Goal: Task Accomplishment & Management: Manage account settings

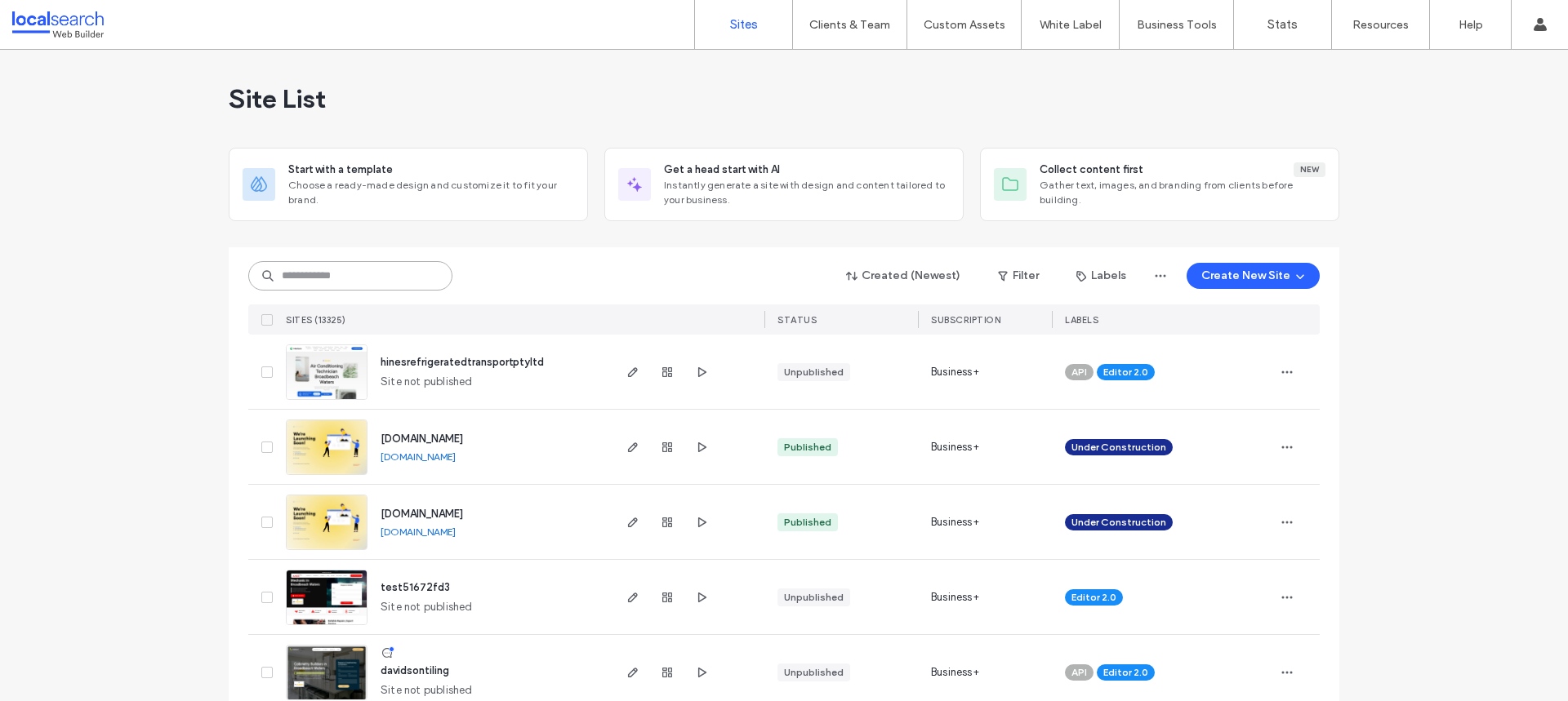
click at [350, 276] on input at bounding box center [350, 276] width 204 height 30
paste input "********"
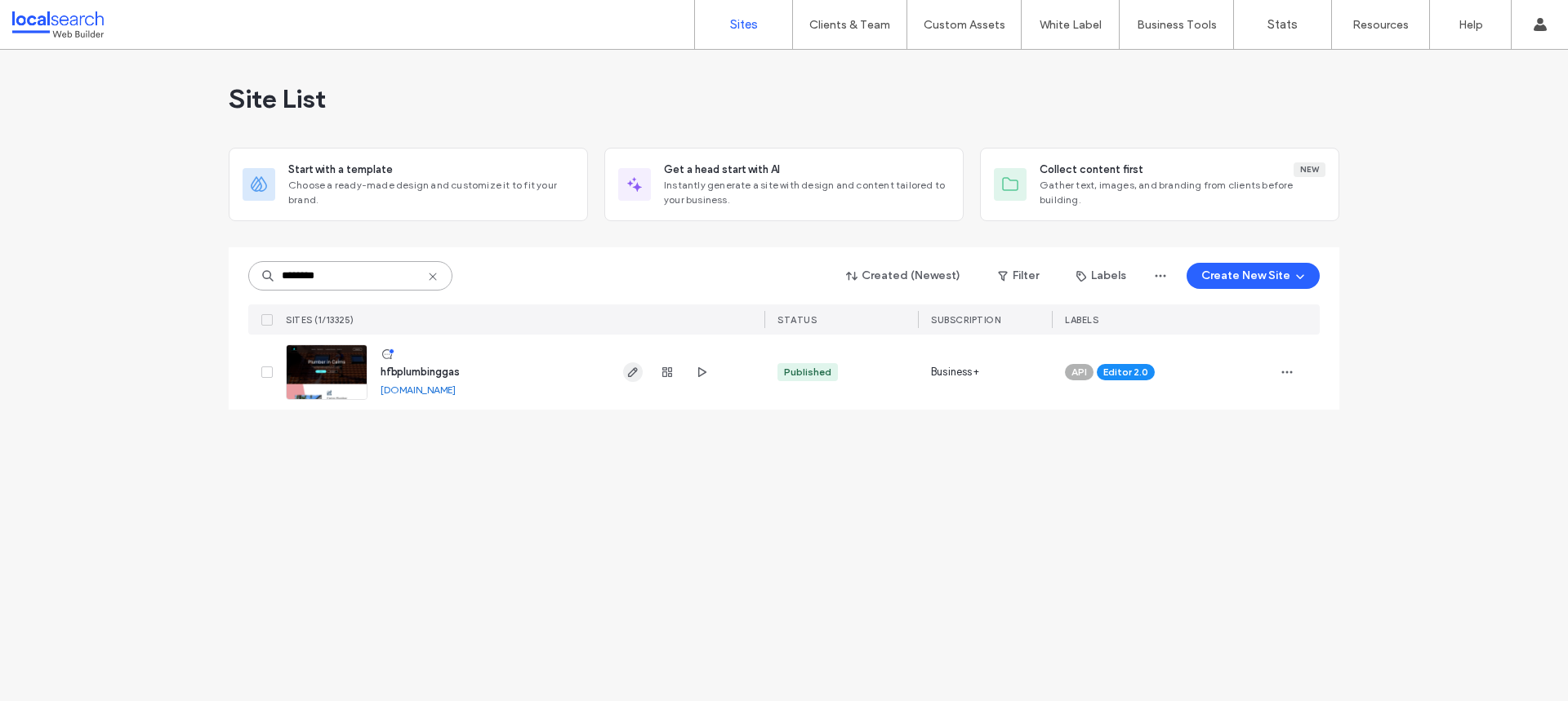
type input "********"
click at [638, 374] on icon "button" at bounding box center [633, 372] width 13 height 13
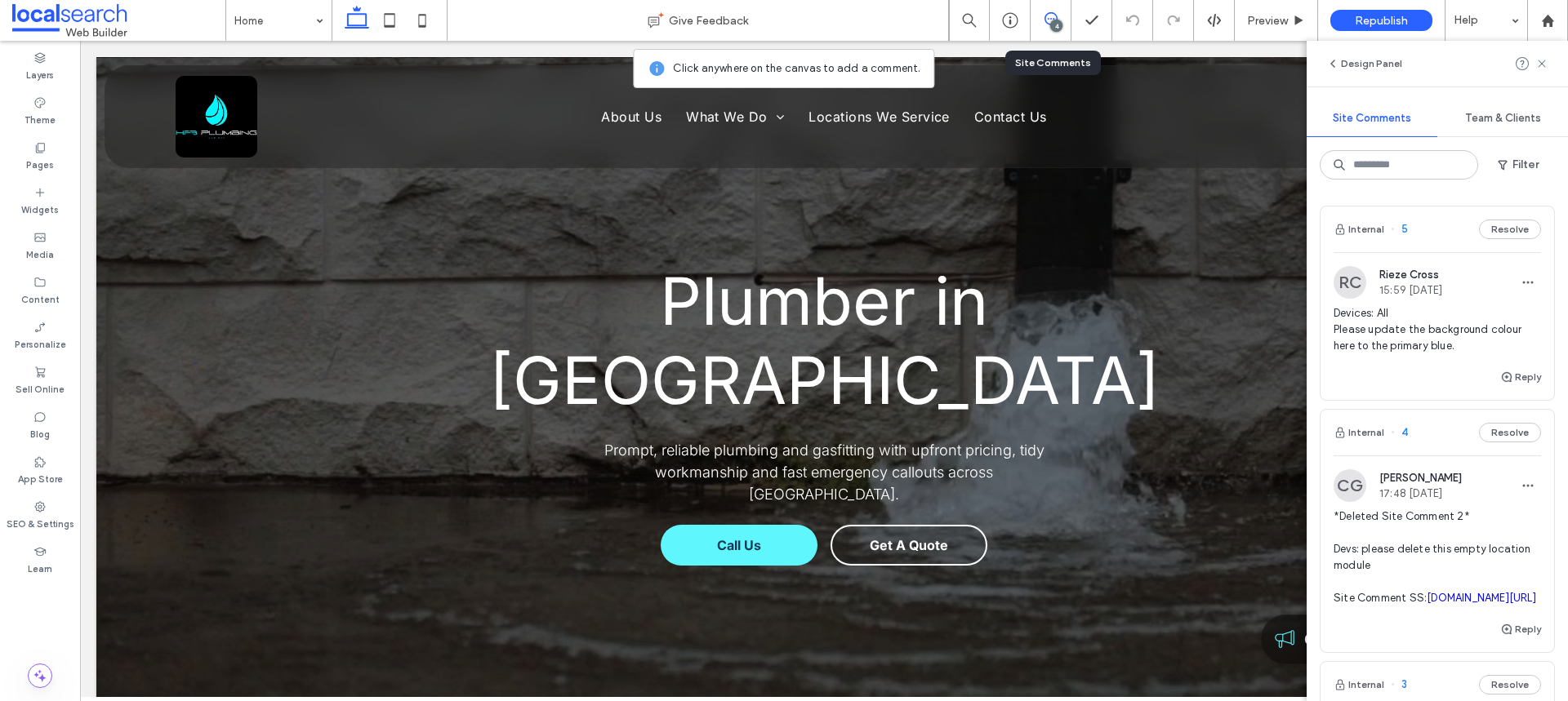
click at [1499, 295] on div "RC Rieze Cross 15:59 Aug 18 2025" at bounding box center [1437, 282] width 207 height 32
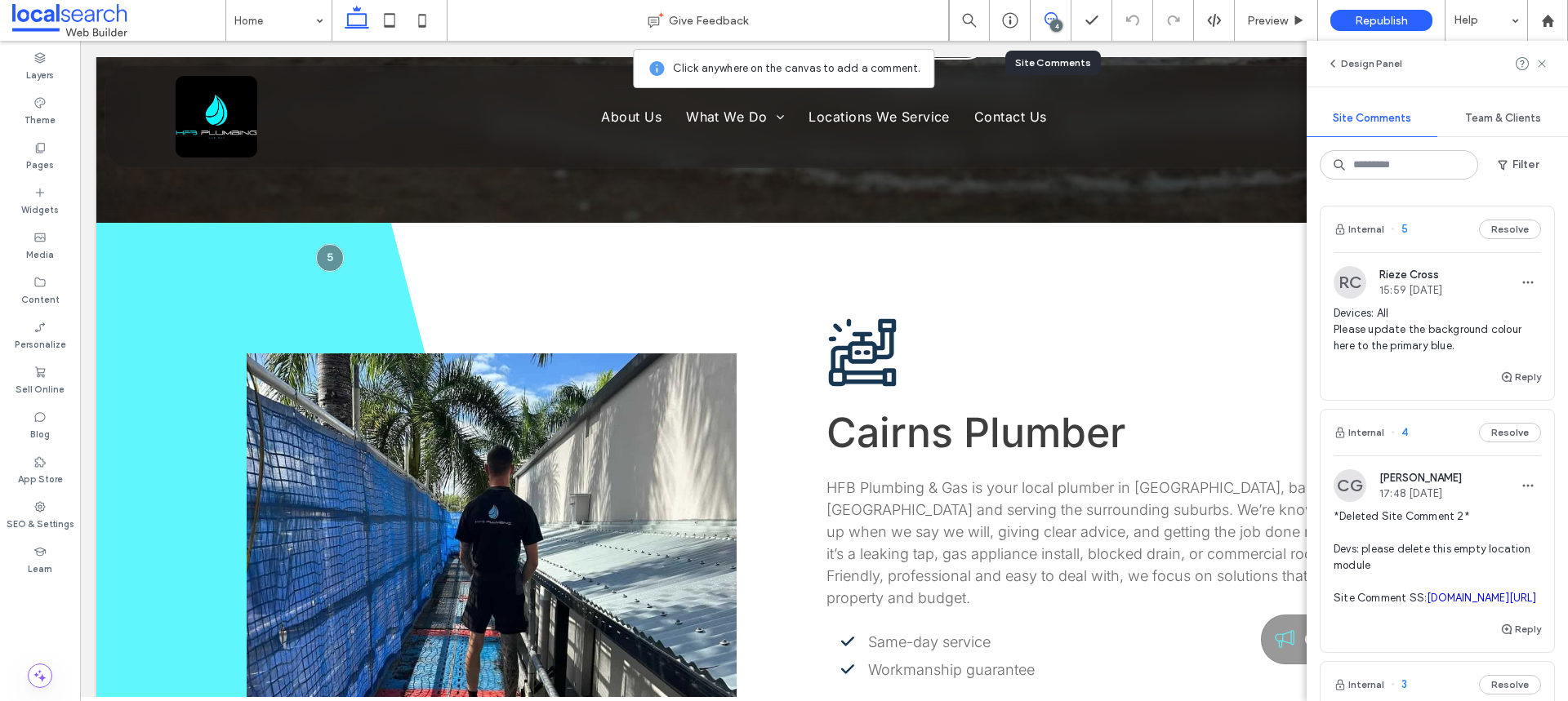
scroll to position [546, 0]
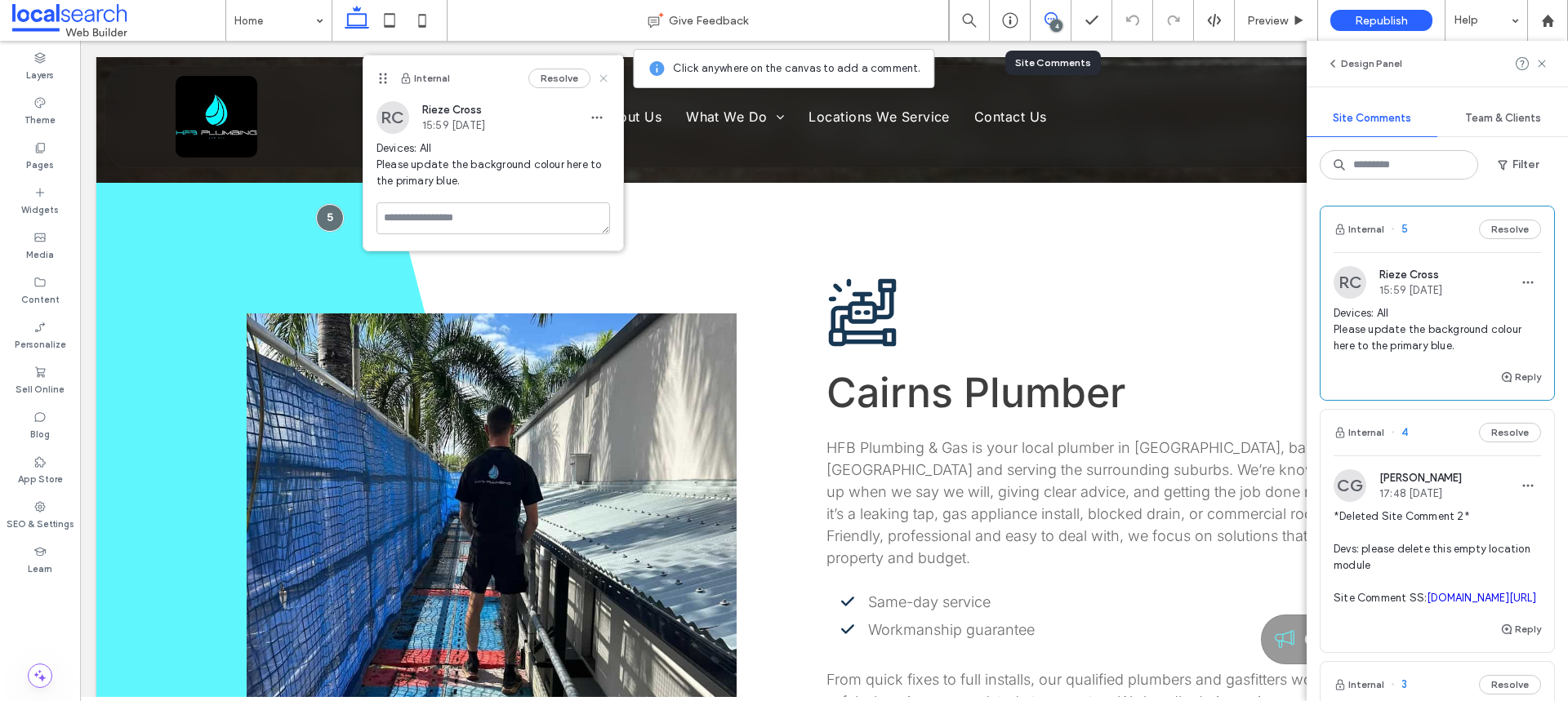
click at [606, 74] on use at bounding box center [603, 78] width 7 height 7
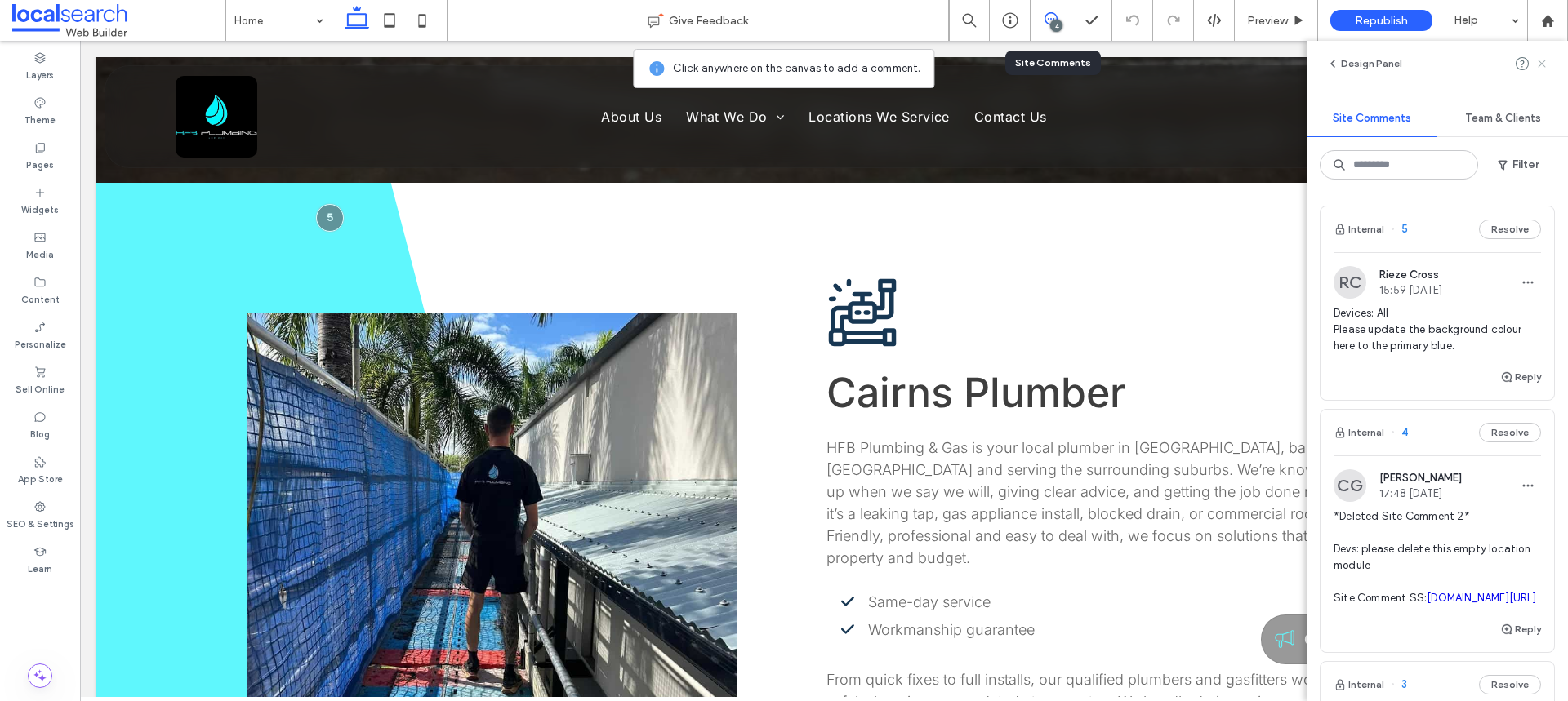
click at [1536, 64] on icon at bounding box center [1541, 64] width 13 height 13
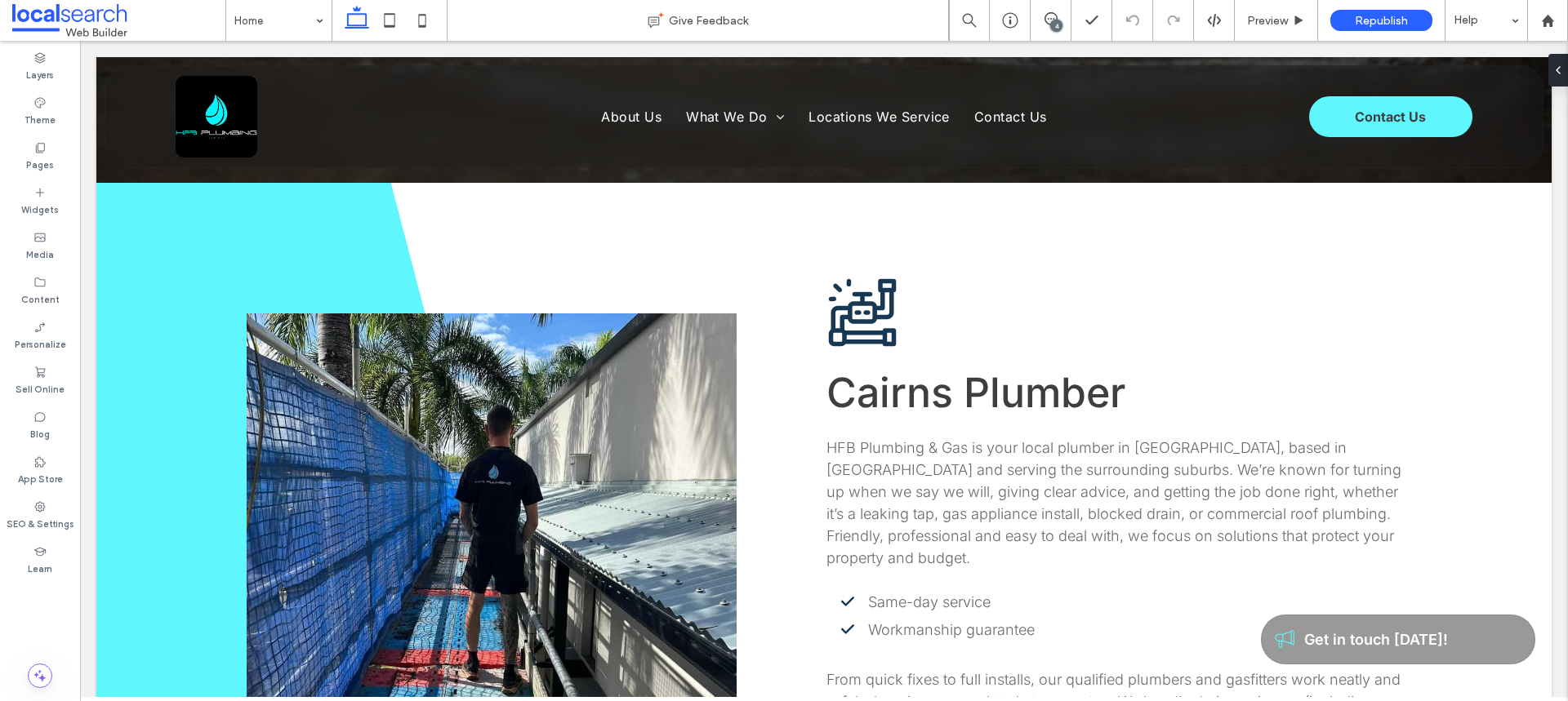
click at [1060, 21] on div "4" at bounding box center [1056, 25] width 12 height 12
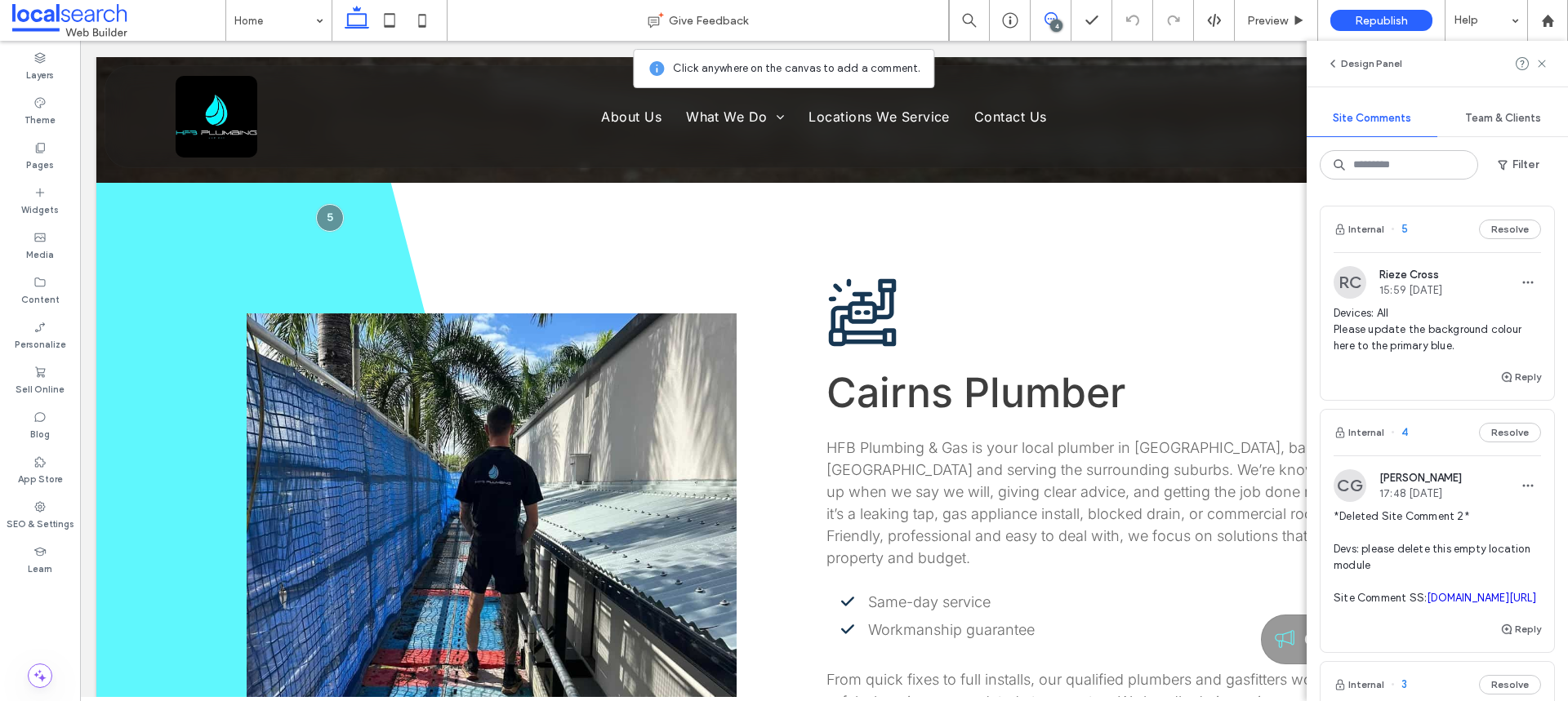
click at [1416, 364] on div "Devices: All Please update the background colour here to the primary blue." at bounding box center [1437, 336] width 207 height 62
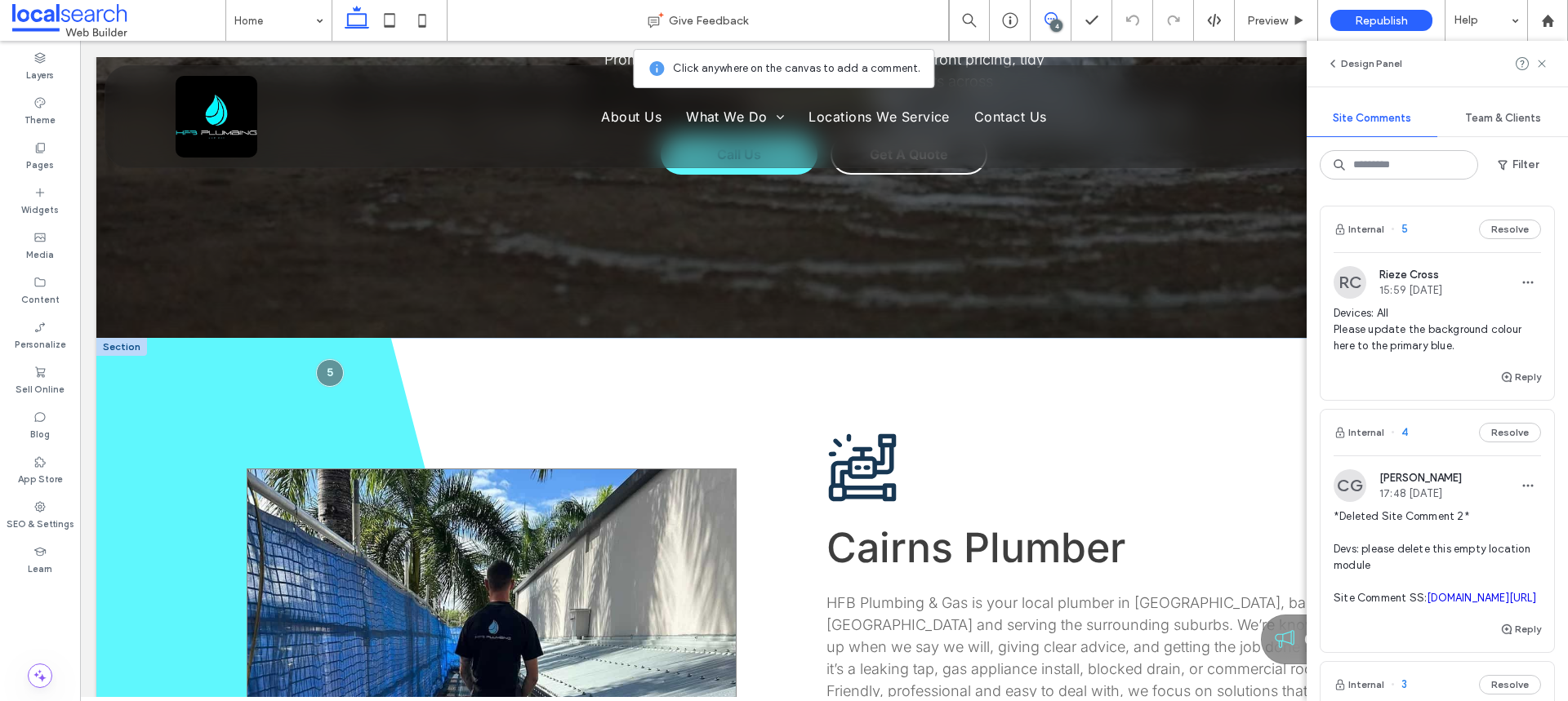
scroll to position [376, 0]
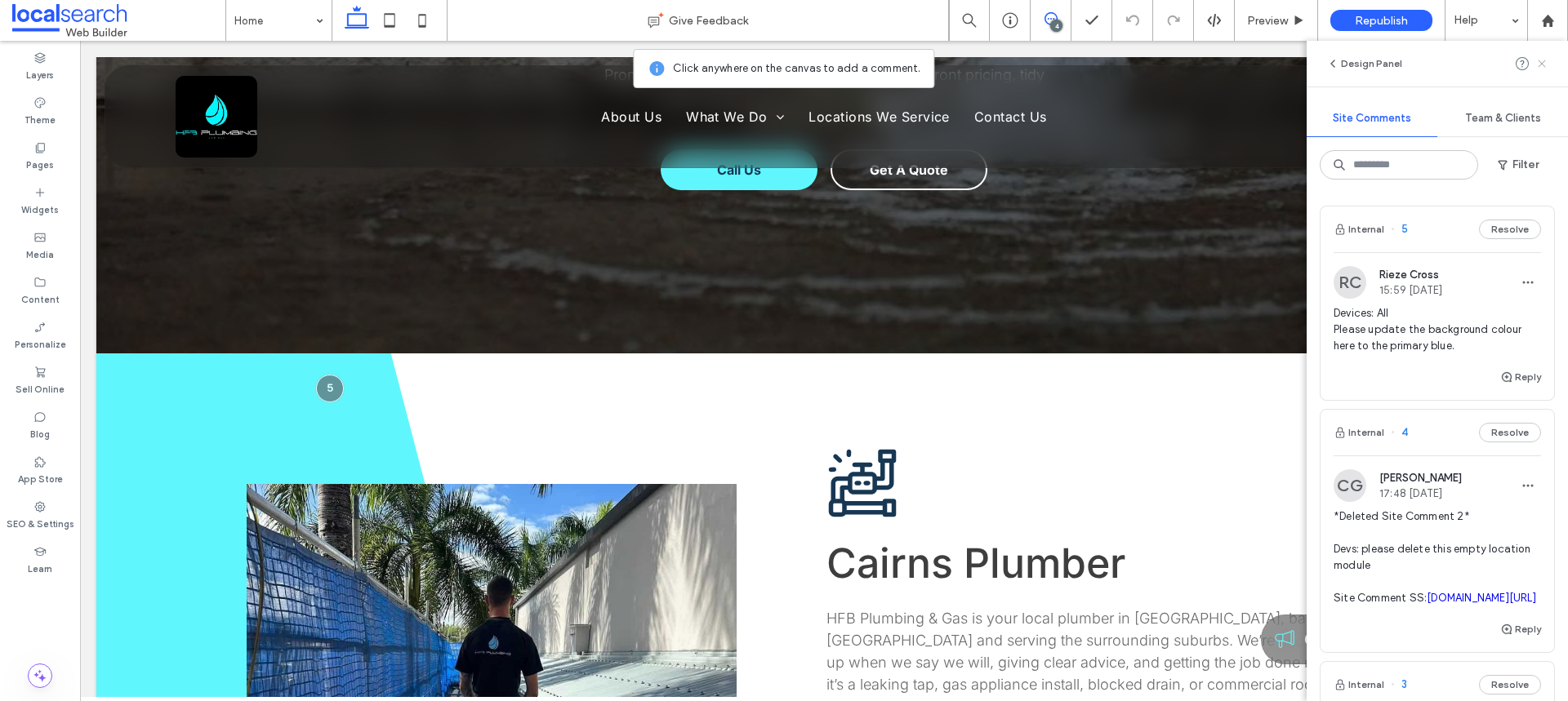
click at [1538, 61] on use at bounding box center [1541, 63] width 7 height 7
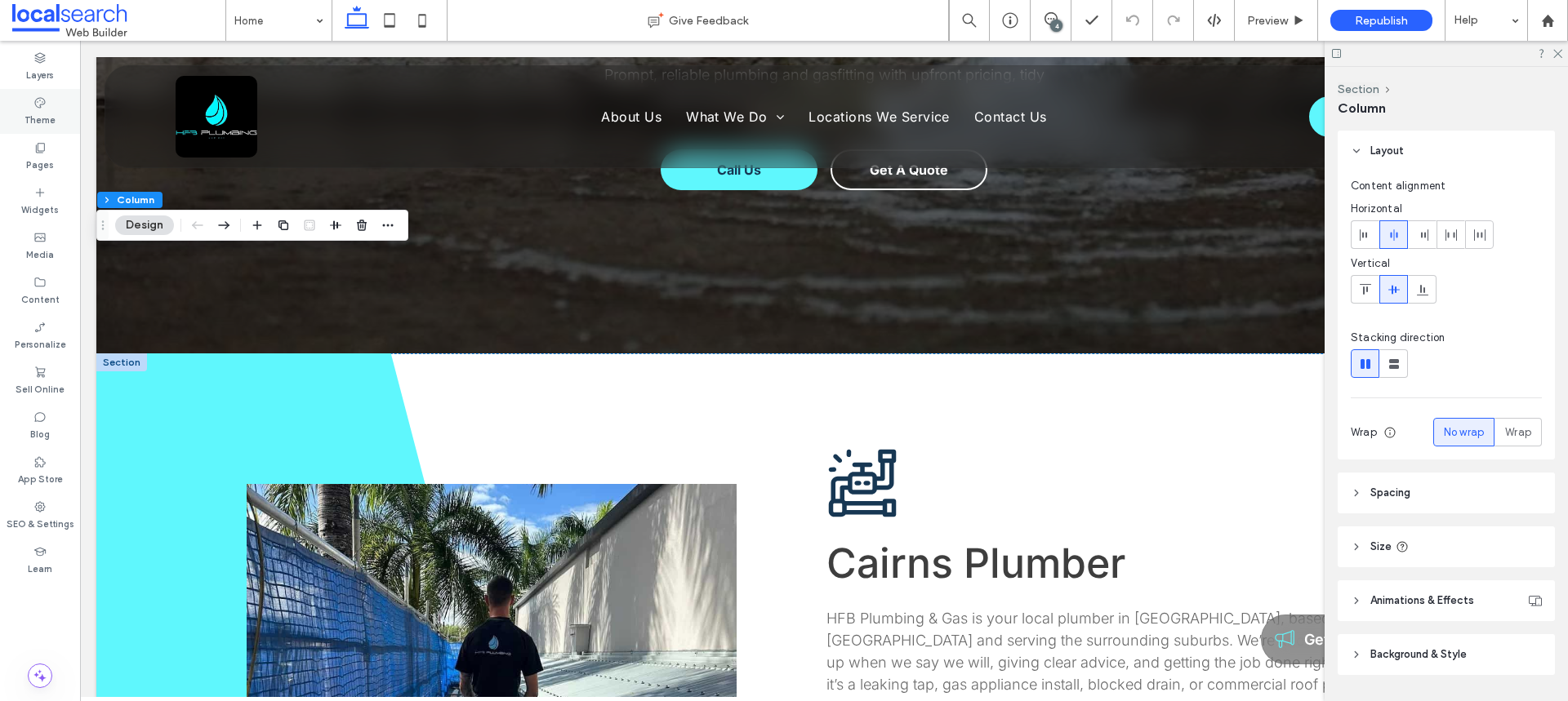
click at [21, 92] on div "Theme" at bounding box center [40, 111] width 80 height 44
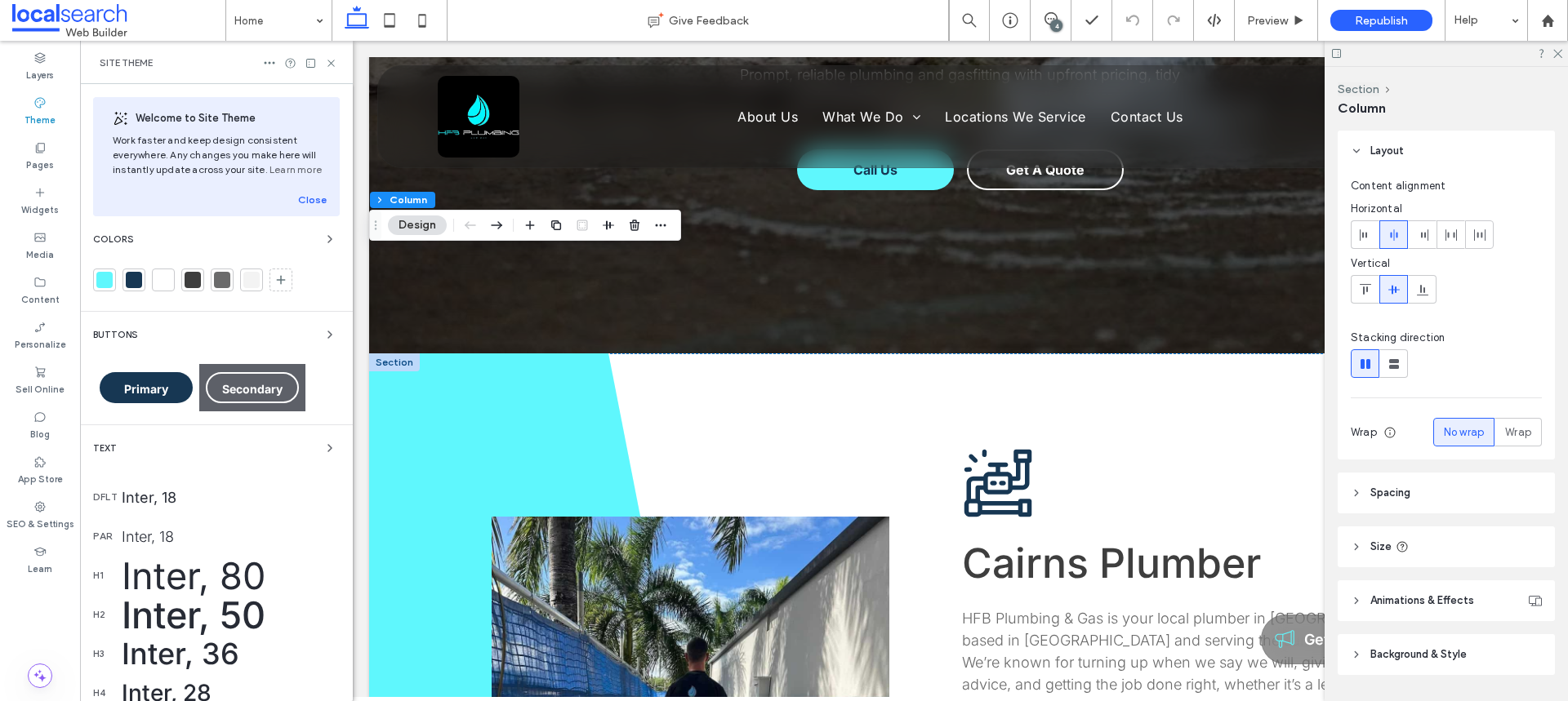
click at [128, 278] on div at bounding box center [134, 281] width 17 height 17
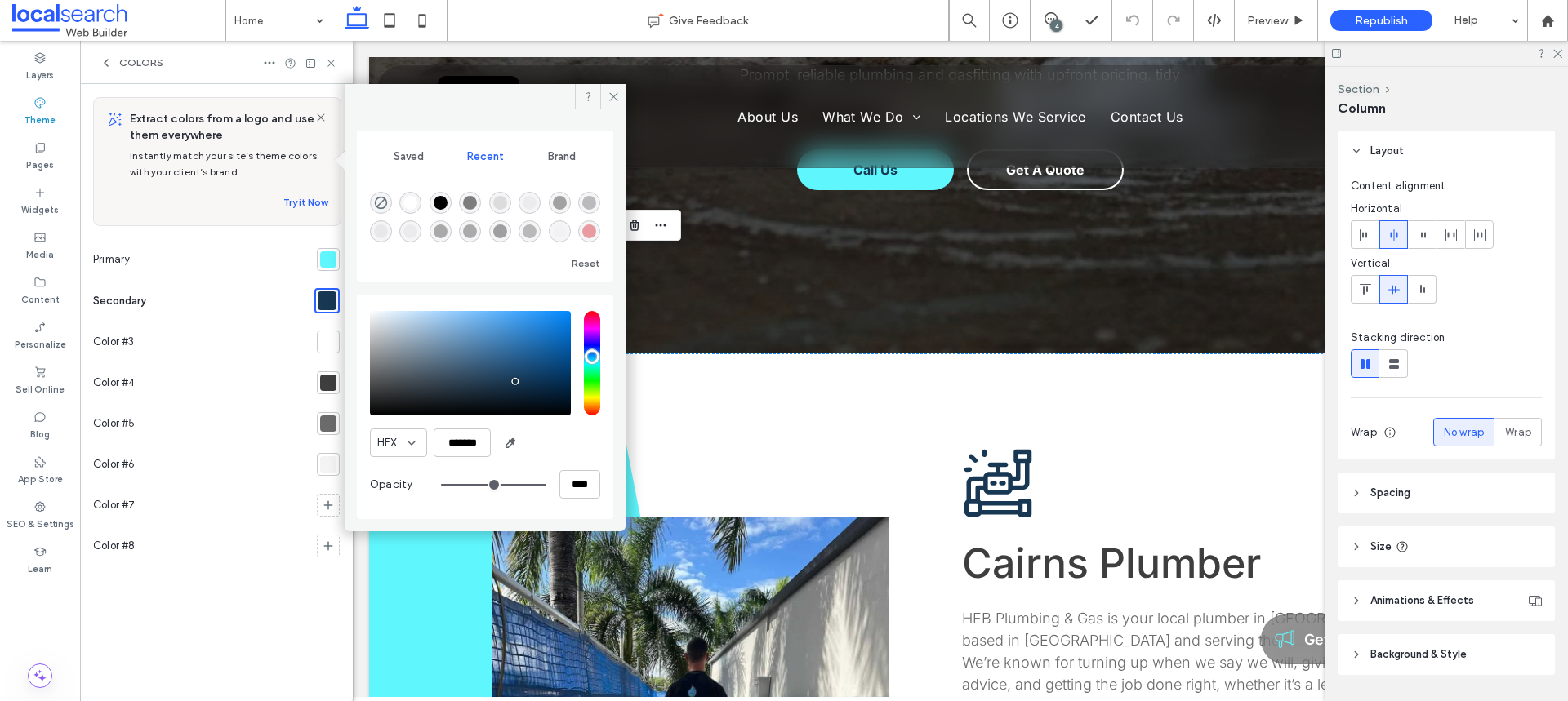
click at [320, 264] on div at bounding box center [329, 260] width 17 height 17
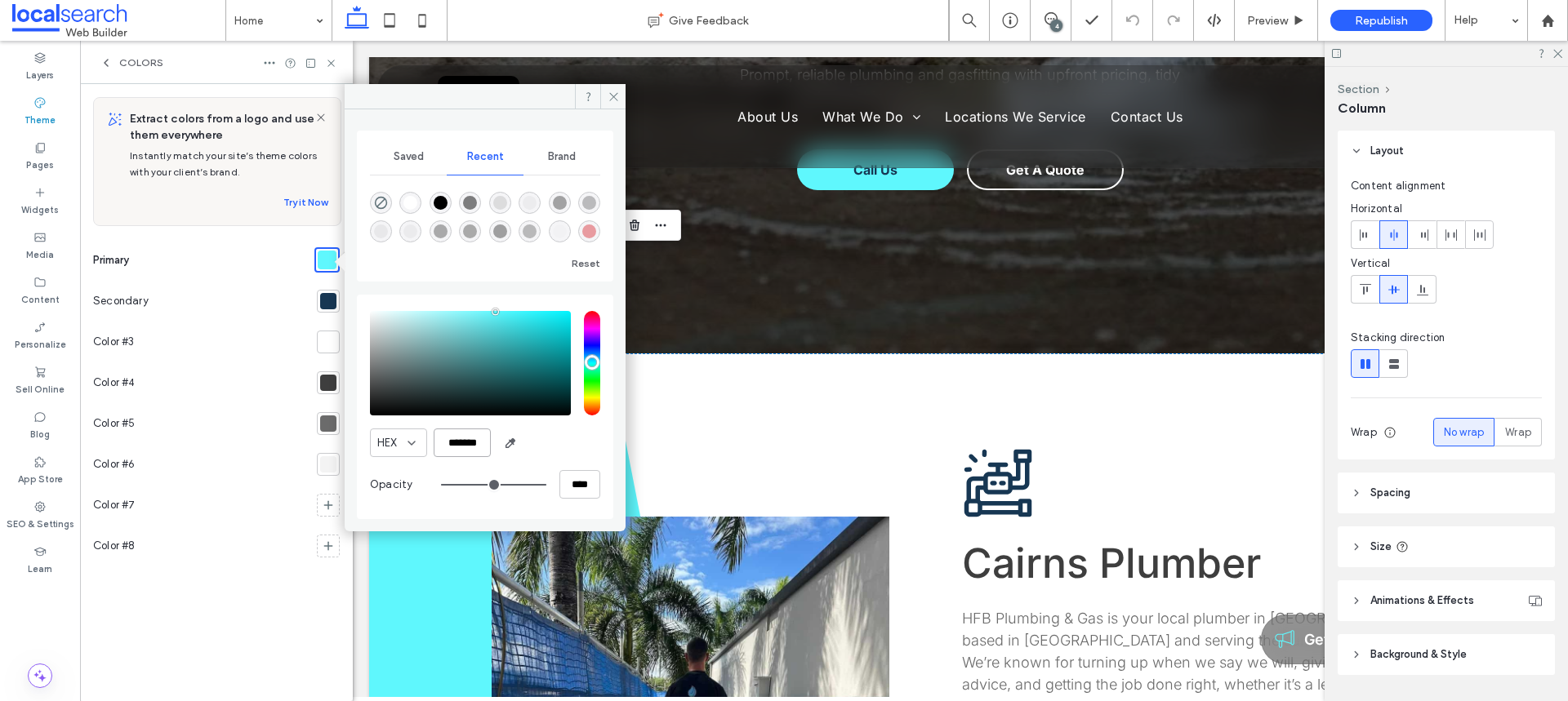
click at [466, 444] on input "*******" at bounding box center [462, 443] width 57 height 29
click at [608, 94] on icon at bounding box center [613, 96] width 12 height 12
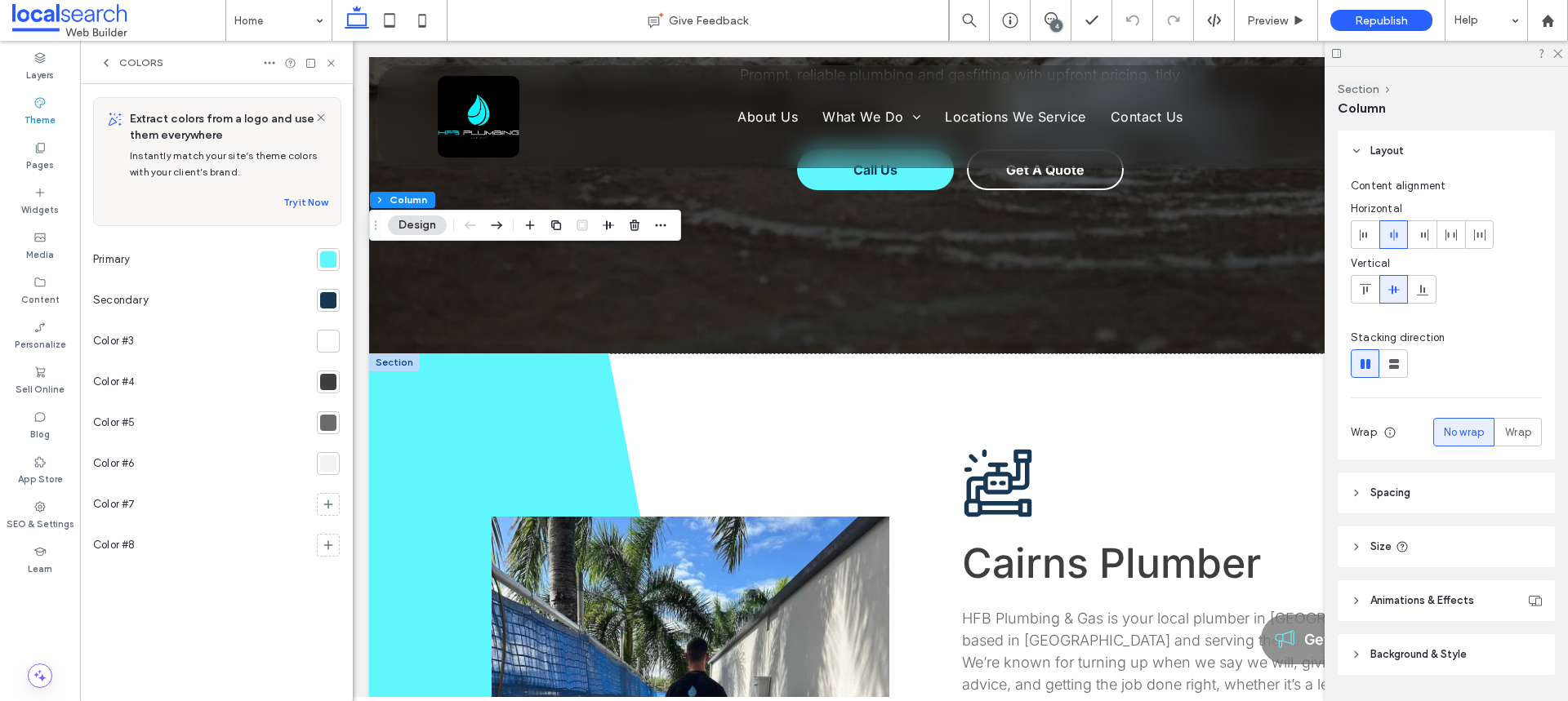
click at [334, 64] on icon at bounding box center [331, 63] width 12 height 12
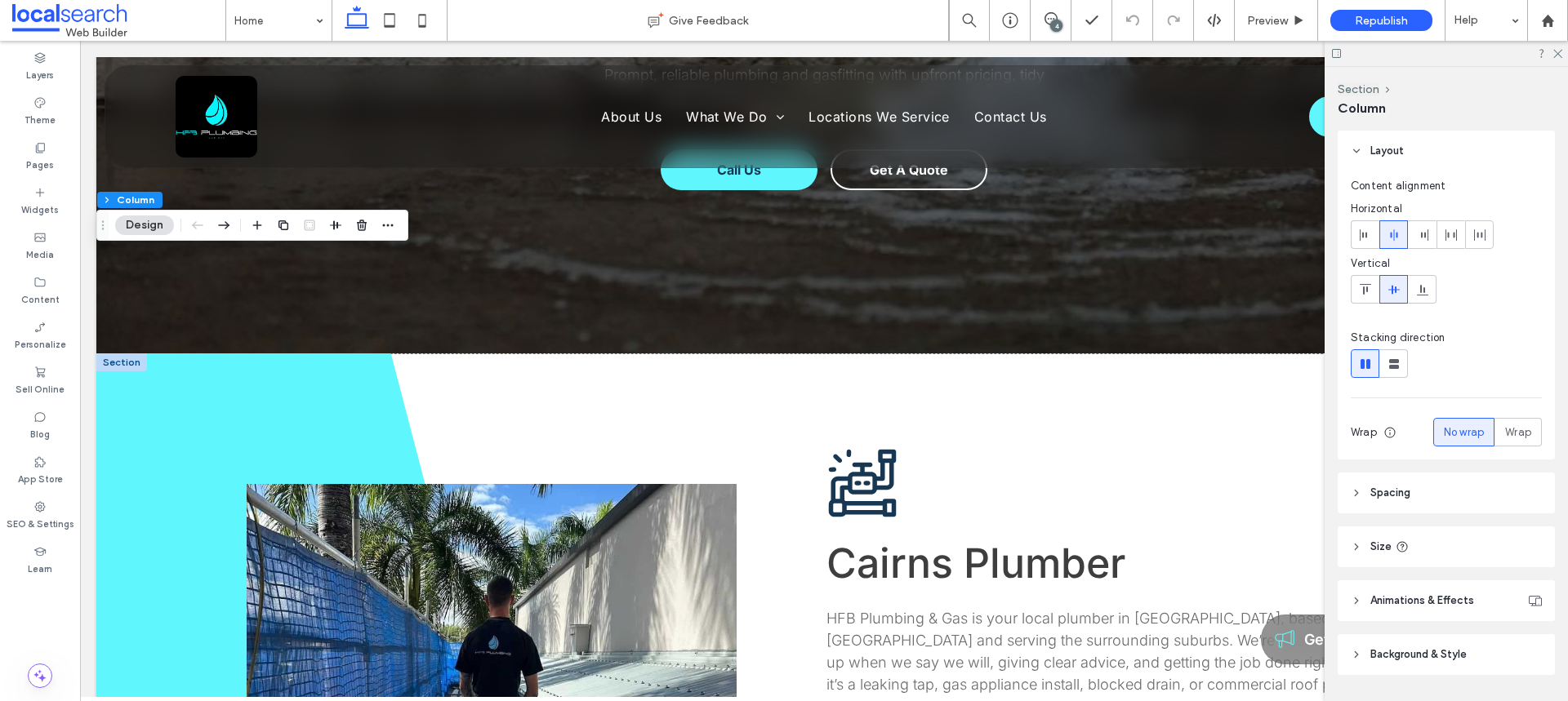
click at [1558, 56] on icon at bounding box center [1556, 52] width 10 height 10
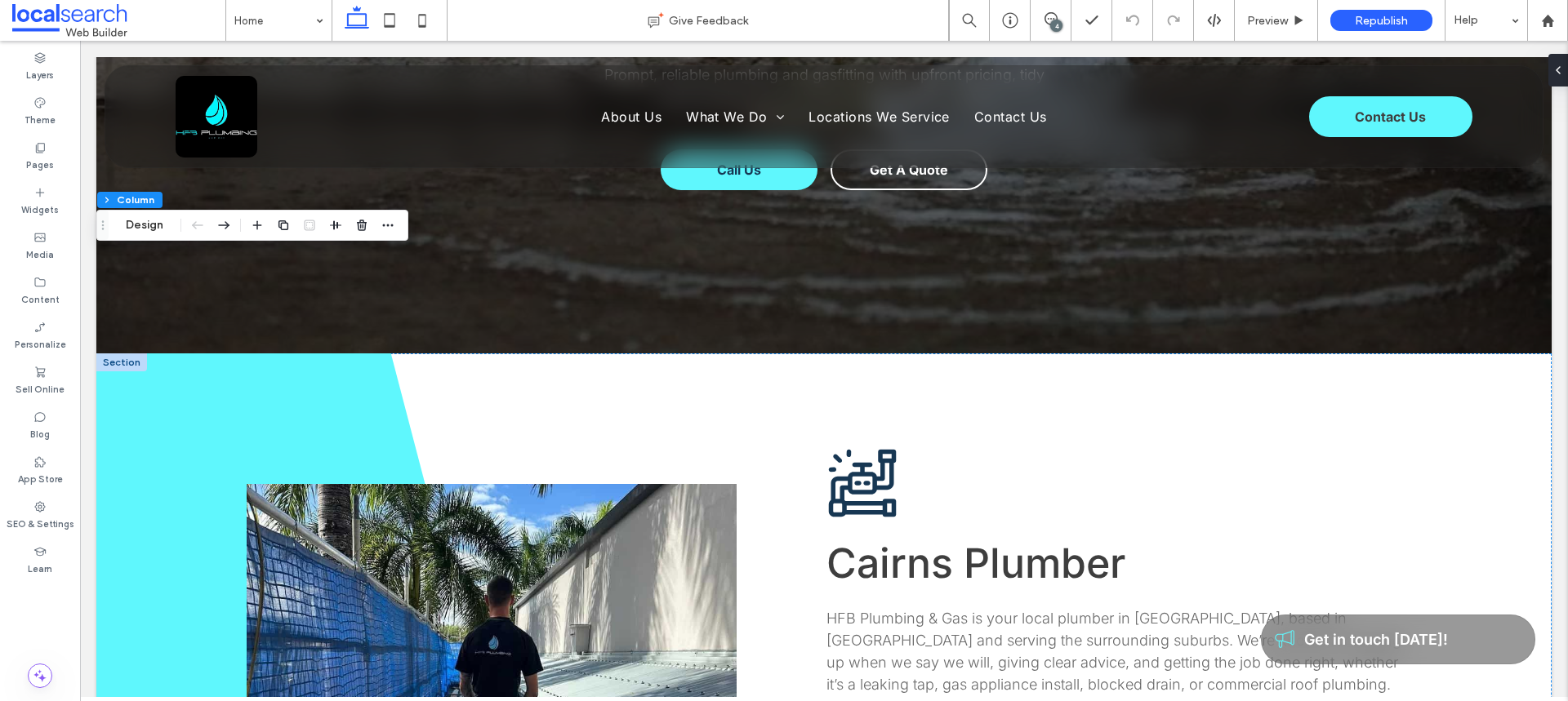
click at [117, 354] on div at bounding box center [121, 362] width 51 height 18
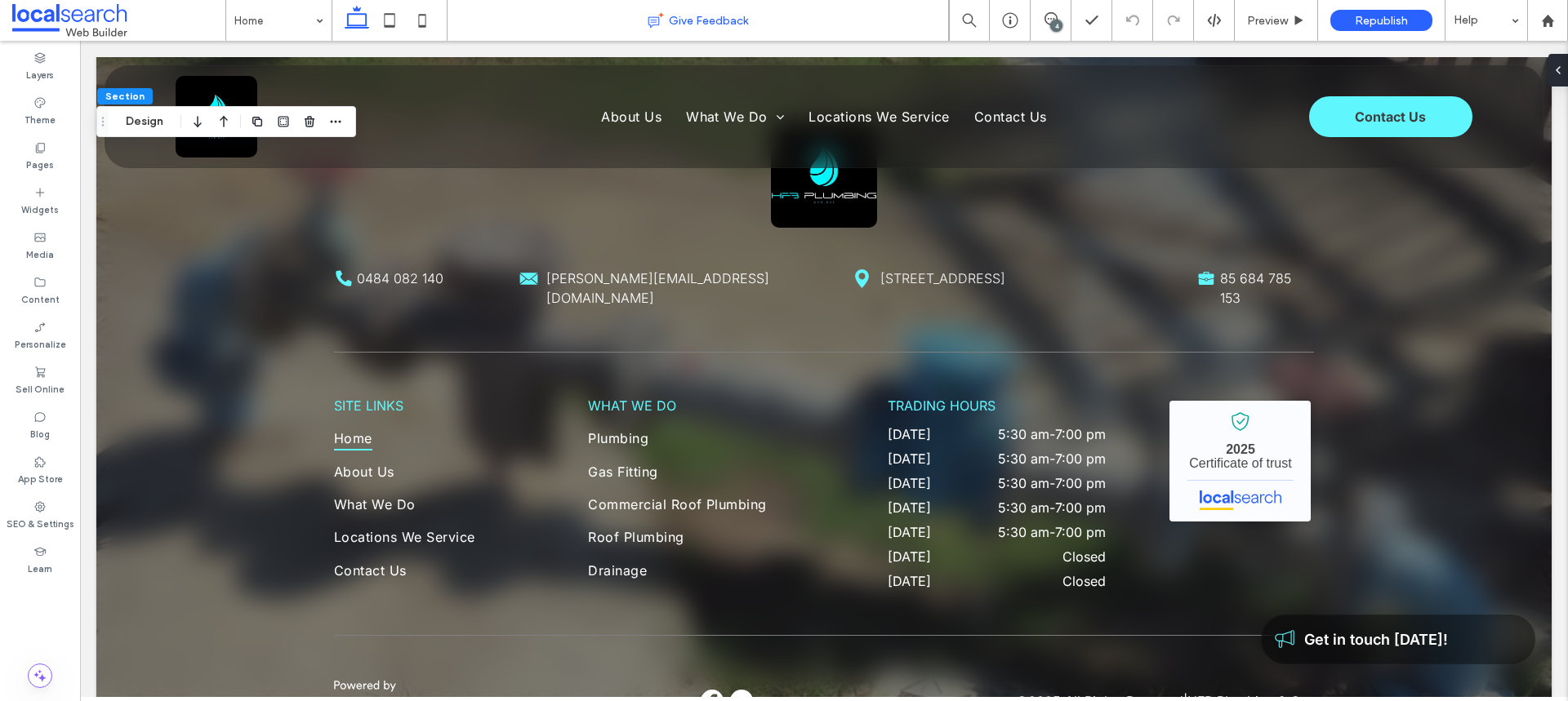
scroll to position [3804, 0]
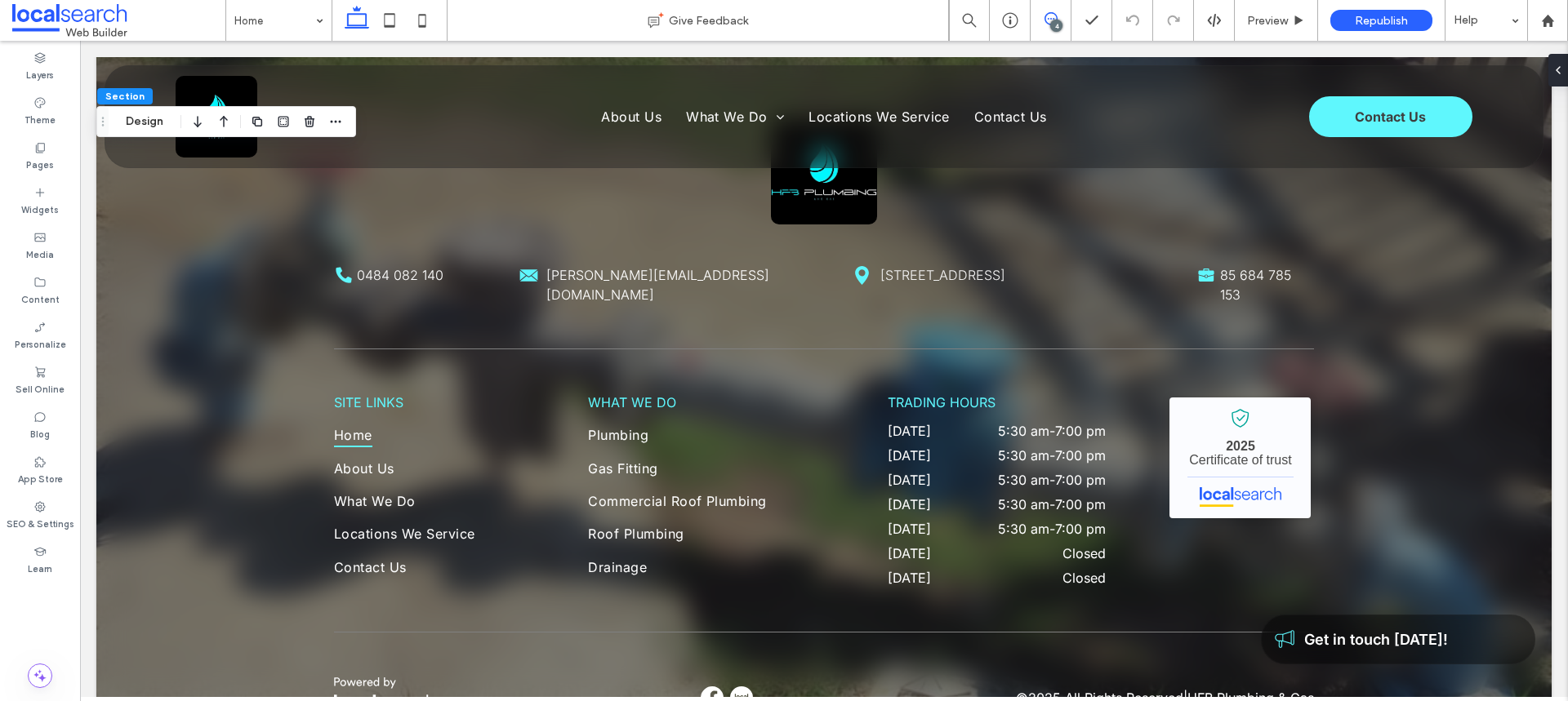
click at [1057, 19] on span at bounding box center [1050, 19] width 40 height 13
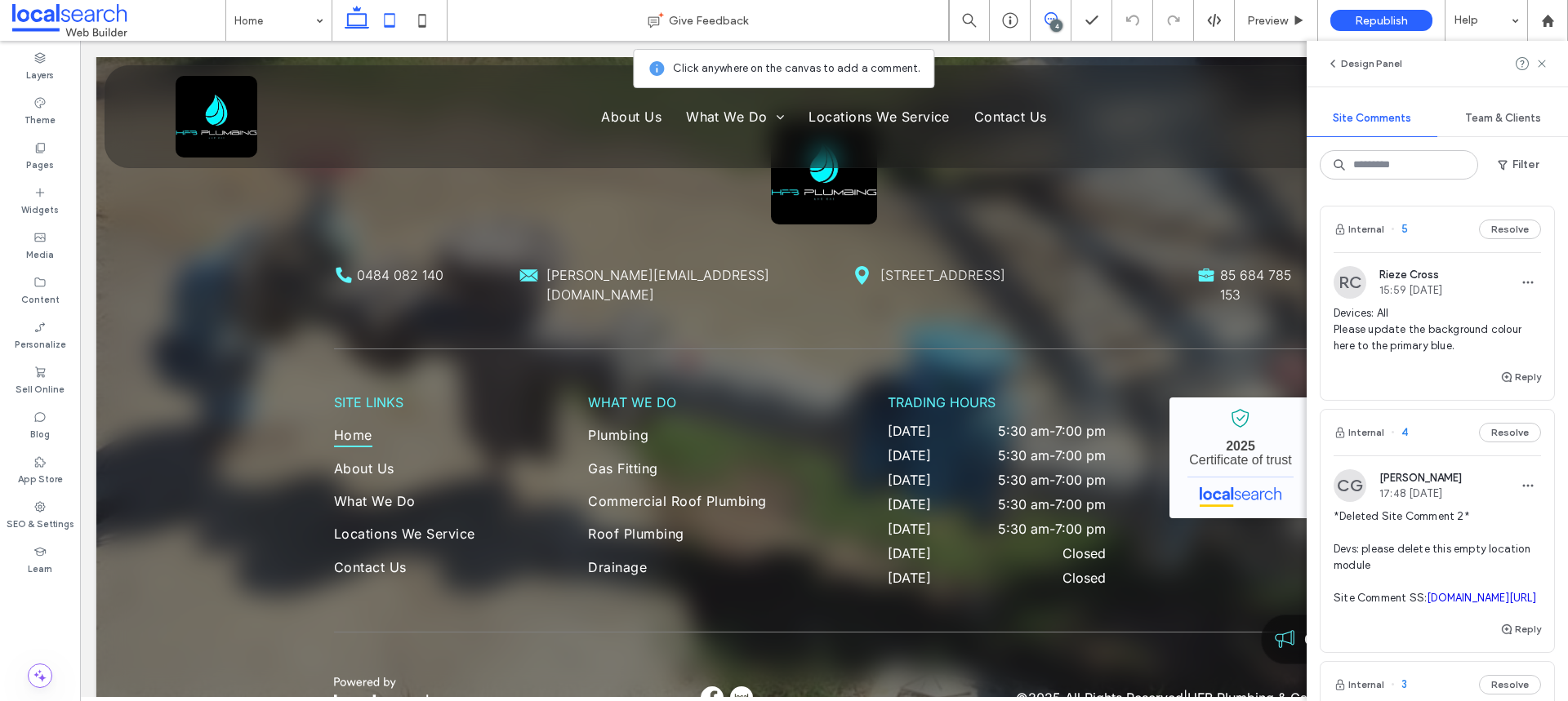
click at [385, 11] on icon at bounding box center [389, 19] width 32 height 32
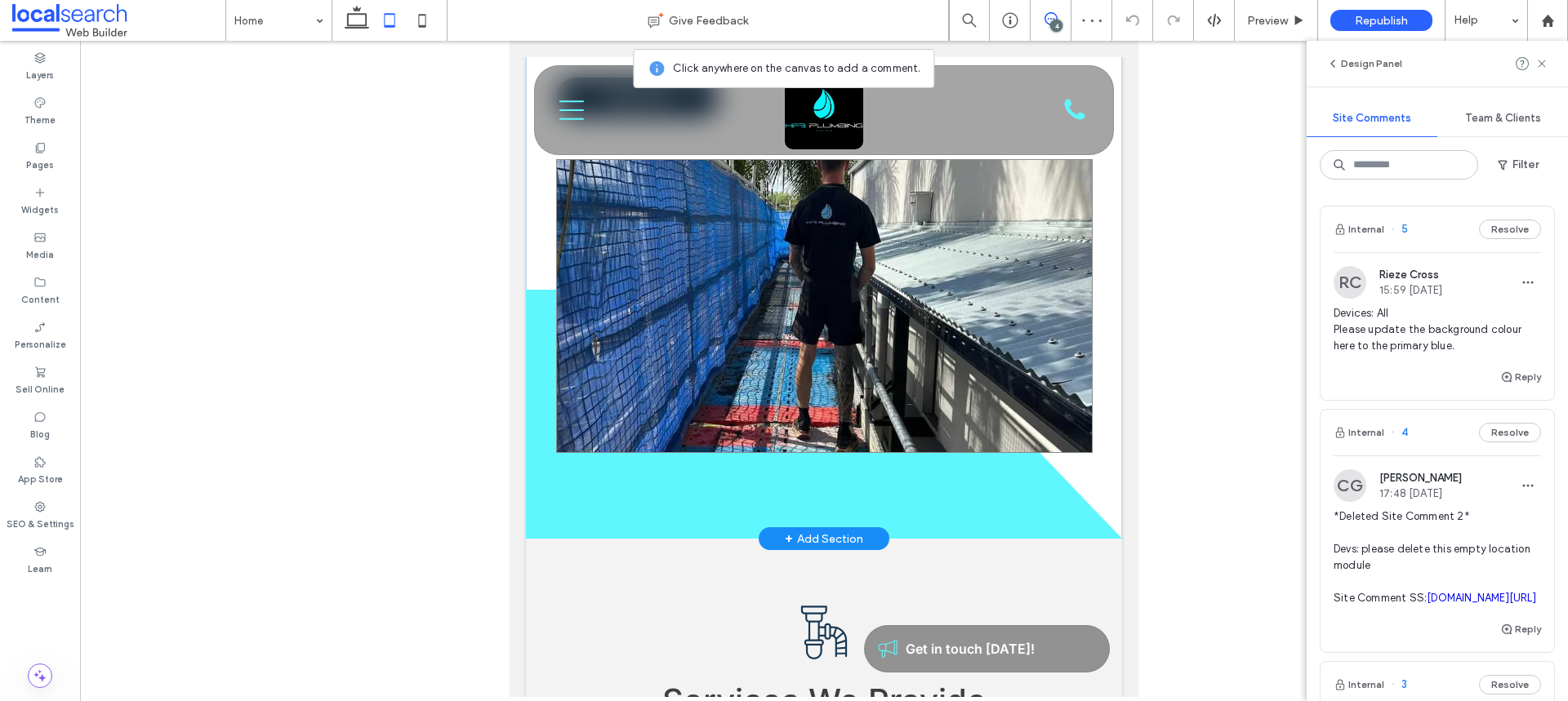
scroll to position [990, 0]
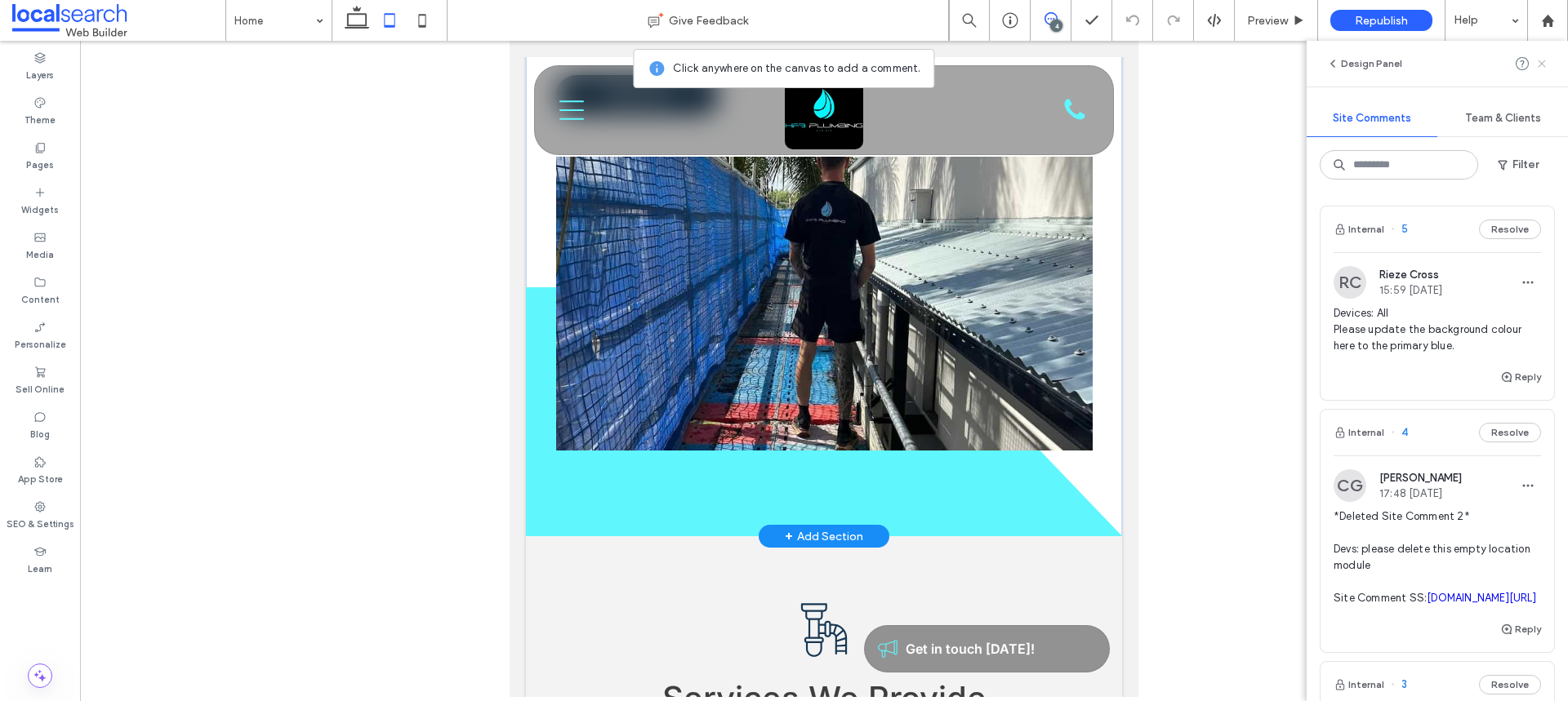
click at [1536, 64] on icon at bounding box center [1541, 64] width 13 height 13
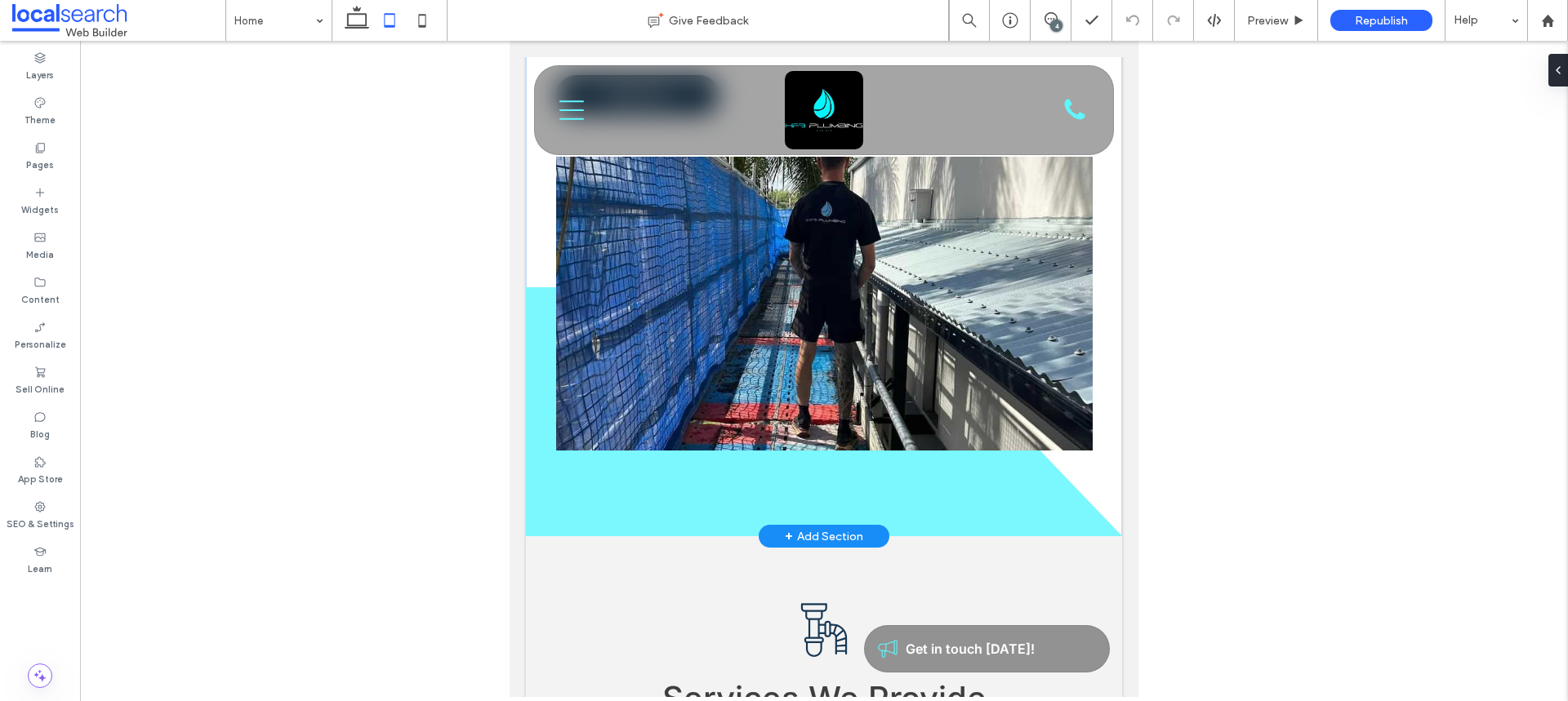
click at [617, 425] on span at bounding box center [824, 411] width 596 height 249
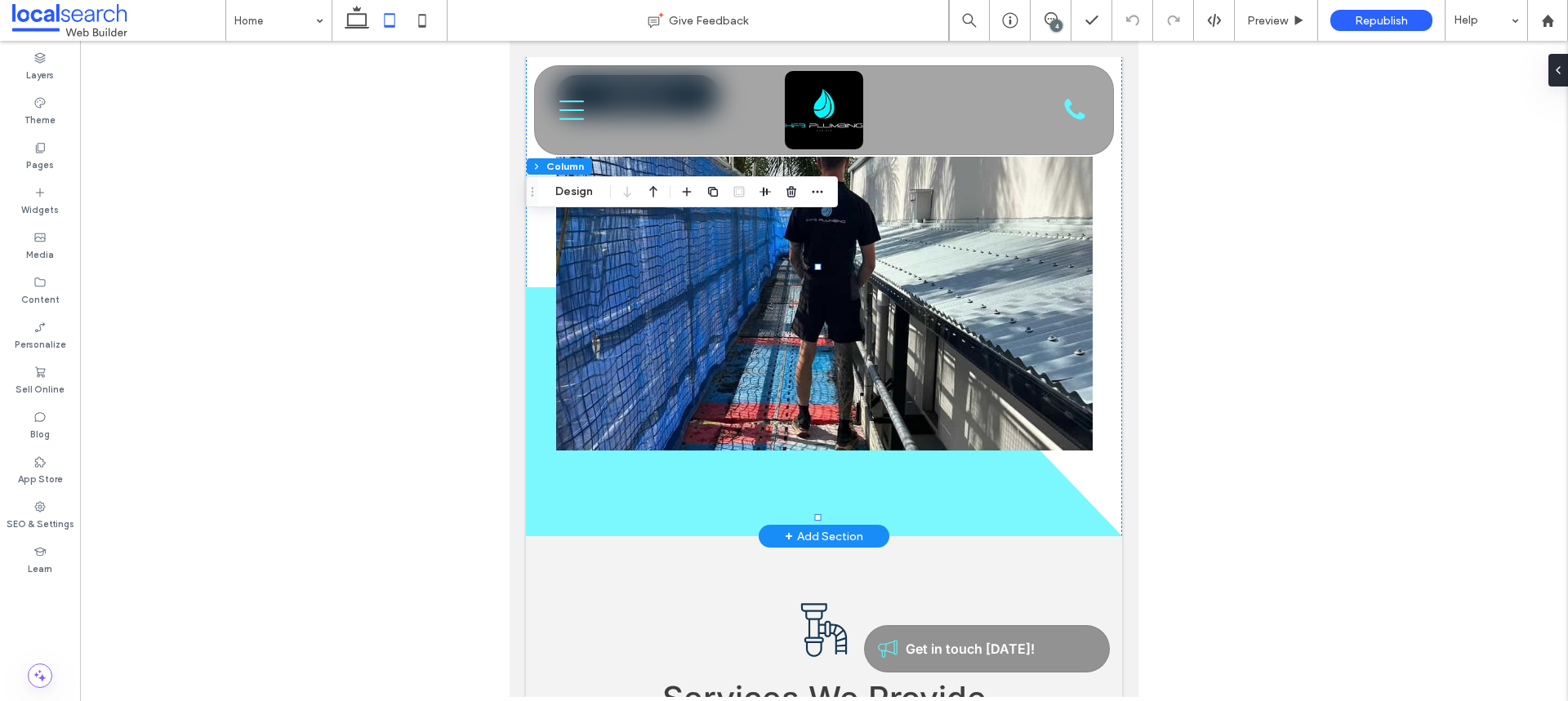
click at [617, 425] on span at bounding box center [824, 411] width 596 height 249
drag, startPoint x: 553, startPoint y: 236, endPoint x: 537, endPoint y: 235, distance: 16.0
click at [537, 287] on span at bounding box center [824, 411] width 596 height 249
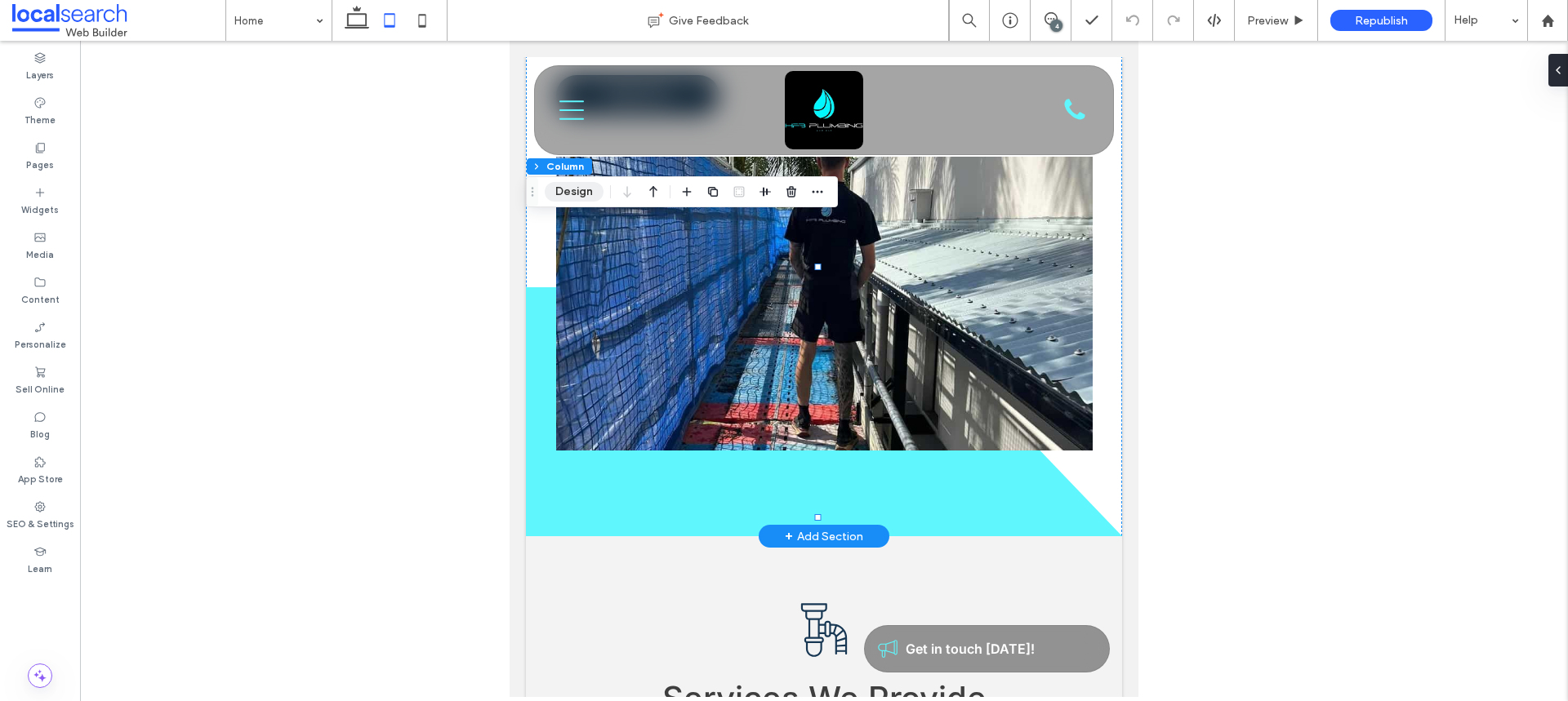
click at [571, 186] on button "Design" at bounding box center [573, 192] width 58 height 19
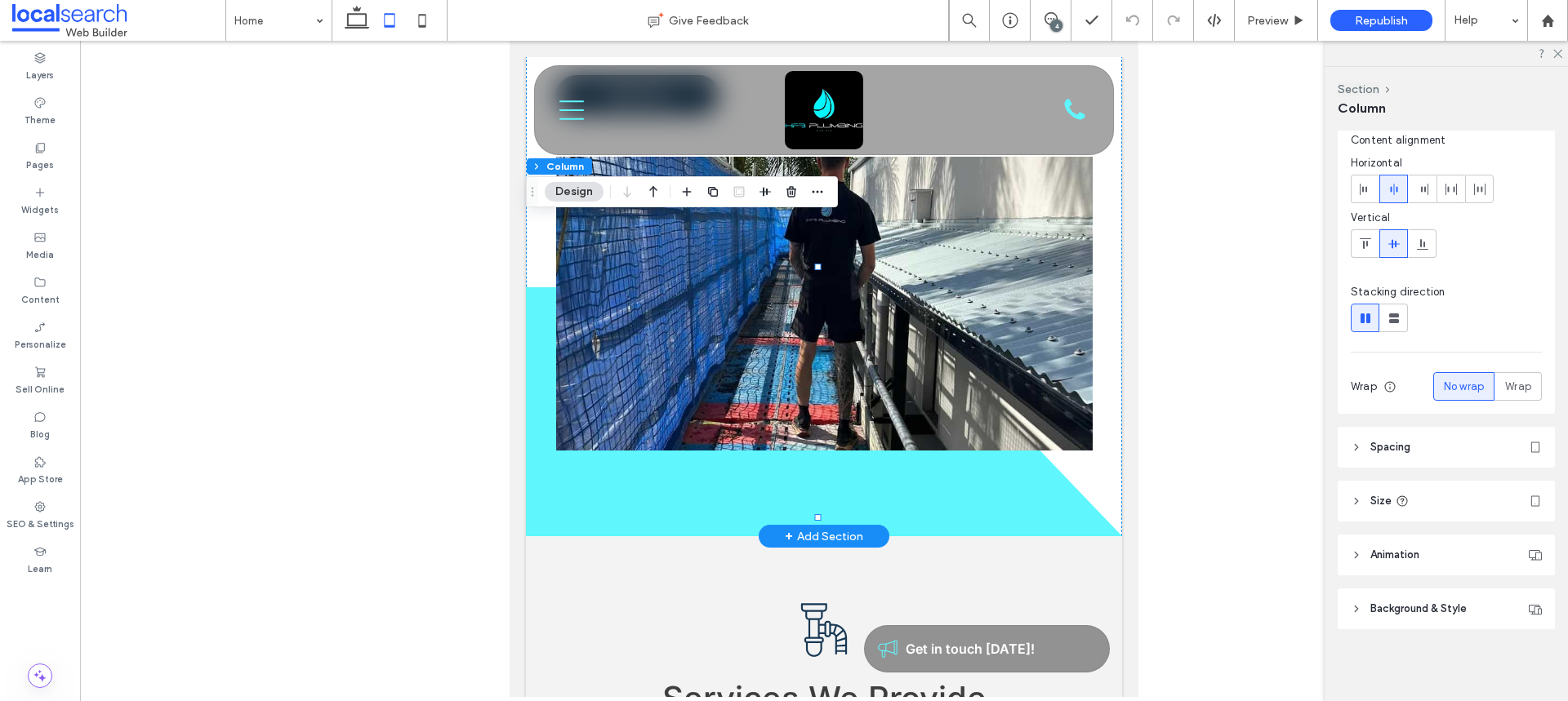
click at [1465, 598] on header "Background & Style" at bounding box center [1446, 609] width 218 height 41
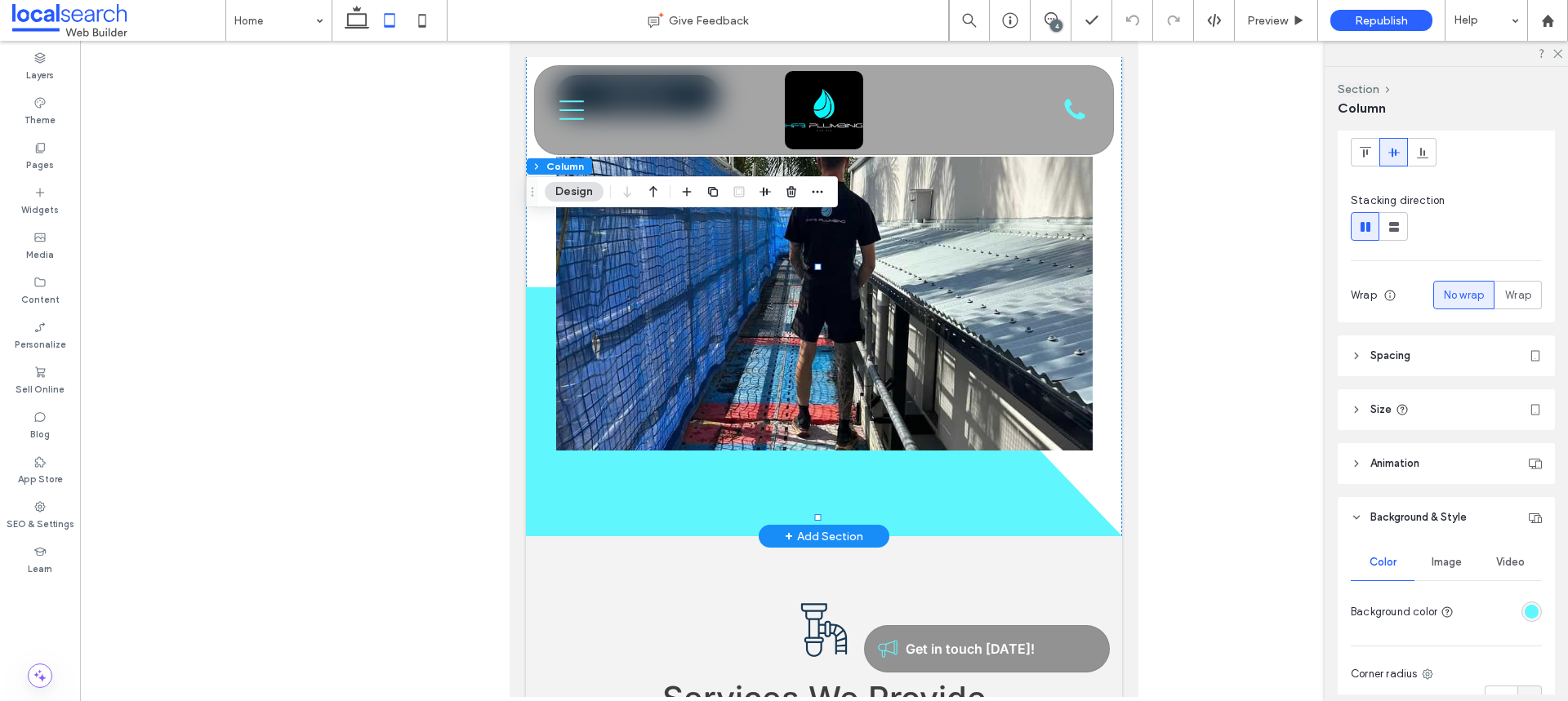
scroll to position [354, 0]
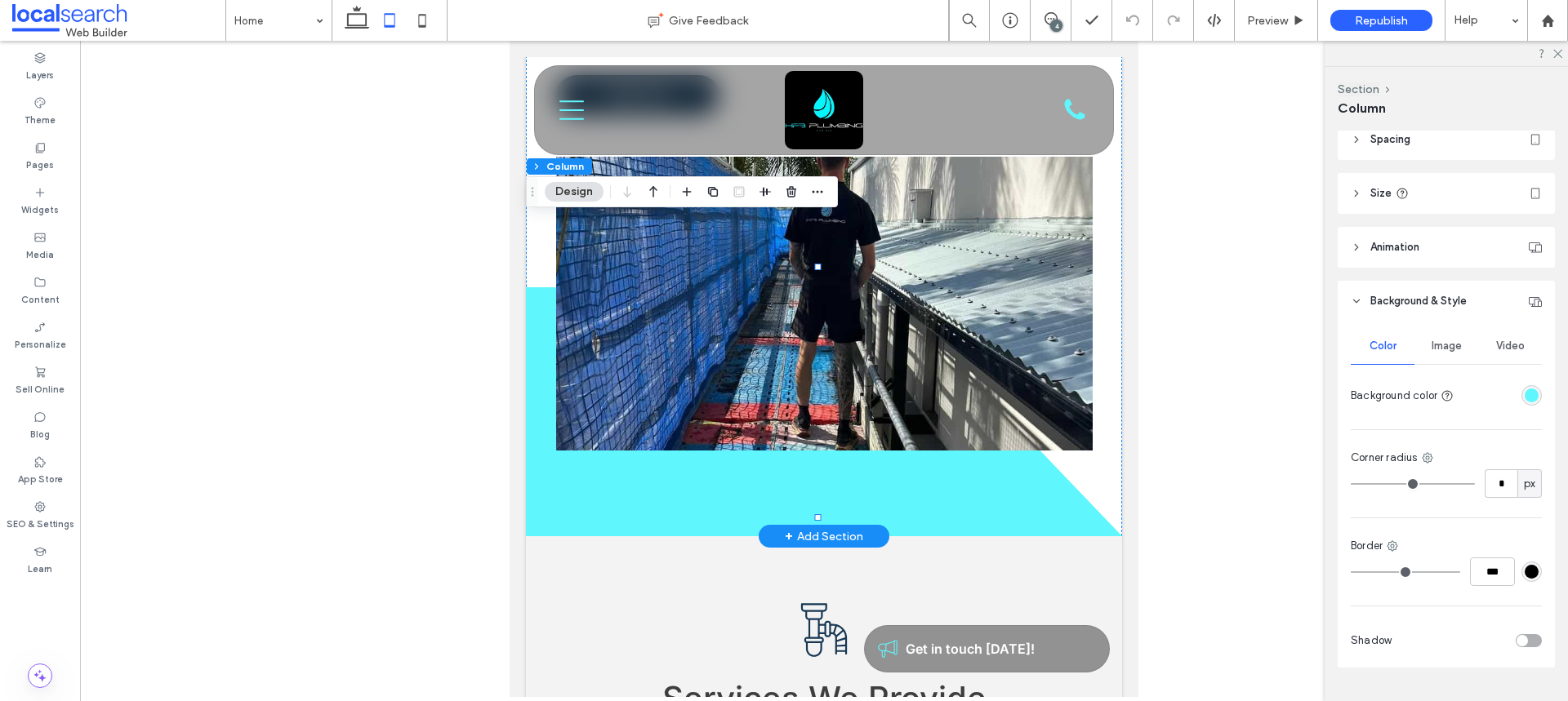
click at [1524, 394] on div "rgba(95,247,253,1)" at bounding box center [1531, 395] width 14 height 14
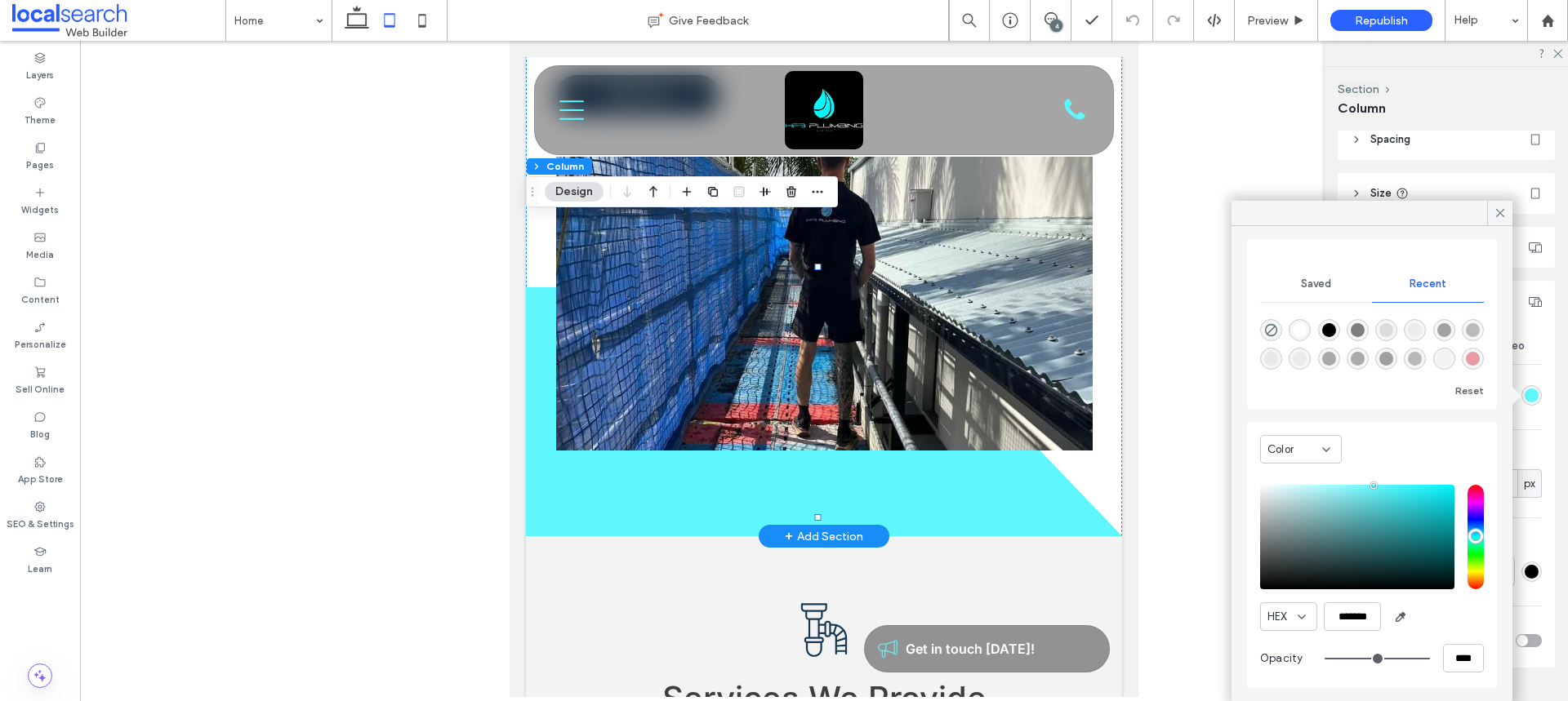
scroll to position [128, 0]
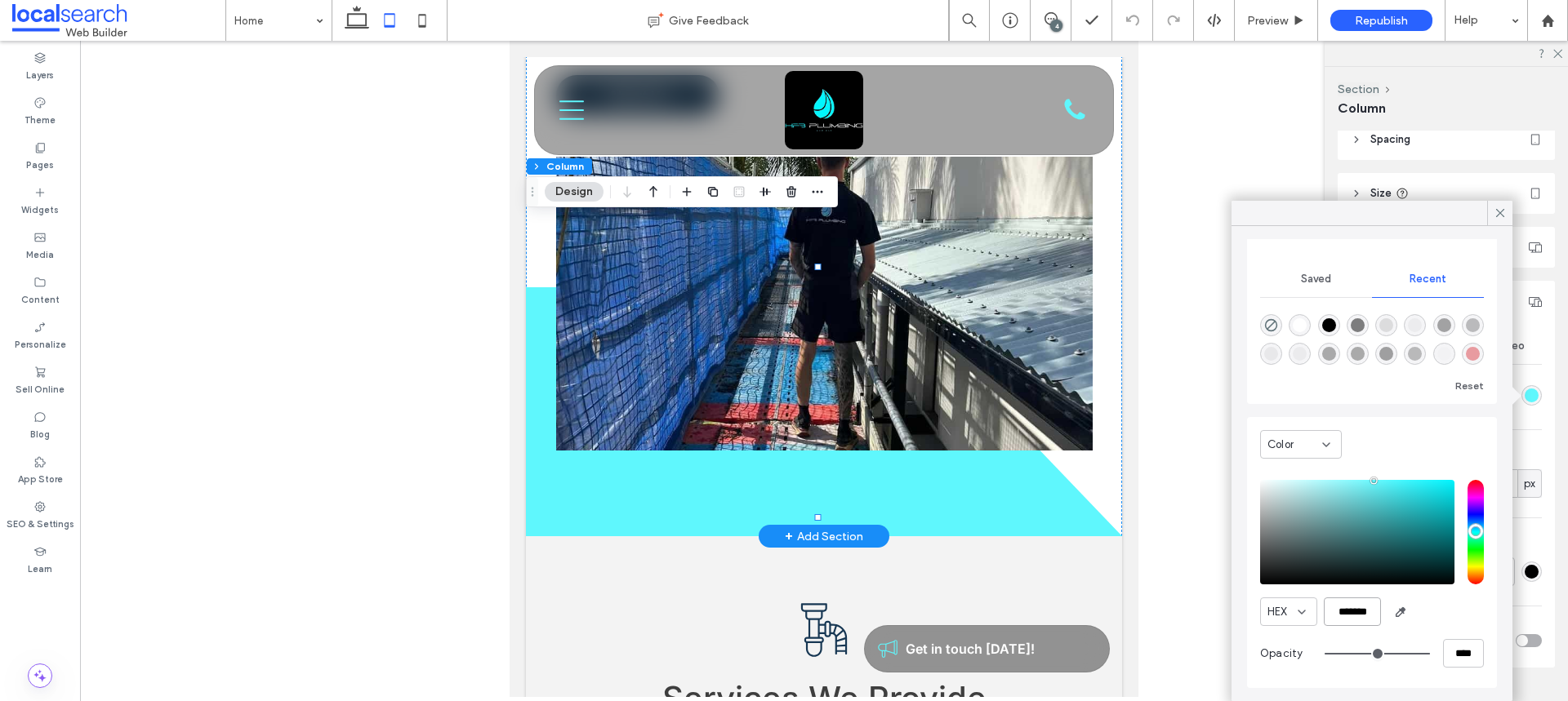
click at [1355, 614] on input "*******" at bounding box center [1352, 611] width 57 height 29
click at [1494, 221] on span at bounding box center [1500, 213] width 15 height 24
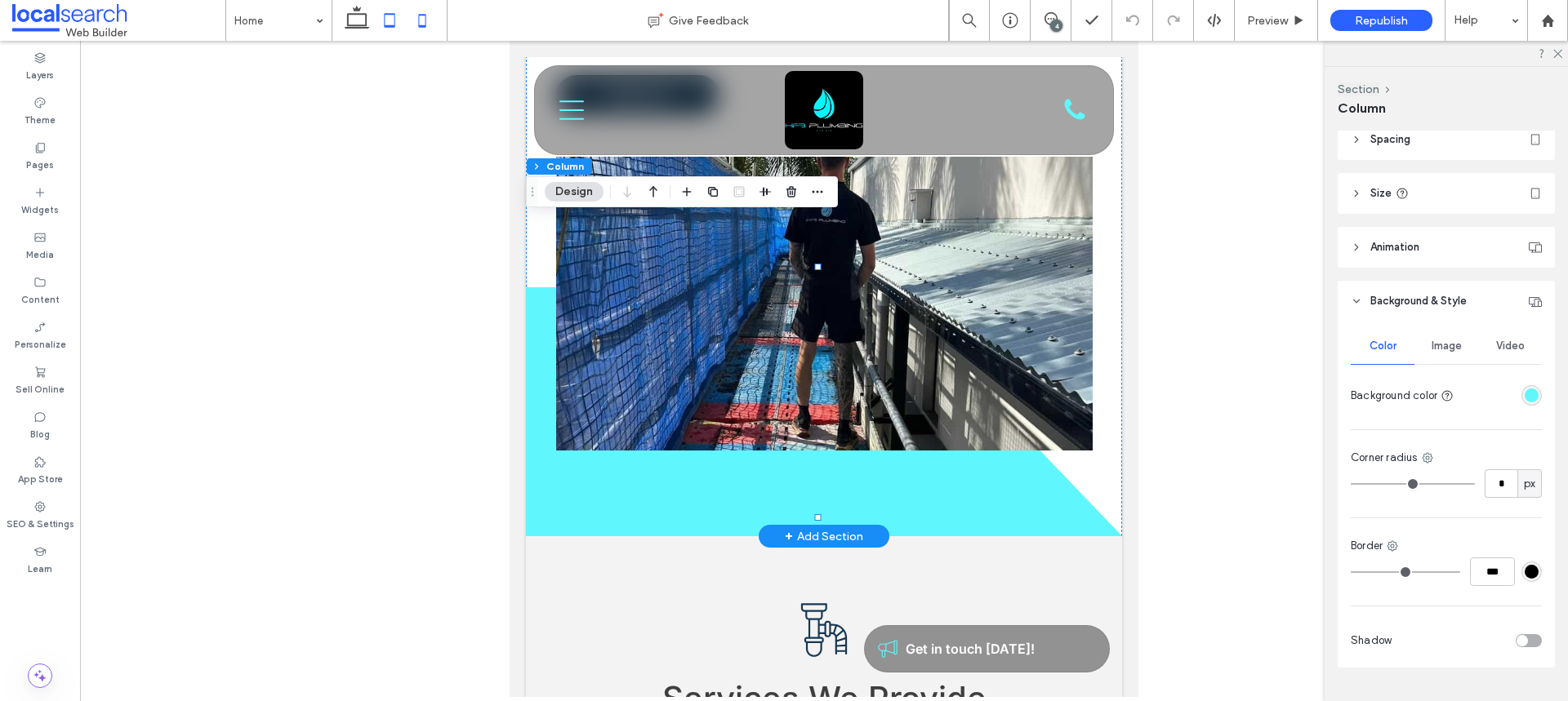
click at [431, 24] on icon at bounding box center [421, 19] width 32 height 32
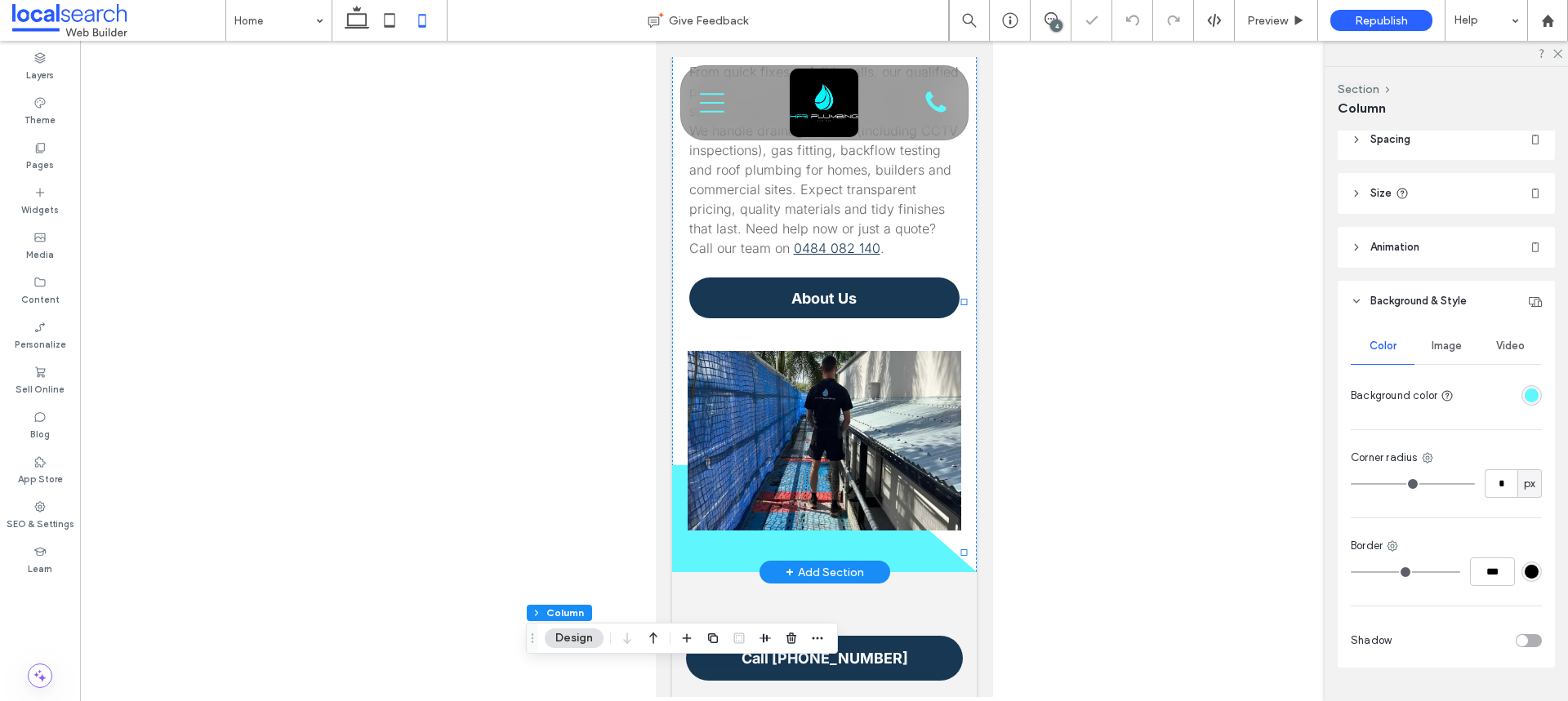
type input "***"
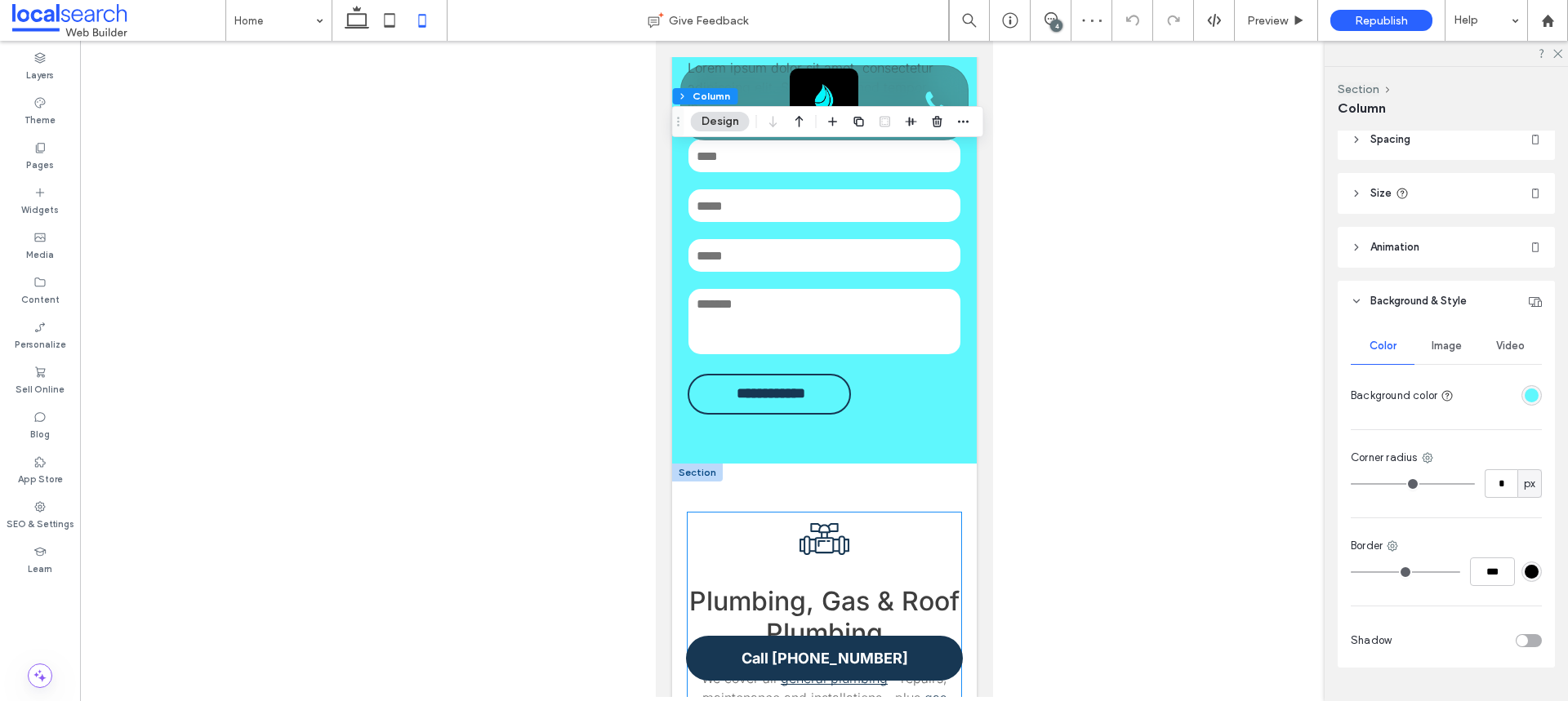
scroll to position [2602, 0]
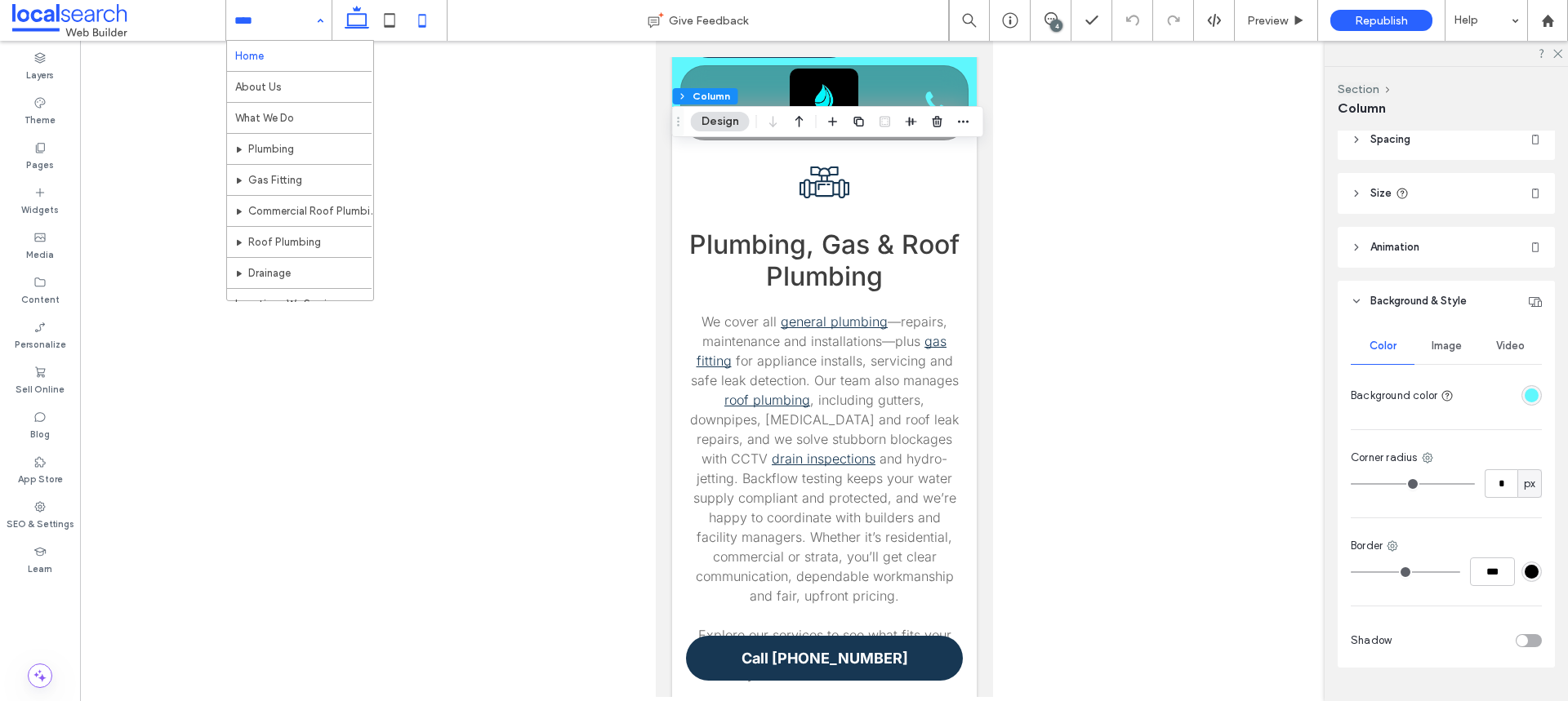
click at [357, 24] on use at bounding box center [357, 17] width 24 height 23
type input "**"
type input "*****"
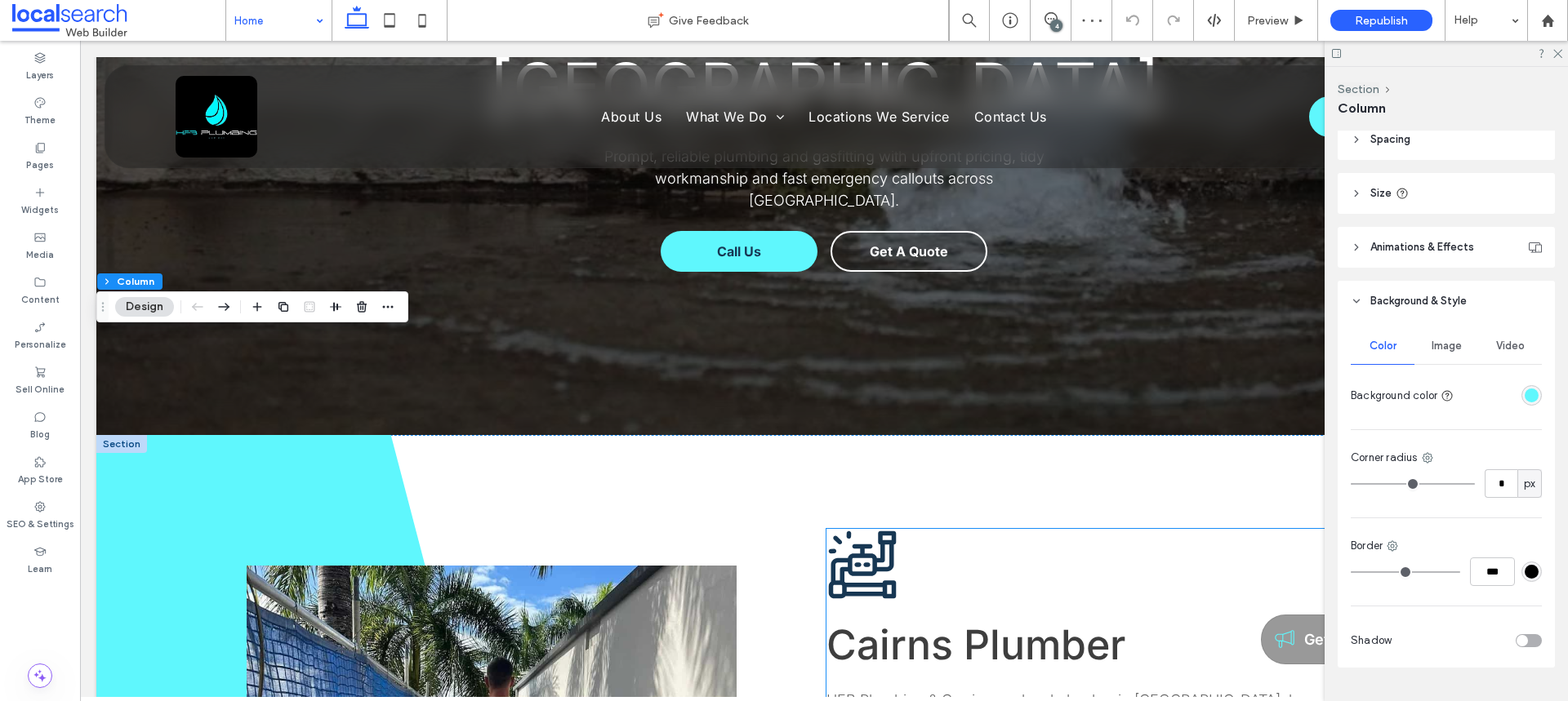
scroll to position [291, 0]
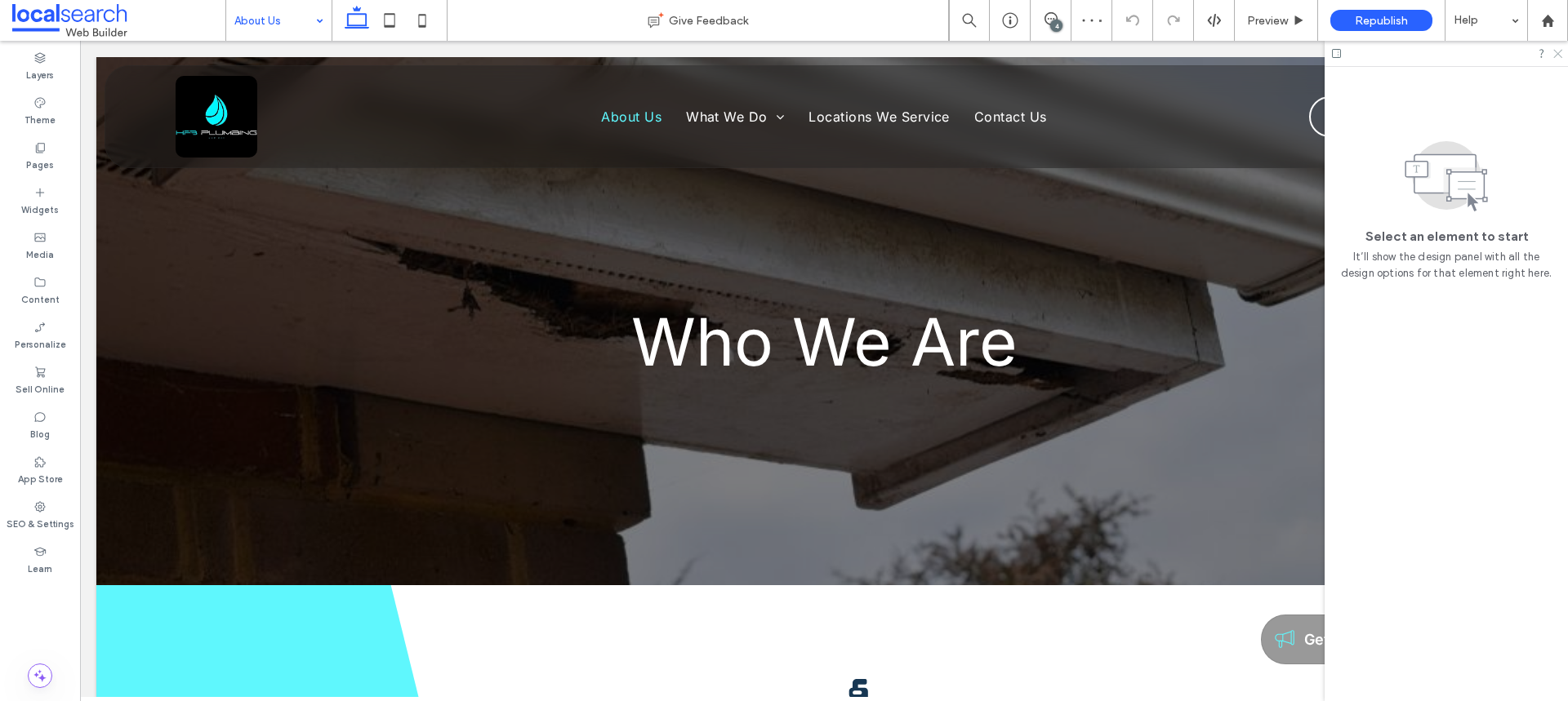
click at [1556, 54] on use at bounding box center [1558, 55] width 9 height 9
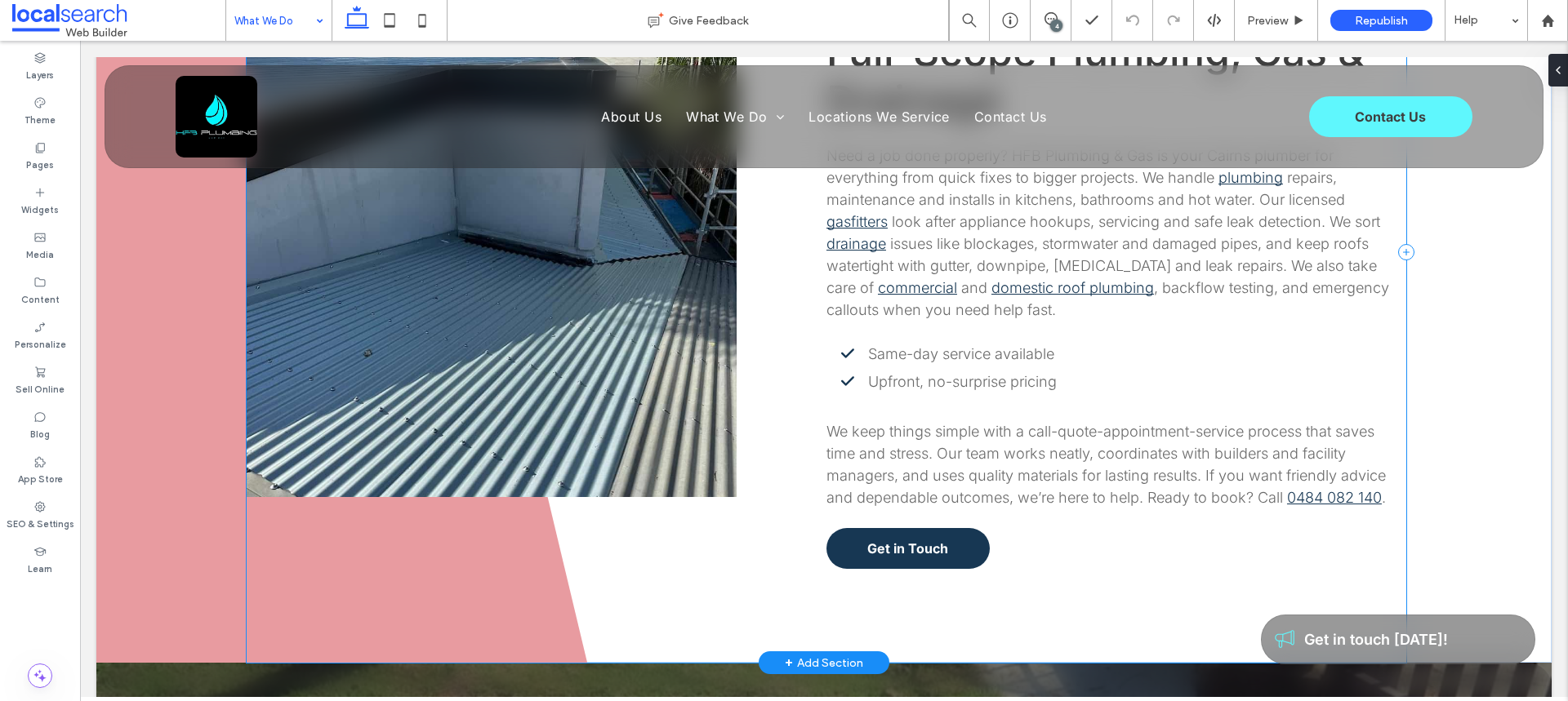
scroll to position [1624, 0]
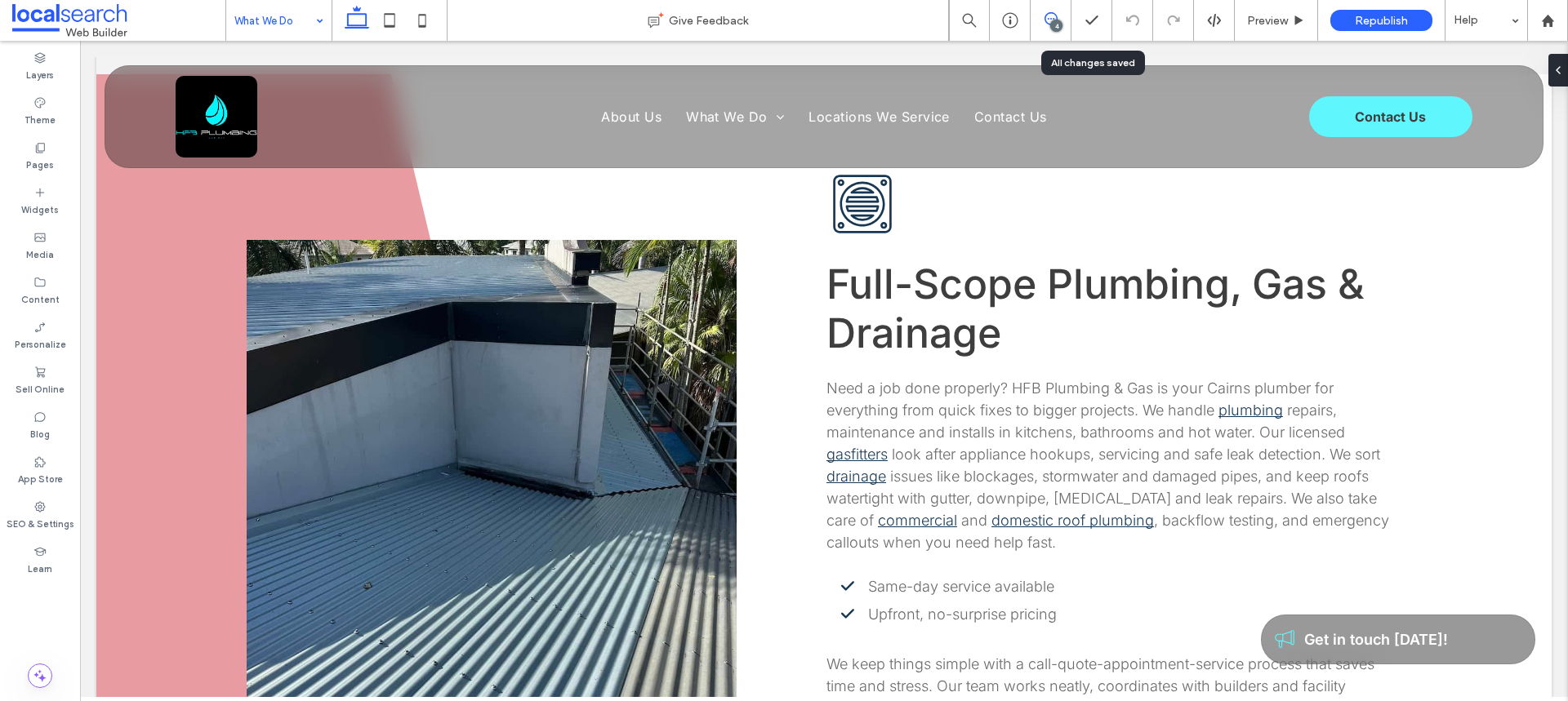
click at [1052, 14] on icon at bounding box center [1051, 19] width 13 height 13
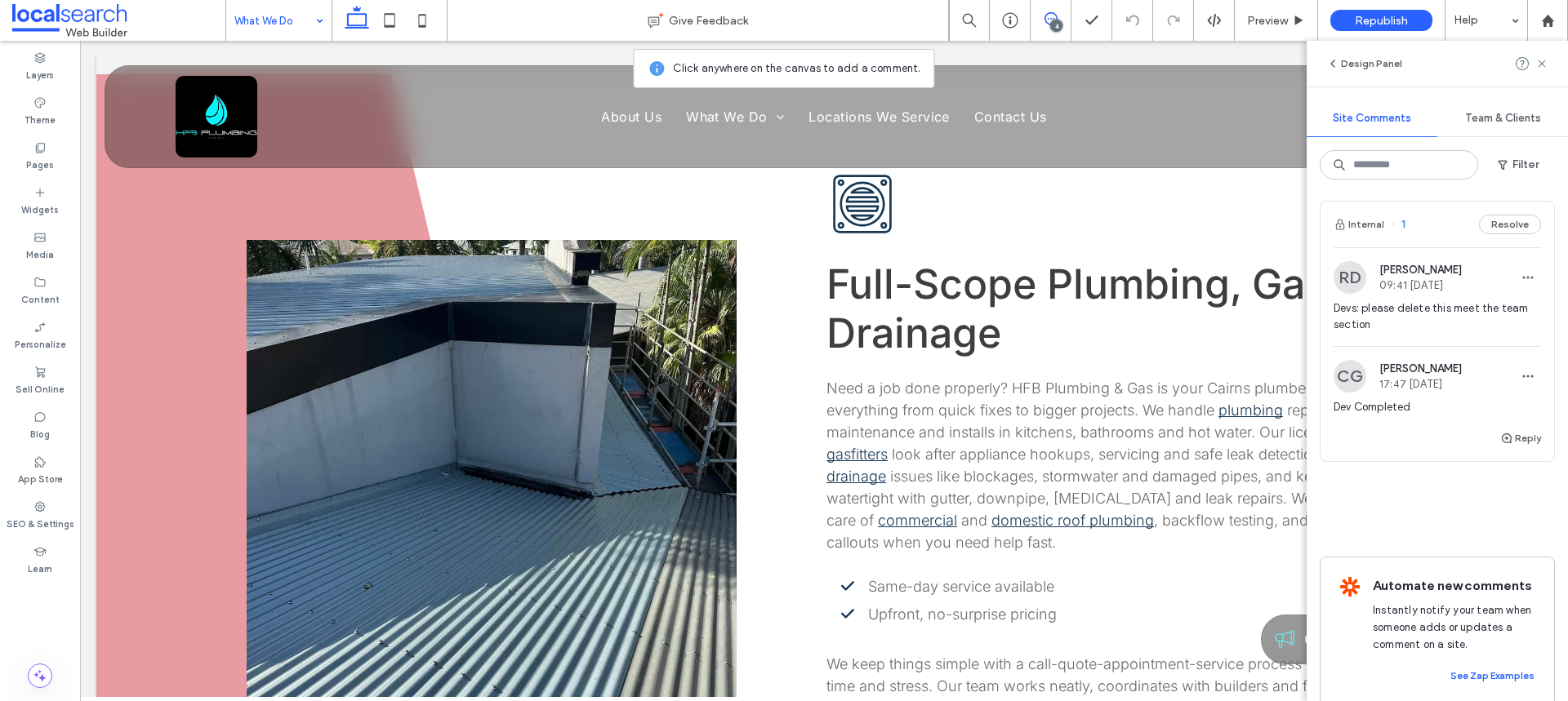
scroll to position [481, 0]
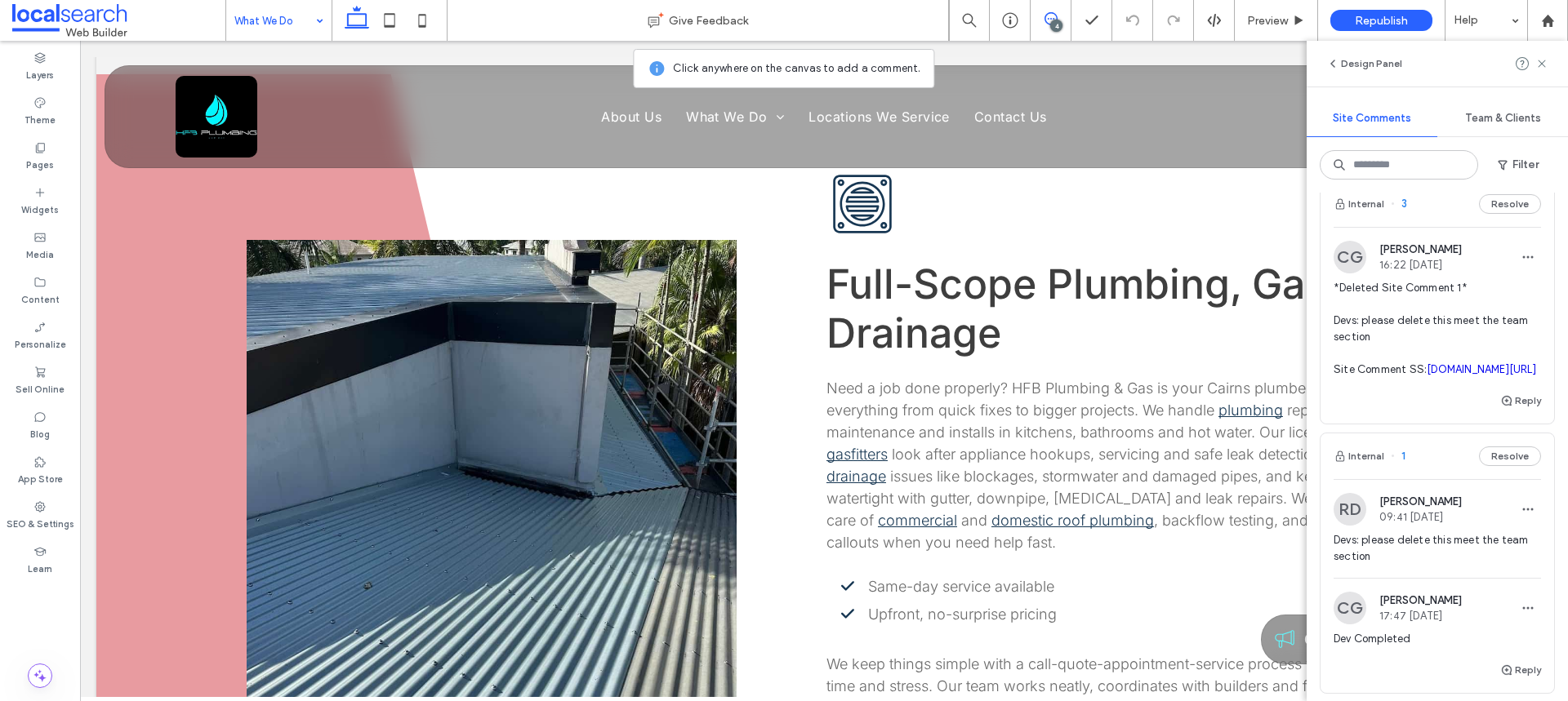
click at [1429, 343] on span "*Deleted Site Comment 1* Devs: please delete this meet the team section Site Co…" at bounding box center [1437, 329] width 207 height 98
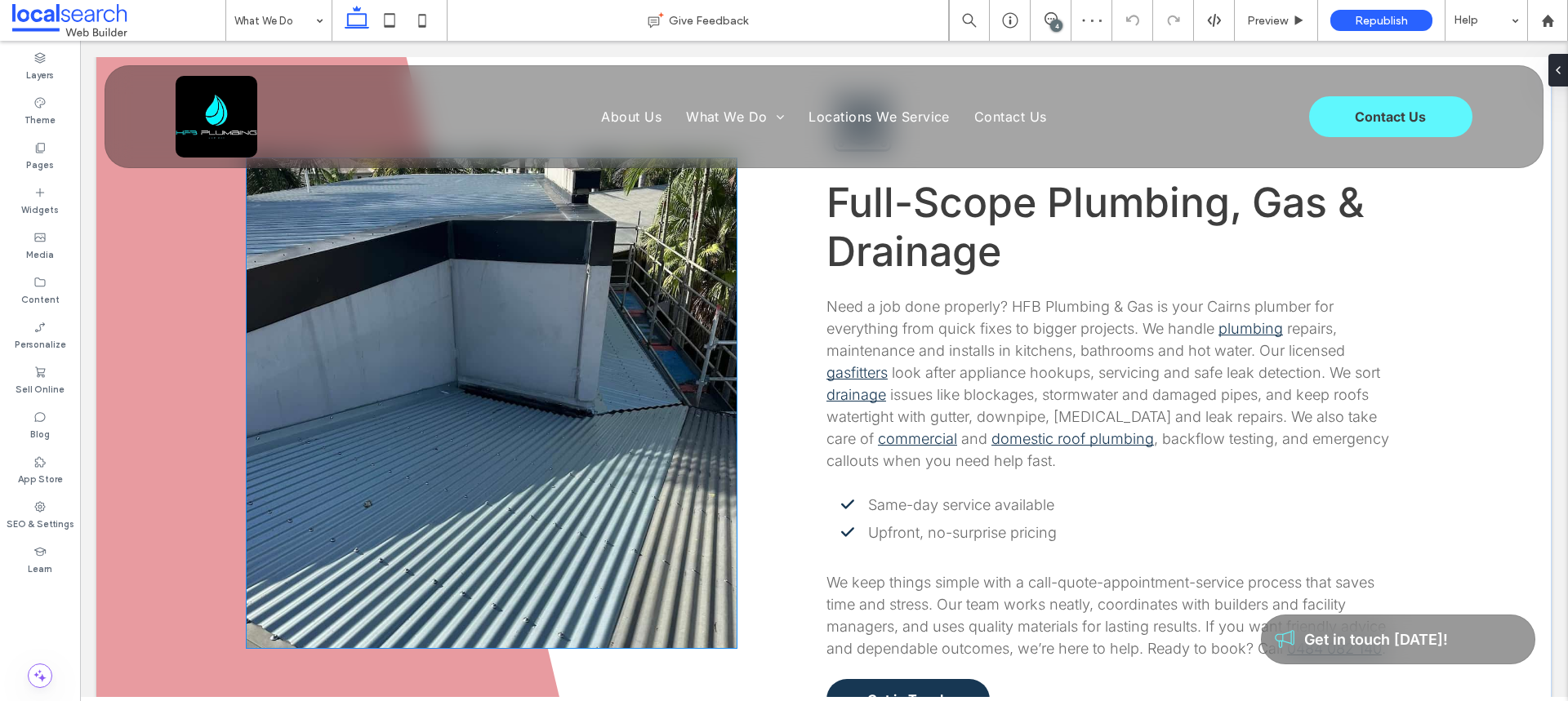
scroll to position [1913, 0]
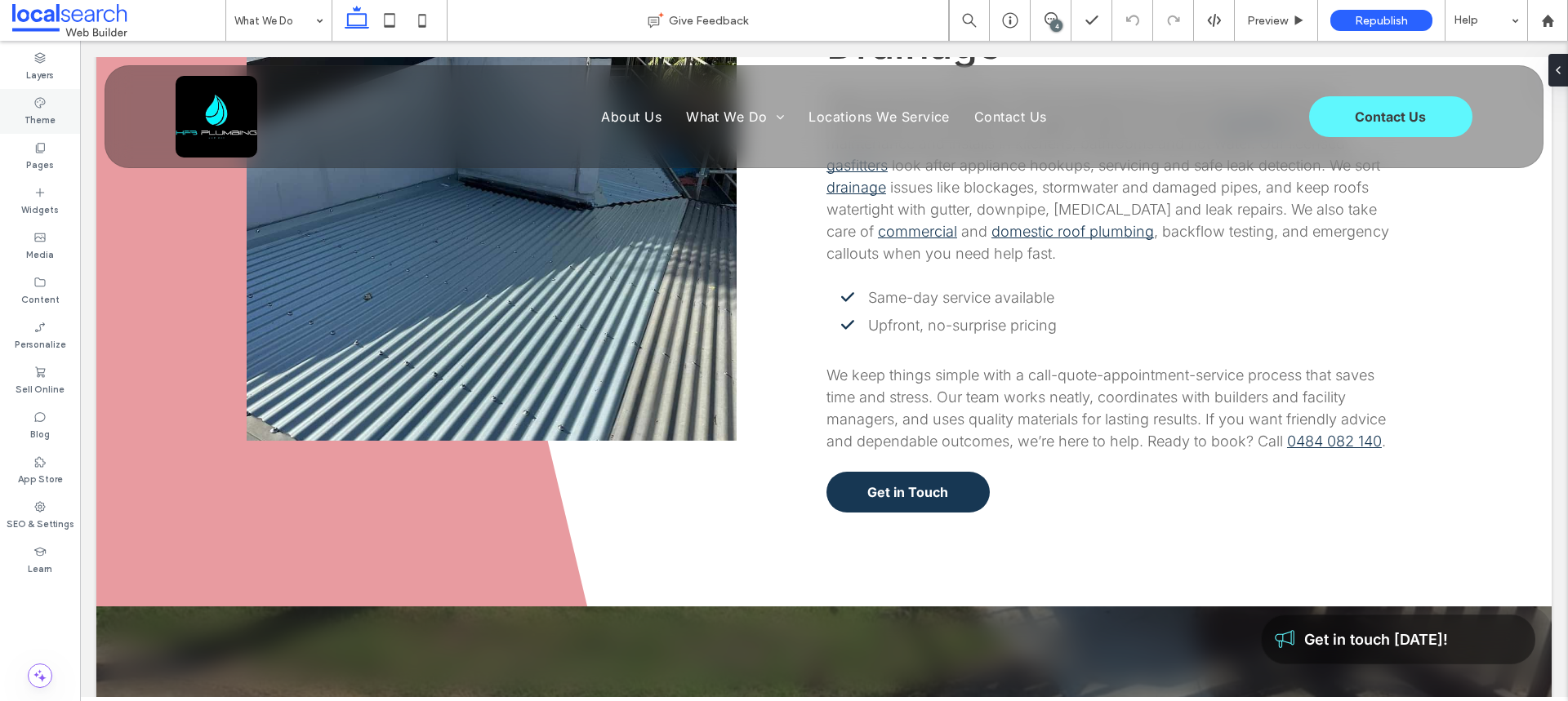
click at [31, 106] on div "Theme" at bounding box center [40, 111] width 80 height 44
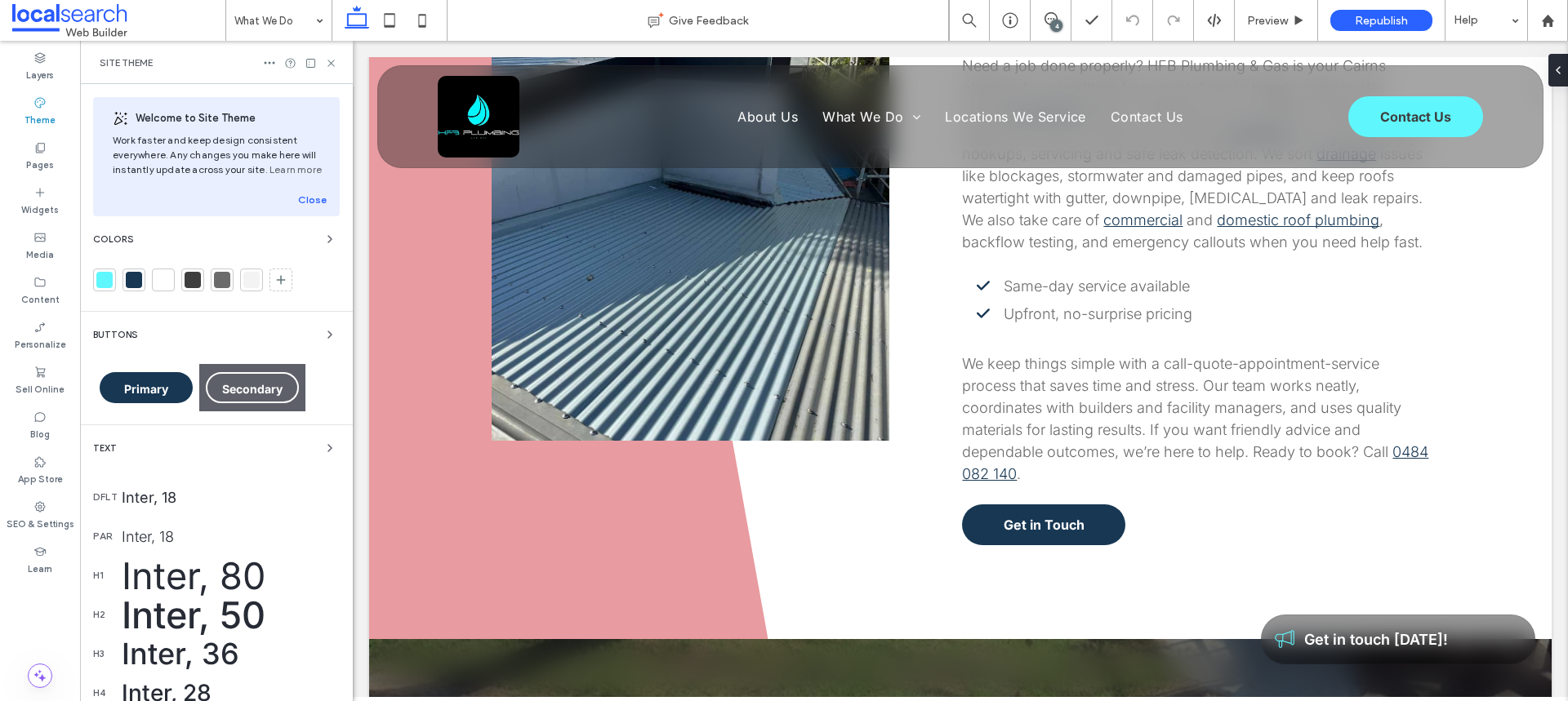
scroll to position [1957, 0]
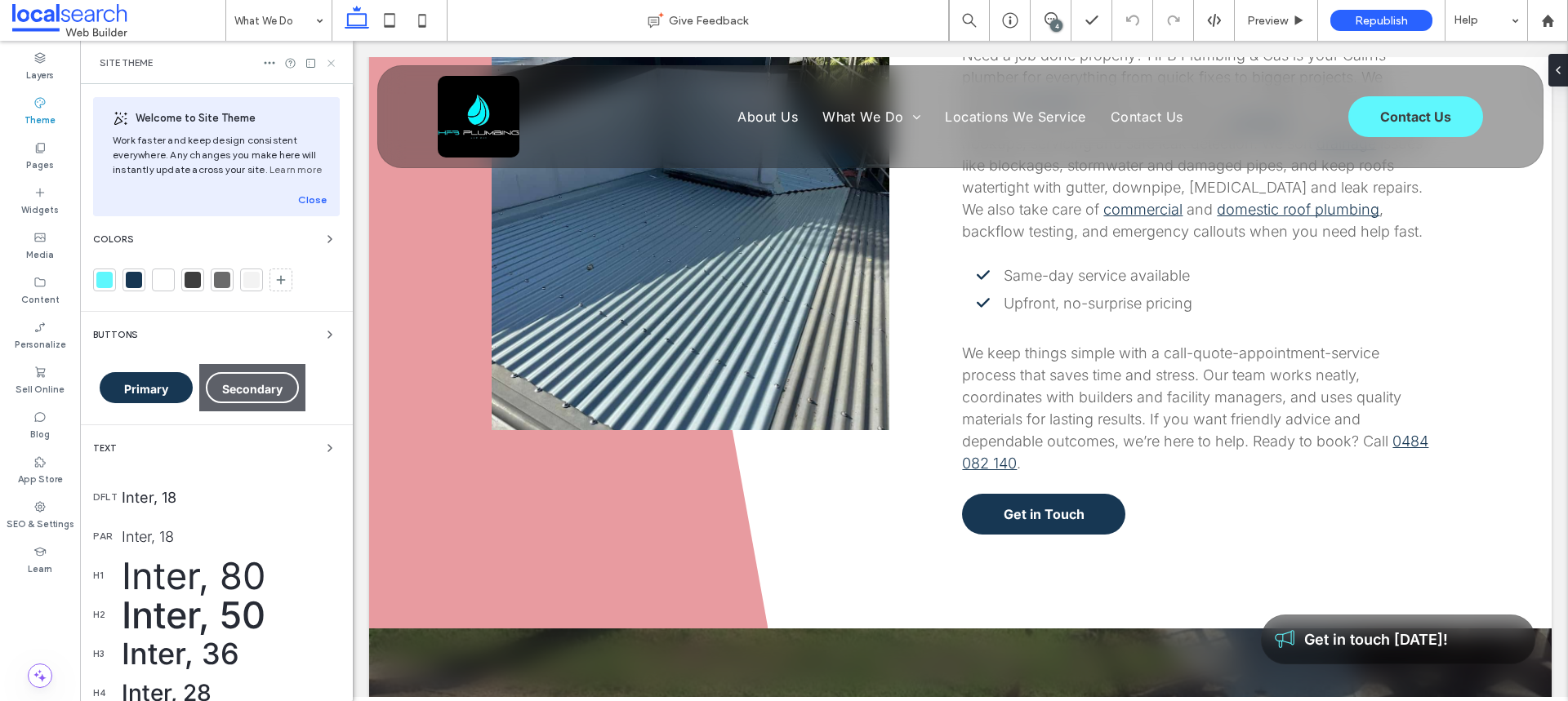
click at [328, 63] on icon at bounding box center [331, 63] width 12 height 12
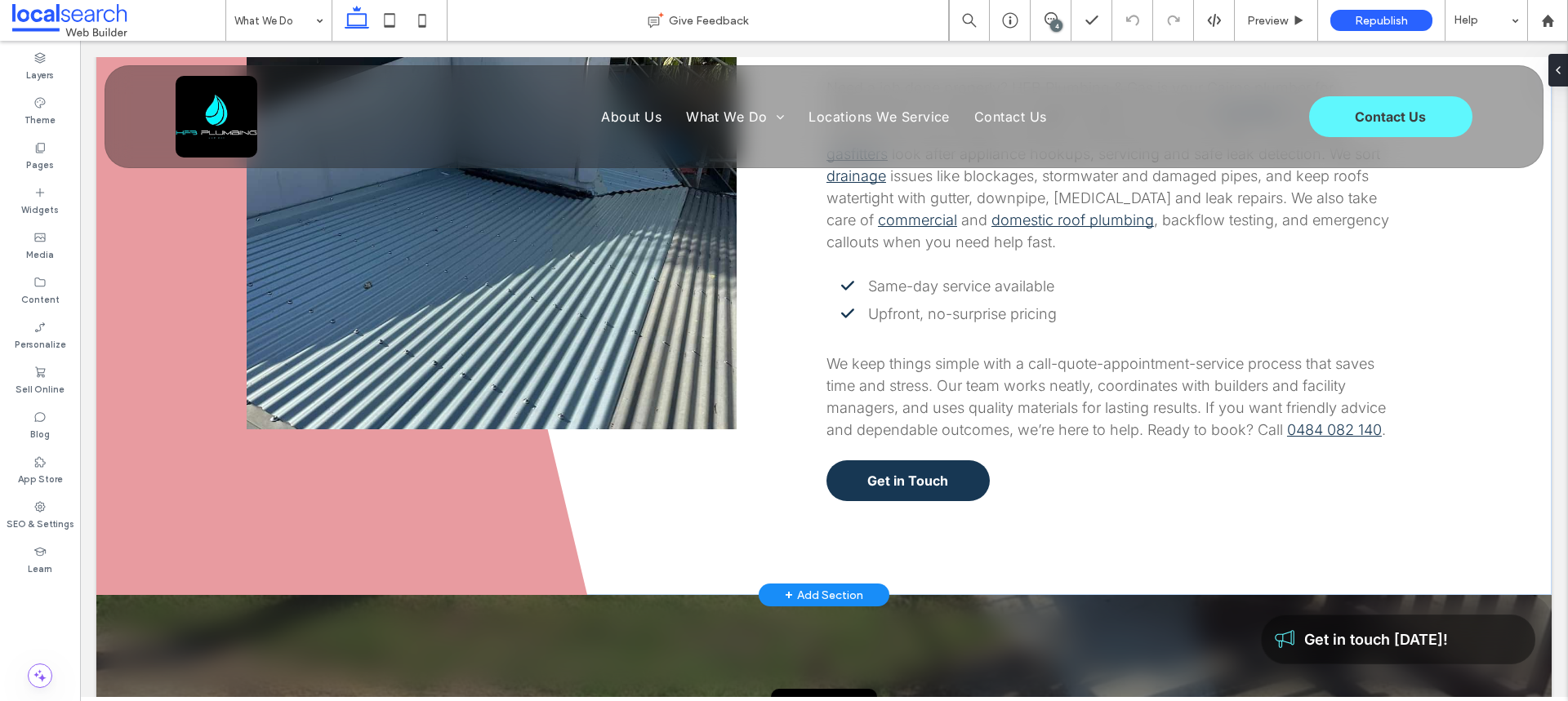
scroll to position [1913, 0]
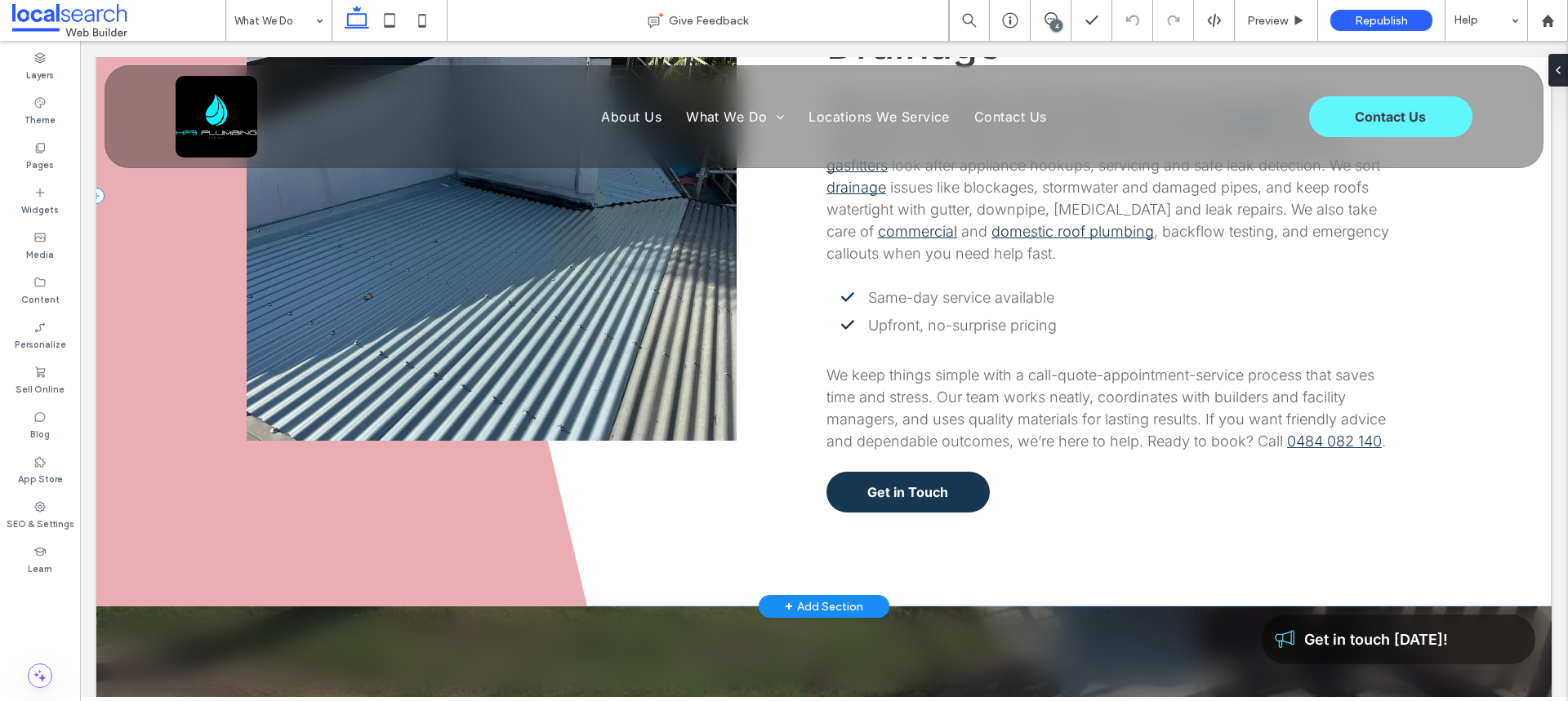
click at [166, 510] on span at bounding box center [342, 195] width 491 height 821
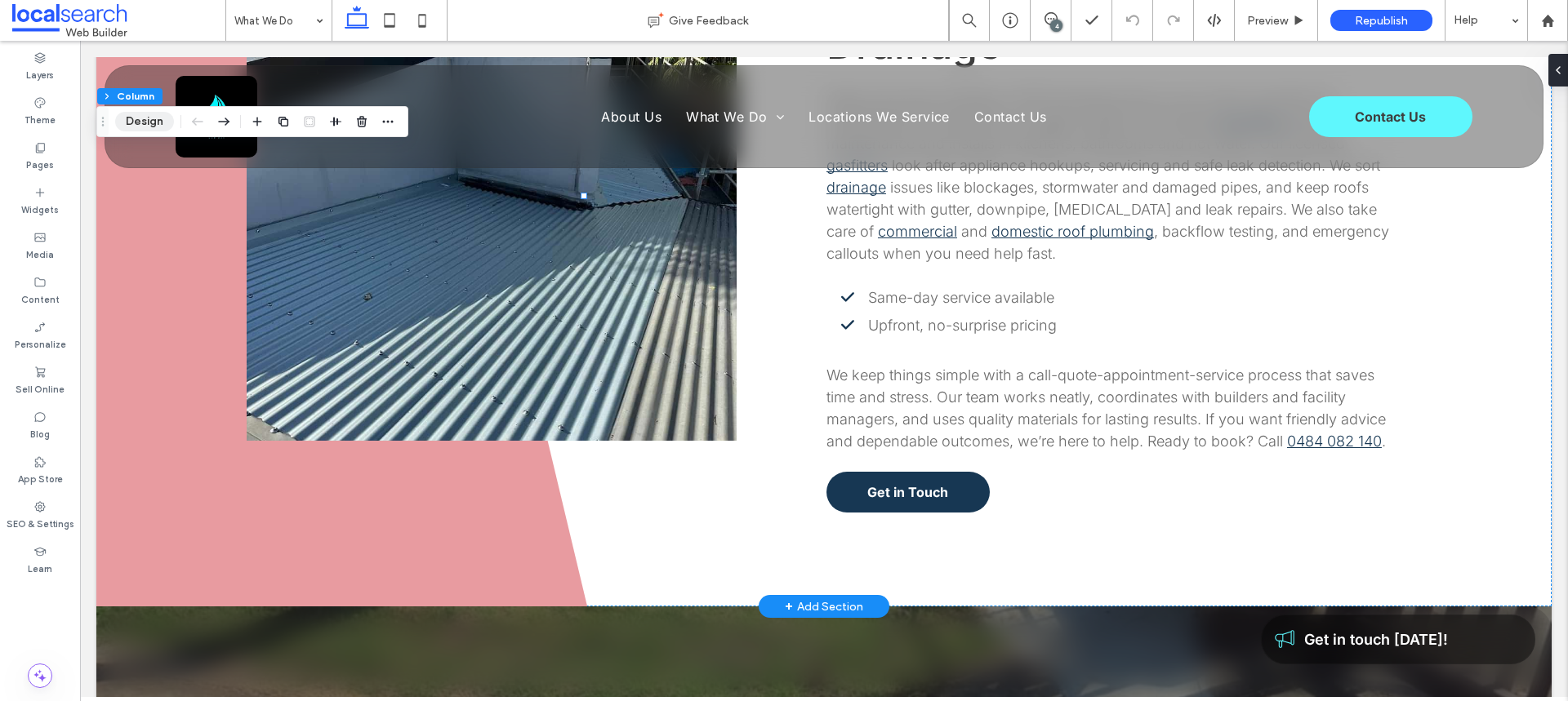
click at [156, 117] on button "Design" at bounding box center [144, 121] width 58 height 19
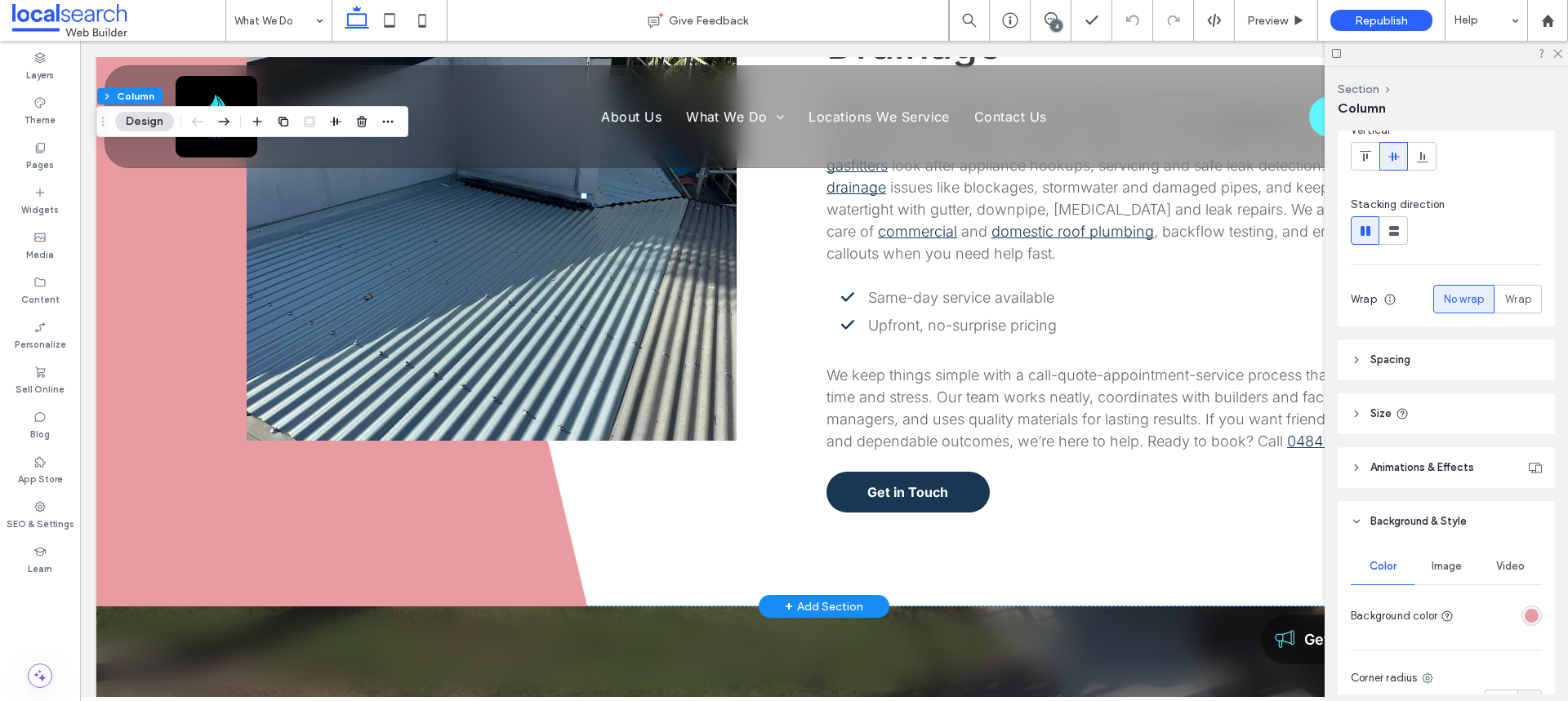
scroll to position [344, 0]
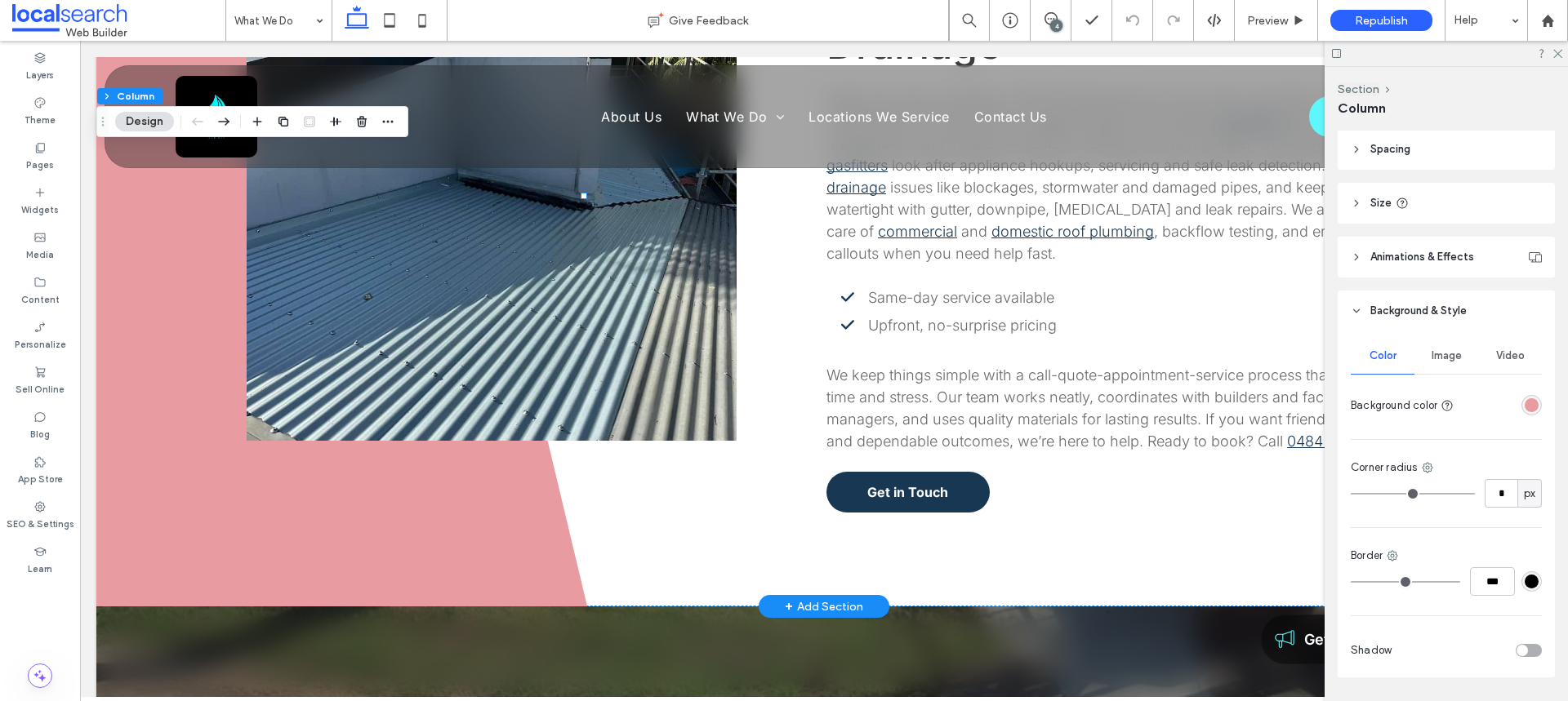
click at [1524, 410] on div "rgba(232, 155, 160, 1)" at bounding box center [1531, 405] width 14 height 14
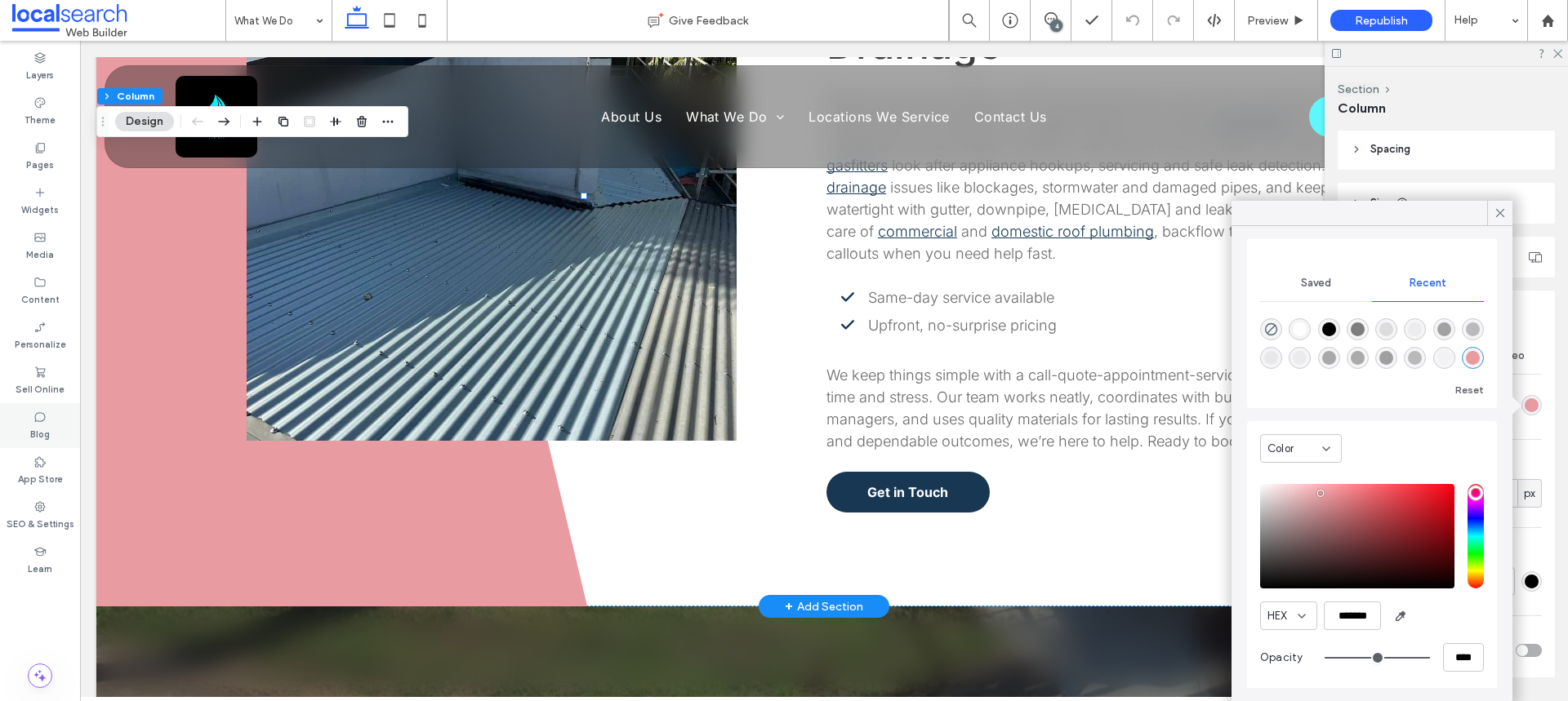
scroll to position [125, 0]
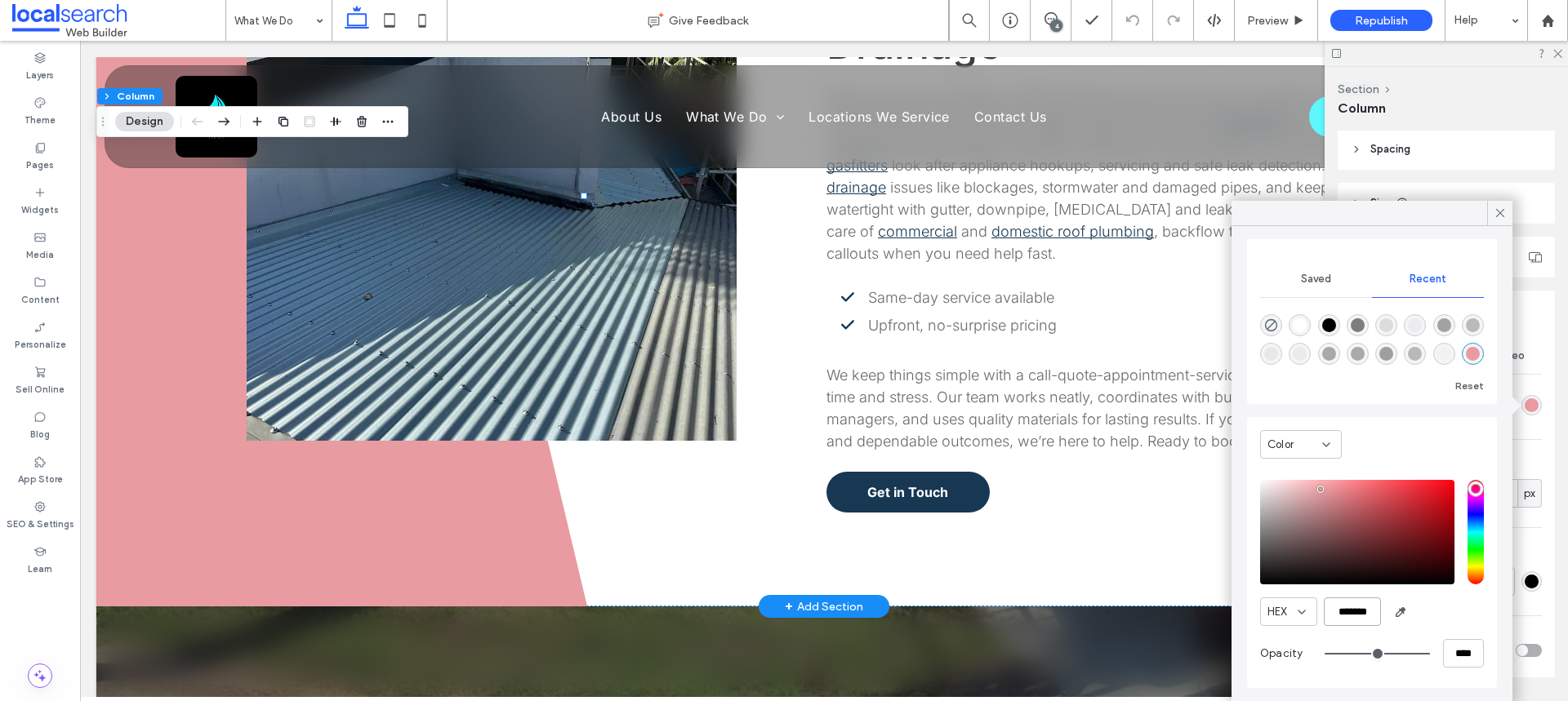
click at [1355, 616] on input "*******" at bounding box center [1352, 611] width 57 height 29
paste input "color picker textbox"
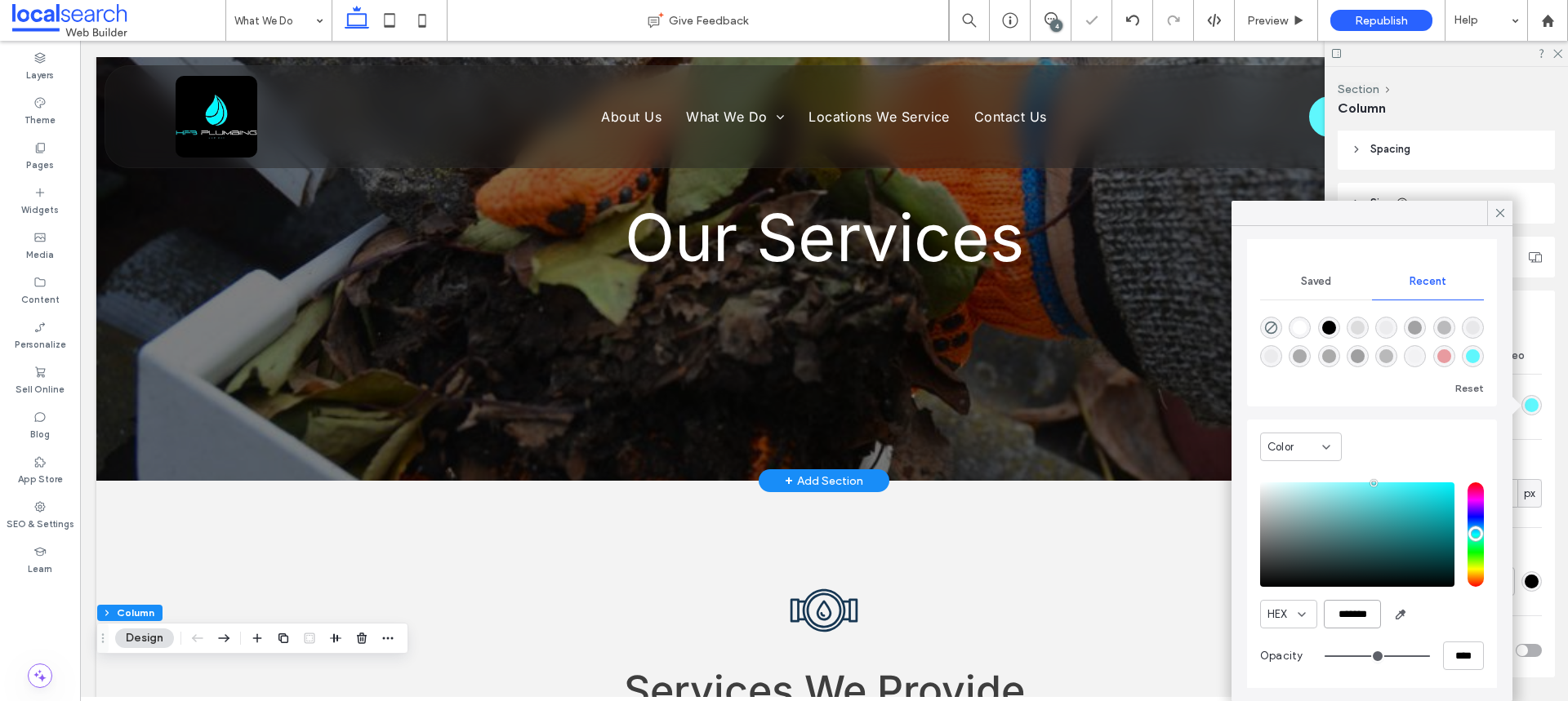
scroll to position [0, 0]
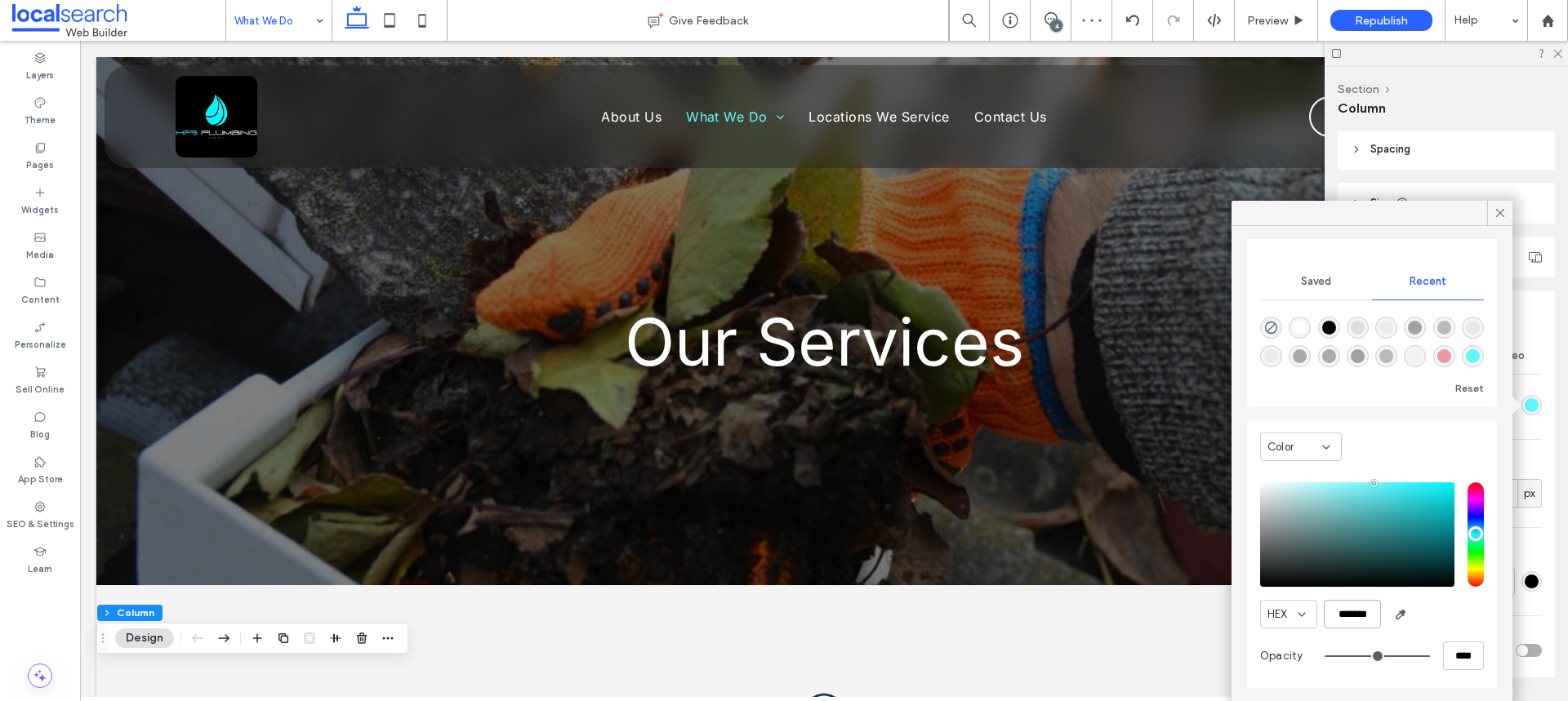
type input "*******"
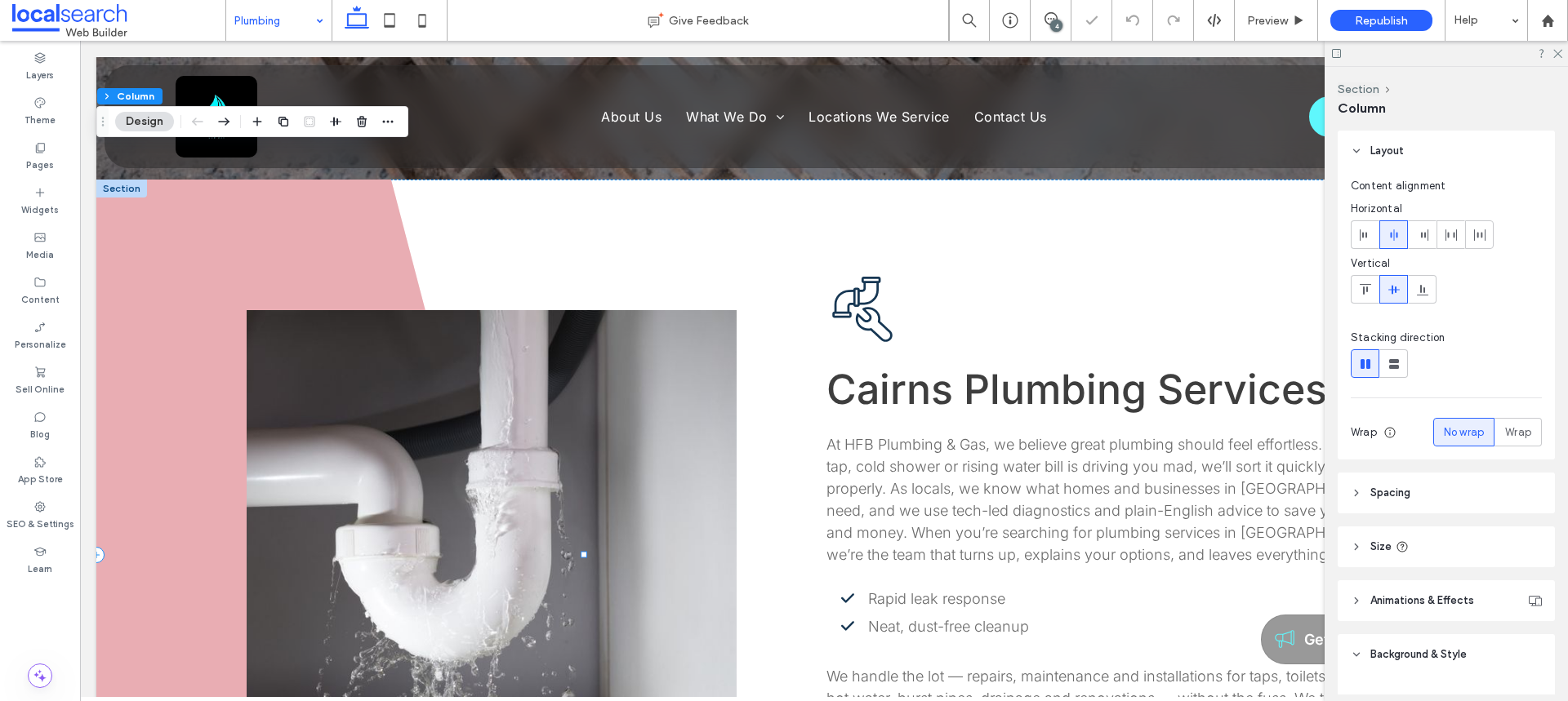
click at [175, 366] on span at bounding box center [342, 555] width 491 height 750
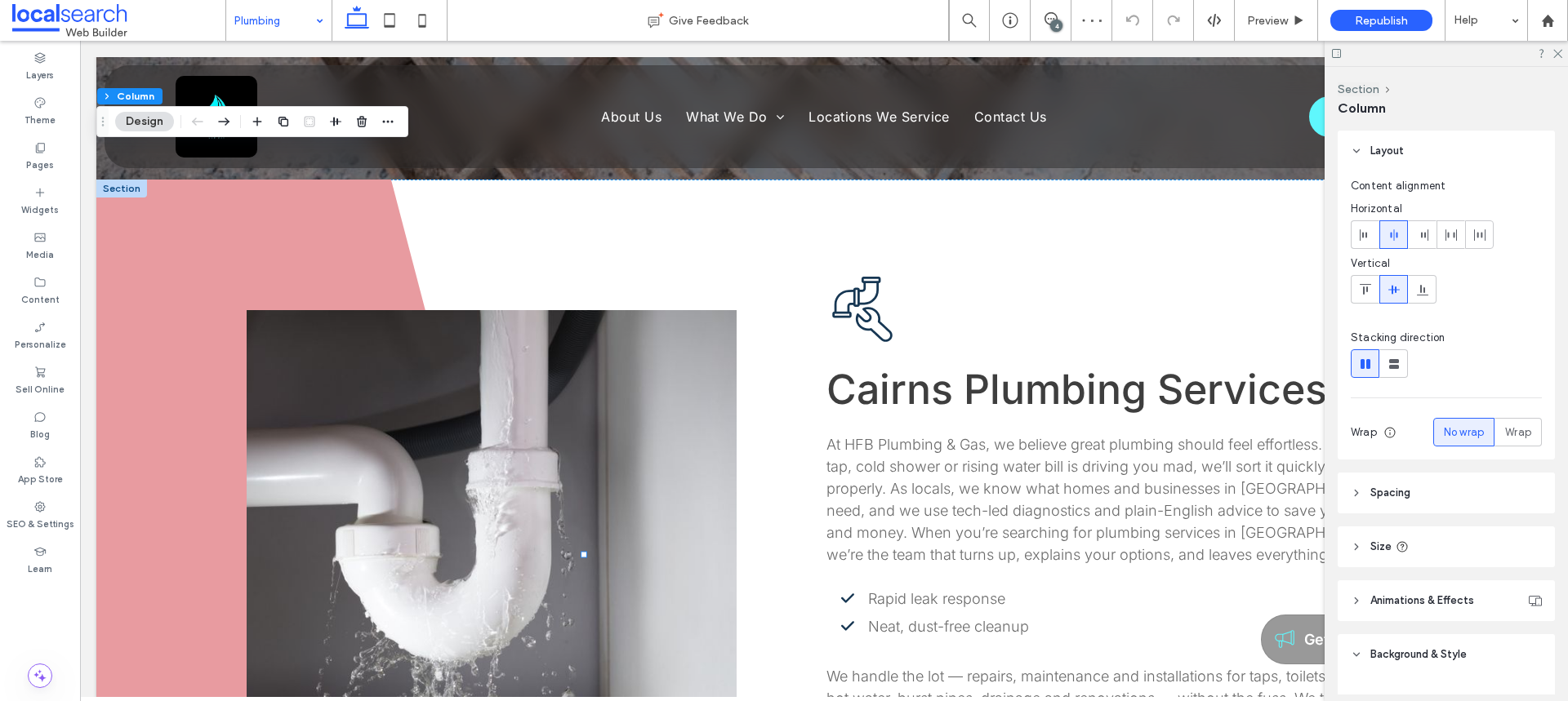
scroll to position [346, 0]
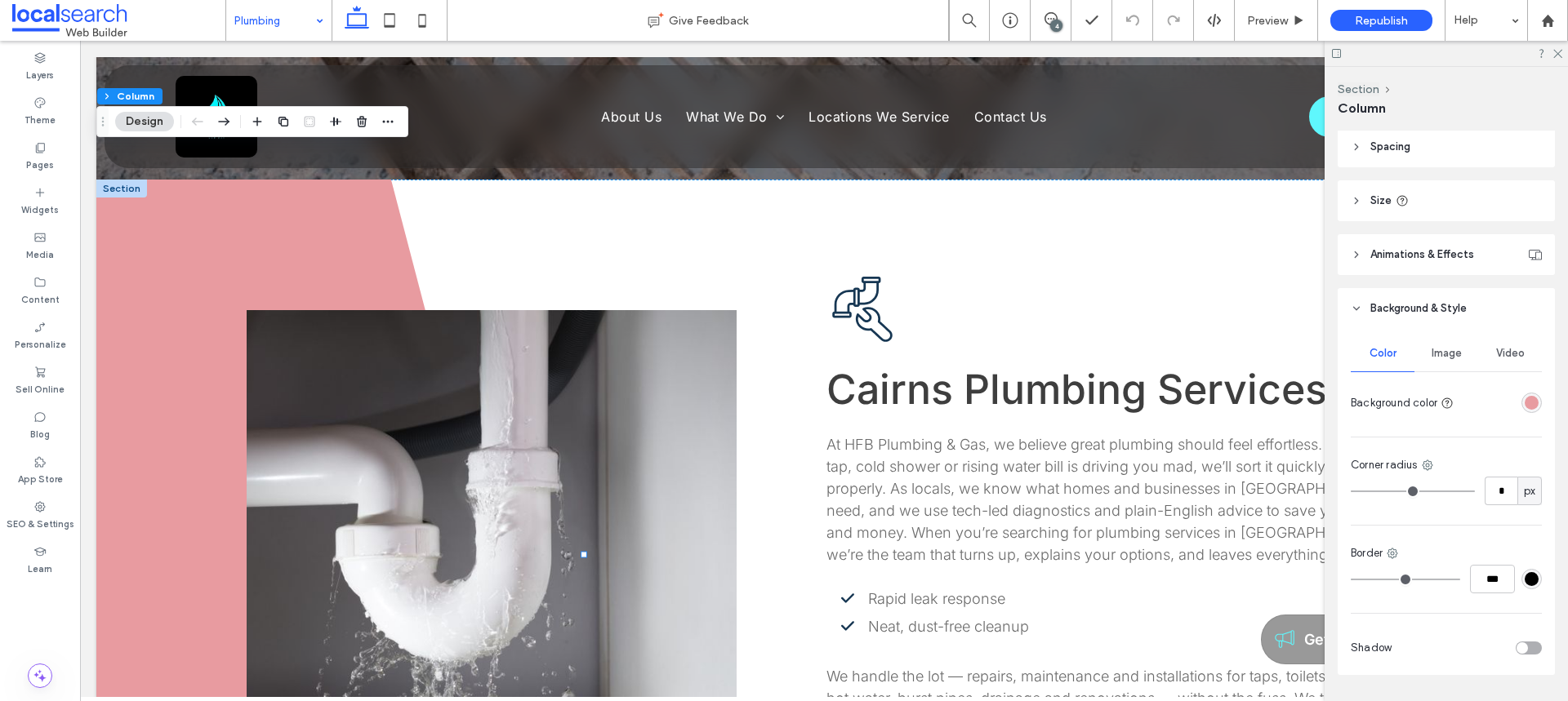
click at [1524, 404] on div "rgba(232, 155, 160, 1)" at bounding box center [1531, 403] width 14 height 14
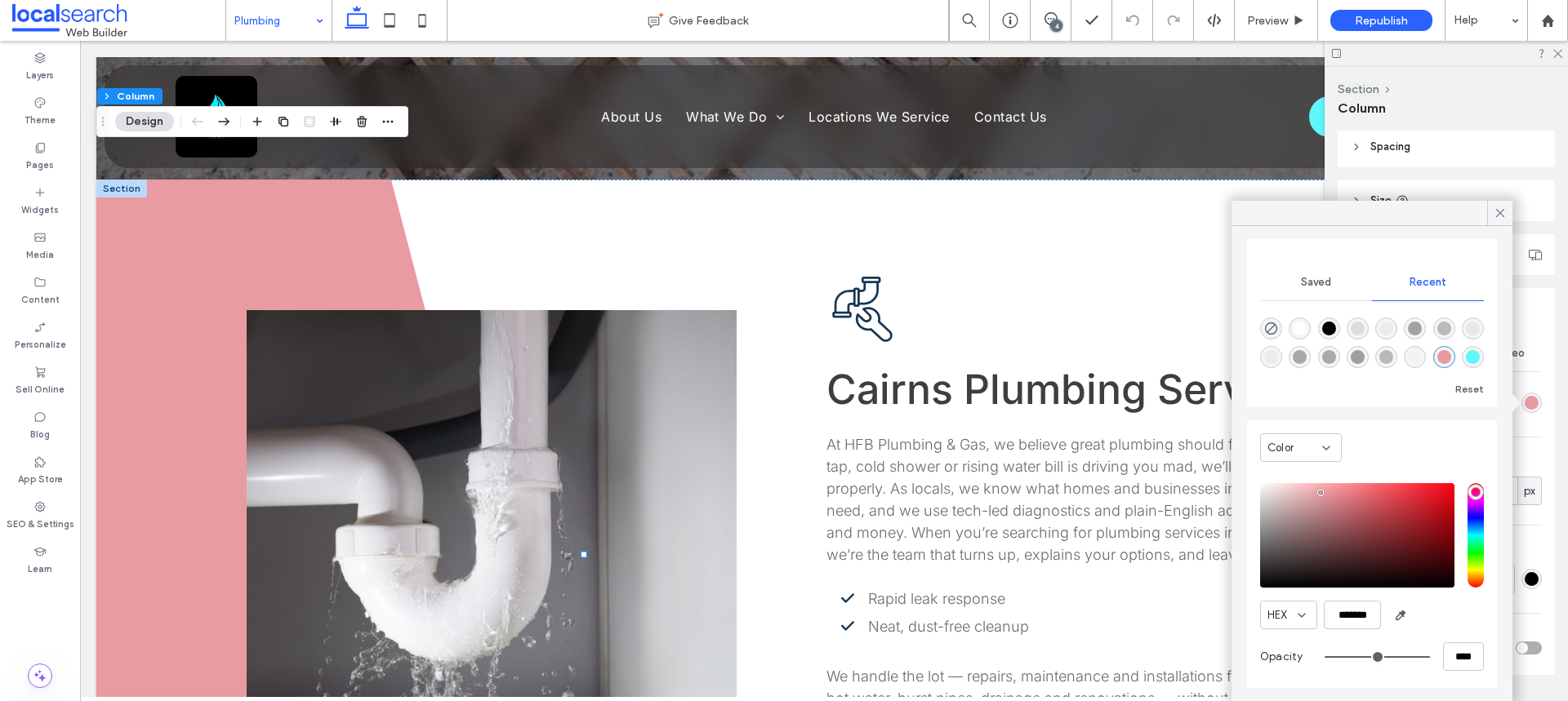
scroll to position [125, 0]
click at [1358, 610] on input "*******" at bounding box center [1352, 611] width 57 height 29
paste input "color picker textbox"
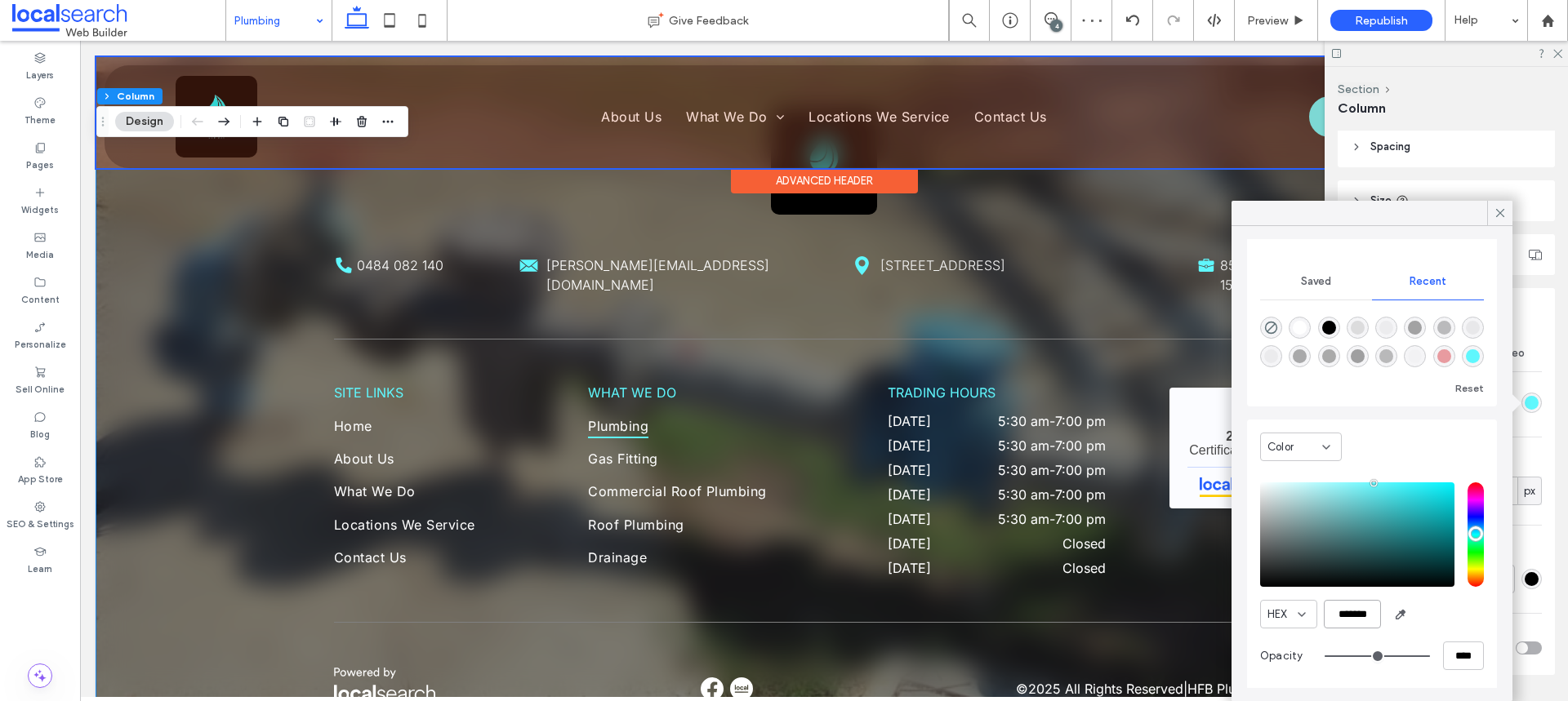
scroll to position [3407, 0]
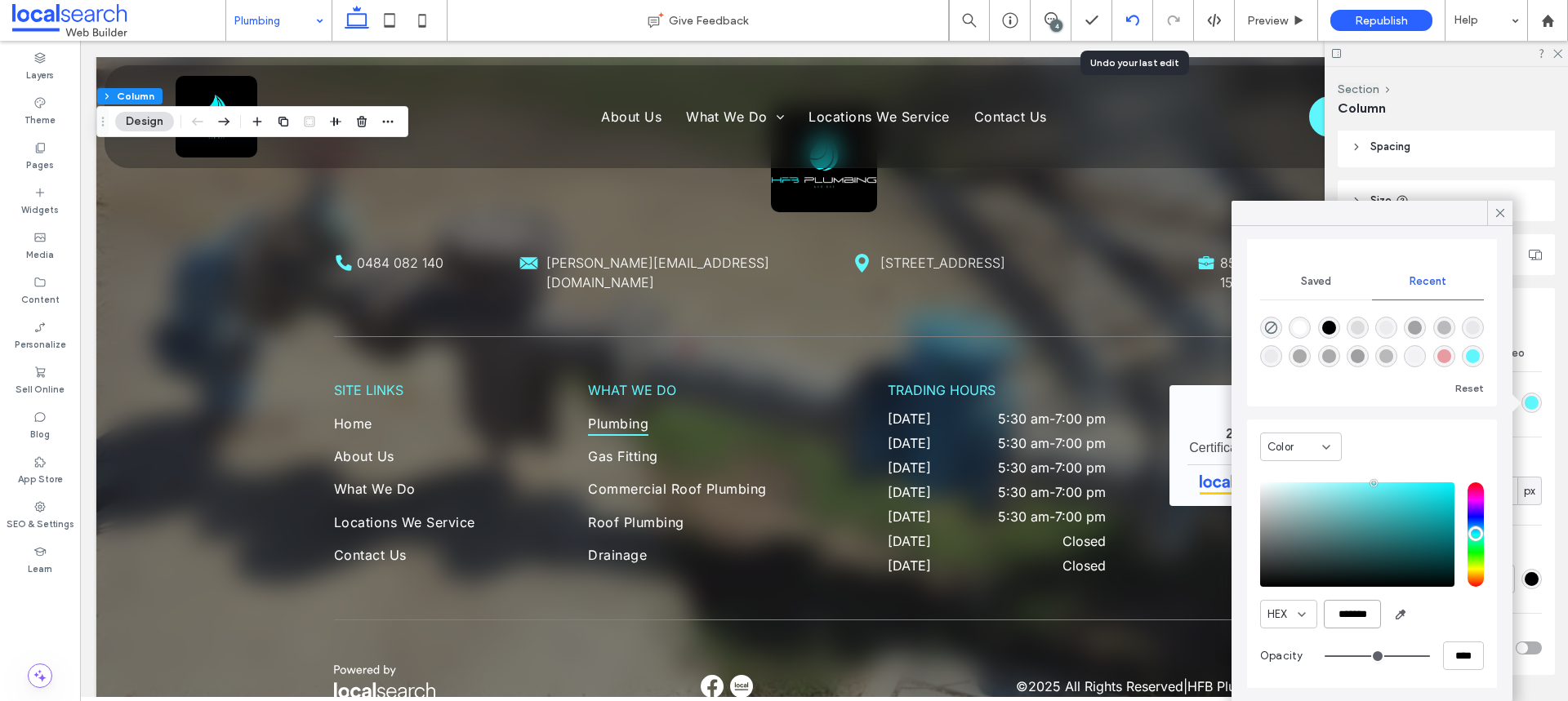
type input "*******"
click at [1132, 18] on icon at bounding box center [1133, 20] width 13 height 13
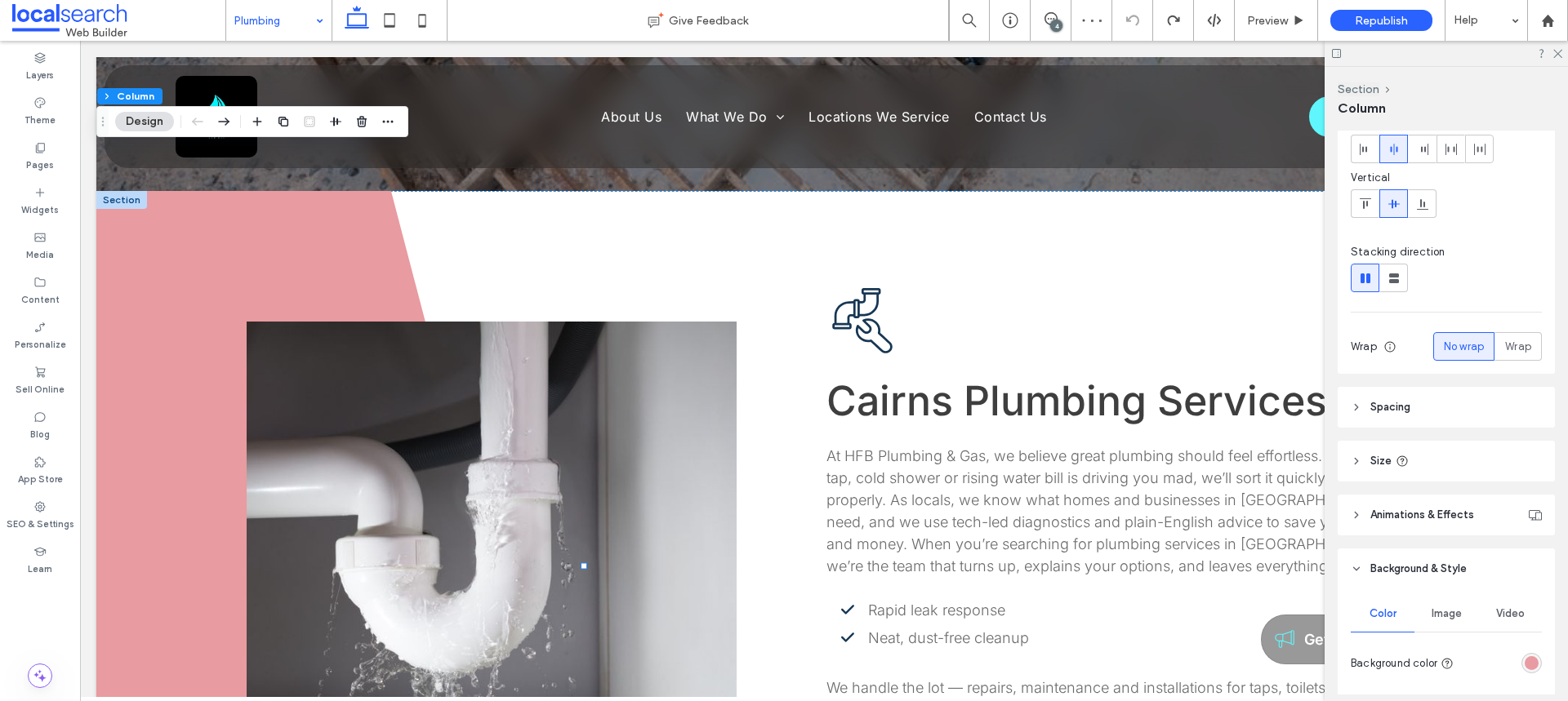
scroll to position [198, 0]
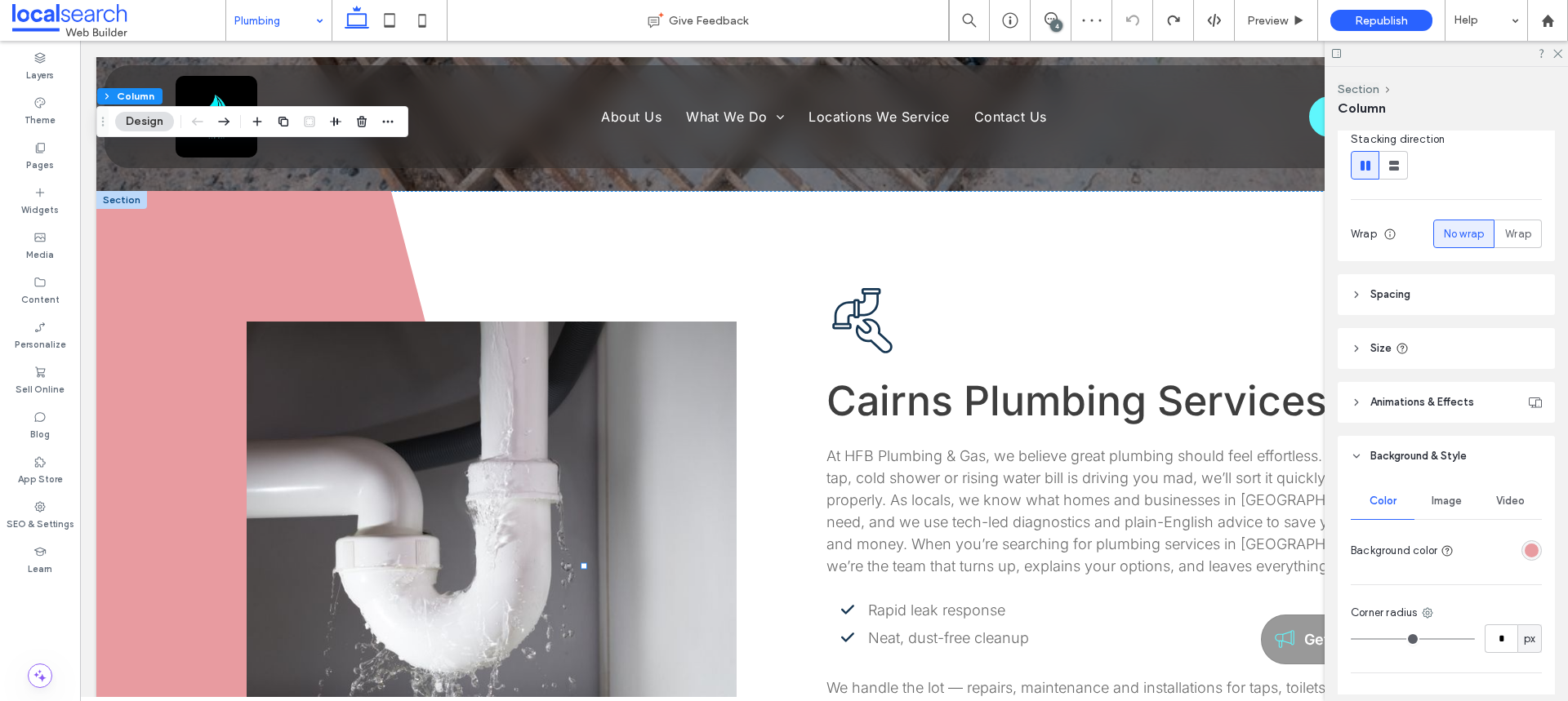
click at [1524, 546] on div "rgba(232, 155, 160, 1)" at bounding box center [1531, 550] width 14 height 14
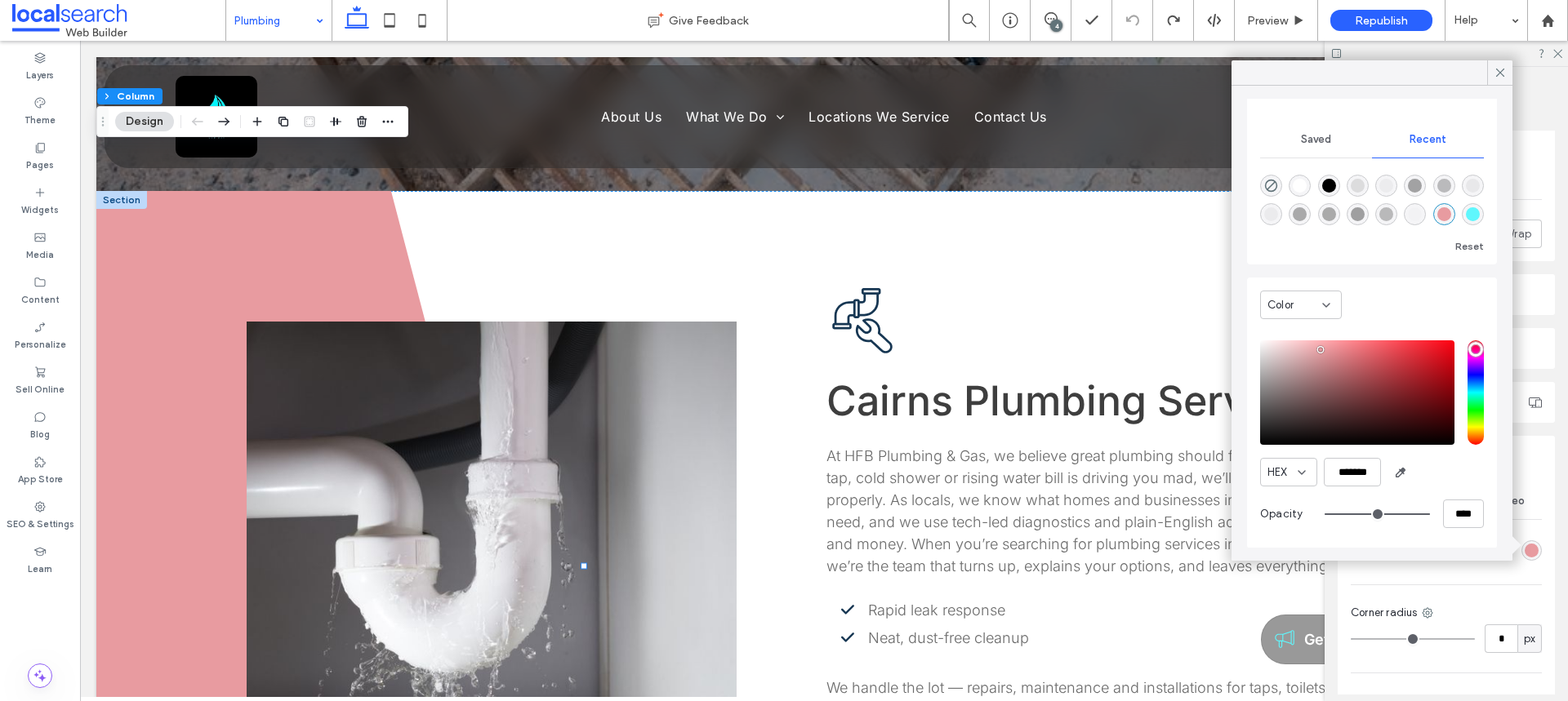
scroll to position [125, 0]
click at [1363, 472] on input "*******" at bounding box center [1352, 471] width 57 height 29
click at [1499, 72] on icon at bounding box center [1500, 73] width 15 height 15
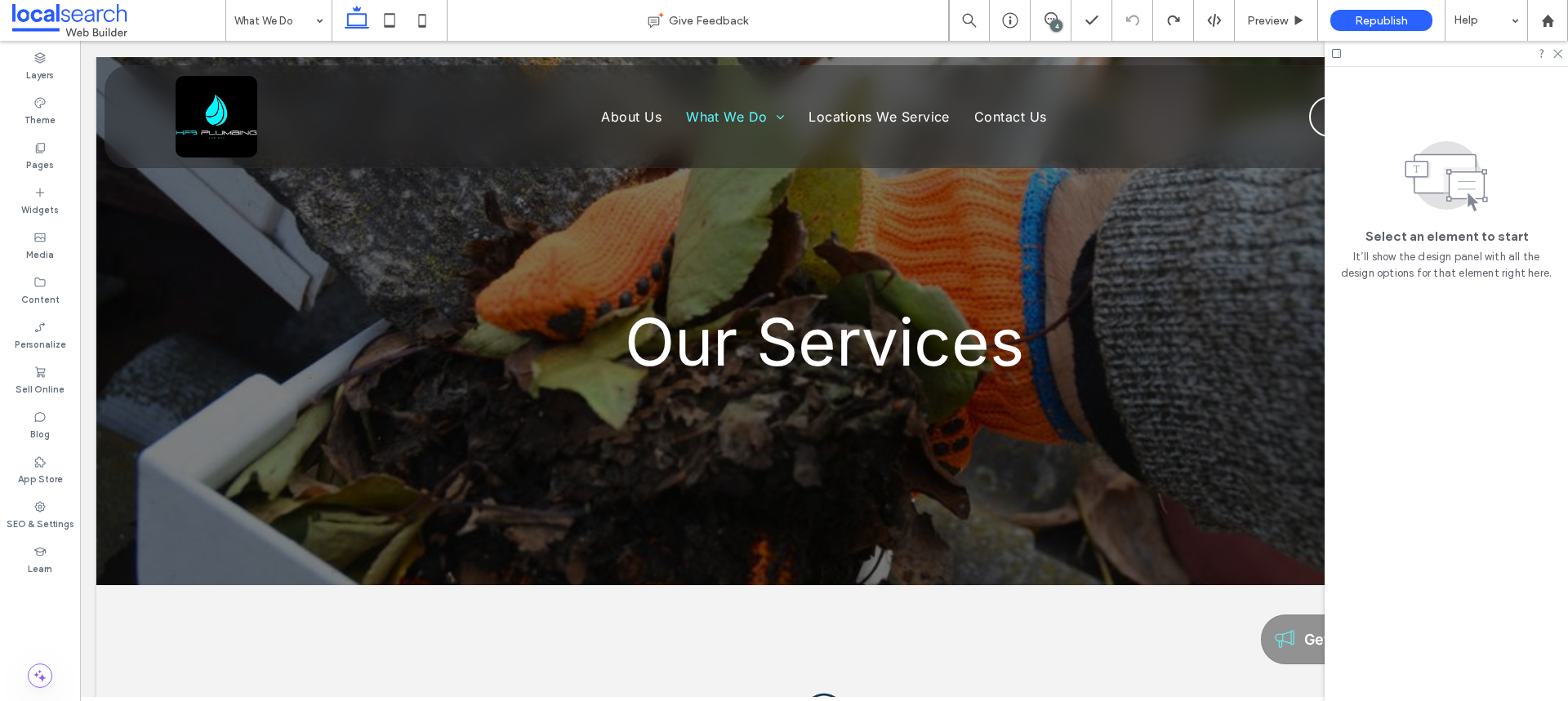
scroll to position [0, 0]
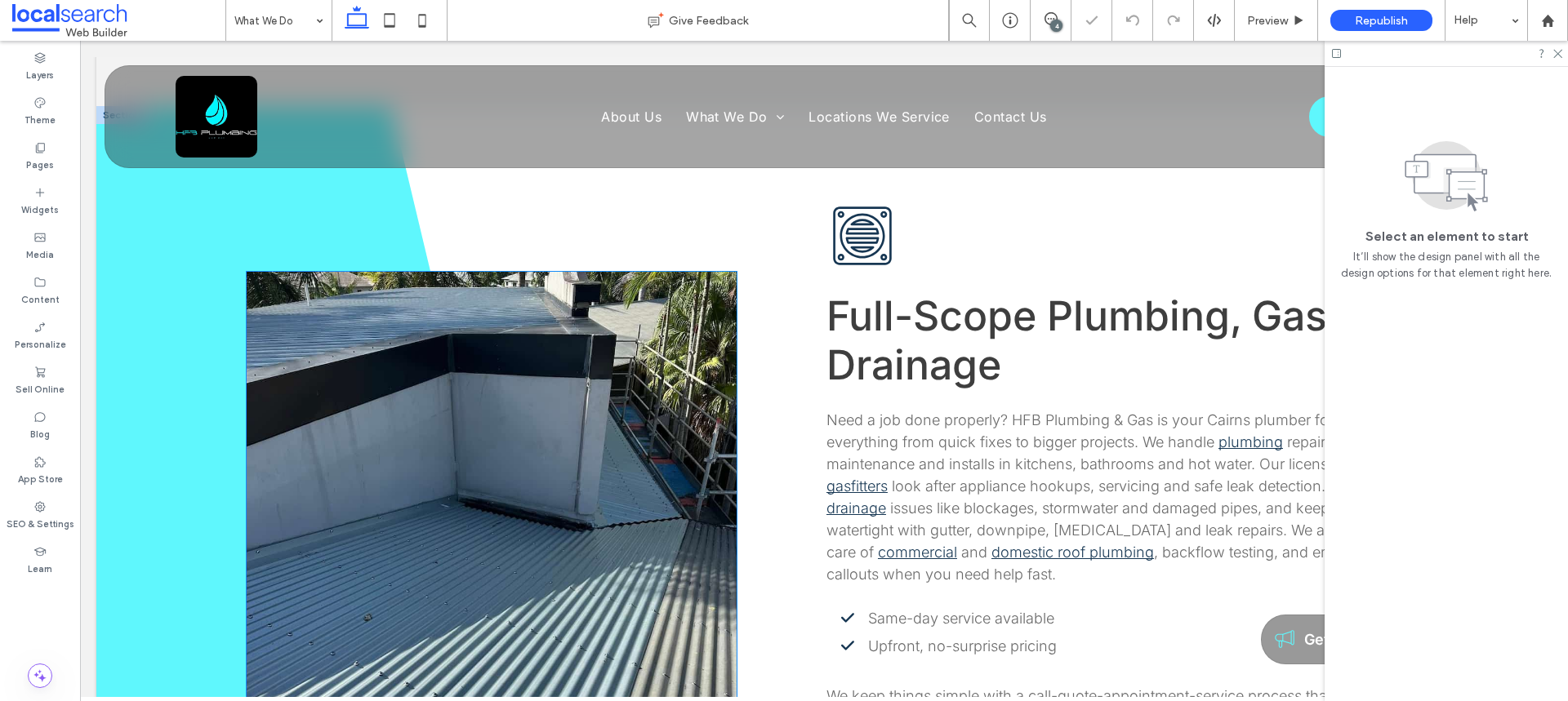
scroll to position [1672, 0]
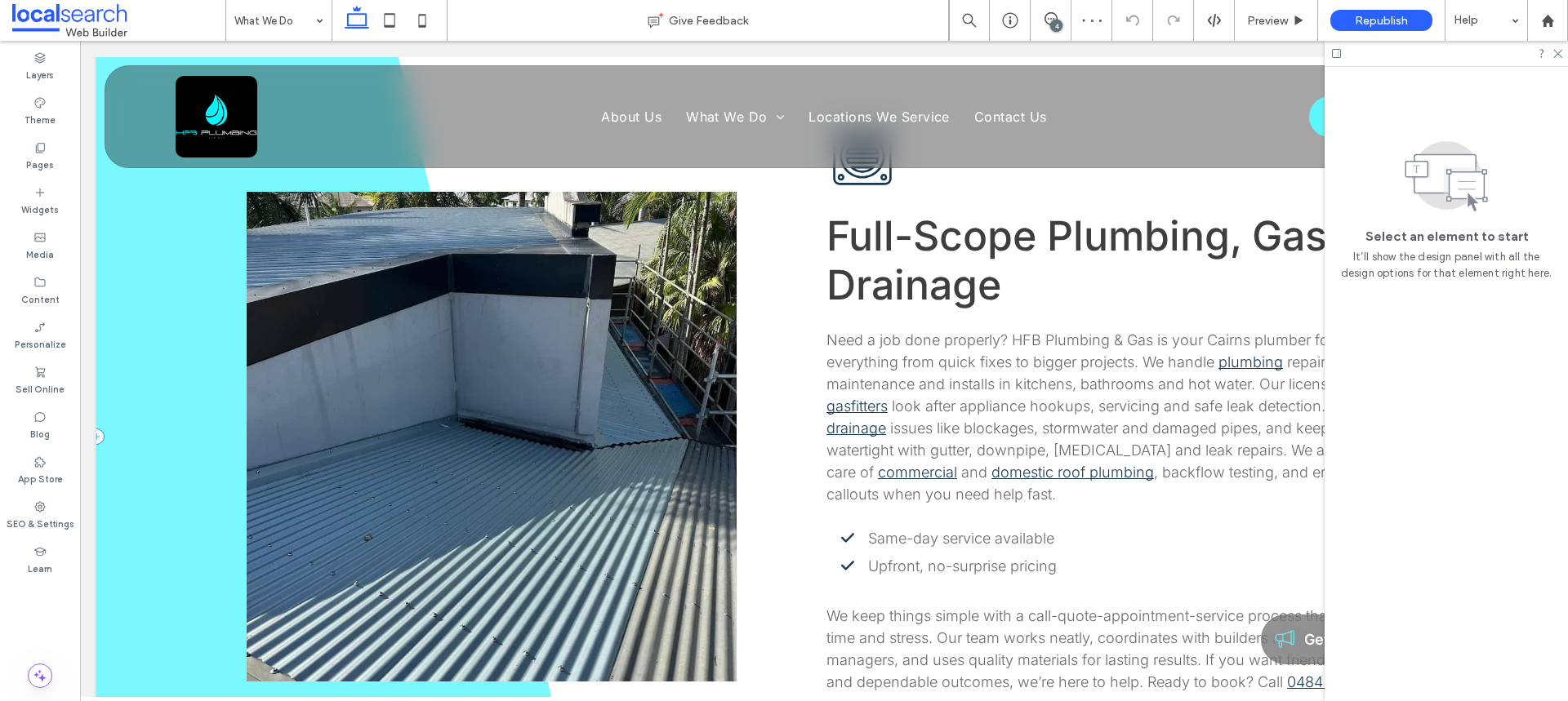
click at [163, 373] on span at bounding box center [342, 436] width 491 height 821
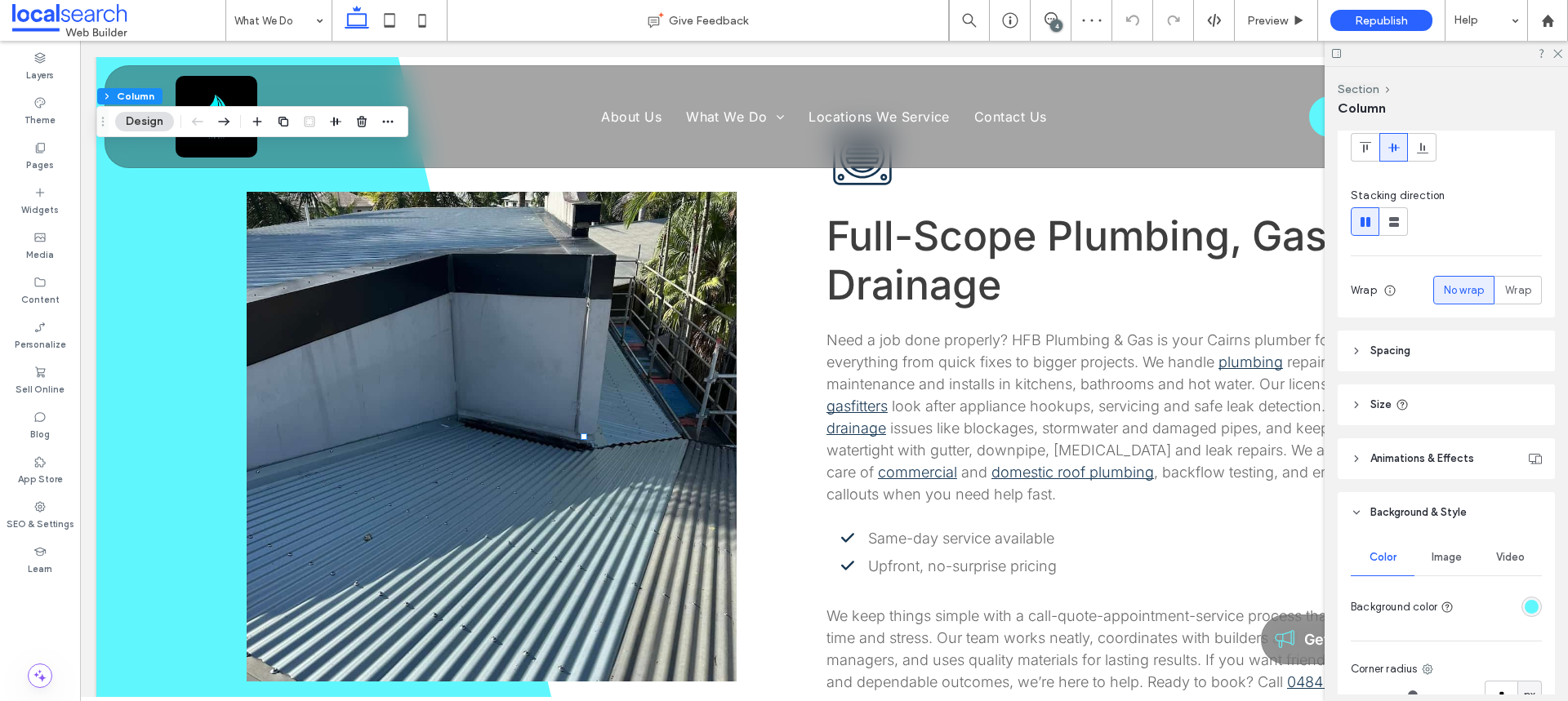
scroll to position [145, 0]
click at [1525, 607] on div "rgba(95, 247, 253, 1)" at bounding box center [1531, 603] width 14 height 14
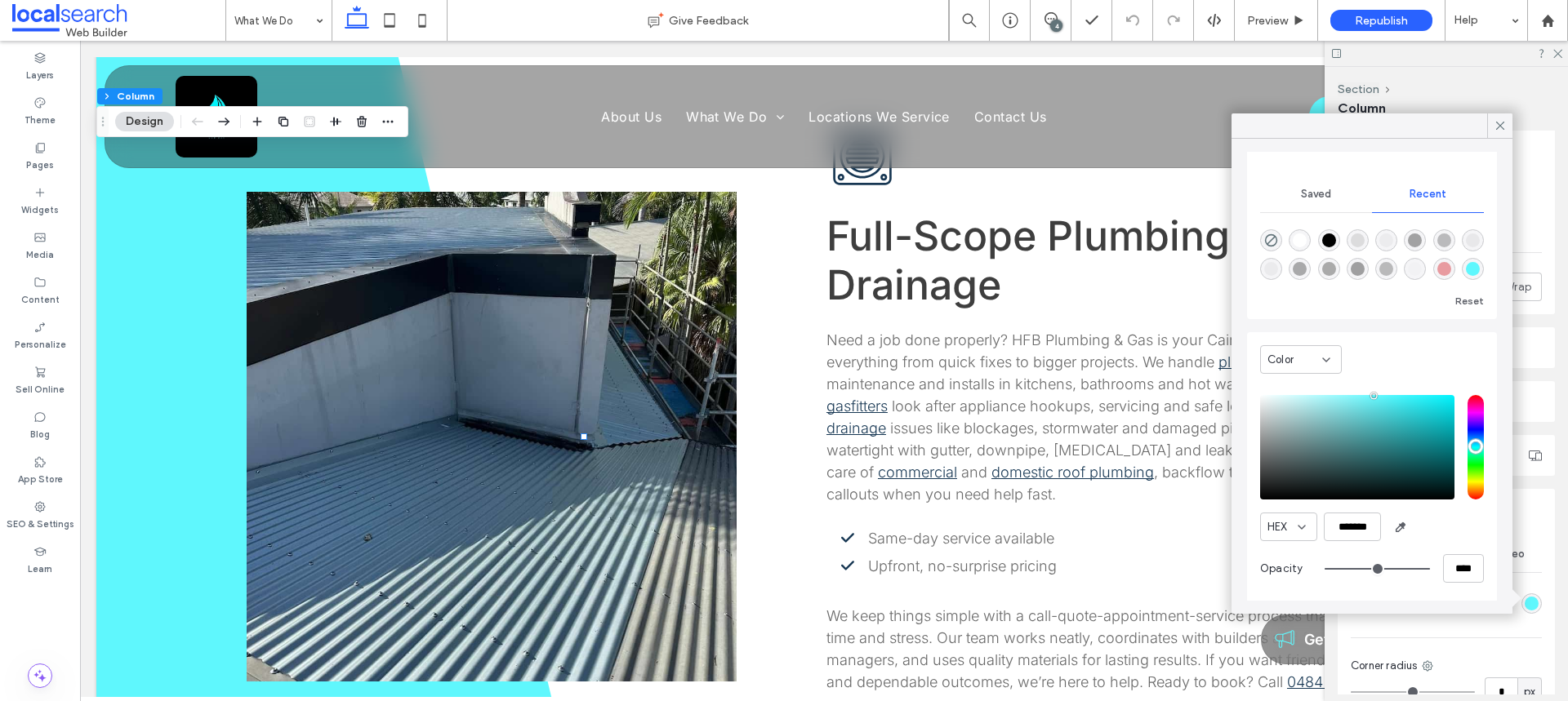
scroll to position [128, 0]
click at [1356, 522] on input "*******" at bounding box center [1352, 524] width 57 height 29
paste input "color picker textbox"
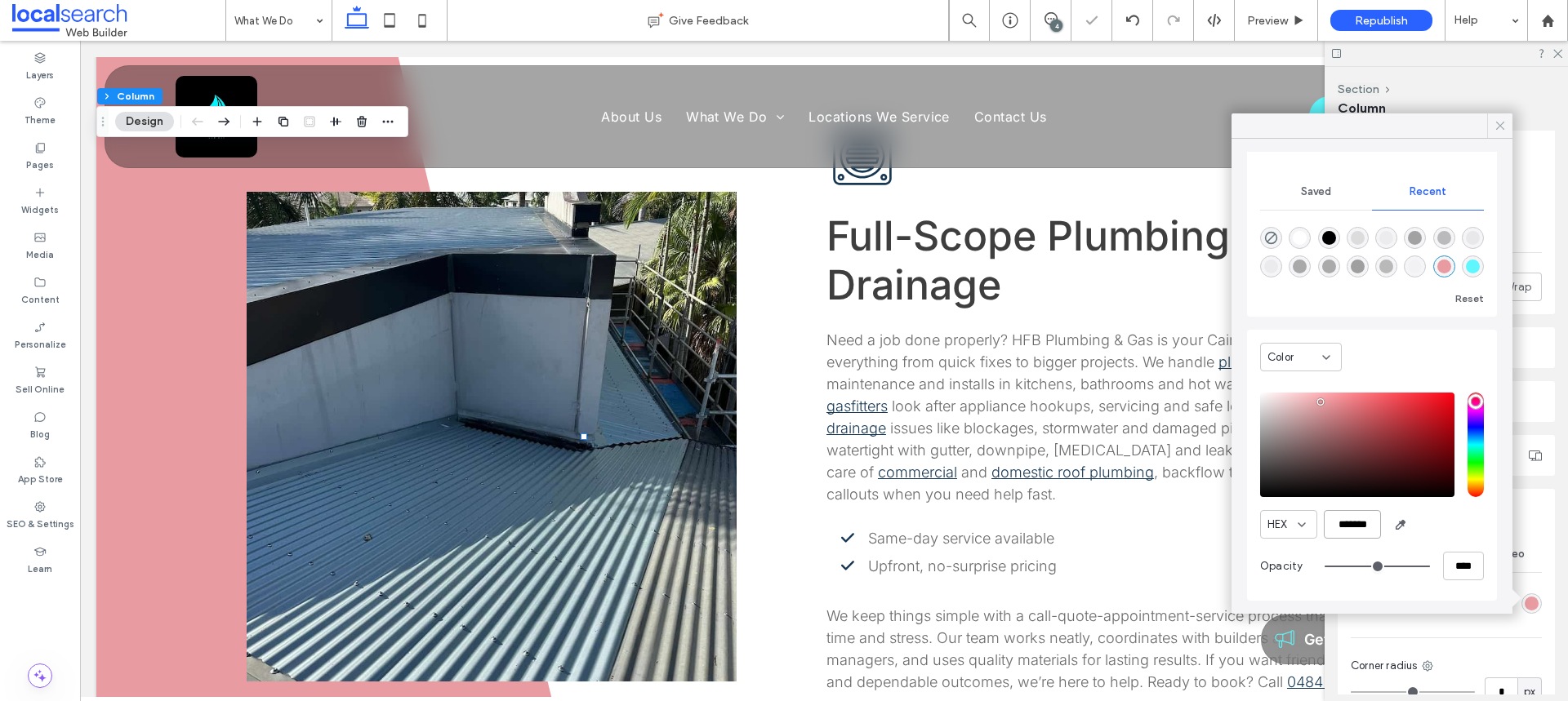
type input "*******"
click at [1497, 122] on use at bounding box center [1499, 125] width 8 height 8
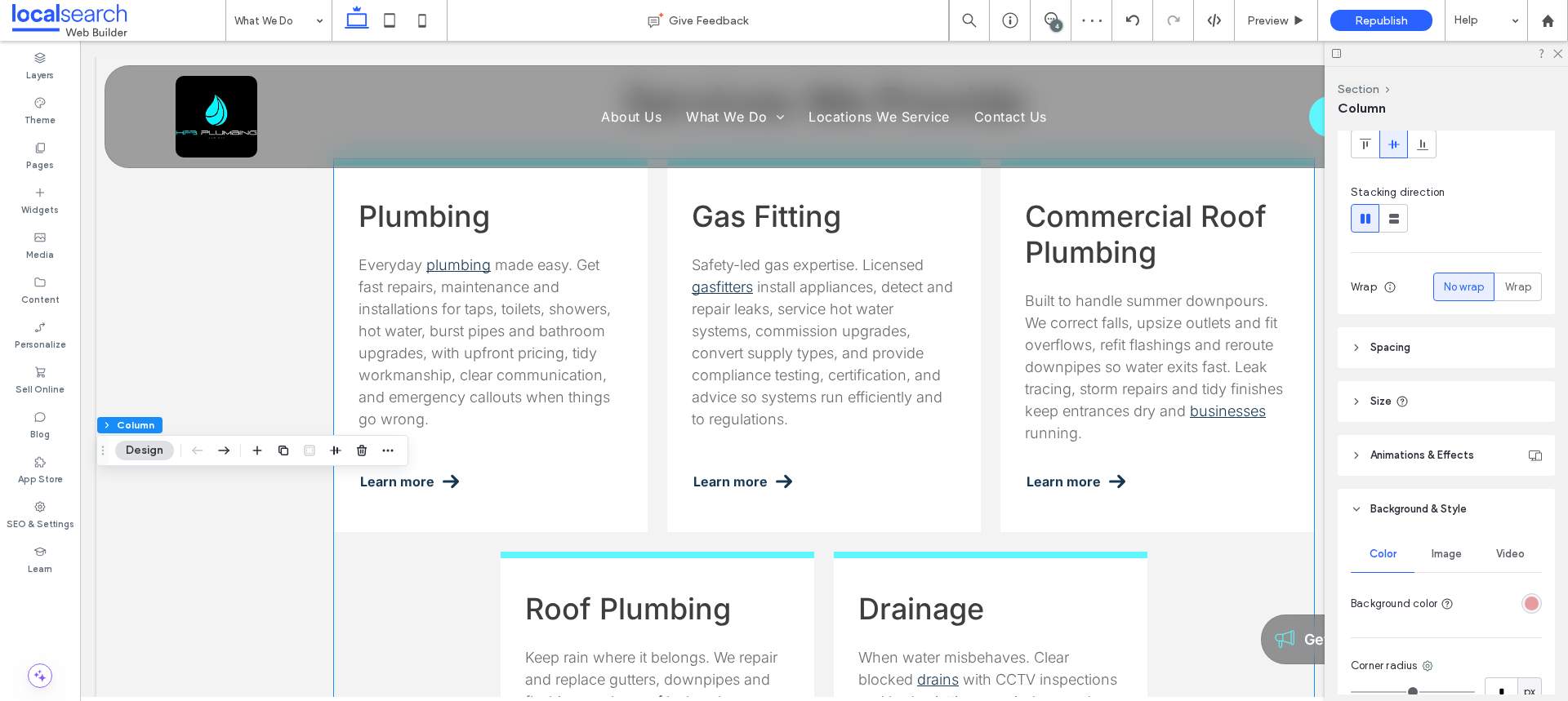
scroll to position [0, 0]
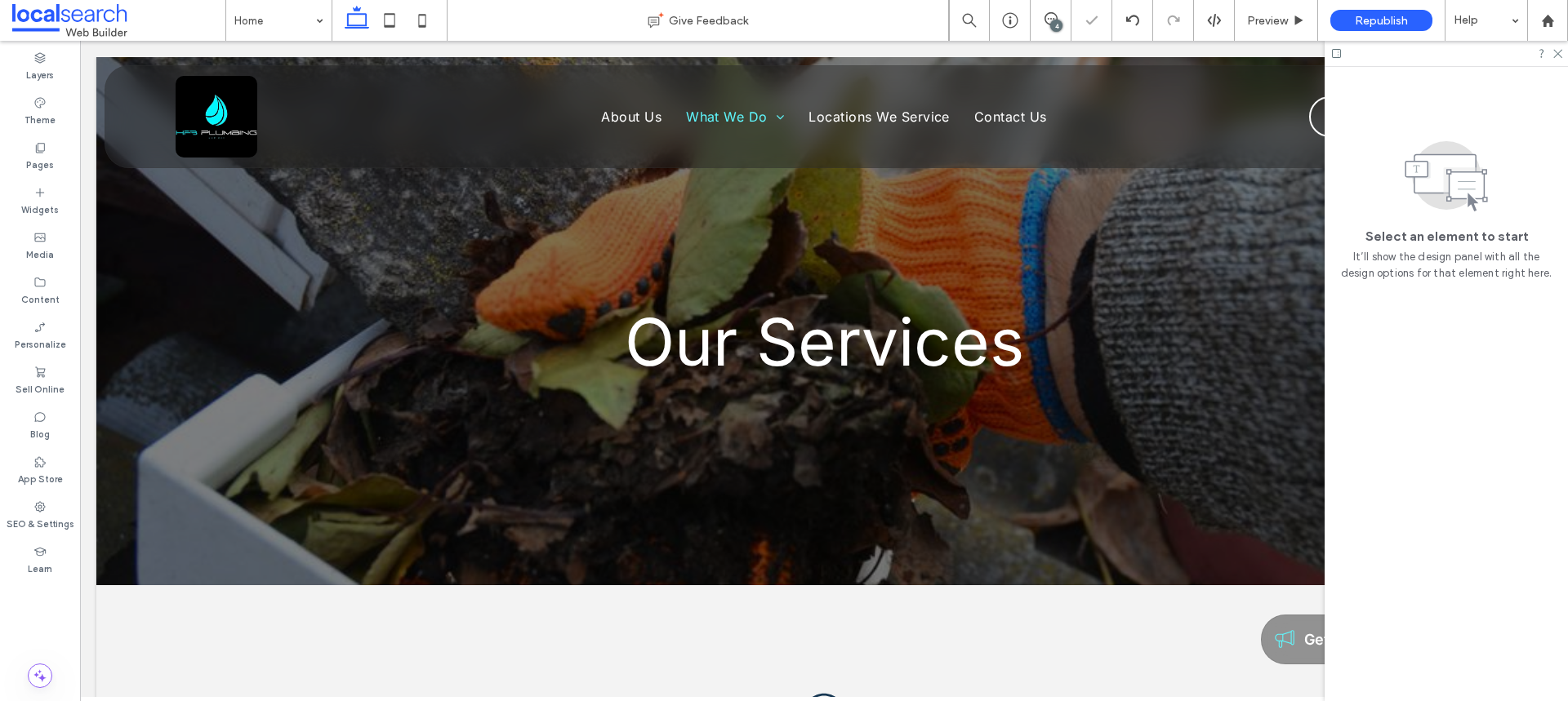
click at [1558, 43] on div at bounding box center [1446, 53] width 244 height 25
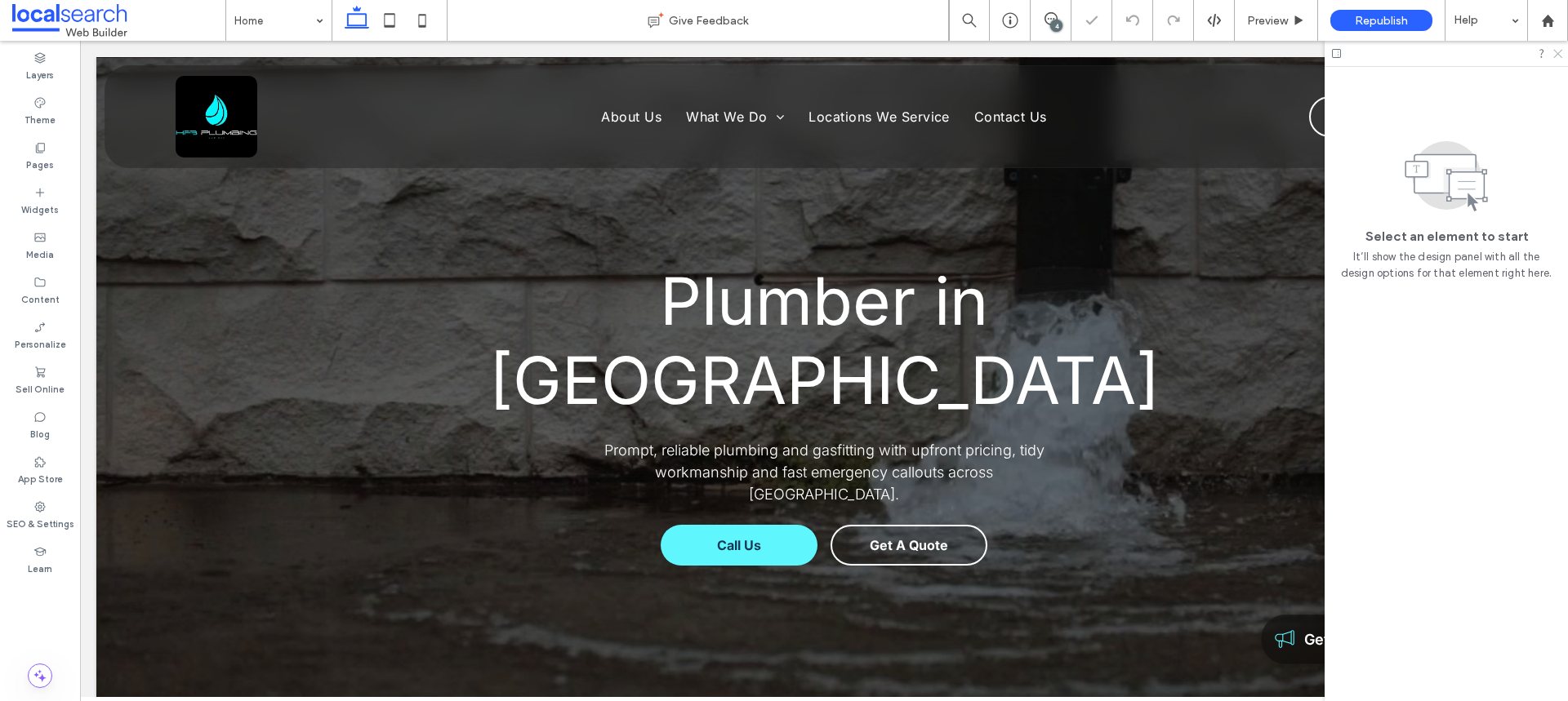
click at [1557, 48] on icon at bounding box center [1556, 52] width 10 height 10
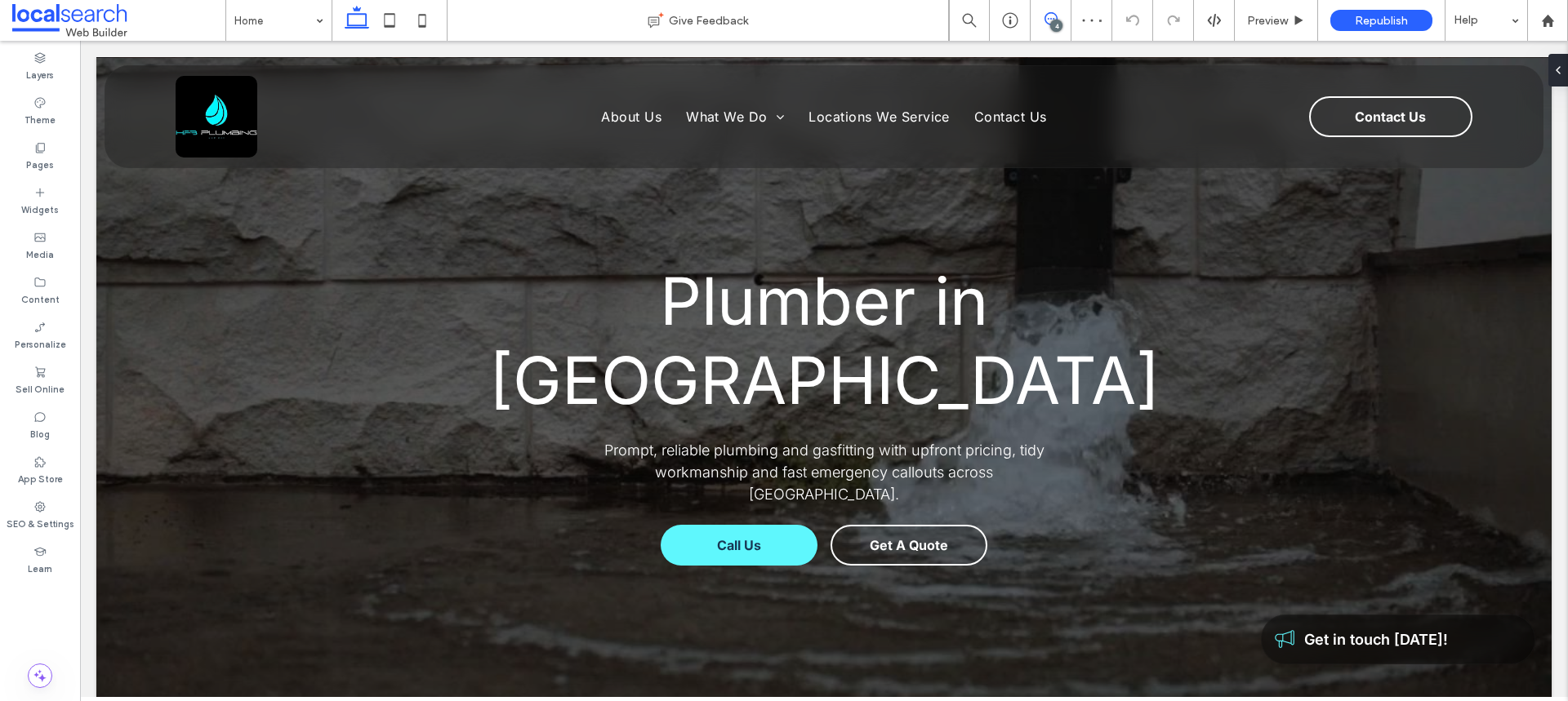
click at [1041, 16] on span at bounding box center [1050, 19] width 40 height 13
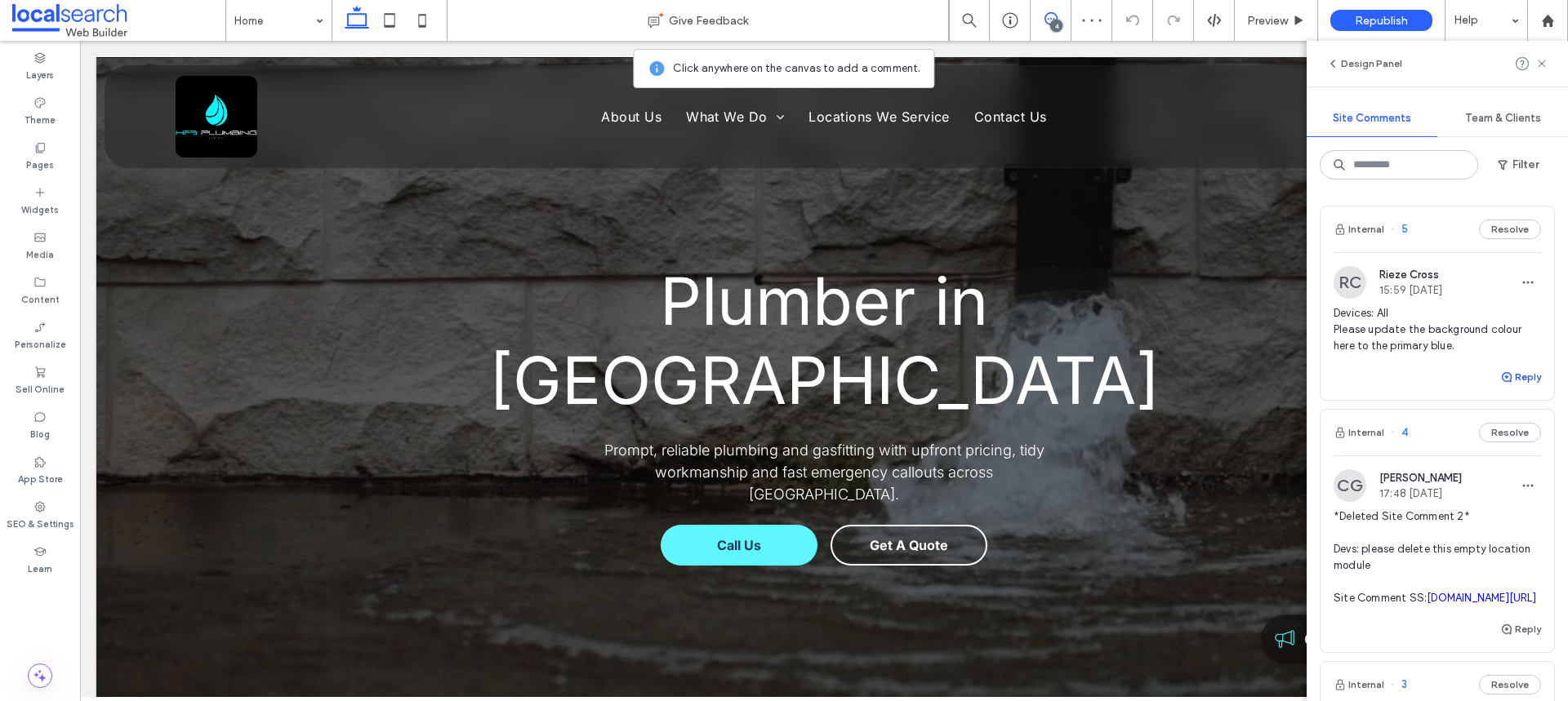
click at [1511, 375] on button "Reply" at bounding box center [1521, 377] width 41 height 19
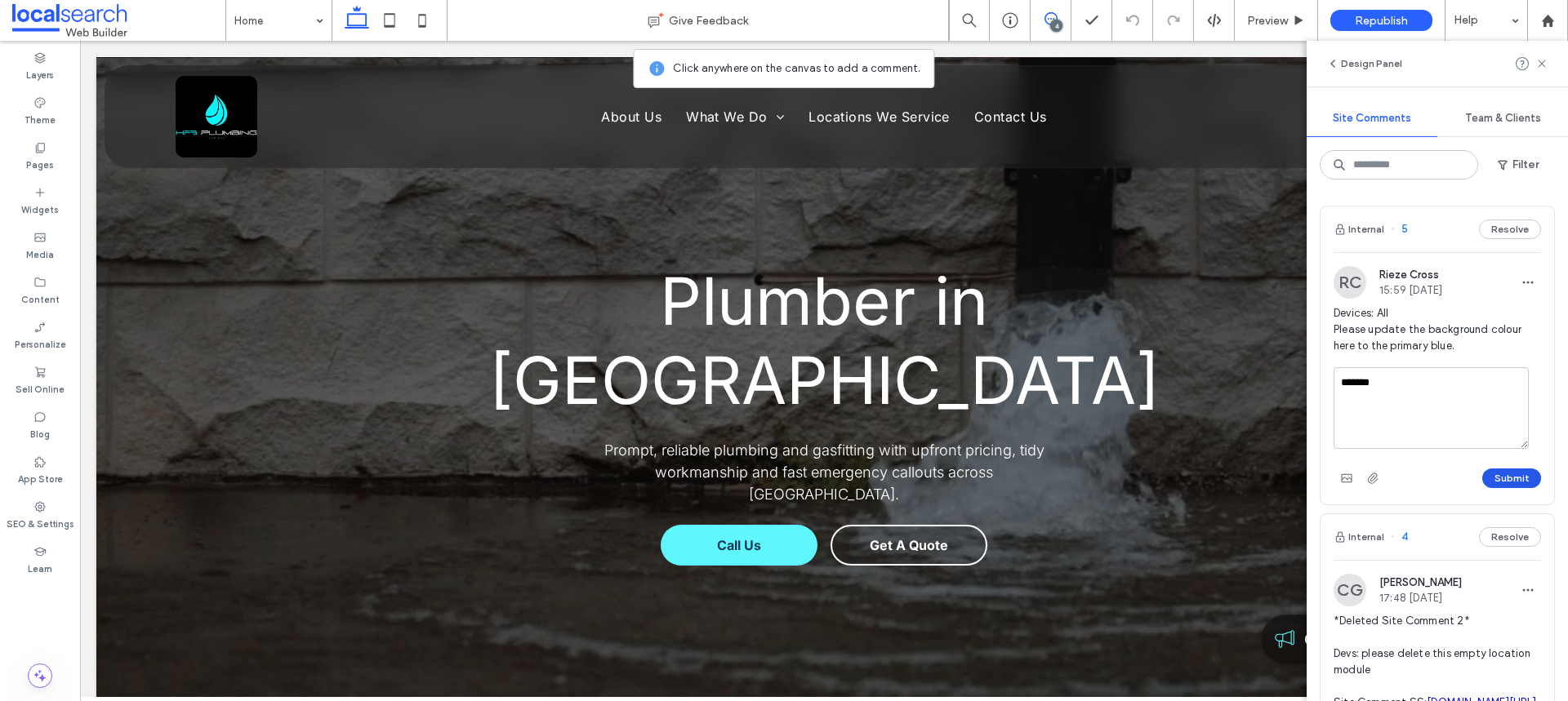
type textarea "*******"
click at [1514, 474] on button "Submit" at bounding box center [1511, 478] width 58 height 19
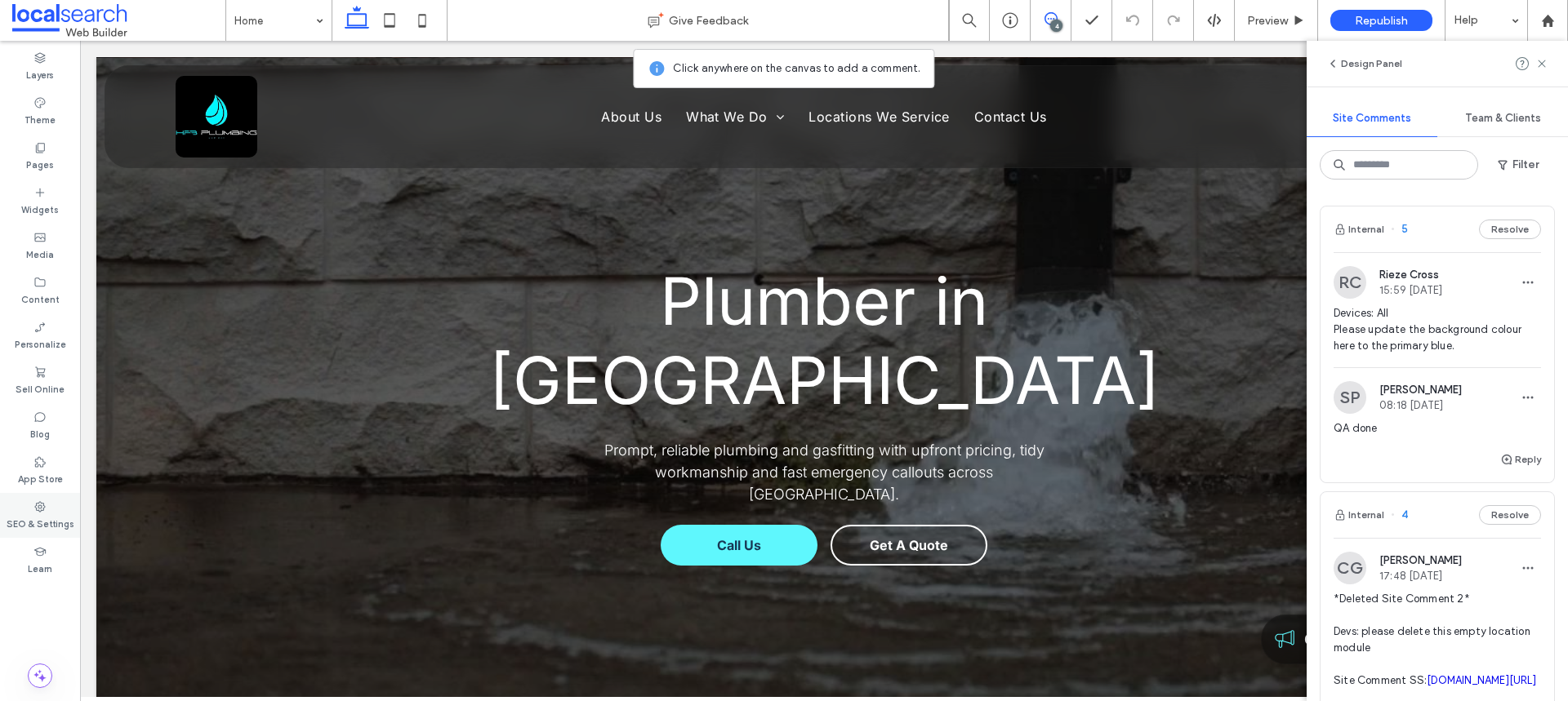
click at [22, 498] on div "SEO & Settings" at bounding box center [40, 515] width 80 height 44
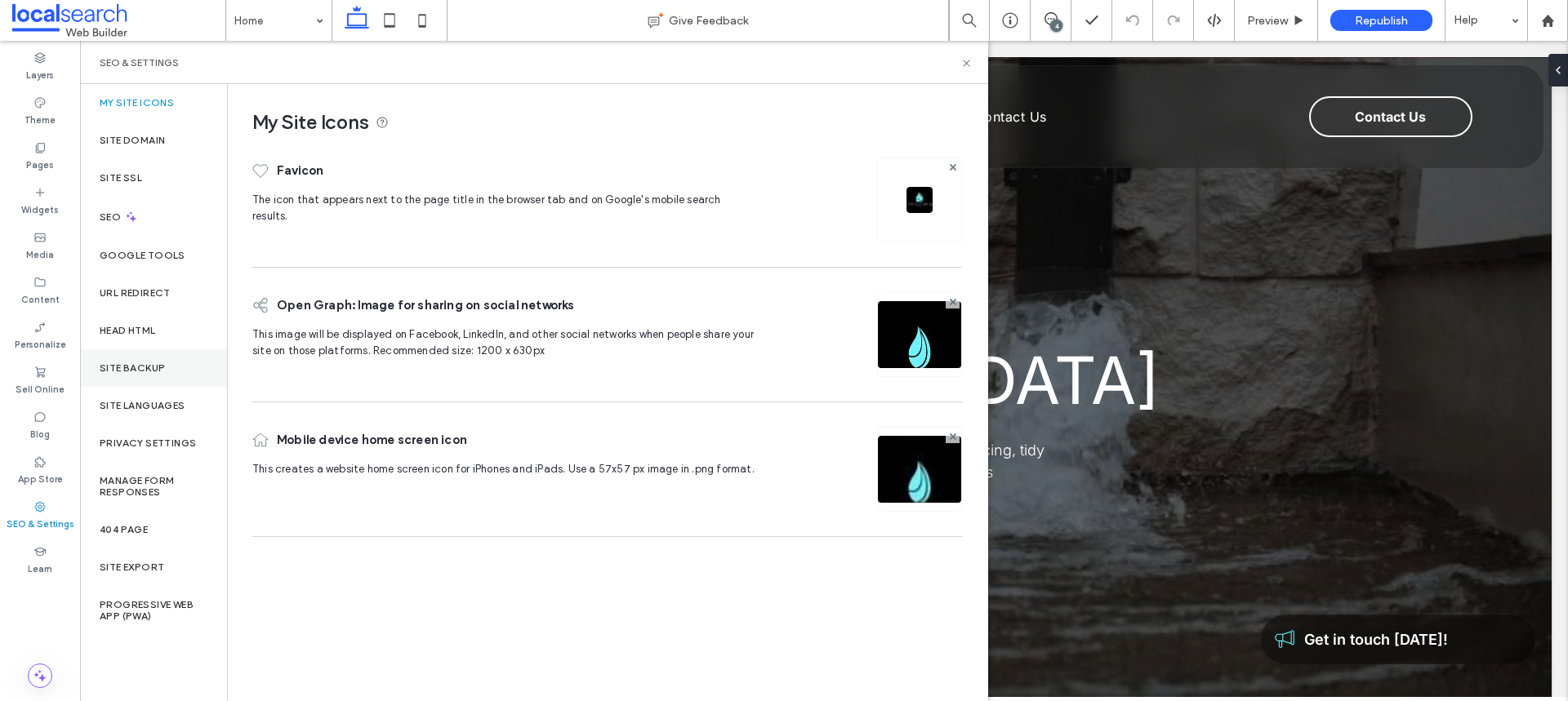
click at [119, 369] on label "Site Backup" at bounding box center [132, 368] width 66 height 11
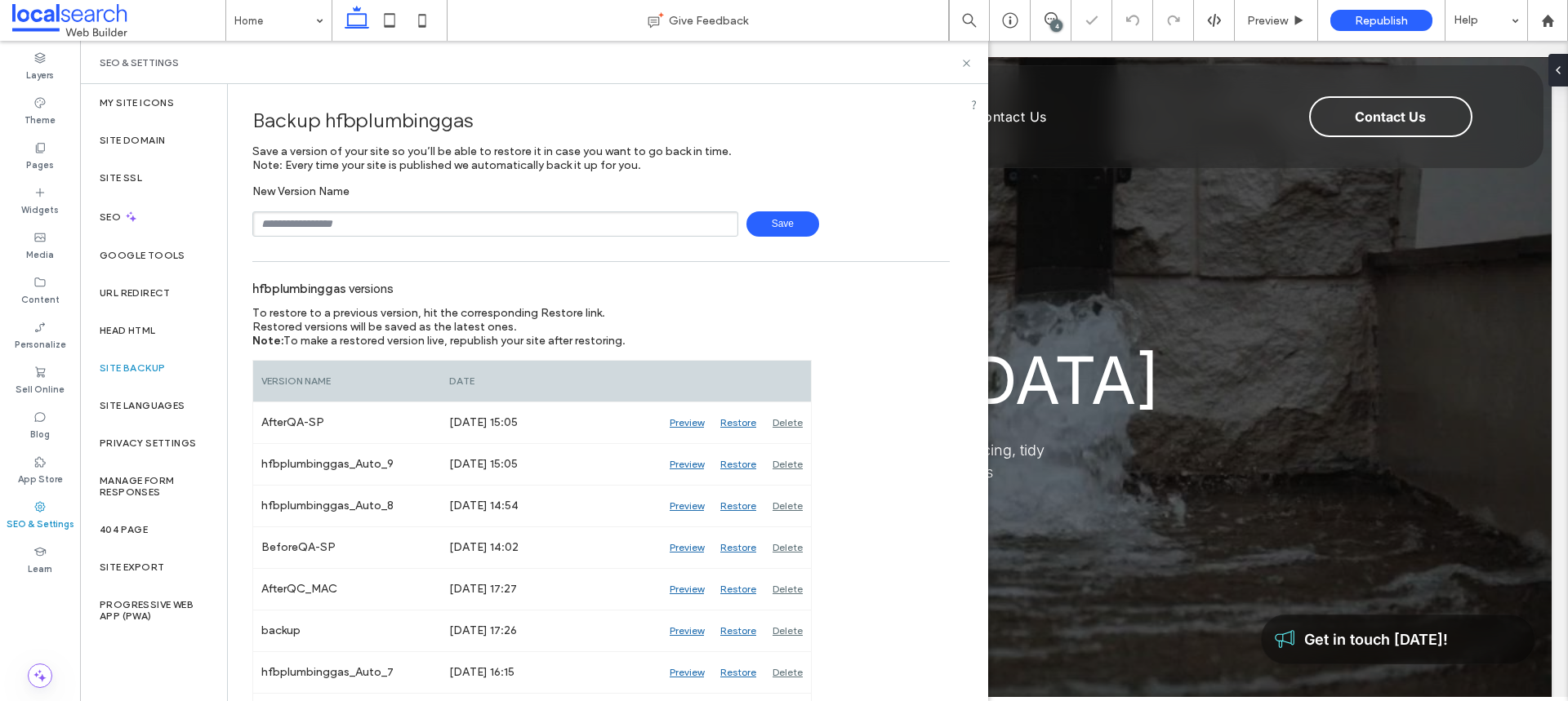
click at [383, 234] on input "text" at bounding box center [495, 223] width 486 height 25
drag, startPoint x: 289, startPoint y: 220, endPoint x: 249, endPoint y: 224, distance: 40.2
type input "**********"
click at [797, 231] on span "Save" at bounding box center [783, 223] width 72 height 25
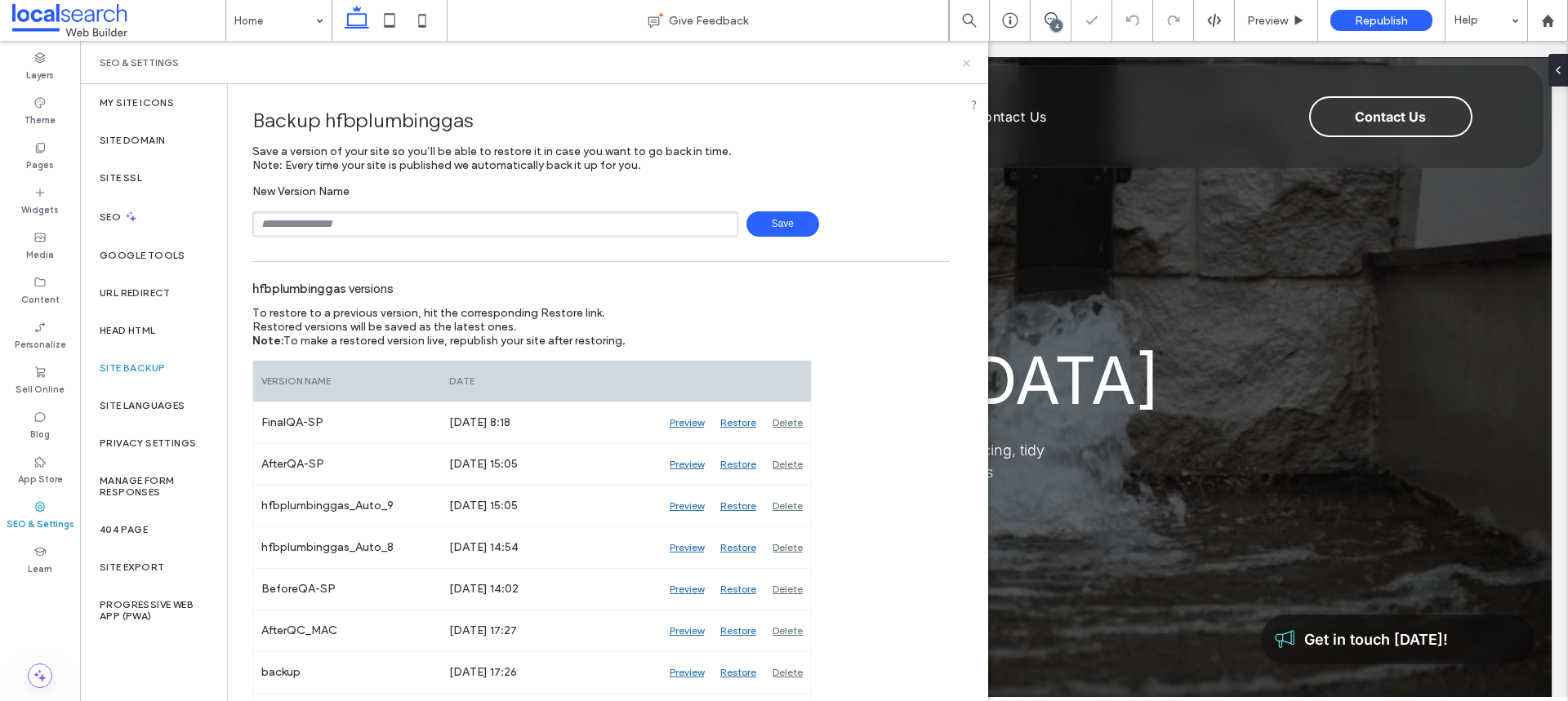
drag, startPoint x: 966, startPoint y: 66, endPoint x: 497, endPoint y: 31, distance: 470.3
click at [966, 66] on icon at bounding box center [966, 63] width 12 height 12
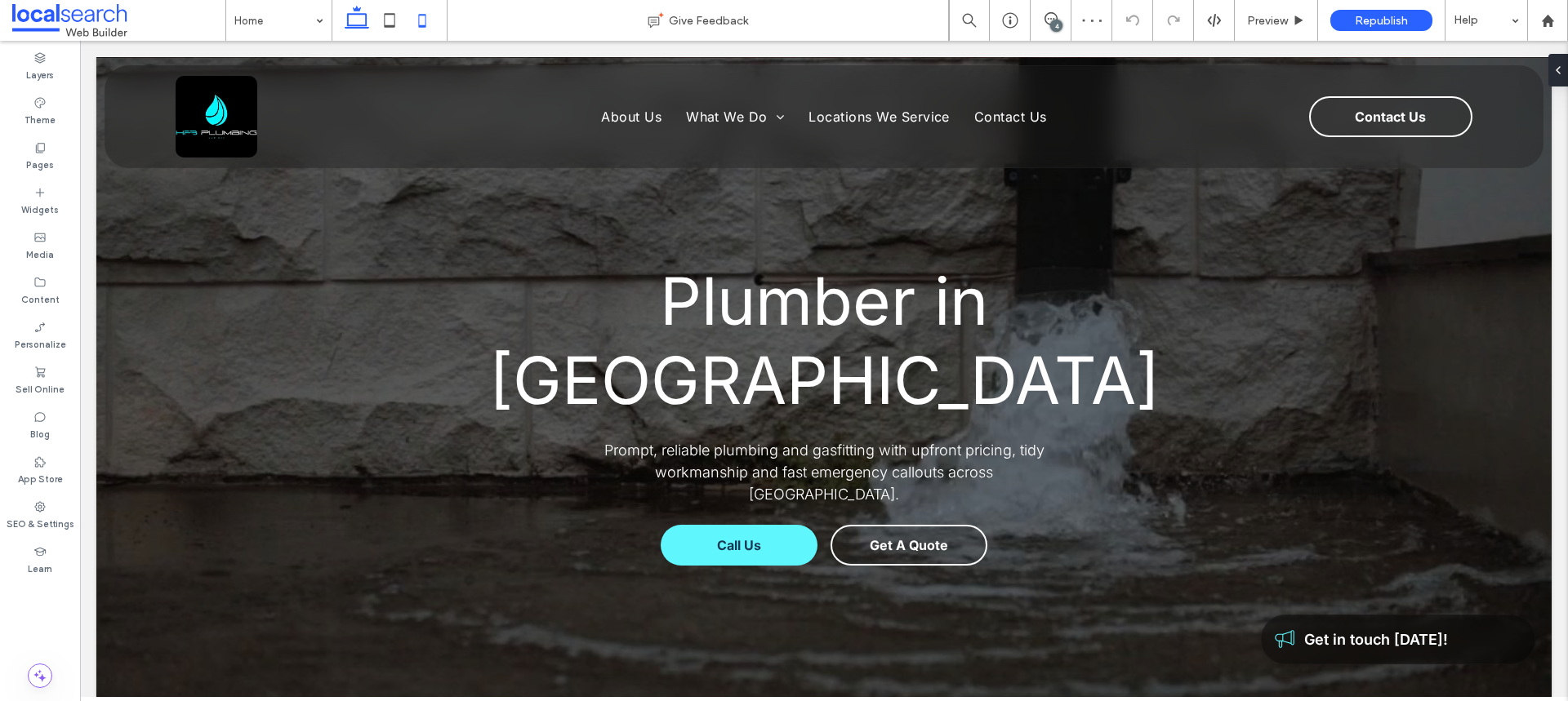
click at [430, 14] on icon at bounding box center [421, 19] width 32 height 32
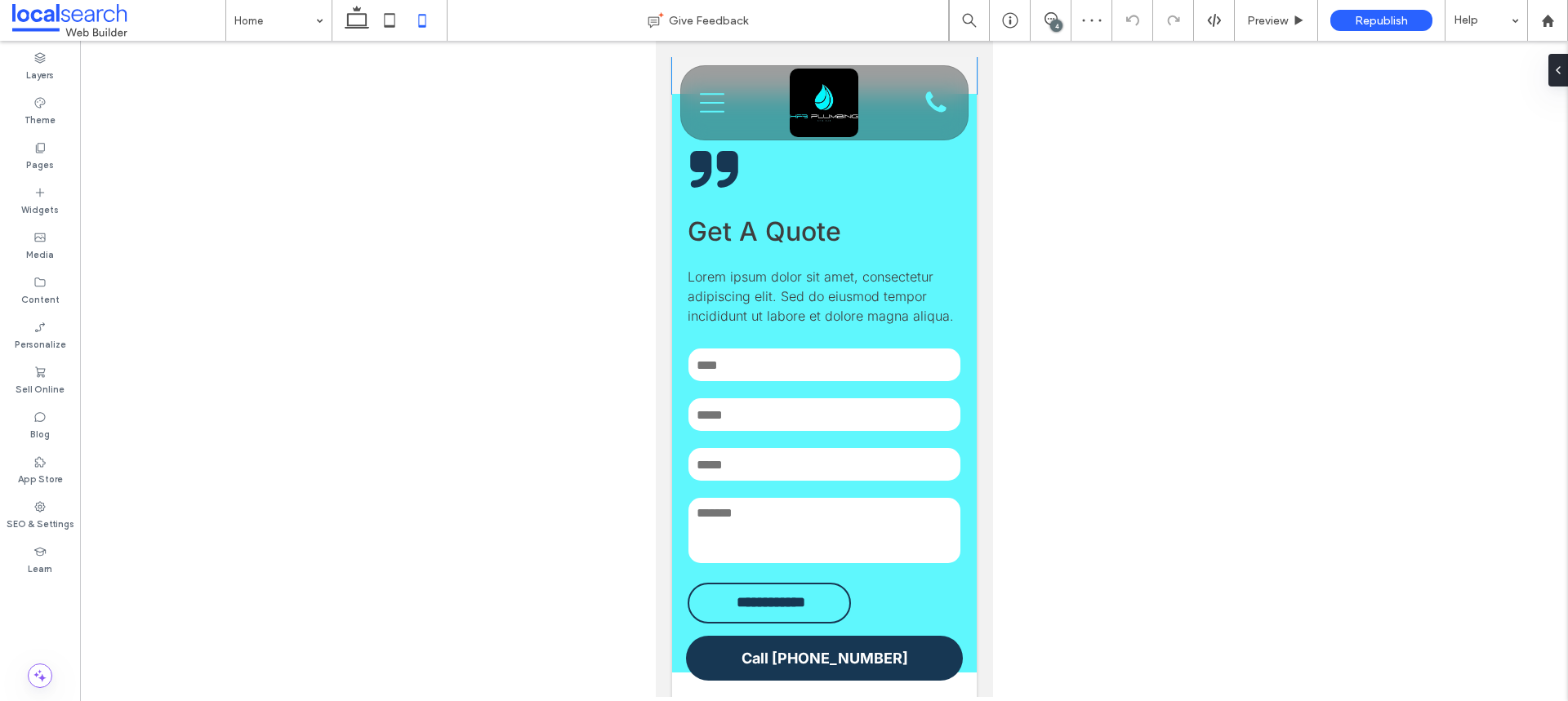
scroll to position [2397, 0]
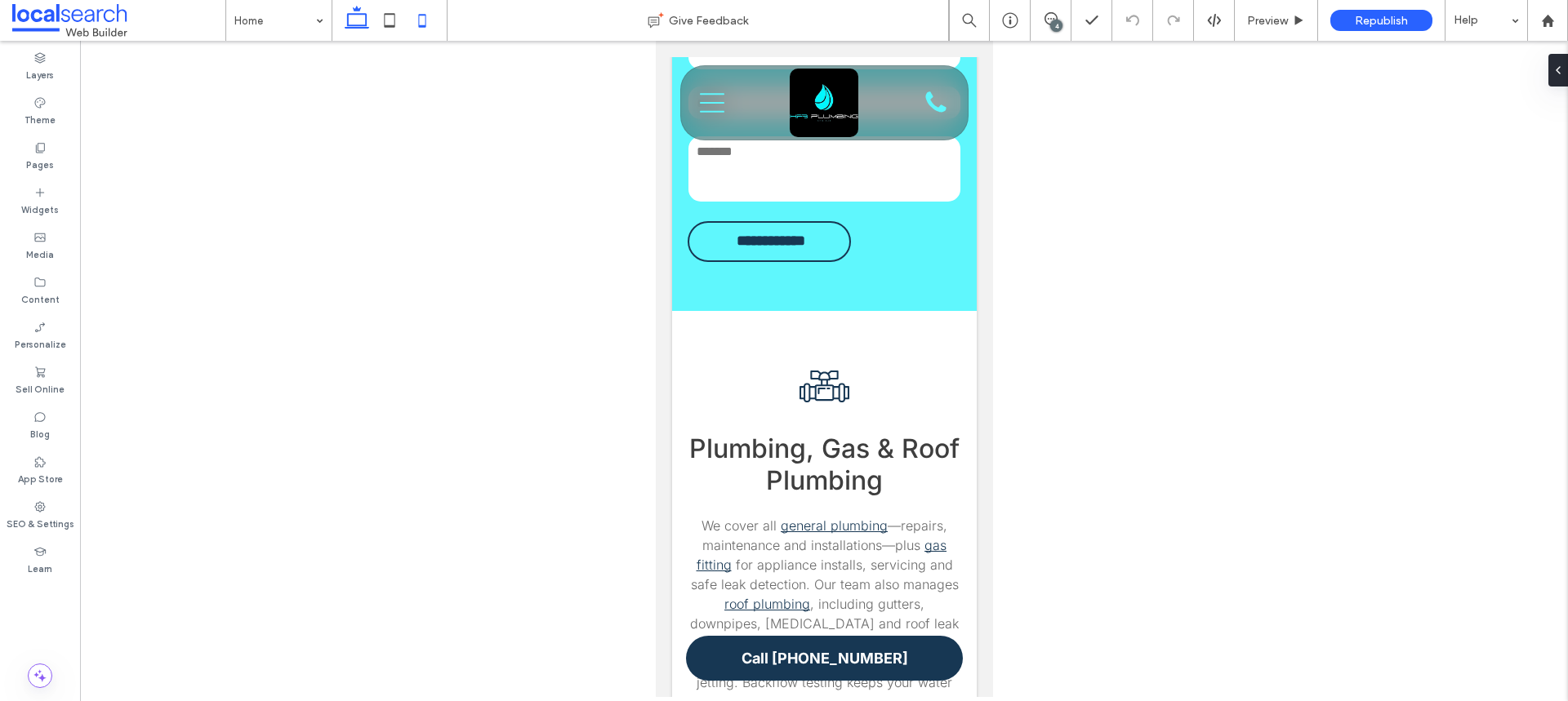
click at [347, 17] on icon at bounding box center [357, 19] width 32 height 32
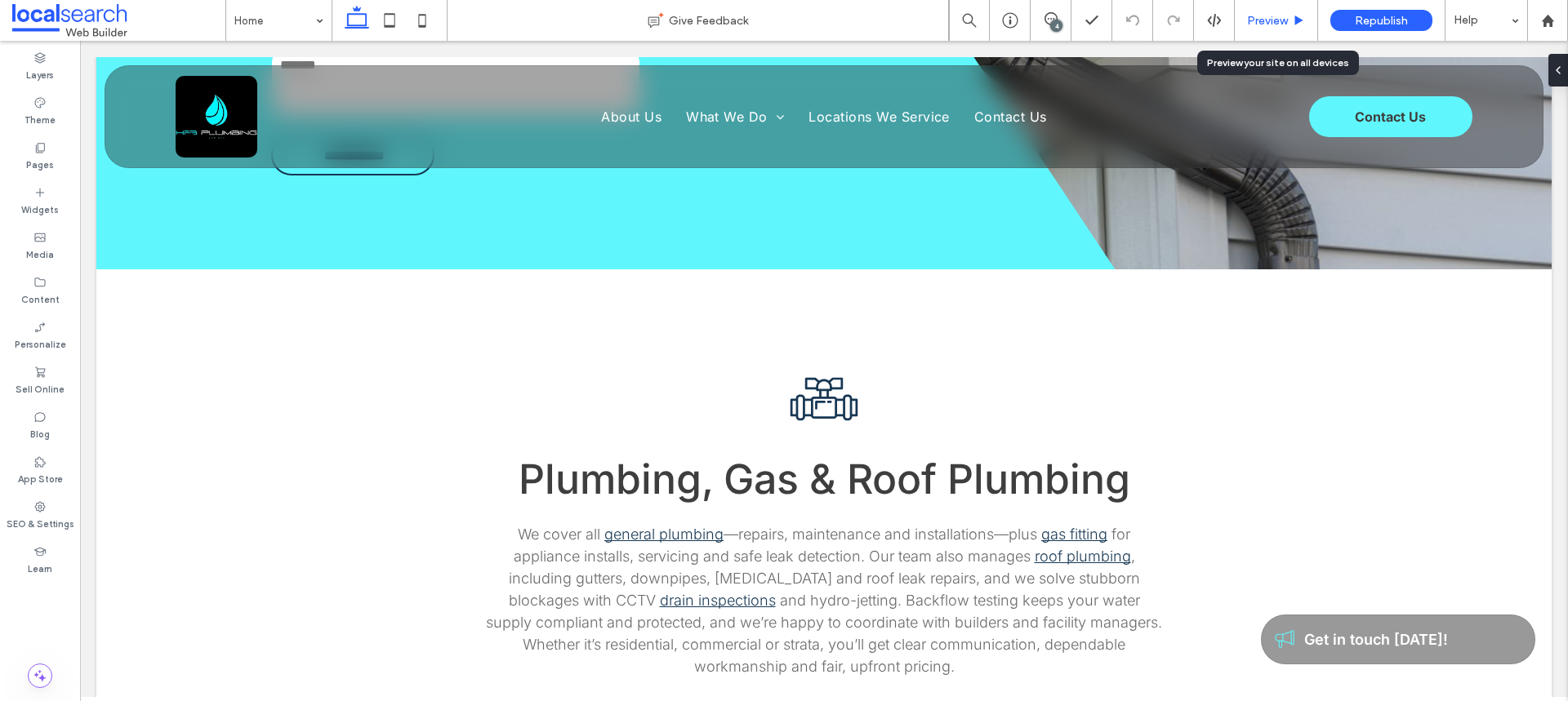
click at [1270, 19] on span "Preview" at bounding box center [1267, 20] width 41 height 14
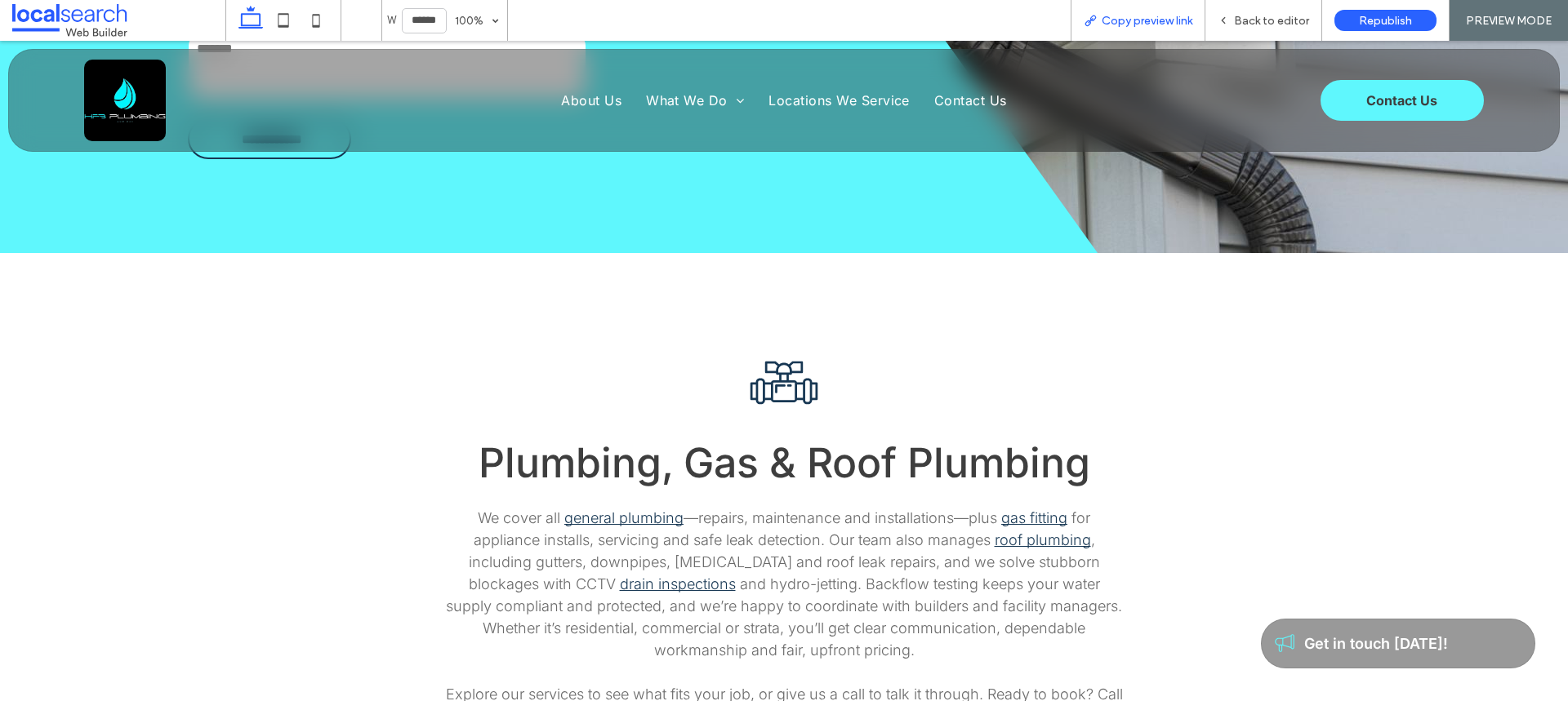
click at [1124, 11] on div "Copy preview link" at bounding box center [1137, 20] width 134 height 41
click at [1127, 17] on span "Copy preview link" at bounding box center [1147, 20] width 91 height 14
click at [1246, 25] on span "Back to editor" at bounding box center [1271, 20] width 75 height 14
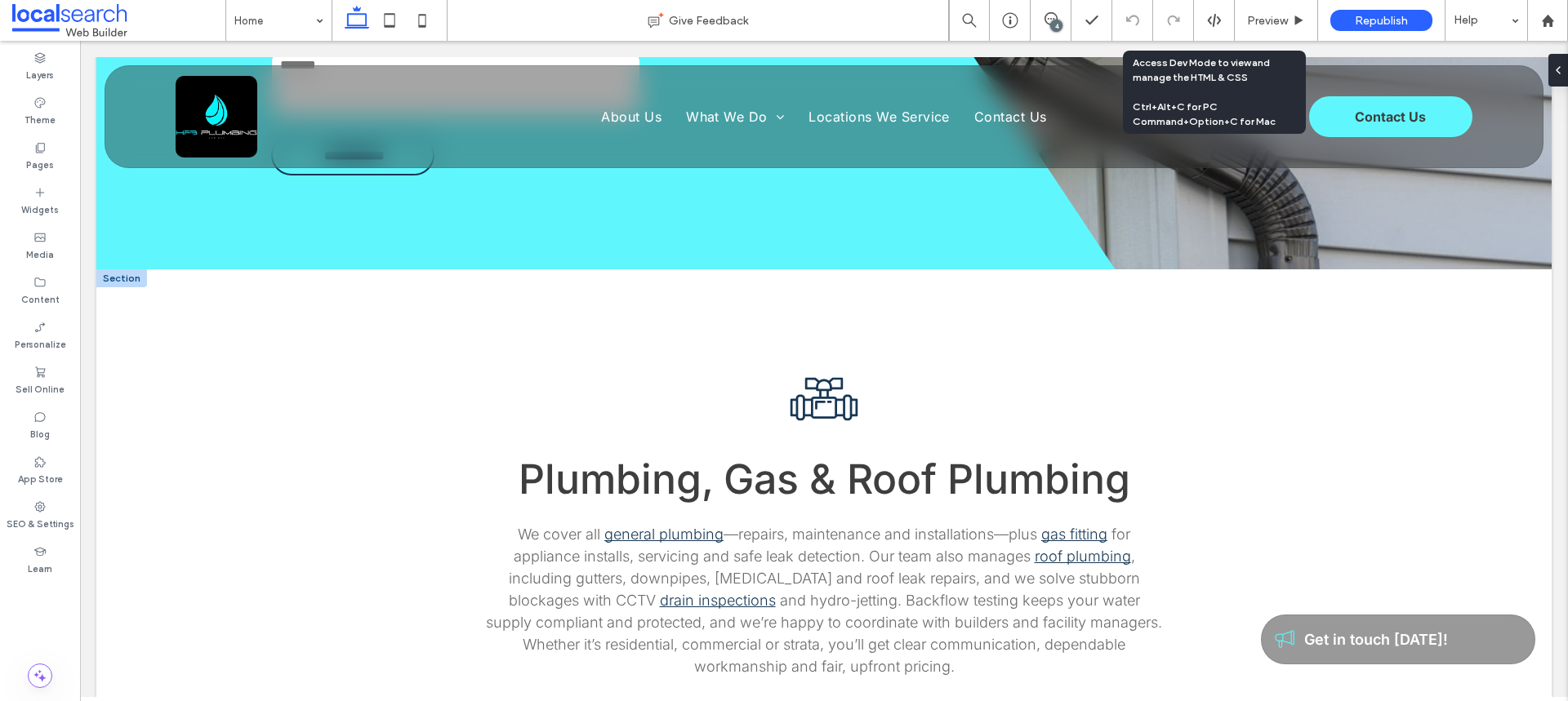
scroll to position [2957, 0]
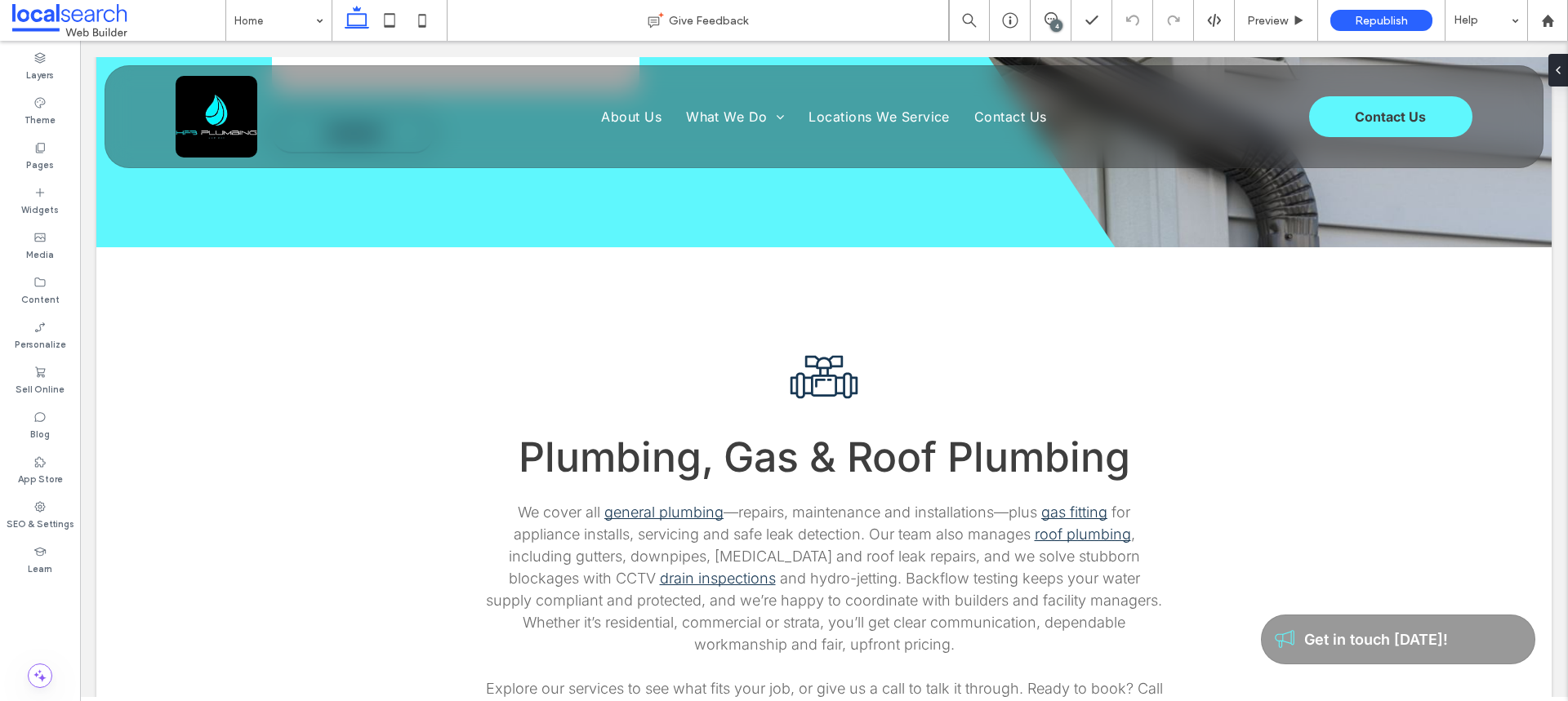
click at [95, 25] on span at bounding box center [119, 19] width 213 height 32
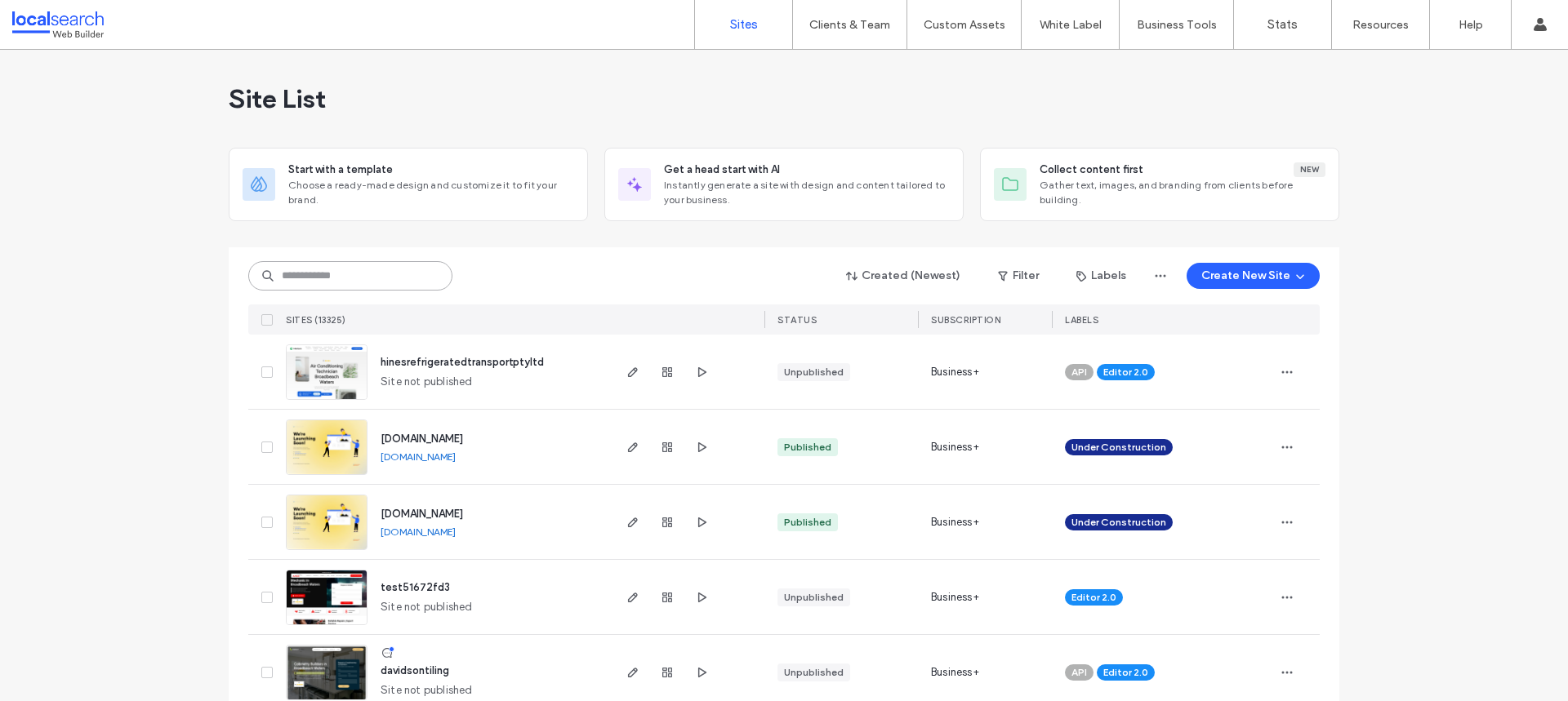
click at [341, 275] on input at bounding box center [350, 276] width 204 height 30
paste input "********"
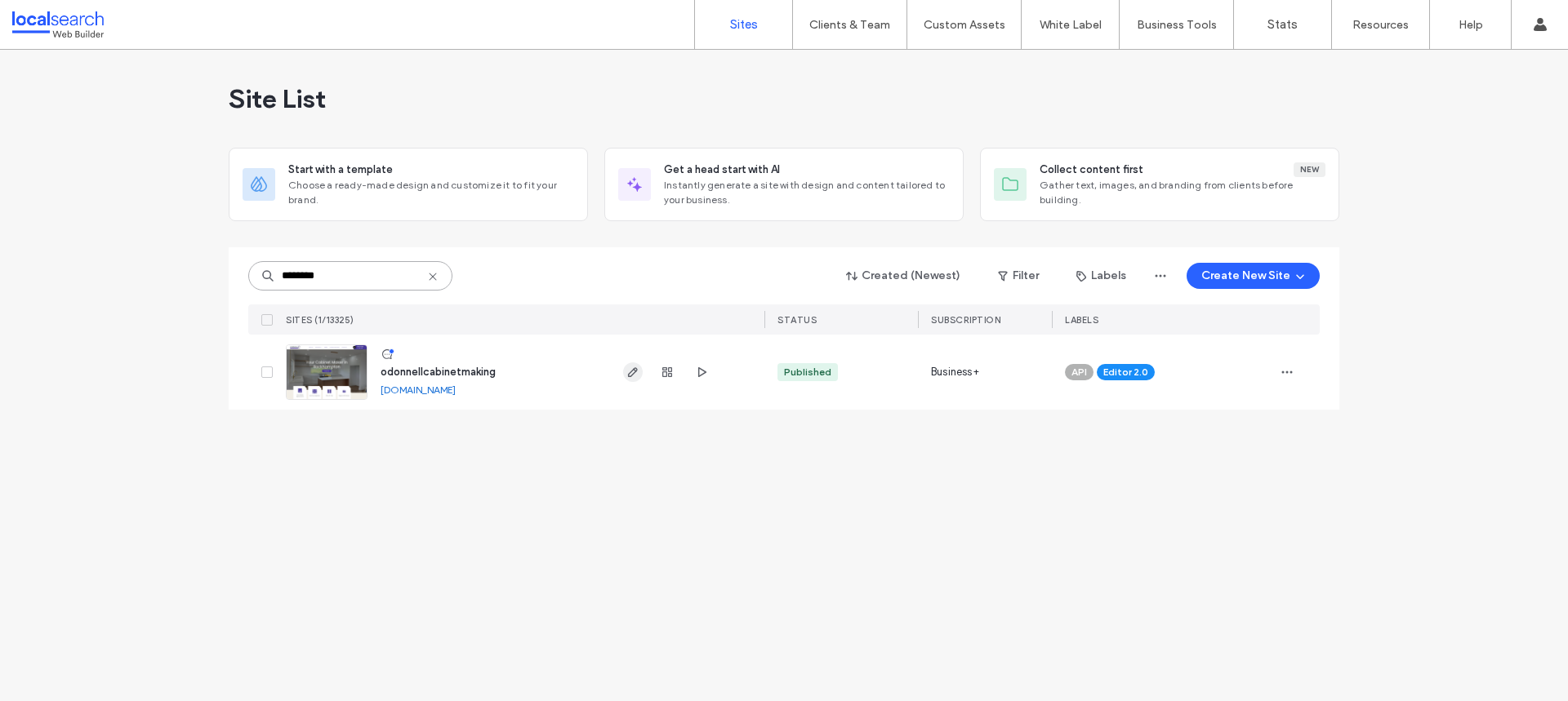
type input "********"
click at [633, 370] on icon "button" at bounding box center [633, 372] width 13 height 13
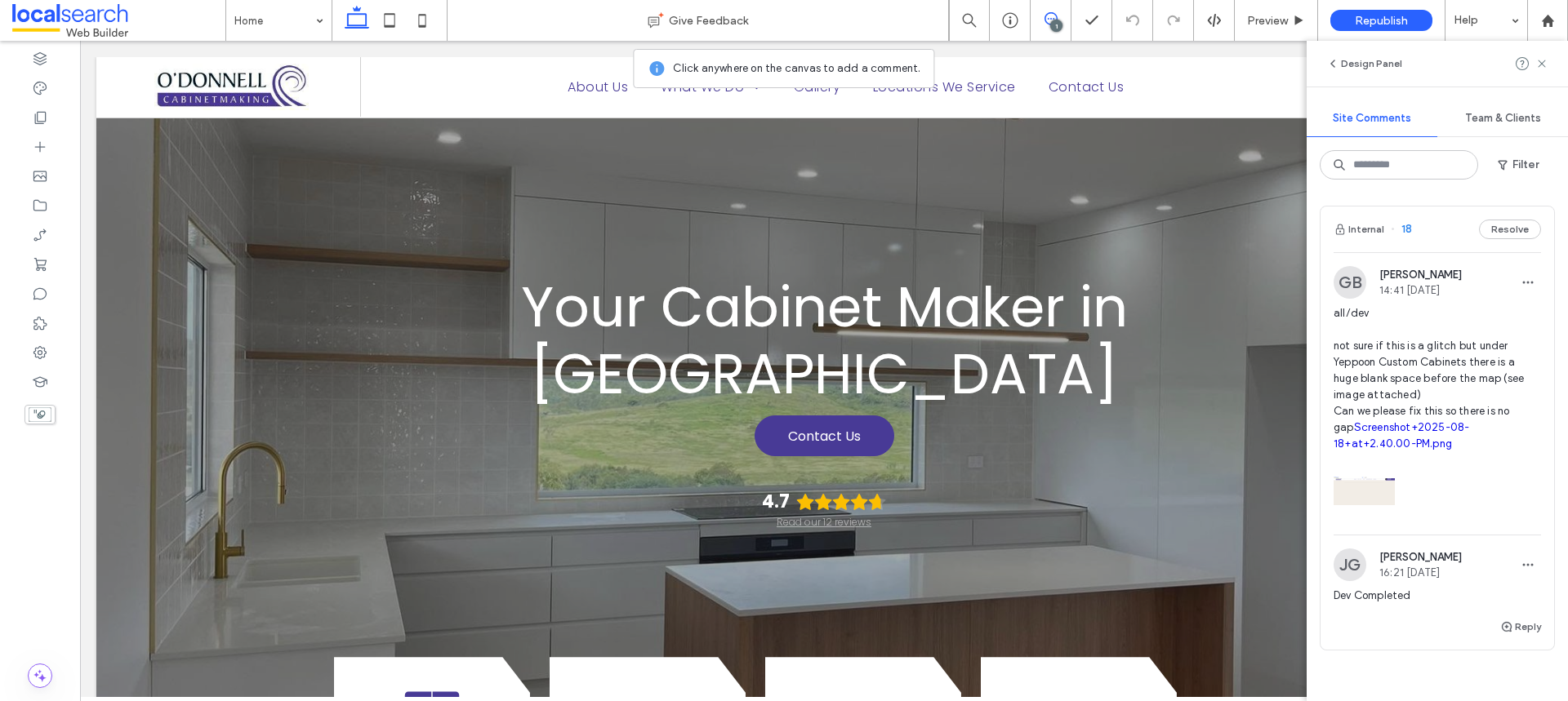
click at [1406, 382] on span "all/dev not sure if this is a glitch but under Yeppoon Custom Cabinets there is…" at bounding box center [1437, 379] width 207 height 147
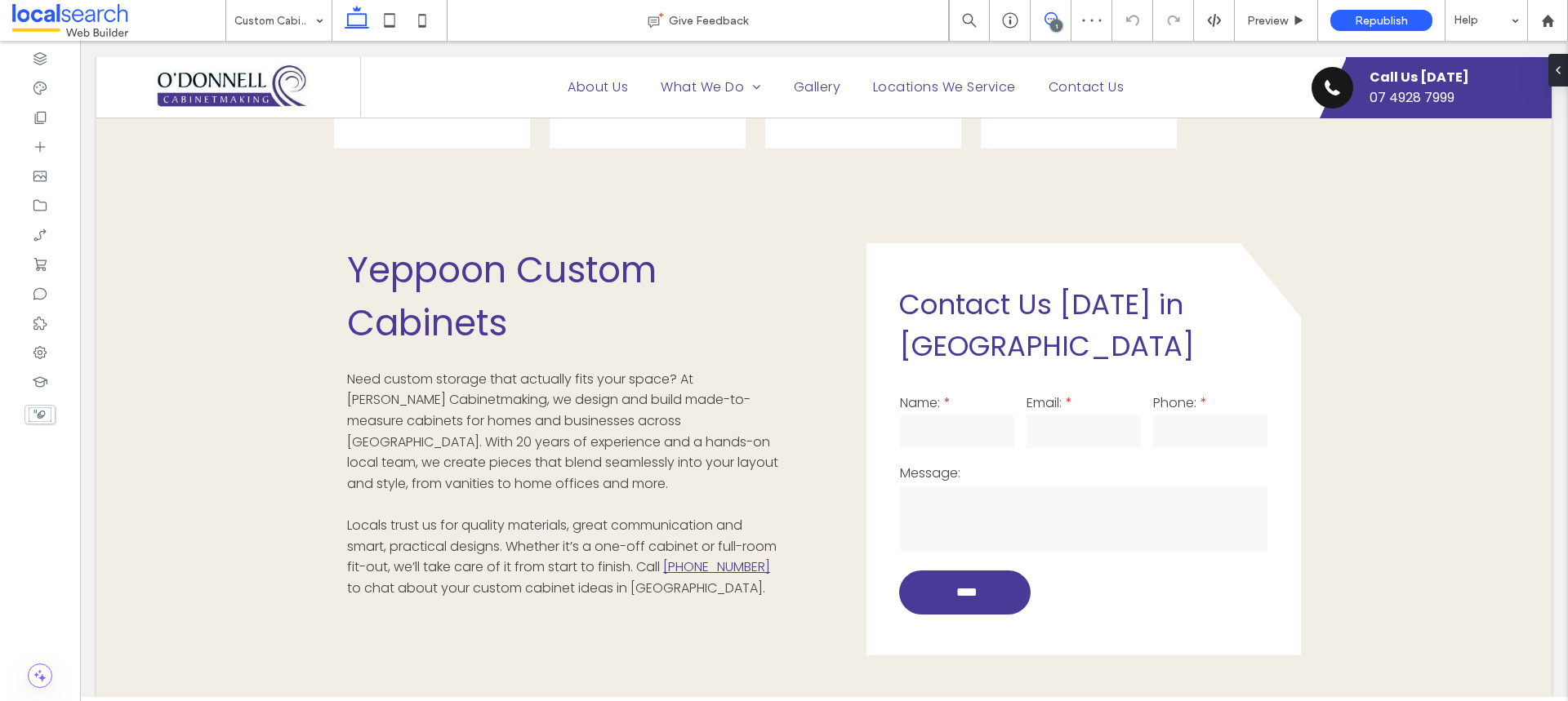
click at [1040, 16] on span at bounding box center [1050, 19] width 40 height 13
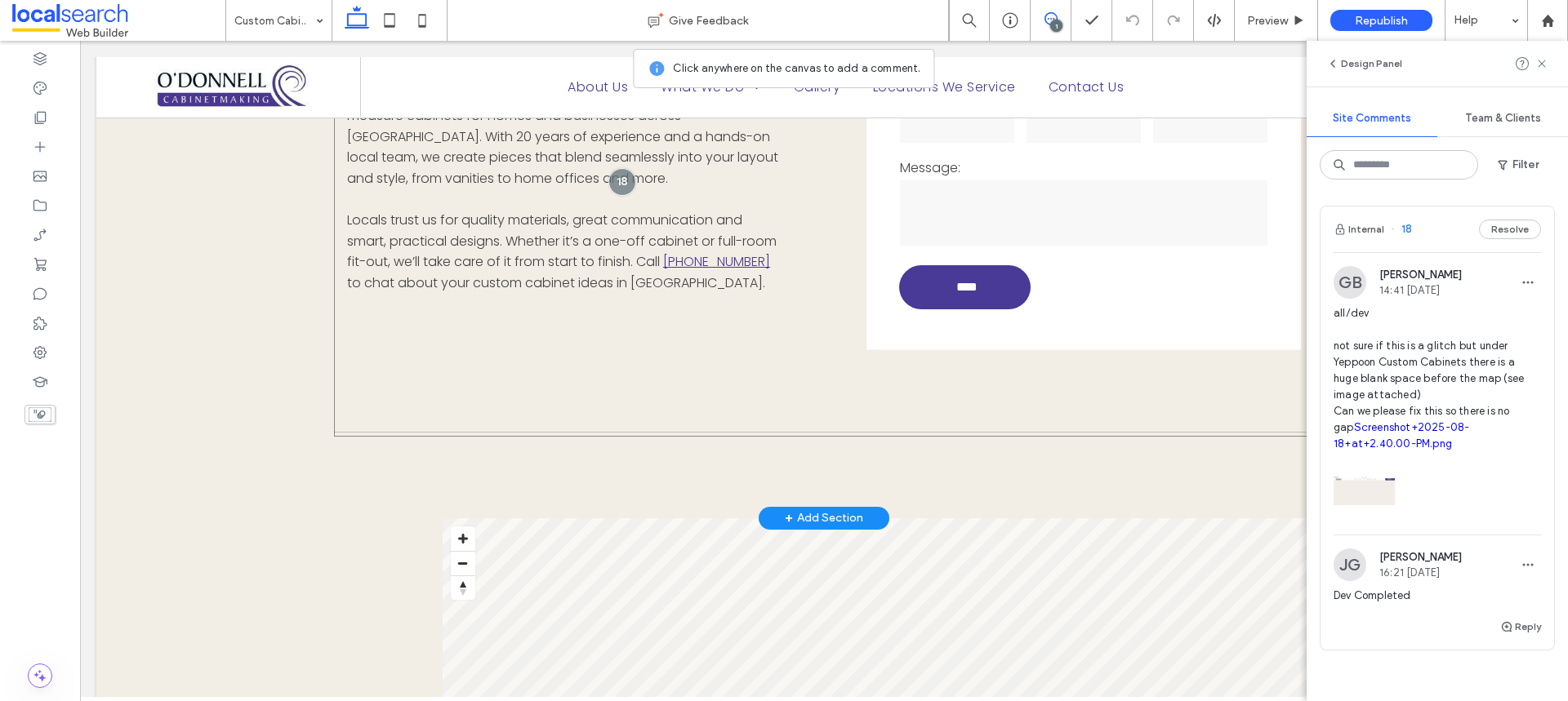
scroll to position [1015, 0]
click at [1385, 450] on link "Screenshot+2025-08-18+at+2.40.00-PM.png" at bounding box center [1401, 435] width 135 height 29
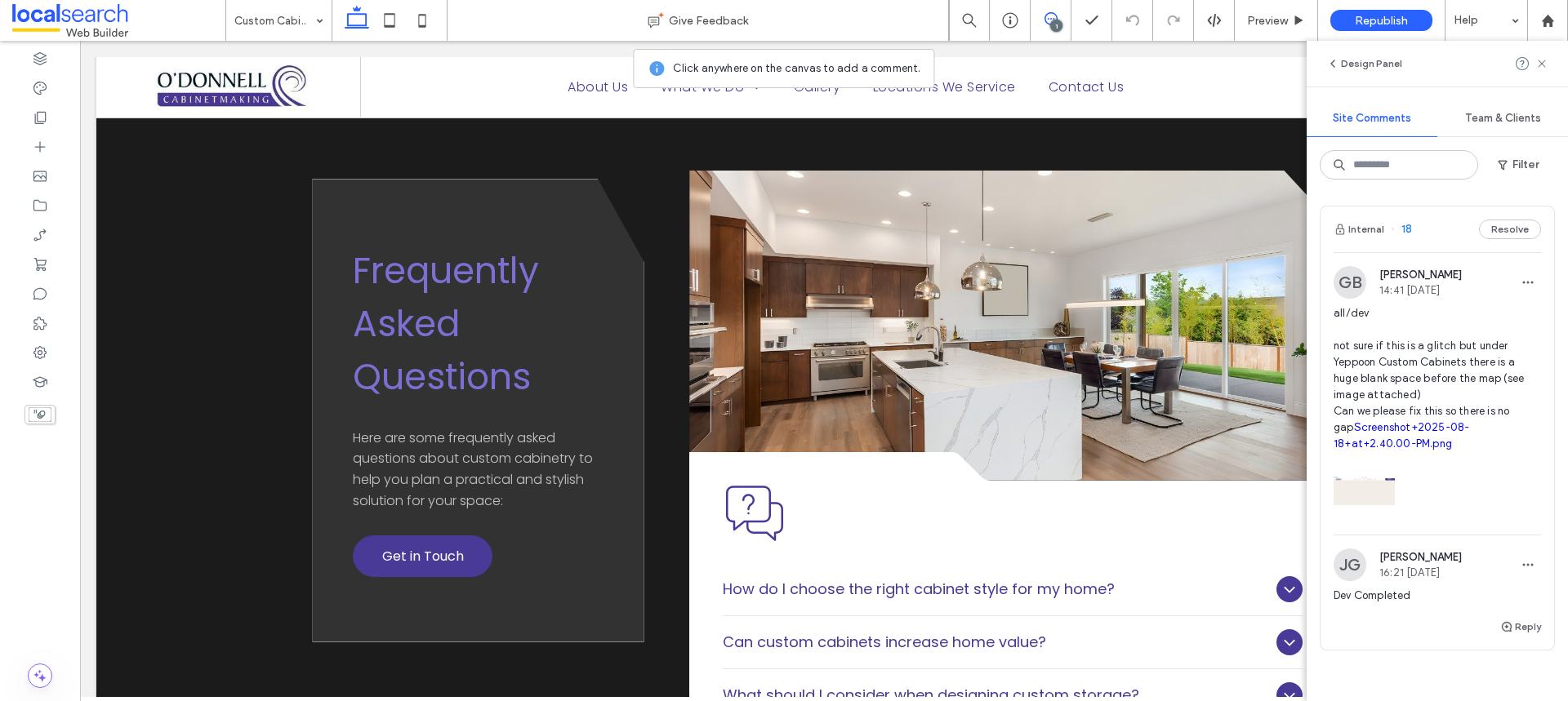
scroll to position [2054, 0]
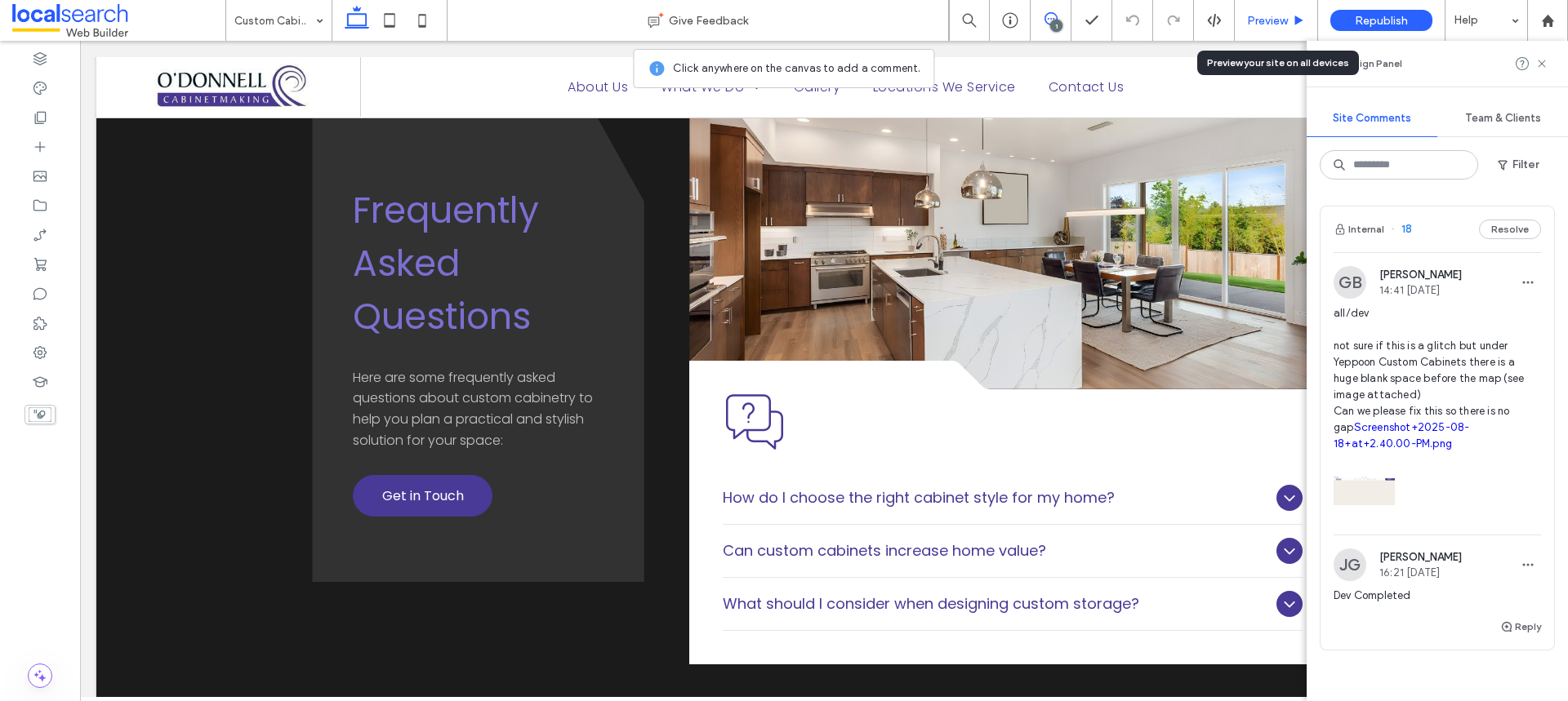
click at [1280, 21] on span "Preview" at bounding box center [1267, 20] width 41 height 14
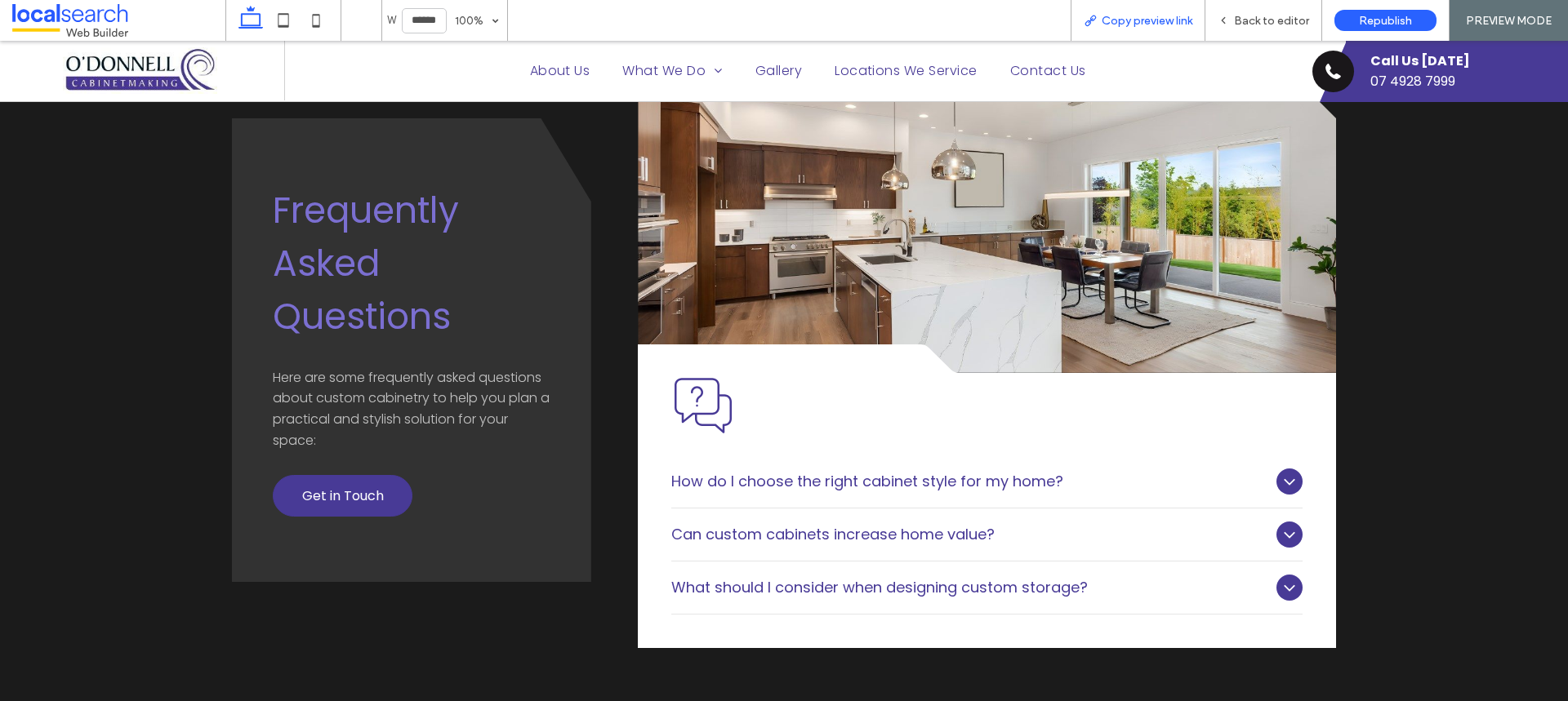
click at [1179, 20] on span "Copy preview link" at bounding box center [1147, 20] width 91 height 14
click at [1262, 24] on span "Back to editor" at bounding box center [1271, 20] width 75 height 14
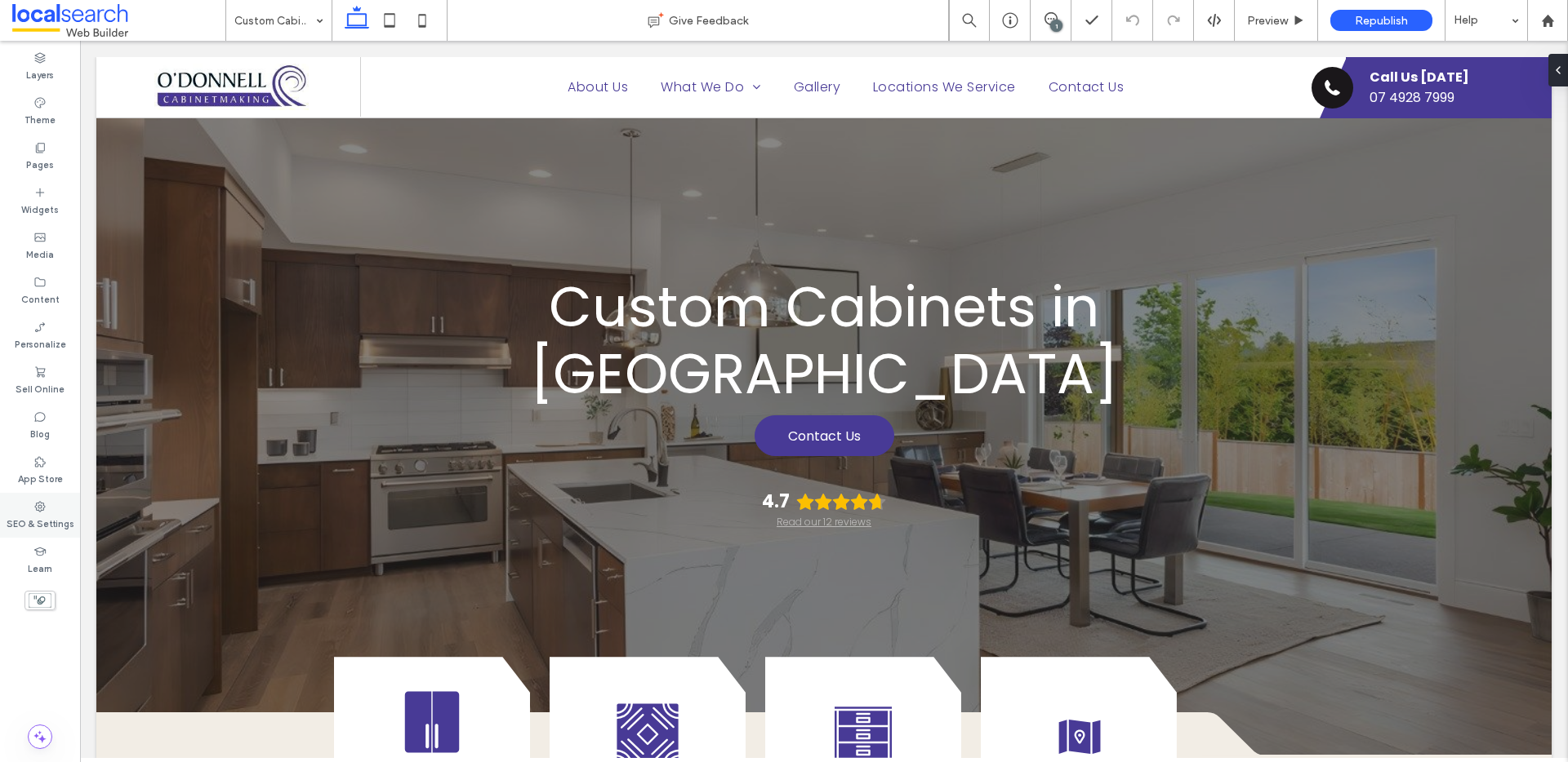
click at [49, 510] on div "SEO & Settings" at bounding box center [40, 515] width 80 height 44
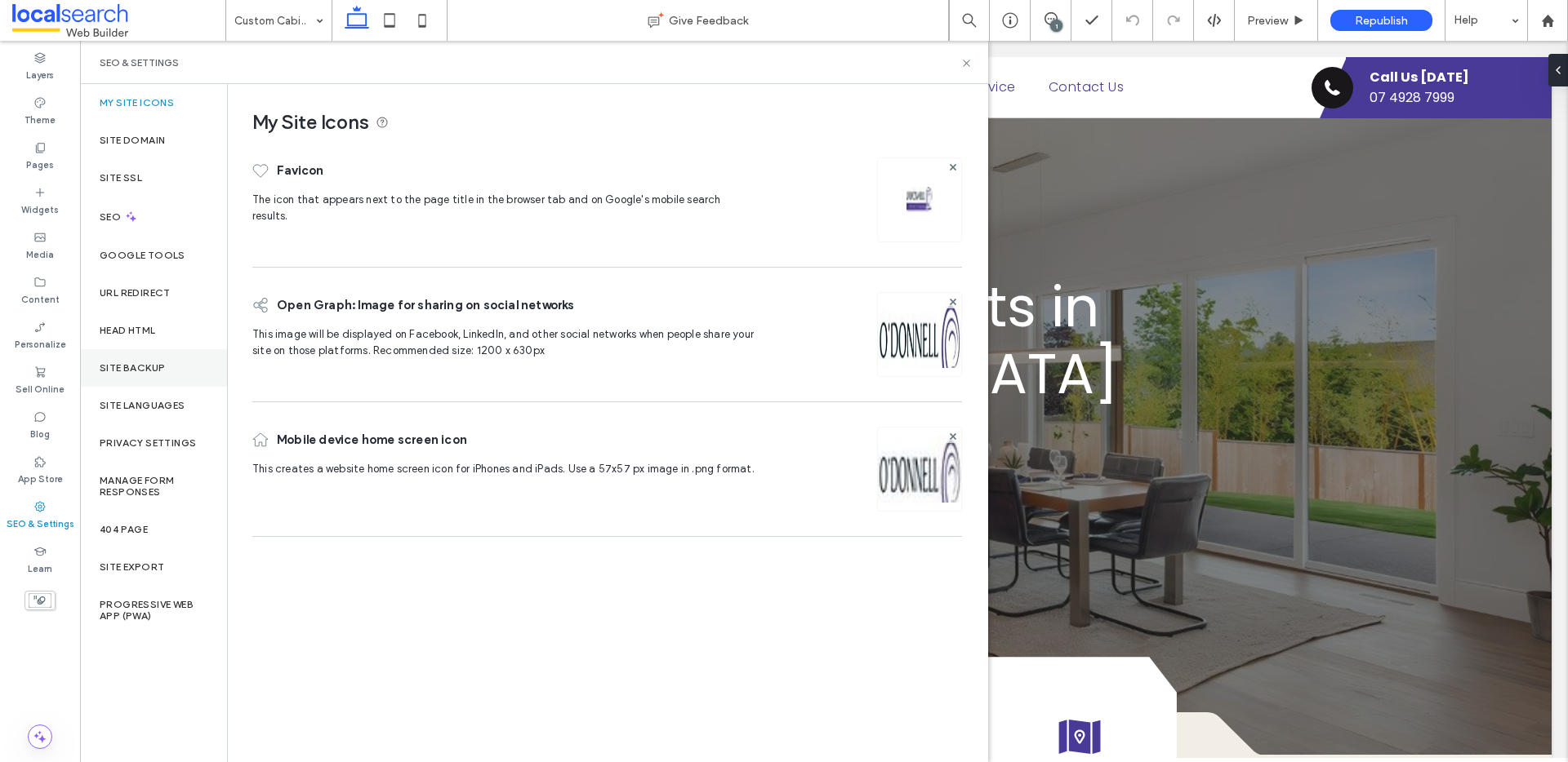
click at [132, 376] on div "Site Backup" at bounding box center [153, 368] width 147 height 38
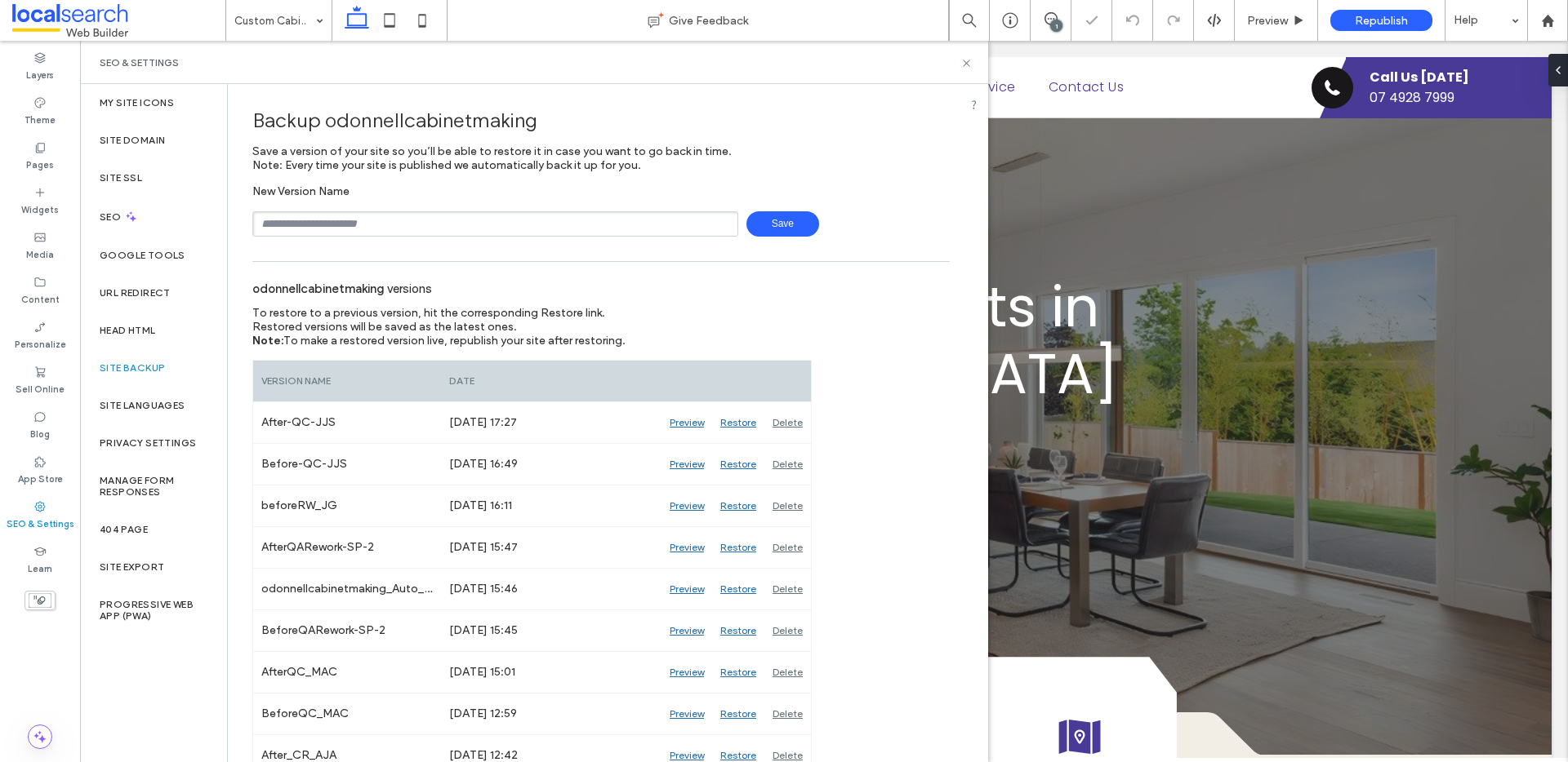
click at [339, 224] on input "text" at bounding box center [495, 223] width 486 height 25
drag, startPoint x: 289, startPoint y: 220, endPoint x: 245, endPoint y: 219, distance: 44.0
click at [445, 226] on input "**********" at bounding box center [495, 223] width 486 height 25
type input "**********"
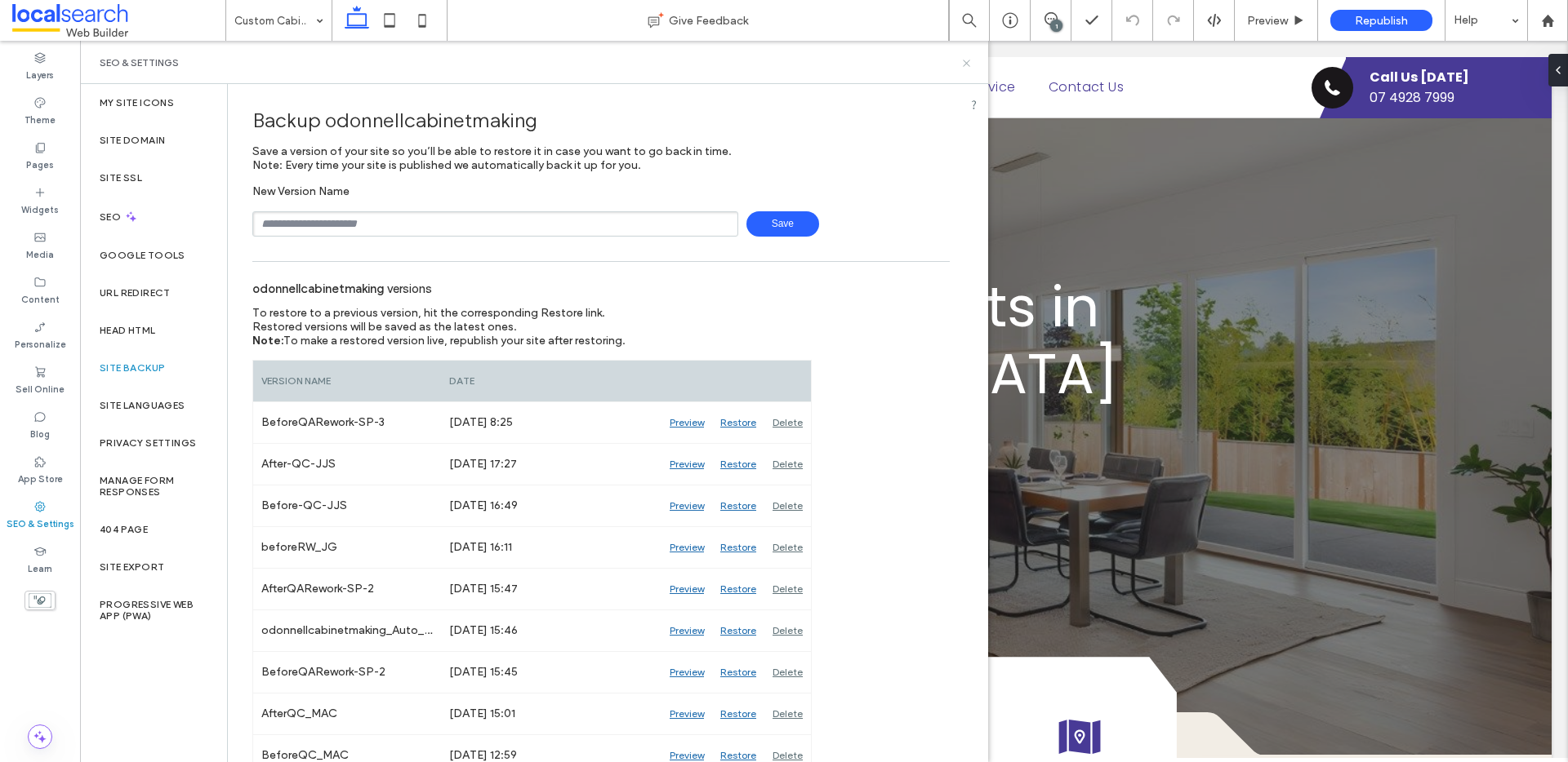
click at [964, 60] on use at bounding box center [965, 62] width 6 height 6
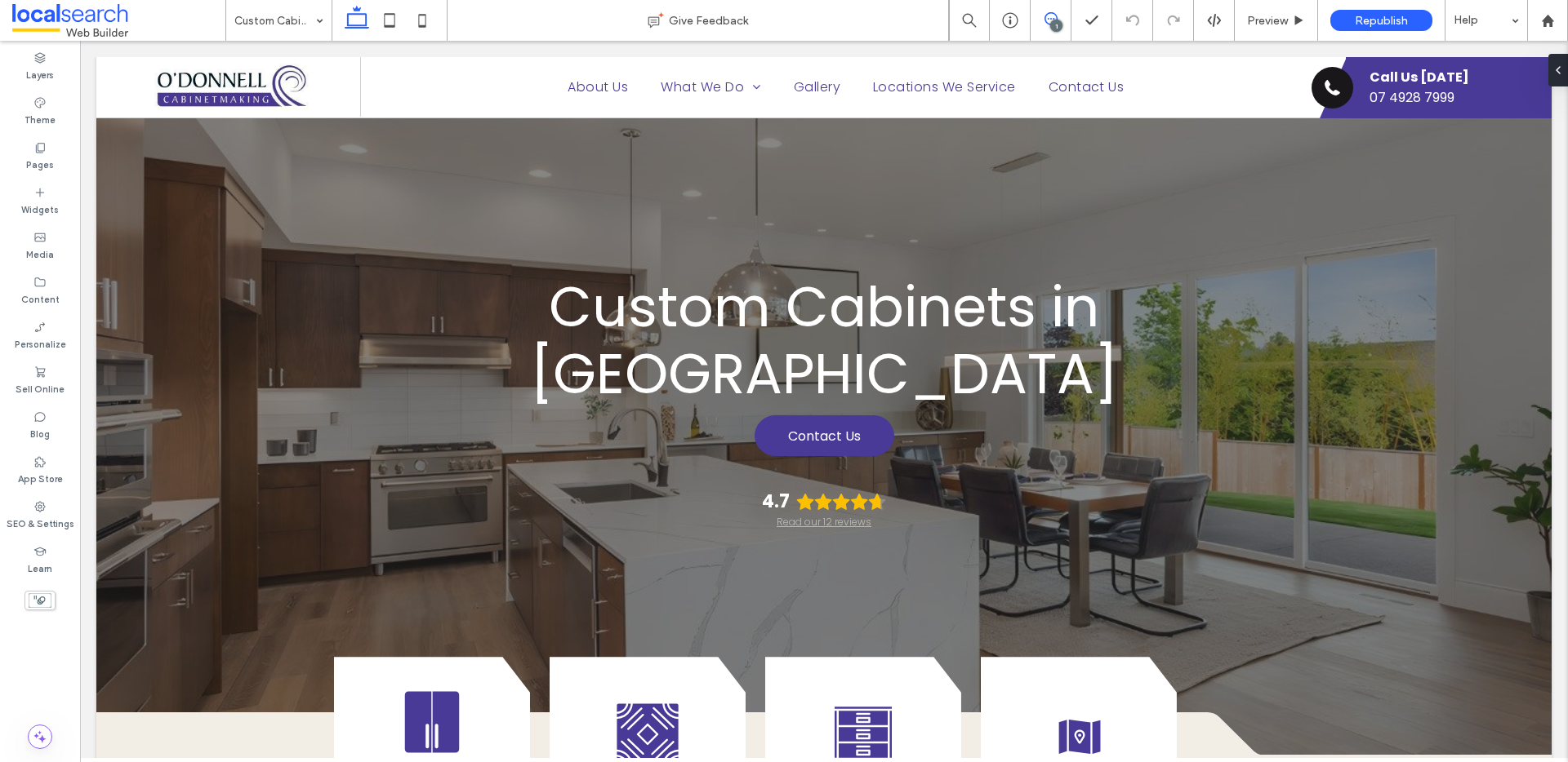
click at [1060, 16] on span at bounding box center [1050, 19] width 40 height 13
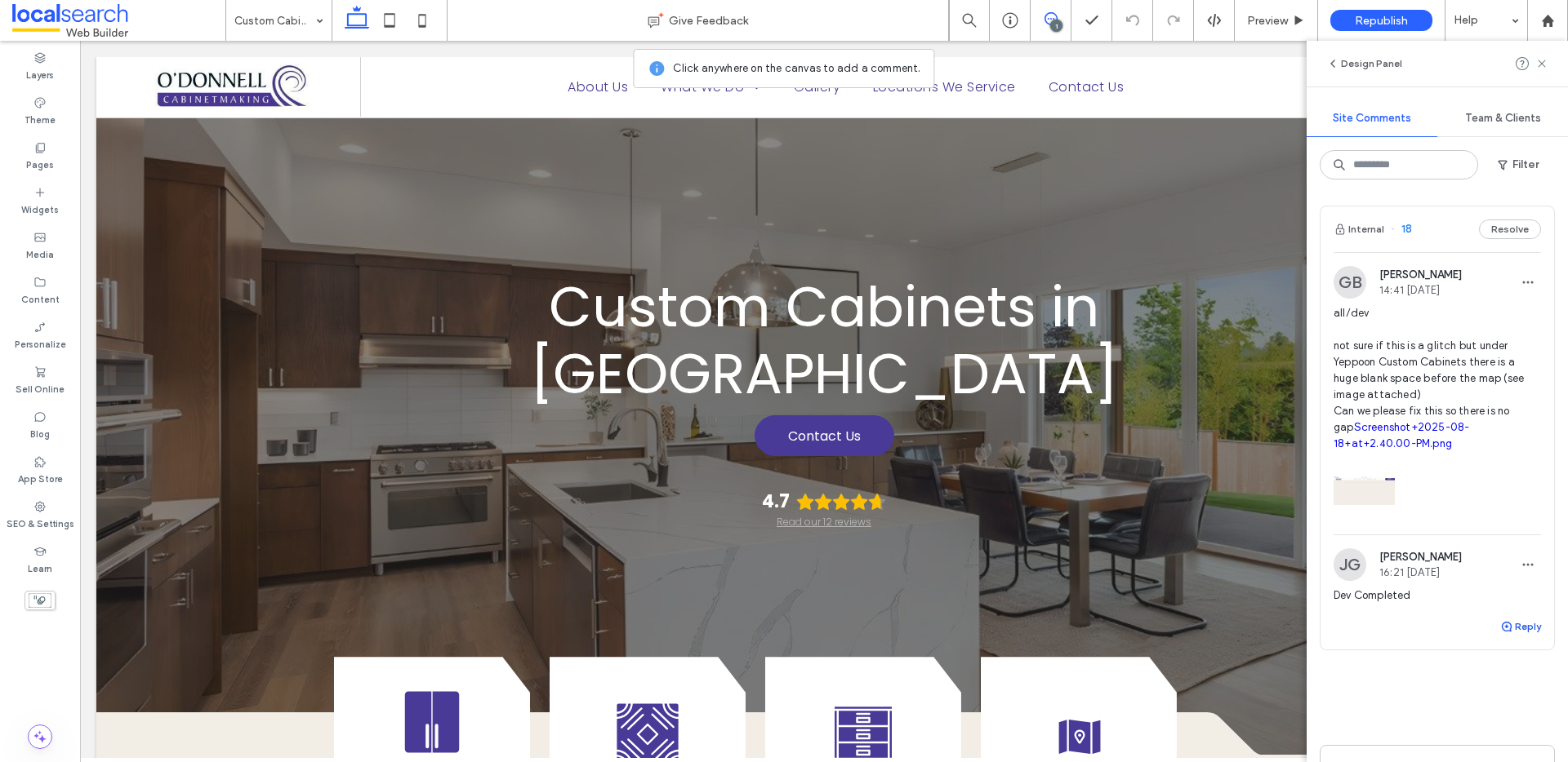
click at [1506, 637] on button "Reply" at bounding box center [1521, 626] width 41 height 19
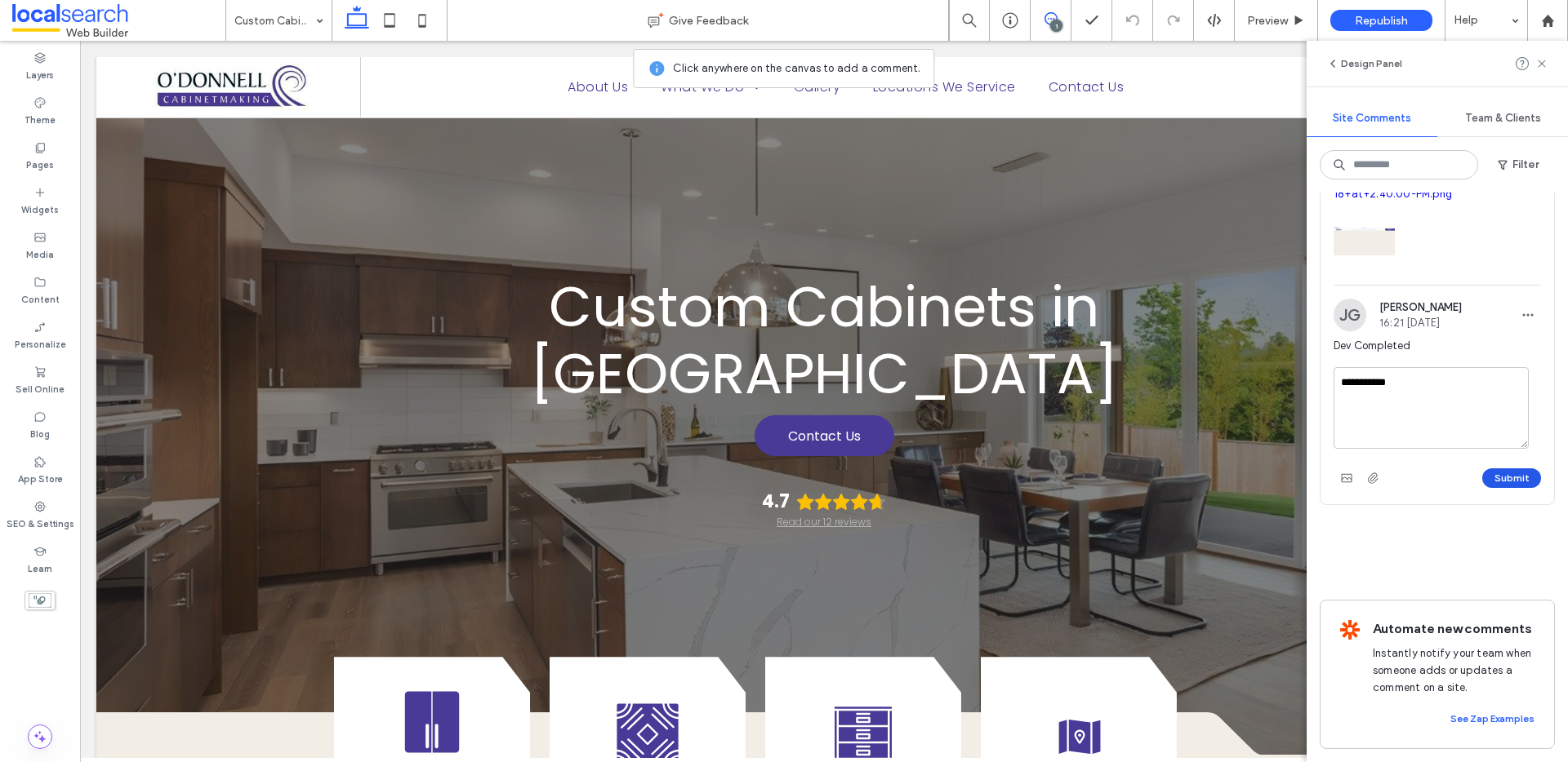
type textarea "**********"
click at [1499, 468] on button "Submit" at bounding box center [1511, 478] width 58 height 19
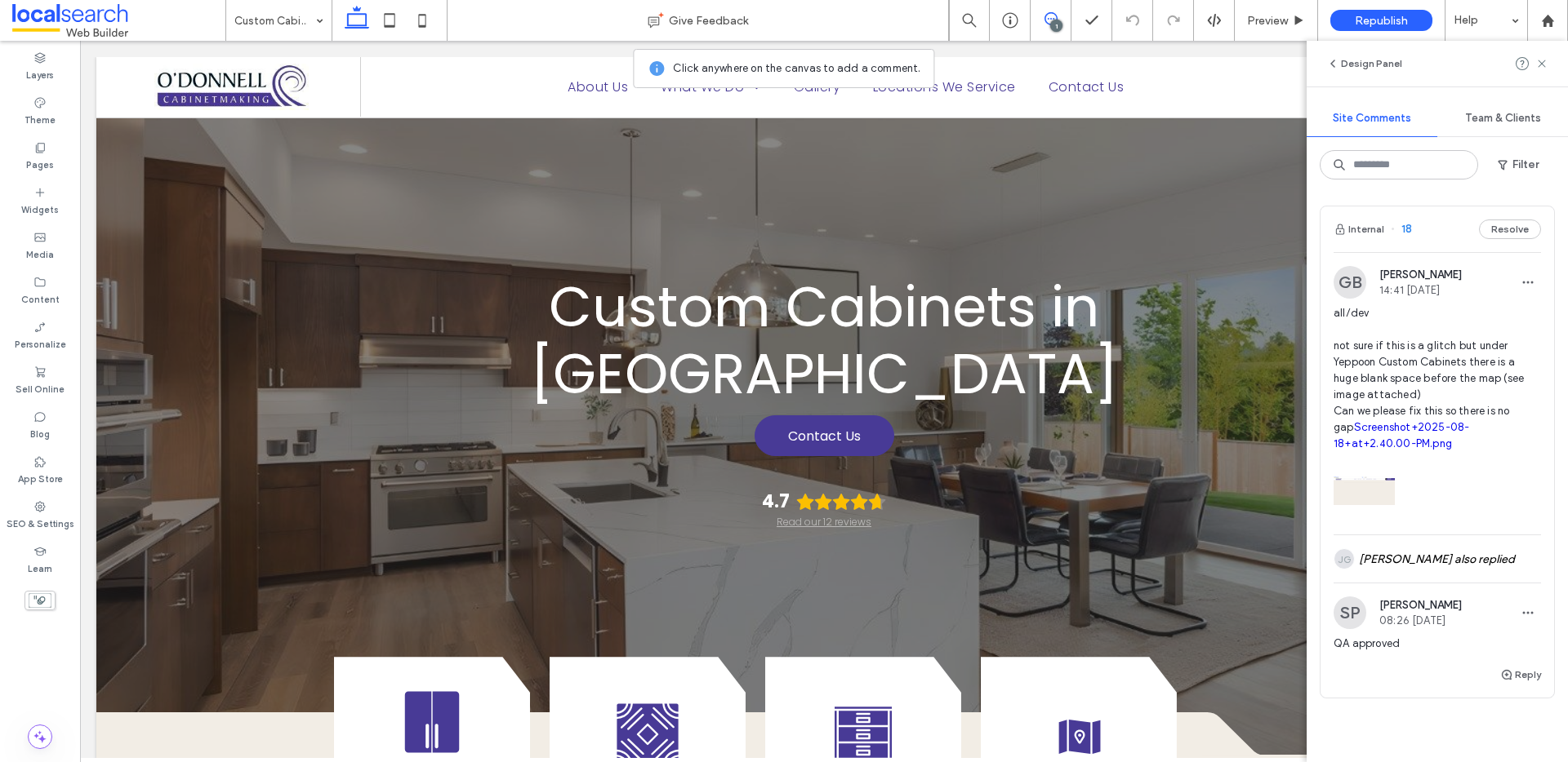
click at [1537, 59] on use at bounding box center [1541, 63] width 7 height 7
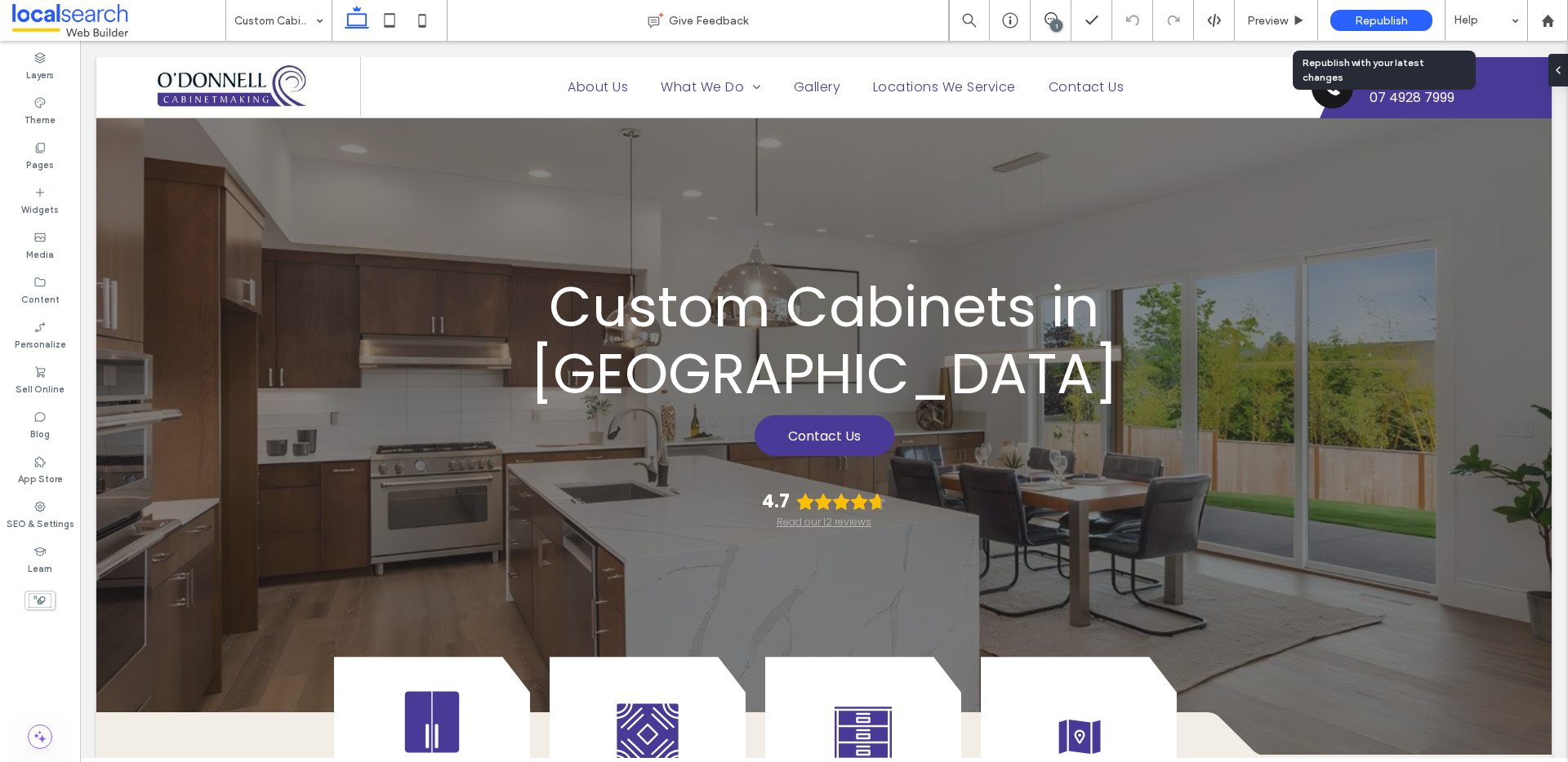
click at [1402, 17] on span "Republish" at bounding box center [1381, 20] width 53 height 14
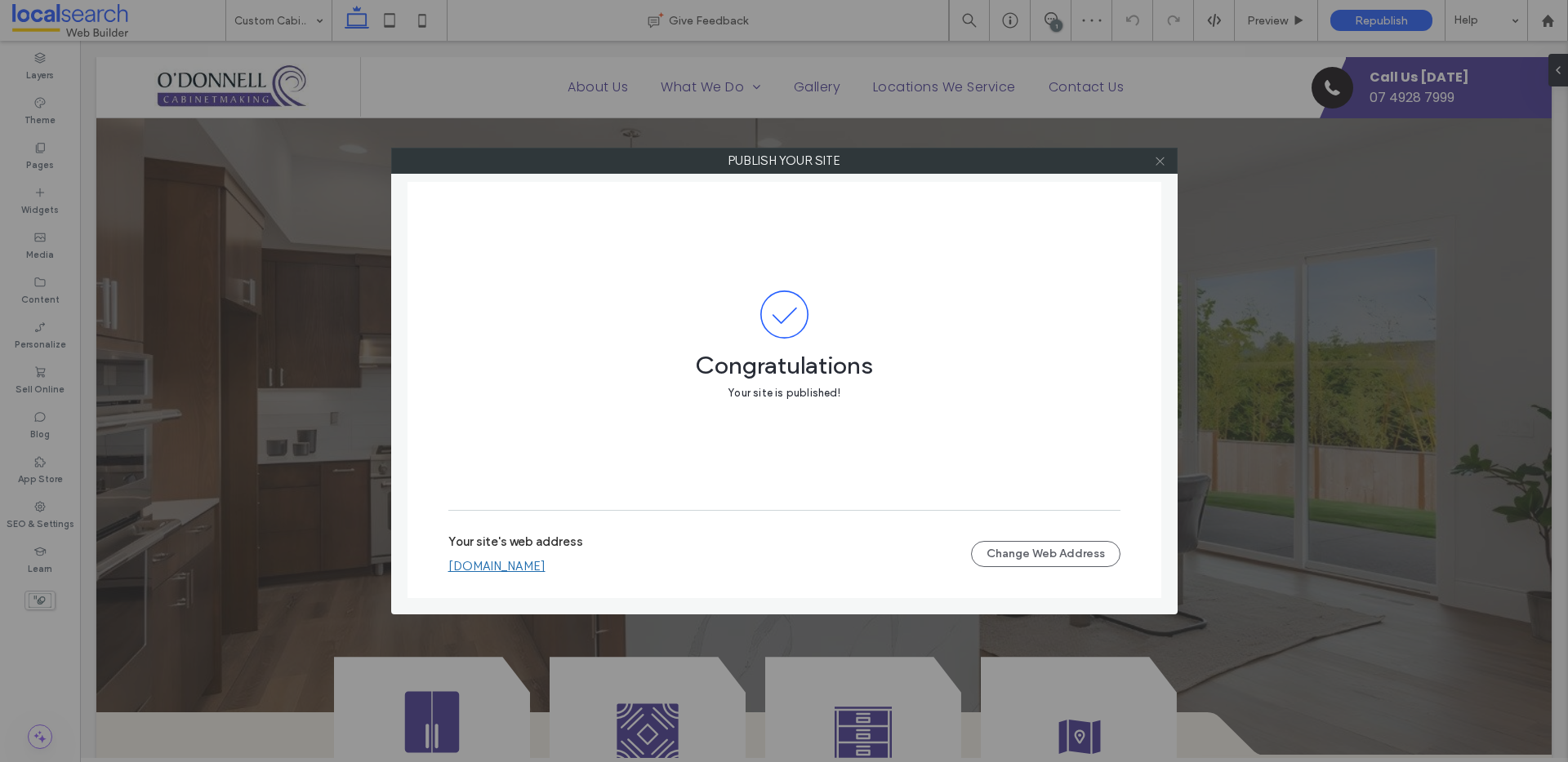
click at [1155, 161] on icon at bounding box center [1160, 161] width 12 height 12
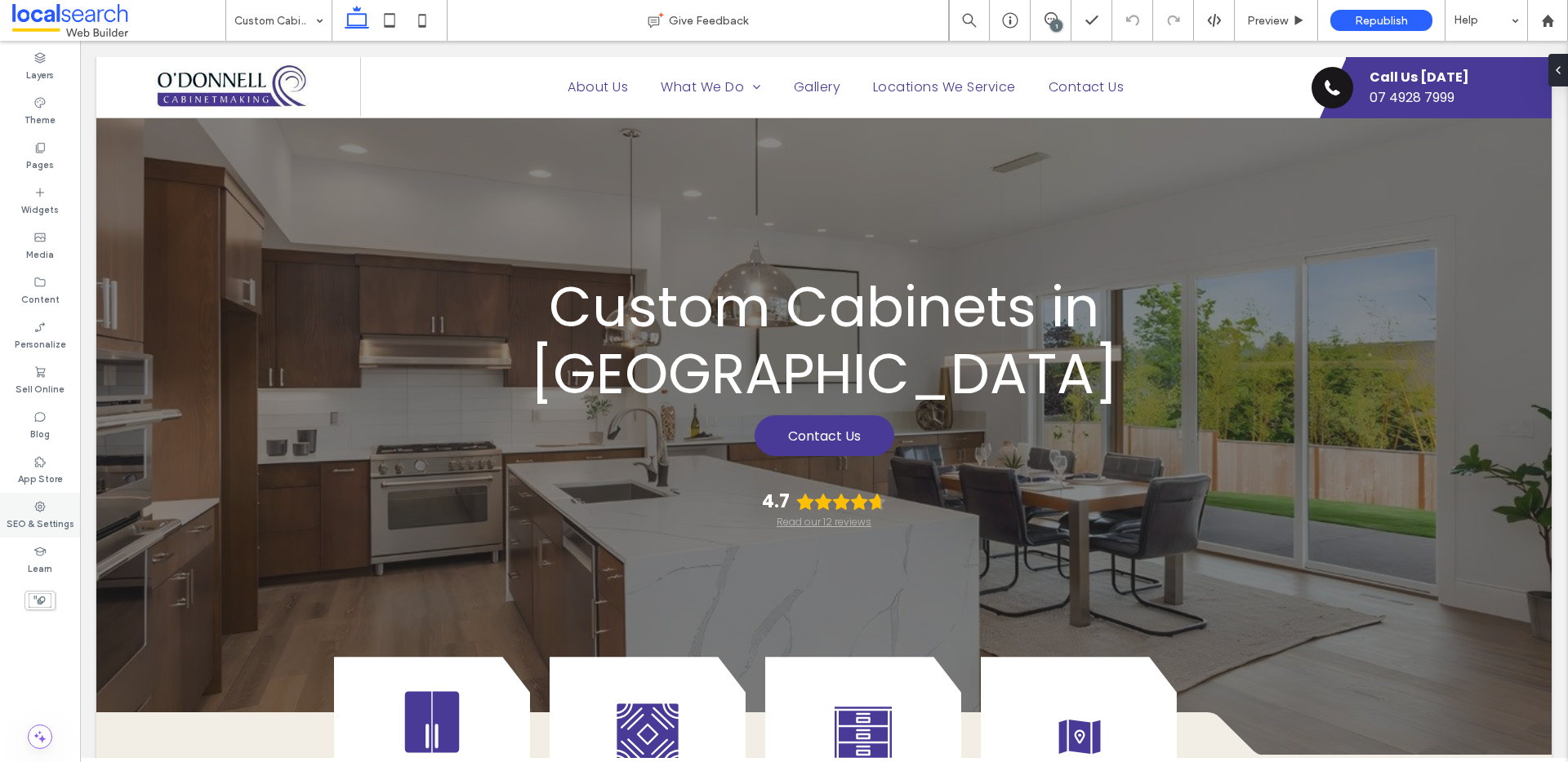
click at [35, 525] on label "SEO & Settings" at bounding box center [40, 522] width 68 height 18
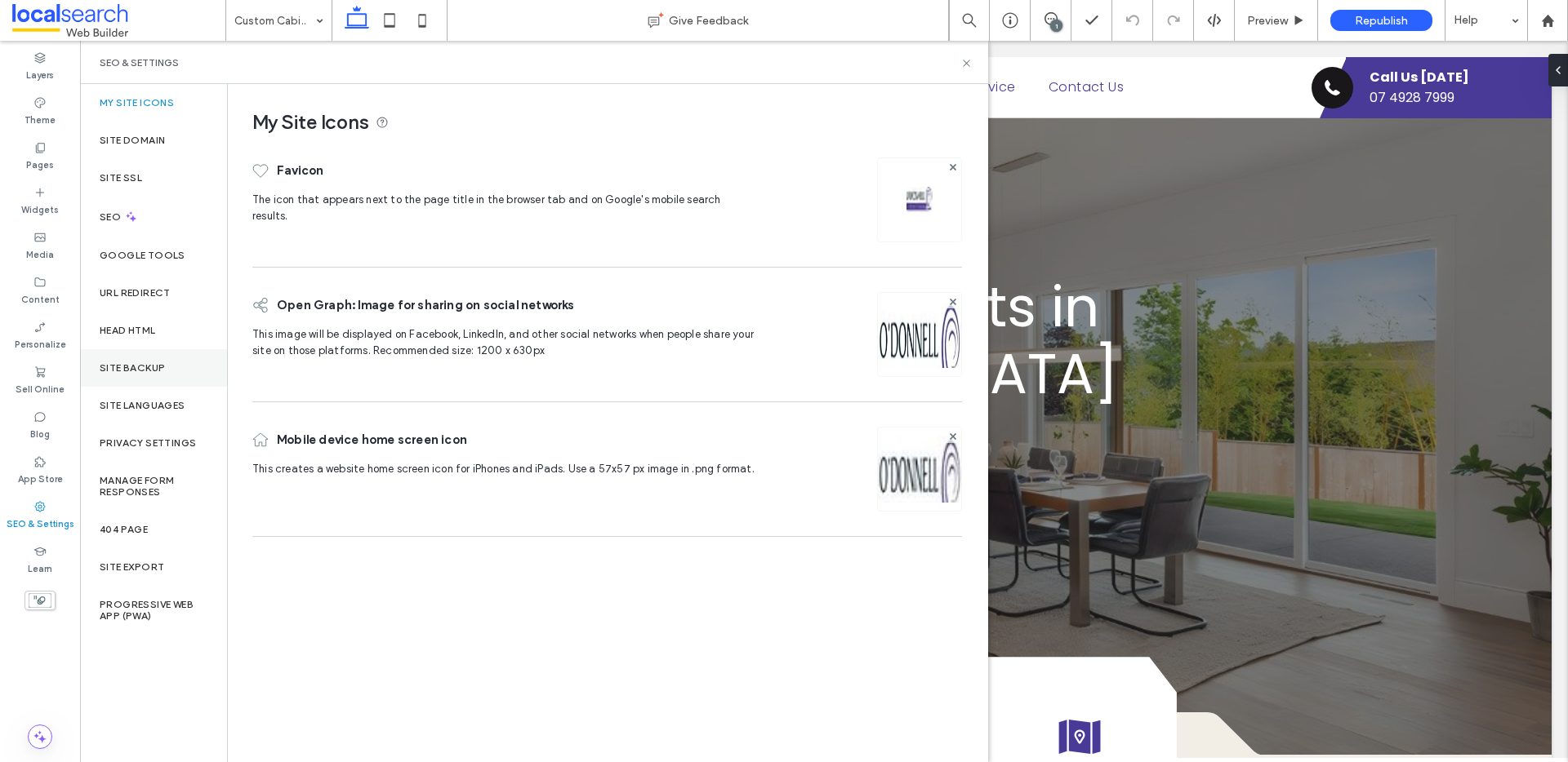
click at [140, 357] on div "Site Backup" at bounding box center [153, 368] width 147 height 38
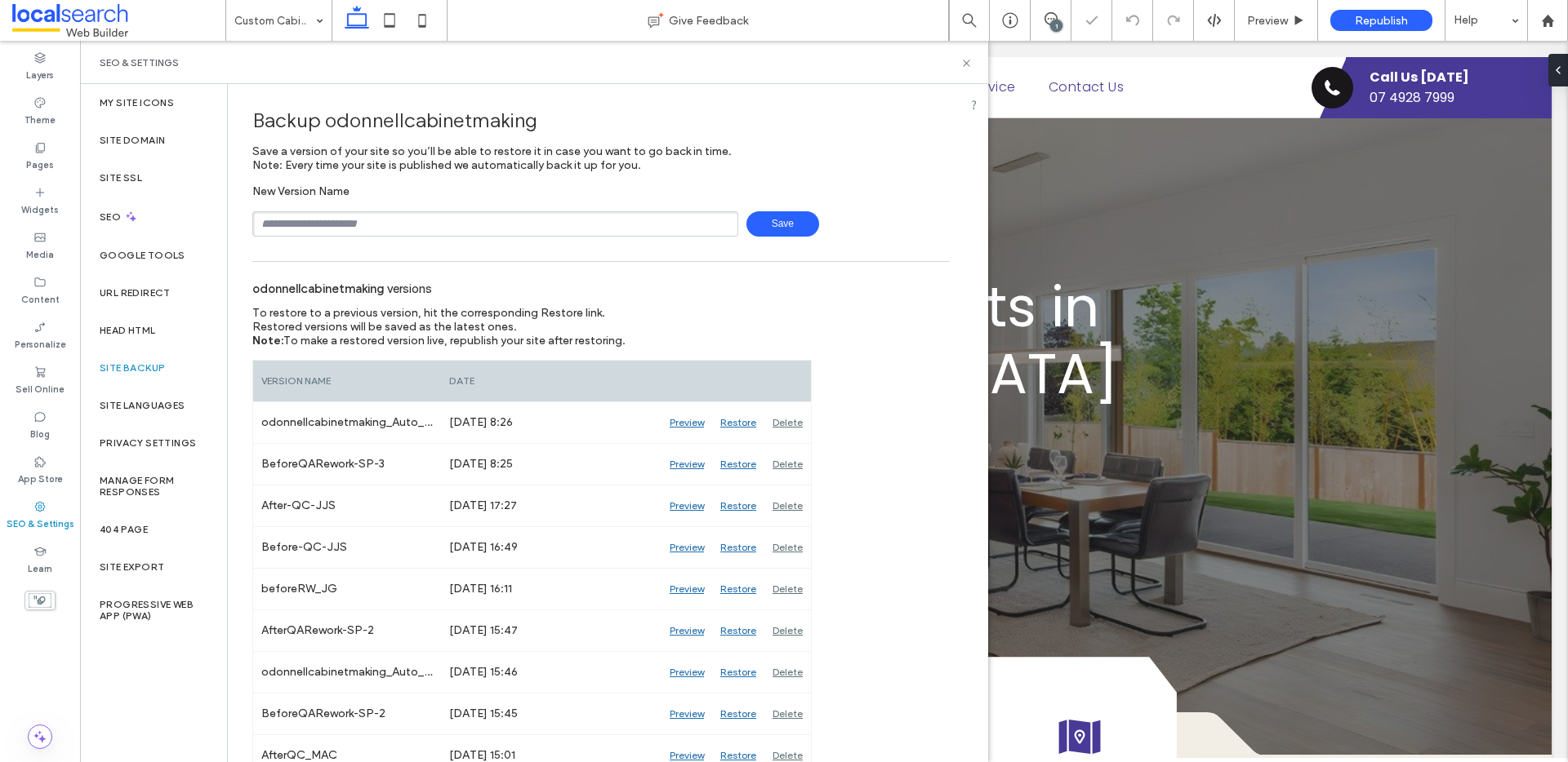
click at [405, 223] on input "text" at bounding box center [495, 223] width 486 height 25
click at [422, 224] on input "**********" at bounding box center [495, 223] width 486 height 25
type input "**********"
click at [969, 58] on icon at bounding box center [966, 63] width 12 height 12
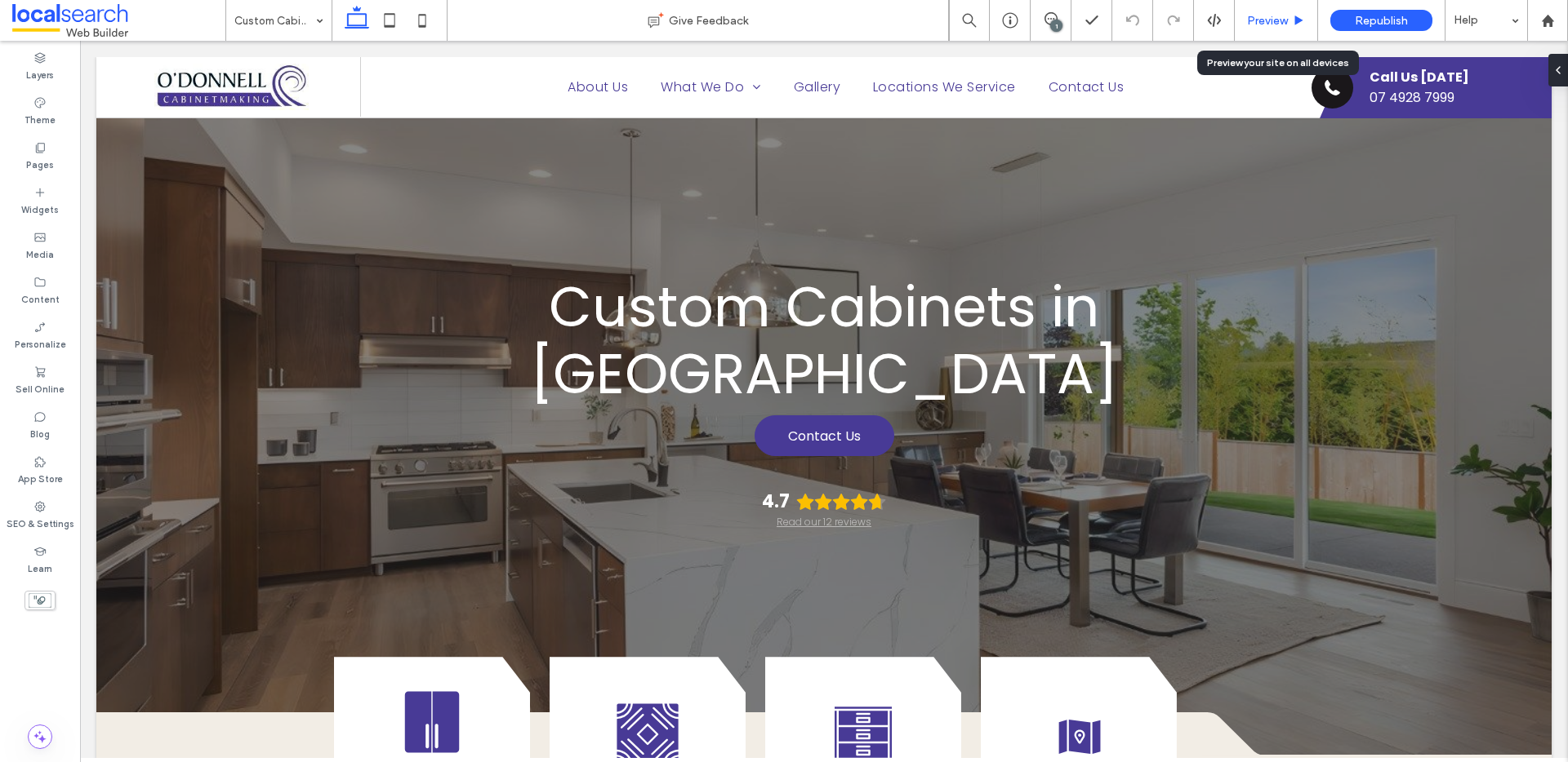
click at [1286, 23] on span "Preview" at bounding box center [1267, 20] width 41 height 14
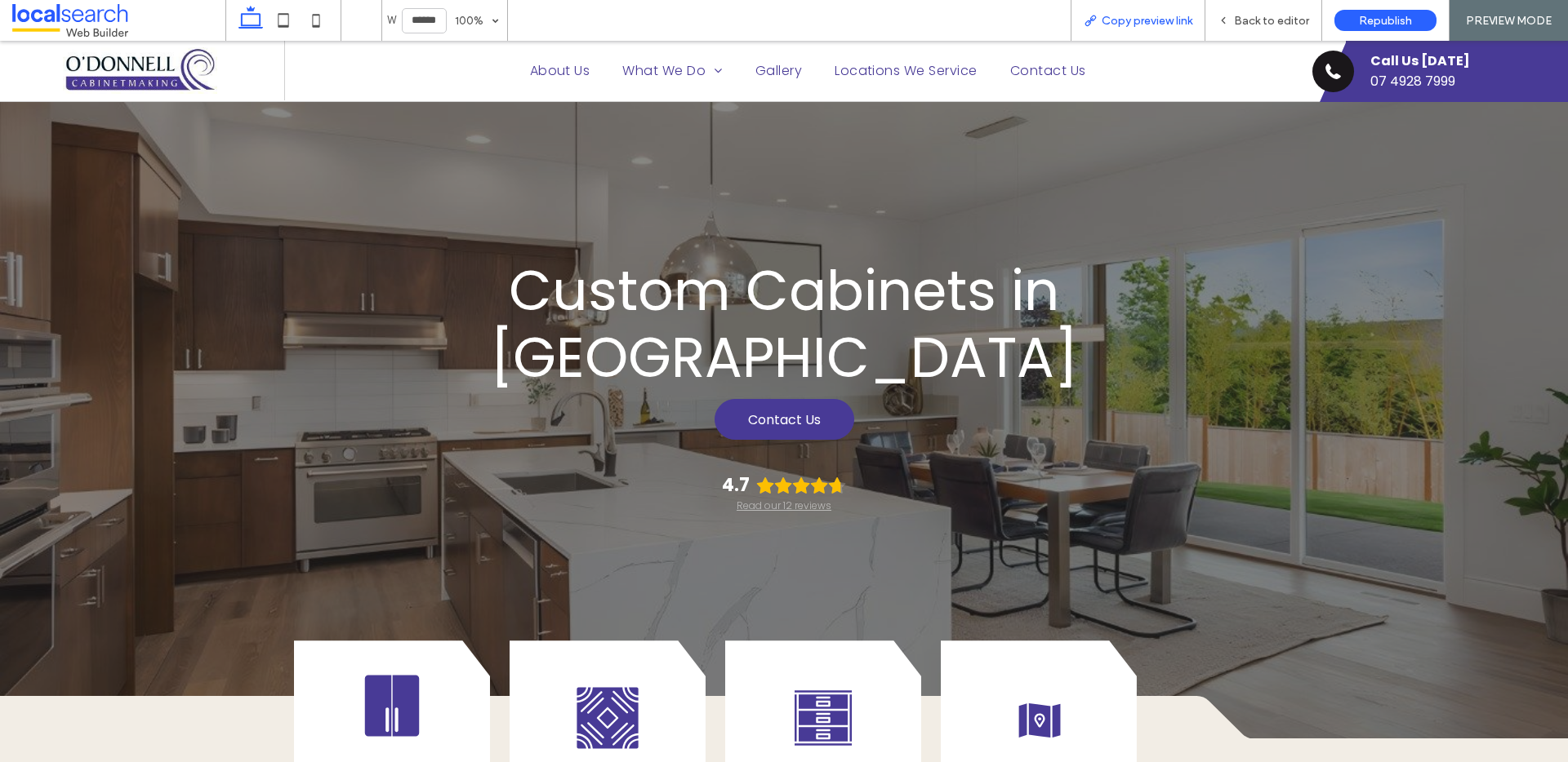
click at [1162, 16] on span "Copy preview link" at bounding box center [1147, 20] width 91 height 14
click at [1276, 21] on span "Back to editor" at bounding box center [1271, 20] width 75 height 14
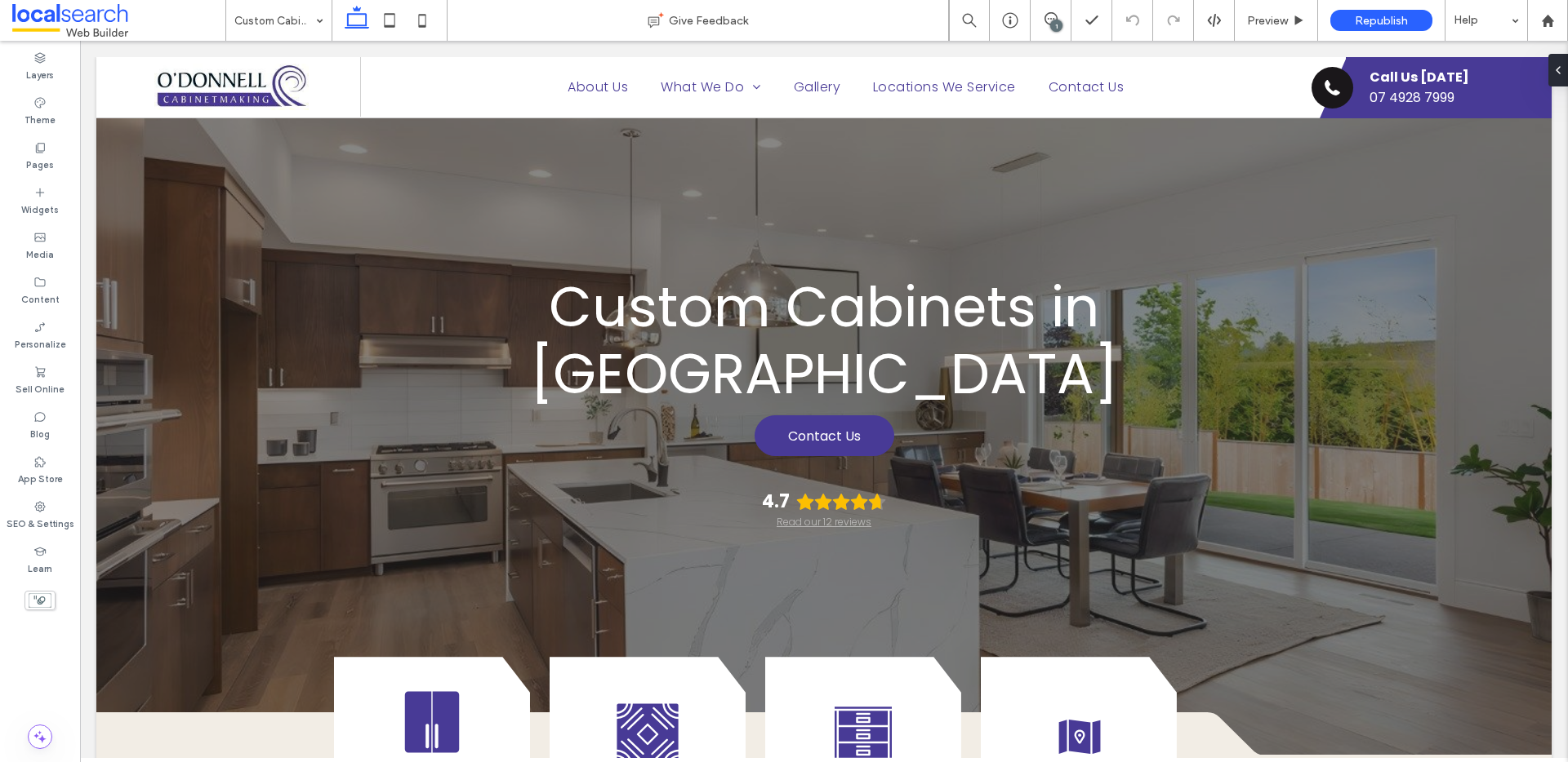
click at [59, 23] on span at bounding box center [119, 19] width 213 height 32
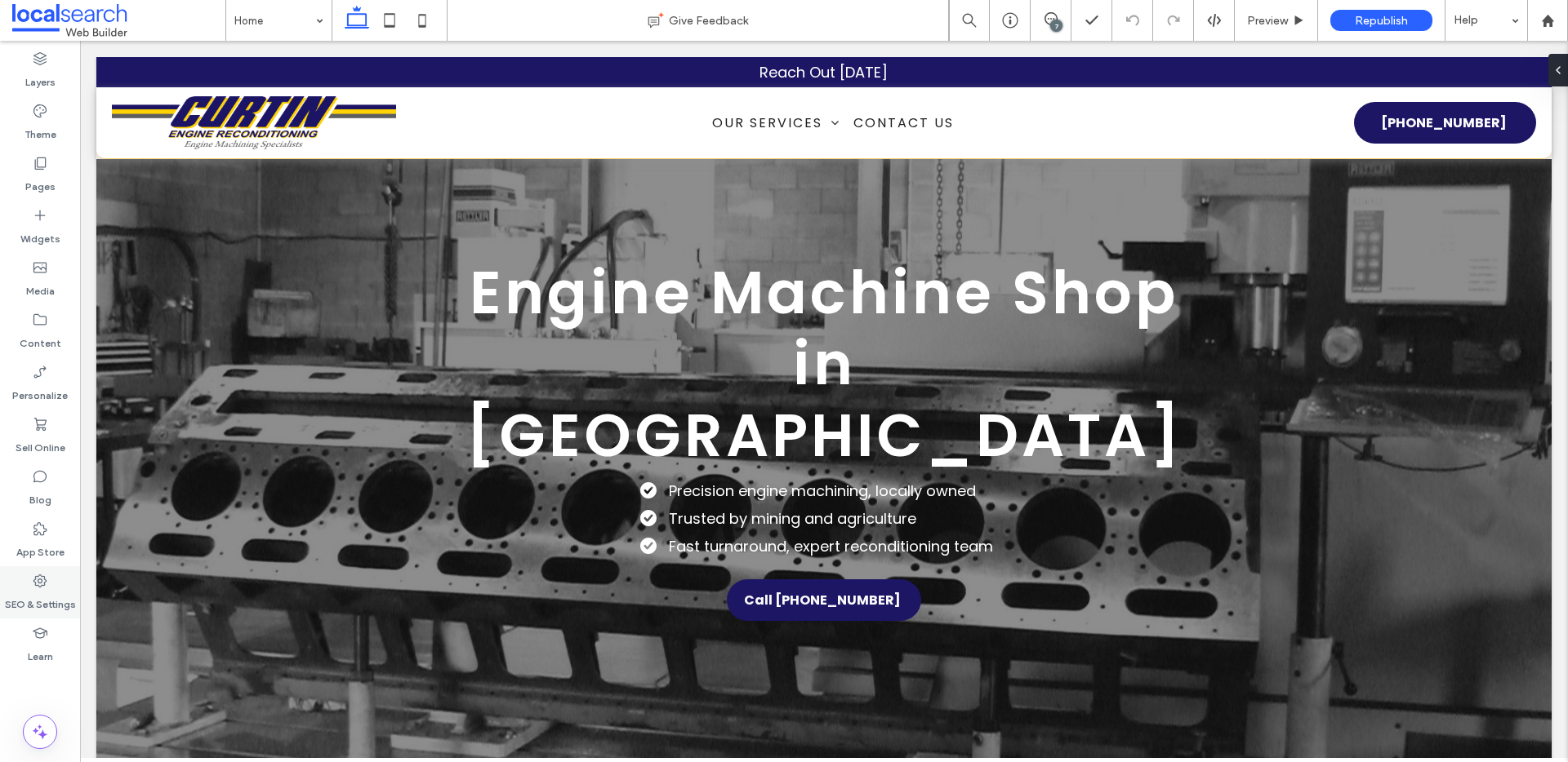
click at [31, 583] on icon at bounding box center [40, 581] width 17 height 17
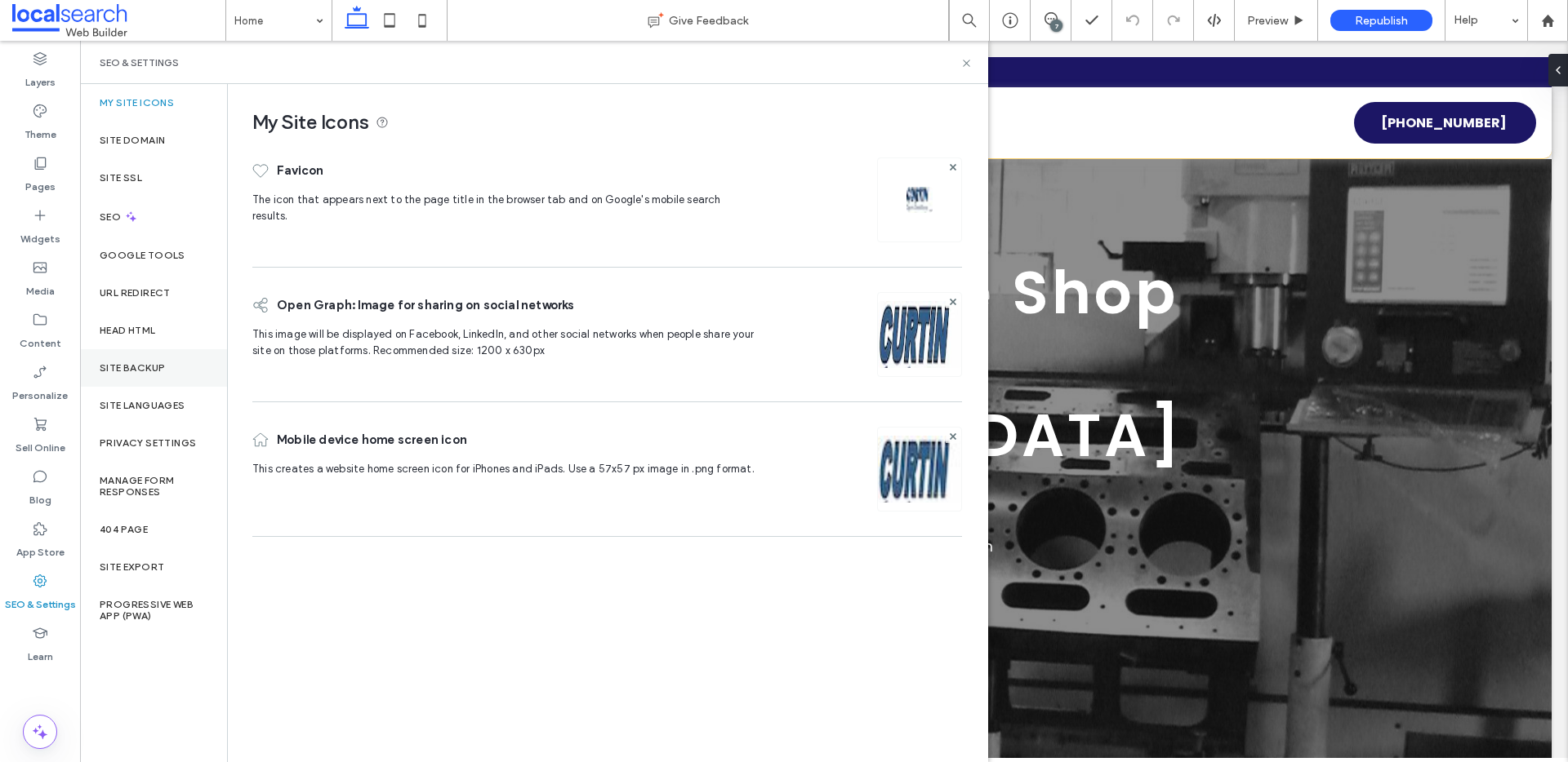
click at [132, 374] on div "Site Backup" at bounding box center [153, 368] width 147 height 38
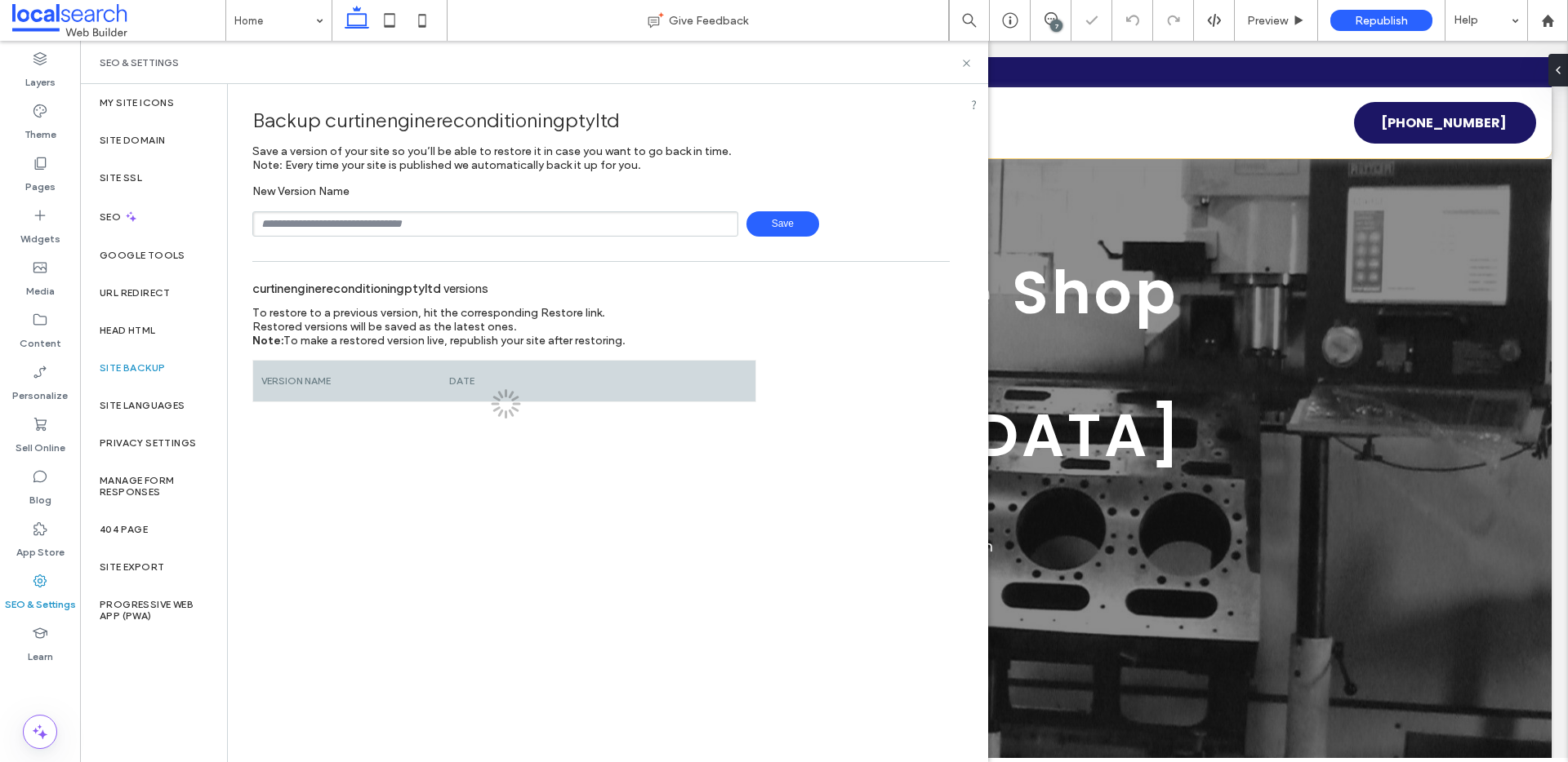
click at [362, 224] on input "text" at bounding box center [495, 223] width 486 height 25
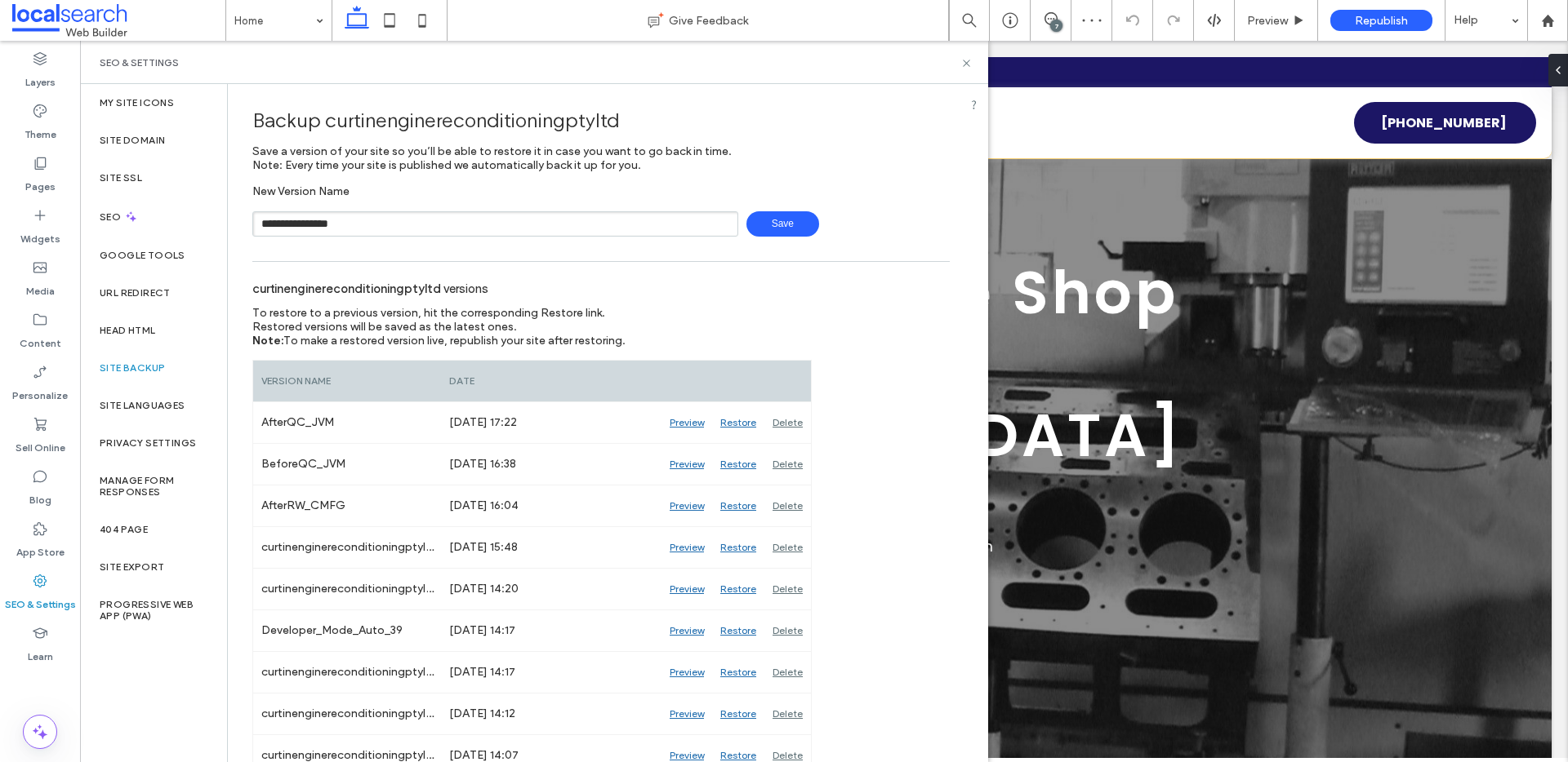
drag, startPoint x: 288, startPoint y: 226, endPoint x: 232, endPoint y: 233, distance: 56.4
click at [268, 229] on input "**********" at bounding box center [495, 223] width 486 height 25
click at [270, 222] on input "**********" at bounding box center [495, 223] width 486 height 25
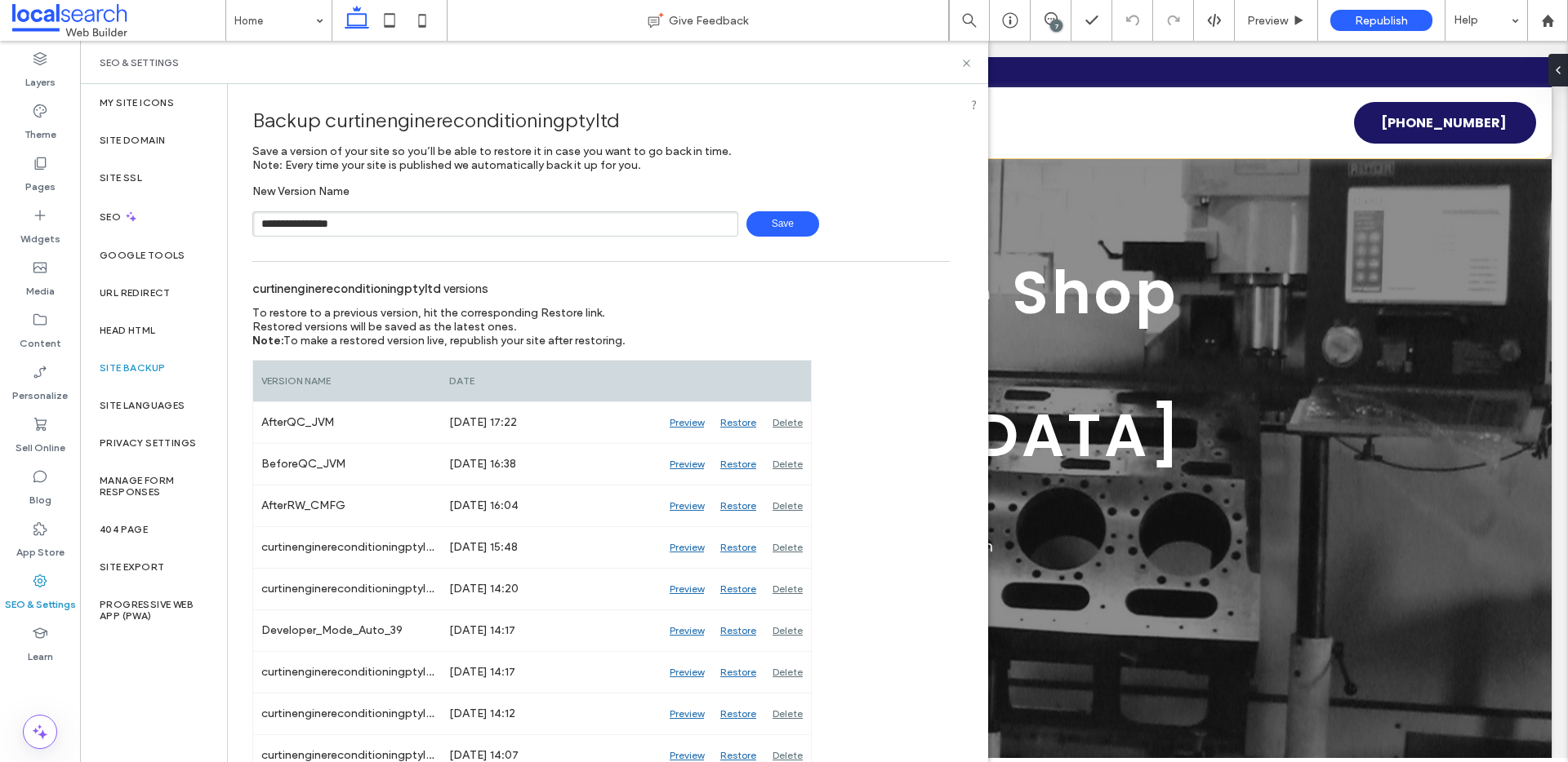
click at [276, 223] on input "**********" at bounding box center [495, 223] width 486 height 25
click at [286, 224] on input "**********" at bounding box center [495, 223] width 486 height 25
drag, startPoint x: 288, startPoint y: 224, endPoint x: 261, endPoint y: 224, distance: 27.0
click at [261, 224] on input "**********" at bounding box center [495, 223] width 486 height 25
click at [272, 227] on input "**********" at bounding box center [495, 223] width 486 height 25
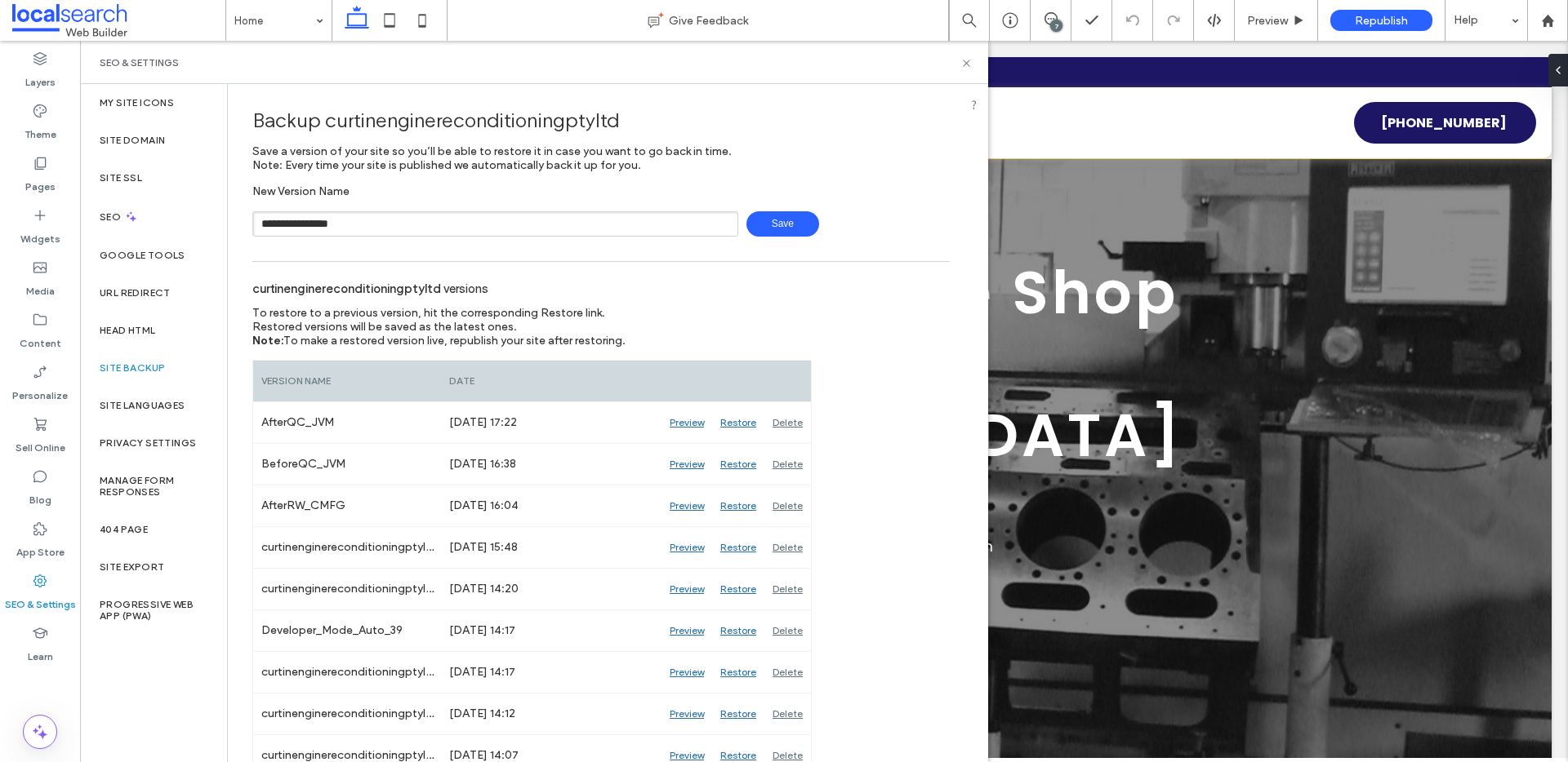
drag, startPoint x: 287, startPoint y: 224, endPoint x: 261, endPoint y: 225, distance: 26.0
click at [261, 225] on input "**********" at bounding box center [495, 223] width 486 height 25
click at [782, 224] on span "Save" at bounding box center [783, 223] width 72 height 25
click at [408, 229] on input "**********" at bounding box center [495, 223] width 486 height 25
type input "**********"
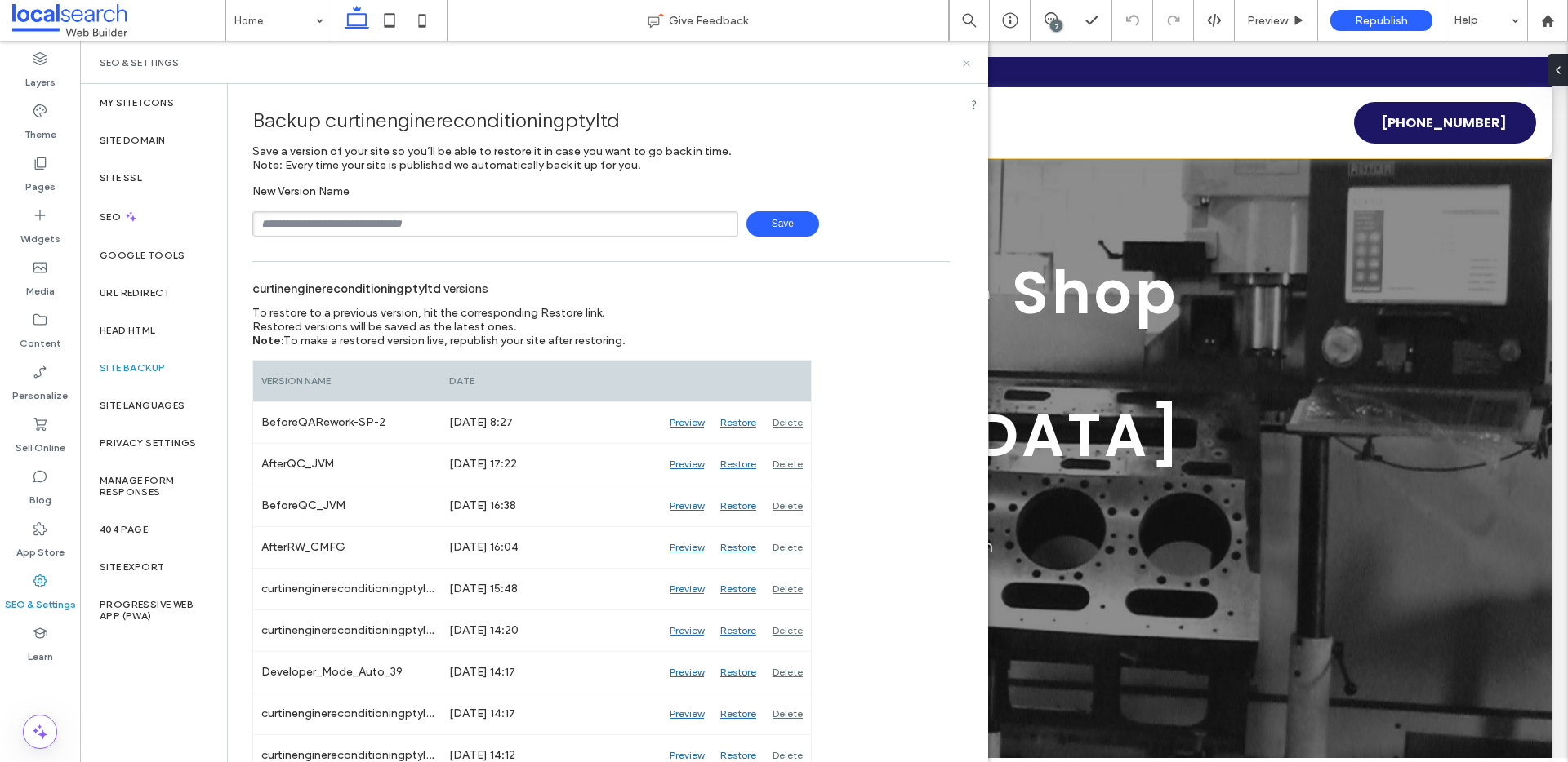
click at [969, 65] on use at bounding box center [965, 62] width 6 height 6
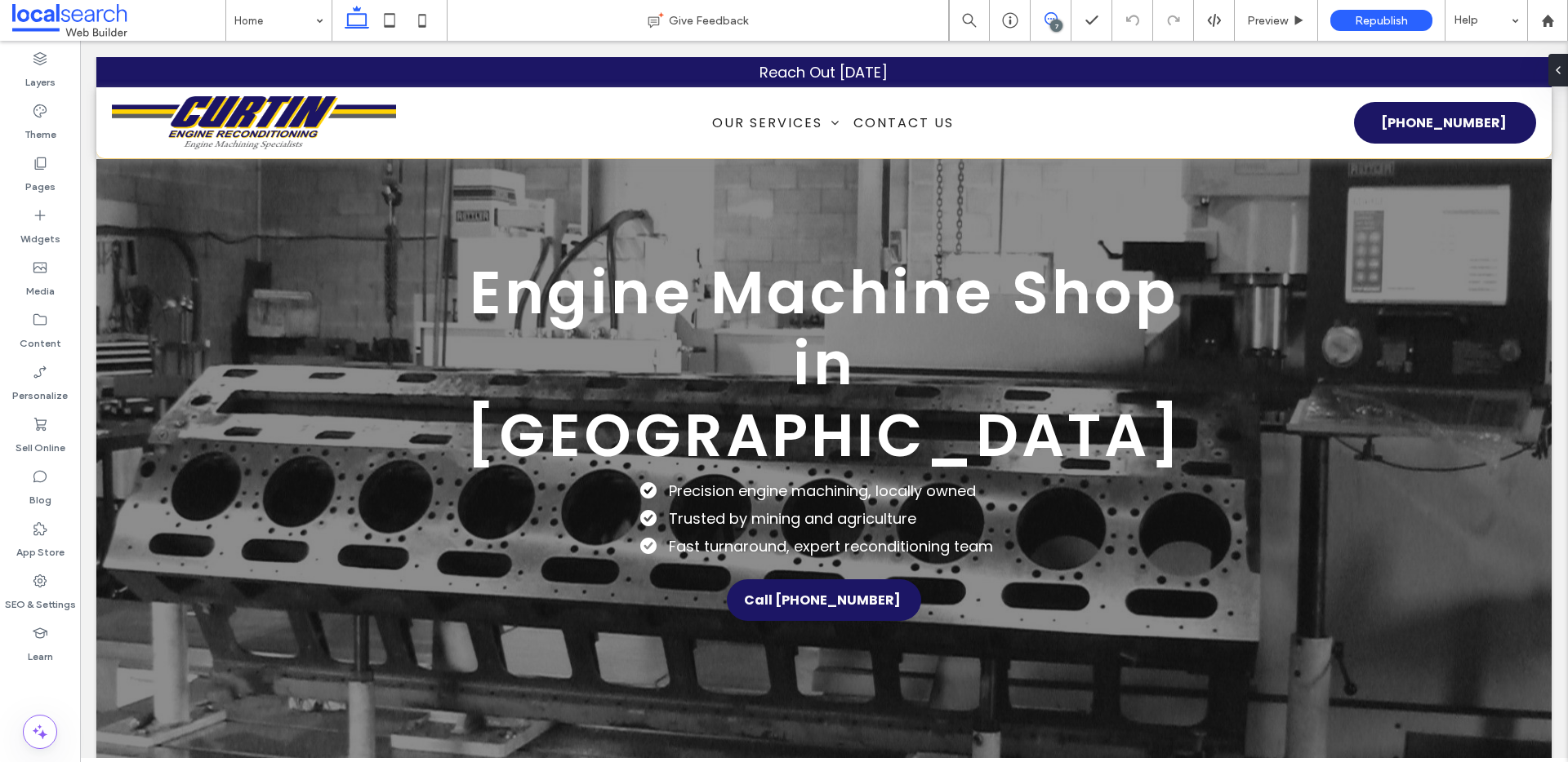
click at [1045, 23] on icon at bounding box center [1051, 19] width 13 height 13
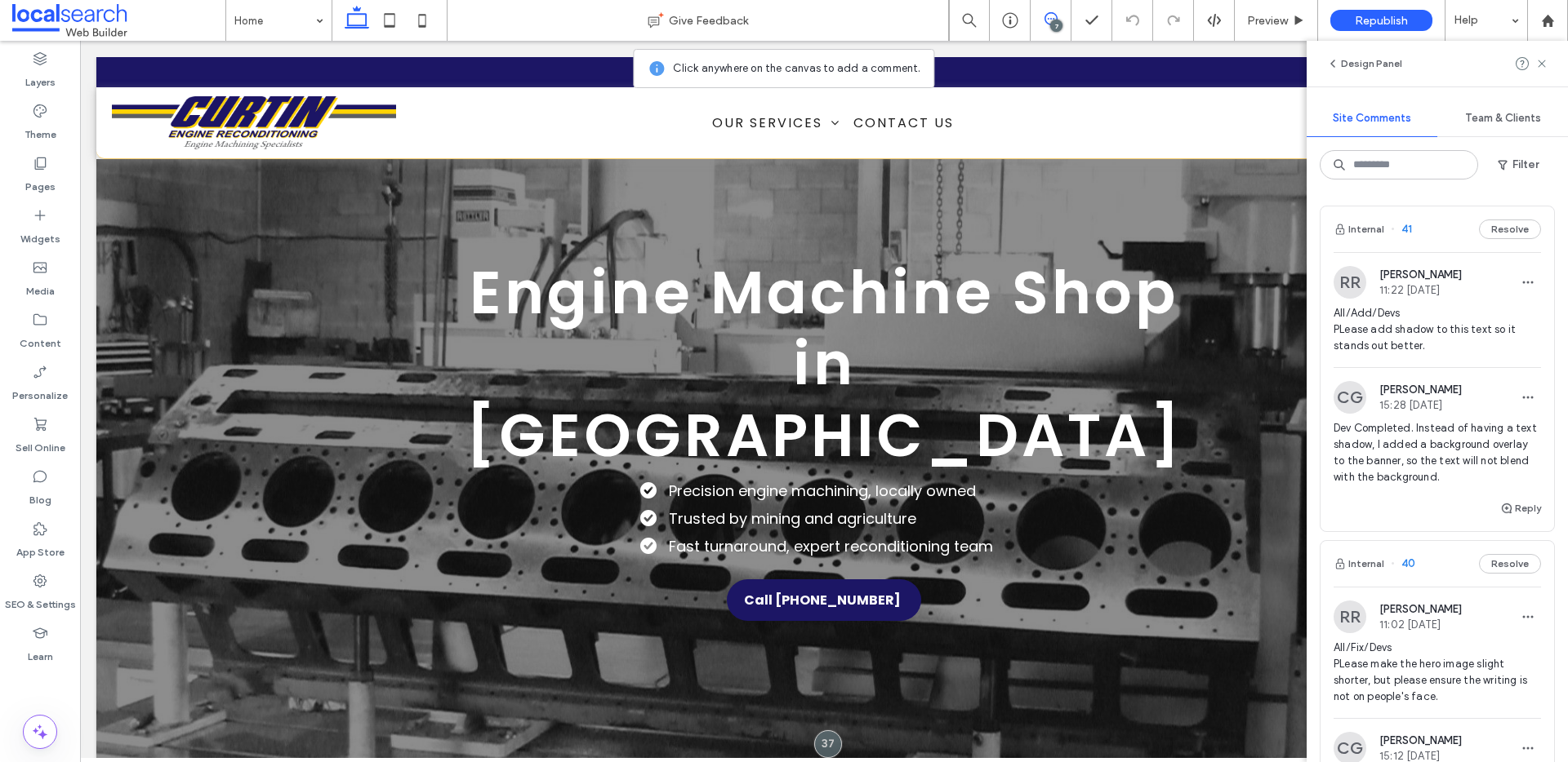
click at [1468, 309] on span "All/Add/Devs PLease add shadow to this text so it stands out better." at bounding box center [1437, 330] width 207 height 49
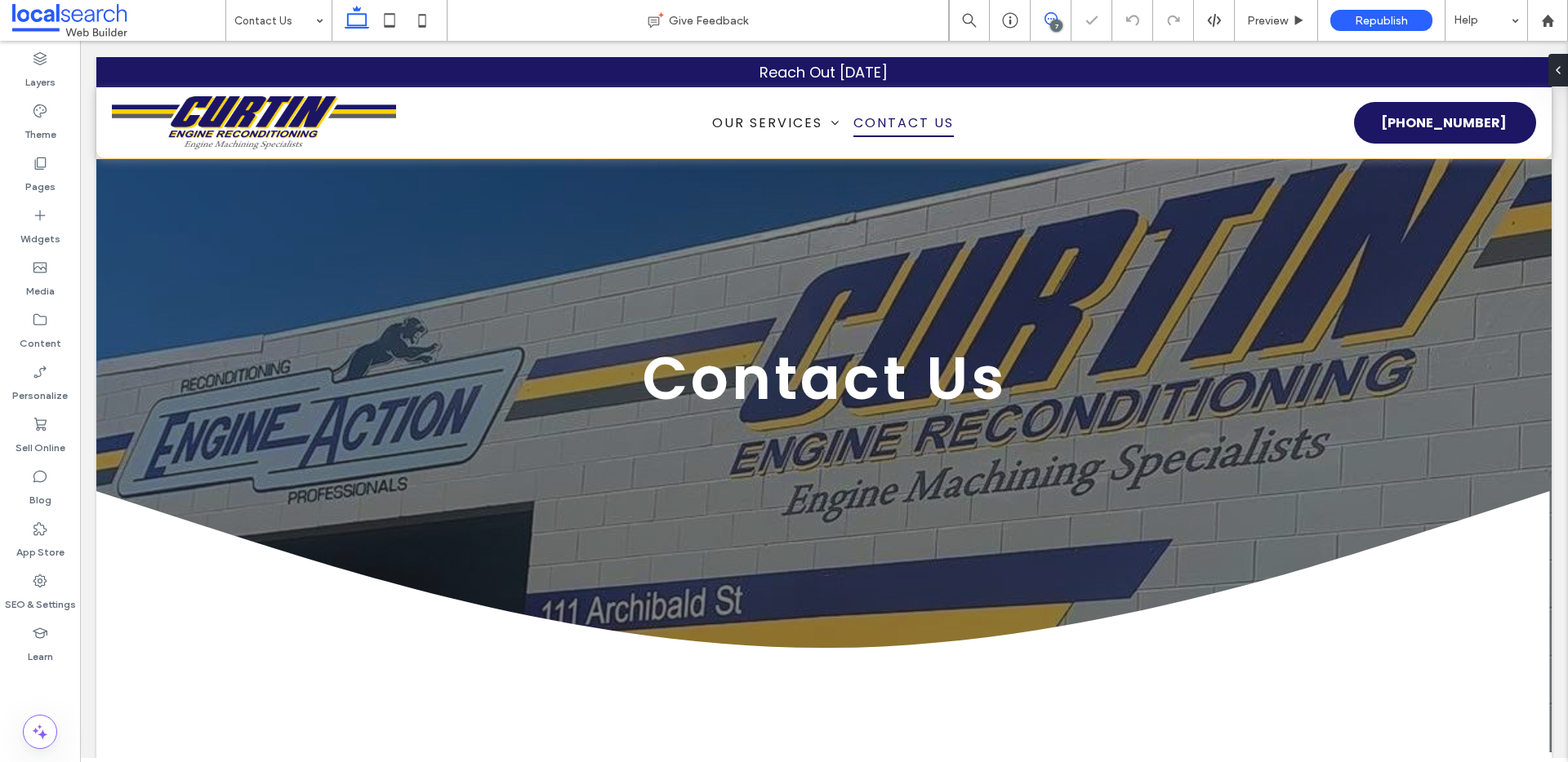
click at [1045, 19] on use at bounding box center [1051, 19] width 13 height 13
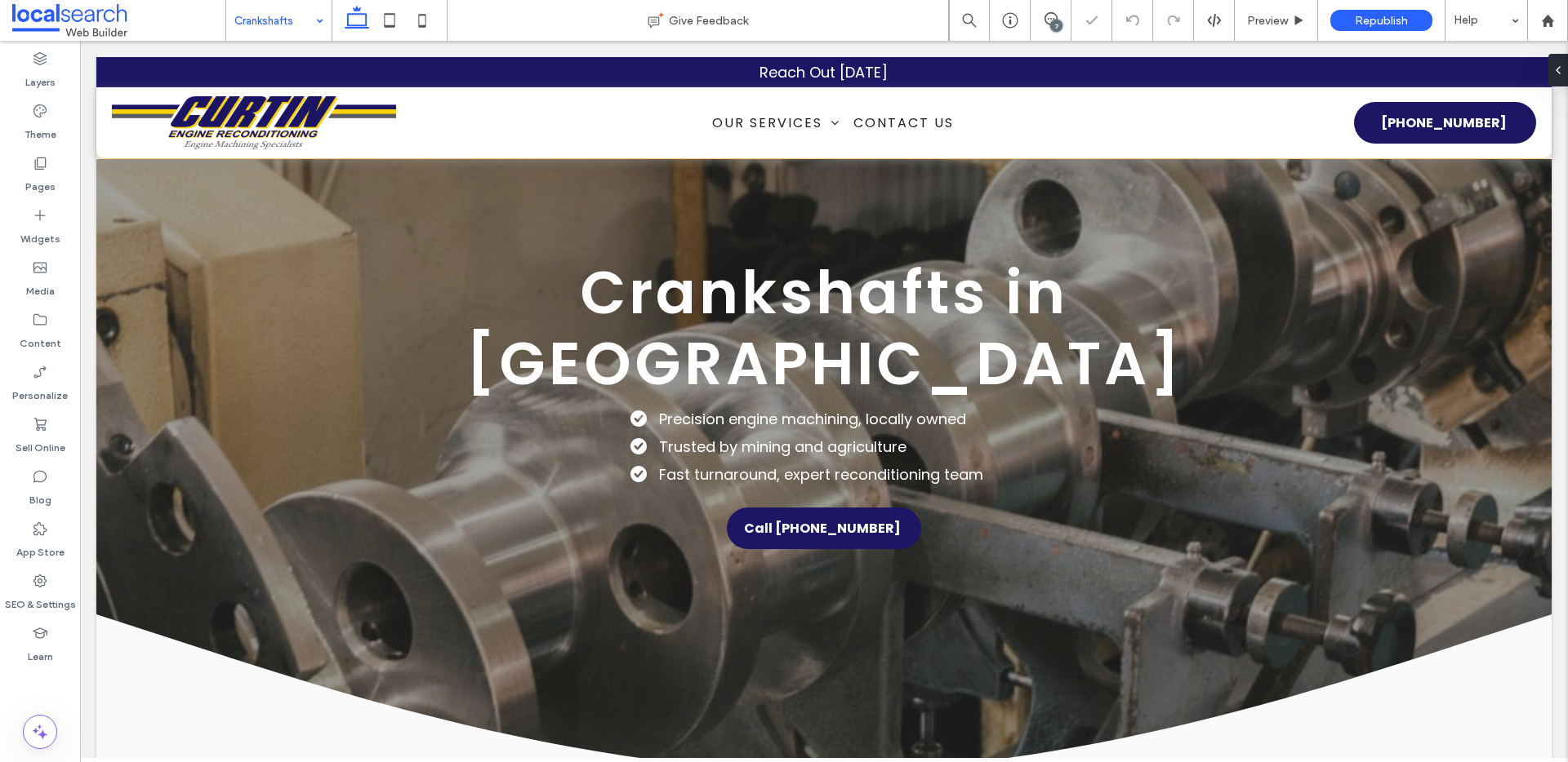
click at [287, 19] on input at bounding box center [274, 20] width 81 height 41
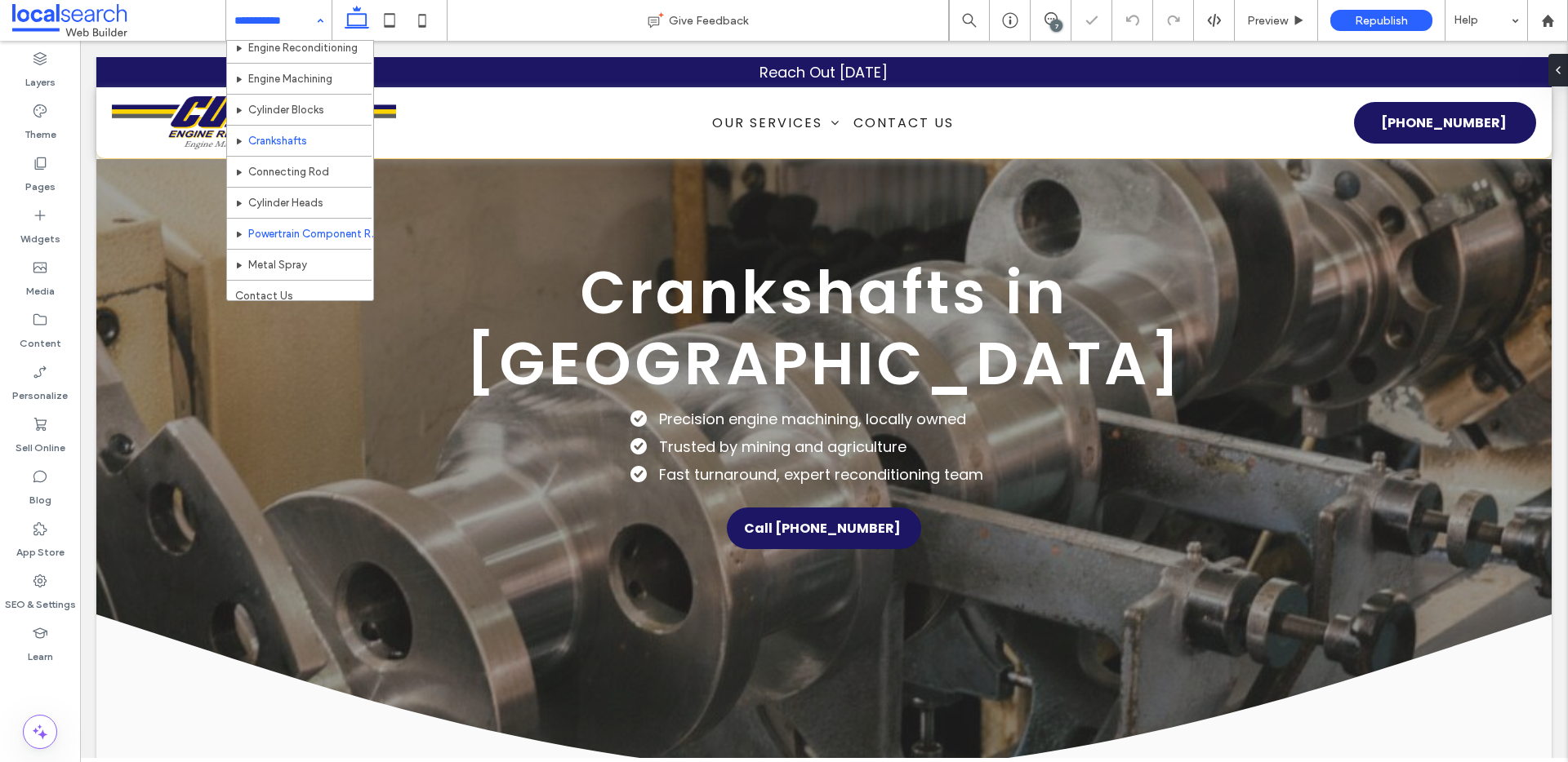
scroll to position [80, 0]
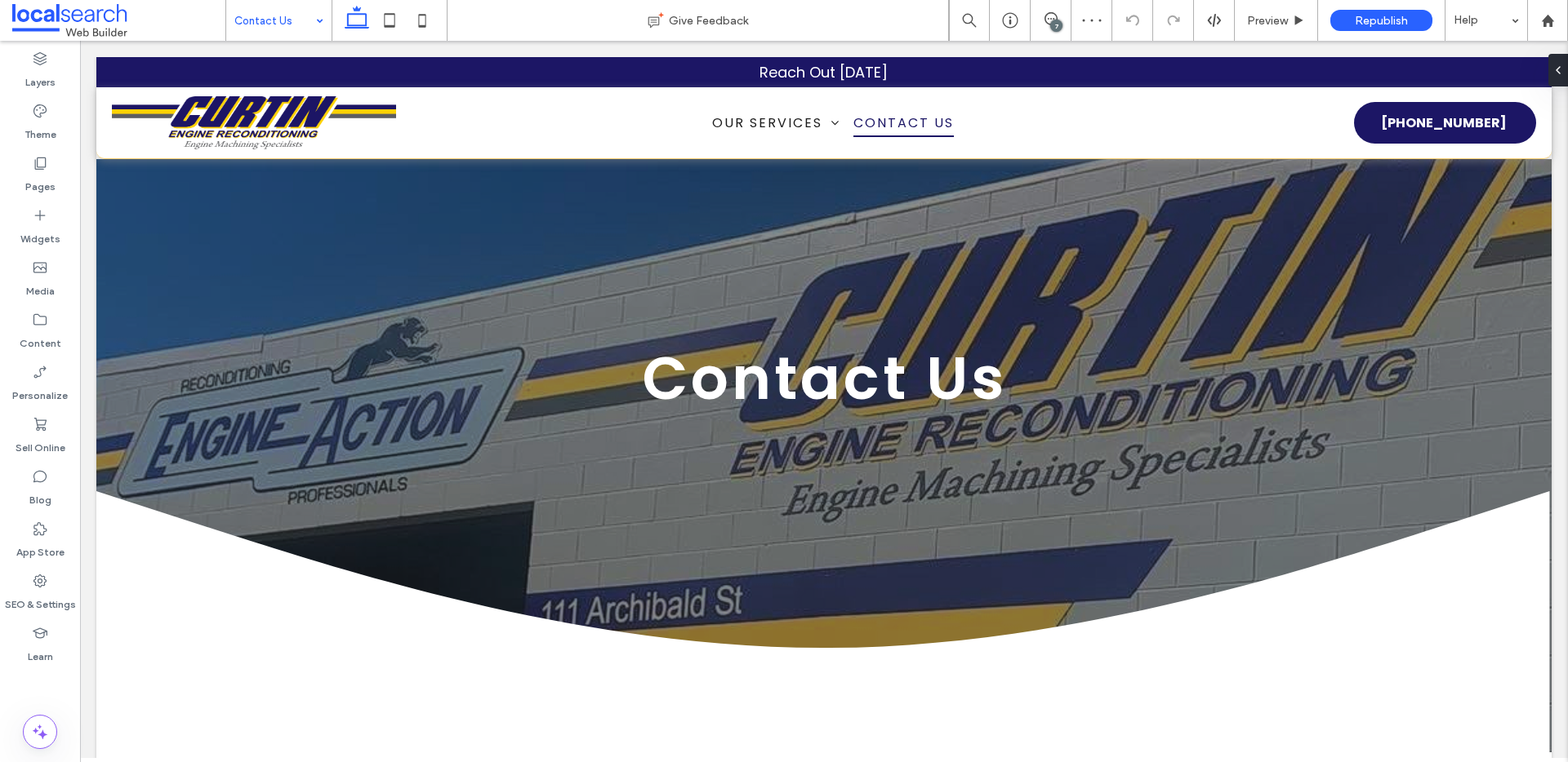
click at [1050, 23] on div "7" at bounding box center [1056, 25] width 12 height 12
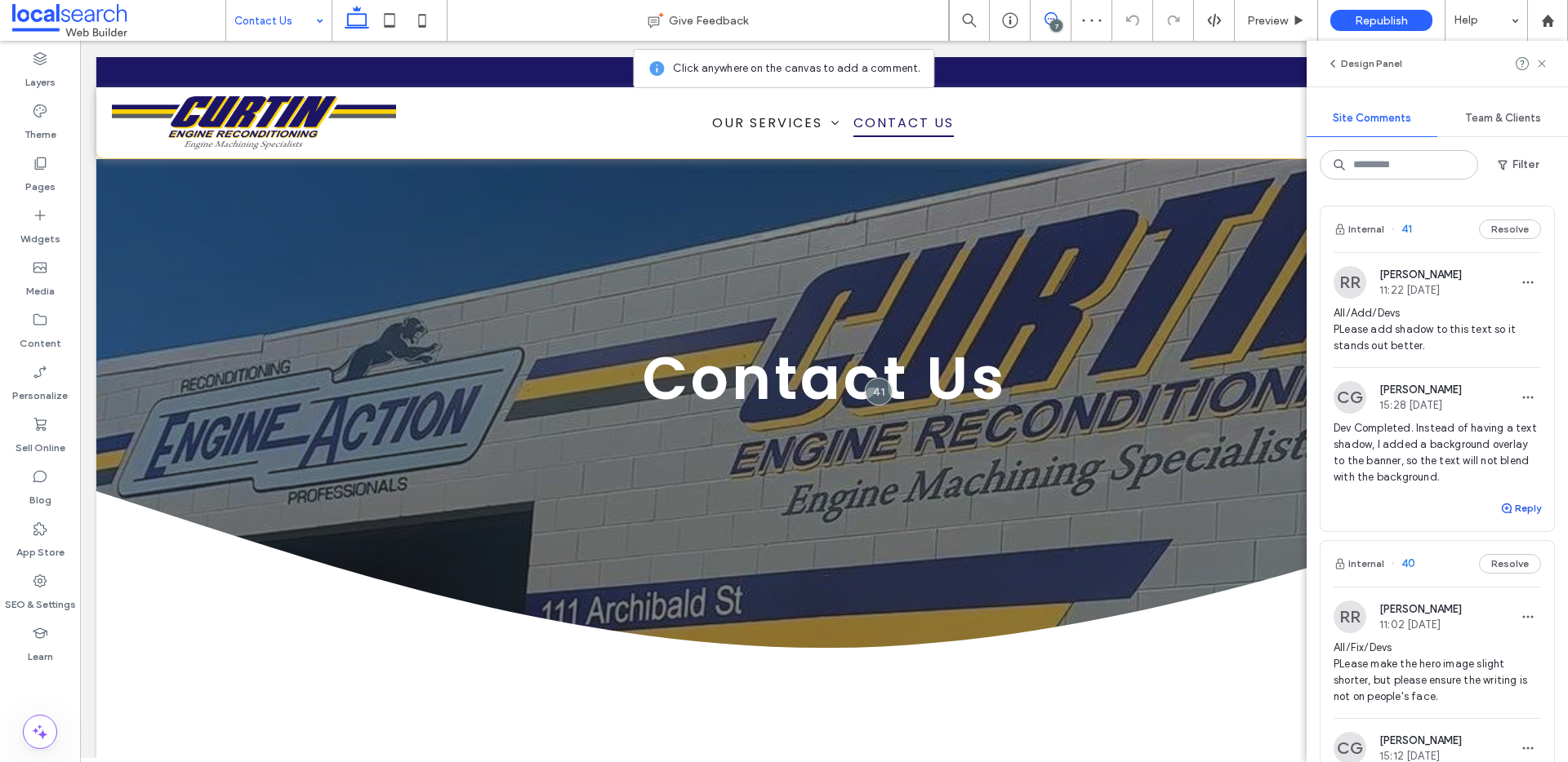
click at [1512, 512] on button "Reply" at bounding box center [1521, 508] width 41 height 19
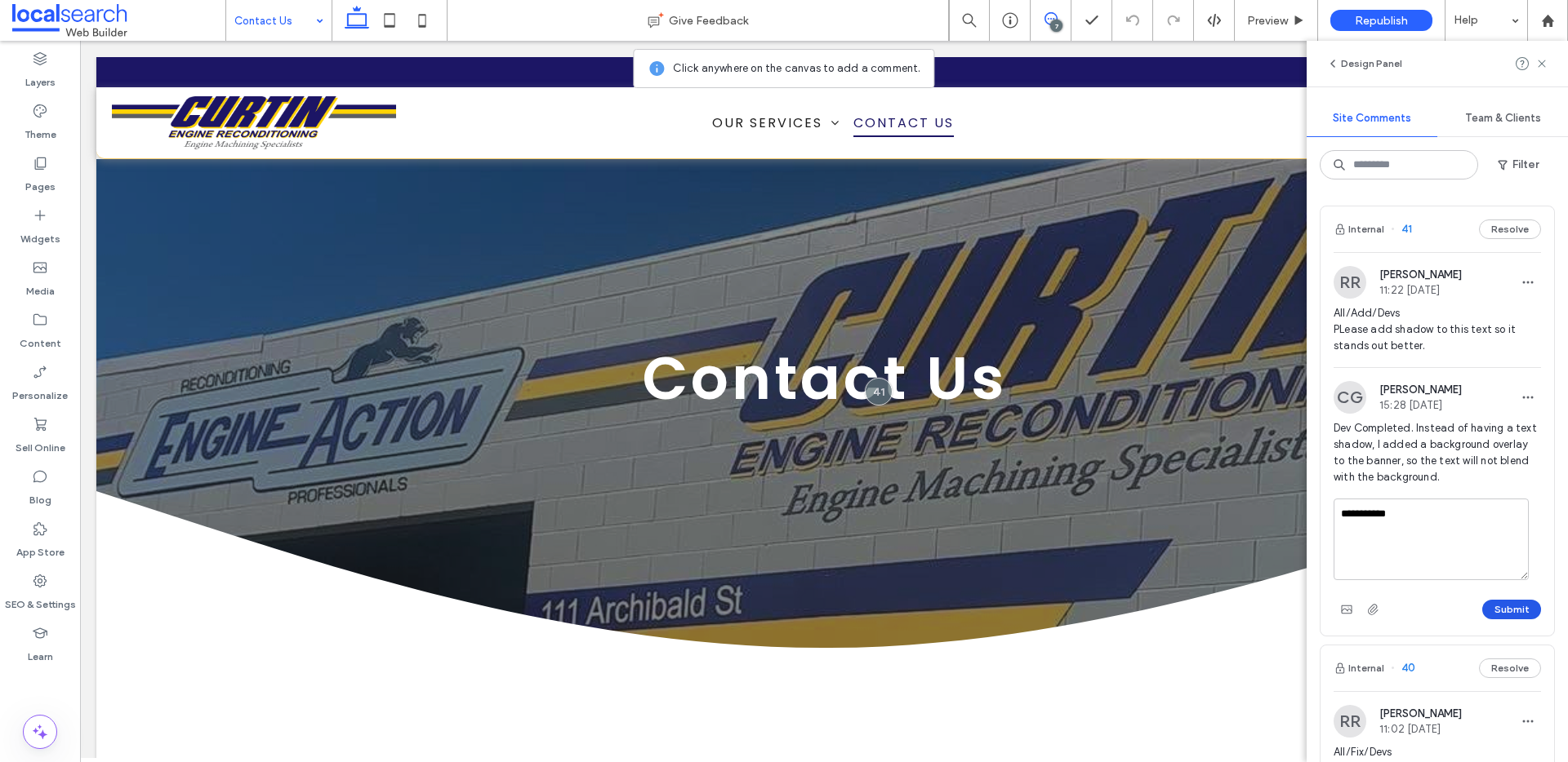
type textarea "**********"
click at [1494, 617] on button "Submit" at bounding box center [1511, 609] width 58 height 19
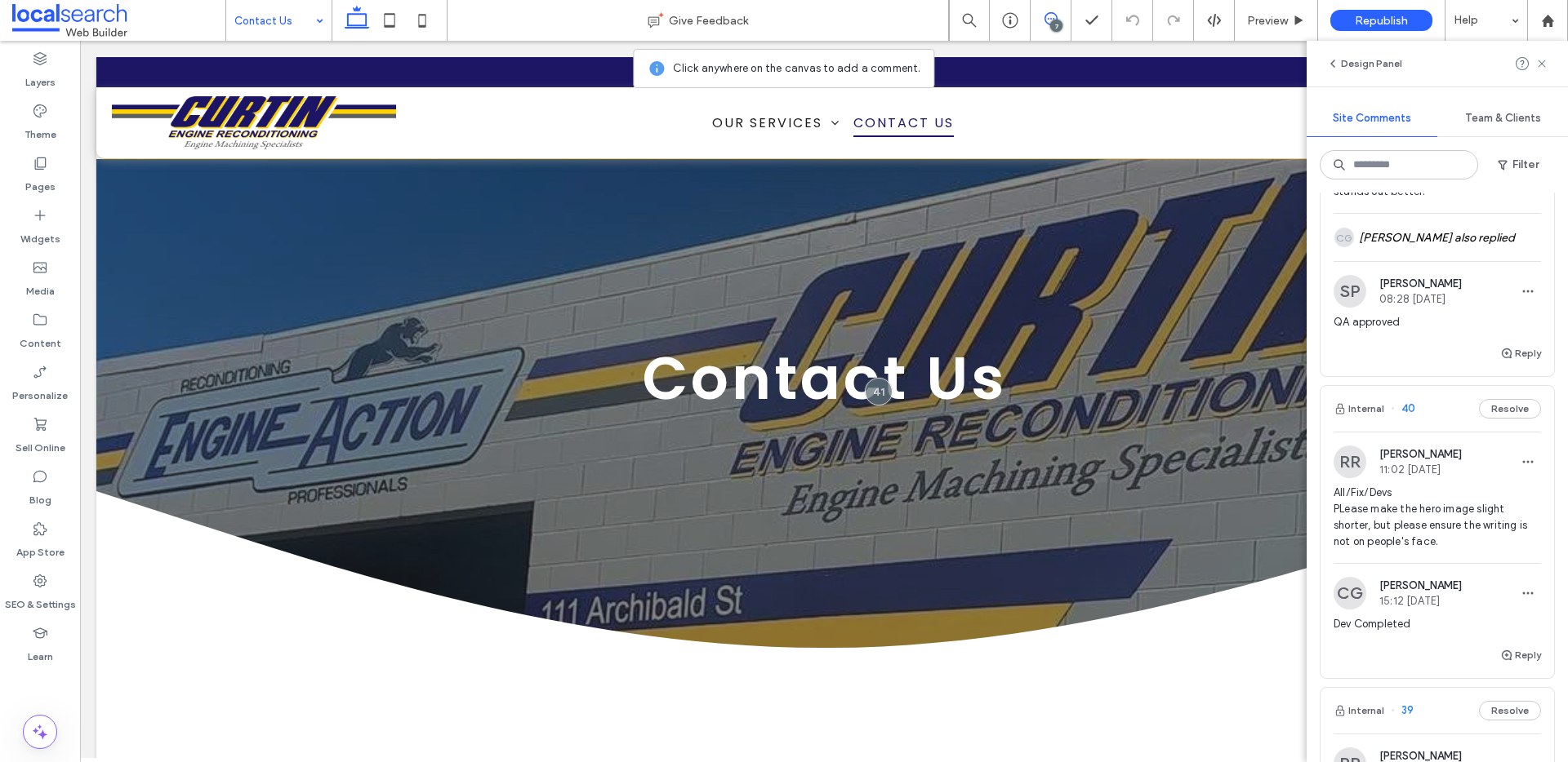
scroll to position [262, 0]
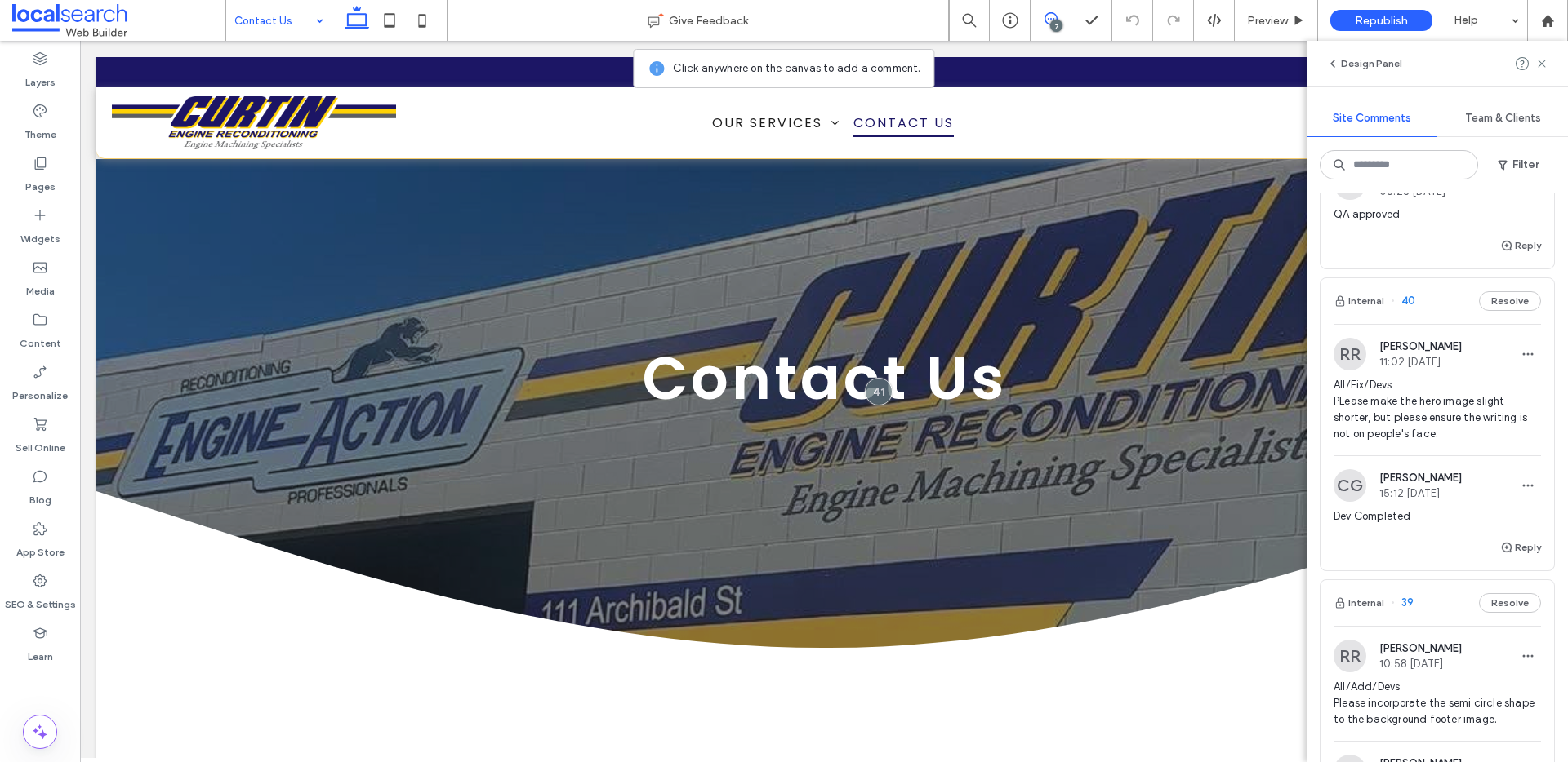
click at [1443, 410] on span "All/Fix/Devs PLease make the hero image slight shorter, but please ensure the w…" at bounding box center [1437, 409] width 207 height 66
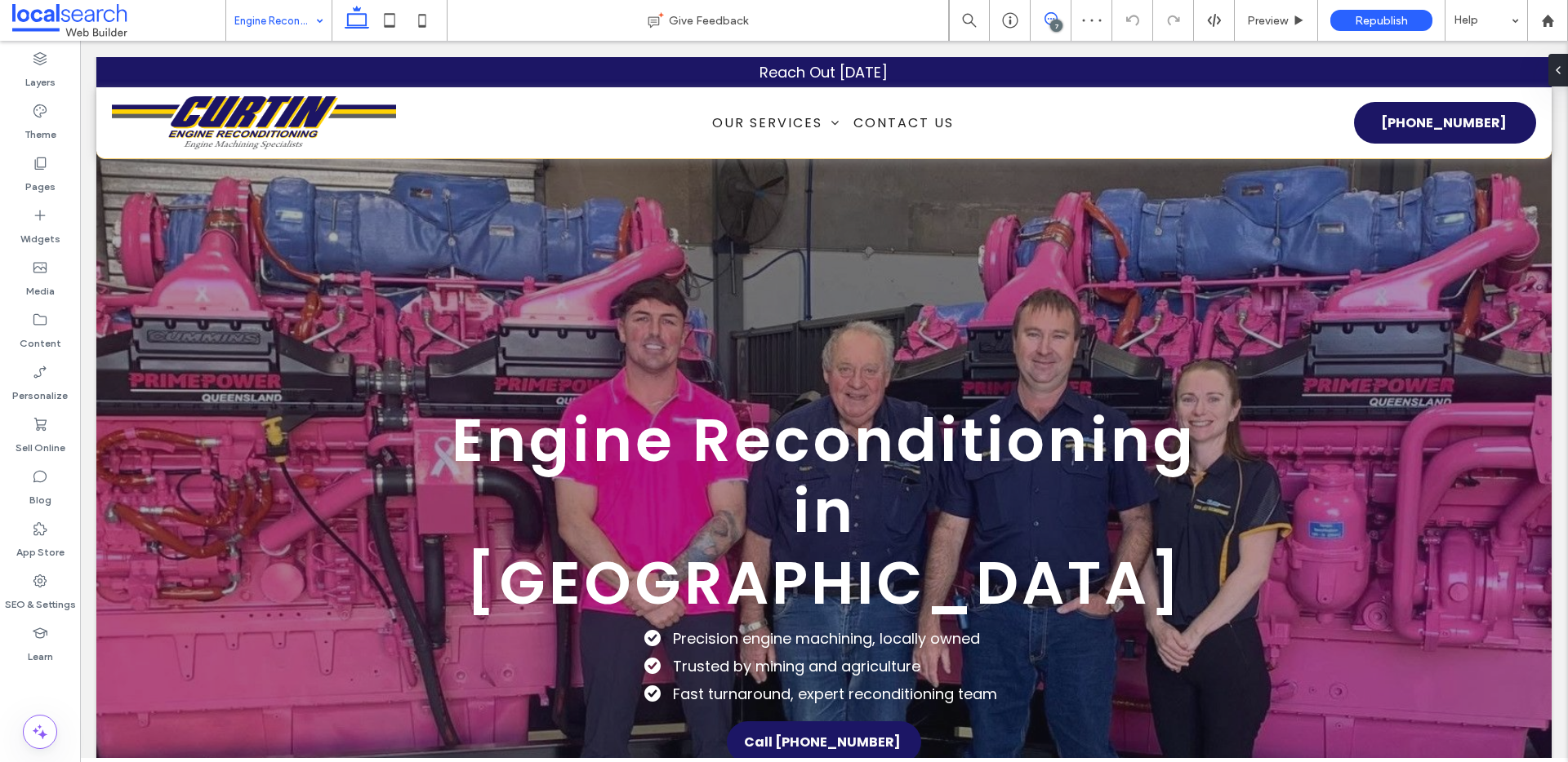
click at [1054, 13] on icon at bounding box center [1051, 19] width 13 height 13
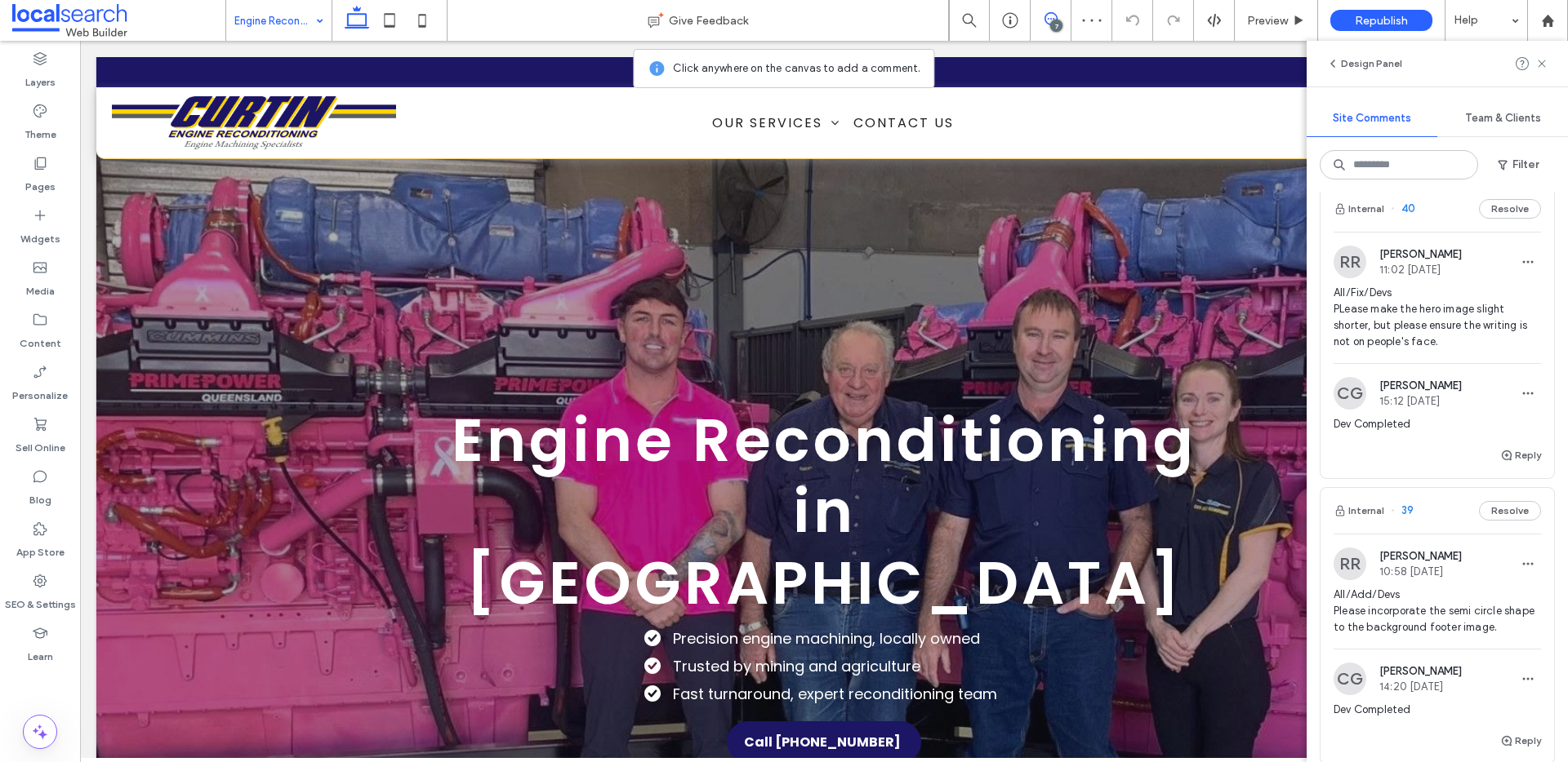
scroll to position [399, 0]
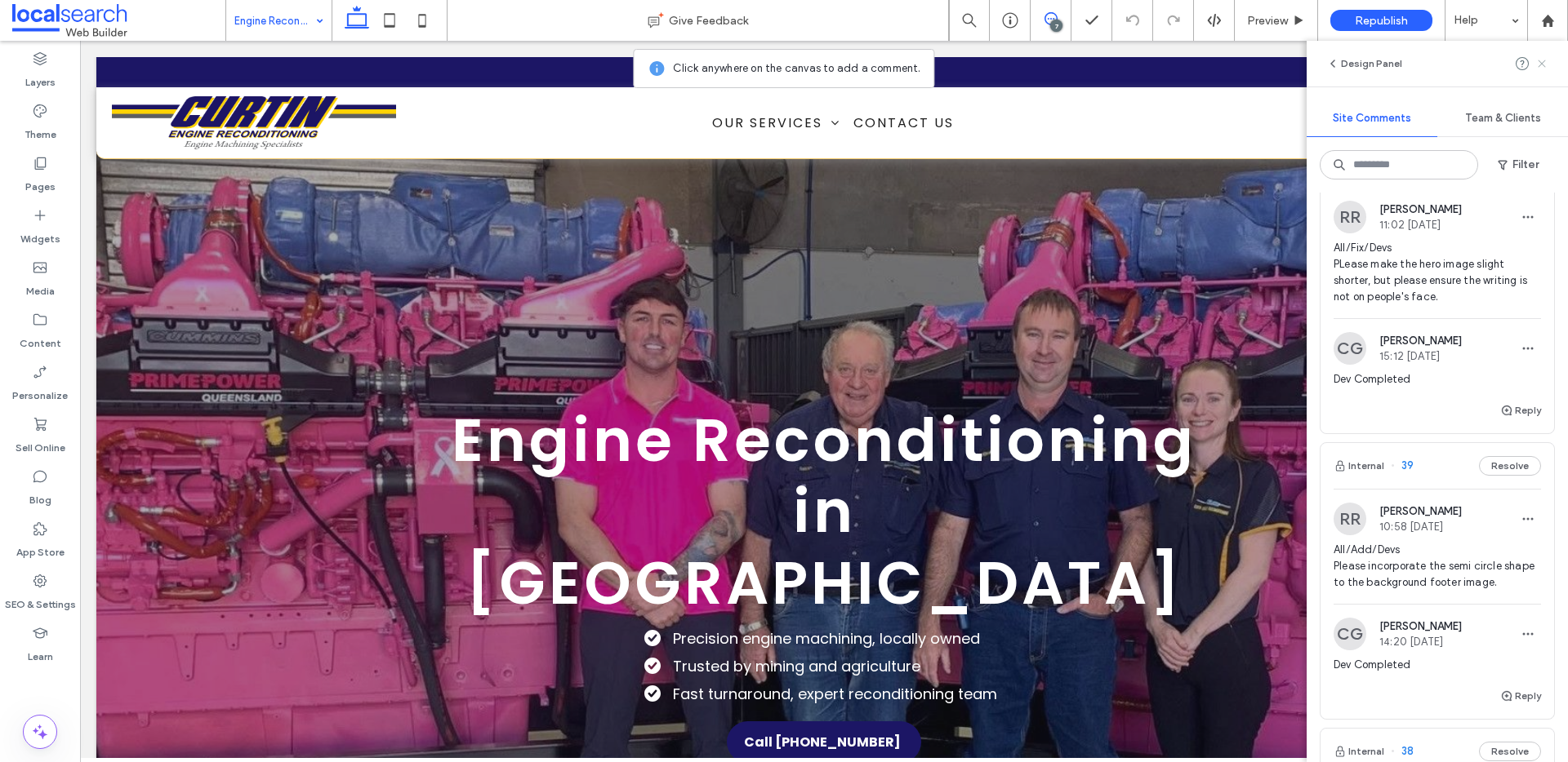
click at [1539, 68] on icon at bounding box center [1541, 64] width 13 height 13
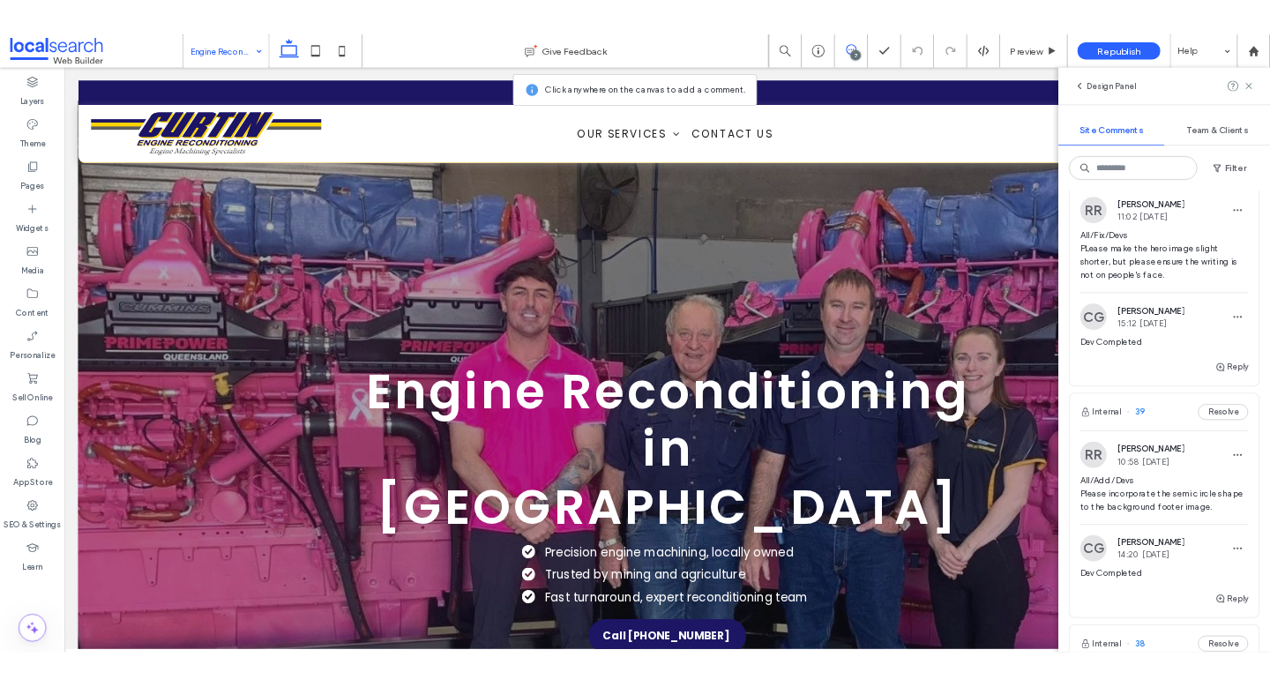
scroll to position [0, 0]
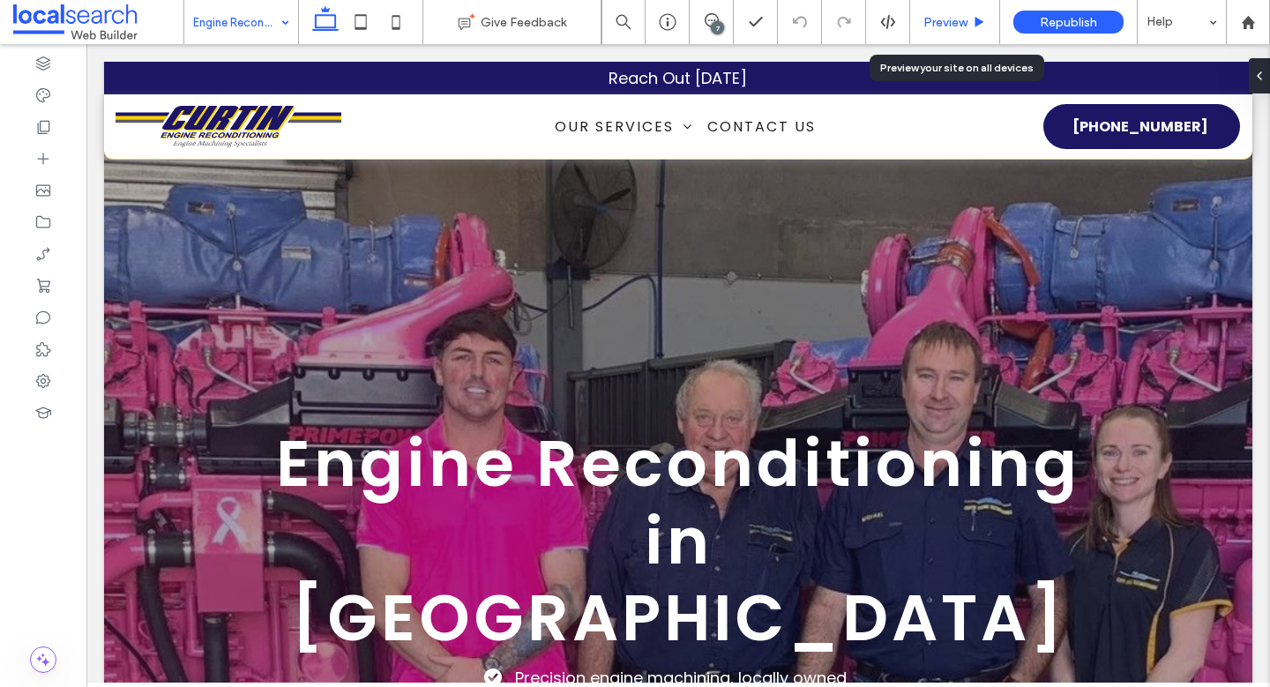
click at [951, 11] on div "Preview" at bounding box center [955, 22] width 90 height 44
click at [948, 16] on span "Preview" at bounding box center [945, 22] width 44 height 15
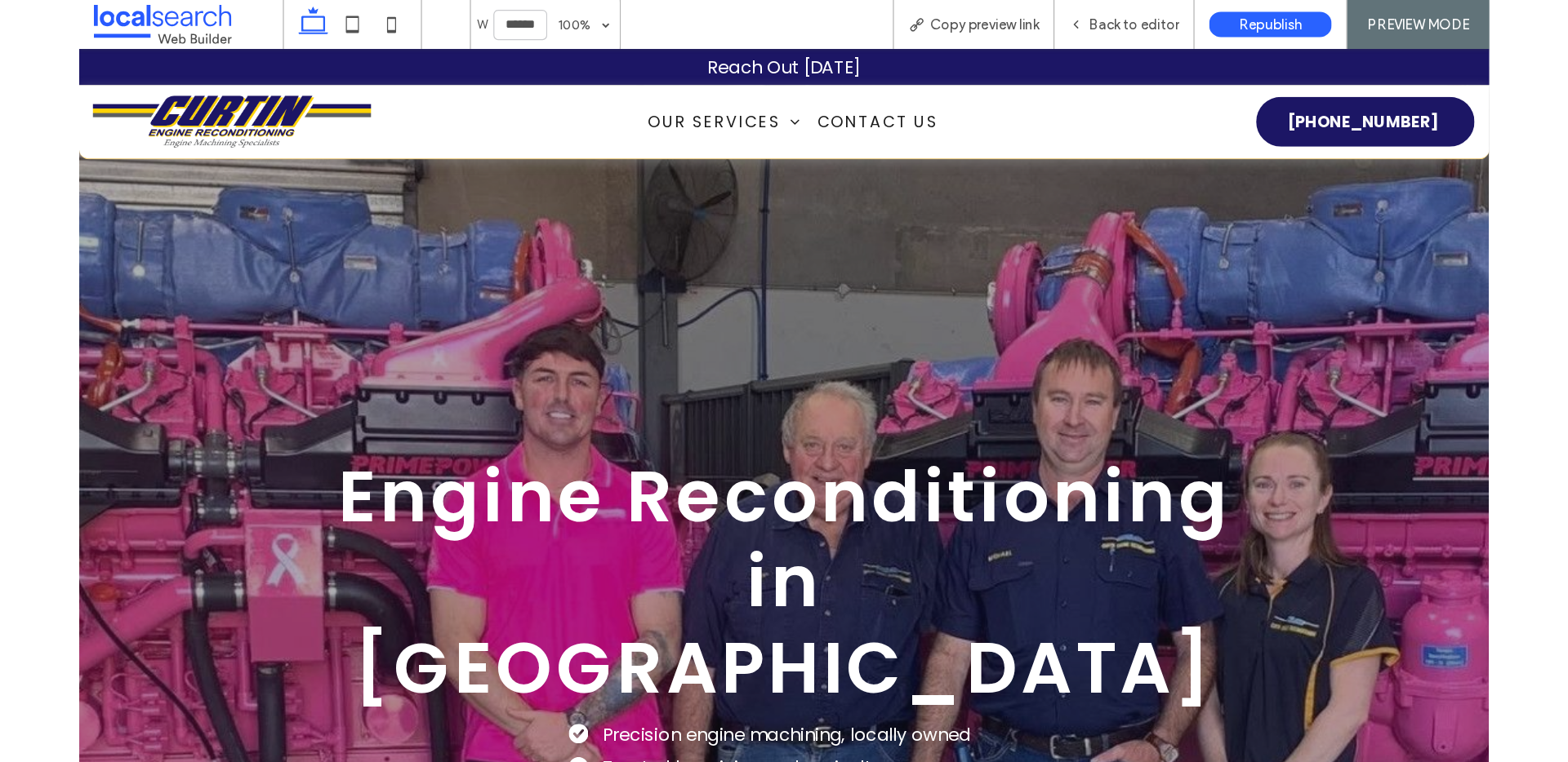
scroll to position [79, 0]
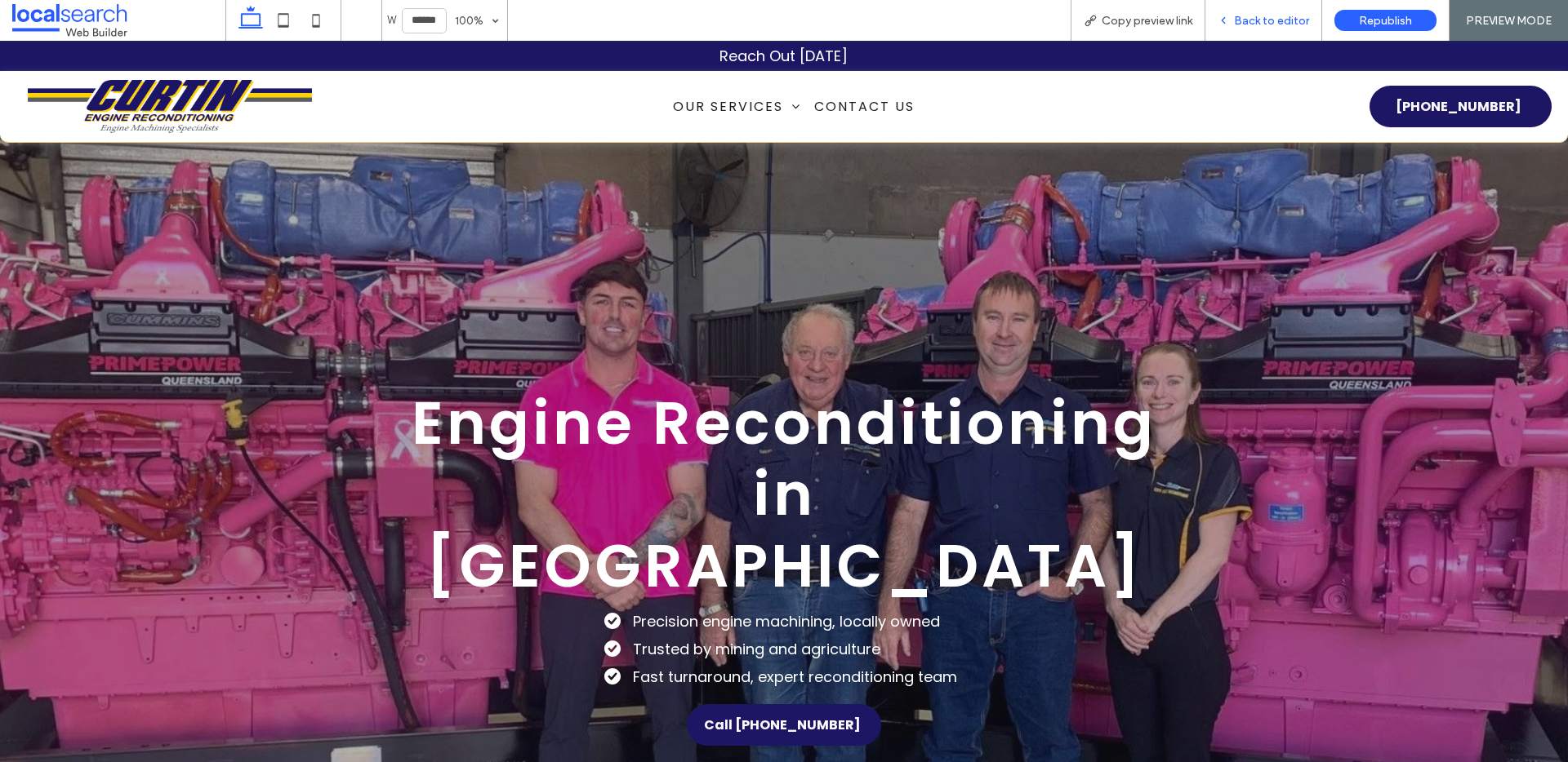
click at [1243, 21] on span "Back to editor" at bounding box center [1271, 20] width 75 height 14
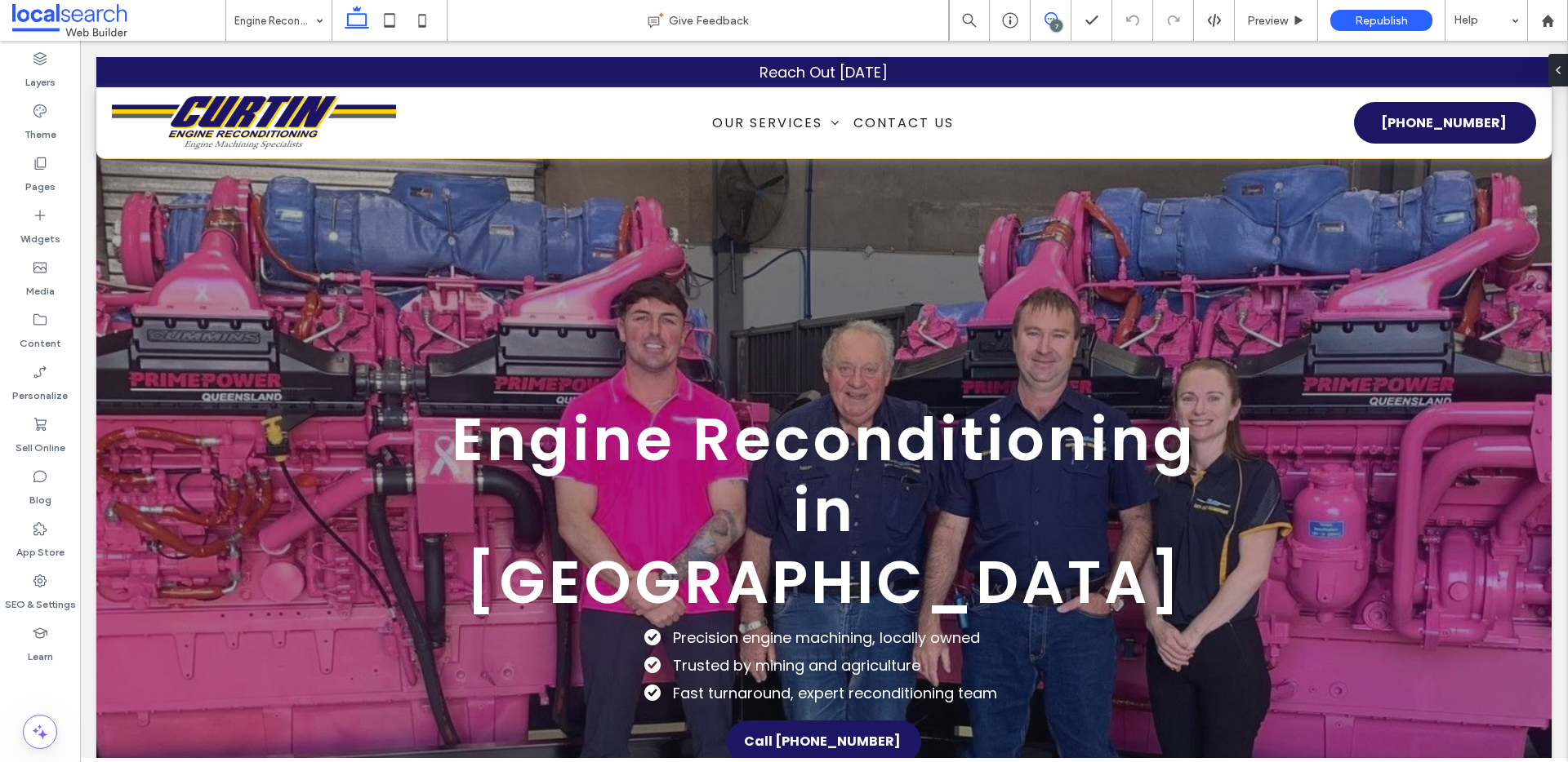
click at [1047, 13] on icon at bounding box center [1051, 19] width 13 height 13
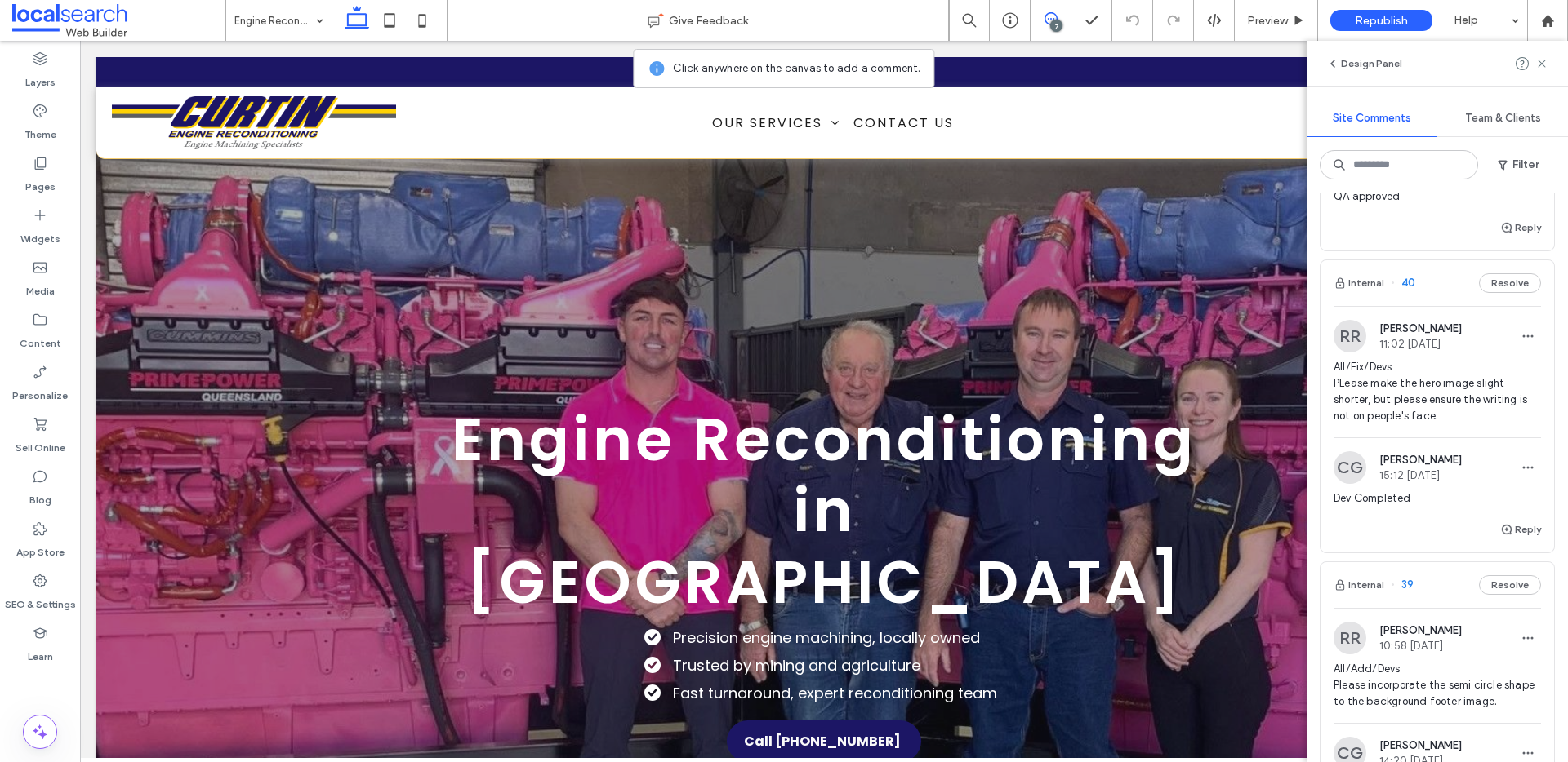
scroll to position [283, 0]
click at [1507, 530] on button "Reply" at bounding box center [1521, 526] width 41 height 19
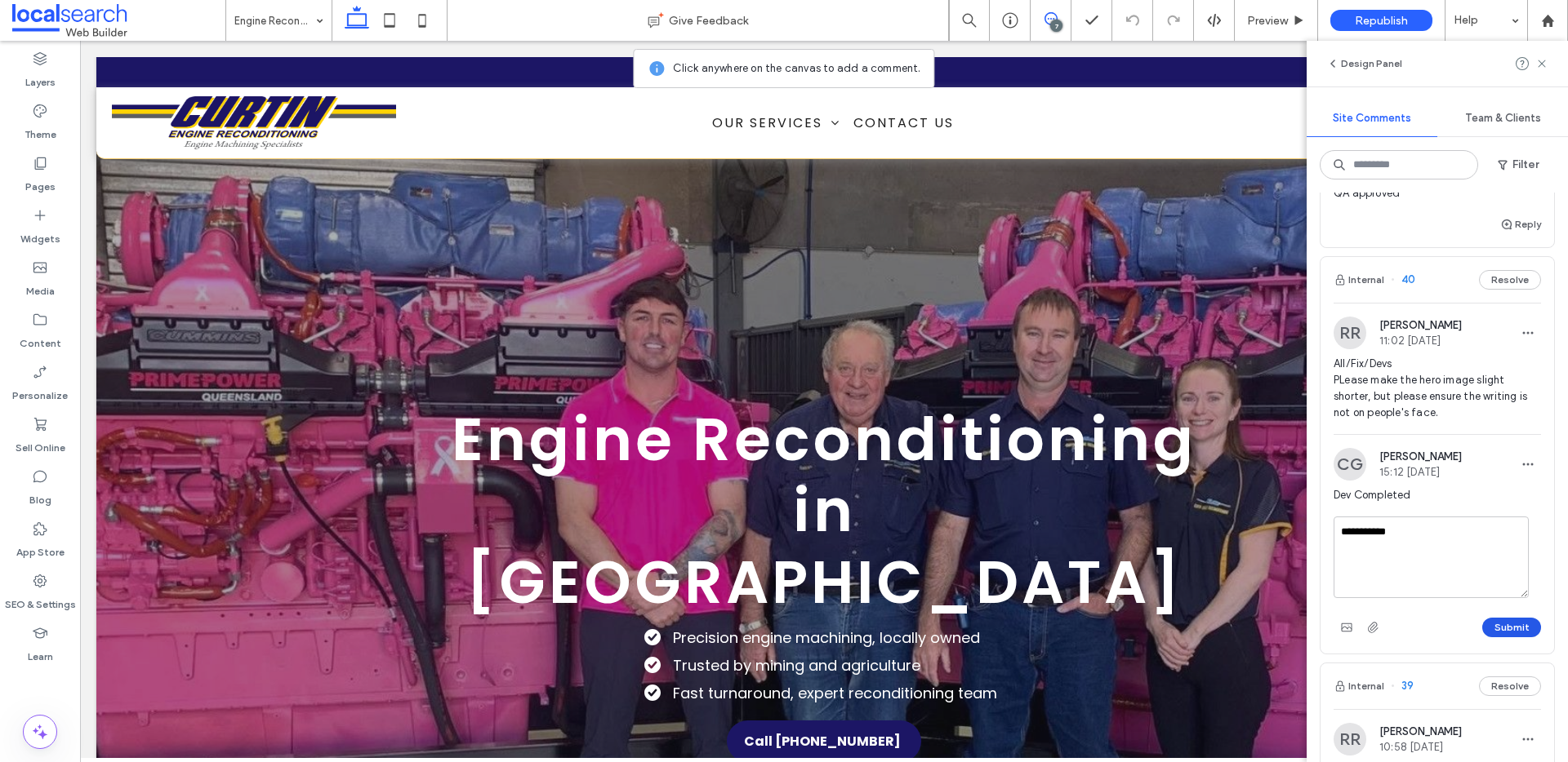
type textarea "**********"
click at [1507, 624] on button "Submit" at bounding box center [1511, 627] width 58 height 19
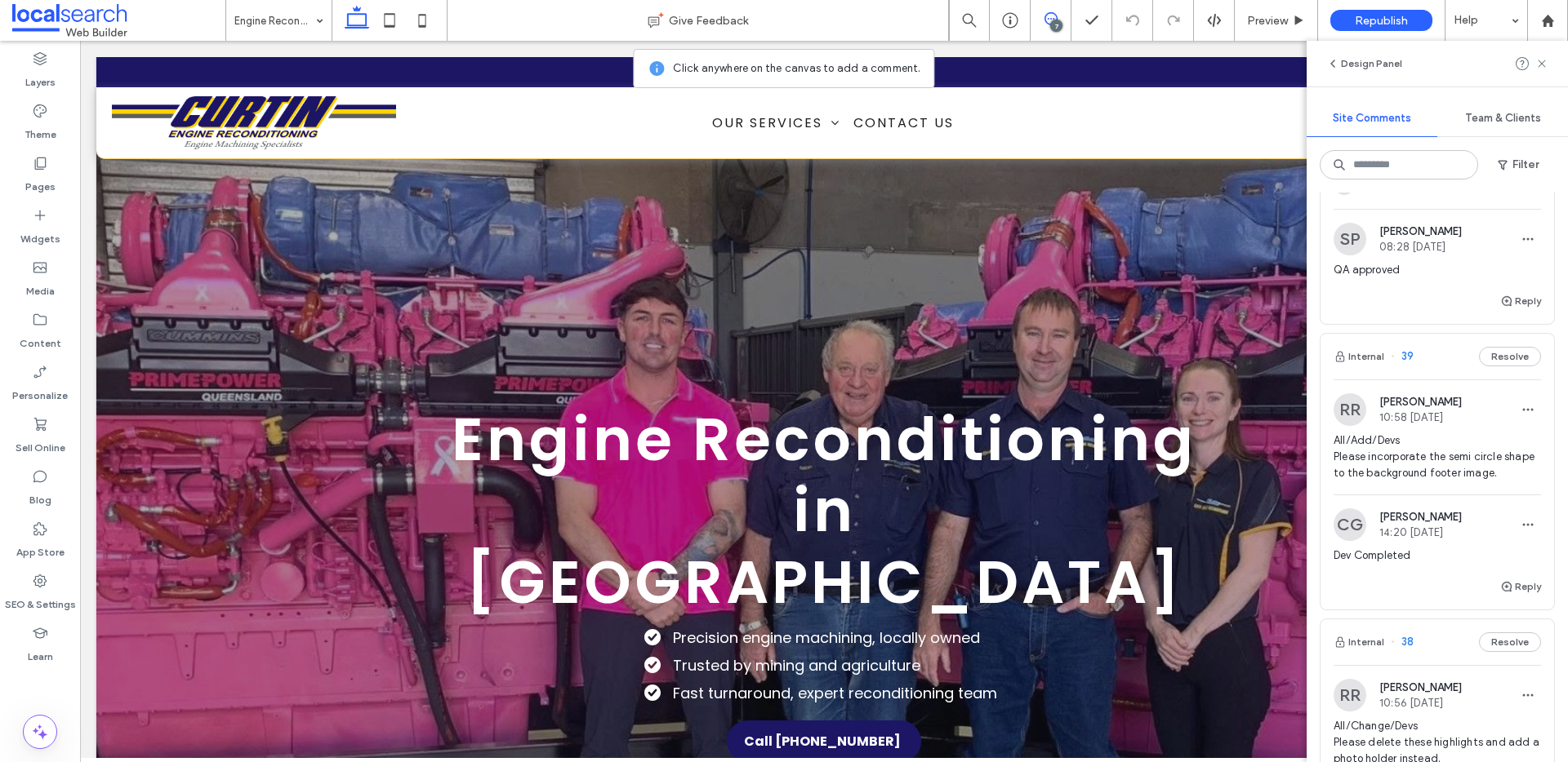
scroll to position [557, 0]
click at [1461, 446] on span "All/Add/Devs Please incorporate the semi circle shape to the background footer …" at bounding box center [1437, 456] width 207 height 49
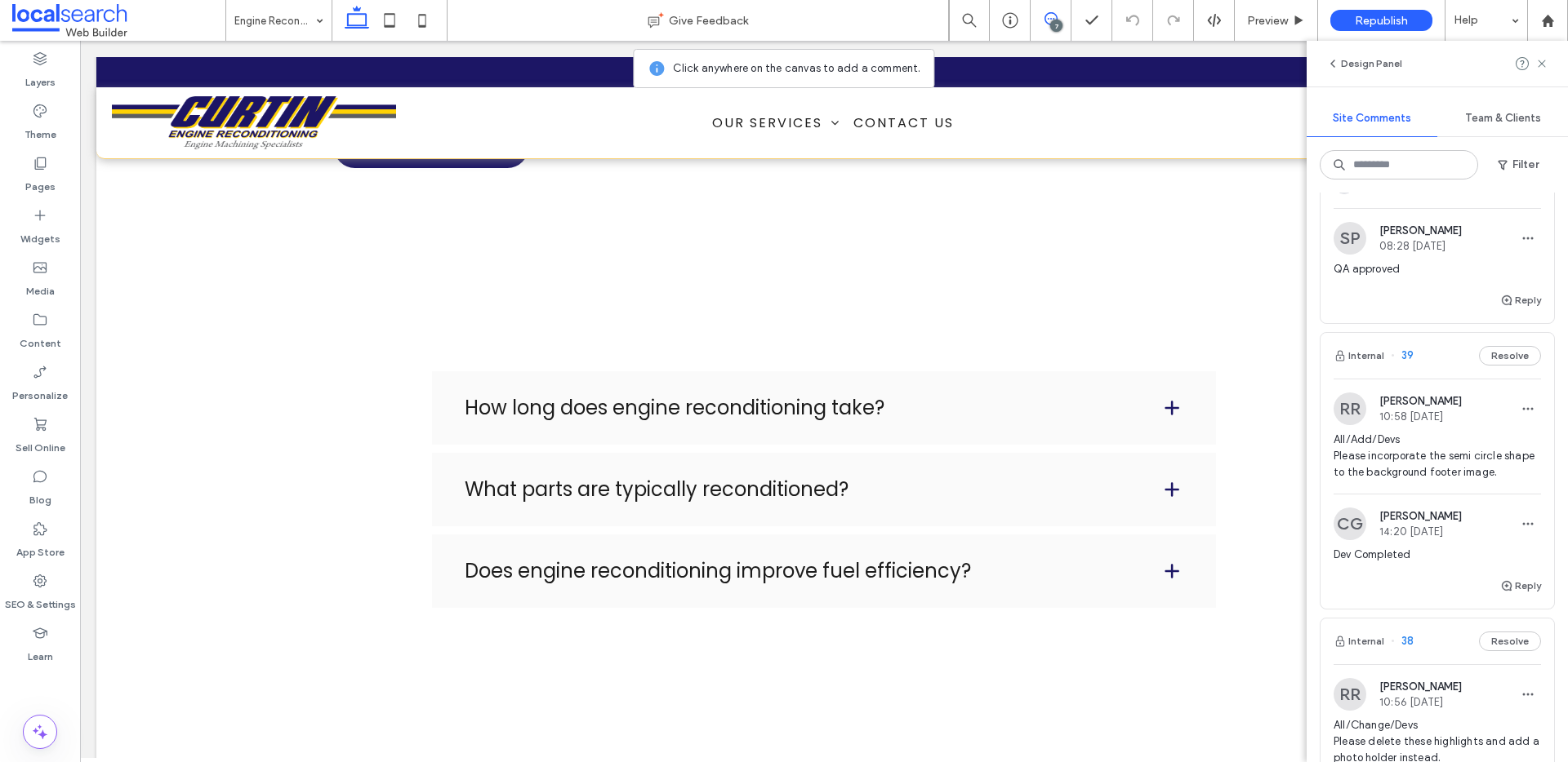
scroll to position [3371, 0]
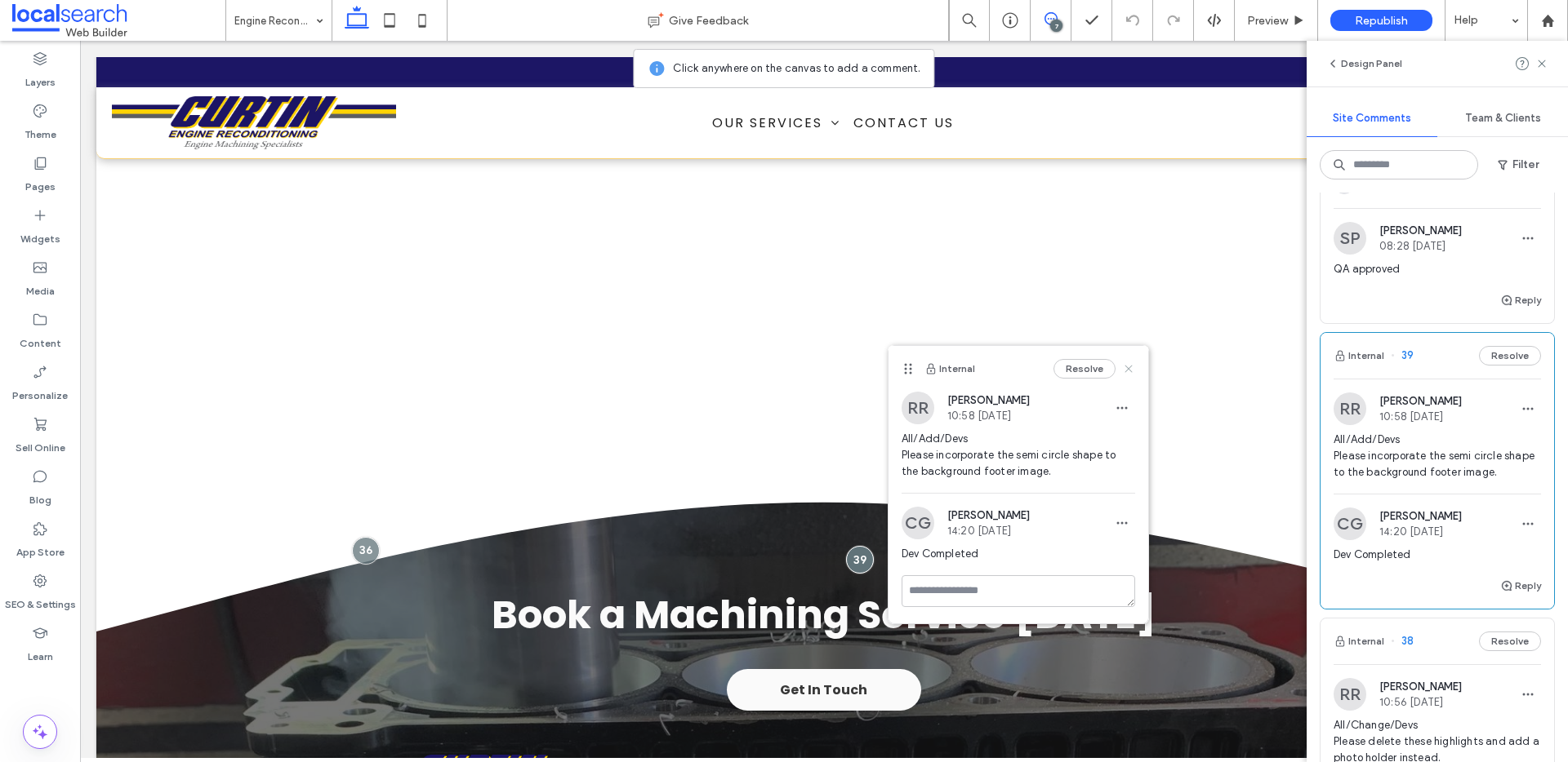
drag, startPoint x: 1049, startPoint y: 329, endPoint x: 1132, endPoint y: 370, distance: 92.6
click at [1132, 370] on icon at bounding box center [1128, 369] width 13 height 13
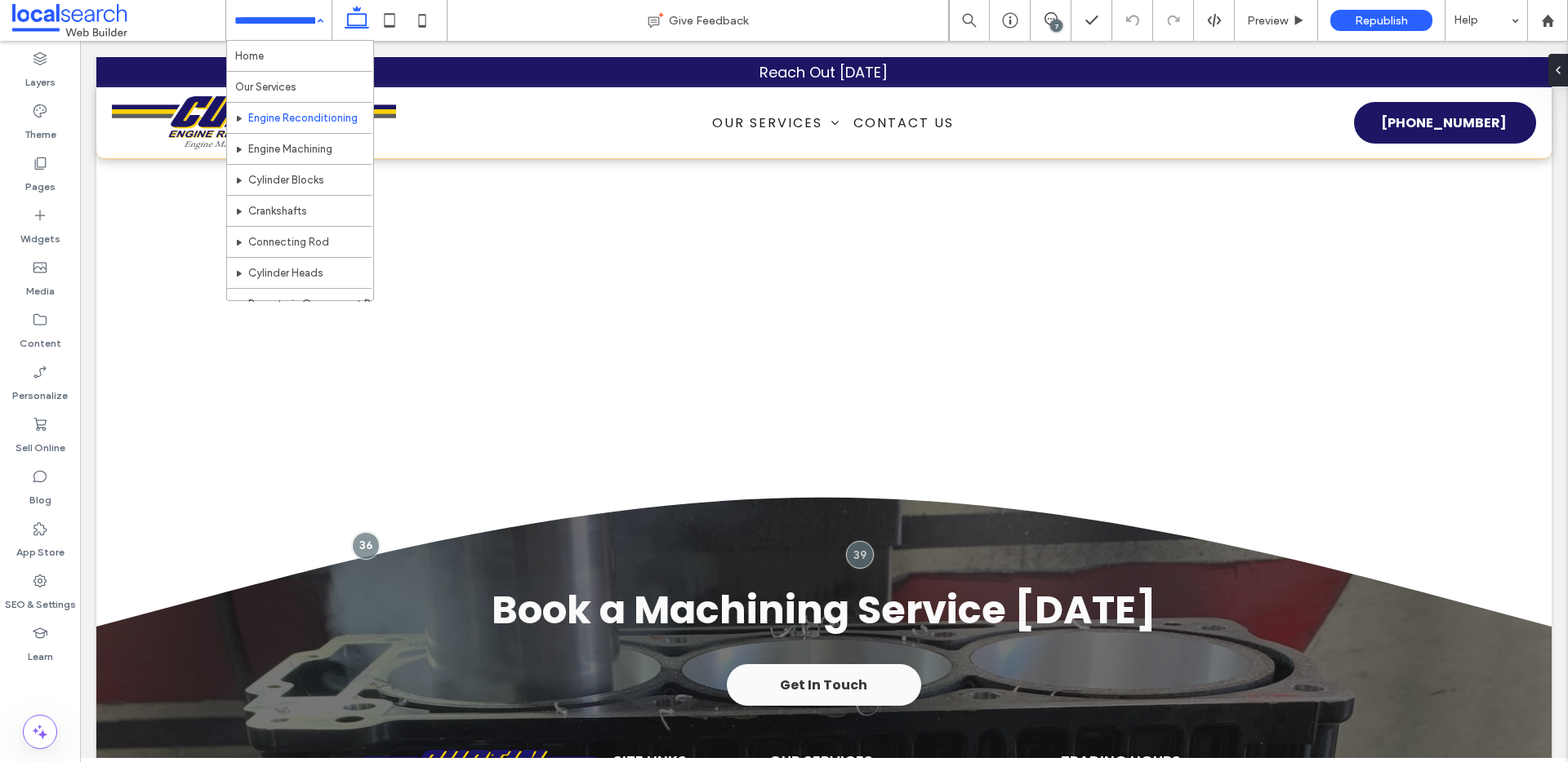
scroll to position [0, 0]
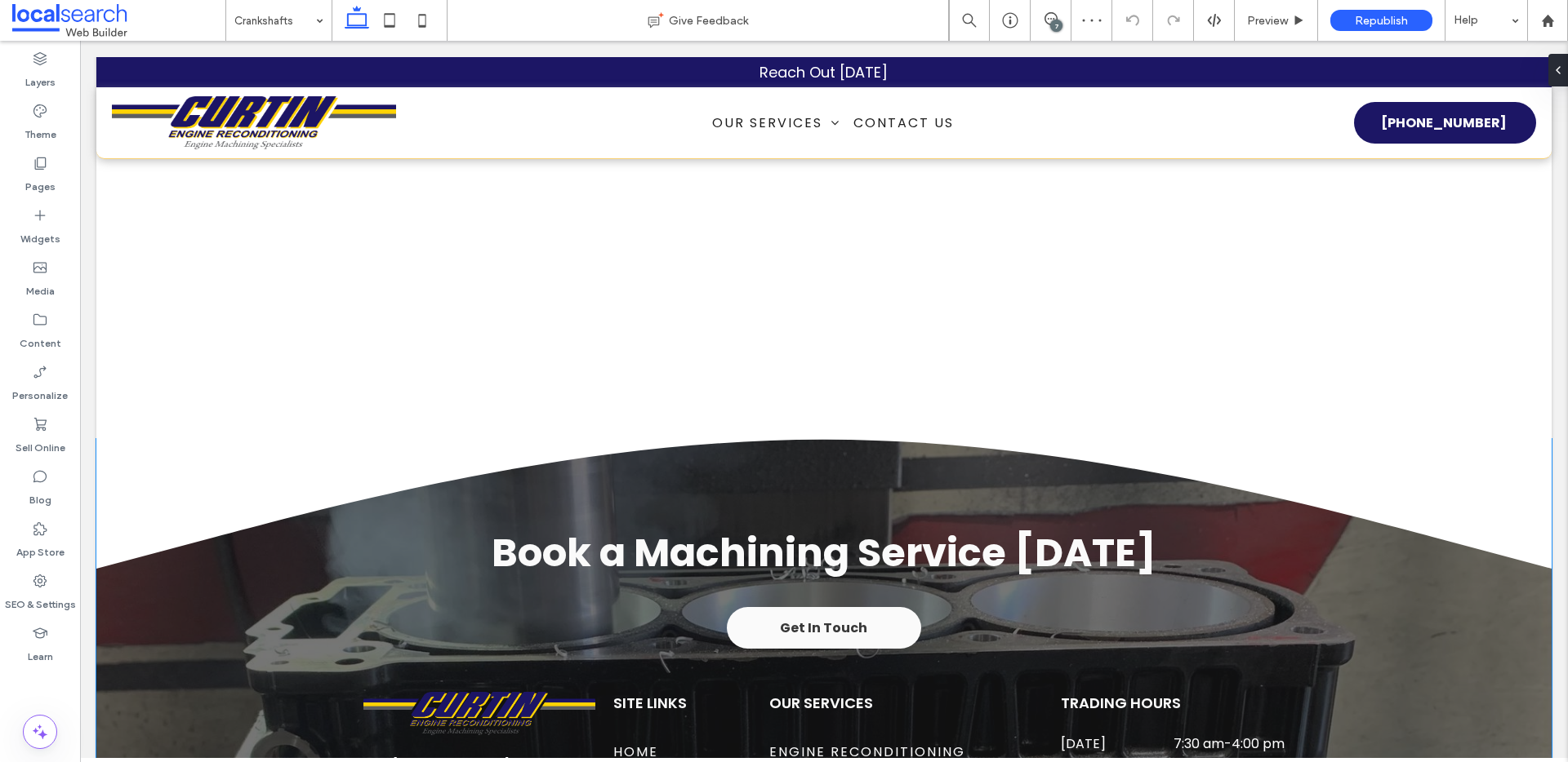
scroll to position [3032, 0]
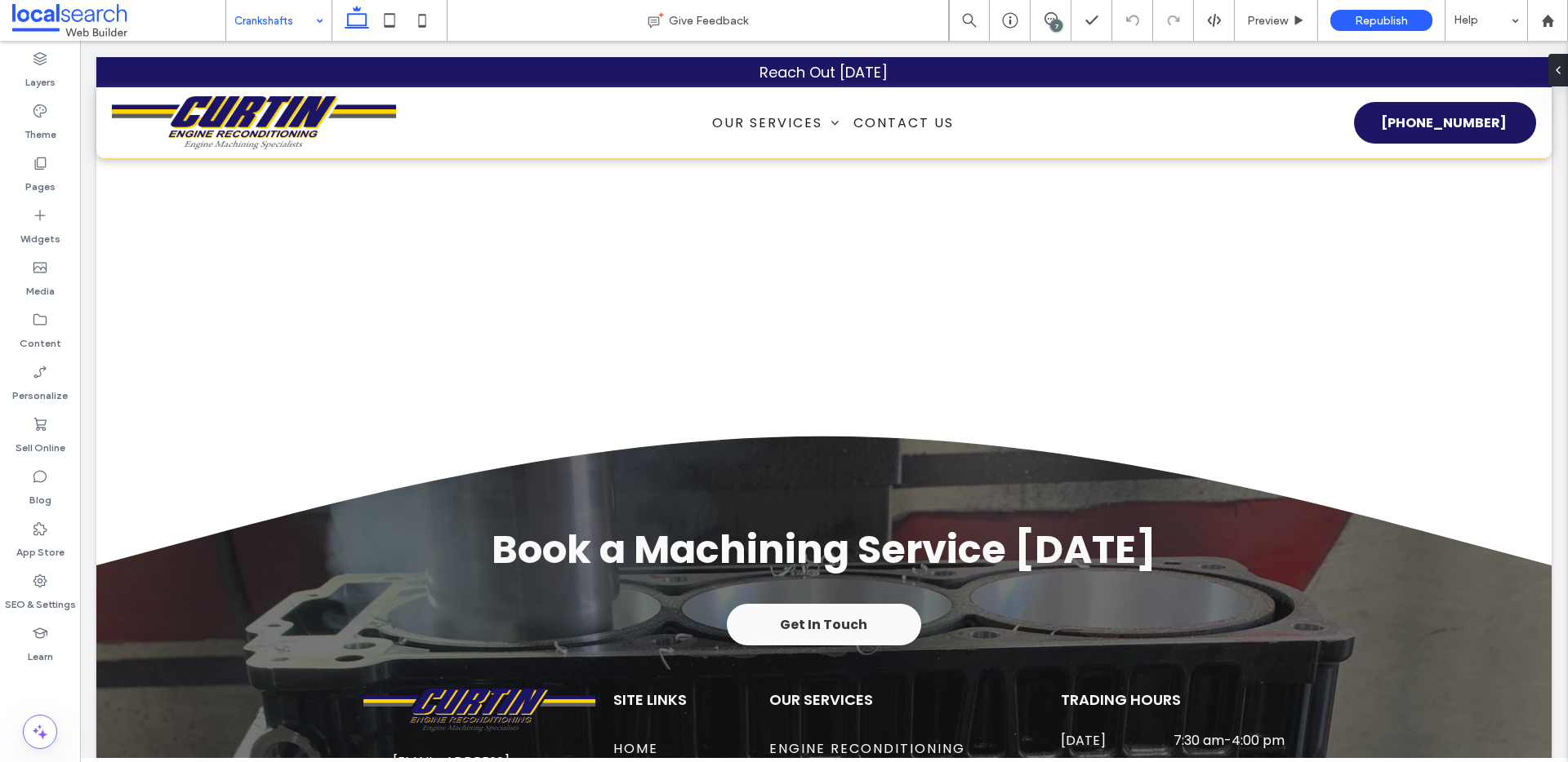
click at [273, 20] on input at bounding box center [274, 20] width 81 height 41
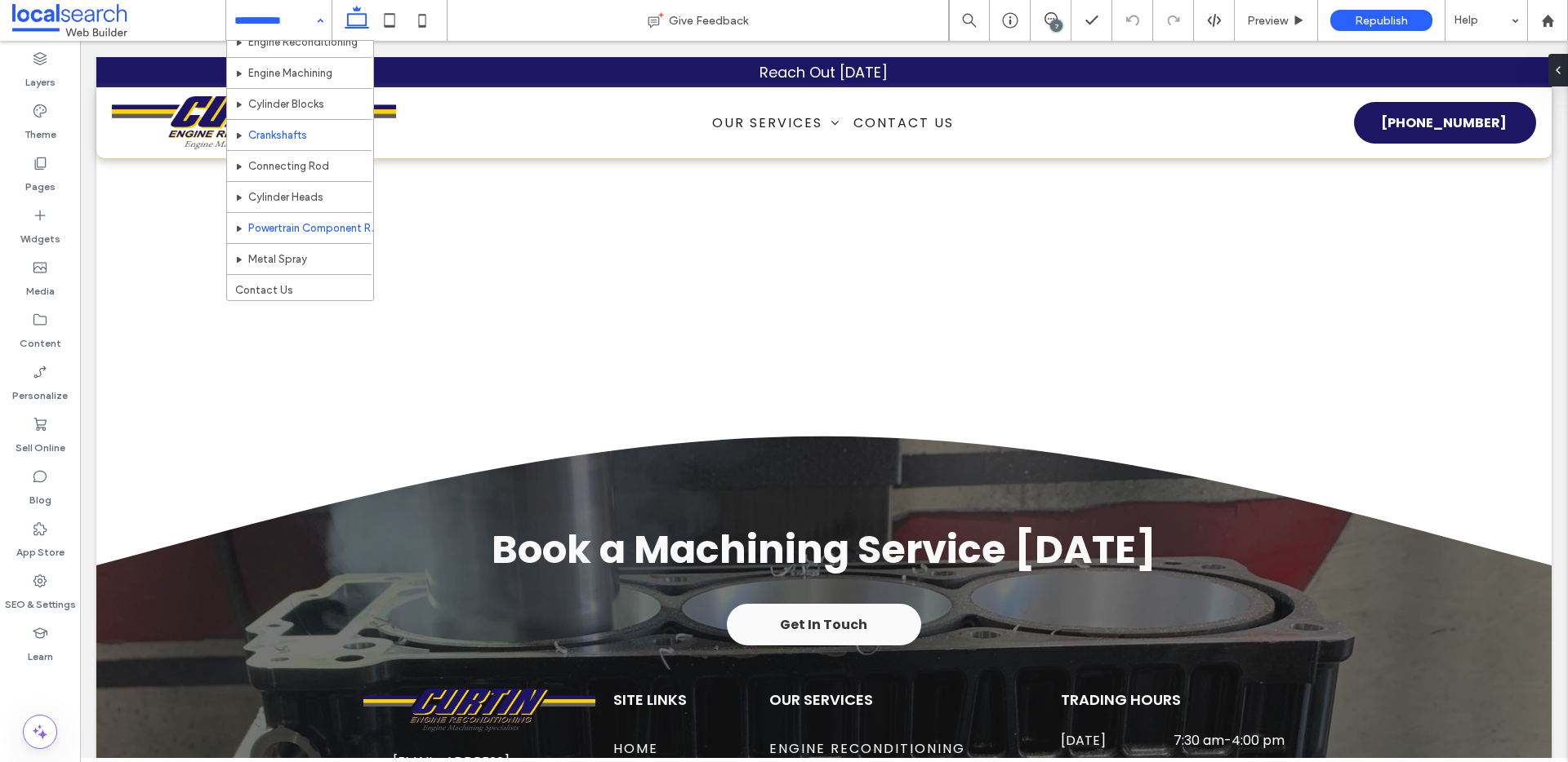
scroll to position [80, 0]
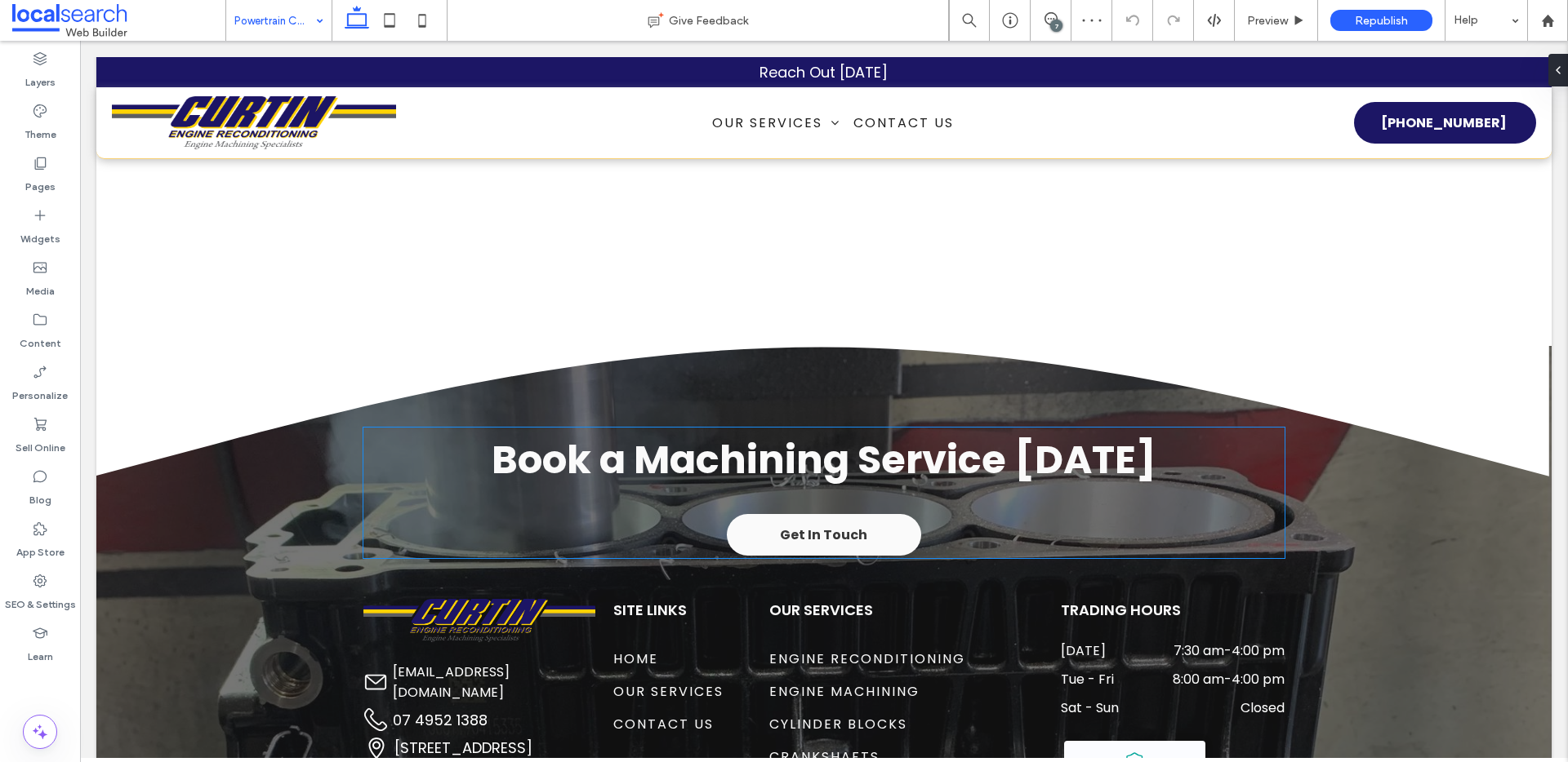
scroll to position [3288, 0]
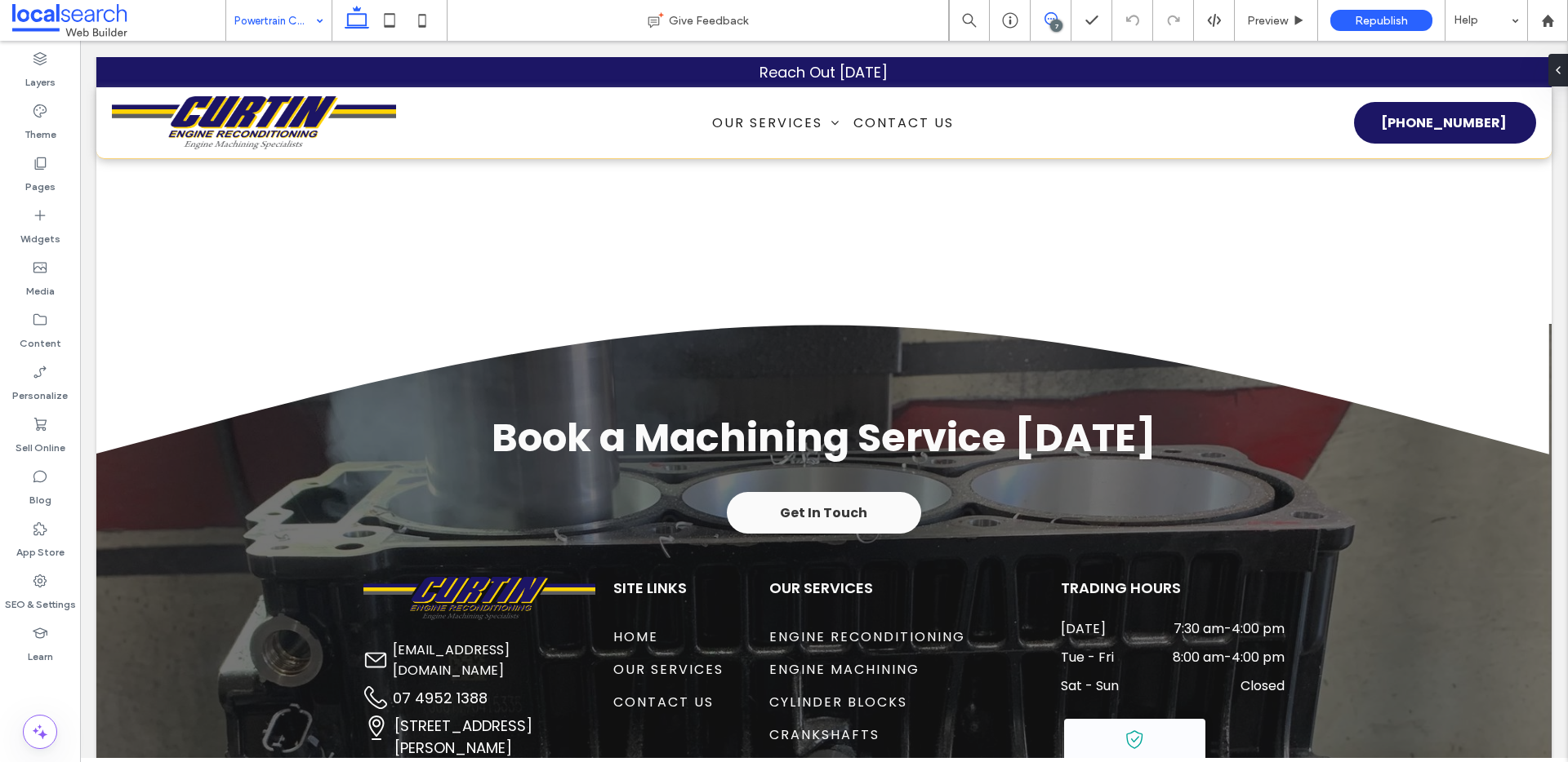
click at [1047, 15] on icon at bounding box center [1051, 19] width 13 height 13
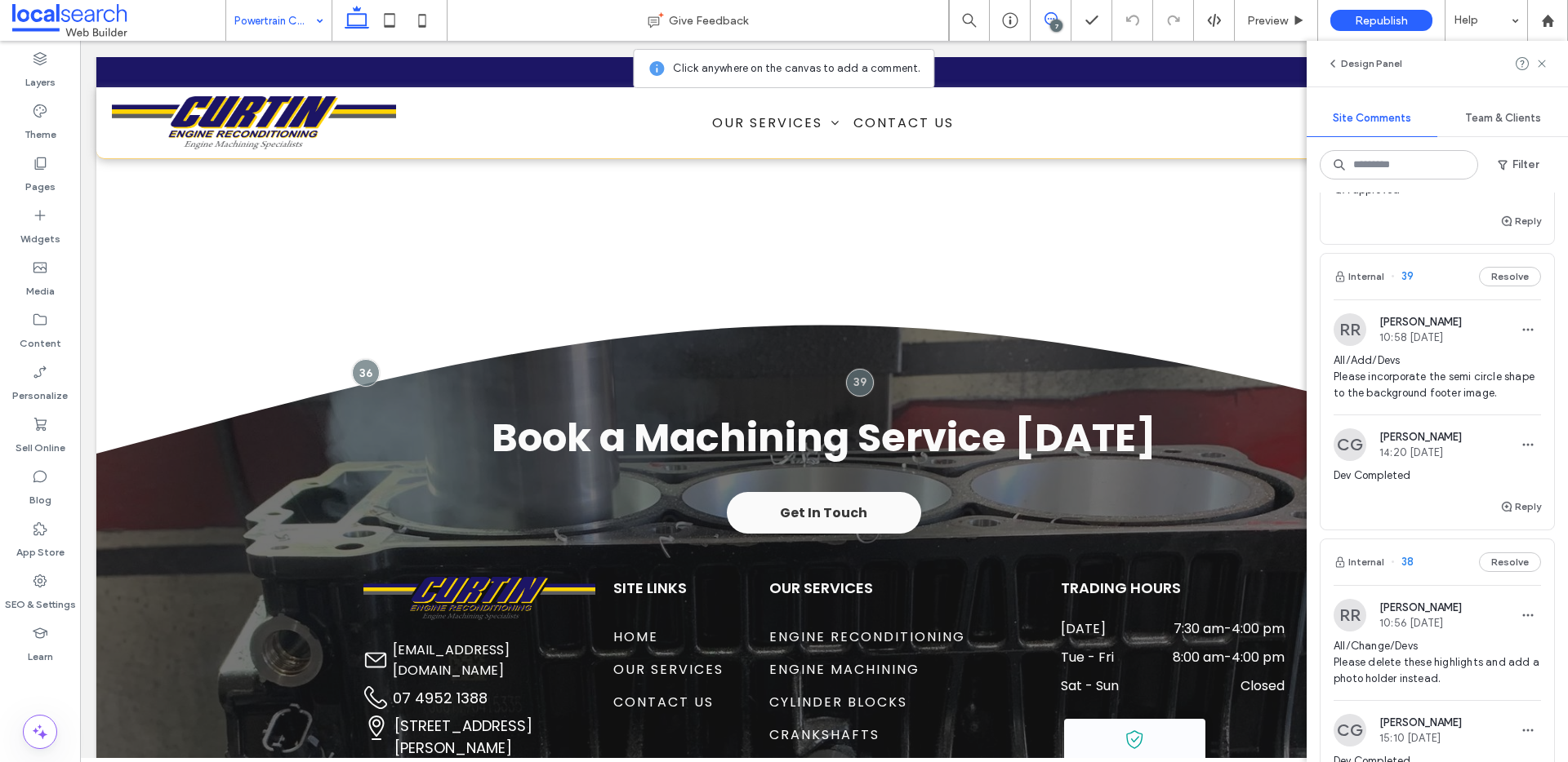
scroll to position [653, 0]
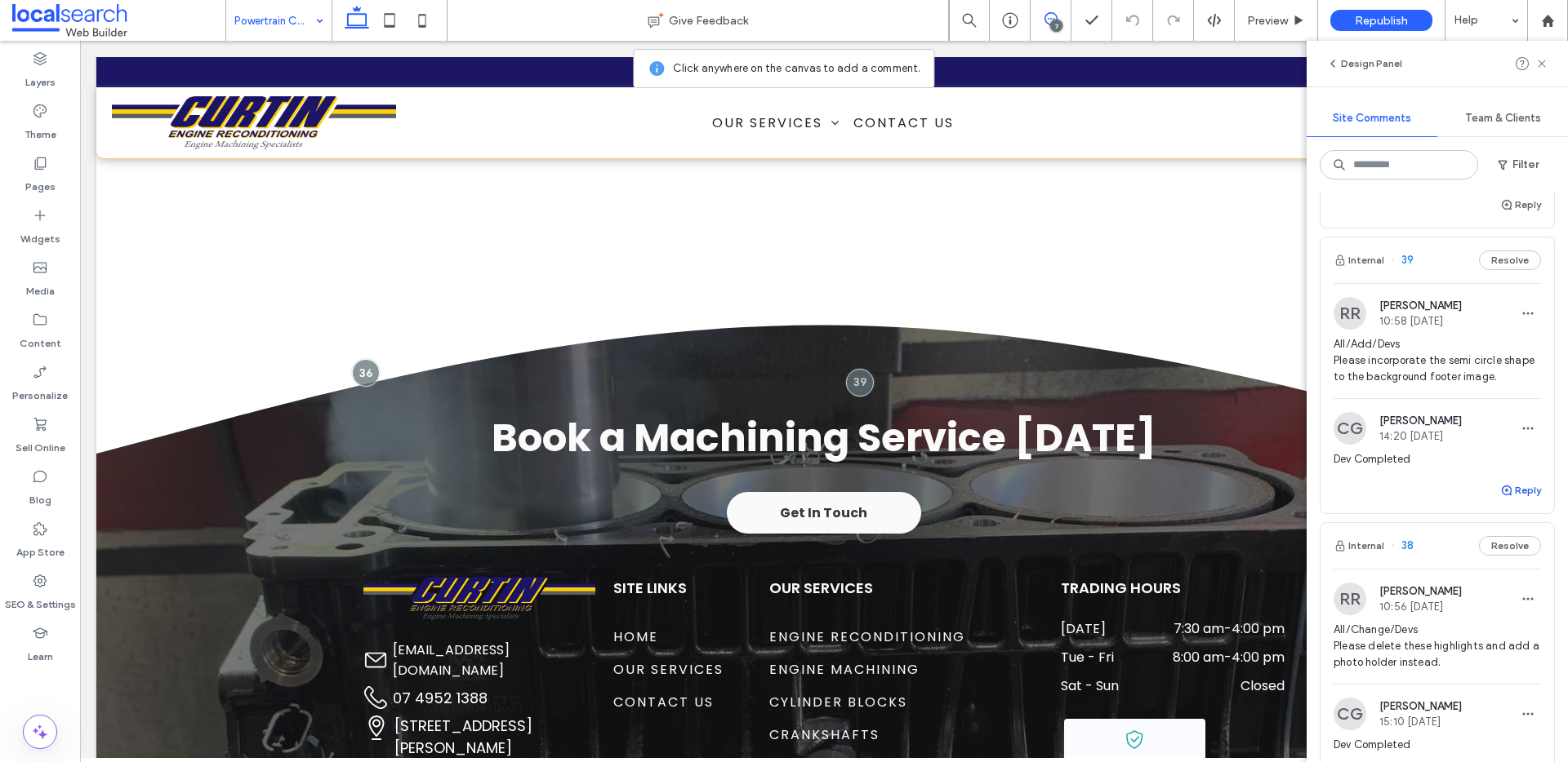
click at [1524, 491] on button "Reply" at bounding box center [1521, 490] width 41 height 19
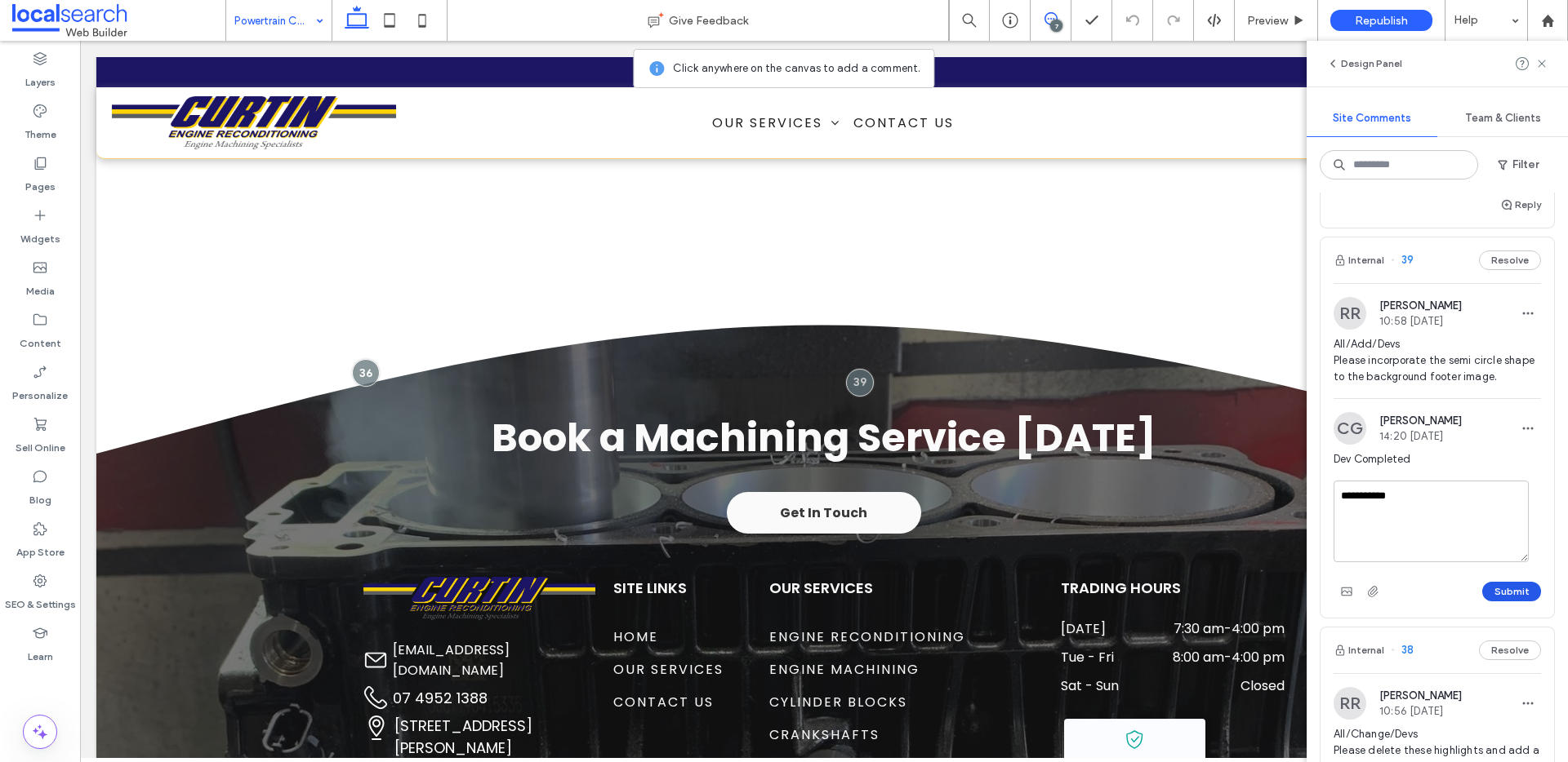
type textarea "**********"
click at [1510, 588] on button "Submit" at bounding box center [1511, 592] width 58 height 19
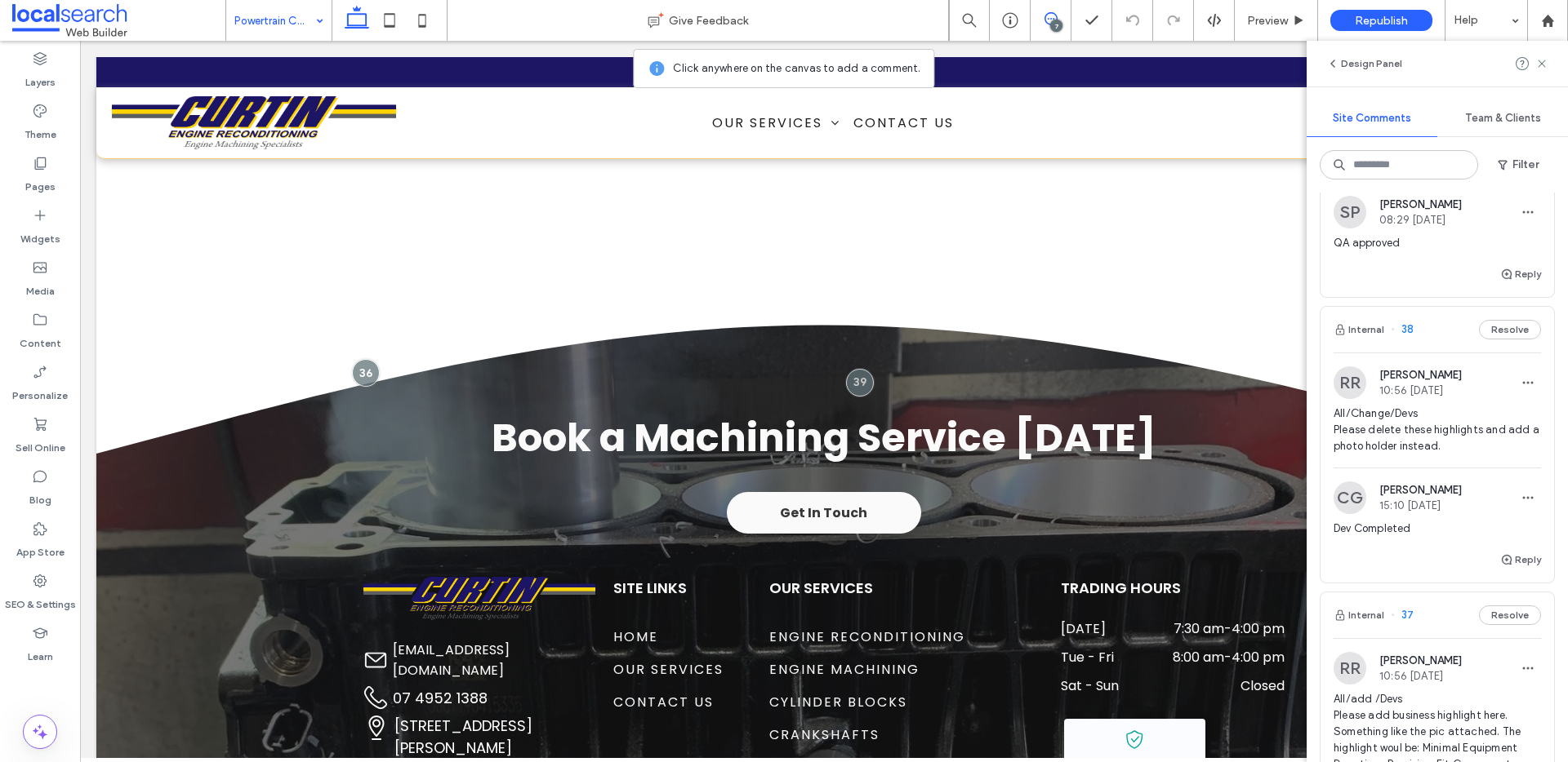
scroll to position [918, 0]
click at [1445, 435] on span "All/Change/Devs Please delete these highlights and add a photo holder instead." at bounding box center [1437, 429] width 207 height 49
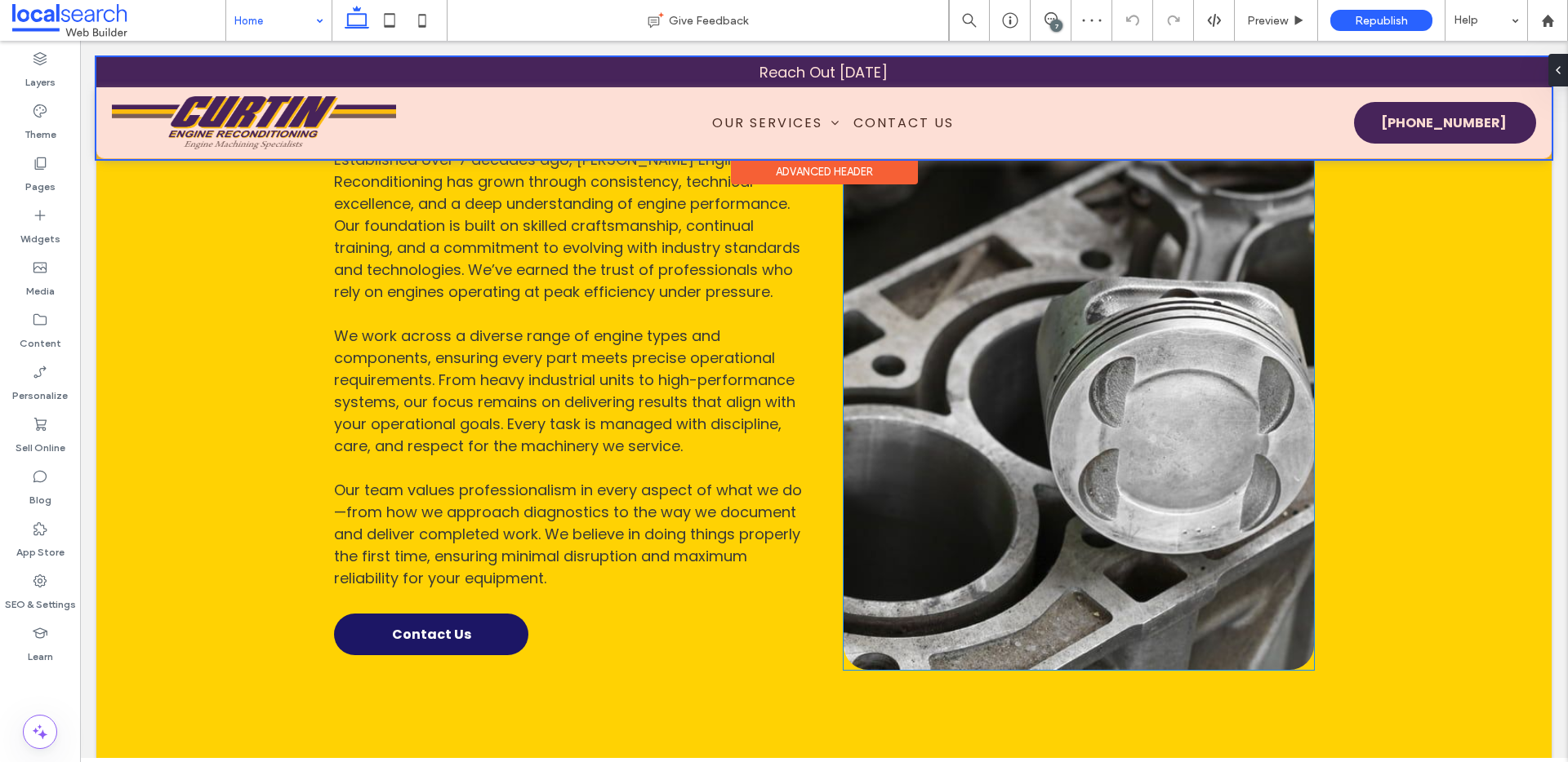
scroll to position [3189, 0]
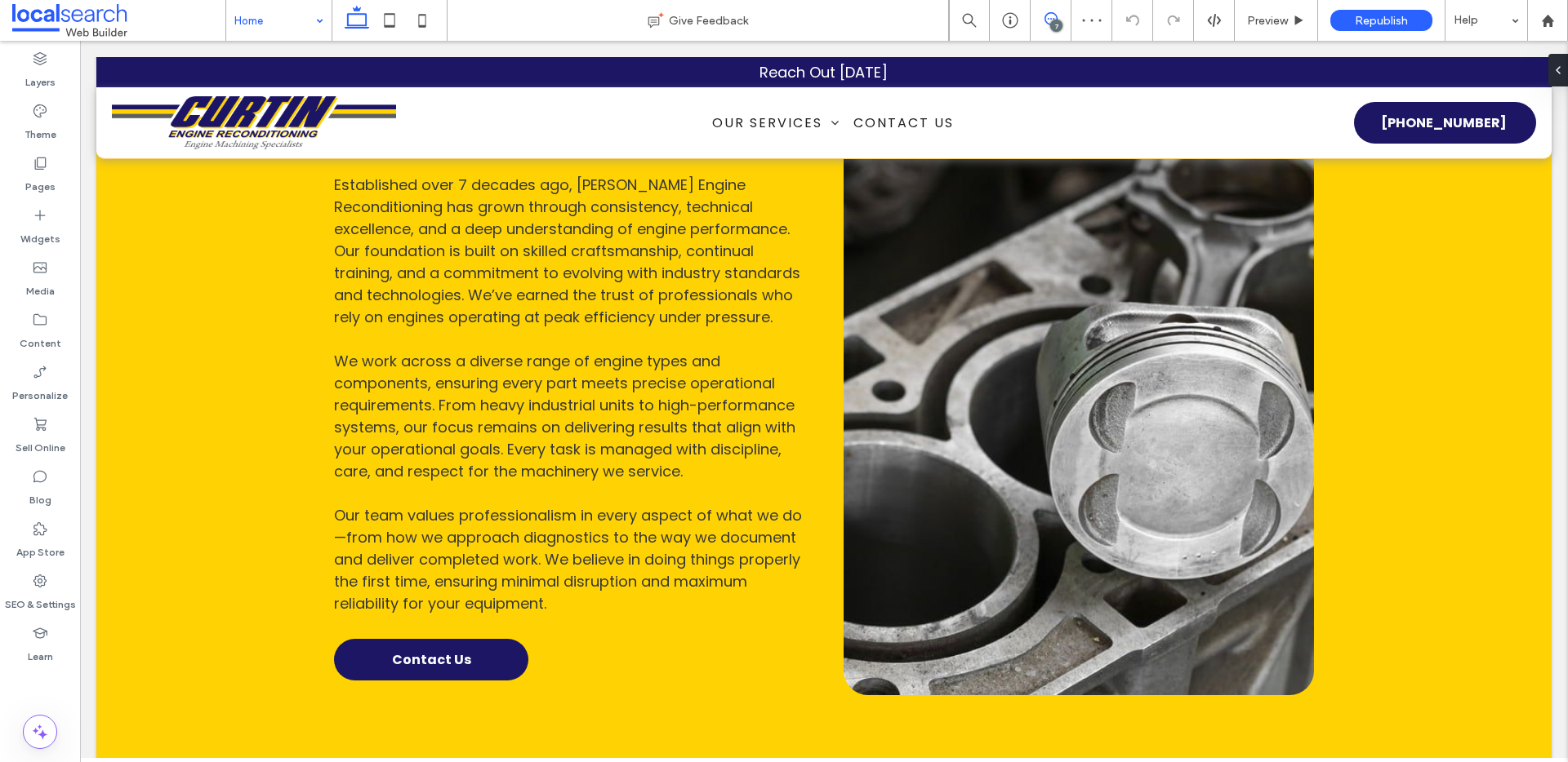
click at [1041, 15] on span at bounding box center [1050, 19] width 40 height 13
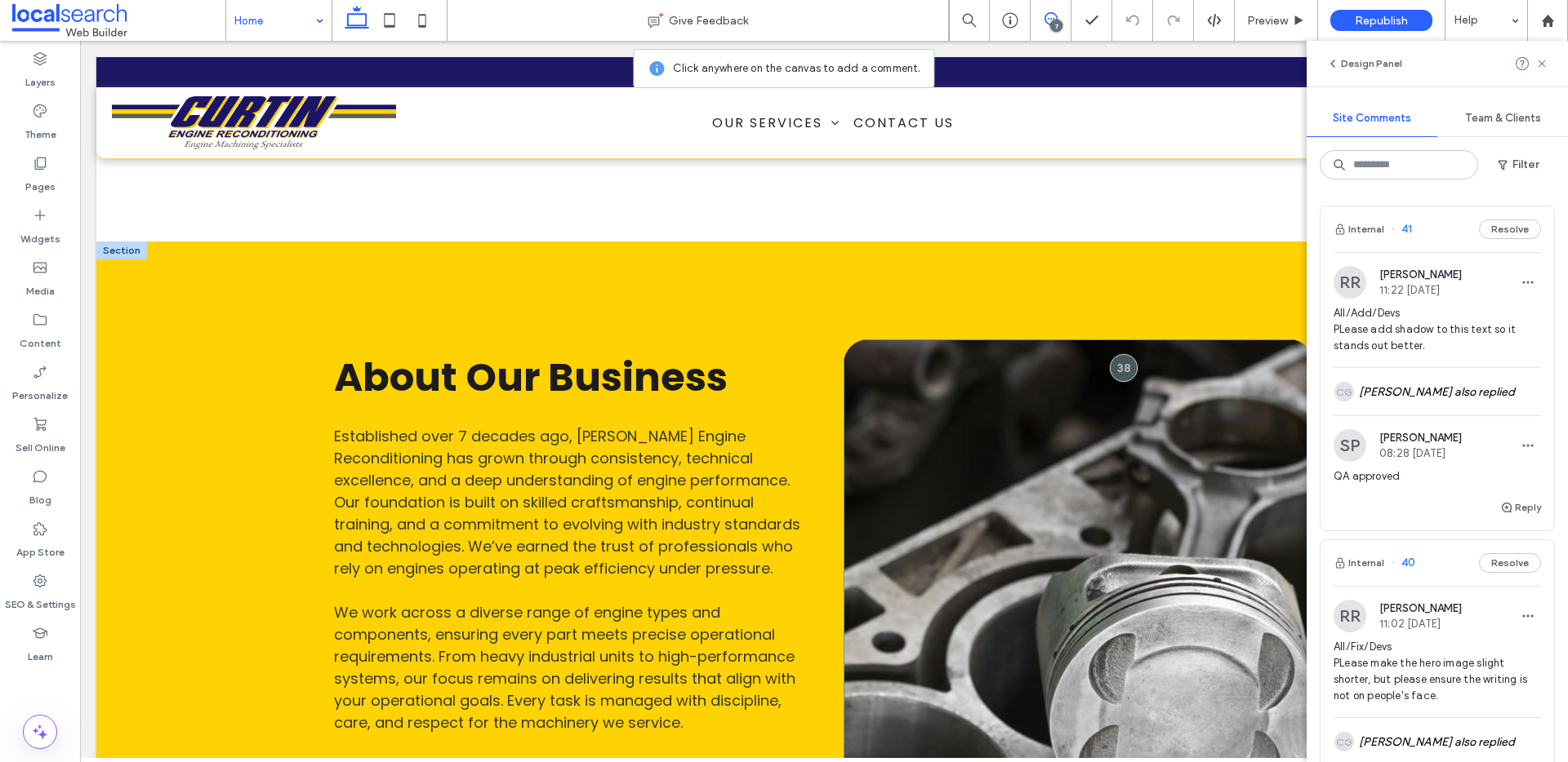
scroll to position [2895, 0]
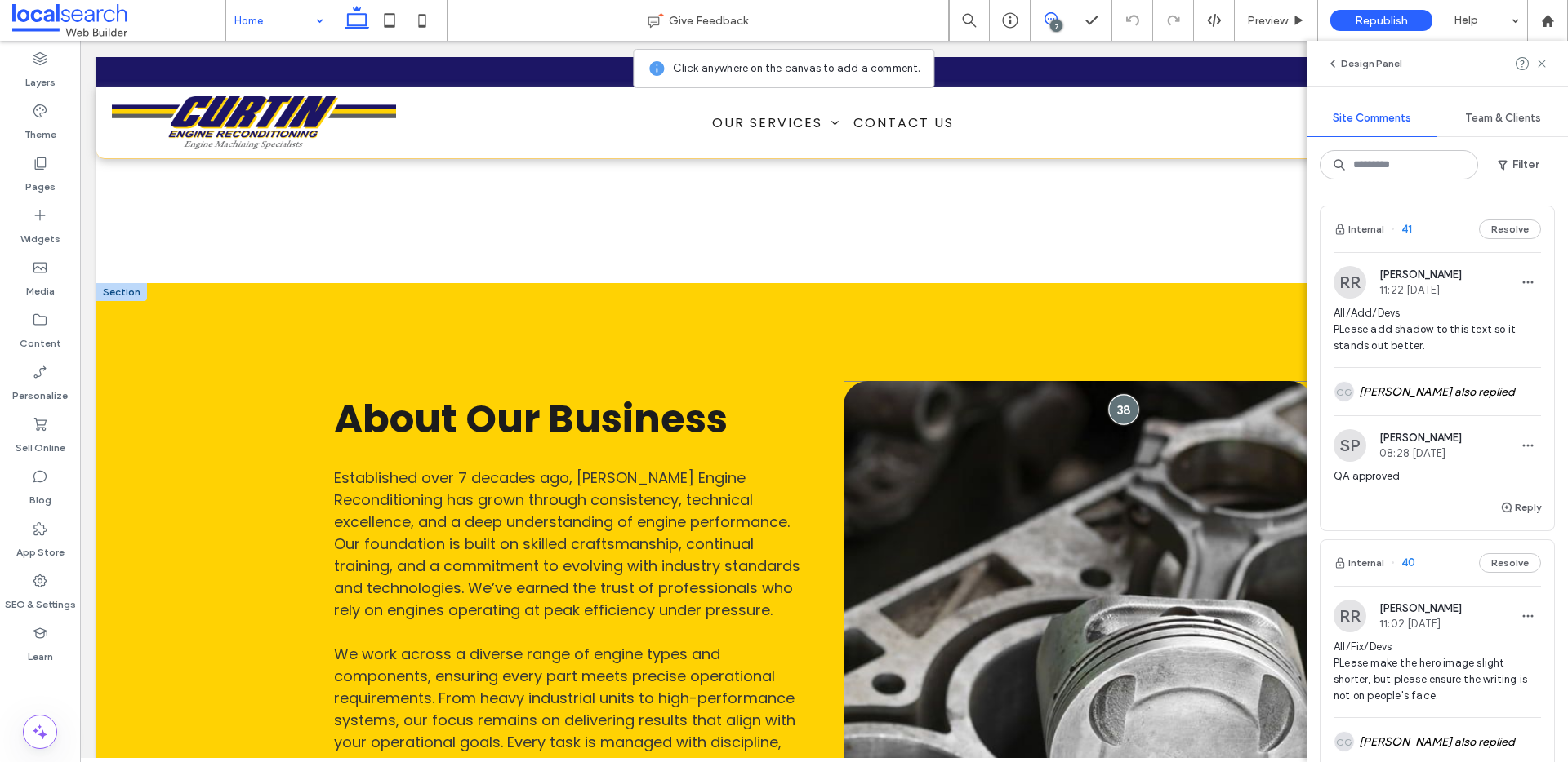
click at [1126, 395] on div at bounding box center [1123, 410] width 31 height 31
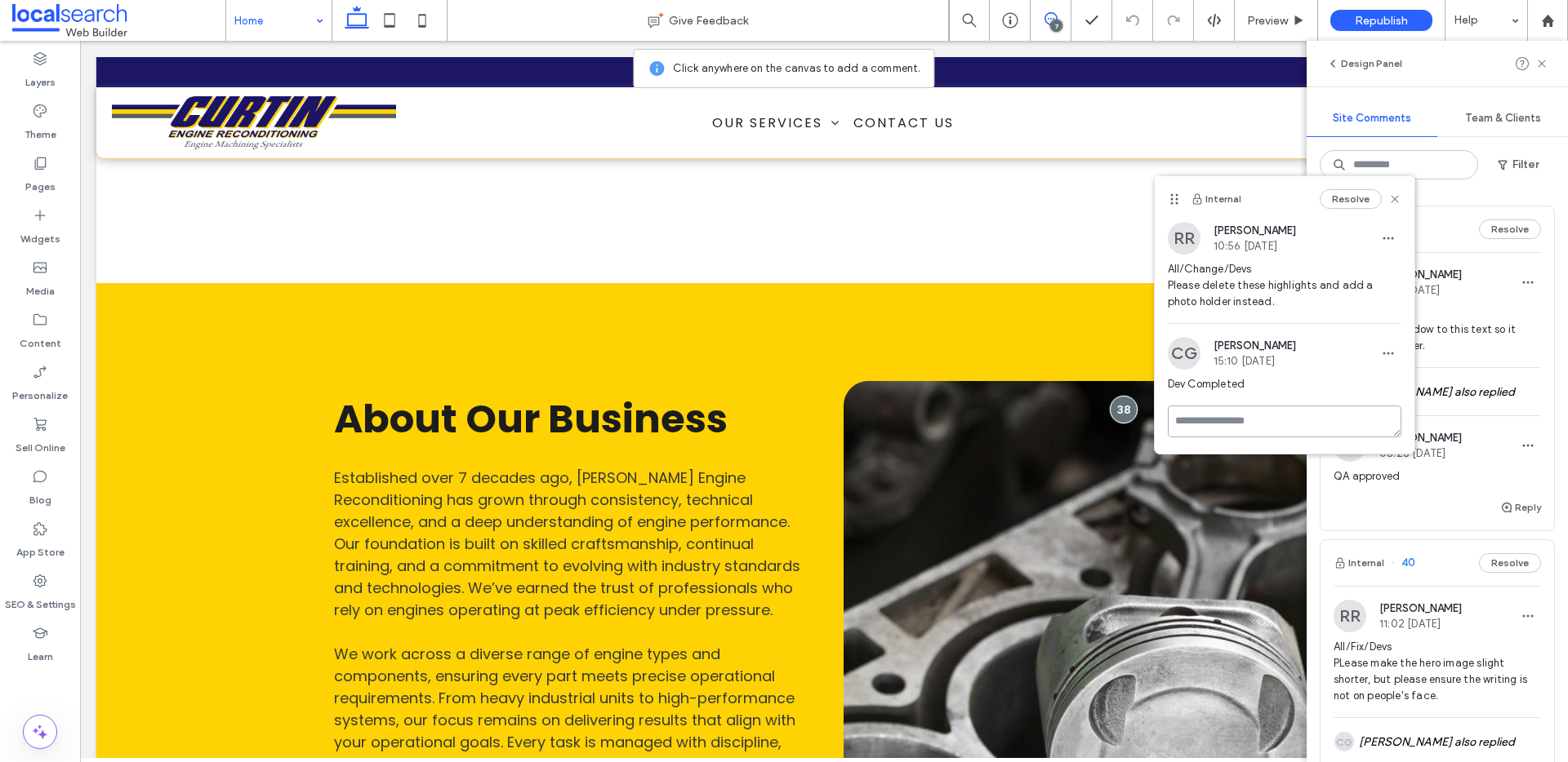
click at [1227, 412] on textarea at bounding box center [1285, 421] width 233 height 31
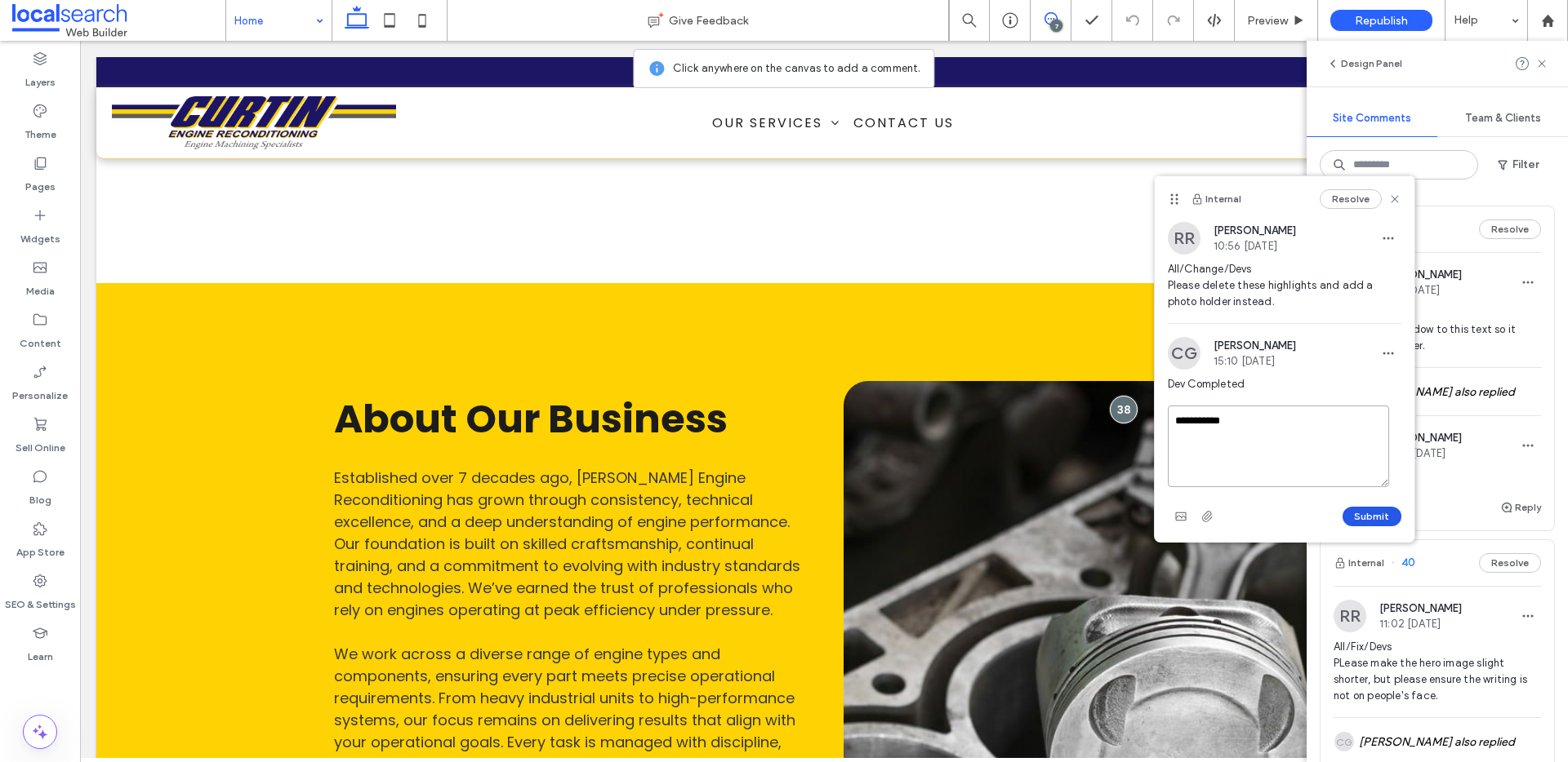
type textarea "**********"
click at [1353, 515] on button "Submit" at bounding box center [1371, 516] width 58 height 19
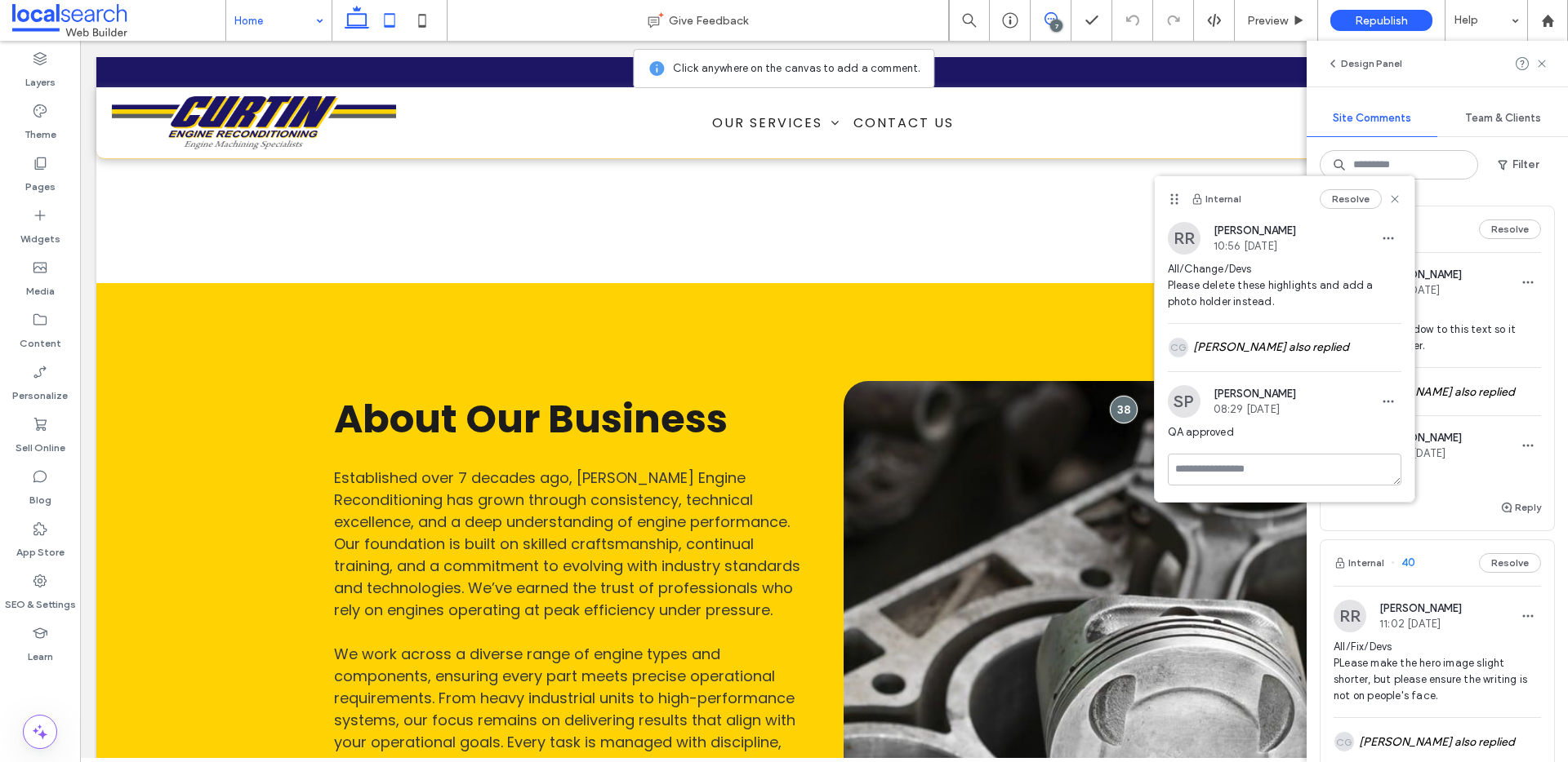
click at [394, 22] on icon at bounding box center [389, 19] width 32 height 32
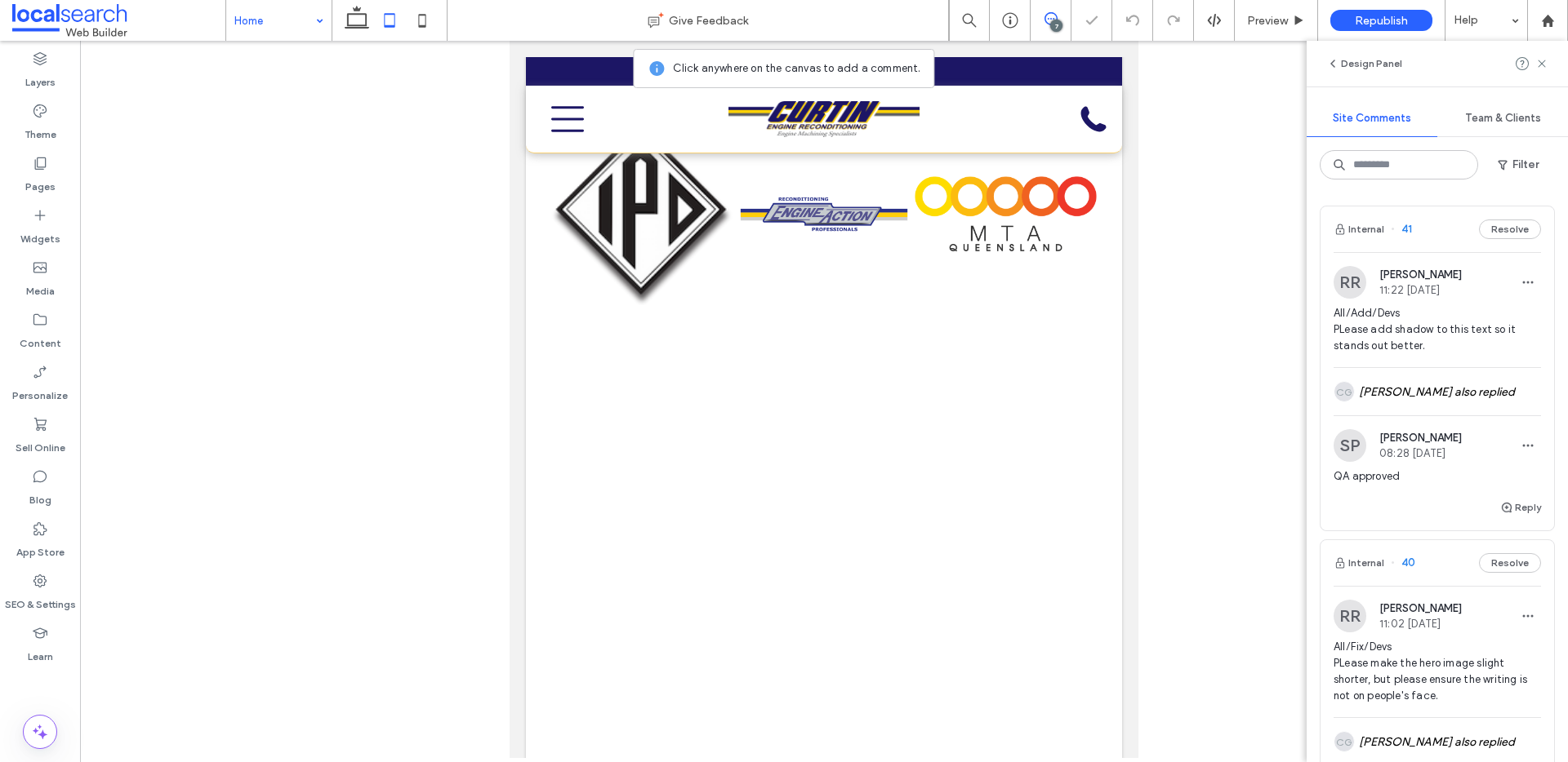
scroll to position [1927, 0]
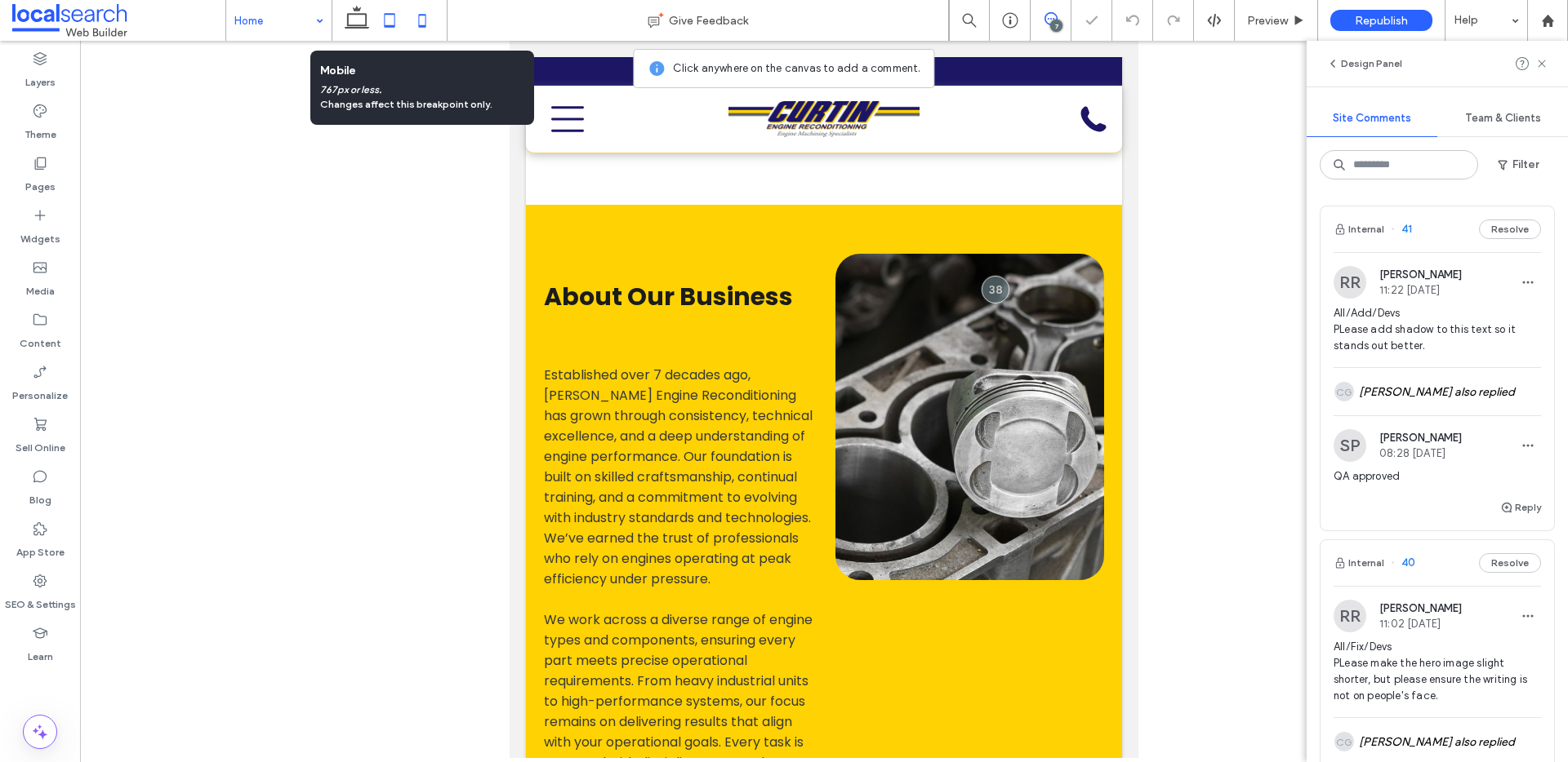
click at [420, 18] on icon at bounding box center [421, 19] width 32 height 32
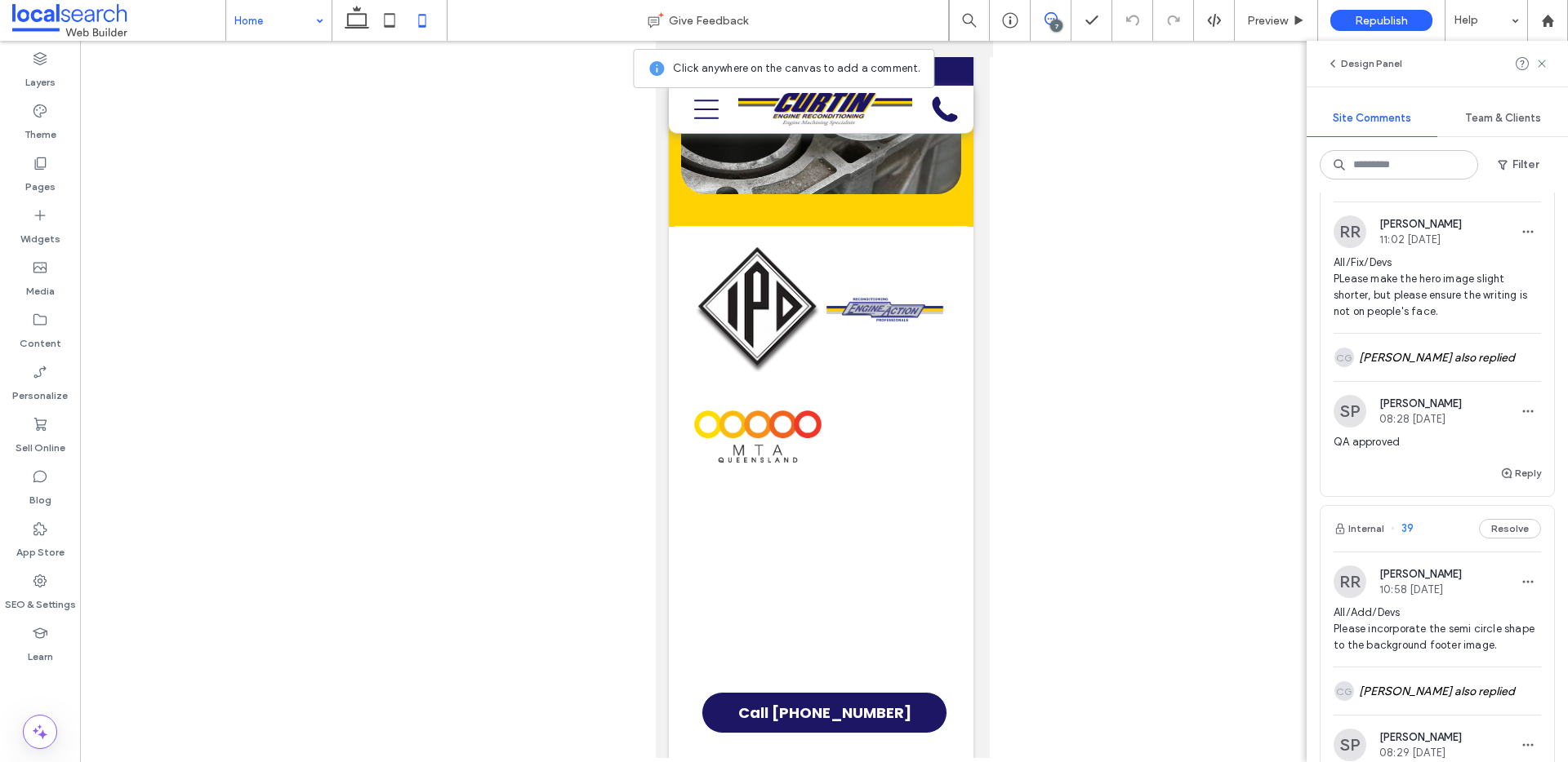
scroll to position [383, 0]
click at [1440, 299] on span "All/Fix/Devs PLease make the hero image slight shorter, but please ensure the w…" at bounding box center [1437, 288] width 207 height 66
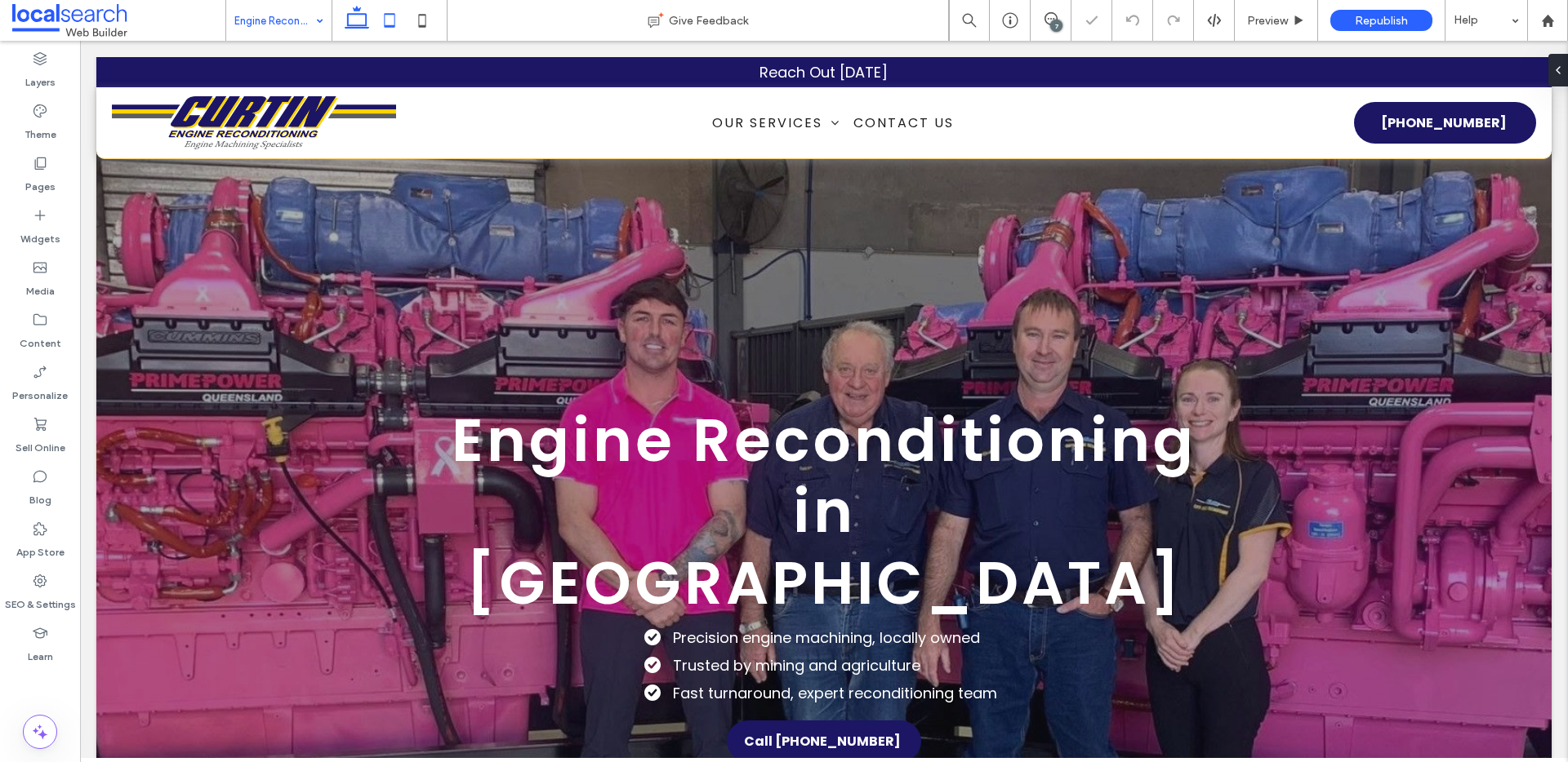
click at [393, 16] on icon at bounding box center [389, 19] width 32 height 32
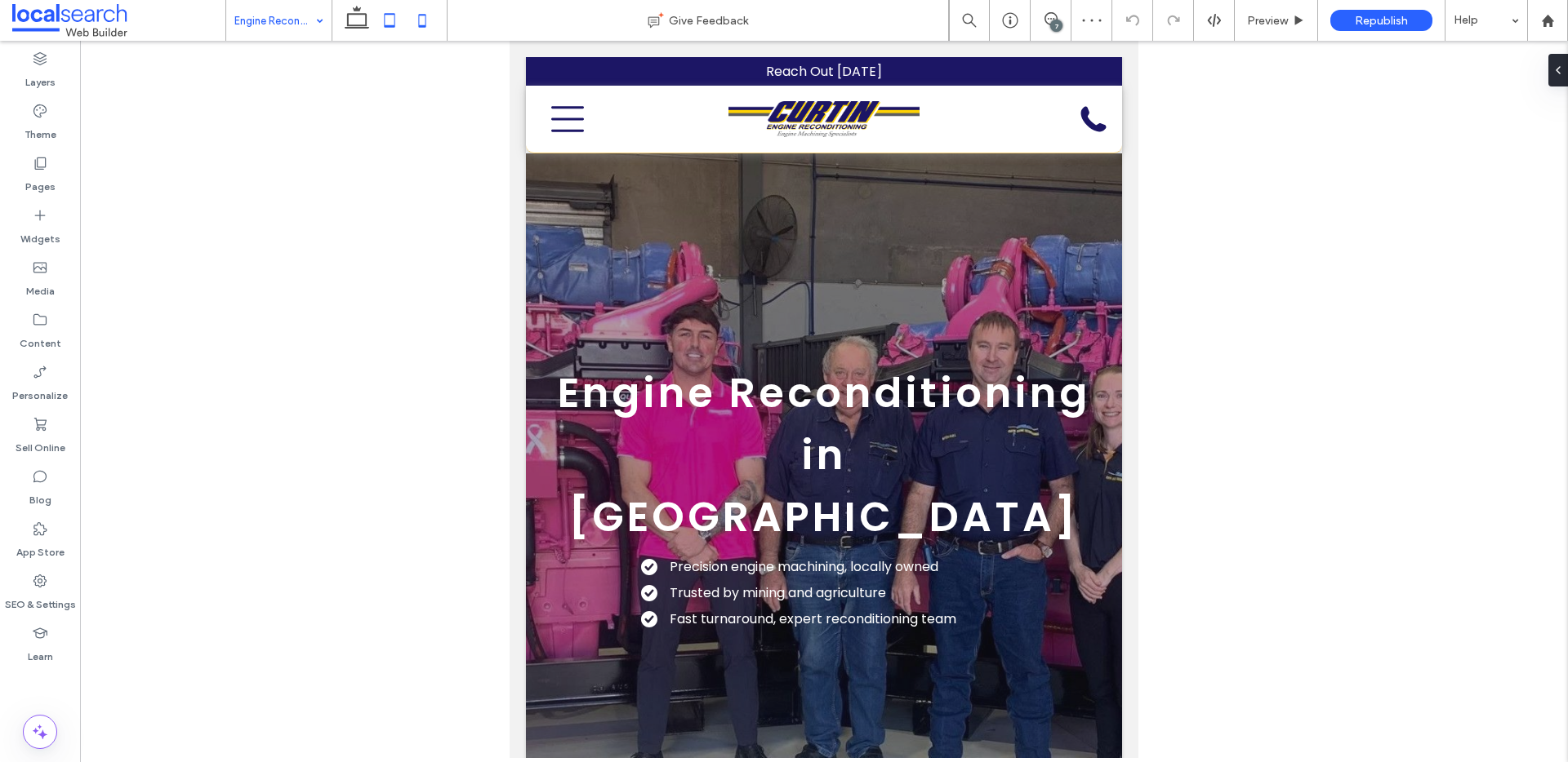
click at [413, 23] on icon at bounding box center [421, 19] width 32 height 32
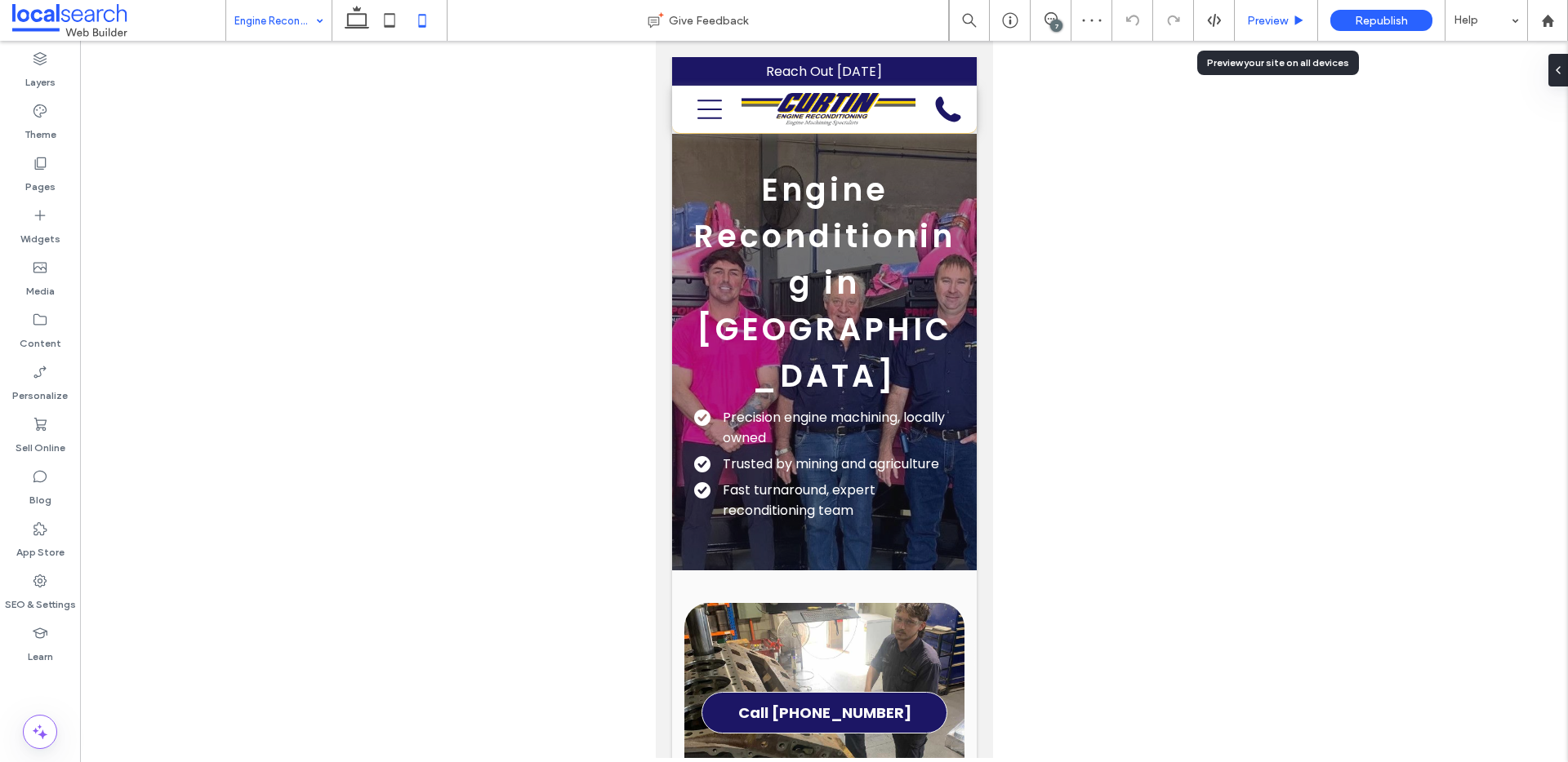
click at [1276, 22] on span "Preview" at bounding box center [1267, 20] width 41 height 14
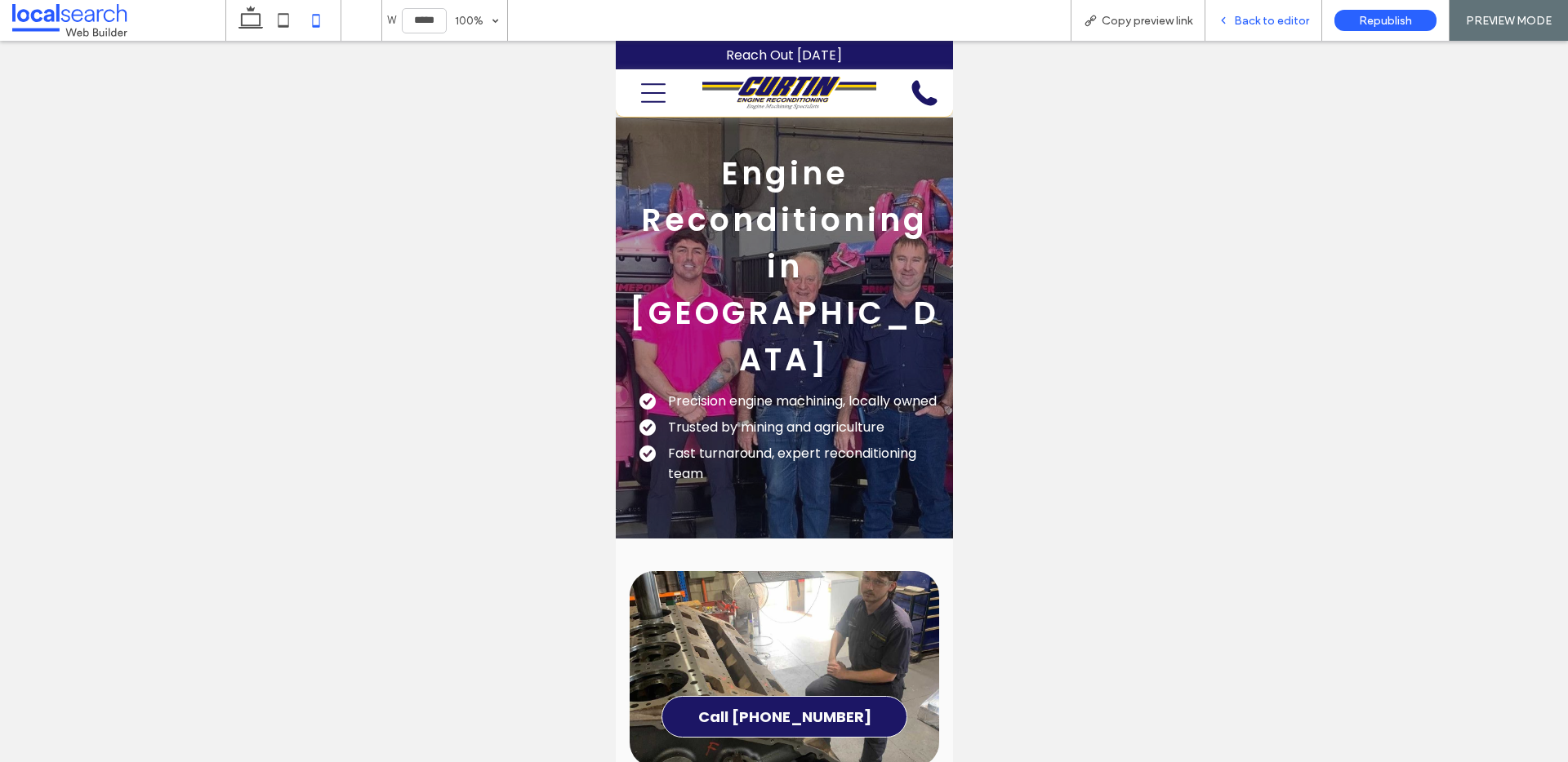
click at [1273, 21] on span "Back to editor" at bounding box center [1271, 20] width 75 height 14
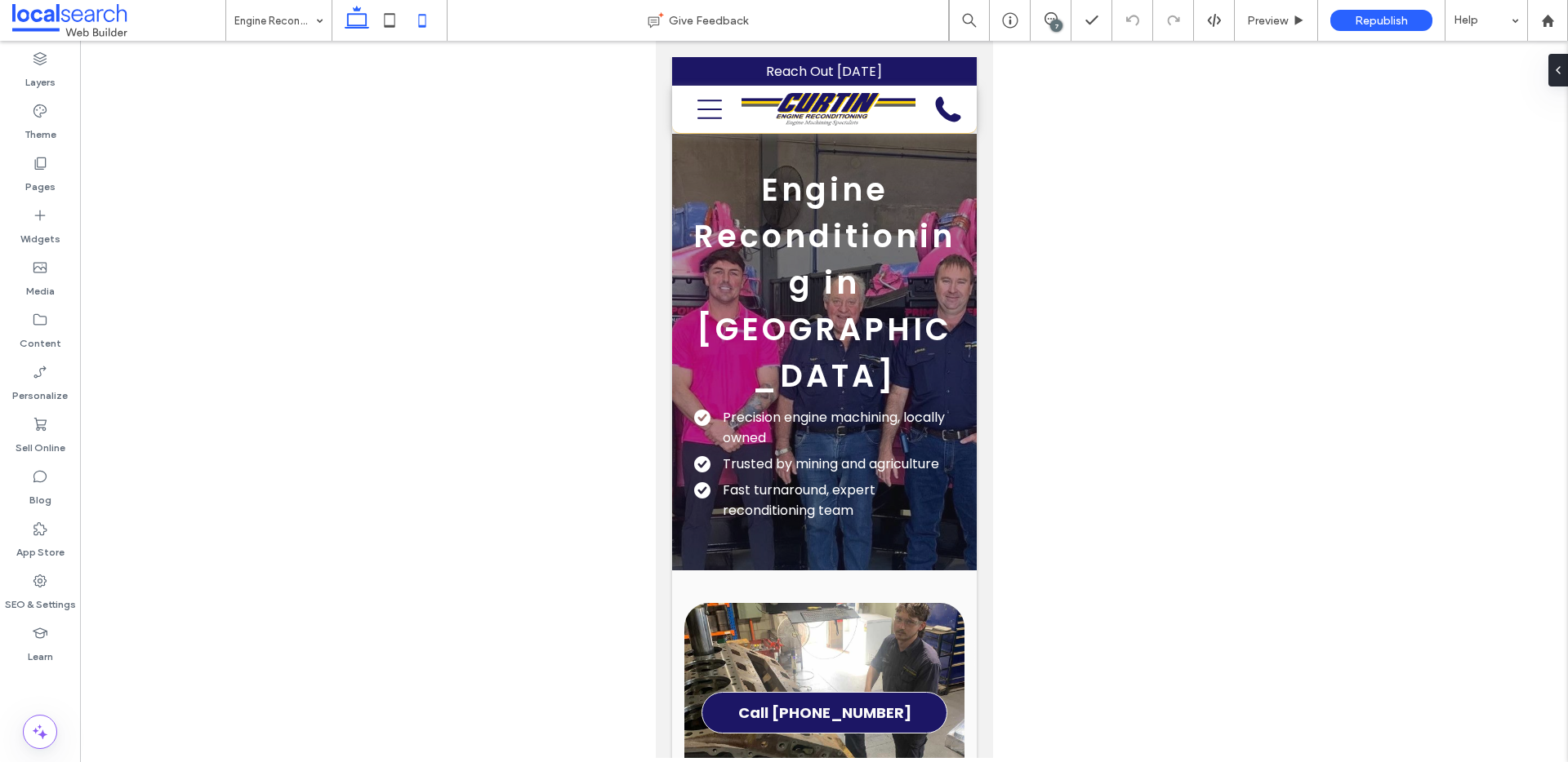
click at [366, 18] on use at bounding box center [357, 17] width 24 height 23
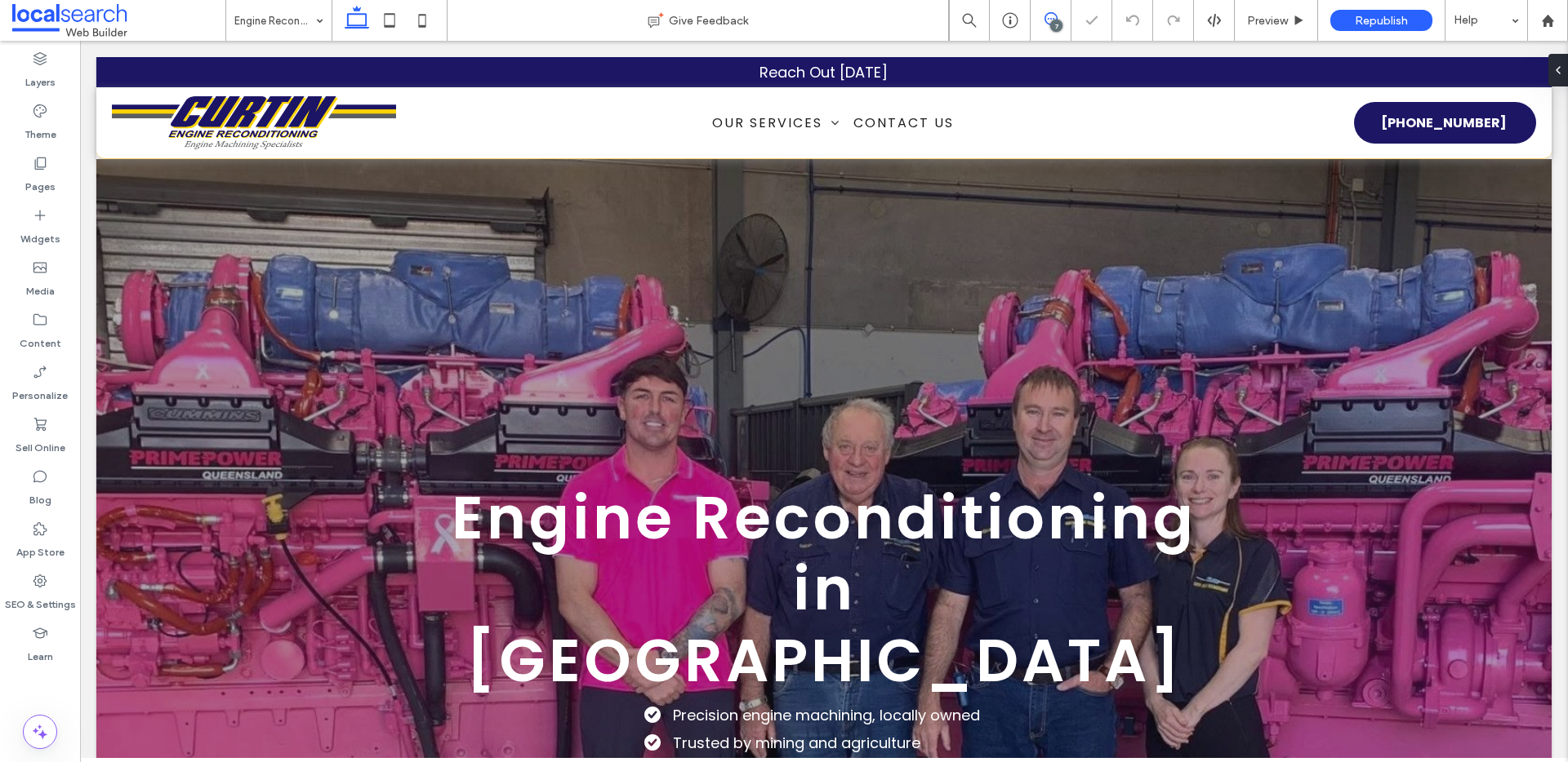
click at [1065, 19] on span at bounding box center [1050, 19] width 40 height 13
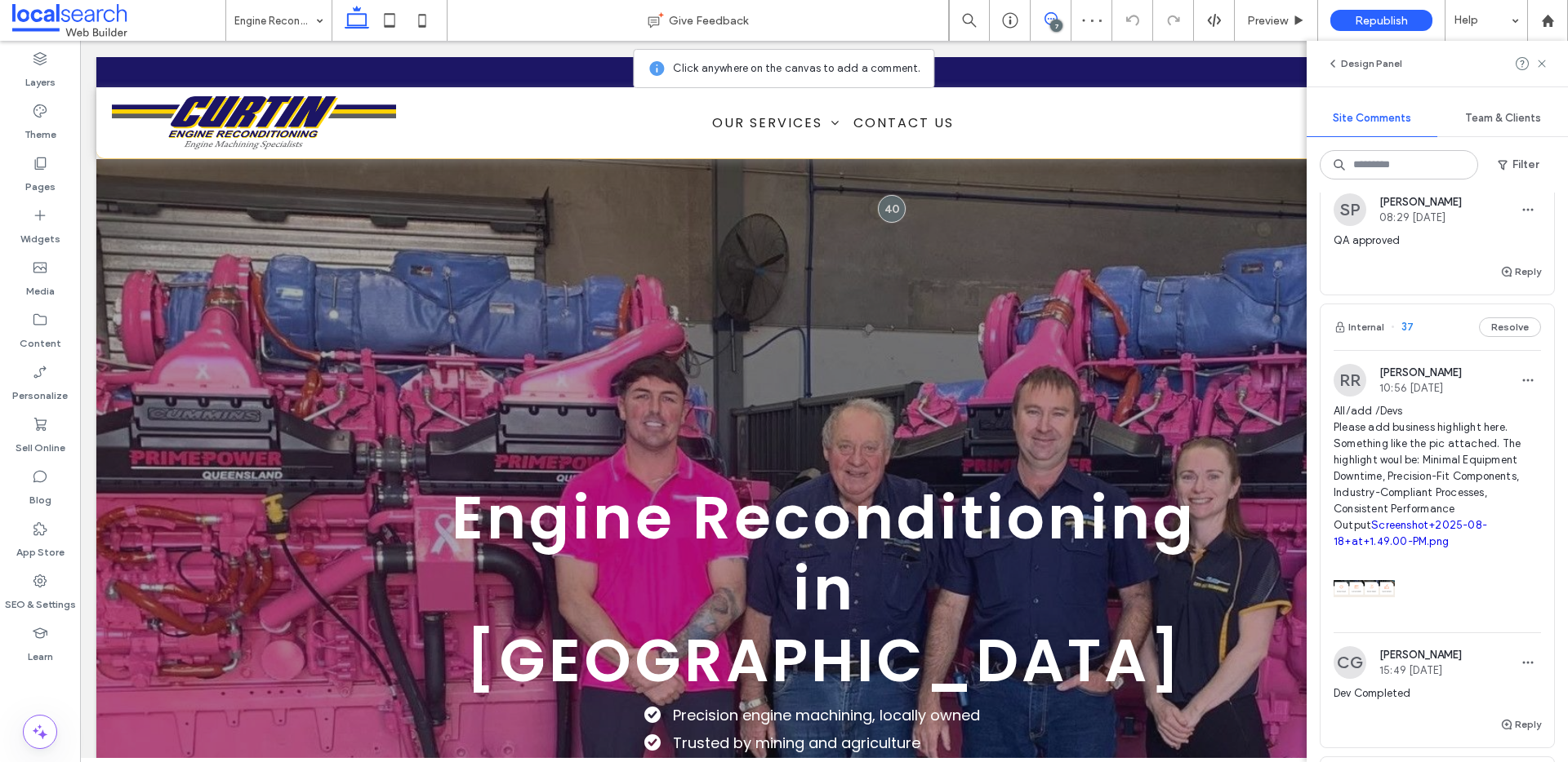
scroll to position [1294, 0]
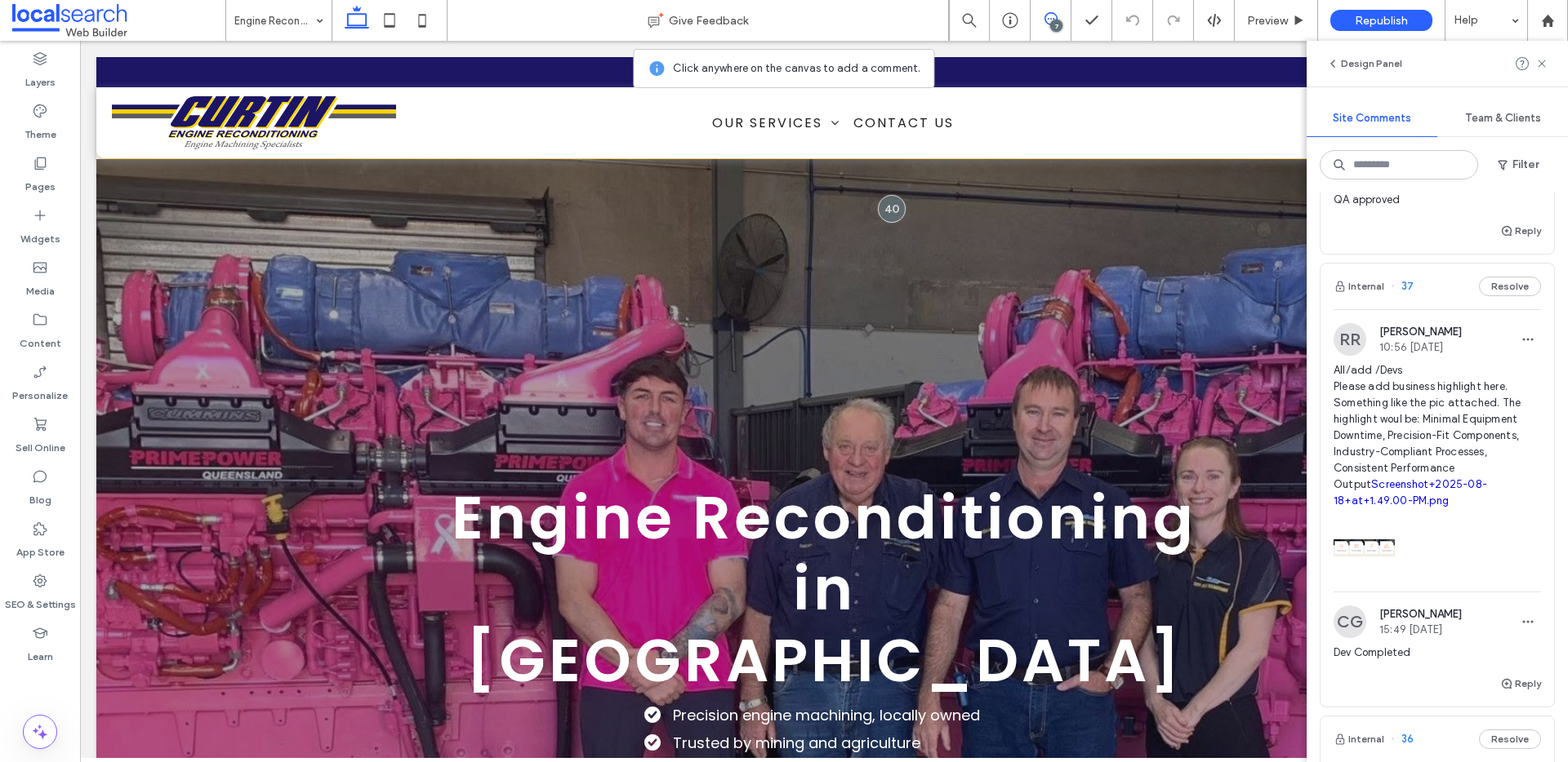
click at [1436, 411] on span "All/add /Devs Please add business highlight here. Something like the pic attach…" at bounding box center [1437, 435] width 207 height 147
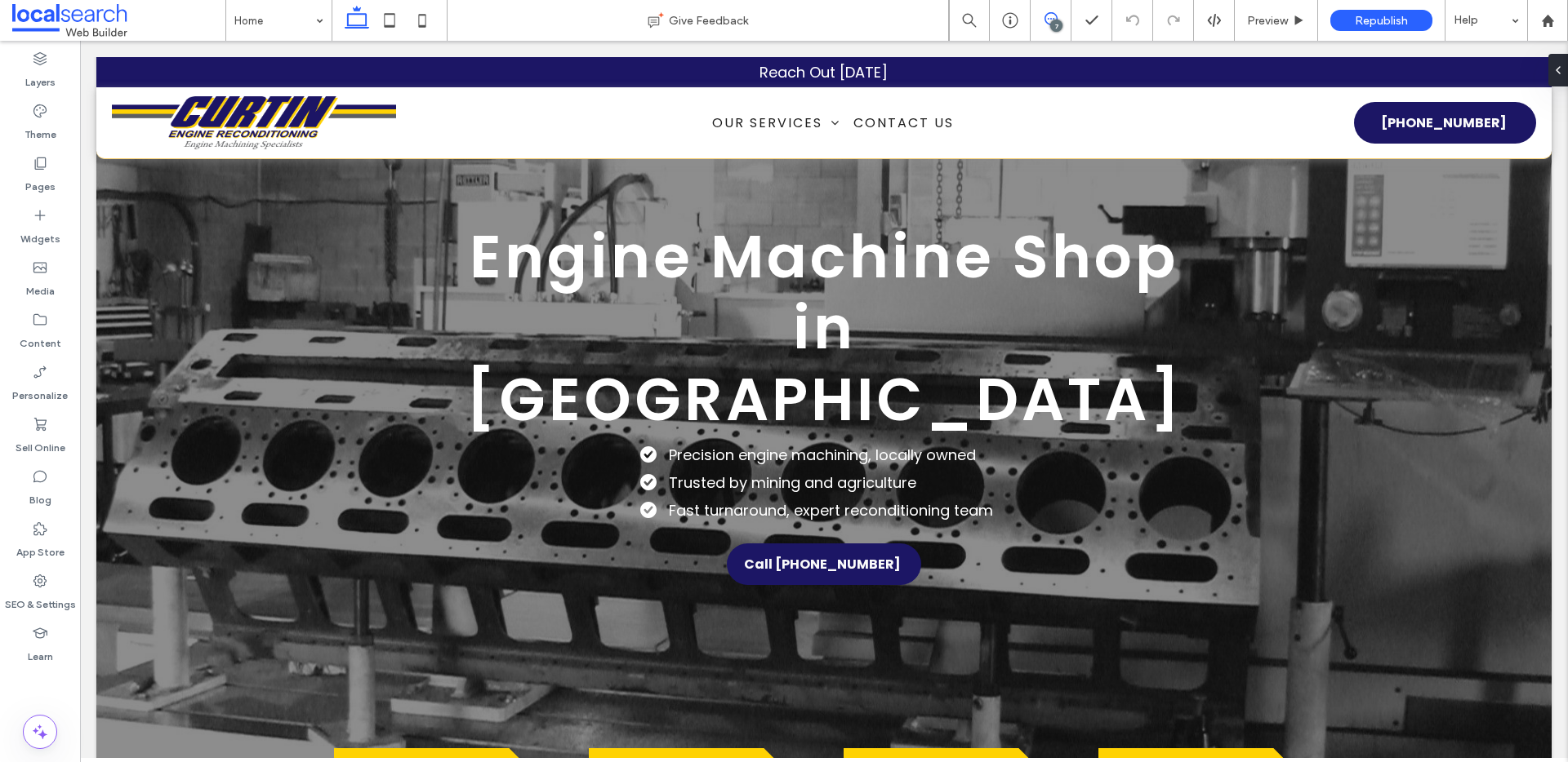
click at [1056, 17] on use at bounding box center [1051, 19] width 13 height 13
click at [1045, 14] on icon at bounding box center [1051, 19] width 13 height 13
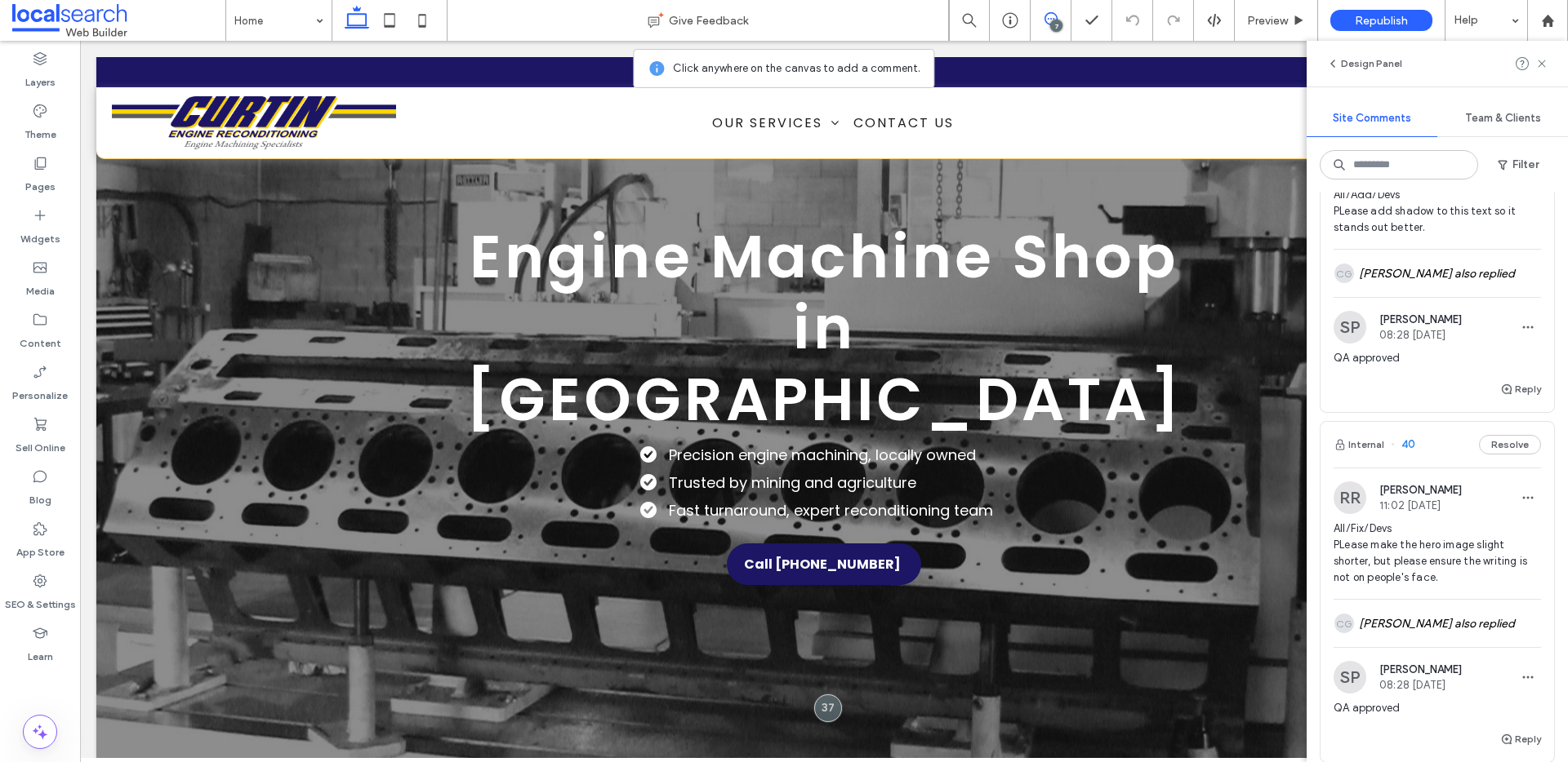
scroll to position [131, 0]
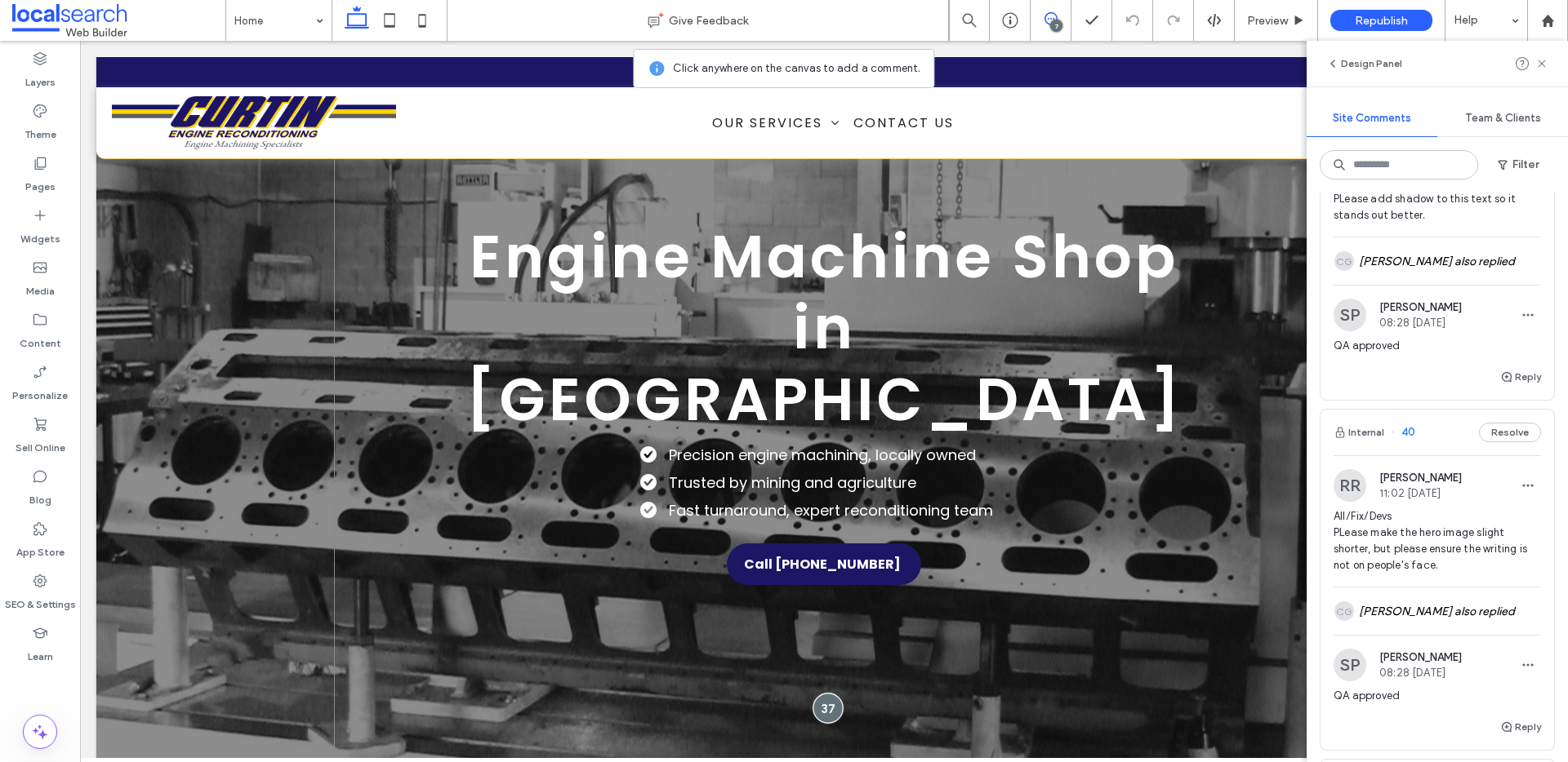
click at [830, 693] on div at bounding box center [827, 707] width 31 height 31
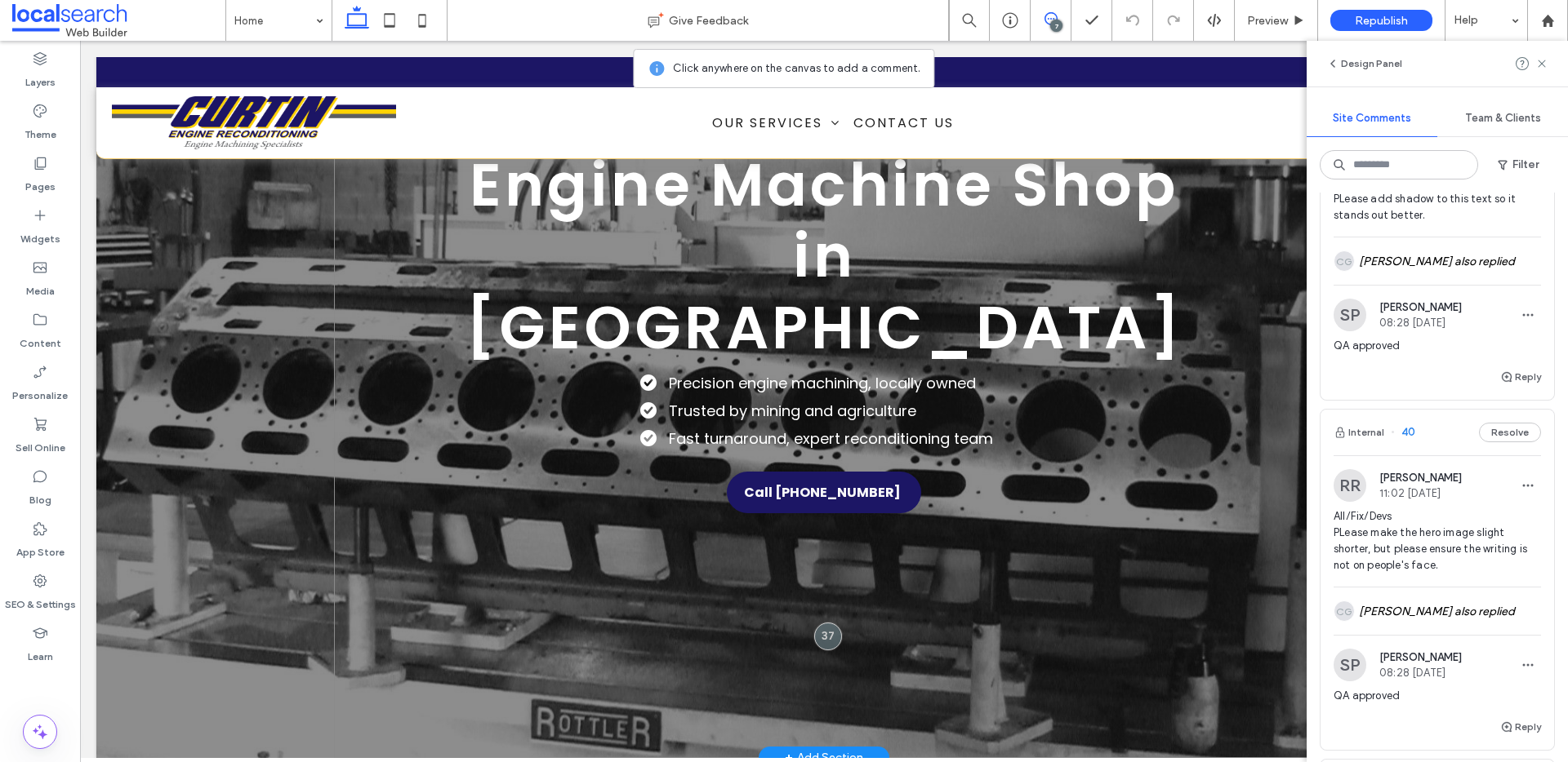
scroll to position [134, 0]
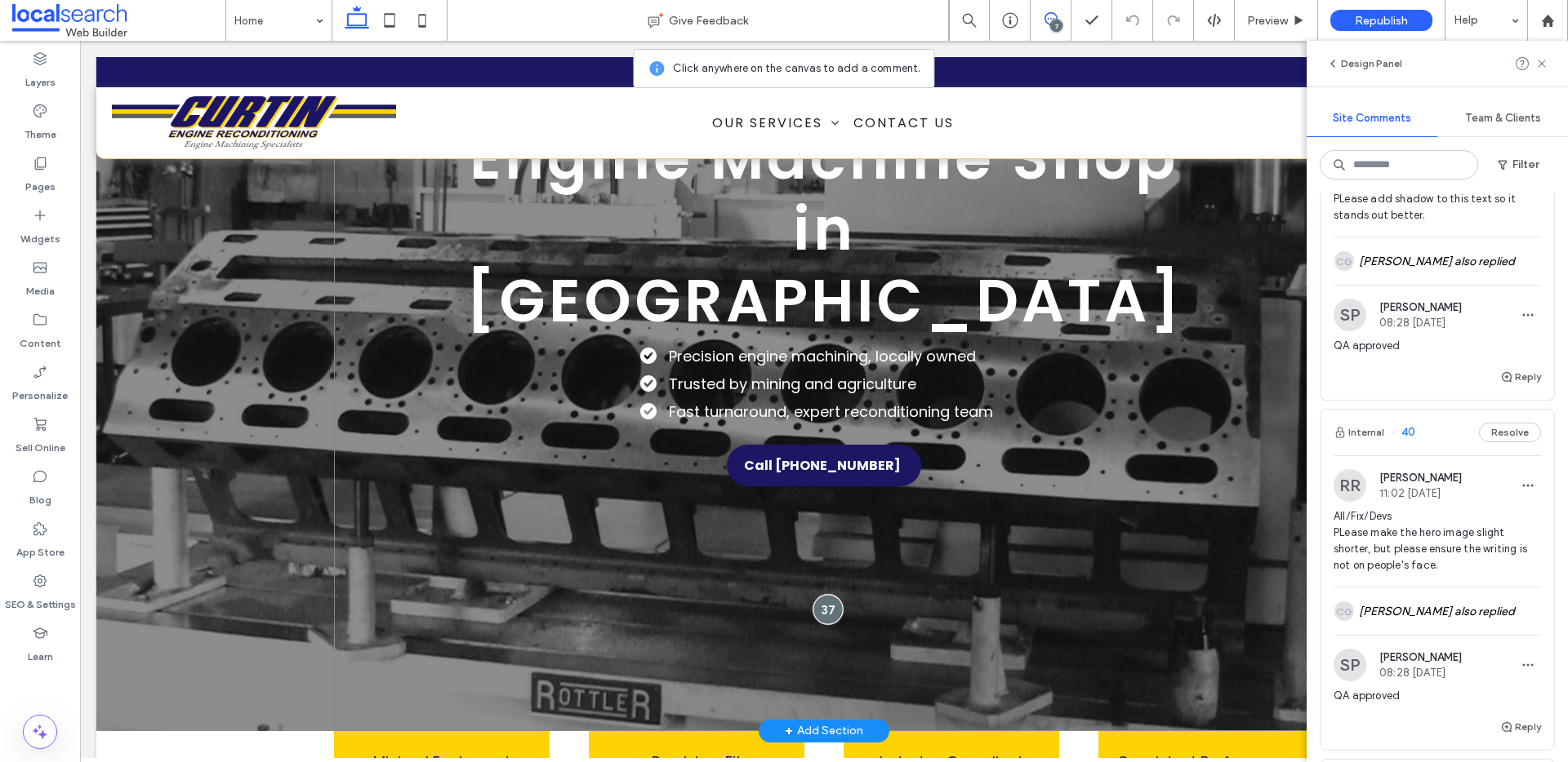
click at [824, 594] on div at bounding box center [827, 609] width 31 height 31
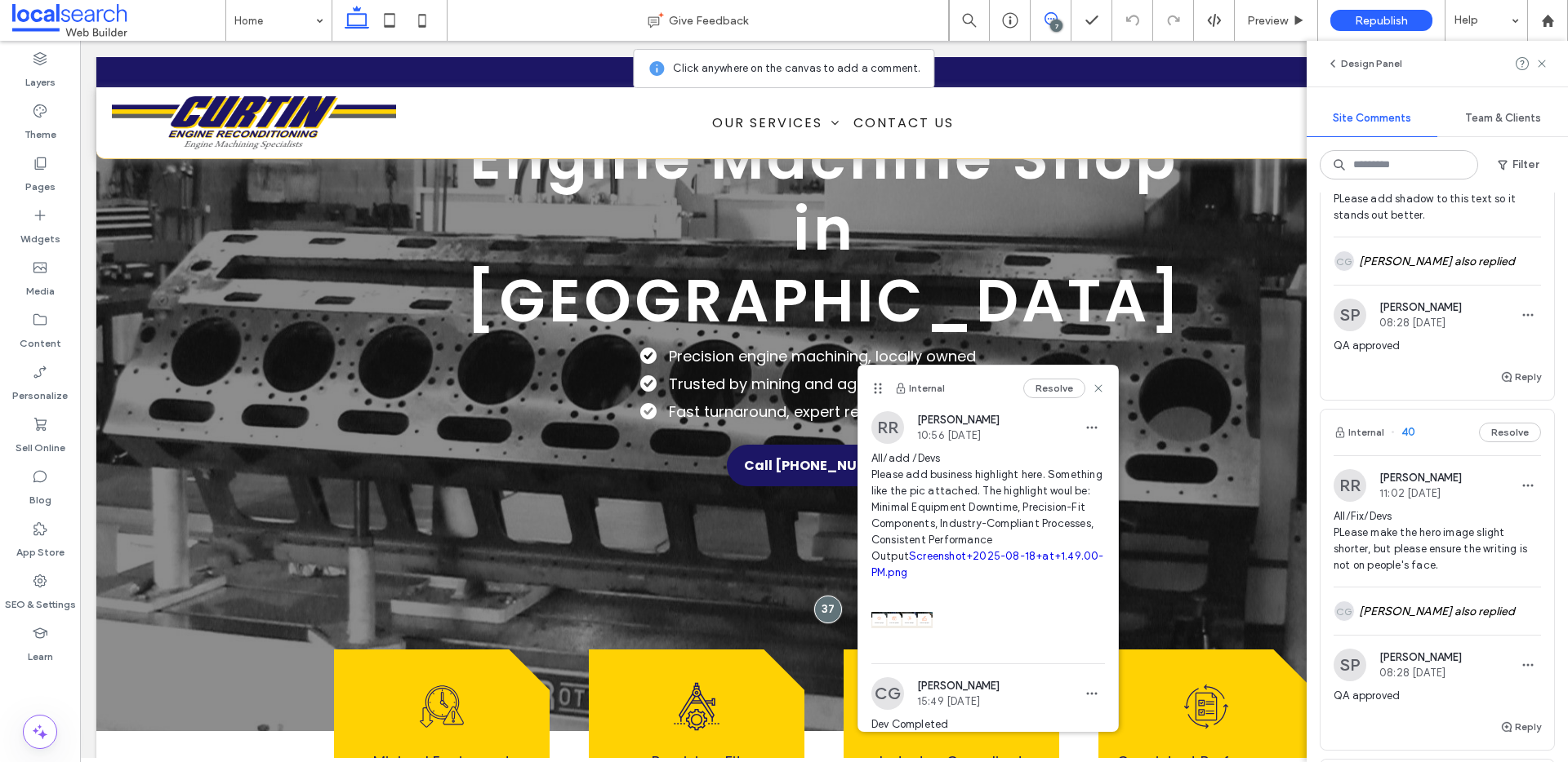
click at [976, 573] on link "Screenshot+2025-08-18+at+1.49.00-PM.png" at bounding box center [987, 564] width 232 height 29
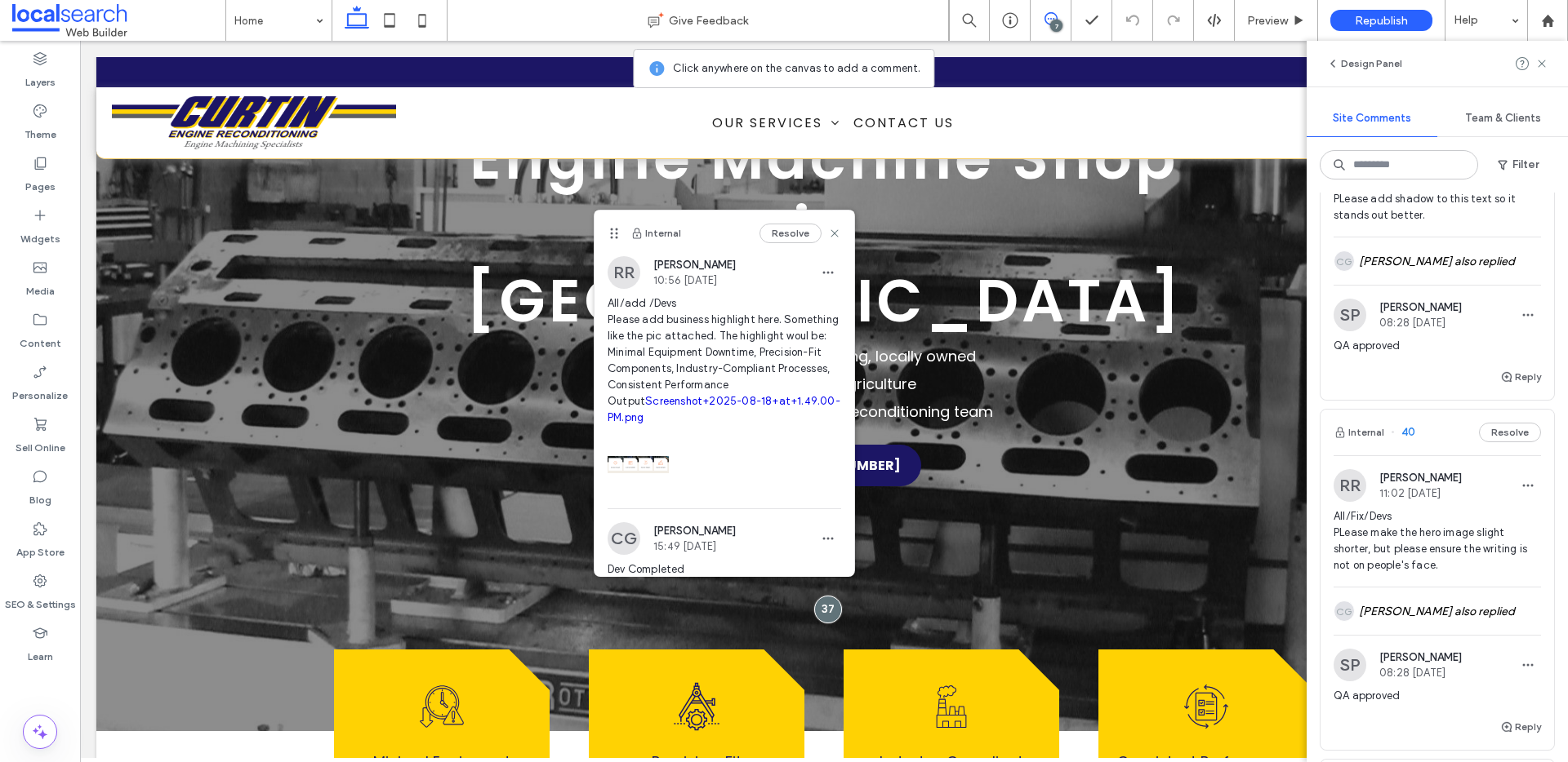
drag, startPoint x: 878, startPoint y: 382, endPoint x: 614, endPoint y: 227, distance: 306.1
click at [614, 227] on icon at bounding box center [614, 233] width 13 height 13
click at [828, 229] on icon at bounding box center [834, 233] width 13 height 13
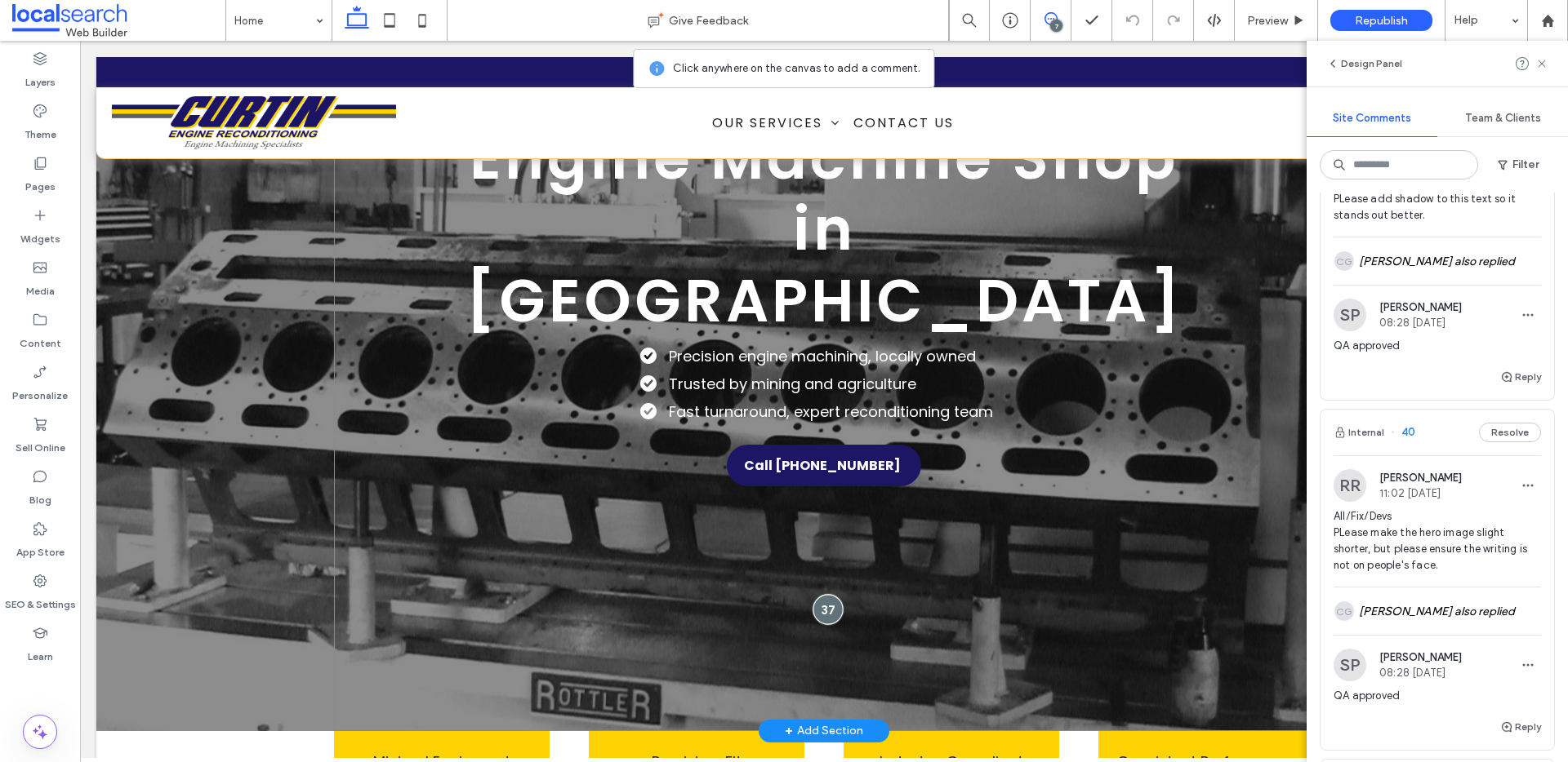
click at [822, 594] on div at bounding box center [827, 609] width 31 height 31
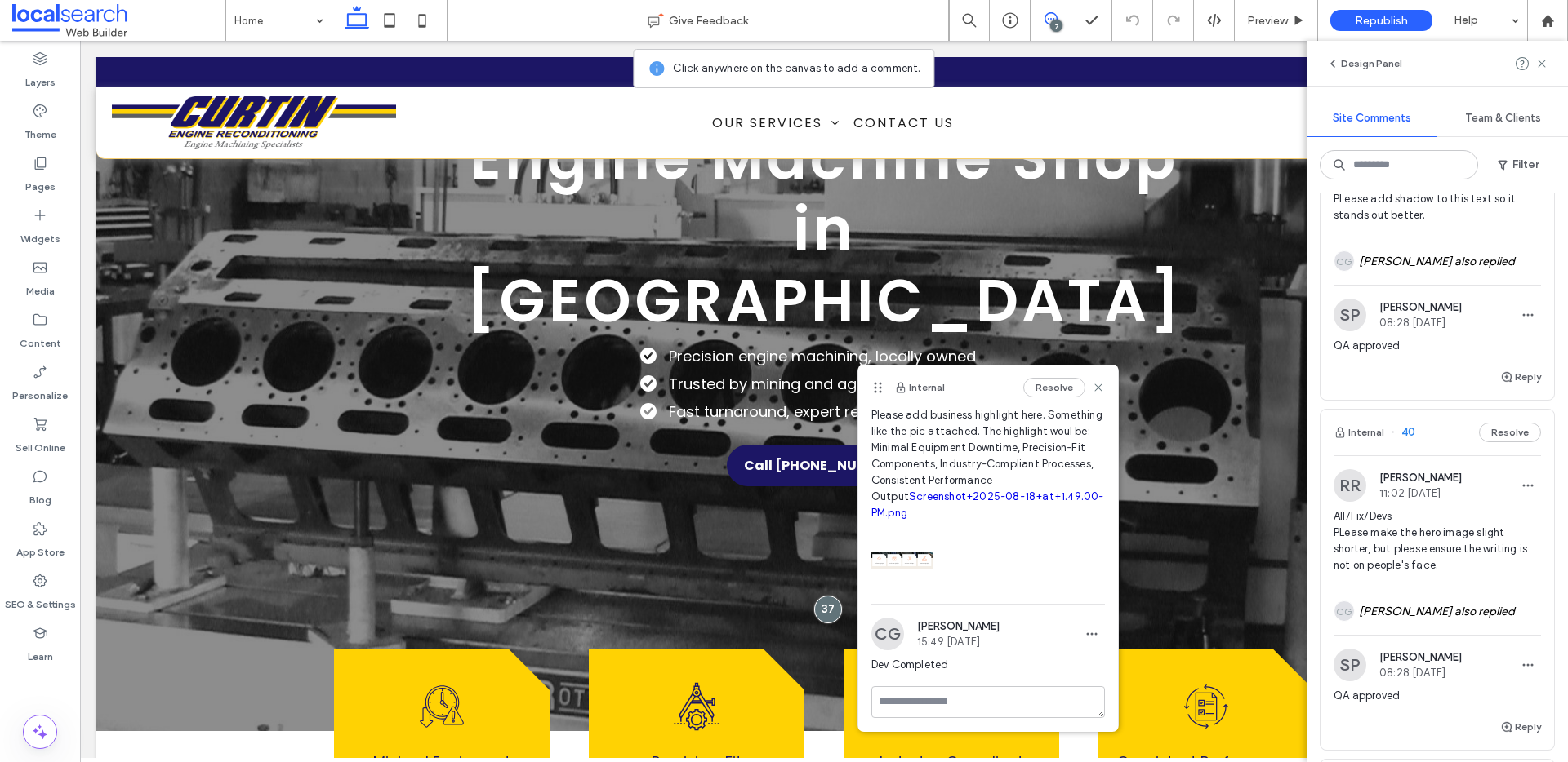
scroll to position [63, 0]
click at [973, 694] on textarea at bounding box center [988, 724] width 233 height 81
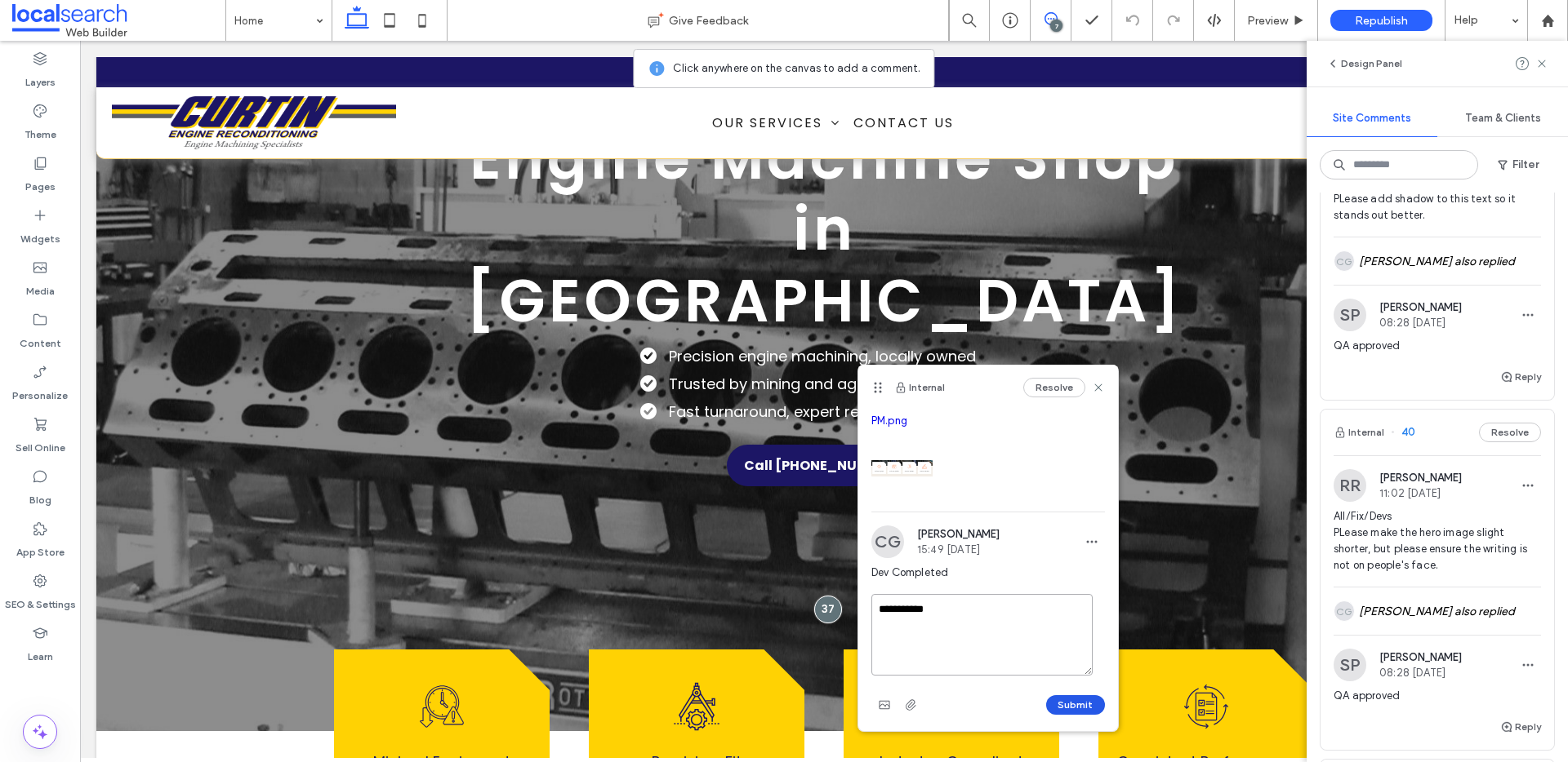
type textarea "**********"
click at [1065, 706] on button "Submit" at bounding box center [1074, 705] width 58 height 19
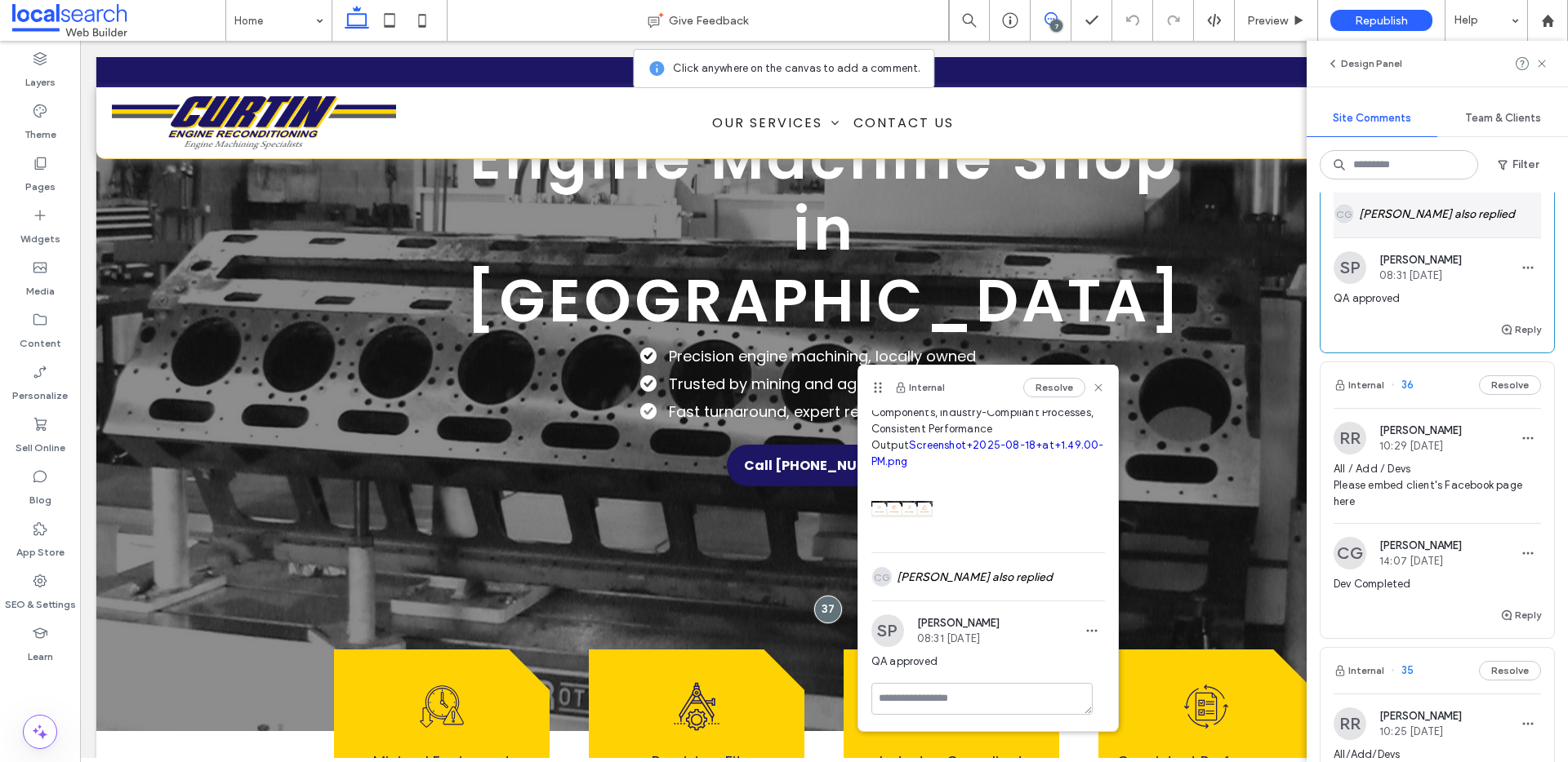
scroll to position [1780, 0]
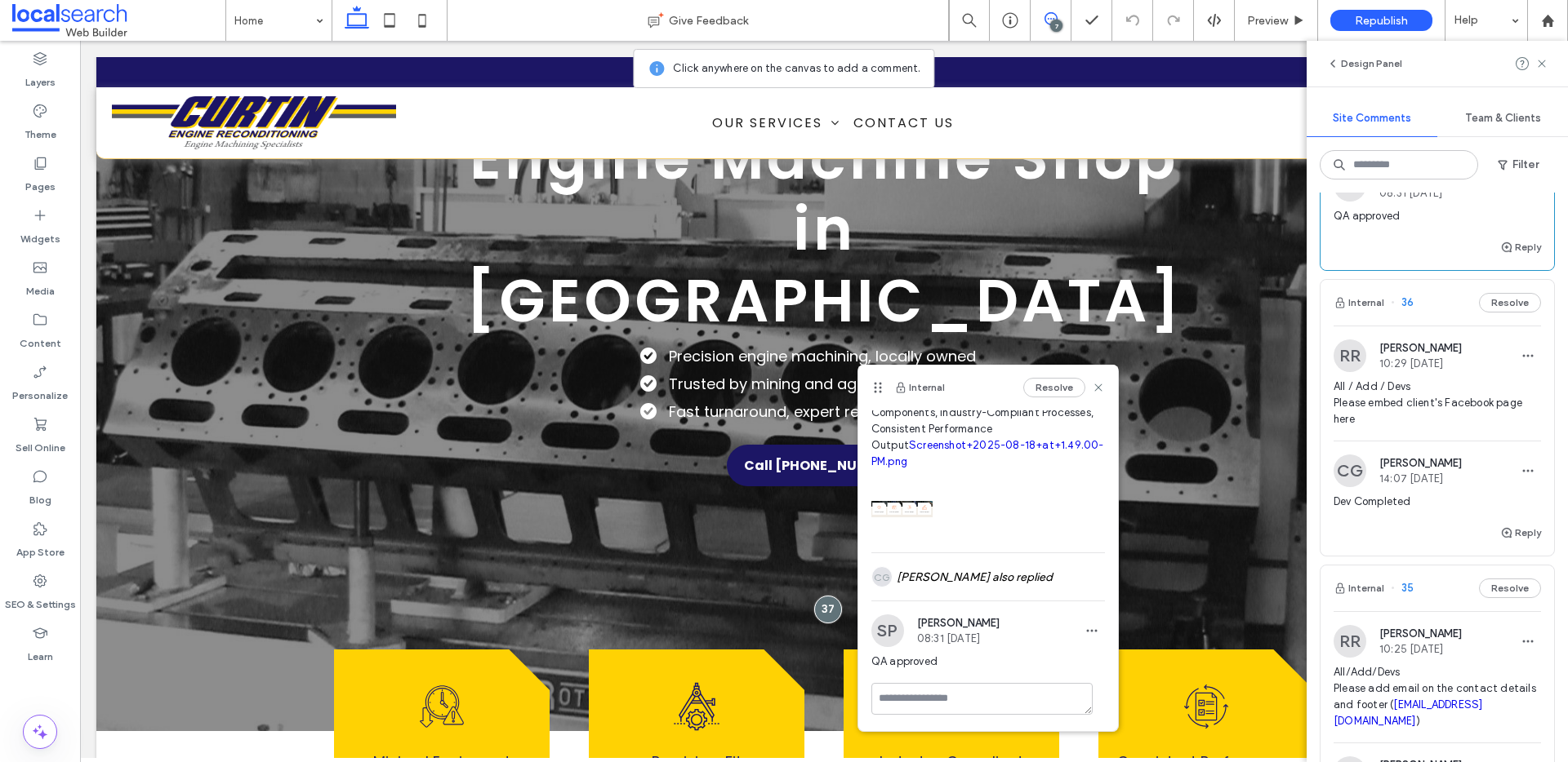
click at [1498, 427] on span "All / Add / Devs Please embed client's Facebook page here" at bounding box center [1437, 403] width 207 height 49
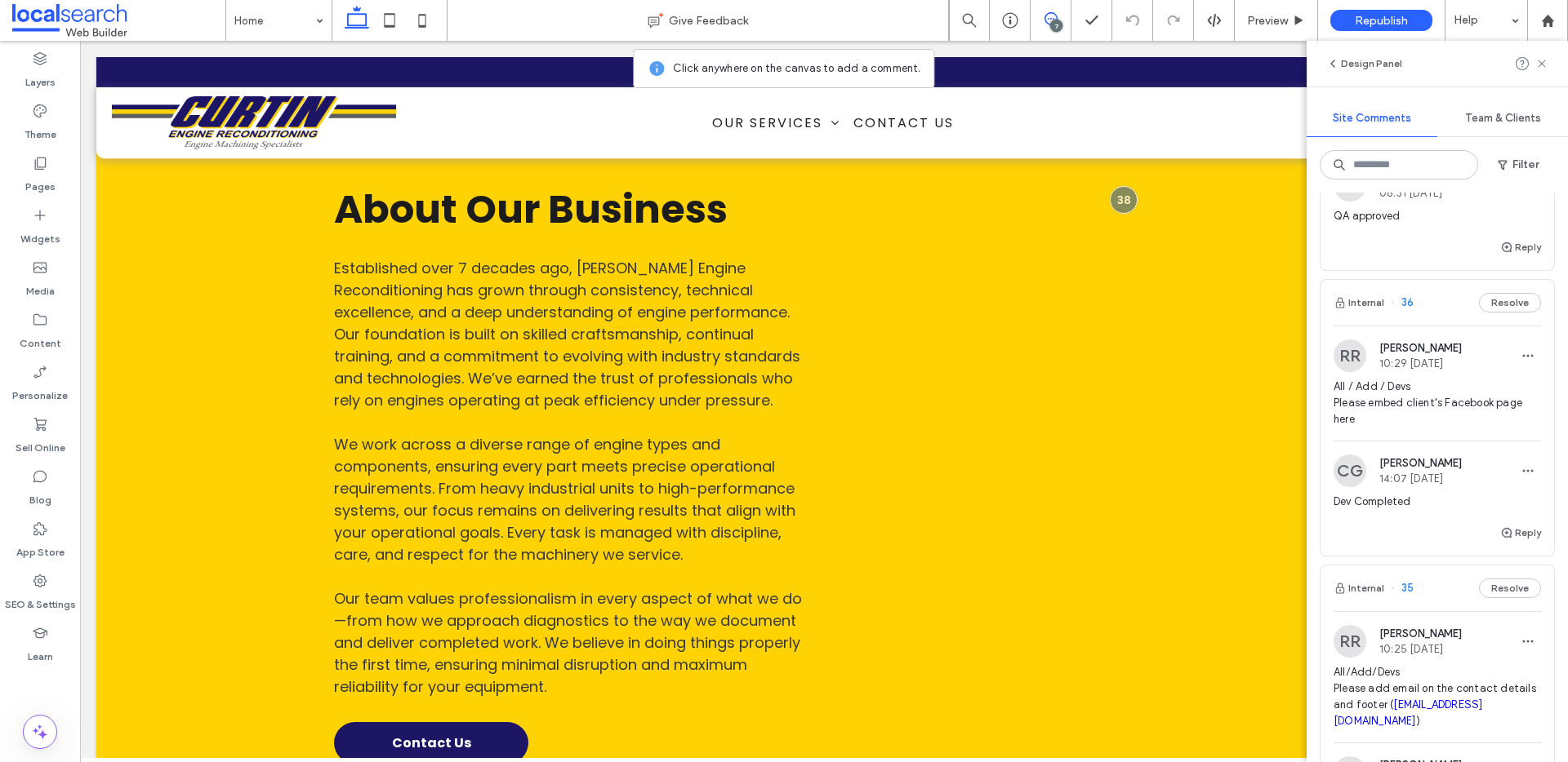
scroll to position [4119, 0]
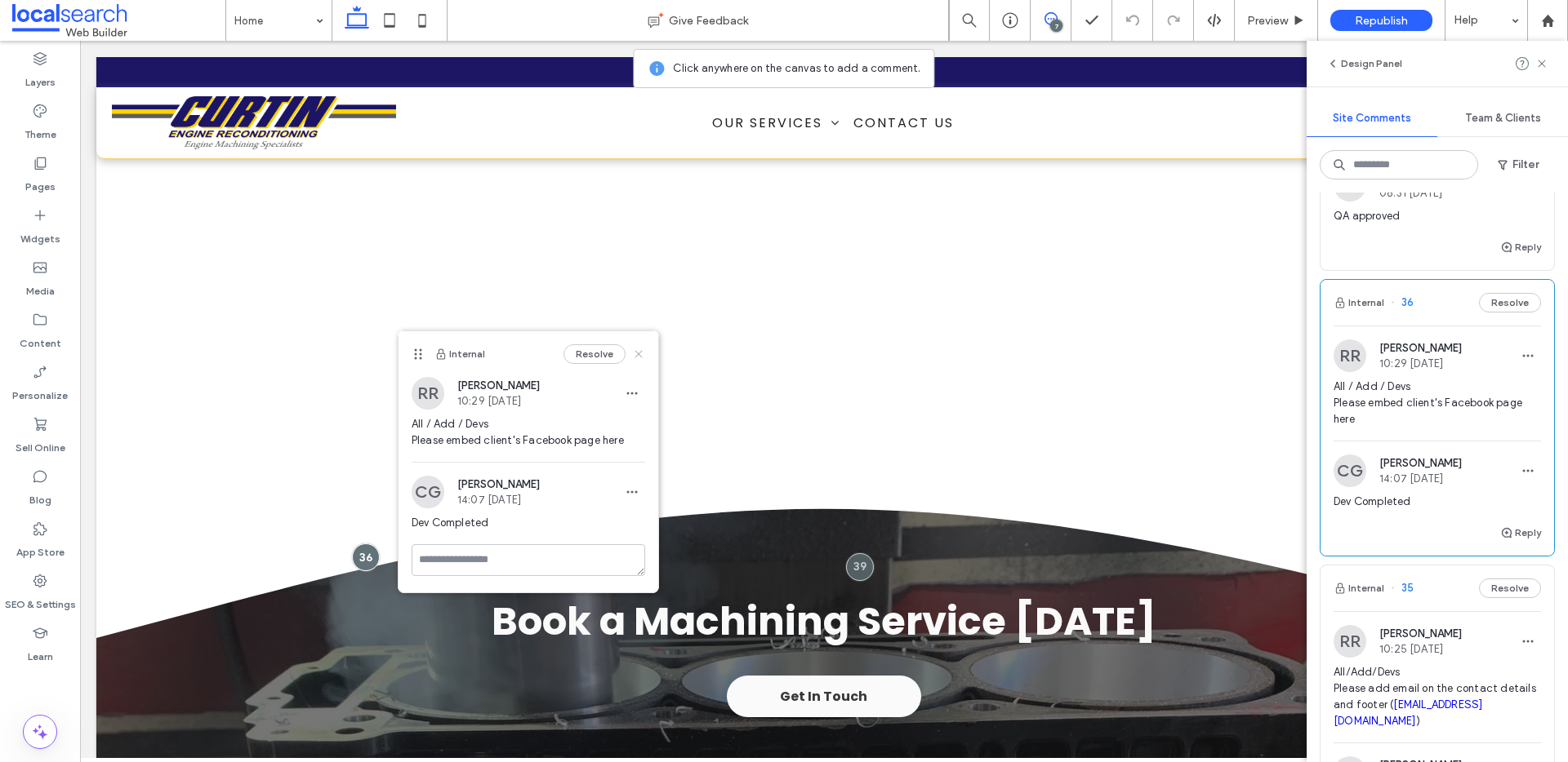
click at [638, 353] on use at bounding box center [638, 355] width 7 height 7
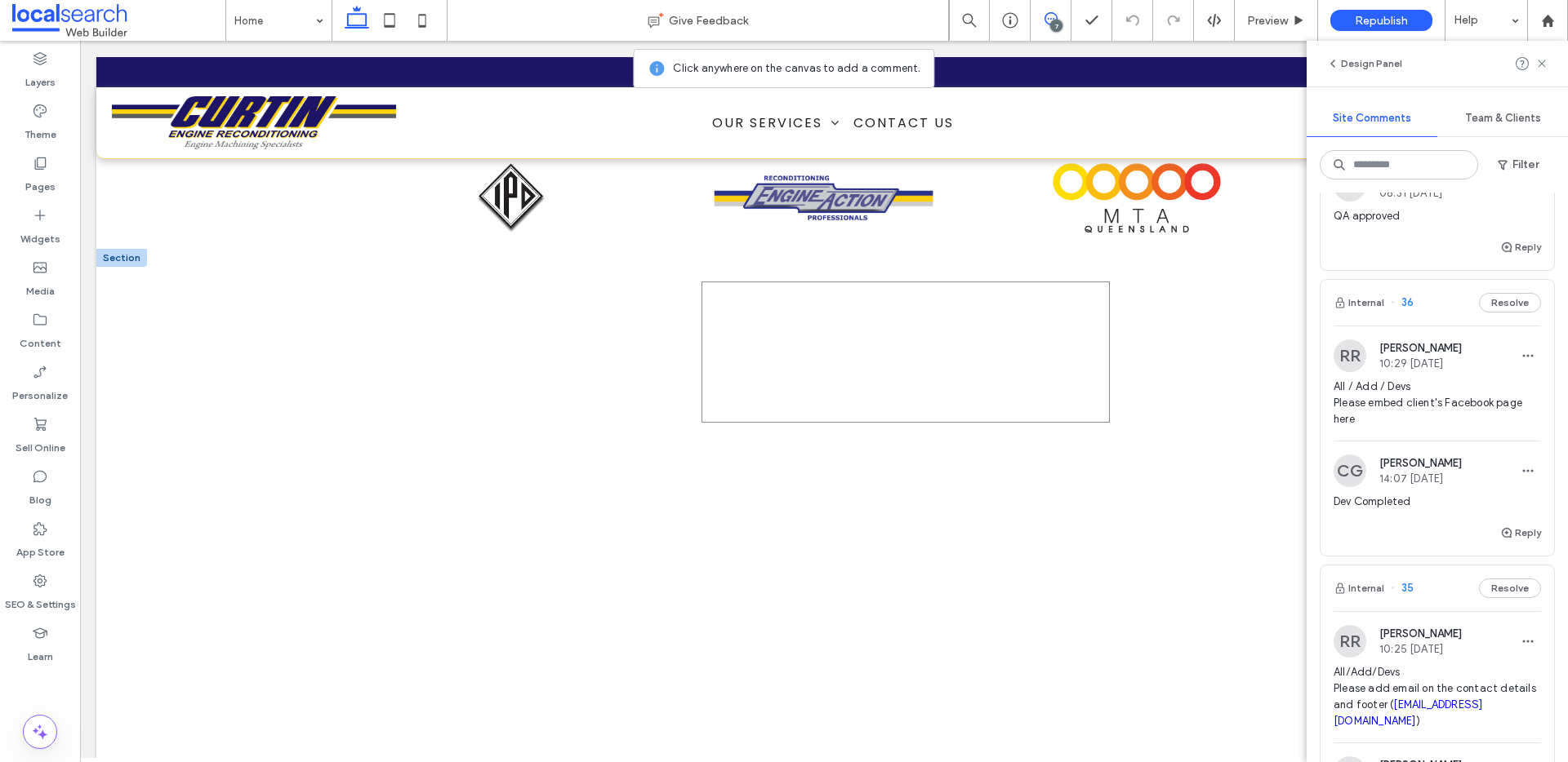
scroll to position [3860, 0]
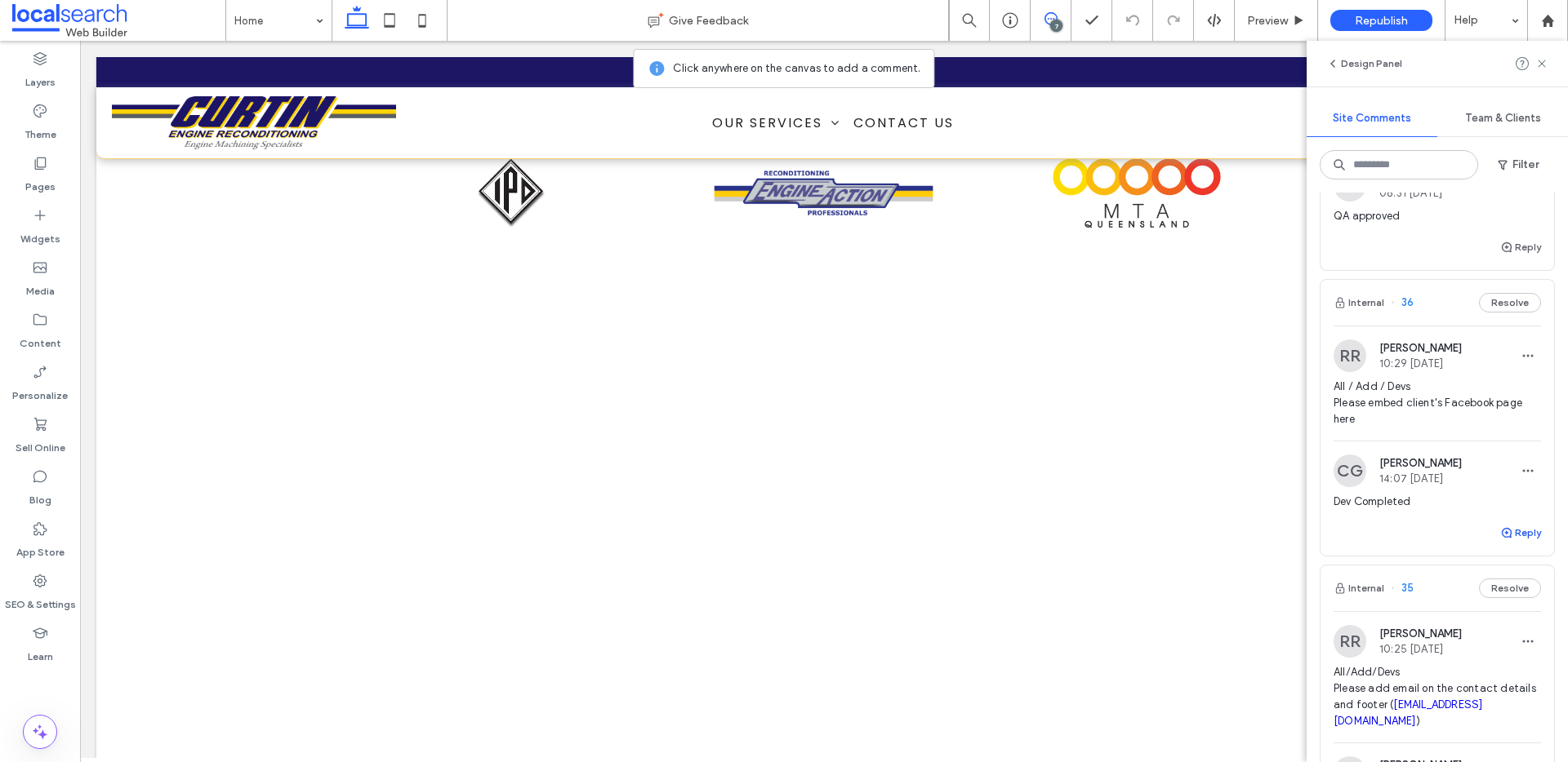
click at [1501, 532] on use "button" at bounding box center [1506, 532] width 10 height 10
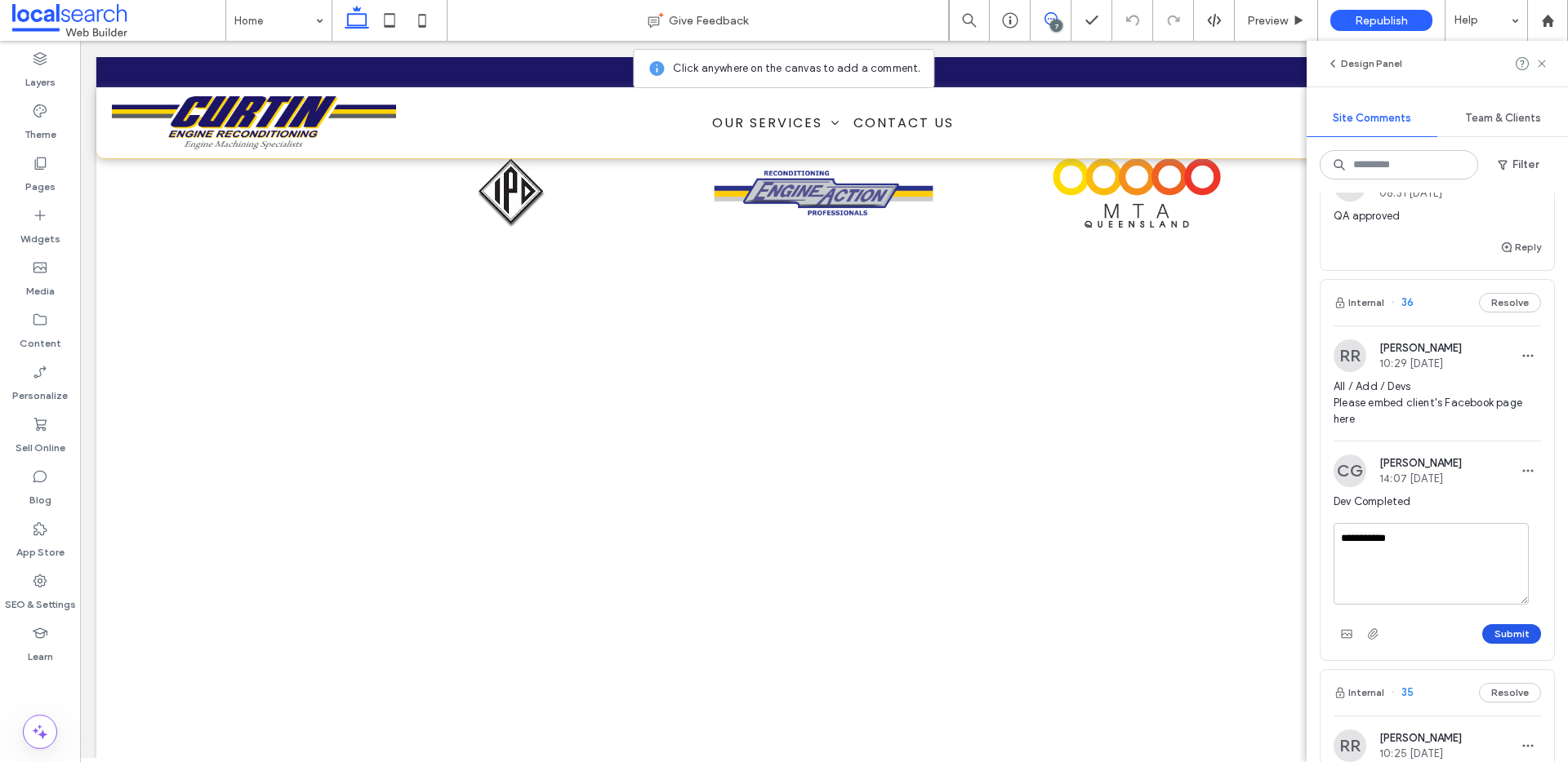
type textarea "**********"
click at [1493, 625] on button "Submit" at bounding box center [1511, 633] width 58 height 19
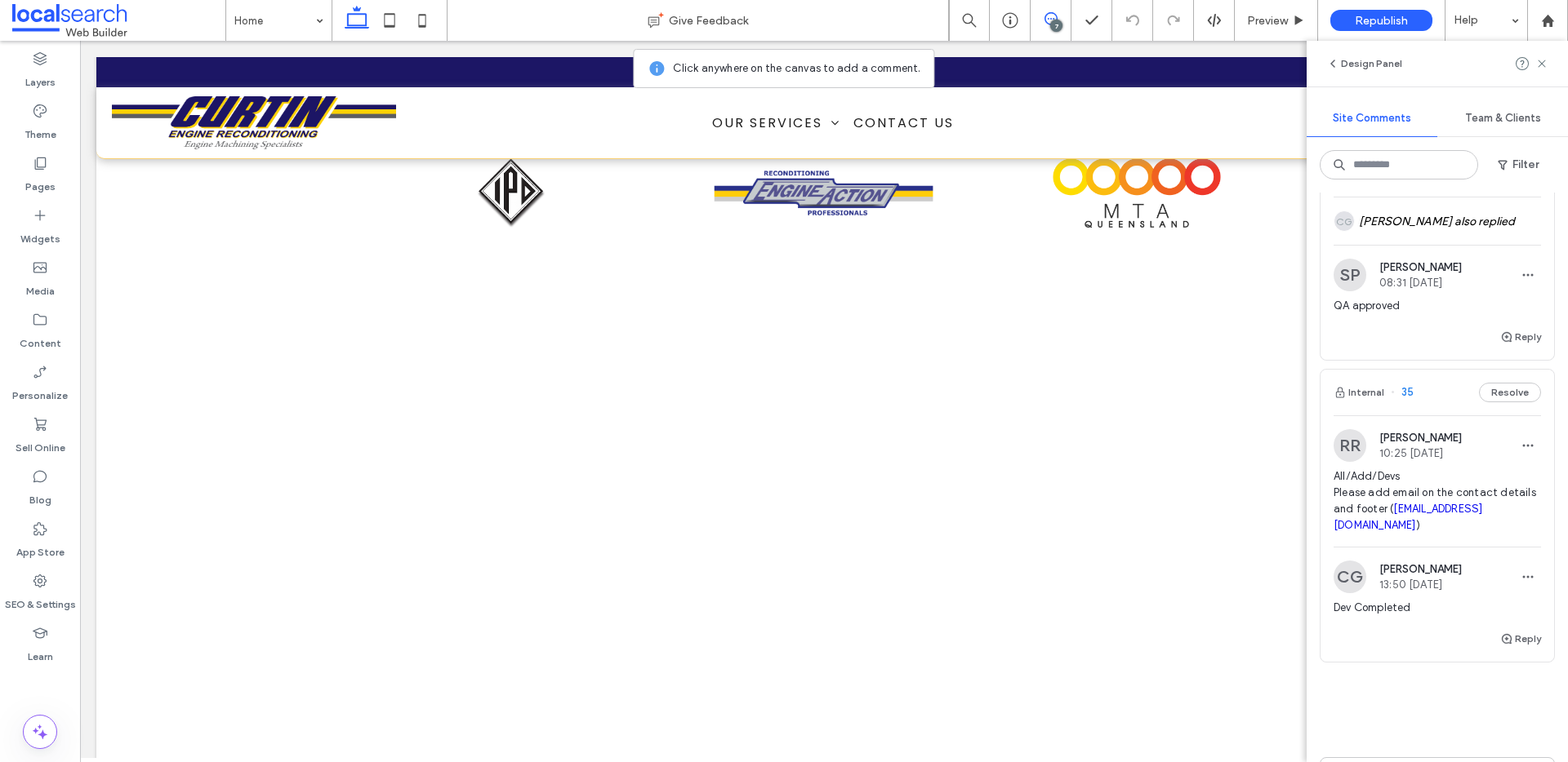
scroll to position [2055, 0]
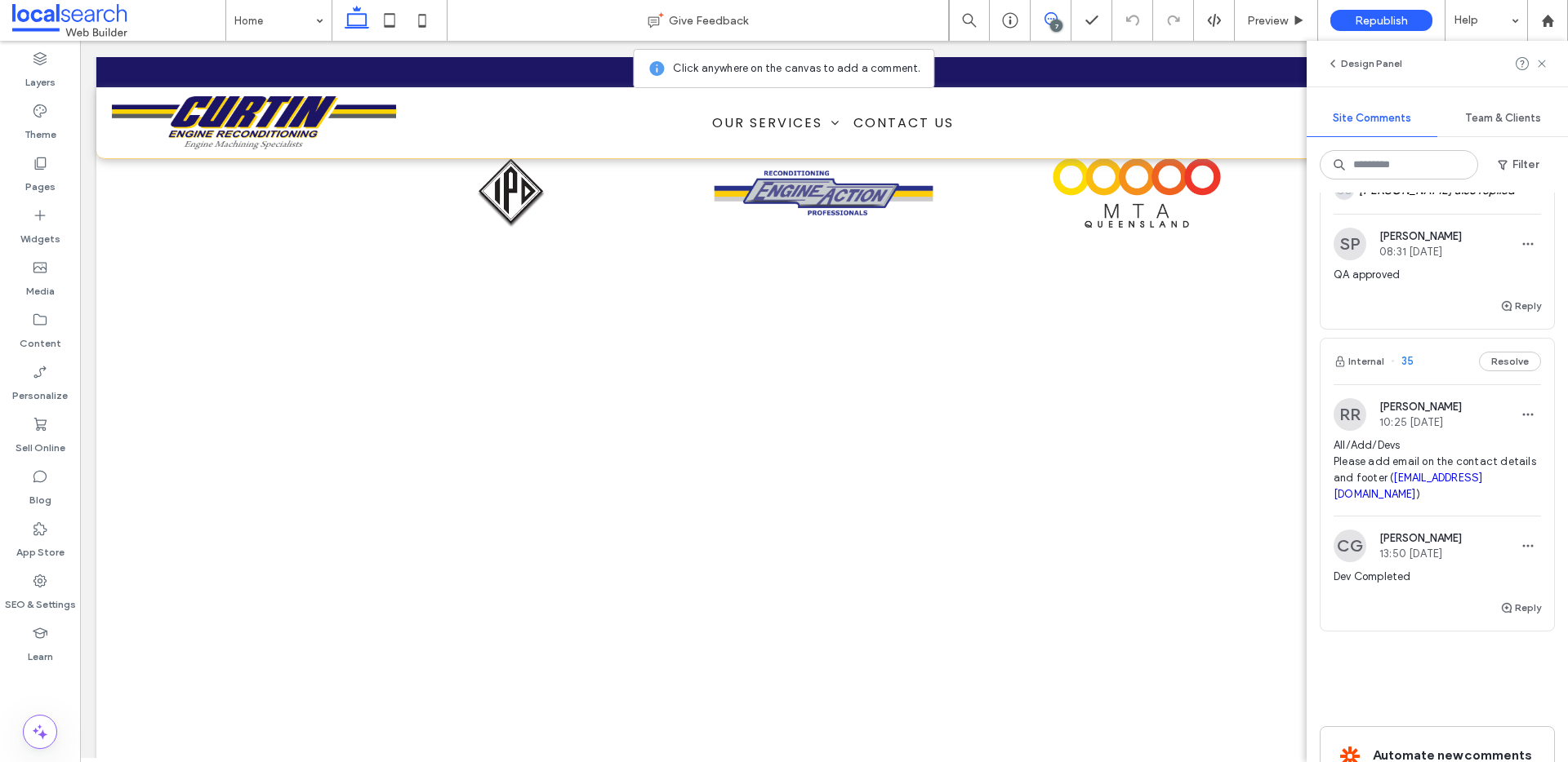
click at [1484, 474] on span "All/Add/Devs Please add email on the contact details and footer ( admin@curtine…" at bounding box center [1437, 470] width 207 height 66
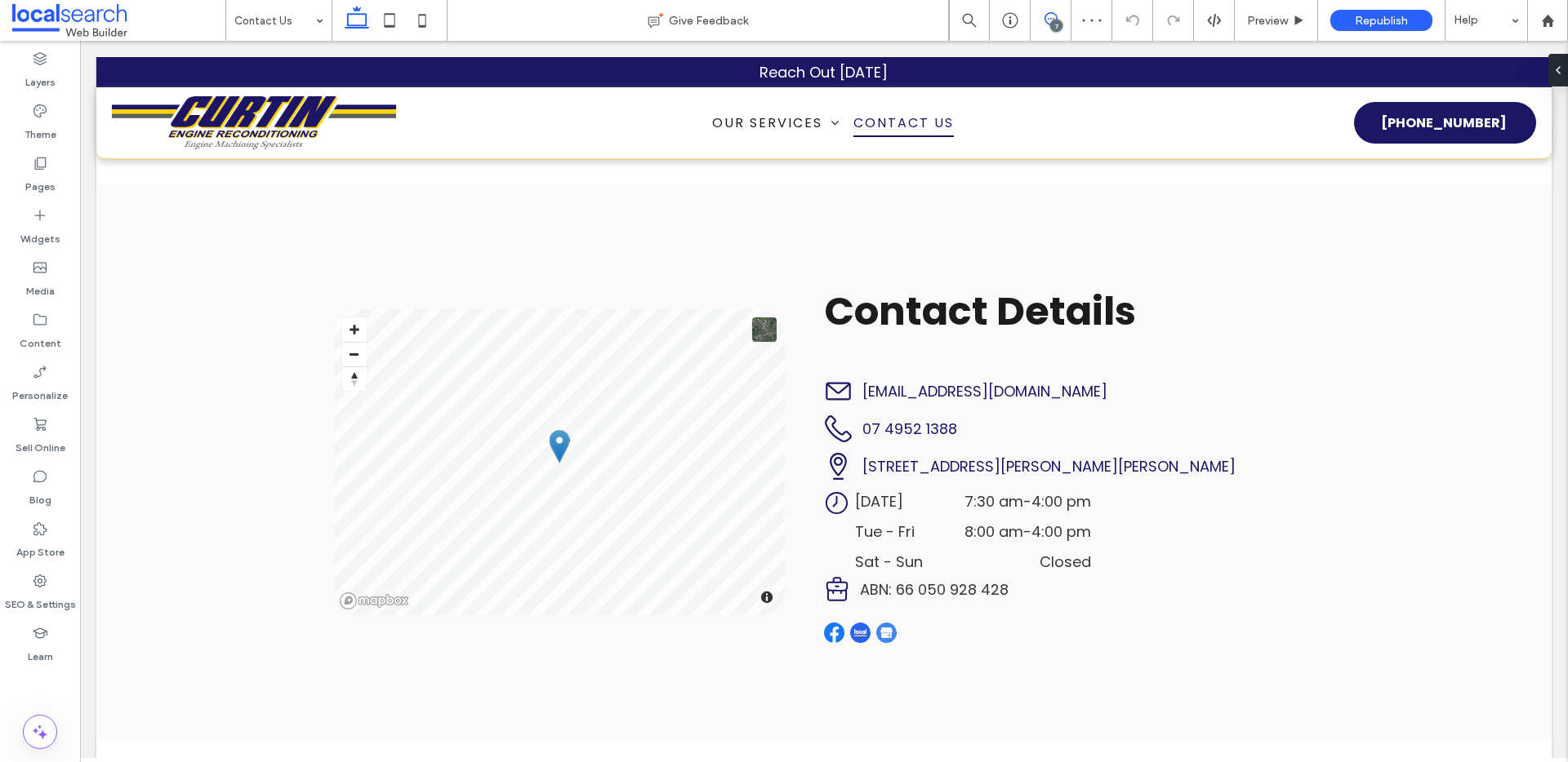
click at [1059, 13] on span at bounding box center [1050, 19] width 40 height 13
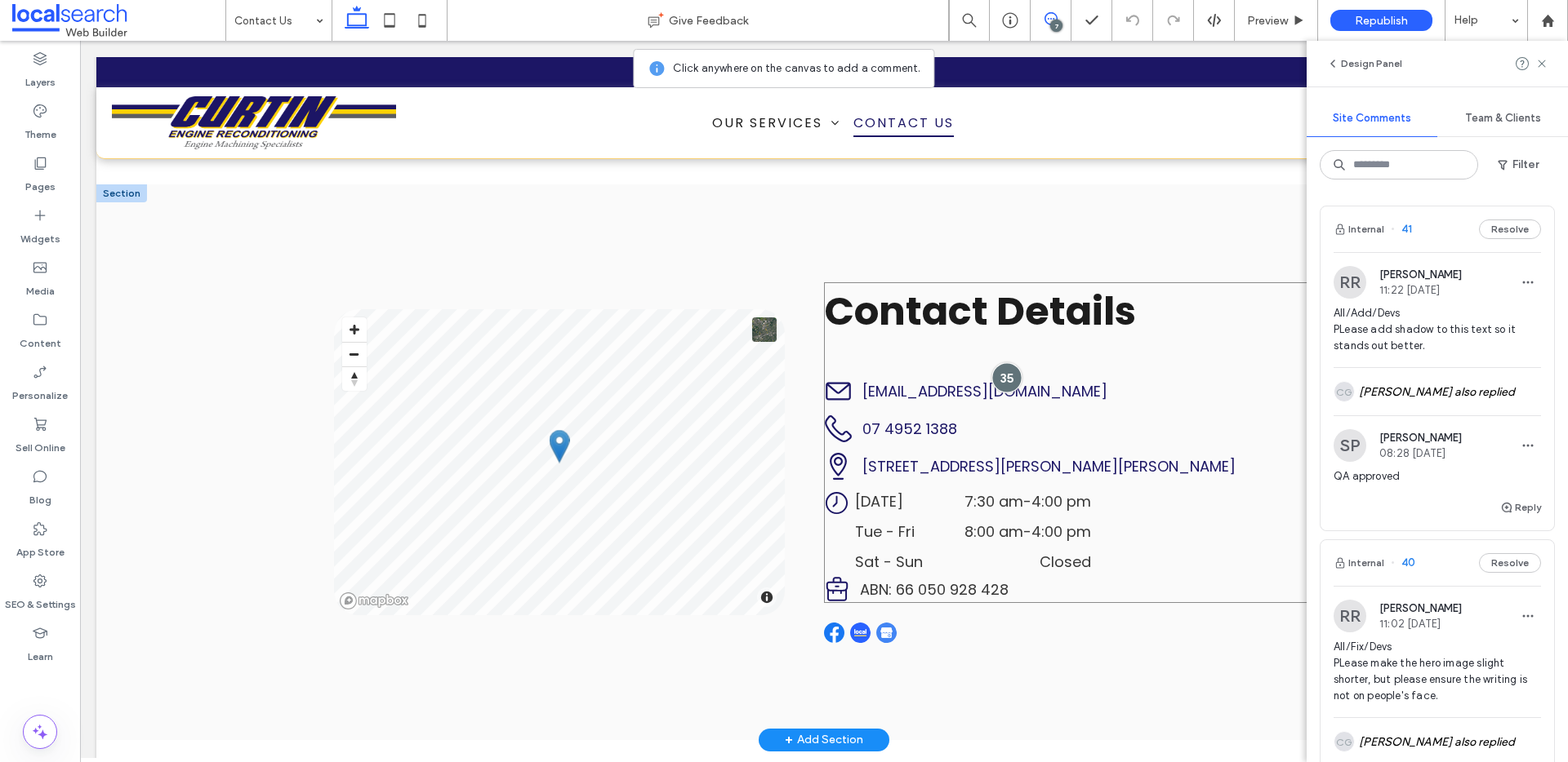
click at [998, 376] on div at bounding box center [1007, 378] width 31 height 31
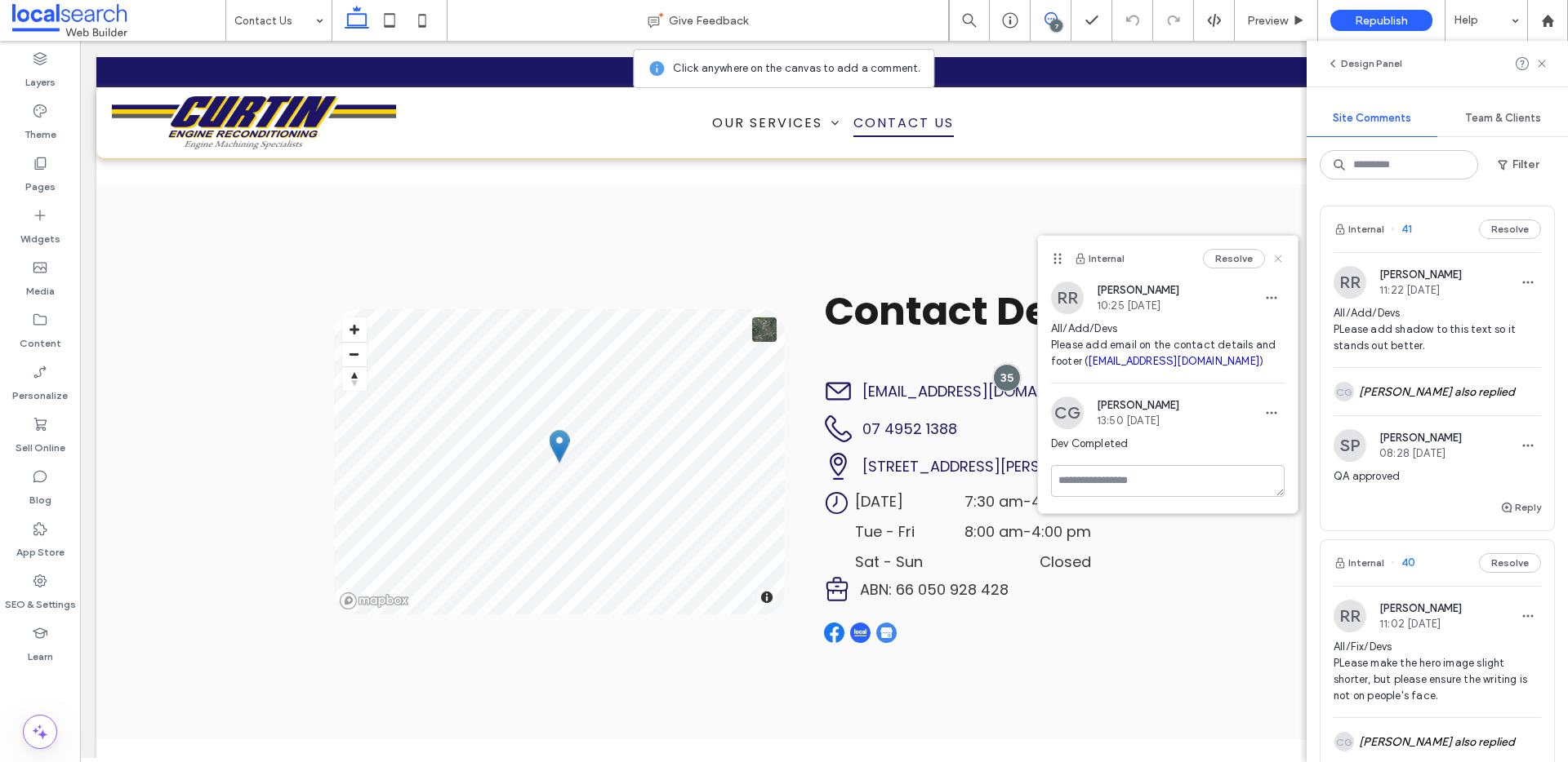
click at [1275, 256] on icon at bounding box center [1278, 258] width 13 height 13
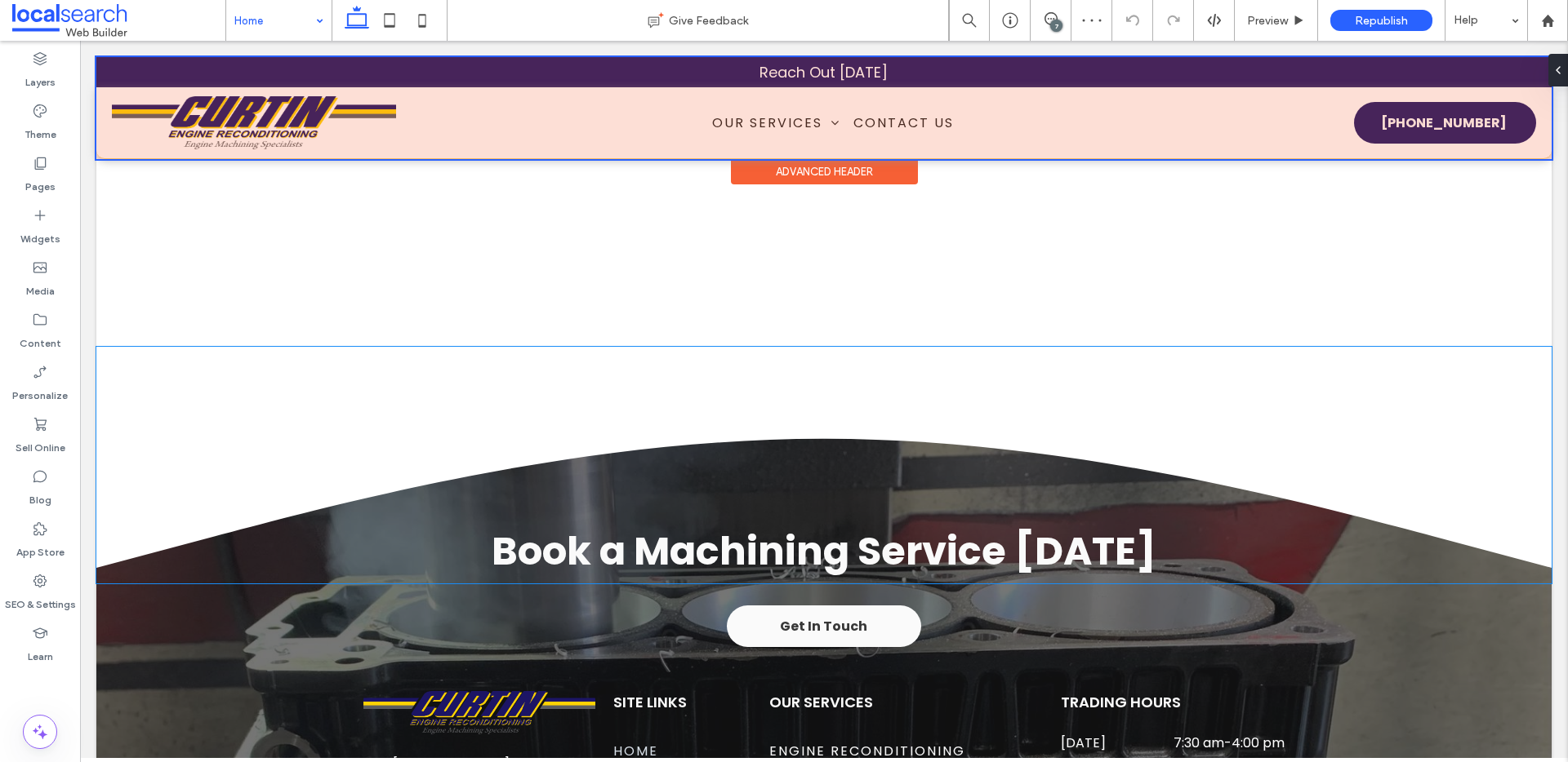
scroll to position [2512, 0]
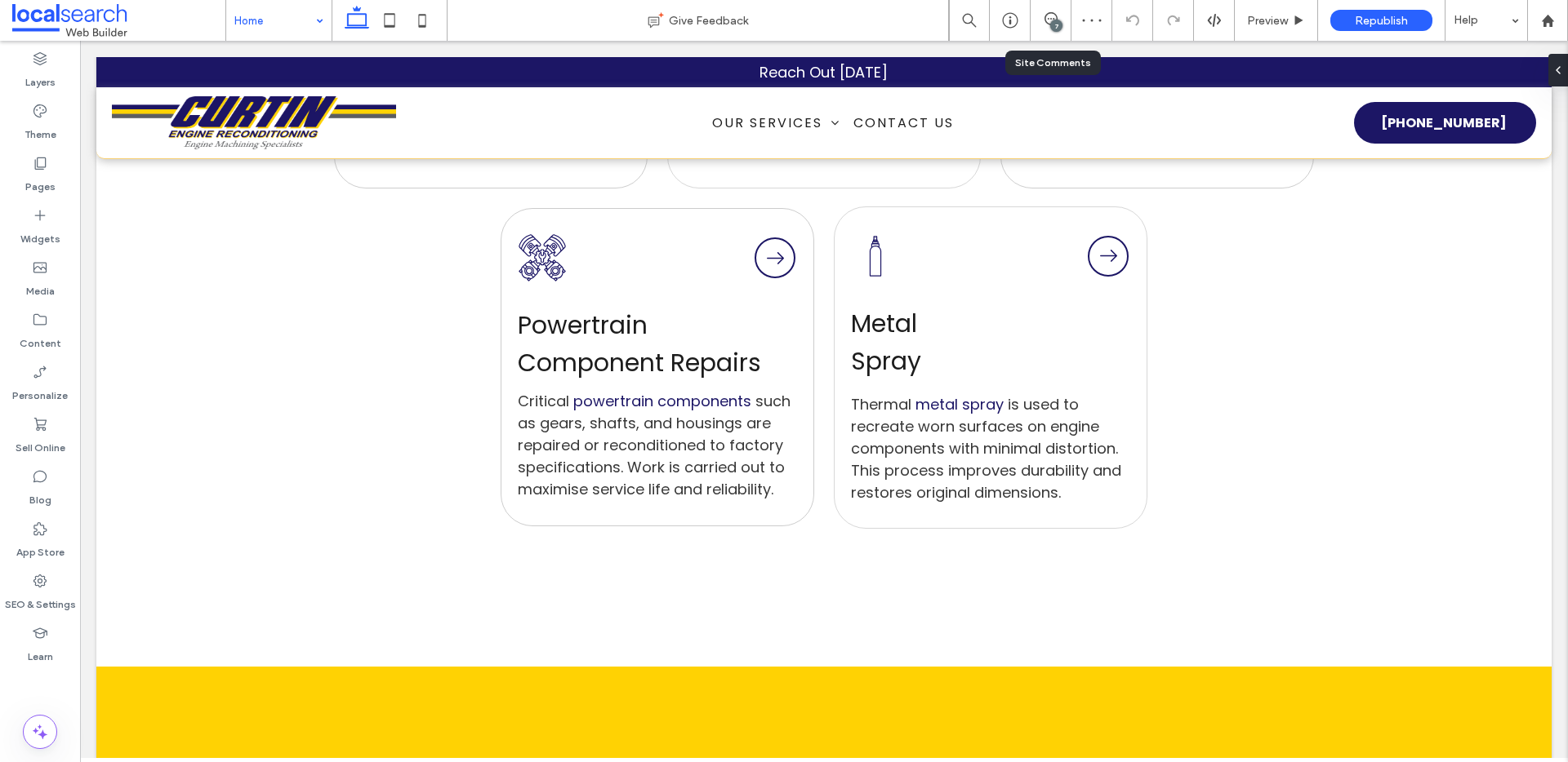
click at [1053, 24] on div "7" at bounding box center [1056, 25] width 12 height 12
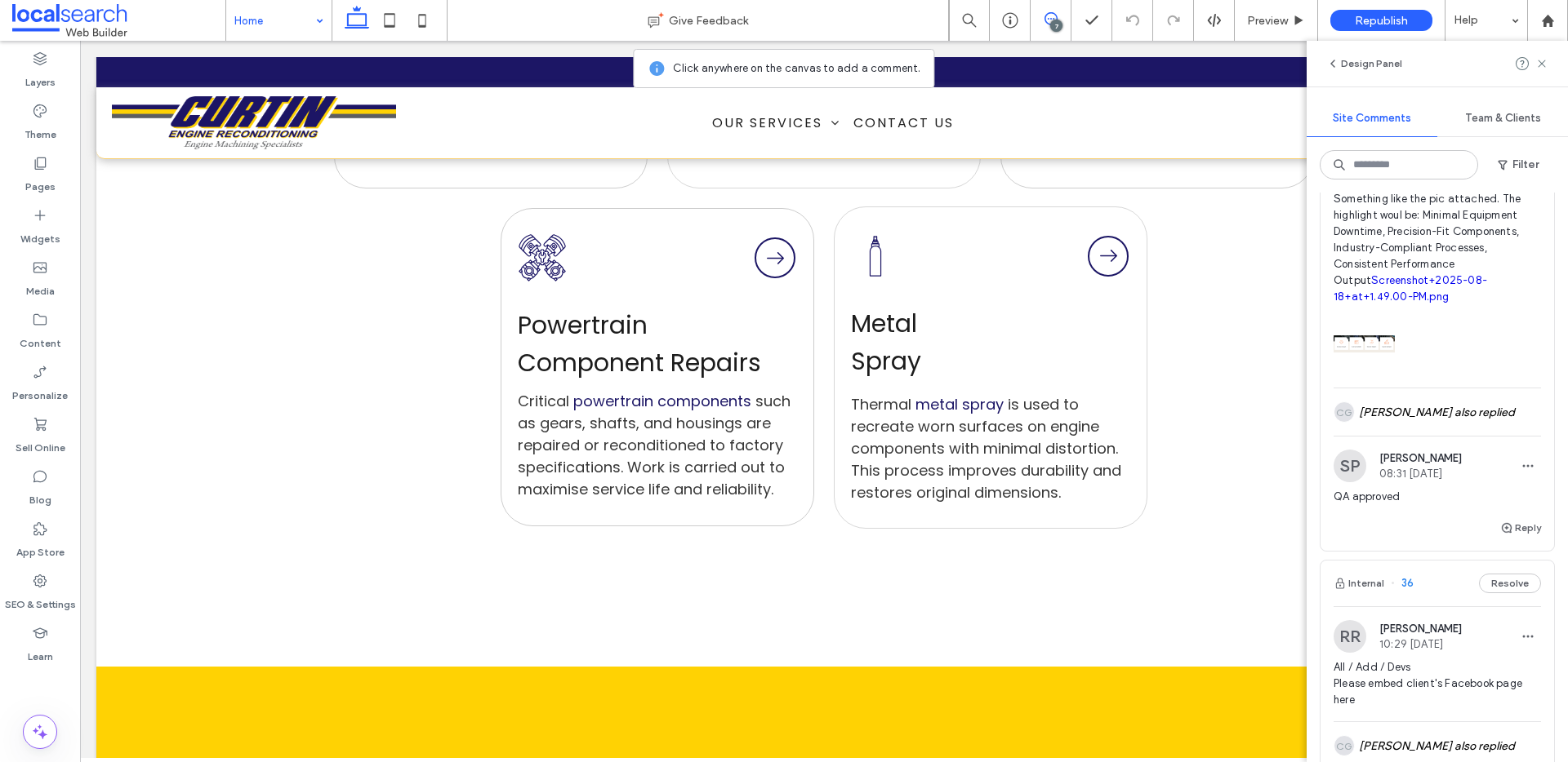
scroll to position [2182, 0]
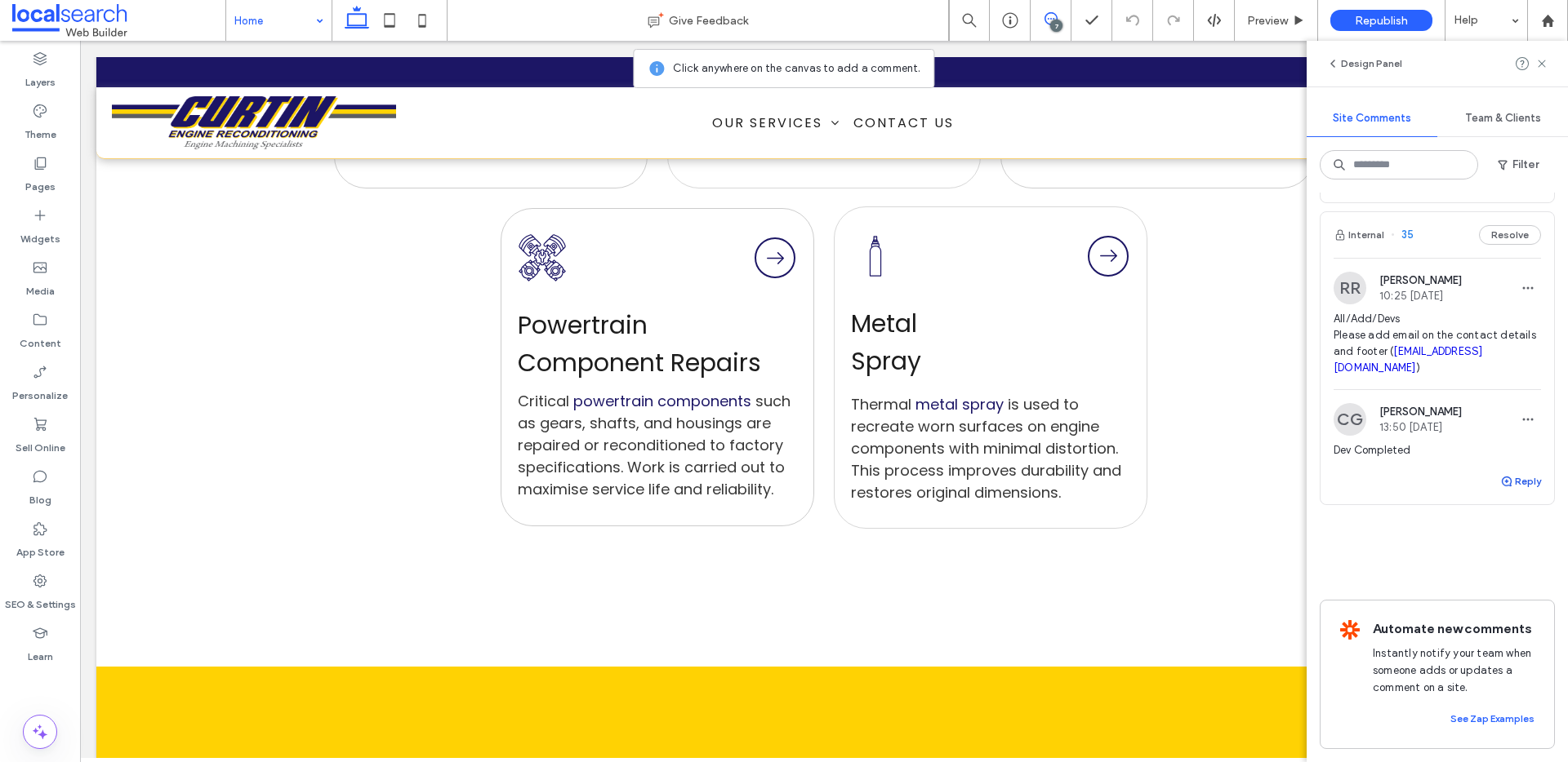
click at [1502, 477] on button "Reply" at bounding box center [1521, 481] width 41 height 19
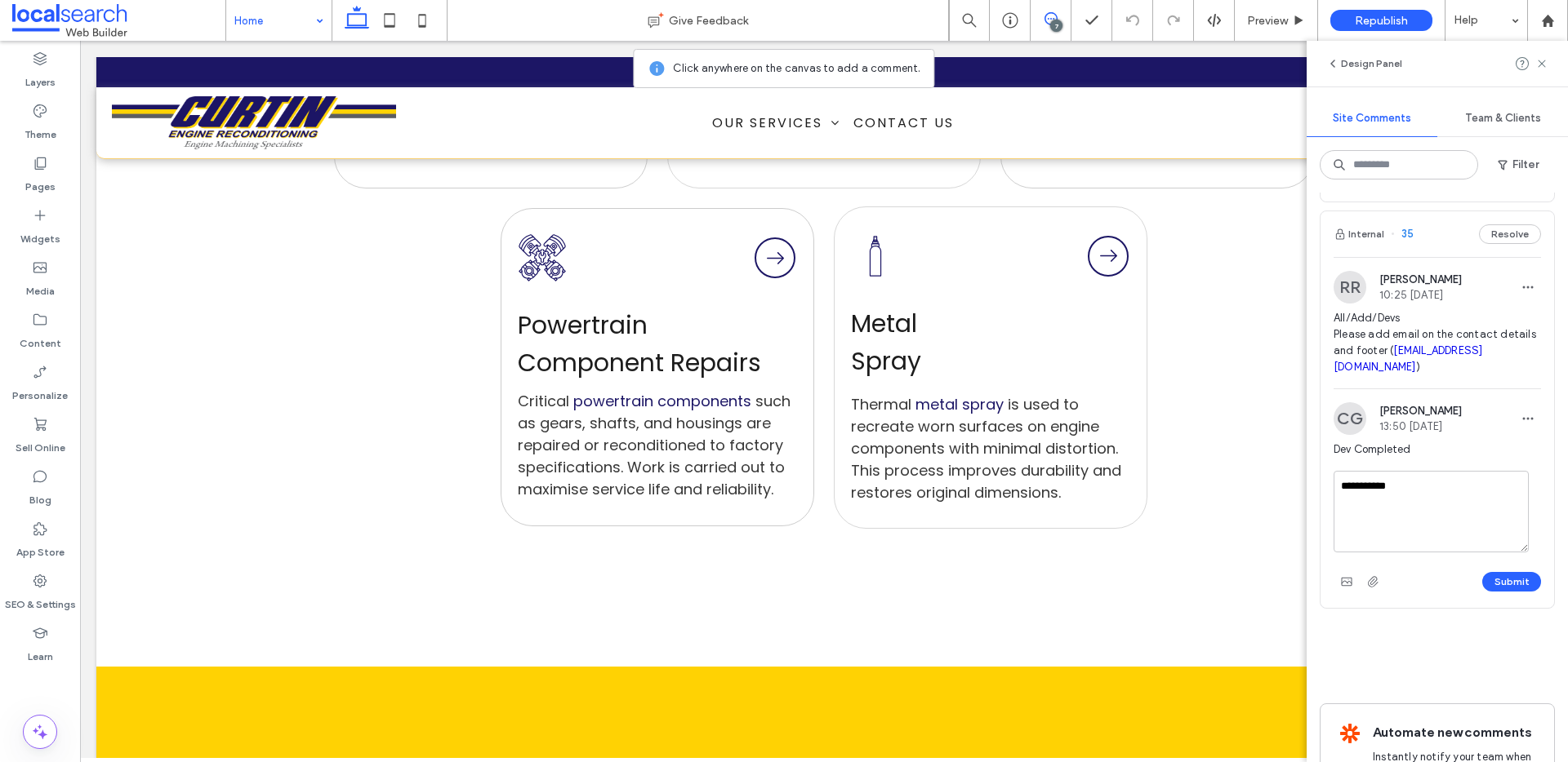
type textarea "**********"
click at [1490, 576] on button "Submit" at bounding box center [1511, 581] width 58 height 19
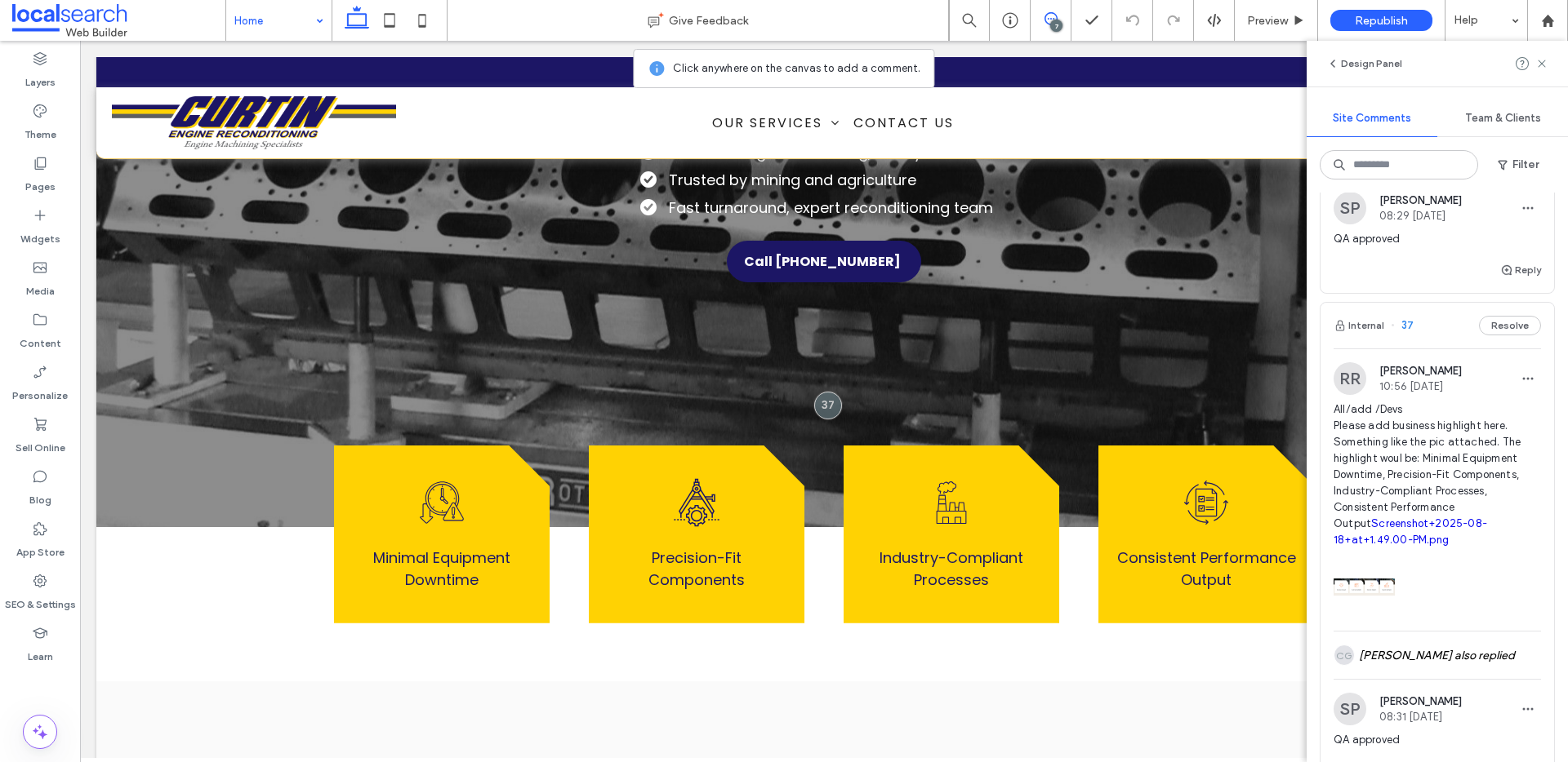
scroll to position [0, 0]
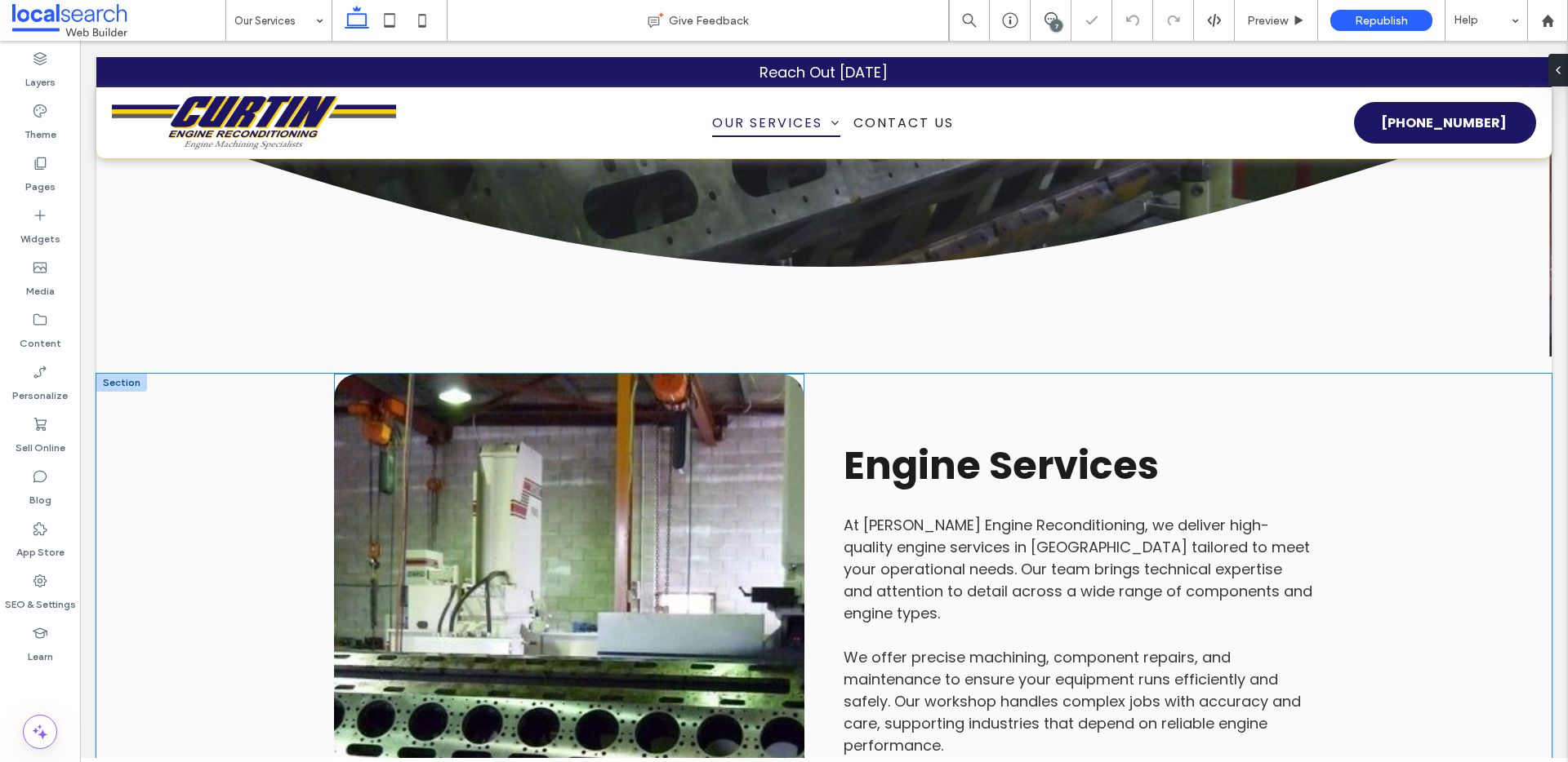
scroll to position [521, 0]
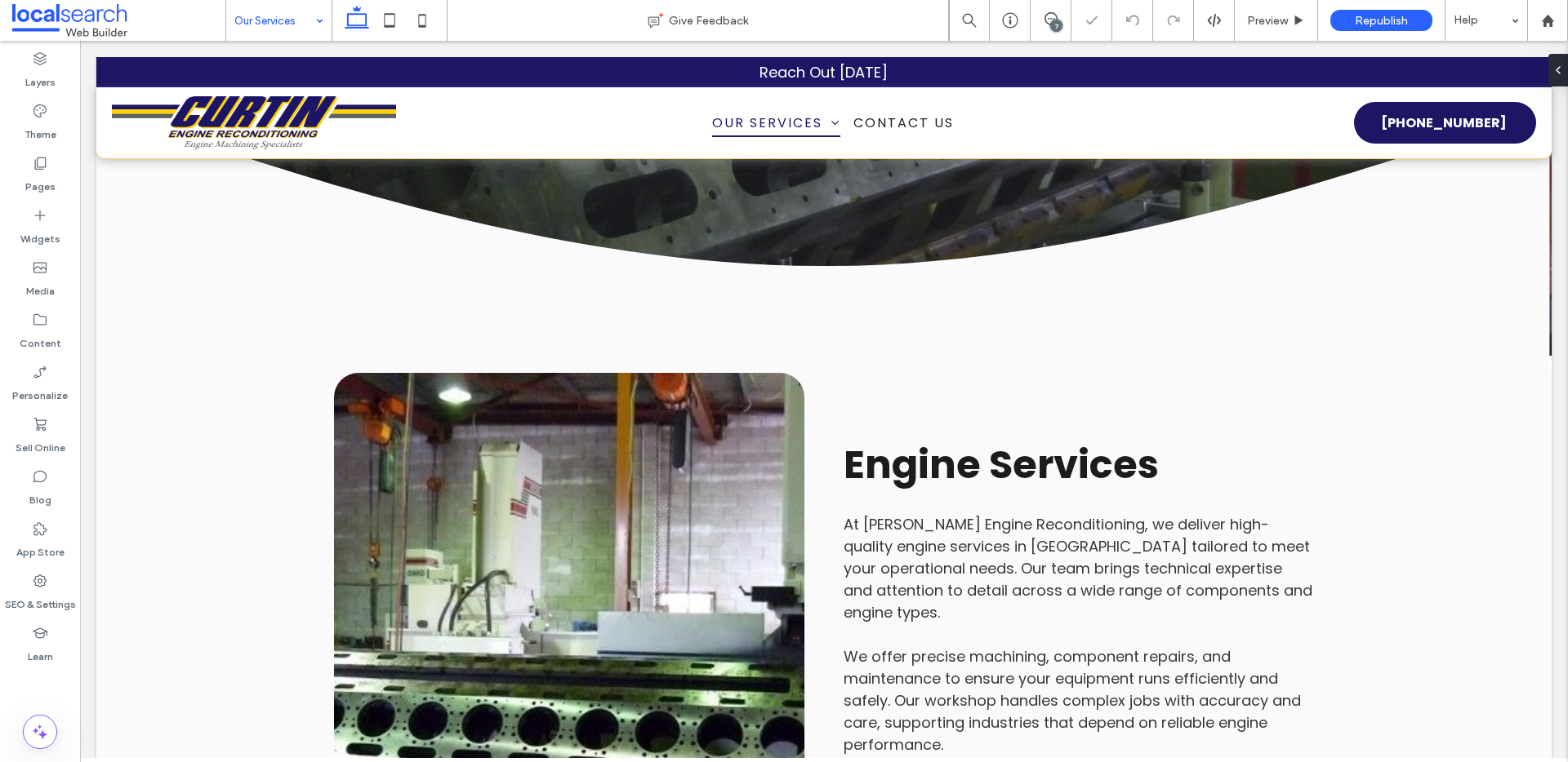
click at [257, 4] on input at bounding box center [274, 20] width 81 height 41
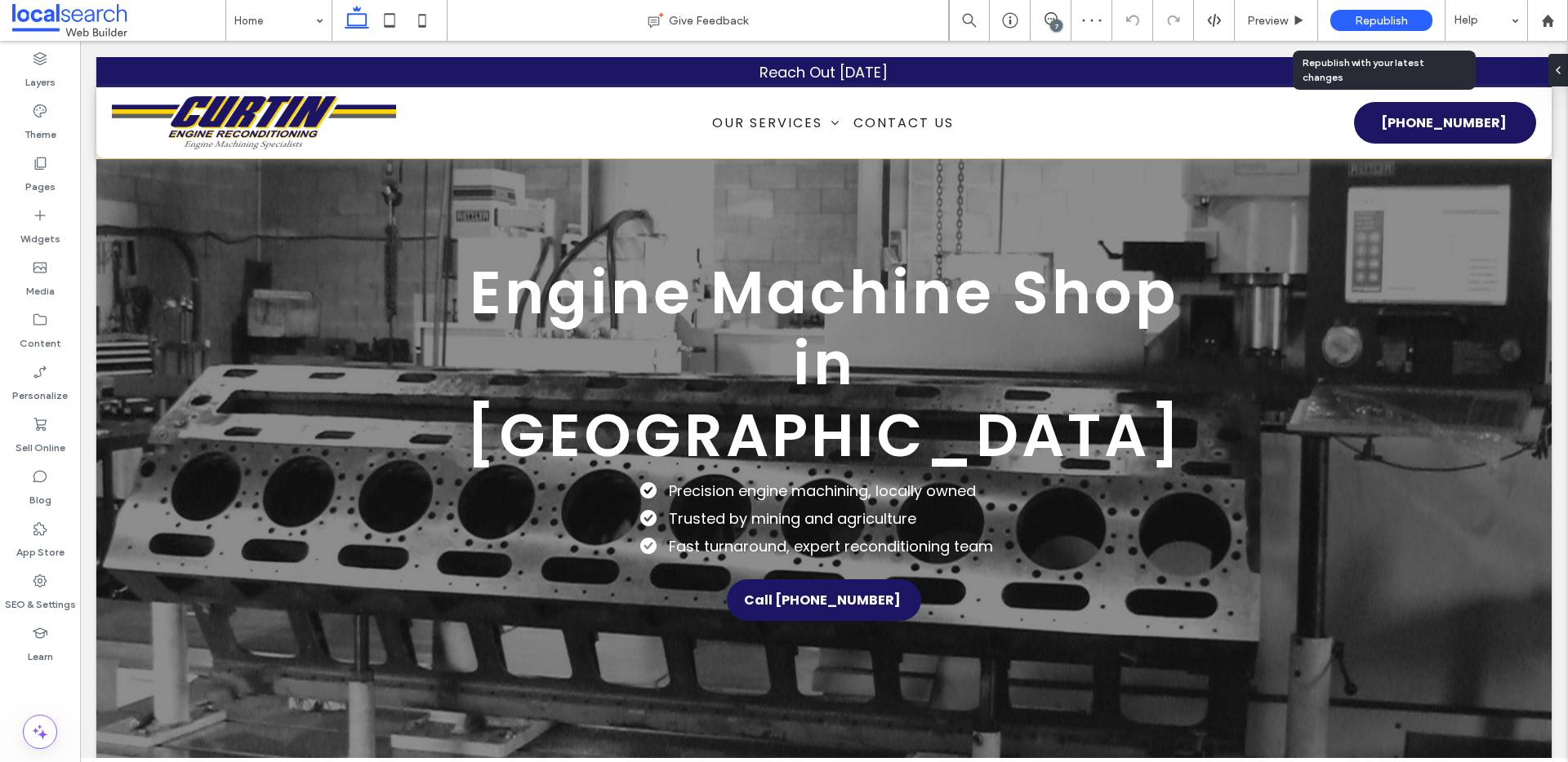
click at [1395, 17] on span "Republish" at bounding box center [1381, 20] width 53 height 14
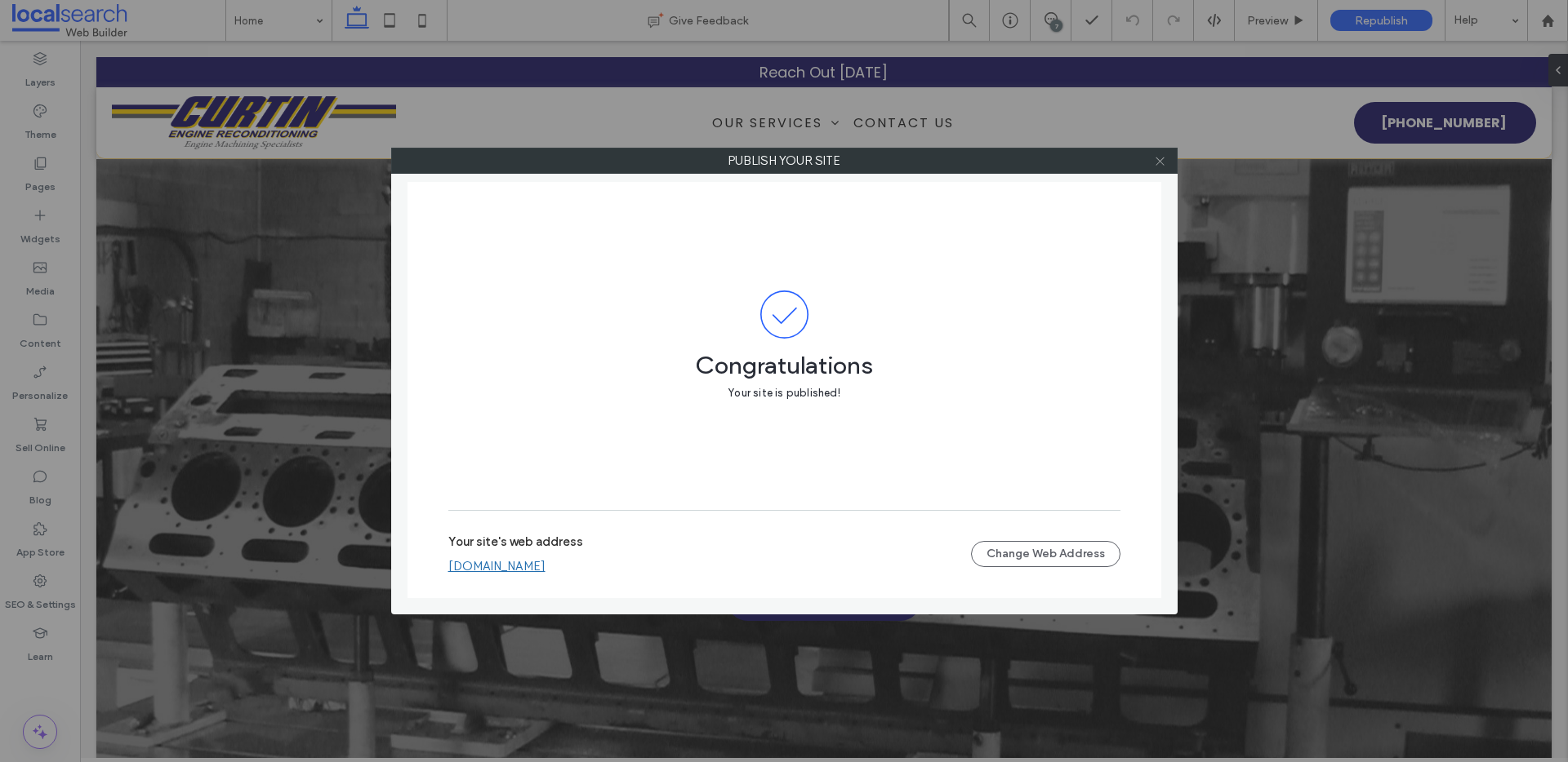
click at [1162, 159] on icon at bounding box center [1160, 161] width 12 height 12
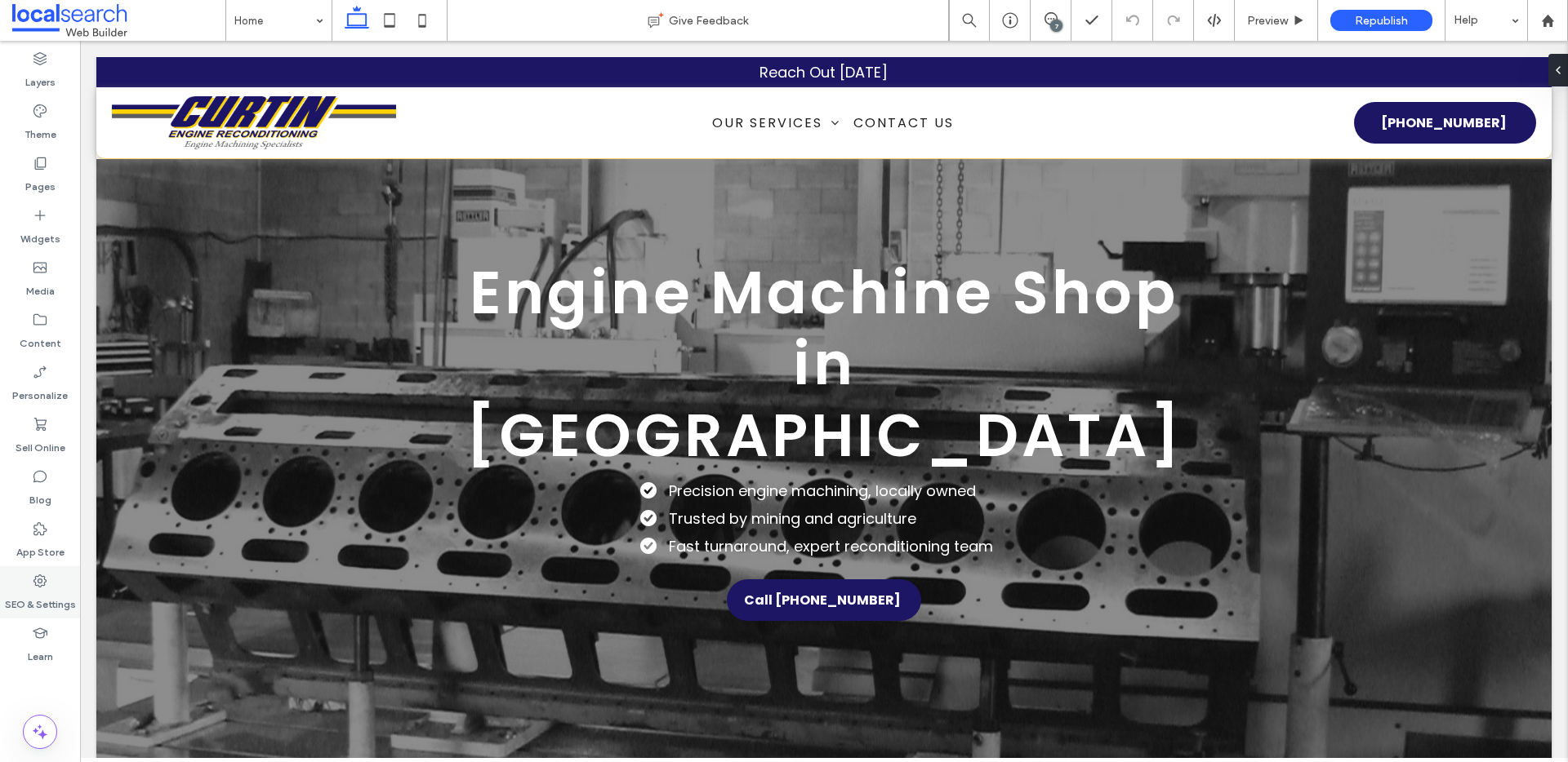
click at [20, 579] on div "SEO & Settings" at bounding box center [40, 593] width 80 height 52
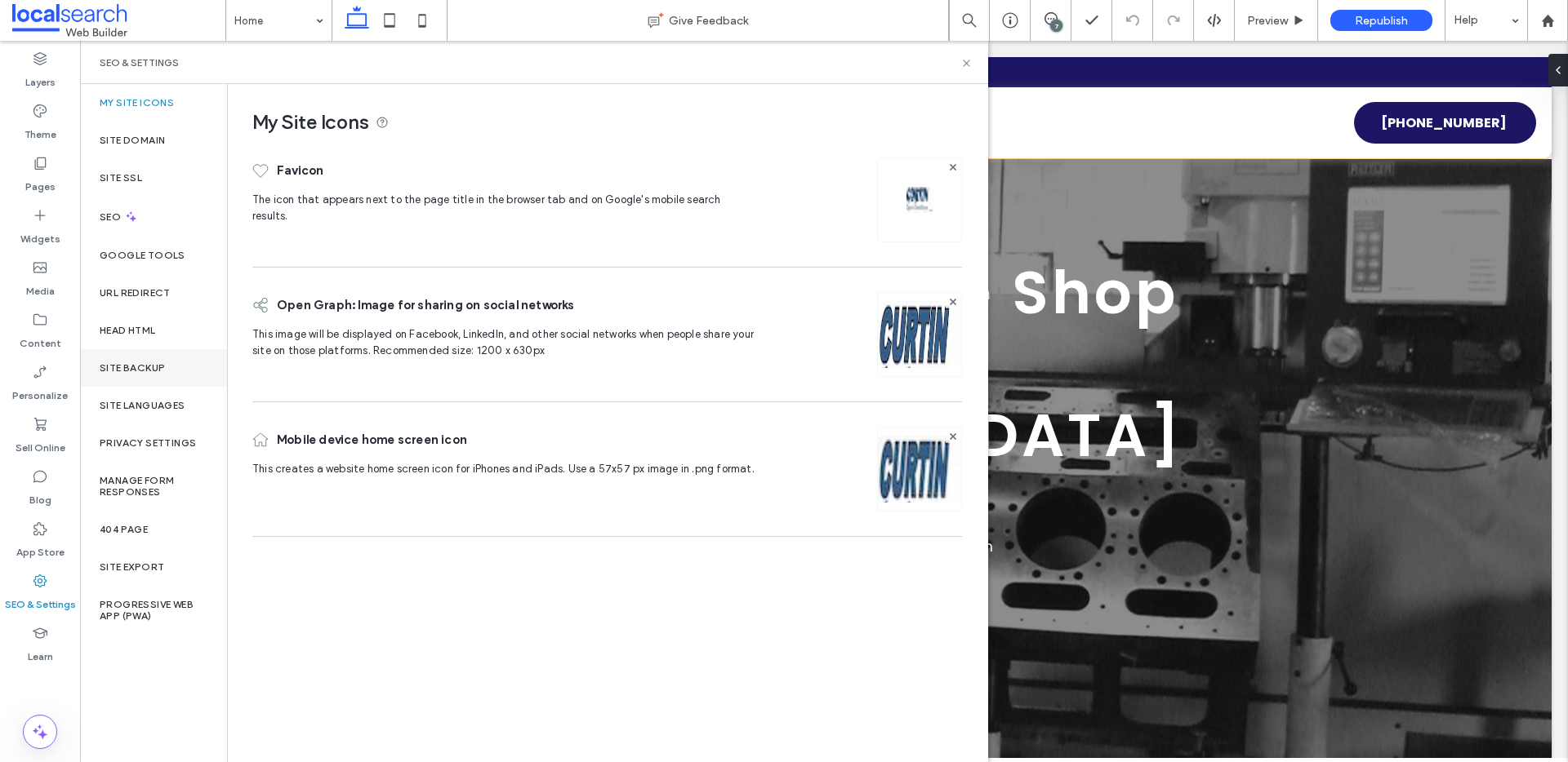
click at [167, 371] on div "Site Backup" at bounding box center [153, 368] width 147 height 38
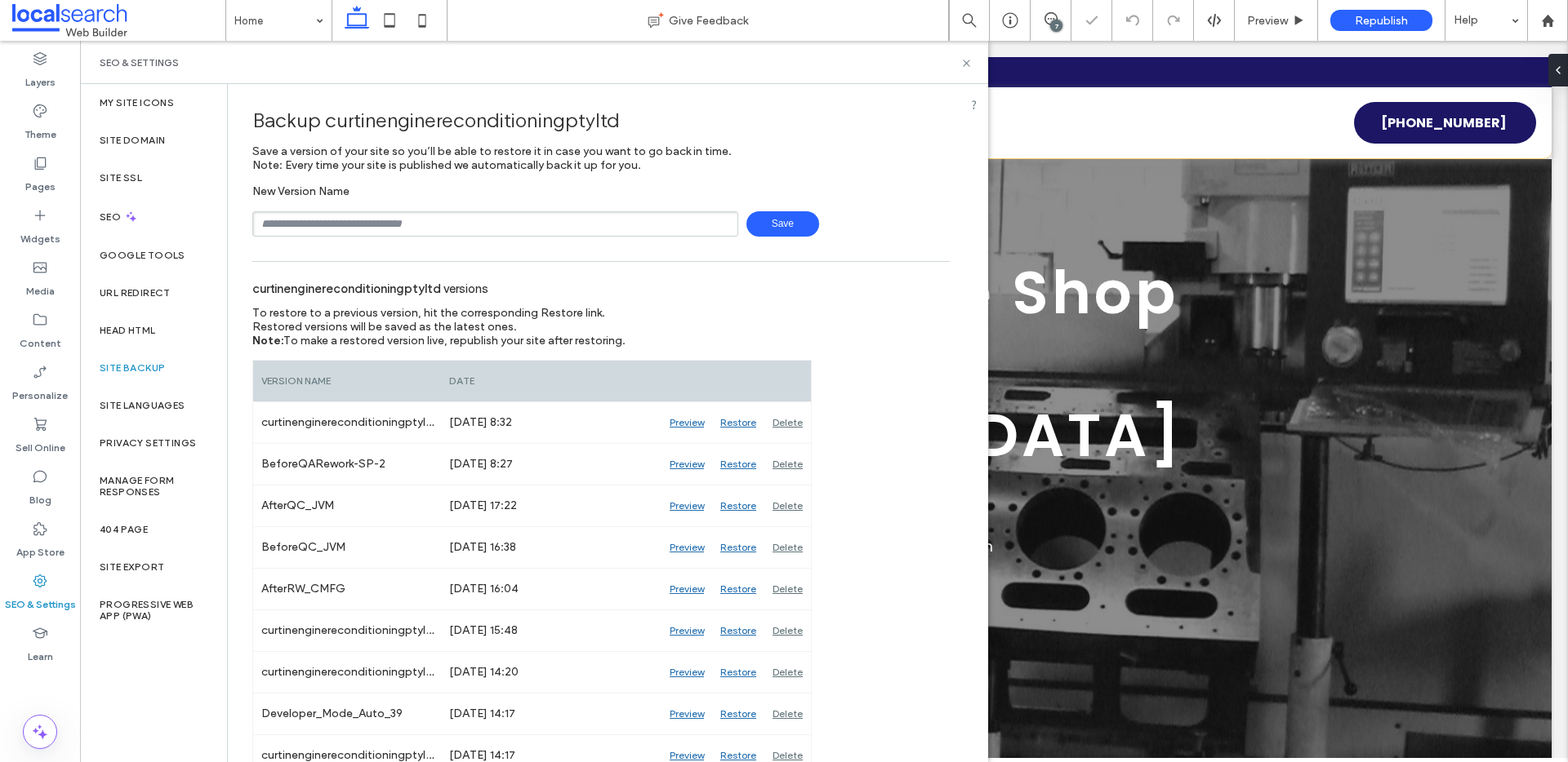
click at [424, 219] on input "text" at bounding box center [495, 223] width 486 height 25
type input "**********"
click at [780, 229] on span "Save" at bounding box center [783, 223] width 72 height 25
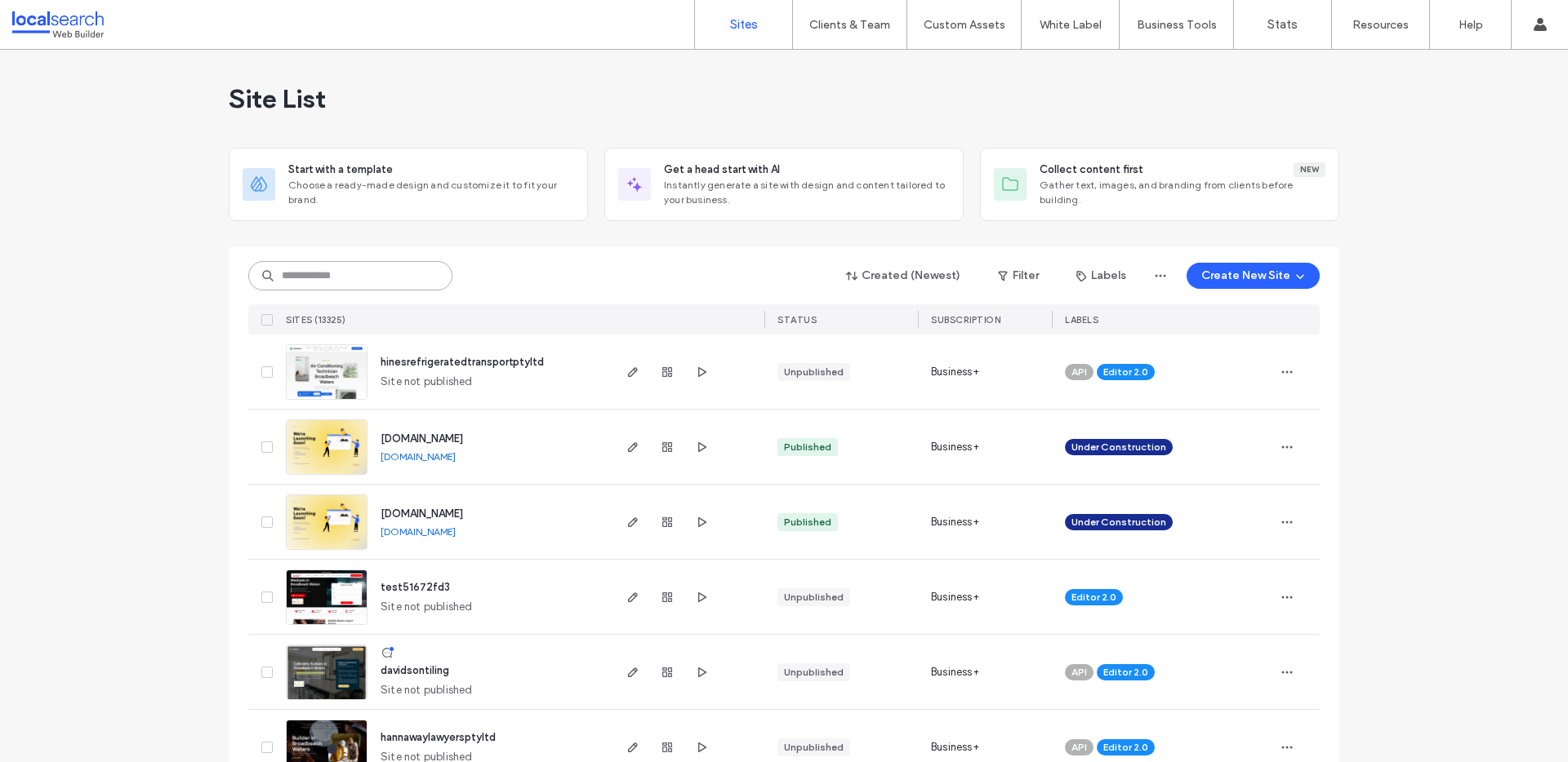
click at [355, 270] on input at bounding box center [350, 276] width 204 height 30
paste input "********"
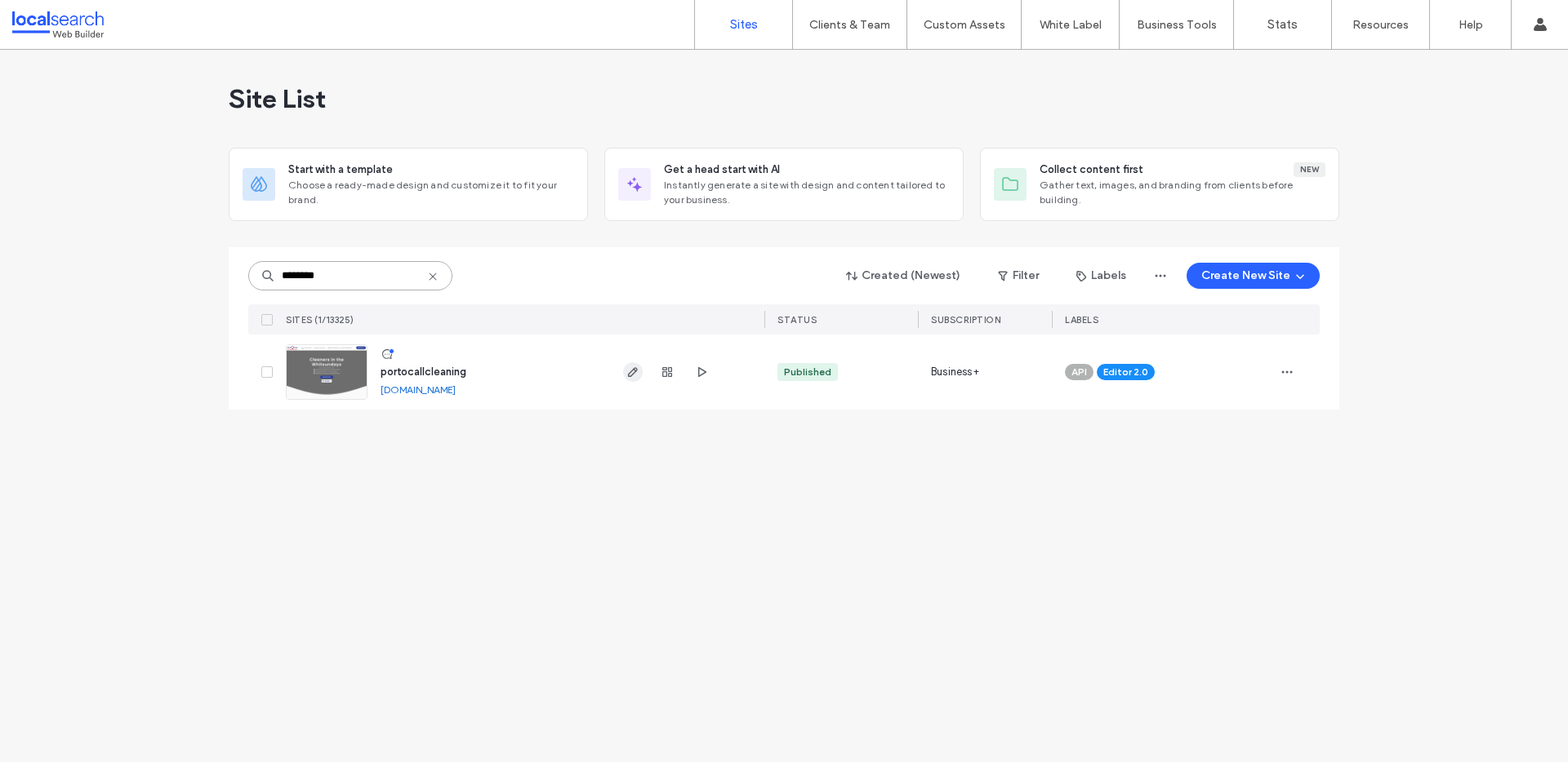
type input "********"
click at [633, 369] on use "button" at bounding box center [633, 372] width 10 height 10
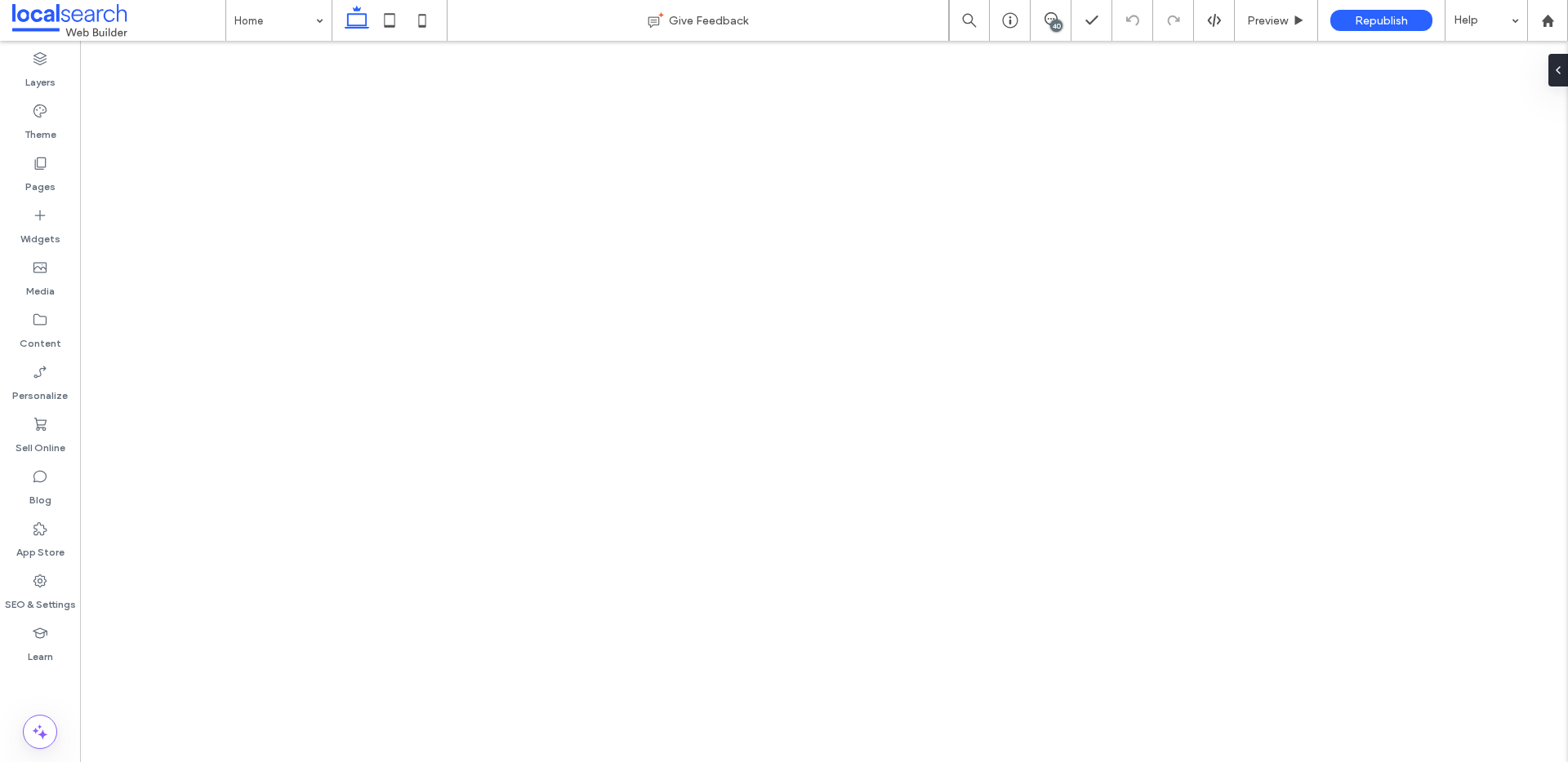
click at [1057, 19] on div "40" at bounding box center [1056, 25] width 12 height 12
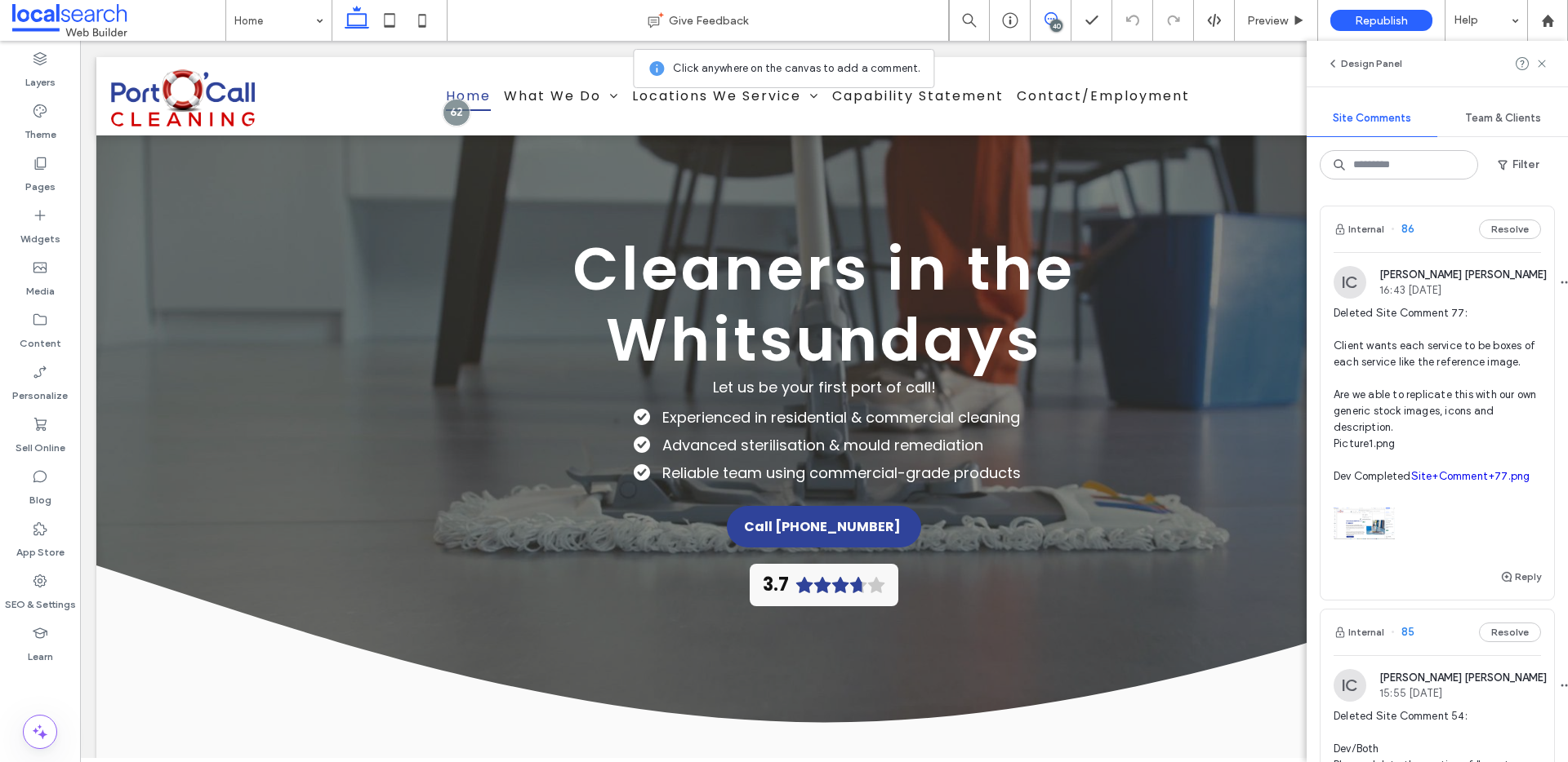
click at [1446, 386] on span "Deleted Site Comment 77: Client wants each service to be boxes of each service …" at bounding box center [1437, 395] width 207 height 180
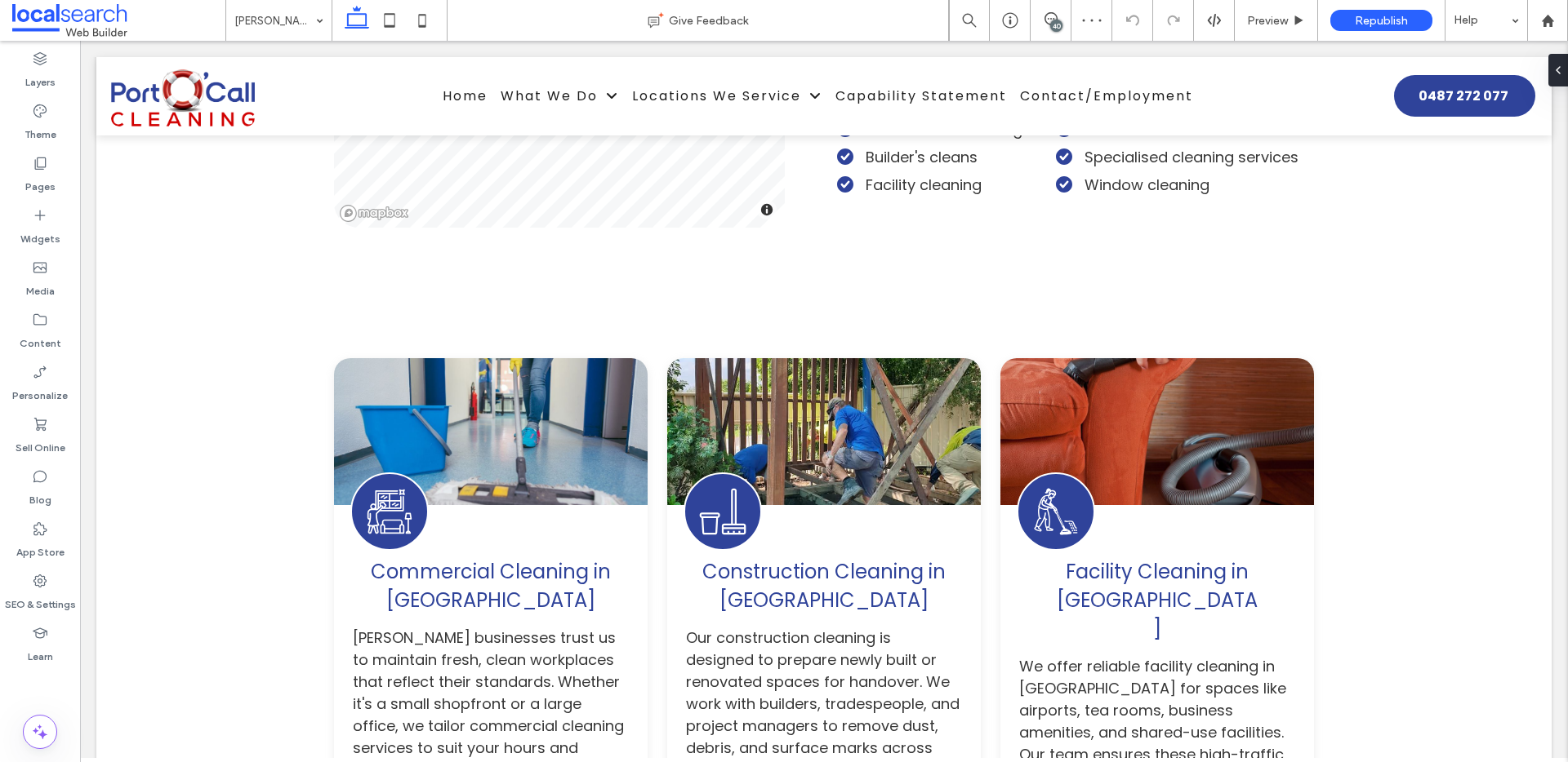
click at [1054, 25] on div "40" at bounding box center [1056, 25] width 12 height 12
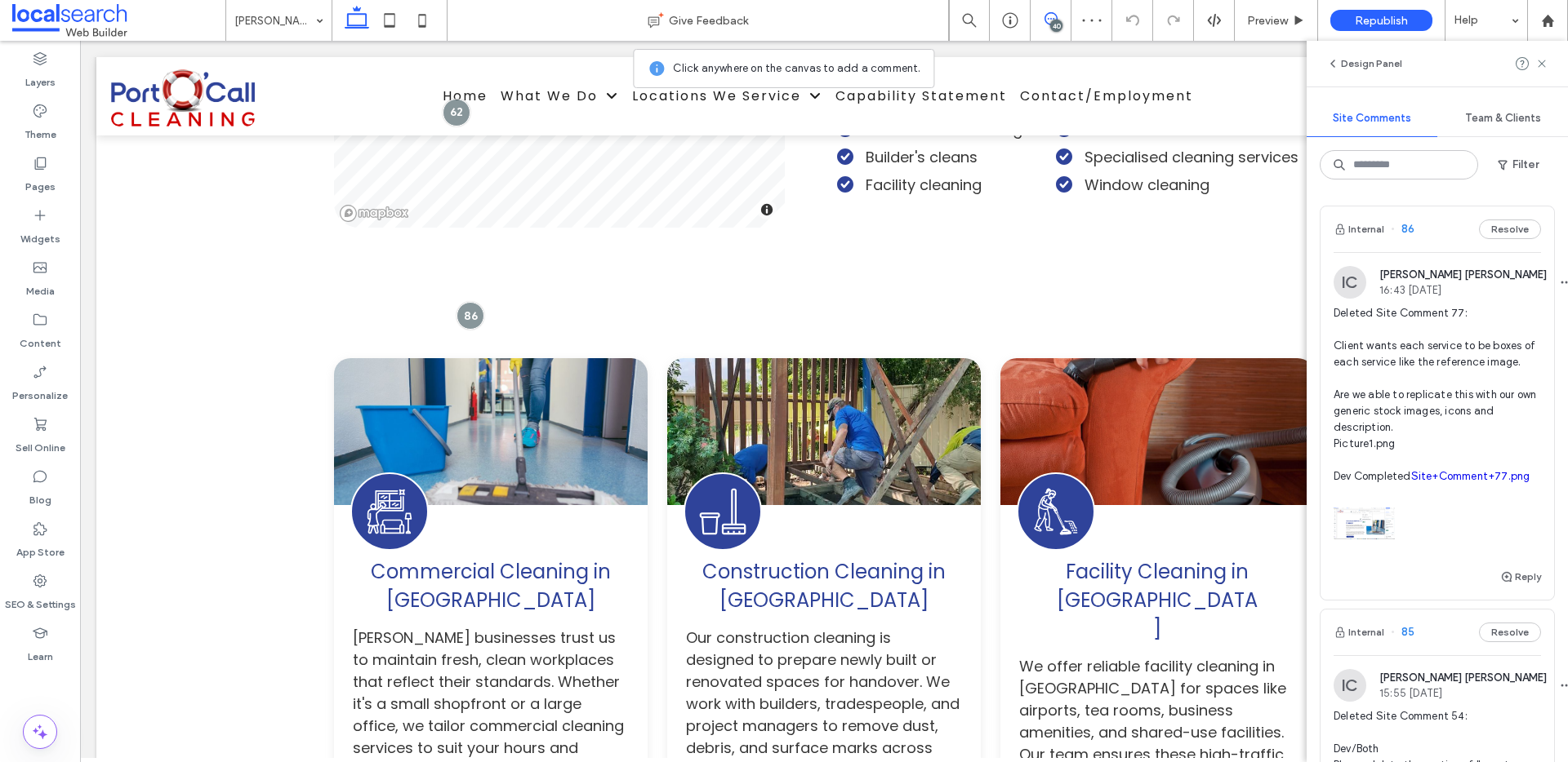
click at [1411, 482] on link "Site+Comment+77.png" at bounding box center [1470, 476] width 119 height 12
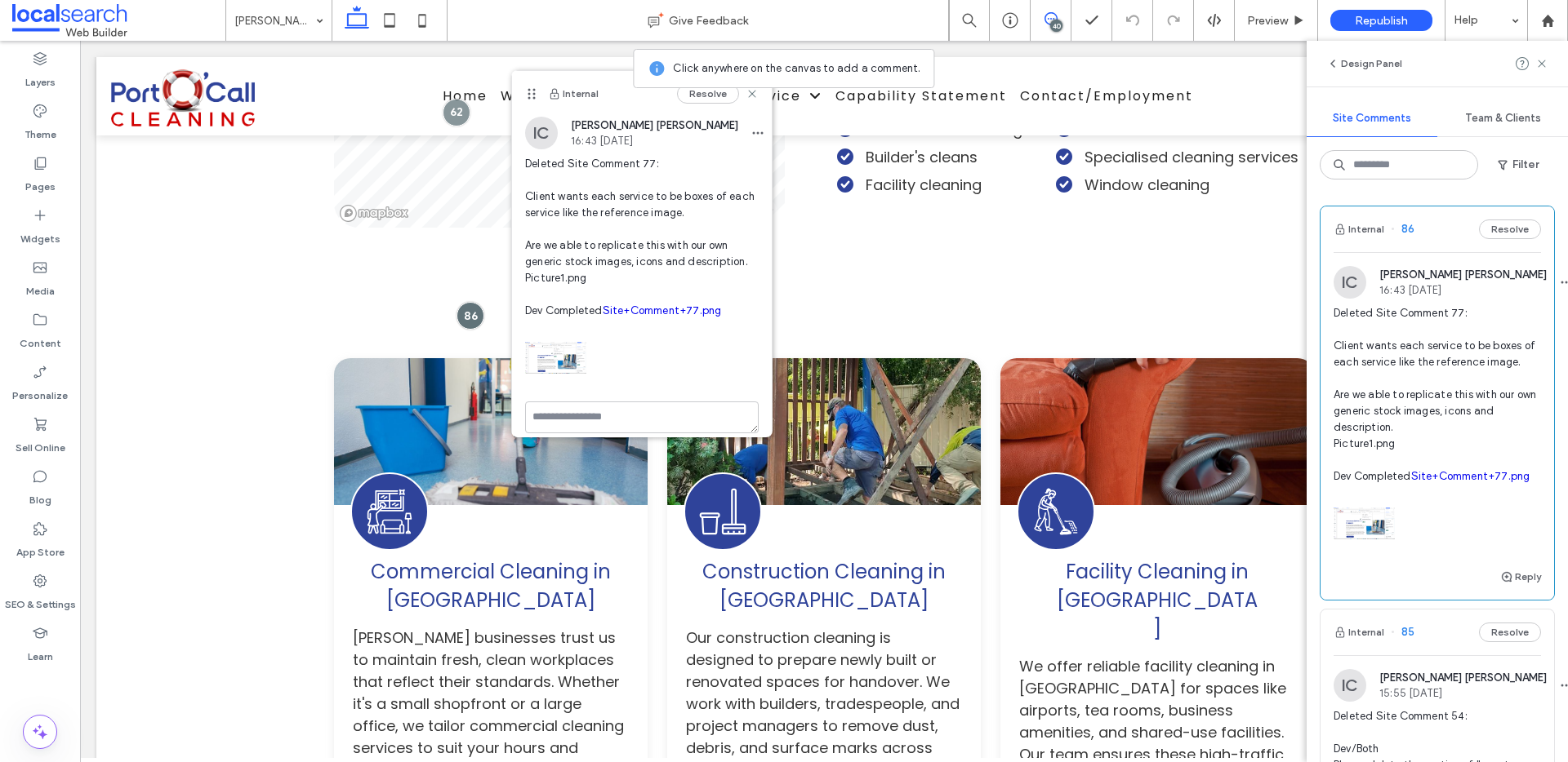
drag, startPoint x: 520, startPoint y: 79, endPoint x: 805, endPoint y: 260, distance: 337.6
click at [538, 100] on icon at bounding box center [532, 94] width 13 height 13
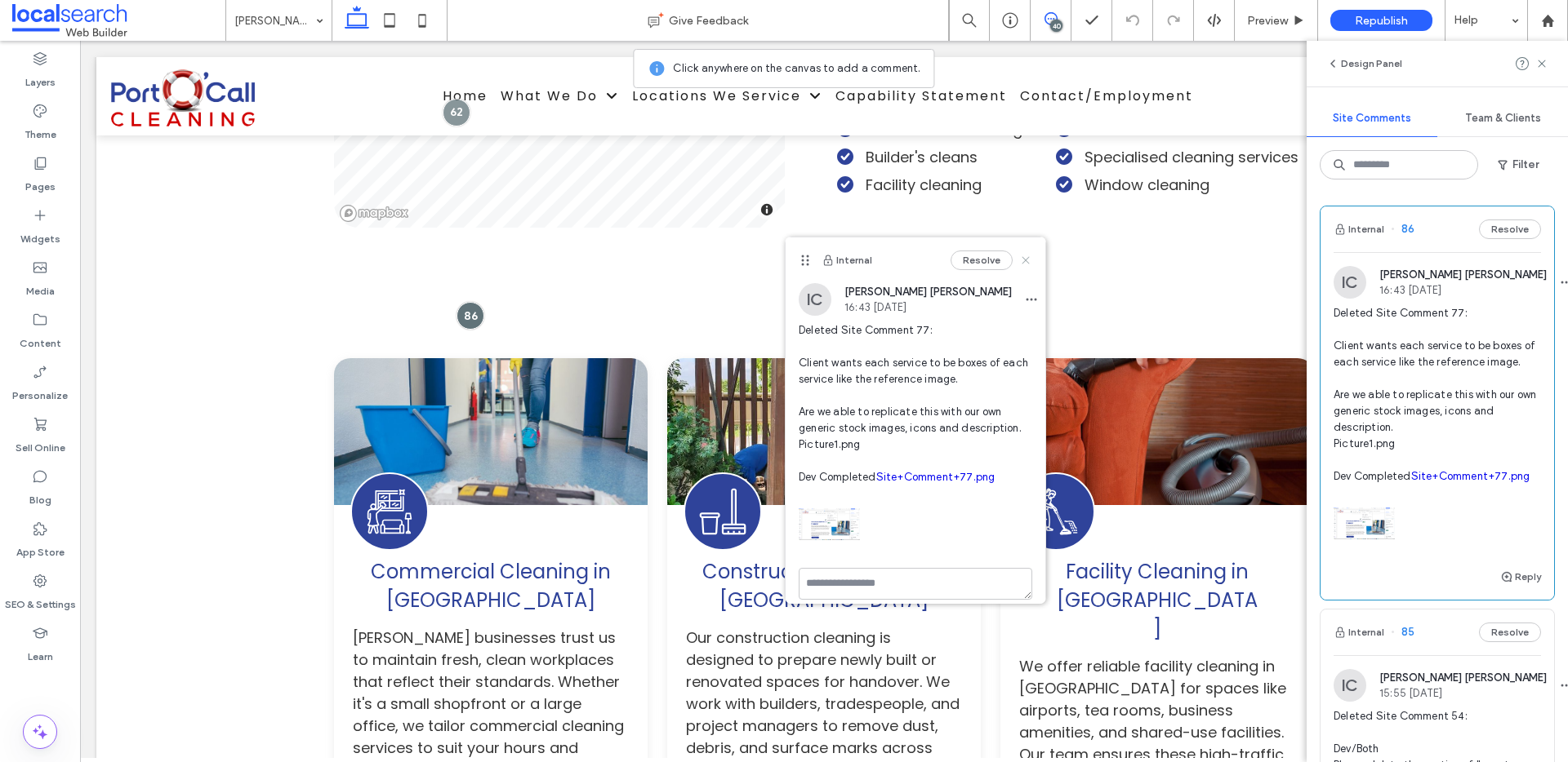
click at [1019, 254] on icon at bounding box center [1025, 260] width 13 height 13
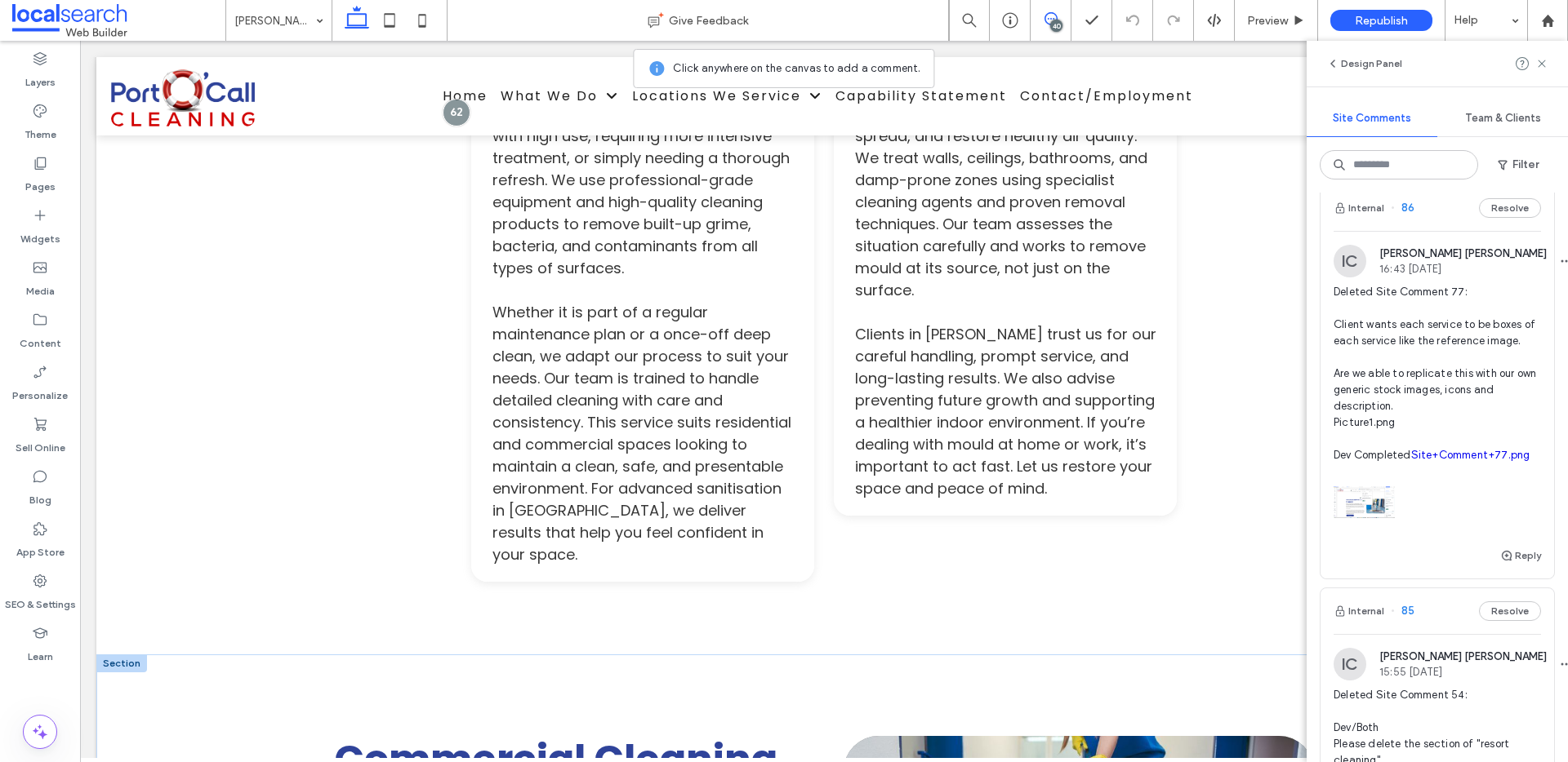
scroll to position [3719, 0]
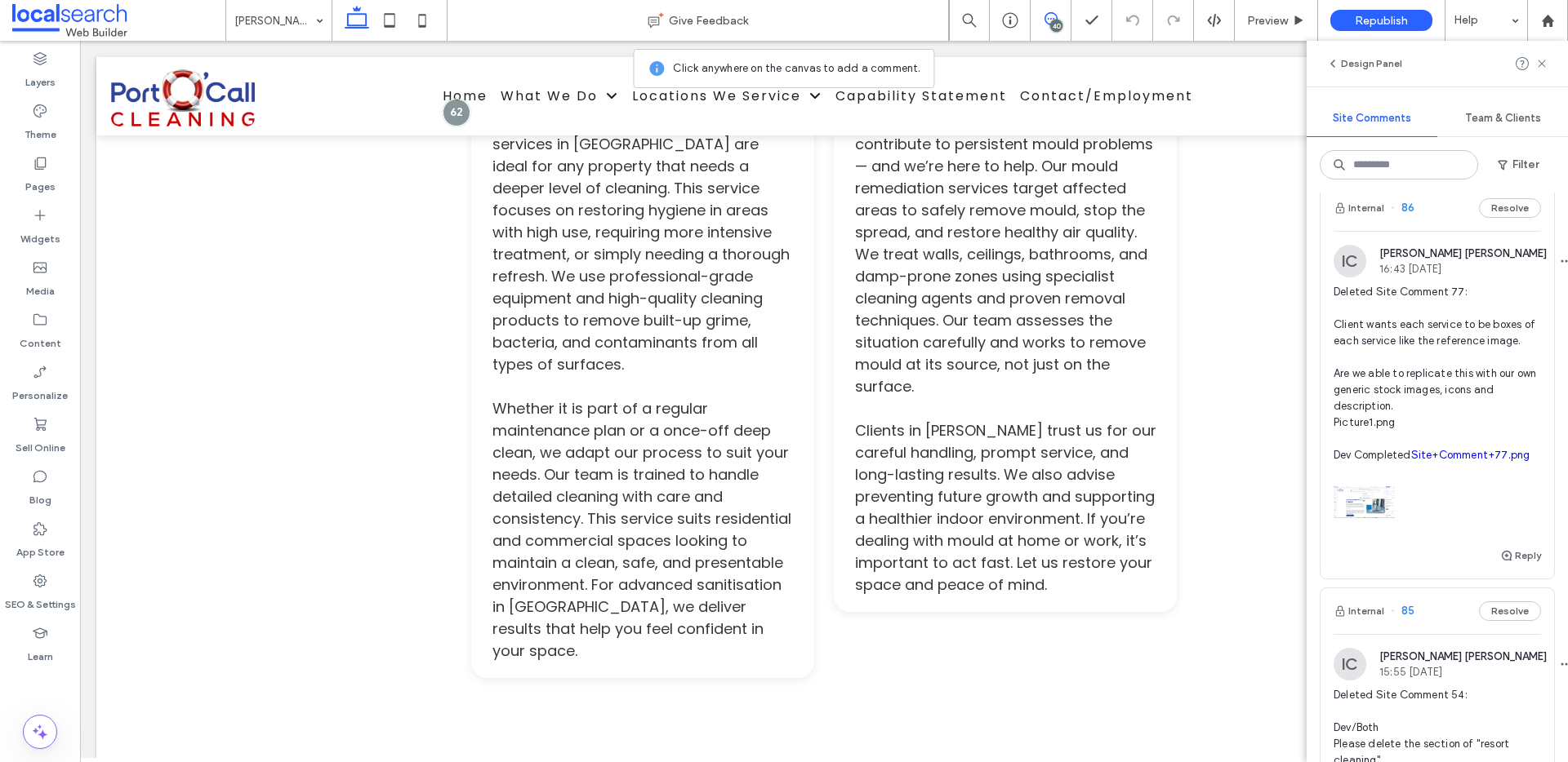
click at [1431, 461] on link "Site+Comment+77.png" at bounding box center [1470, 455] width 119 height 12
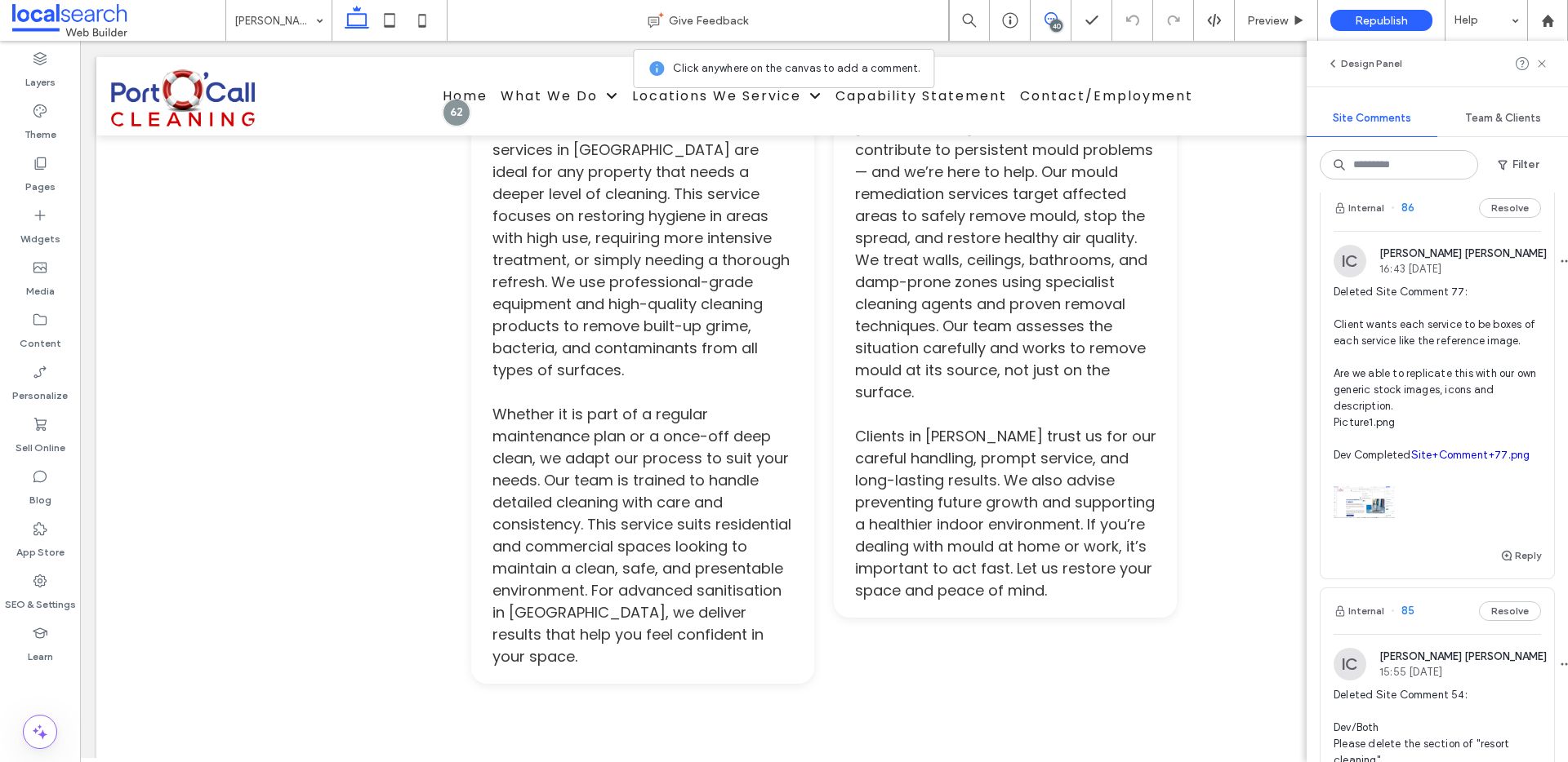
scroll to position [2239, 0]
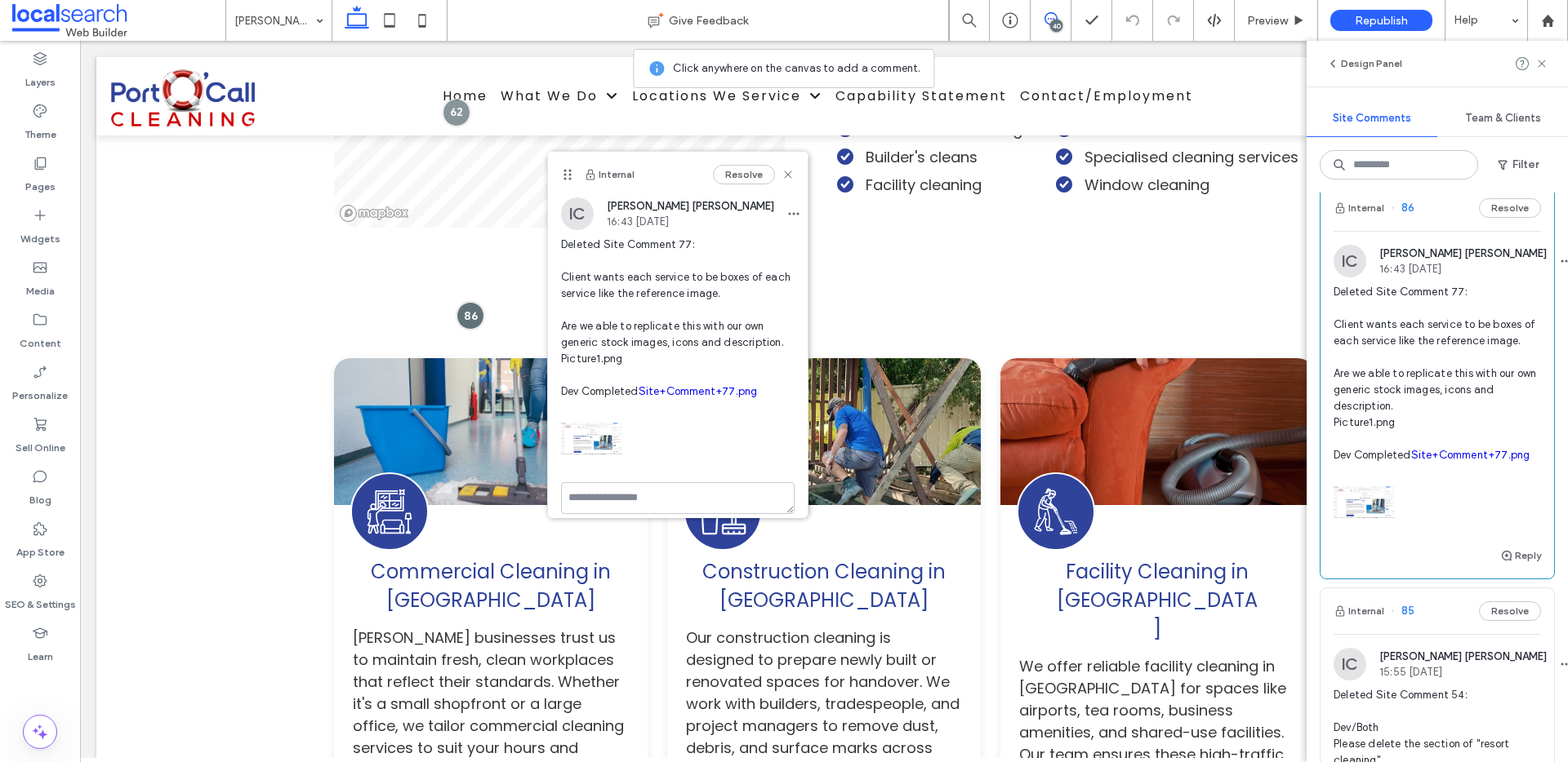
drag, startPoint x: 521, startPoint y: 77, endPoint x: 573, endPoint y: 188, distance: 122.6
click at [571, 181] on use at bounding box center [567, 174] width 7 height 10
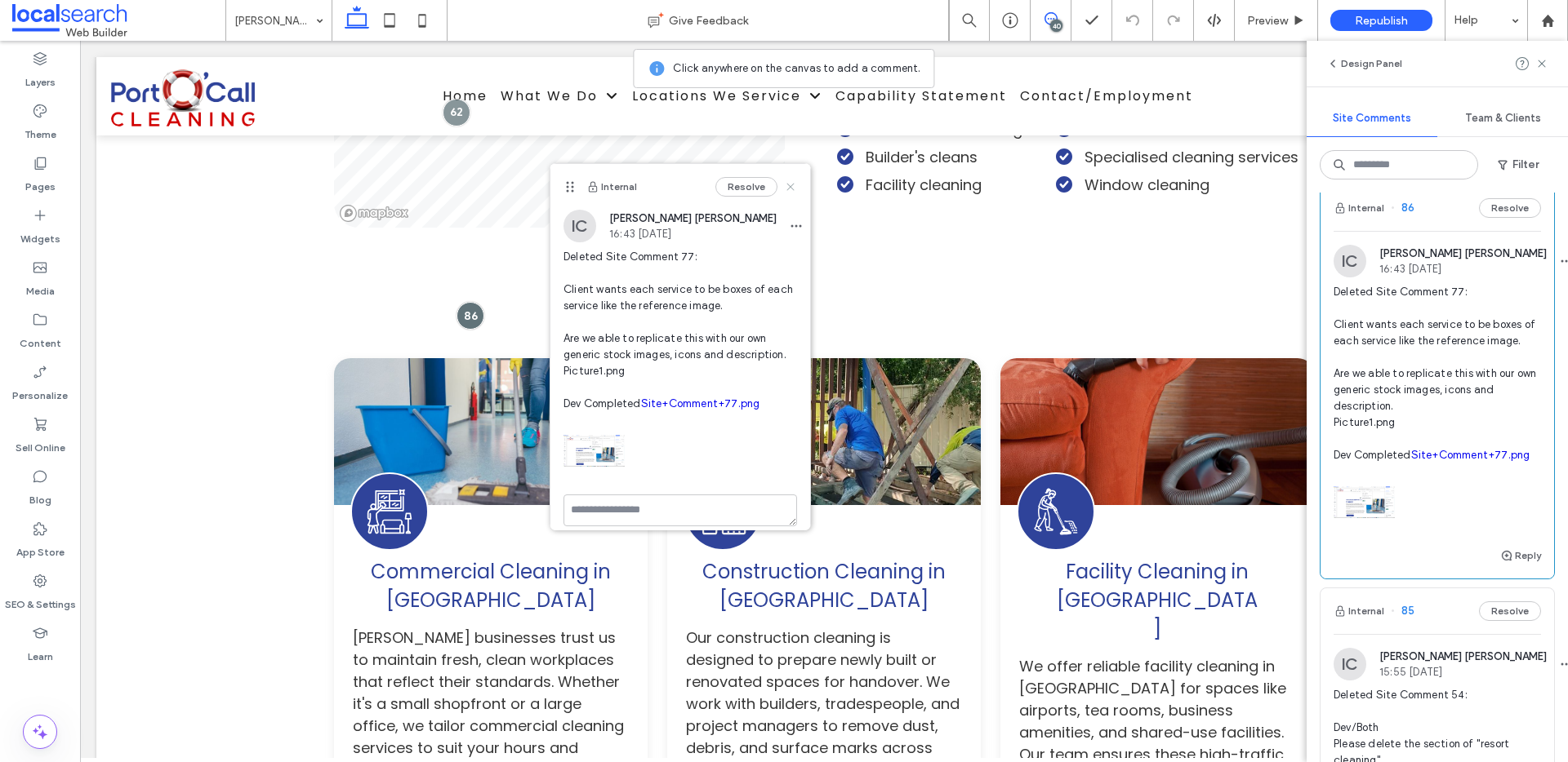
click at [784, 189] on icon at bounding box center [790, 187] width 13 height 13
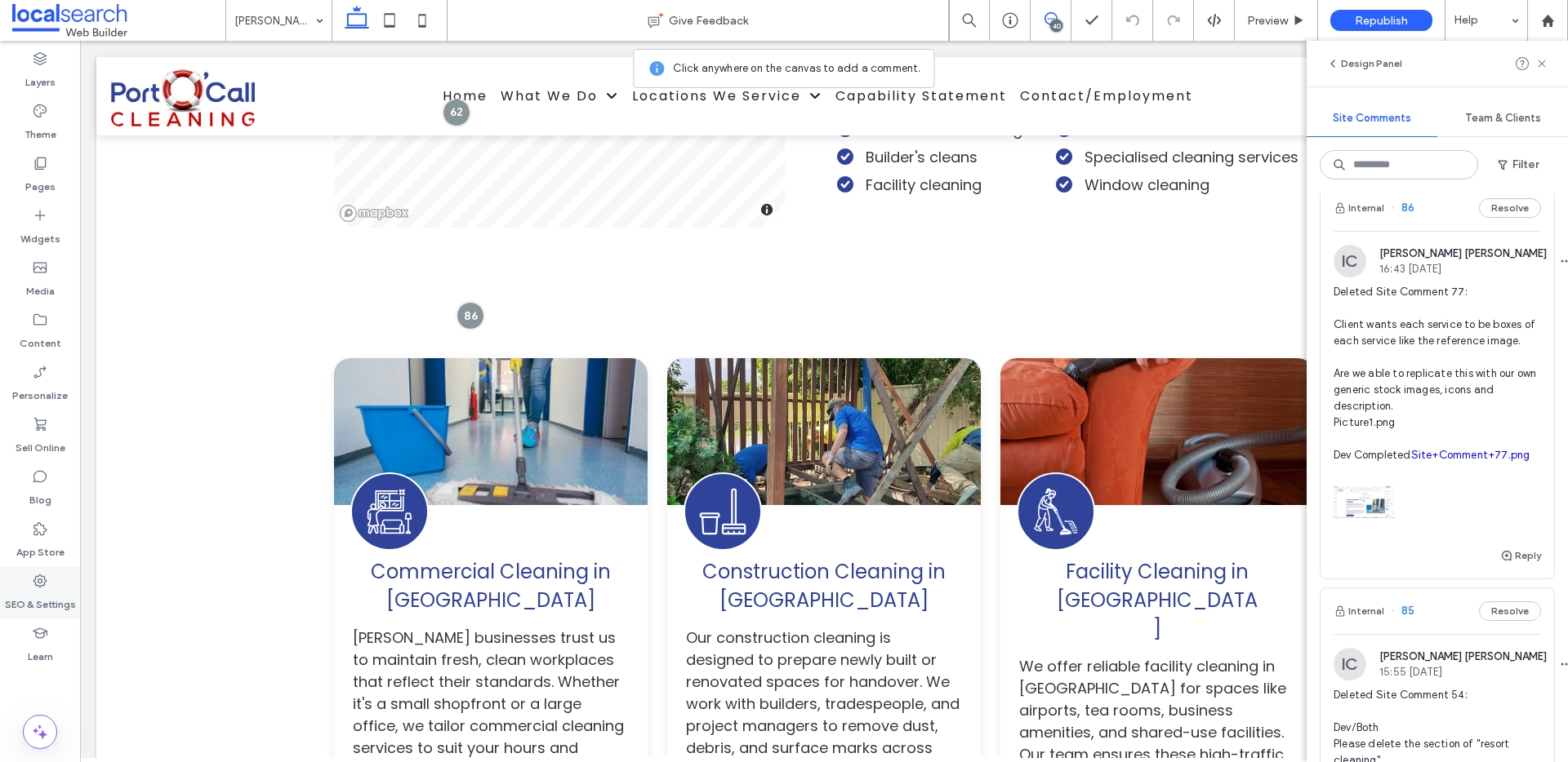
click at [28, 602] on label "SEO & Settings" at bounding box center [40, 601] width 71 height 23
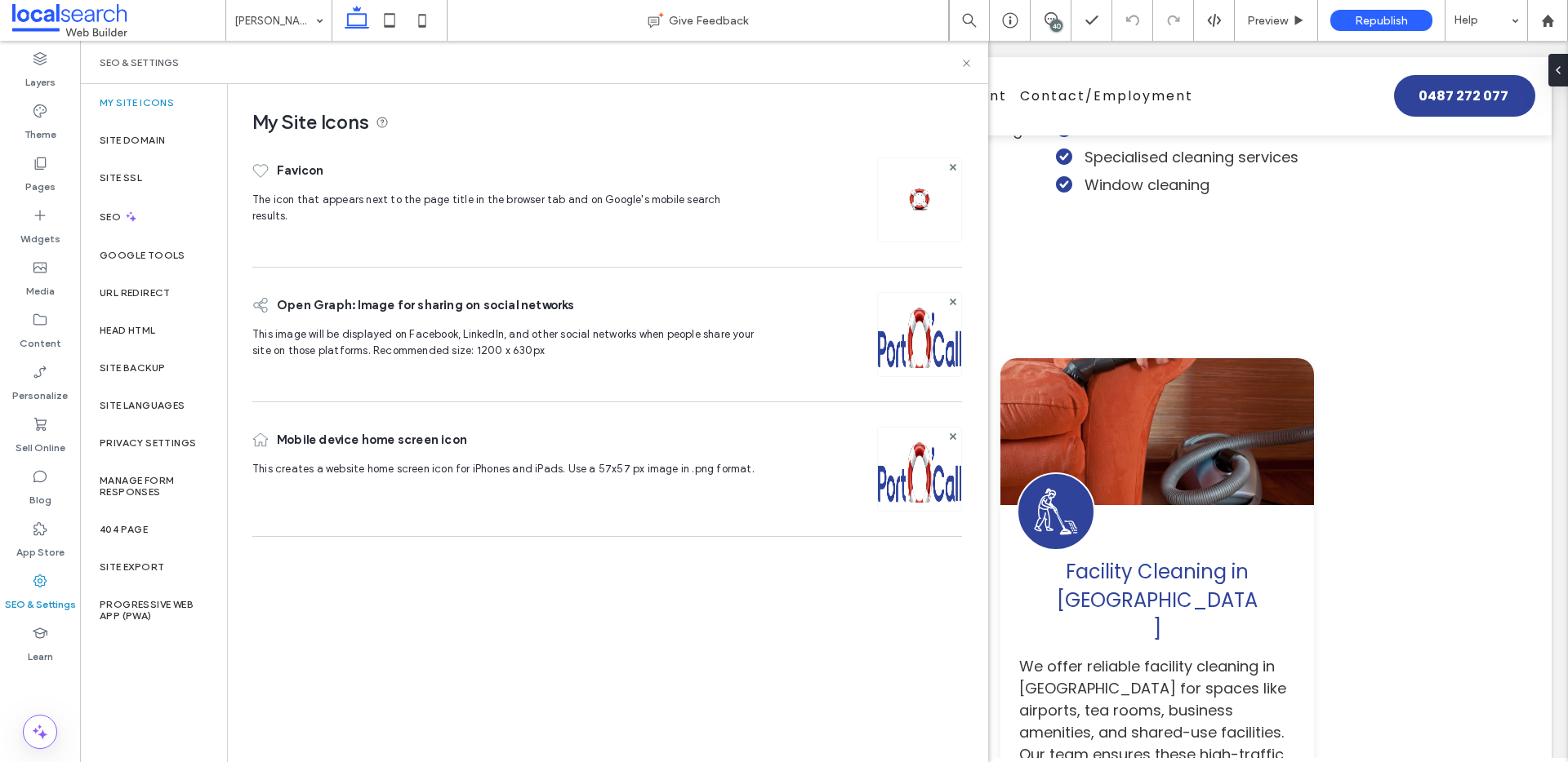
scroll to position [0, 0]
click at [168, 372] on div "Site Backup" at bounding box center [153, 368] width 147 height 38
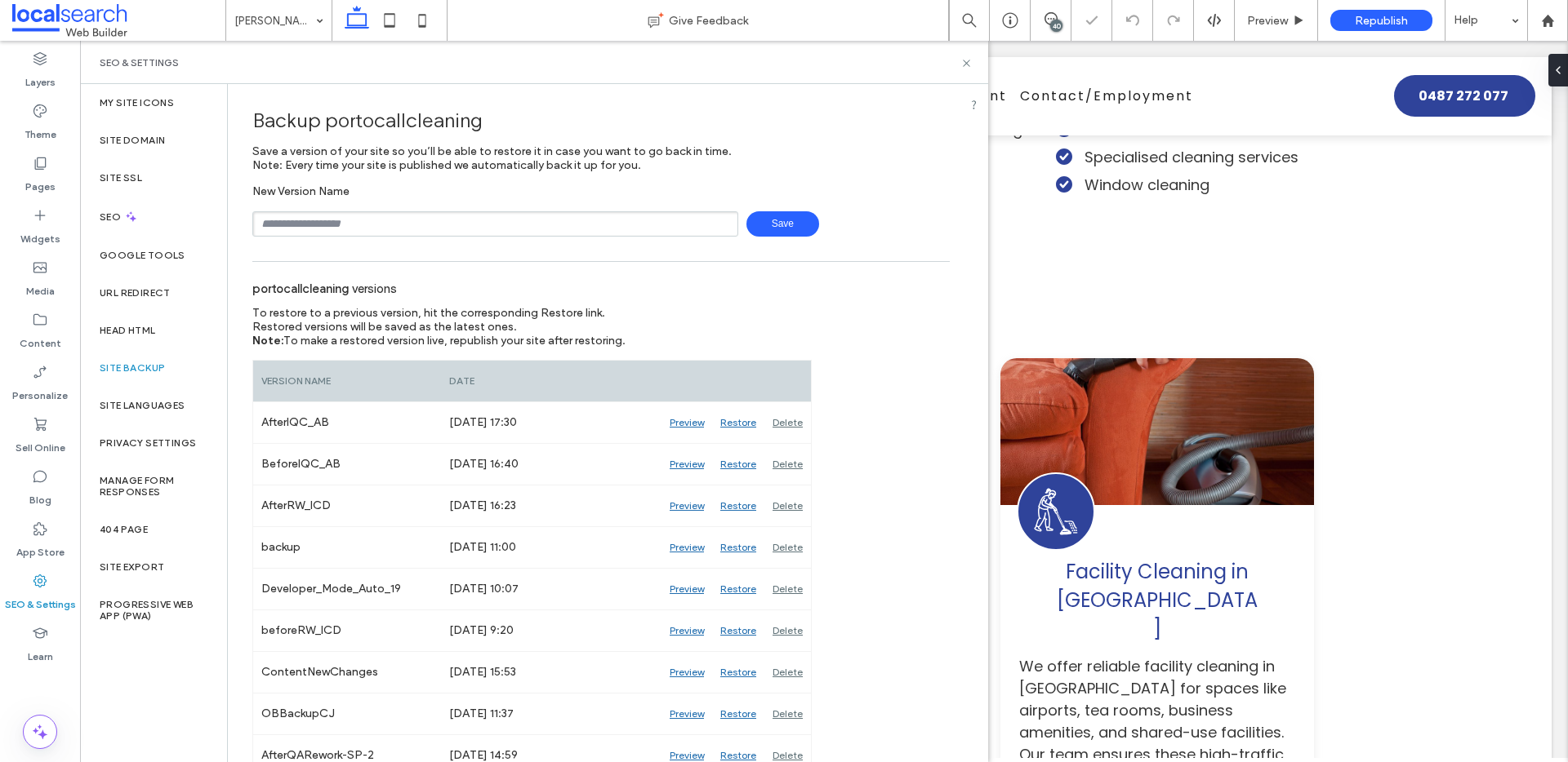
click at [473, 226] on input "text" at bounding box center [495, 223] width 486 height 25
drag, startPoint x: 290, startPoint y: 220, endPoint x: 257, endPoint y: 225, distance: 33.4
click at [257, 225] on input "**********" at bounding box center [495, 223] width 486 height 25
type input "**********"
click at [968, 59] on icon at bounding box center [966, 63] width 12 height 12
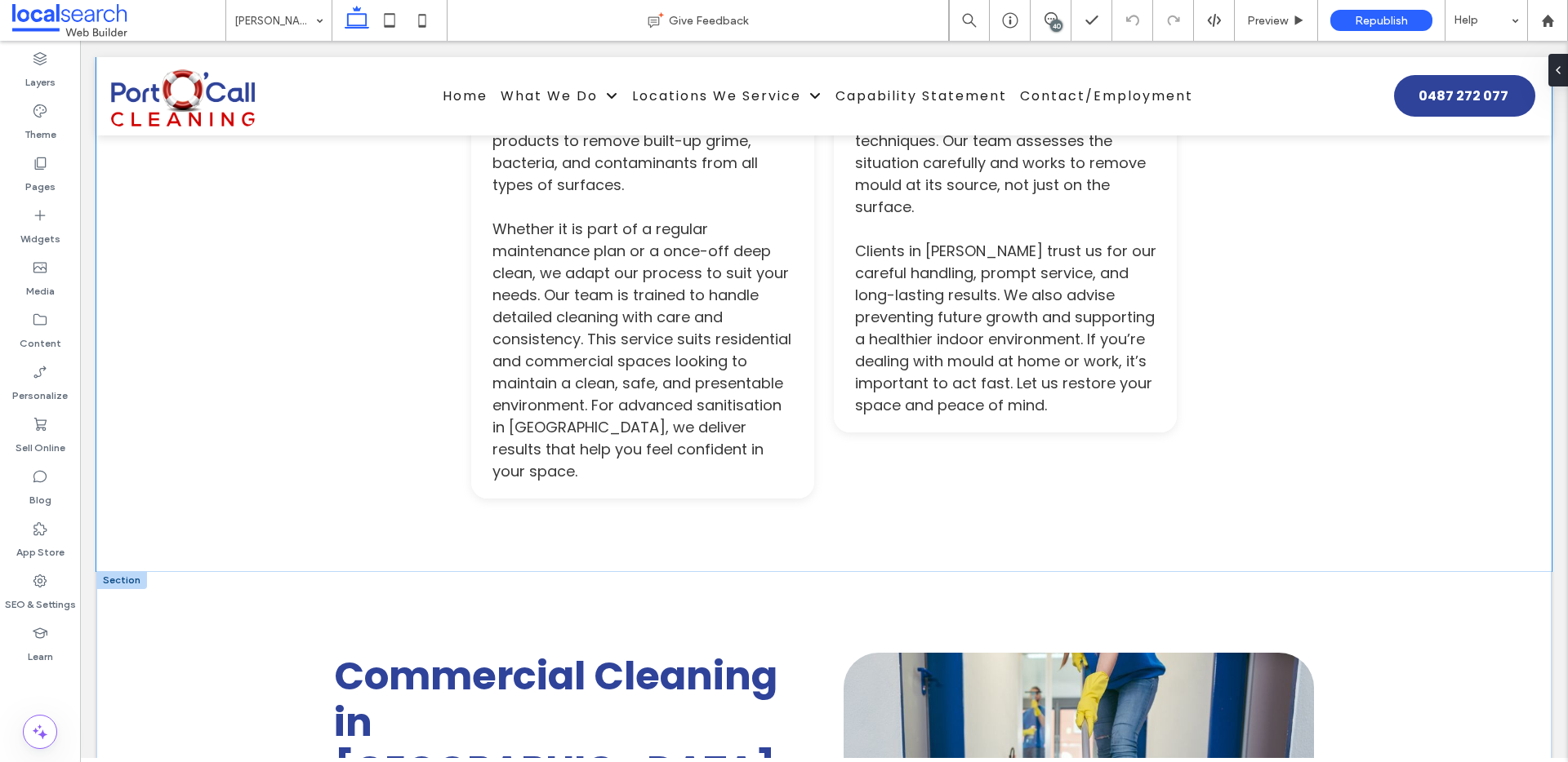
scroll to position [3839, 0]
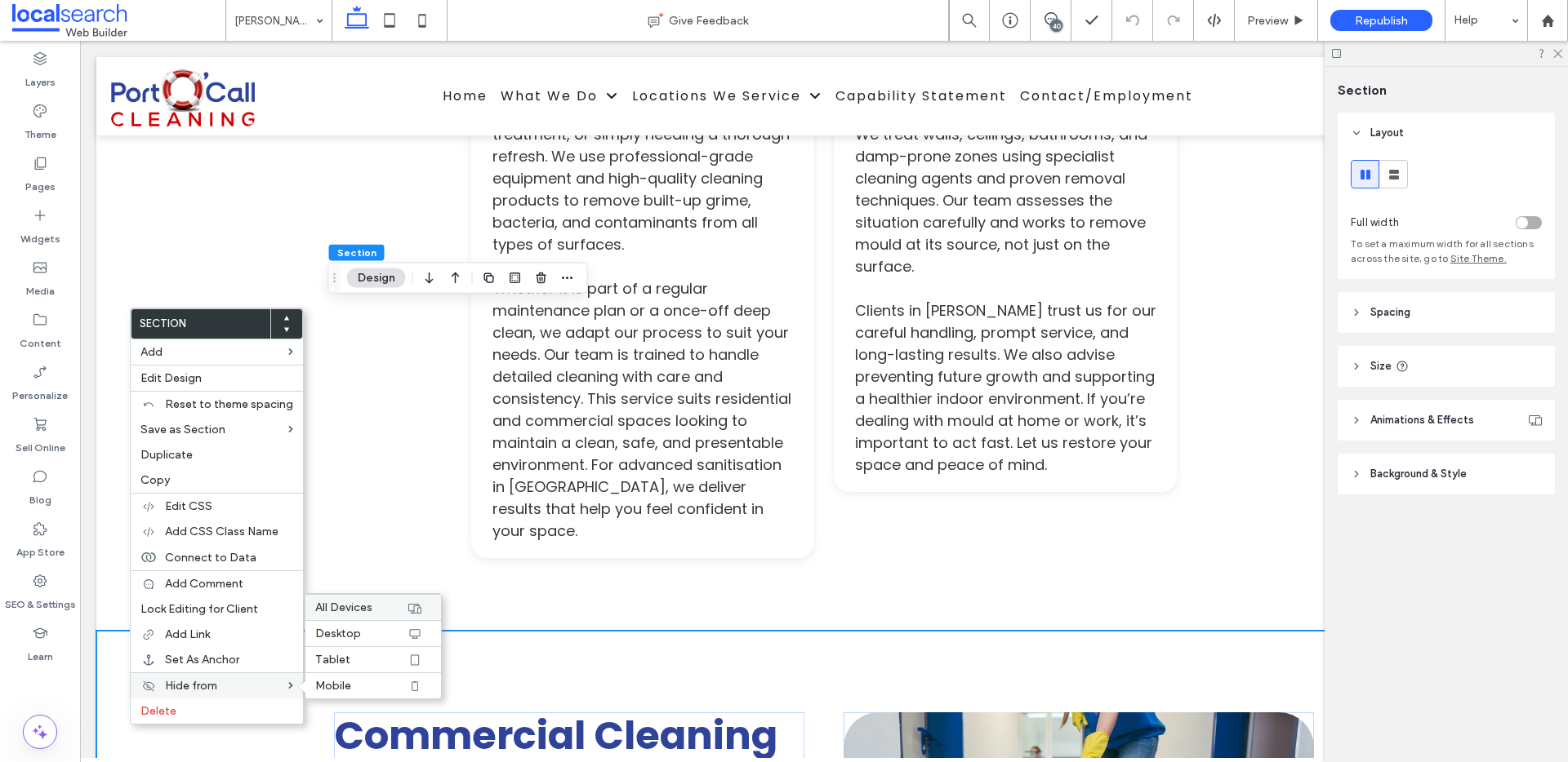
click at [354, 611] on span "All Devices" at bounding box center [344, 607] width 57 height 14
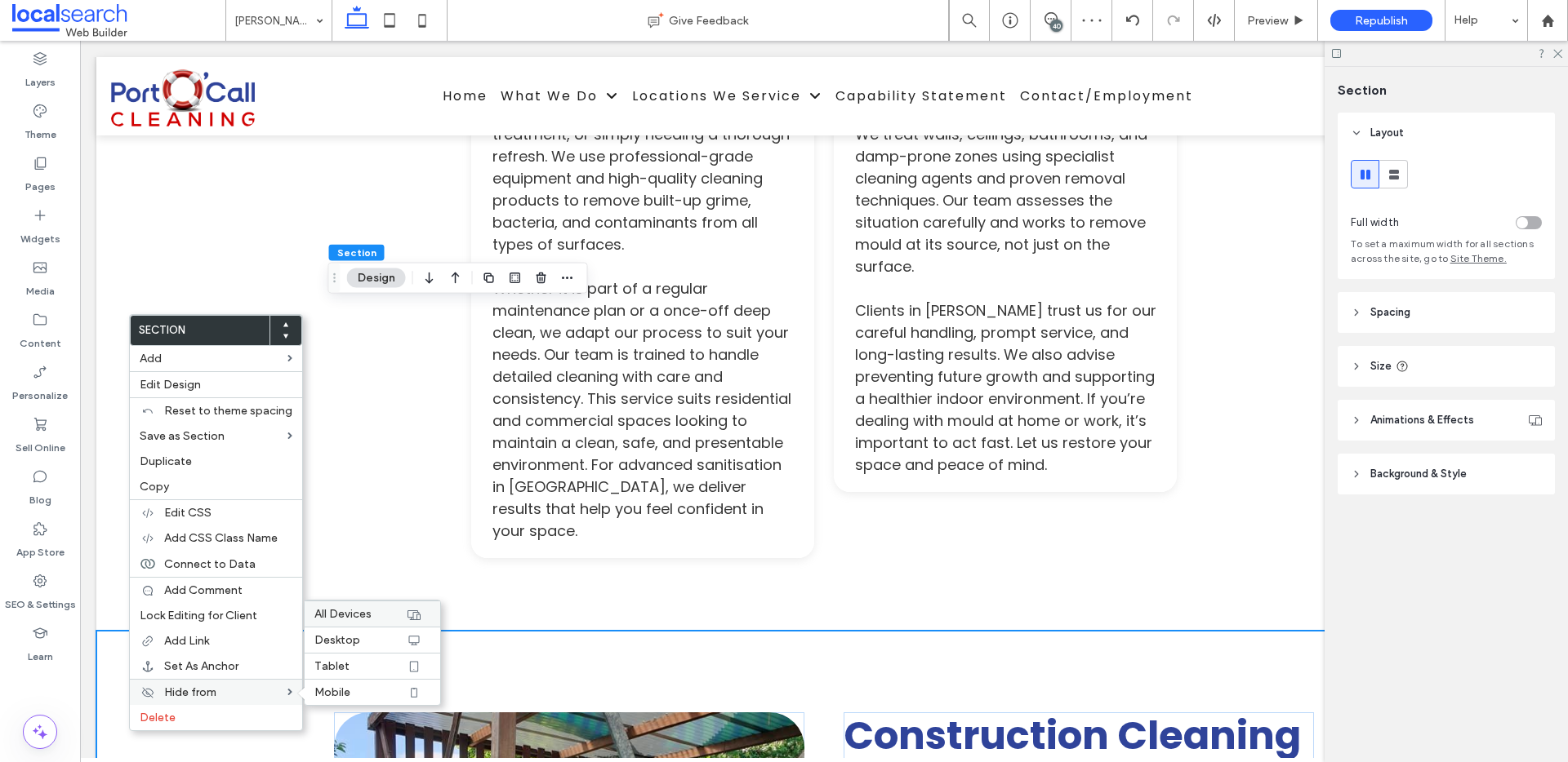
click at [328, 612] on span "All Devices" at bounding box center [343, 614] width 57 height 14
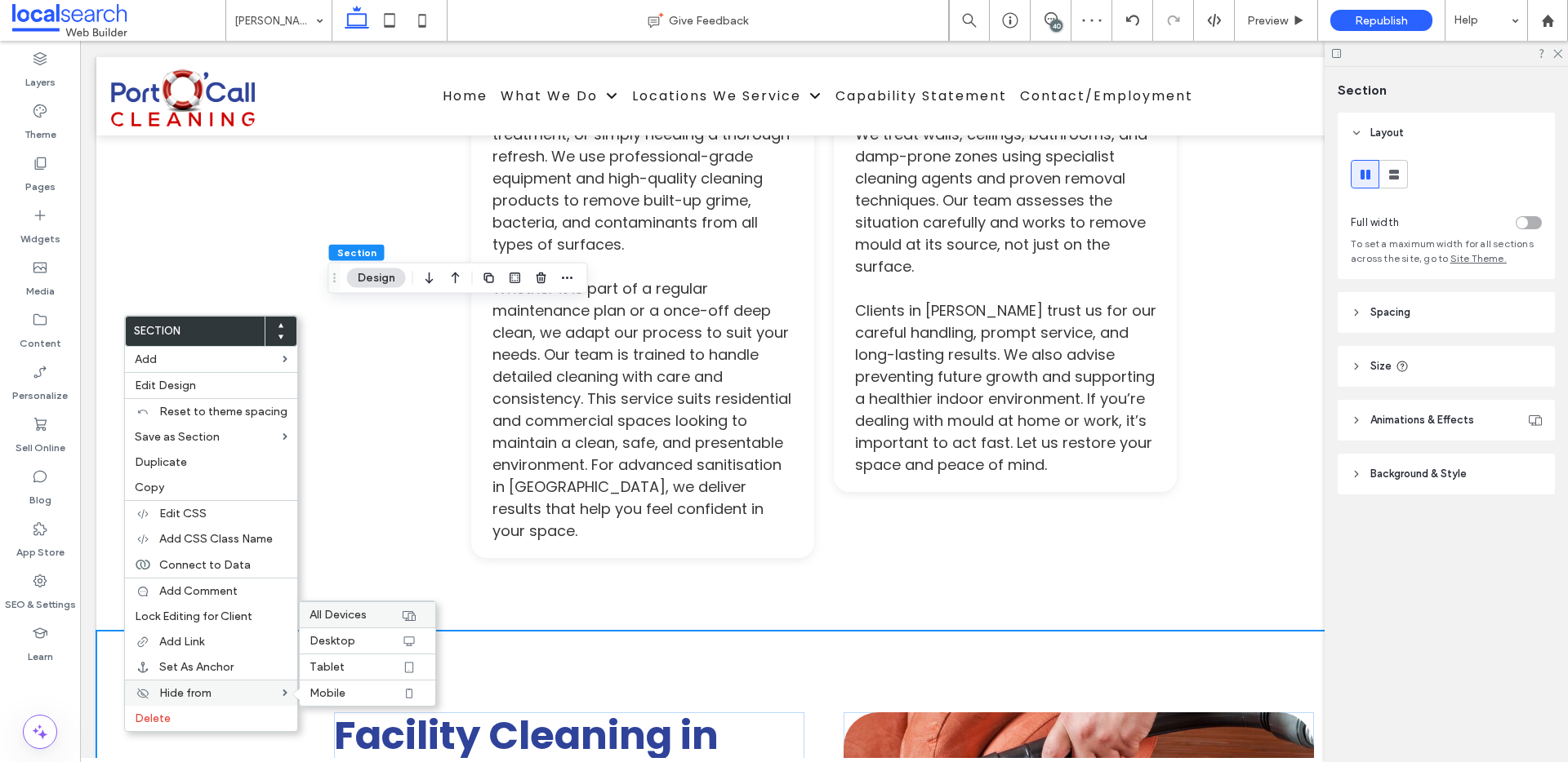
click at [310, 610] on span "All Devices" at bounding box center [338, 615] width 57 height 14
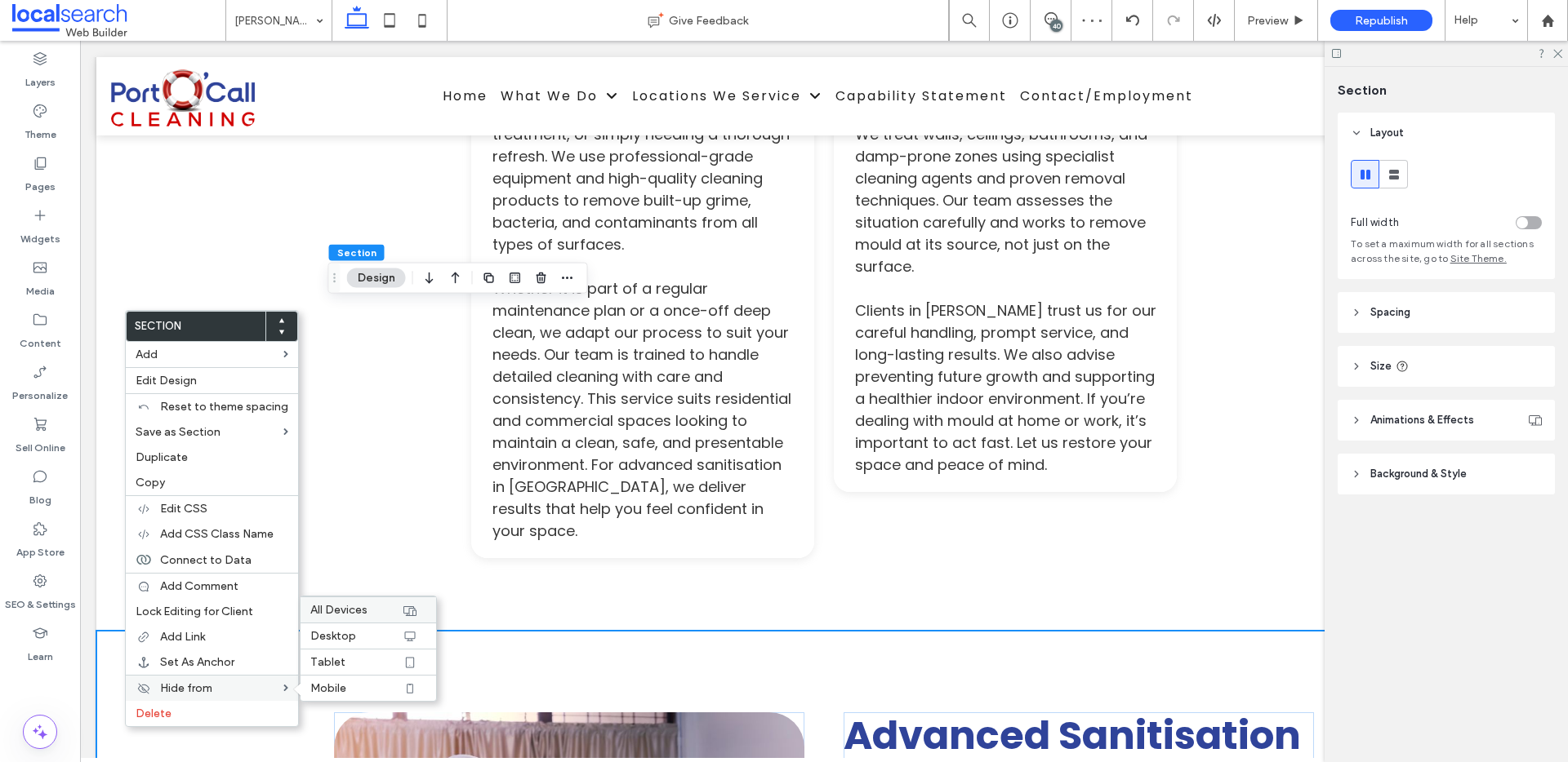
click at [336, 609] on span "All Devices" at bounding box center [339, 610] width 57 height 14
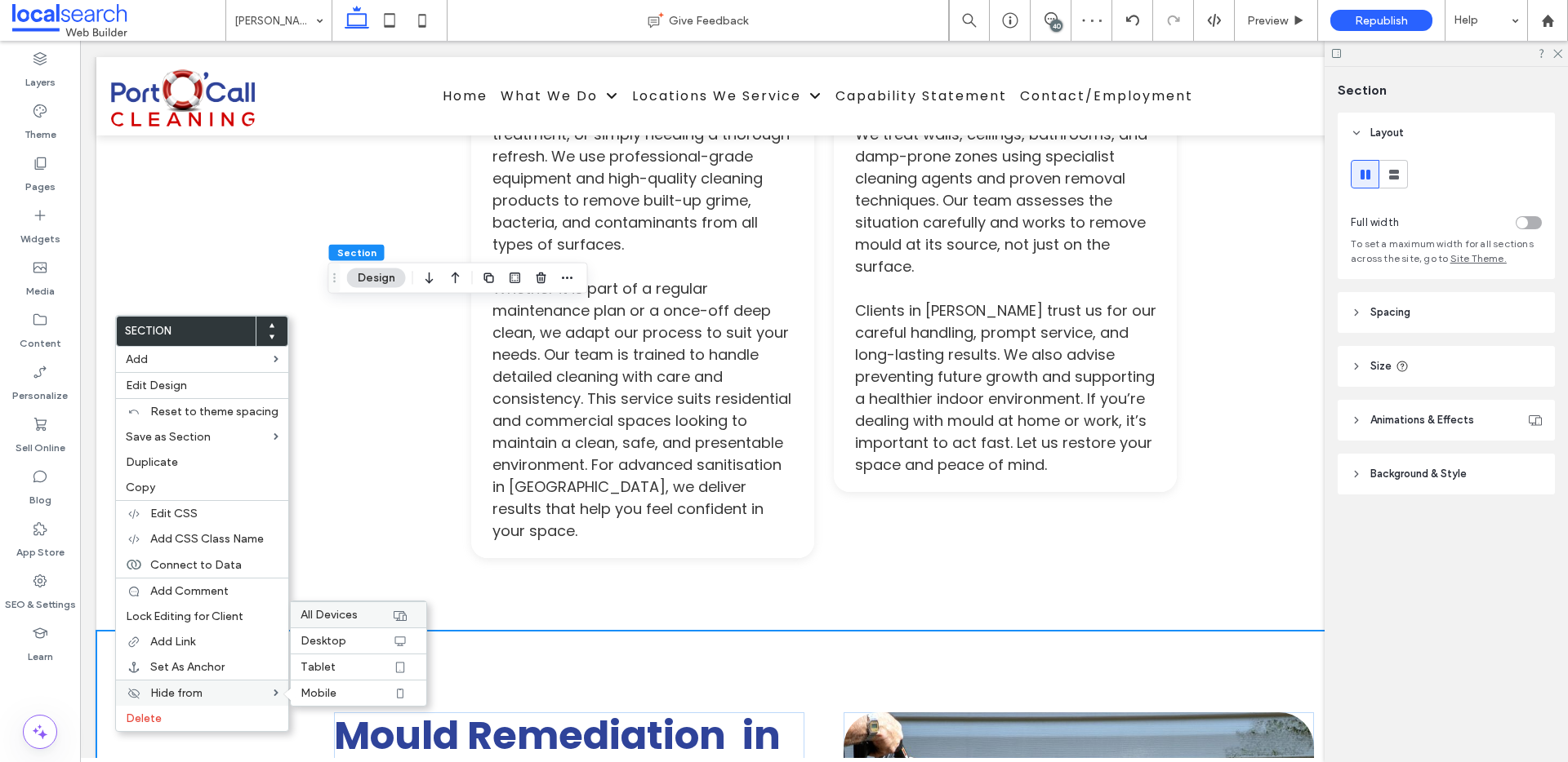
click at [310, 615] on span "All Devices" at bounding box center [329, 615] width 57 height 14
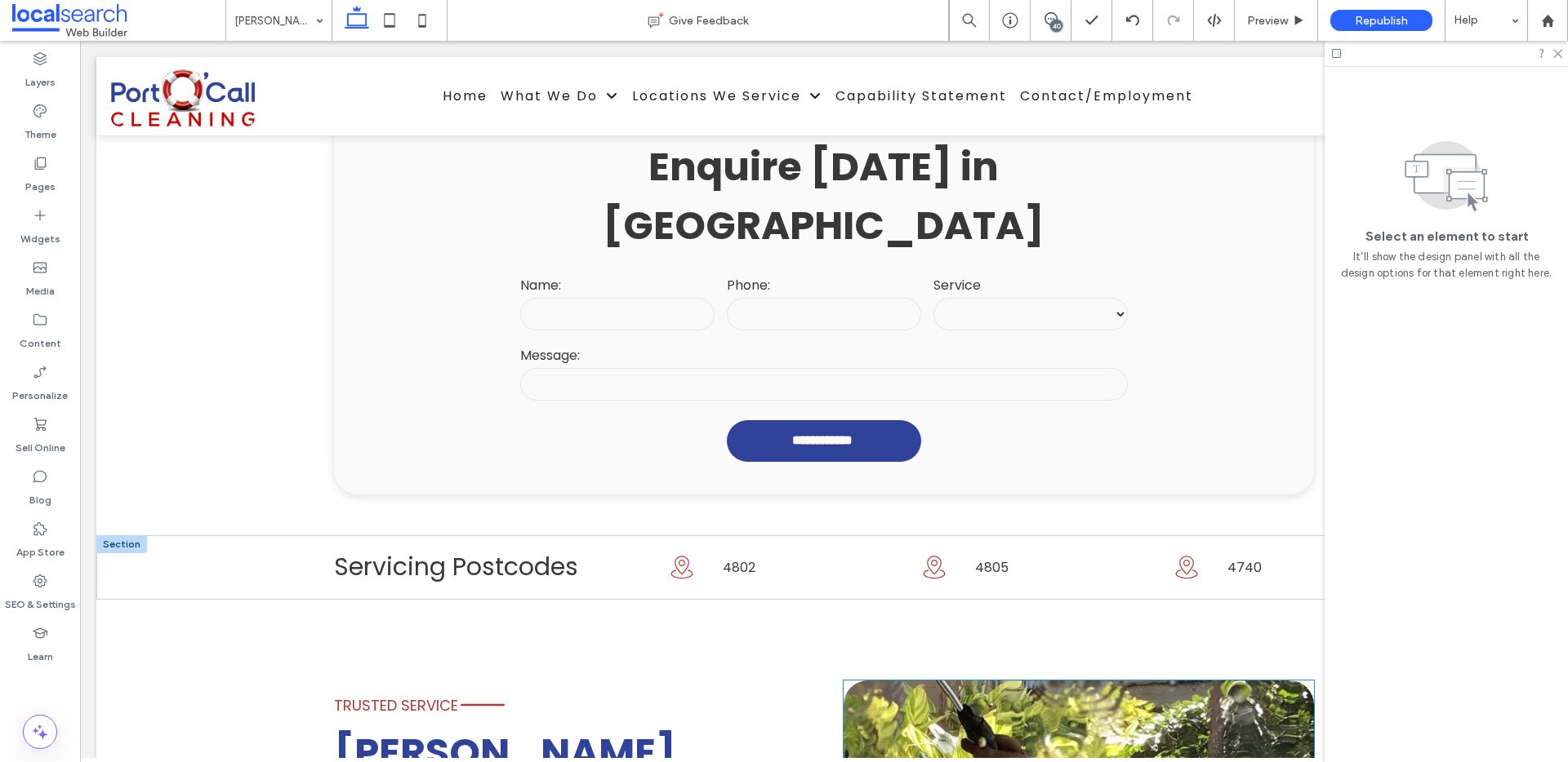
scroll to position [818, 0]
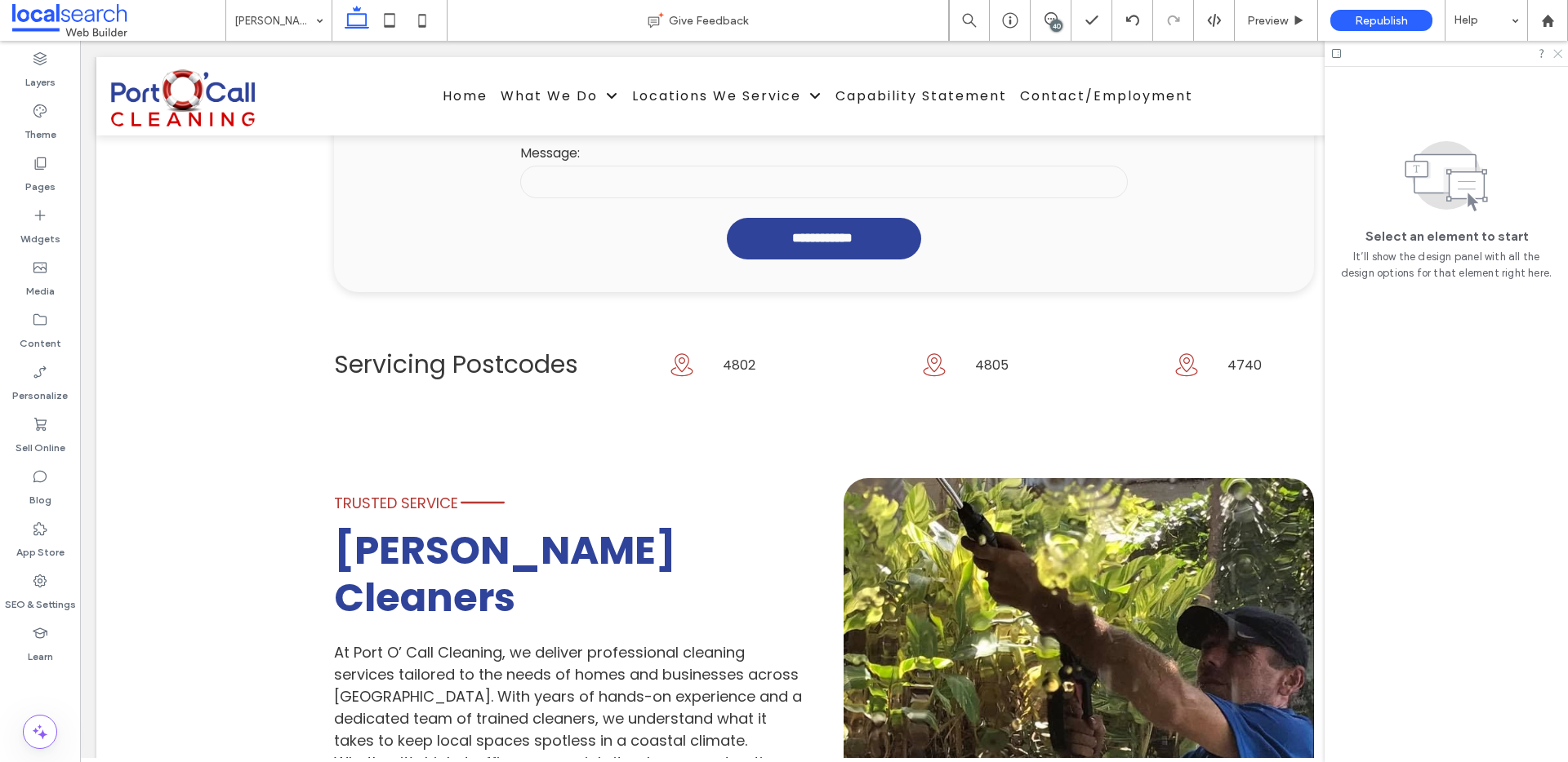
drag, startPoint x: 1556, startPoint y: 49, endPoint x: 1428, endPoint y: 5, distance: 135.4
click at [1556, 49] on icon at bounding box center [1556, 52] width 10 height 10
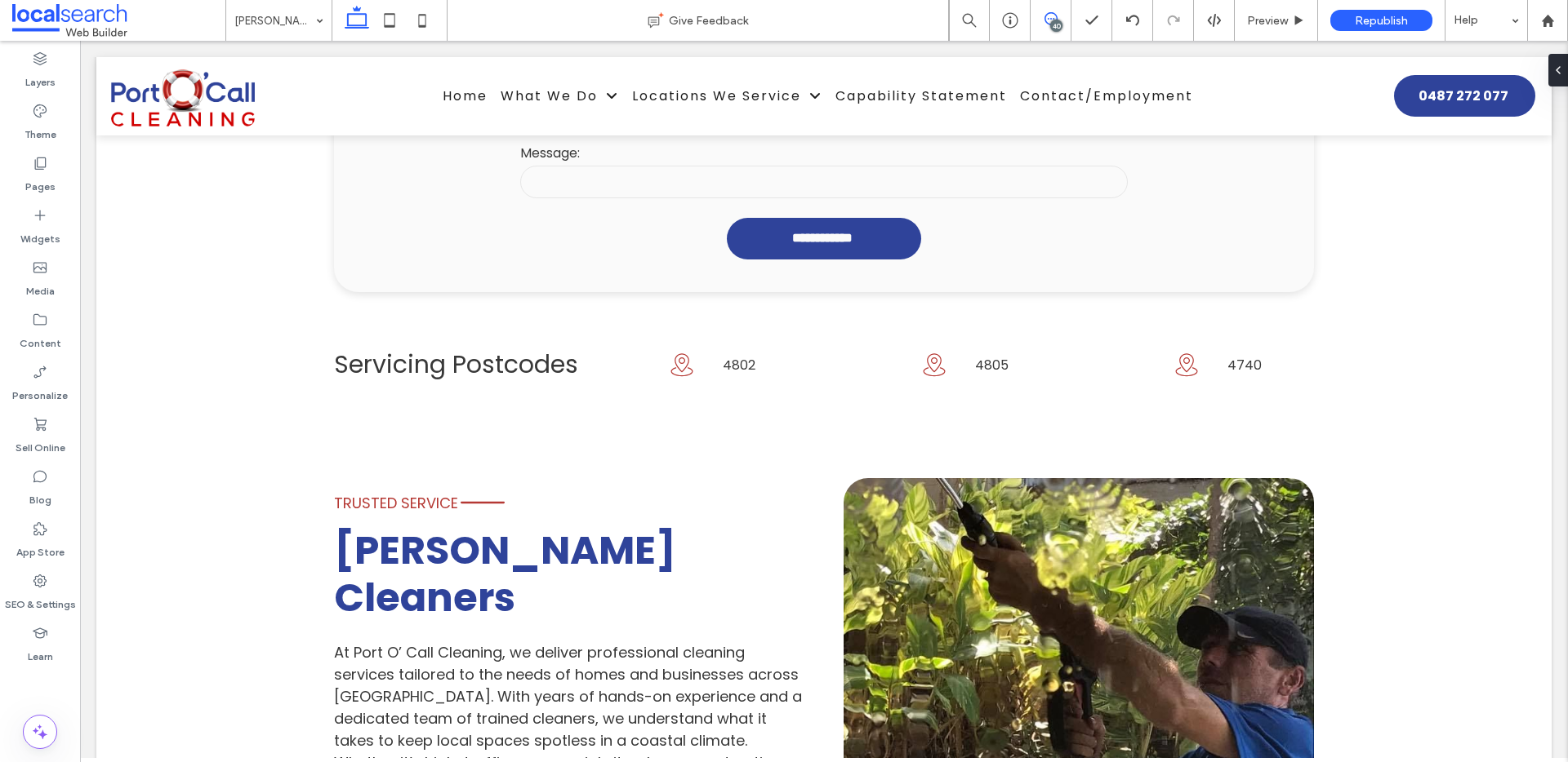
click at [1052, 15] on icon at bounding box center [1051, 19] width 13 height 13
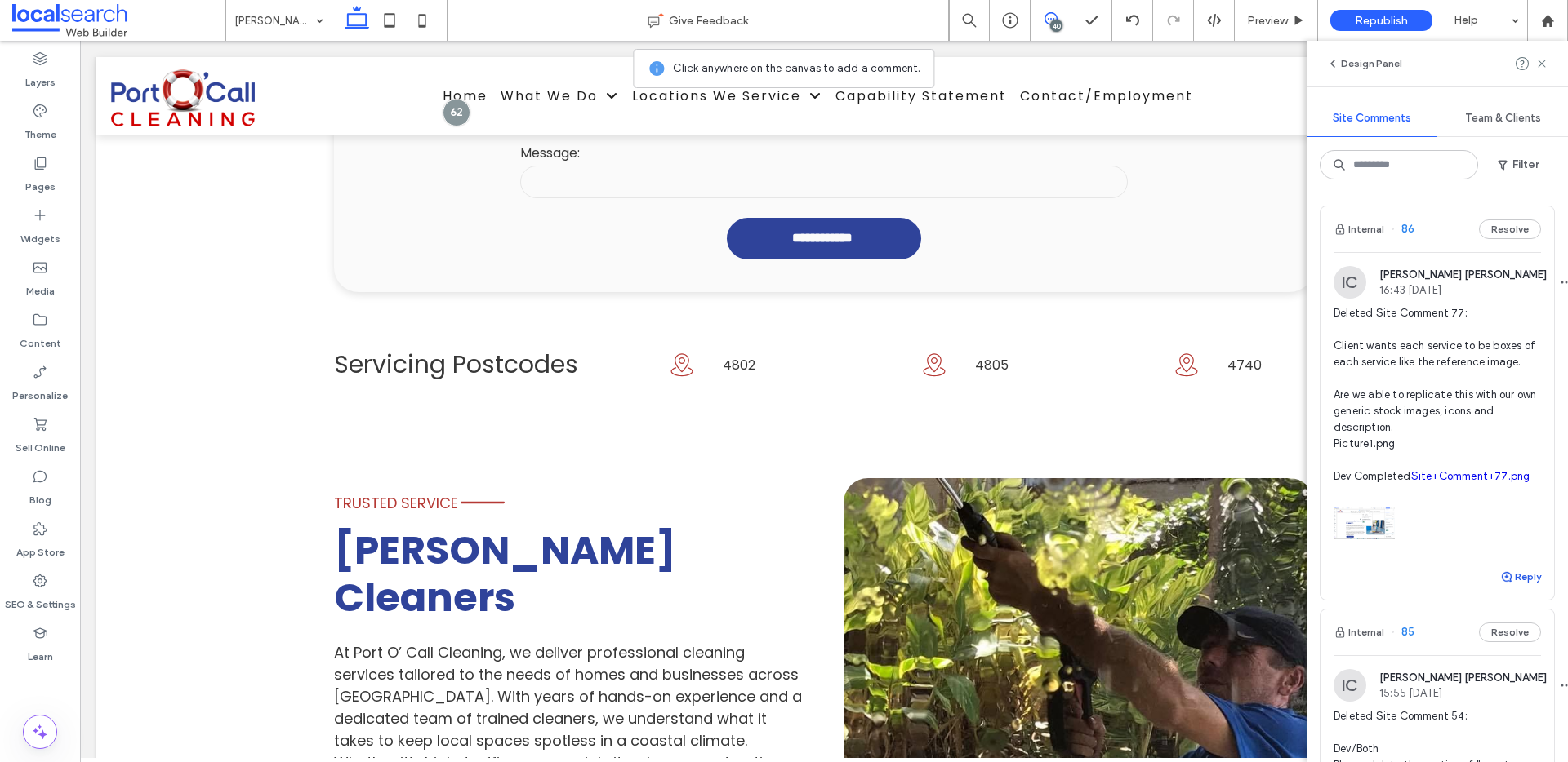
click at [1509, 587] on button "Reply" at bounding box center [1521, 577] width 41 height 19
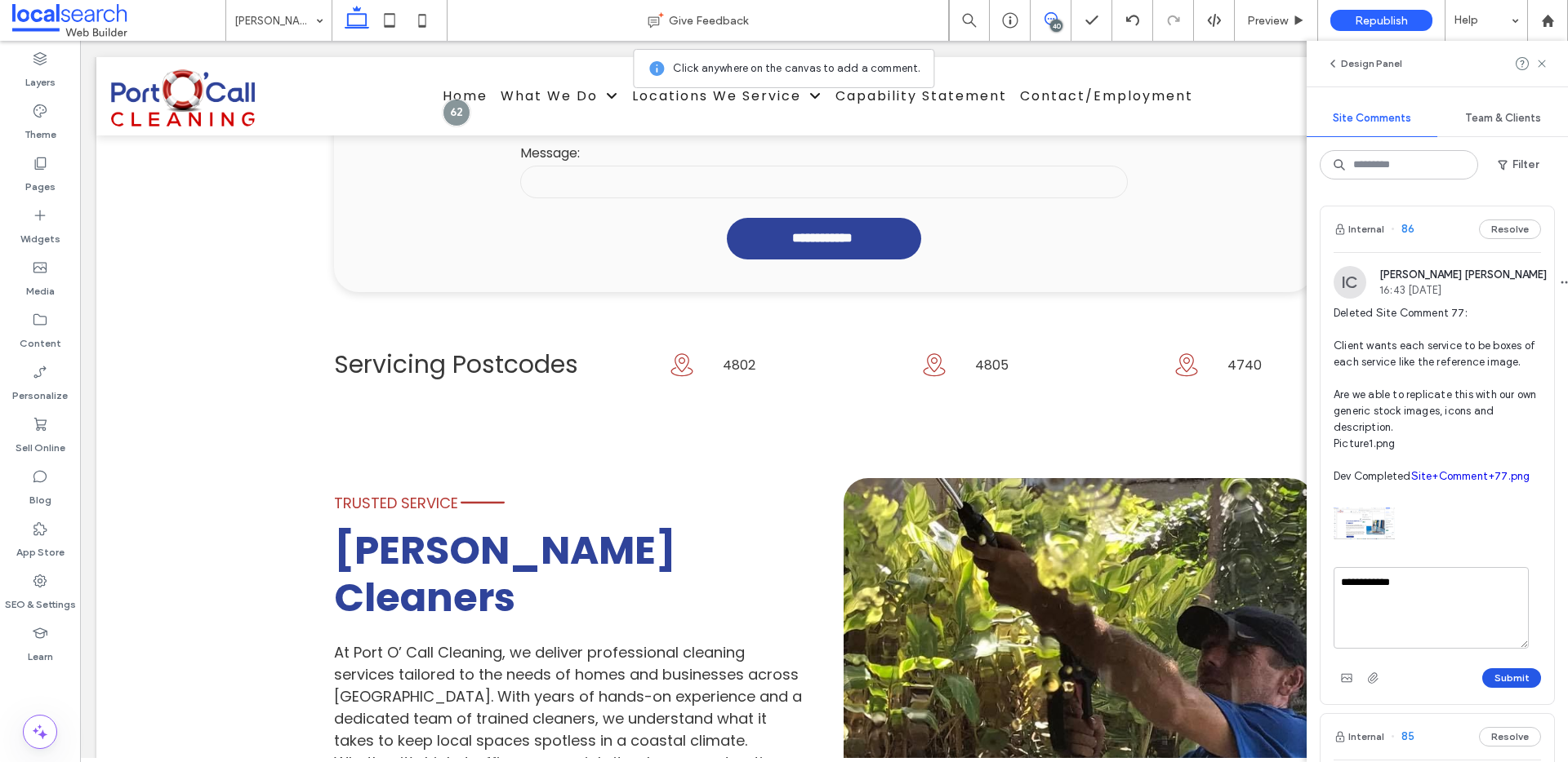
type textarea "**********"
click at [1513, 688] on button "Submit" at bounding box center [1511, 678] width 58 height 19
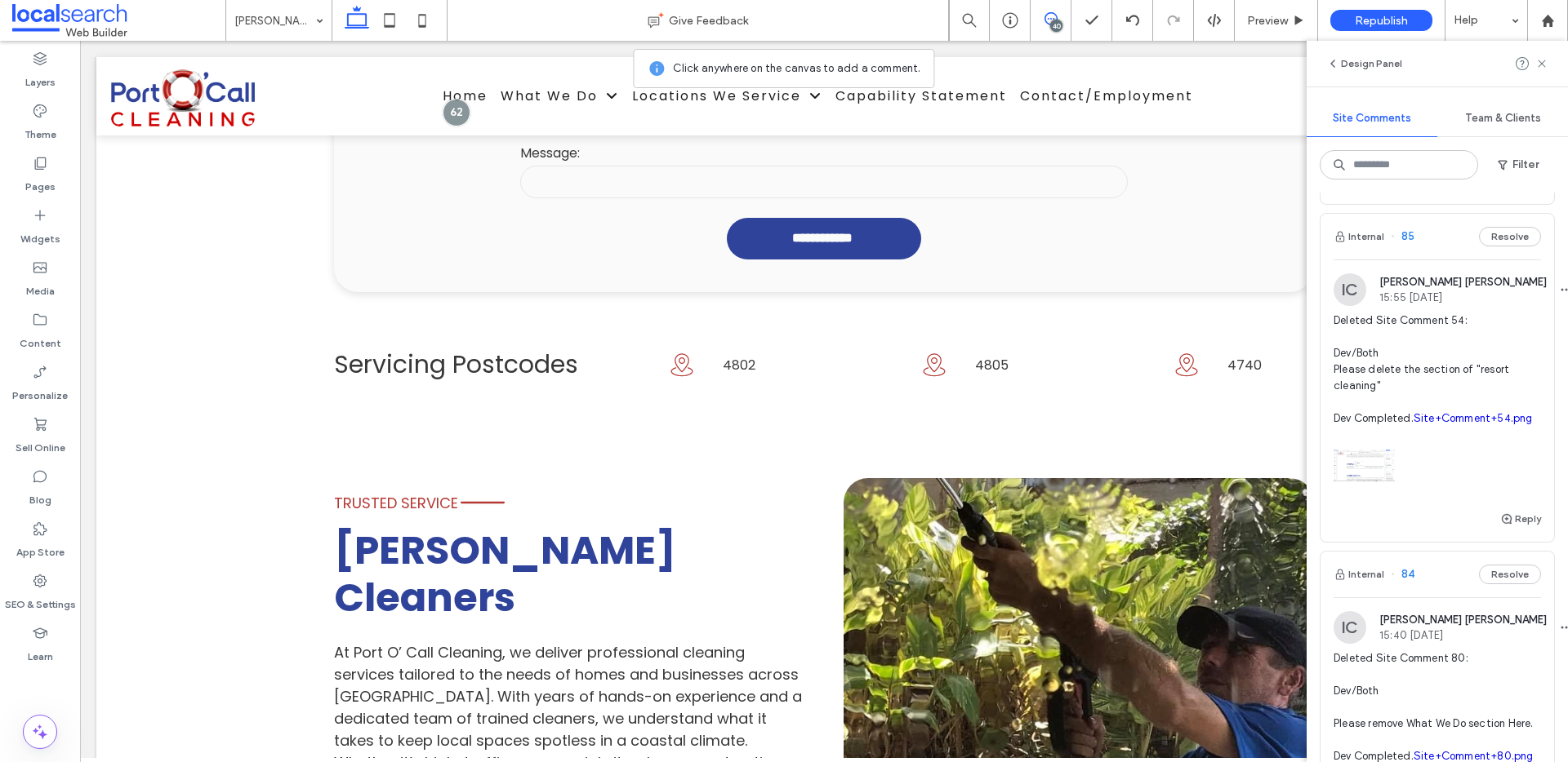
scroll to position [480, 0]
click at [1486, 425] on span "Deleted Site Comment 54: Dev/Both Please delete the section of "resort cleaning…" at bounding box center [1437, 368] width 207 height 114
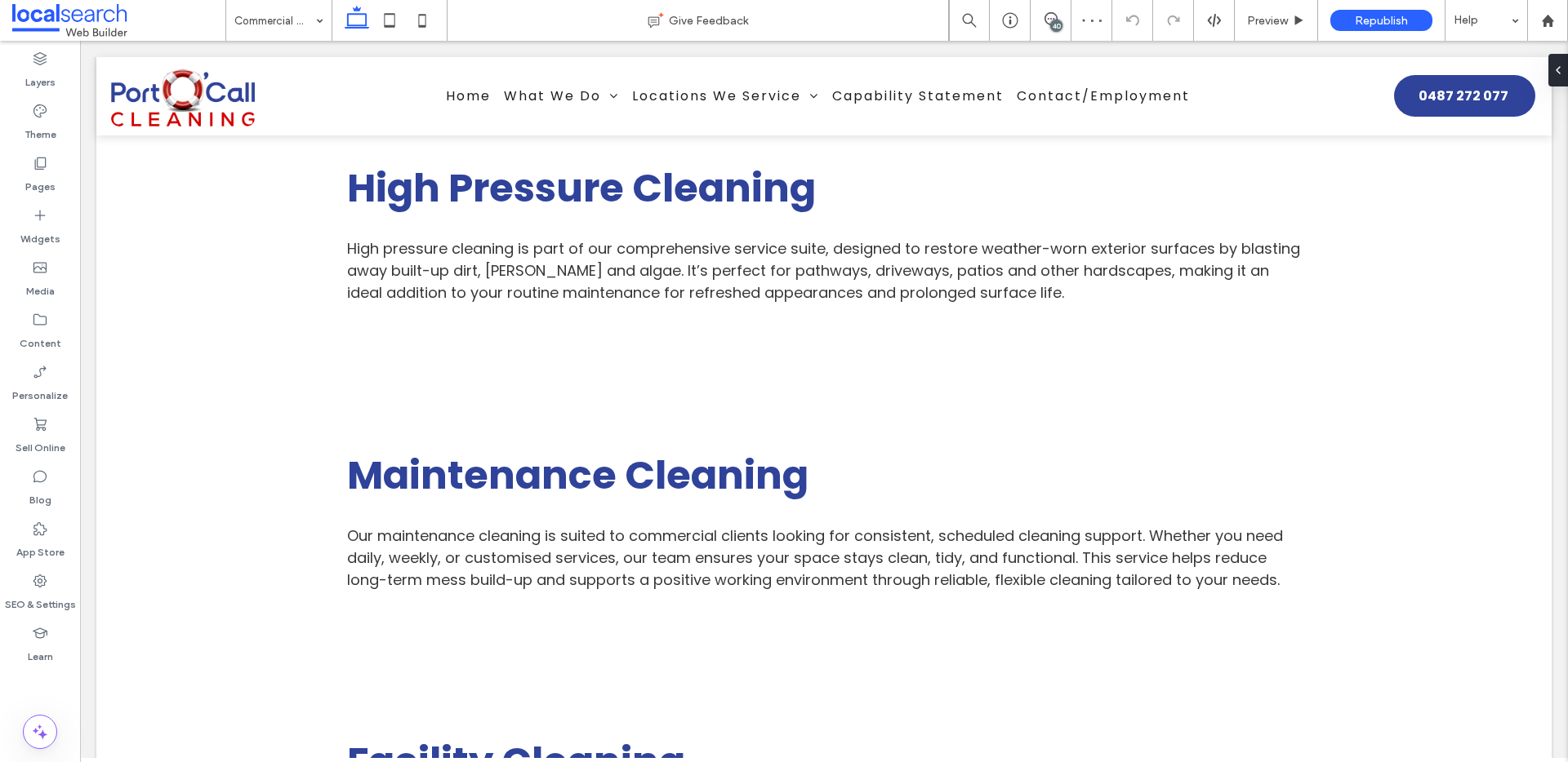
click at [1053, 19] on div "40" at bounding box center [1056, 25] width 12 height 12
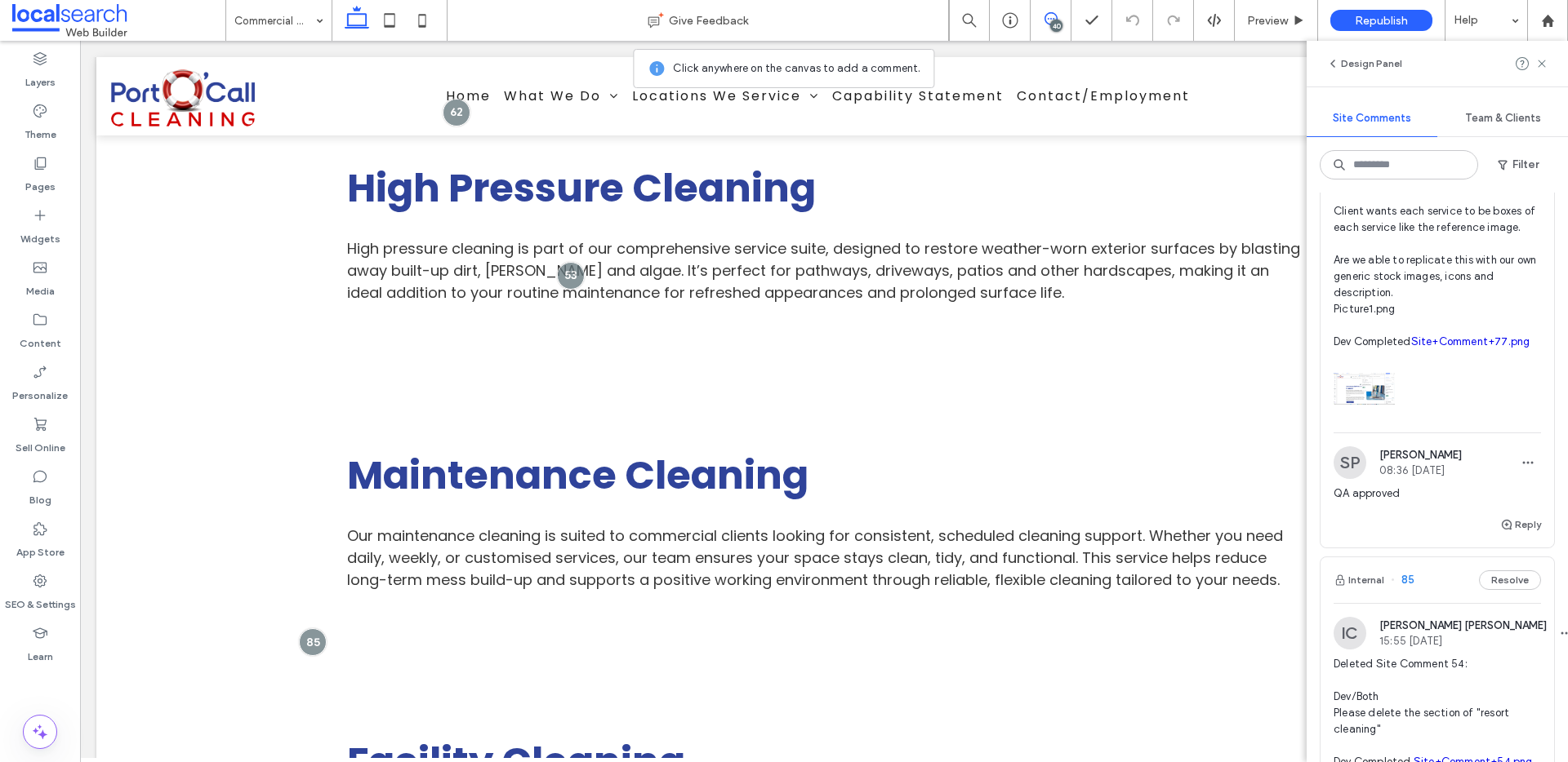
scroll to position [381, 0]
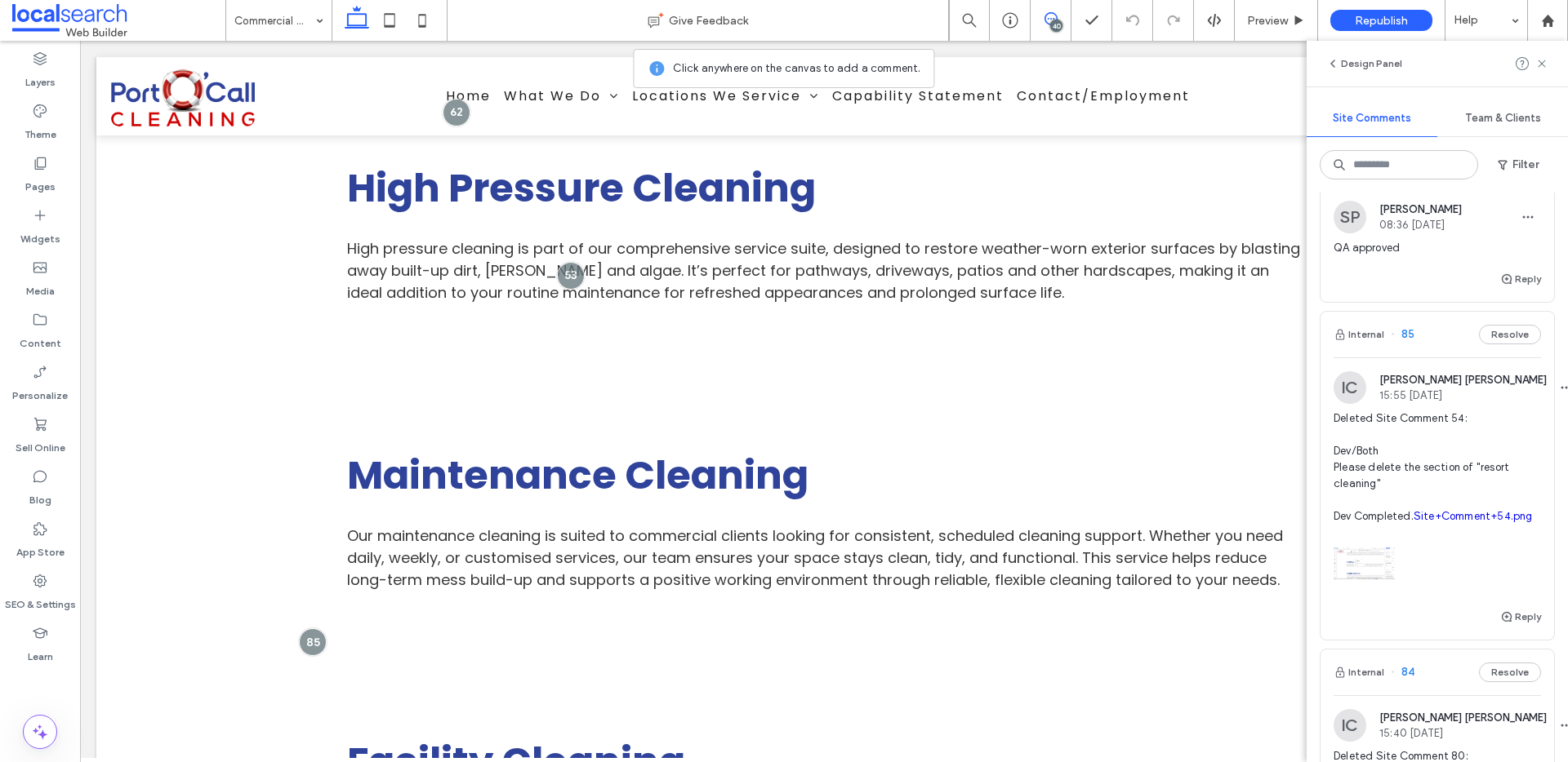
click at [1423, 522] on link "Site+Comment+54.png" at bounding box center [1473, 516] width 119 height 12
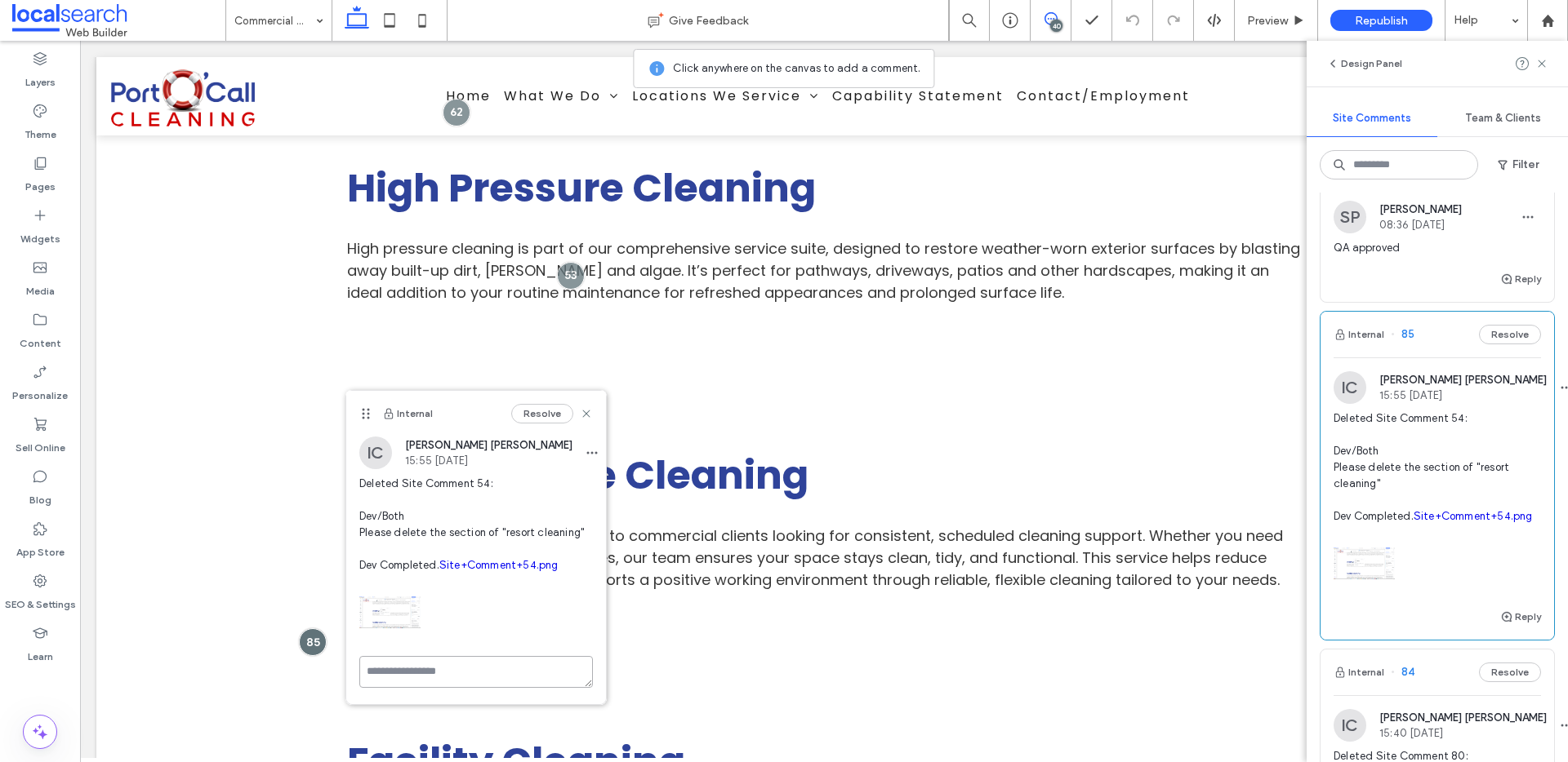
click at [465, 688] on textarea at bounding box center [476, 672] width 233 height 31
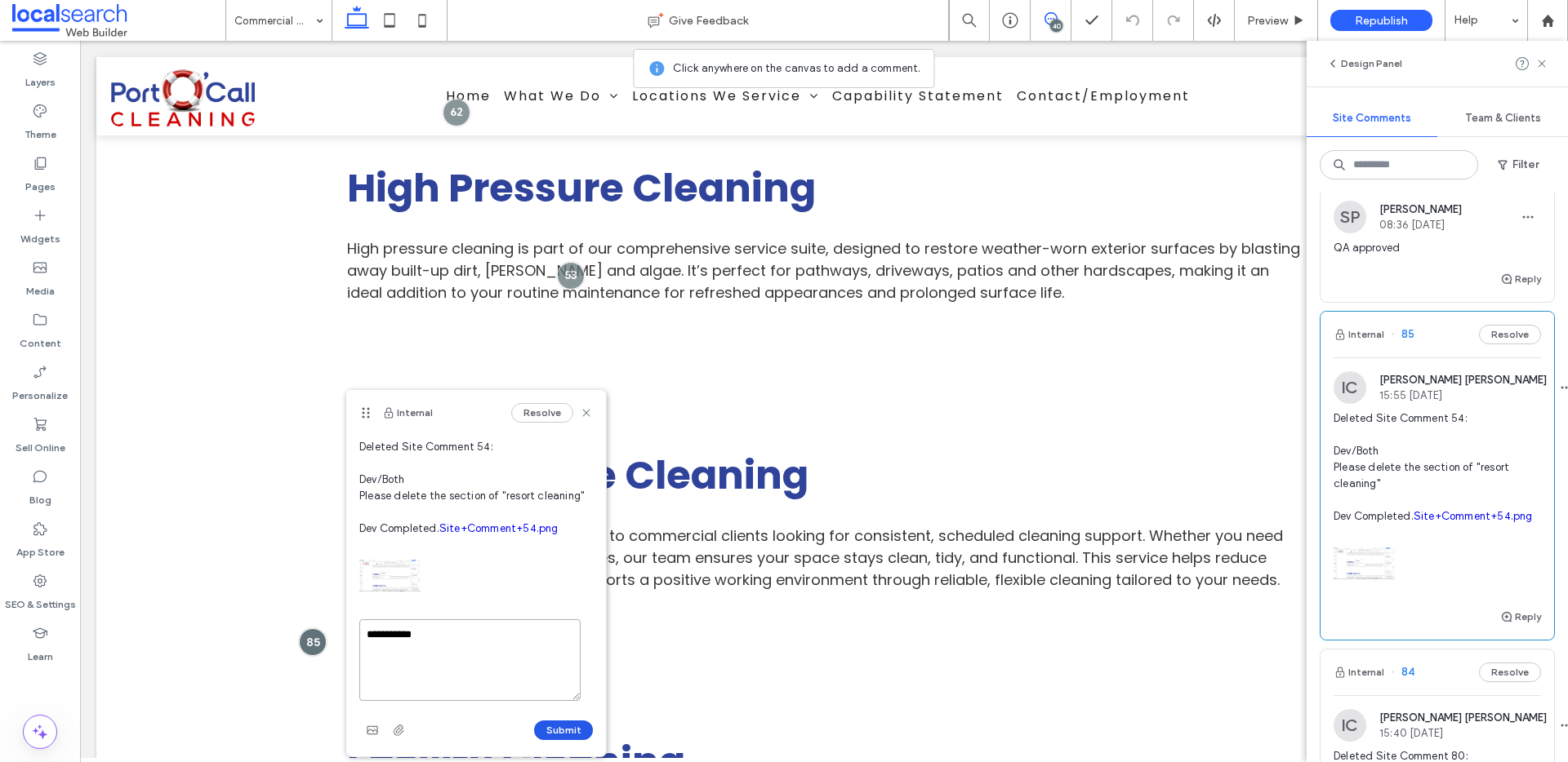
type textarea "**********"
click at [539, 730] on button "Submit" at bounding box center [563, 730] width 58 height 19
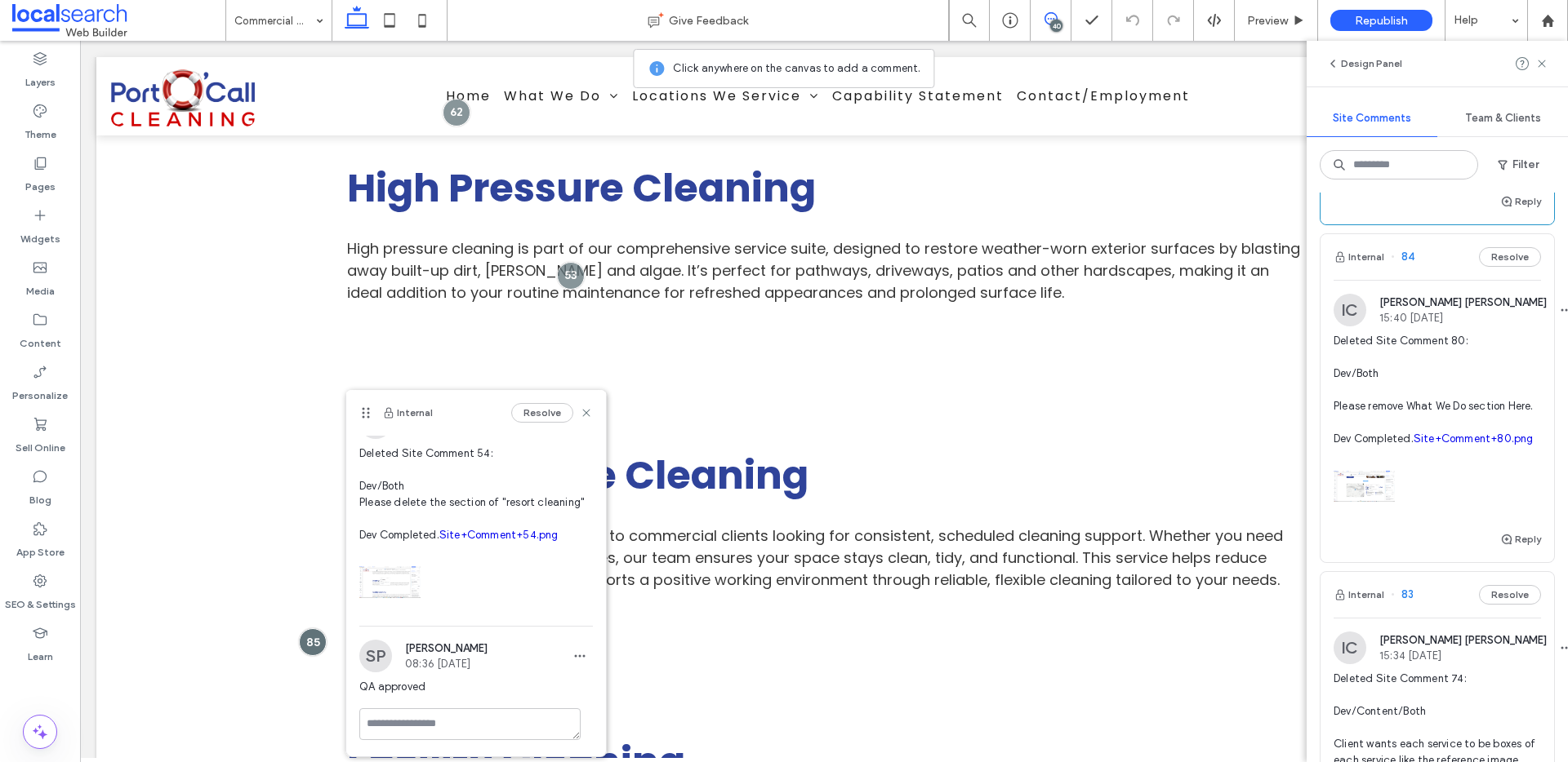
scroll to position [881, 0]
click at [580, 406] on icon at bounding box center [586, 413] width 13 height 13
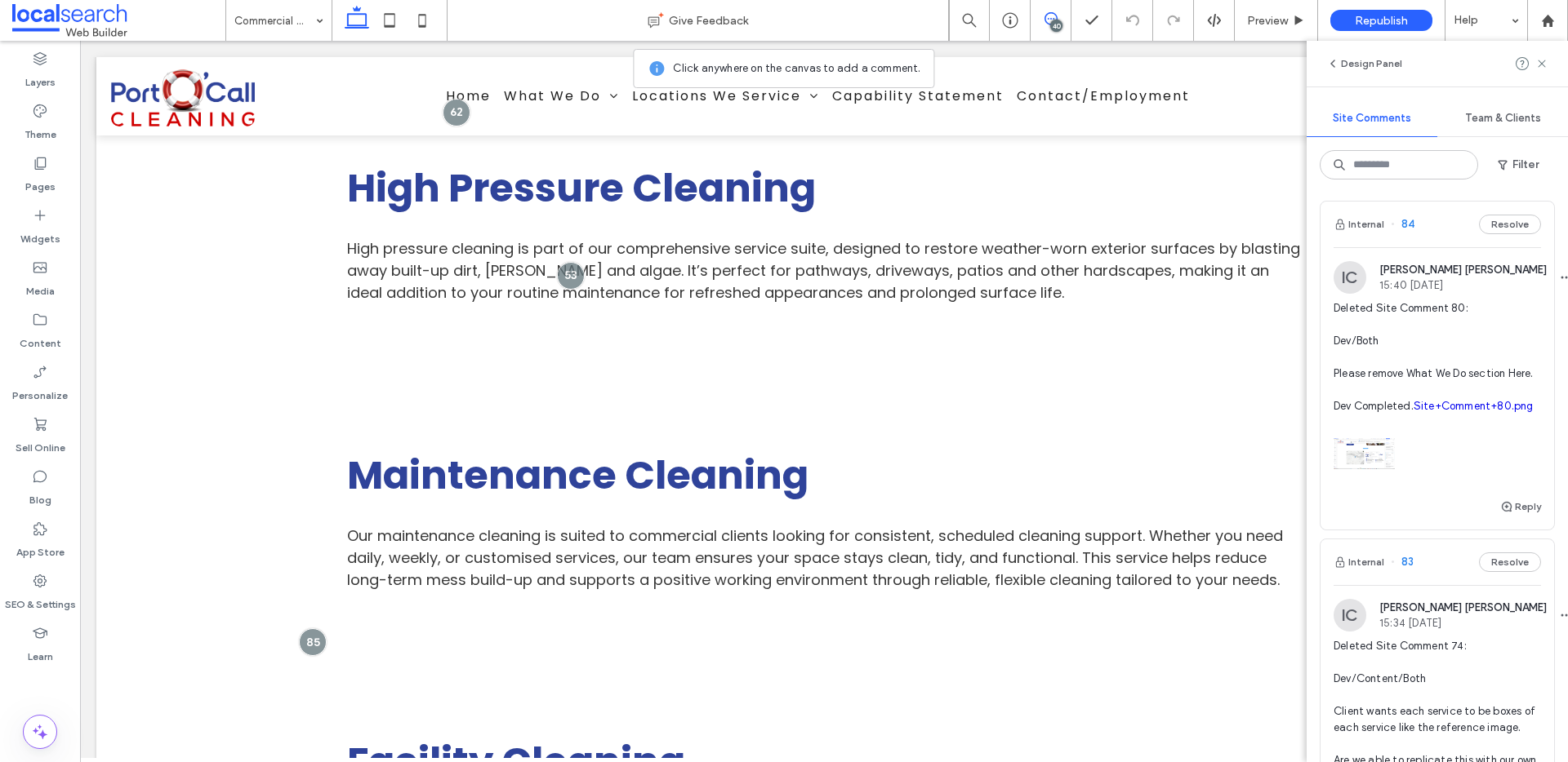
scroll to position [931, 0]
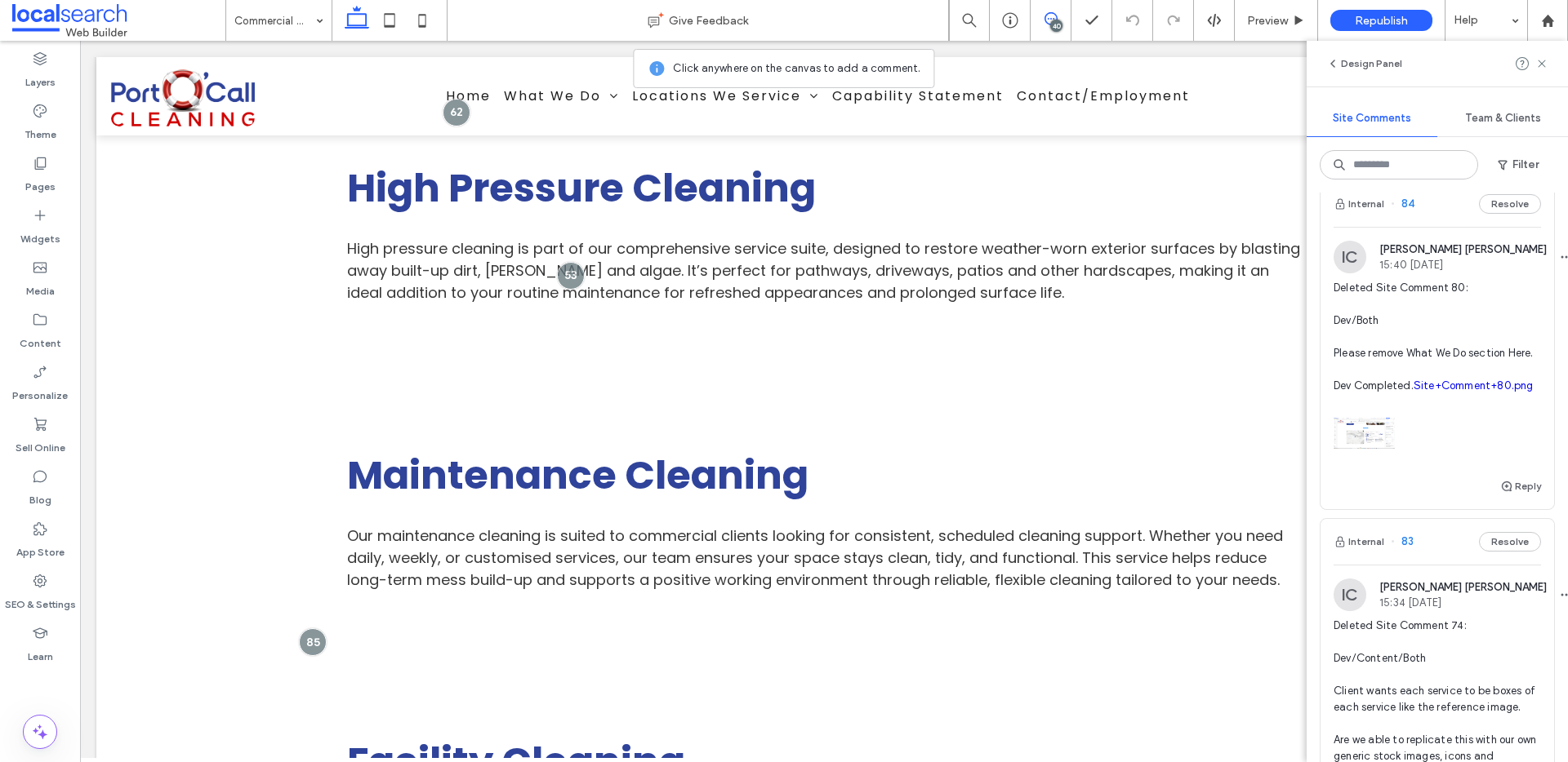
click at [1424, 394] on span "Deleted Site Comment 80: Dev/Both Please remove What We Do section Here. Dev Co…" at bounding box center [1437, 336] width 207 height 114
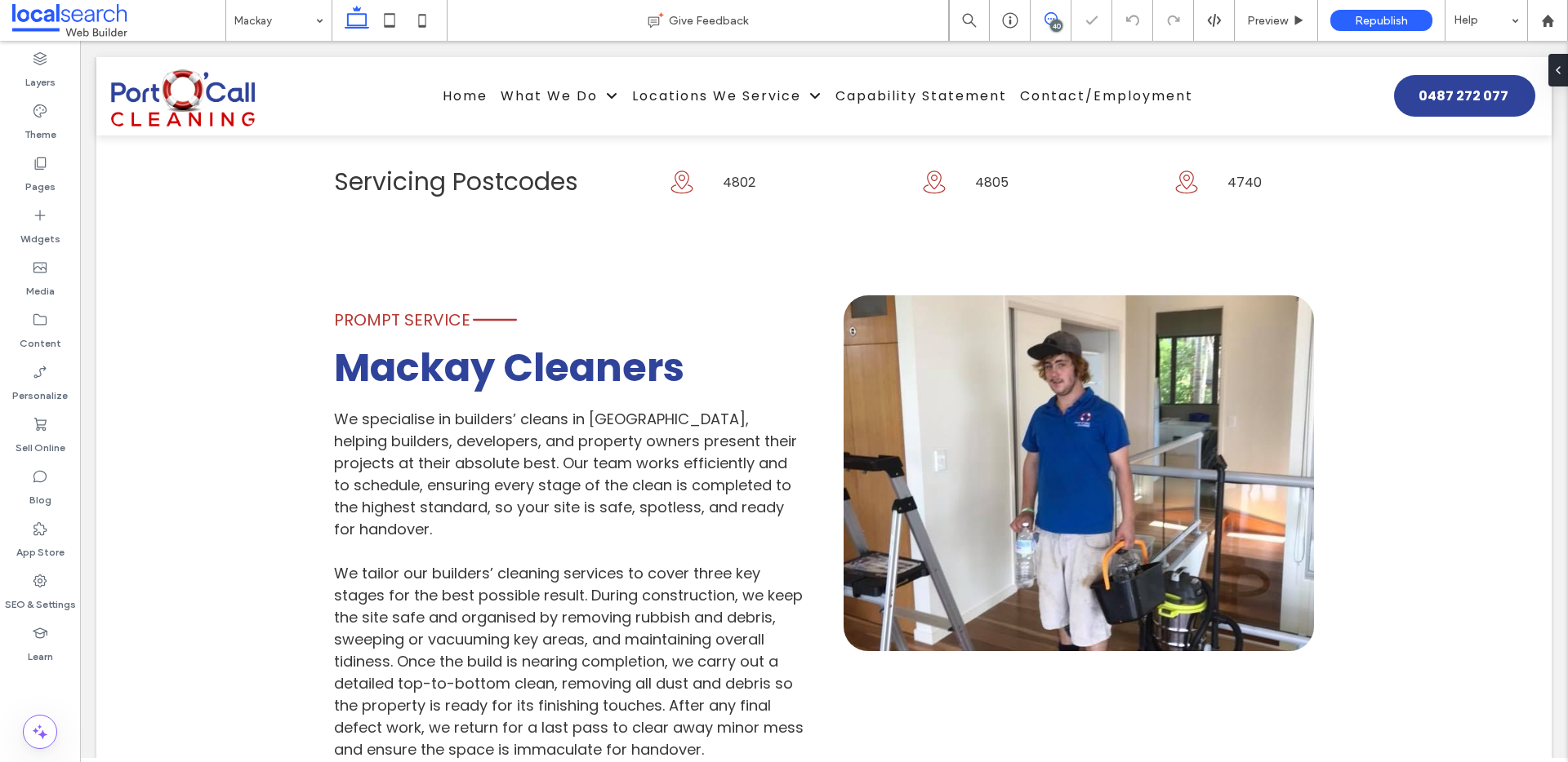
click at [1051, 12] on use at bounding box center [1051, 19] width 13 height 13
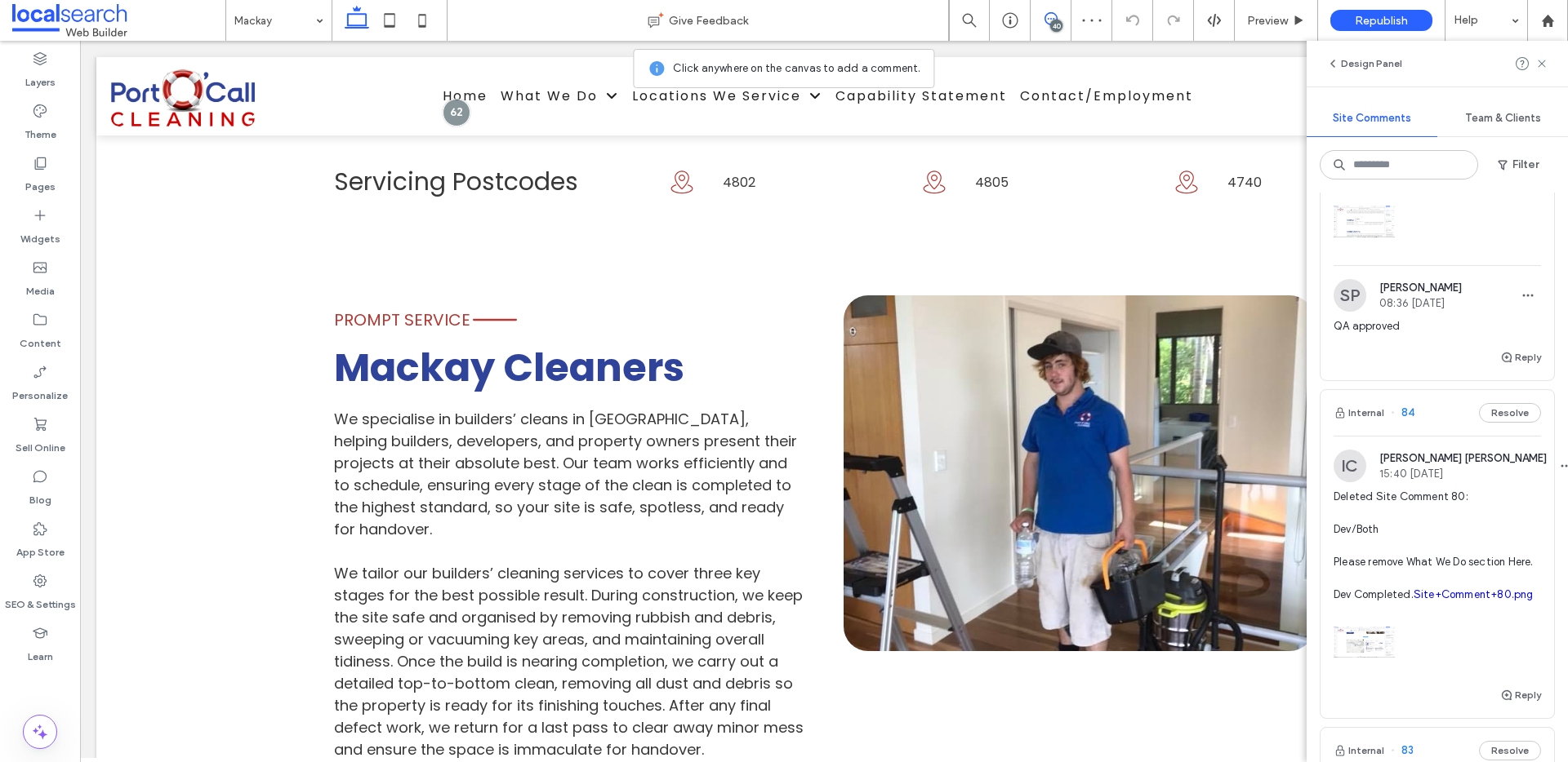
scroll to position [988, 0]
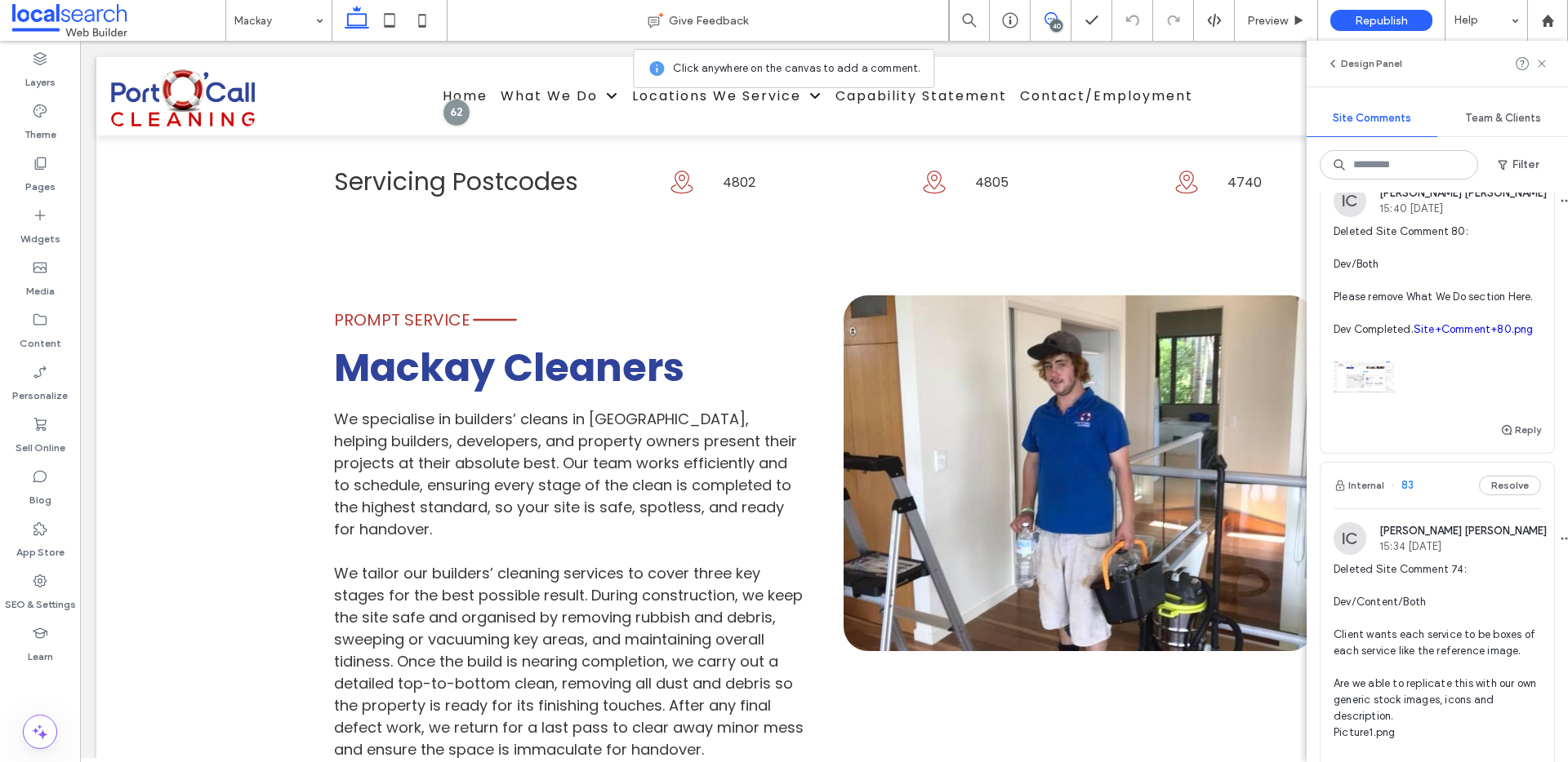
click at [1430, 335] on link "Site+Comment+80.png" at bounding box center [1474, 329] width 120 height 12
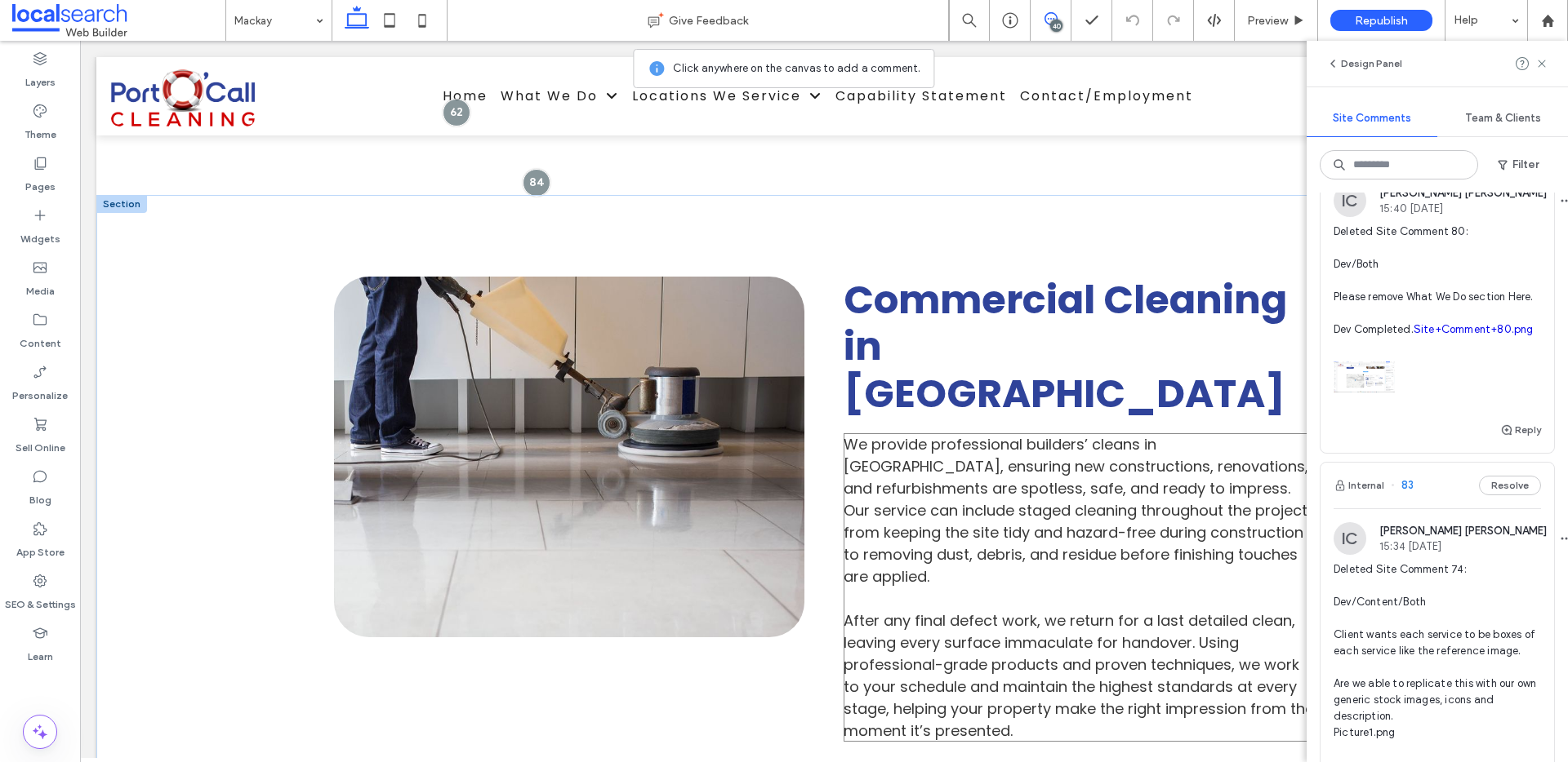
scroll to position [1289, 0]
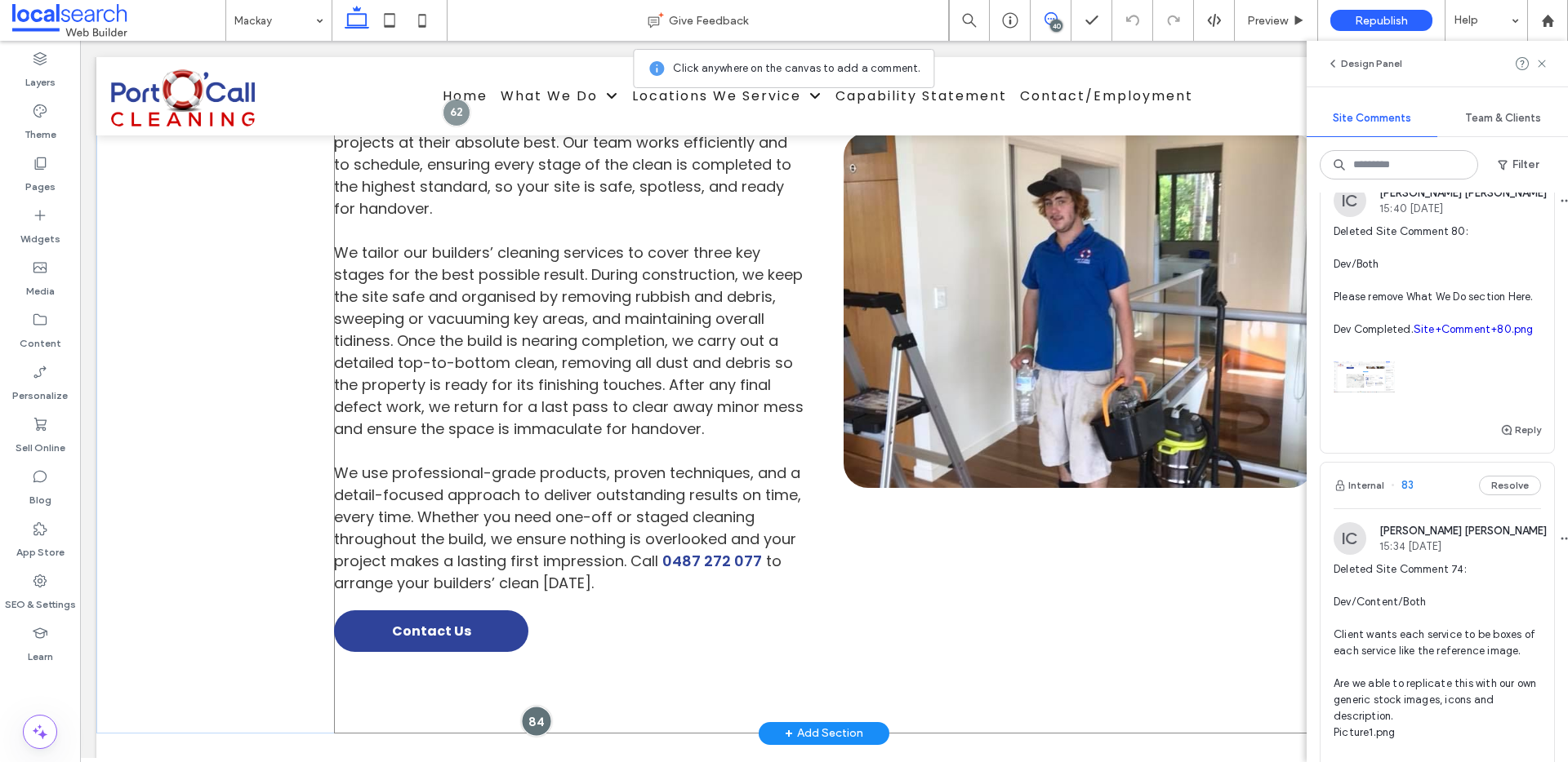
click at [532, 706] on div at bounding box center [535, 721] width 31 height 31
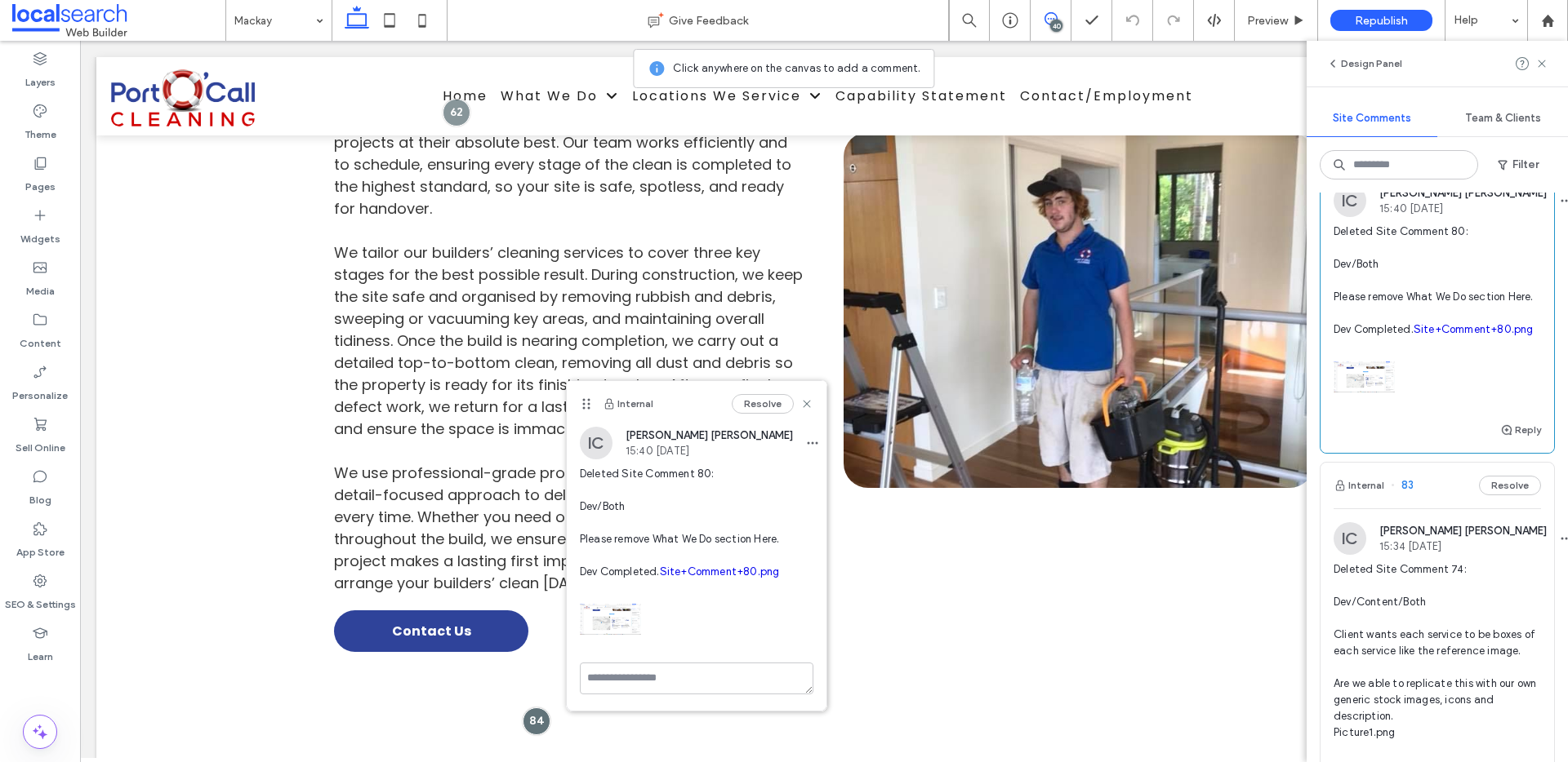
scroll to position [13, 0]
click at [709, 694] on textarea at bounding box center [696, 679] width 233 height 31
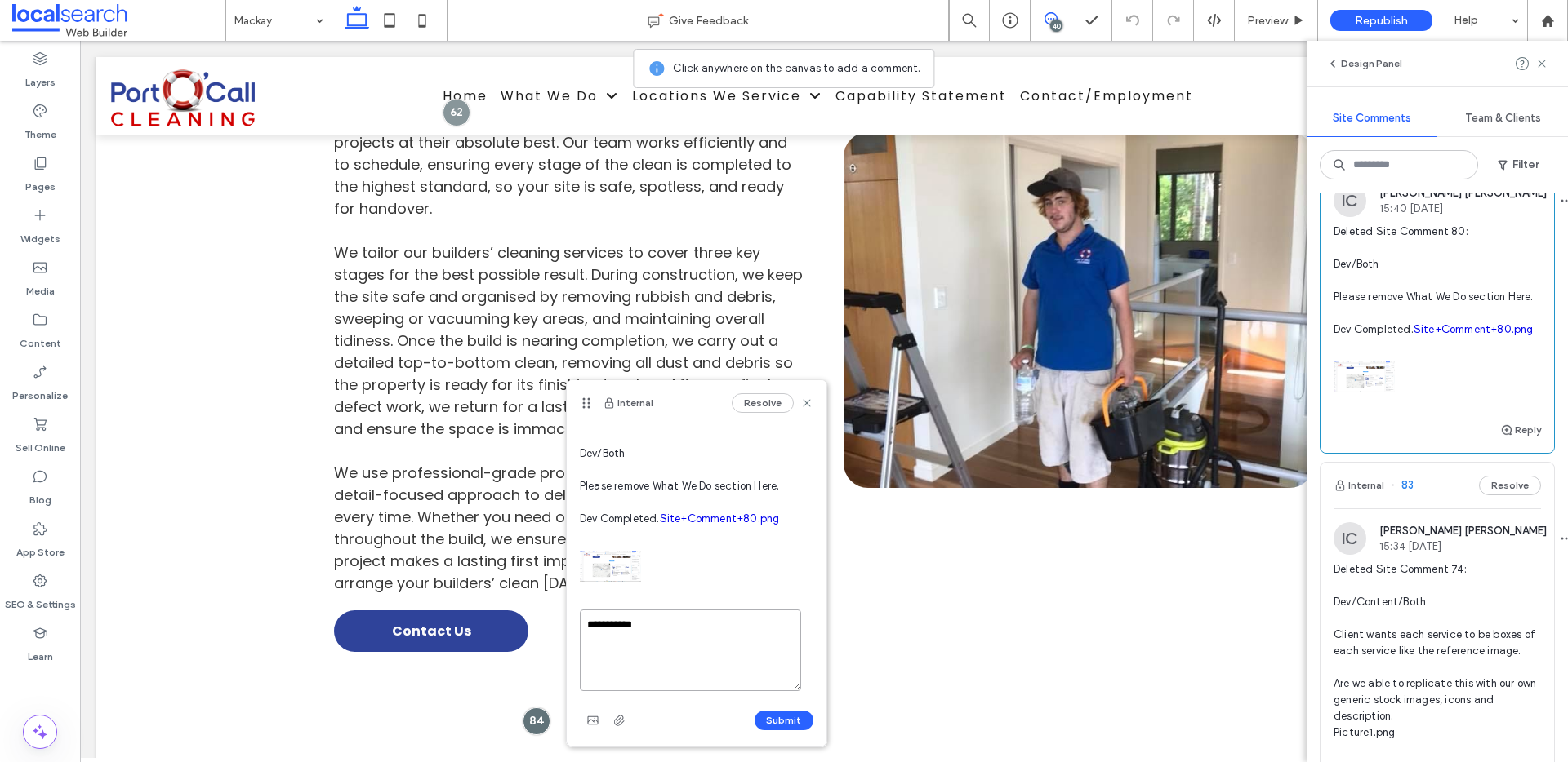
type textarea "**********"
click at [778, 720] on button "Submit" at bounding box center [784, 720] width 58 height 19
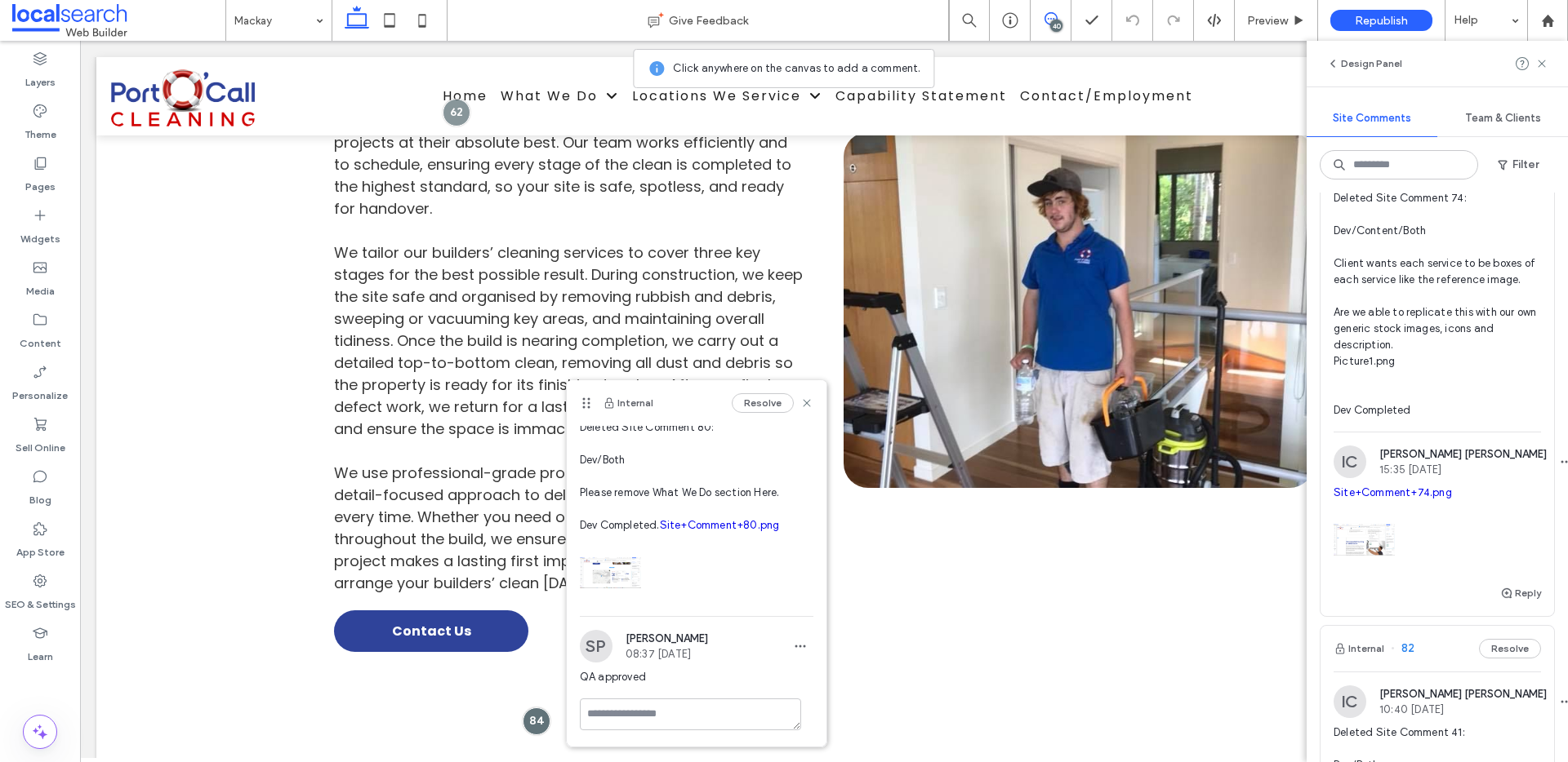
scroll to position [1454, 0]
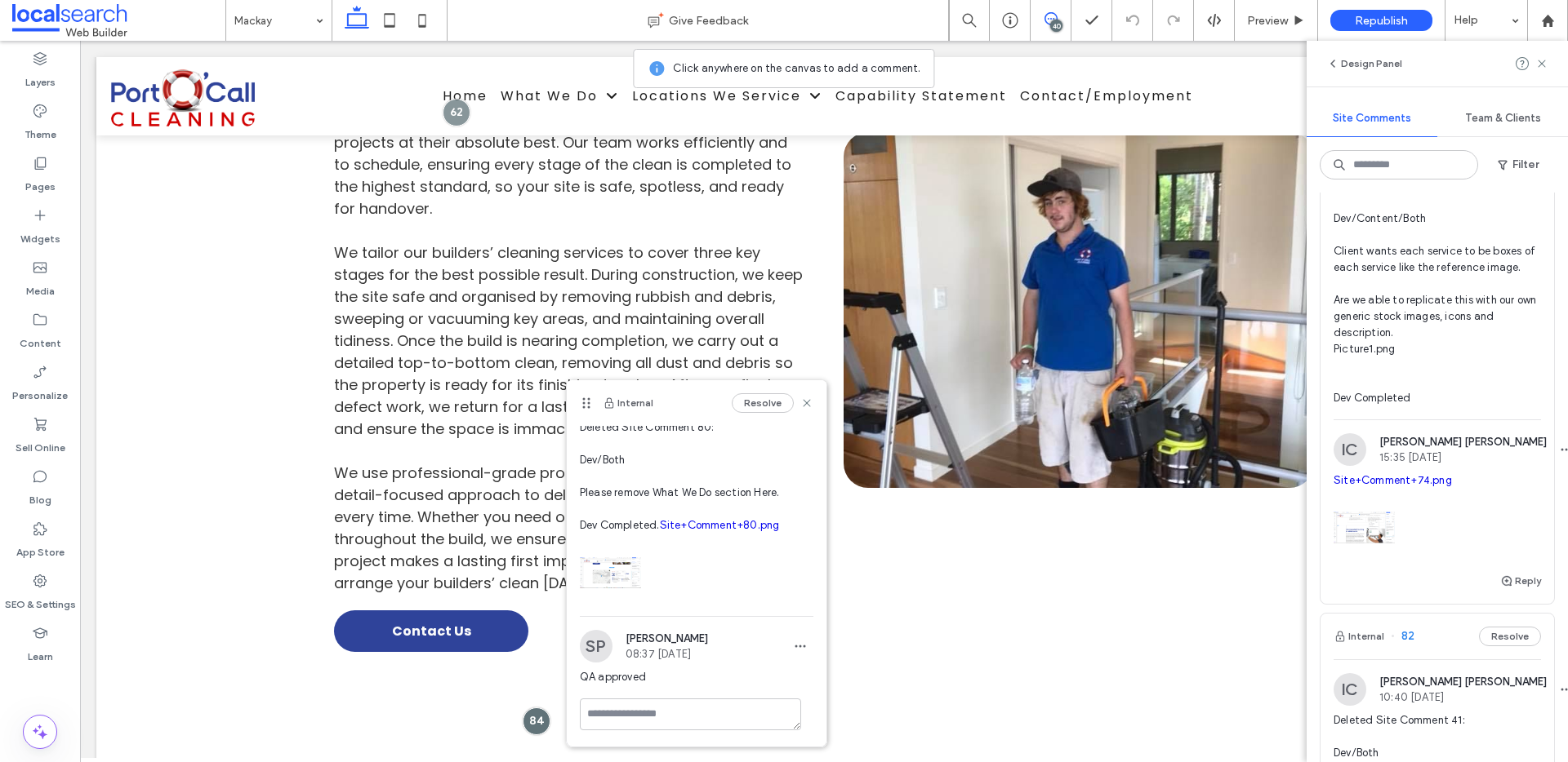
click at [1452, 406] on span "Deleted Site Comment 74: Dev/Content/Both Client wants each service to be boxes…" at bounding box center [1437, 292] width 207 height 229
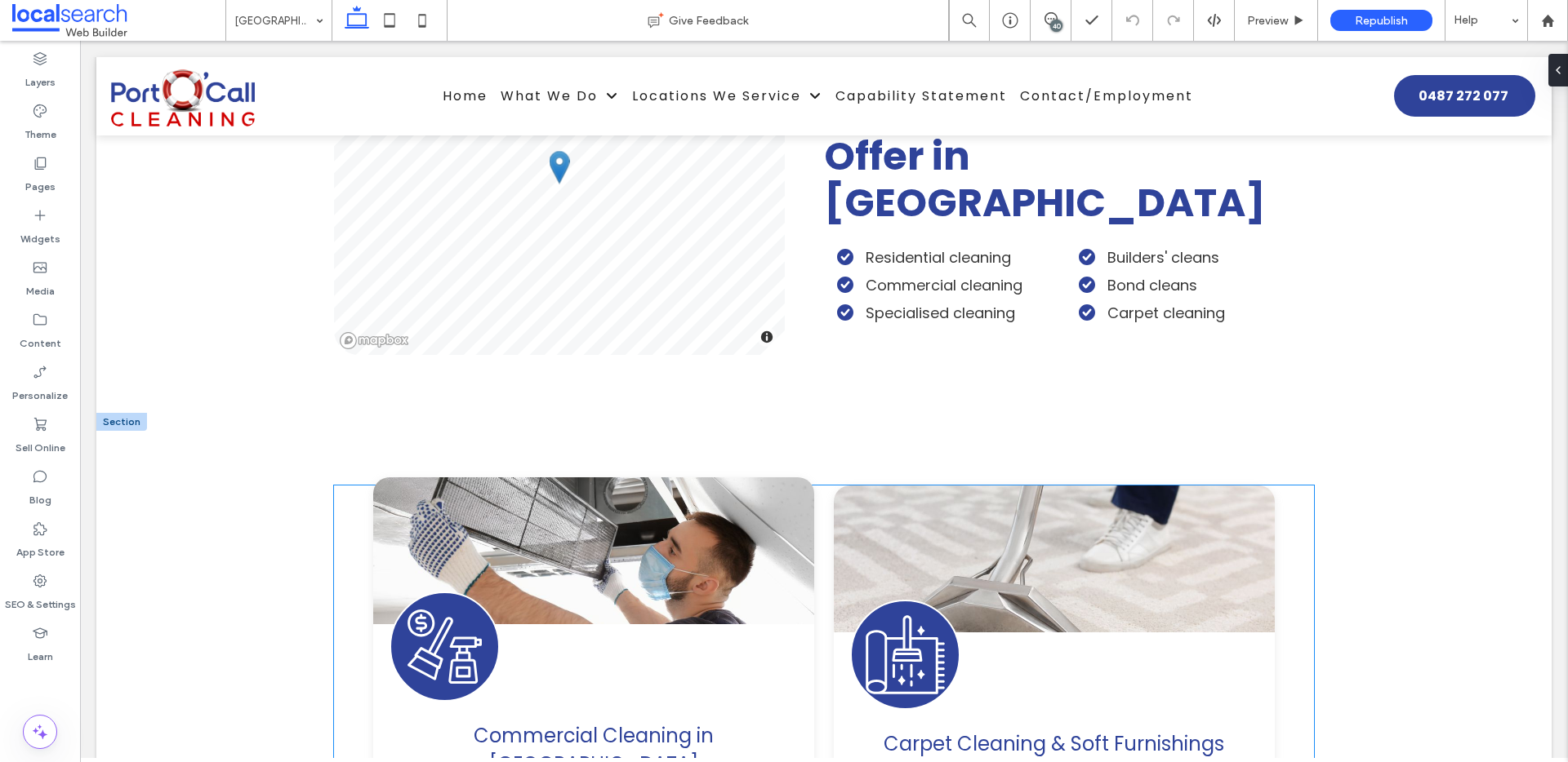
scroll to position [2089, 0]
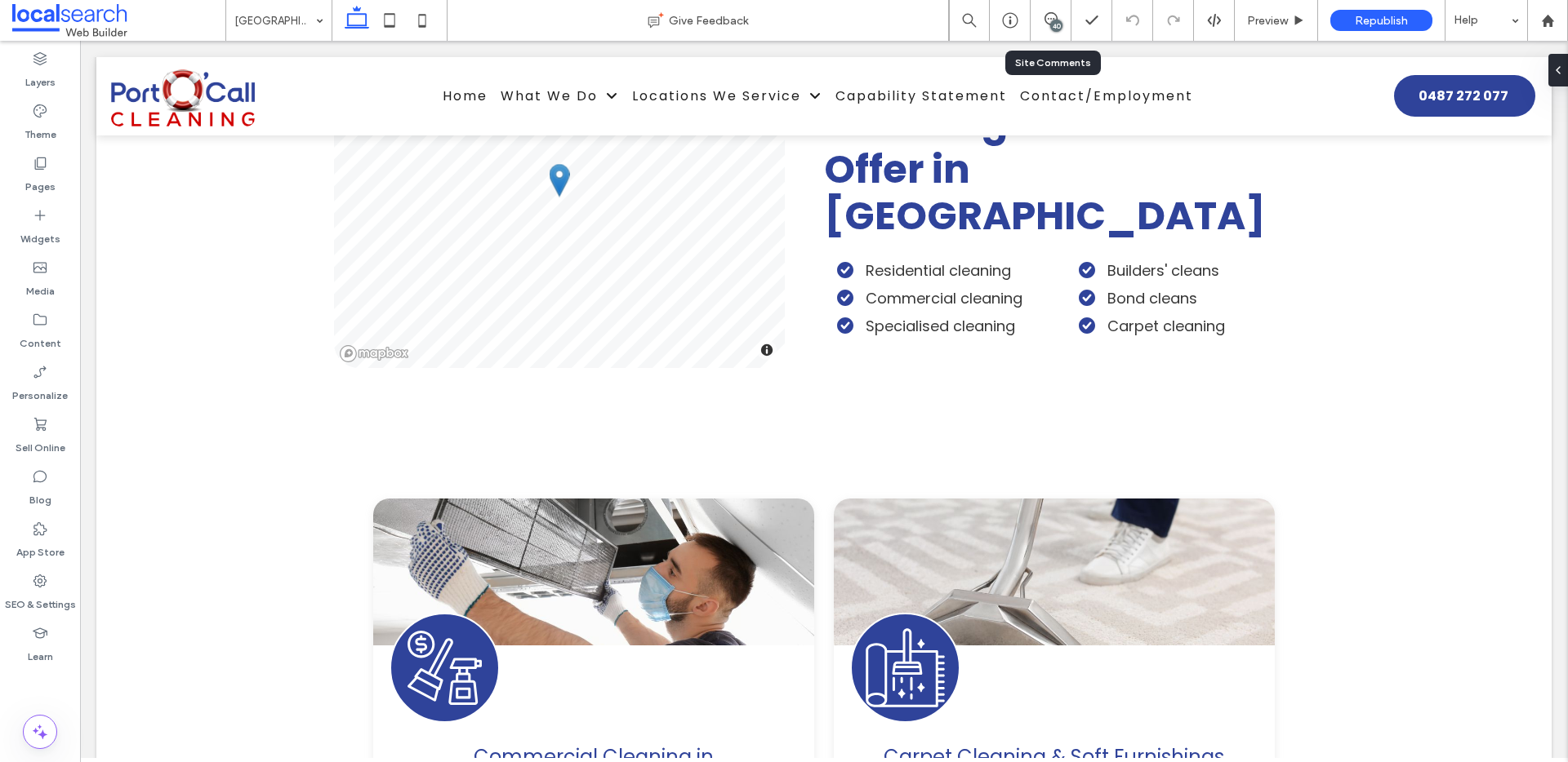
click at [1059, 10] on div "40" at bounding box center [1051, 20] width 41 height 41
click at [1054, 21] on div "40" at bounding box center [1056, 25] width 12 height 12
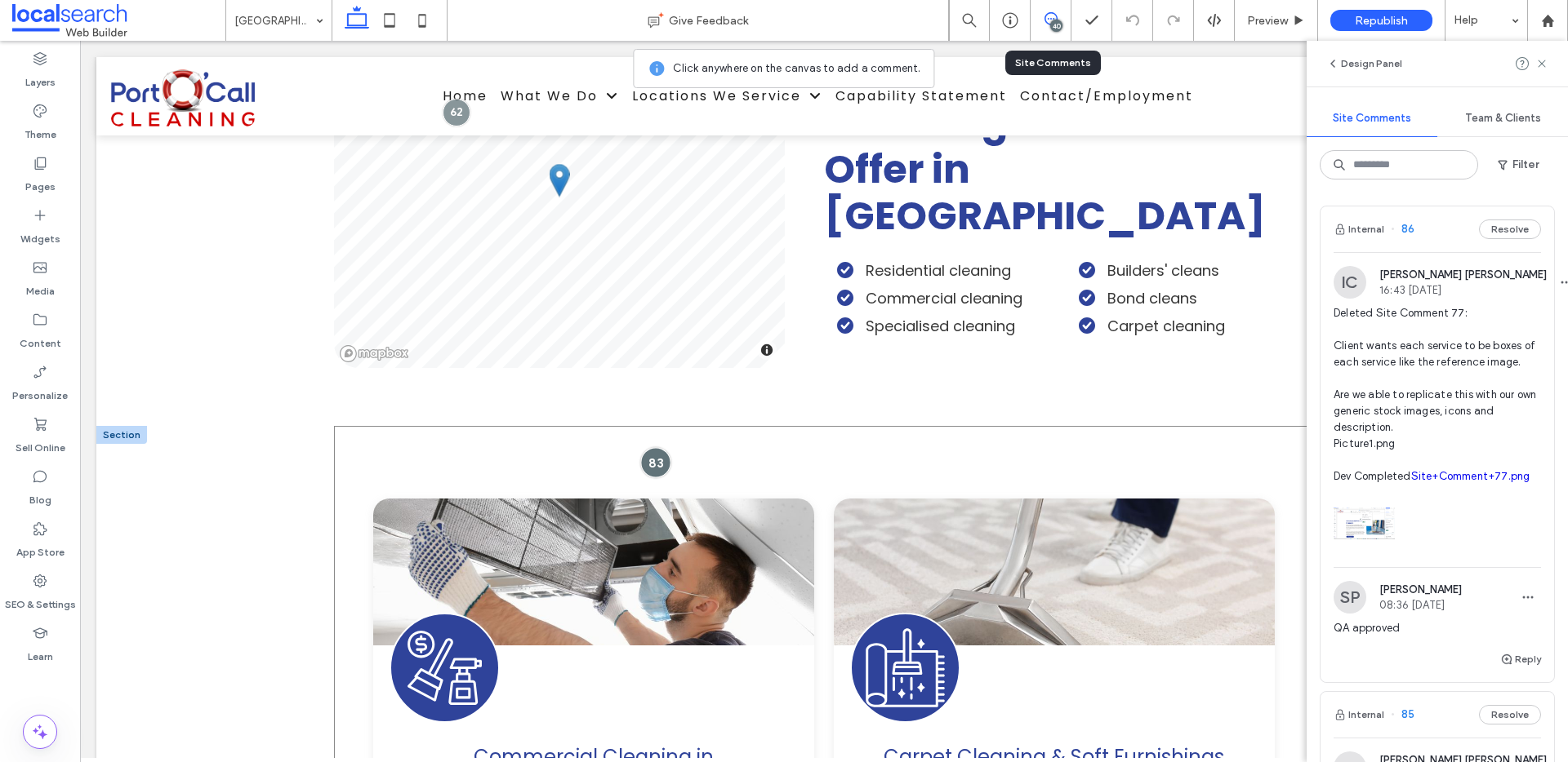
click at [651, 447] on div at bounding box center [655, 462] width 31 height 31
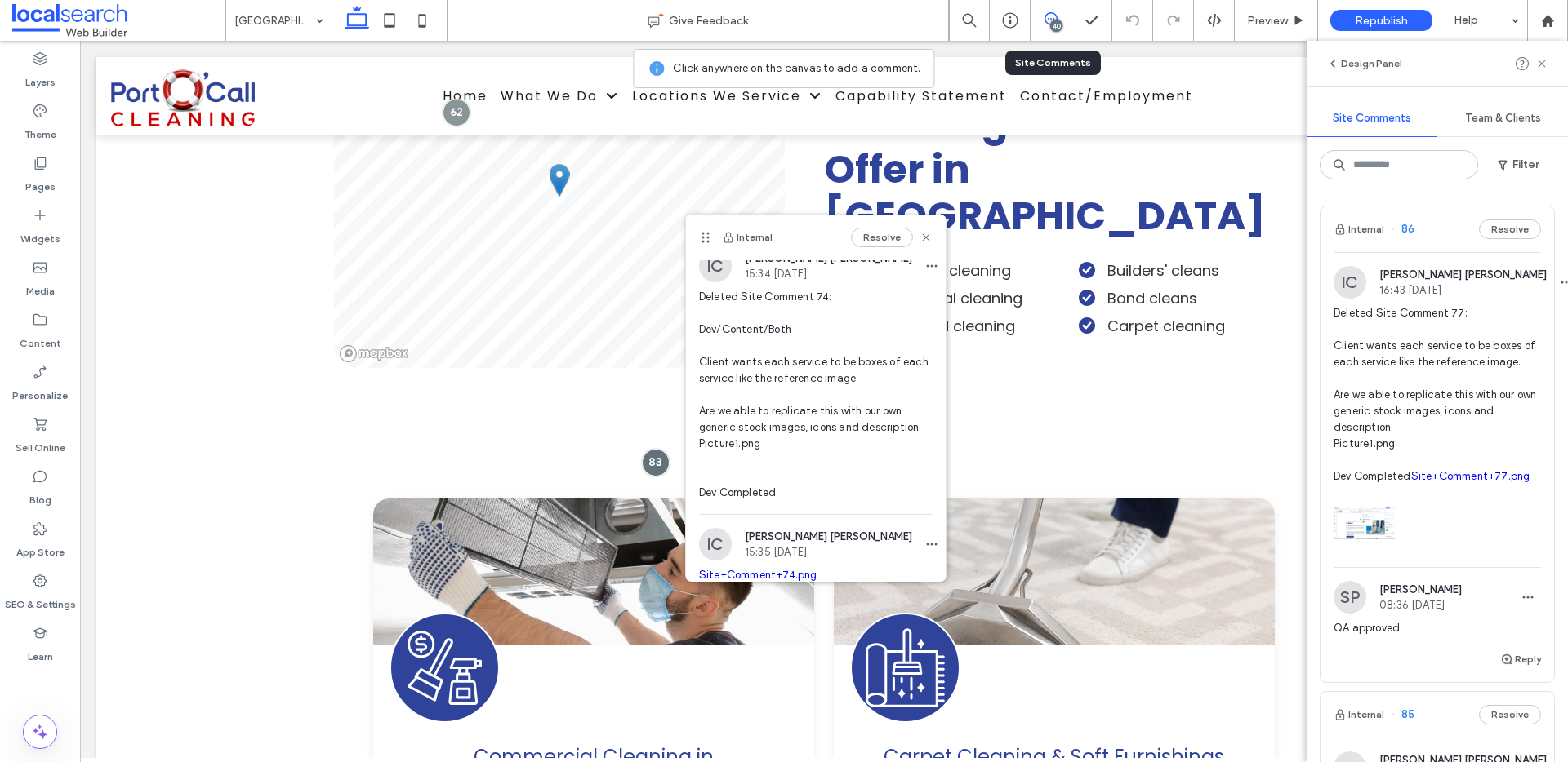
scroll to position [161, 0]
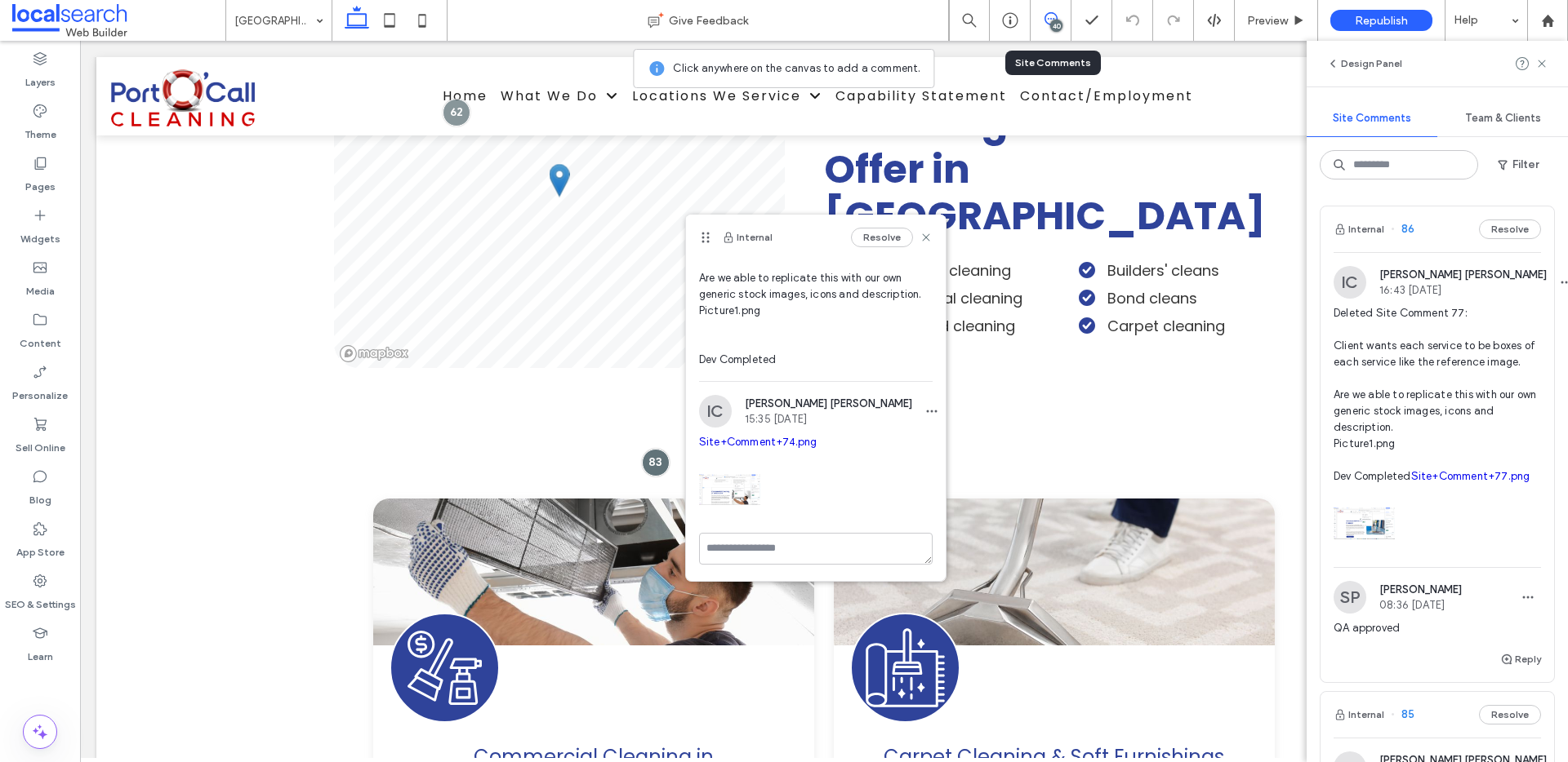
click at [781, 430] on div "IC Ian Carmelo 15:35 Aug 18 2025 Site+Comment+74.png" at bounding box center [816, 464] width 233 height 138
click at [783, 441] on link "Site+Comment+74.png" at bounding box center [759, 442] width 119 height 12
click at [752, 549] on textarea at bounding box center [816, 549] width 233 height 31
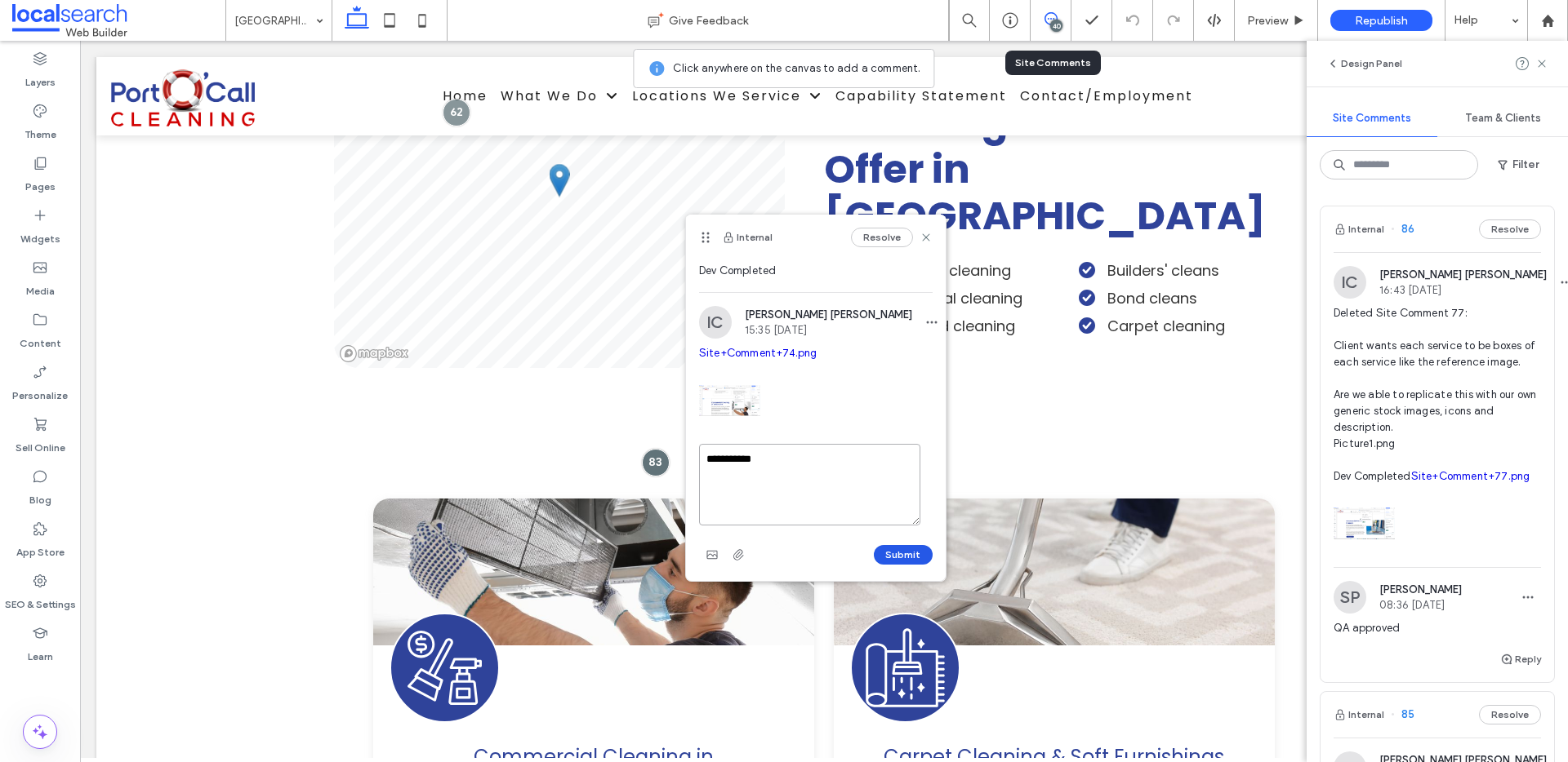
type textarea "**********"
click at [873, 553] on button "Submit" at bounding box center [902, 555] width 58 height 19
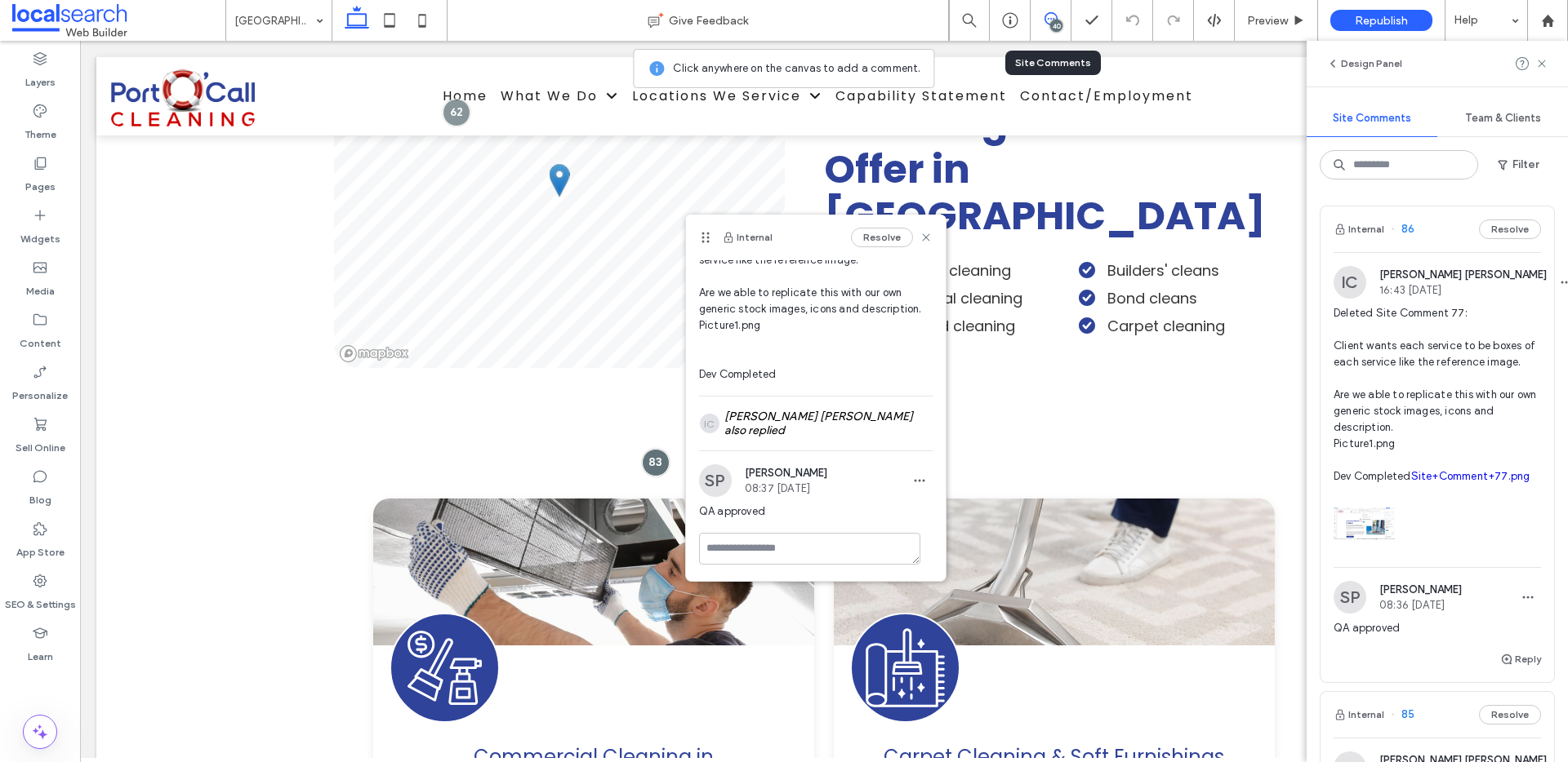
scroll to position [140, 0]
click at [920, 234] on icon at bounding box center [926, 237] width 13 height 13
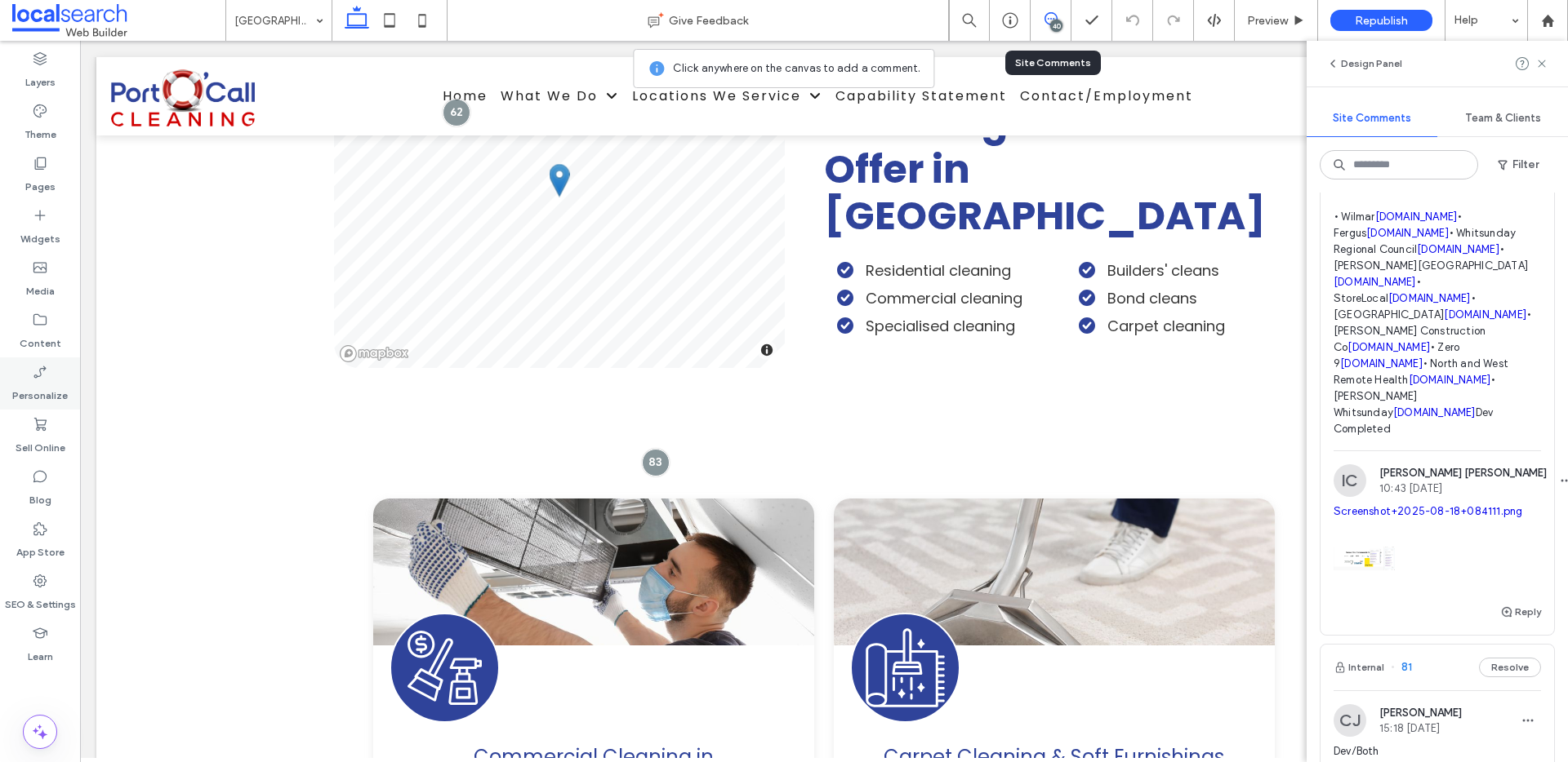
scroll to position [2050, 0]
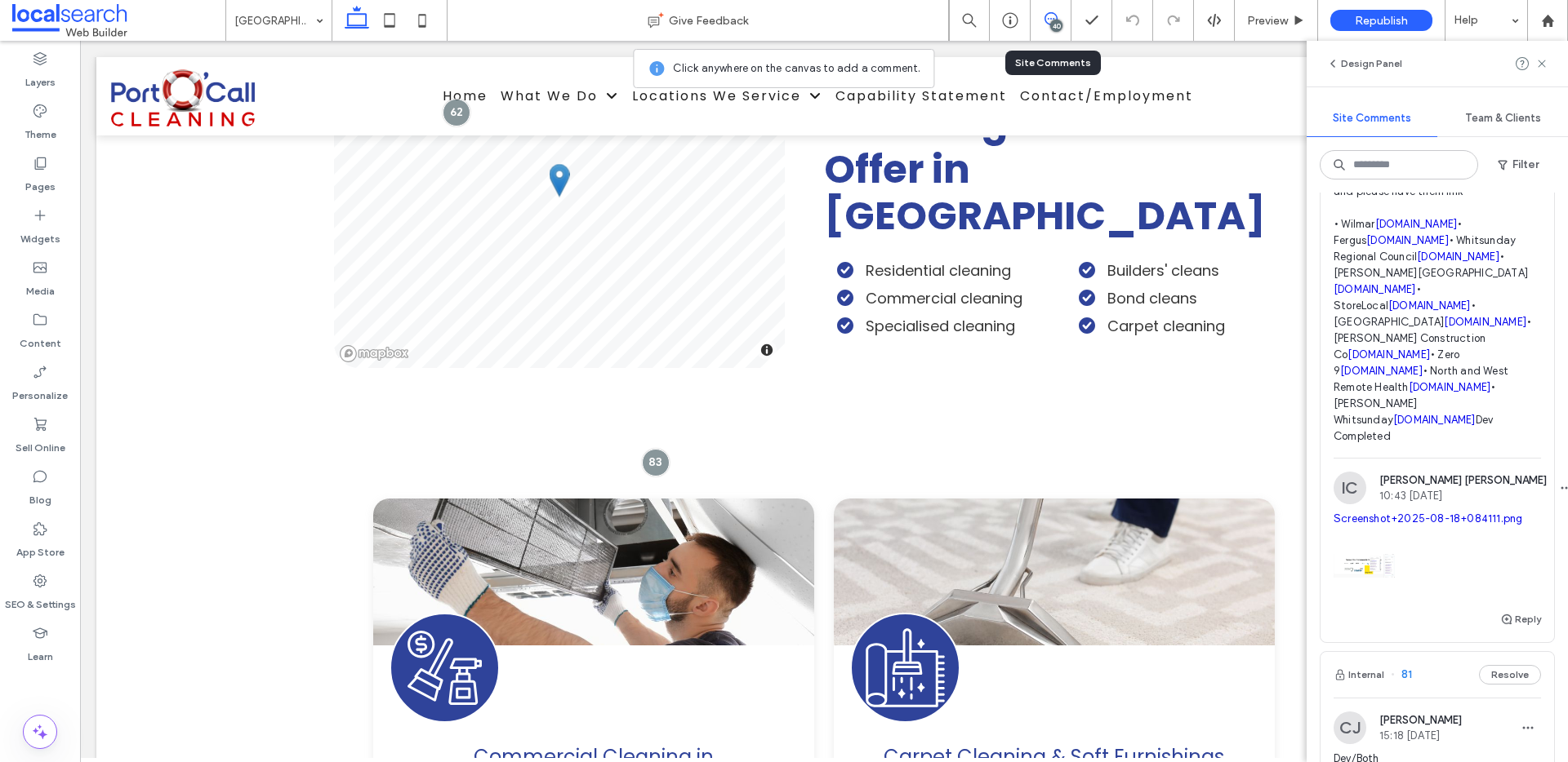
click at [1436, 306] on span "Deleted Site Comment 41: Dev/Both Please update with the following logos and pl…" at bounding box center [1437, 273] width 207 height 343
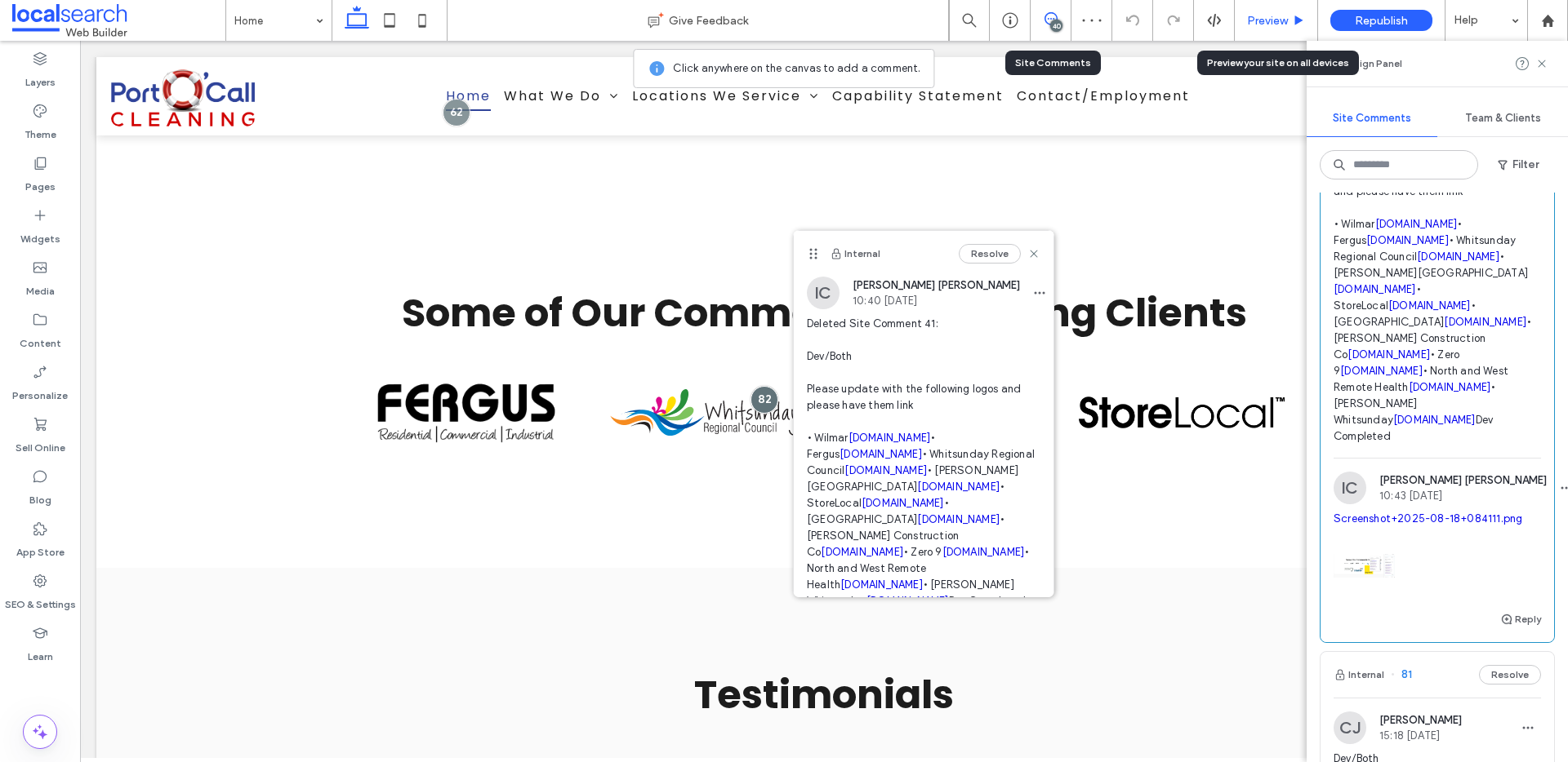
click at [1288, 17] on div "Preview" at bounding box center [1275, 20] width 82 height 14
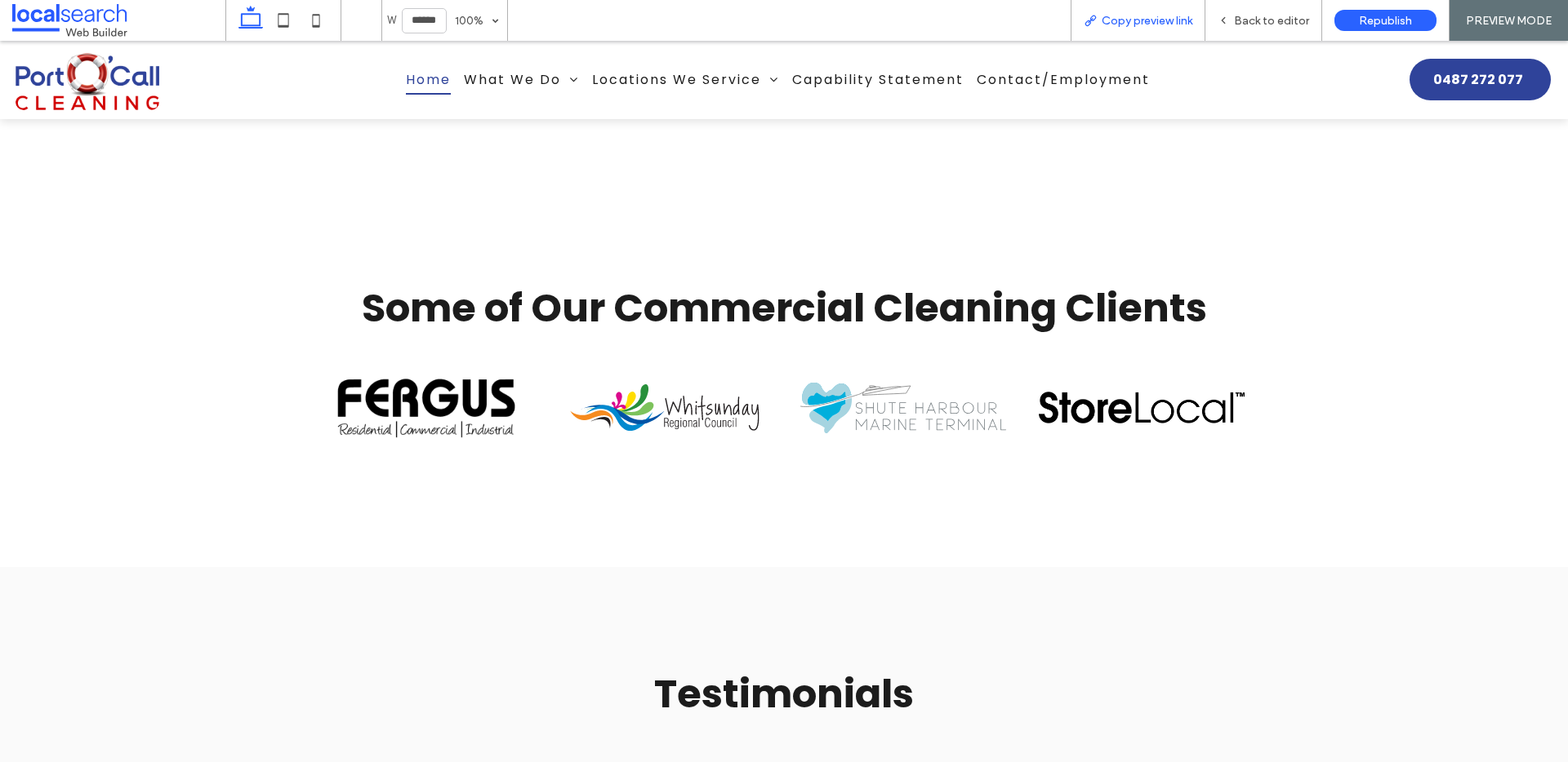
click at [1172, 24] on span "Copy preview link" at bounding box center [1147, 20] width 91 height 14
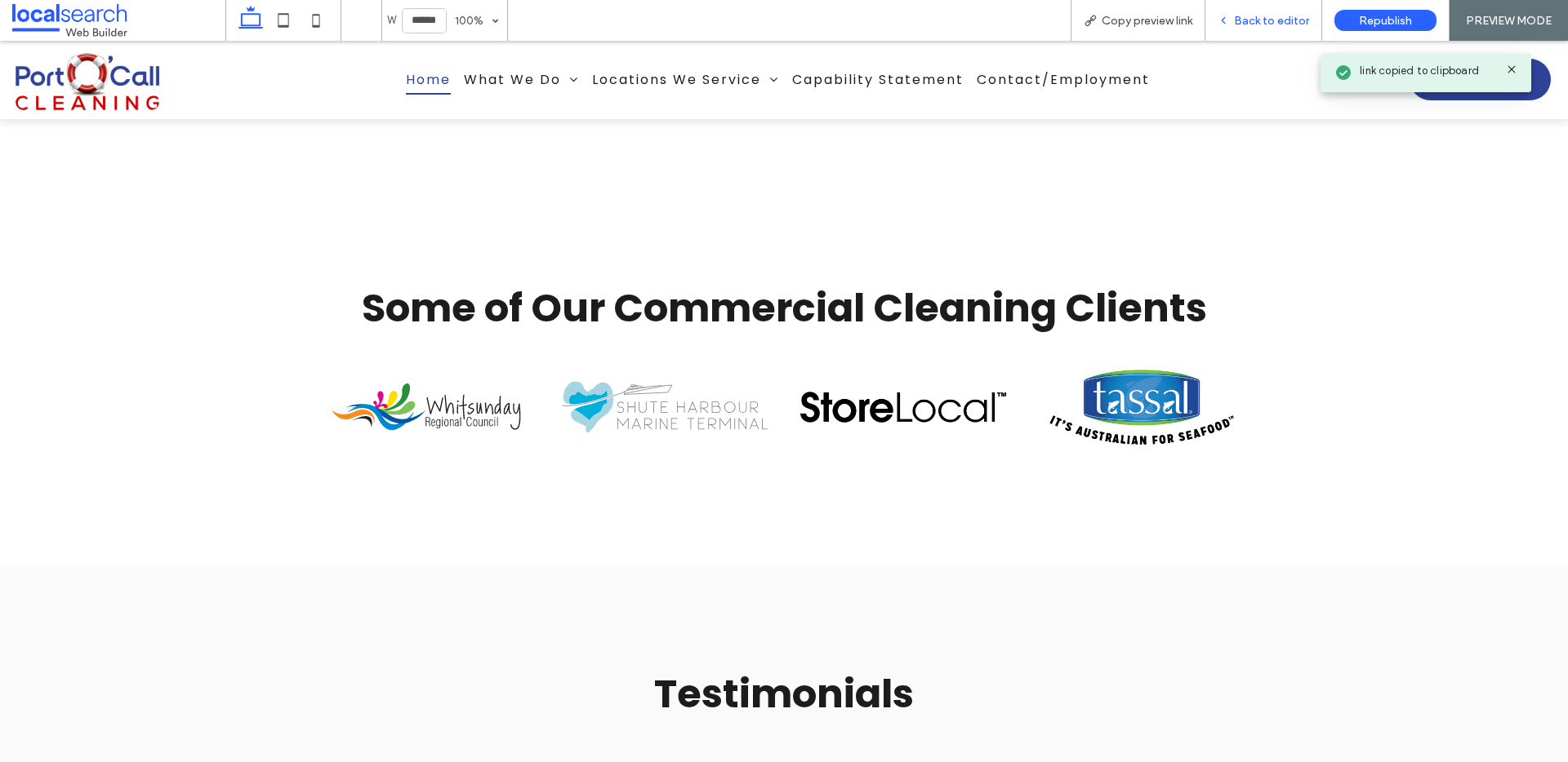
click at [1272, 18] on span "Back to editor" at bounding box center [1271, 20] width 75 height 14
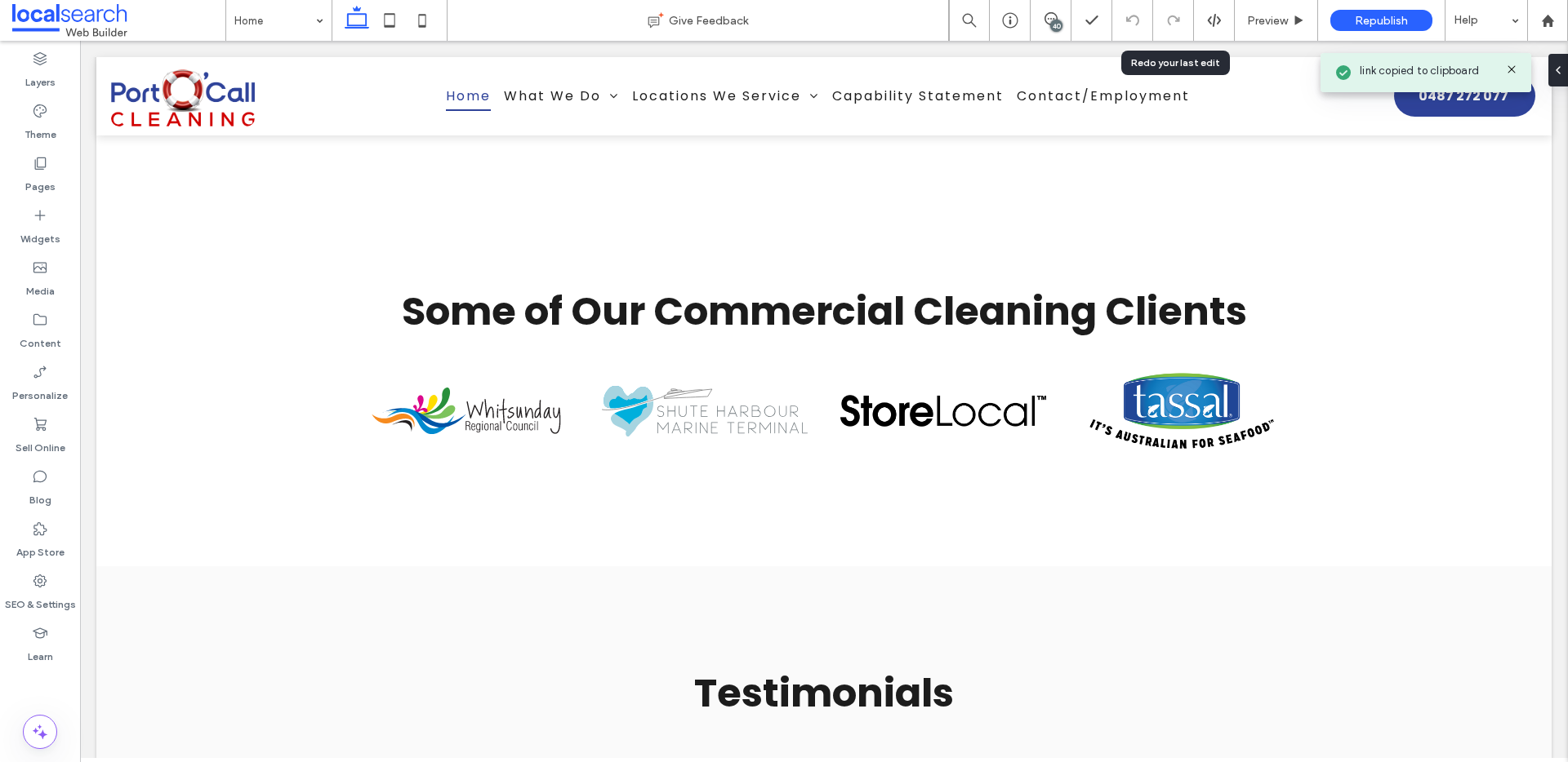
scroll to position [3192, 0]
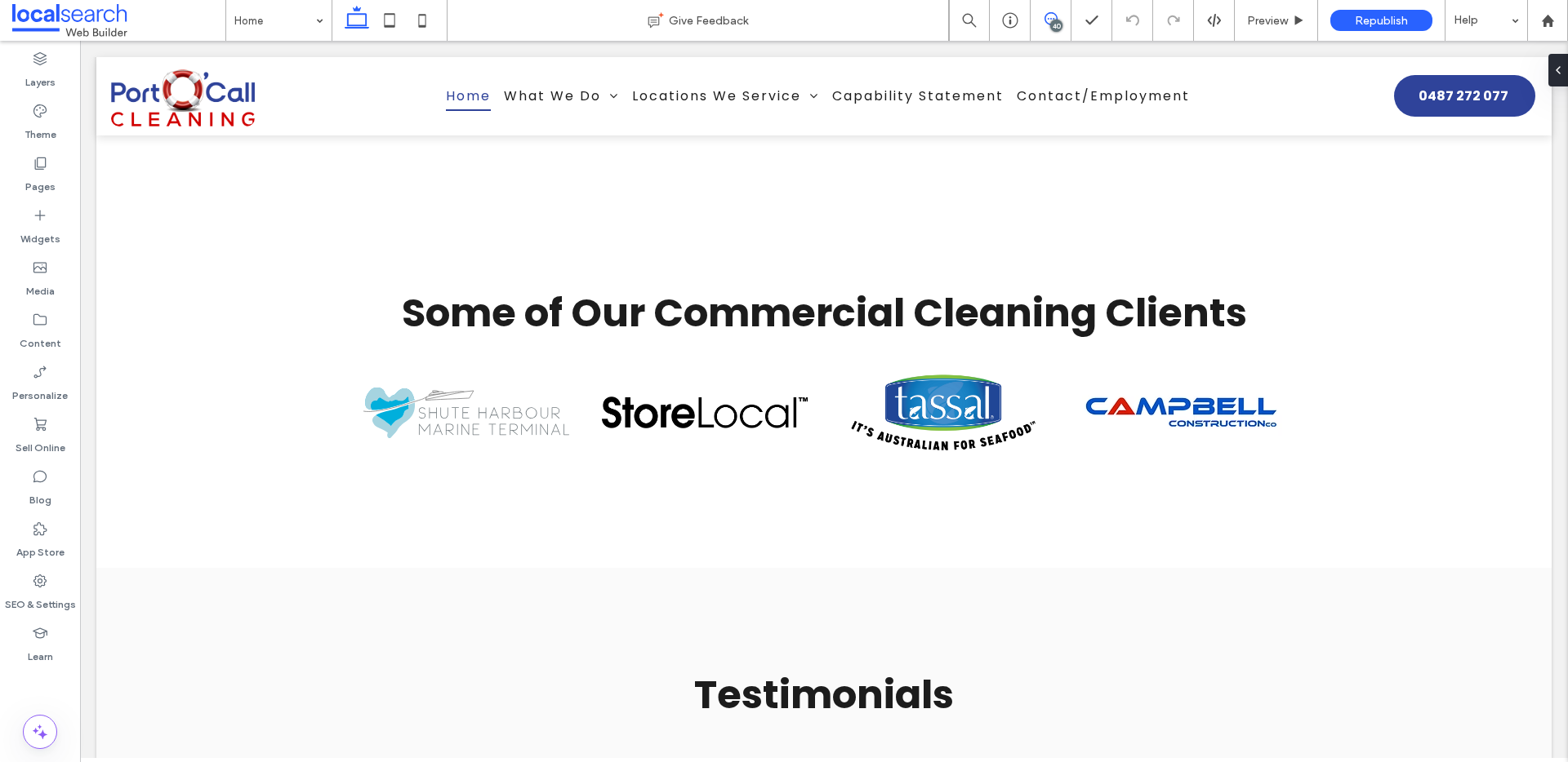
click at [1064, 18] on span at bounding box center [1050, 19] width 40 height 13
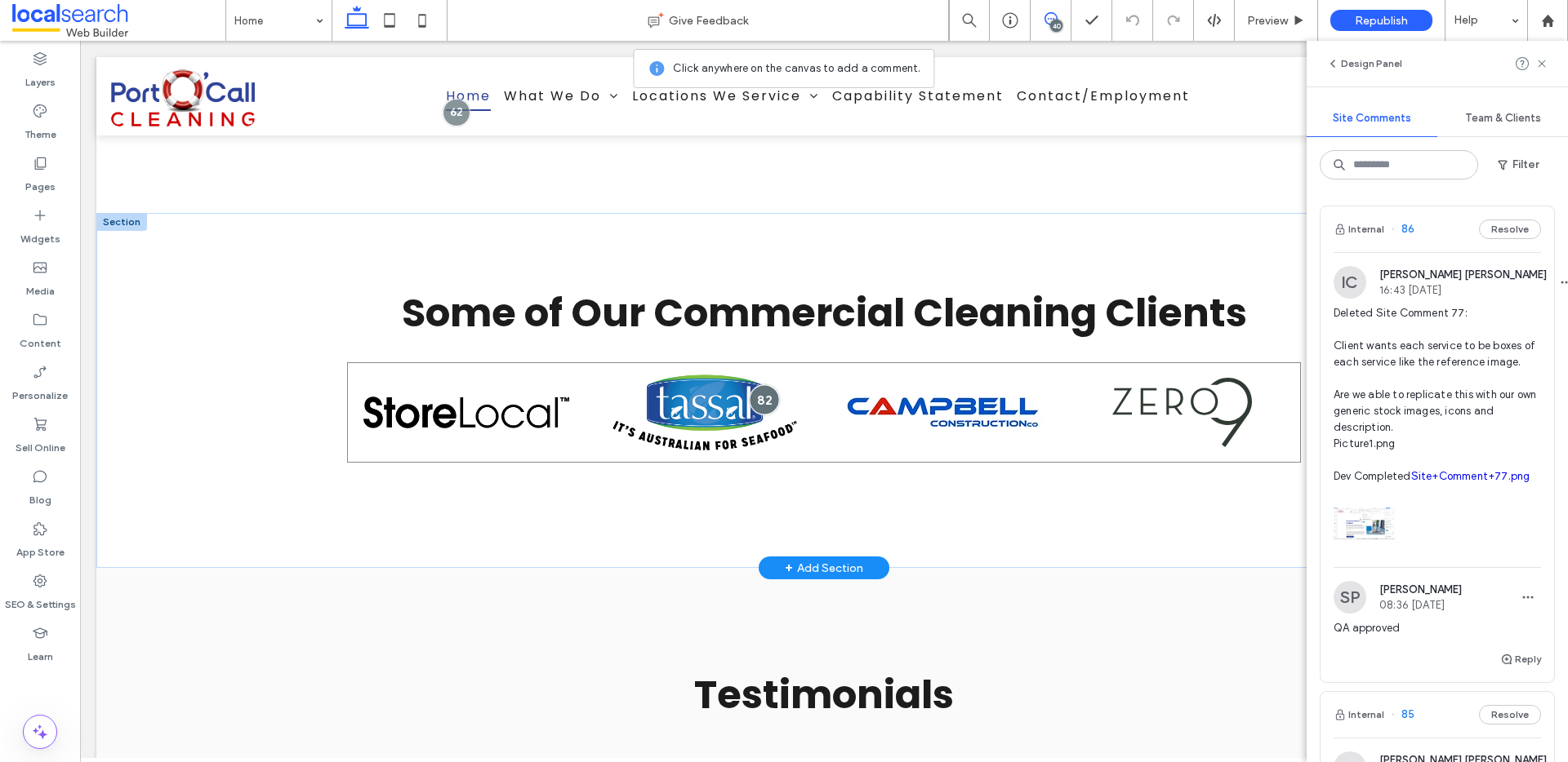
click at [749, 384] on div at bounding box center [764, 399] width 31 height 31
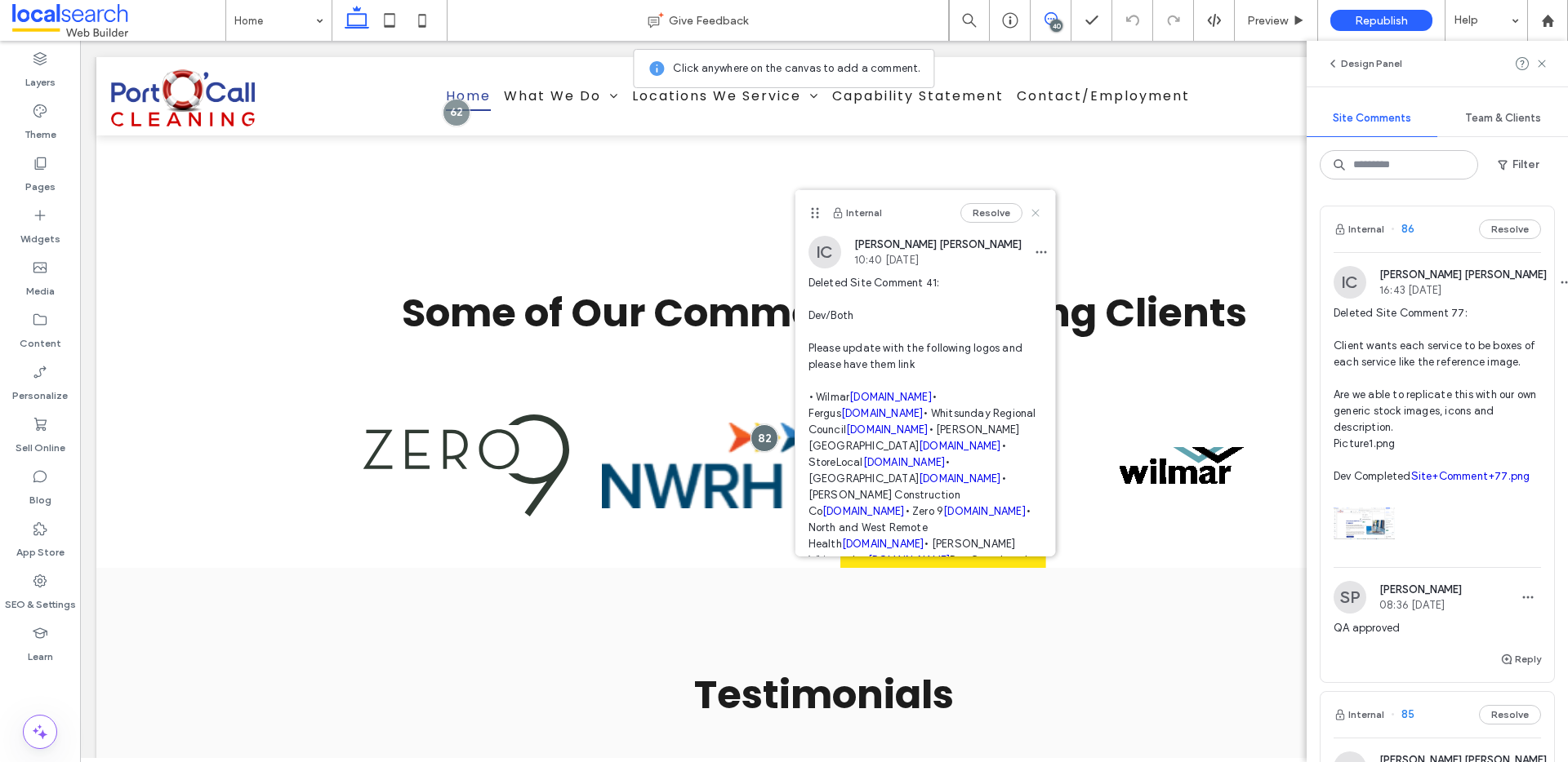
click at [1029, 208] on icon at bounding box center [1035, 213] width 13 height 13
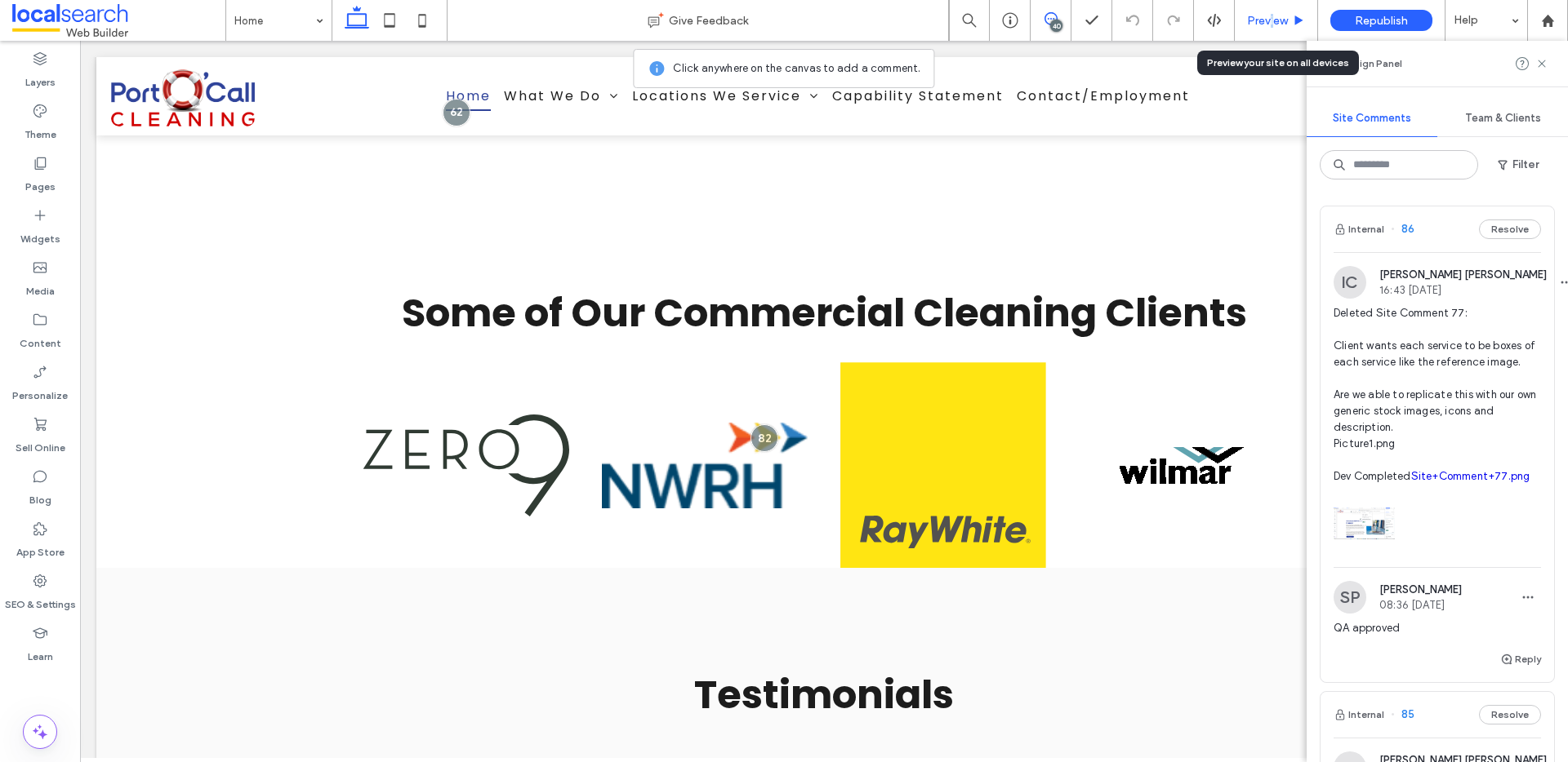
click at [1272, 16] on span "Preview" at bounding box center [1267, 20] width 41 height 14
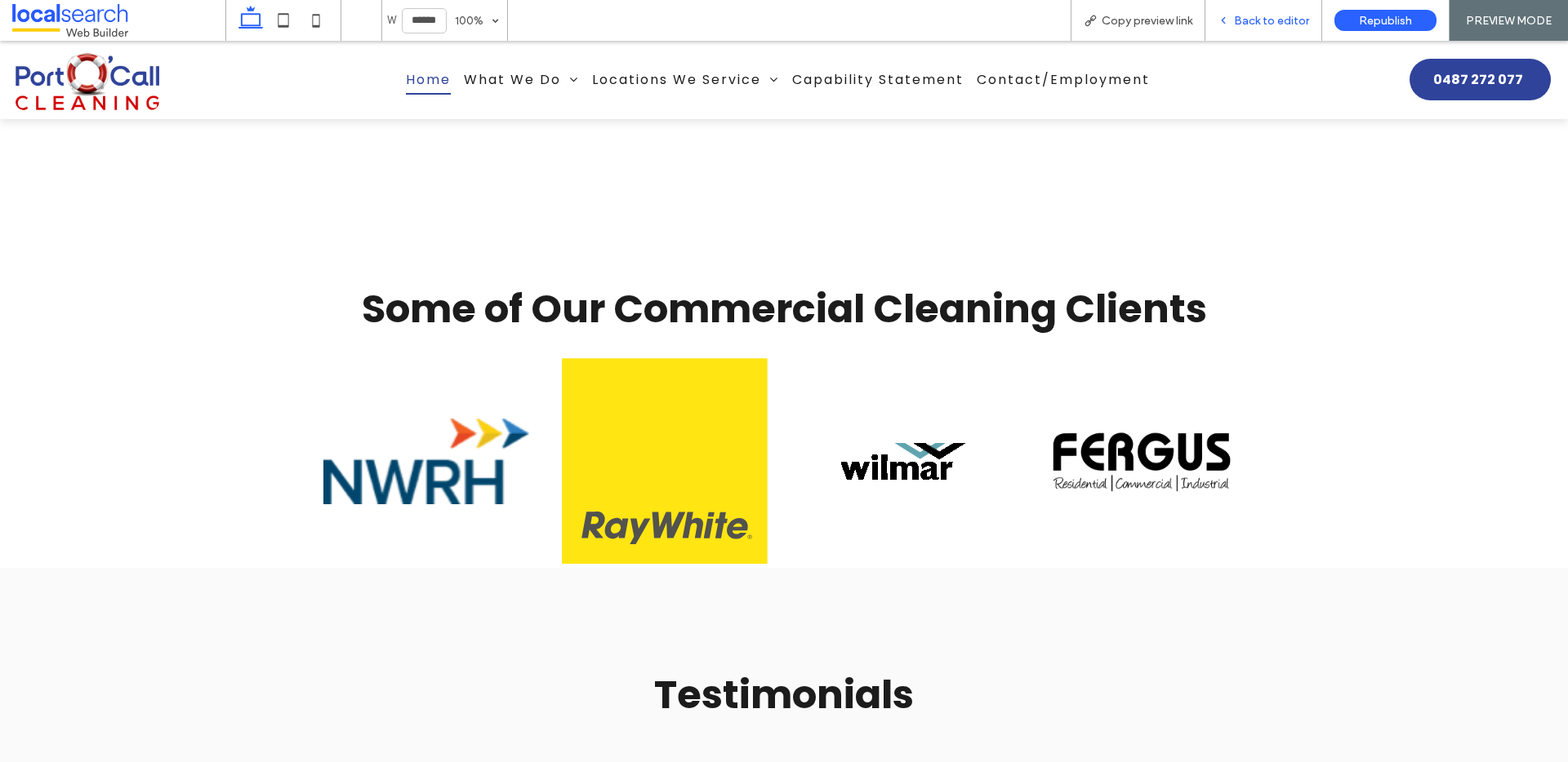
scroll to position [3208, 0]
click at [713, 415] on img at bounding box center [665, 460] width 206 height 206
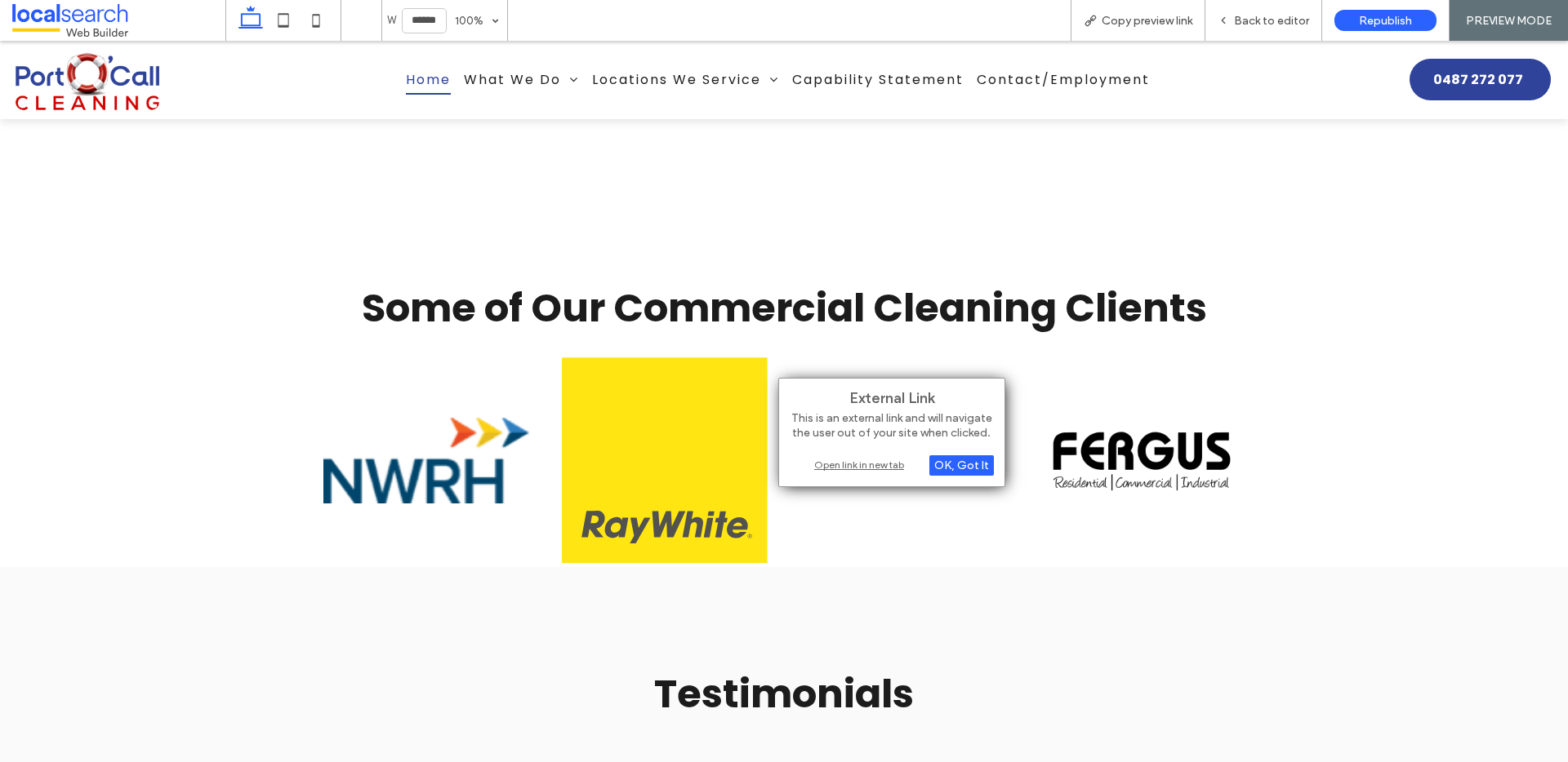
click at [852, 466] on div "Open link in new tab" at bounding box center [892, 465] width 204 height 18
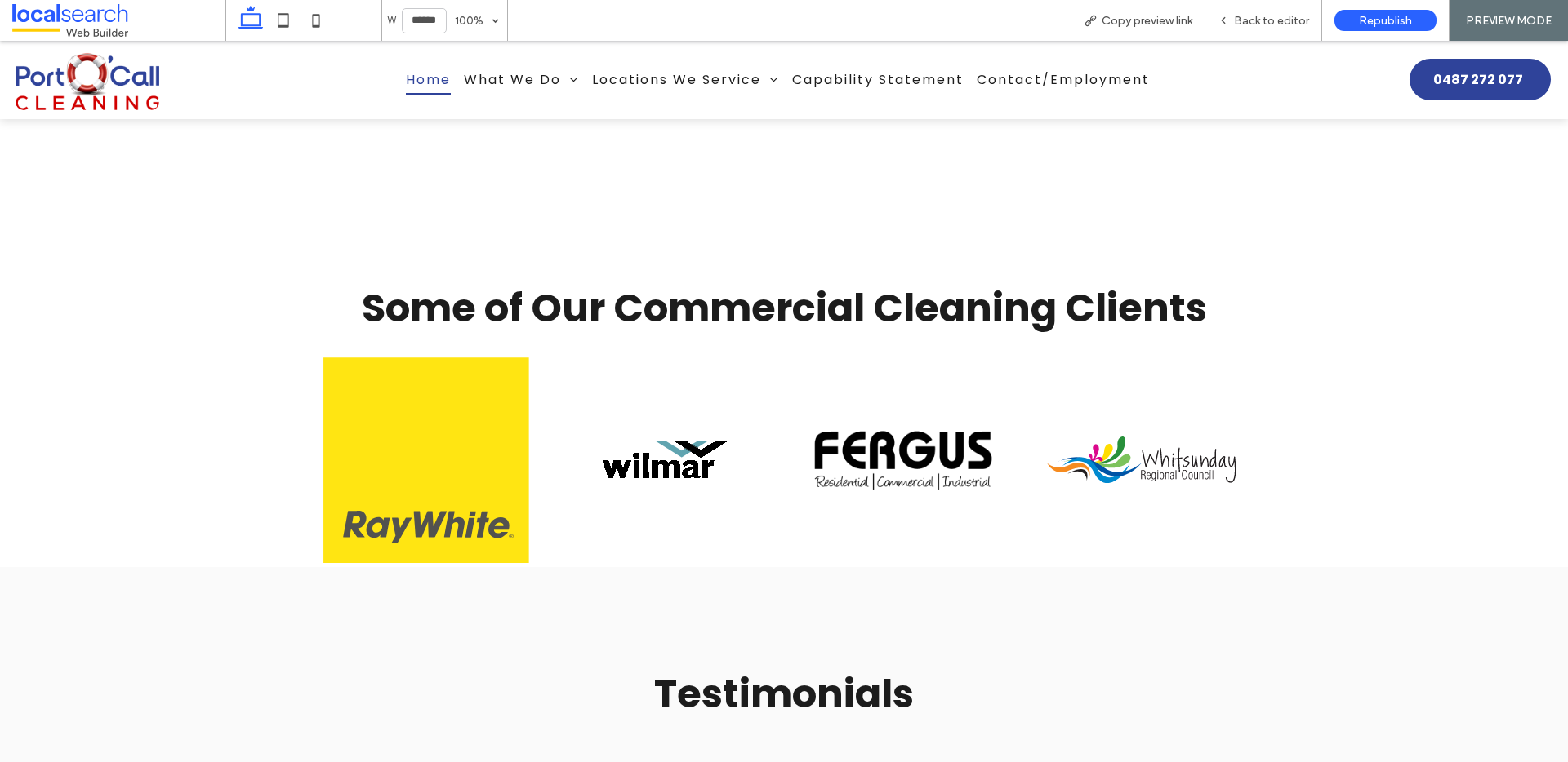
click at [667, 442] on img at bounding box center [665, 460] width 124 height 37
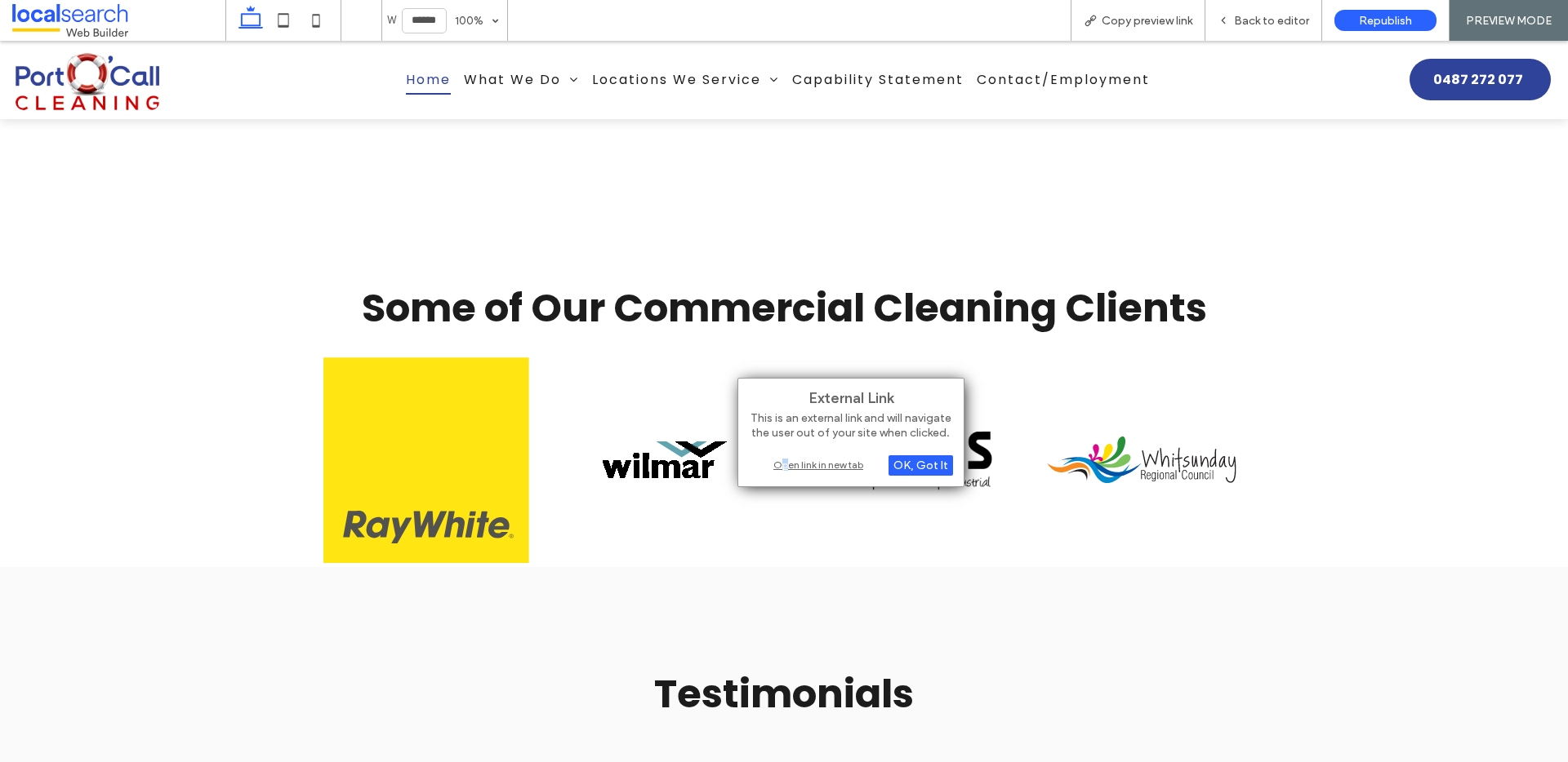
click at [784, 461] on div "Open link in new tab" at bounding box center [850, 465] width 204 height 18
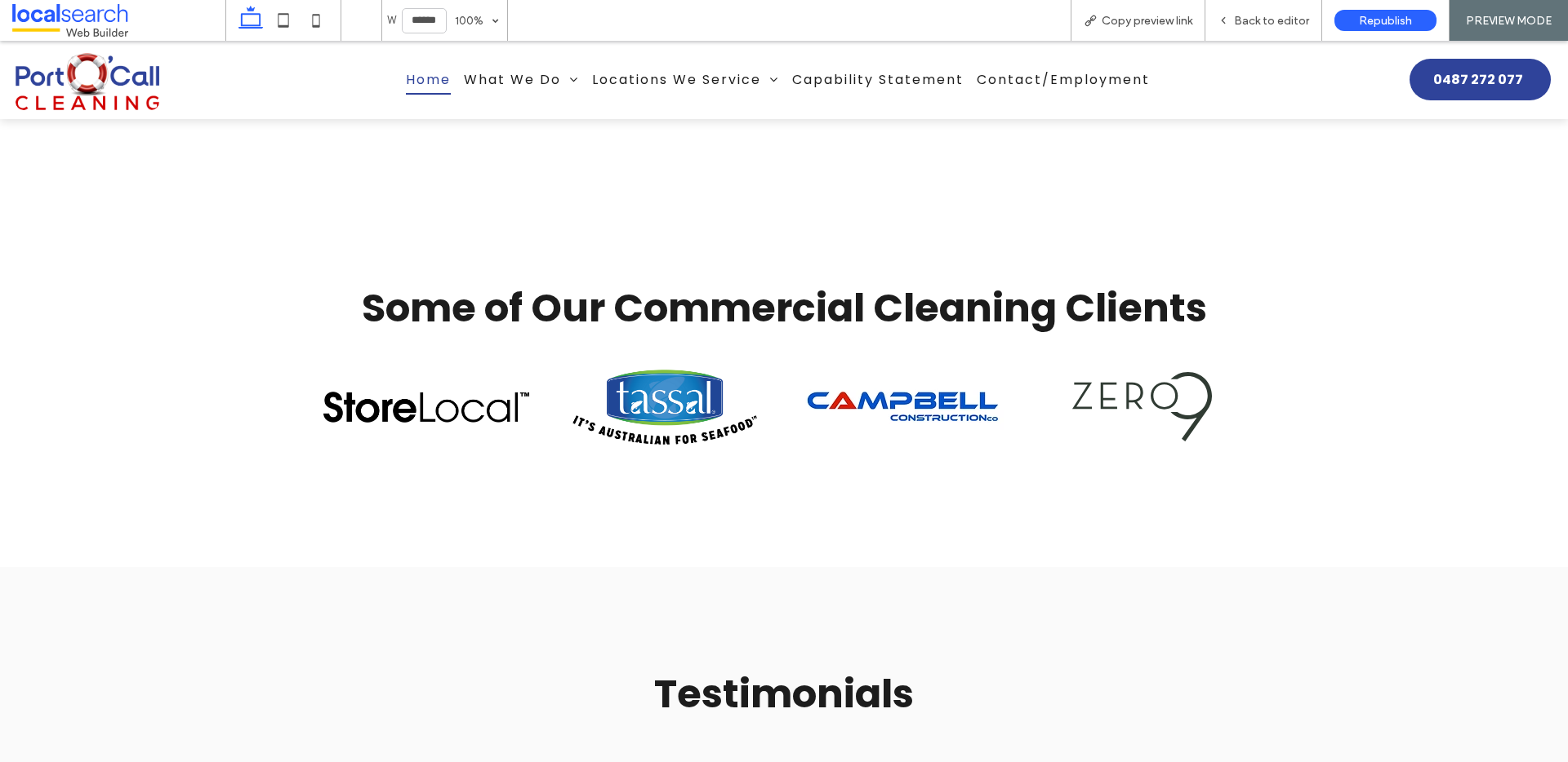
click at [899, 383] on img at bounding box center [904, 406] width 200 height 46
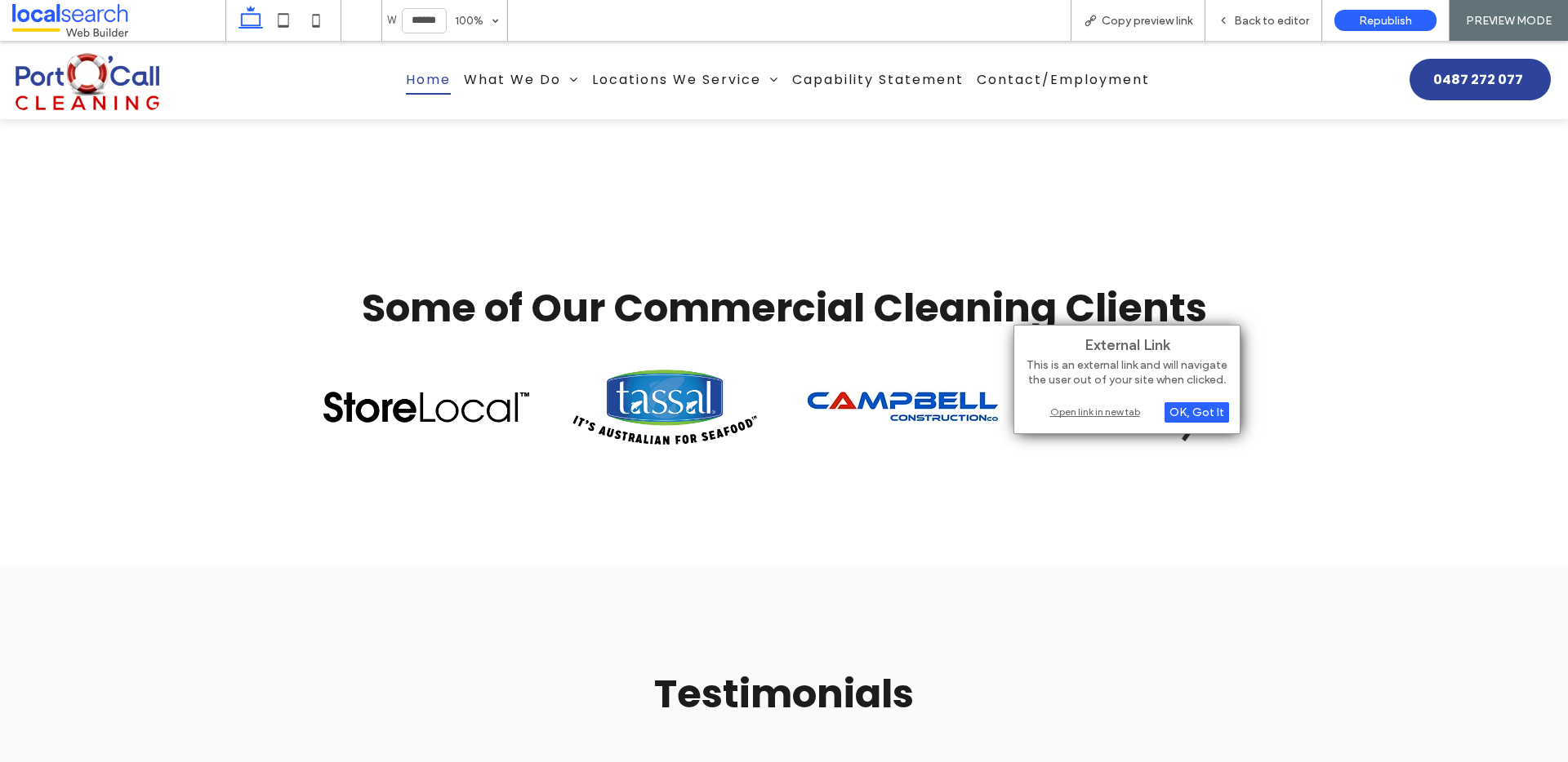
click at [1100, 415] on div "Open link in new tab" at bounding box center [1126, 412] width 204 height 18
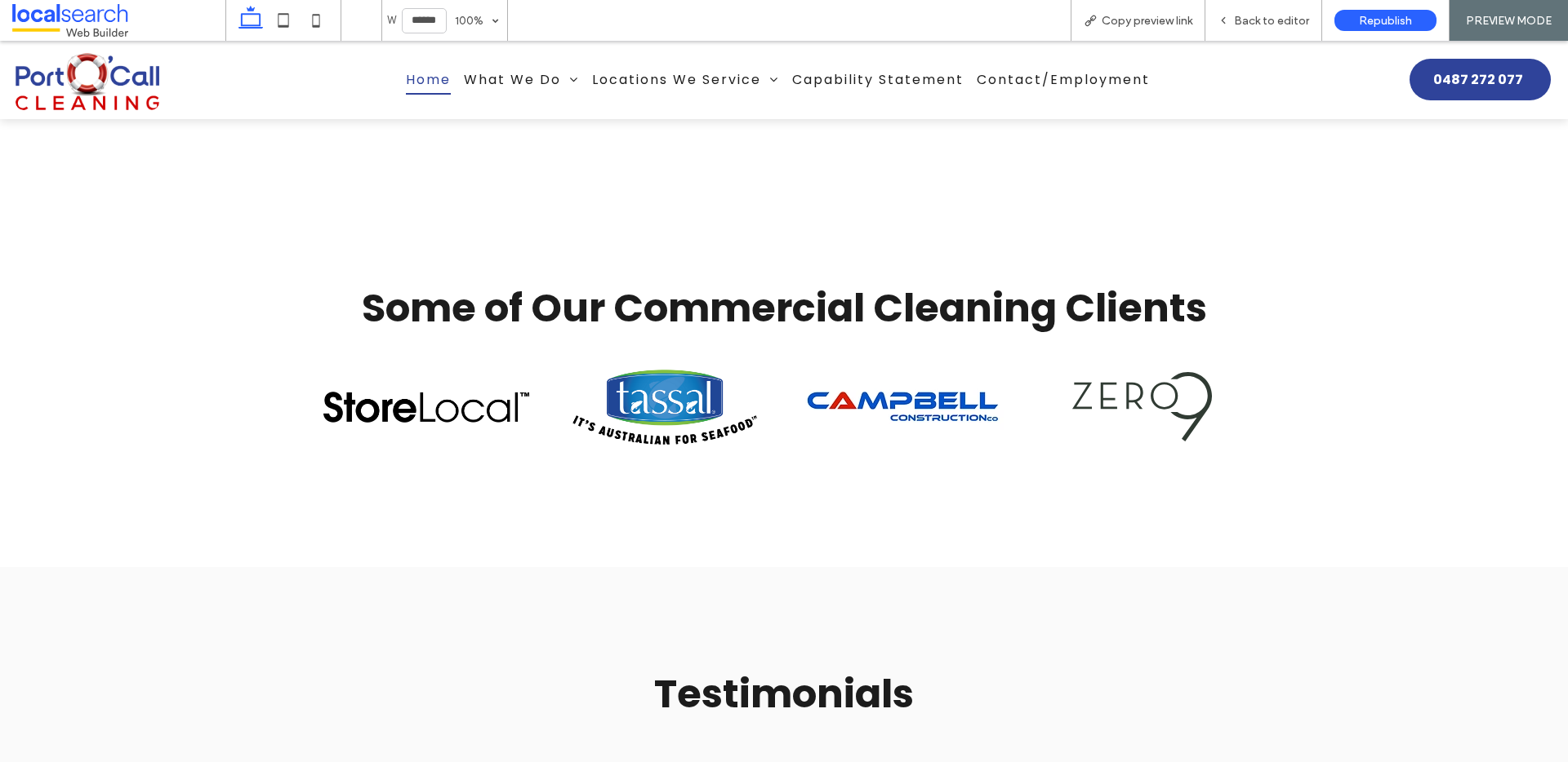
click at [1121, 378] on img at bounding box center [1142, 406] width 140 height 69
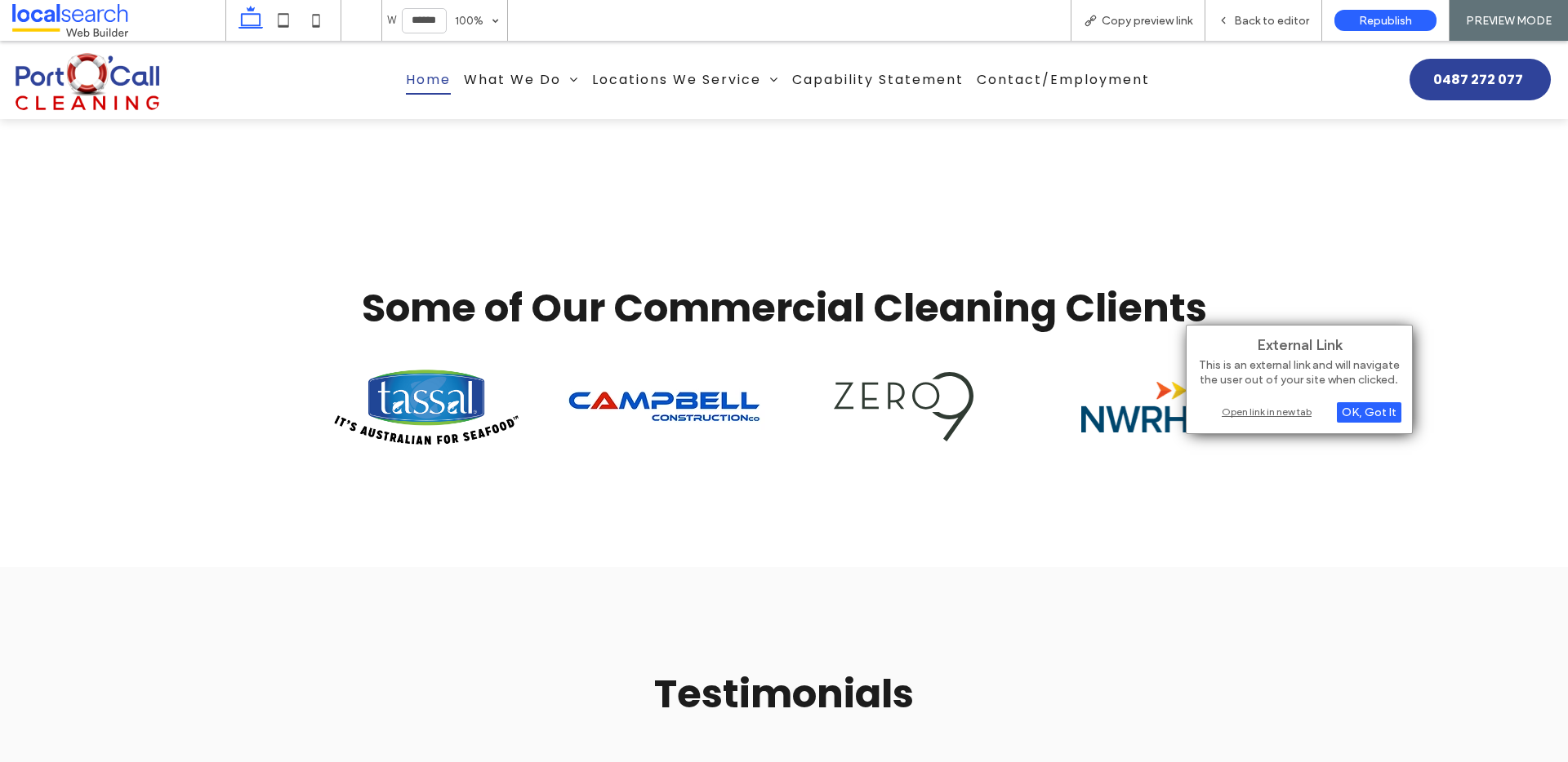
click at [1279, 412] on div "Open link in new tab" at bounding box center [1298, 412] width 204 height 18
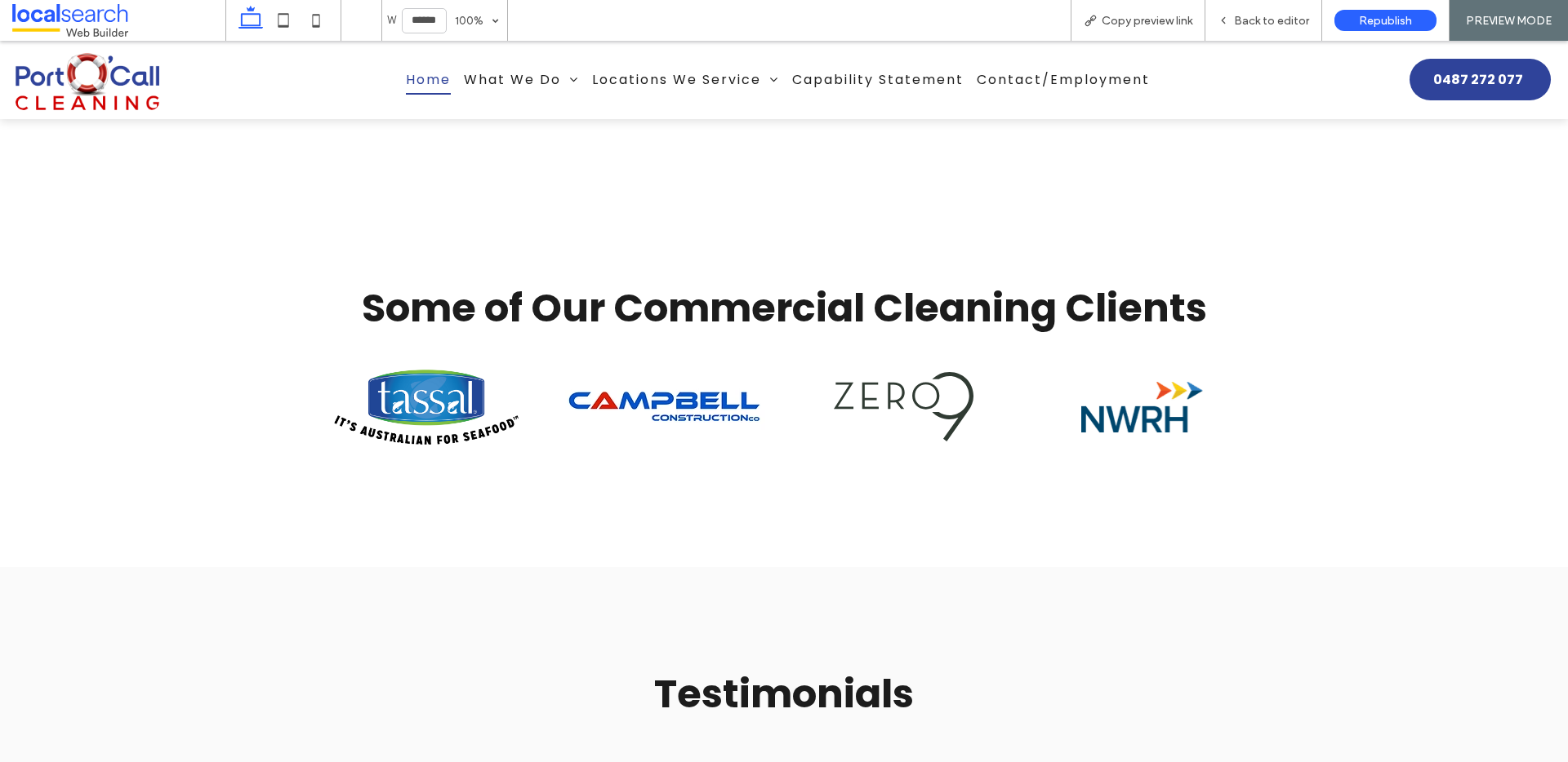
click at [1093, 390] on img at bounding box center [1141, 407] width 121 height 51
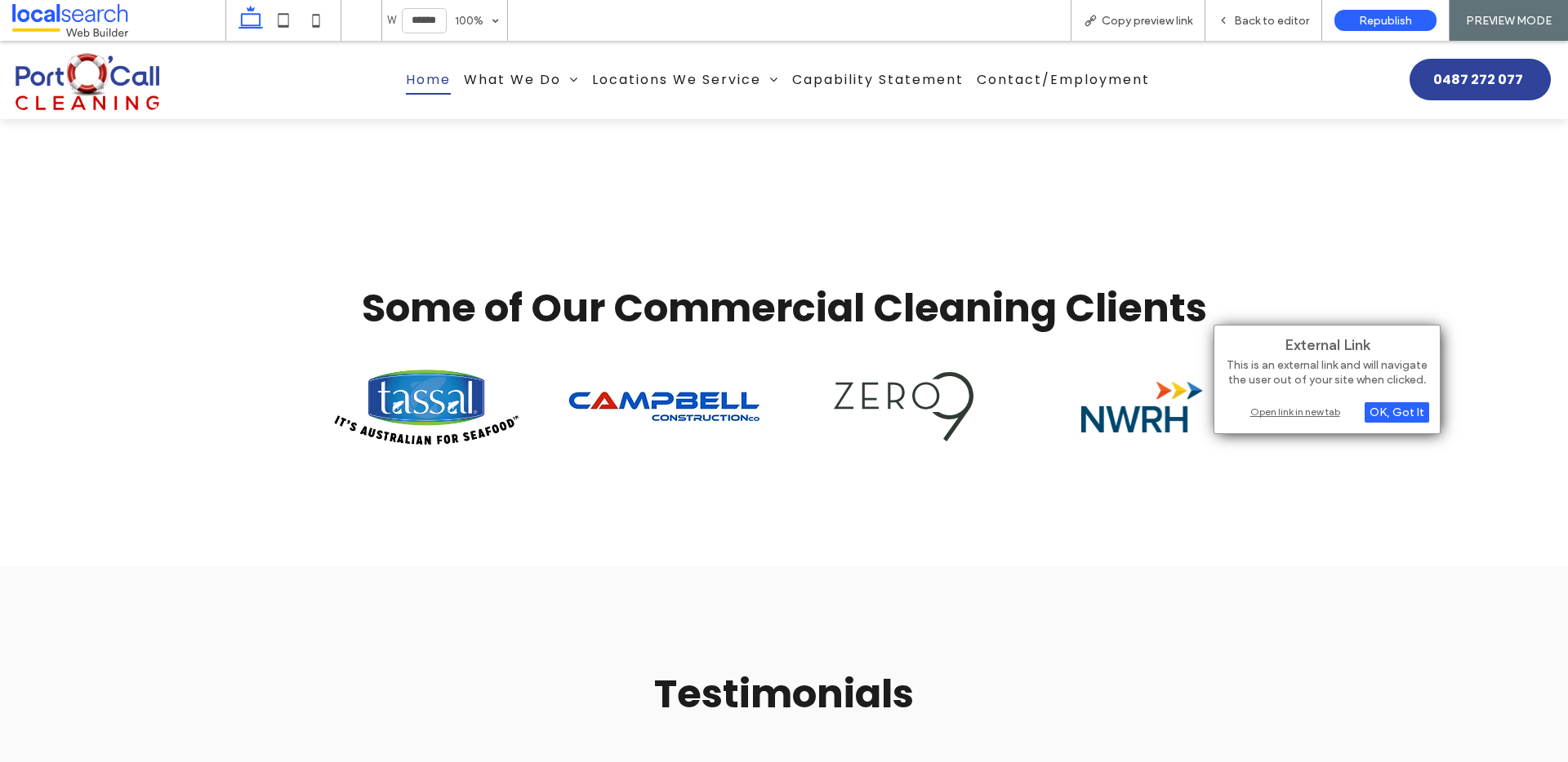
click at [1311, 410] on div "Open link in new tab" at bounding box center [1326, 412] width 204 height 18
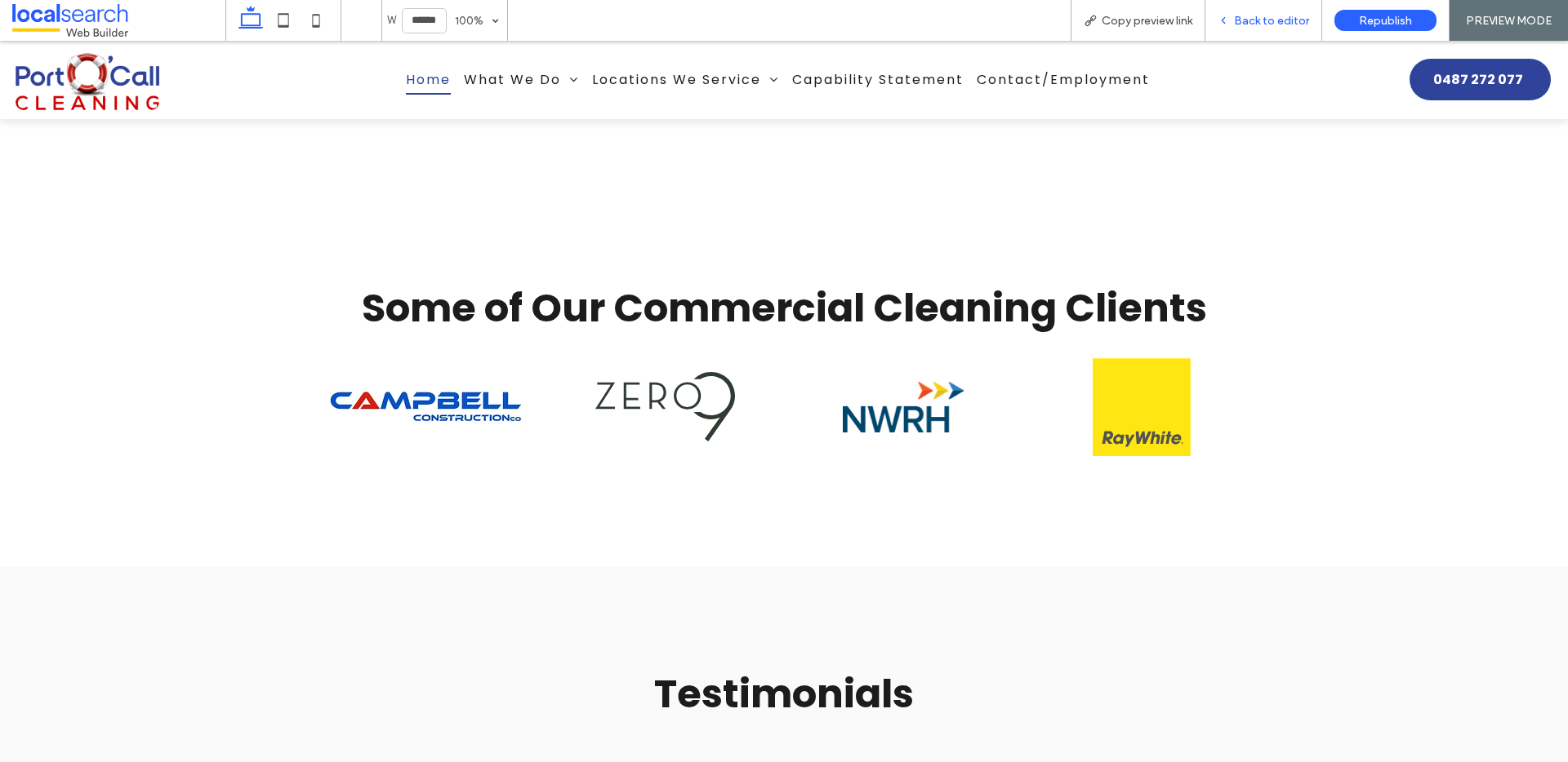
drag, startPoint x: 1071, startPoint y: 131, endPoint x: 1264, endPoint y: 13, distance: 226.2
click at [1264, 14] on span "Back to editor" at bounding box center [1271, 20] width 75 height 14
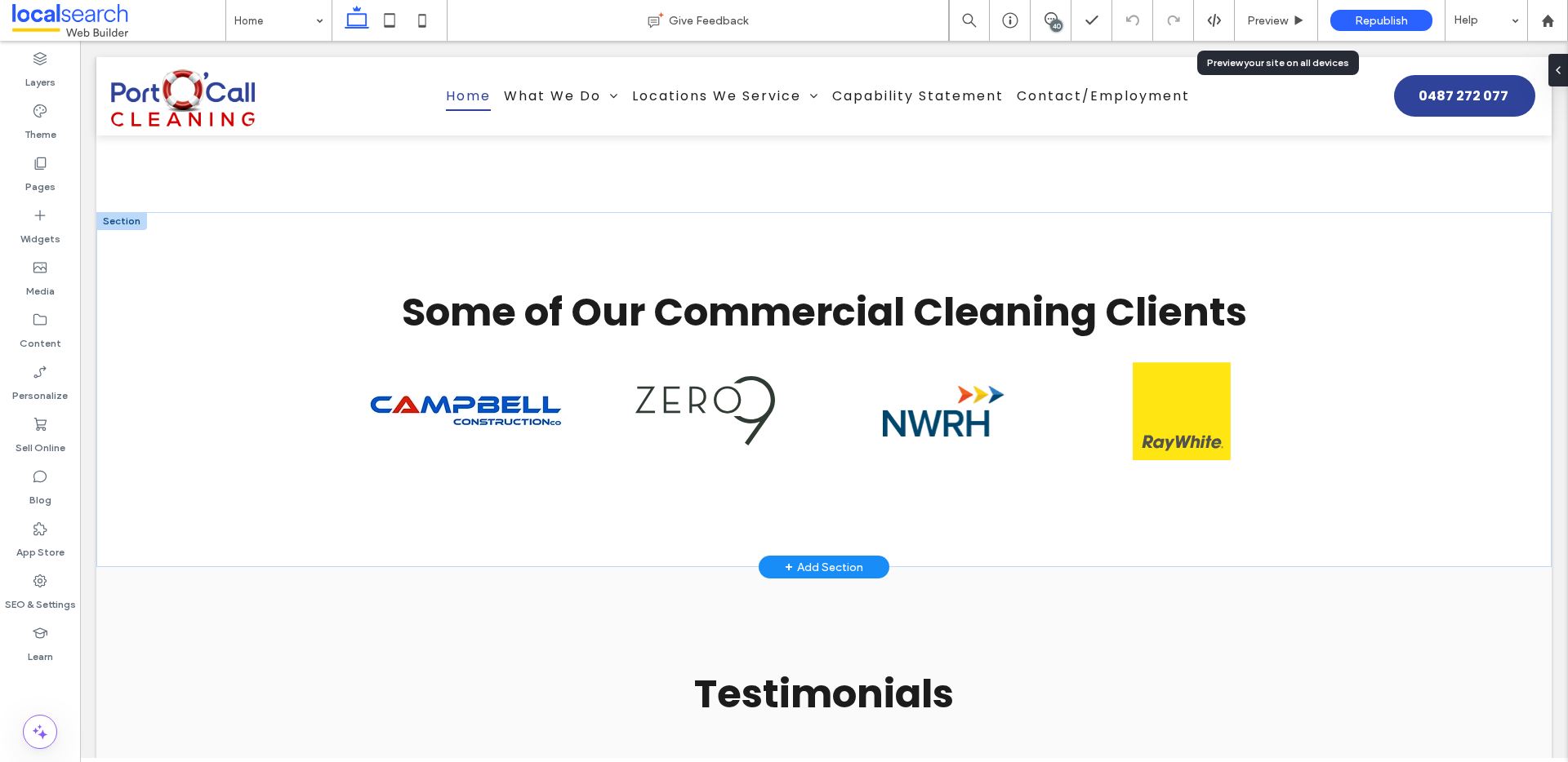
scroll to position [3192, 0]
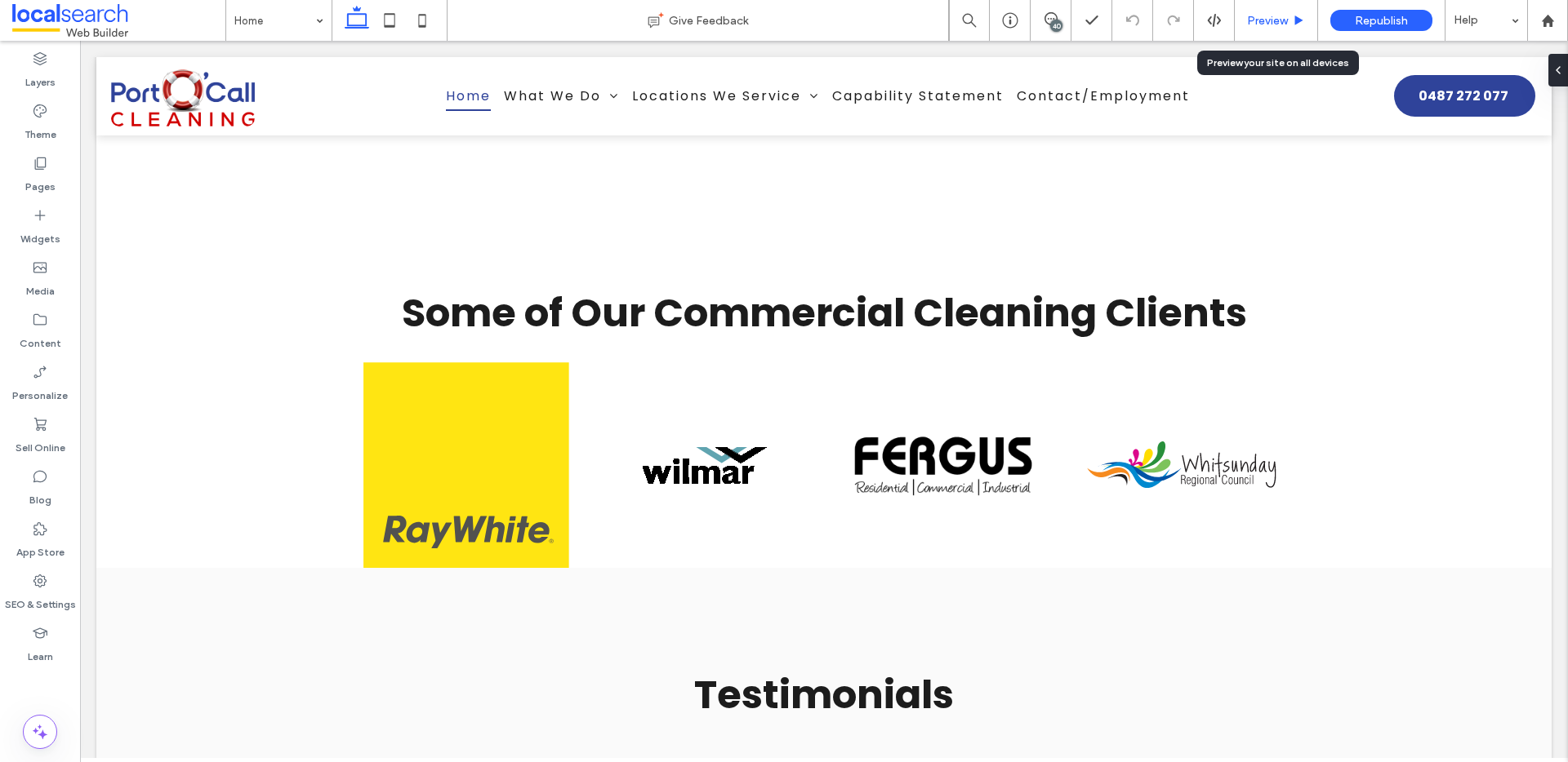
click at [1265, 29] on div "Preview" at bounding box center [1276, 20] width 83 height 41
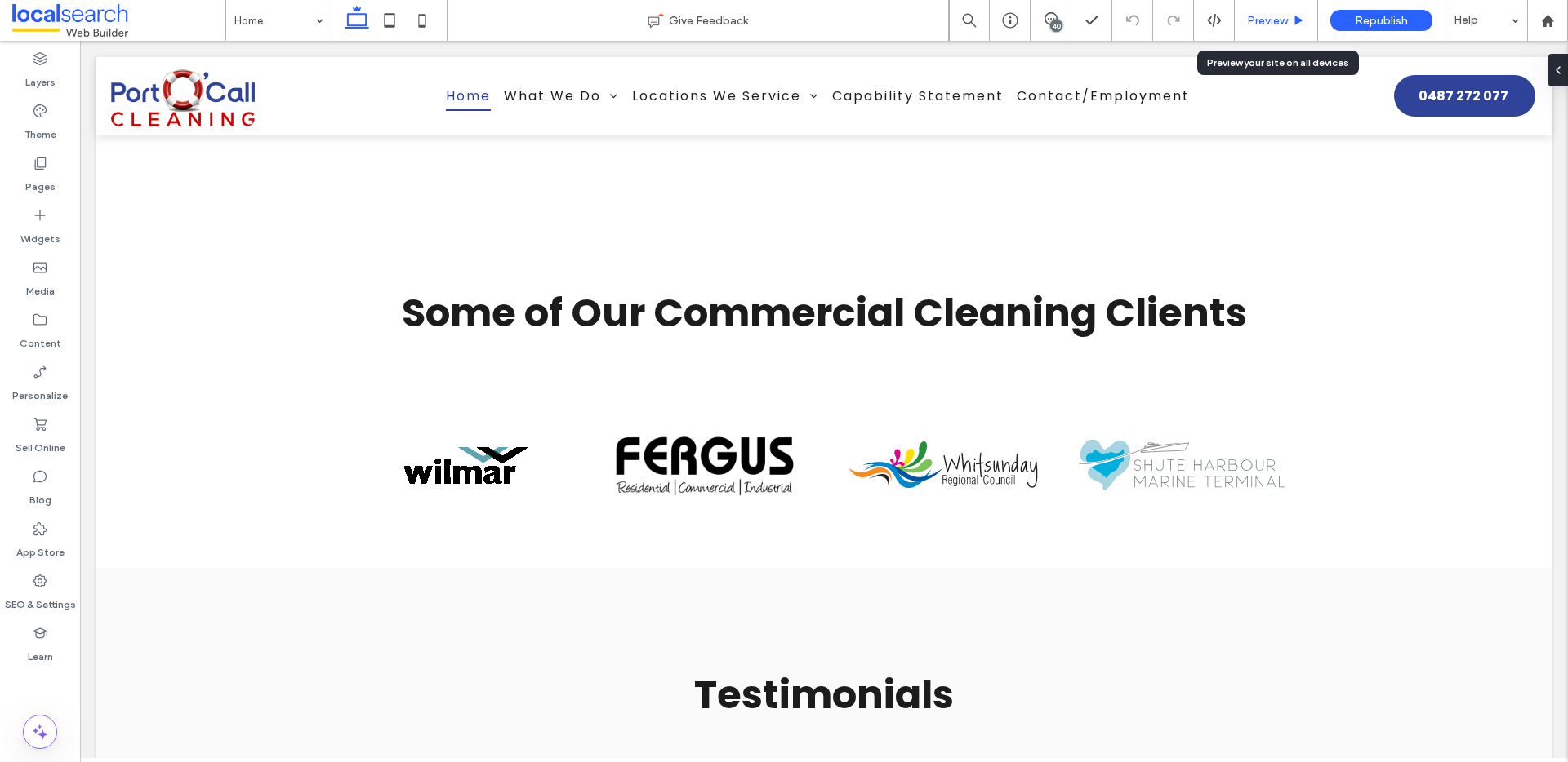
click at [1302, 15] on icon at bounding box center [1298, 20] width 12 height 12
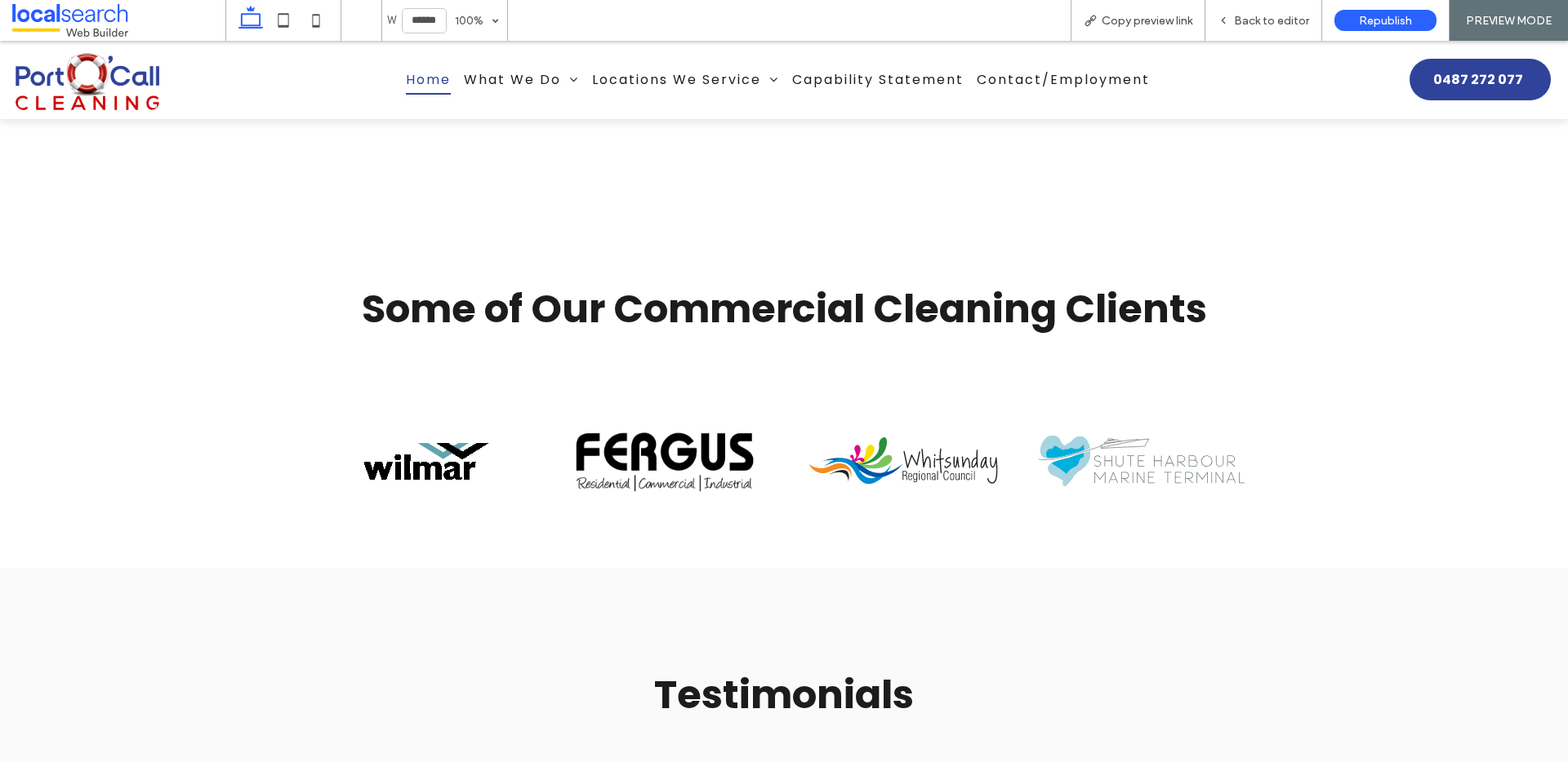
scroll to position [3208, 0]
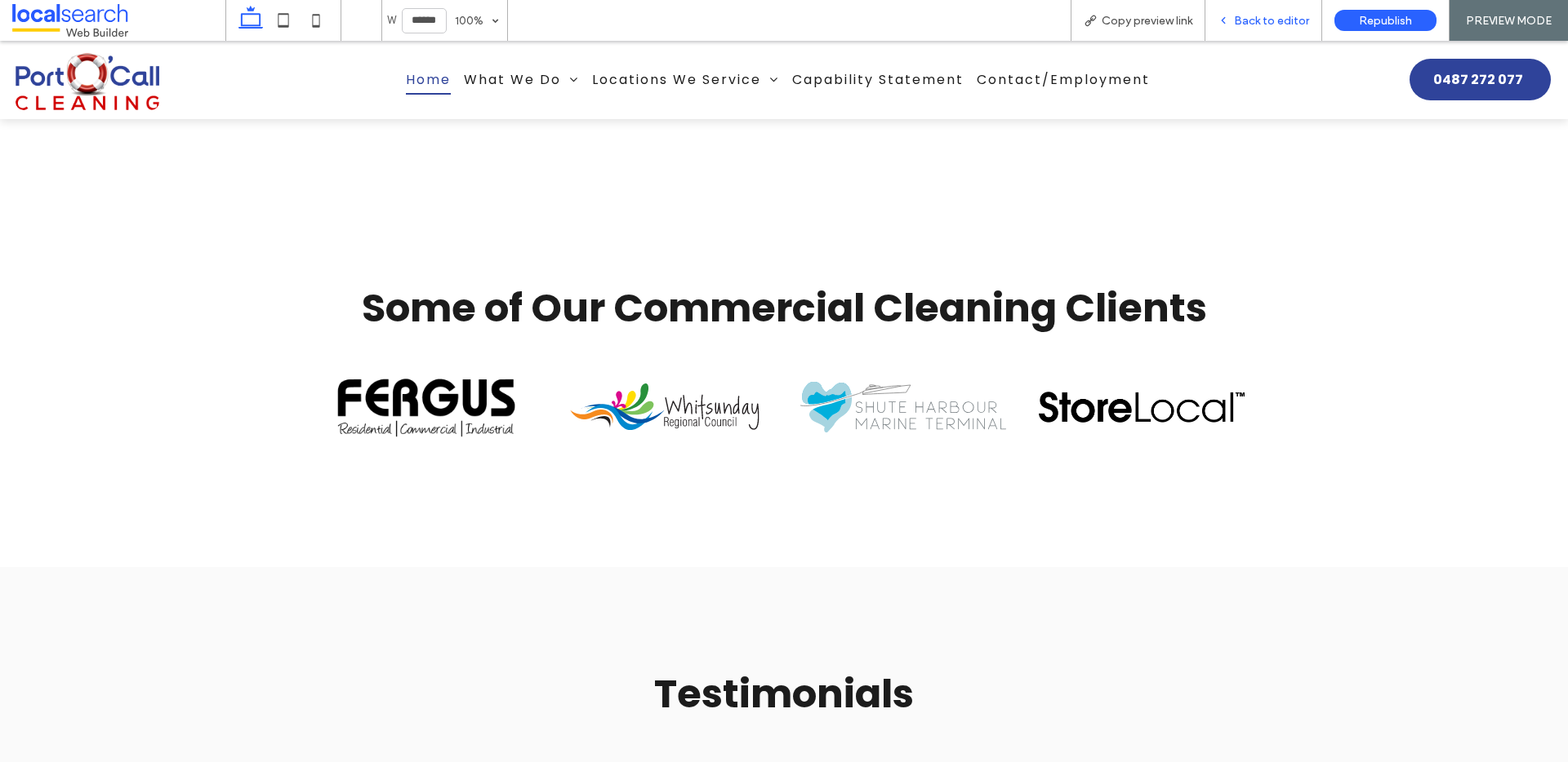
click at [1273, 18] on span "Back to editor" at bounding box center [1271, 20] width 75 height 14
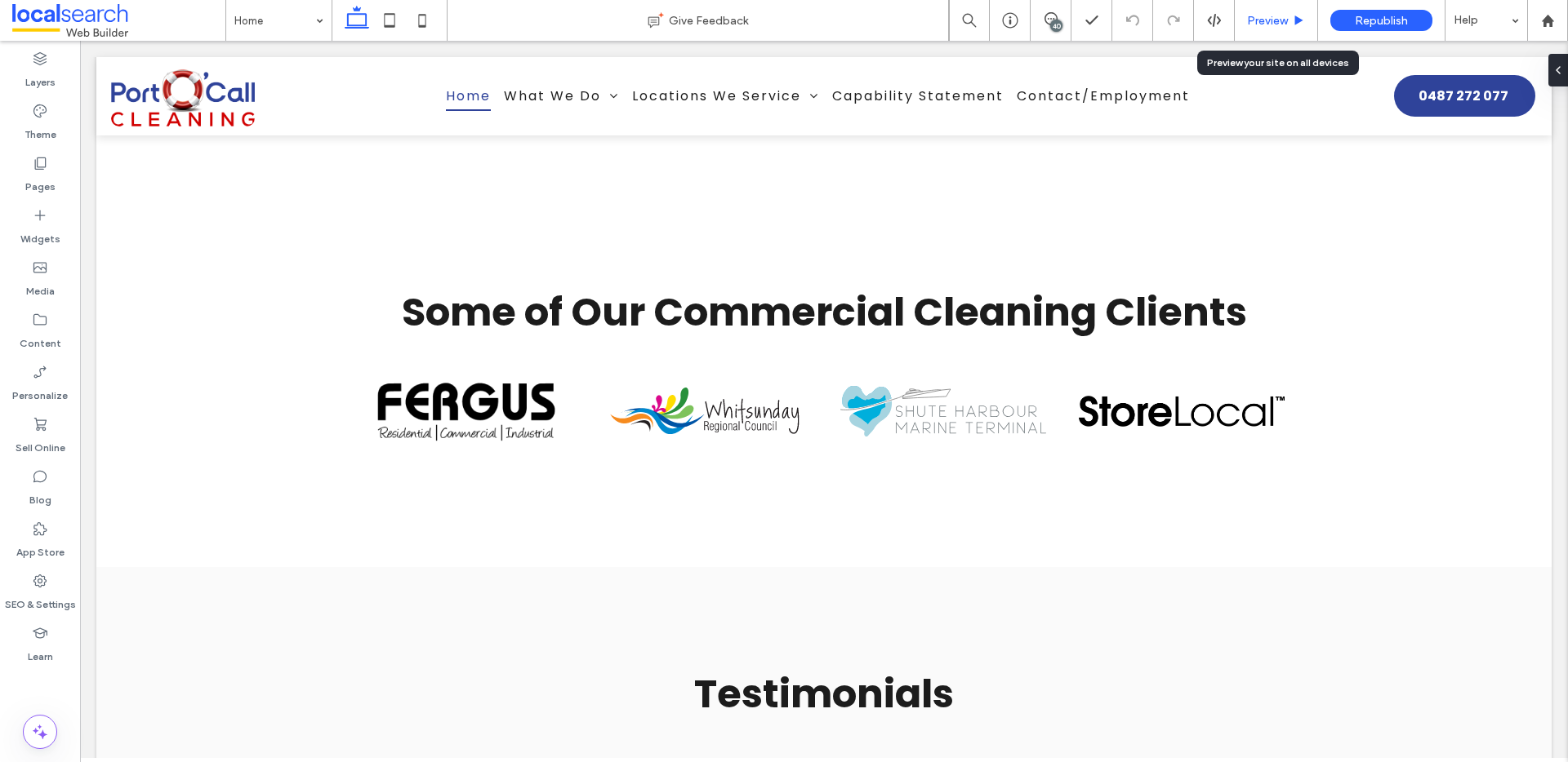
scroll to position [3192, 0]
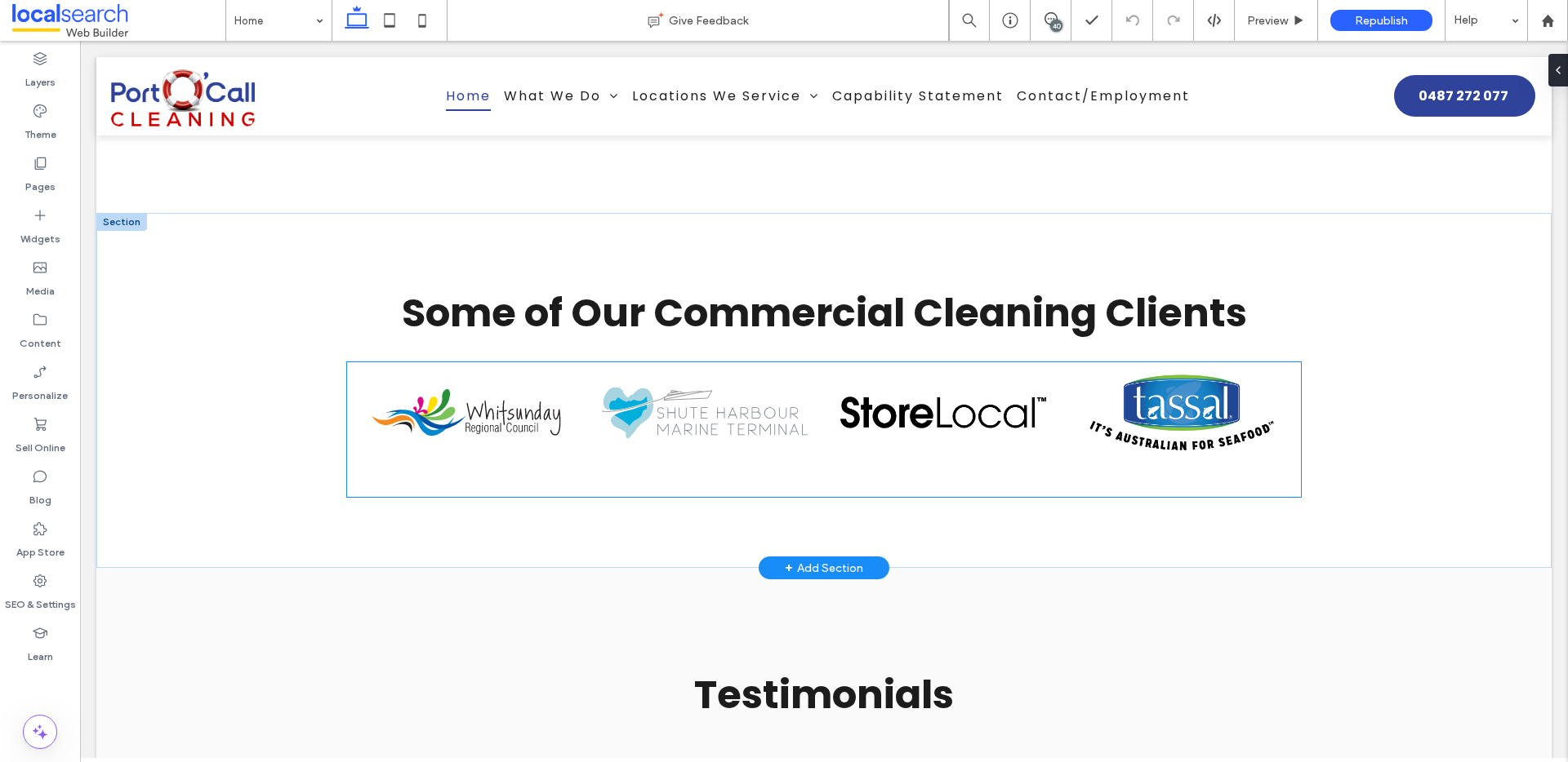
click at [1017, 396] on img at bounding box center [943, 412] width 206 height 31
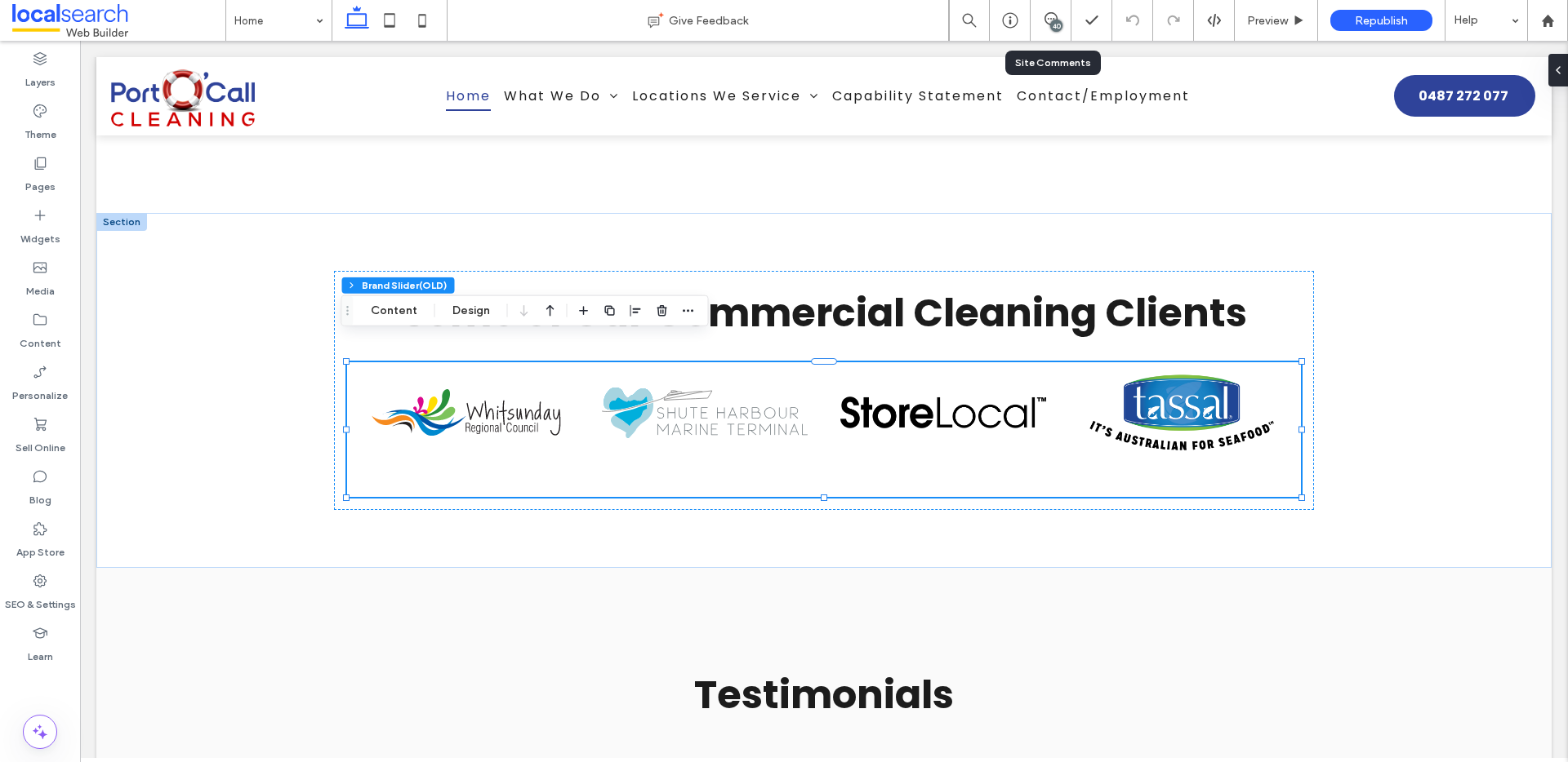
click at [1045, 10] on div "40" at bounding box center [1051, 20] width 41 height 41
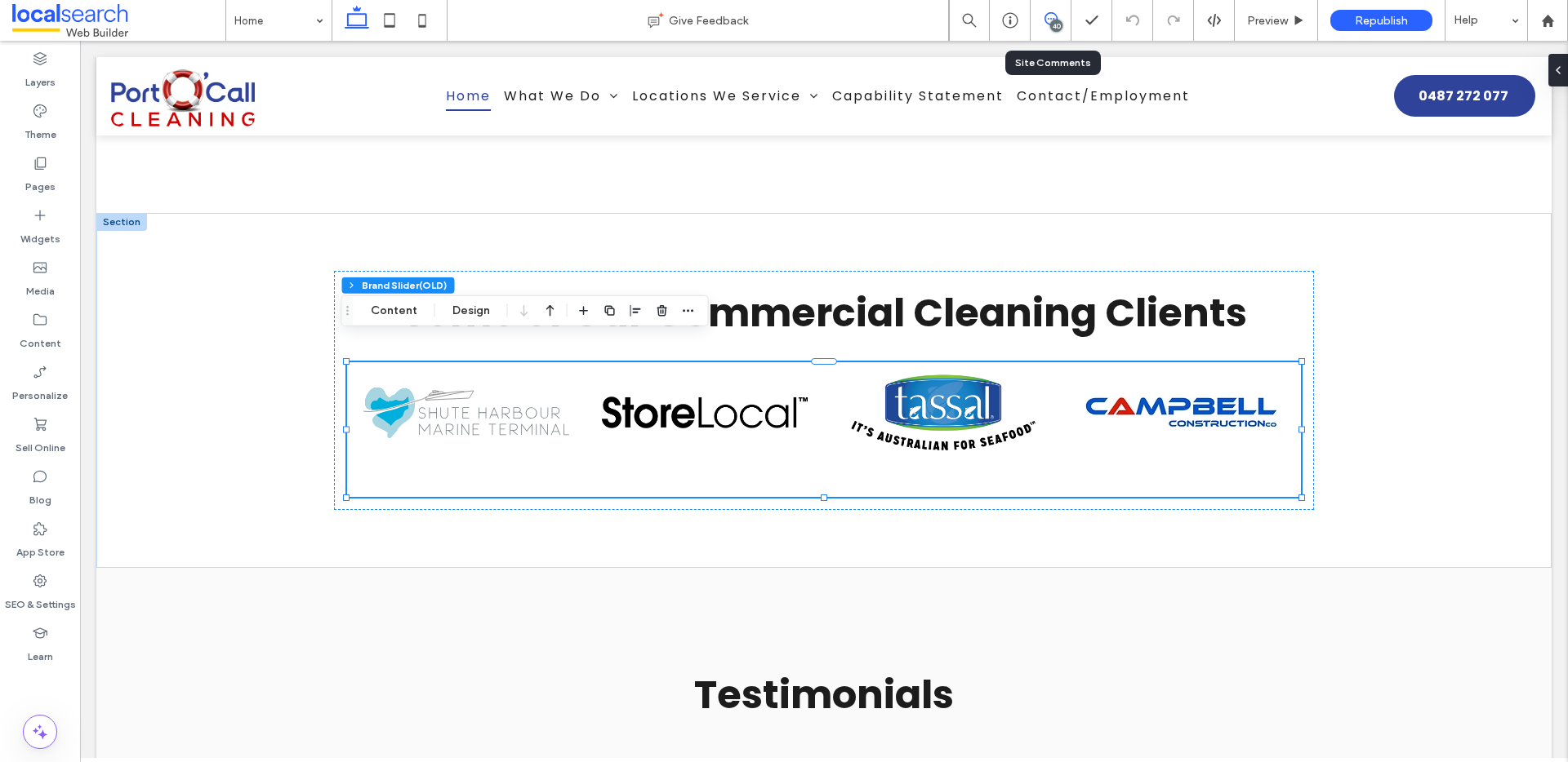
click at [1052, 18] on icon at bounding box center [1051, 19] width 13 height 13
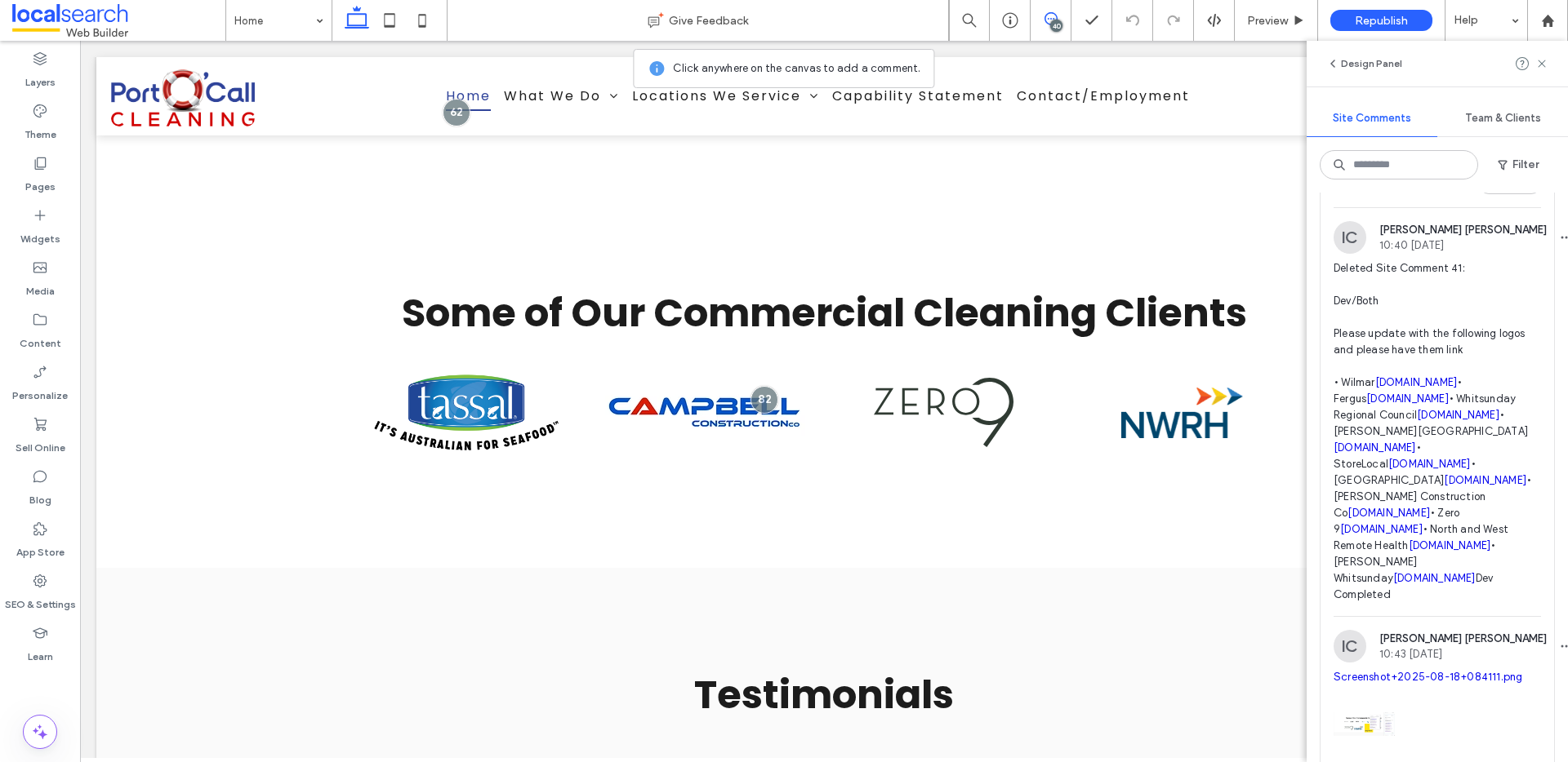
scroll to position [2127, 0]
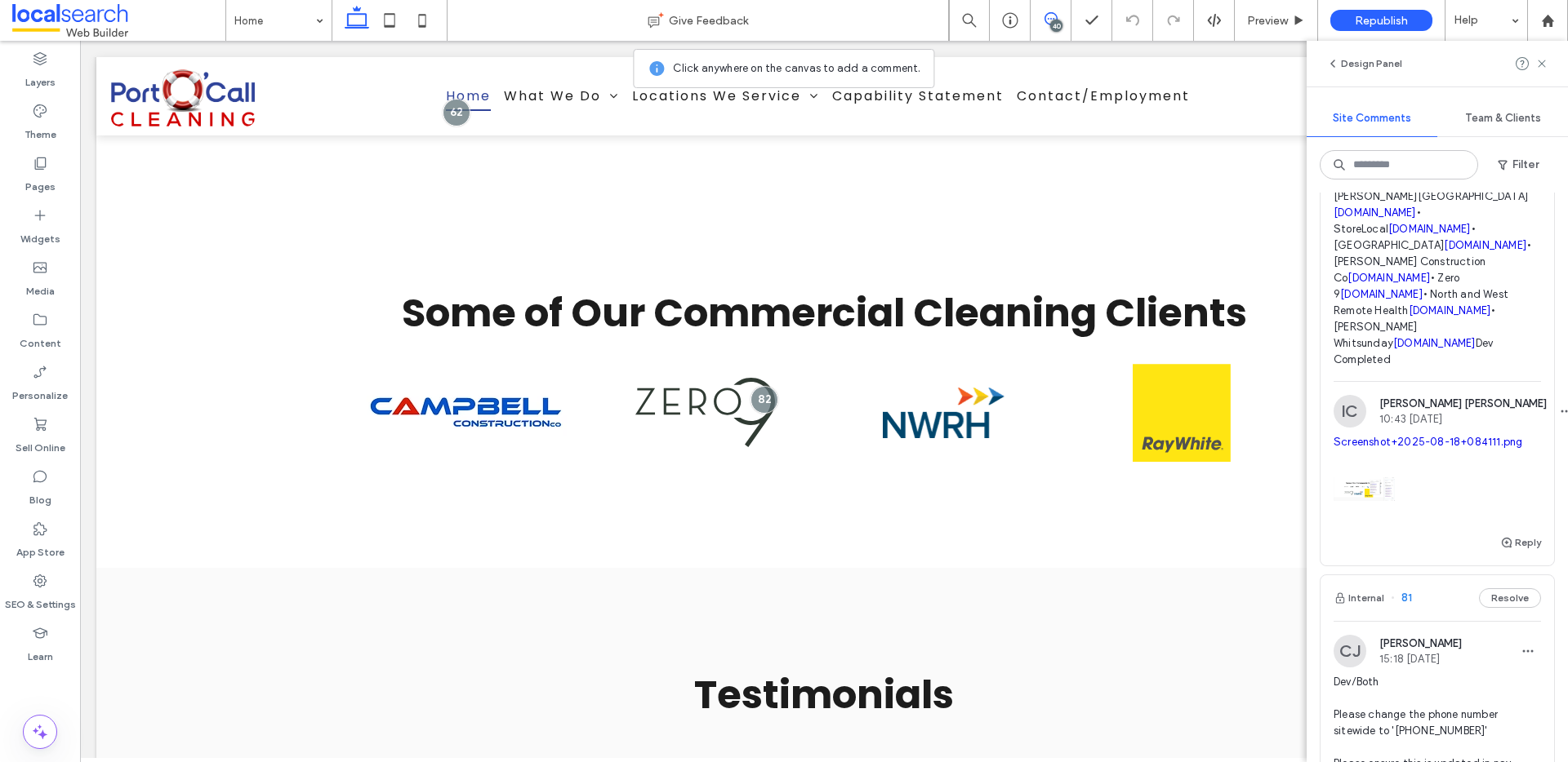
click at [1420, 154] on link "[DOMAIN_NAME]" at bounding box center [1416, 147] width 82 height 12
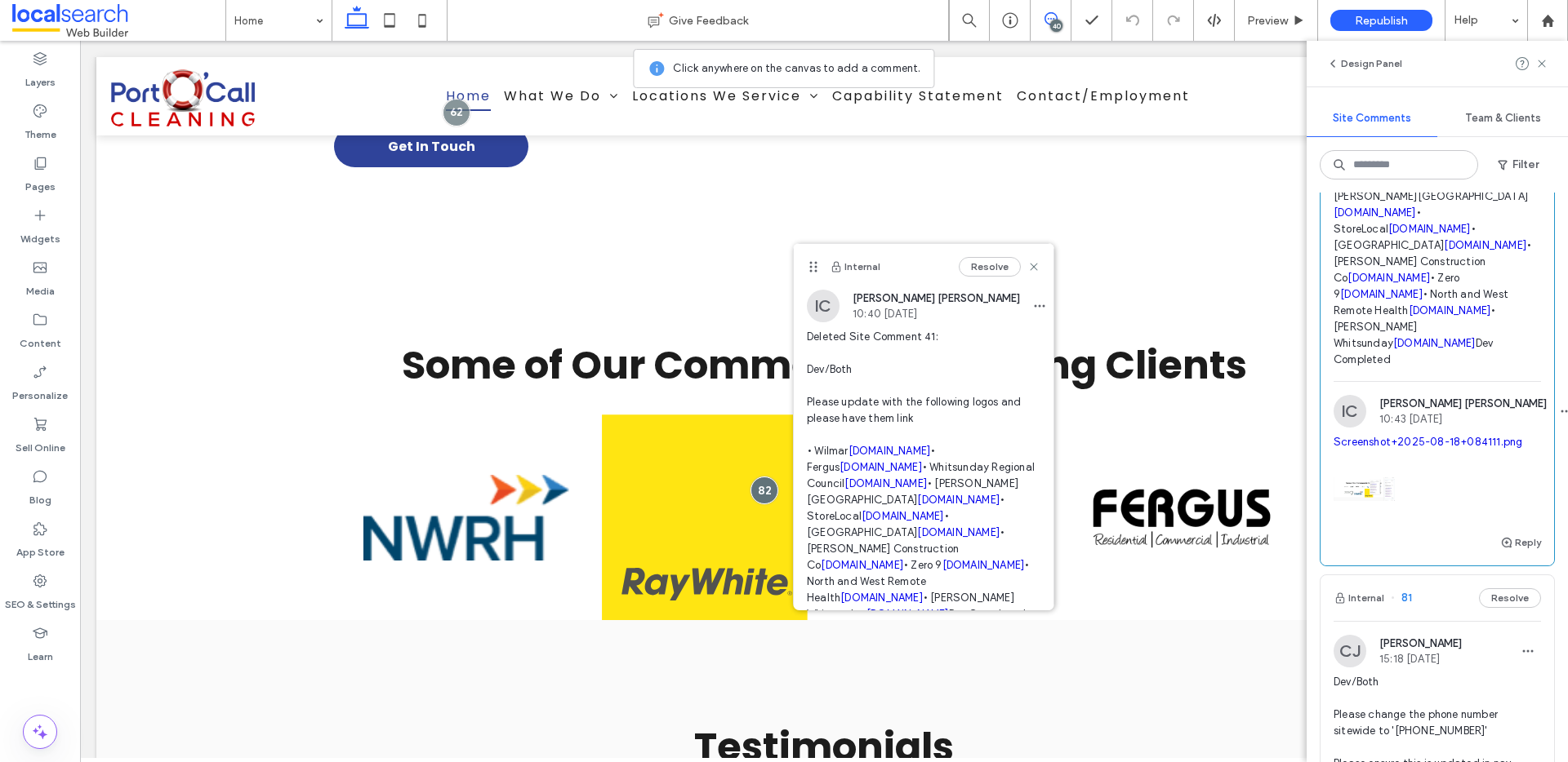
click at [832, 449] on span "Deleted Site Comment 41: Dev/Both Please update with the following logos and pl…" at bounding box center [923, 475] width 233 height 294
copy span "Wilmar"
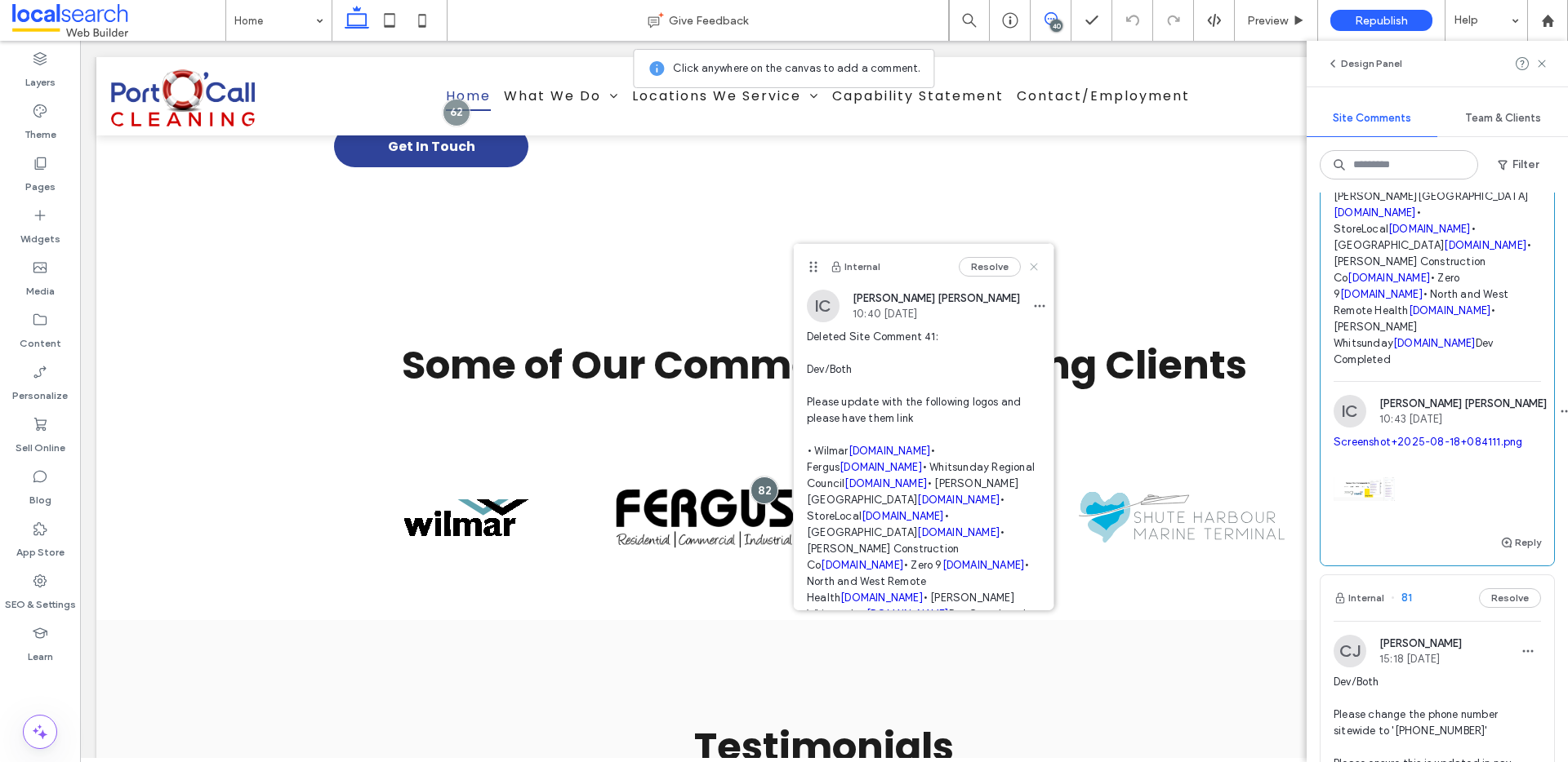
click at [1027, 266] on icon at bounding box center [1034, 267] width 13 height 13
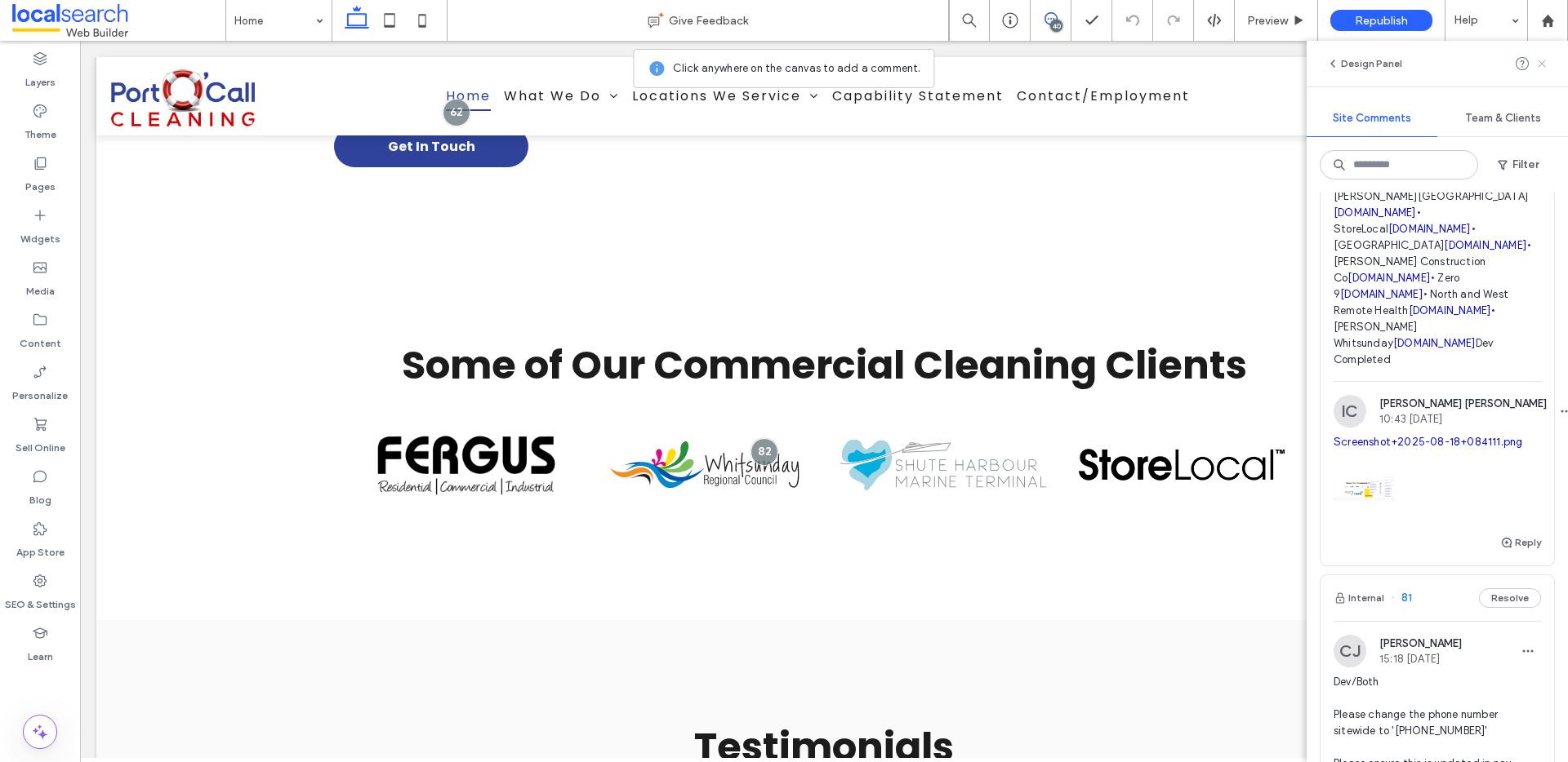
click at [1541, 60] on icon at bounding box center [1541, 64] width 13 height 13
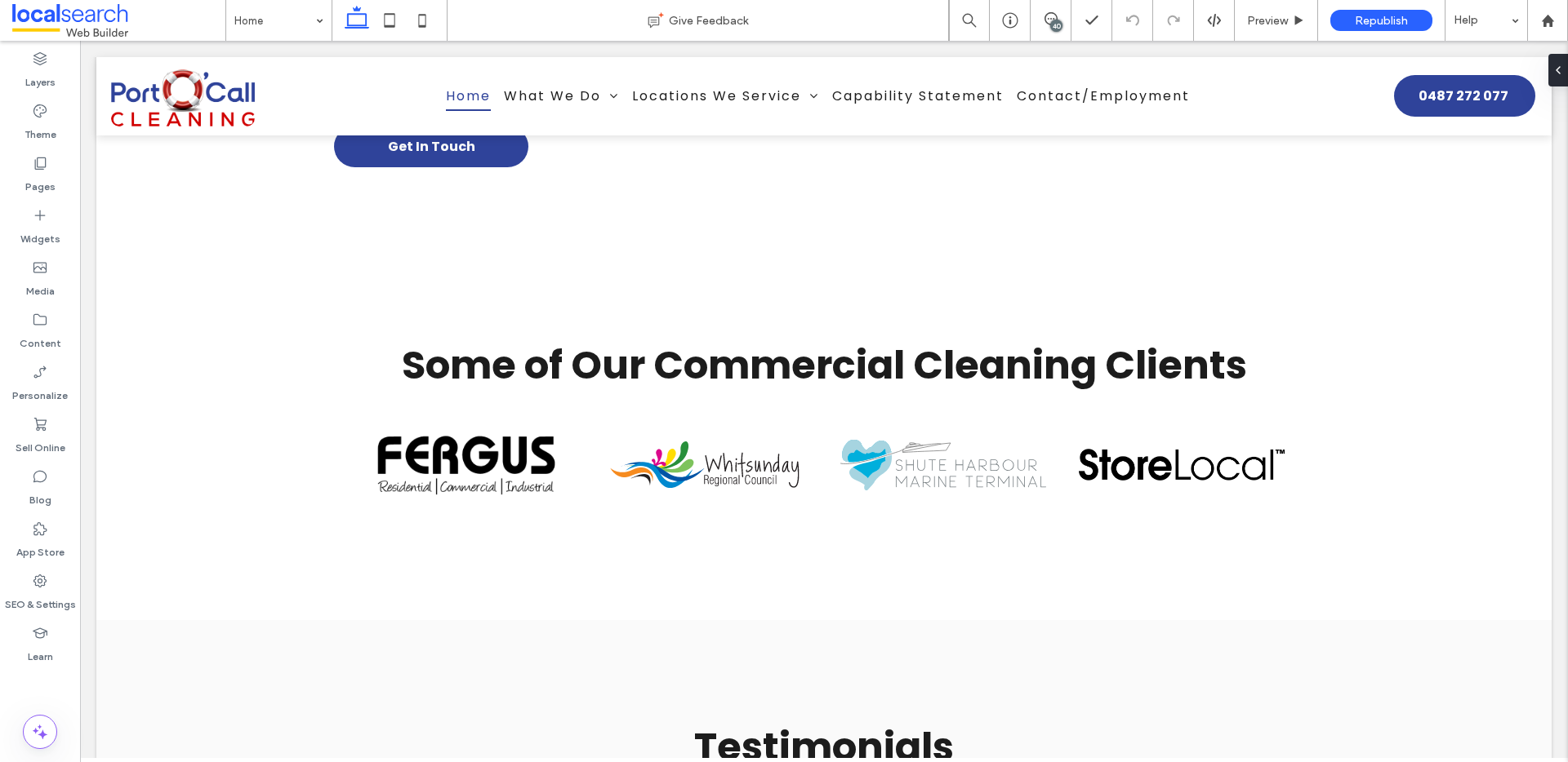
scroll to position [0, 0]
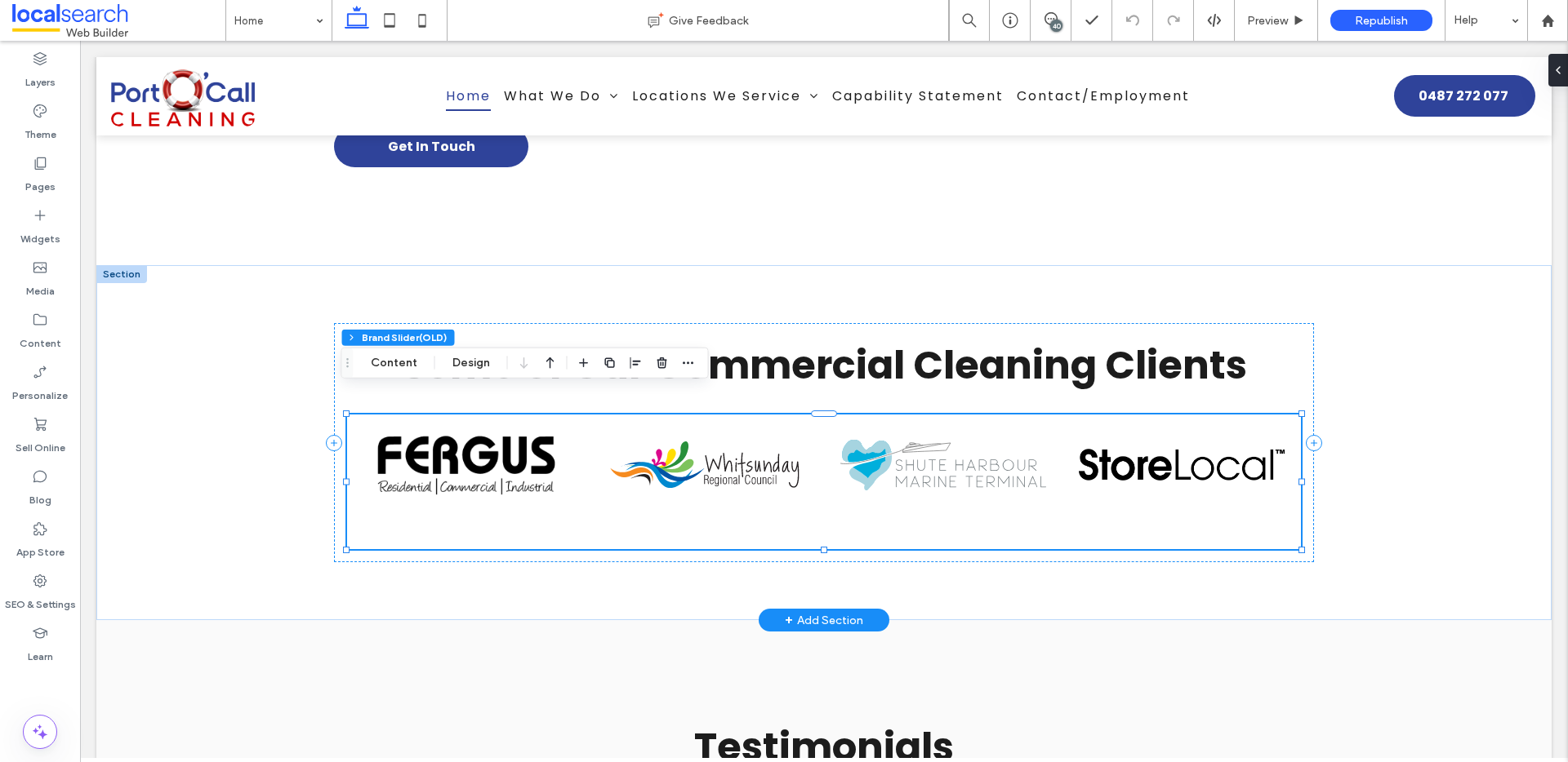
click at [863, 446] on img at bounding box center [943, 465] width 206 height 51
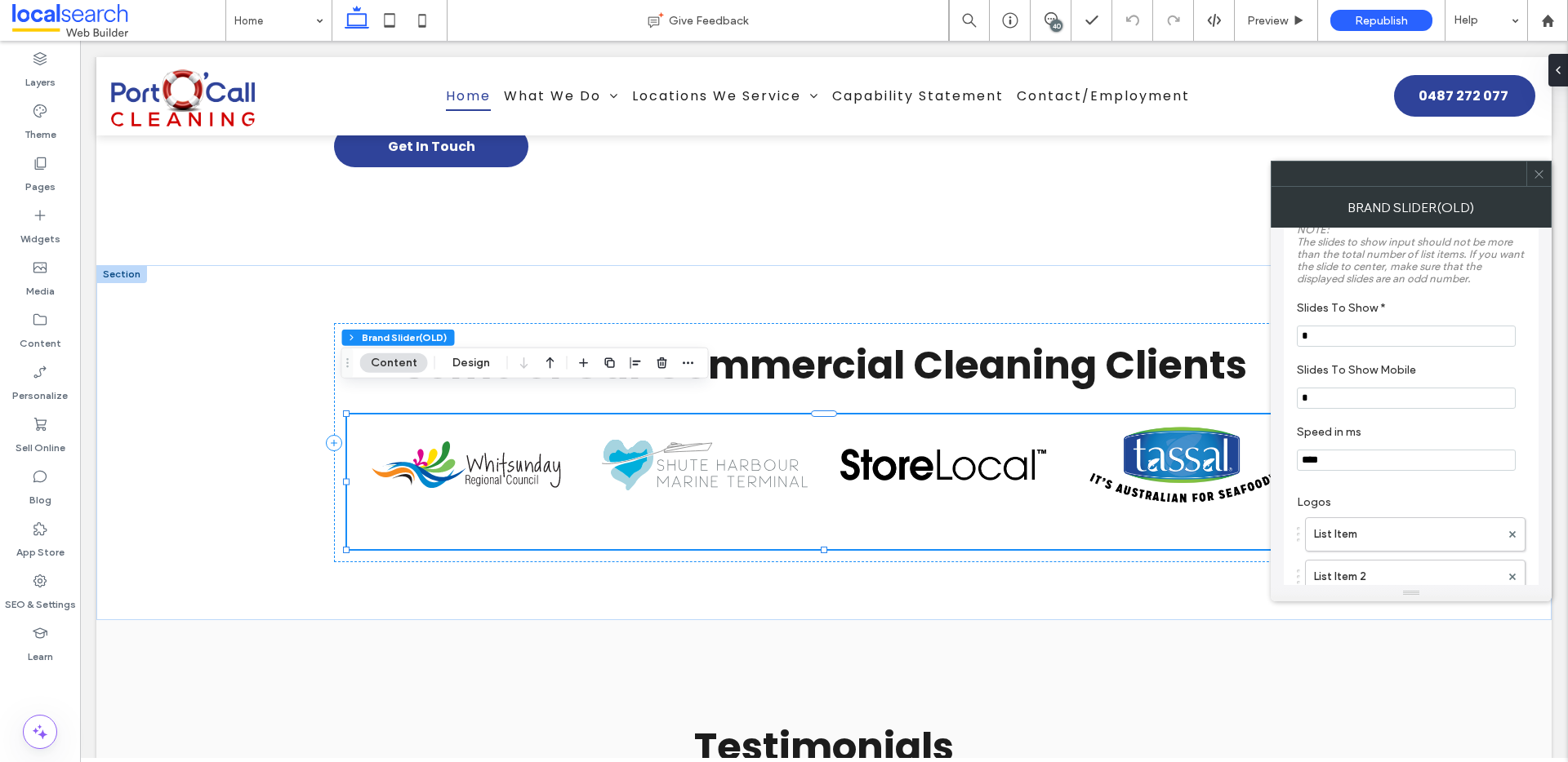
scroll to position [265, 0]
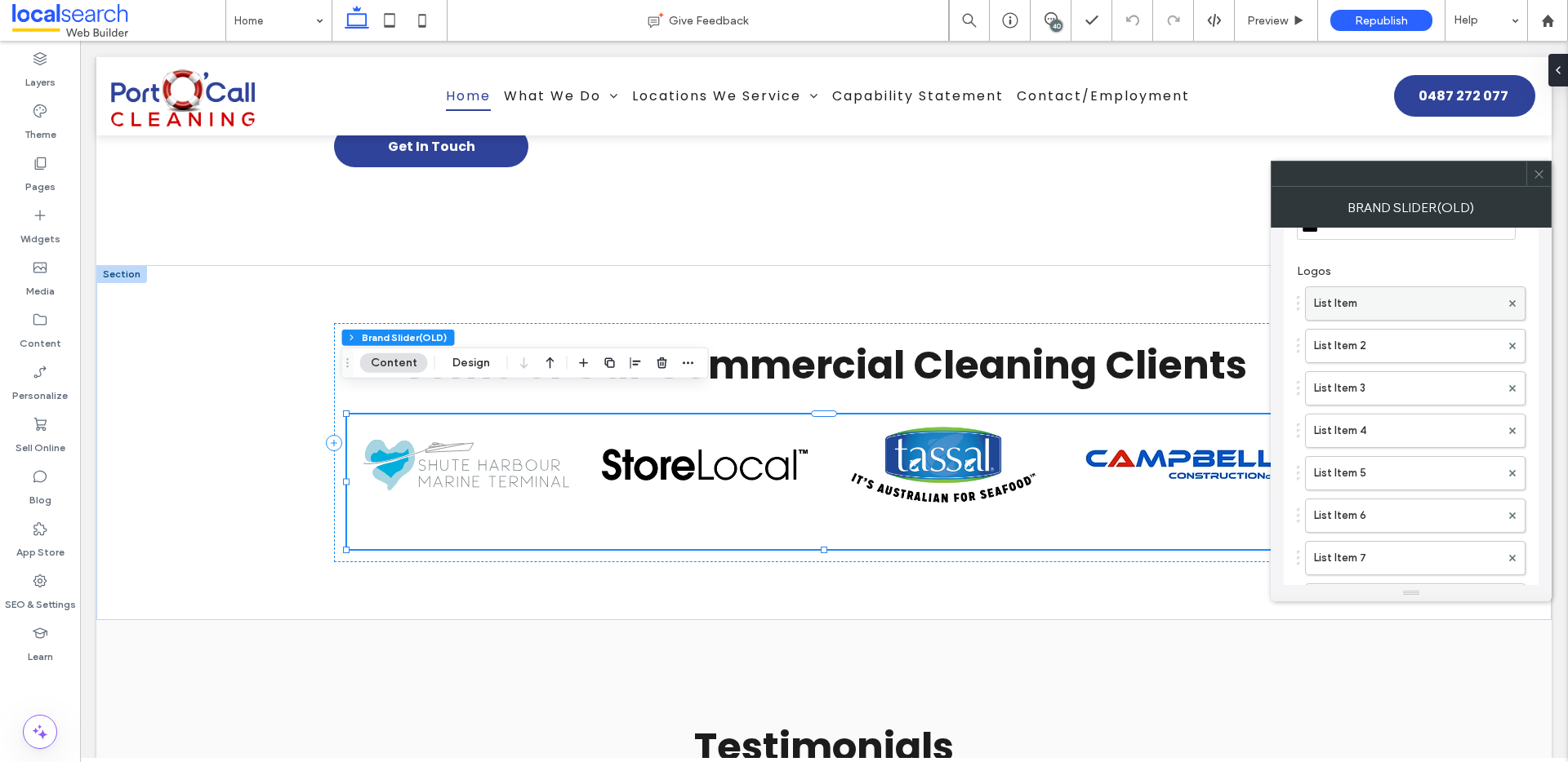
click at [1385, 310] on label "List Item" at bounding box center [1407, 303] width 186 height 32
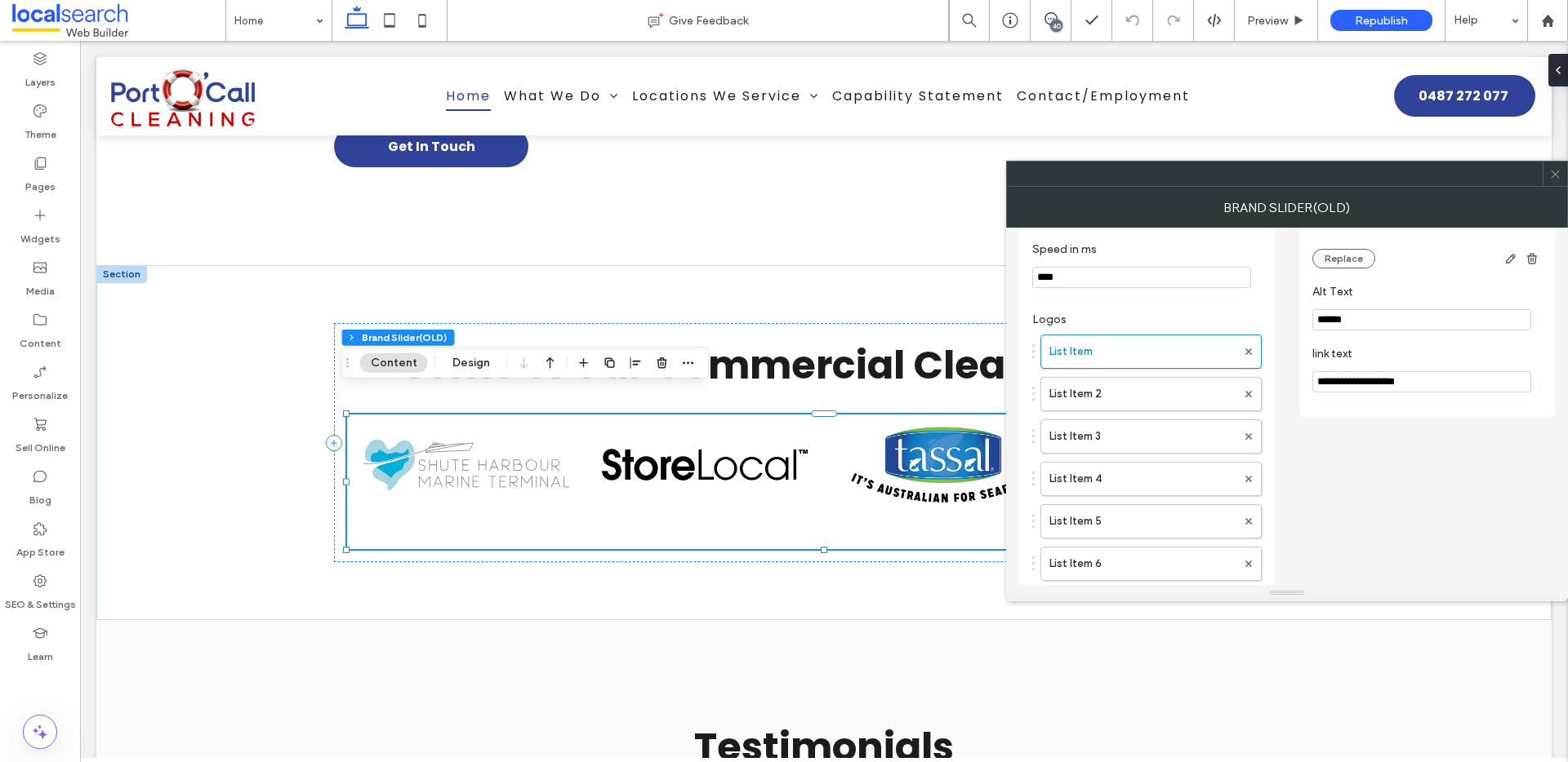
scroll to position [125, 0]
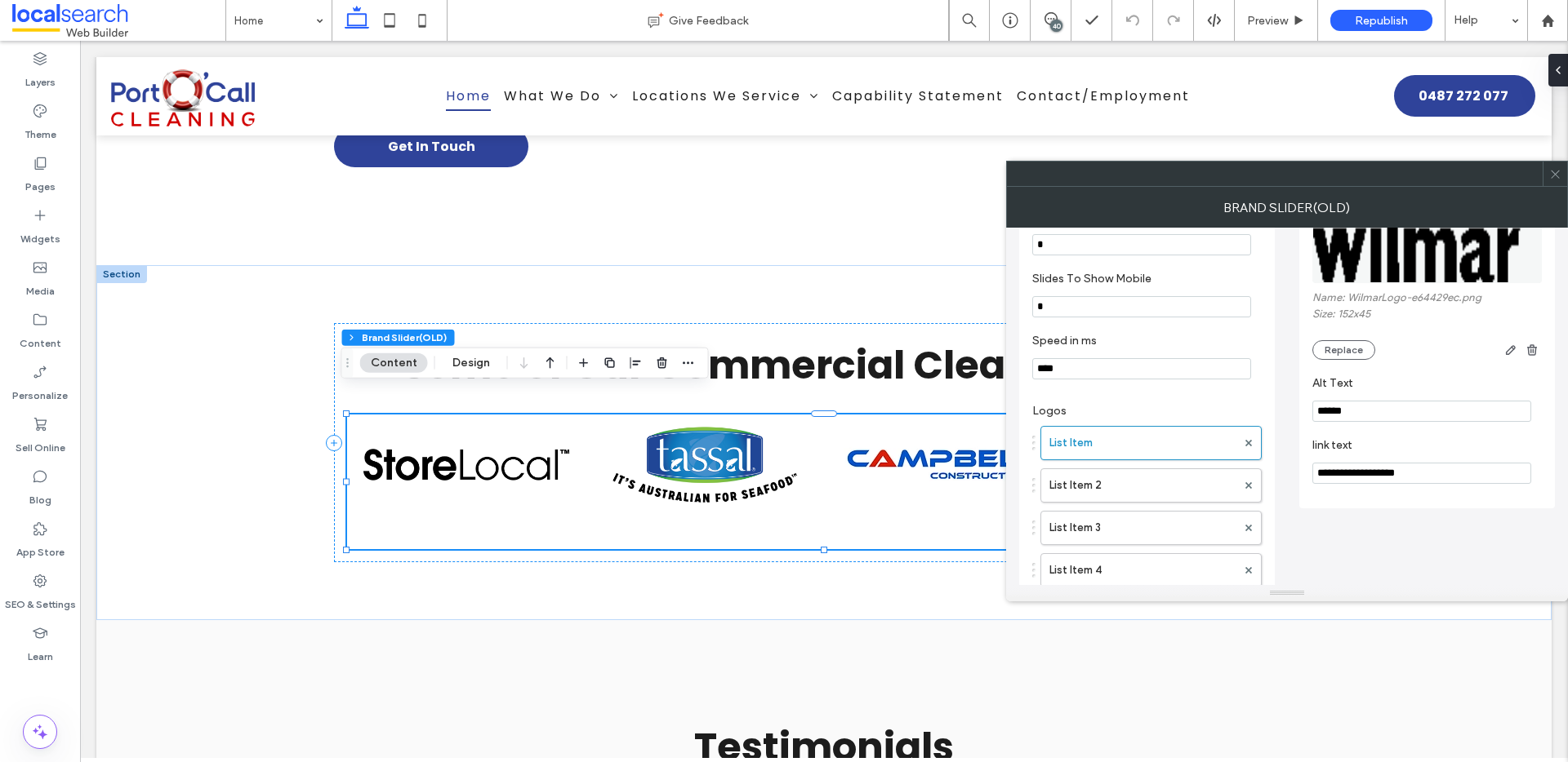
drag, startPoint x: 1461, startPoint y: 471, endPoint x: 1311, endPoint y: 476, distance: 150.1
click at [1307, 476] on div "**********" at bounding box center [1427, 312] width 256 height 393
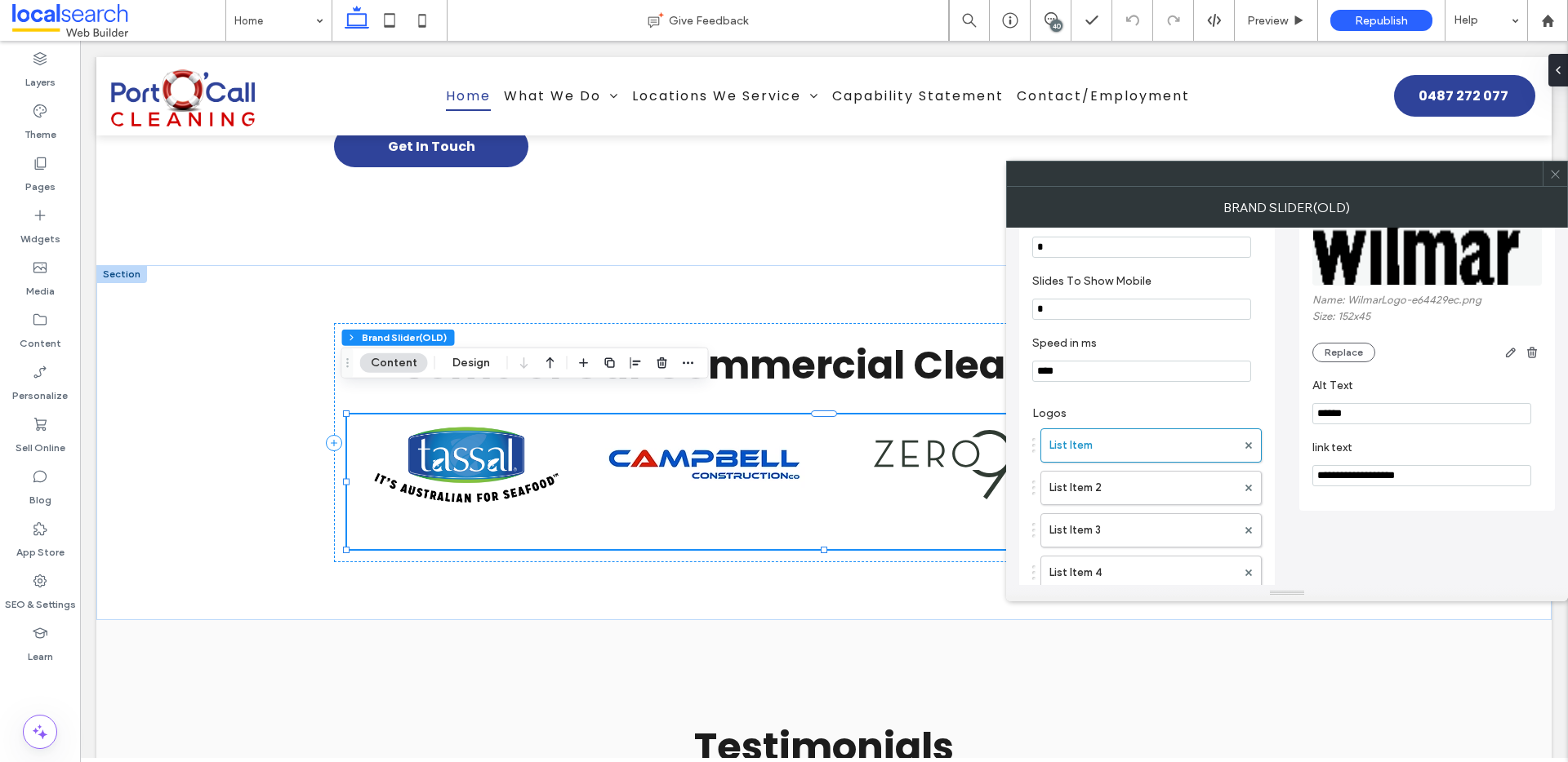
scroll to position [137, 0]
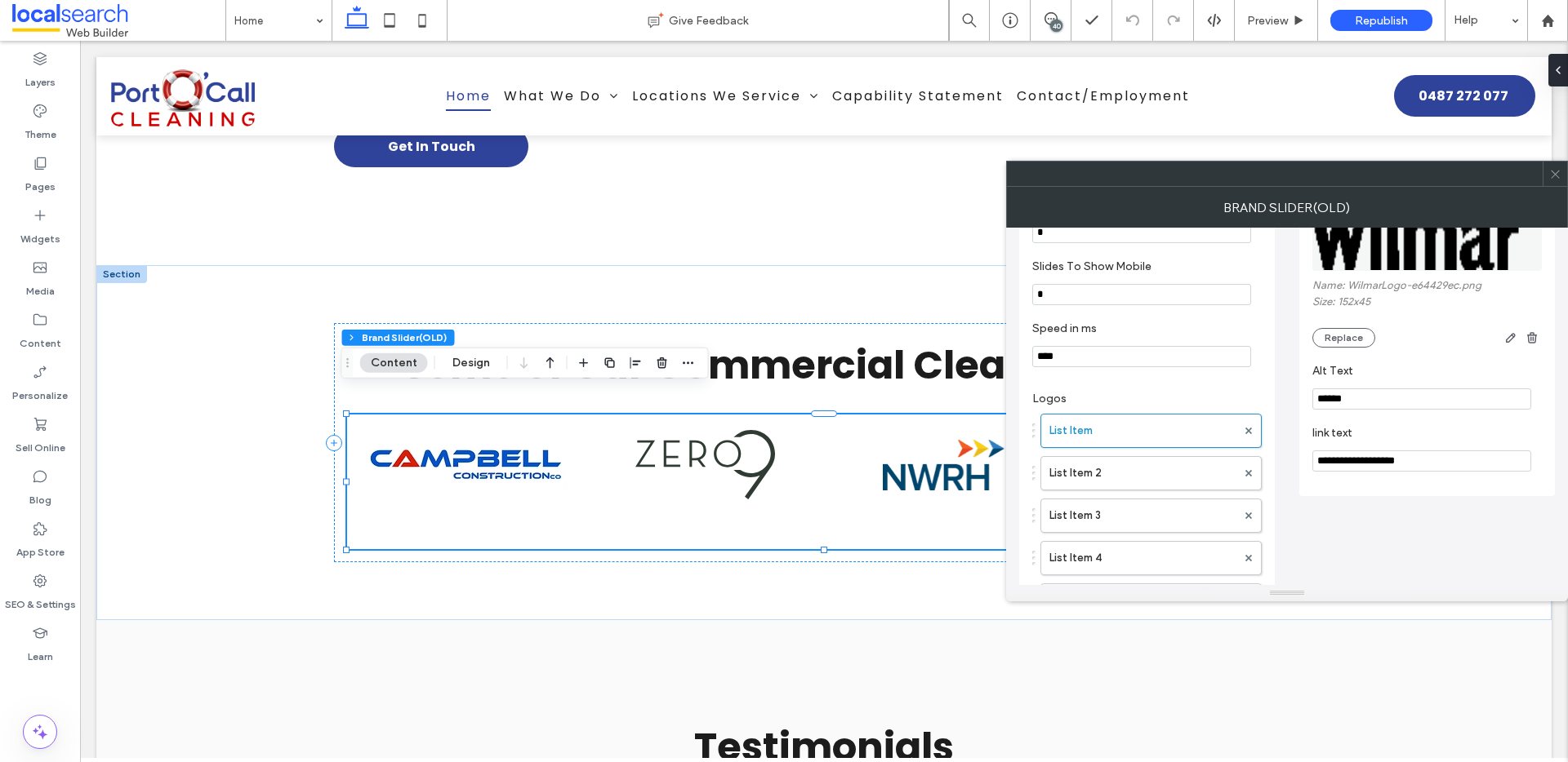
paste input "**********"
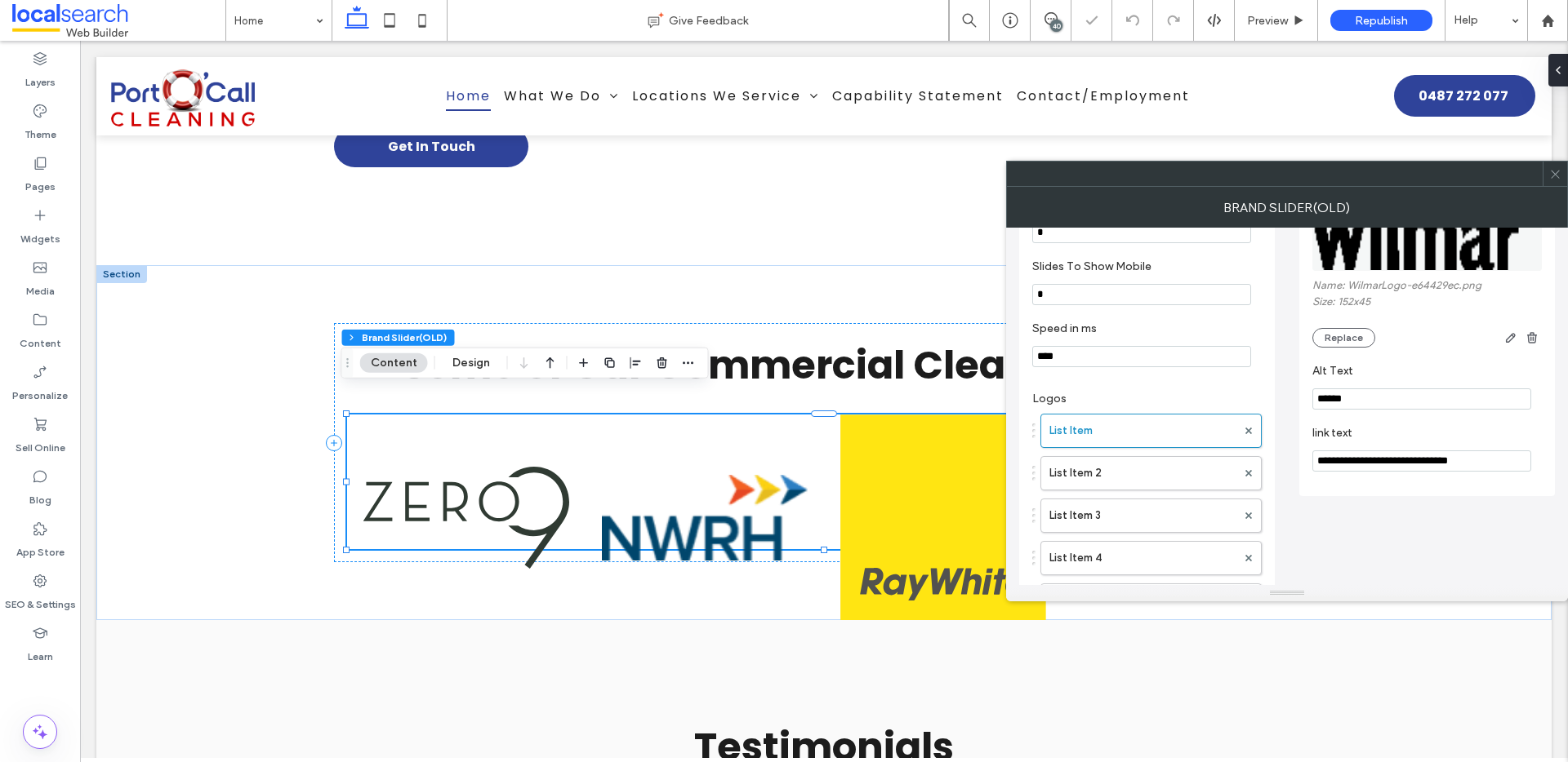
type input "**********"
click at [1432, 514] on div "**********" at bounding box center [1286, 486] width 535 height 792
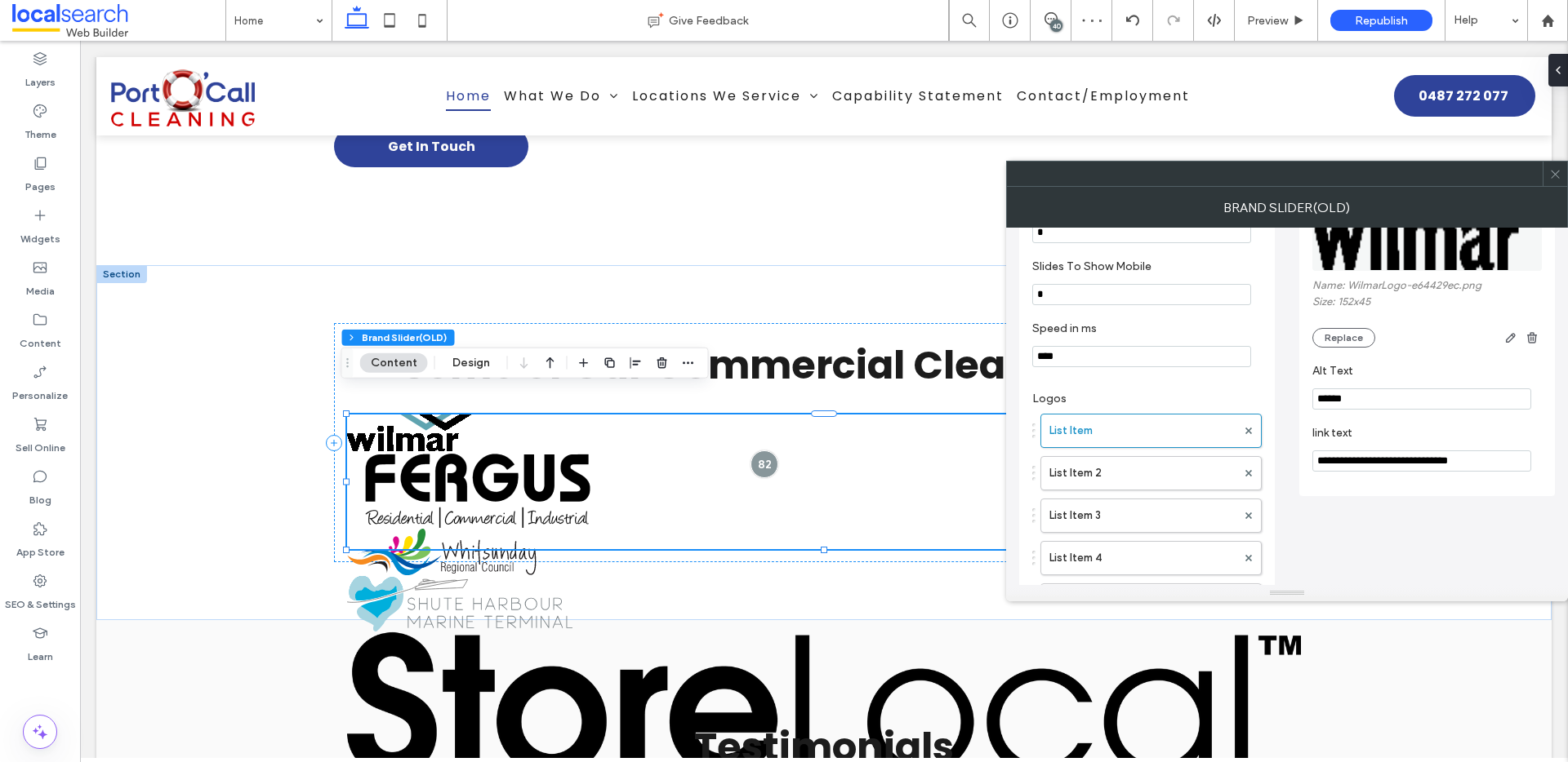
click at [1551, 179] on icon at bounding box center [1554, 174] width 12 height 12
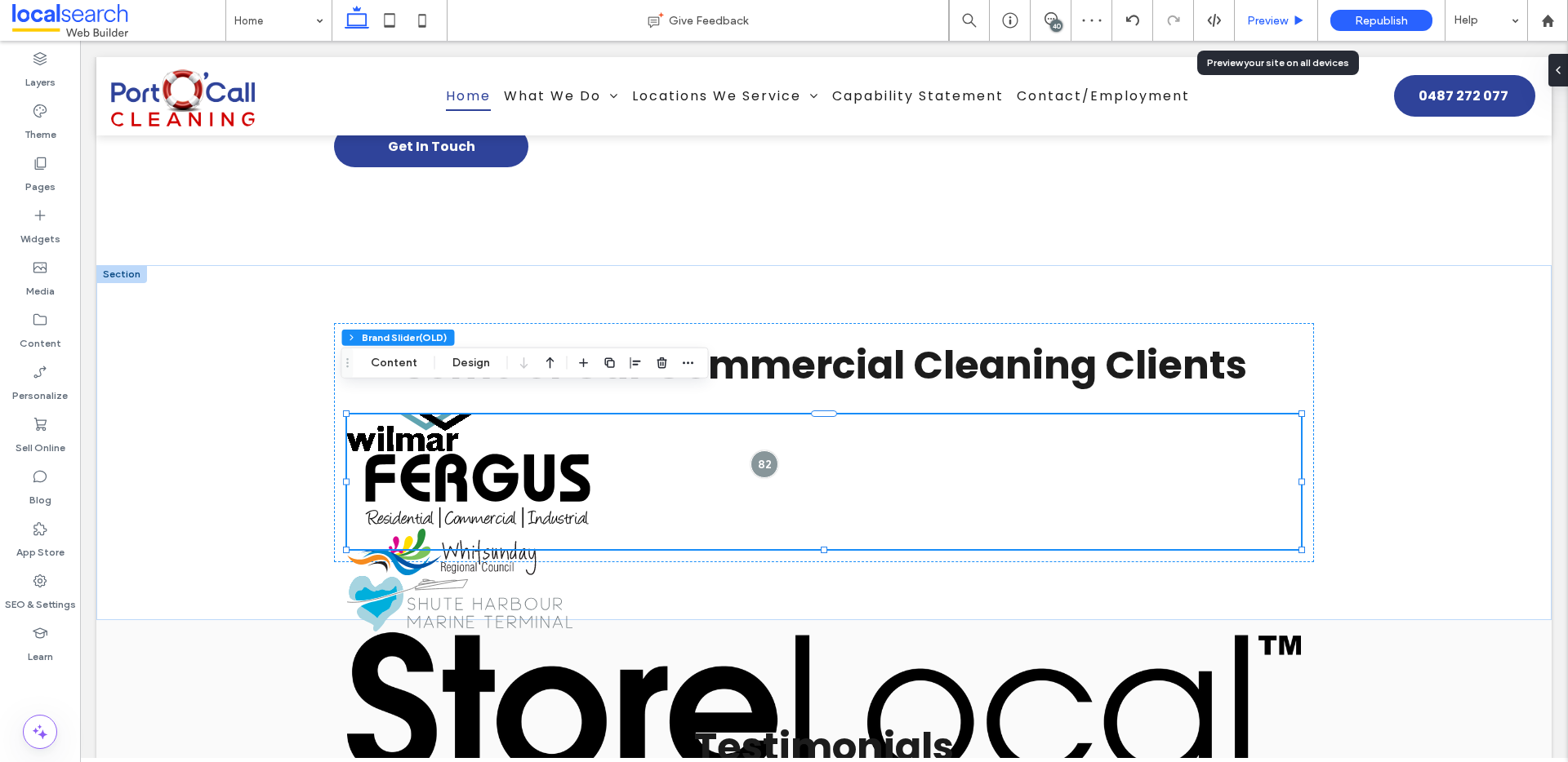
click at [1264, 21] on span "Preview" at bounding box center [1267, 20] width 41 height 14
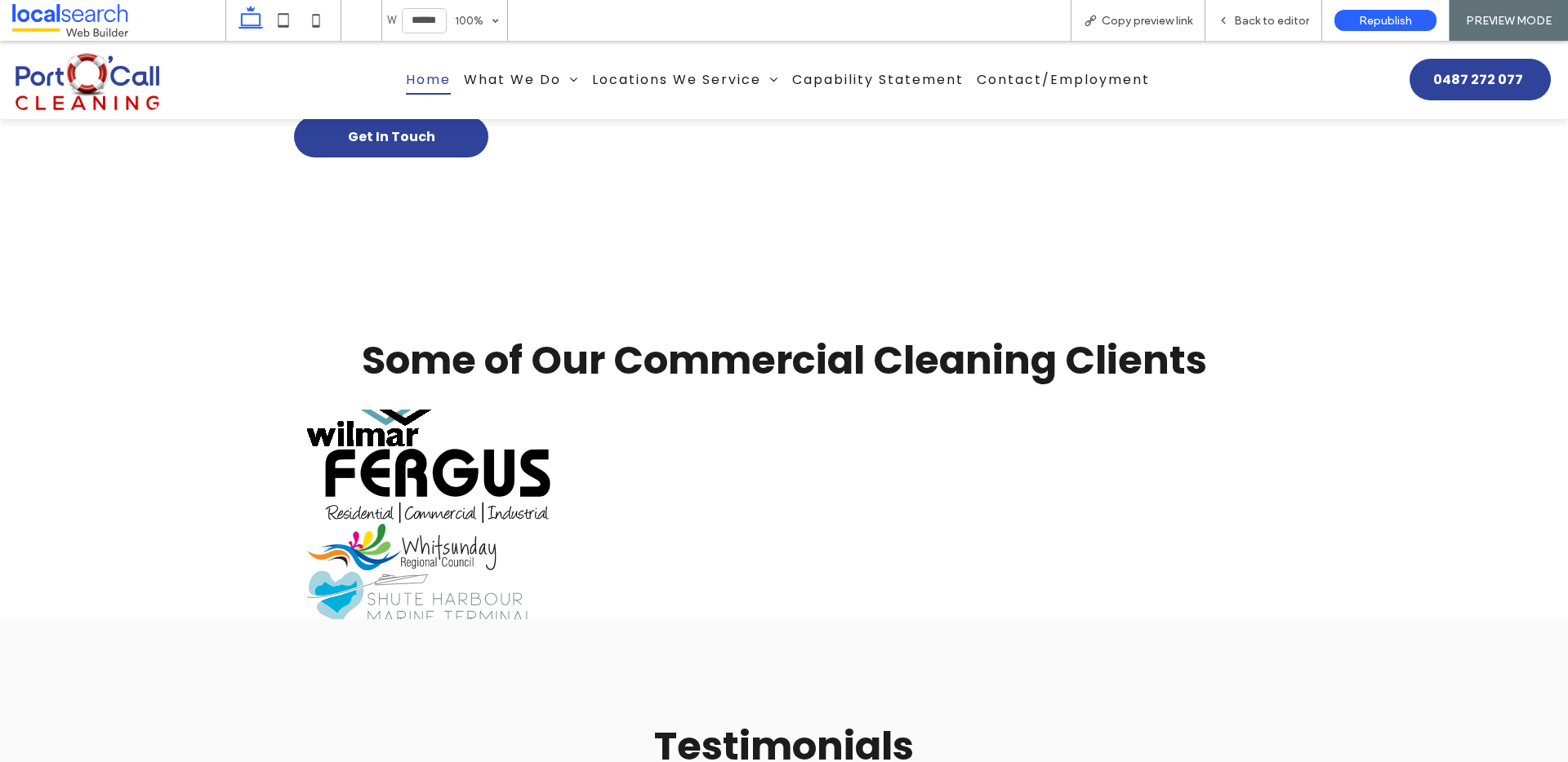
click at [1264, 21] on span "Back to editor" at bounding box center [1271, 20] width 75 height 14
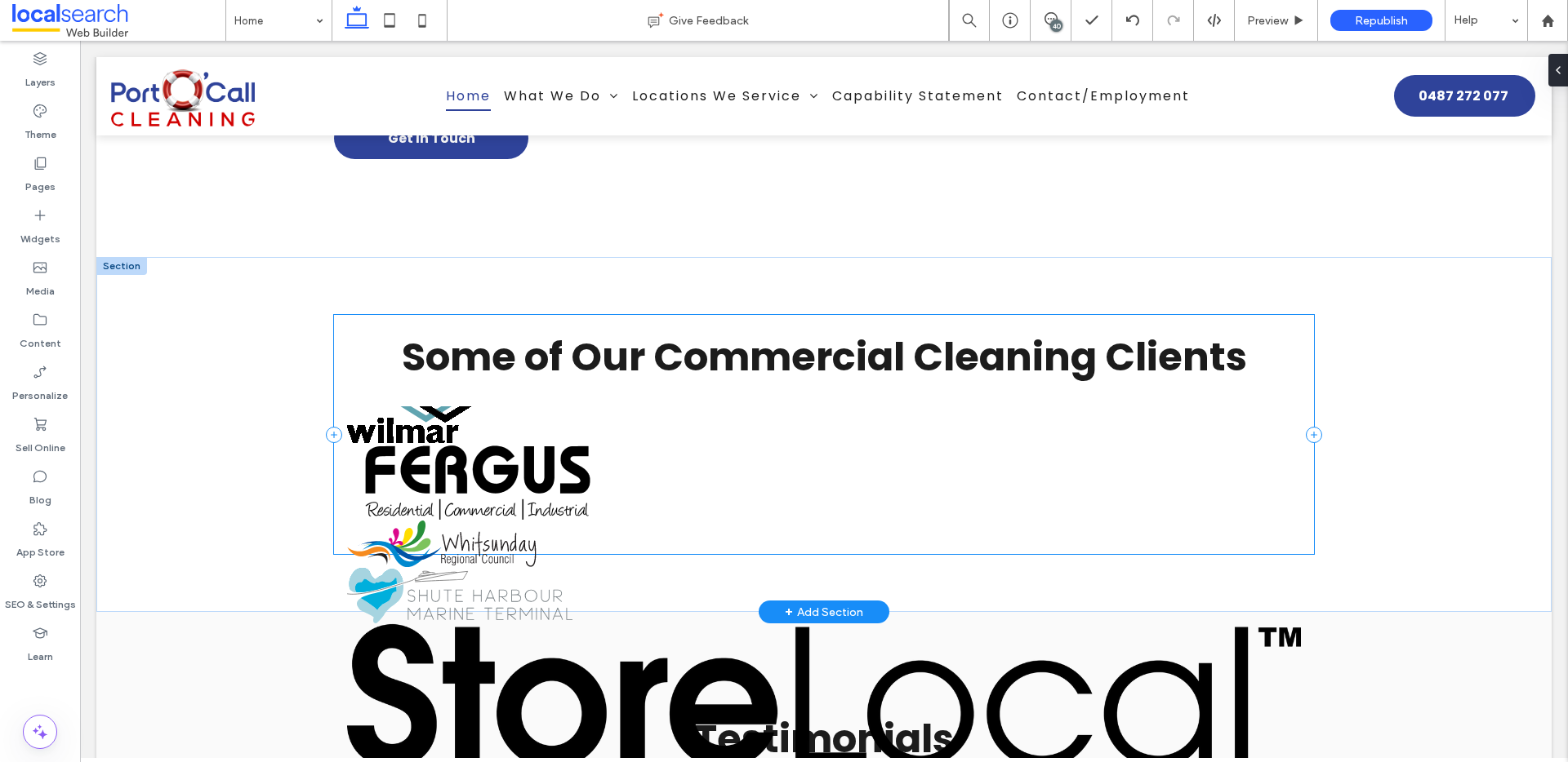
scroll to position [3141, 0]
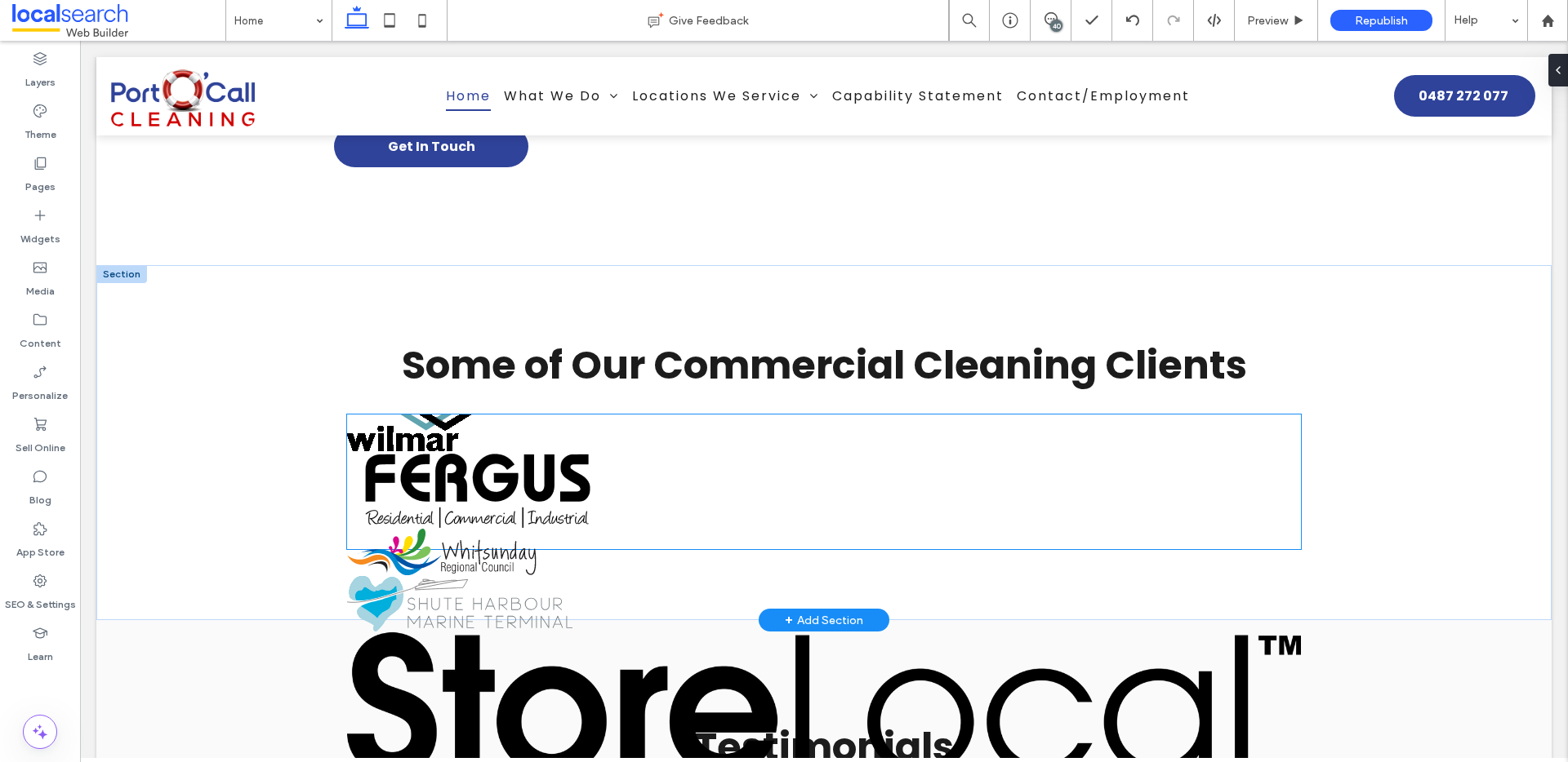
click at [458, 474] on img at bounding box center [478, 491] width 261 height 78
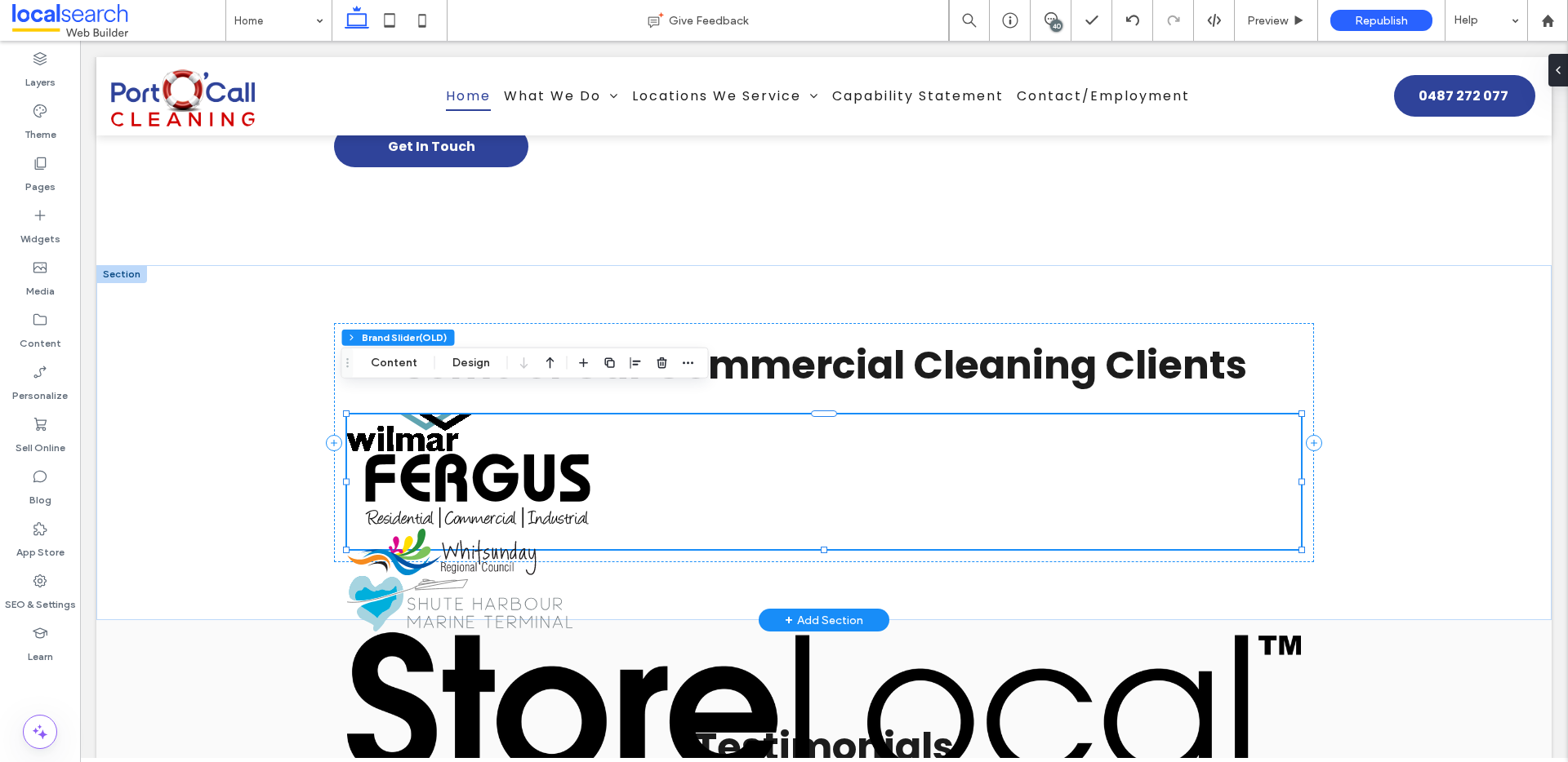
click at [458, 474] on img at bounding box center [478, 491] width 261 height 78
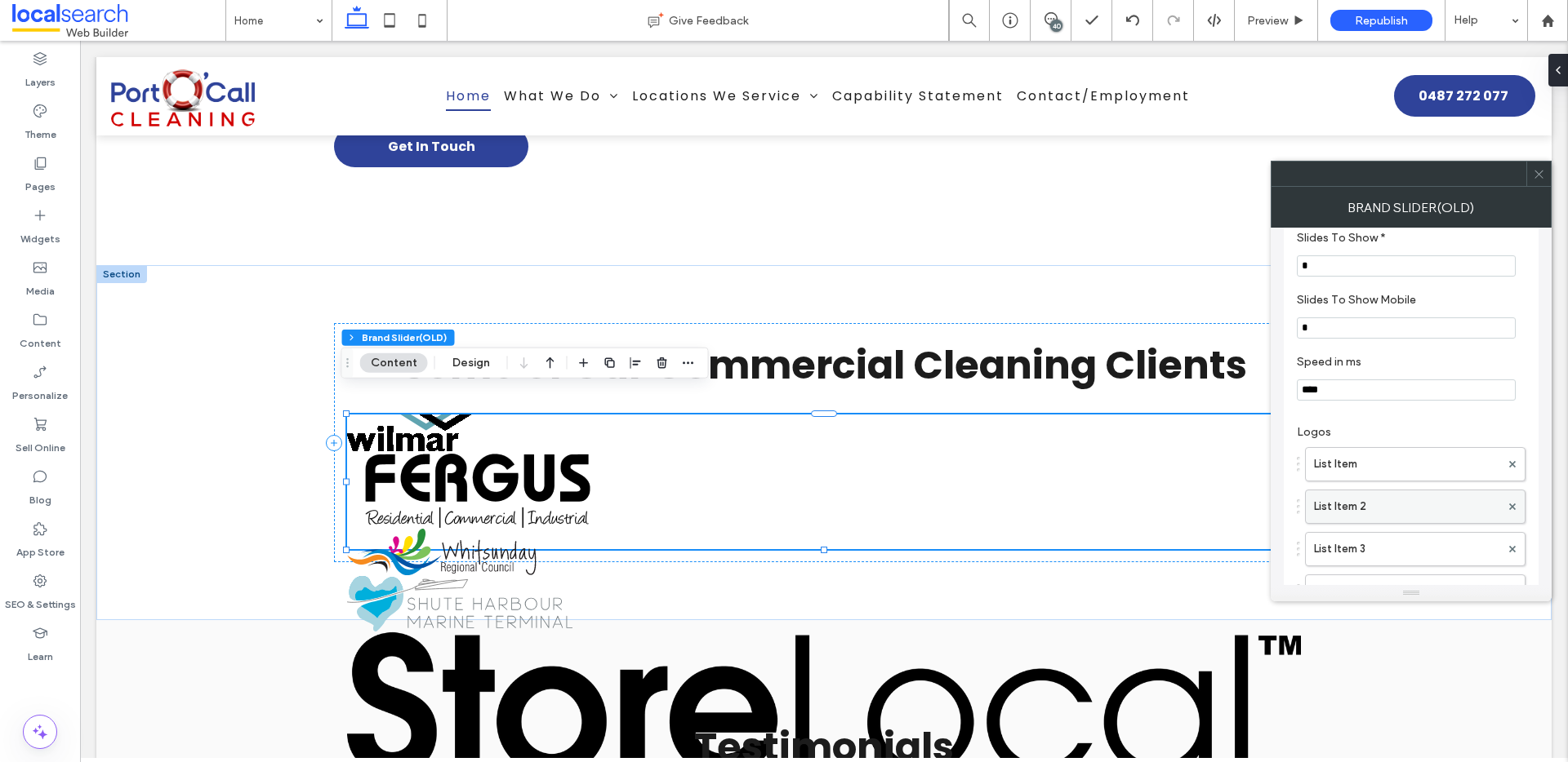
scroll to position [126, 0]
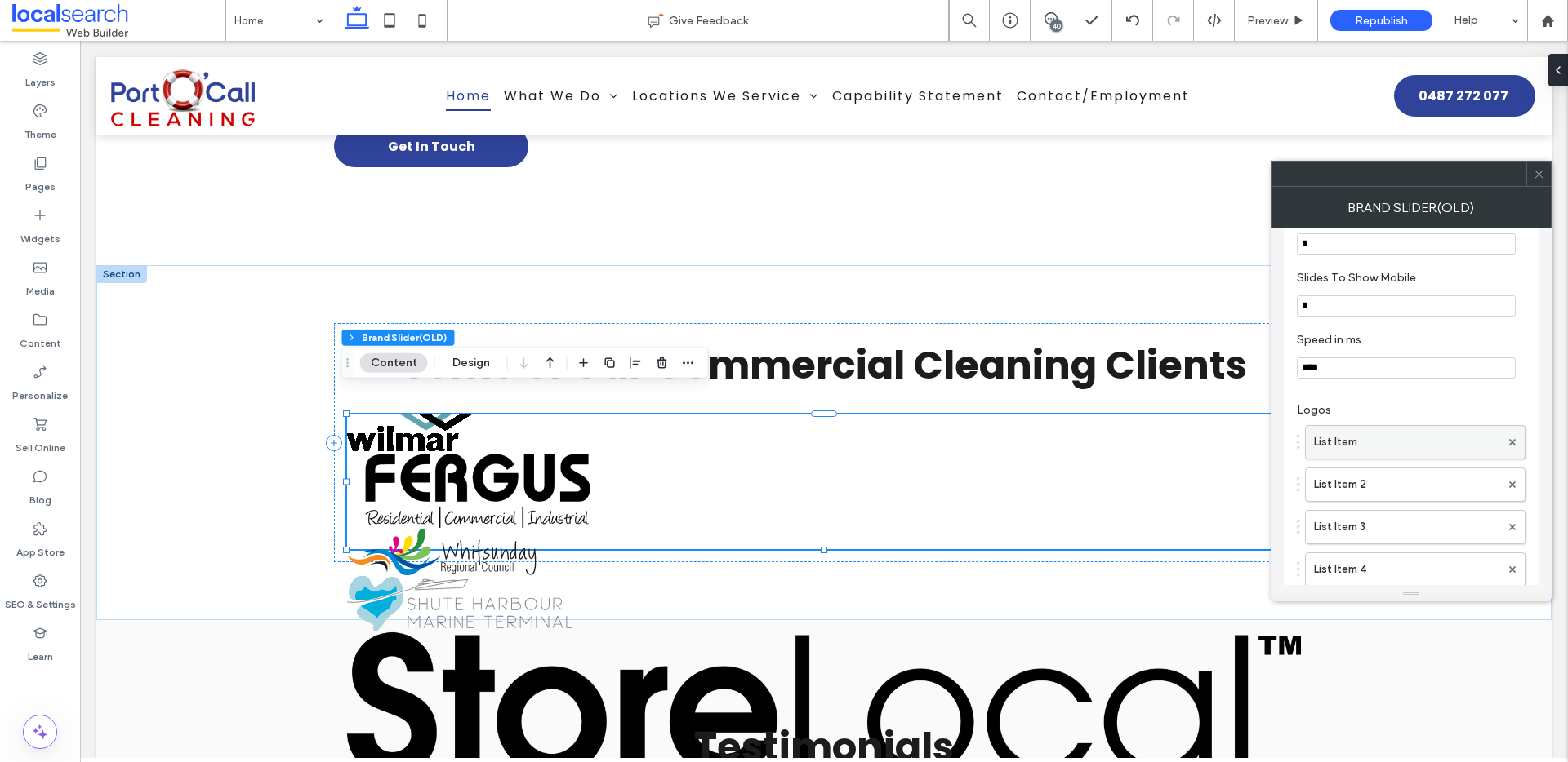
click at [1358, 443] on label "List Item" at bounding box center [1407, 442] width 186 height 32
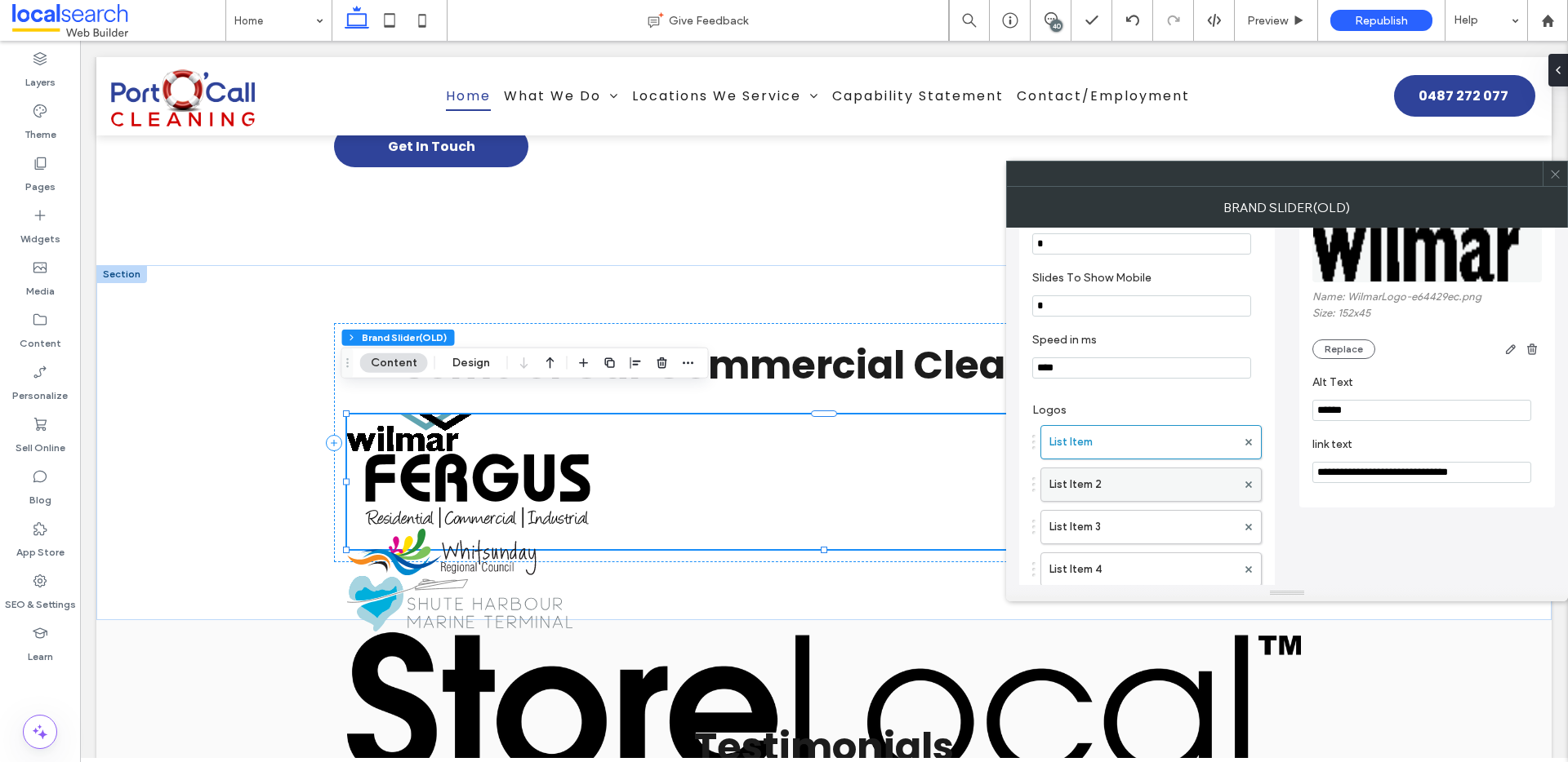
click at [1069, 482] on label "List Item 2" at bounding box center [1143, 484] width 187 height 32
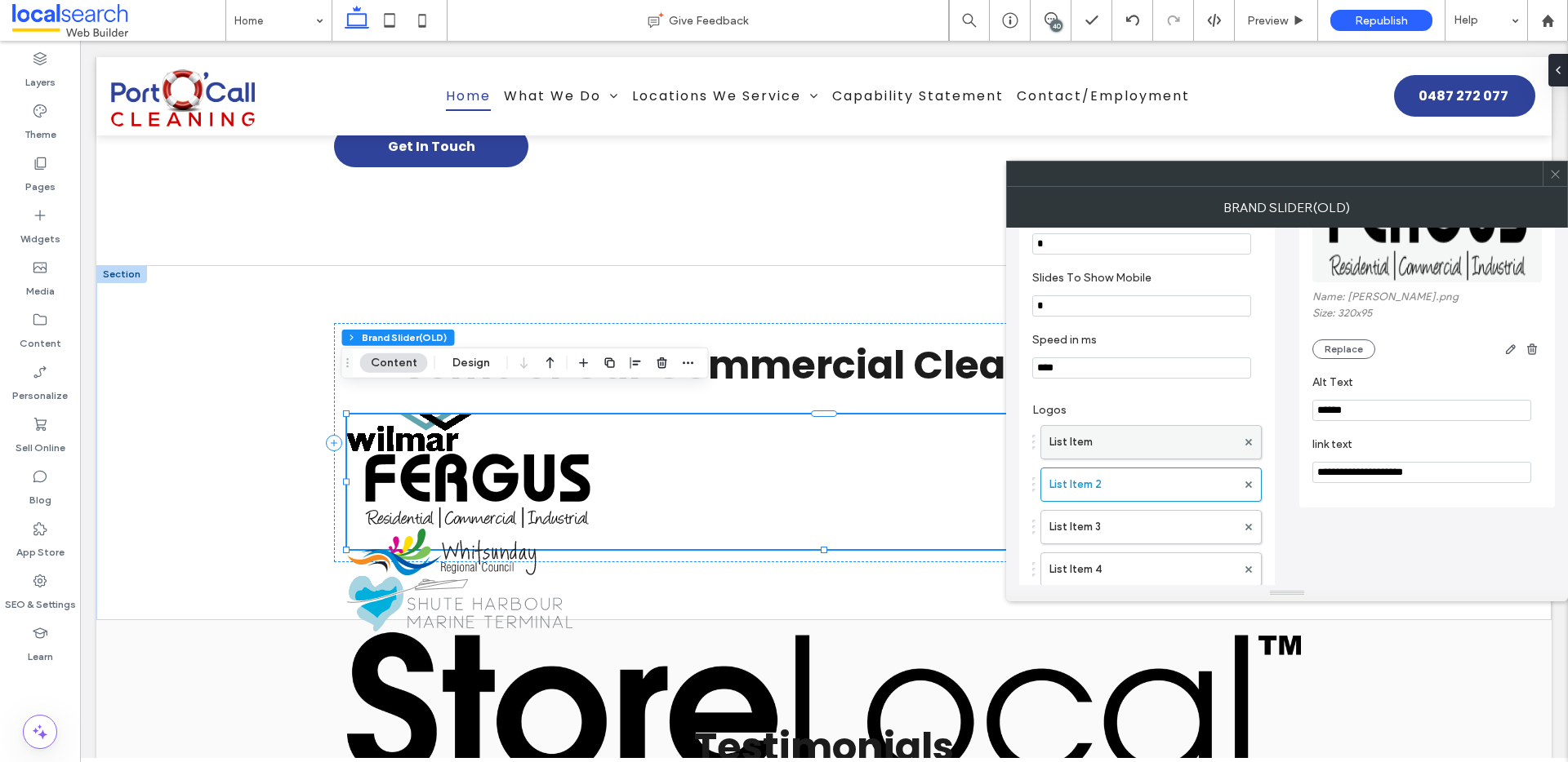
click at [1086, 448] on label "List Item" at bounding box center [1143, 442] width 187 height 32
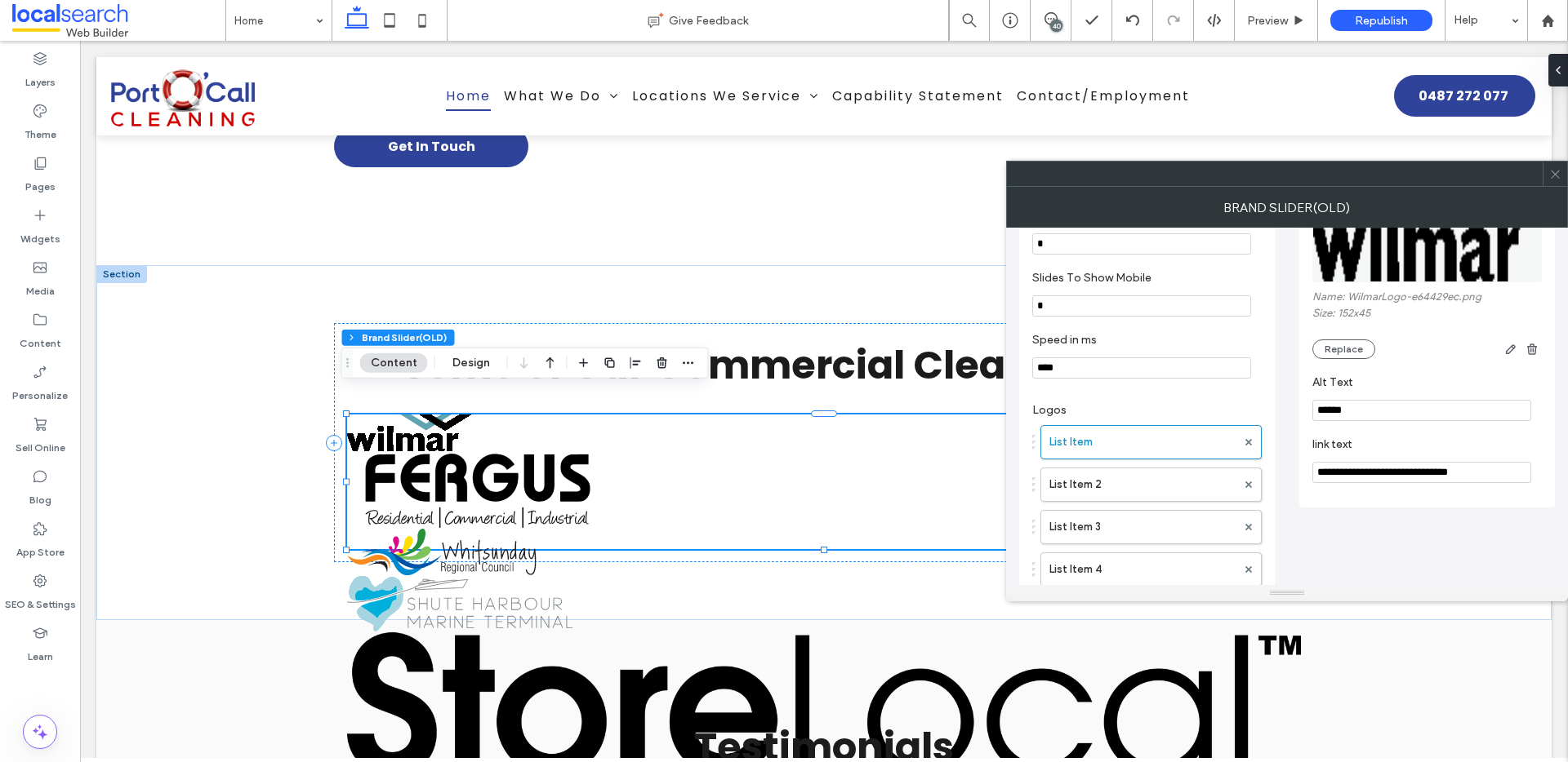
drag, startPoint x: 1386, startPoint y: 471, endPoint x: 1306, endPoint y: 472, distance: 80.0
click at [1307, 472] on div "**********" at bounding box center [1427, 311] width 256 height 393
click at [1496, 472] on input "**********" at bounding box center [1422, 472] width 219 height 21
type input "**********"
click at [1086, 486] on label "List Item 2" at bounding box center [1143, 484] width 187 height 32
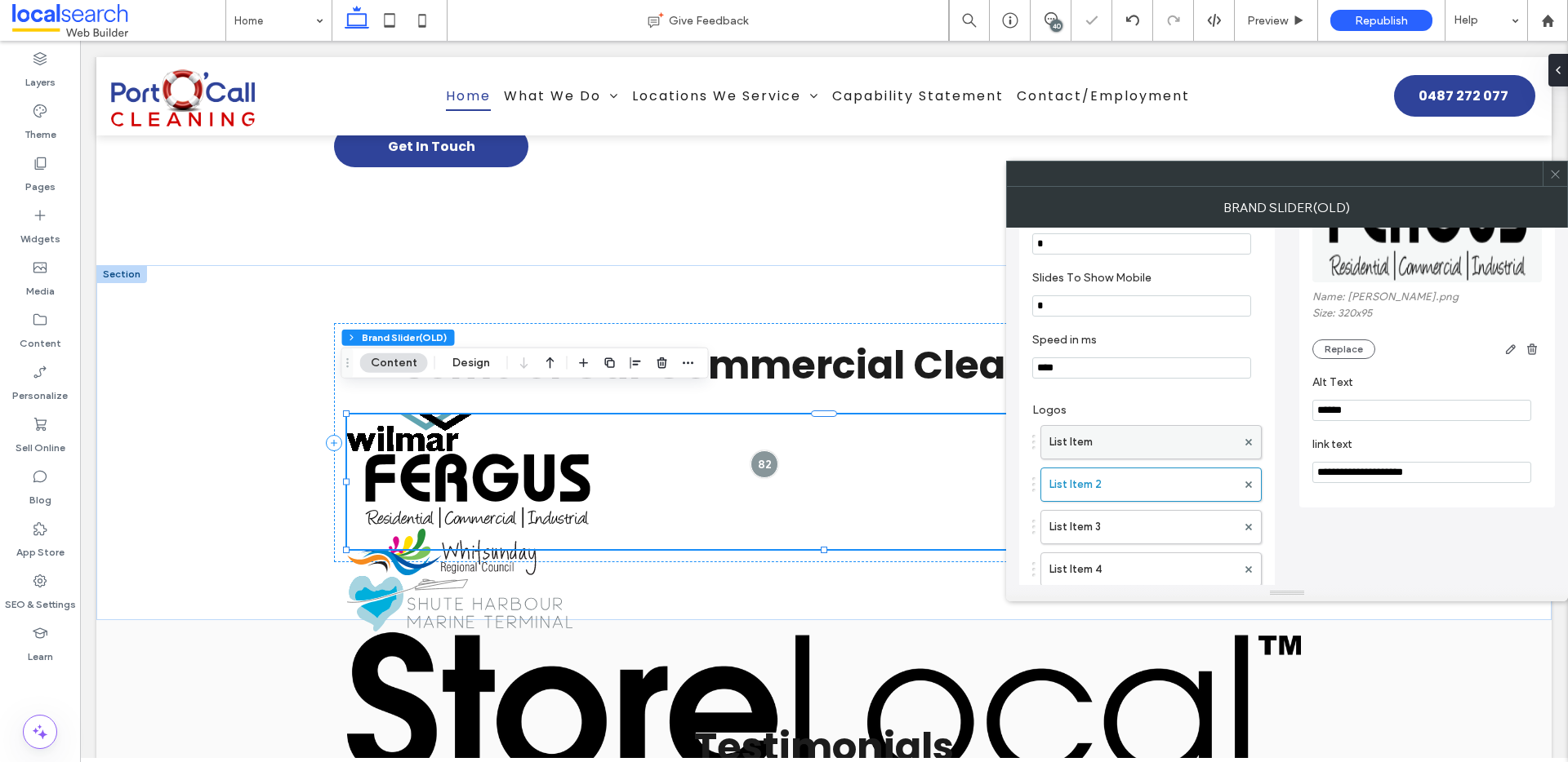
click at [1102, 452] on label "List Item" at bounding box center [1143, 442] width 187 height 32
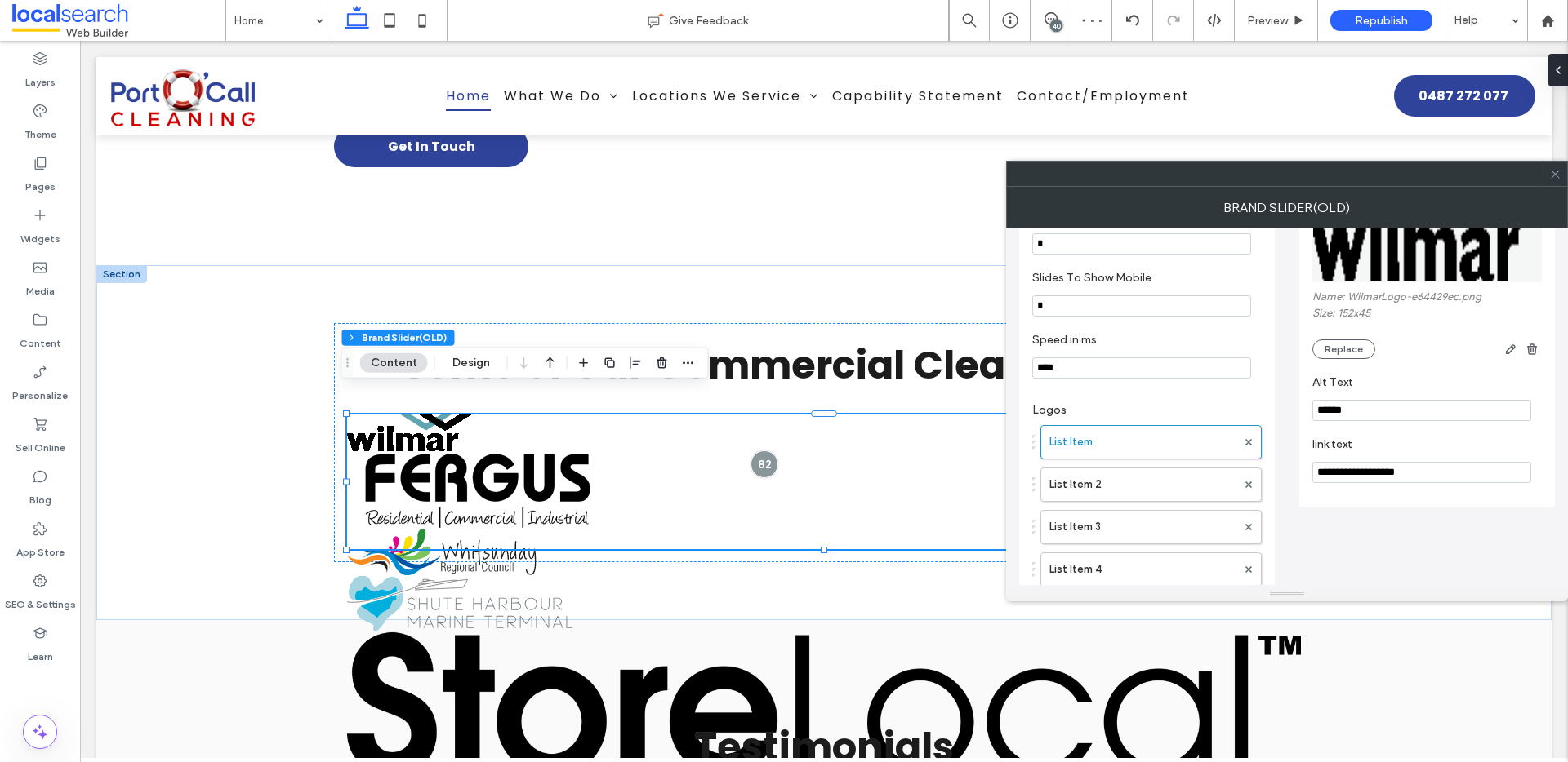
click at [1556, 173] on icon at bounding box center [1554, 174] width 12 height 12
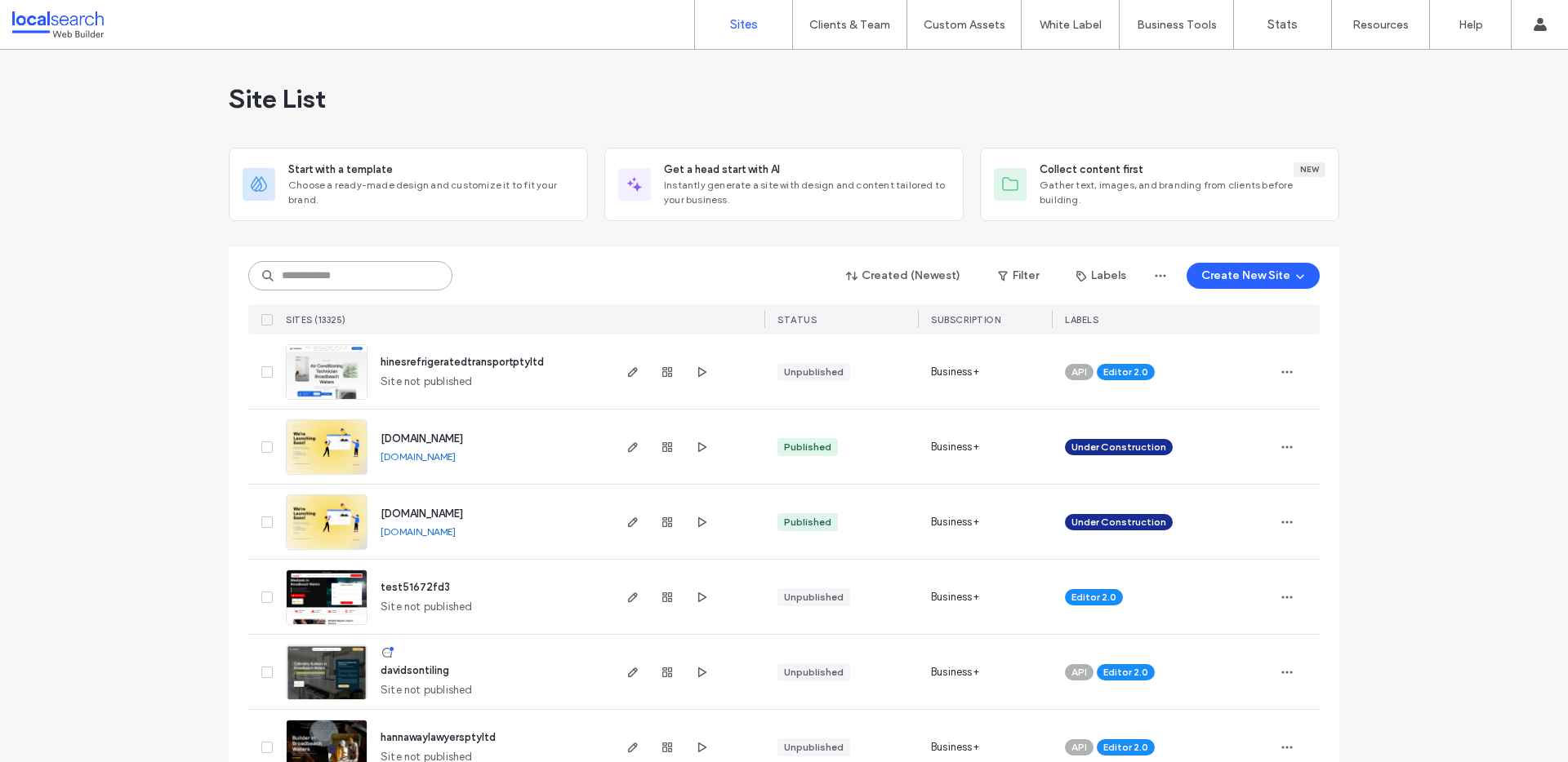
click at [397, 273] on input at bounding box center [350, 276] width 204 height 30
paste input "********"
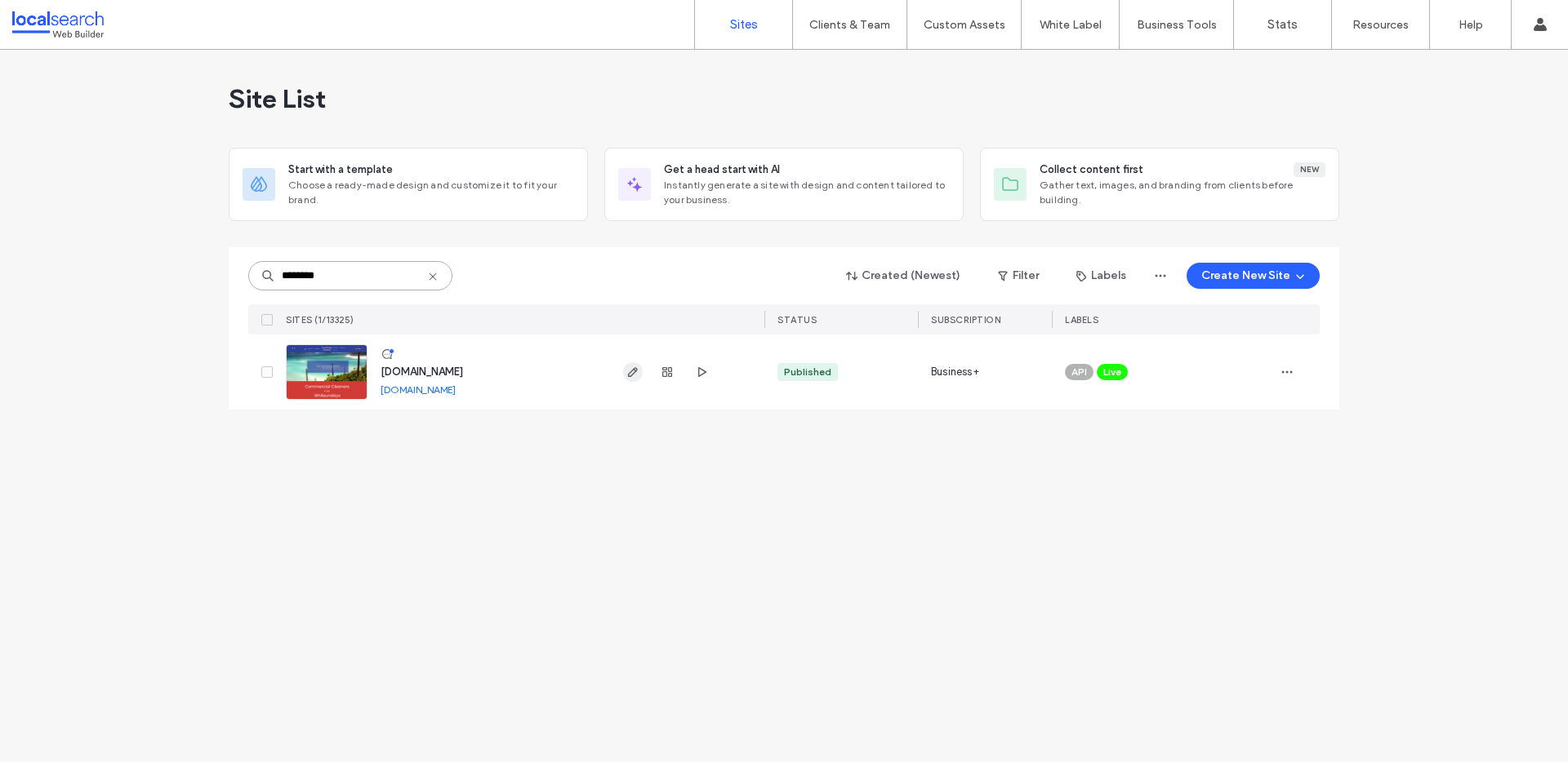
type input "********"
click at [642, 369] on span "button" at bounding box center [633, 371] width 19 height 19
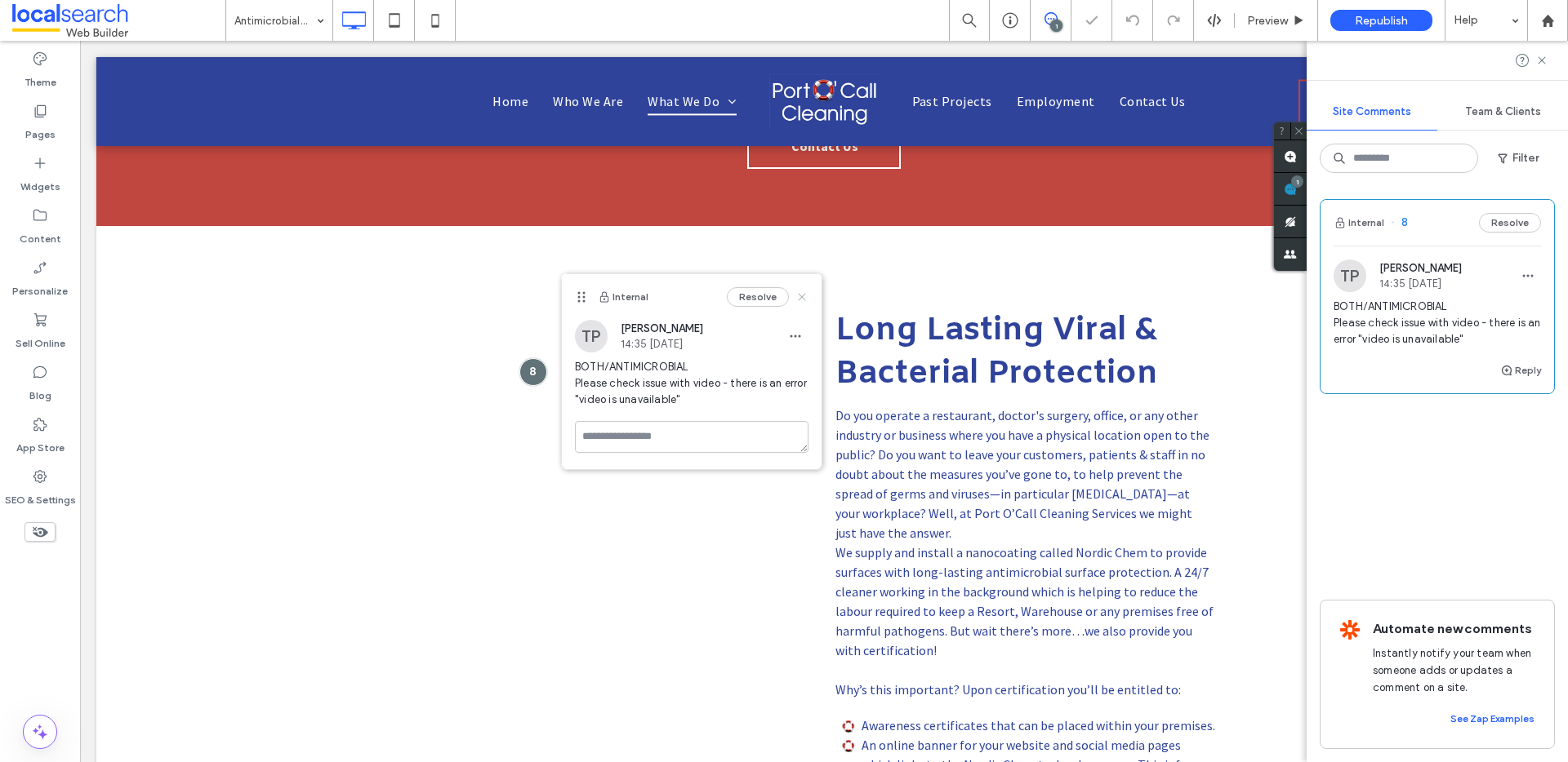
click at [806, 295] on icon at bounding box center [802, 297] width 13 height 13
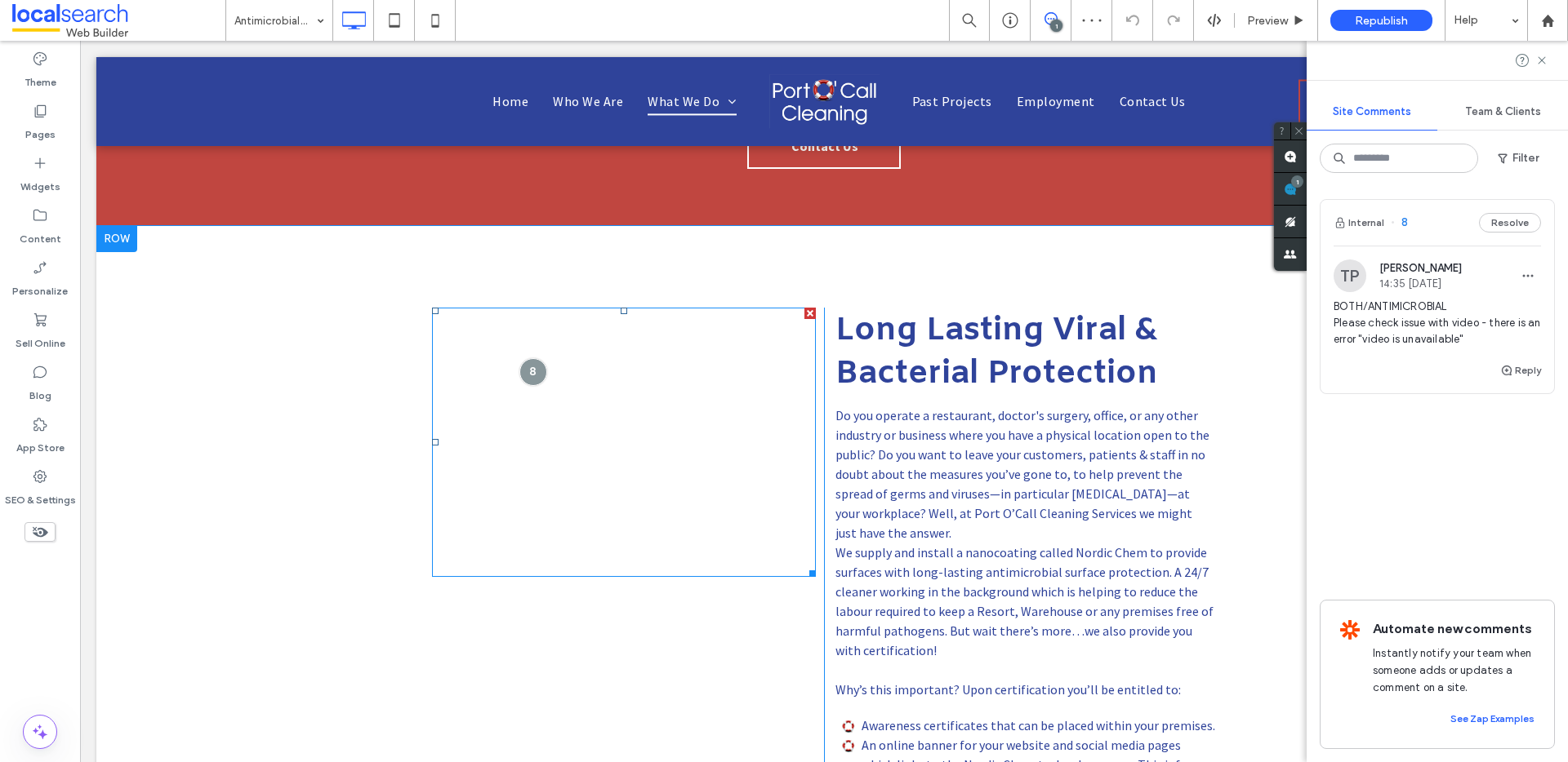
click at [732, 351] on span at bounding box center [623, 442] width 383 height 269
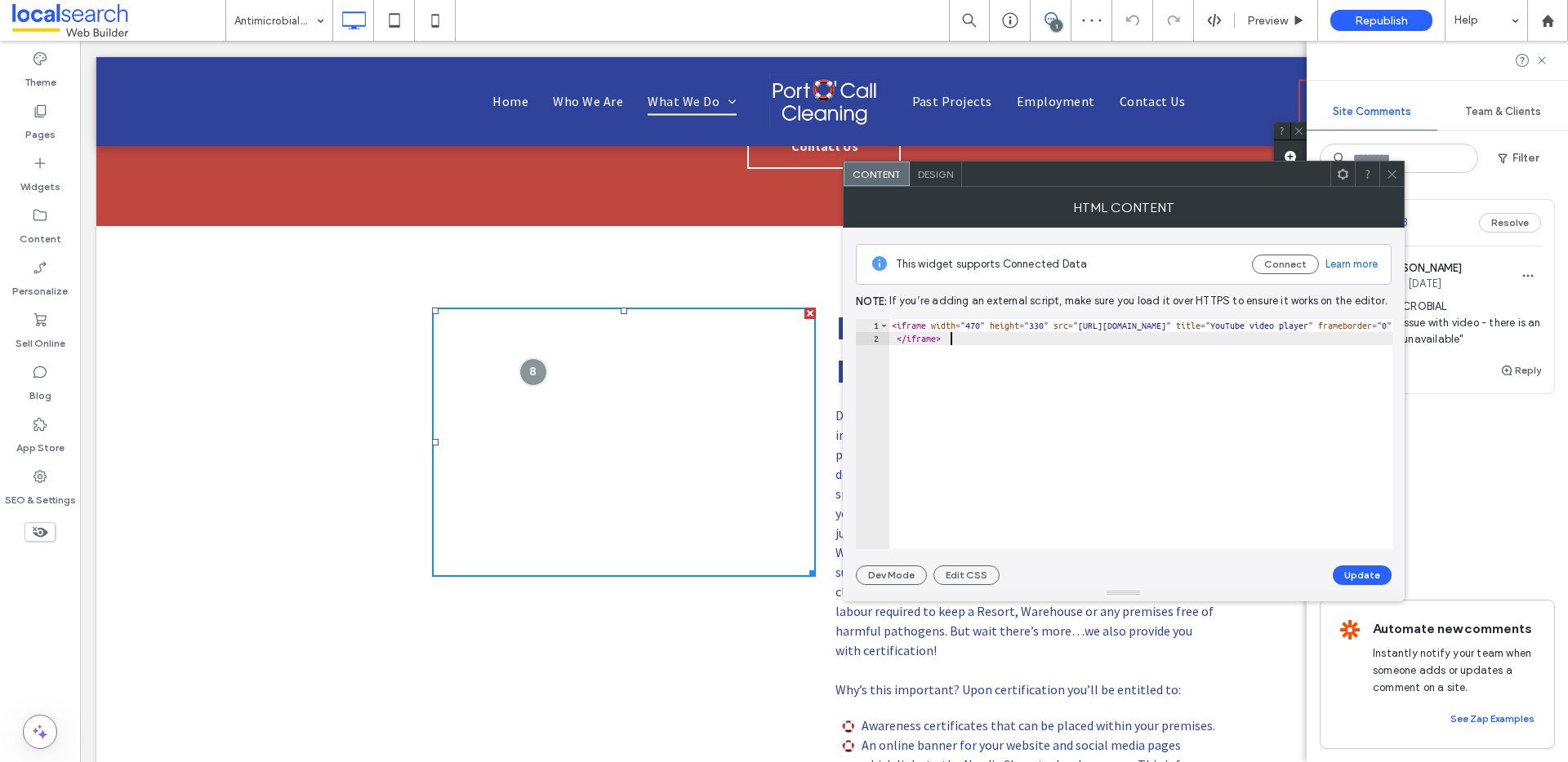
drag, startPoint x: 960, startPoint y: 344, endPoint x: 887, endPoint y: 328, distance: 74.7
click at [887, 328] on div "********* 1 2 < iframe width = "470" height = "330" src = "[URL][DOMAIN_NAME]" …" at bounding box center [1123, 434] width 536 height 231
type textarea "**********"
click at [1347, 571] on button "Update" at bounding box center [1361, 575] width 58 height 19
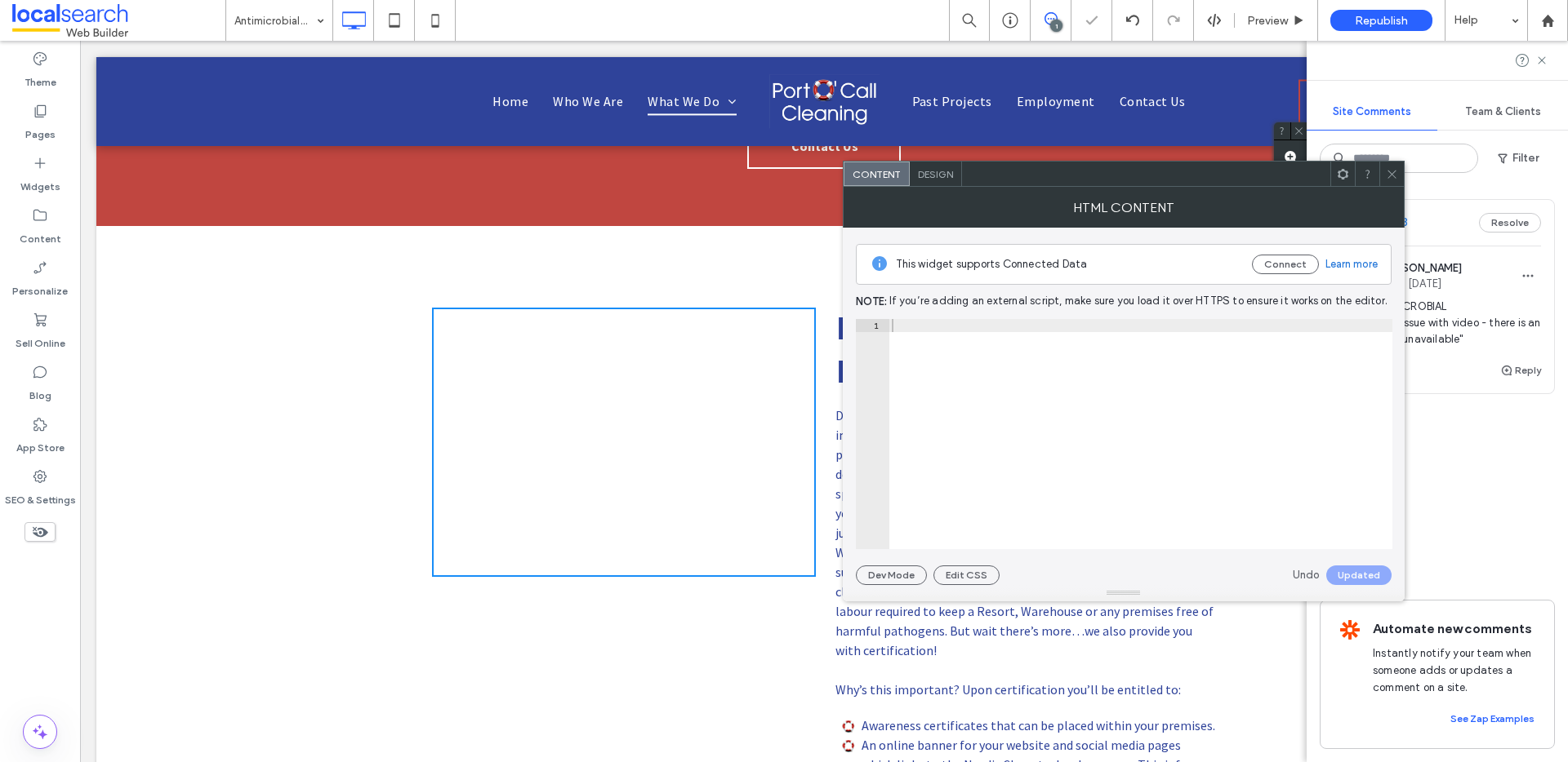
click at [1387, 177] on use at bounding box center [1391, 173] width 8 height 8
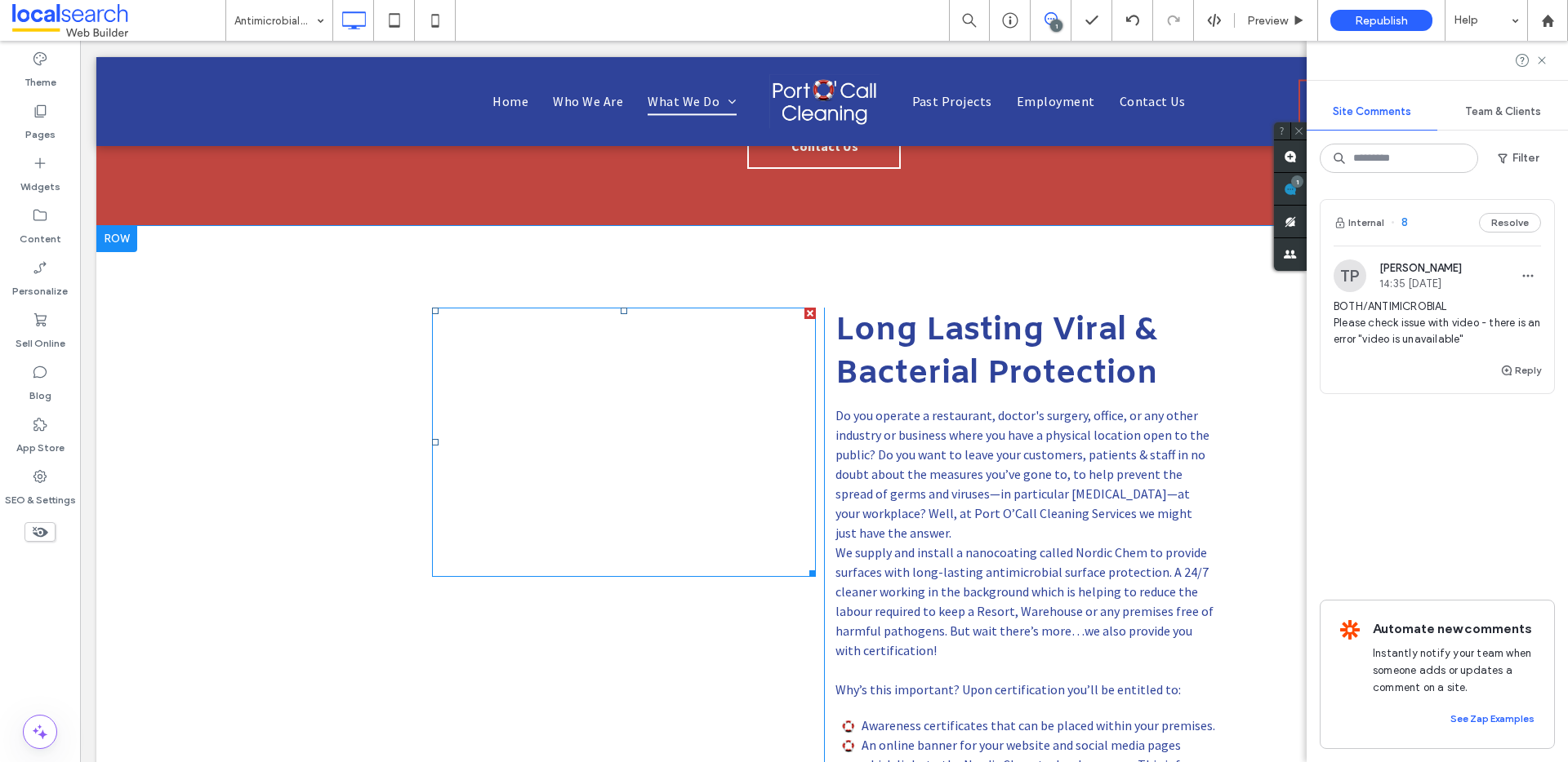
click at [804, 310] on div at bounding box center [809, 313] width 11 height 11
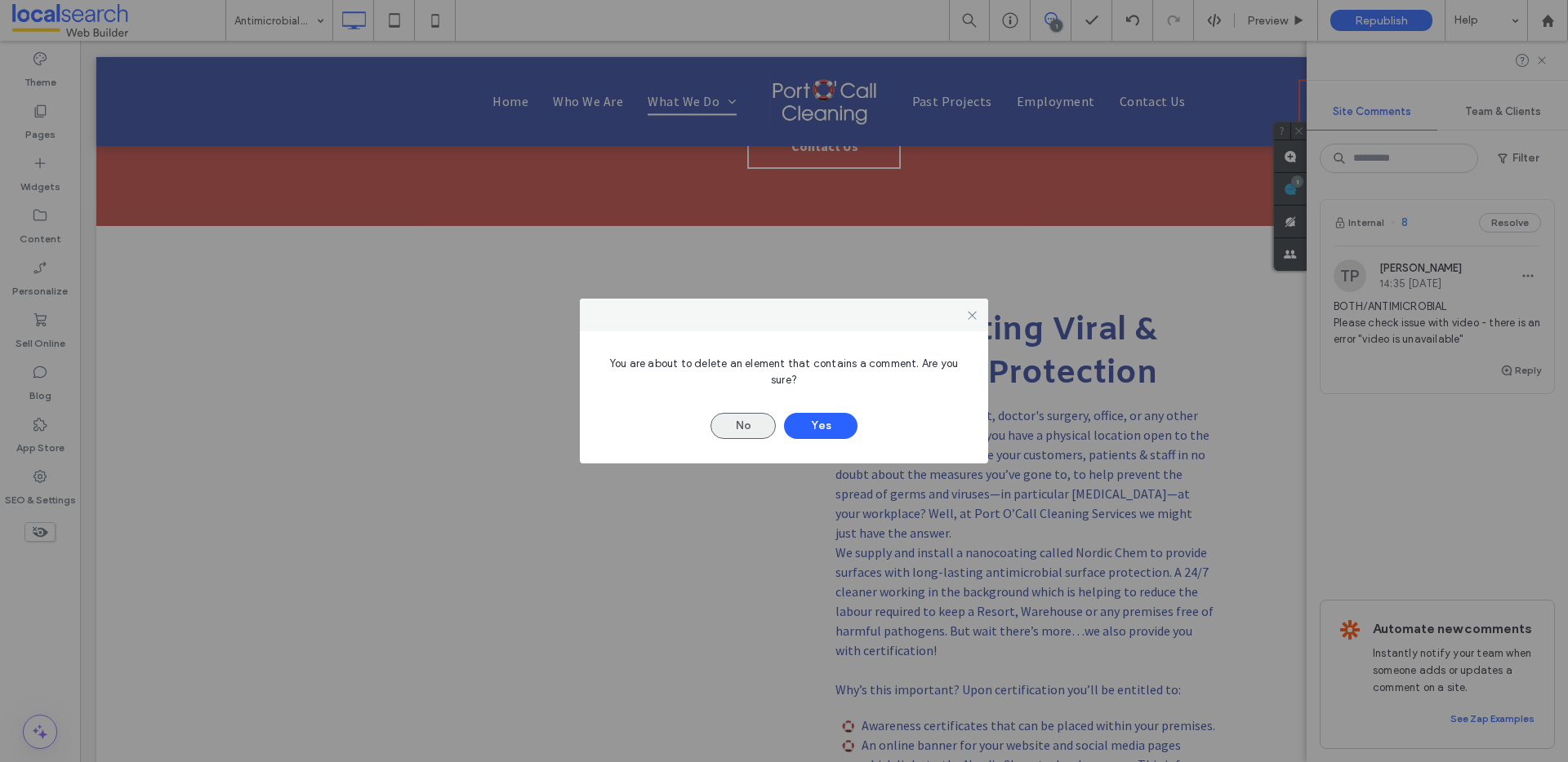
click at [738, 429] on button "No" at bounding box center [743, 426] width 66 height 26
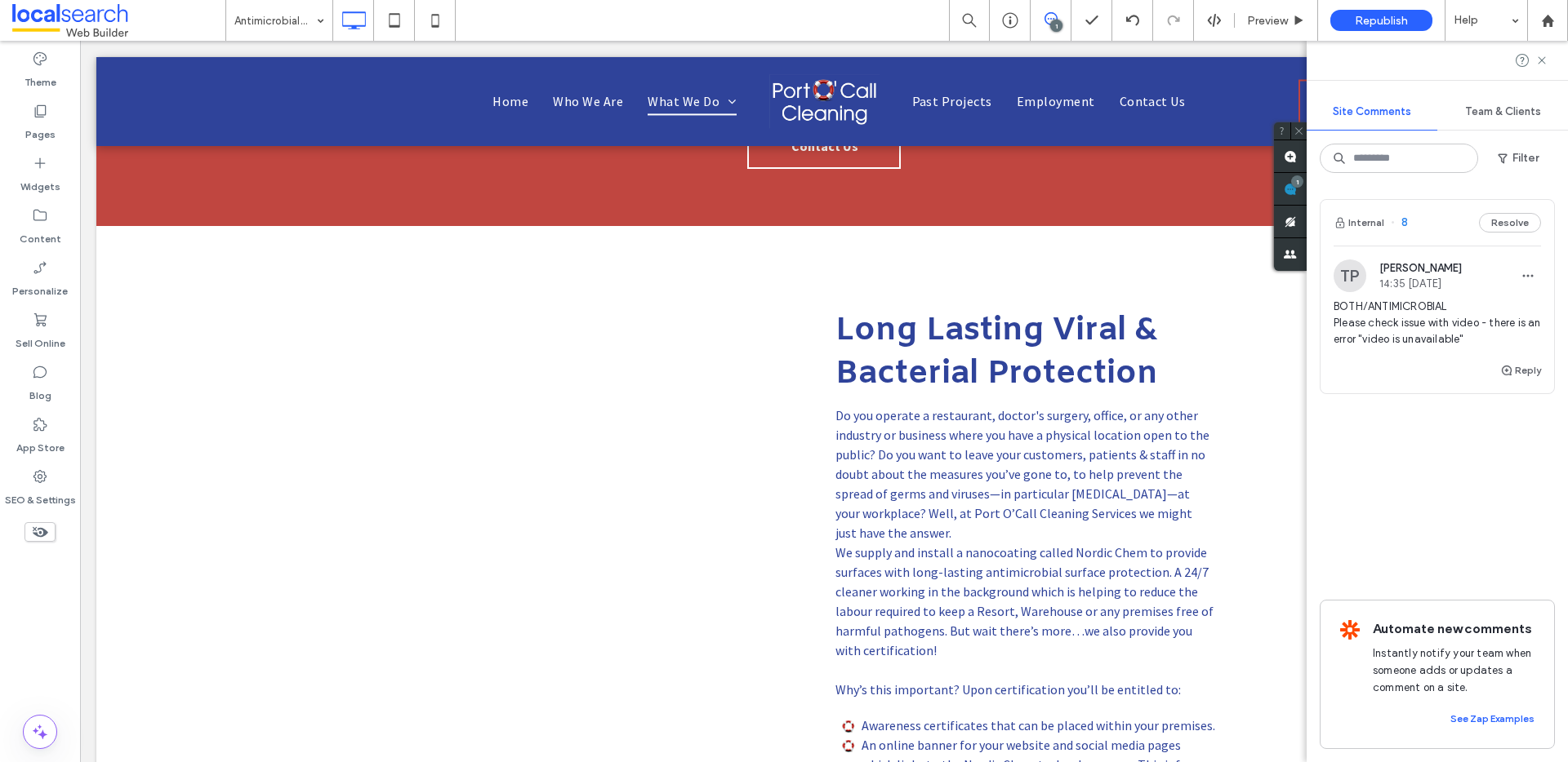
click at [1400, 238] on div "Internal 8 Resolve" at bounding box center [1437, 222] width 233 height 45
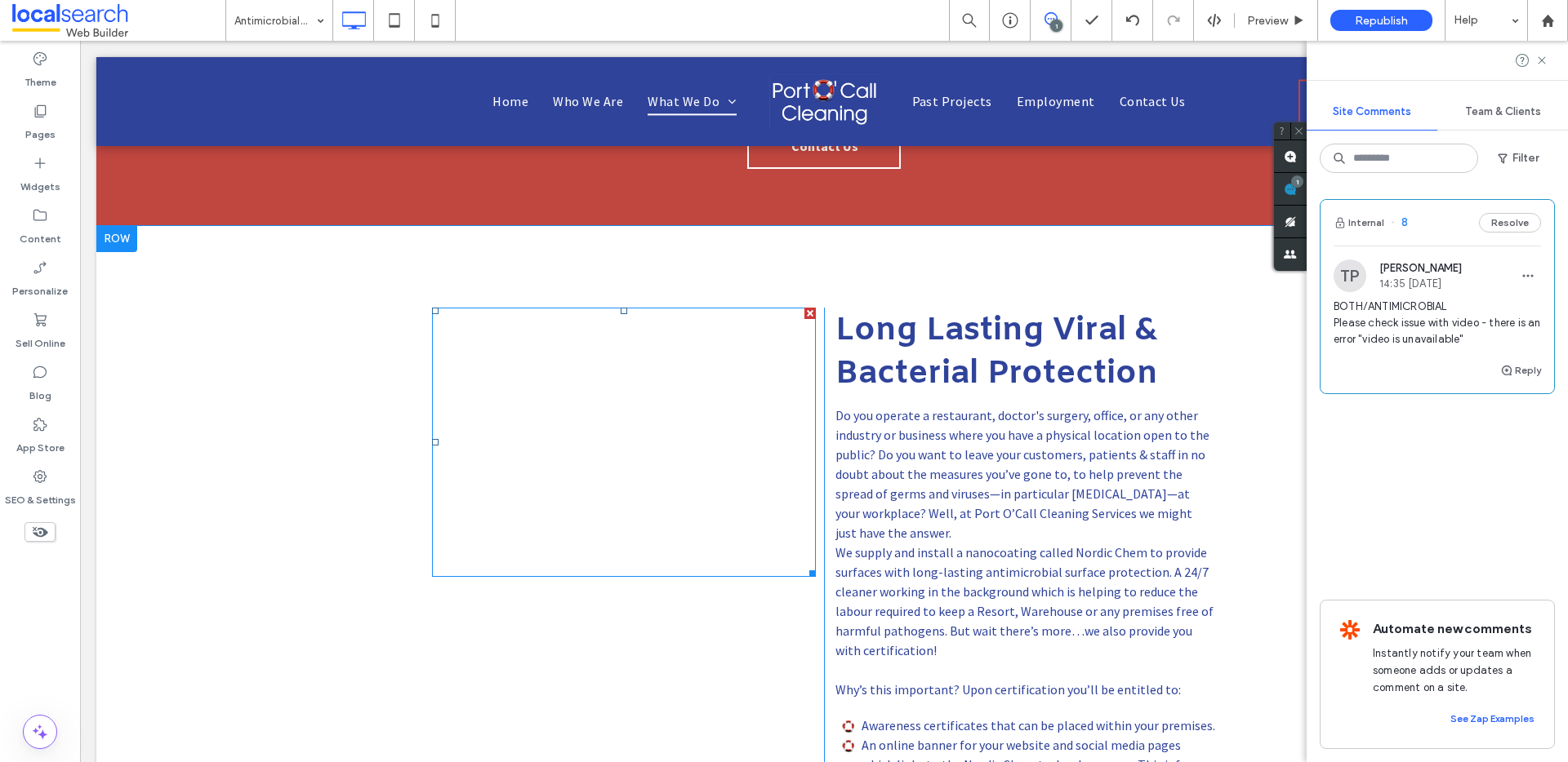
click at [528, 383] on span at bounding box center [623, 442] width 383 height 269
click at [450, 331] on span at bounding box center [623, 442] width 383 height 269
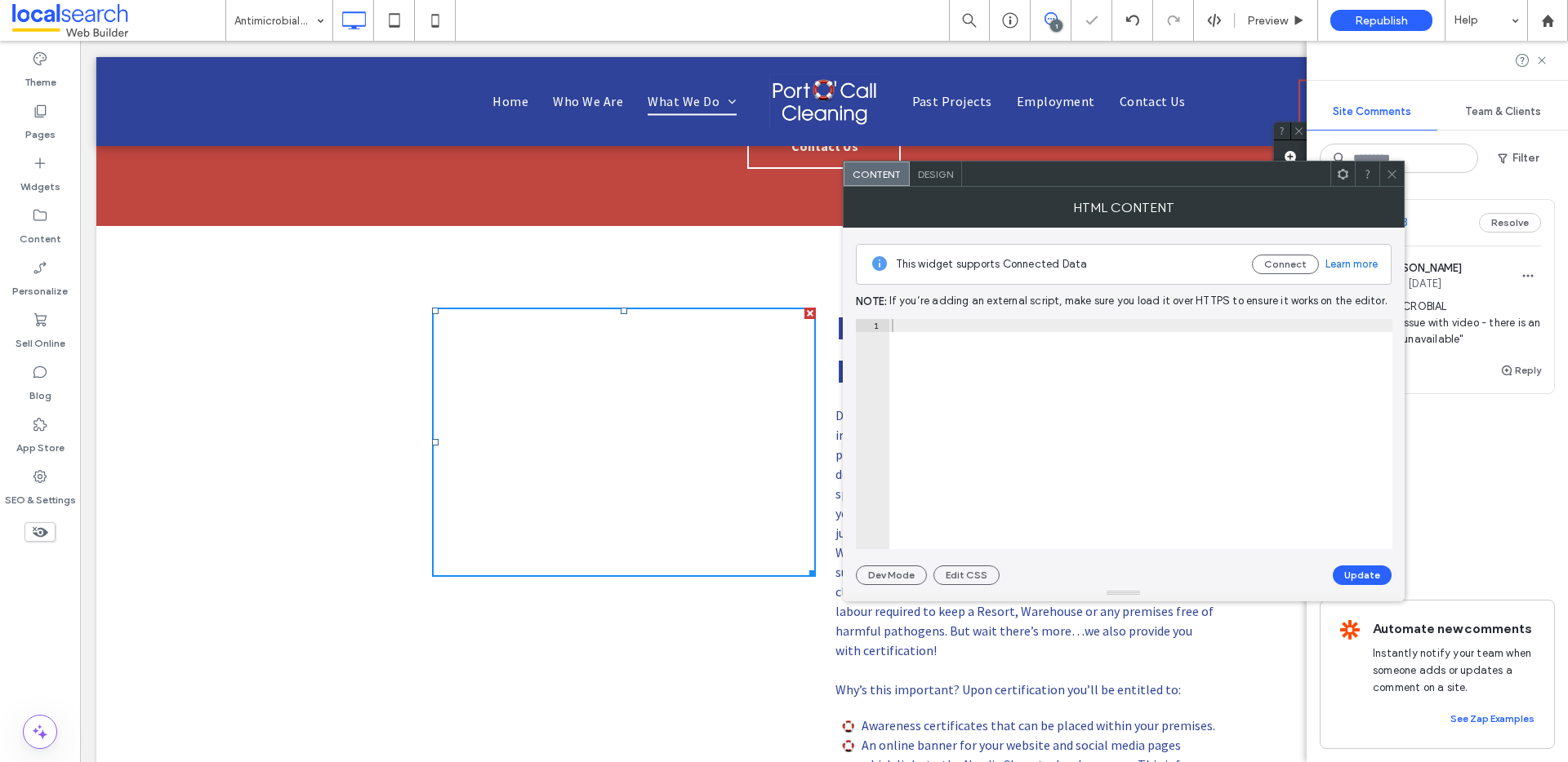
click at [1391, 169] on icon at bounding box center [1391, 174] width 12 height 12
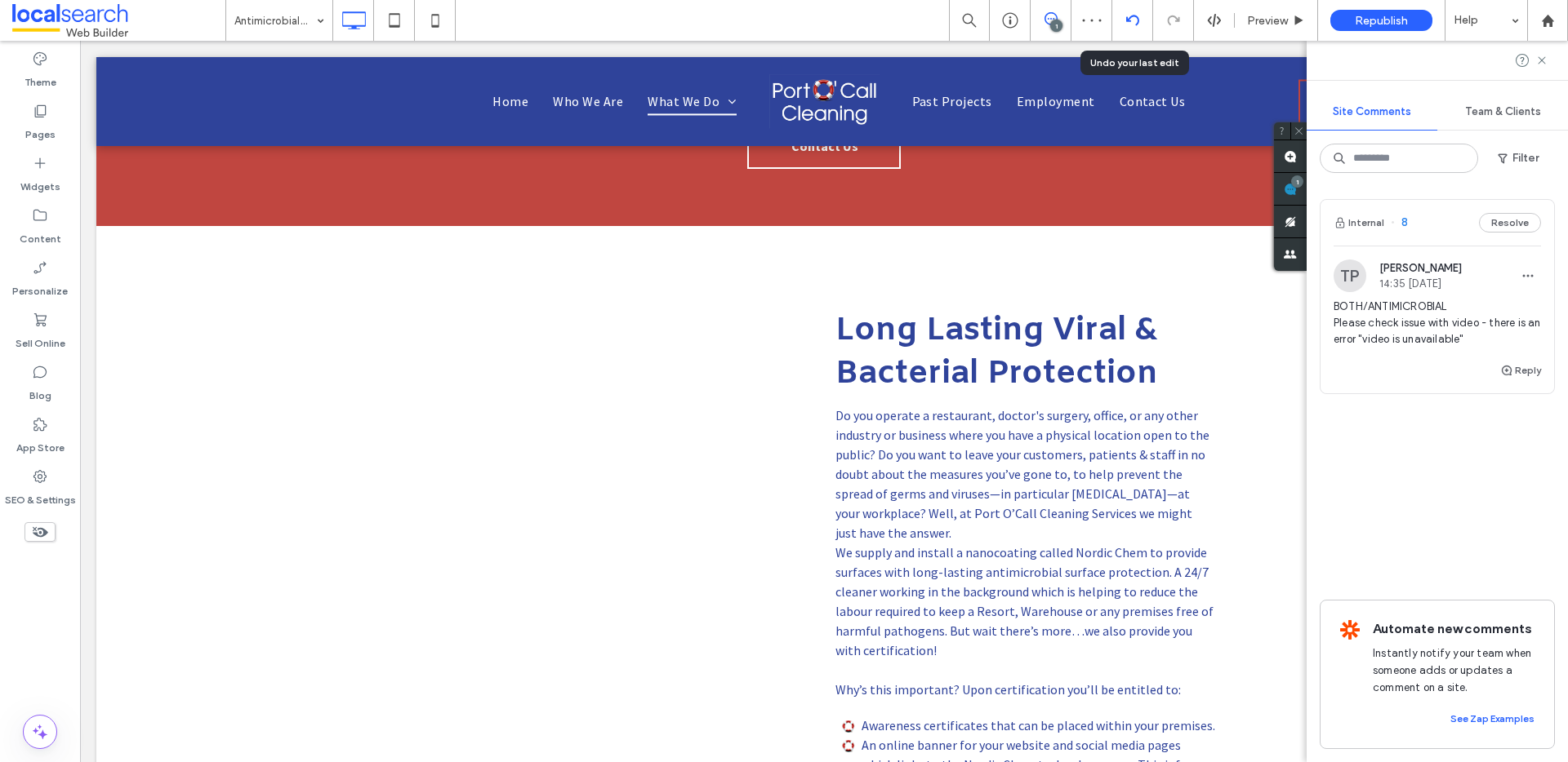
click at [1131, 12] on div at bounding box center [1133, 20] width 41 height 41
click at [1128, 18] on use at bounding box center [1132, 19] width 13 height 10
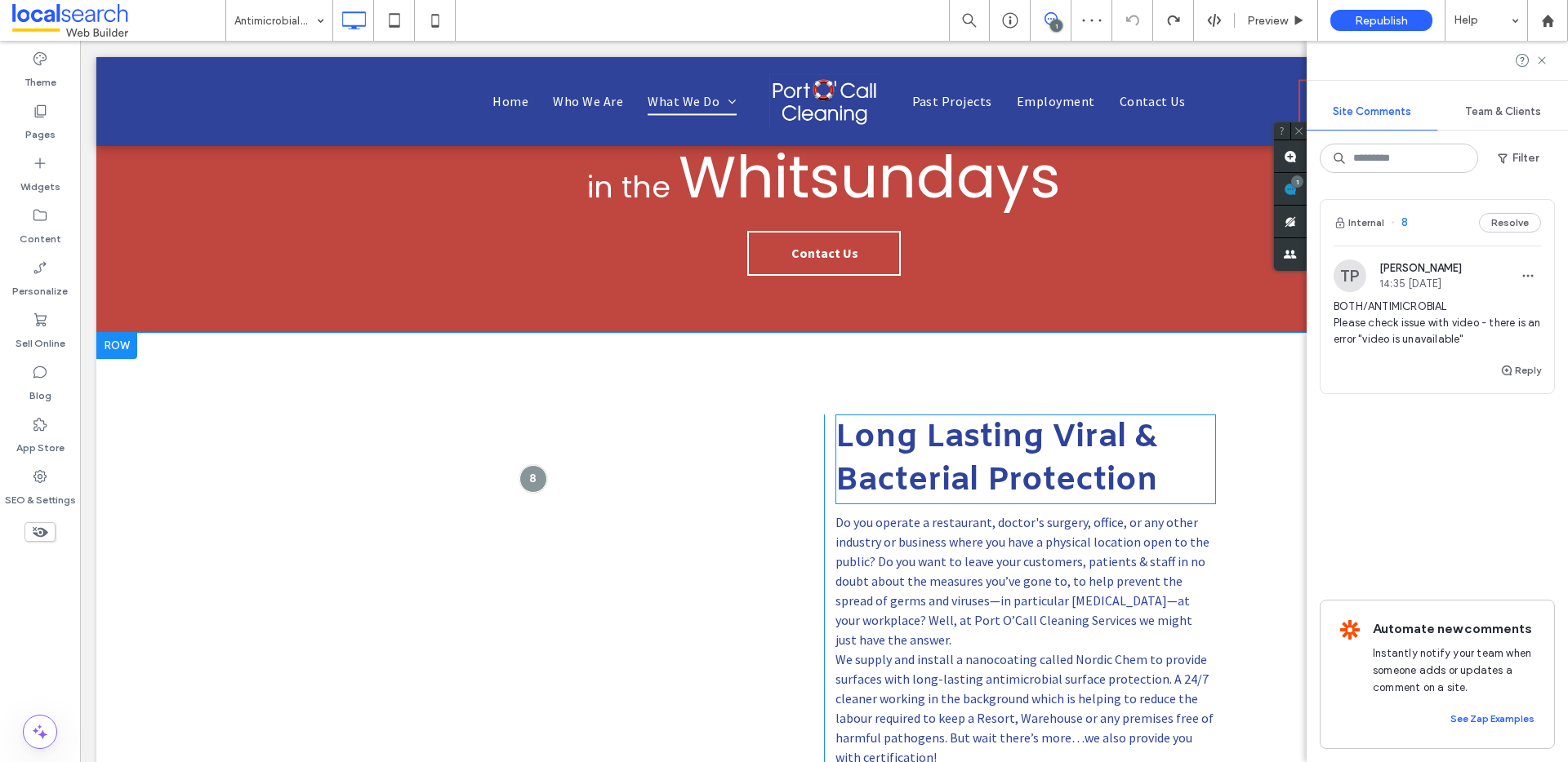
scroll to position [268, 0]
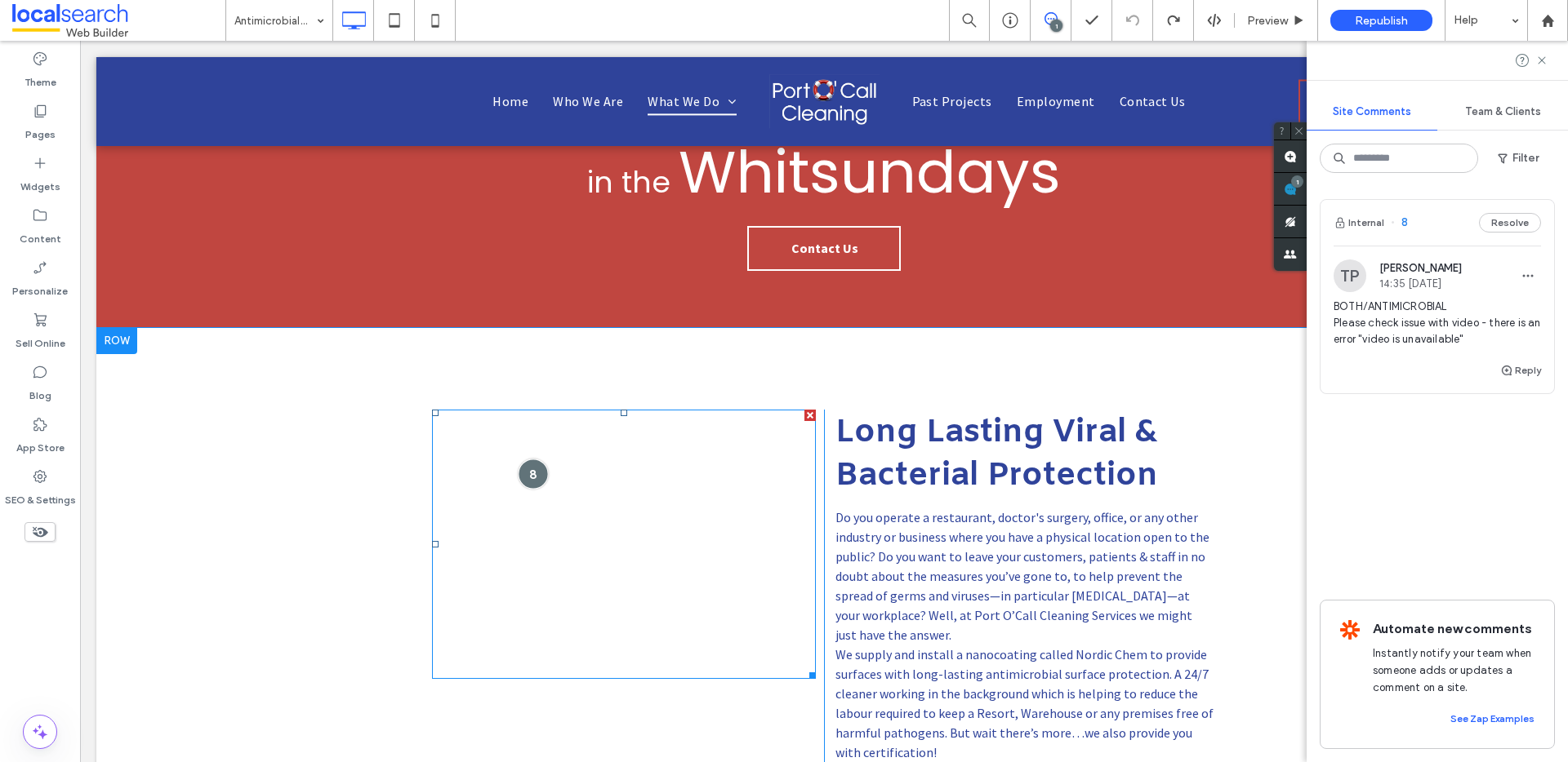
click at [532, 468] on div at bounding box center [533, 473] width 31 height 31
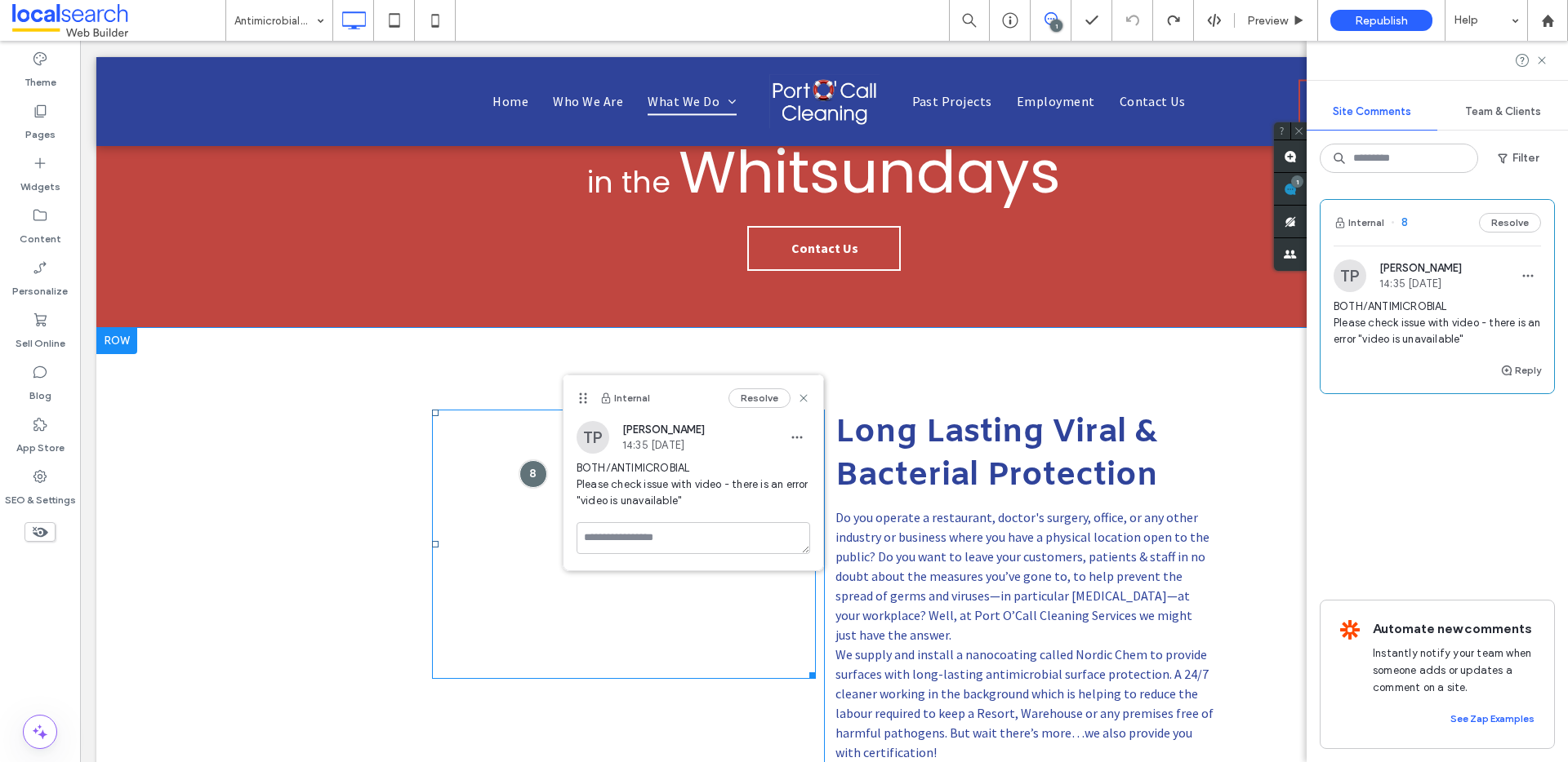
click at [458, 551] on span at bounding box center [623, 544] width 383 height 269
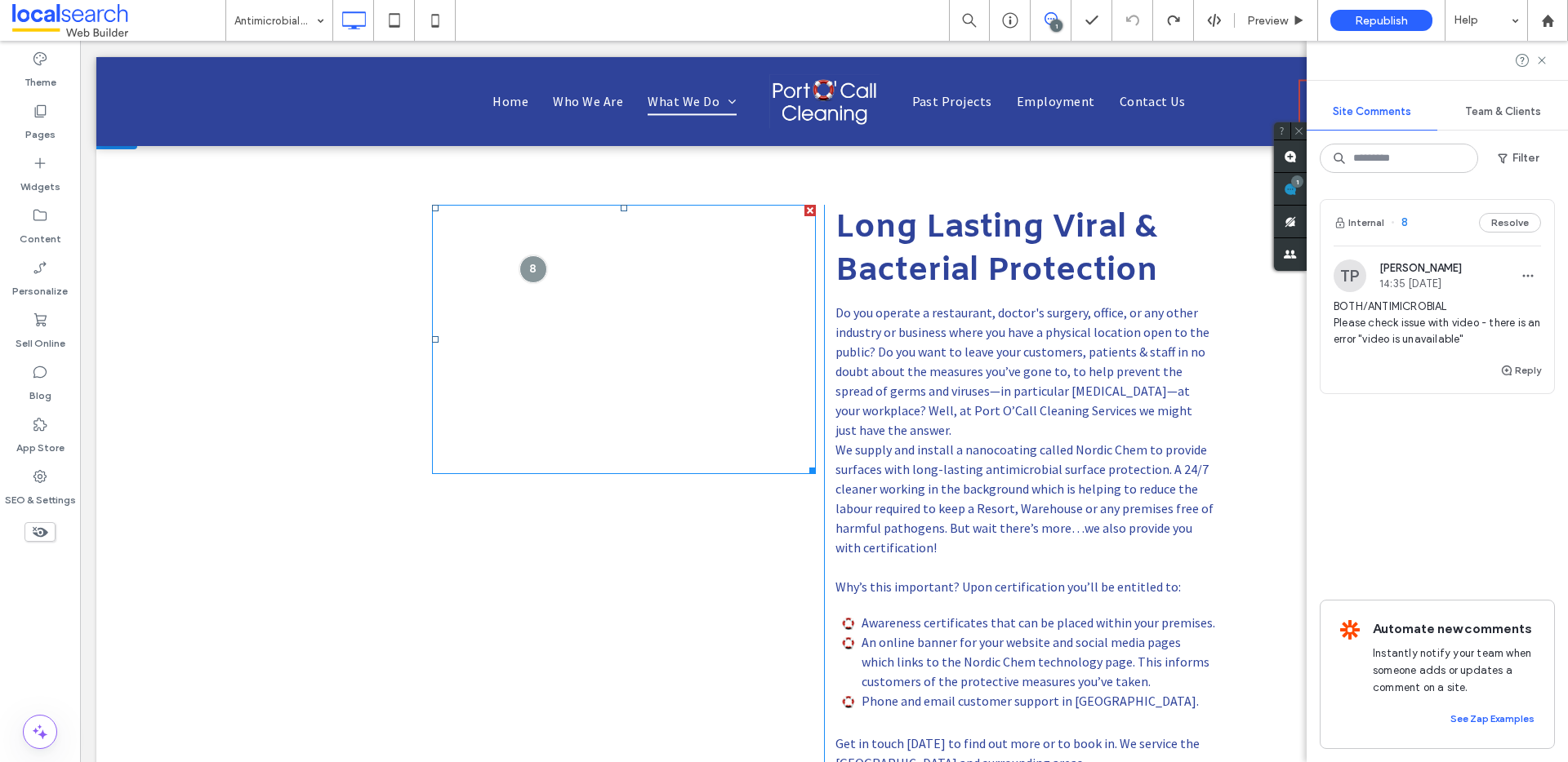
scroll to position [584, 0]
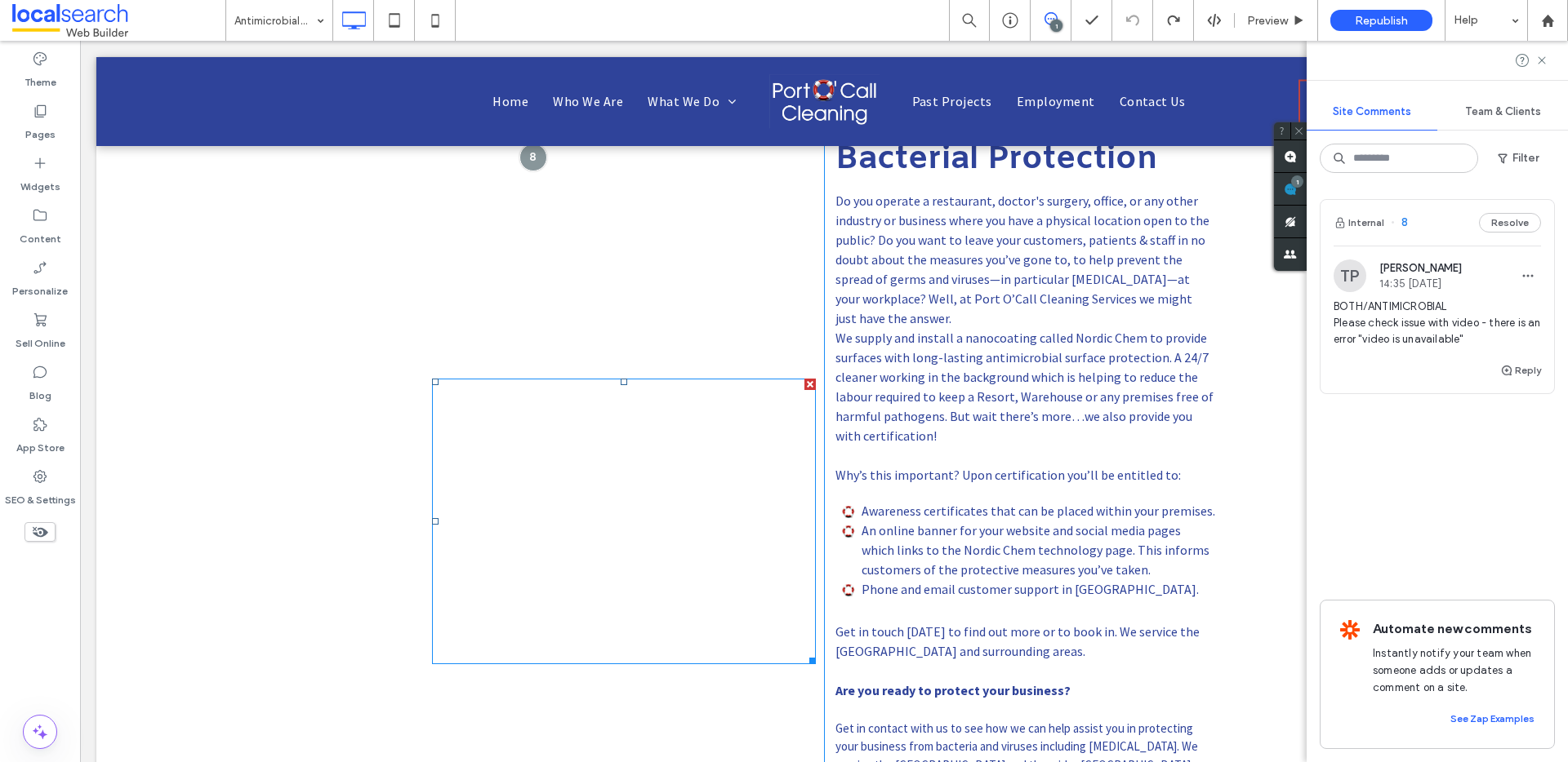
click at [701, 453] on span at bounding box center [623, 521] width 383 height 286
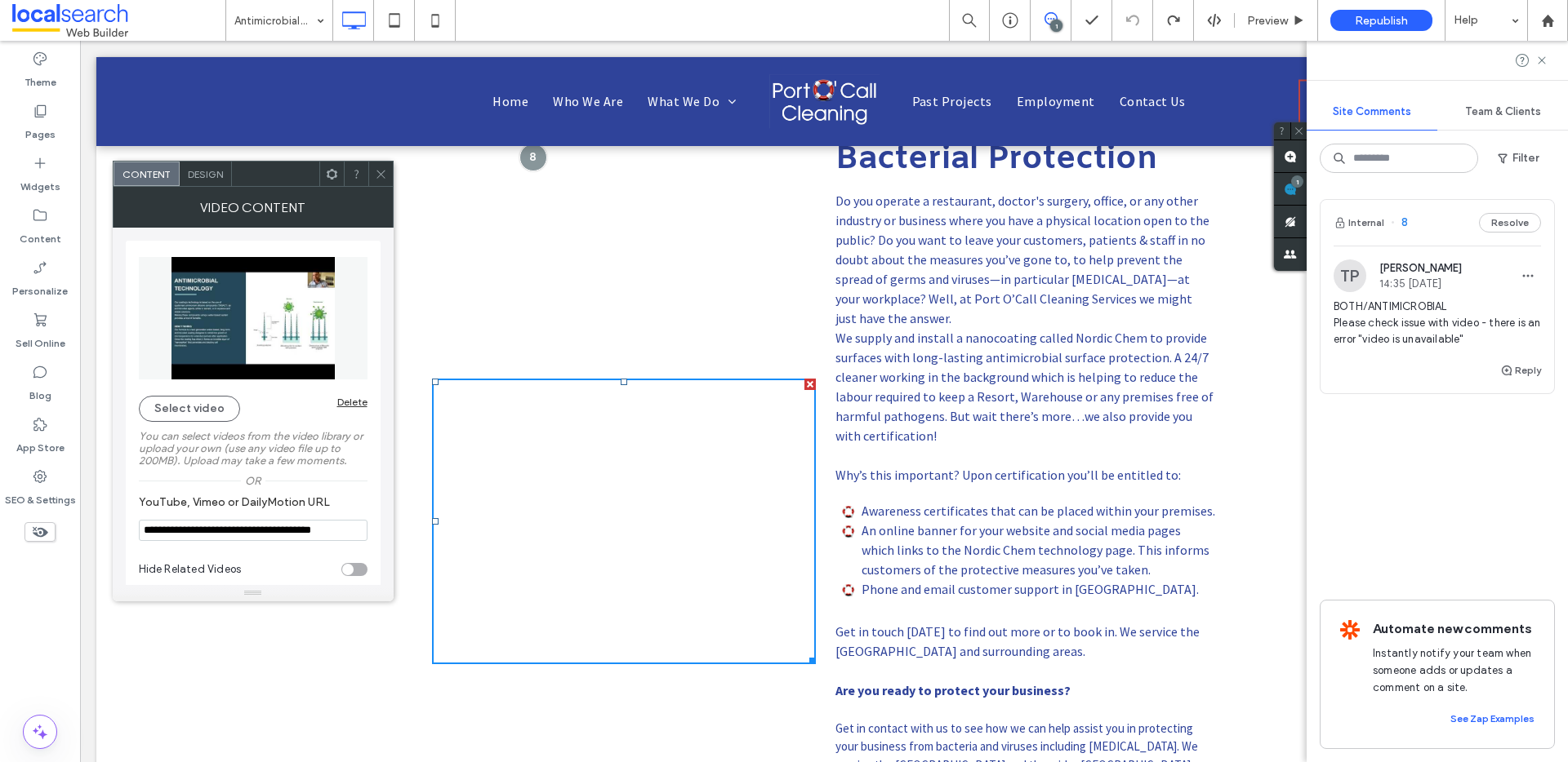
click at [375, 173] on icon at bounding box center [381, 174] width 12 height 12
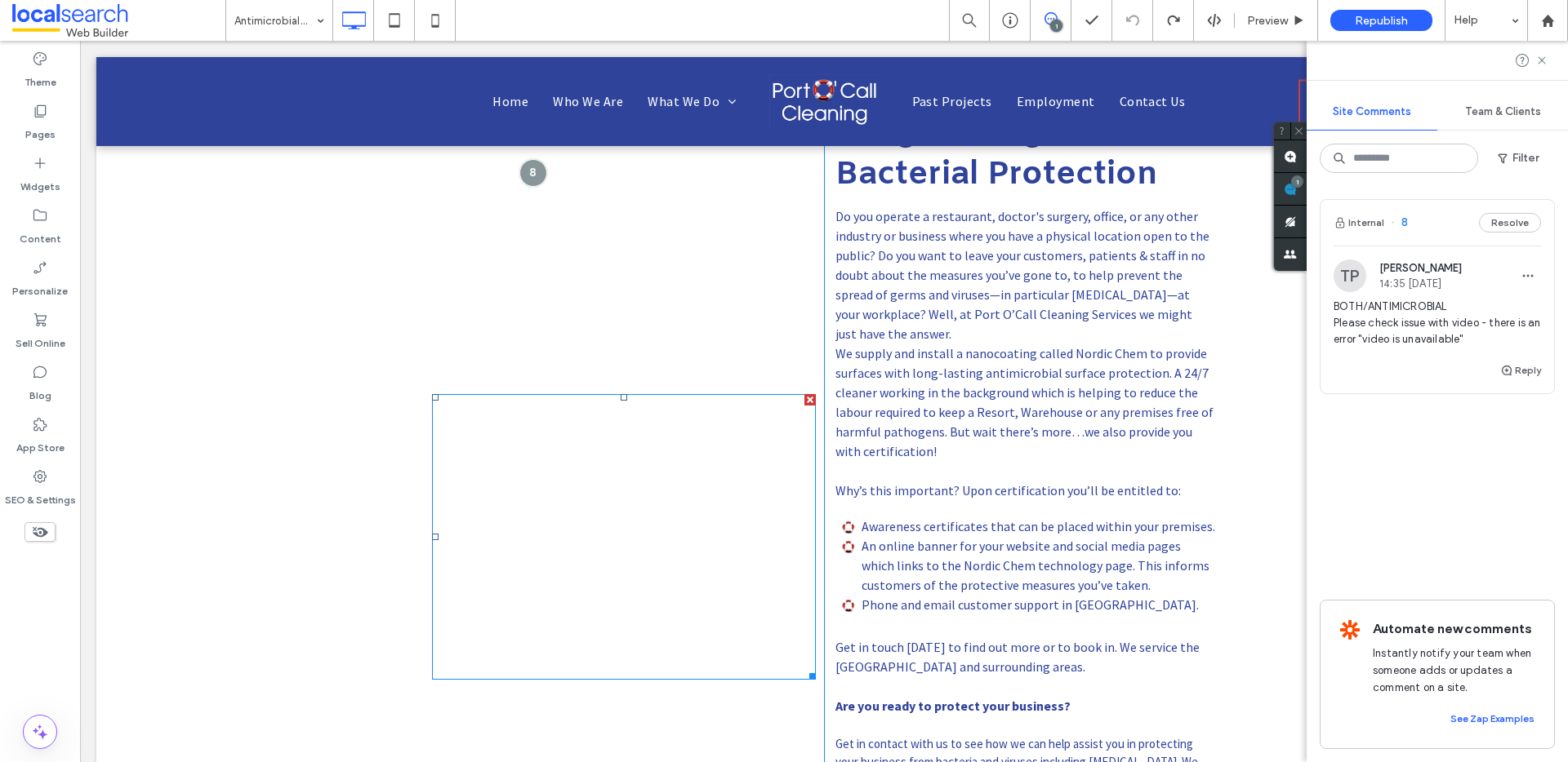
scroll to position [462, 0]
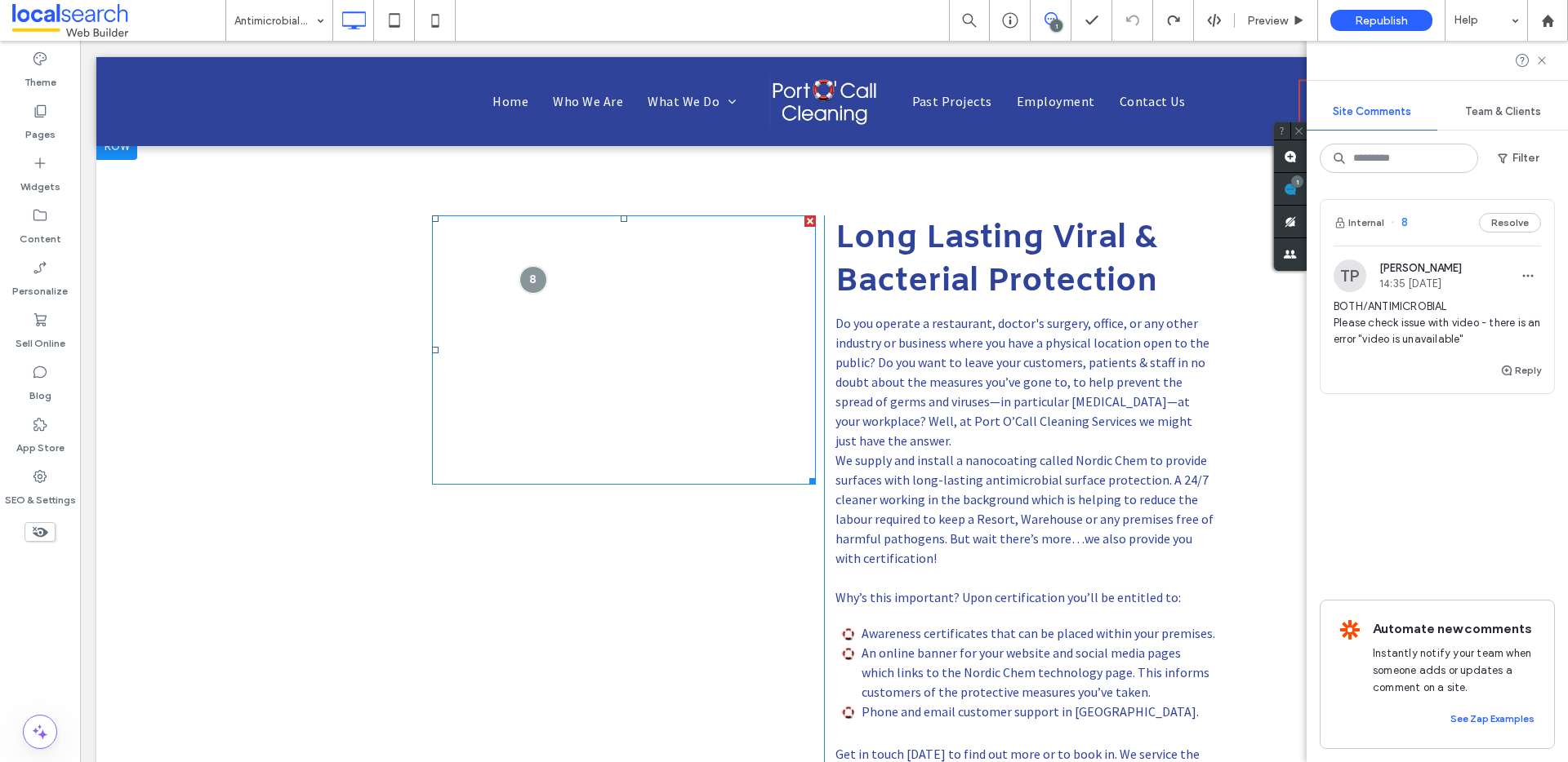
click at [804, 221] on div at bounding box center [809, 221] width 11 height 11
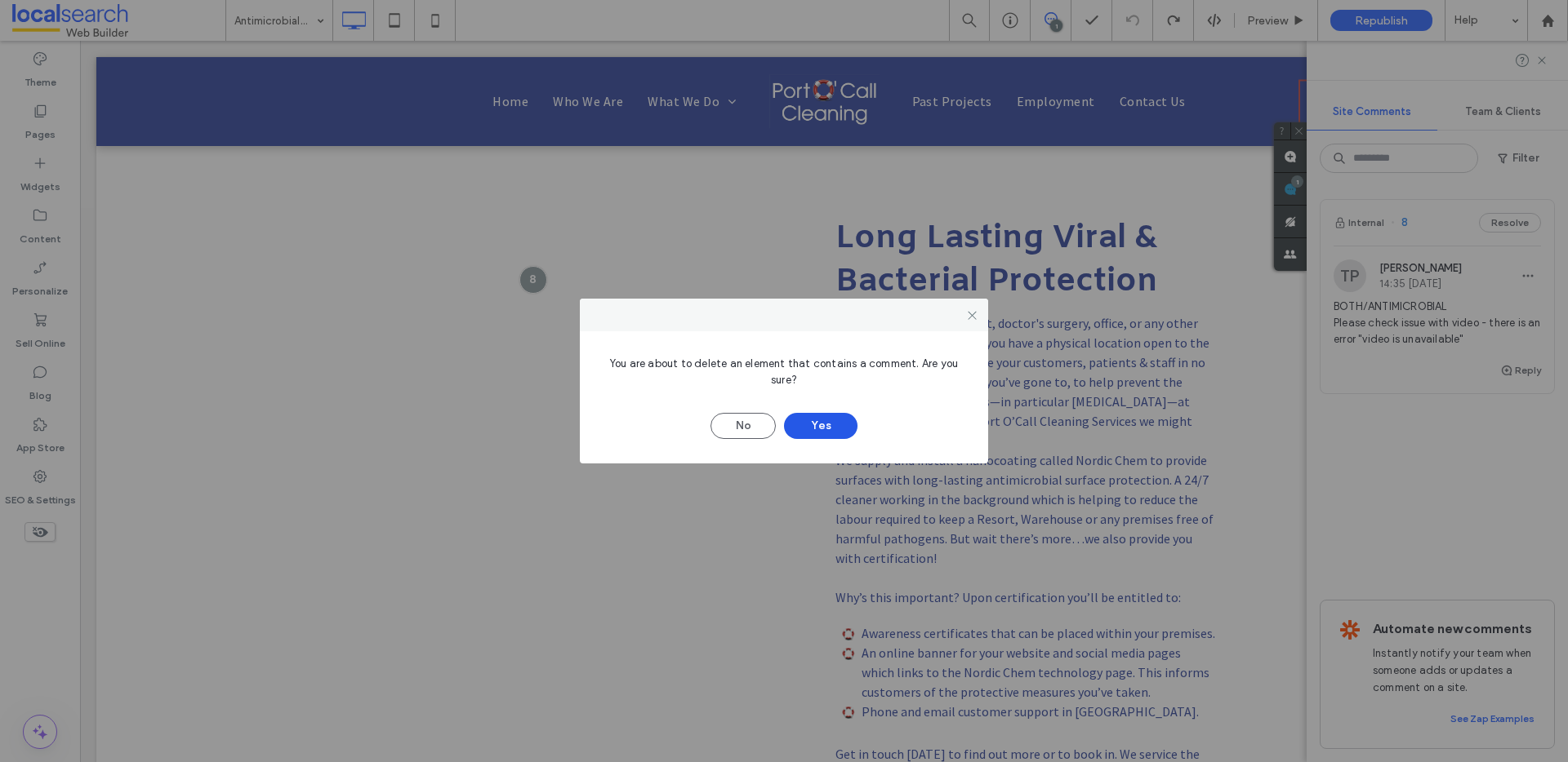
click at [817, 431] on button "Yes" at bounding box center [820, 426] width 73 height 26
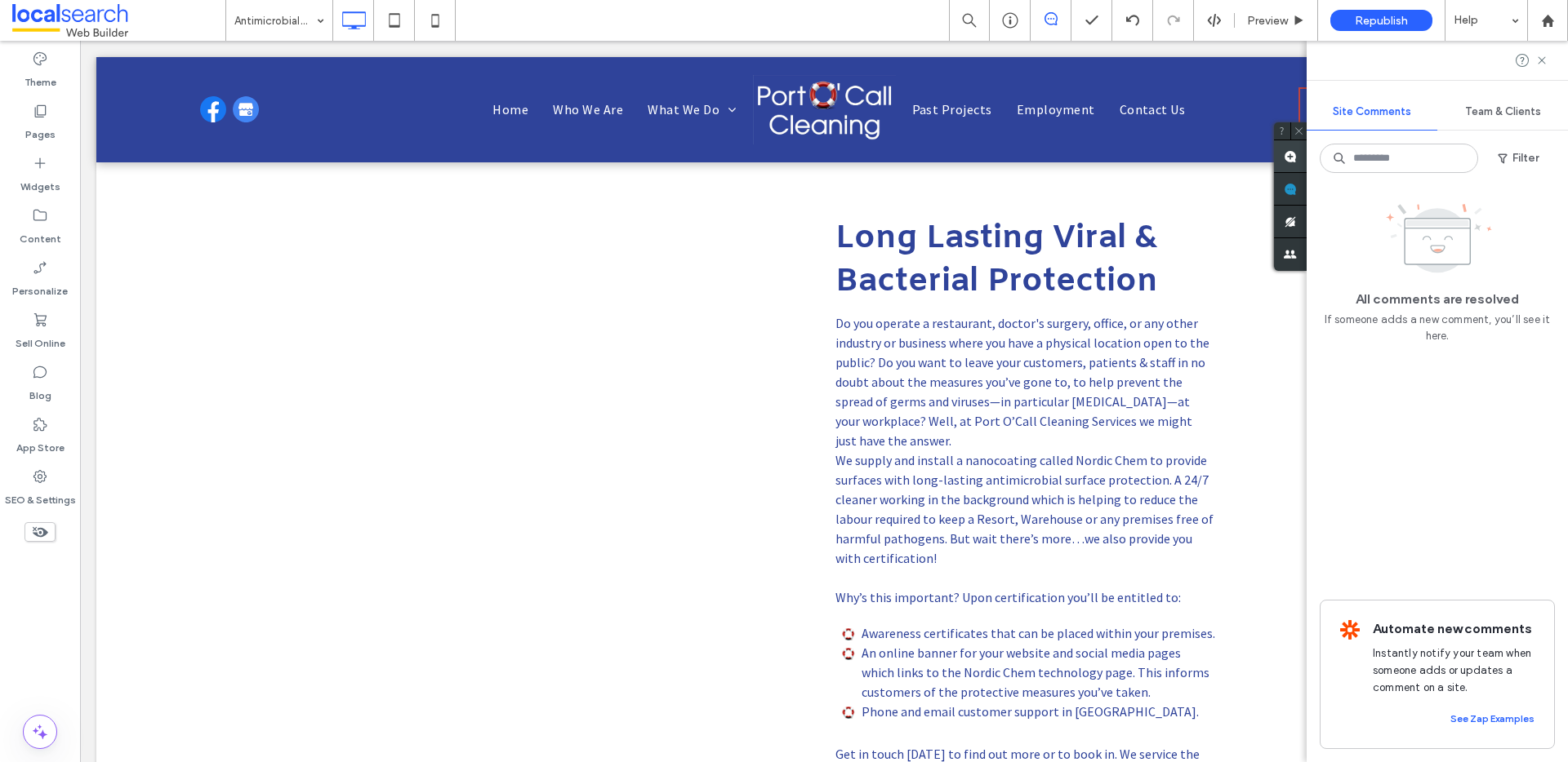
click at [1293, 157] on use at bounding box center [1290, 156] width 13 height 13
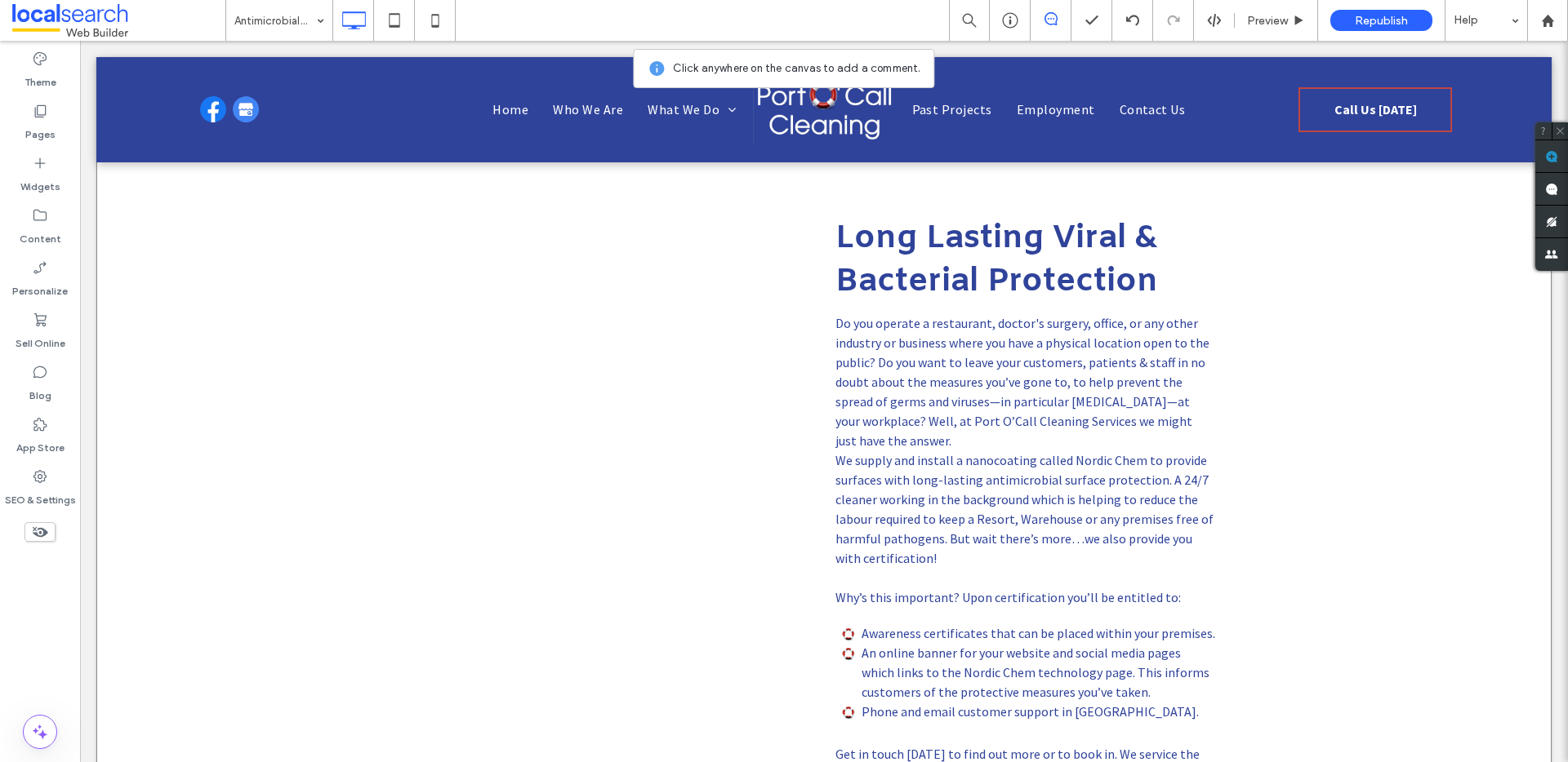
click at [416, 231] on div "Click To Paste Long Lasting Viral & Bacterial Protection Do you operate a resta…" at bounding box center [823, 581] width 1455 height 893
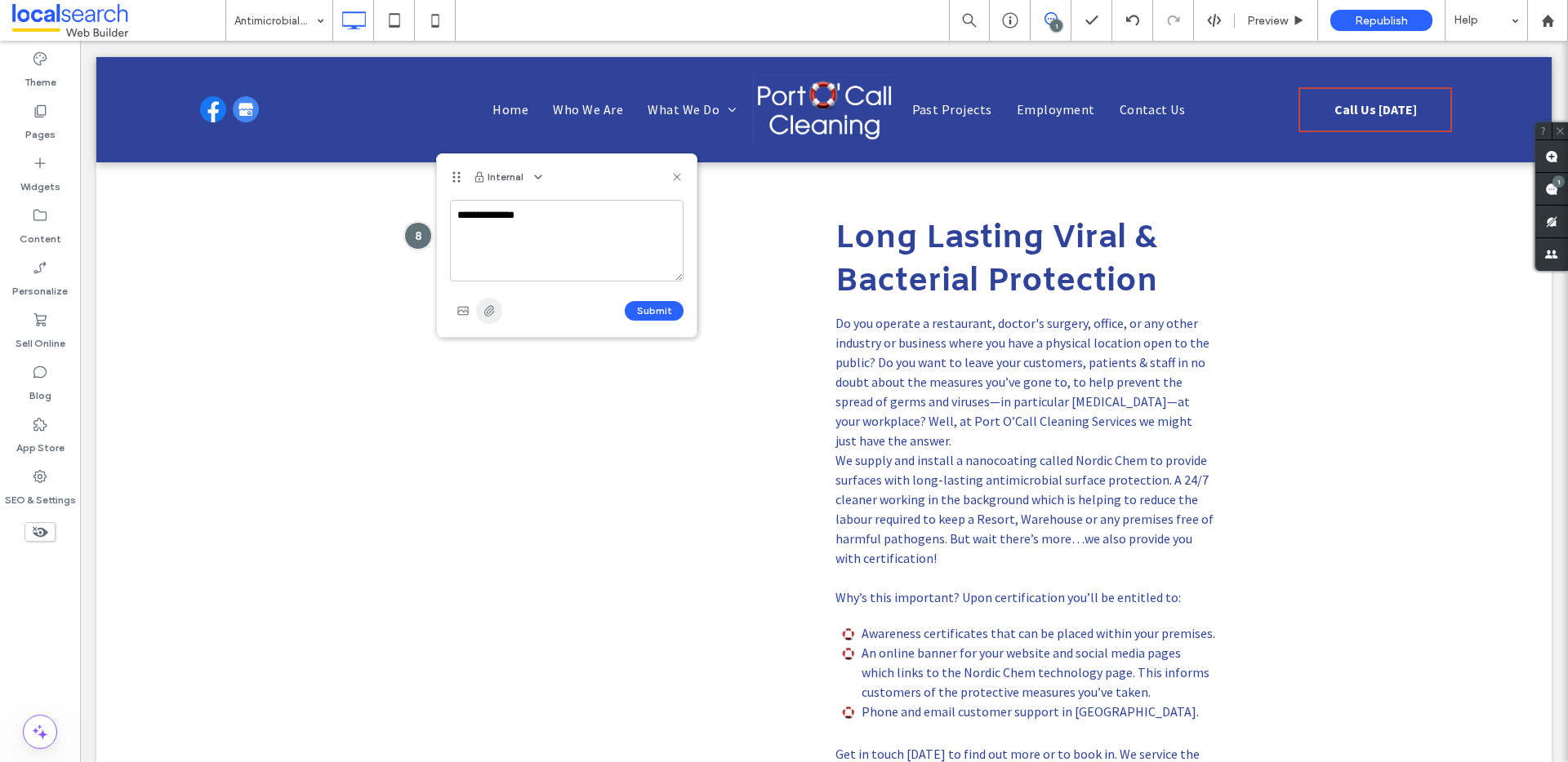
type textarea "**********"
click at [484, 309] on icon "button" at bounding box center [489, 311] width 13 height 13
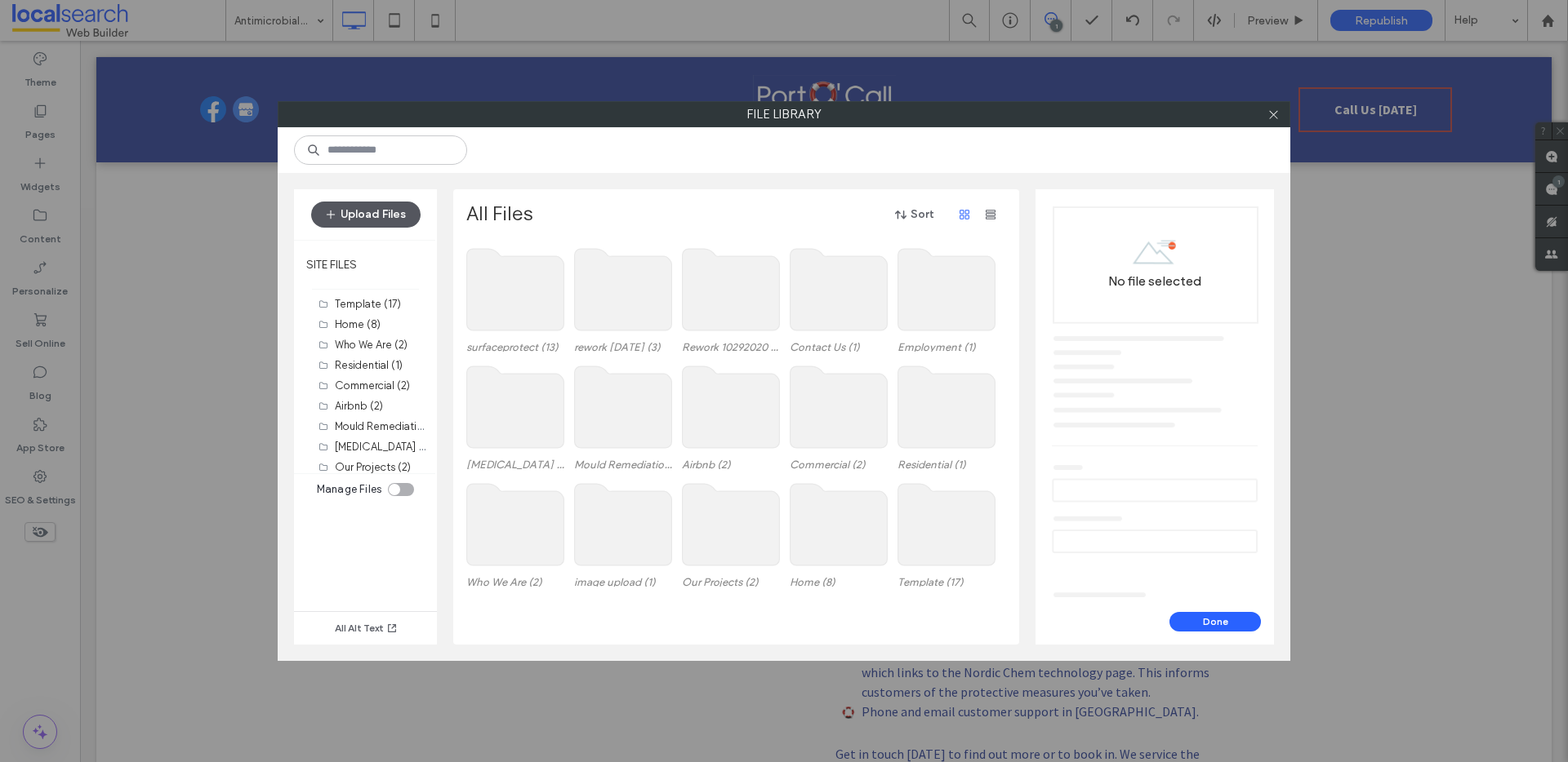
click at [392, 208] on button "Upload Files" at bounding box center [366, 215] width 109 height 26
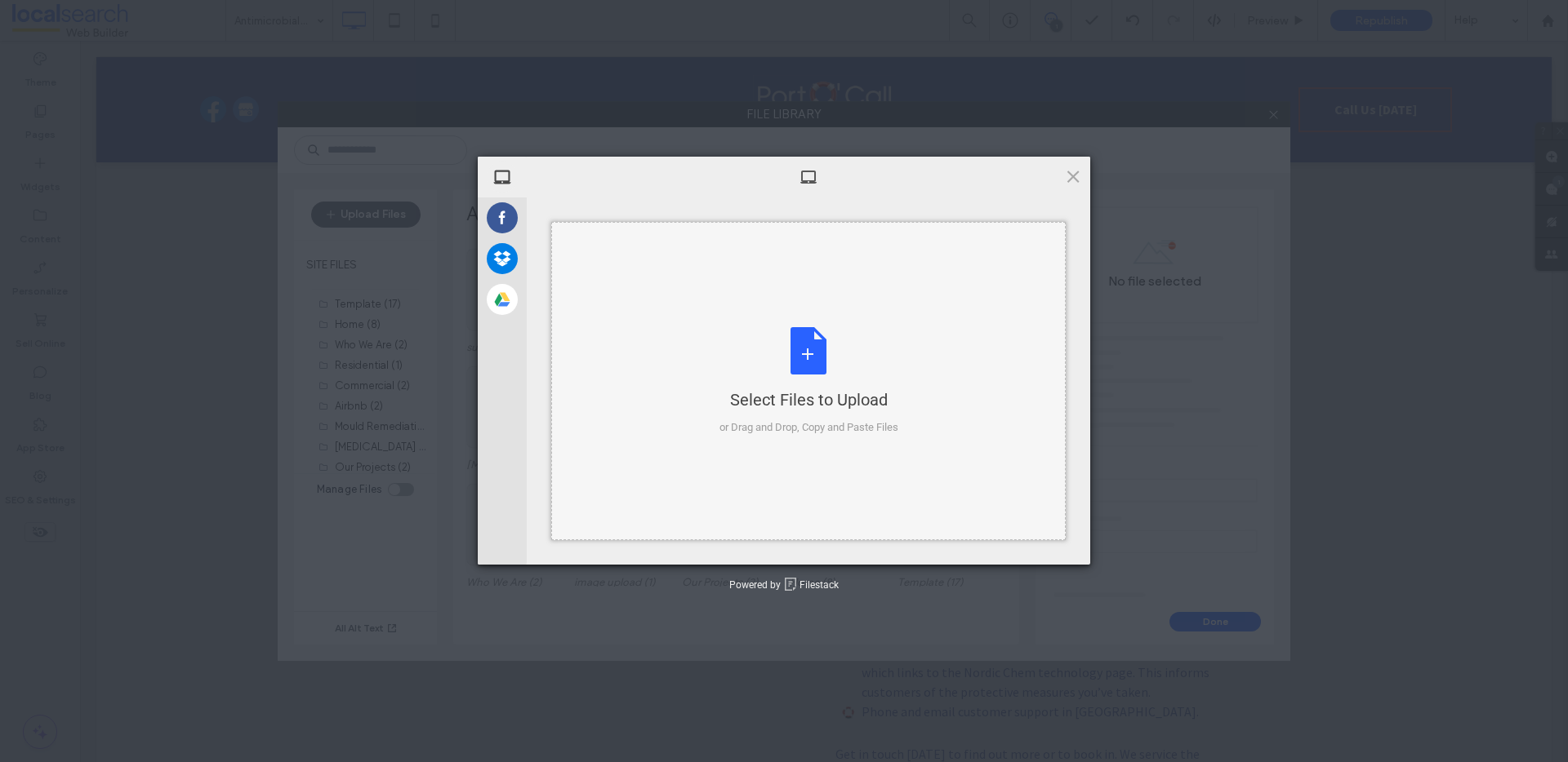
click at [746, 319] on div "Select Files to Upload or Drag and Drop, Copy and Paste Files" at bounding box center [808, 381] width 514 height 319
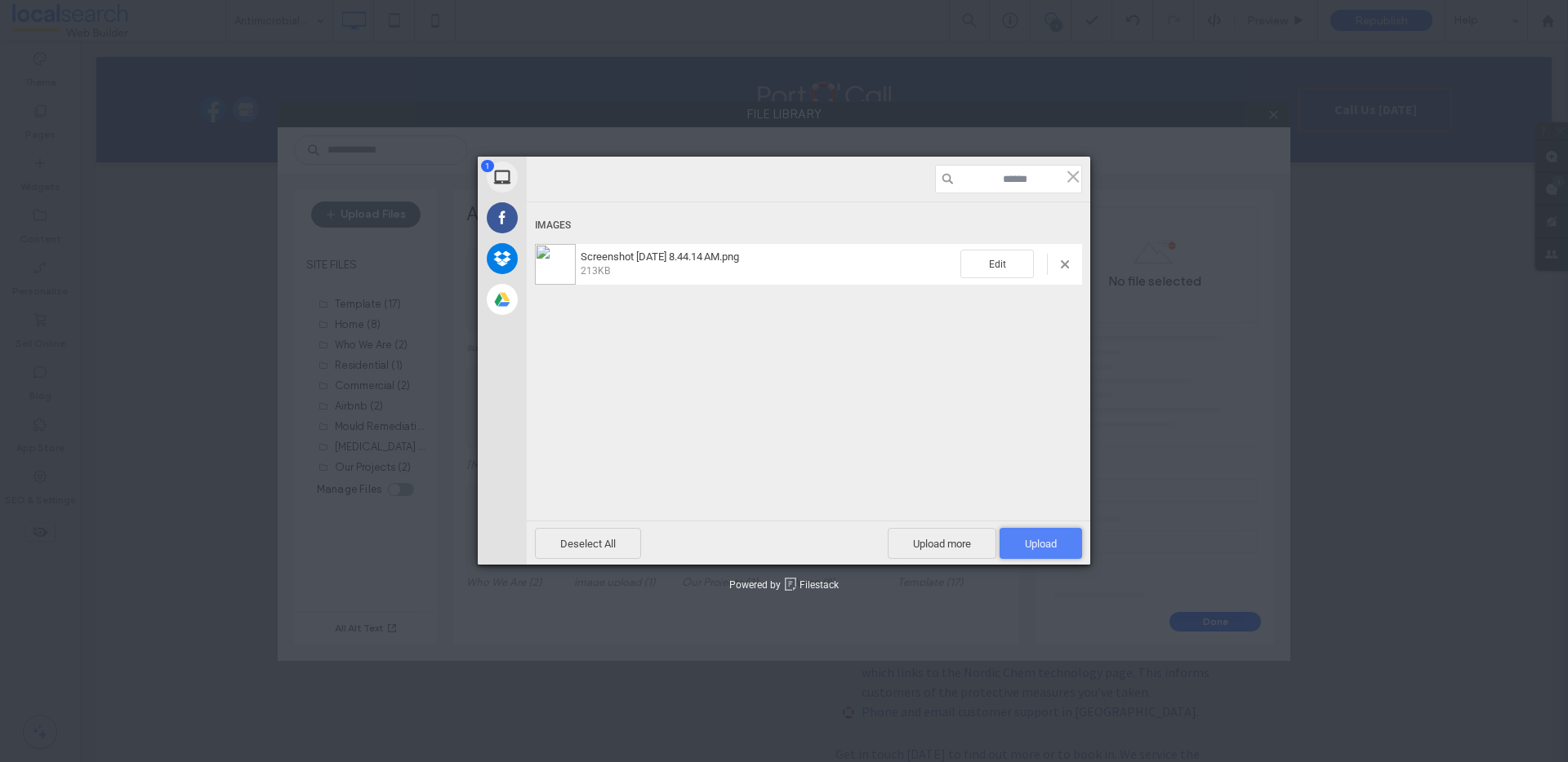
click at [1059, 557] on span "Upload 1" at bounding box center [1040, 543] width 82 height 31
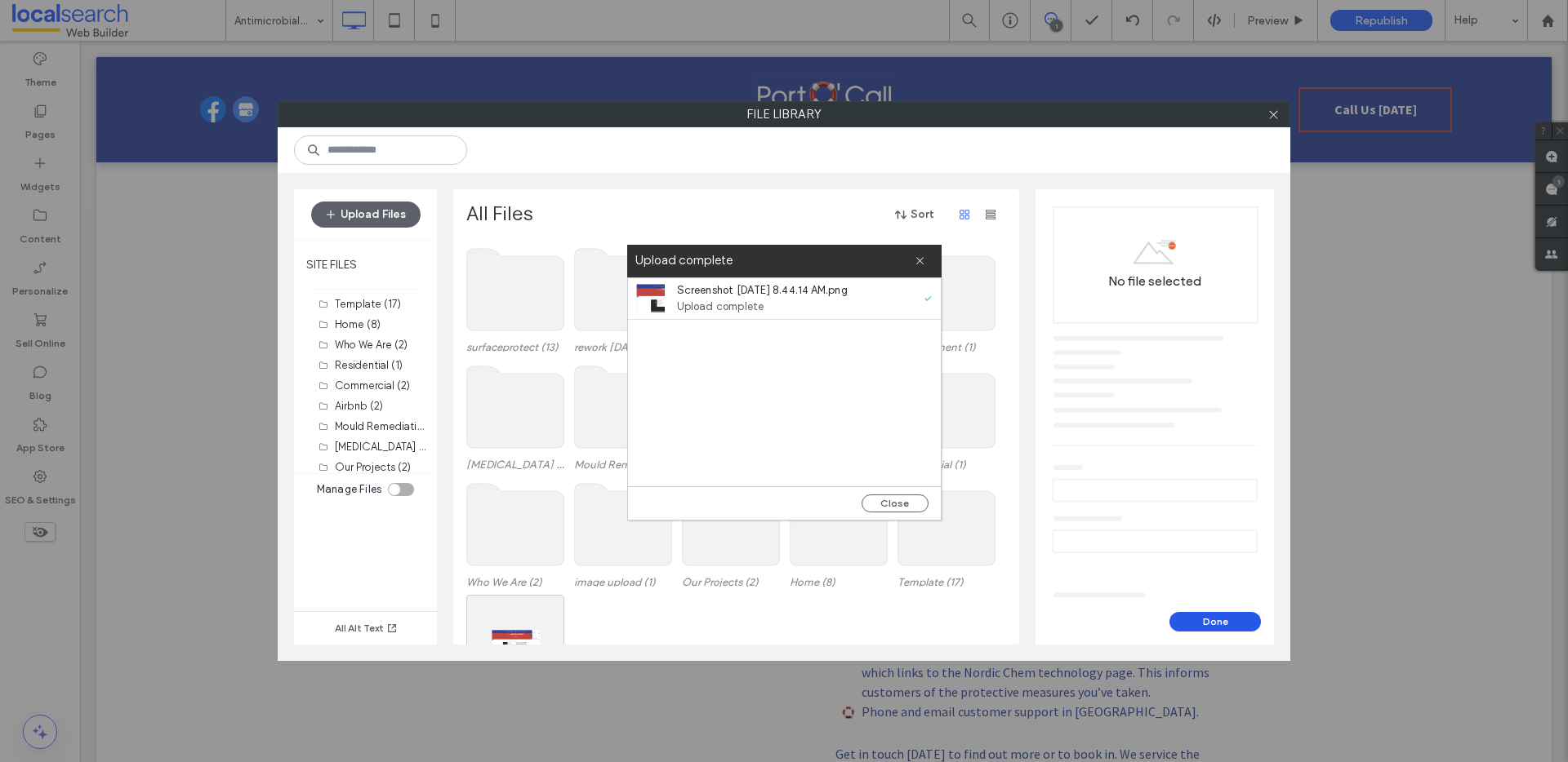
click at [1194, 616] on button "Done" at bounding box center [1214, 621] width 92 height 19
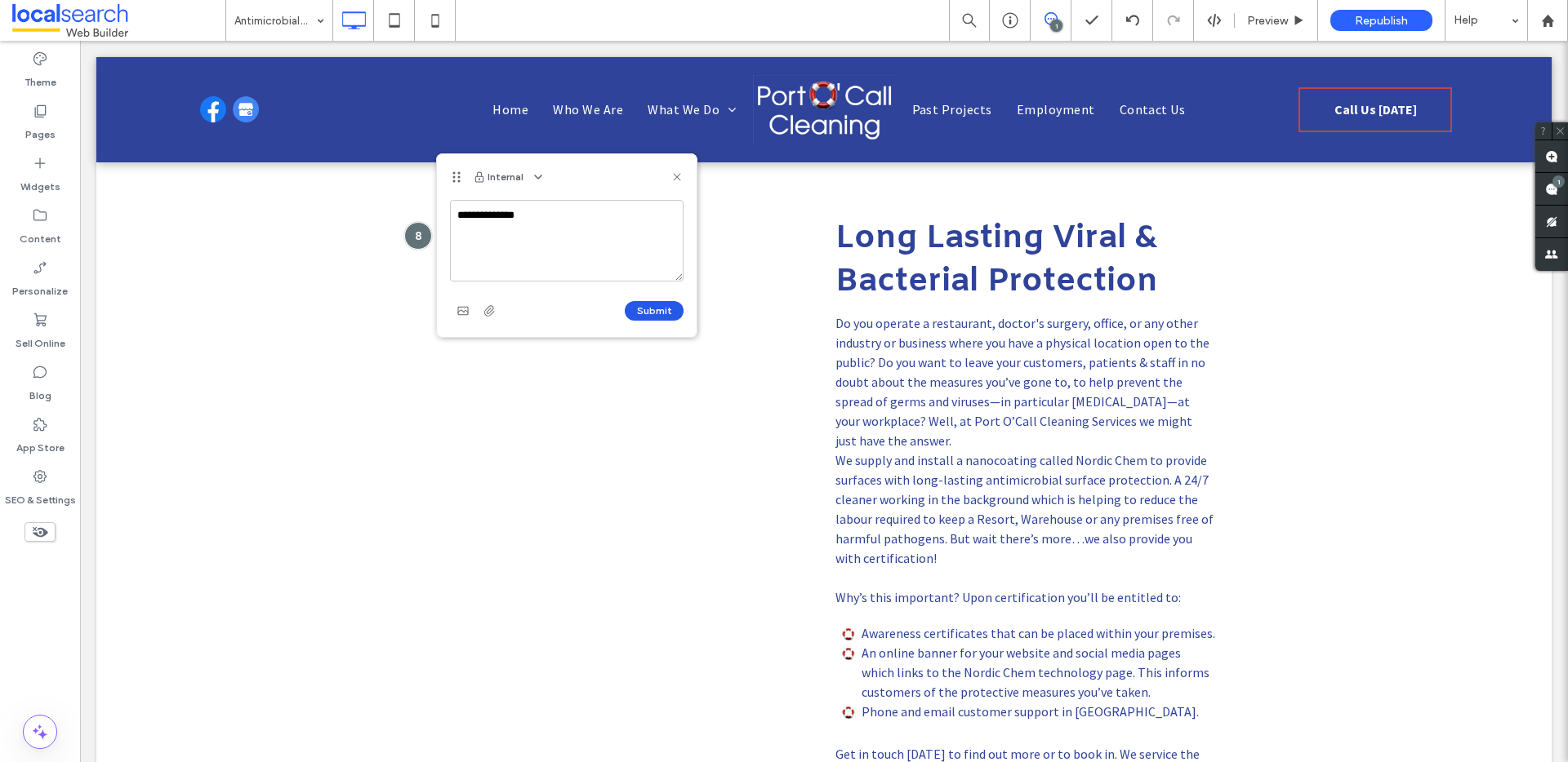
click at [651, 309] on button "Submit" at bounding box center [653, 310] width 58 height 19
click at [666, 214] on icon "button" at bounding box center [671, 217] width 13 height 13
click at [684, 249] on div "Edit" at bounding box center [731, 259] width 145 height 31
click at [554, 273] on textarea "**********" at bounding box center [567, 297] width 233 height 81
click at [487, 364] on use "button" at bounding box center [489, 367] width 10 height 10
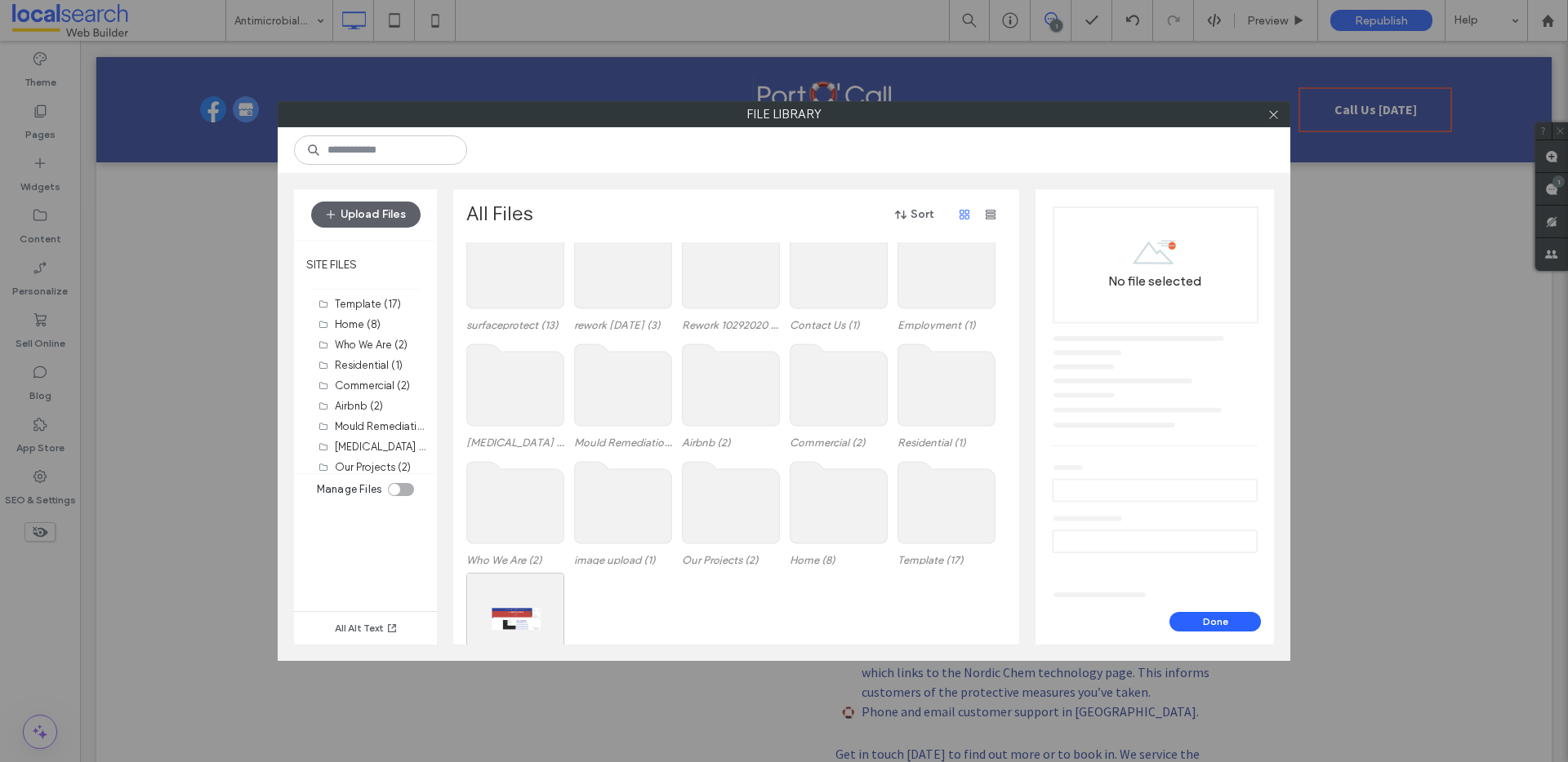
scroll to position [68, 0]
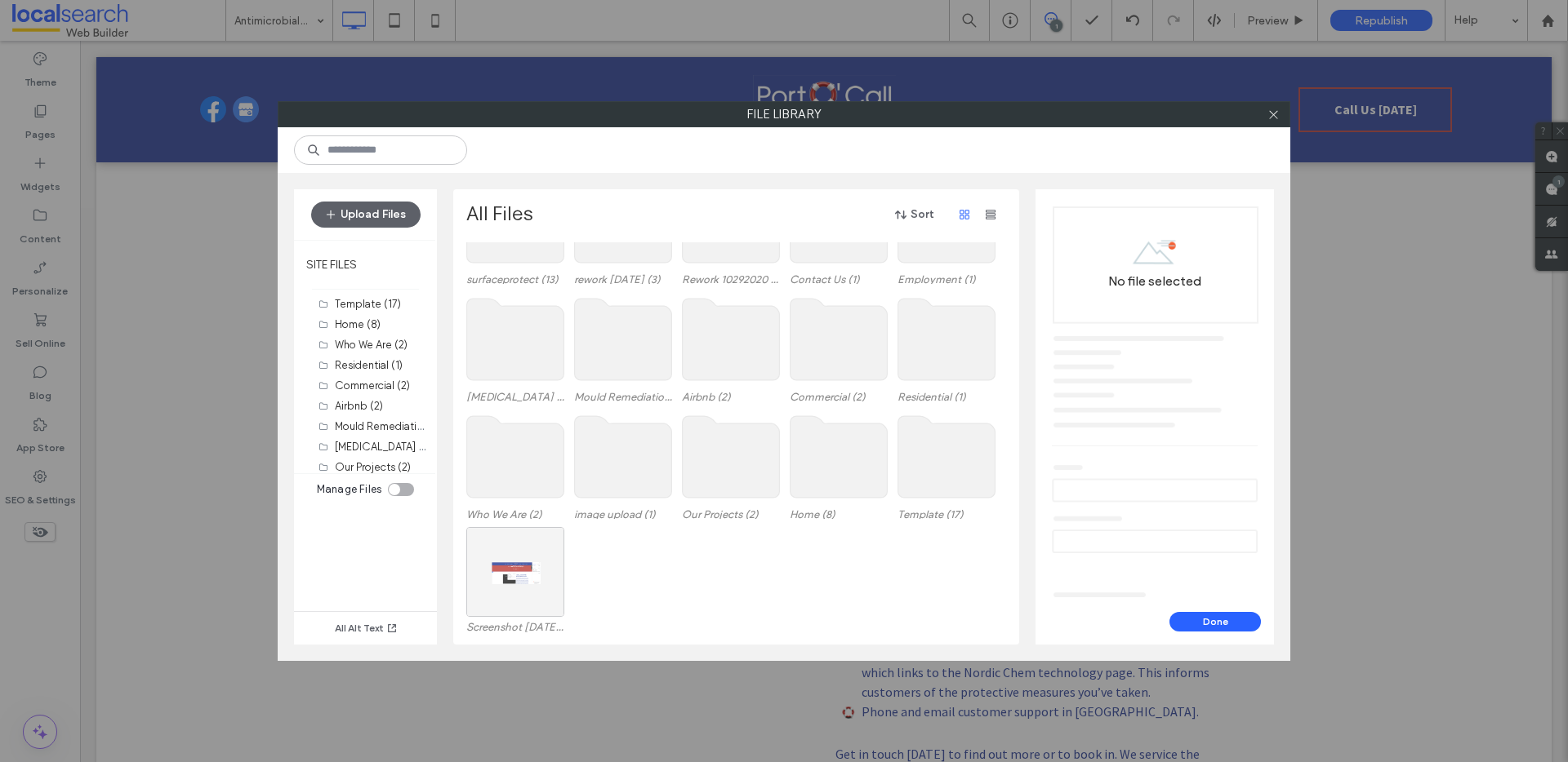
click at [514, 565] on div at bounding box center [515, 572] width 98 height 90
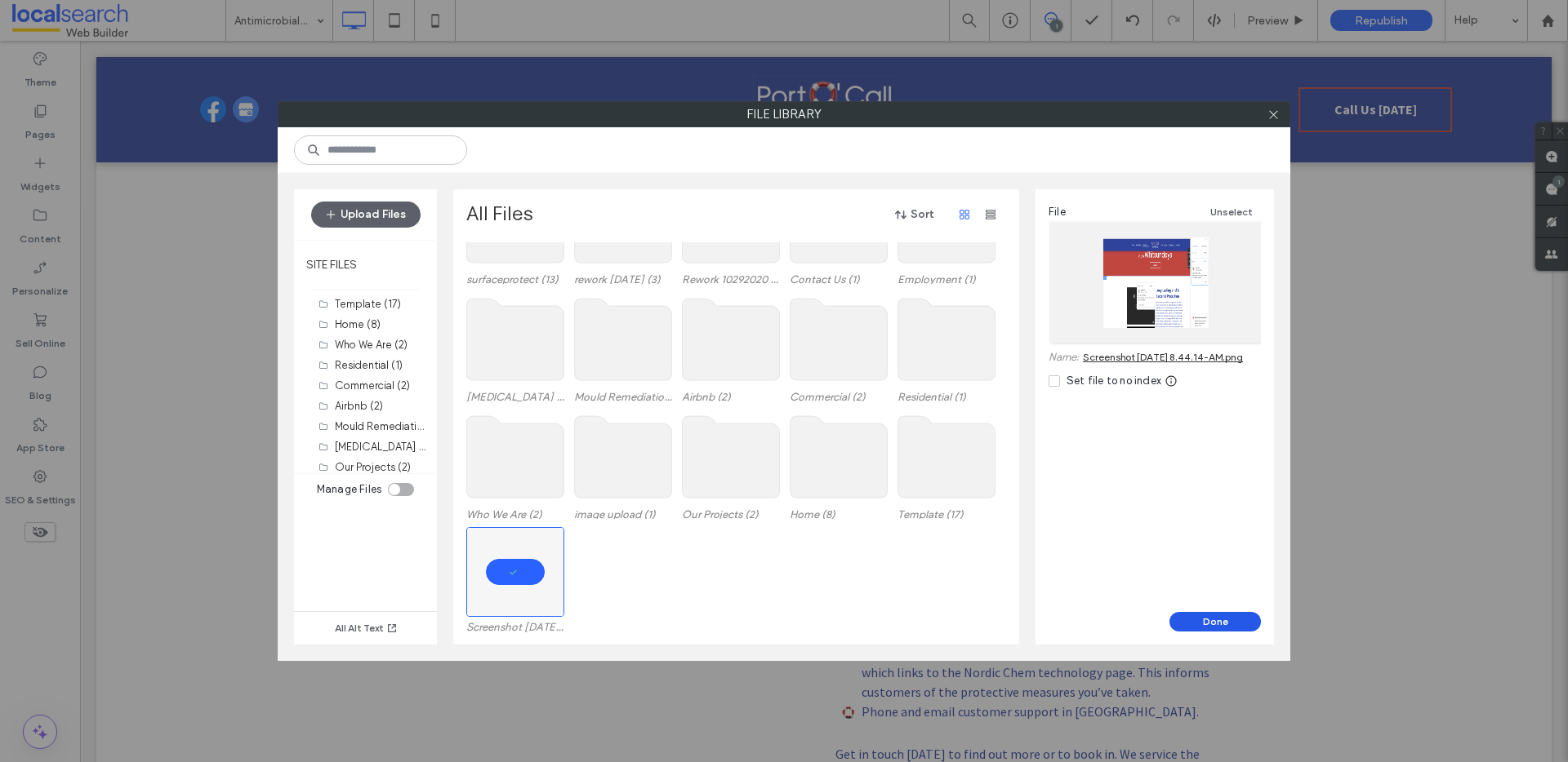
click at [1224, 620] on button "Done" at bounding box center [1214, 621] width 92 height 19
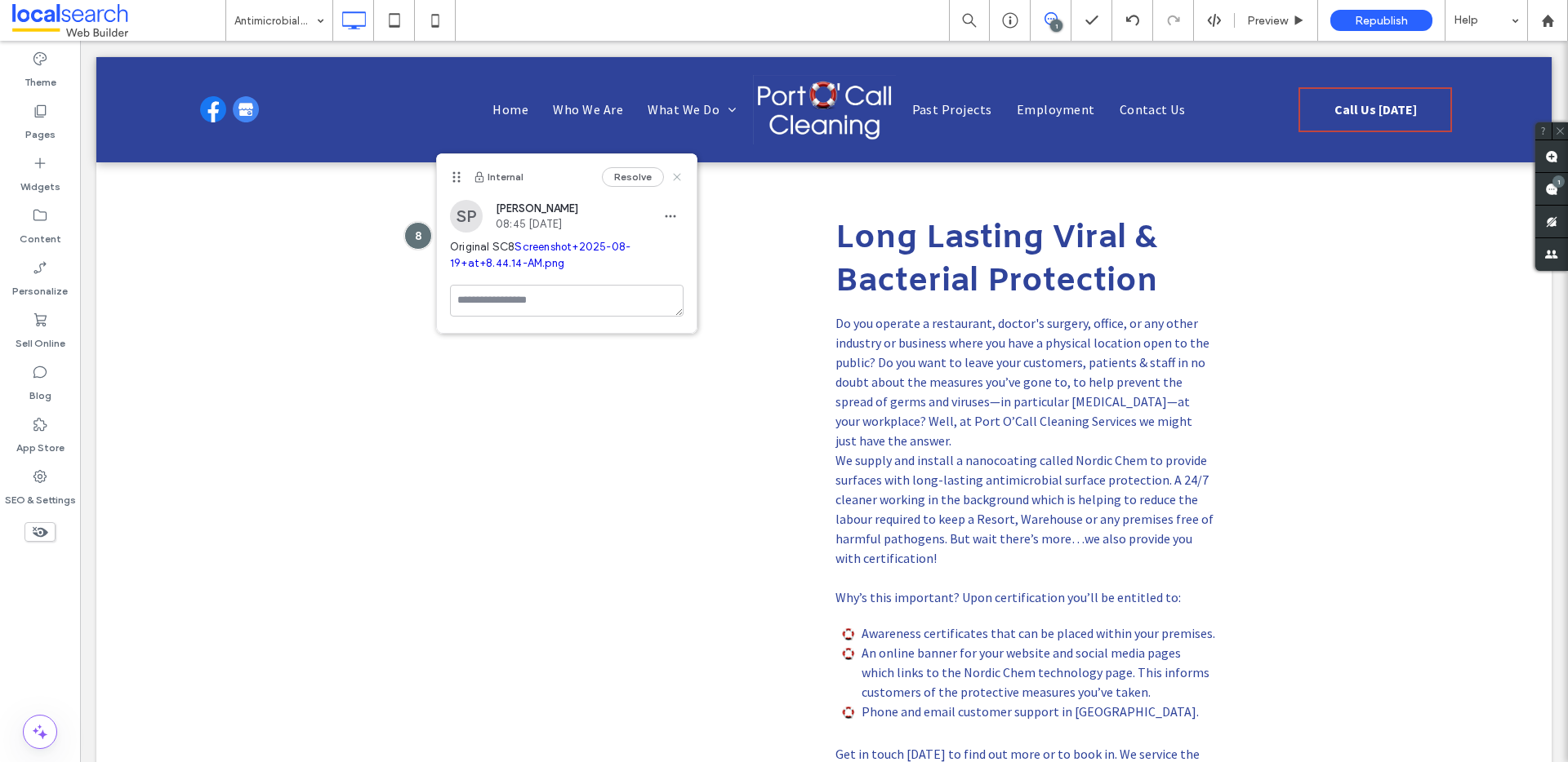
drag, startPoint x: 680, startPoint y: 174, endPoint x: 602, endPoint y: 137, distance: 86.3
click at [680, 174] on icon at bounding box center [677, 177] width 13 height 13
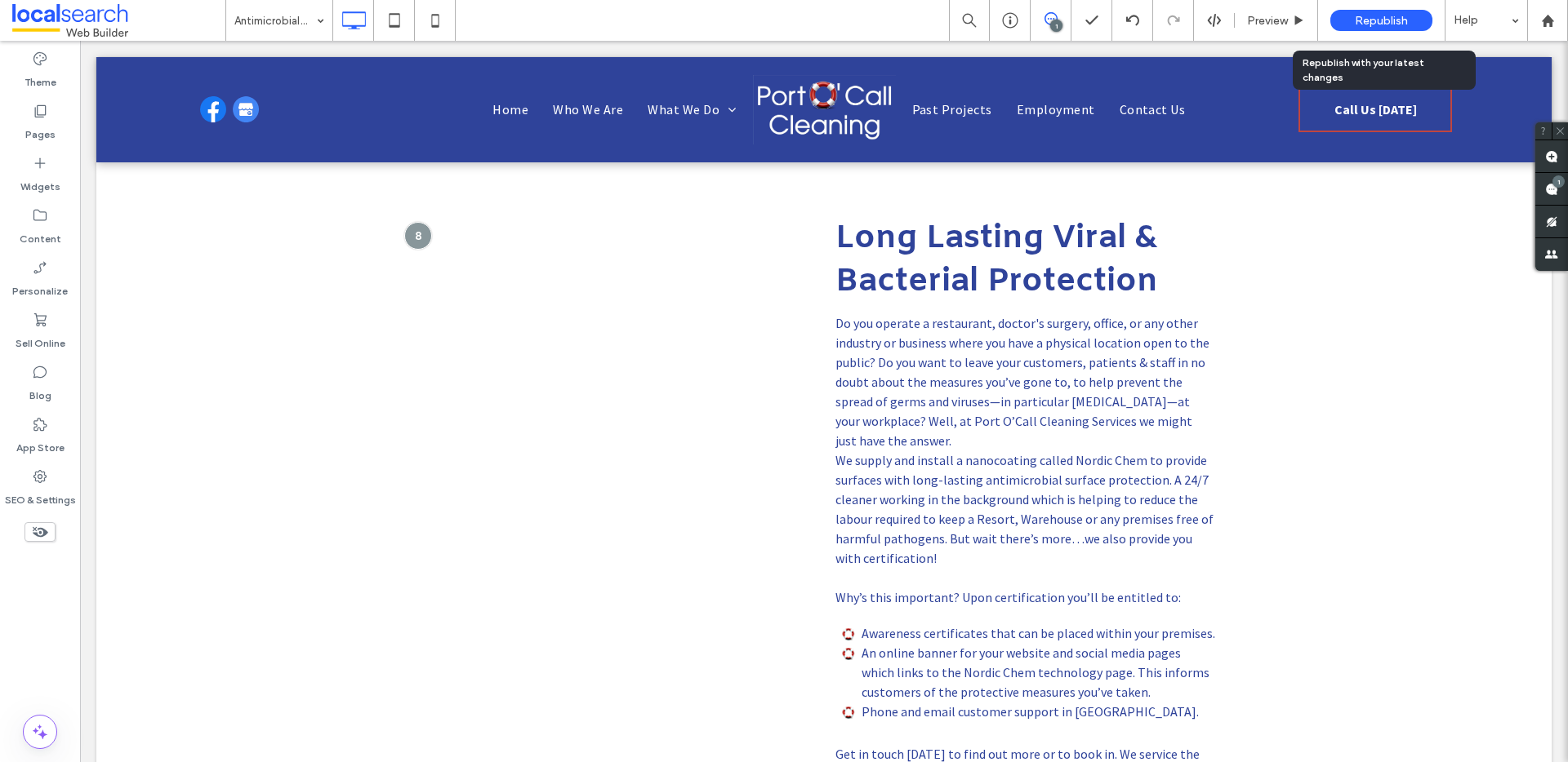
click at [1384, 17] on span "Republish" at bounding box center [1381, 20] width 53 height 14
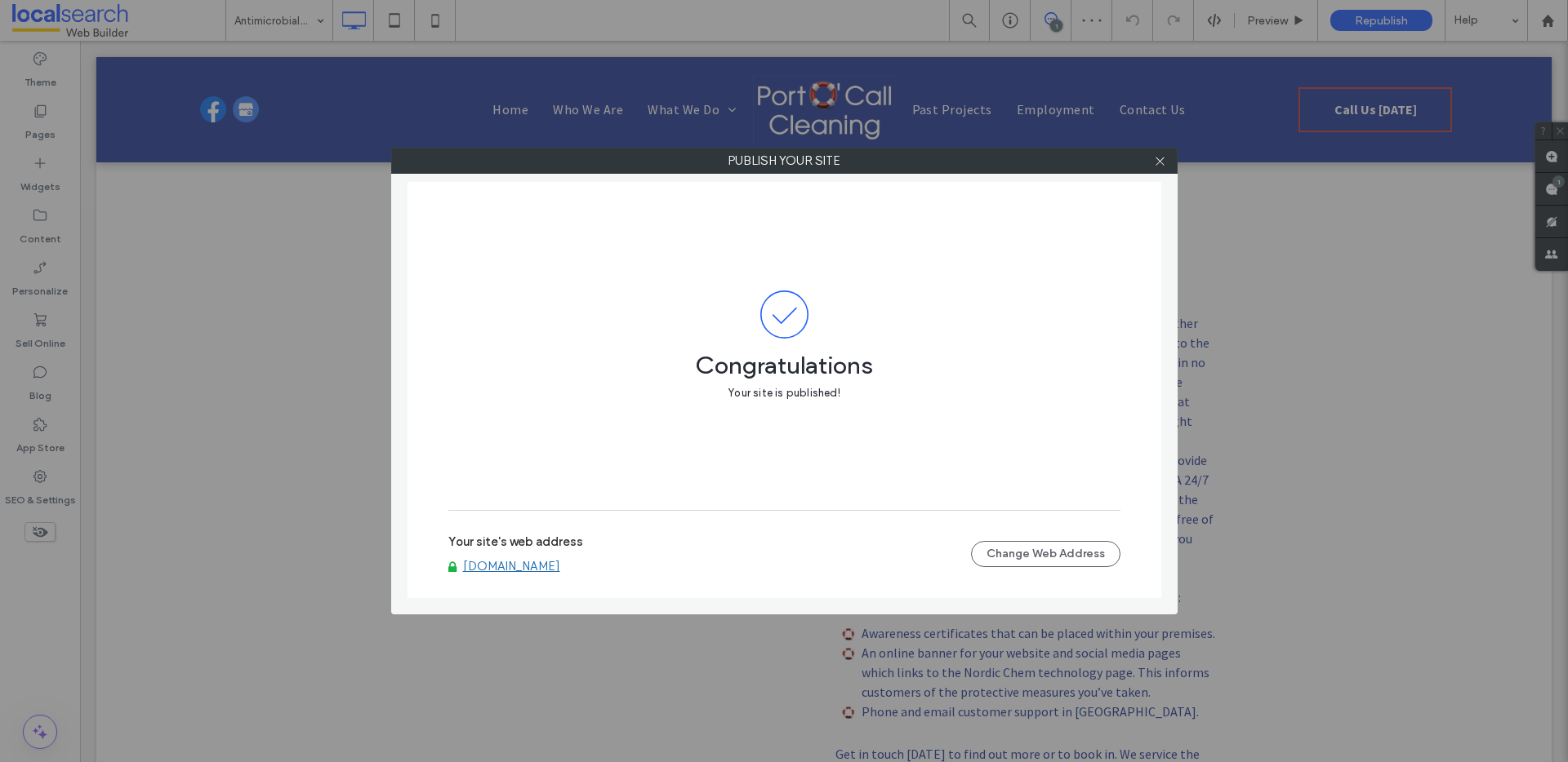
click at [1167, 166] on div at bounding box center [1160, 160] width 24 height 24
click at [1162, 162] on use at bounding box center [1159, 160] width 8 height 8
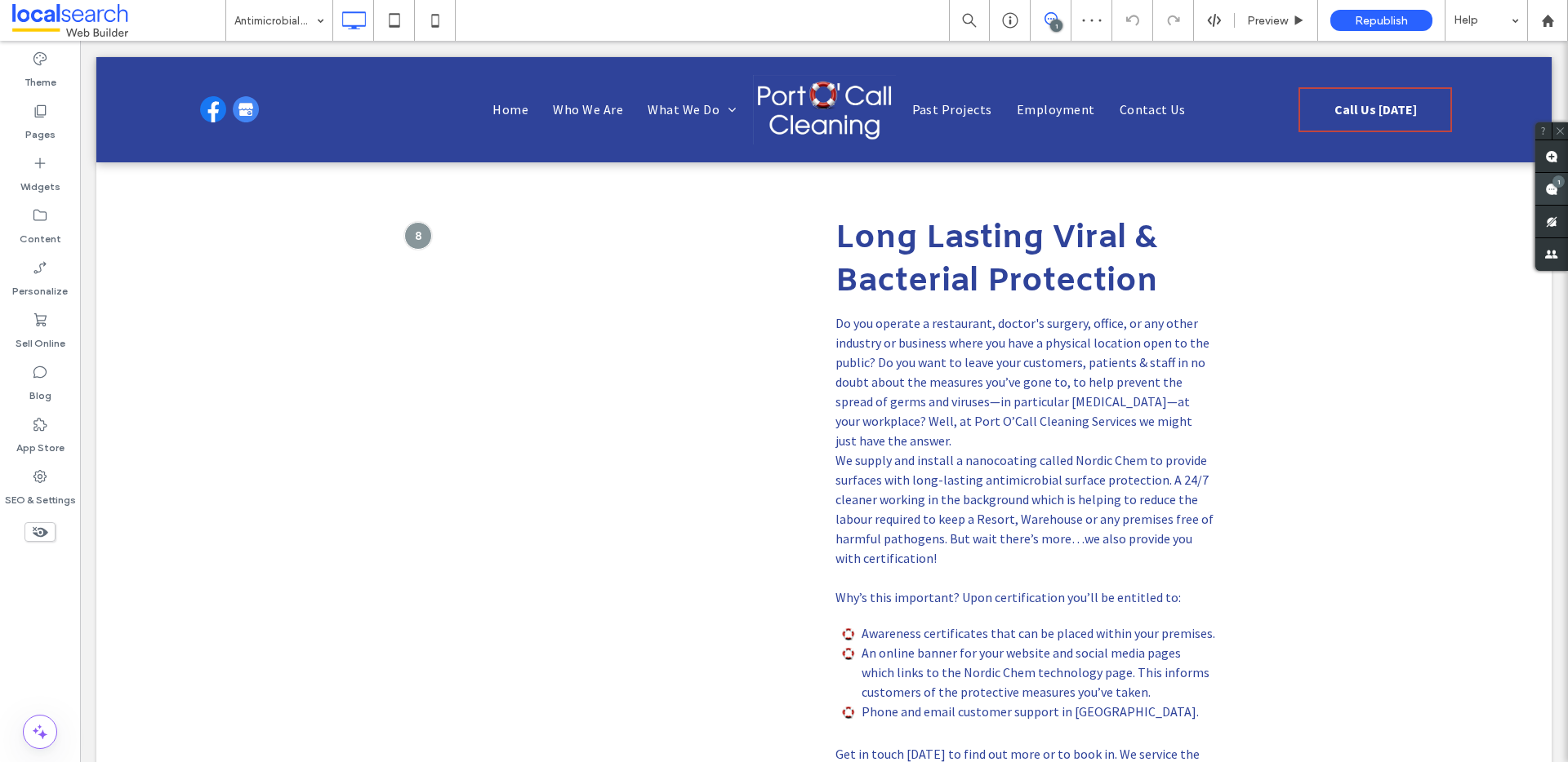
click at [1556, 186] on div "1" at bounding box center [1550, 189] width 32 height 32
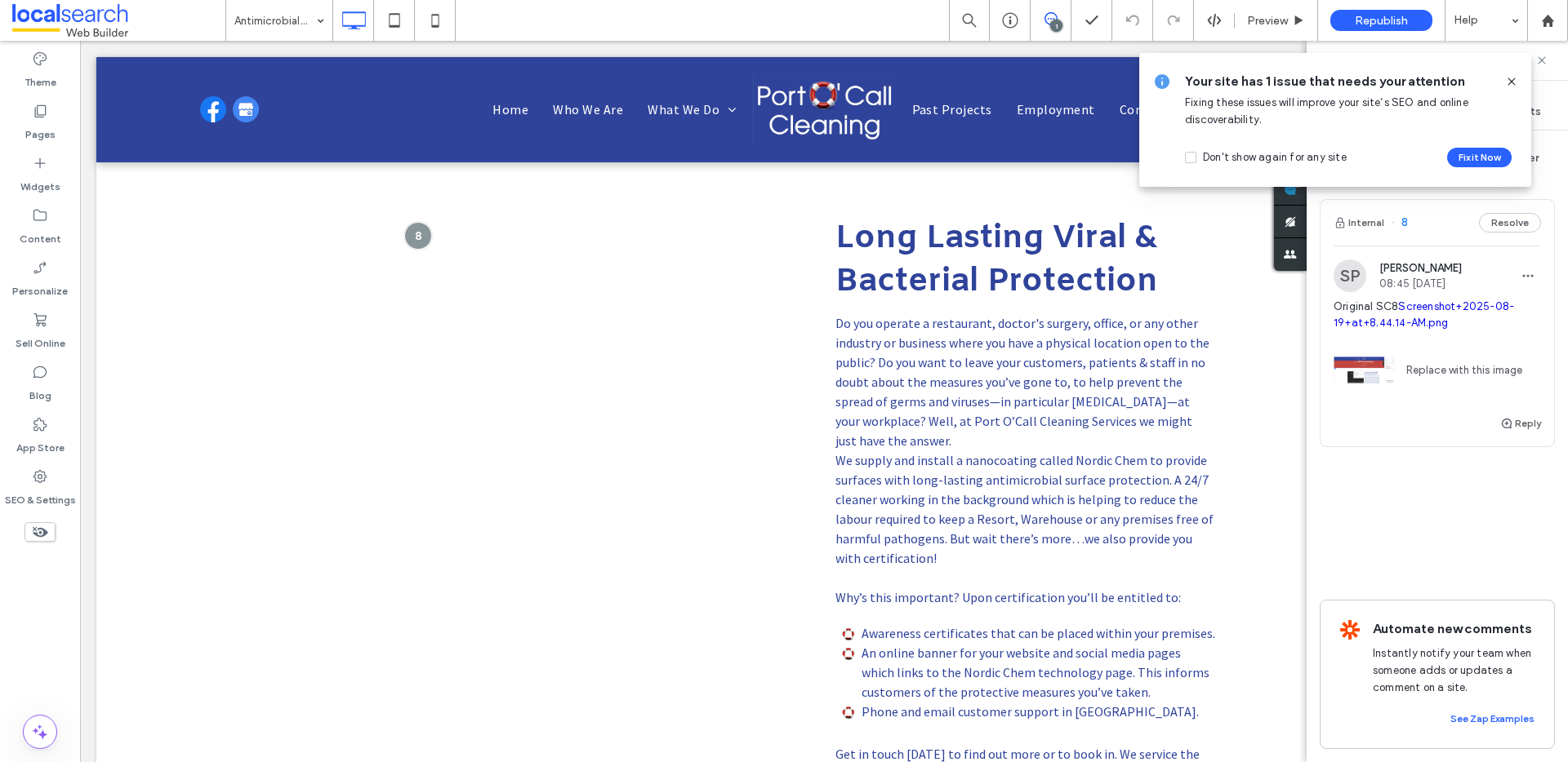
click at [1509, 78] on icon at bounding box center [1512, 81] width 13 height 13
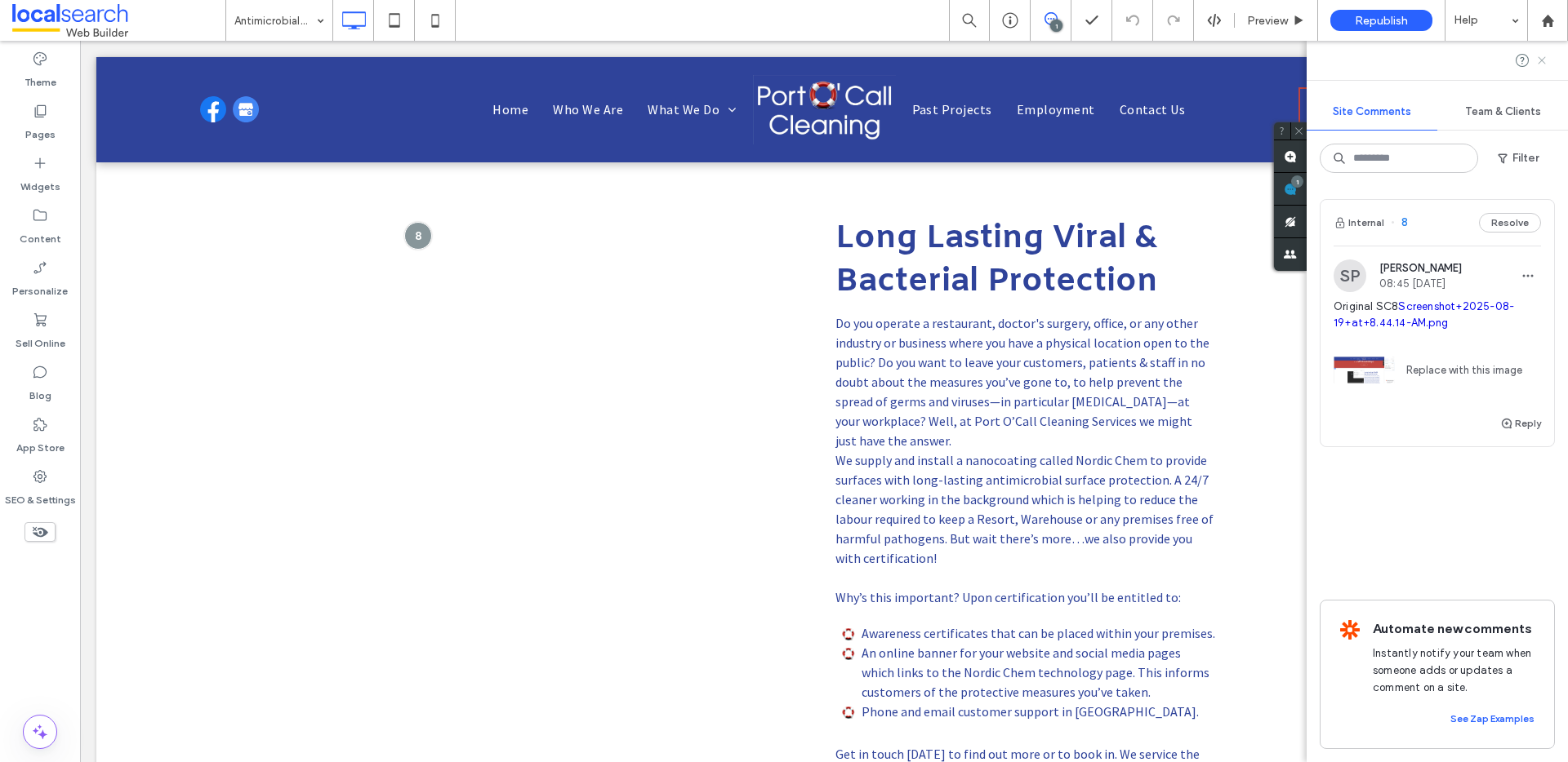
click at [1541, 58] on icon at bounding box center [1541, 60] width 13 height 13
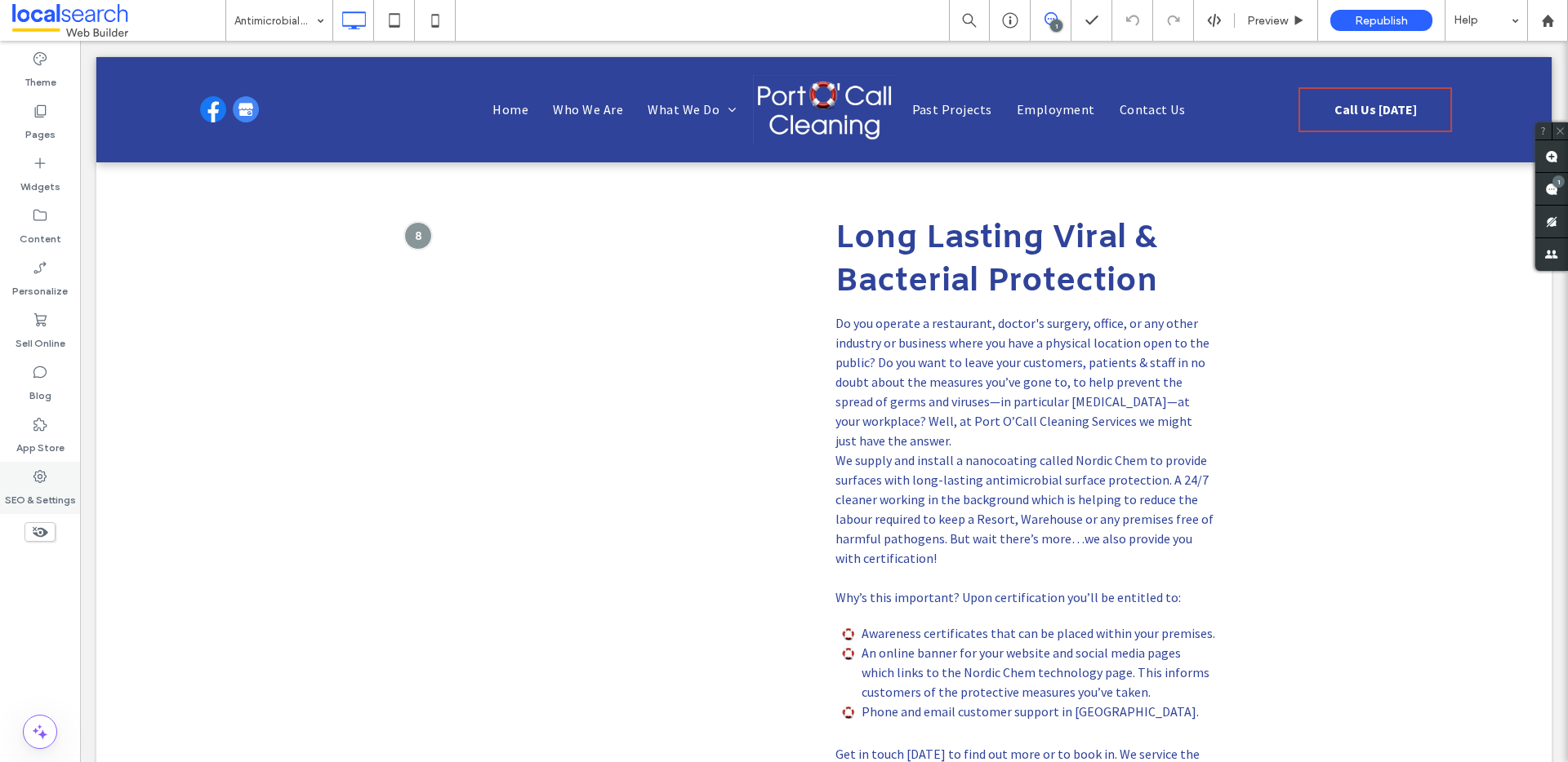
click at [31, 483] on div "SEO & Settings" at bounding box center [40, 488] width 80 height 52
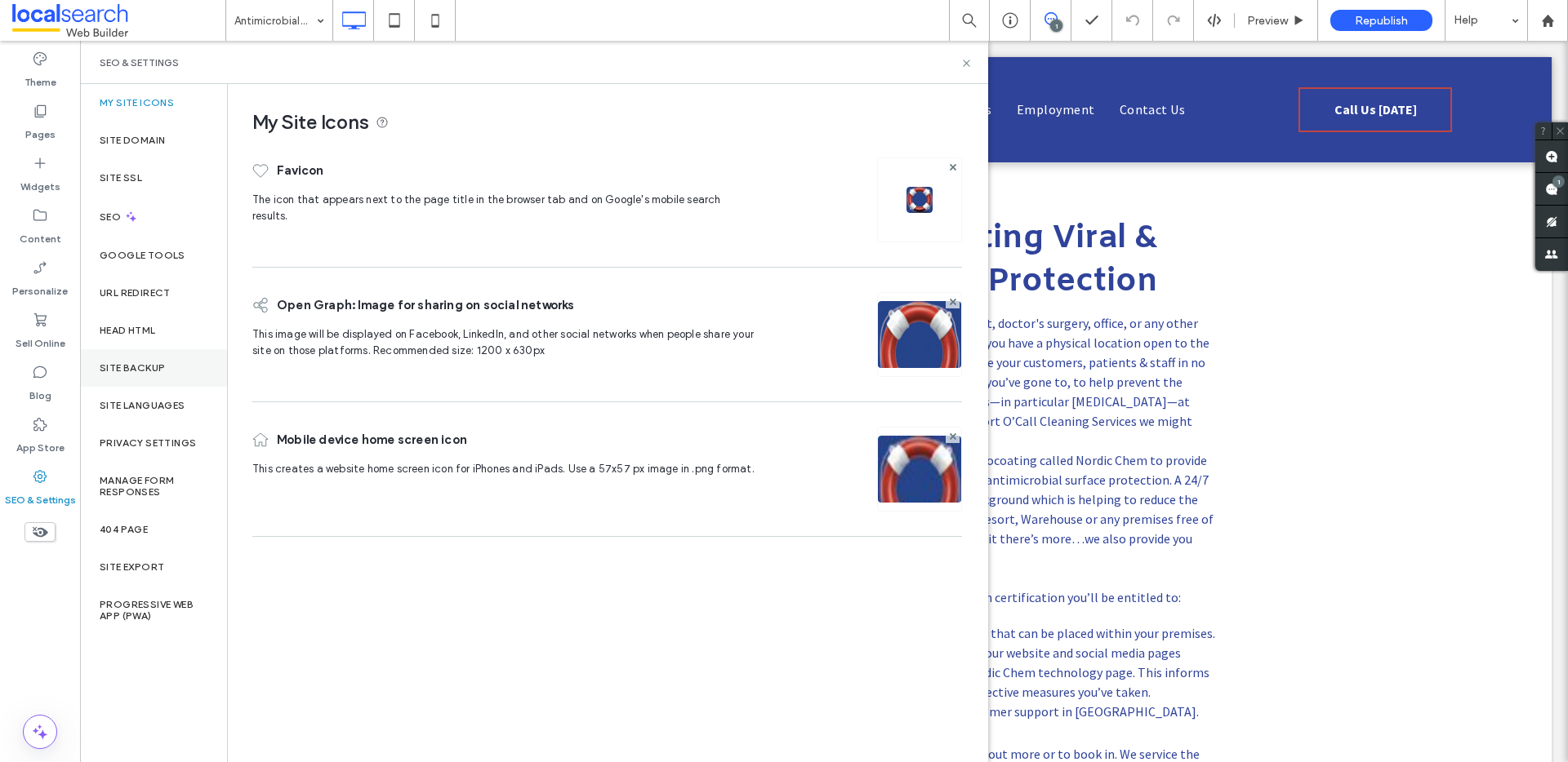
click at [145, 362] on label "Site Backup" at bounding box center [132, 368] width 66 height 11
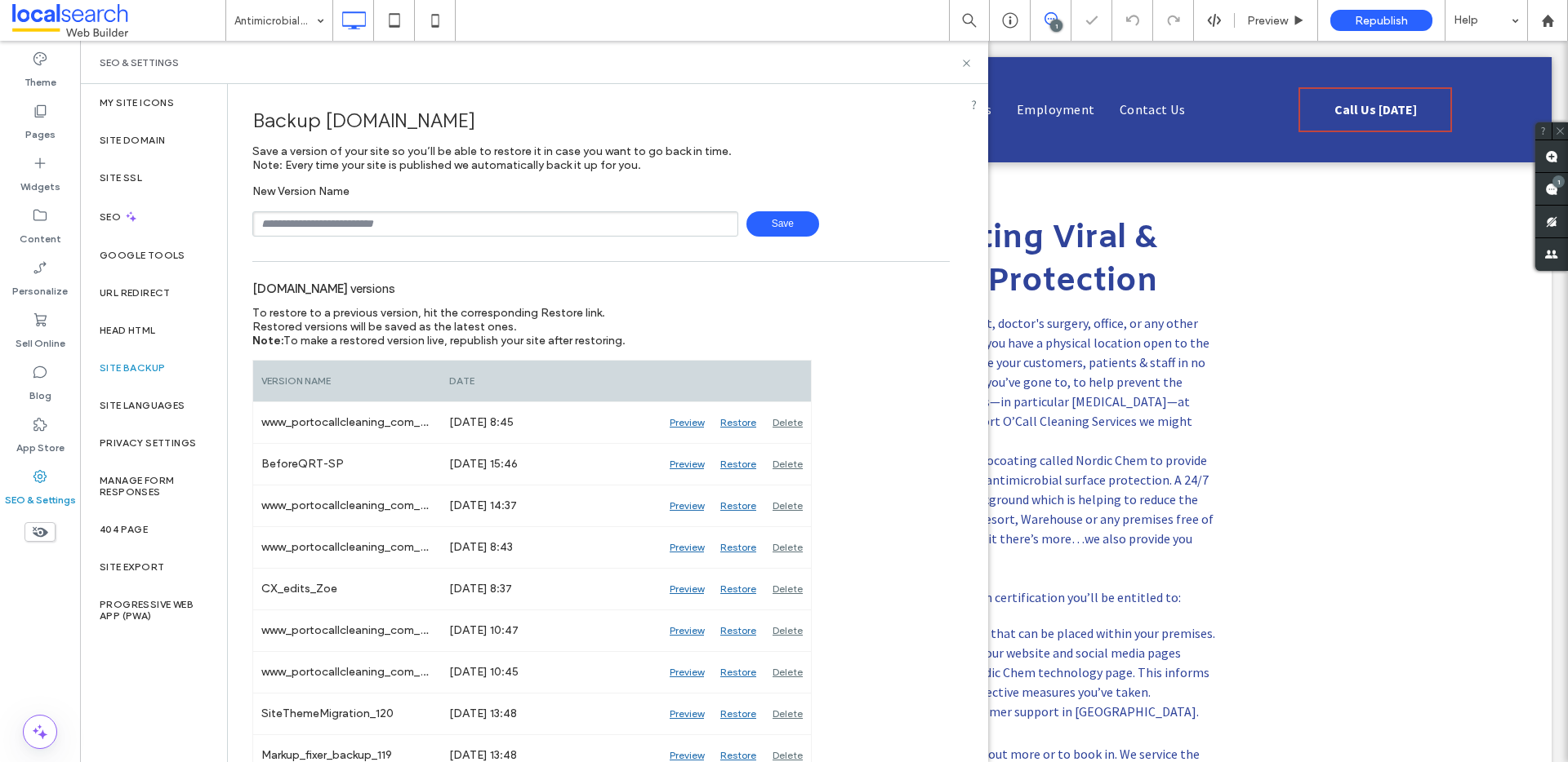
click at [393, 218] on input "text" at bounding box center [495, 223] width 486 height 25
type input "**********"
click at [792, 220] on span "Save" at bounding box center [783, 223] width 72 height 25
click at [965, 57] on icon at bounding box center [966, 63] width 12 height 12
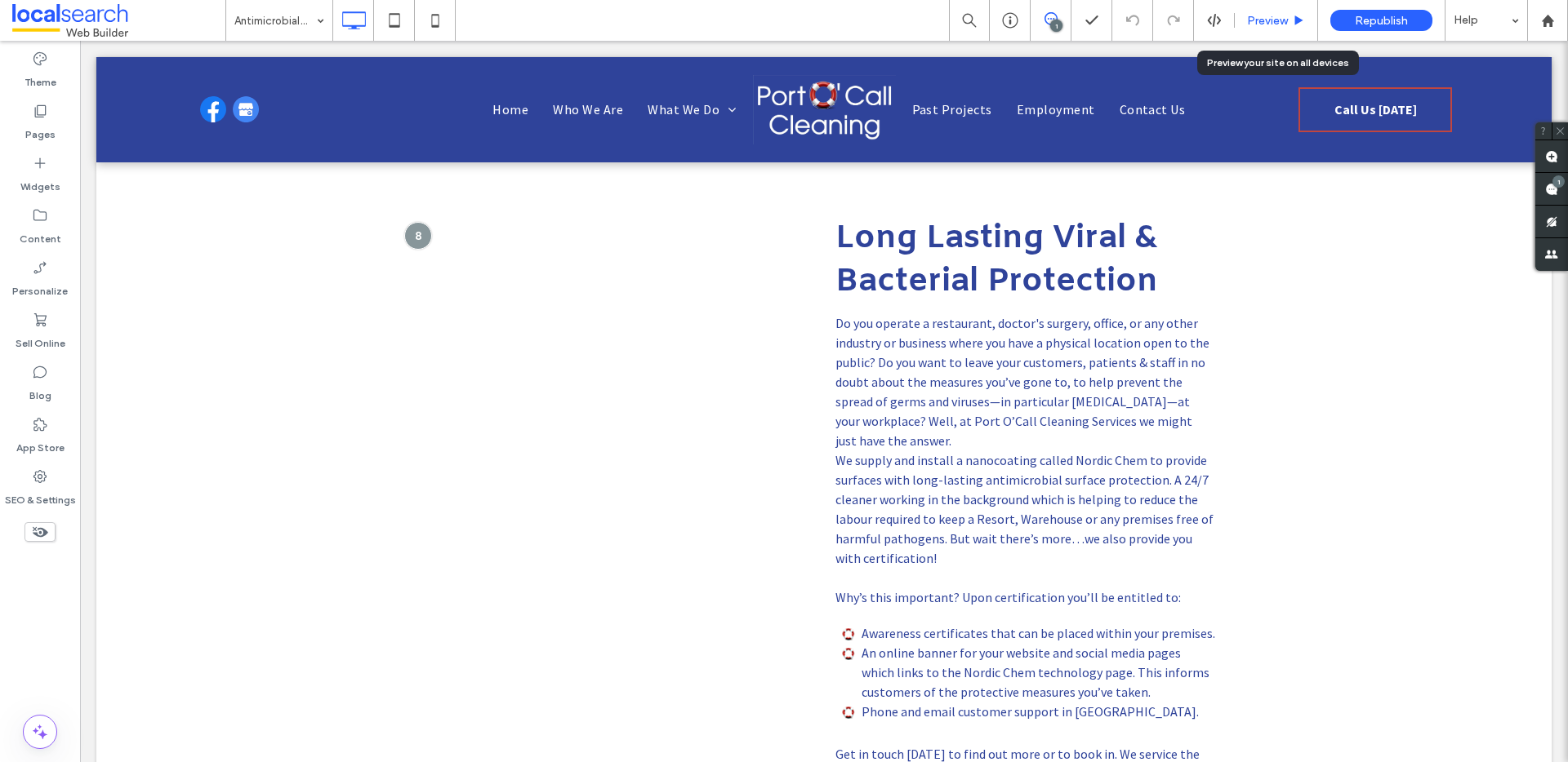
click at [1265, 18] on span "Preview" at bounding box center [1267, 20] width 41 height 14
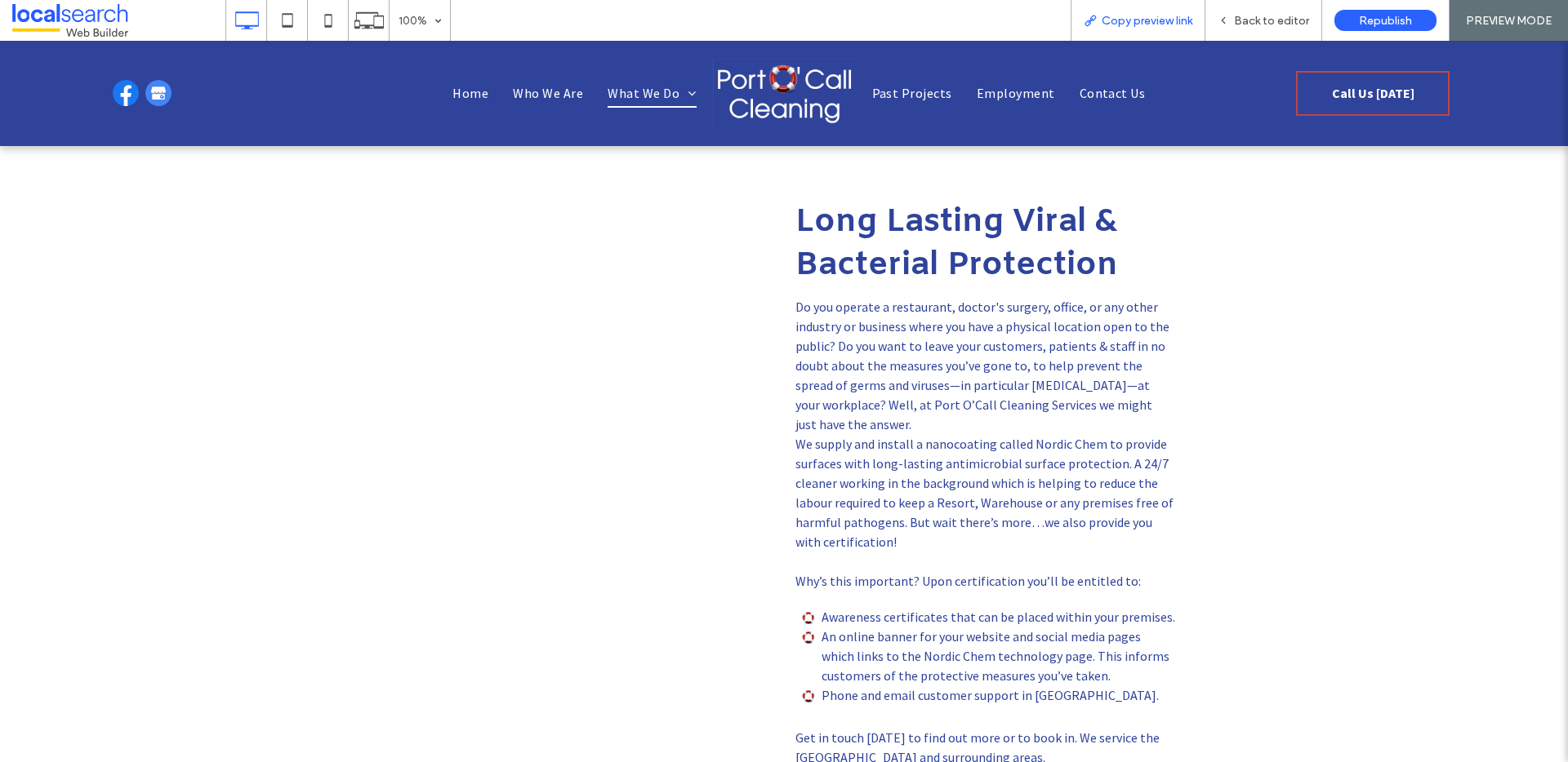
click at [1159, 21] on span "Copy preview link" at bounding box center [1147, 20] width 91 height 14
click at [1277, 22] on span "Back to editor" at bounding box center [1271, 20] width 75 height 14
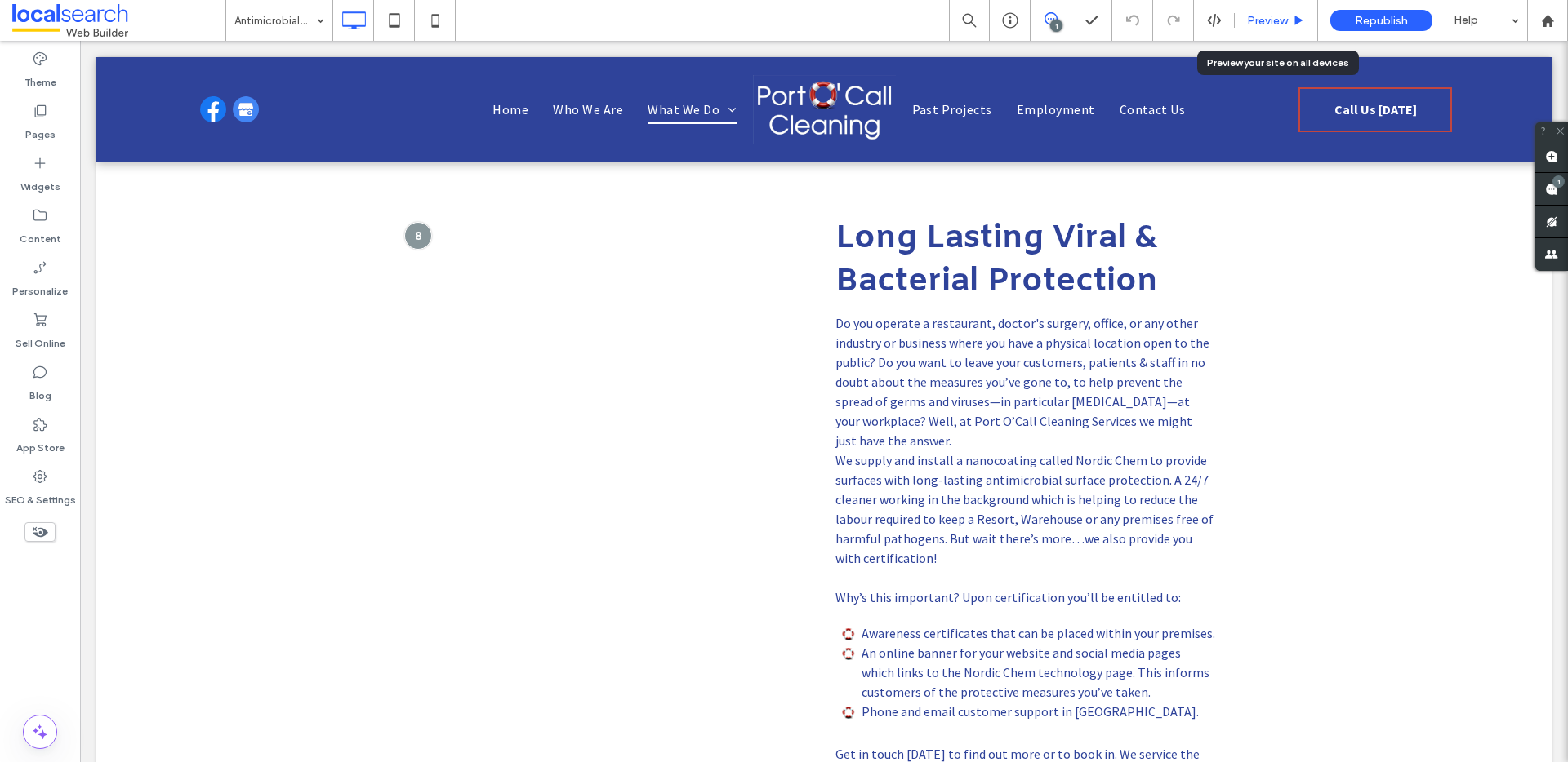
click at [1268, 17] on span "Preview" at bounding box center [1267, 20] width 41 height 14
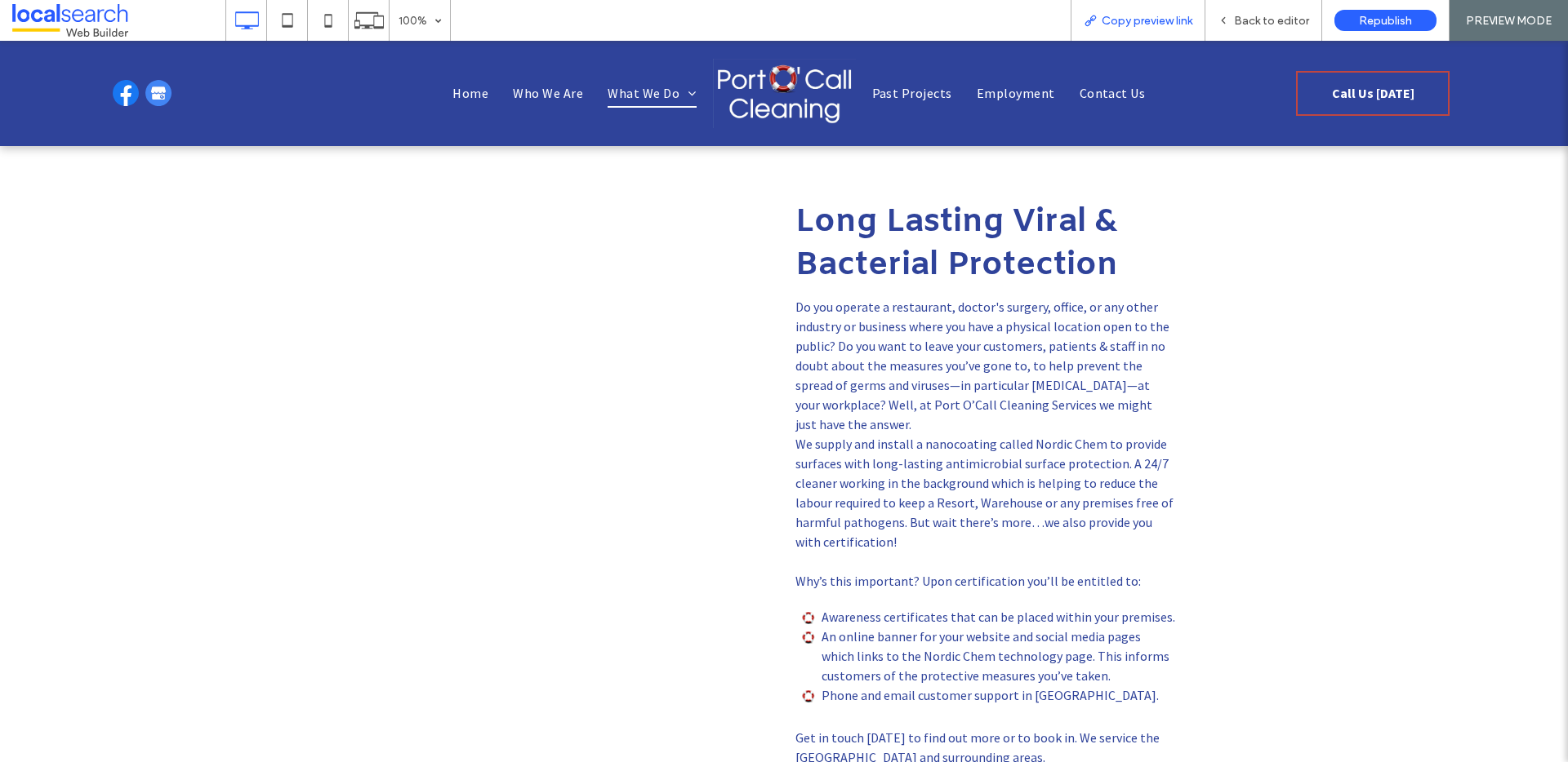
click at [1161, 15] on span "Copy preview link" at bounding box center [1147, 20] width 91 height 14
click at [1295, 25] on span "Back to editor" at bounding box center [1271, 20] width 75 height 14
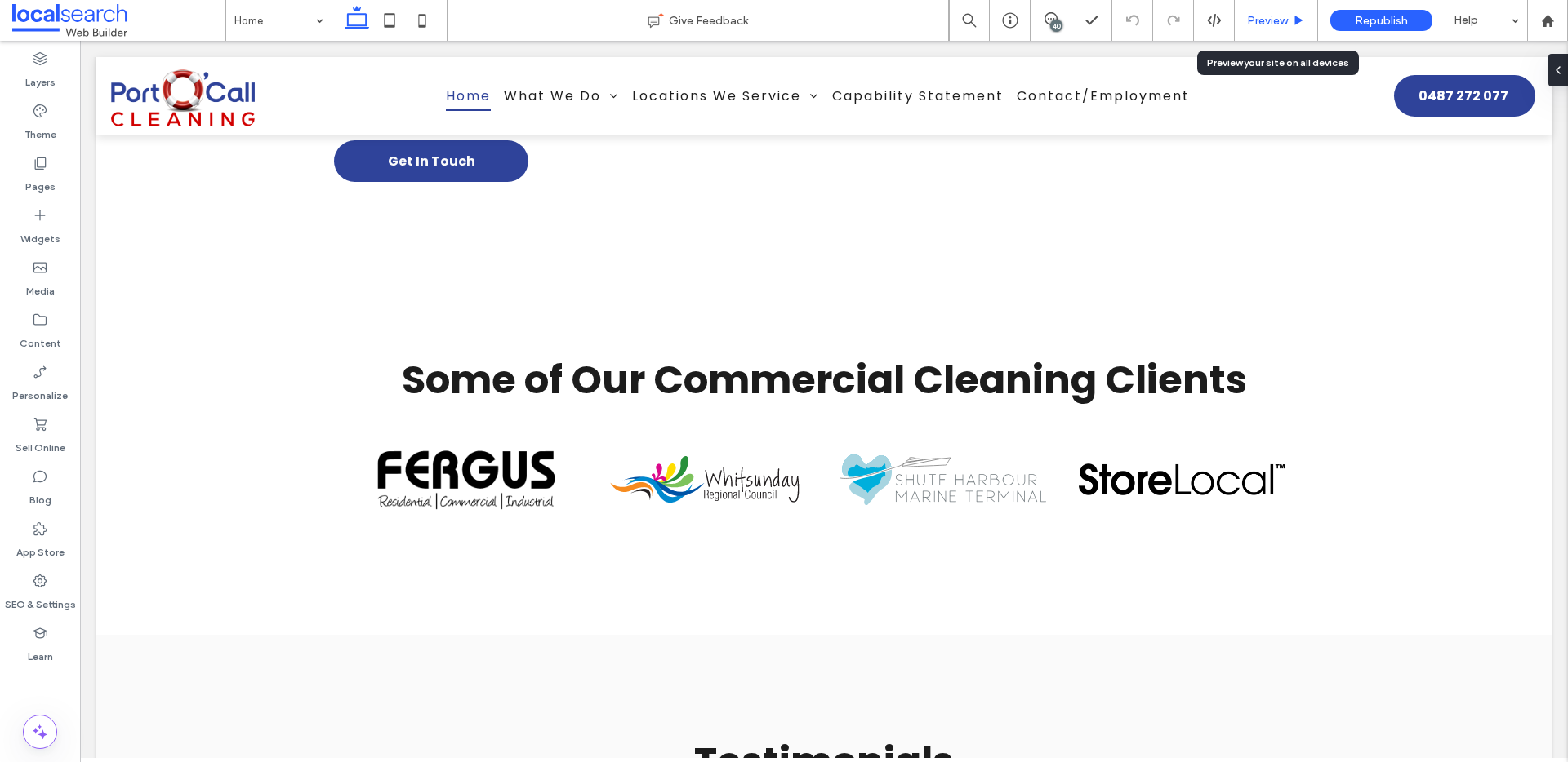
click at [1279, 18] on span "Preview" at bounding box center [1267, 20] width 41 height 14
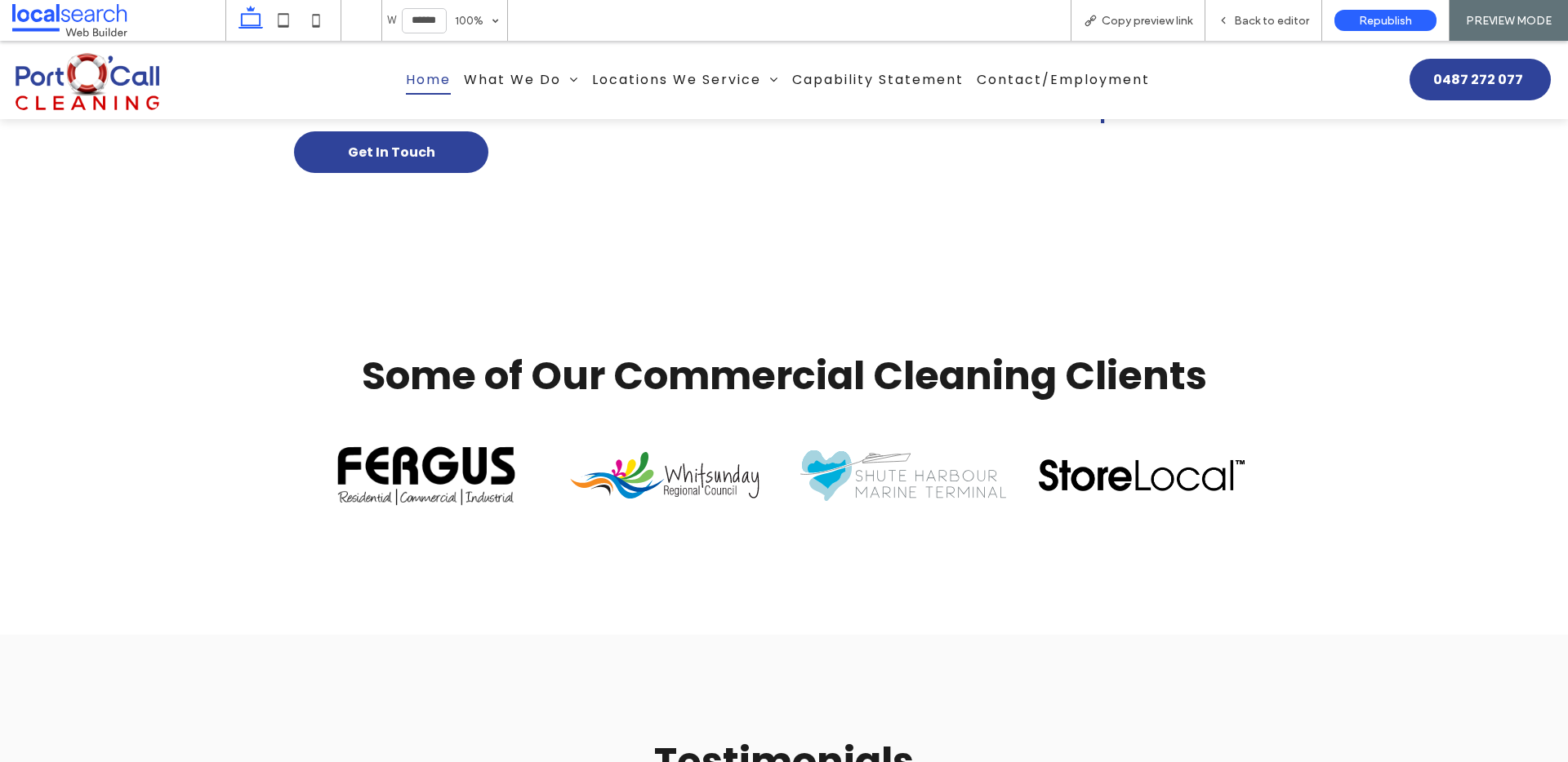
scroll to position [3141, 0]
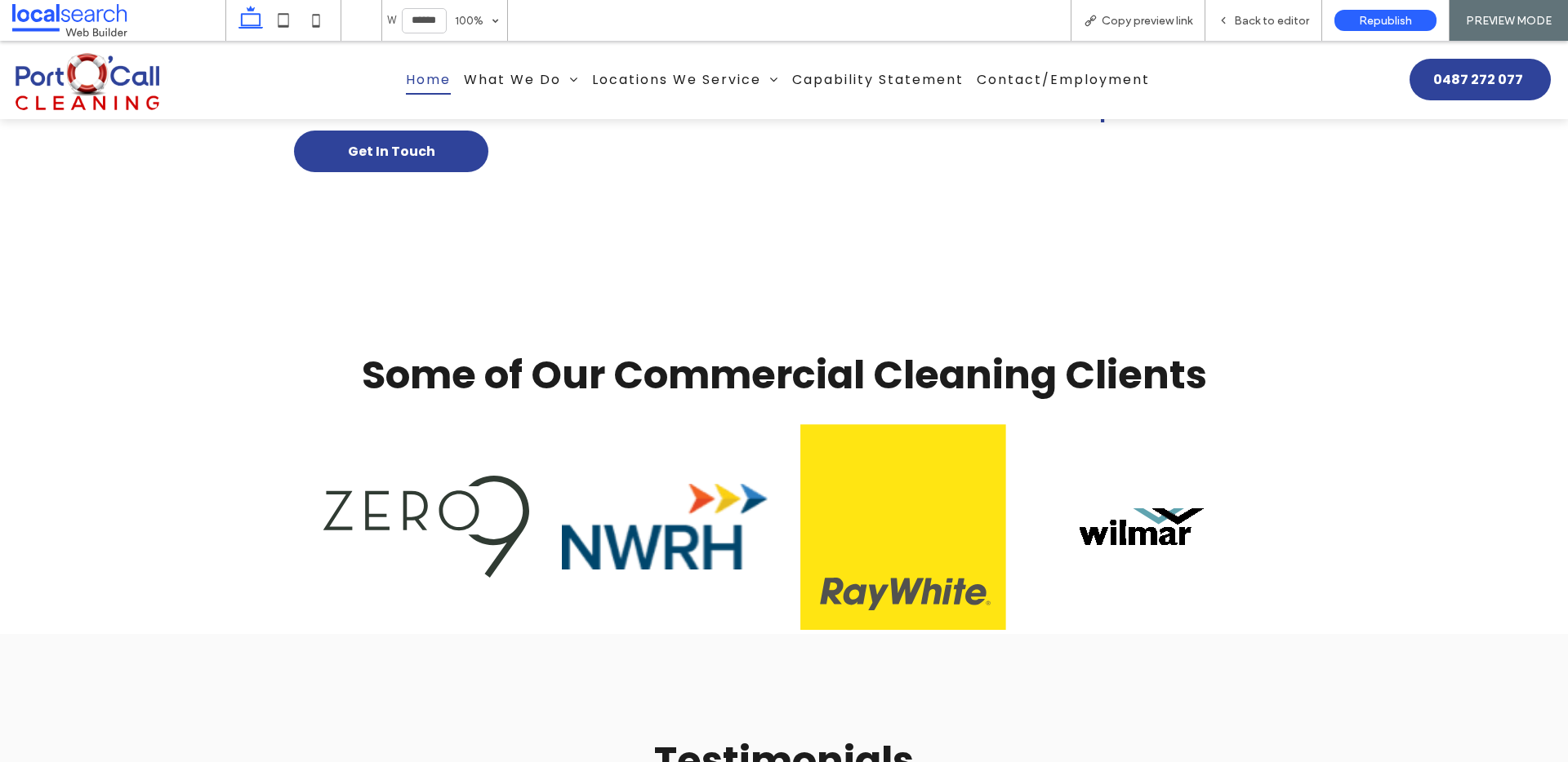
click at [1131, 512] on img at bounding box center [1141, 527] width 124 height 37
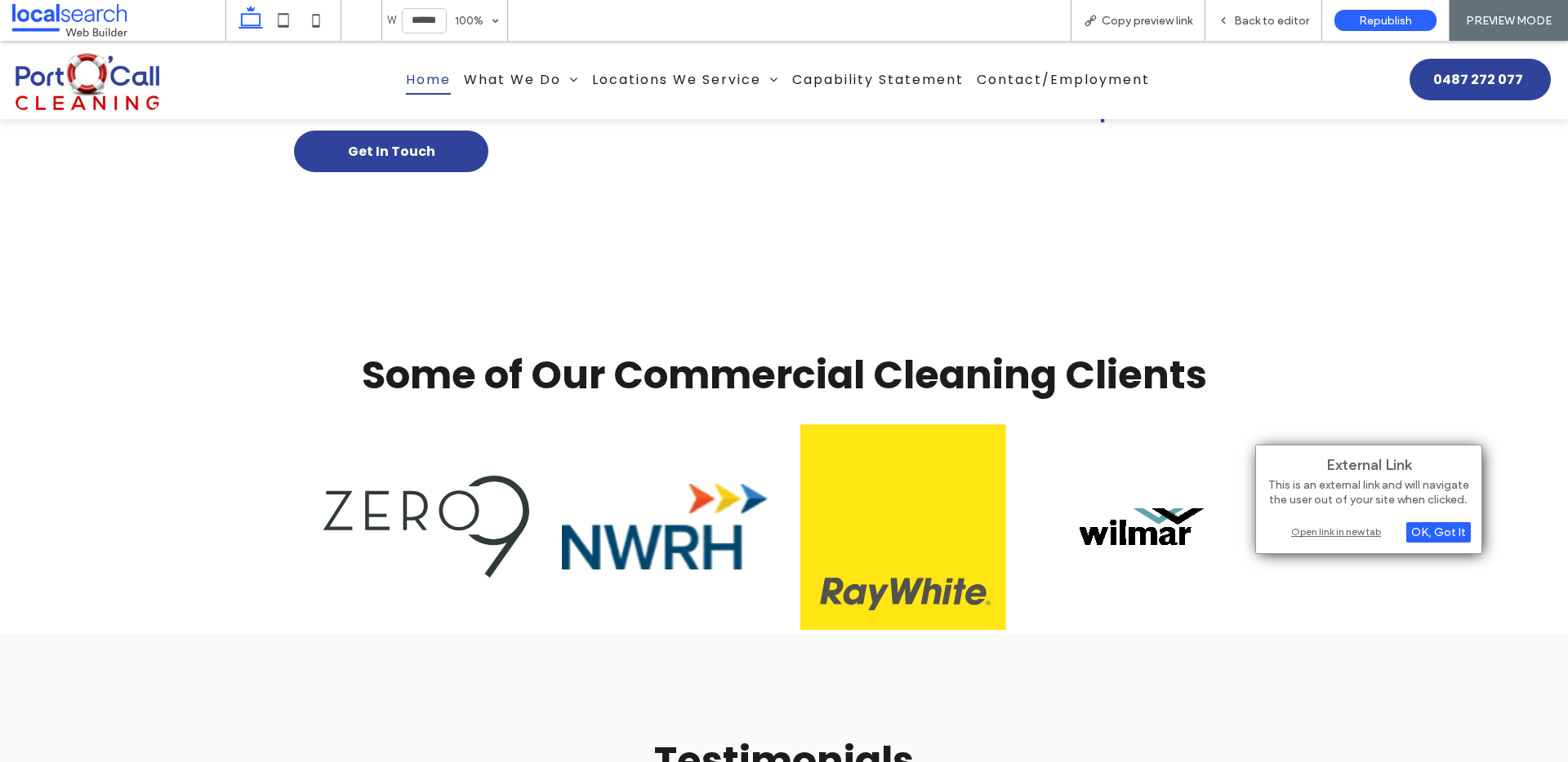
click at [1352, 537] on div "Open link in new tab" at bounding box center [1368, 531] width 204 height 18
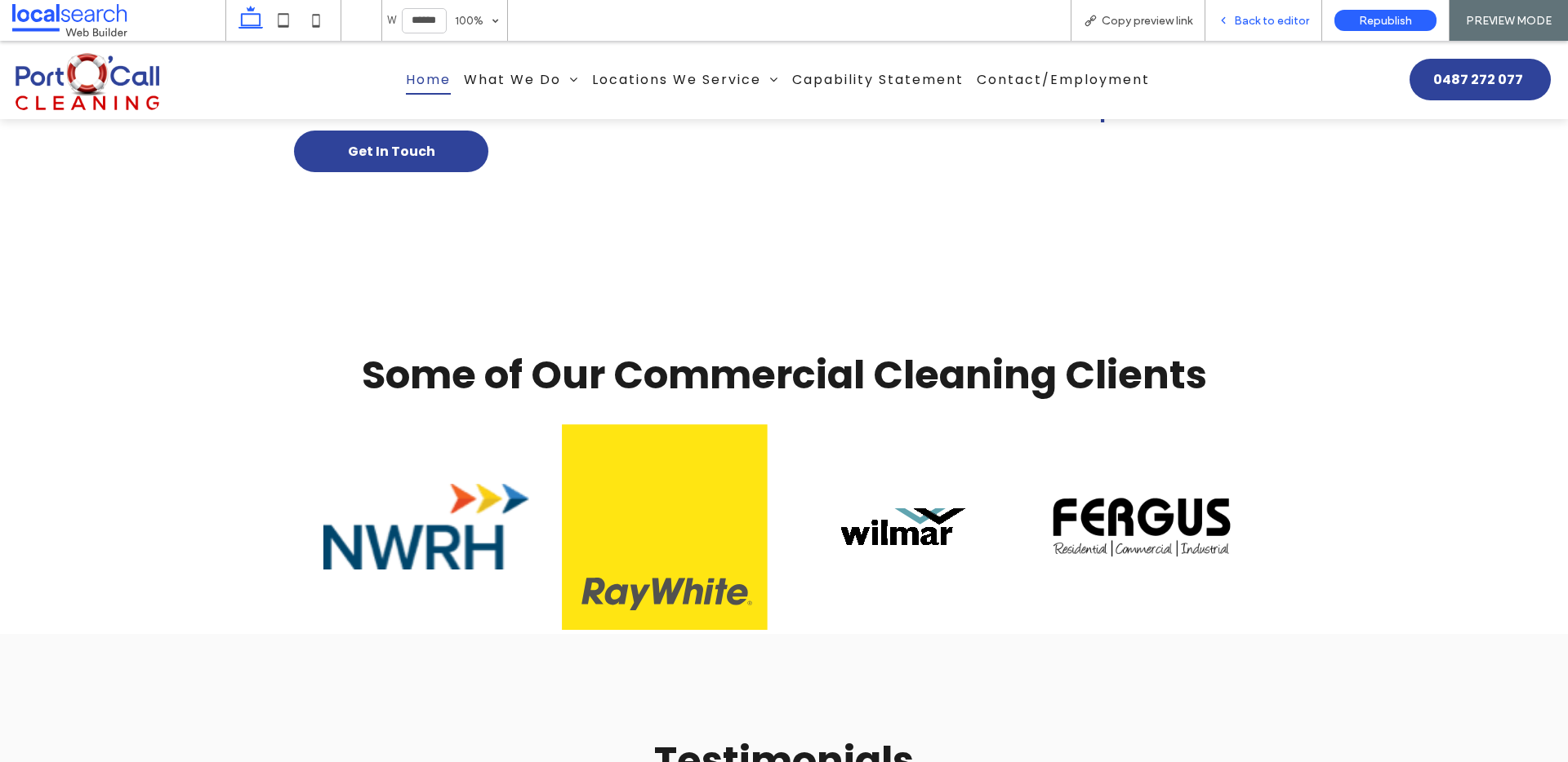
click at [1217, 4] on div "Back to editor" at bounding box center [1263, 20] width 117 height 41
click at [1243, 28] on div "Back to editor" at bounding box center [1263, 20] width 117 height 41
click at [1245, 20] on span "Back to editor" at bounding box center [1271, 20] width 75 height 14
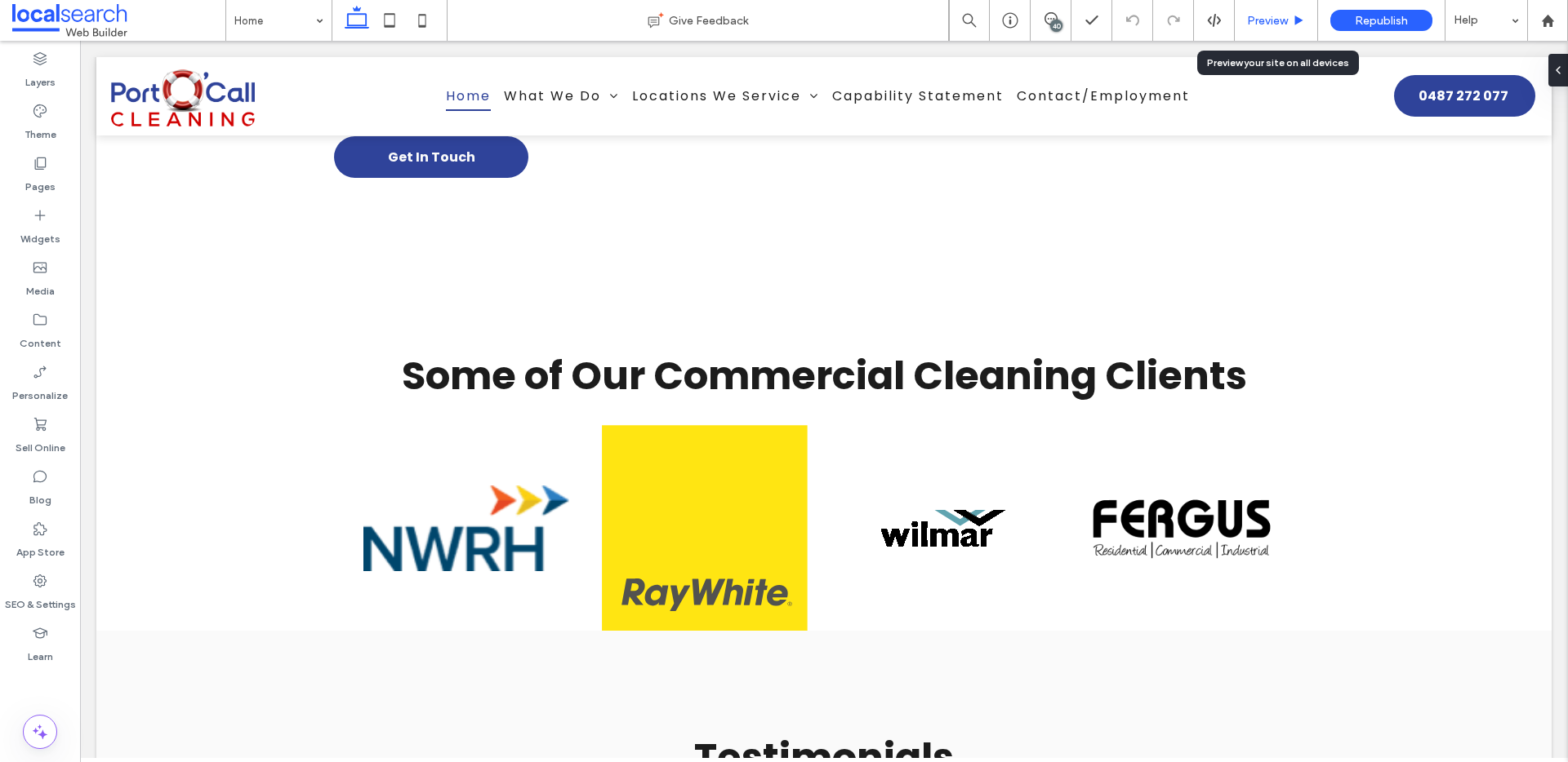
scroll to position [3126, 0]
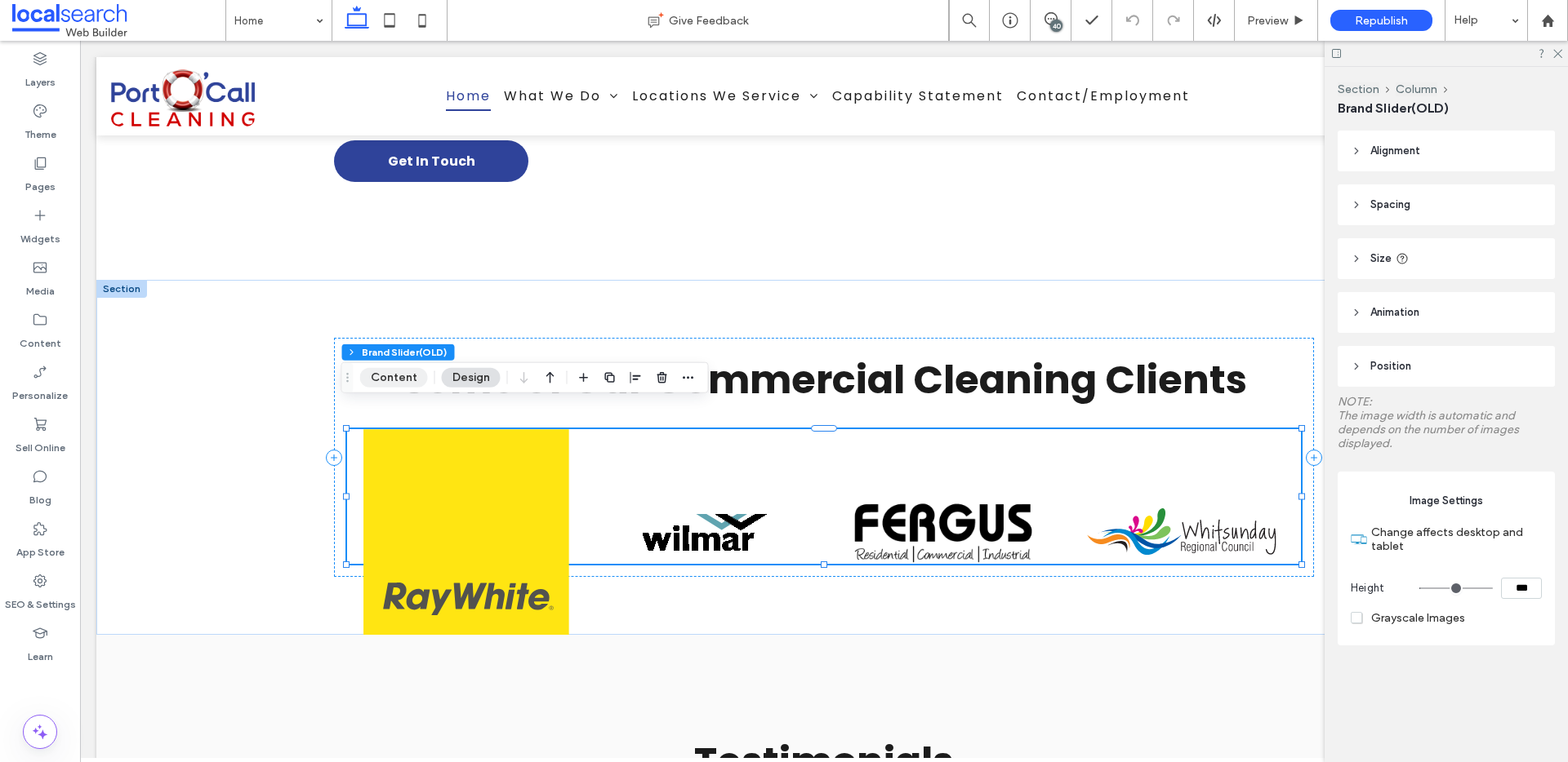
click at [414, 374] on button "Content" at bounding box center [394, 378] width 68 height 19
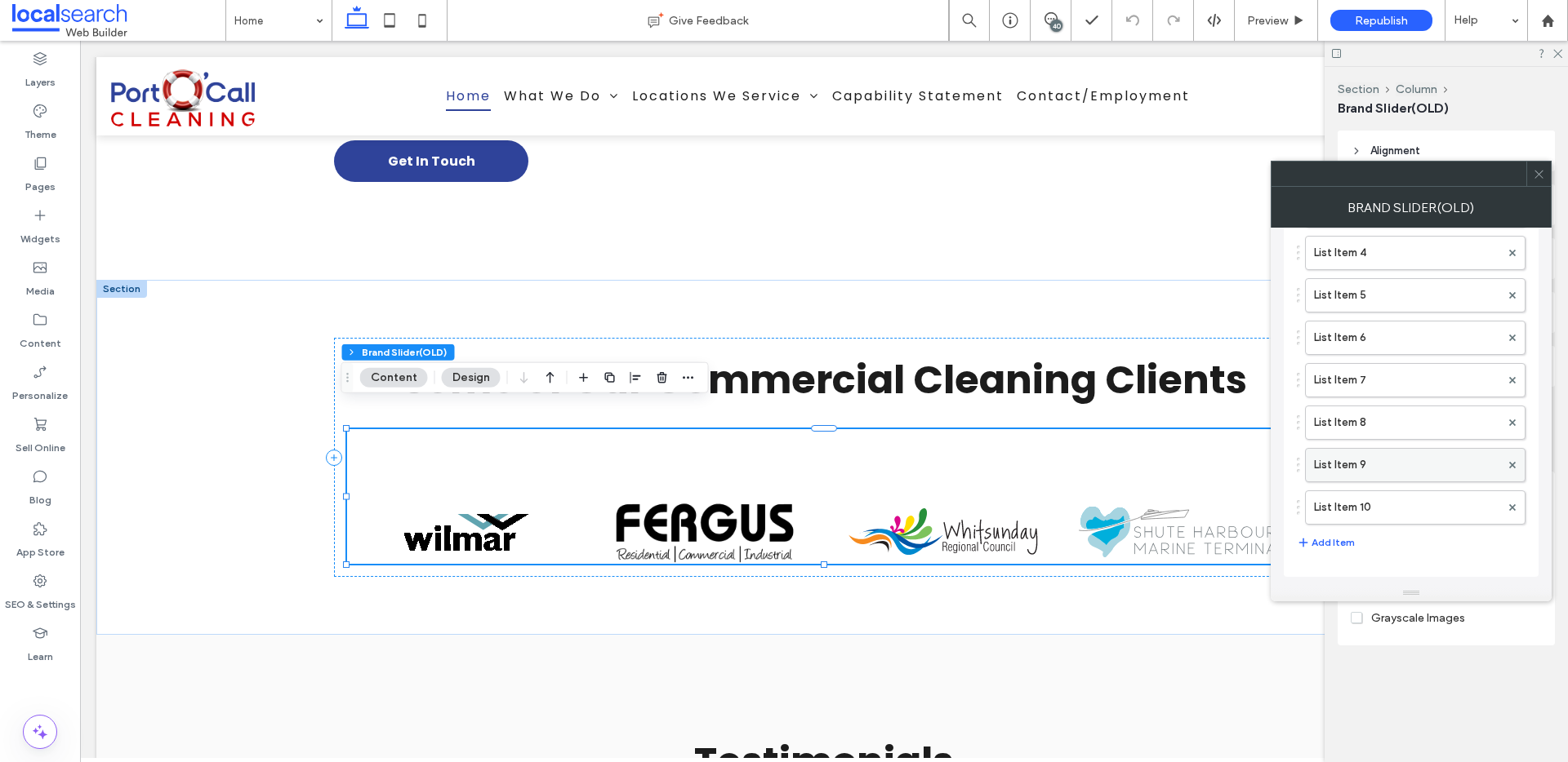
click at [1383, 472] on label "List Item 9" at bounding box center [1407, 465] width 186 height 32
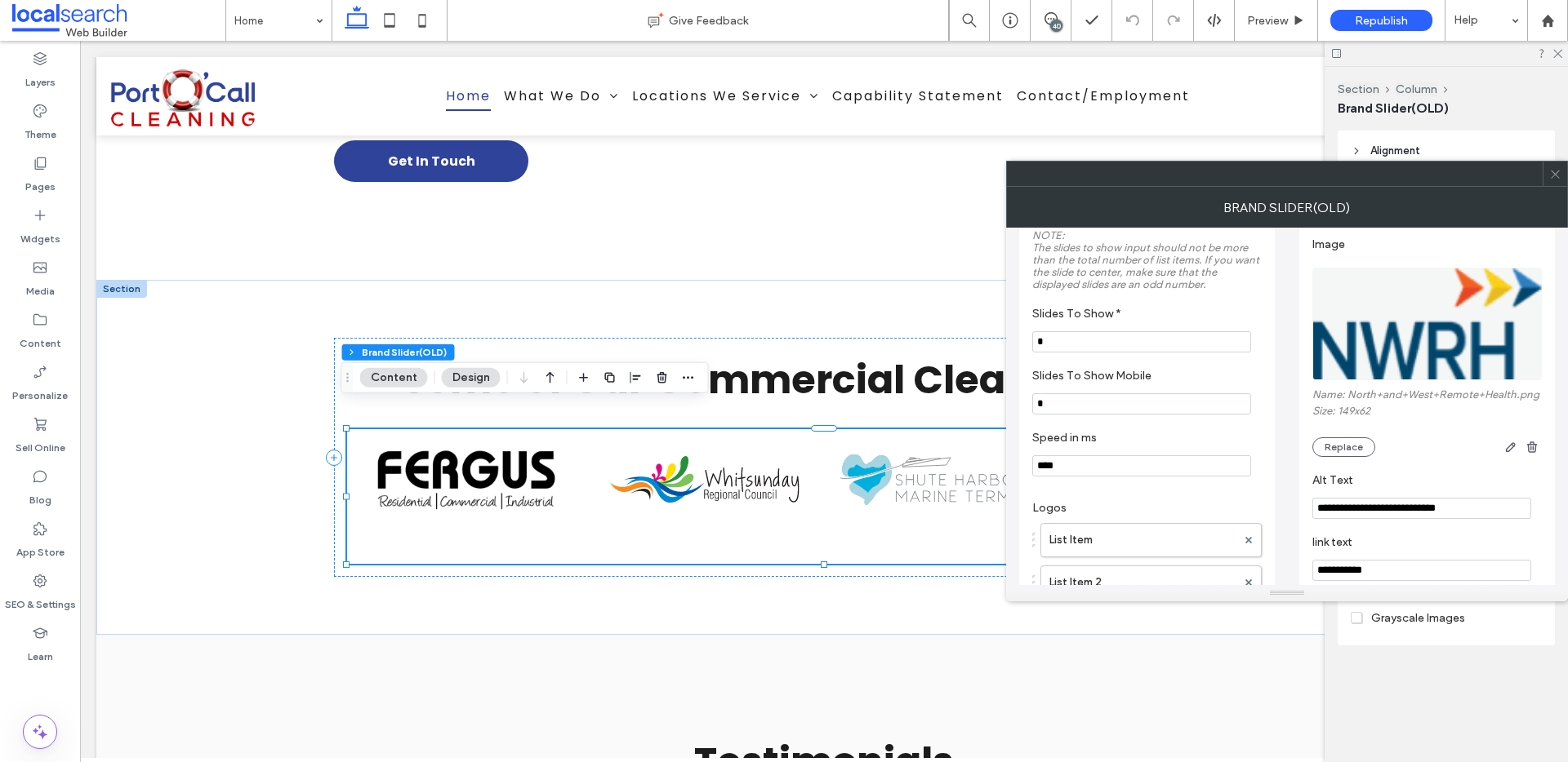
scroll to position [132, 0]
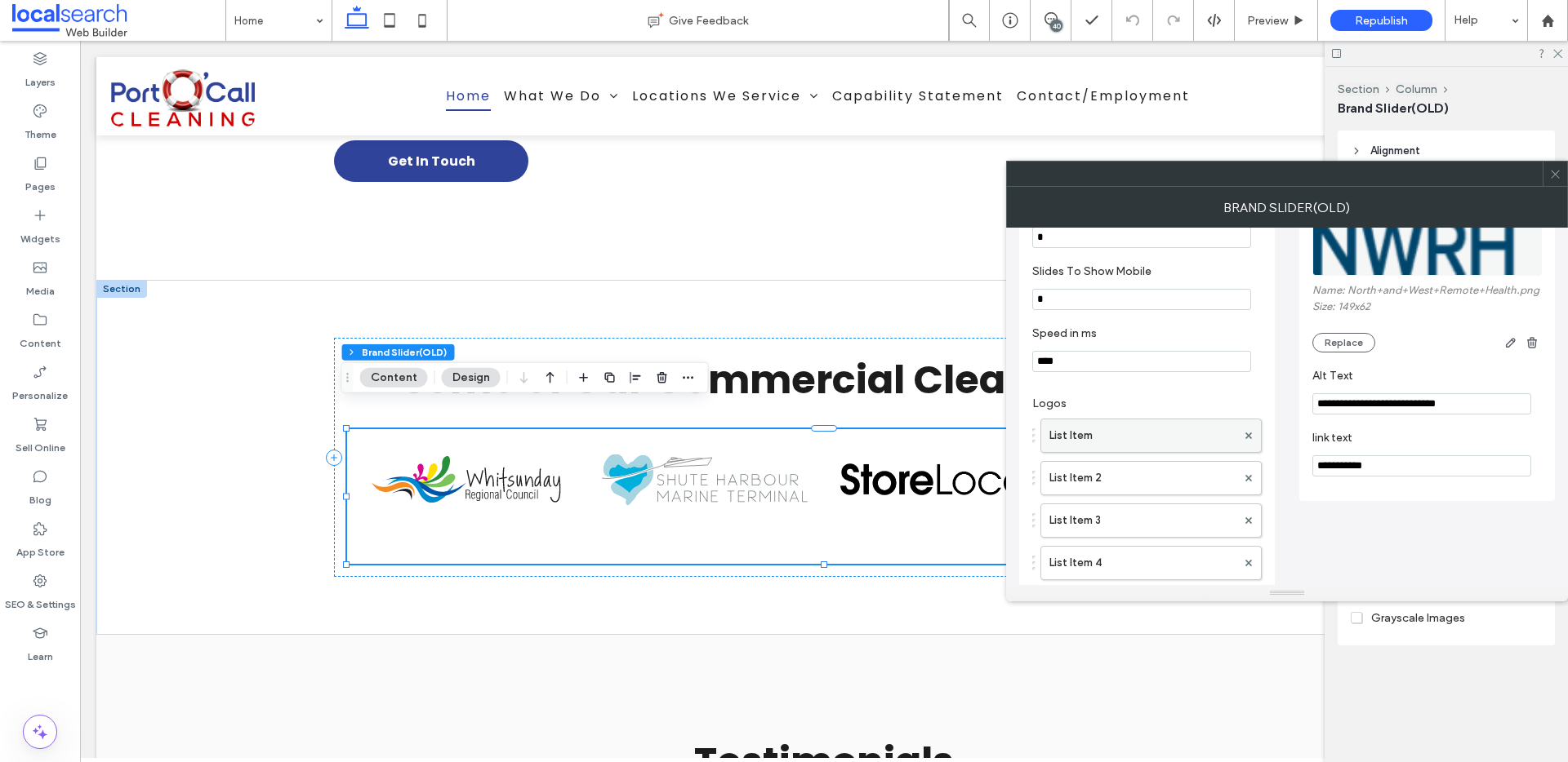
click at [1091, 432] on label "List Item" at bounding box center [1143, 435] width 187 height 32
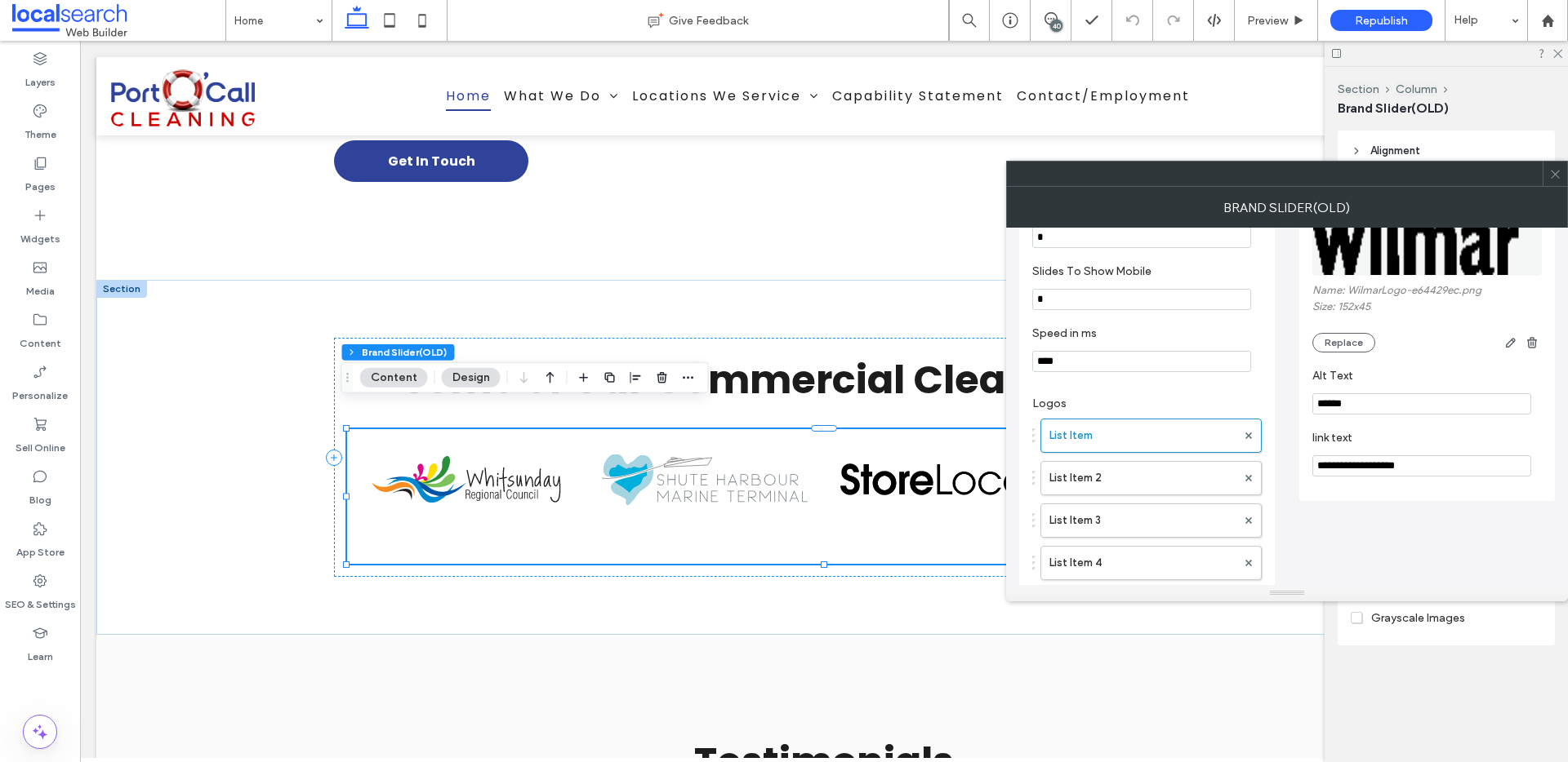
drag, startPoint x: 1444, startPoint y: 465, endPoint x: 1303, endPoint y: 468, distance: 141.0
click at [1305, 468] on div "**********" at bounding box center [1427, 305] width 256 height 393
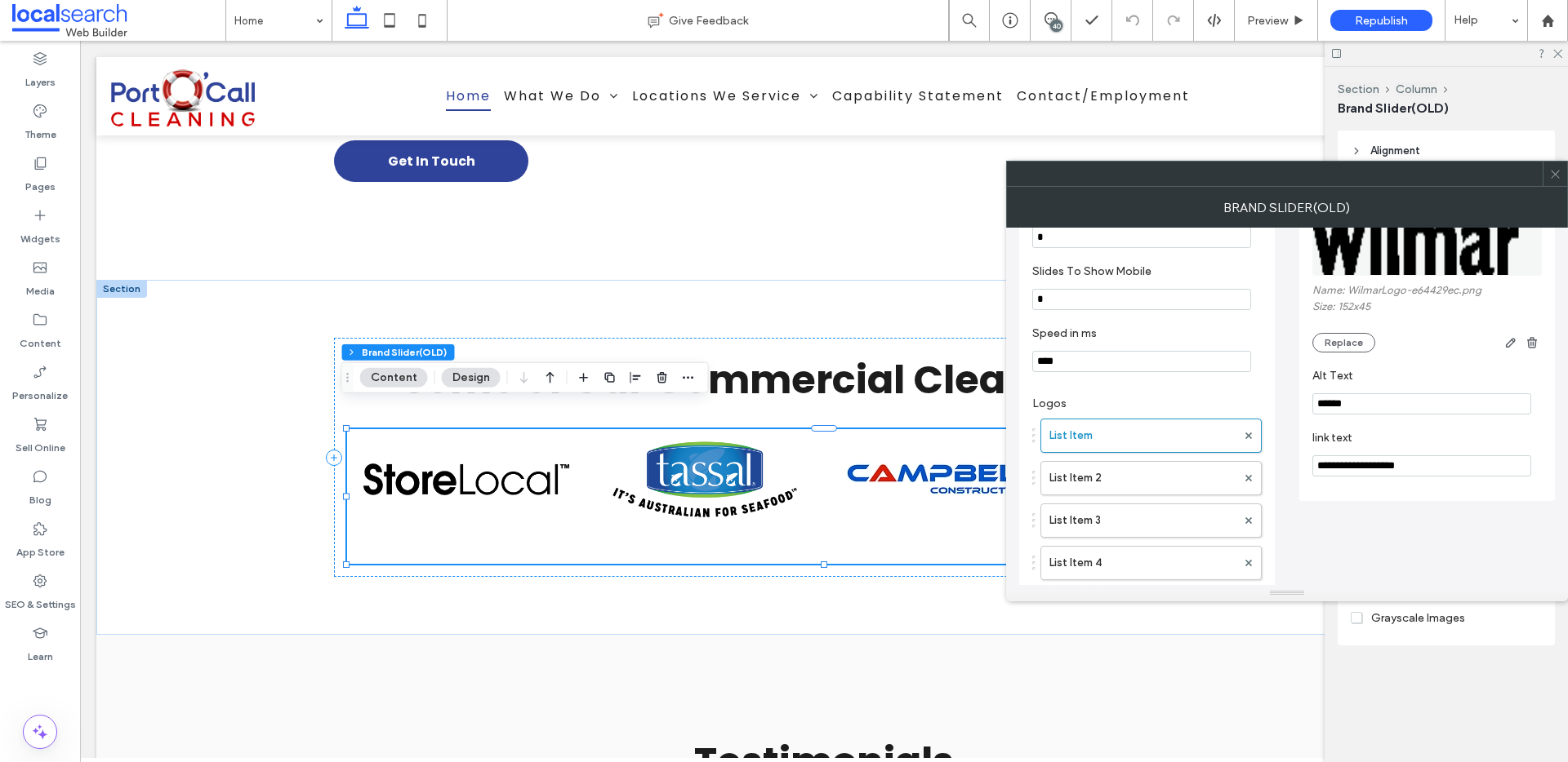
paste input "**********"
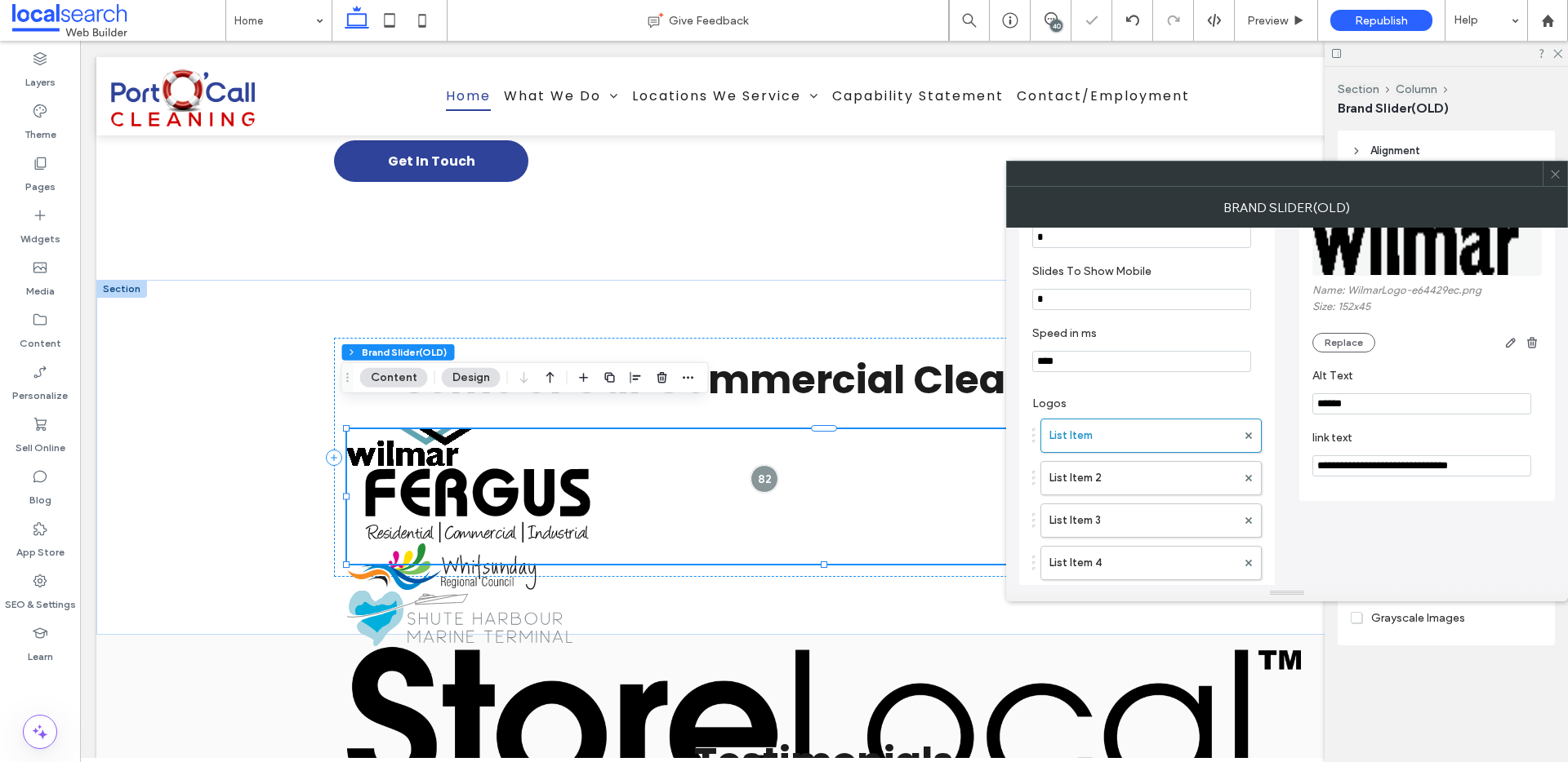
type input "**********"
click at [1551, 176] on icon at bounding box center [1554, 174] width 12 height 12
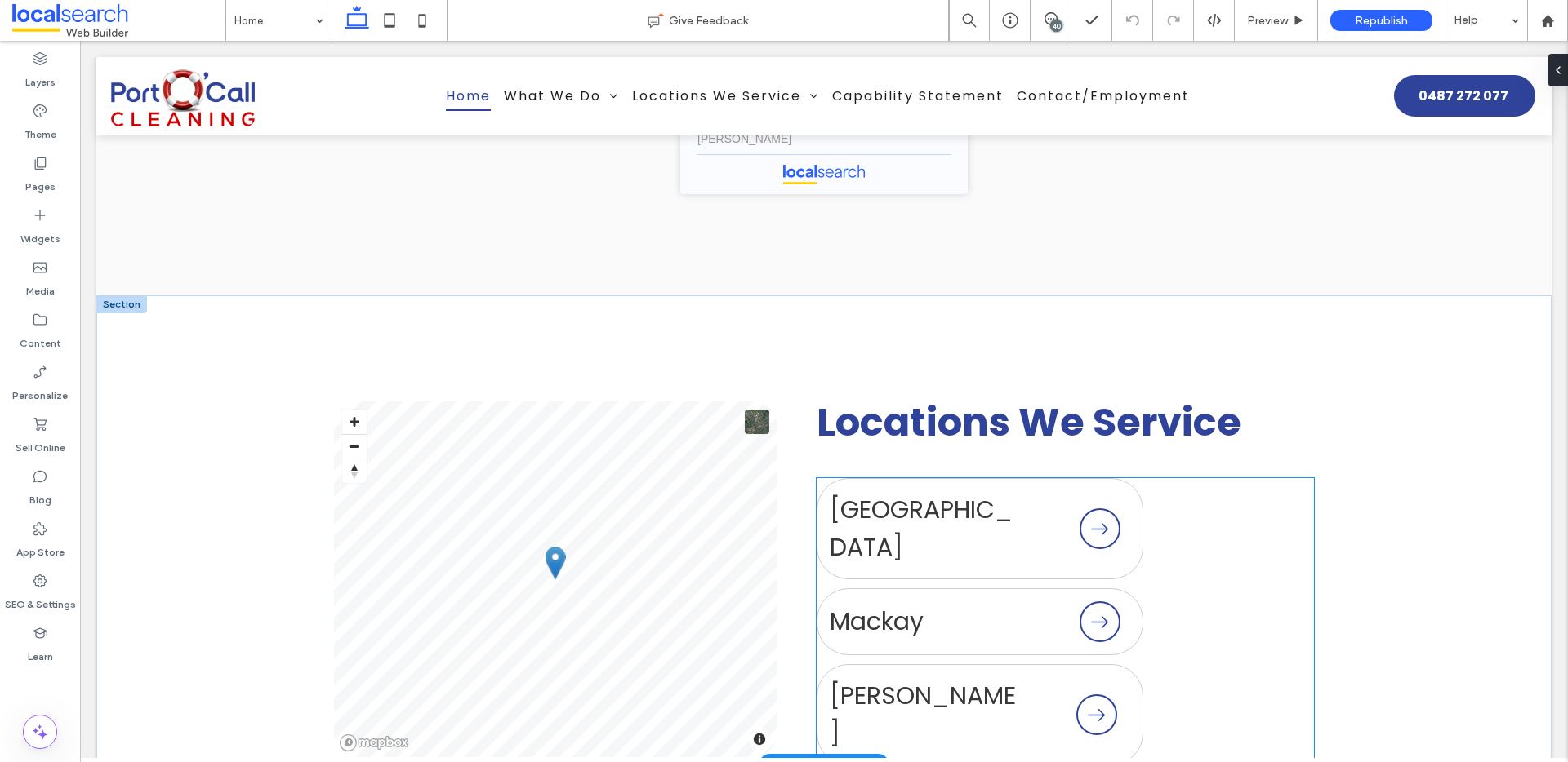
scroll to position [4817, 0]
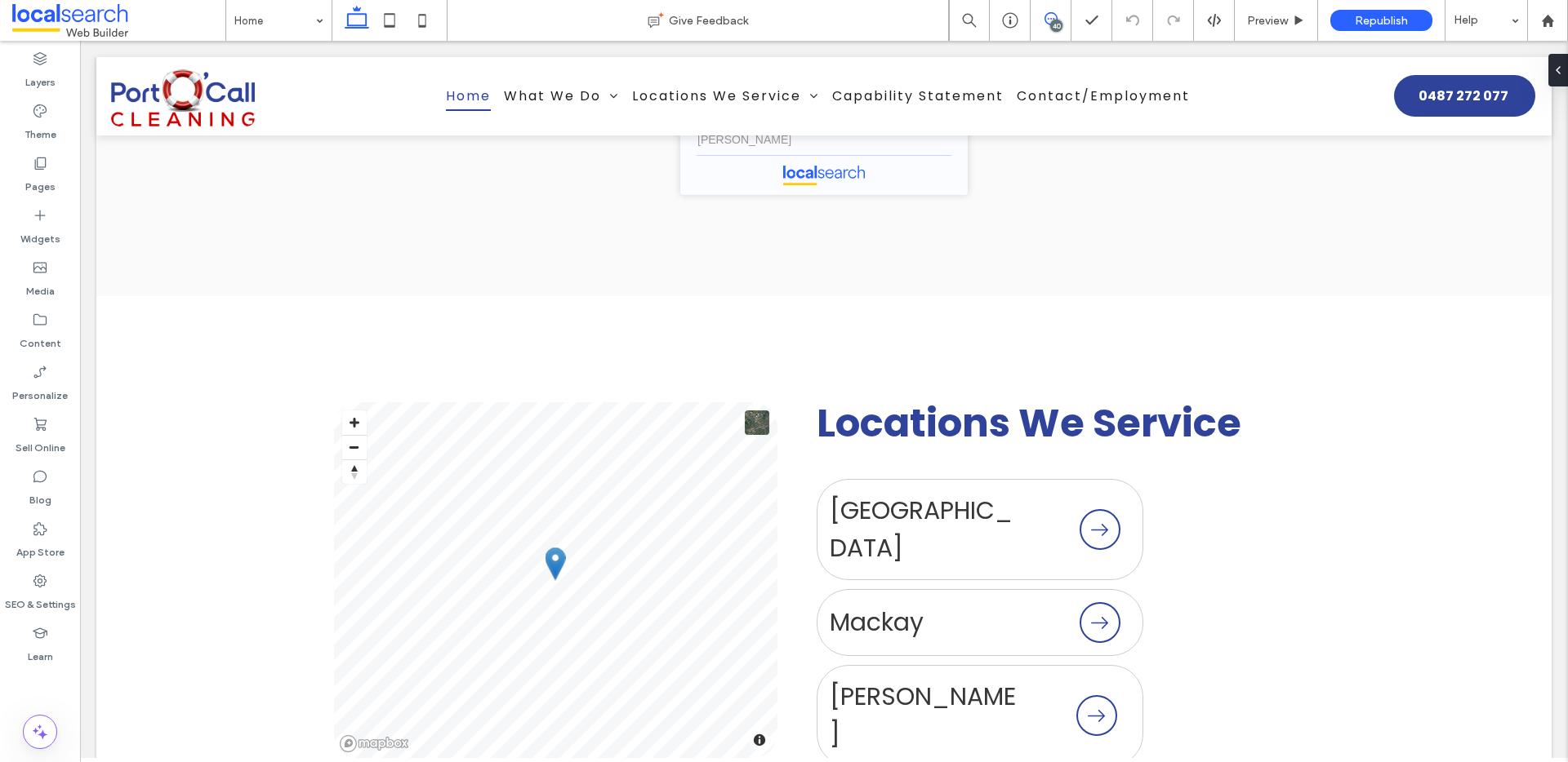
click at [1059, 14] on span at bounding box center [1050, 19] width 40 height 13
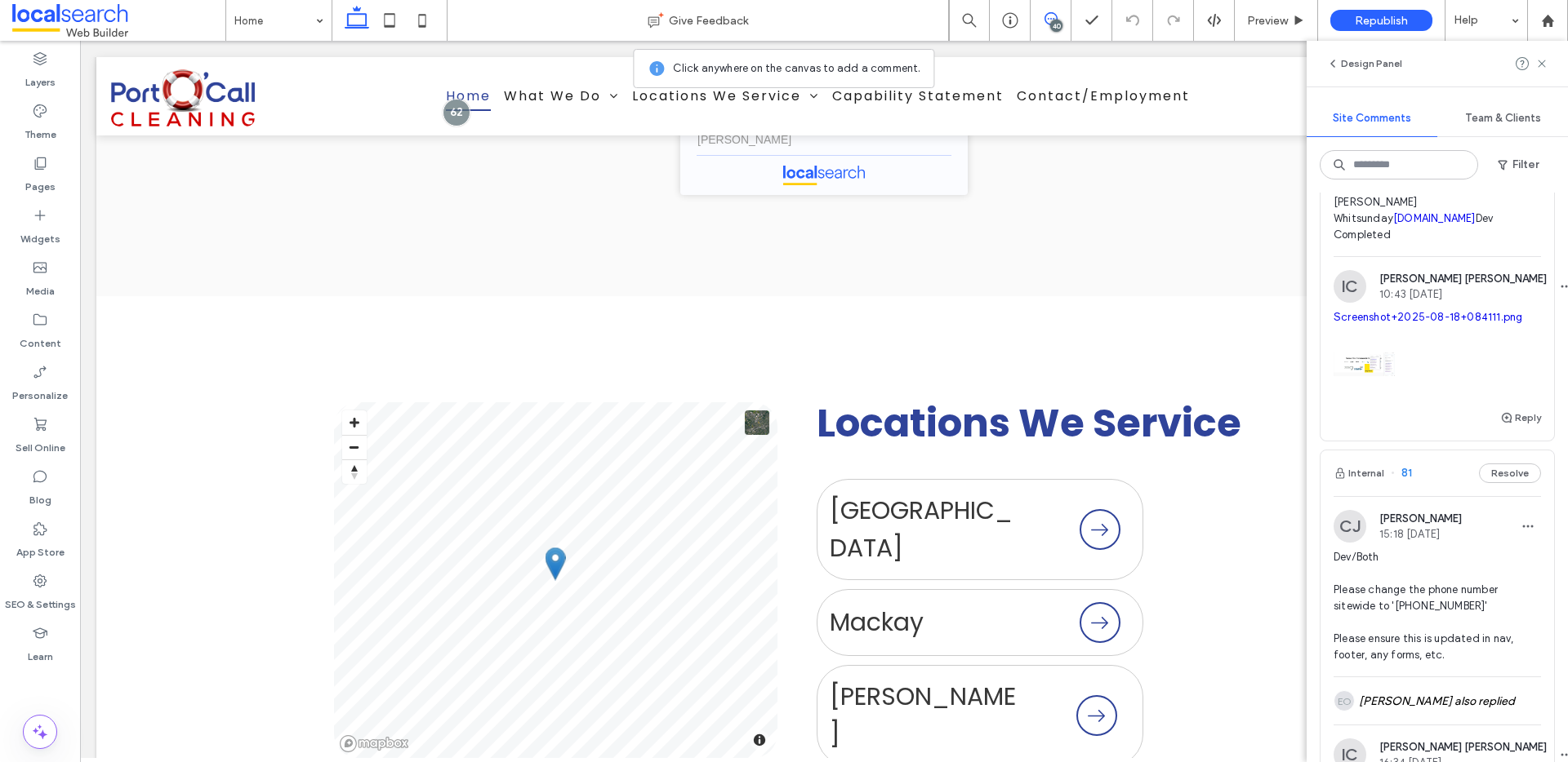
scroll to position [2273, 0]
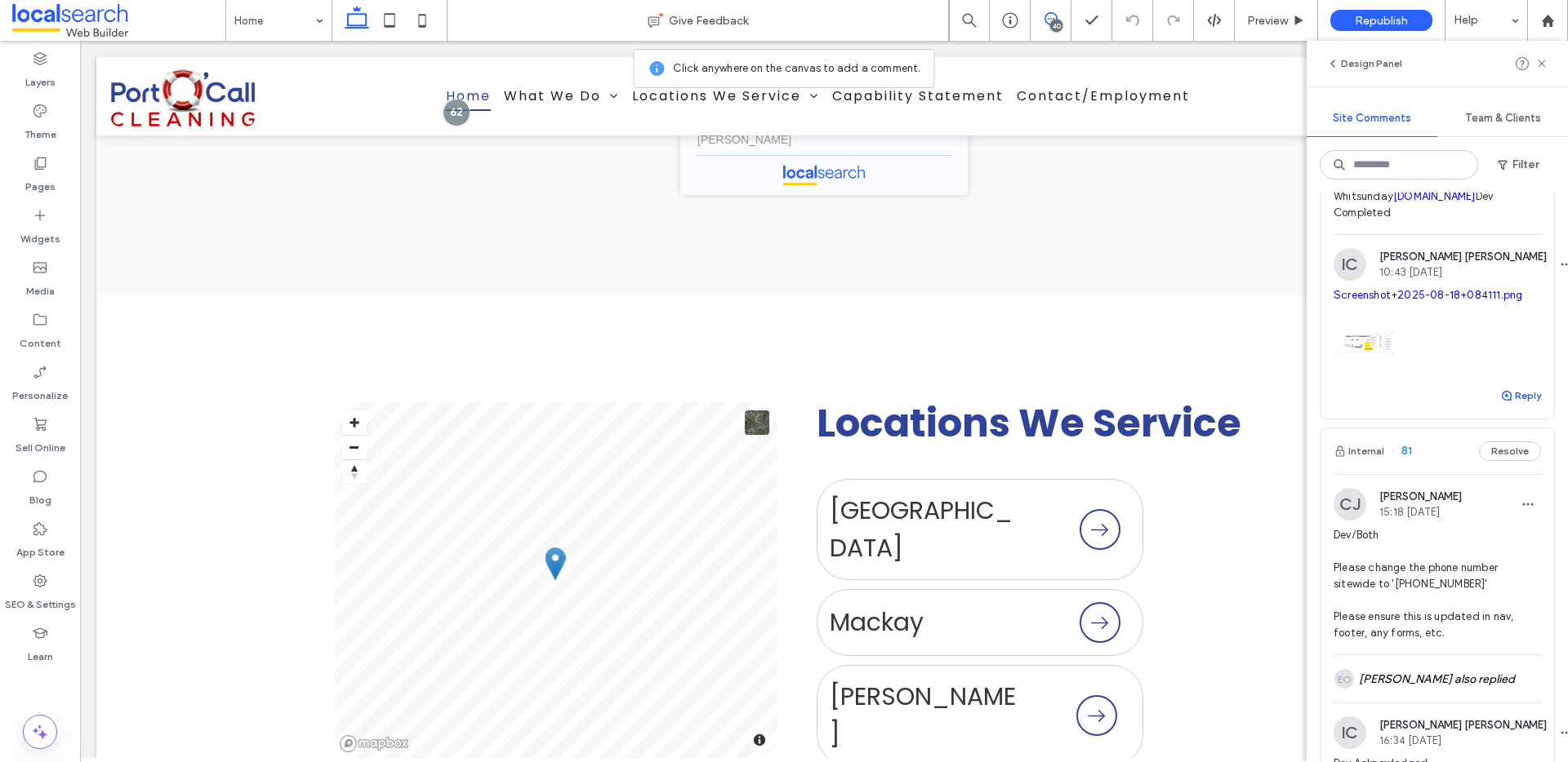
click at [1512, 406] on button "Reply" at bounding box center [1521, 395] width 41 height 19
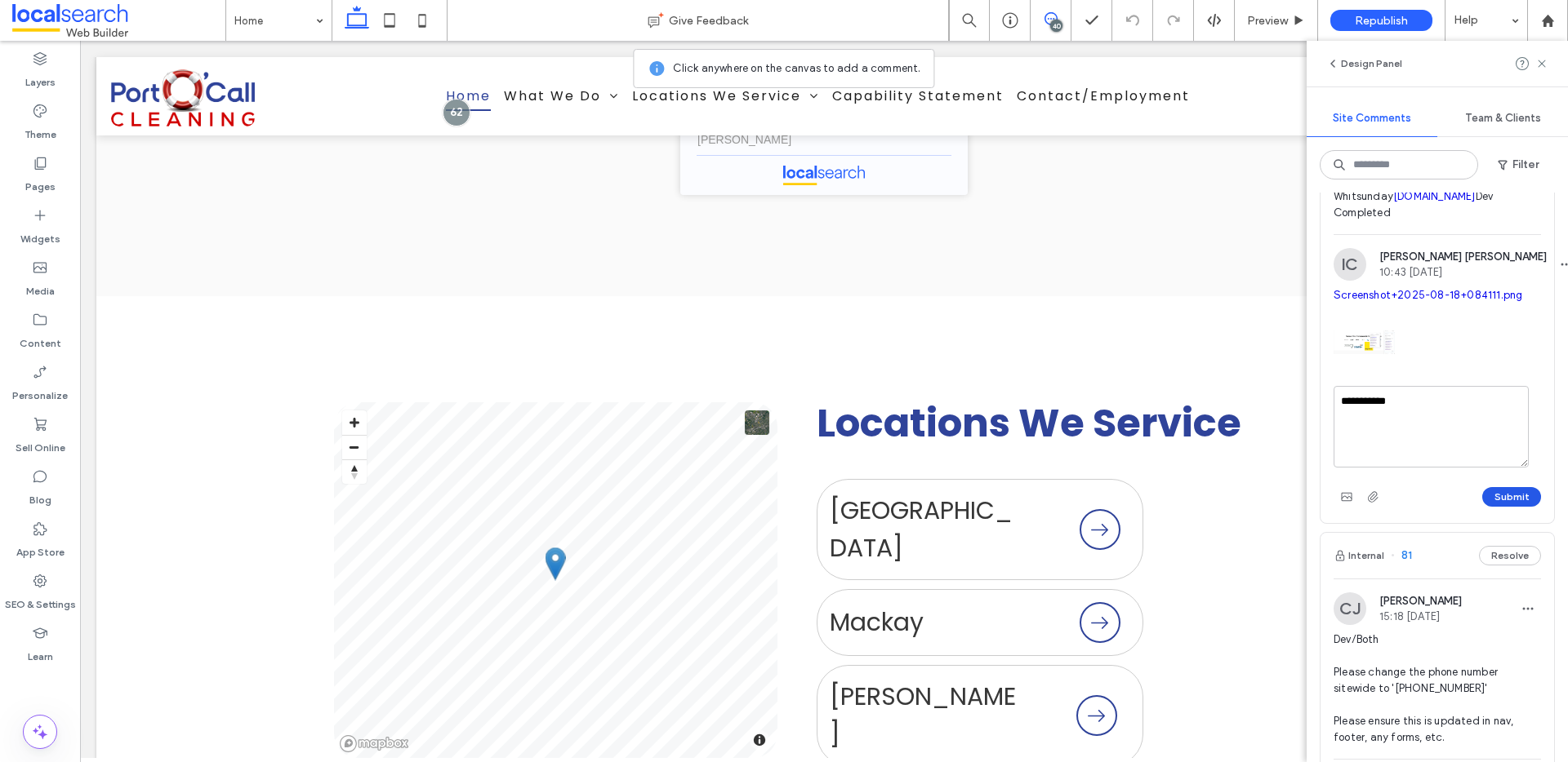
type textarea "**********"
click at [1521, 506] on button "Submit" at bounding box center [1511, 496] width 58 height 19
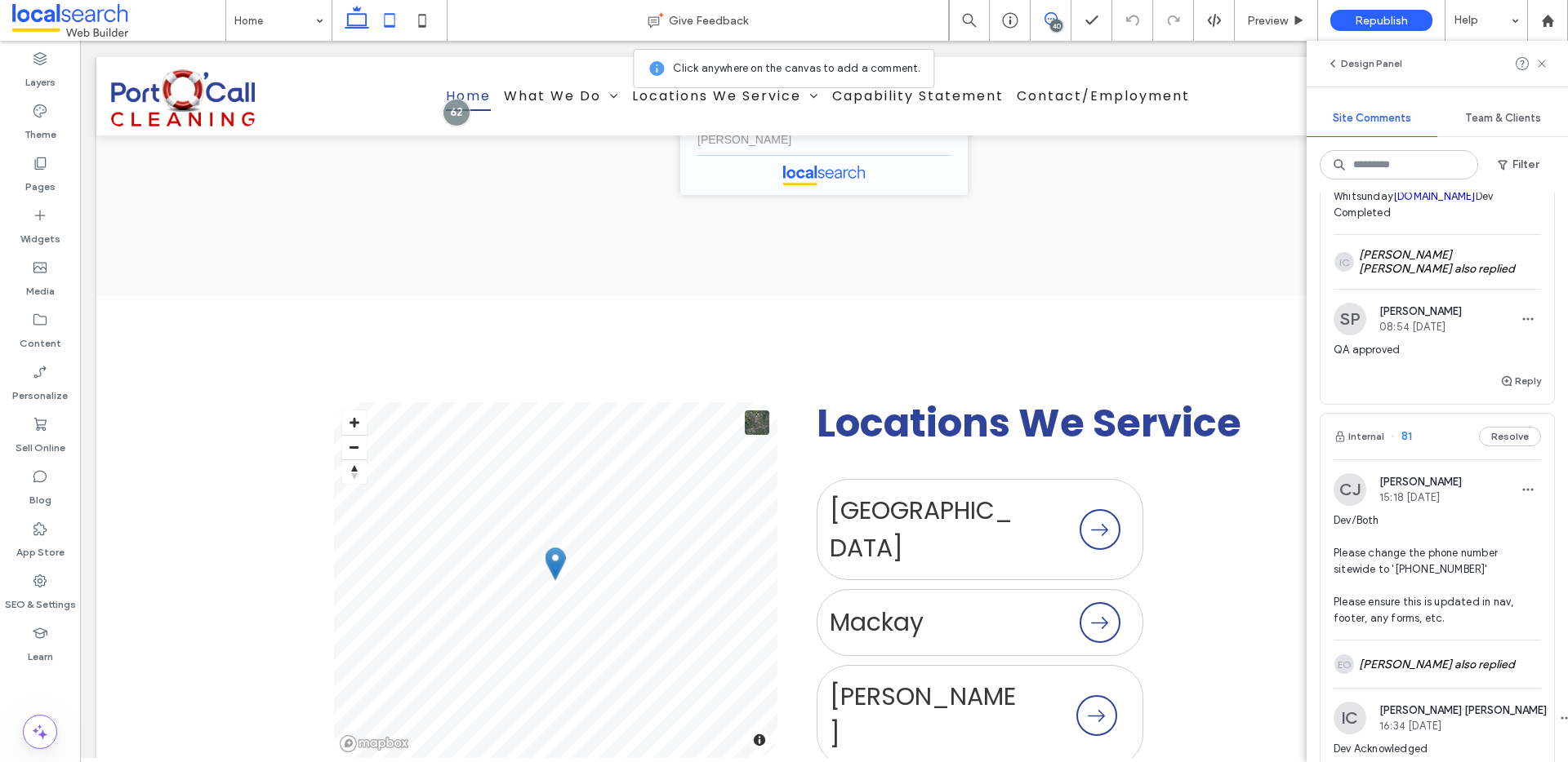
click at [390, 22] on icon at bounding box center [389, 19] width 32 height 32
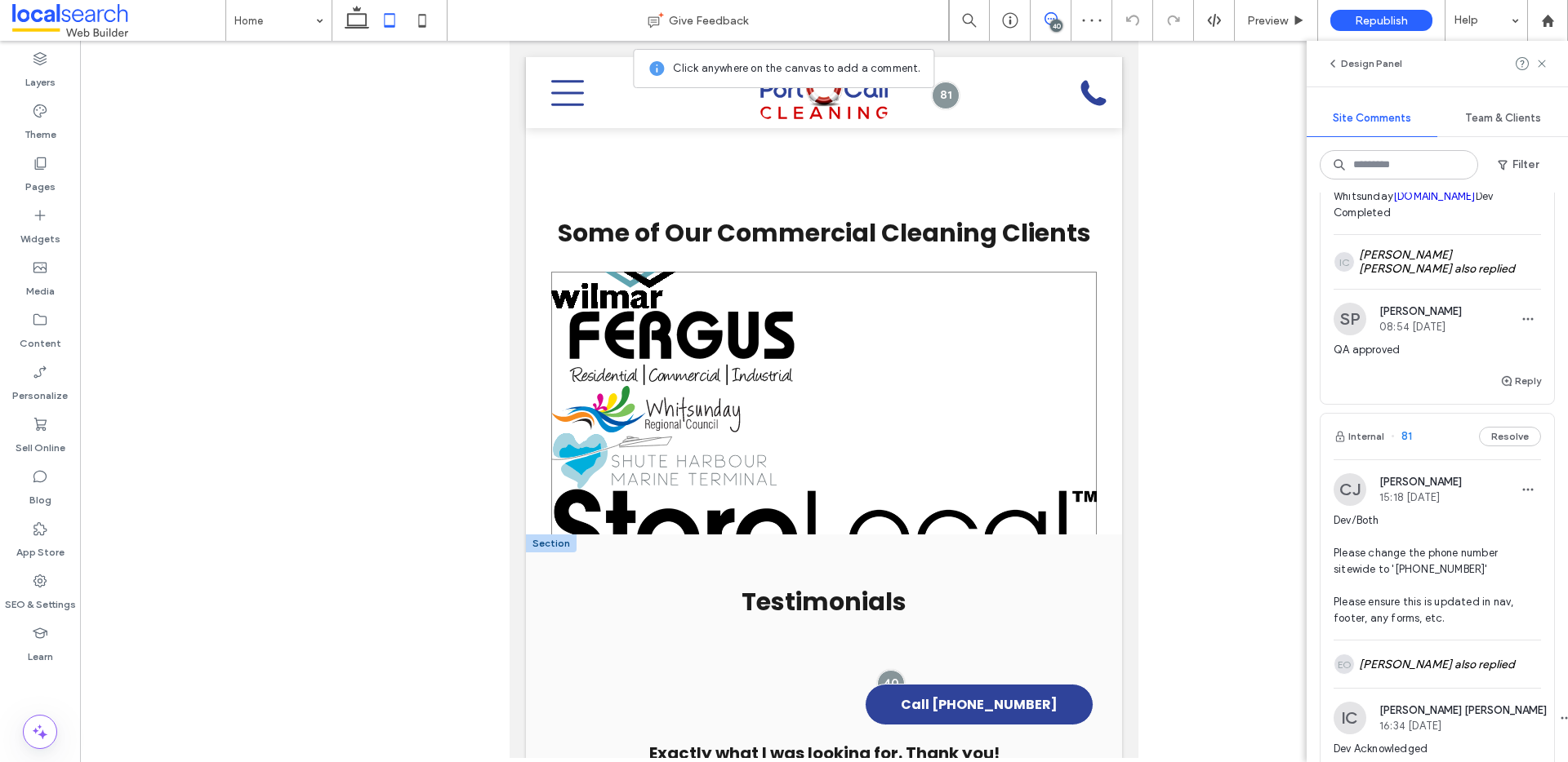
scroll to position [2457, 0]
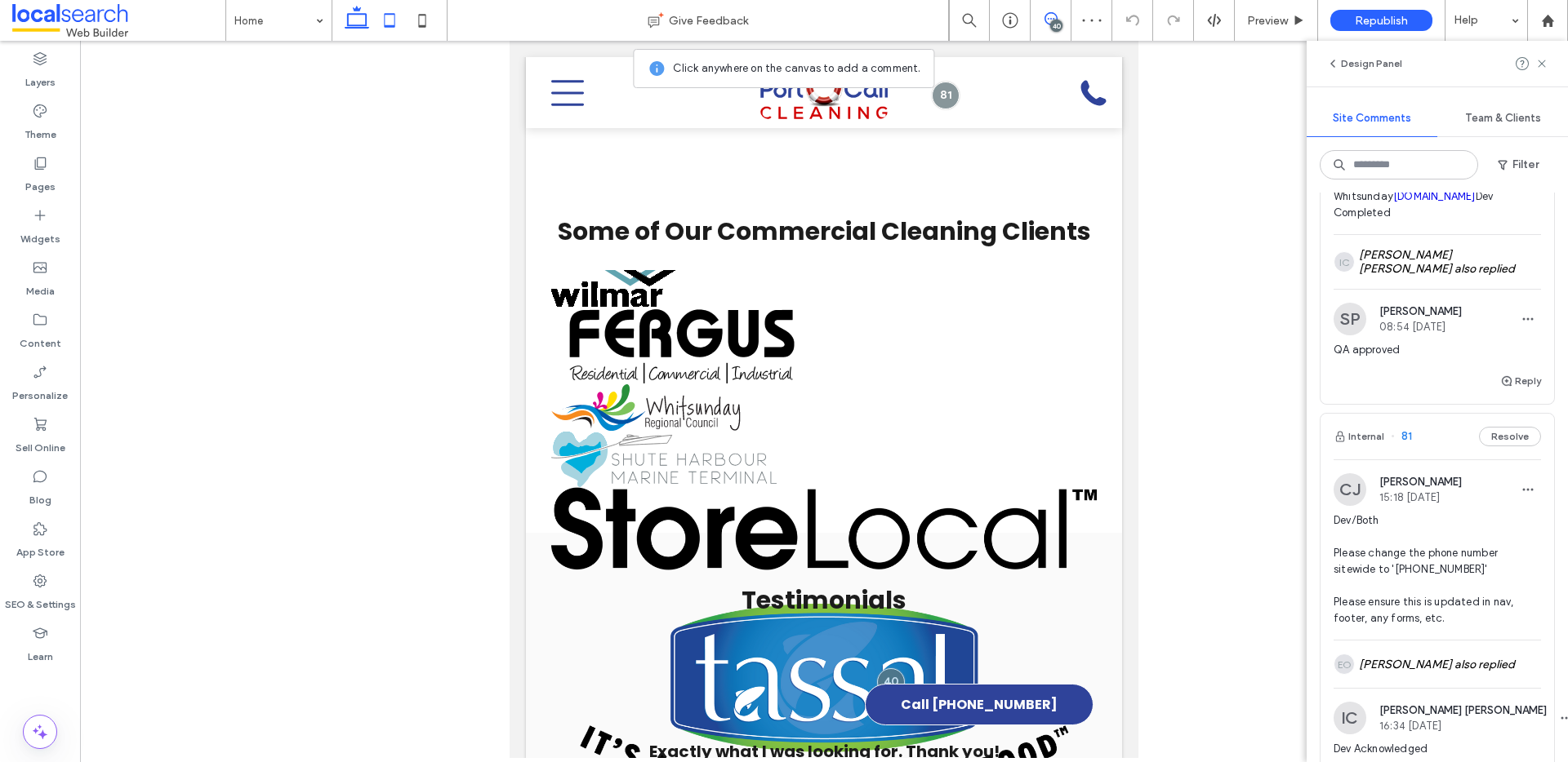
click at [355, 25] on use at bounding box center [357, 17] width 24 height 23
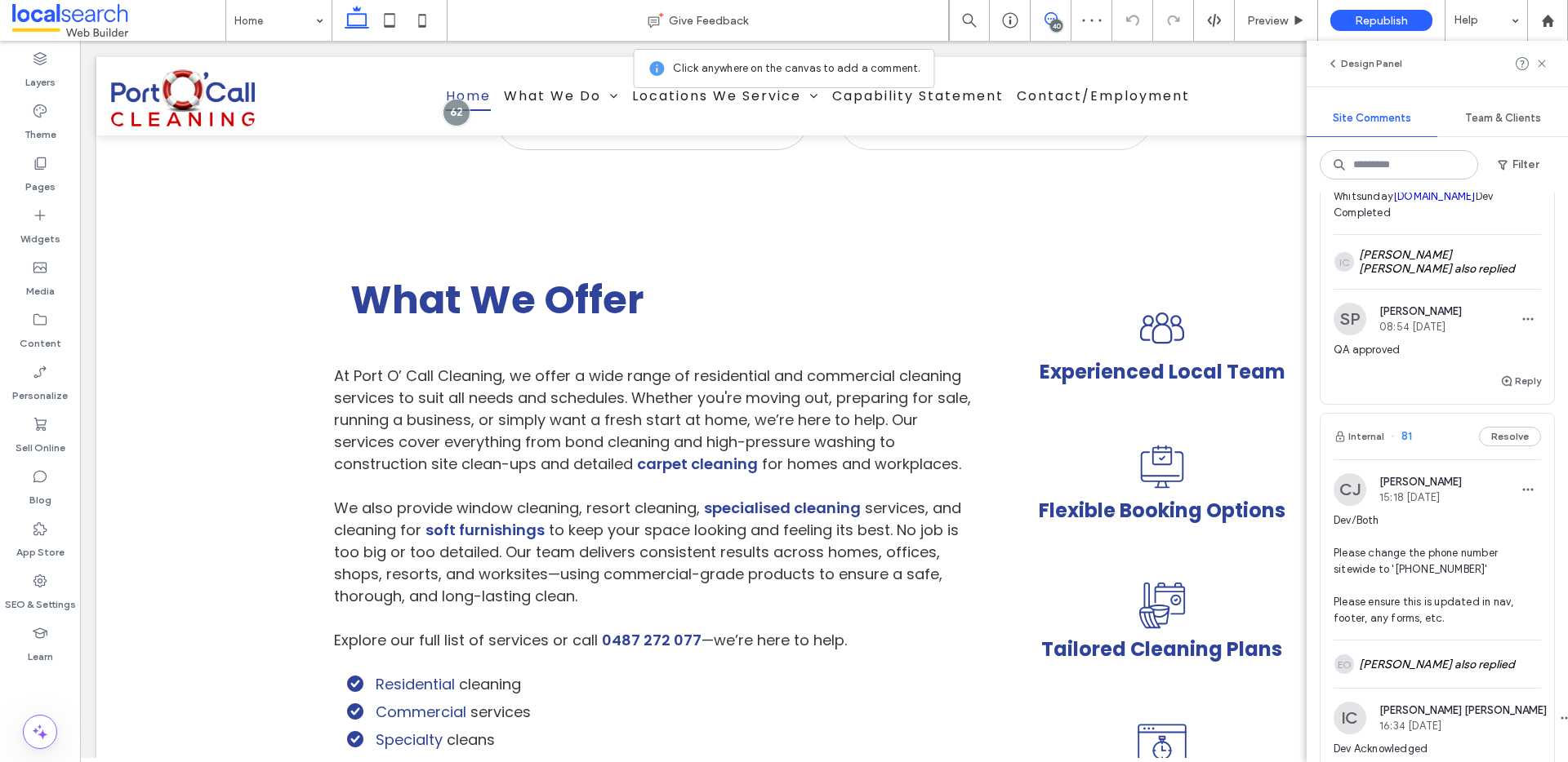
scroll to position [3245, 0]
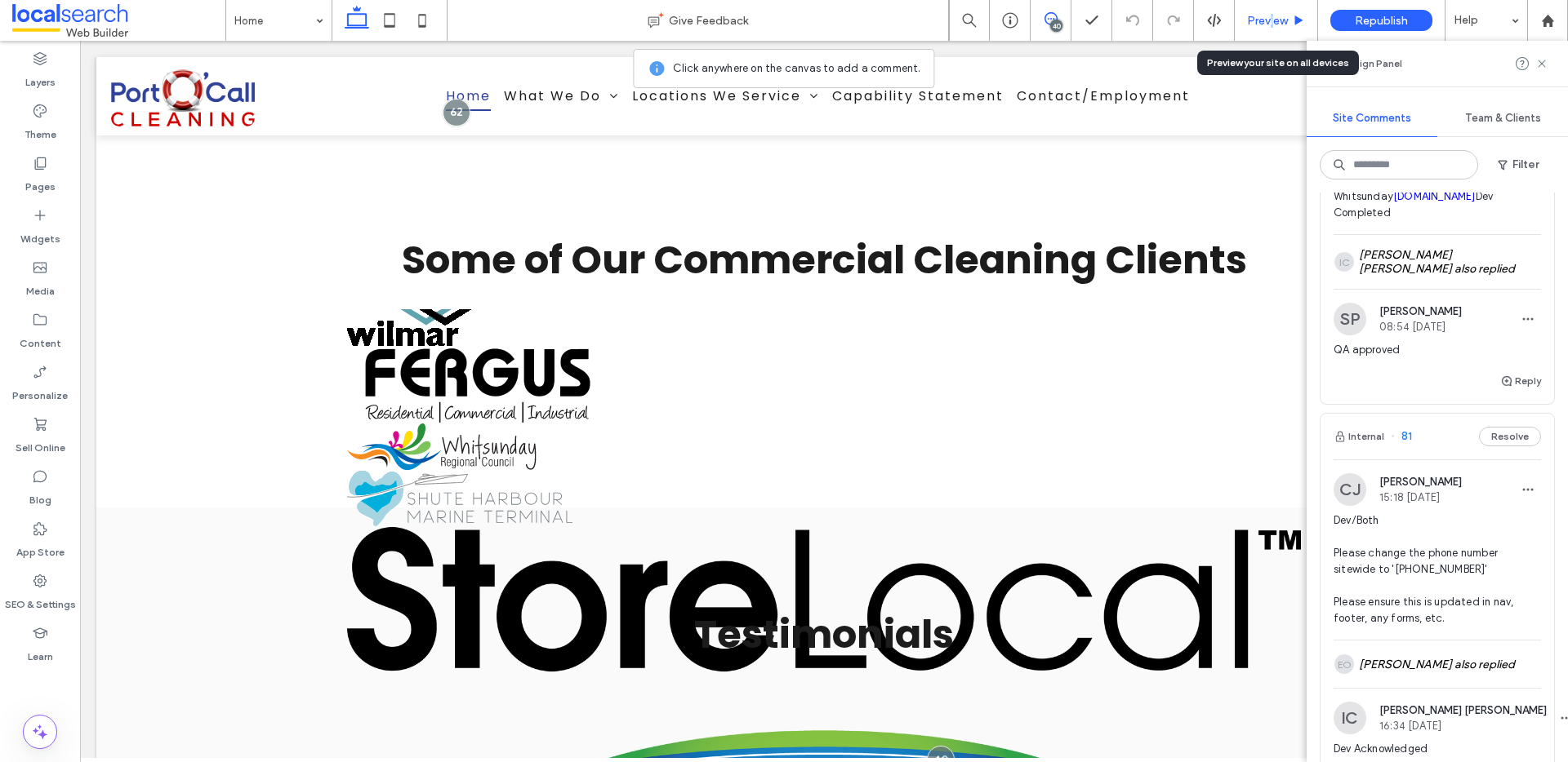
click at [1273, 19] on span "Preview" at bounding box center [1267, 20] width 41 height 14
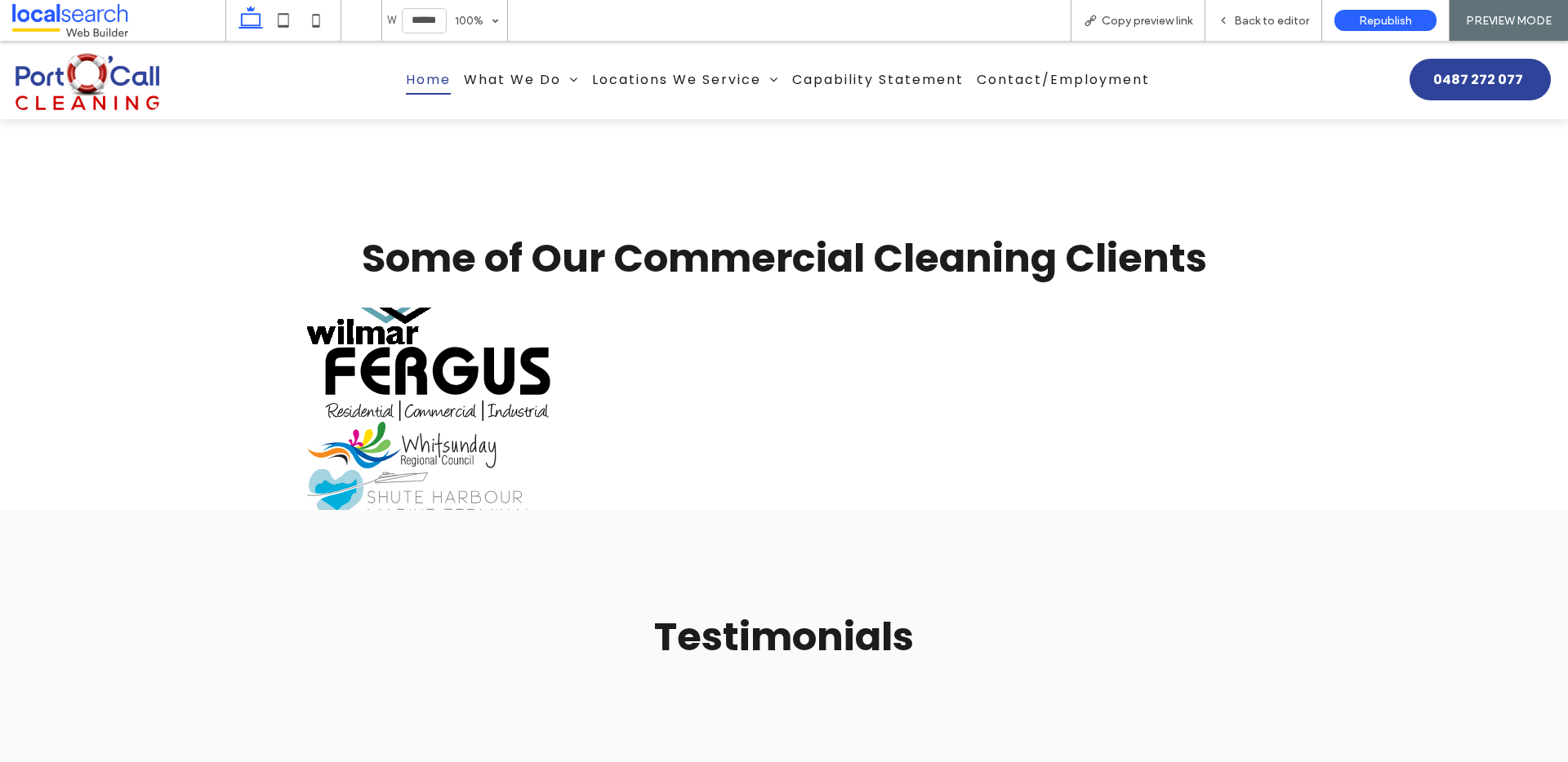
scroll to position [3261, 0]
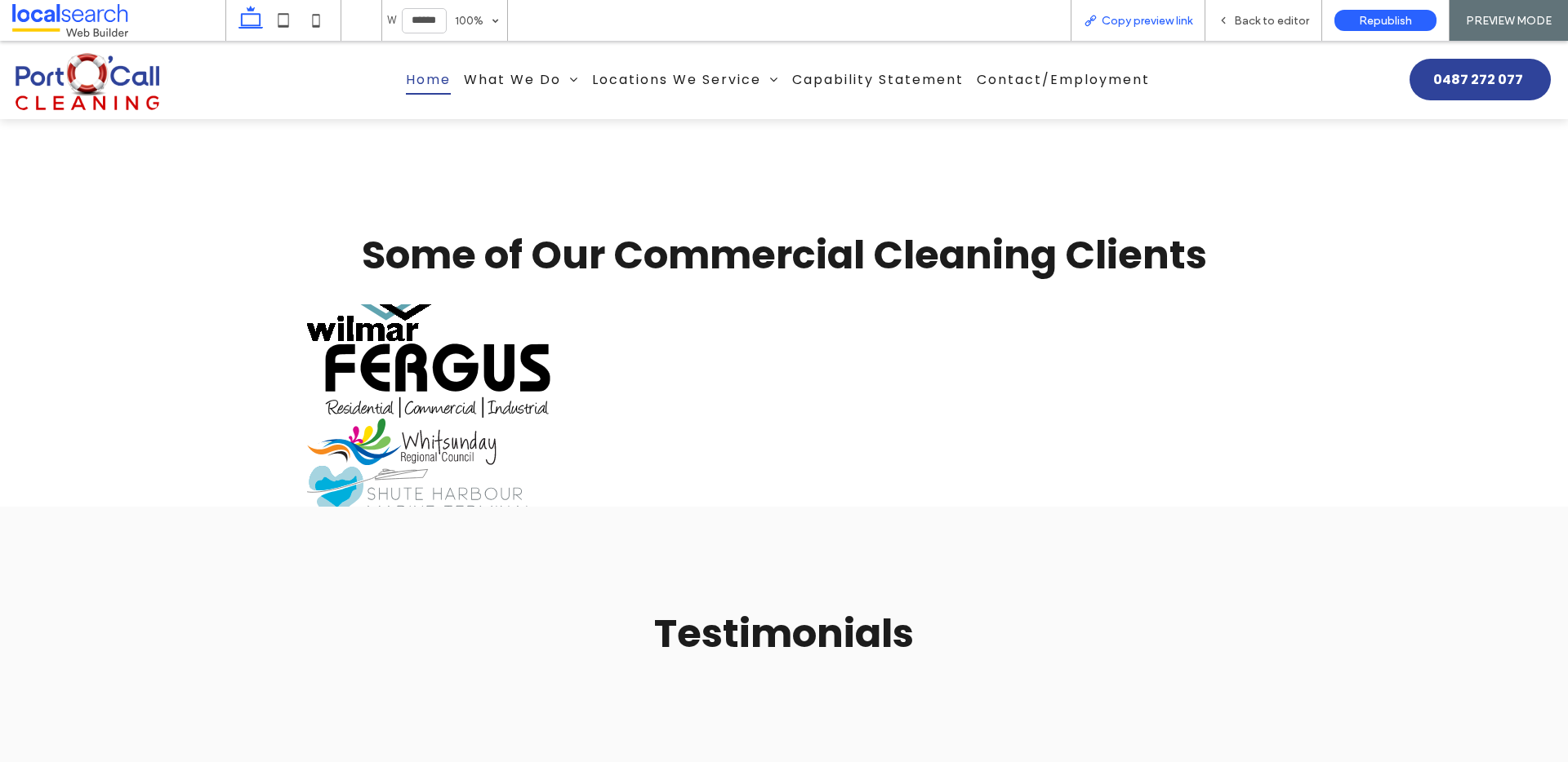
click at [1144, 19] on span "Copy preview link" at bounding box center [1147, 20] width 91 height 14
click at [1249, 18] on span "Back to editor" at bounding box center [1271, 20] width 75 height 14
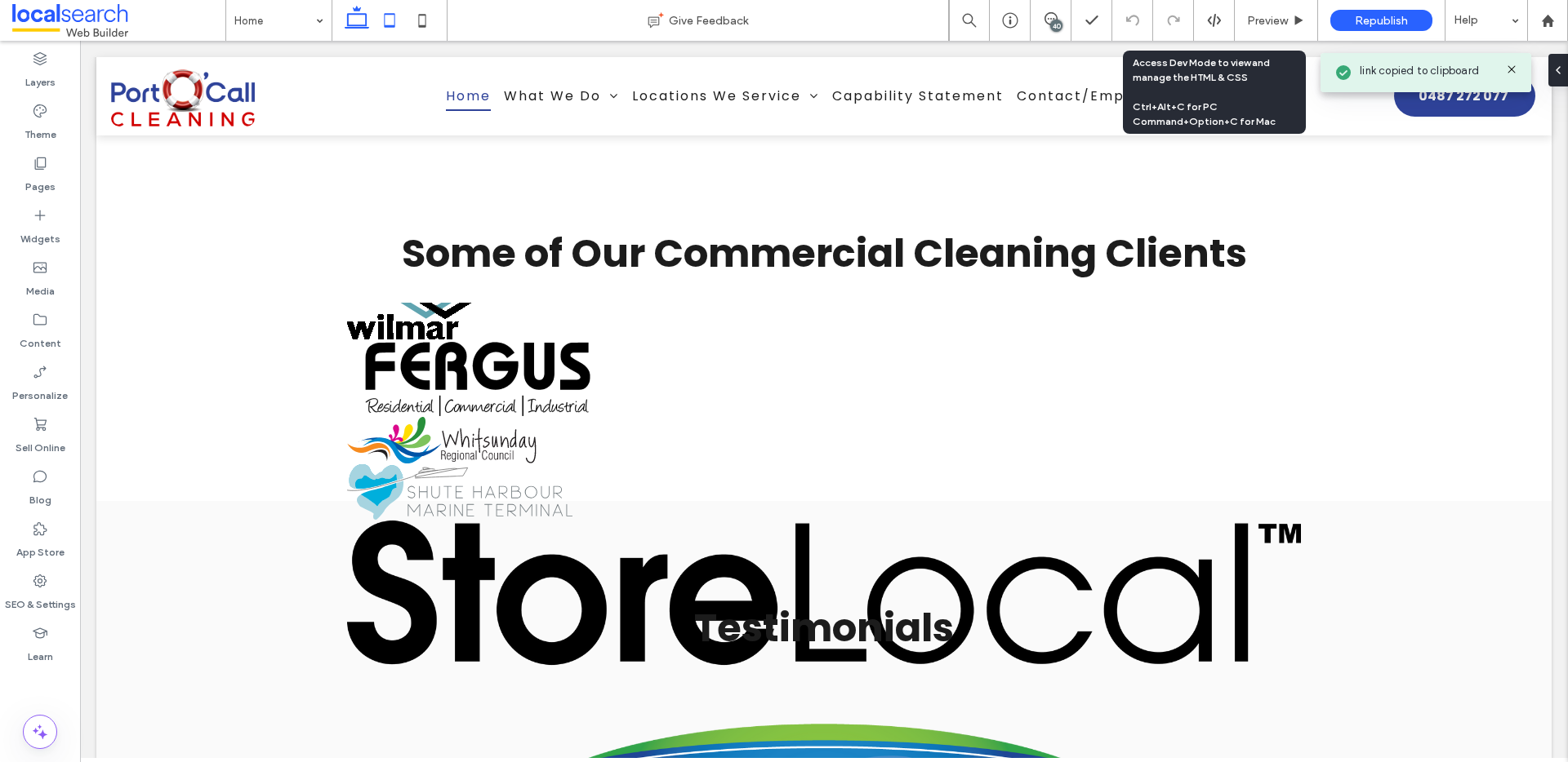
scroll to position [3245, 0]
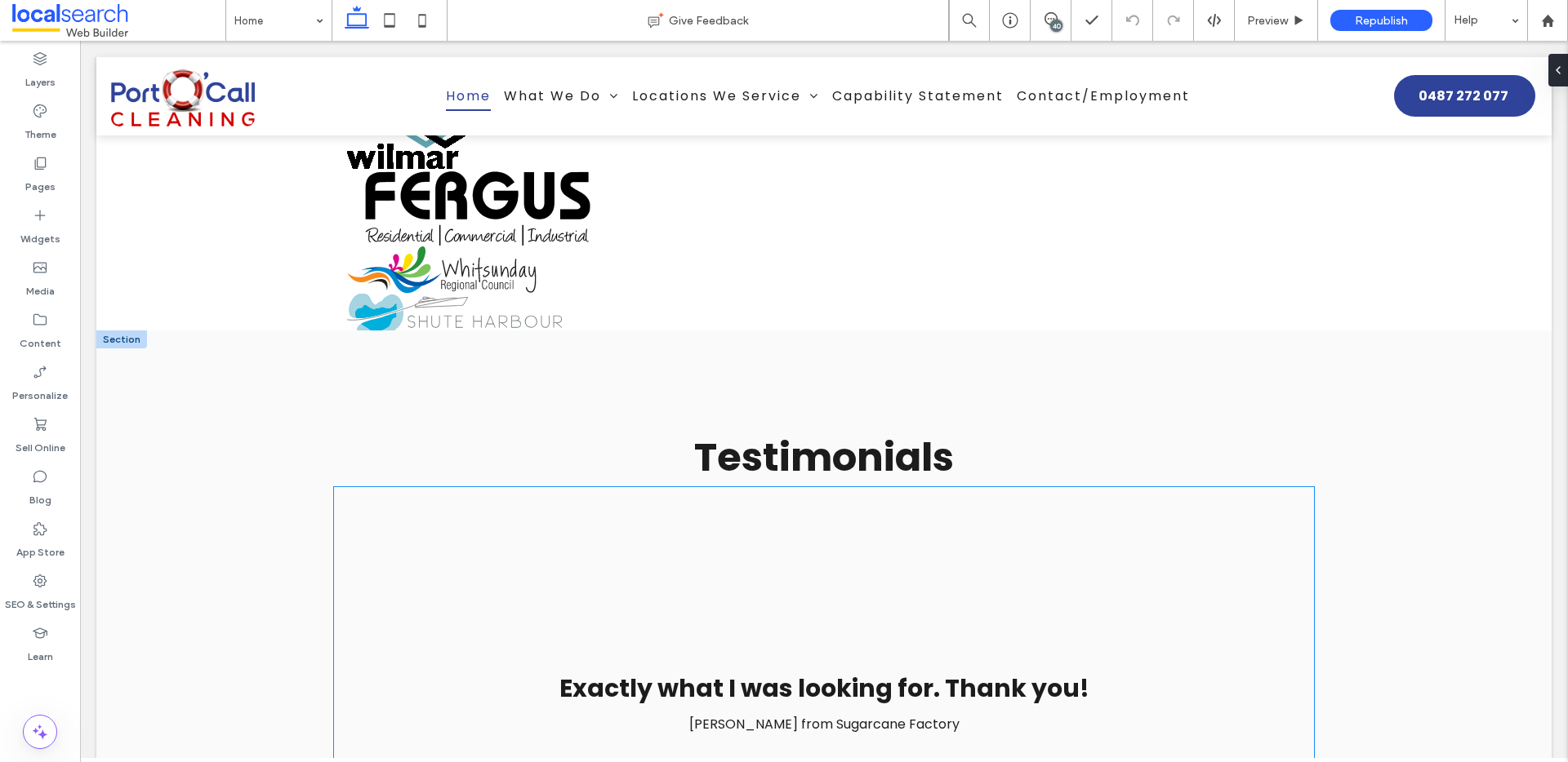
scroll to position [3420, 0]
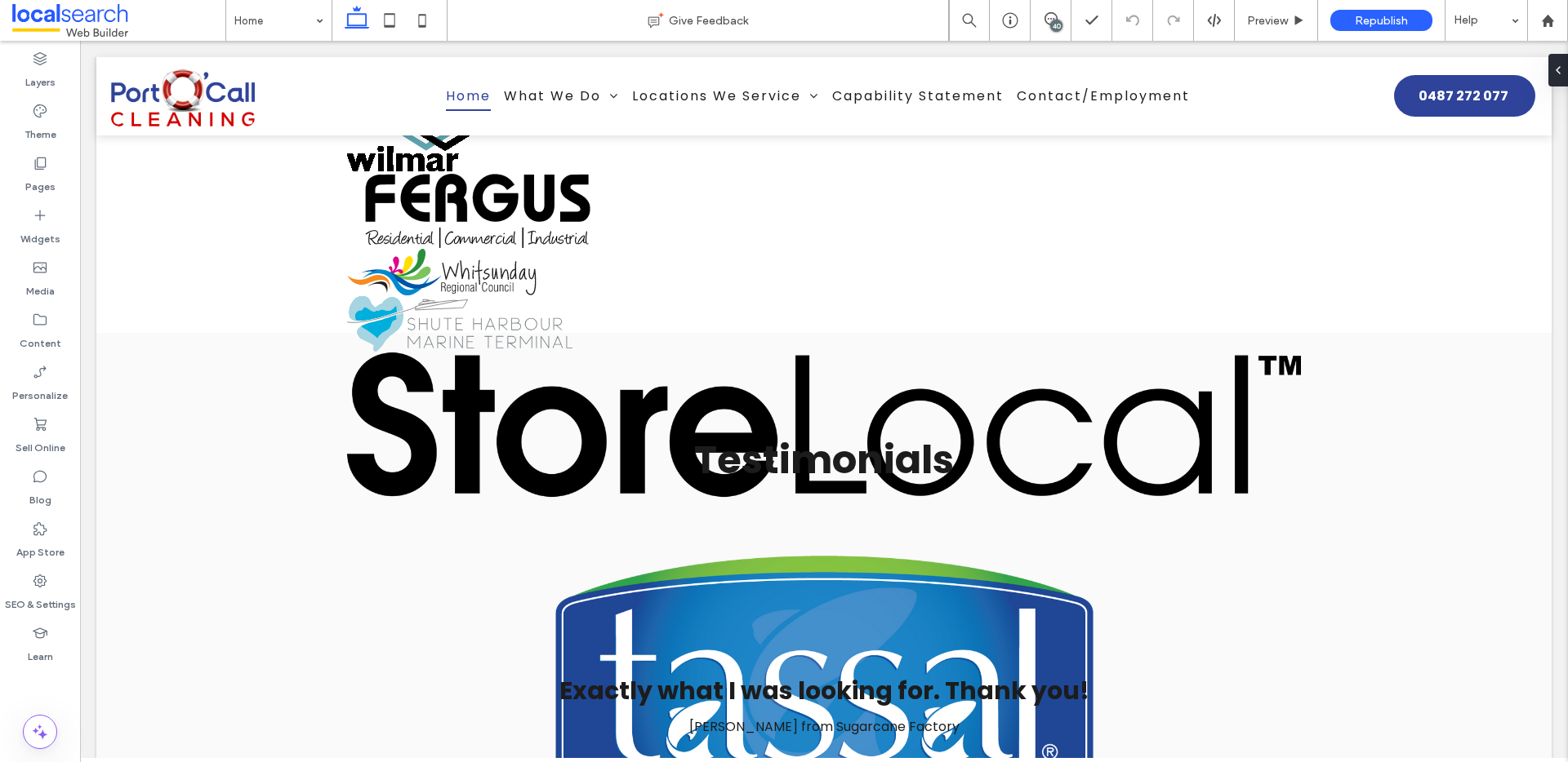
click at [1050, 27] on div "40" at bounding box center [1056, 25] width 12 height 12
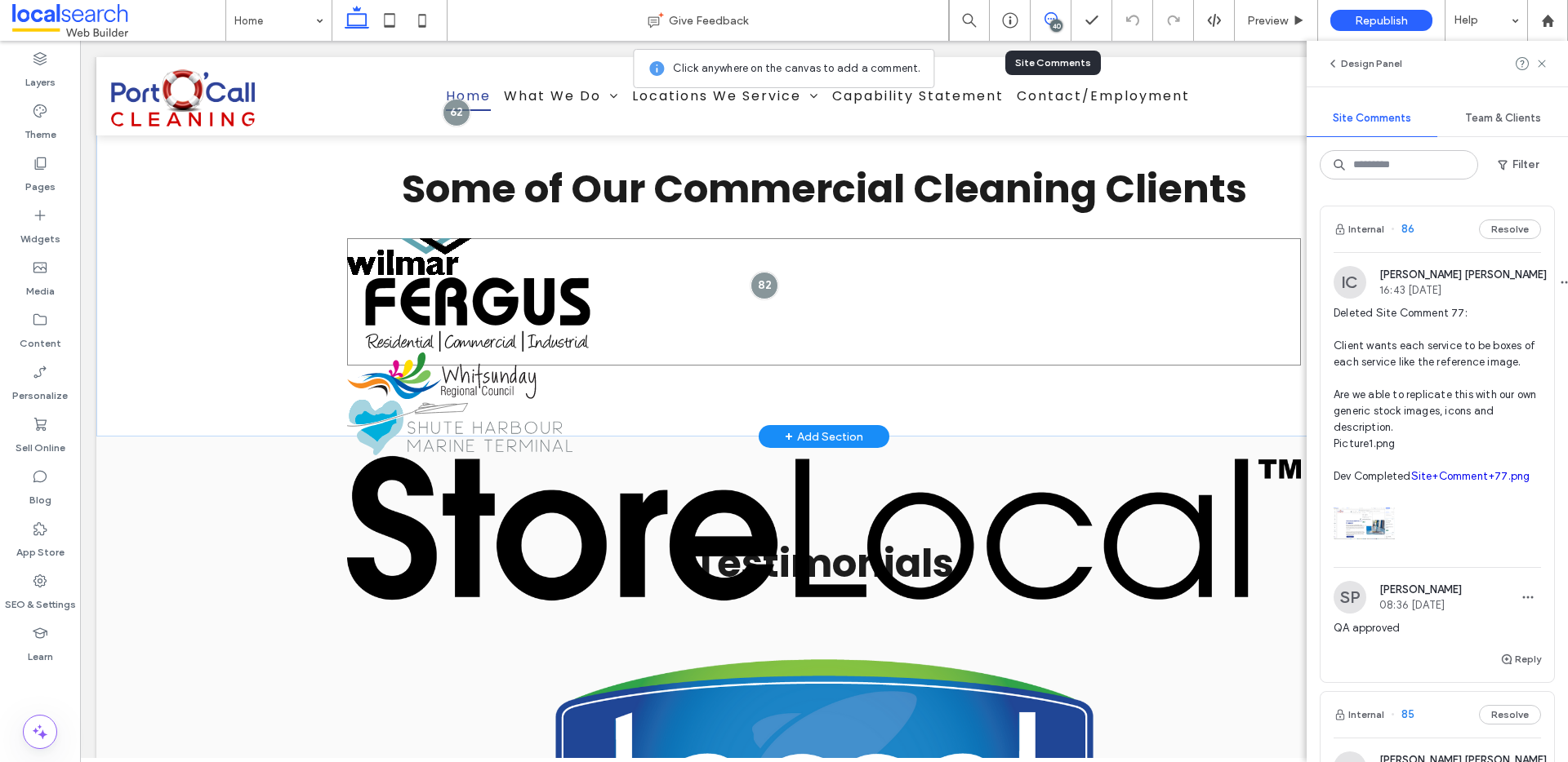
scroll to position [3301, 0]
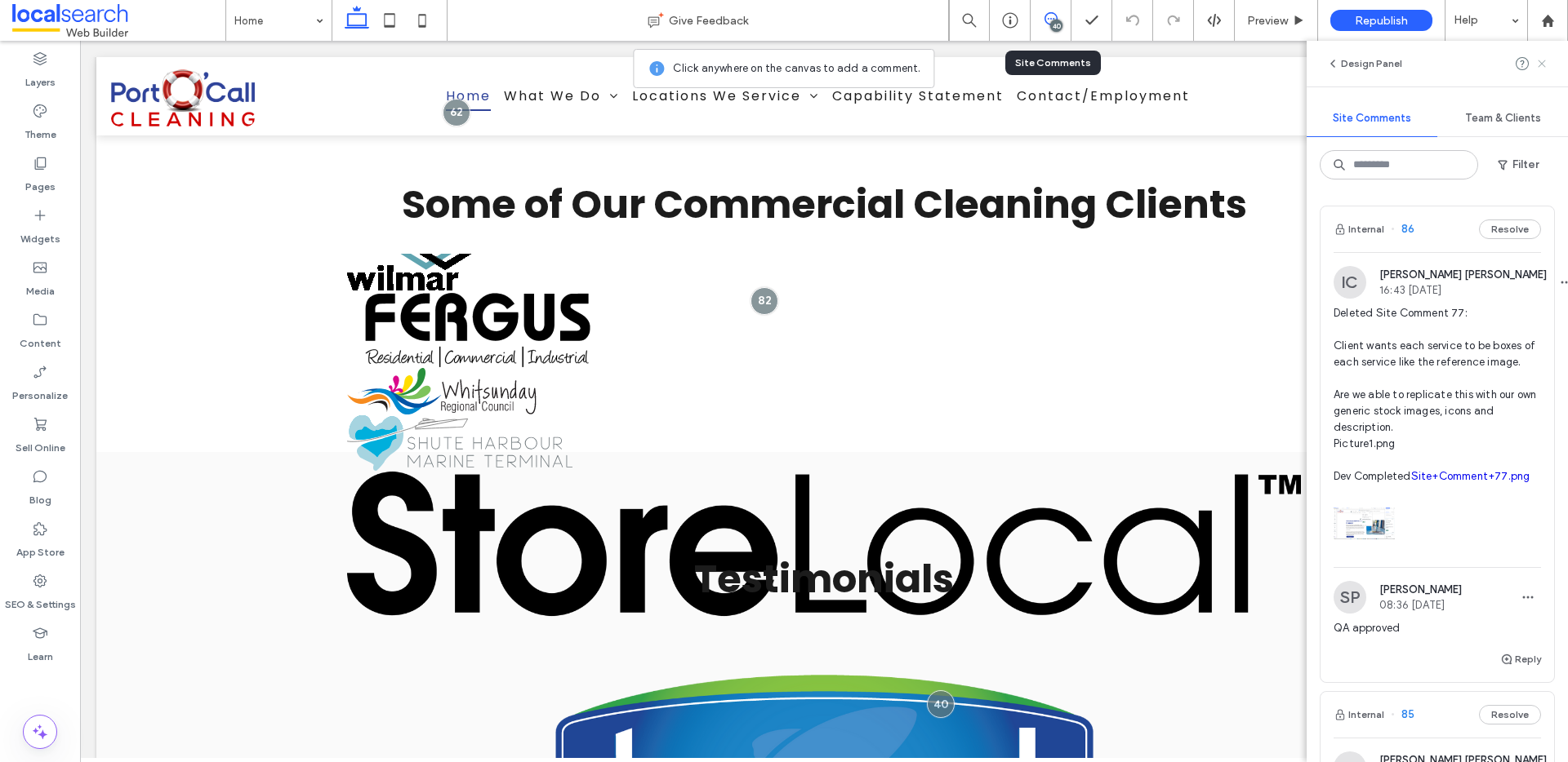
click at [1539, 69] on icon at bounding box center [1541, 64] width 13 height 13
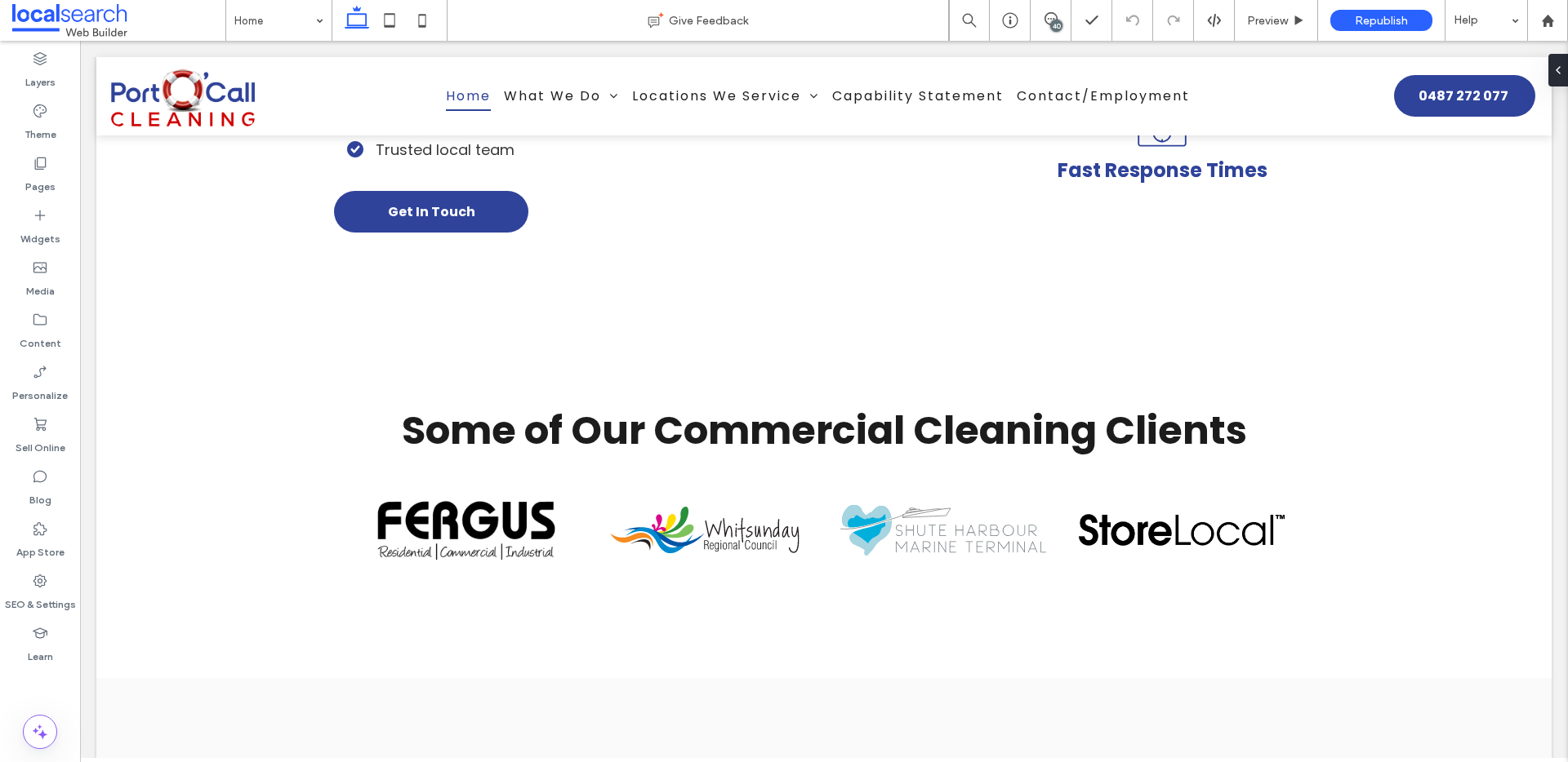
click at [1055, 21] on div "40" at bounding box center [1056, 25] width 12 height 12
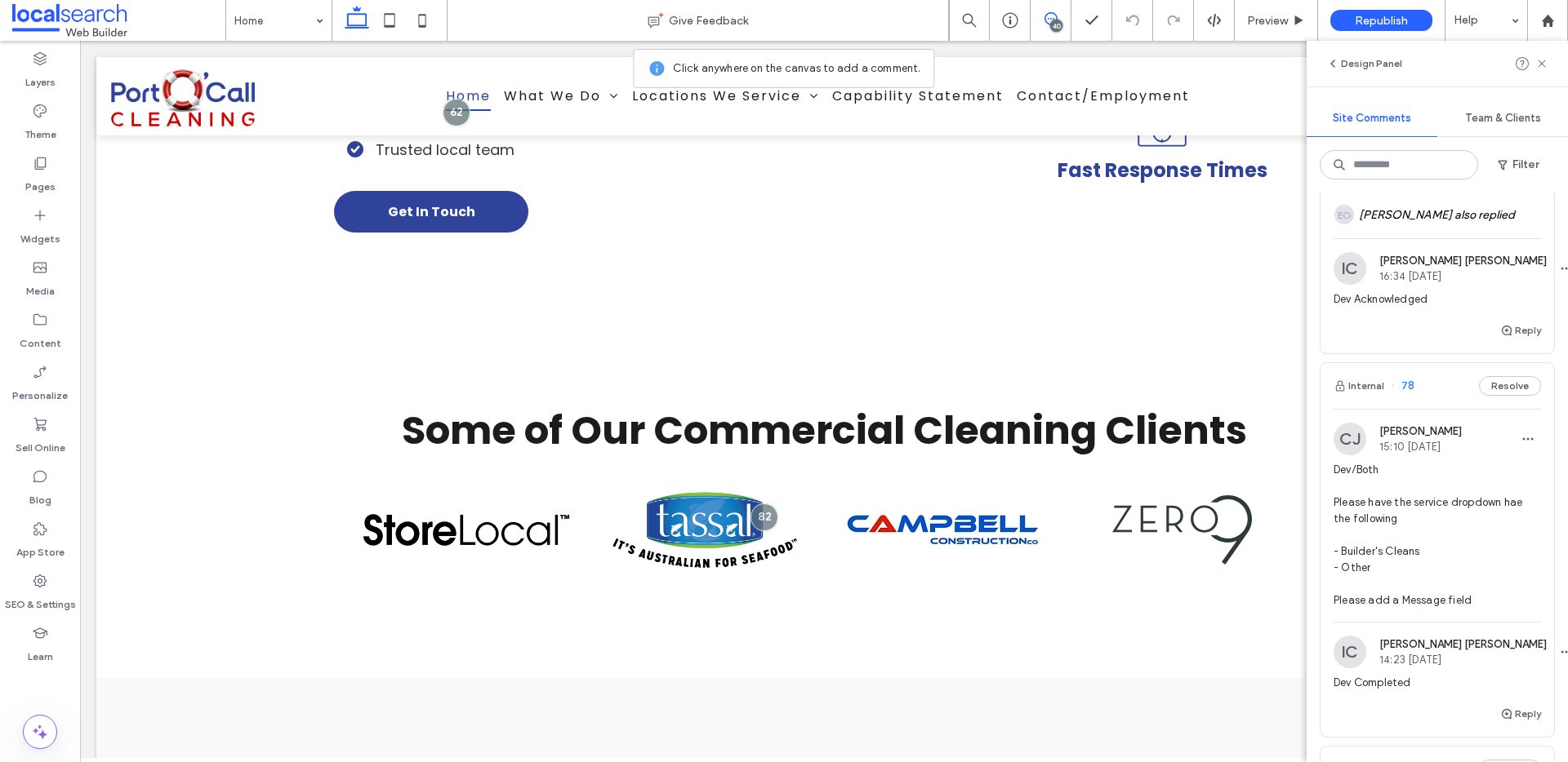
scroll to position [2724, 0]
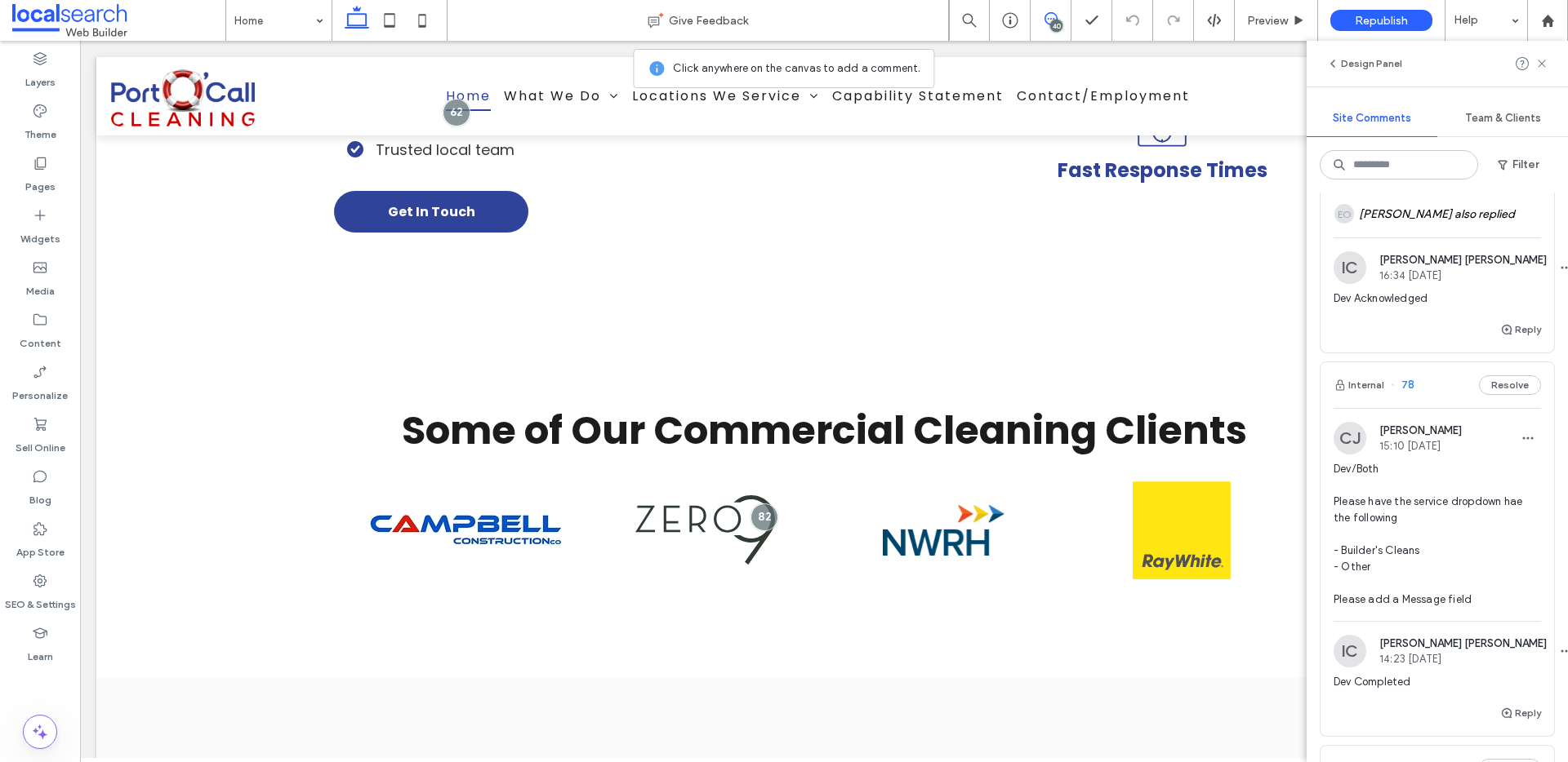
click at [1472, 176] on span "Dev/Both Please change the phone number sitewide to '[PHONE_NUMBER]' Please ens…" at bounding box center [1437, 119] width 207 height 114
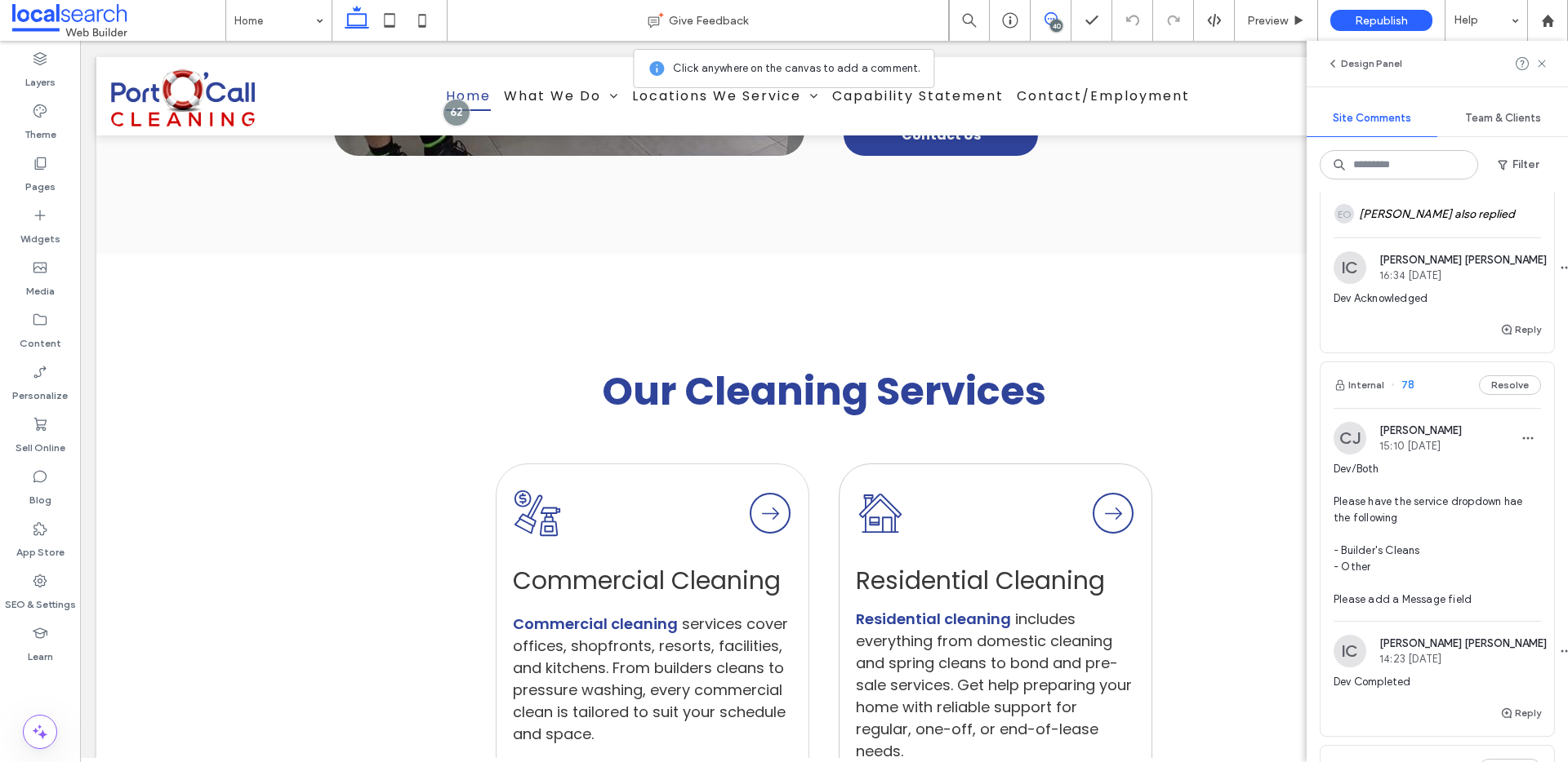
scroll to position [0, 0]
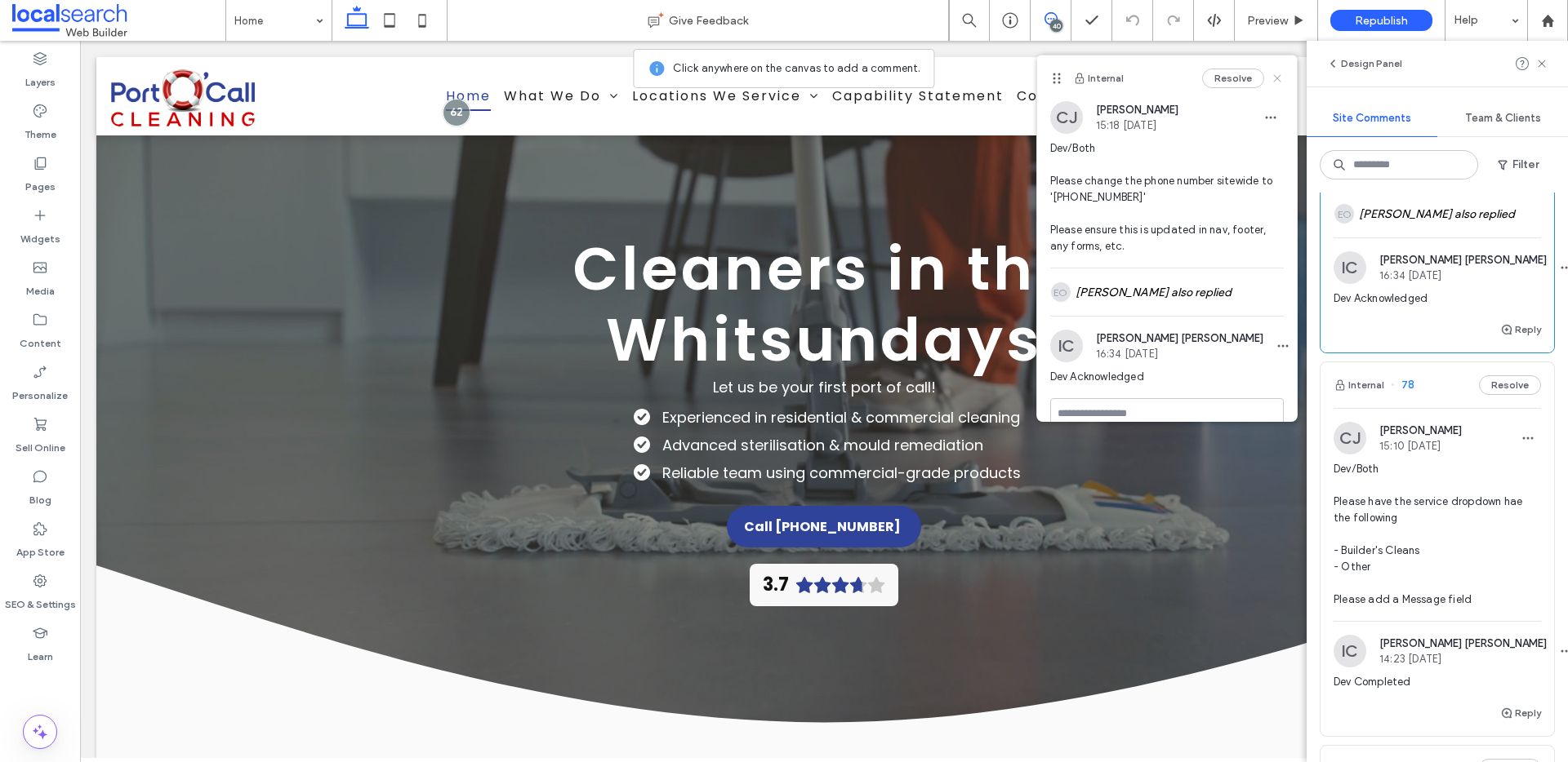
drag, startPoint x: 1269, startPoint y: 83, endPoint x: 1189, endPoint y: 57, distance: 84.1
click at [1271, 83] on icon at bounding box center [1277, 79] width 13 height 13
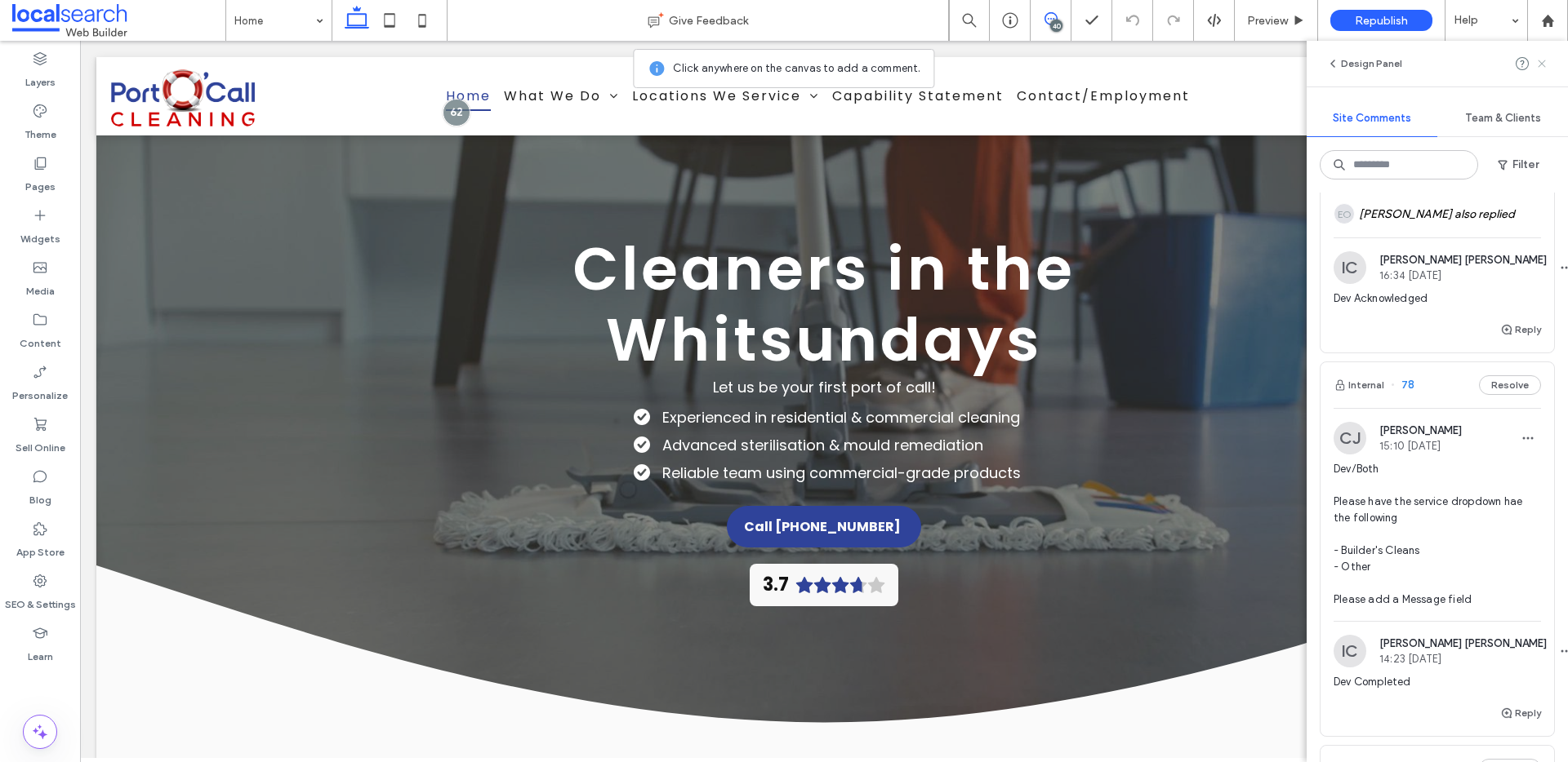
click at [1546, 61] on icon at bounding box center [1541, 64] width 13 height 13
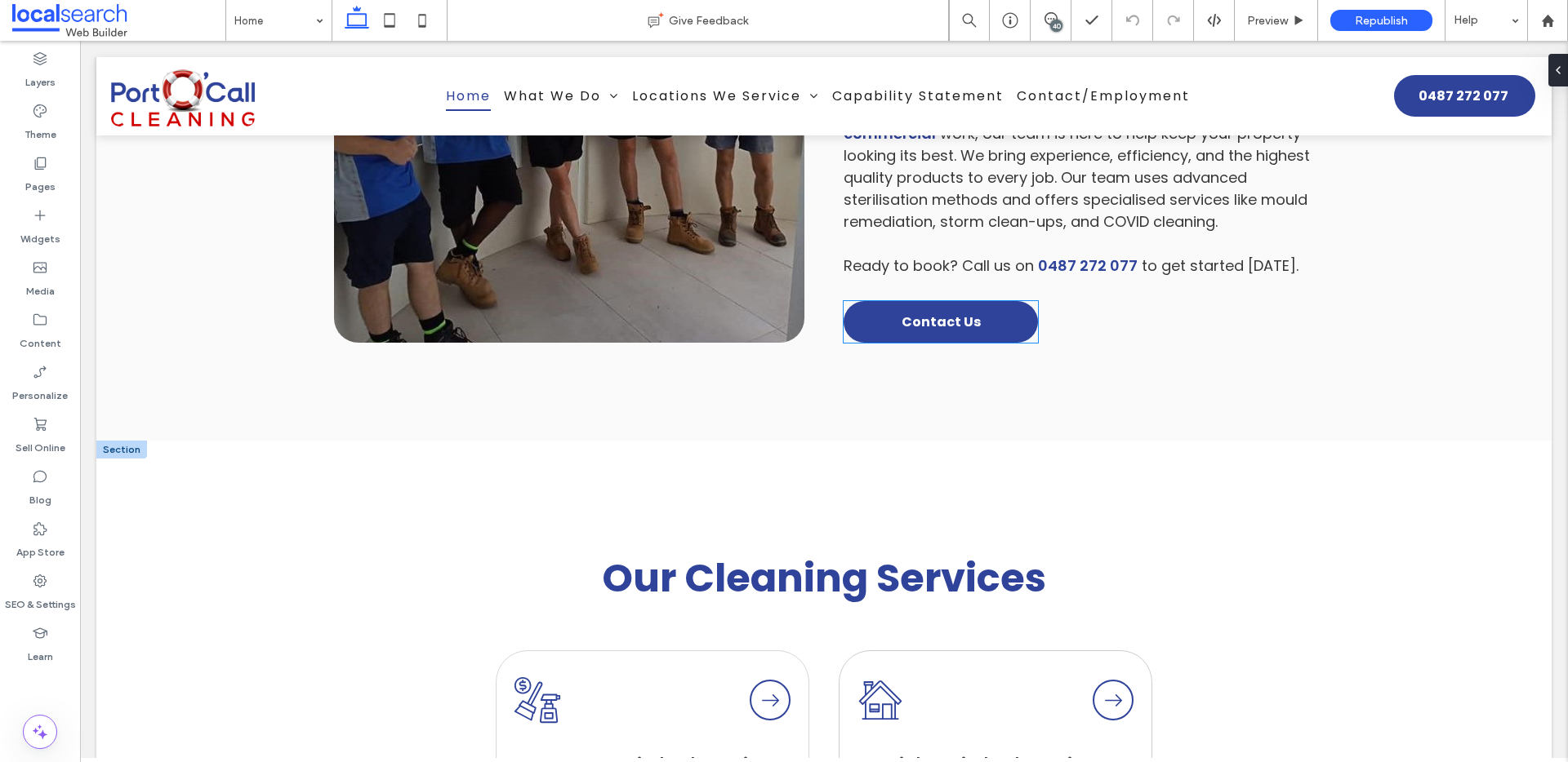
scroll to position [1128, 0]
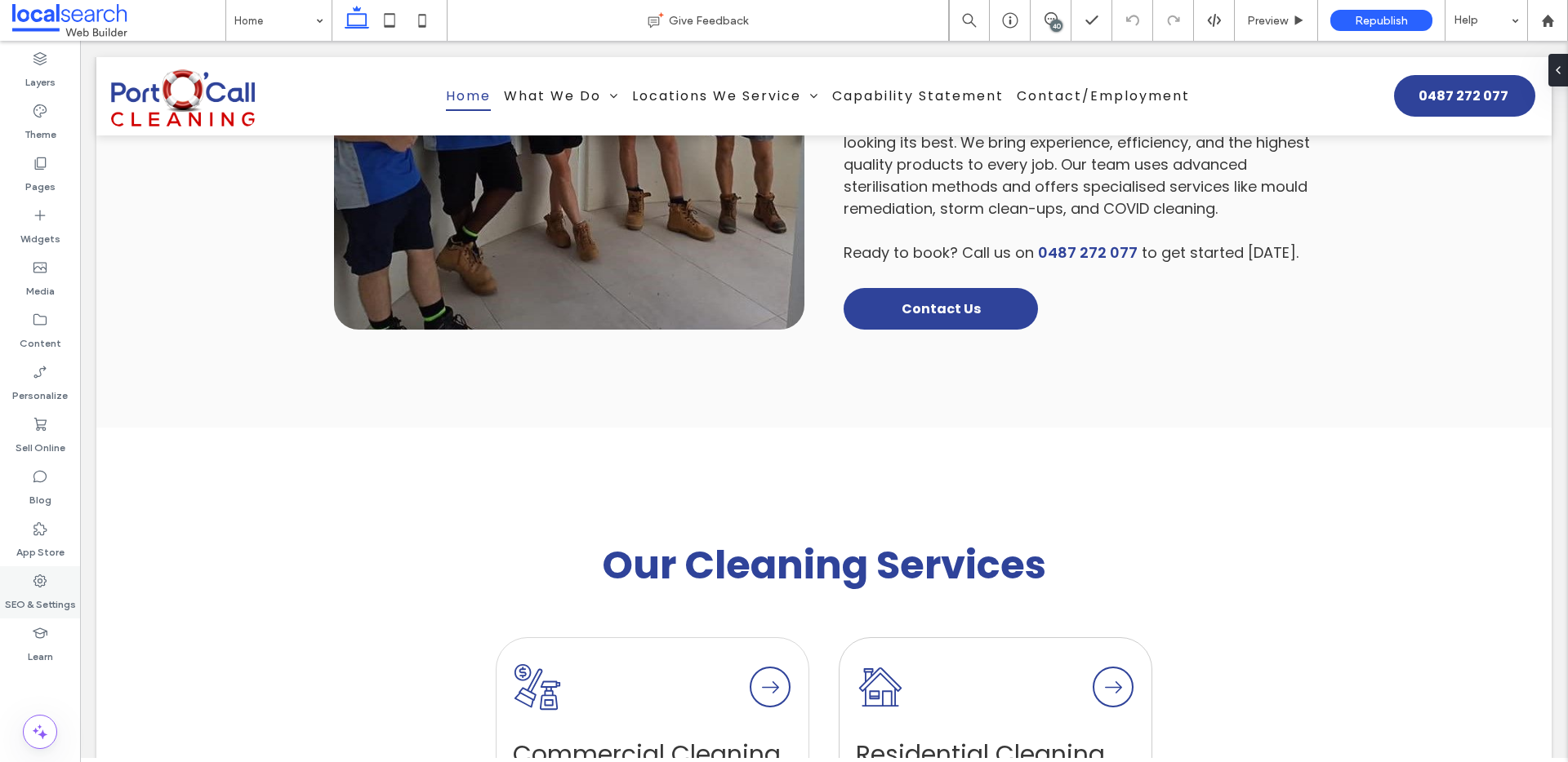
click at [43, 583] on icon at bounding box center [40, 581] width 17 height 17
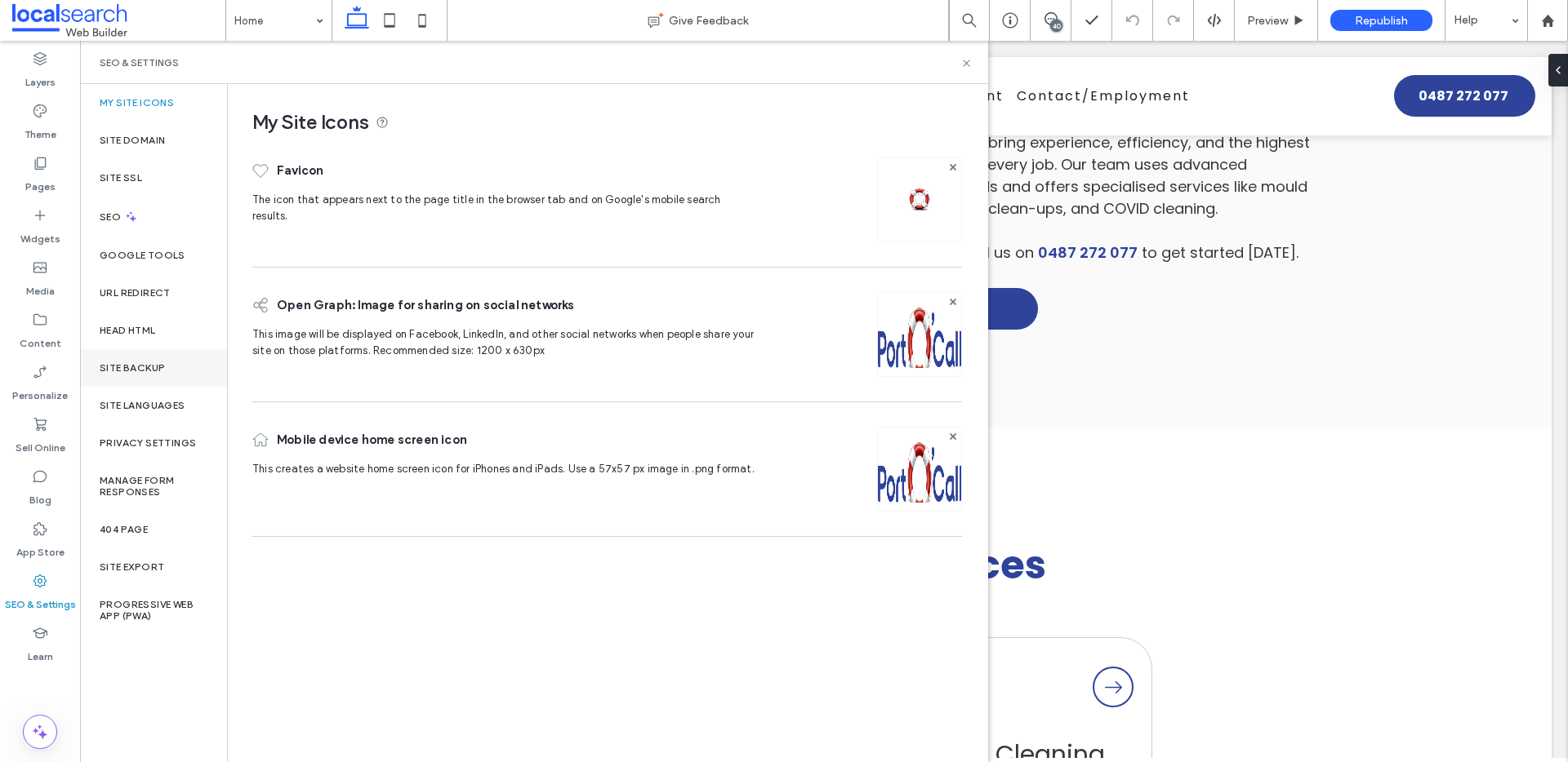
click at [127, 365] on label "Site Backup" at bounding box center [132, 368] width 66 height 11
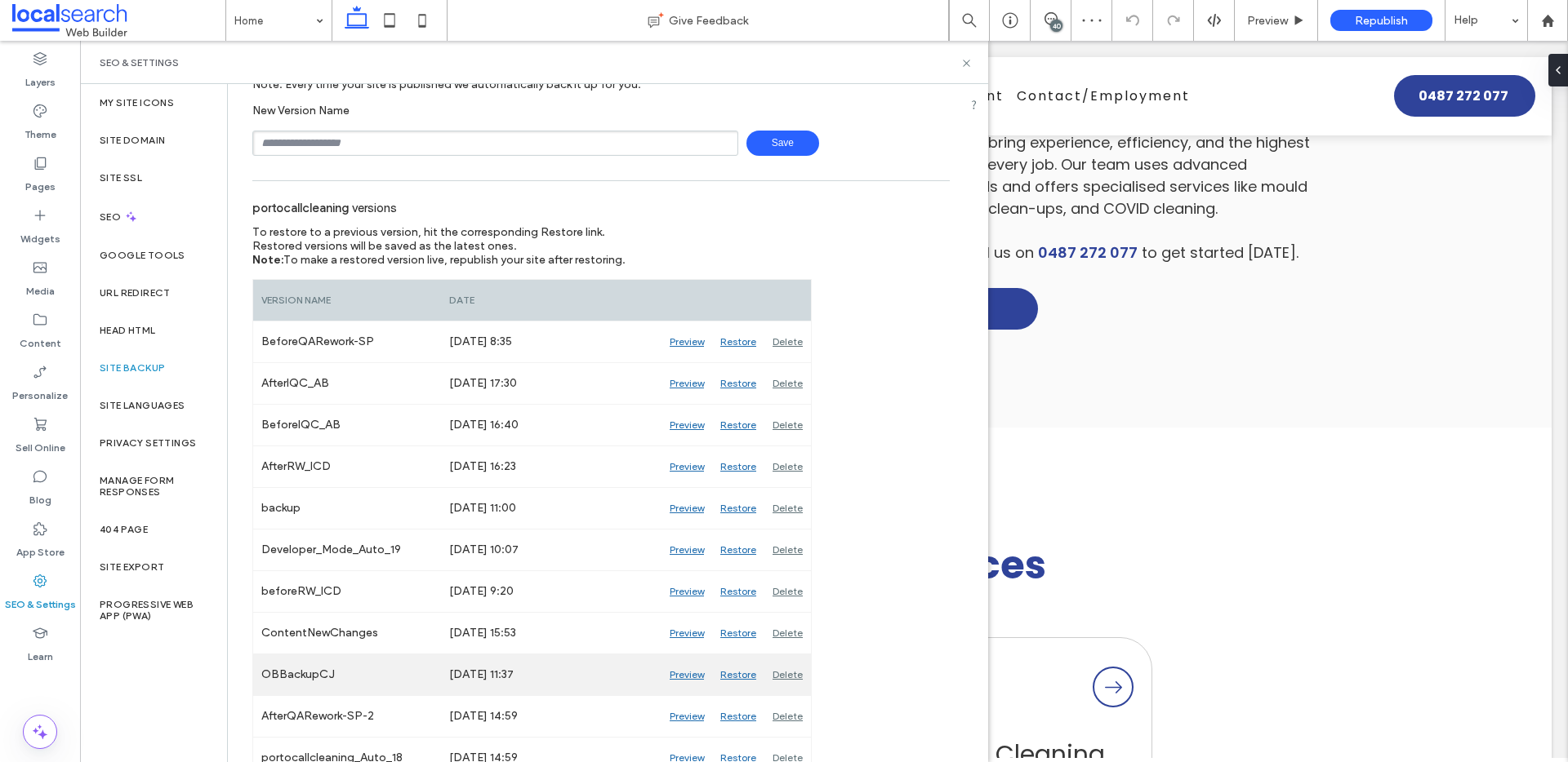
scroll to position [107, 0]
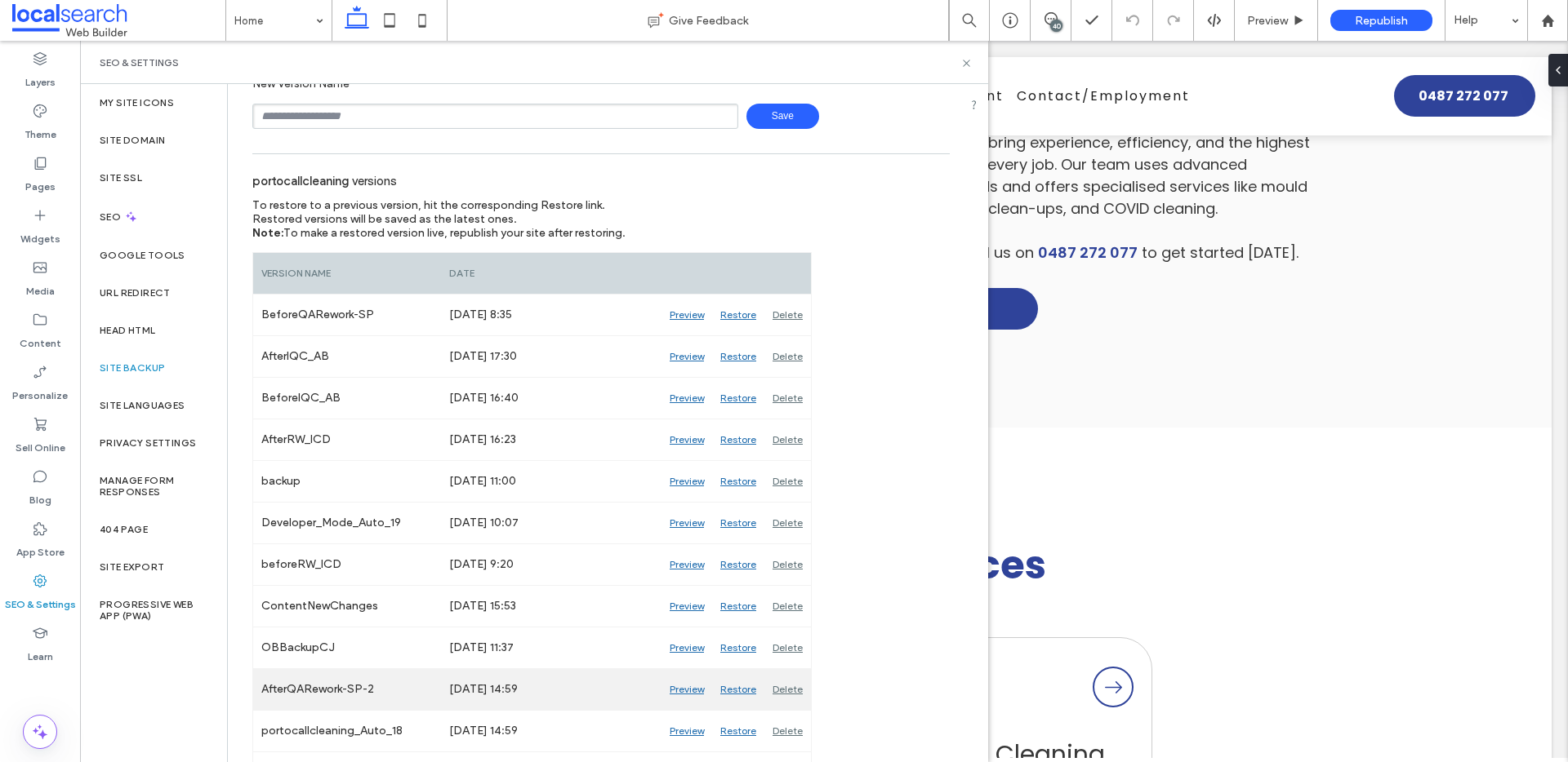
click at [682, 688] on div "Preview" at bounding box center [686, 690] width 51 height 41
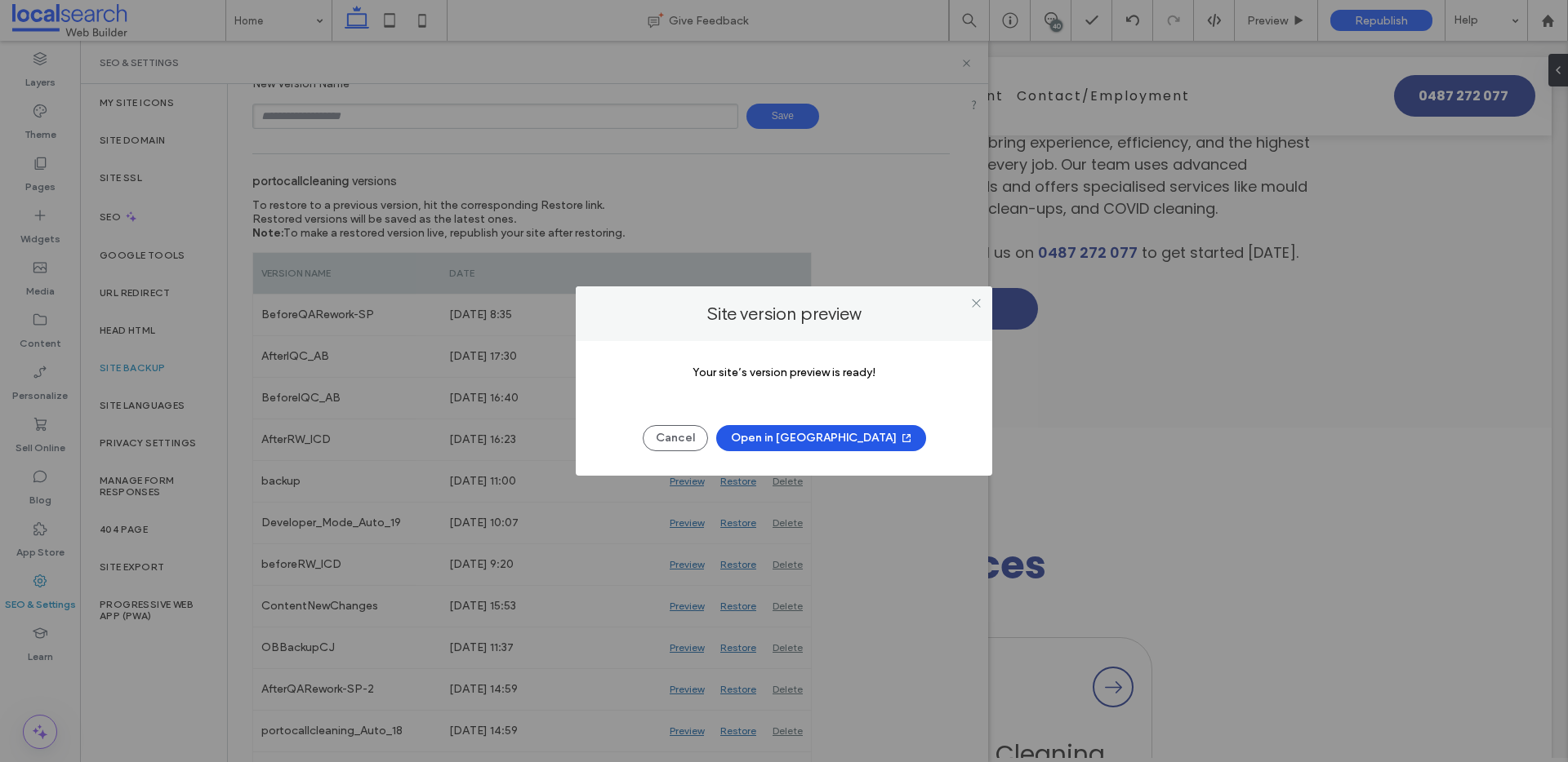
click at [847, 434] on button "Open in [GEOGRAPHIC_DATA]" at bounding box center [821, 438] width 210 height 26
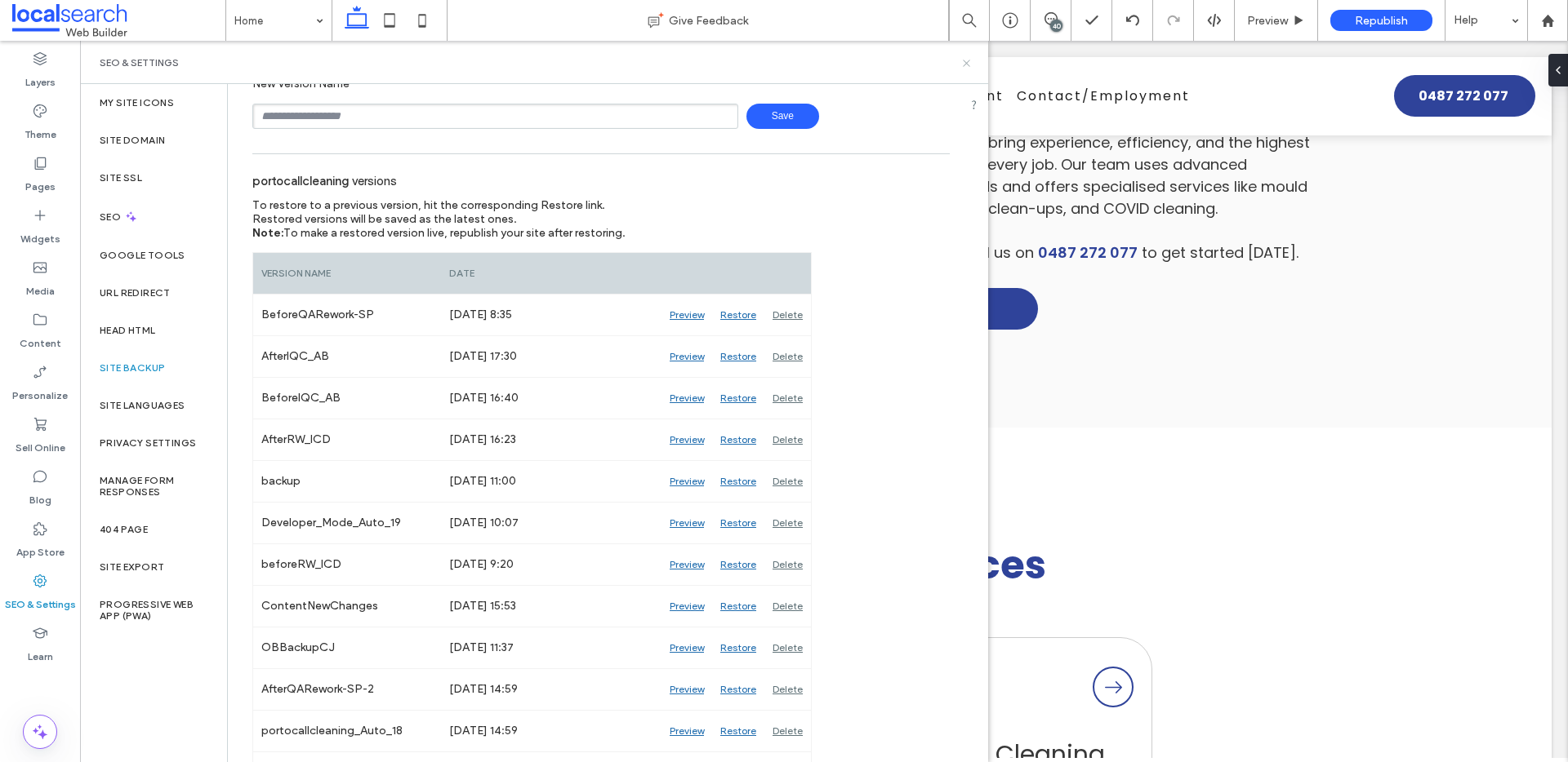
click at [963, 64] on icon at bounding box center [966, 63] width 12 height 12
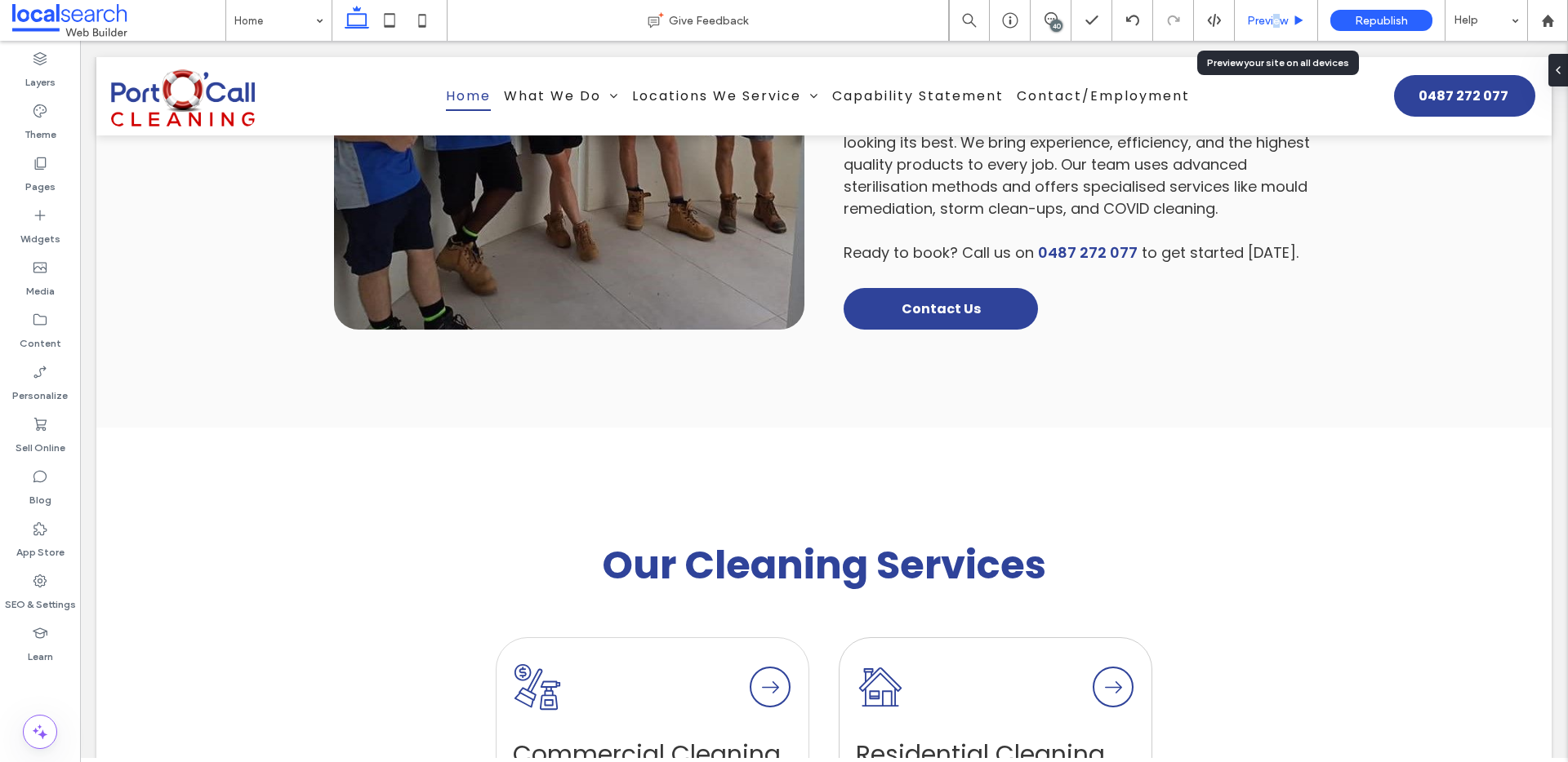
click at [1276, 24] on span "Preview" at bounding box center [1267, 20] width 41 height 14
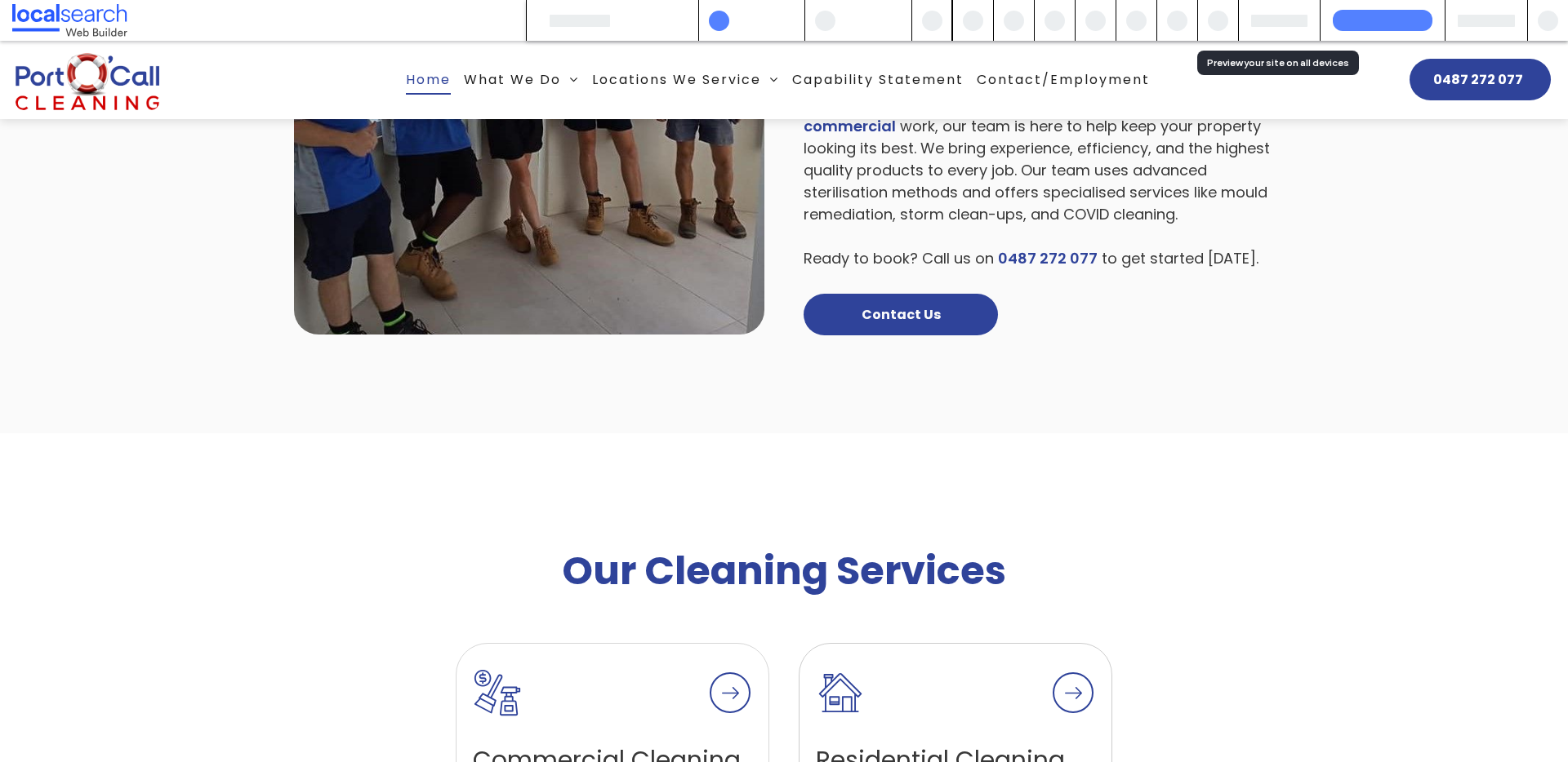
scroll to position [1143, 0]
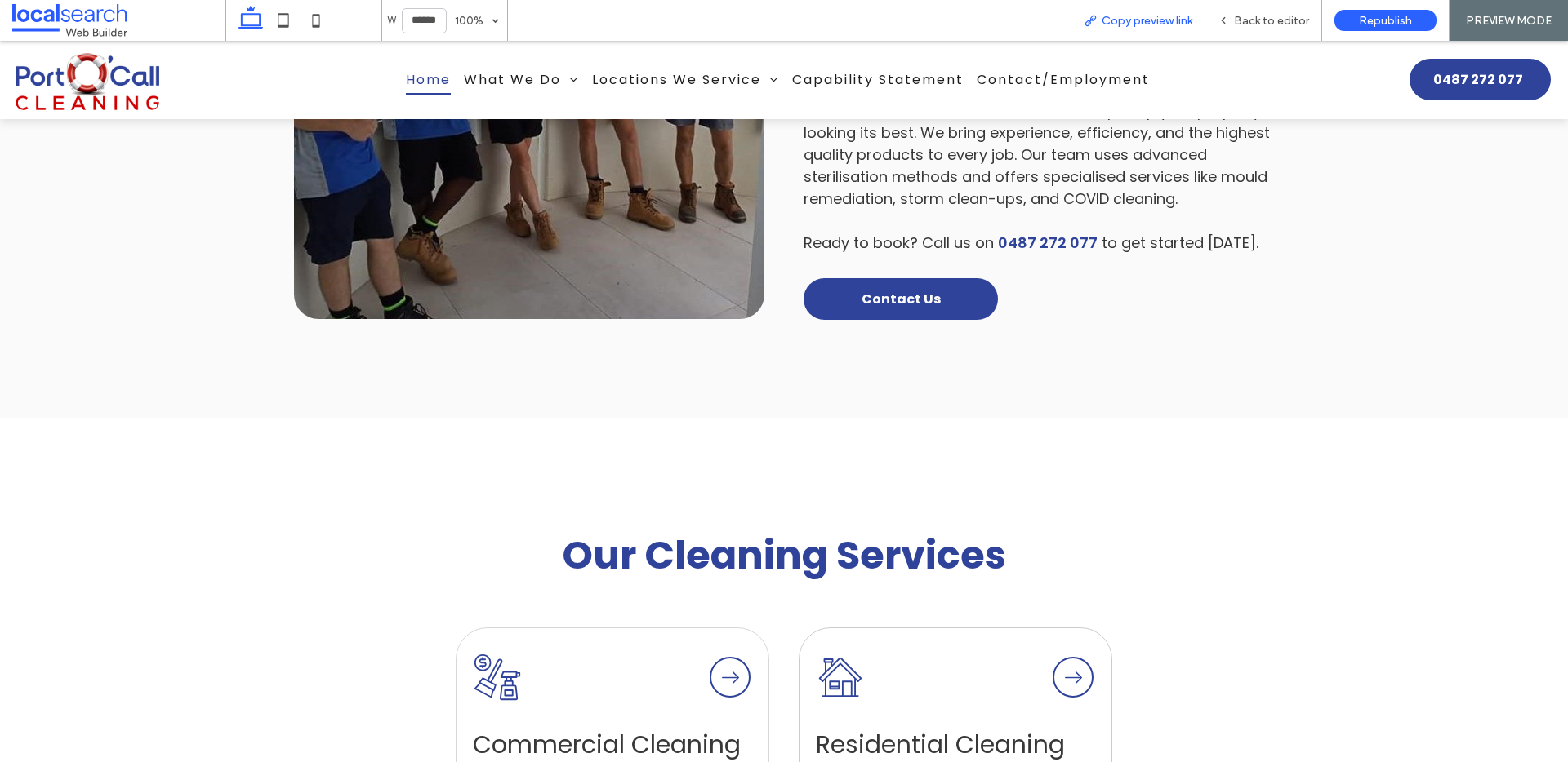
click at [1185, 31] on div "Copy preview link" at bounding box center [1137, 20] width 134 height 41
click at [1165, 21] on span "Copy preview link" at bounding box center [1147, 20] width 91 height 14
click at [1254, 16] on span "Back to editor" at bounding box center [1271, 20] width 75 height 14
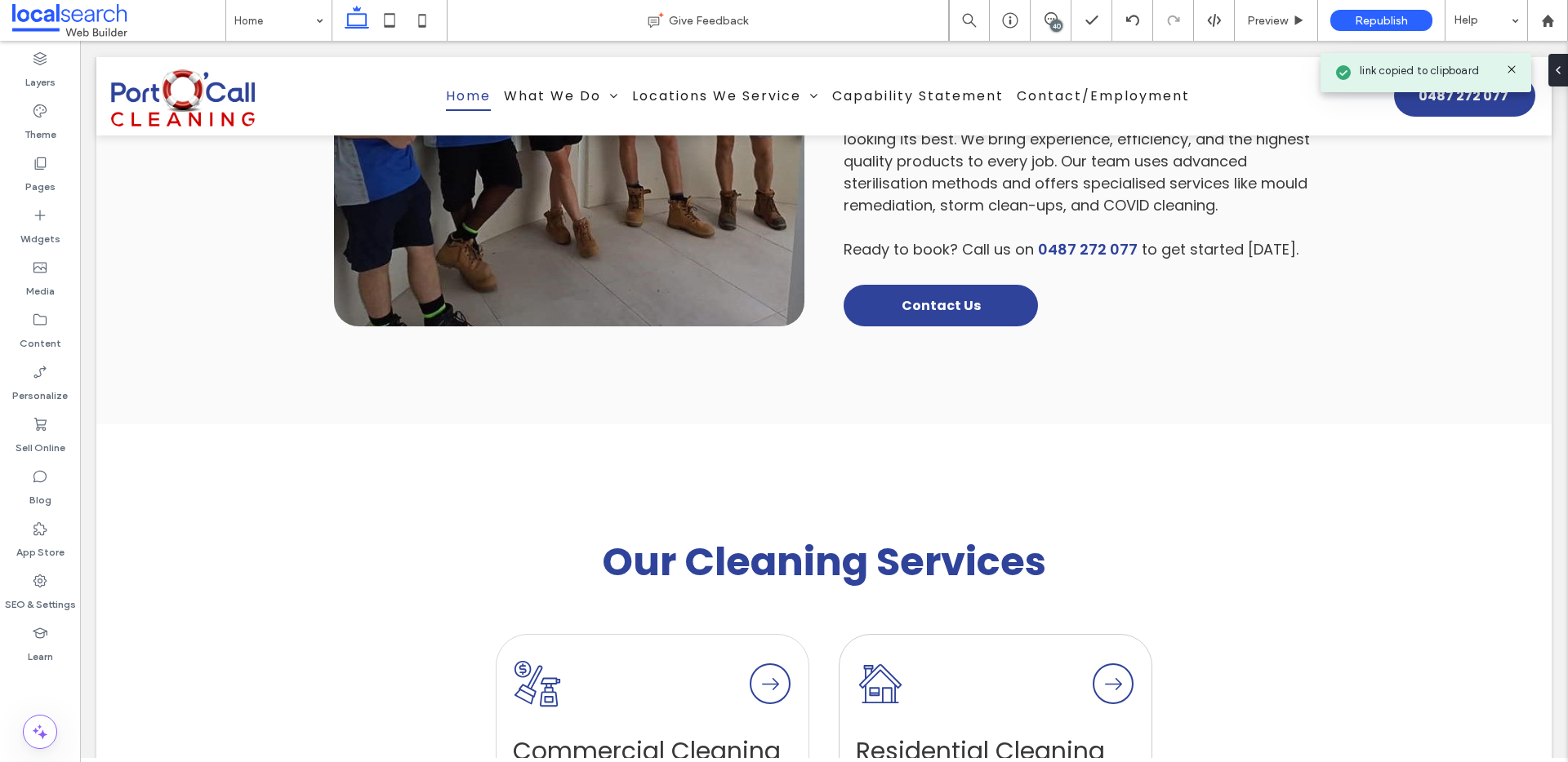
scroll to position [1128, 0]
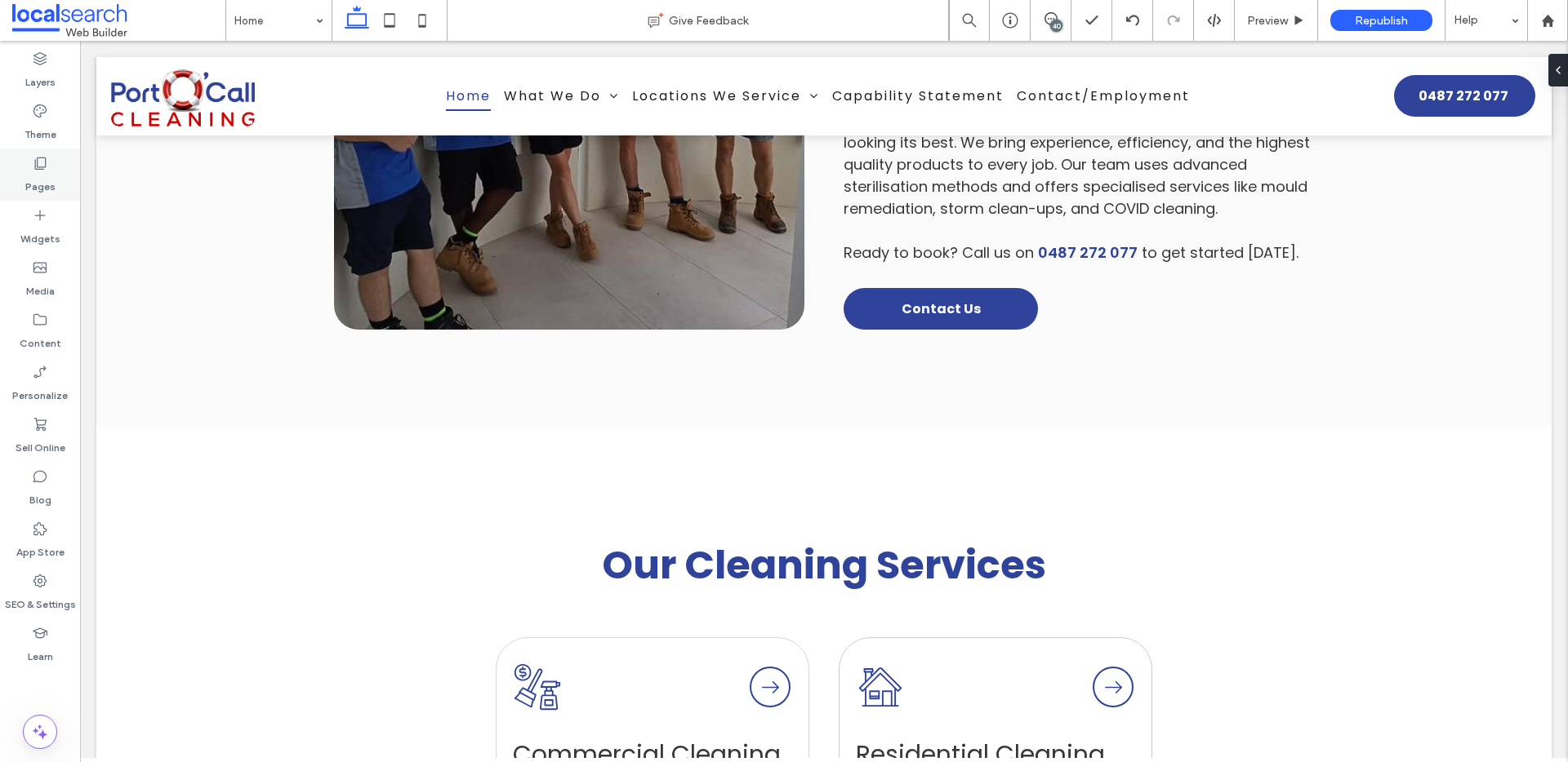
click at [47, 186] on label "Pages" at bounding box center [40, 182] width 31 height 23
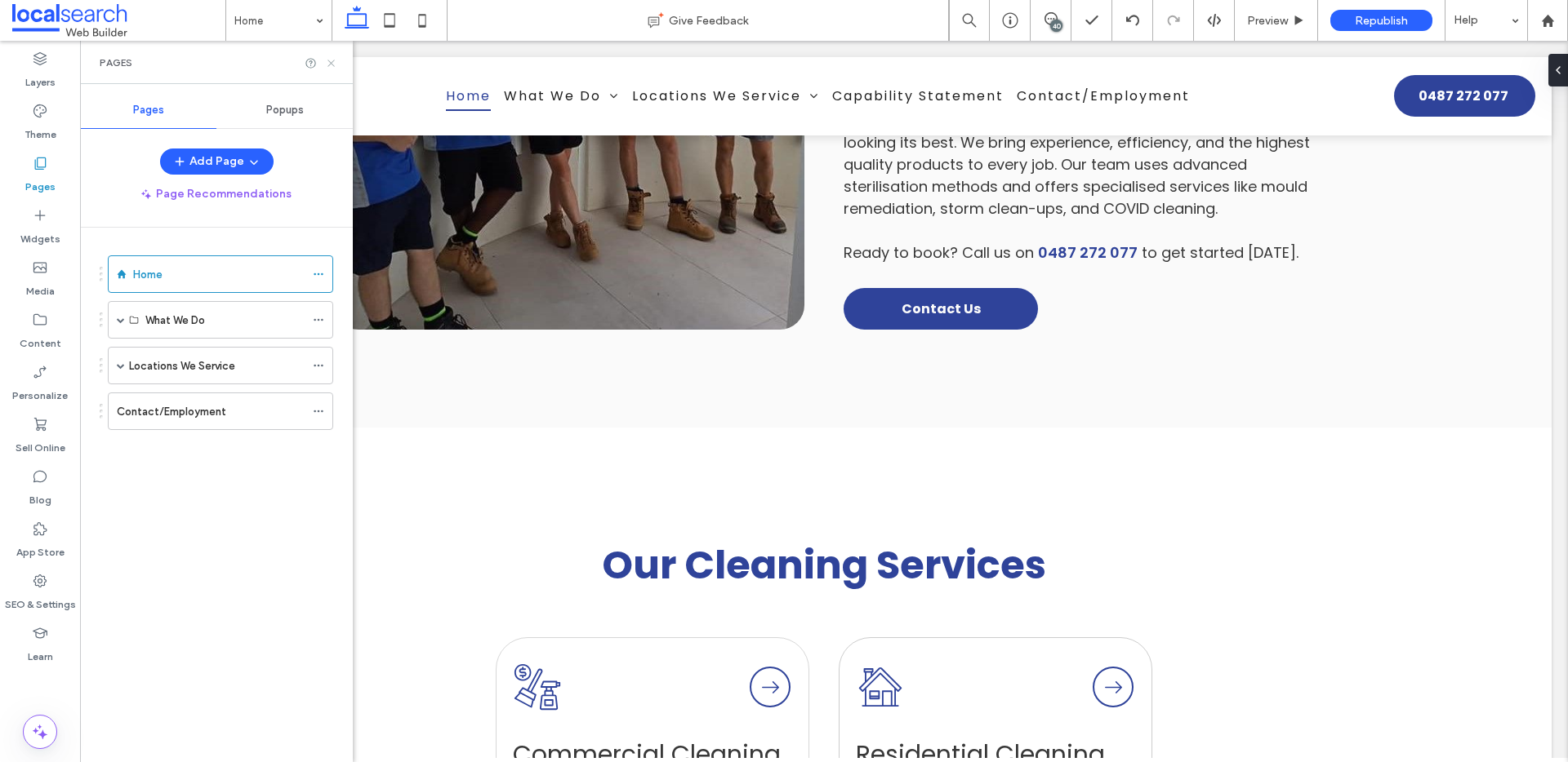
click at [327, 59] on icon at bounding box center [331, 63] width 12 height 12
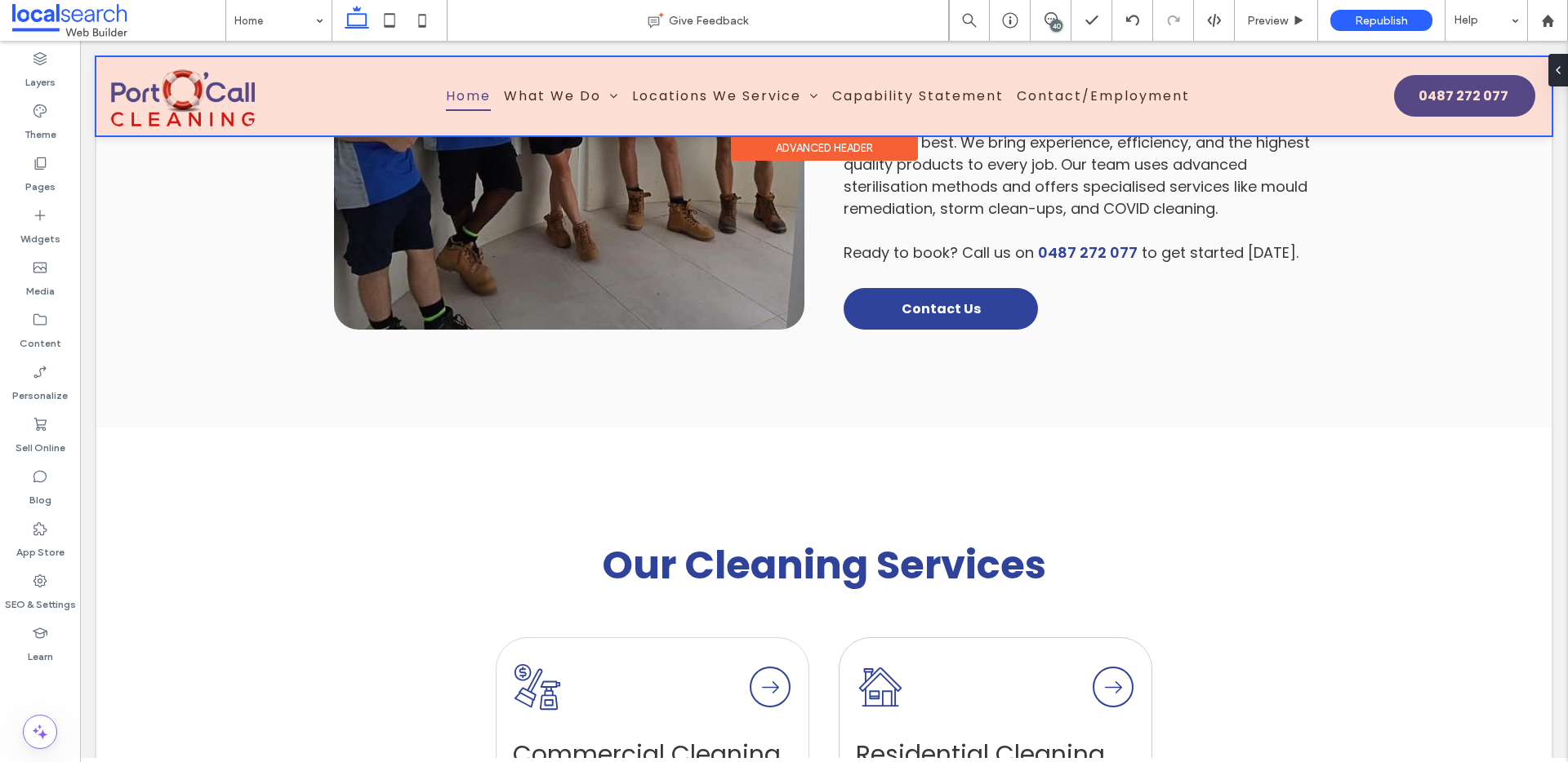
click at [445, 81] on div at bounding box center [823, 96] width 1455 height 79
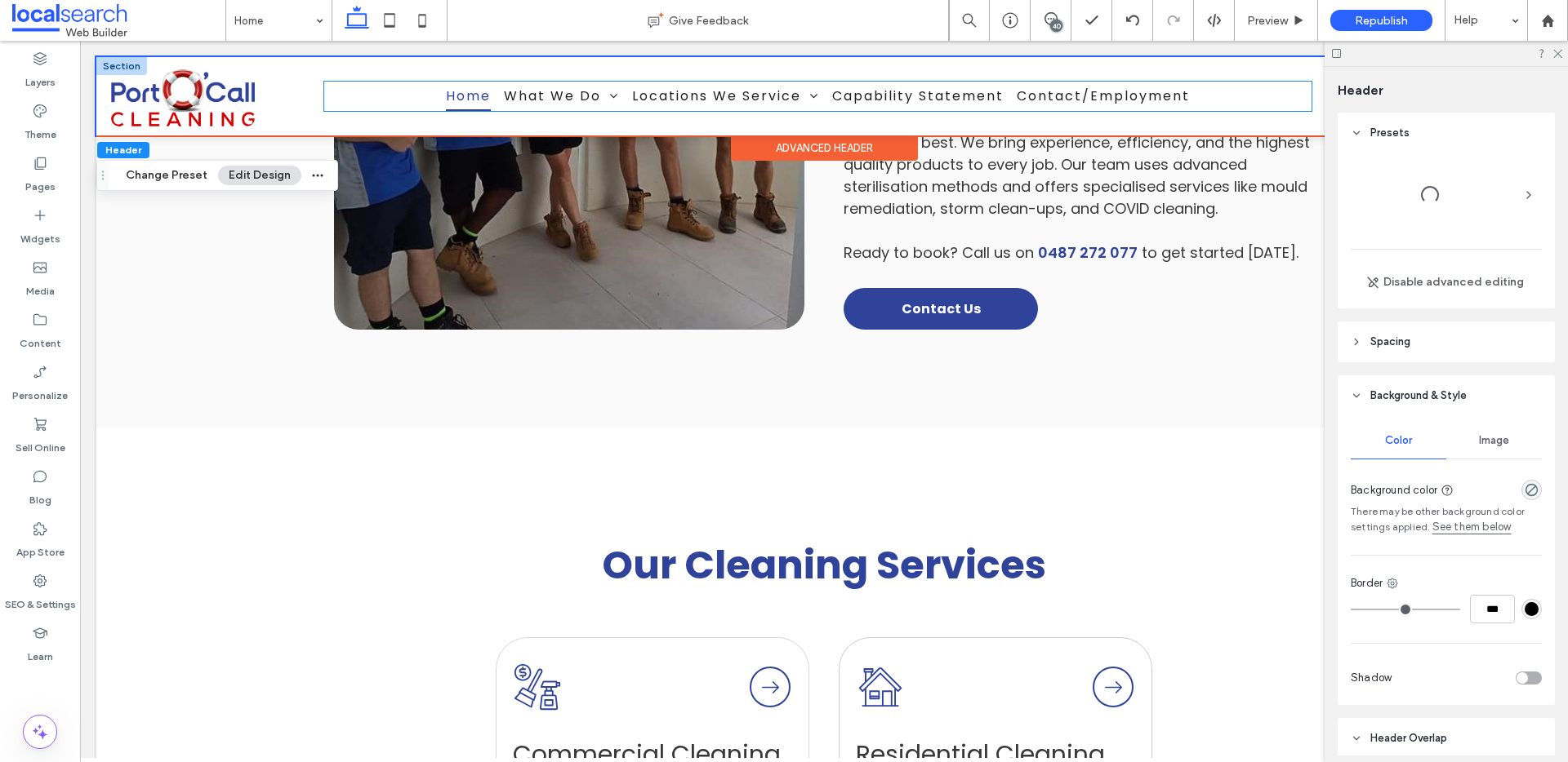
click at [490, 99] on link "Home" at bounding box center [468, 95] width 58 height 29
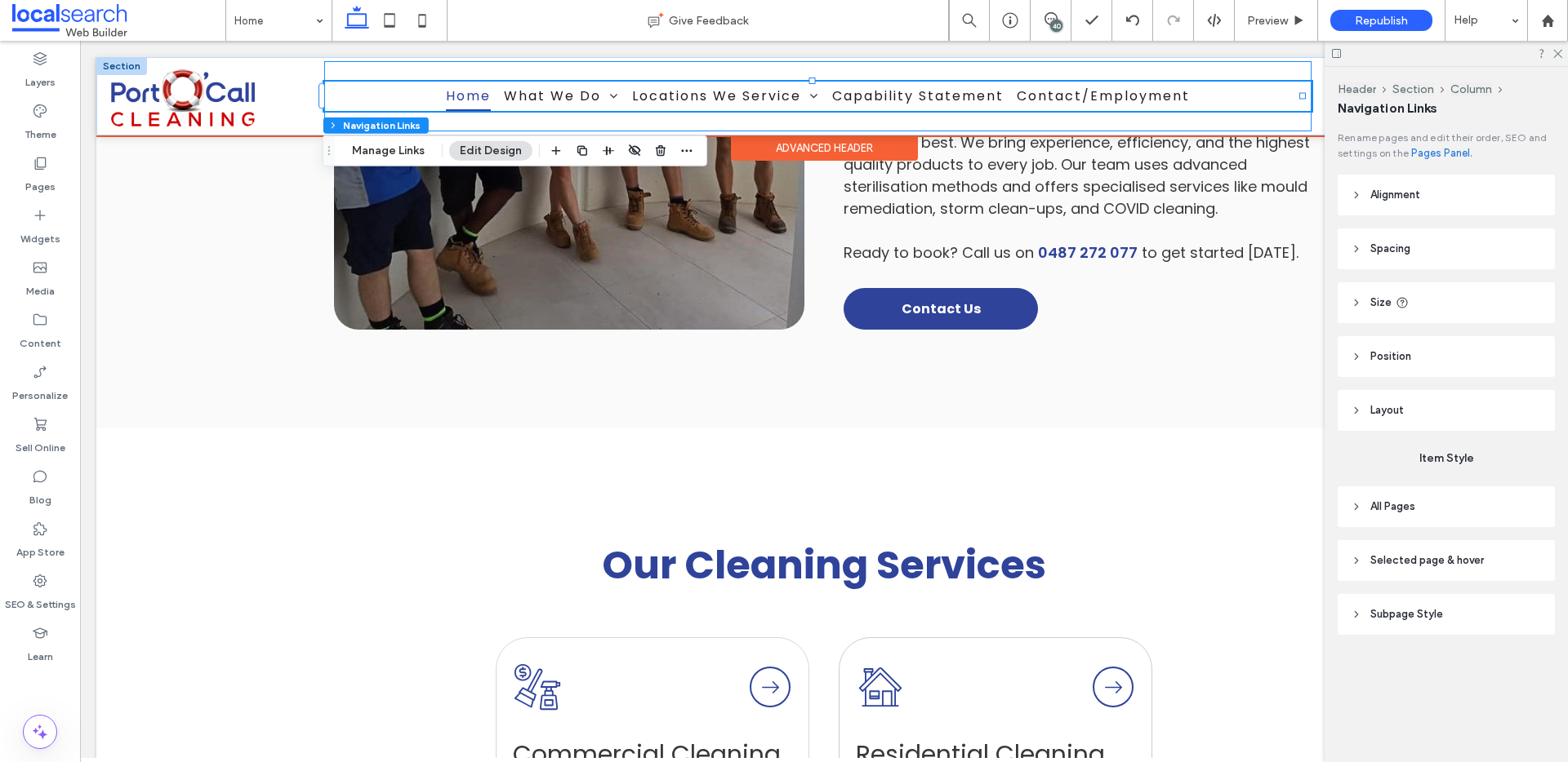
click at [702, 73] on div "Home What We Do Commercial Cleaning Residential Cleaning Carpet Cleaning & Soft…" at bounding box center [818, 96] width 987 height 70
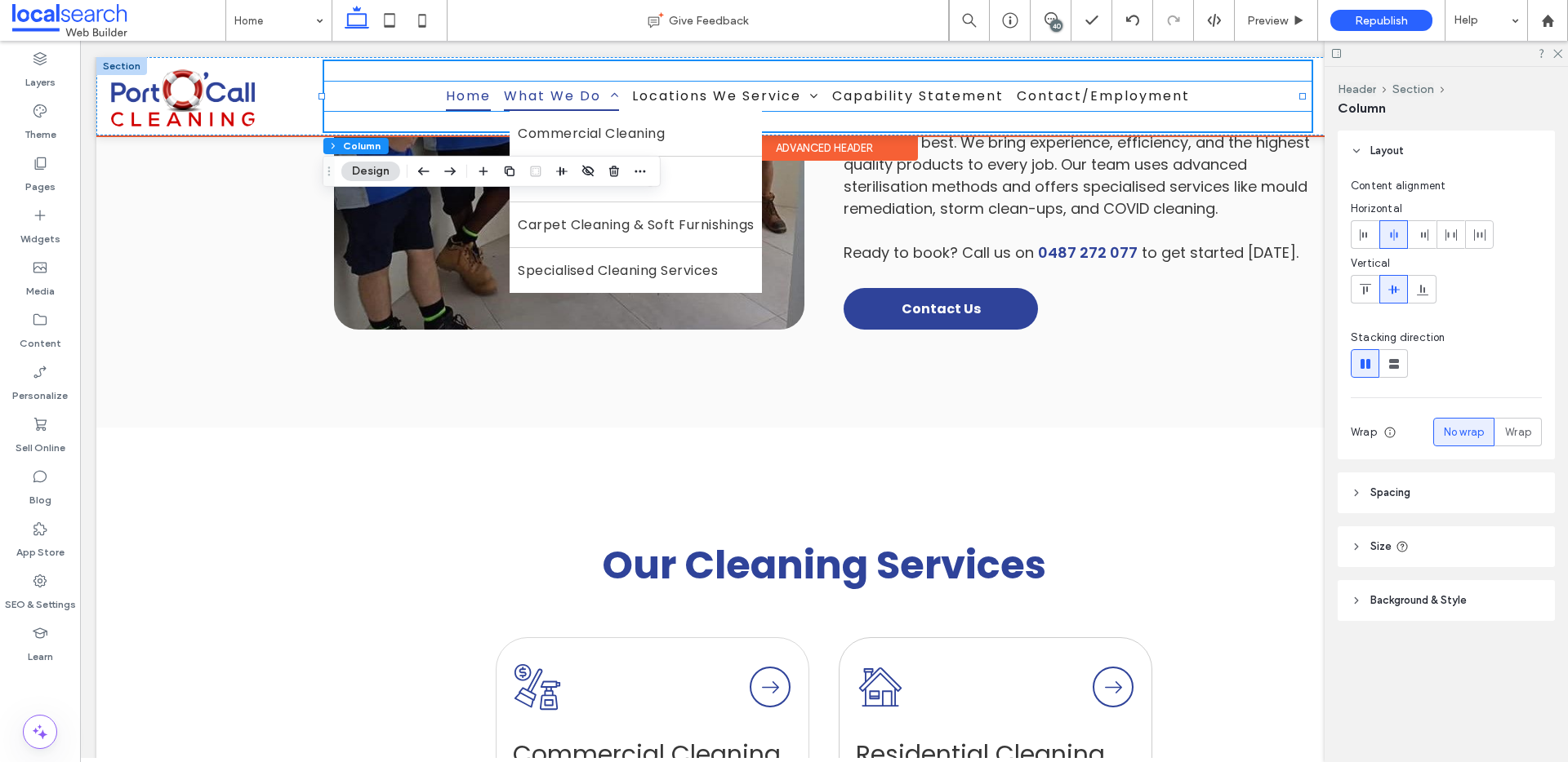
click at [601, 93] on span at bounding box center [609, 95] width 18 height 13
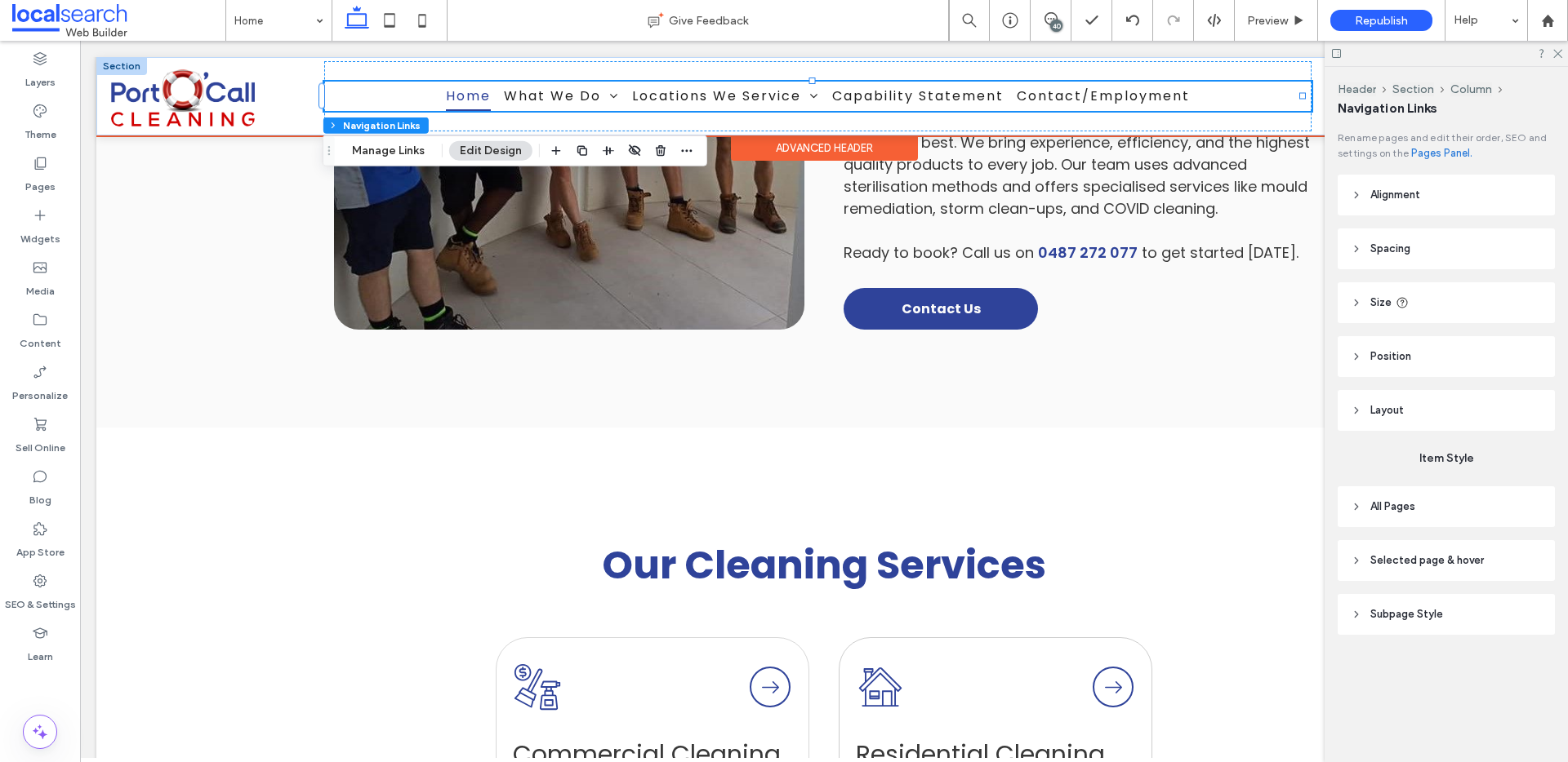
click at [392, 99] on ul "Home What We Do Commercial Cleaning Residential Cleaning Carpet Cleaning & Soft…" at bounding box center [818, 95] width 987 height 29
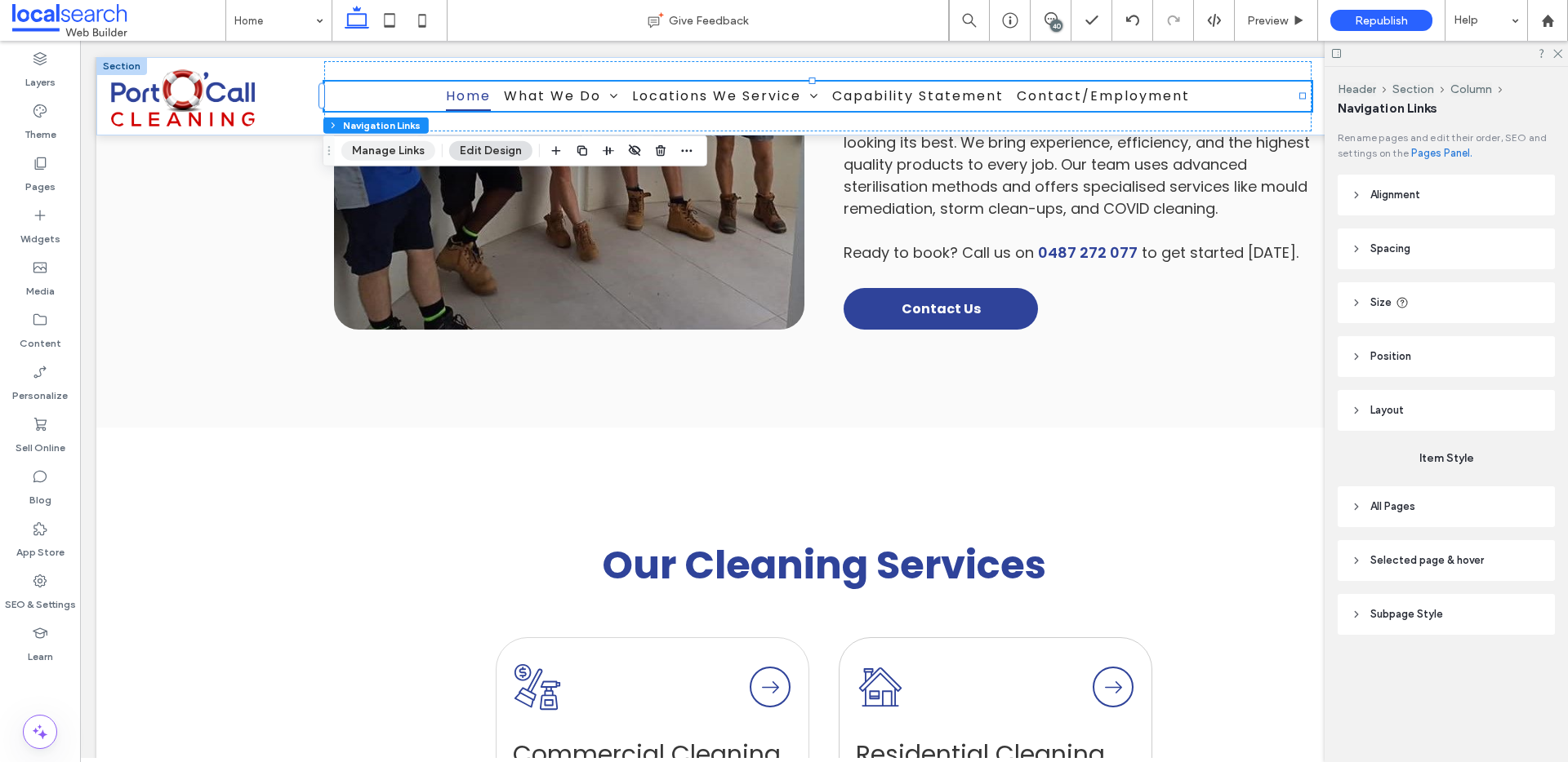
click at [387, 147] on button "Manage Links" at bounding box center [388, 151] width 94 height 19
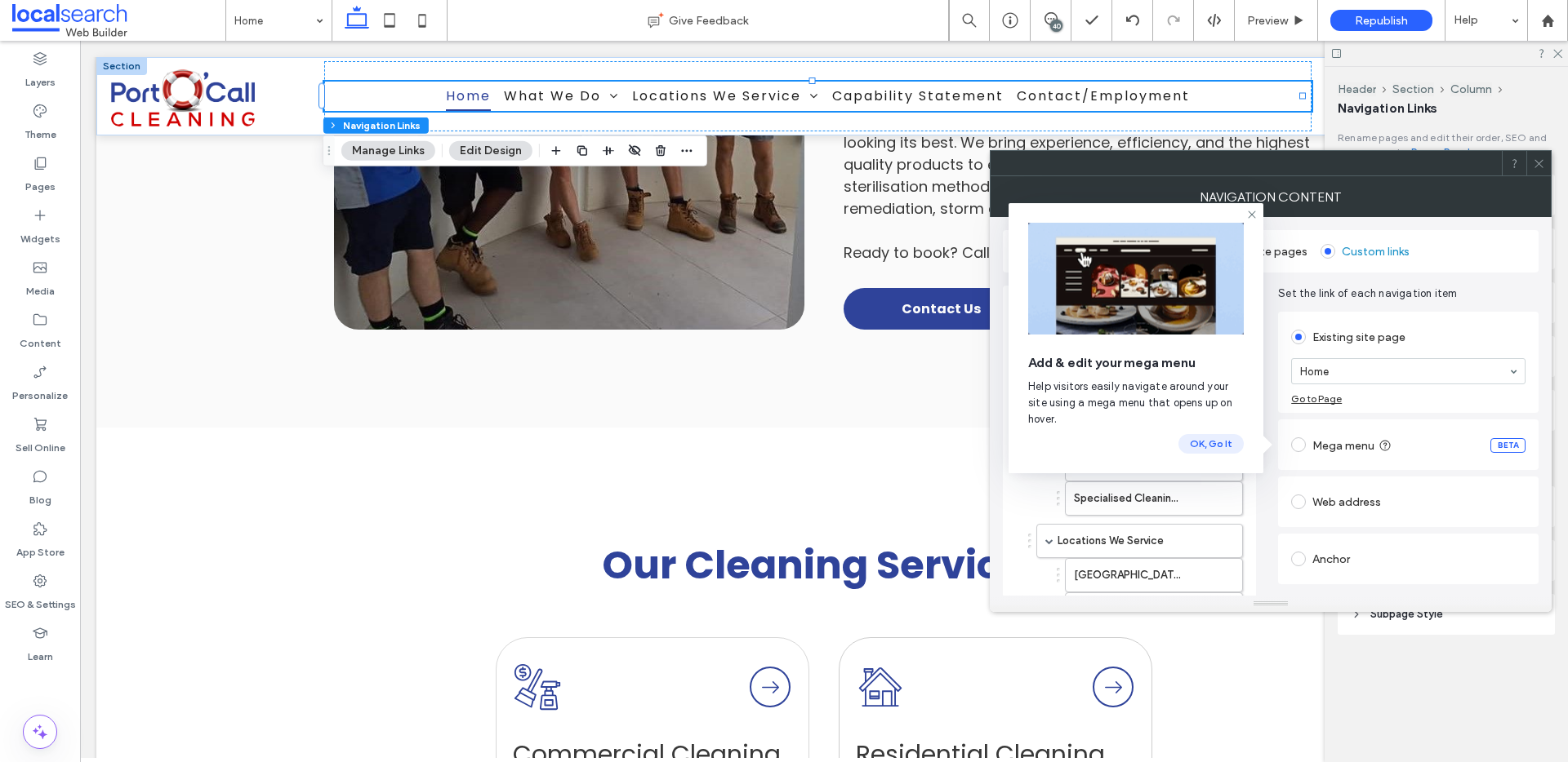
click at [1205, 446] on button "OK, Go It" at bounding box center [1210, 443] width 66 height 19
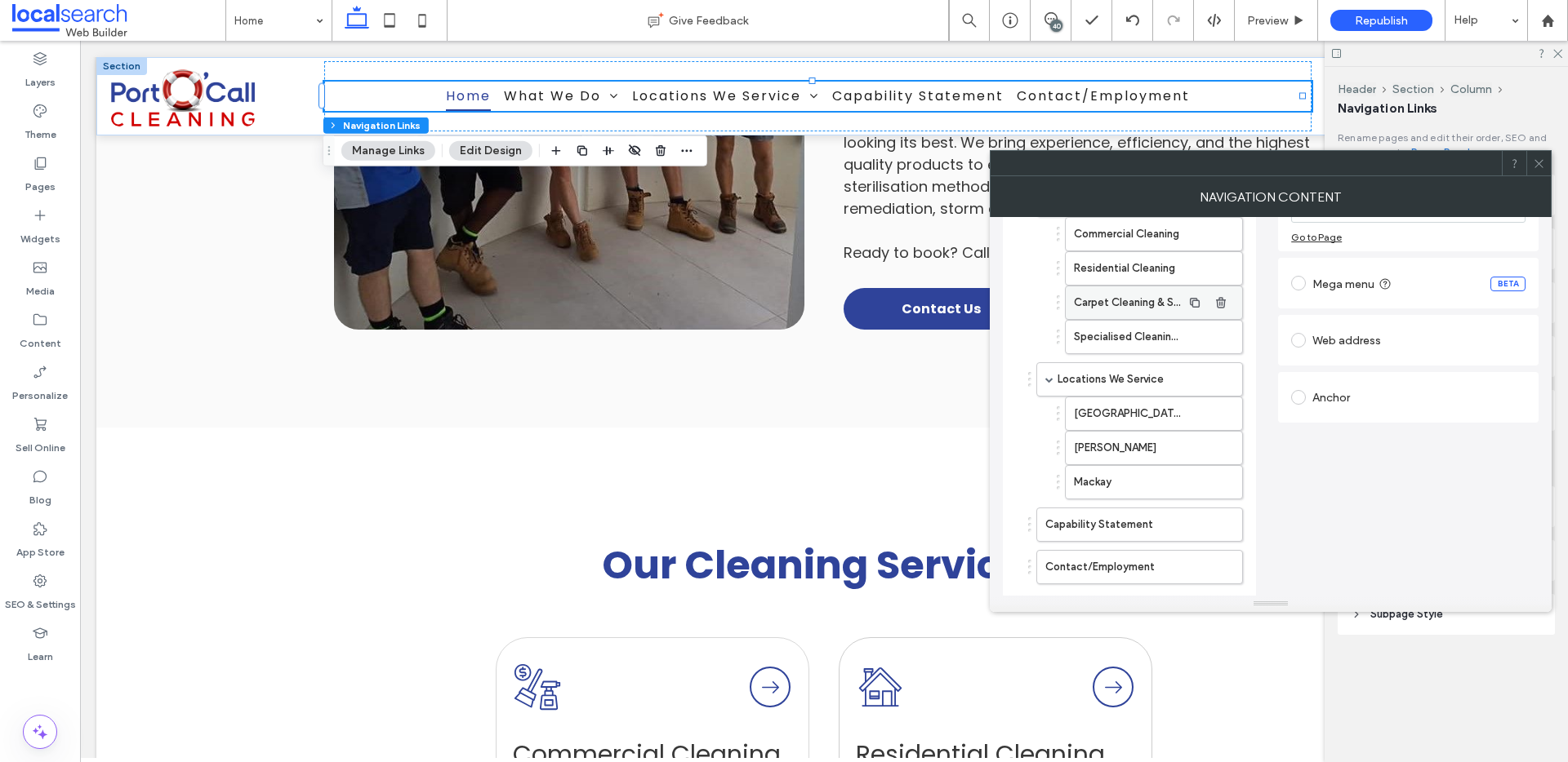
scroll to position [244, 0]
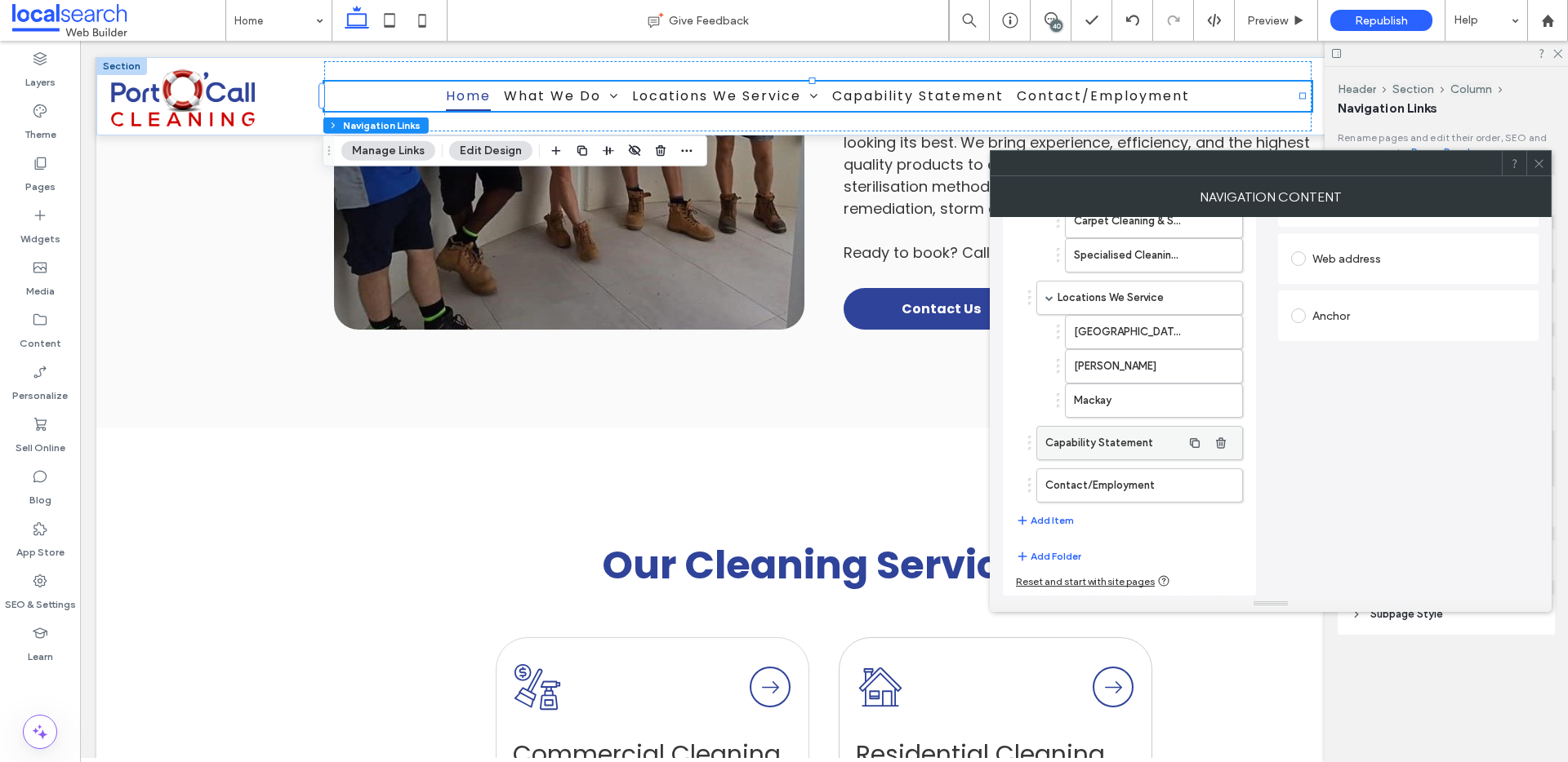
click at [1115, 445] on label "Capability Statement" at bounding box center [1112, 443] width 136 height 32
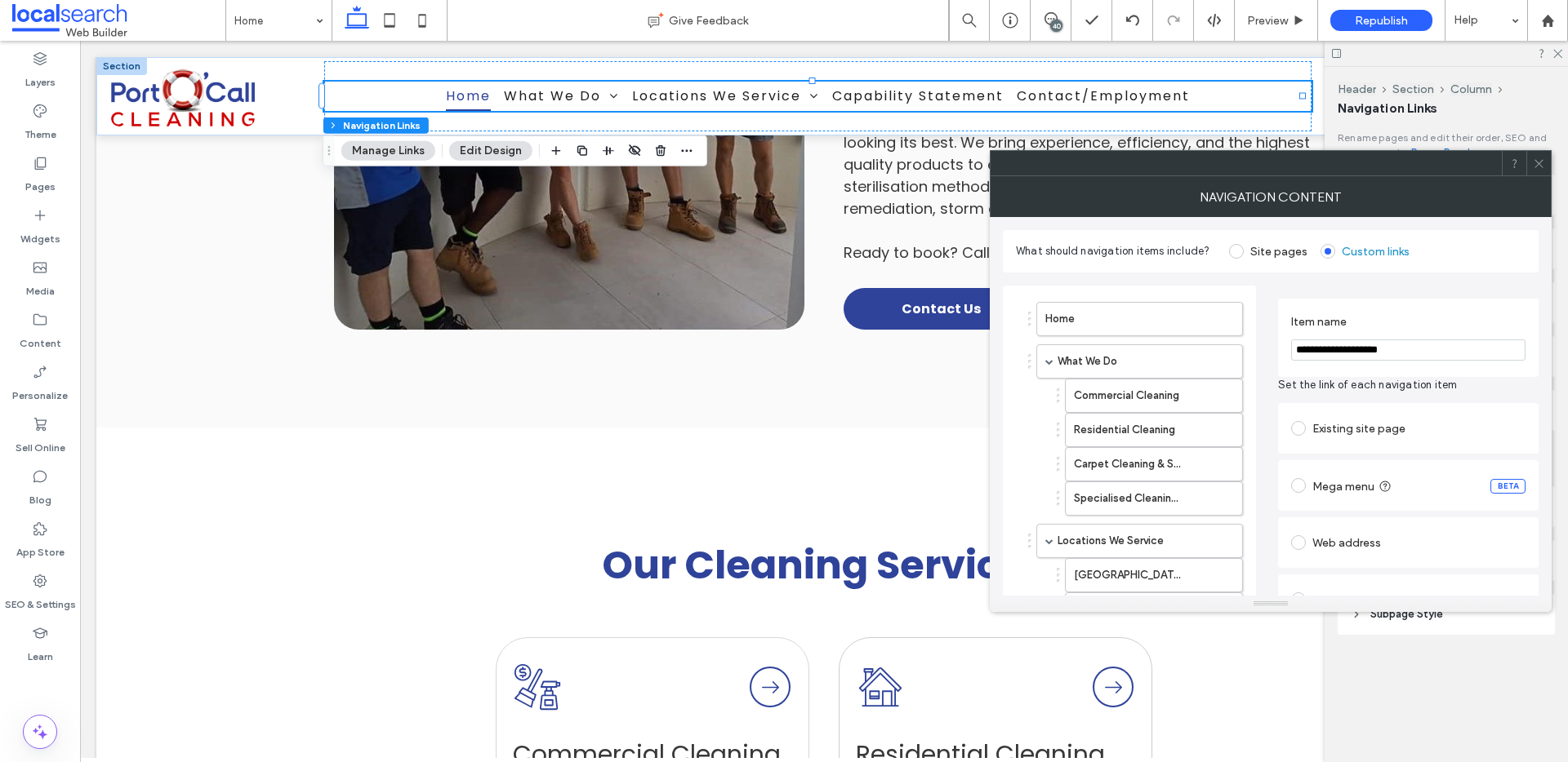
click at [1543, 161] on icon at bounding box center [1538, 163] width 12 height 12
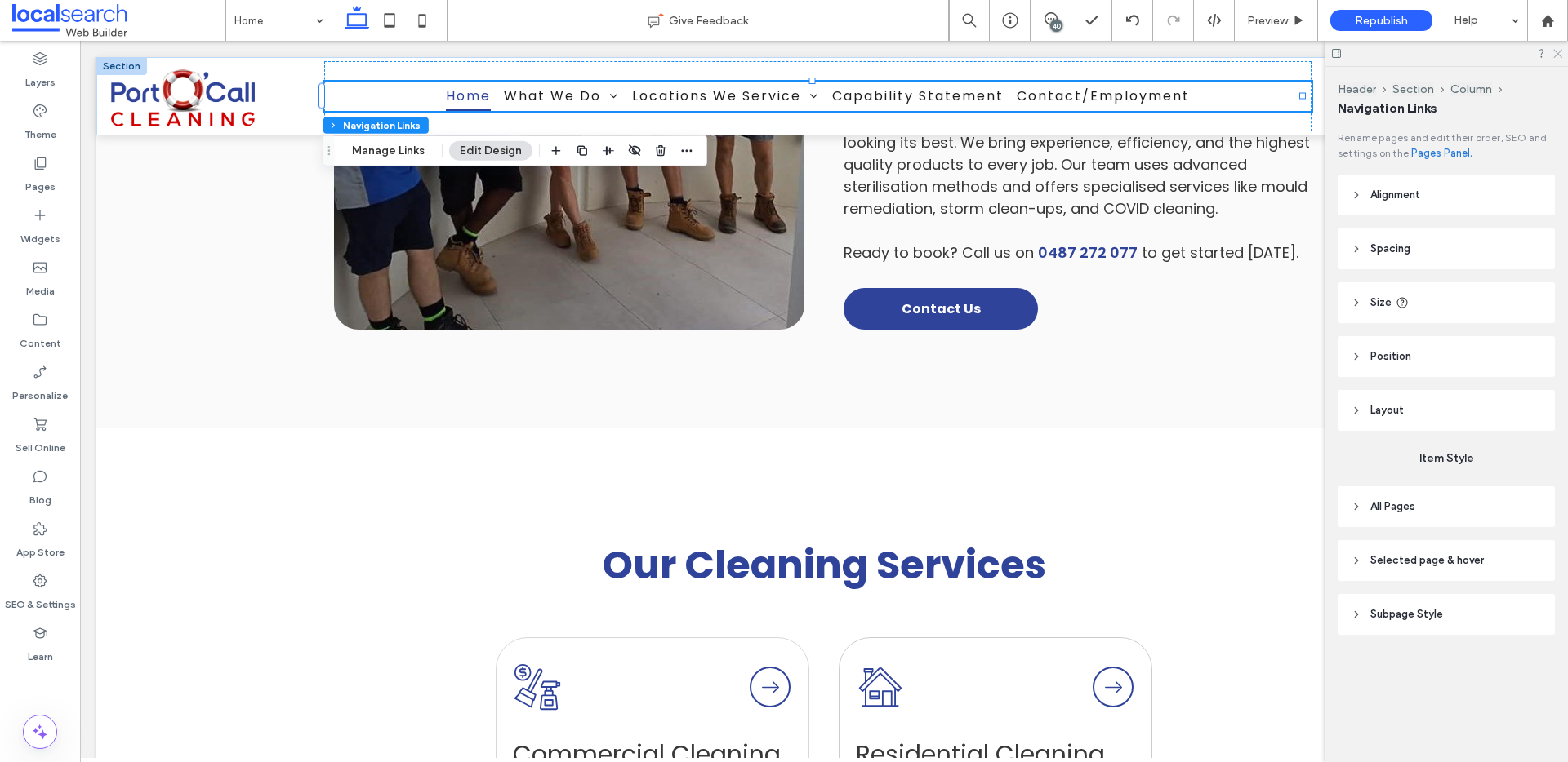
click at [1558, 56] on icon at bounding box center [1556, 52] width 10 height 10
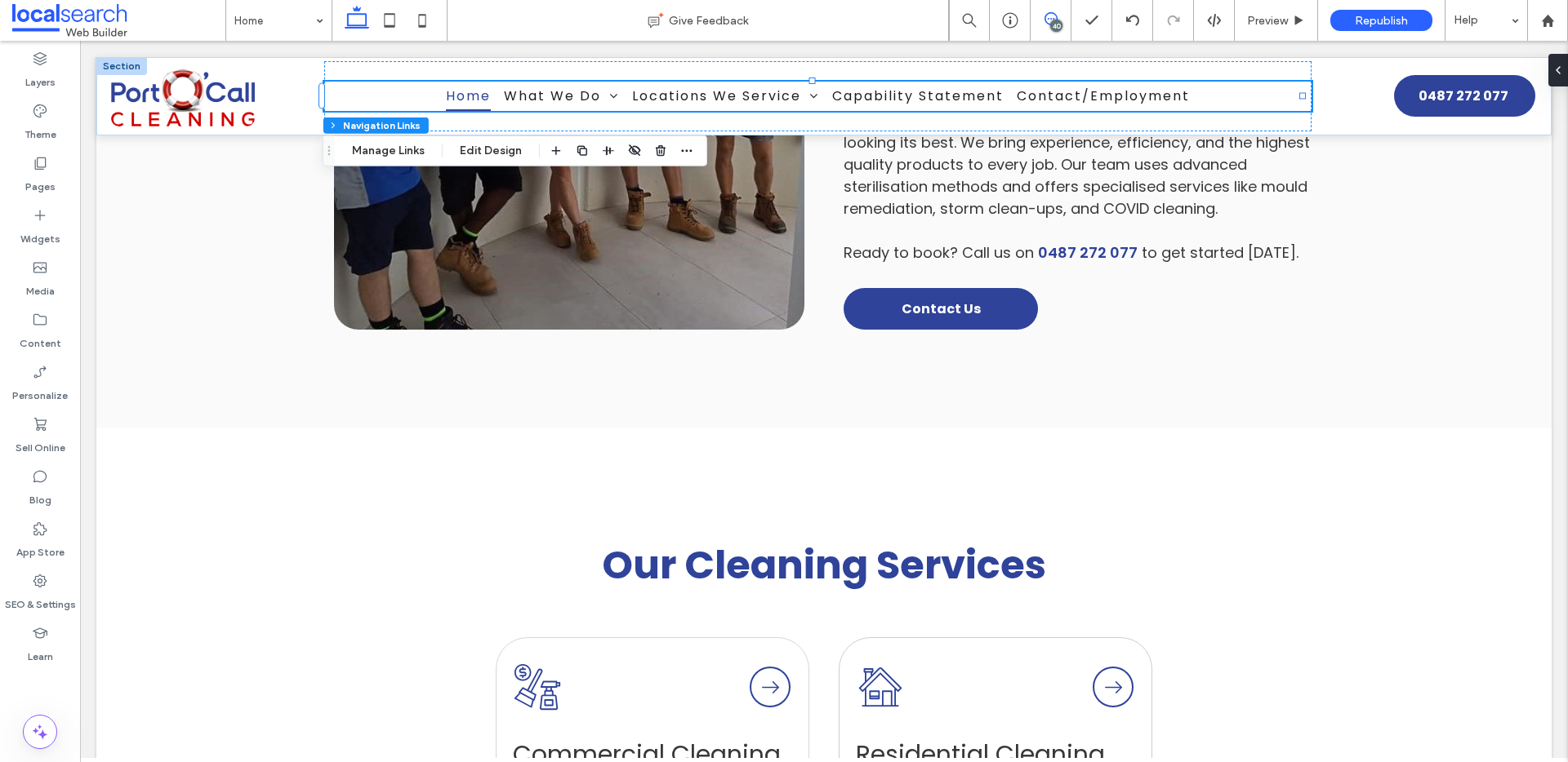
click at [1059, 19] on span at bounding box center [1050, 19] width 40 height 13
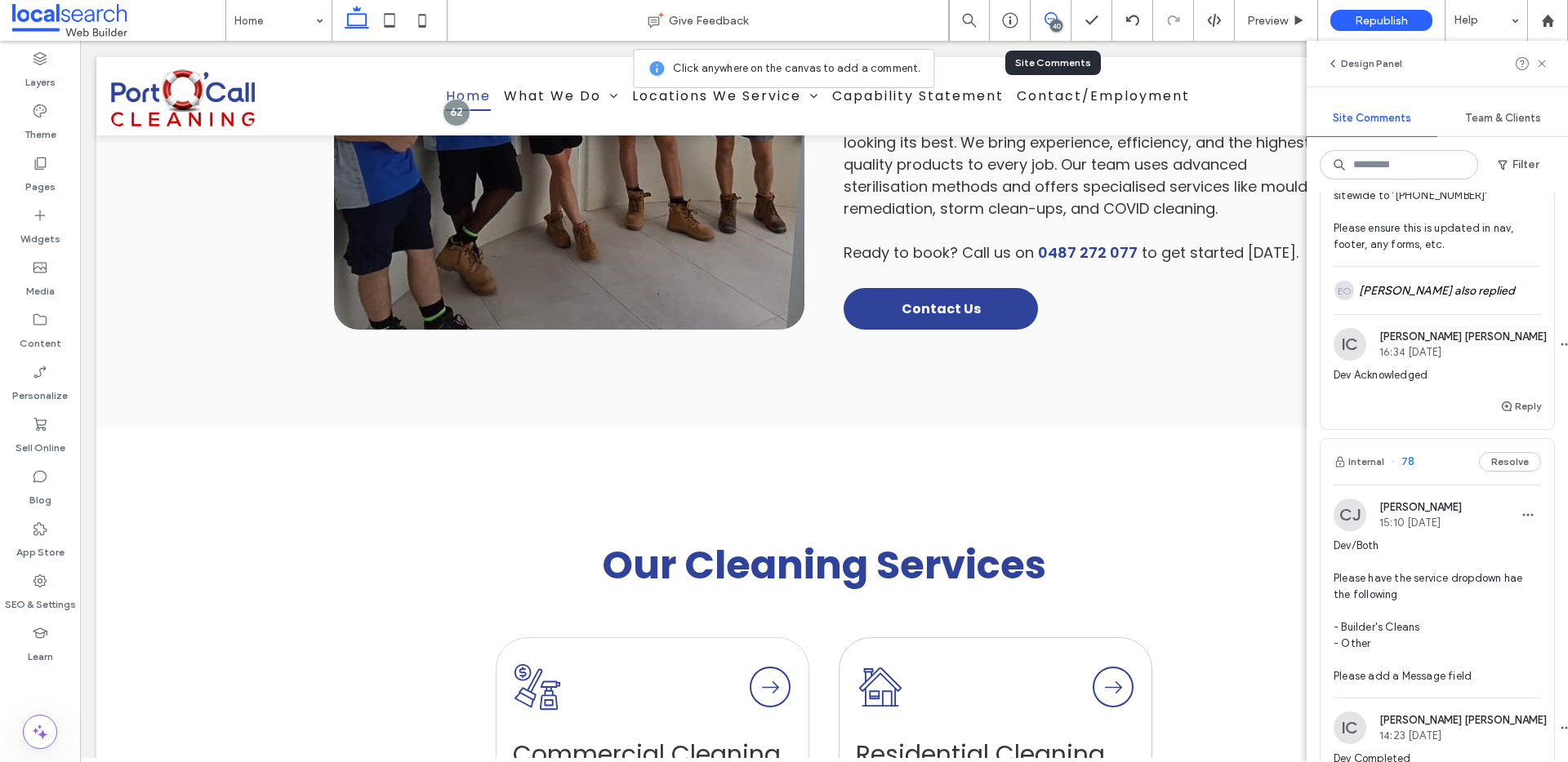
scroll to position [2674, 0]
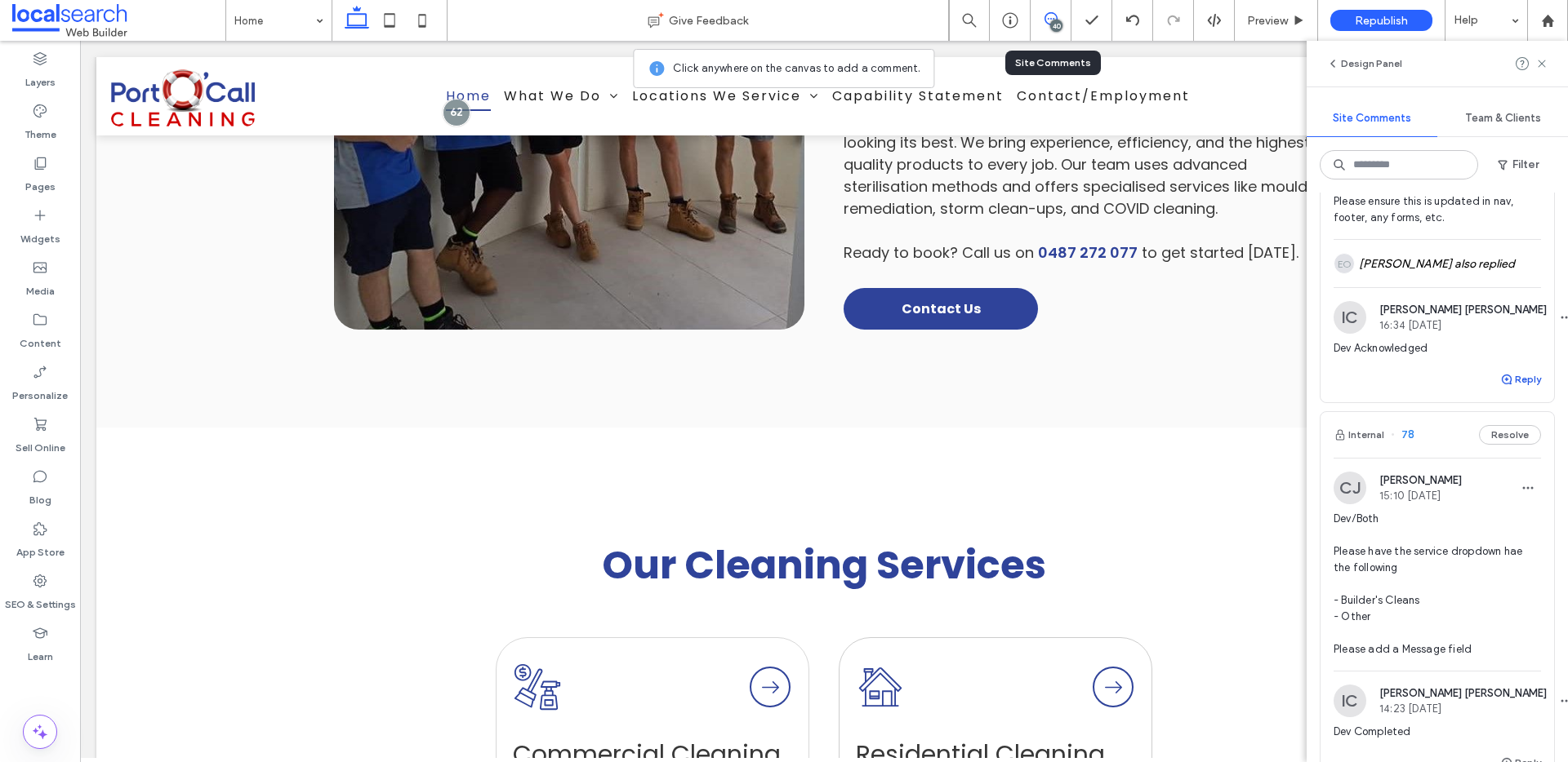
click at [1501, 384] on use "button" at bounding box center [1506, 380] width 10 height 10
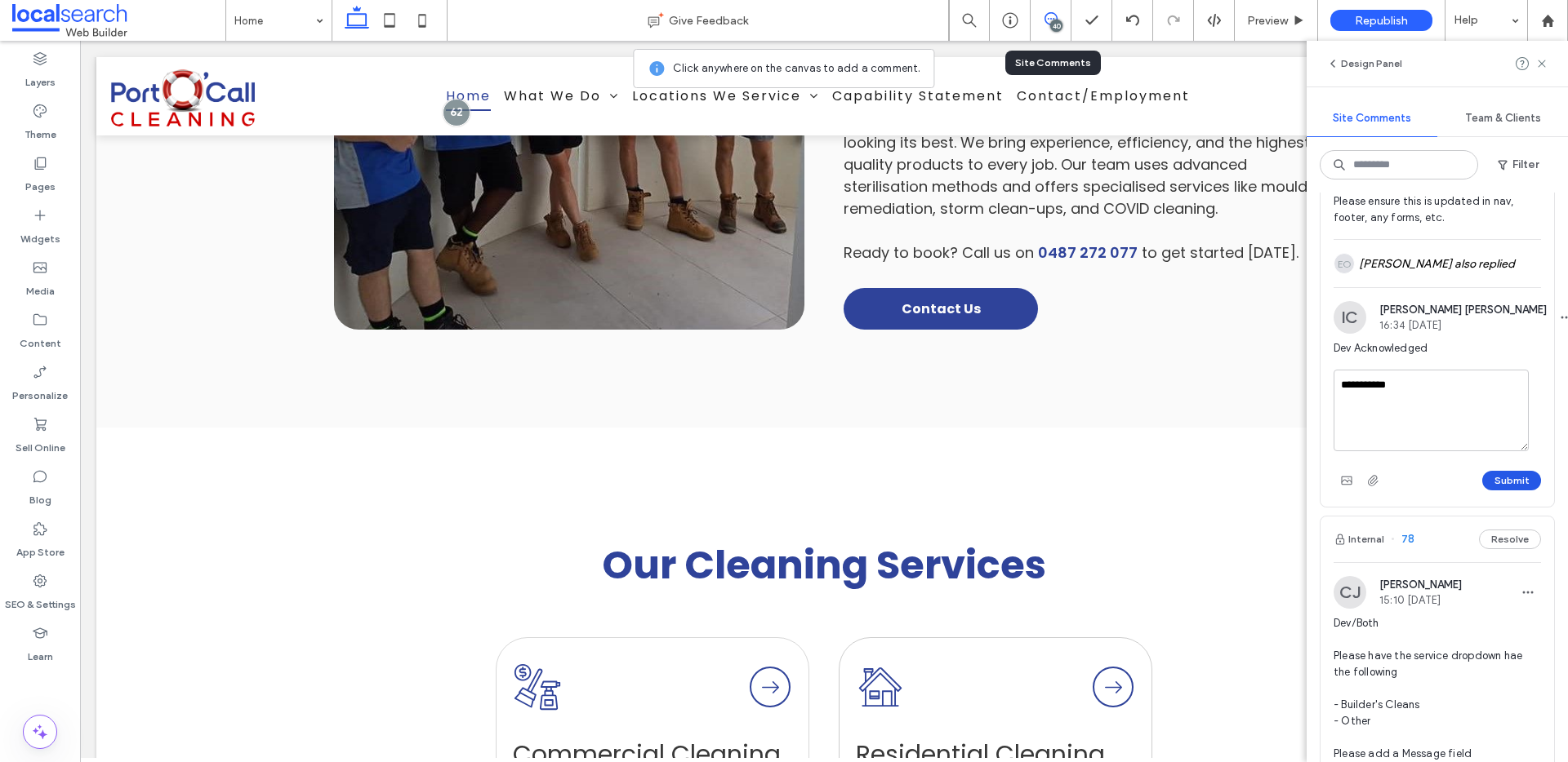
type textarea "**********"
click at [1508, 491] on button "Submit" at bounding box center [1511, 481] width 58 height 19
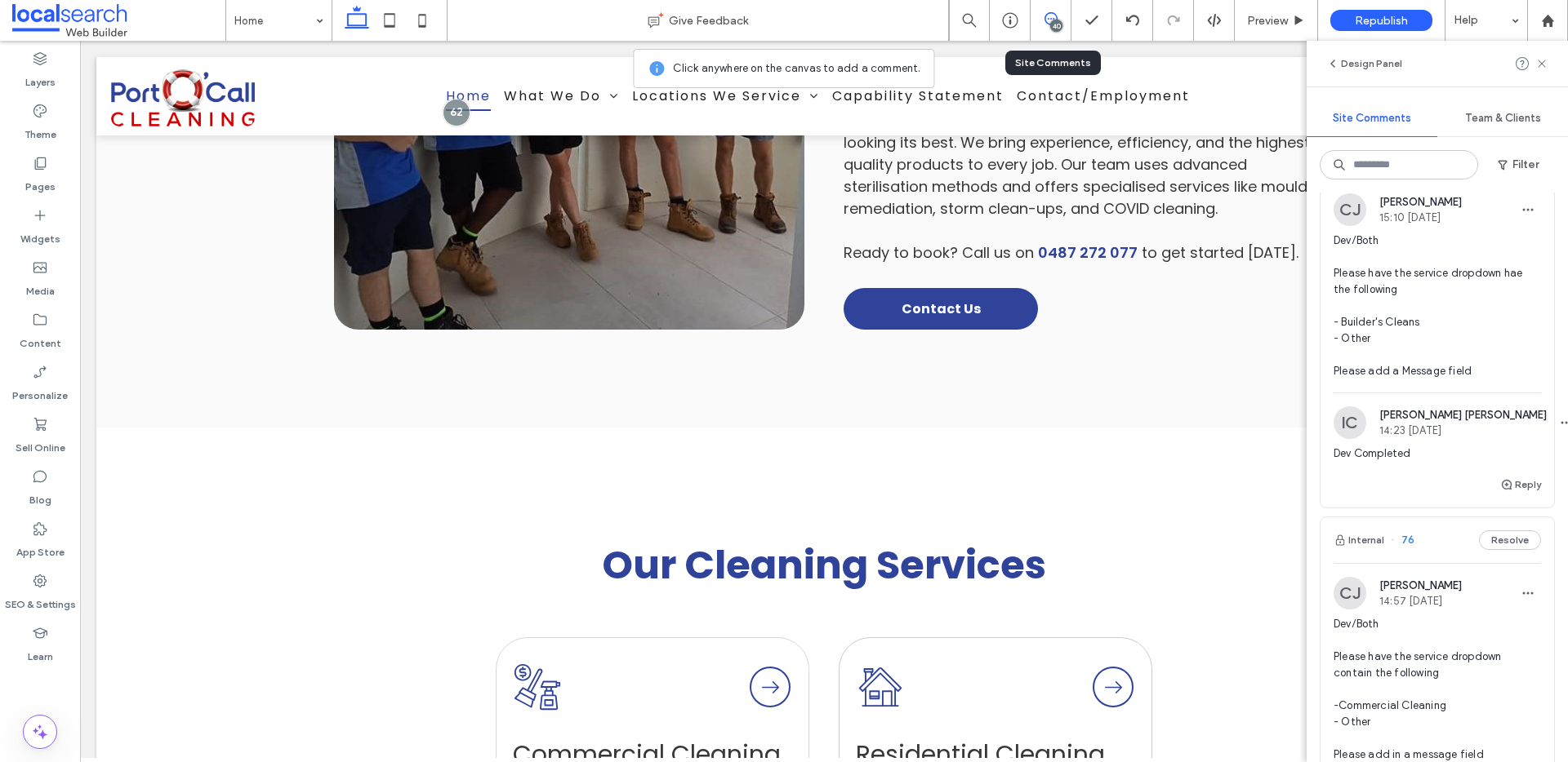
scroll to position [3045, 0]
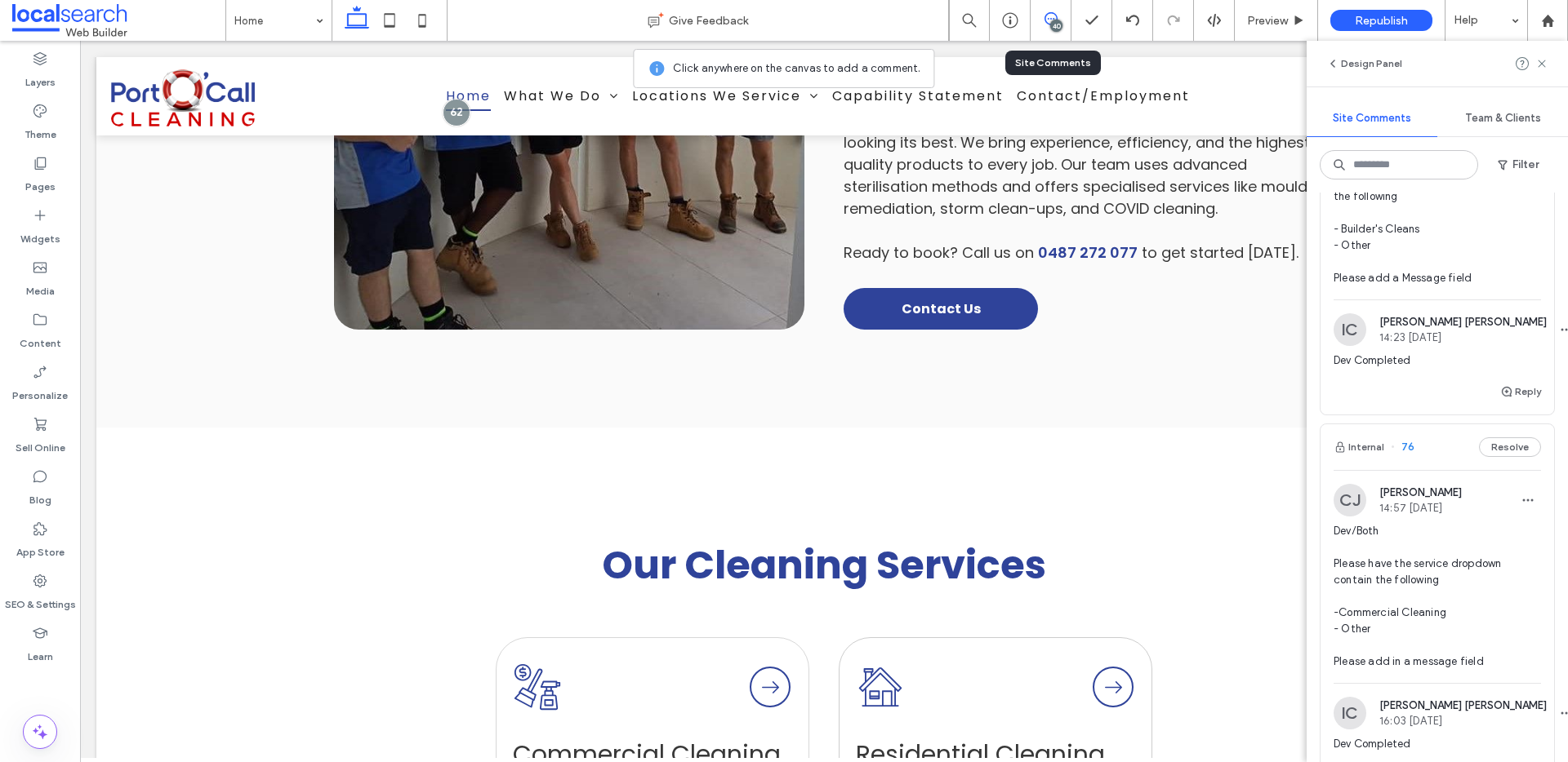
click at [1476, 286] on span "Dev/Both Please have the service dropdown hae the following - Builder's Cleans …" at bounding box center [1437, 213] width 207 height 147
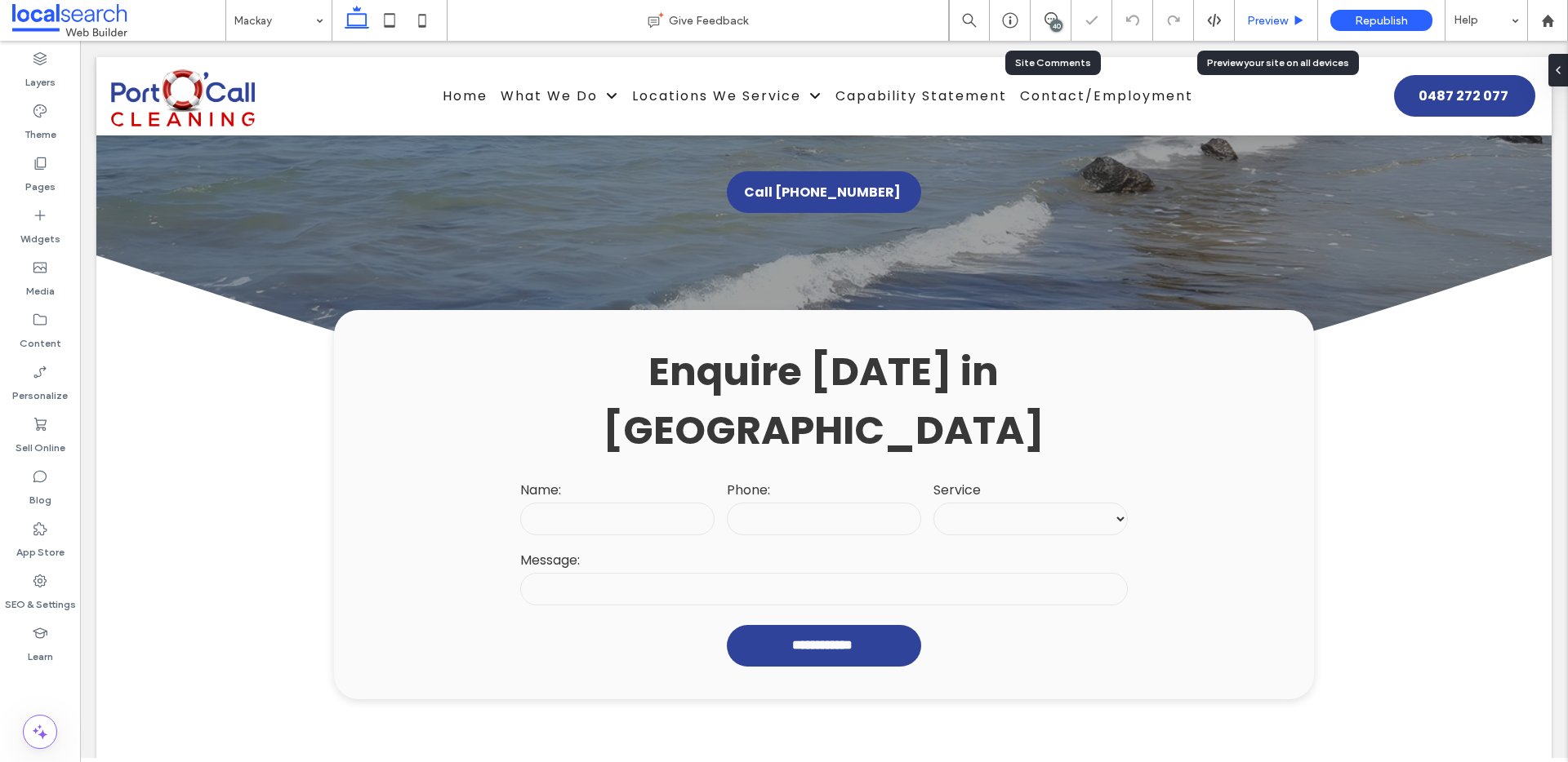
click at [1277, 25] on span "Preview" at bounding box center [1267, 20] width 41 height 14
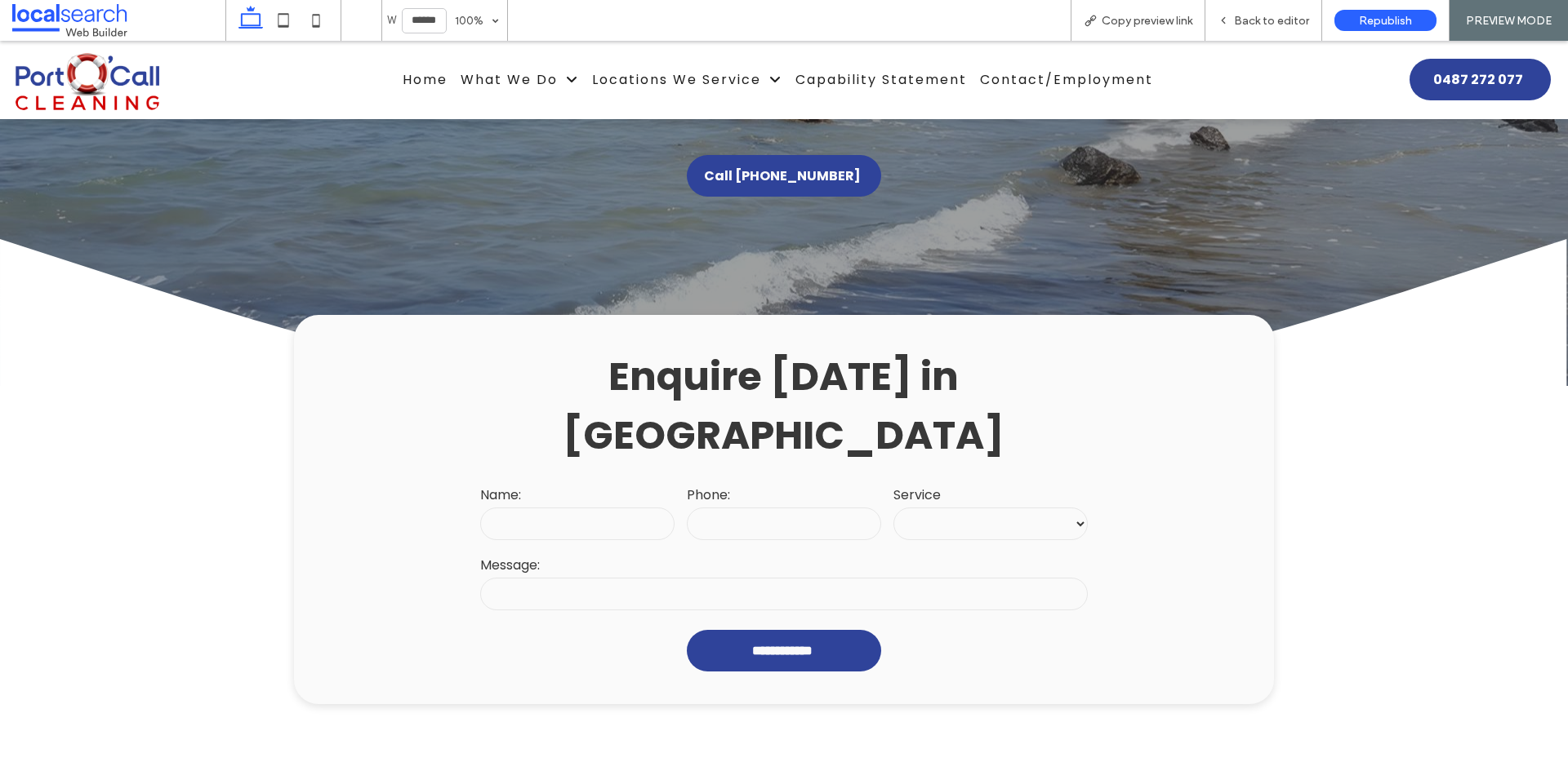
click at [975, 507] on select "**********" at bounding box center [990, 523] width 194 height 32
select select "**********"
click at [1245, 17] on span "Back to editor" at bounding box center [1271, 20] width 75 height 14
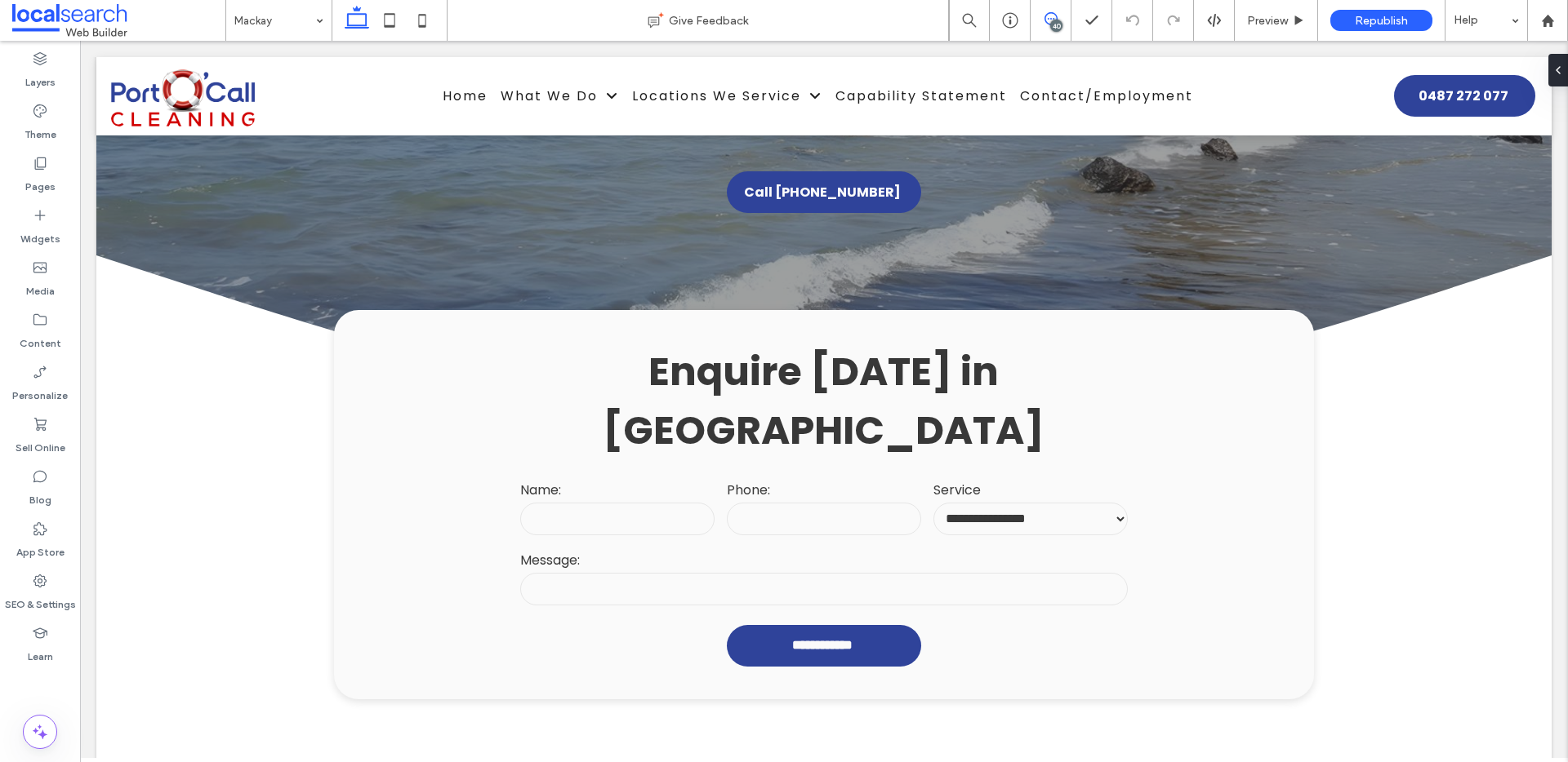
click at [1045, 14] on icon at bounding box center [1051, 19] width 13 height 13
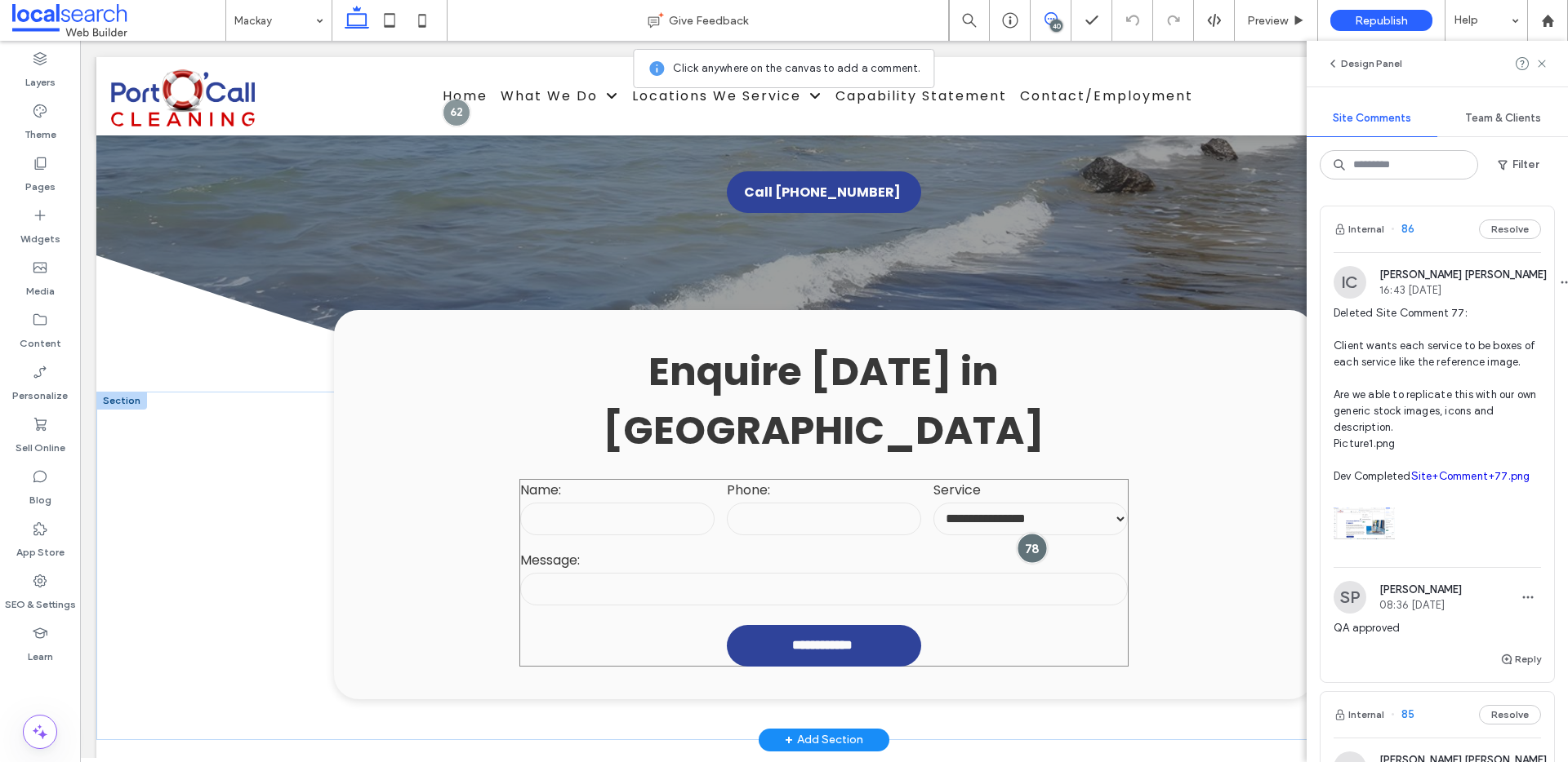
click at [1025, 534] on div at bounding box center [1032, 549] width 31 height 31
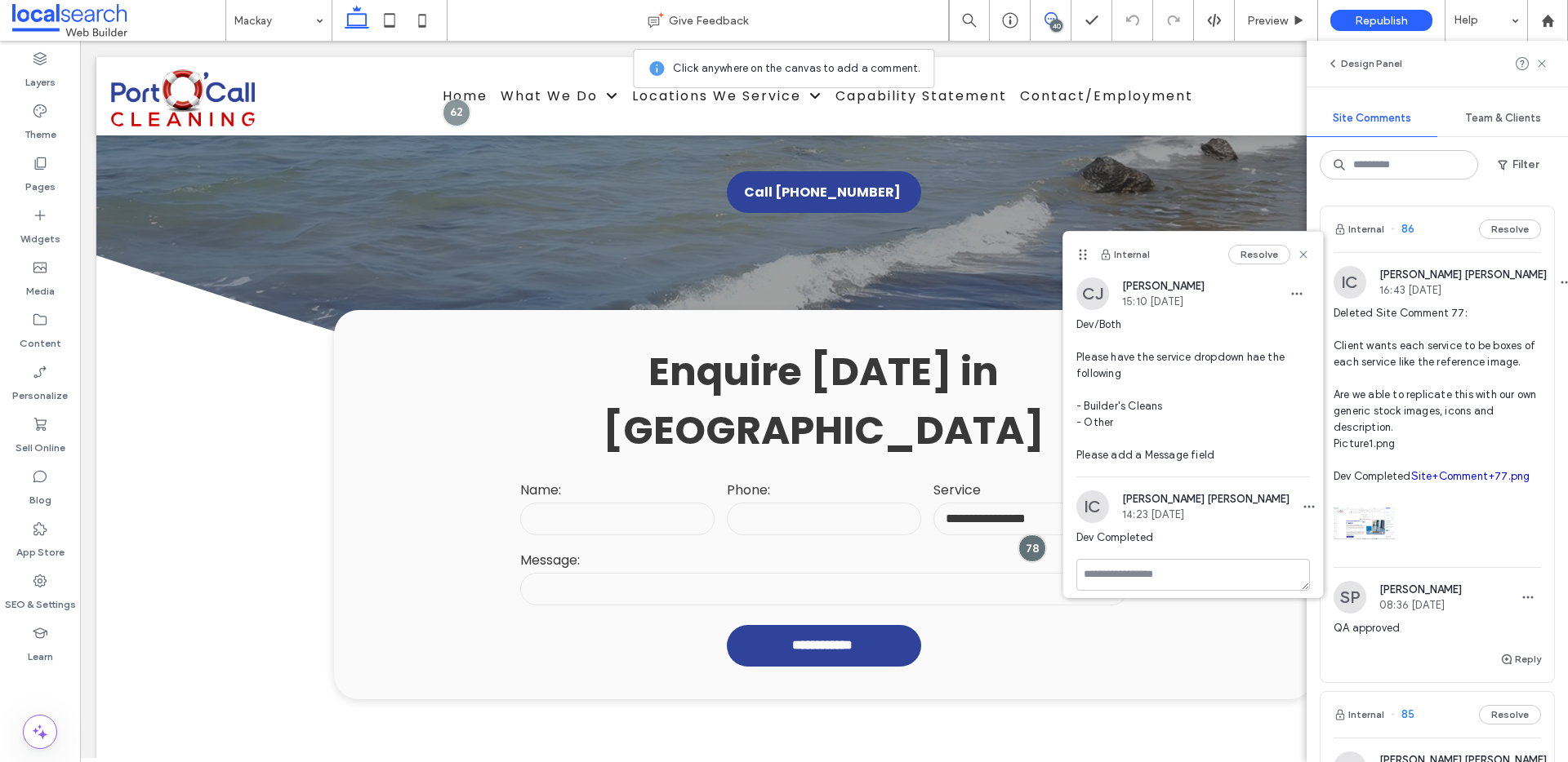
scroll to position [10, 0]
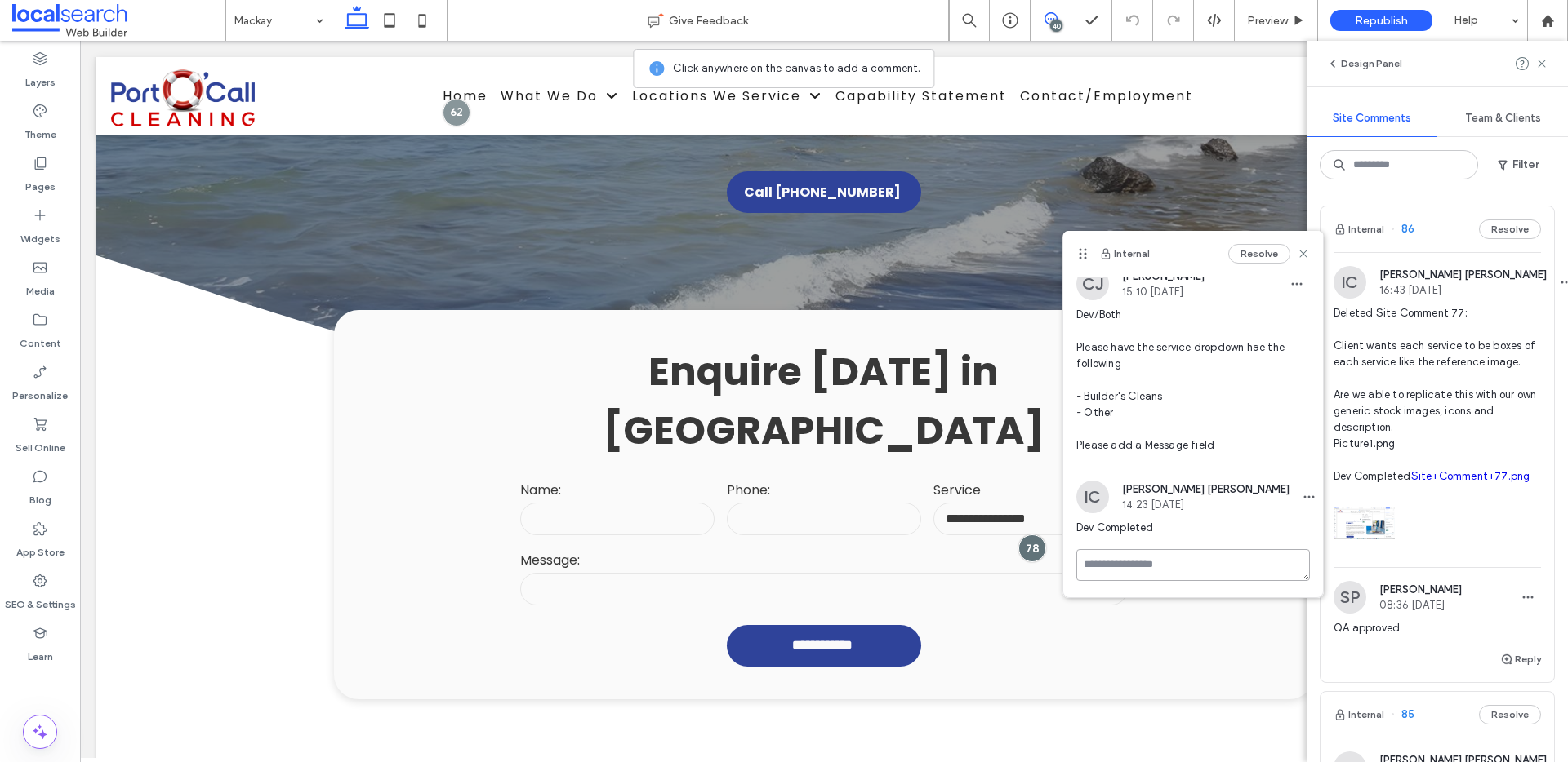
click at [1191, 567] on textarea at bounding box center [1193, 565] width 233 height 31
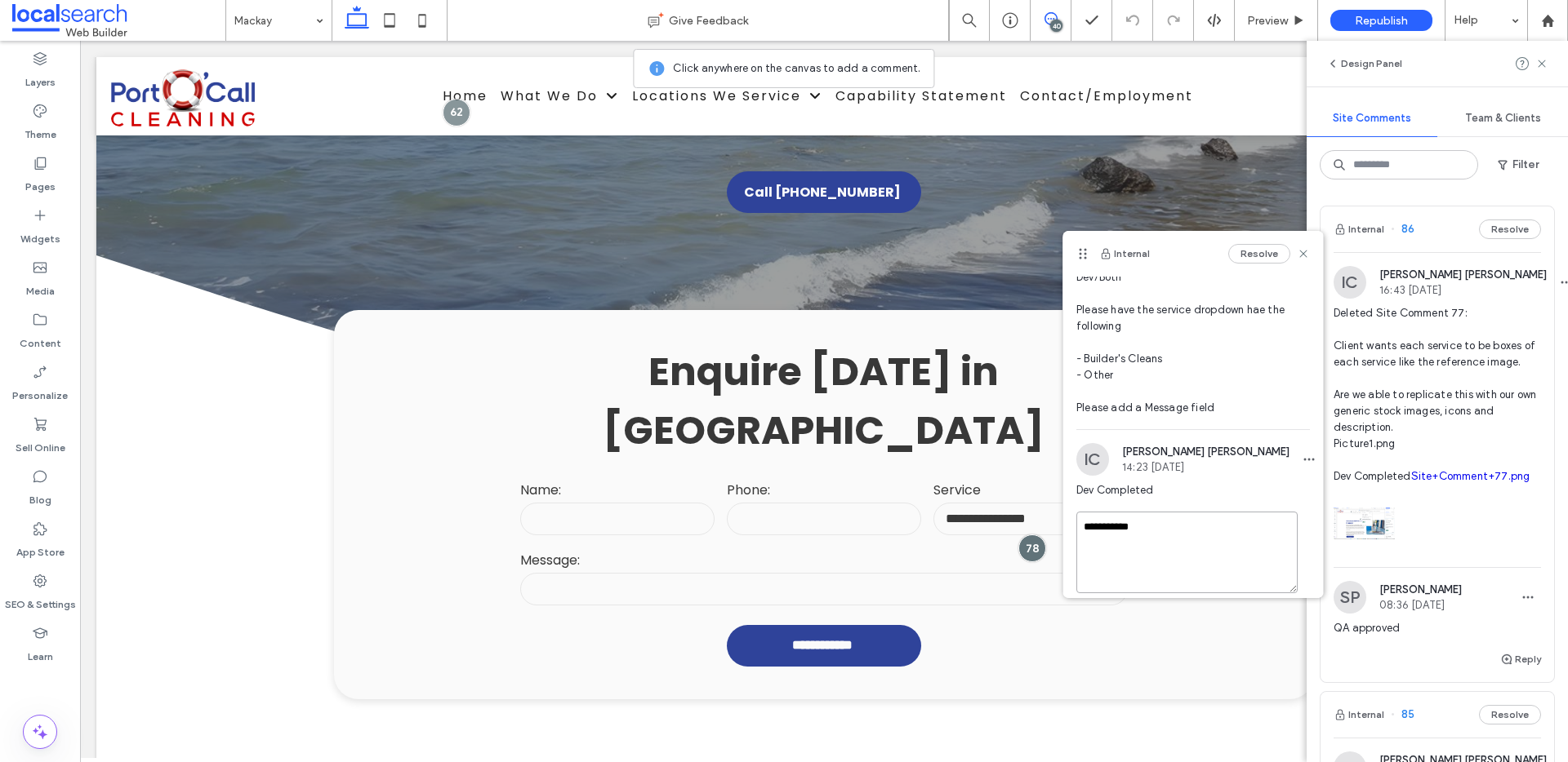
scroll to position [99, 0]
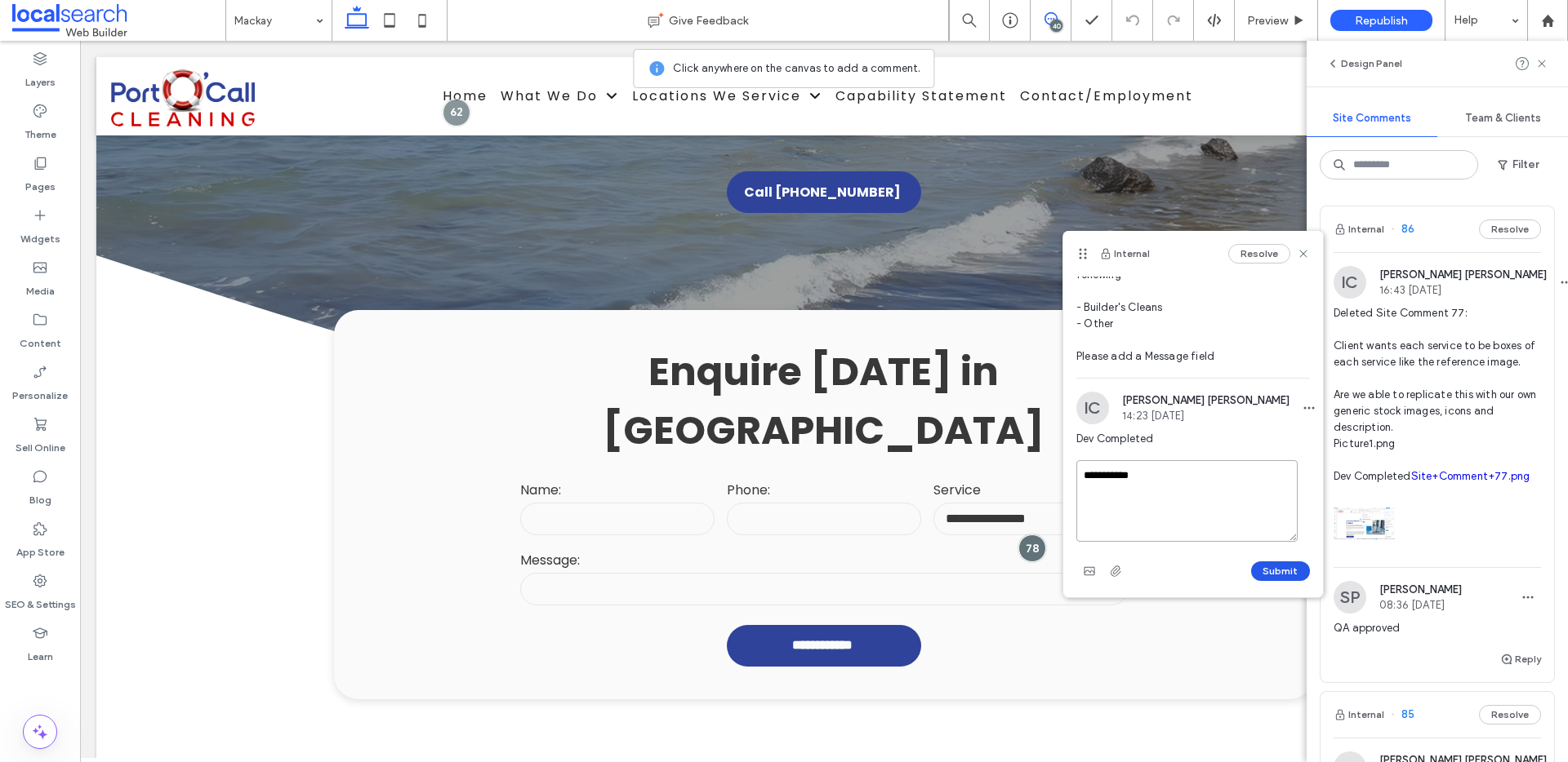
type textarea "**********"
click at [1277, 573] on button "Submit" at bounding box center [1280, 571] width 58 height 19
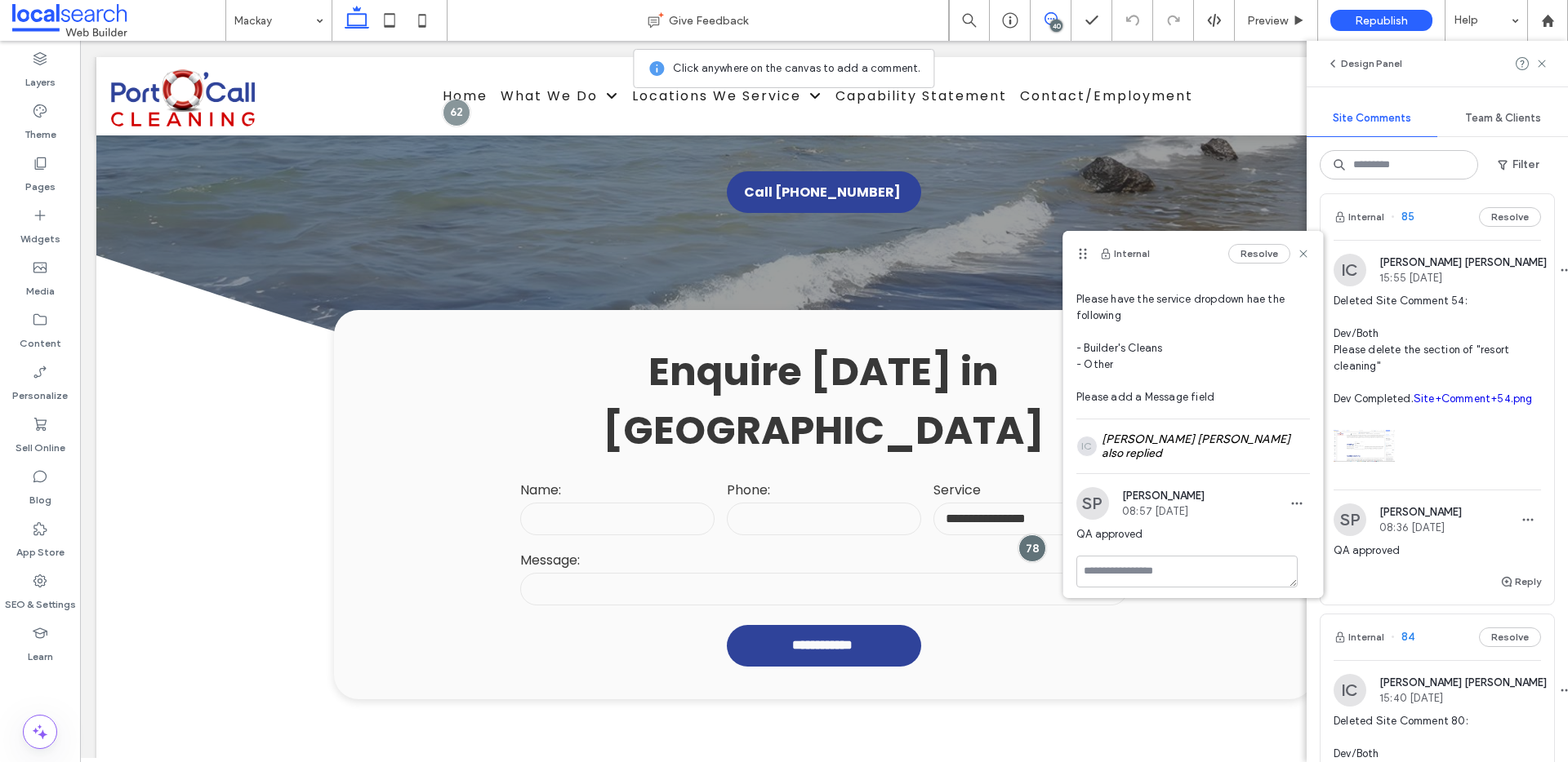
scroll to position [1296, 0]
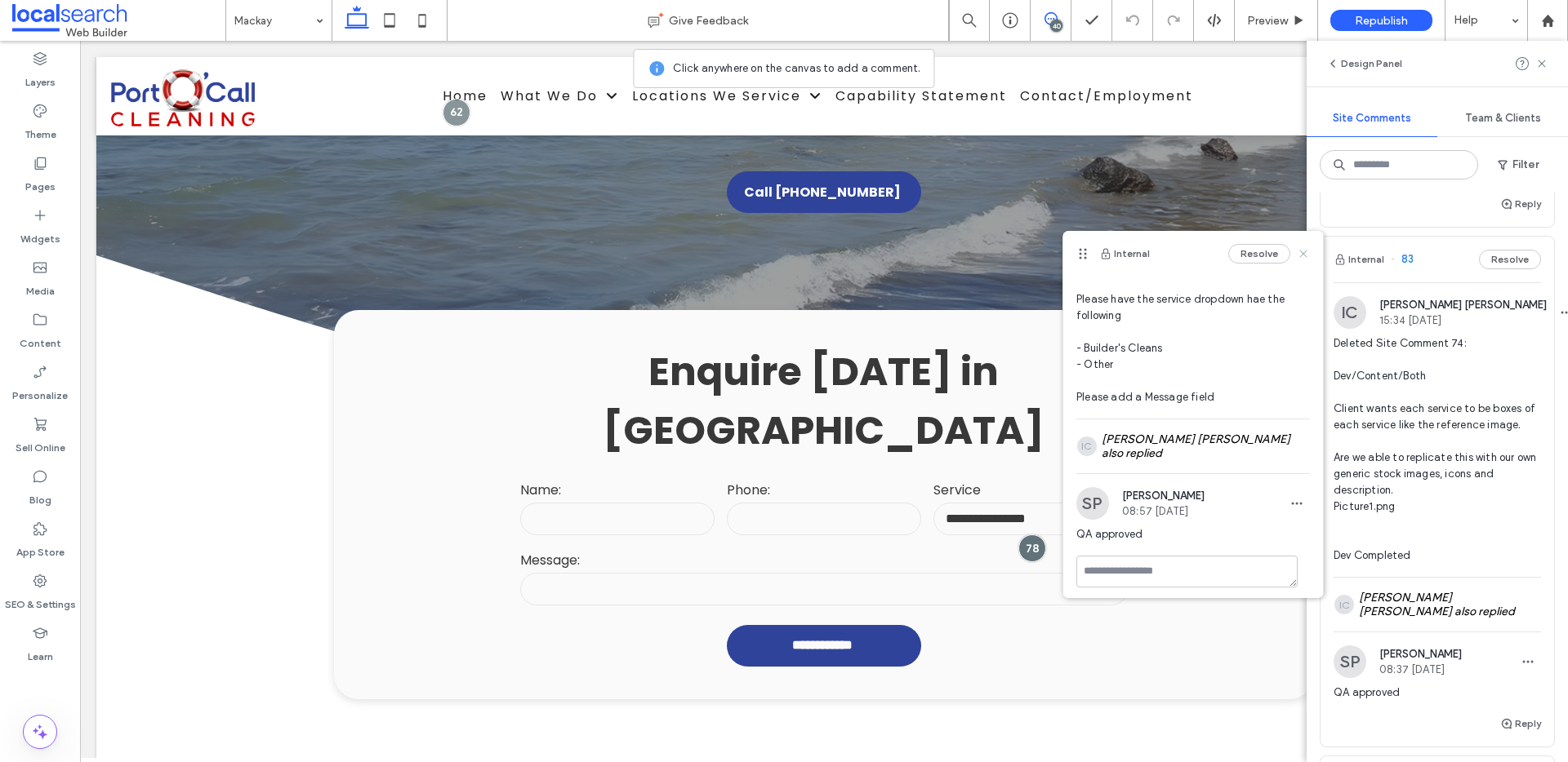
click at [1297, 252] on icon at bounding box center [1303, 254] width 13 height 13
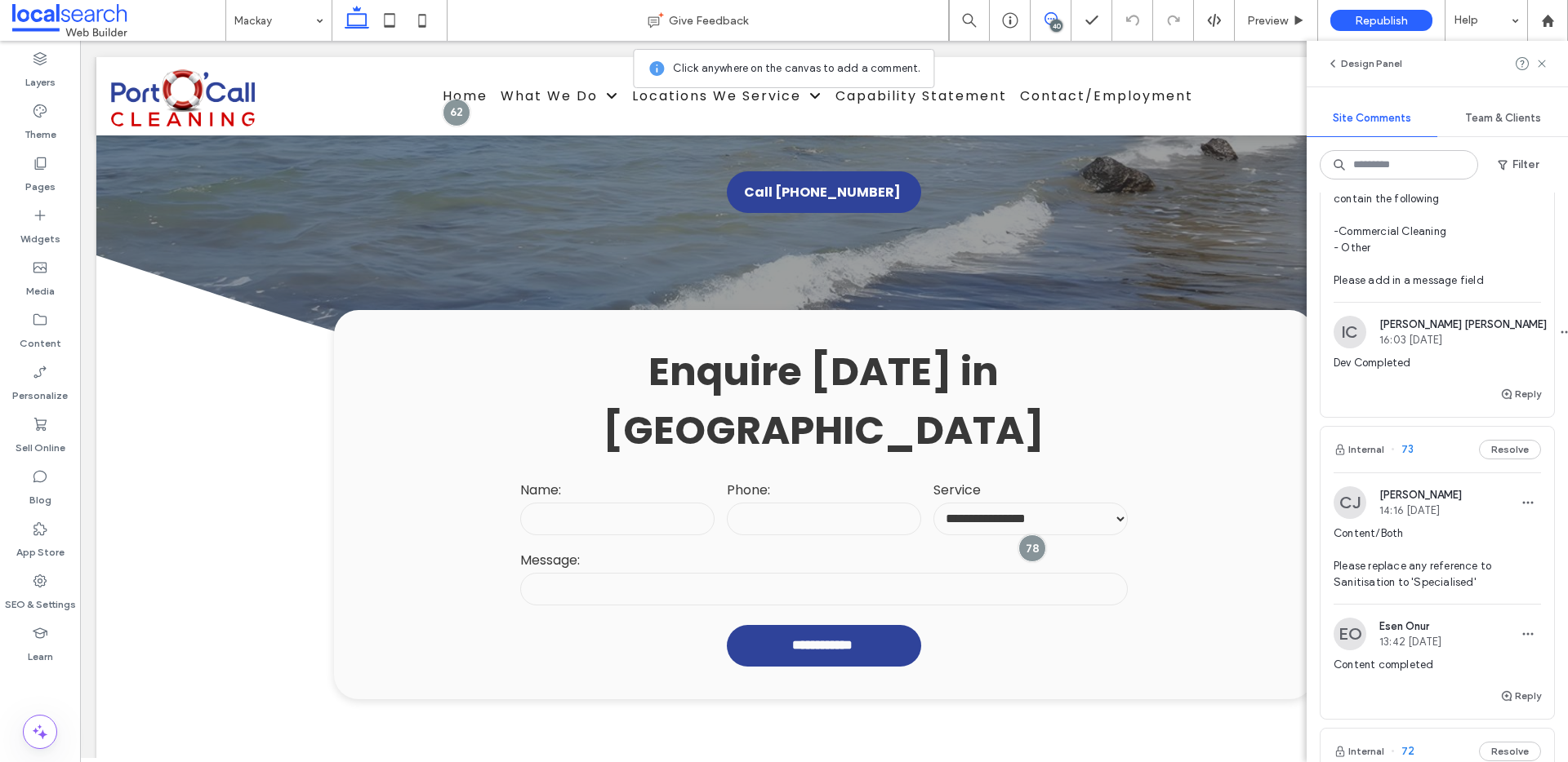
scroll to position [3493, 0]
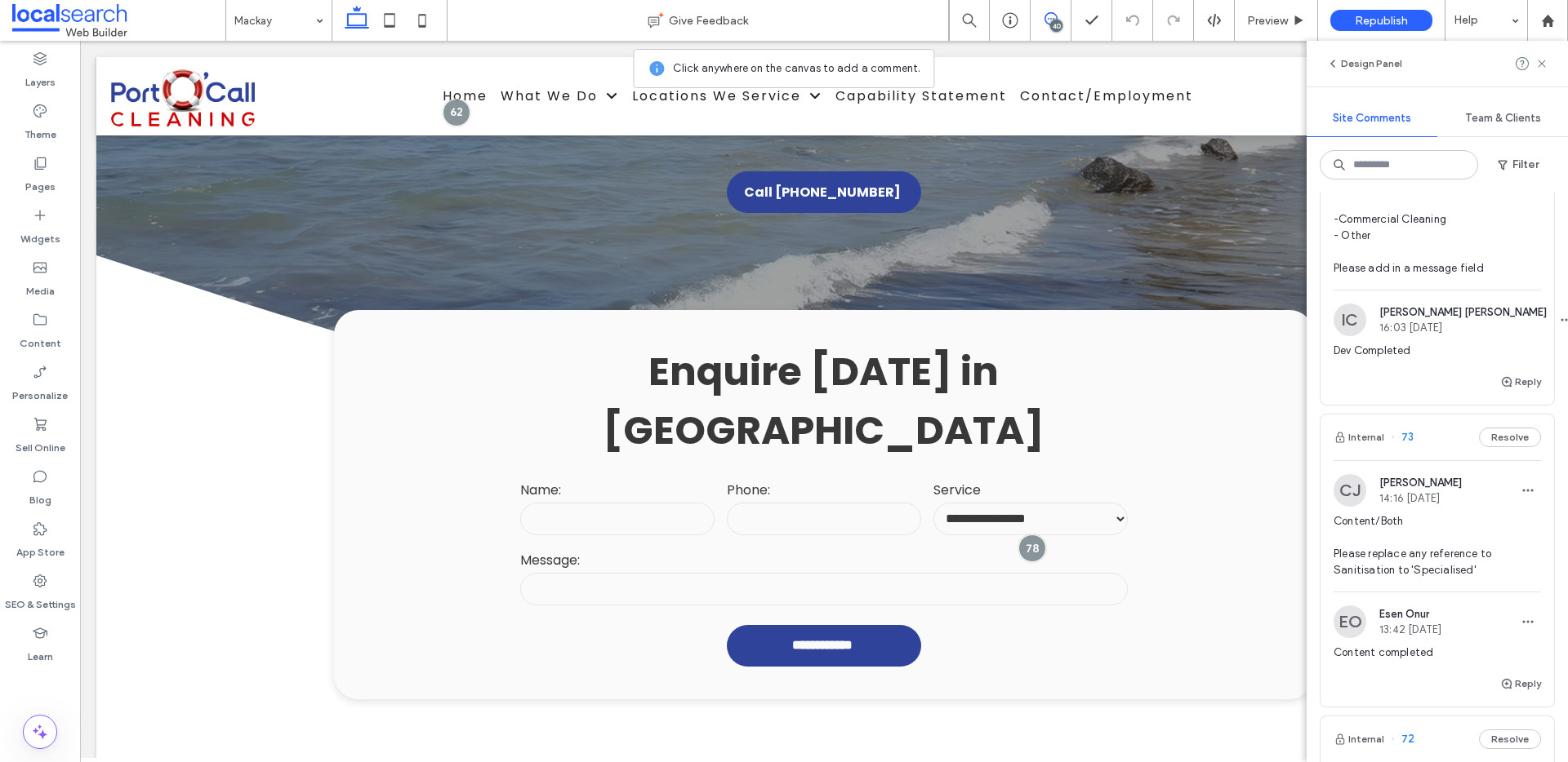
click at [1475, 277] on span "Dev/Both Please have the service dropdown contain the following -Commercial Cle…" at bounding box center [1437, 203] width 207 height 147
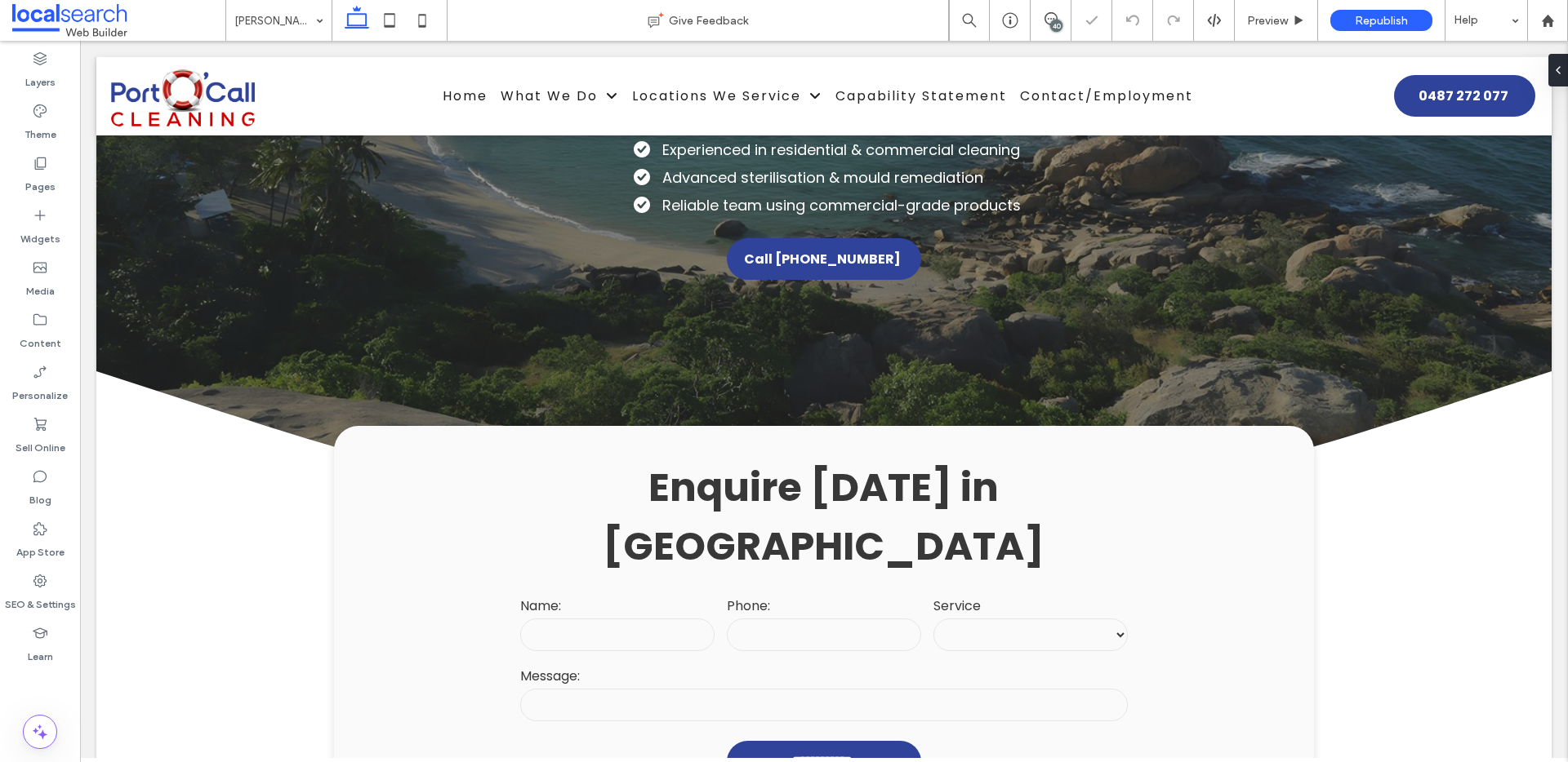
click at [1059, 23] on div "40" at bounding box center [1056, 25] width 12 height 12
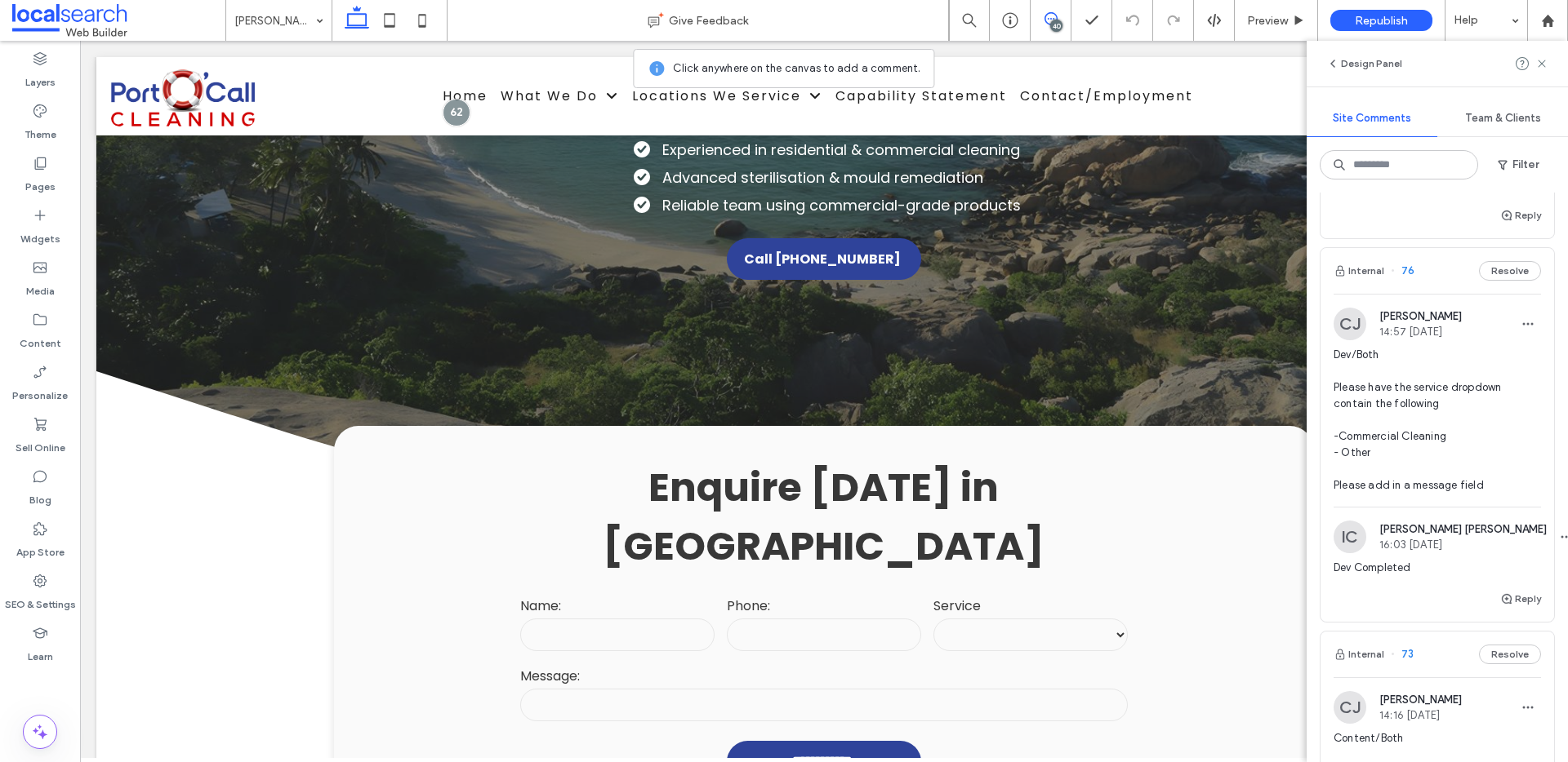
scroll to position [3467, 0]
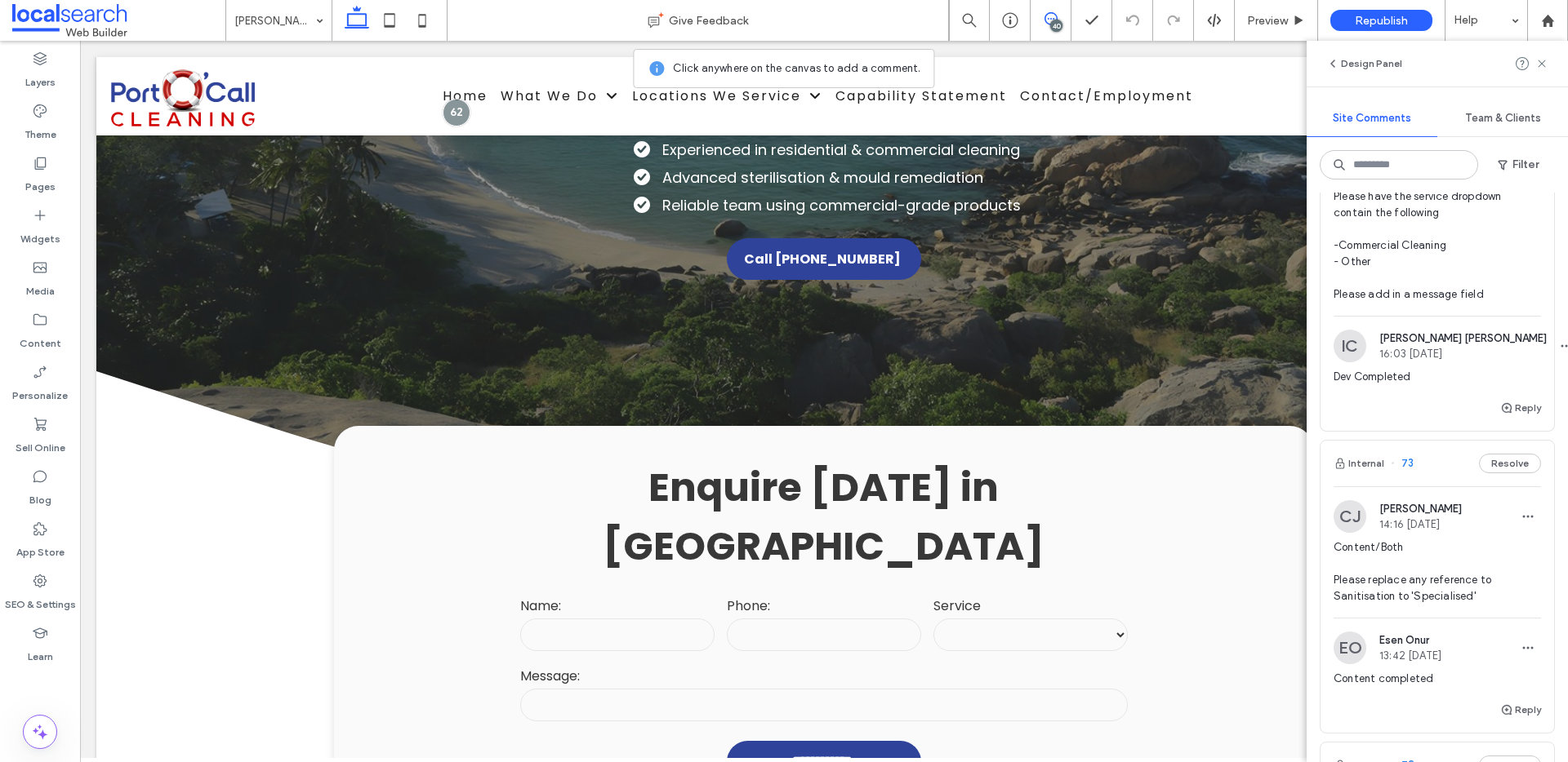
click at [1451, 303] on span "Dev/Both Please have the service dropdown contain the following -Commercial Cle…" at bounding box center [1437, 229] width 207 height 147
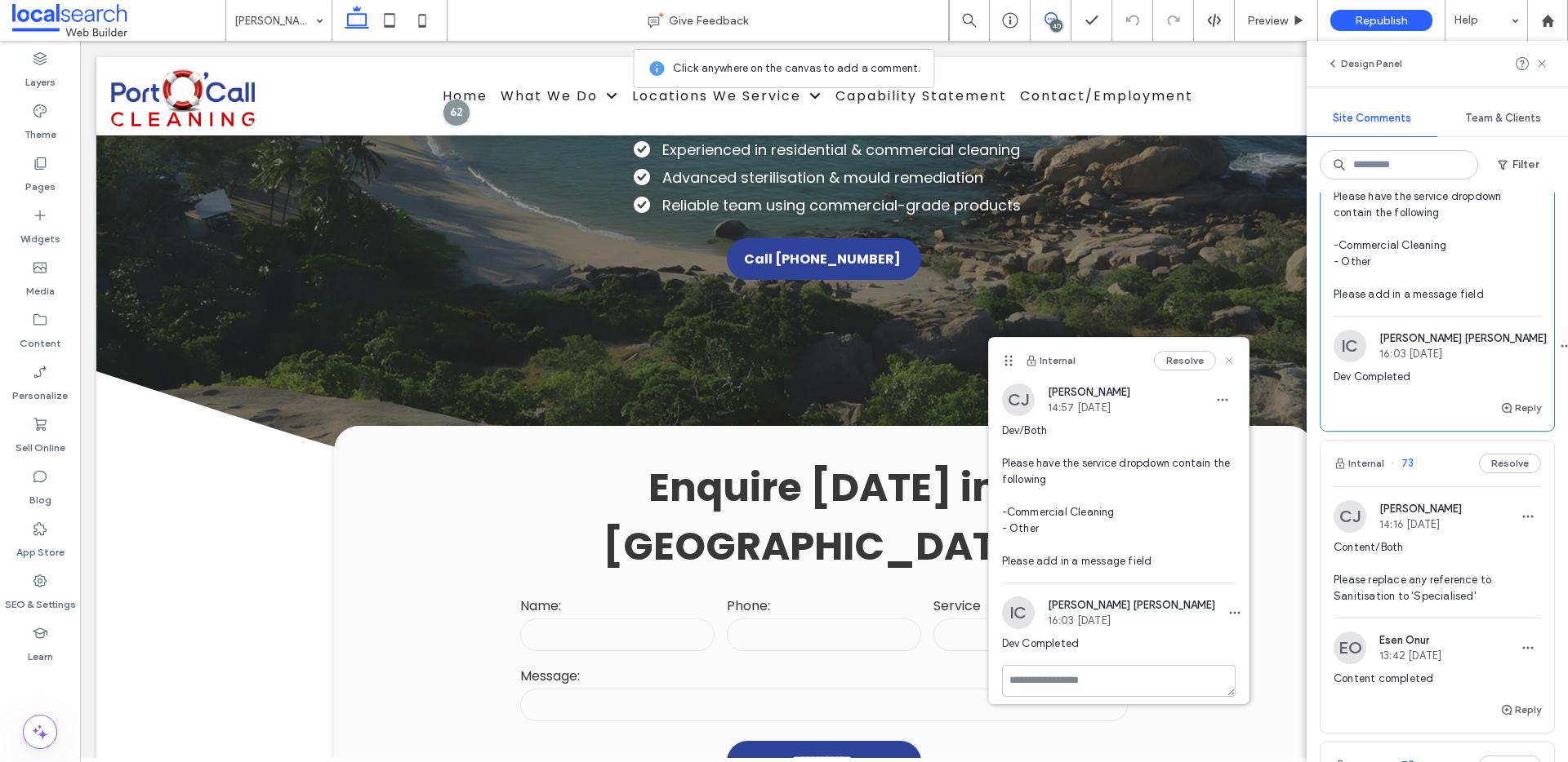
drag, startPoint x: 1222, startPoint y: 361, endPoint x: 1152, endPoint y: 314, distance: 84.3
click at [1223, 361] on icon at bounding box center [1229, 361] width 13 height 13
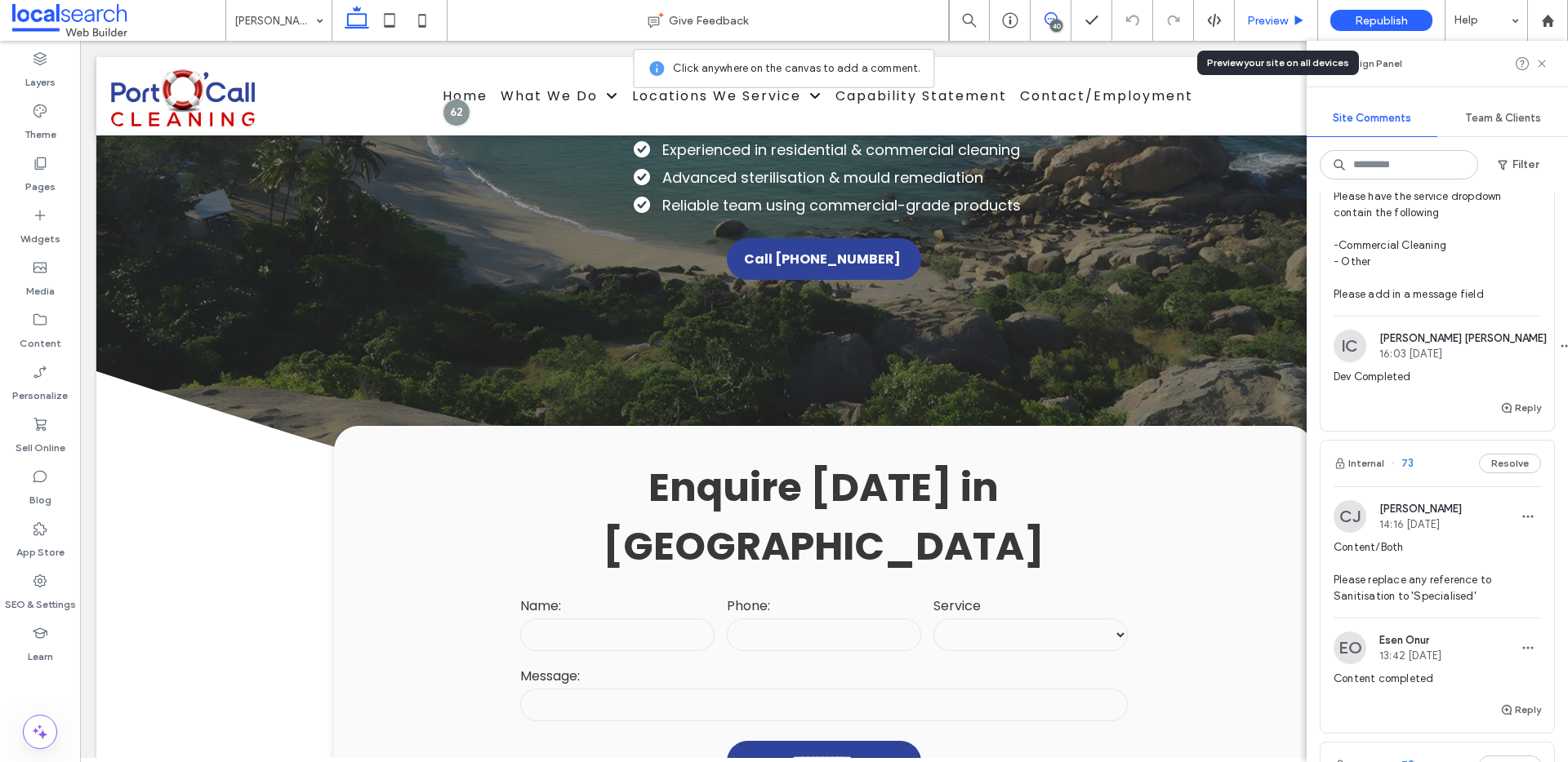
click at [1275, 22] on span "Preview" at bounding box center [1267, 20] width 41 height 14
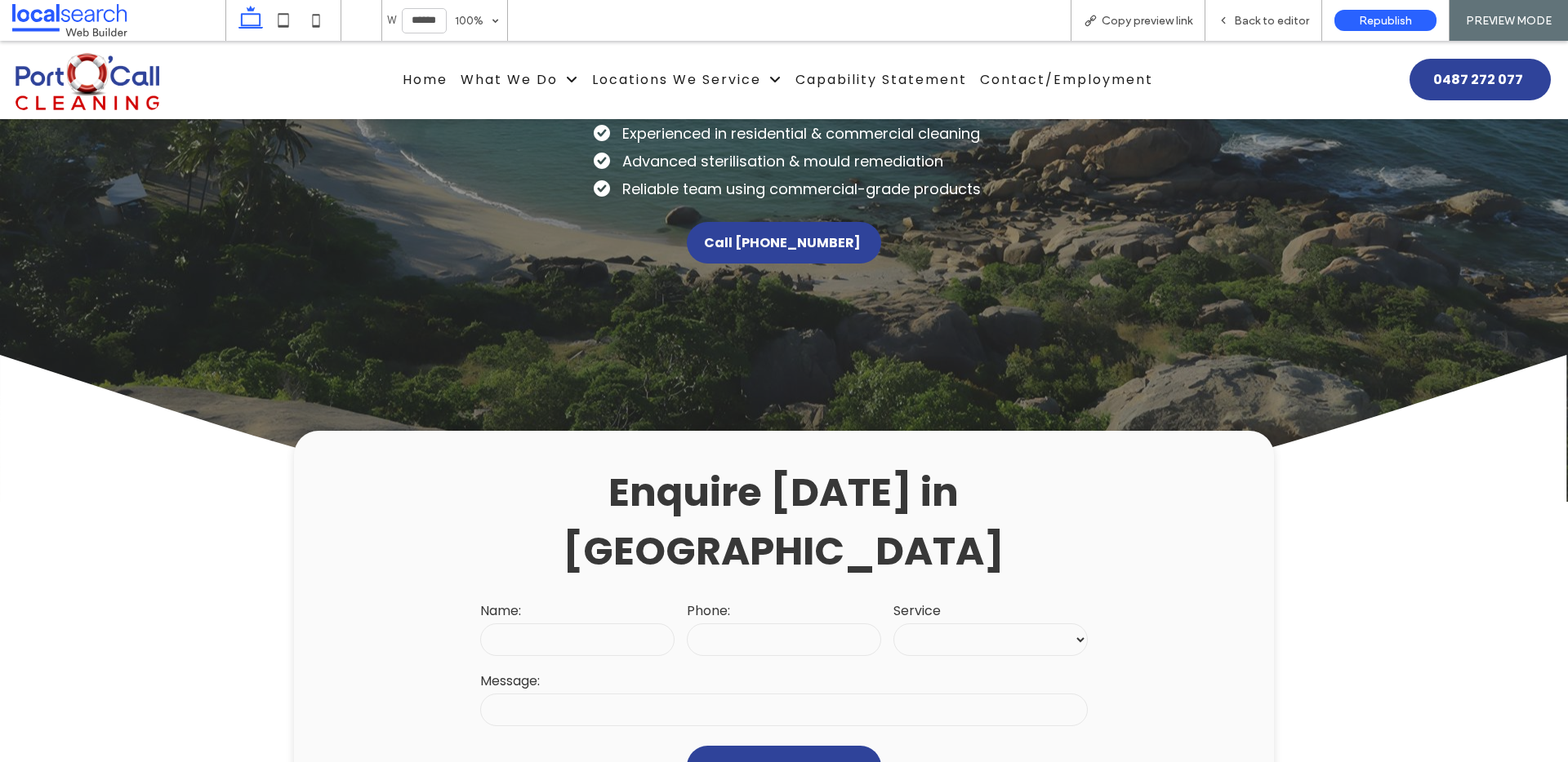
click at [960, 624] on select "**********" at bounding box center [990, 640] width 194 height 32
click at [1263, 22] on span "Back to editor" at bounding box center [1271, 20] width 75 height 14
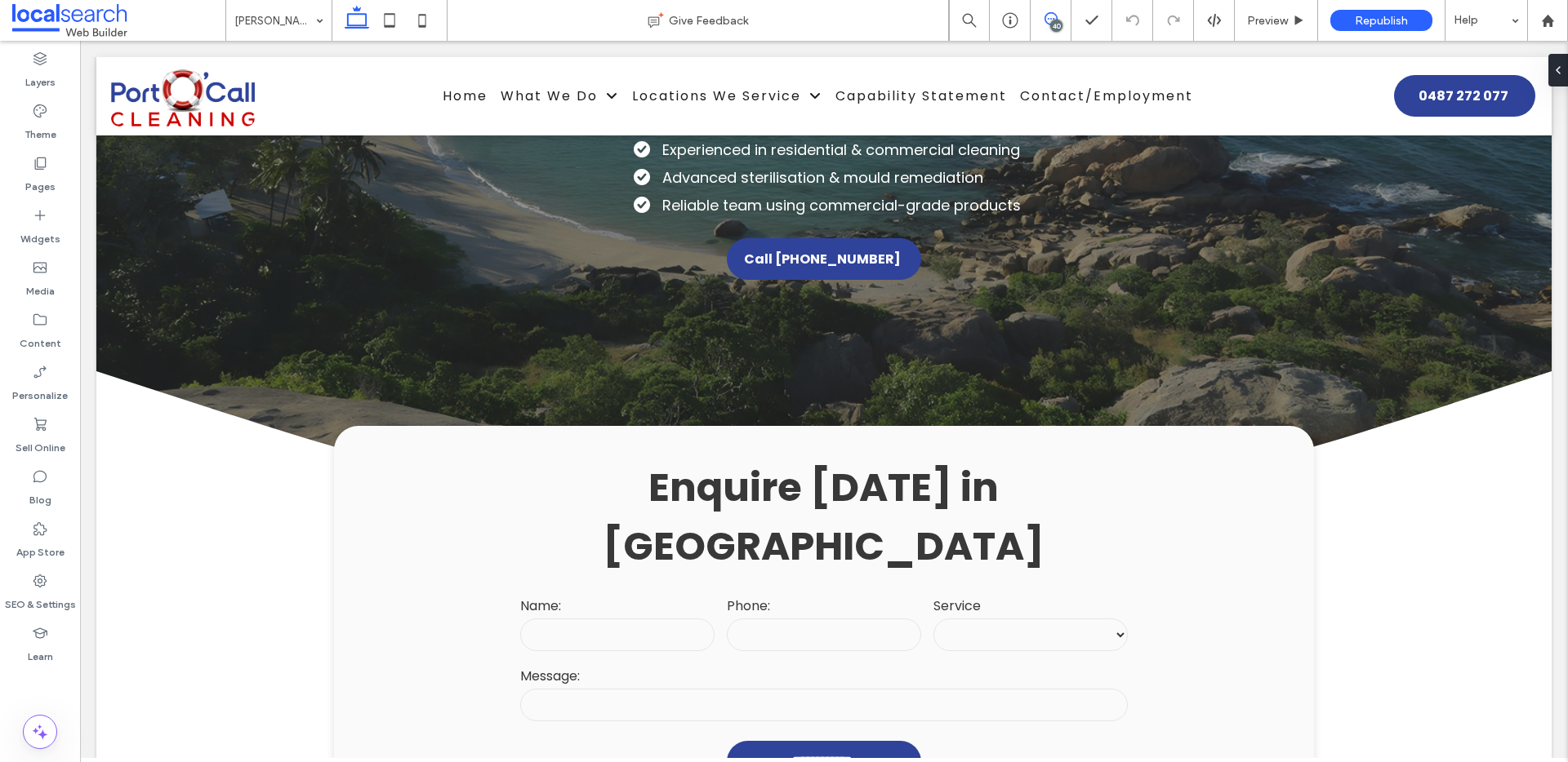
click at [1047, 21] on icon at bounding box center [1051, 19] width 13 height 13
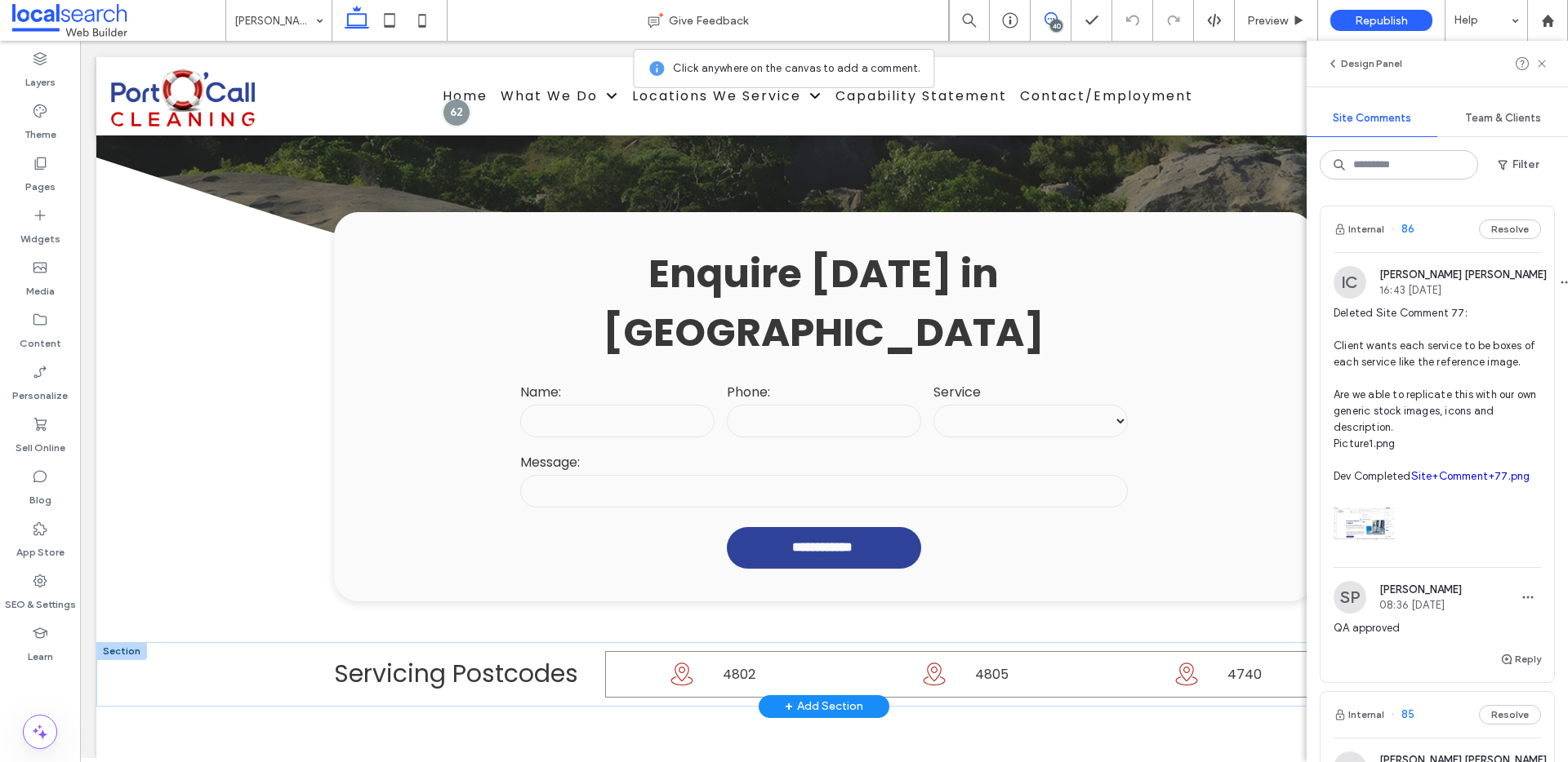
scroll to position [413, 0]
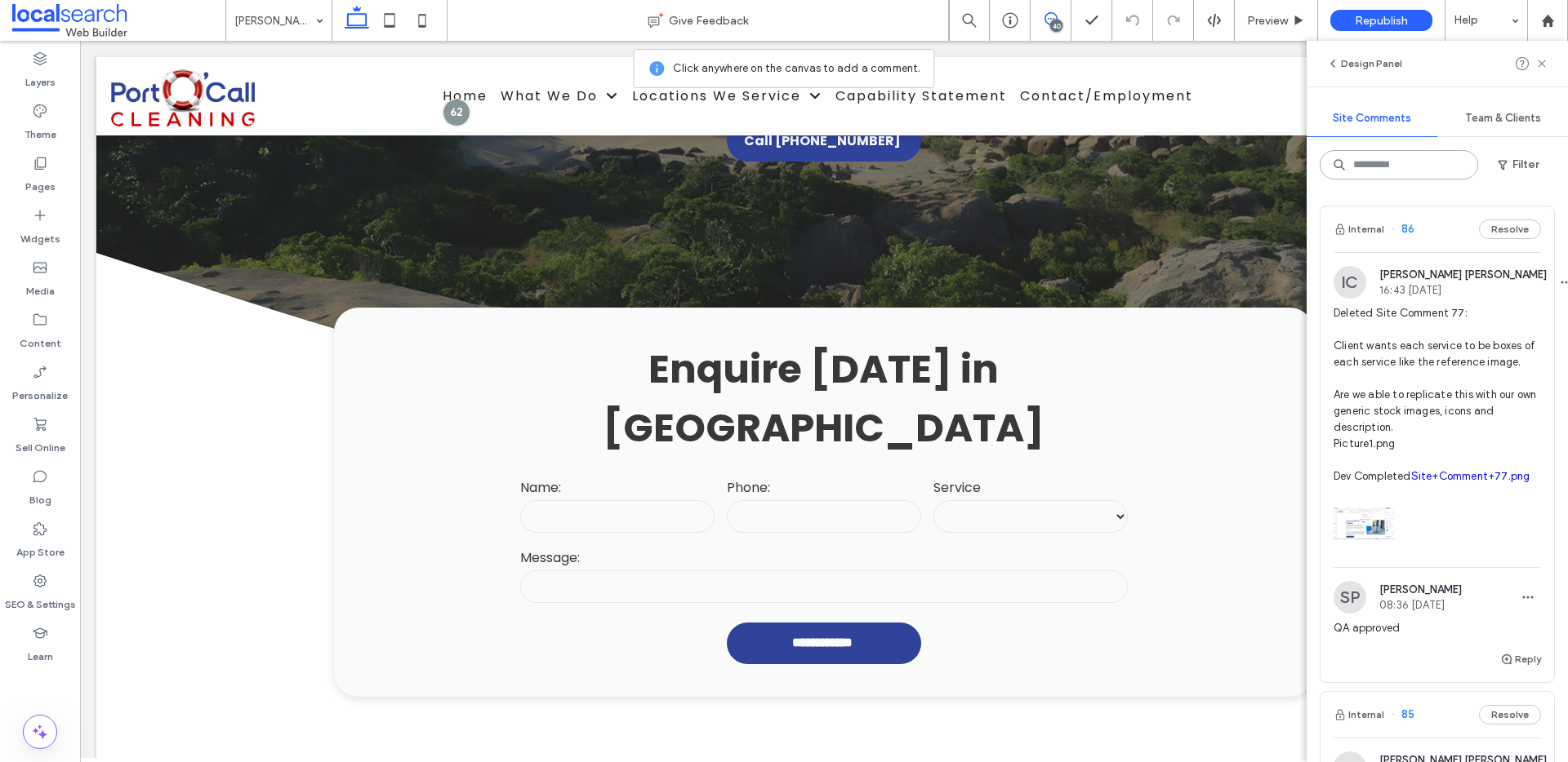
click at [1446, 172] on input at bounding box center [1399, 165] width 158 height 30
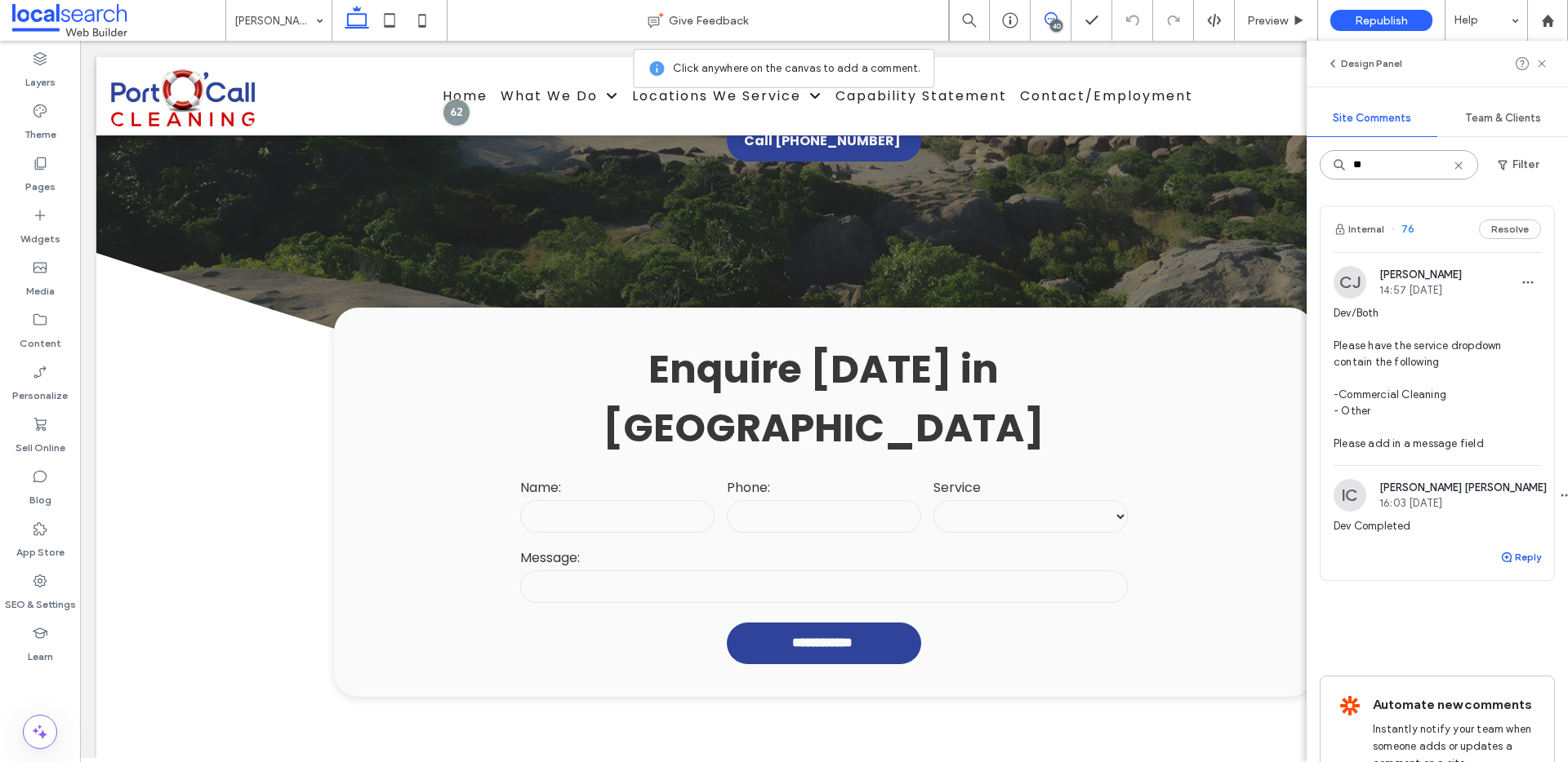
type input "**"
click at [1507, 555] on button "Reply" at bounding box center [1521, 557] width 41 height 19
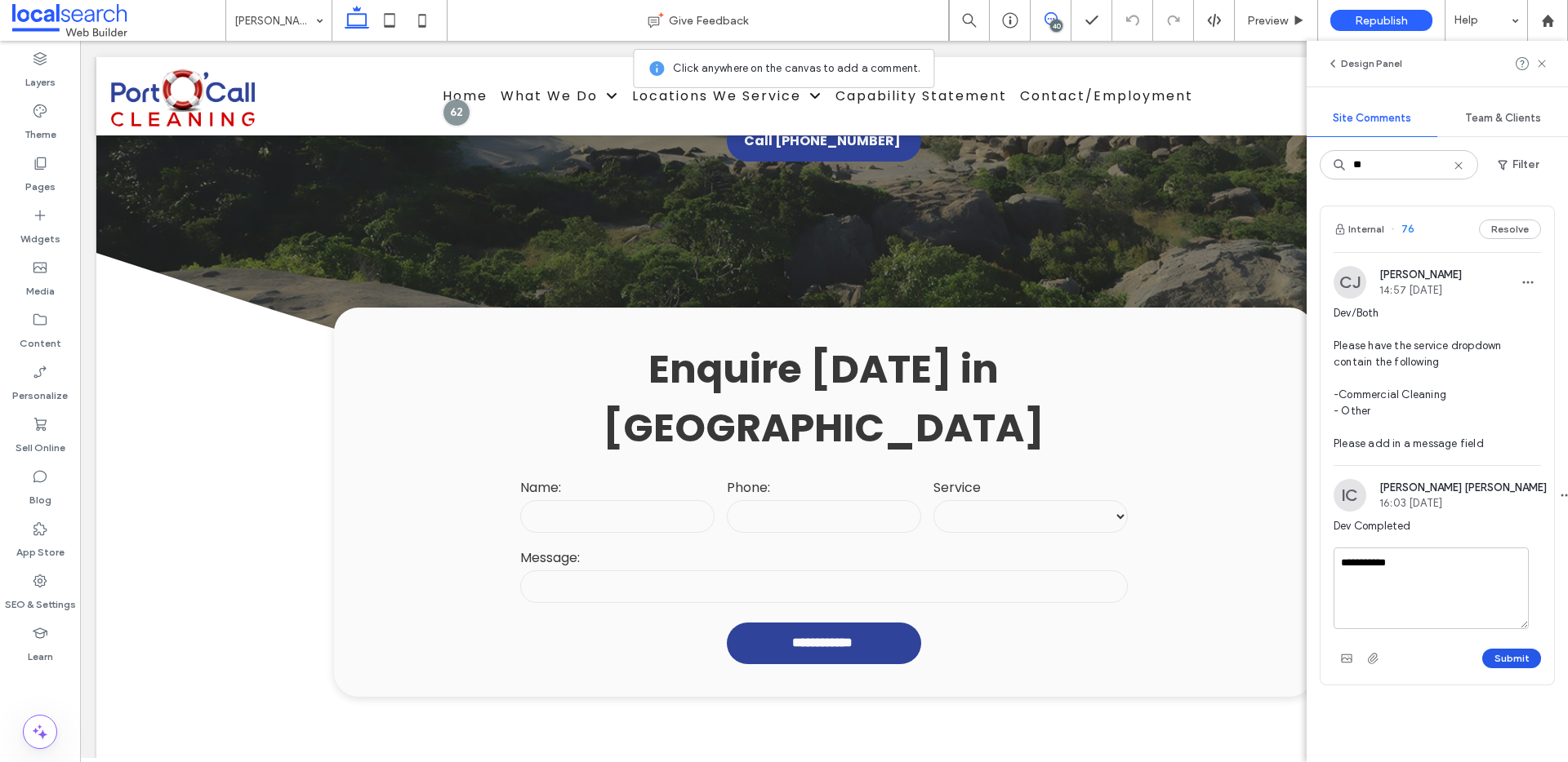
type textarea "**********"
click at [1490, 661] on button "Submit" at bounding box center [1511, 658] width 58 height 19
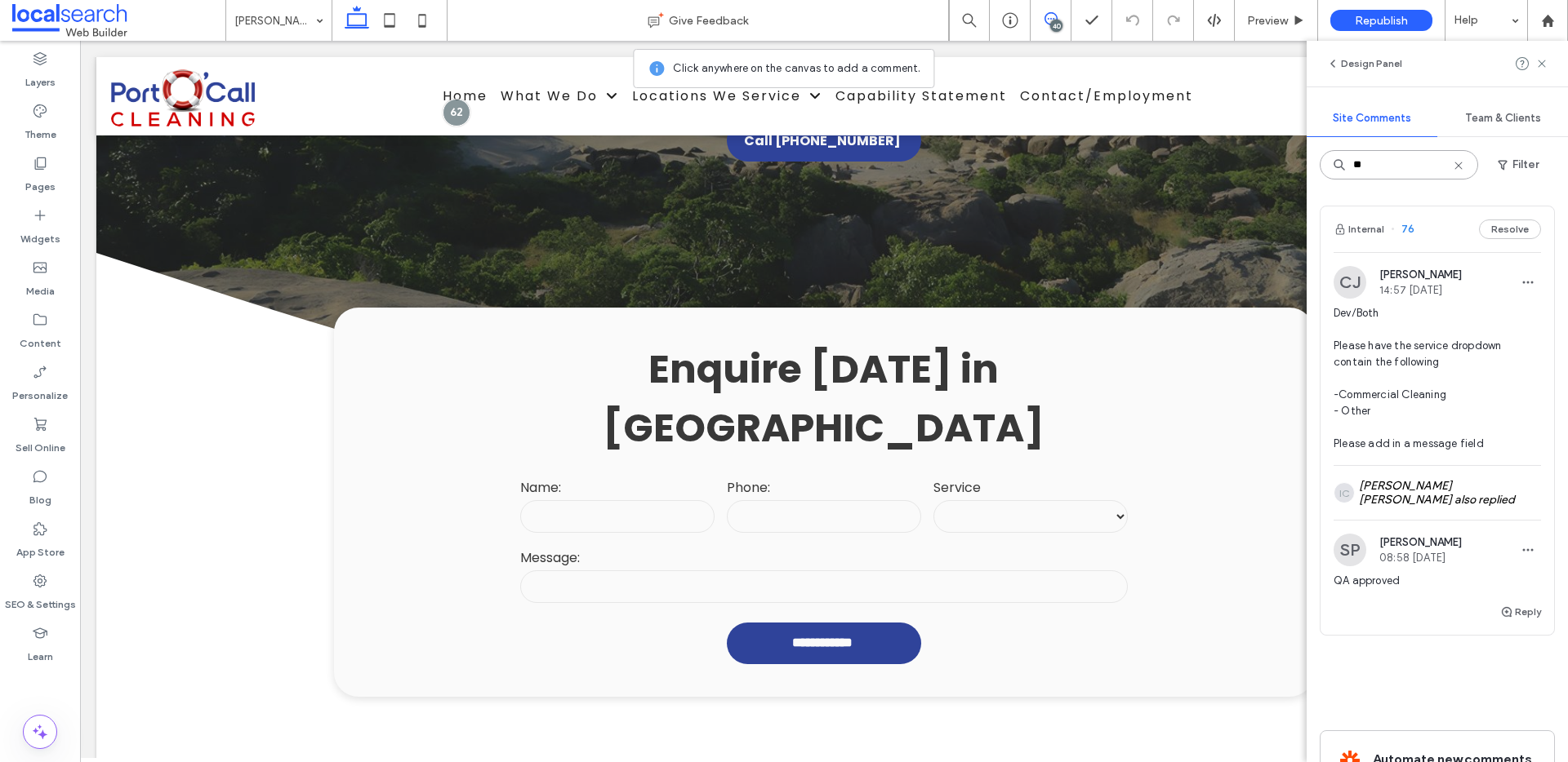
click at [1369, 168] on input "**" at bounding box center [1399, 165] width 158 height 30
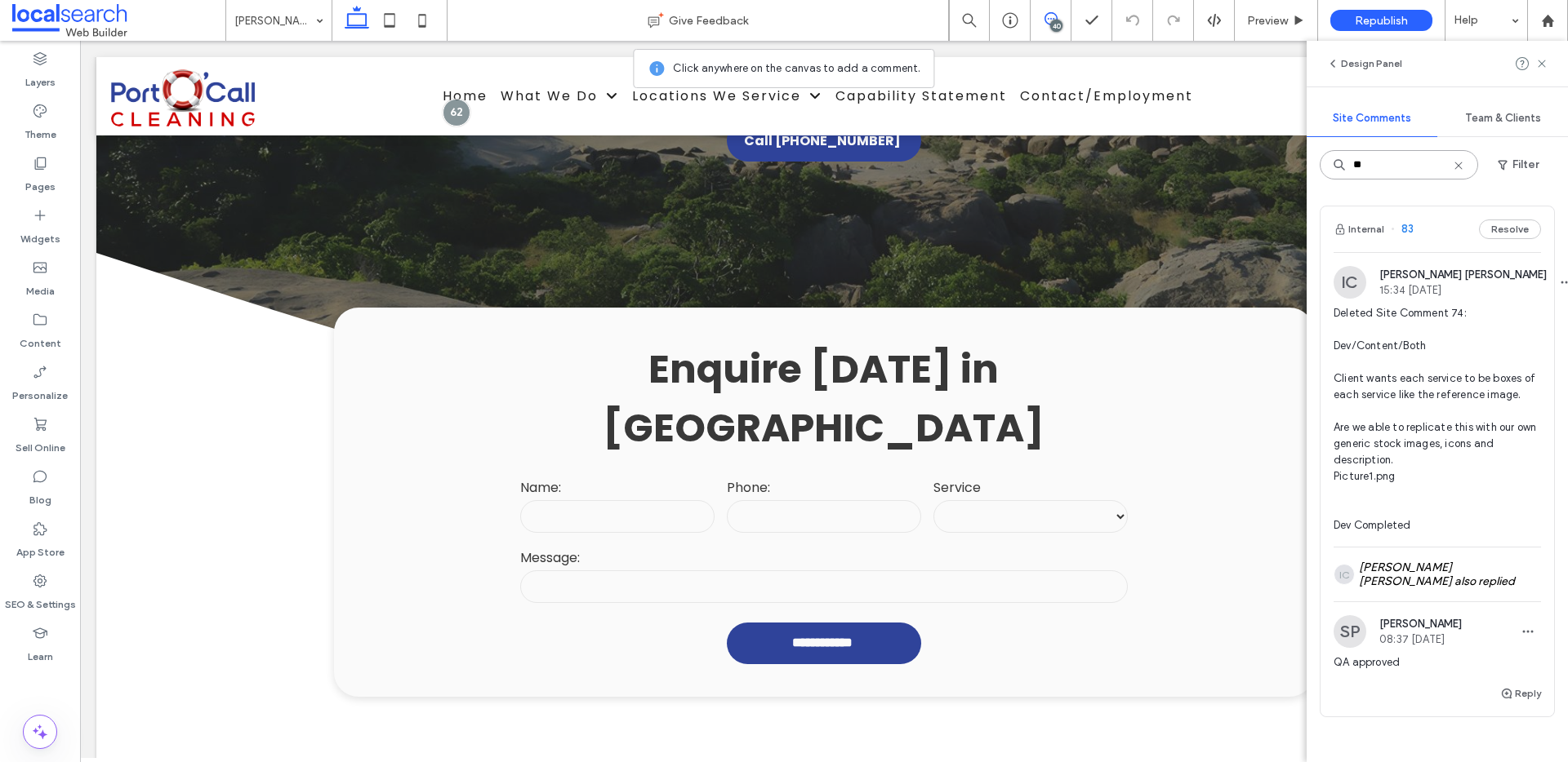
type input "**"
click at [1454, 164] on icon at bounding box center [1458, 166] width 13 height 13
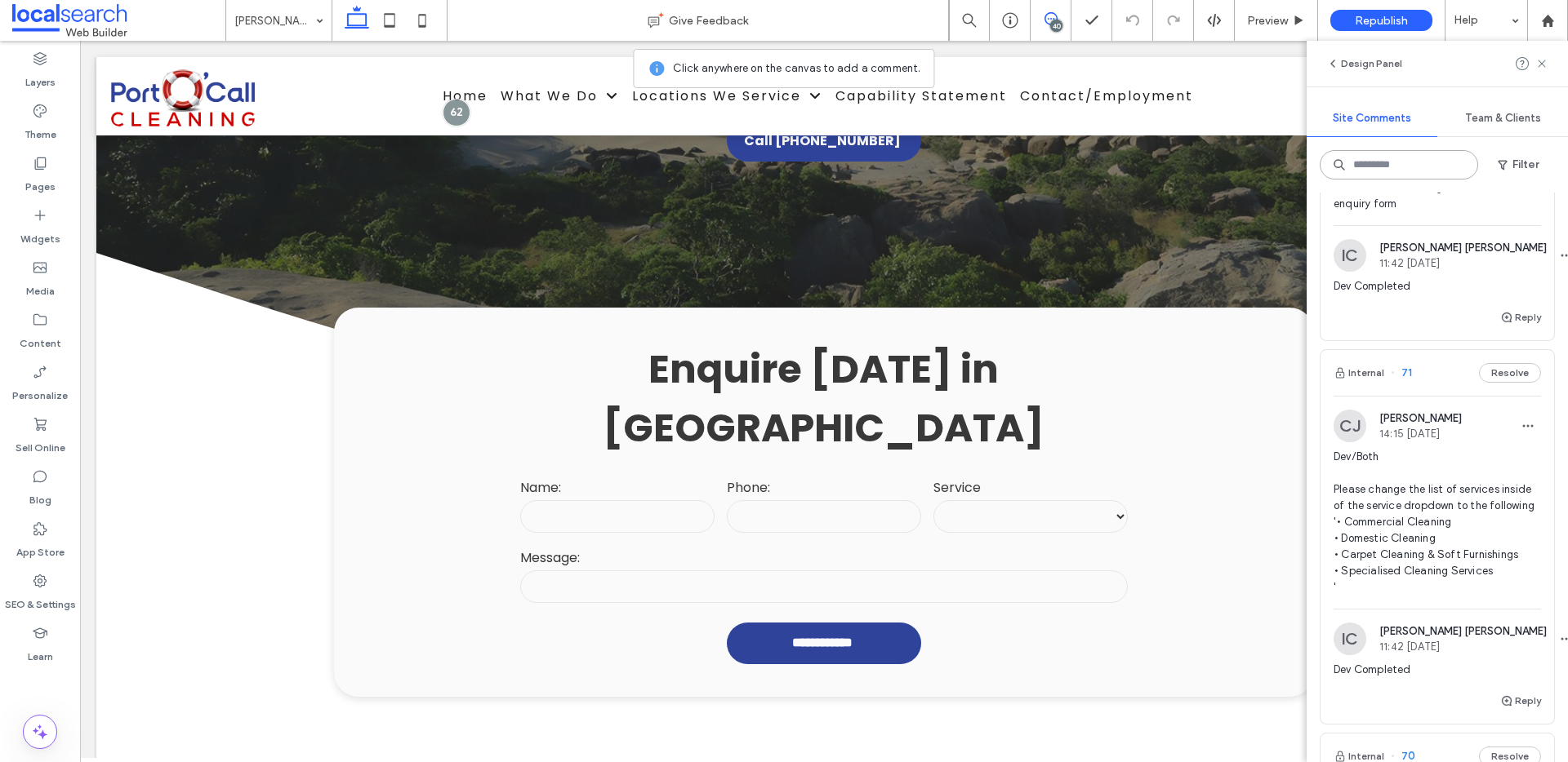
scroll to position [4211, 0]
click at [1473, 218] on span "Dev/Both Please add a 'Message' field in the enquiry form" at bounding box center [1437, 185] width 207 height 66
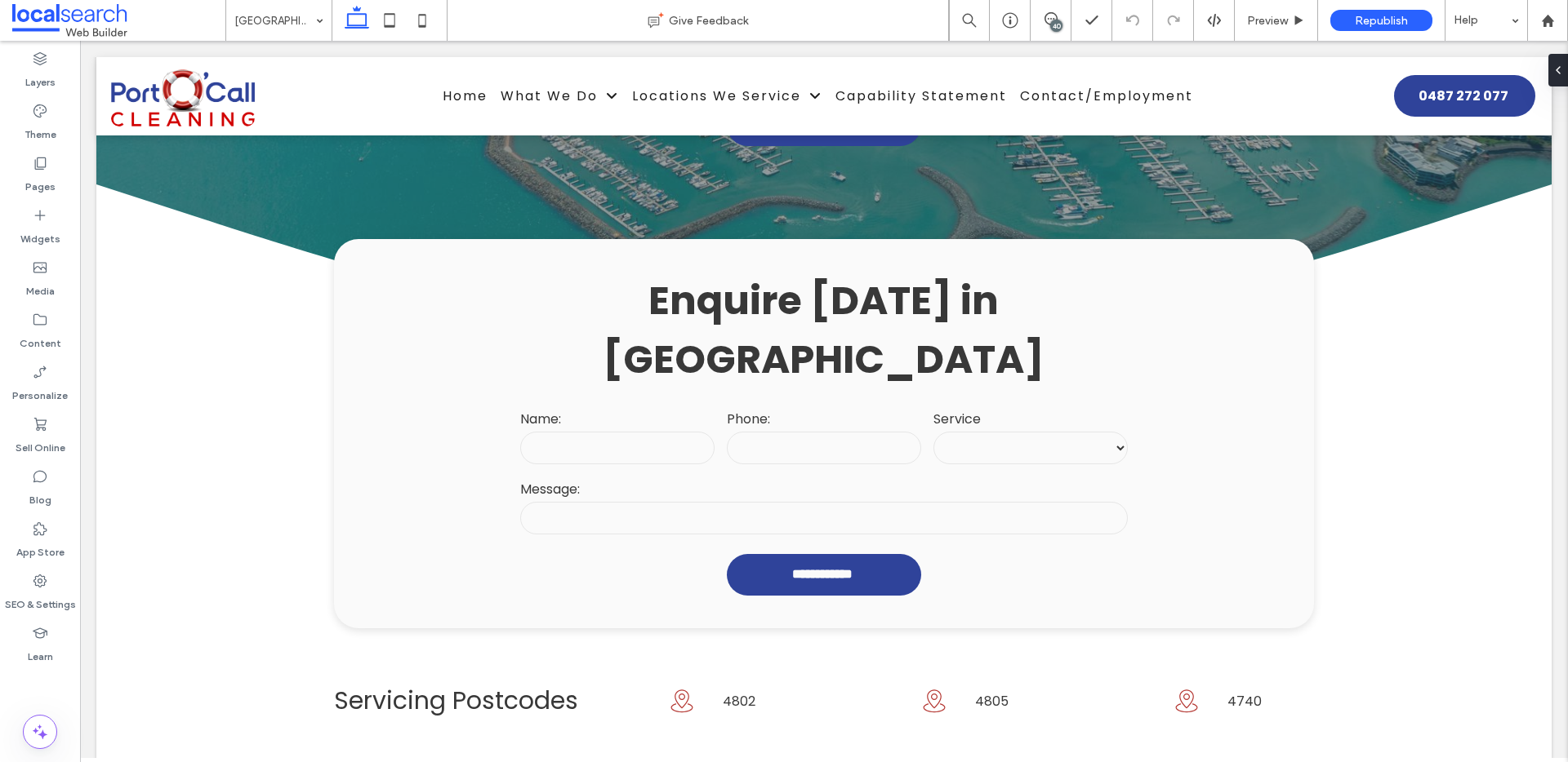
click at [1052, 20] on div "40" at bounding box center [1056, 25] width 12 height 12
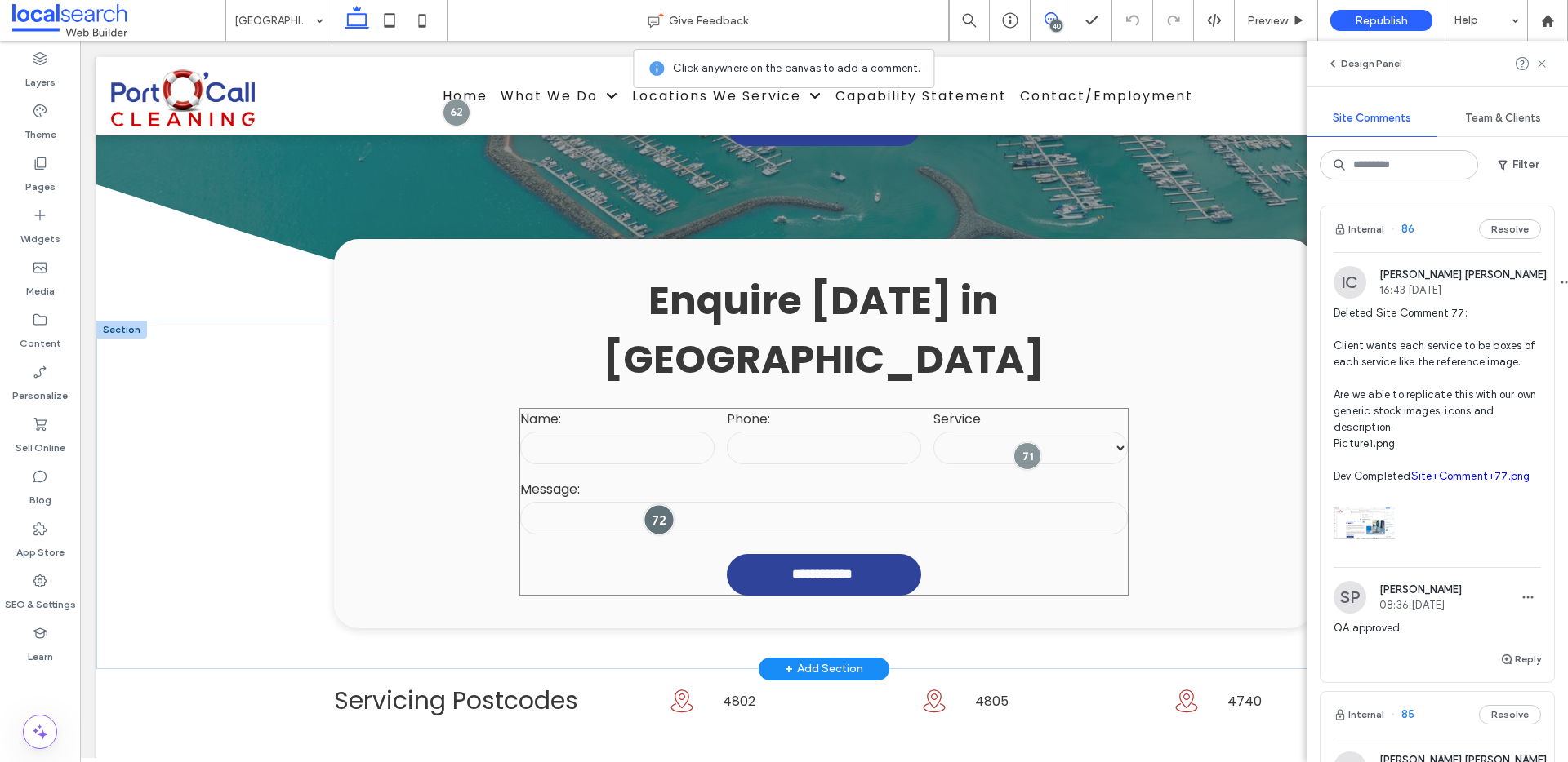
click at [657, 506] on div at bounding box center [659, 520] width 31 height 31
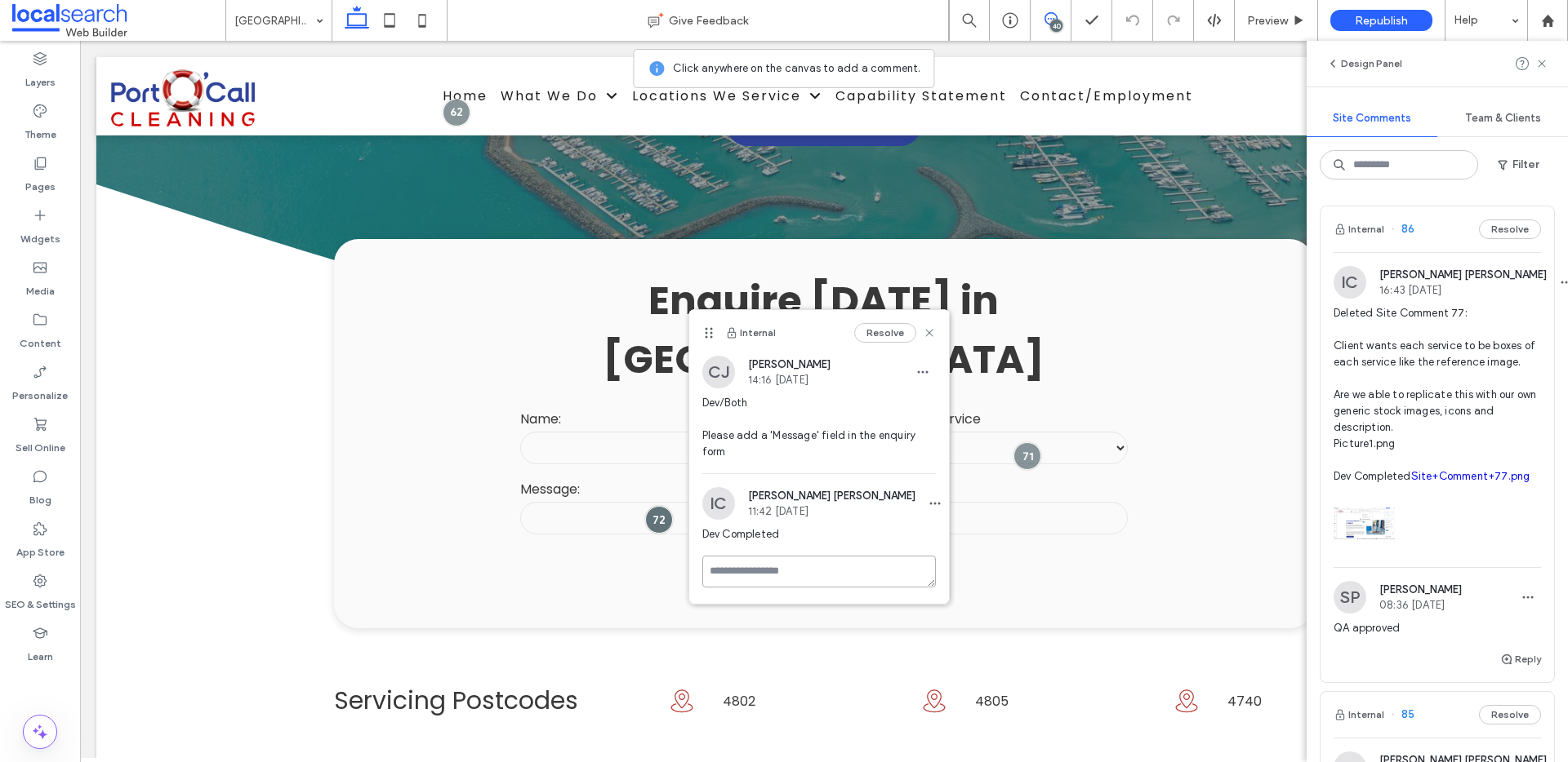
click at [776, 564] on textarea at bounding box center [819, 571] width 233 height 31
type textarea "**********"
click at [893, 666] on button "Submit" at bounding box center [906, 667] width 58 height 19
click at [937, 333] on div "Internal Resolve" at bounding box center [819, 332] width 259 height 45
click at [933, 327] on icon at bounding box center [929, 333] width 13 height 13
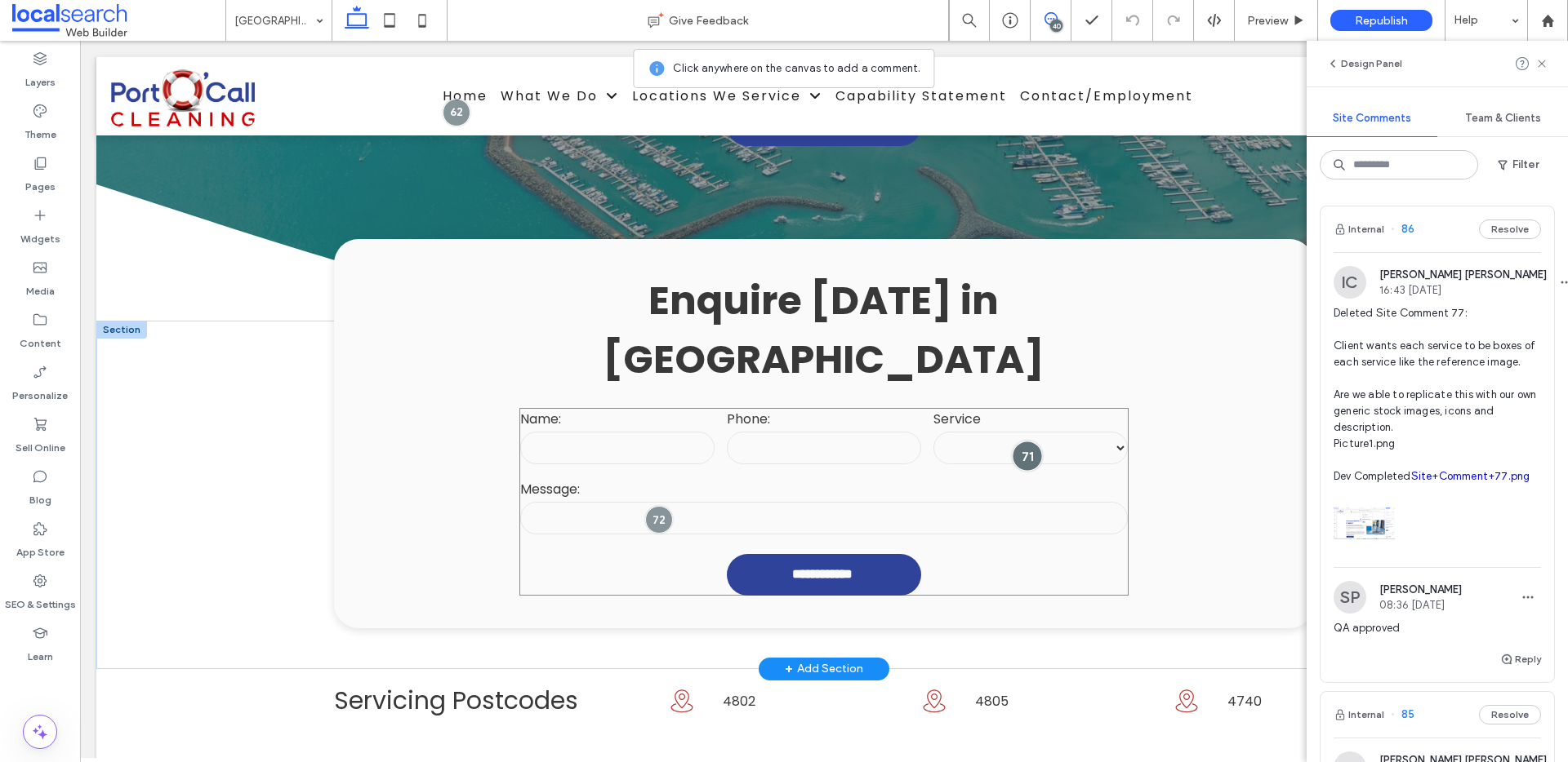
click at [1018, 441] on div at bounding box center [1027, 456] width 31 height 31
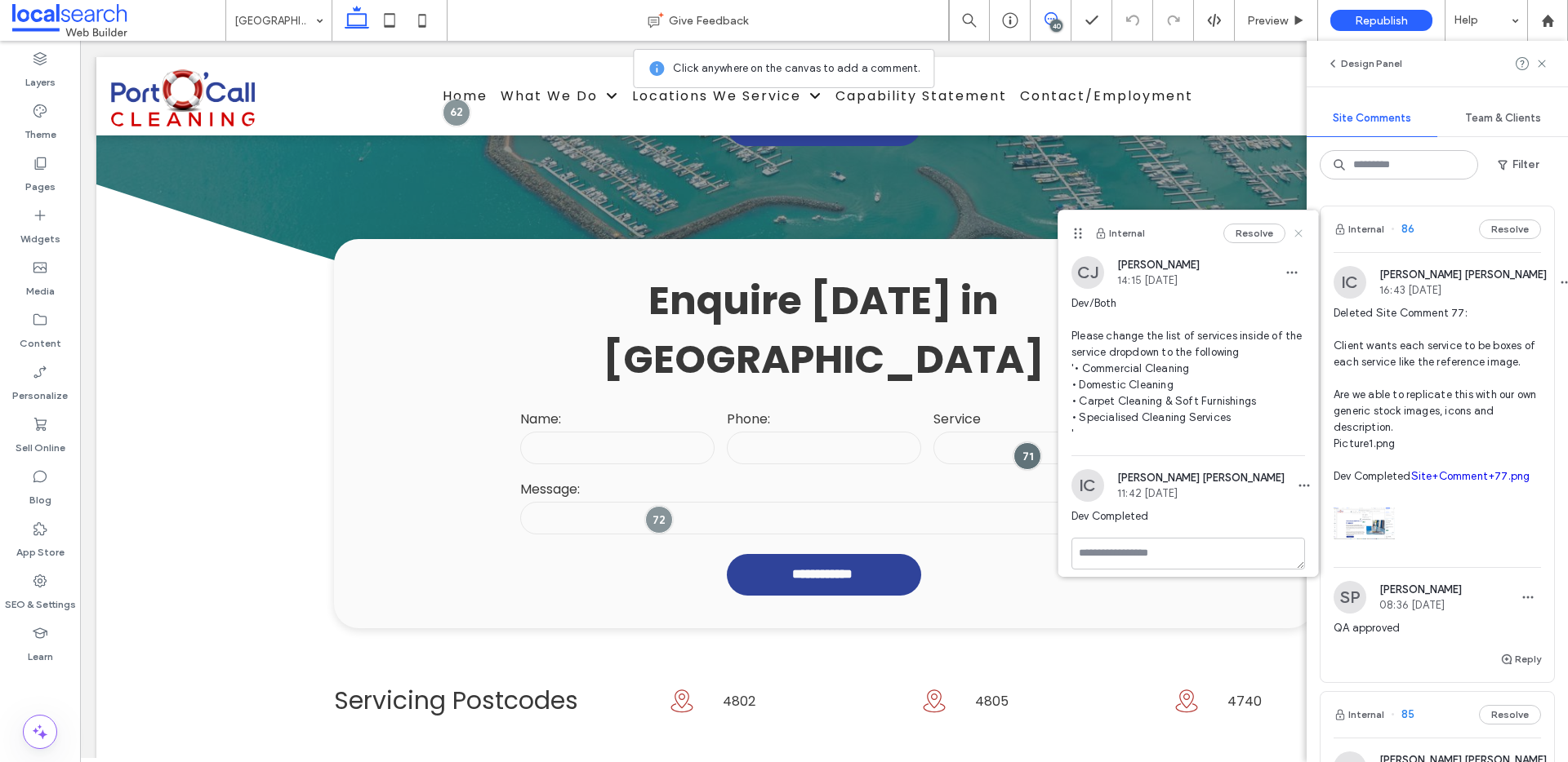
click at [1294, 234] on use at bounding box center [1298, 233] width 7 height 7
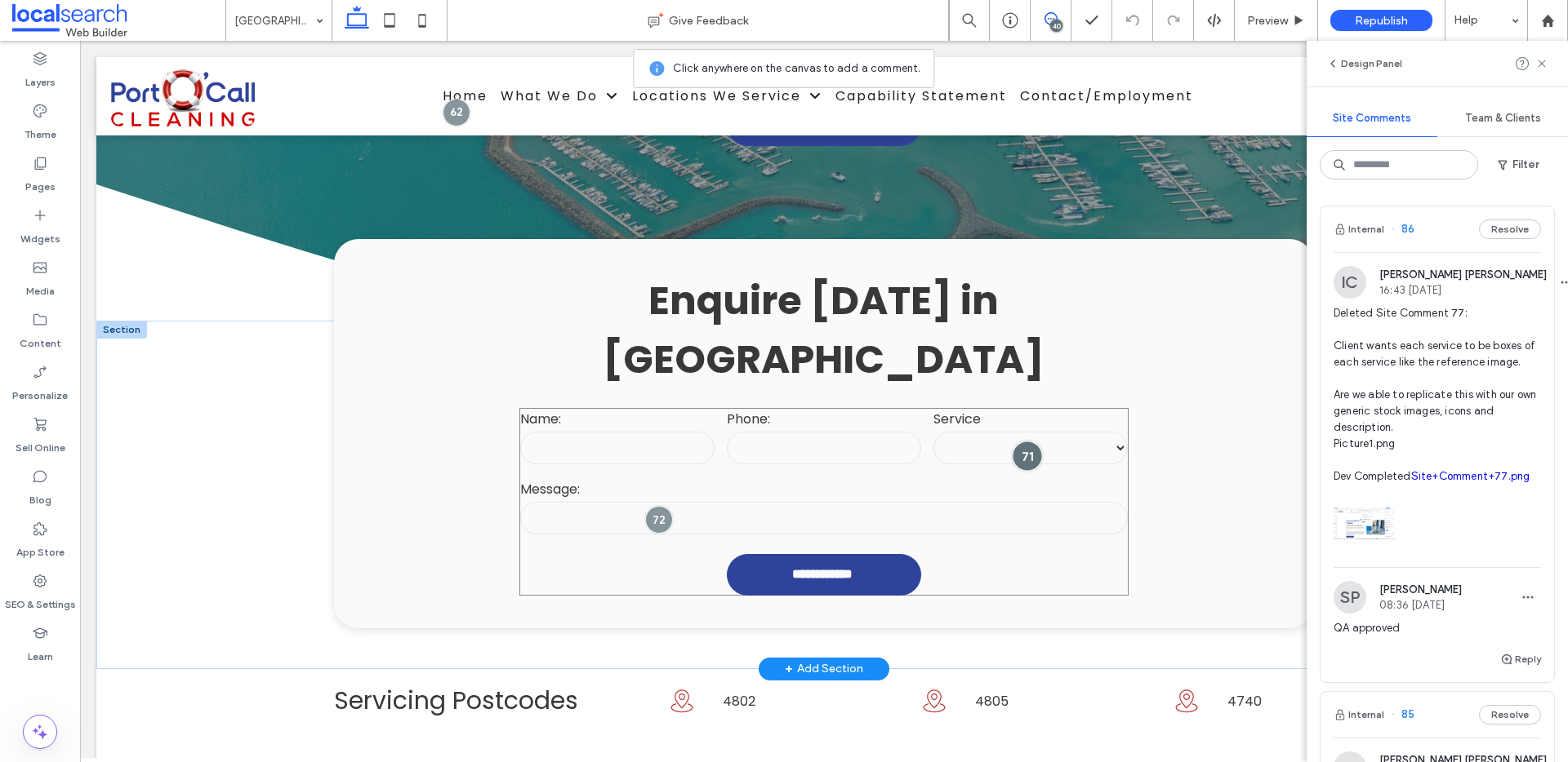
click at [1017, 441] on div at bounding box center [1027, 456] width 31 height 31
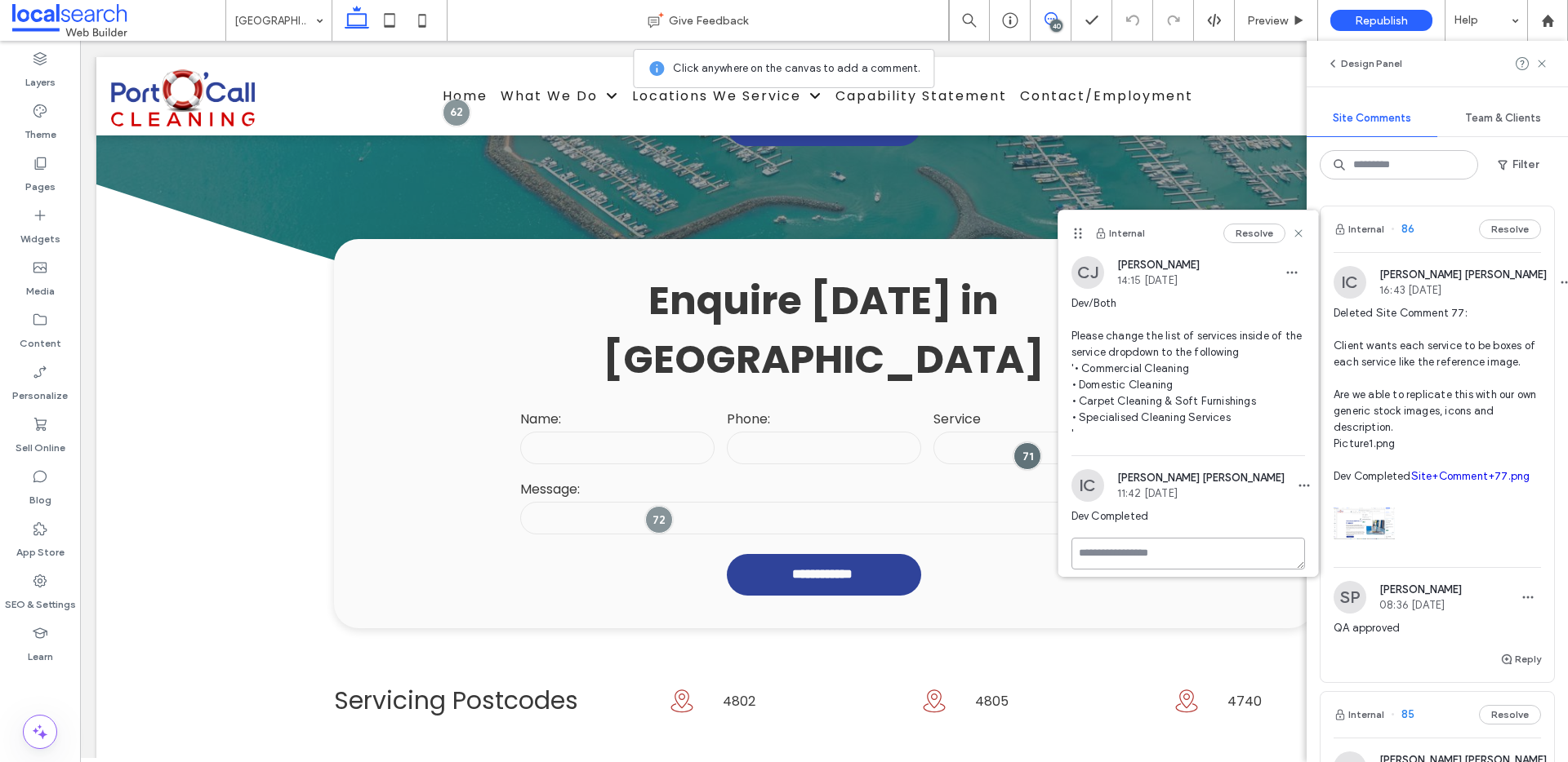
click at [1113, 555] on textarea at bounding box center [1188, 554] width 233 height 31
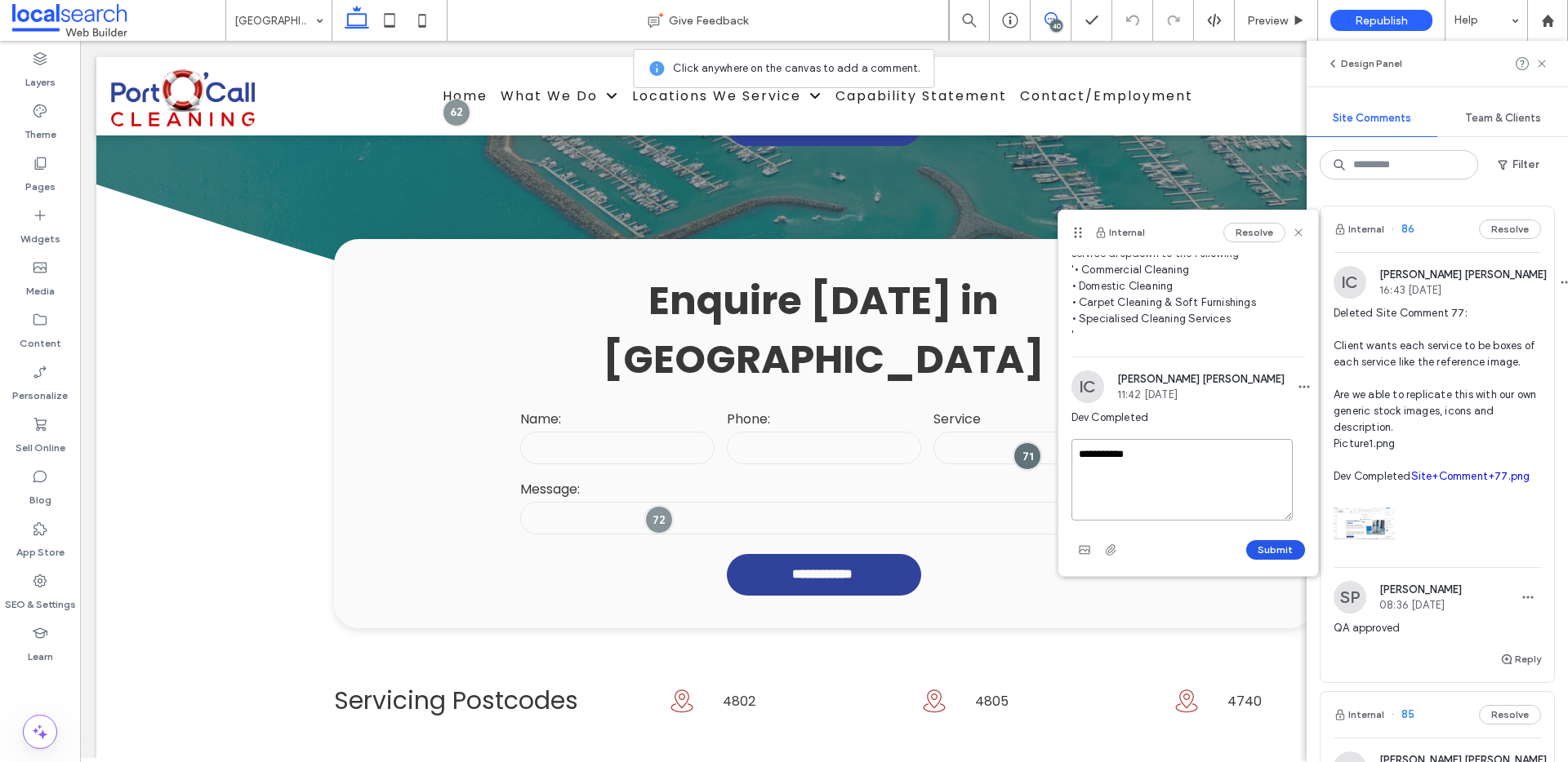
type textarea "**********"
click at [1246, 546] on button "Submit" at bounding box center [1274, 550] width 58 height 19
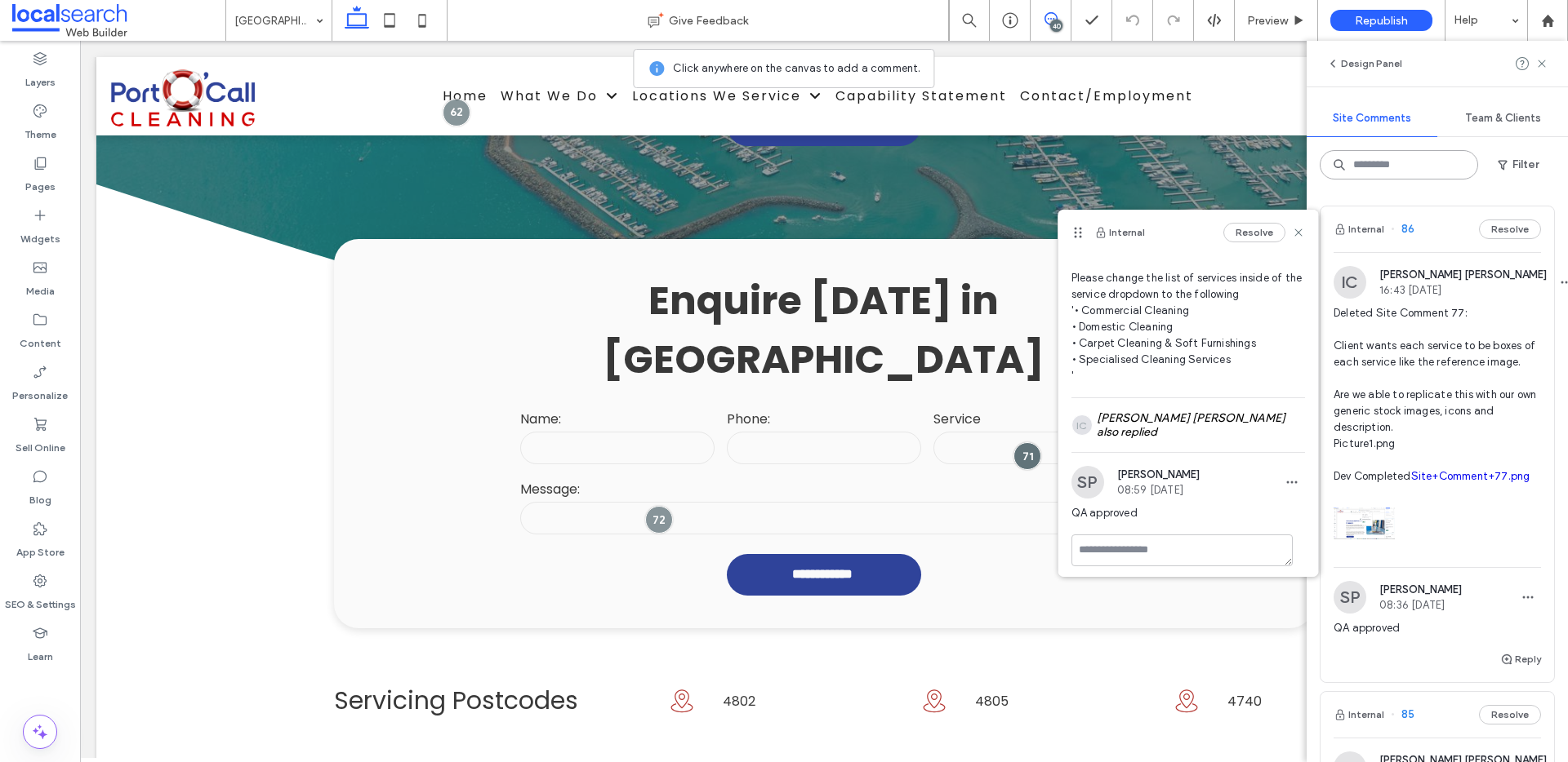
click at [1415, 162] on input at bounding box center [1399, 165] width 158 height 30
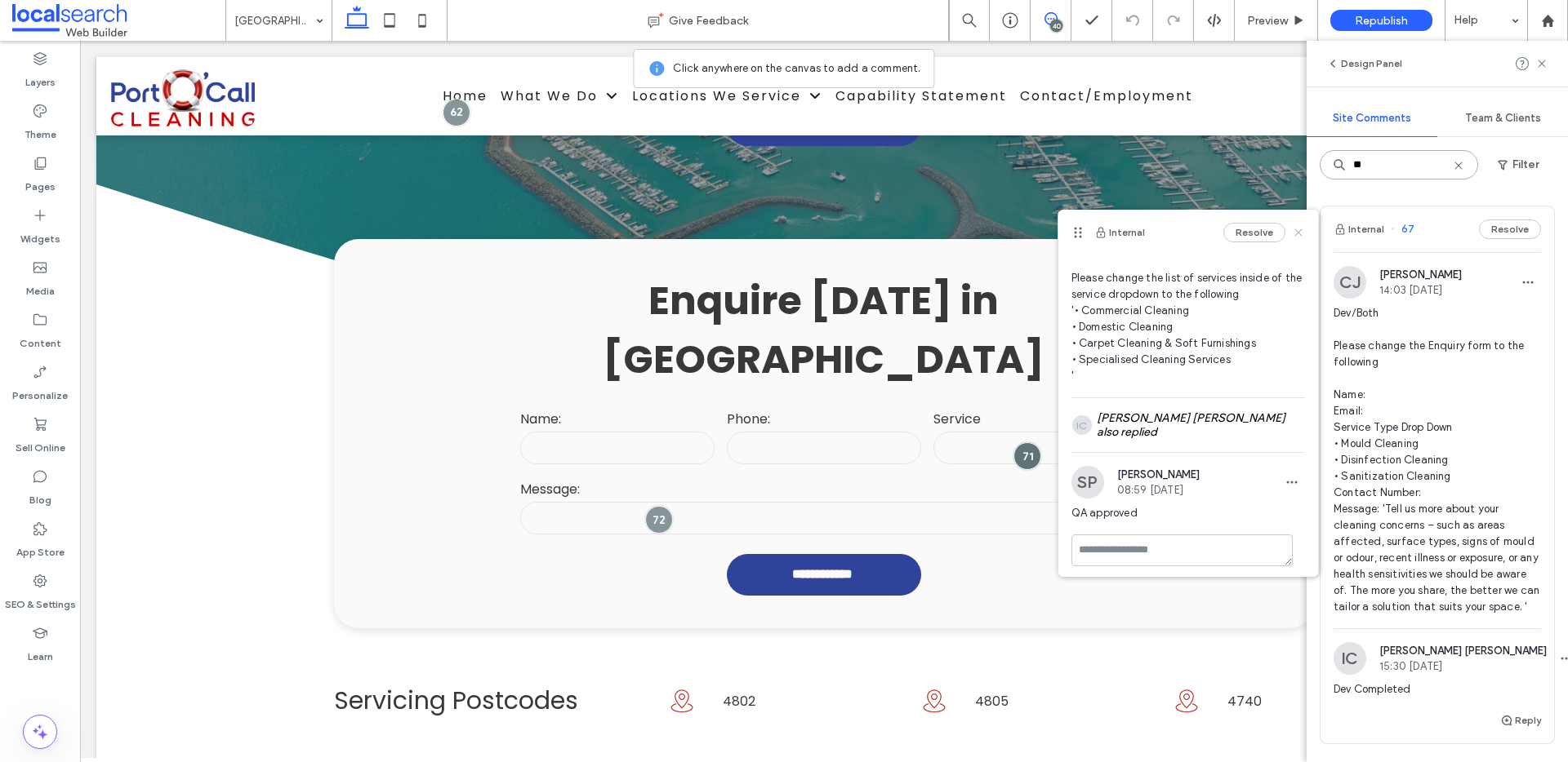
type input "**"
click at [1294, 234] on use at bounding box center [1298, 233] width 7 height 7
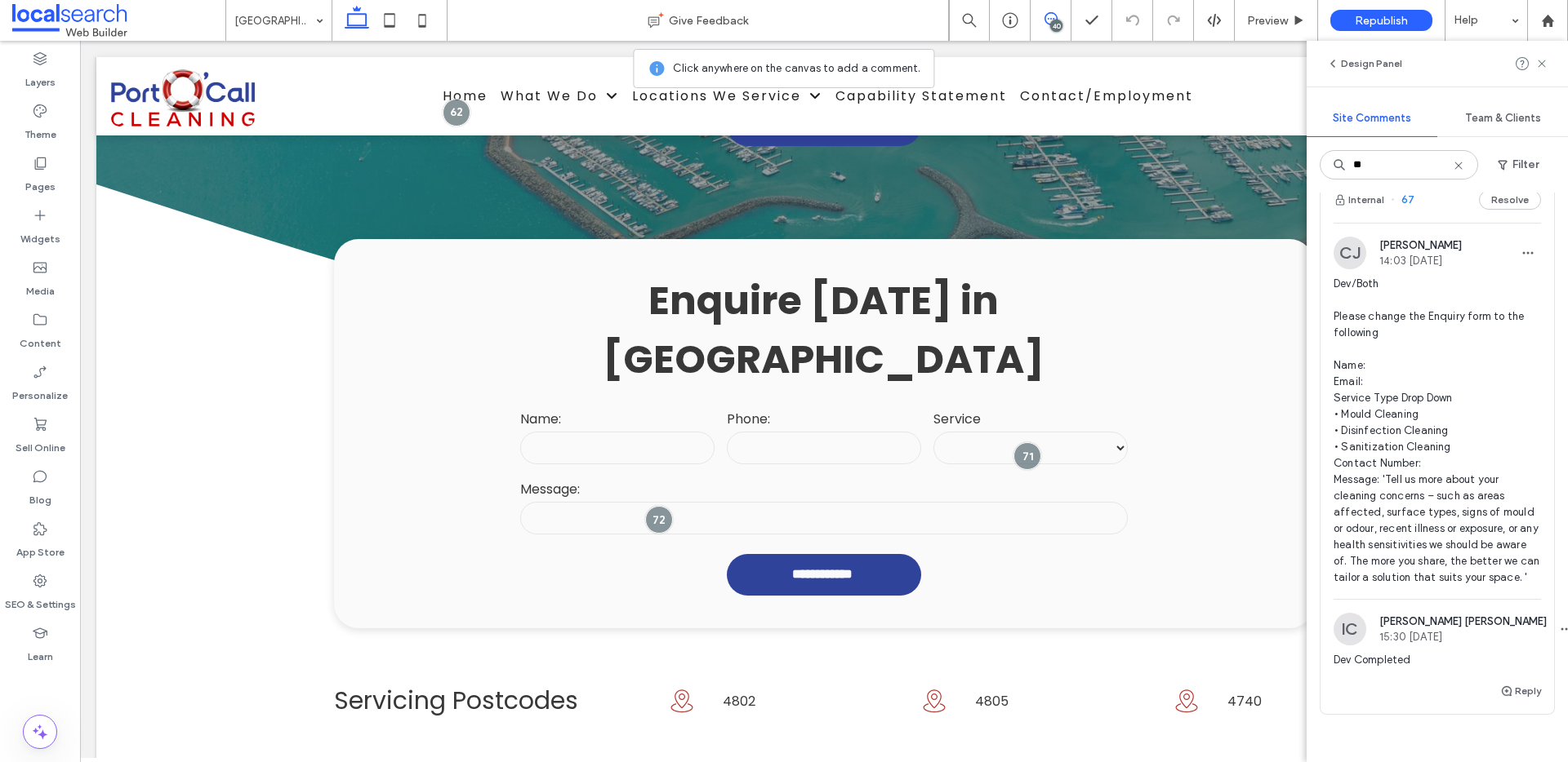
scroll to position [31, 0]
click at [1438, 452] on span "Dev/Both Please change the Enquiry form to the following Name: Email: Service T…" at bounding box center [1437, 430] width 207 height 310
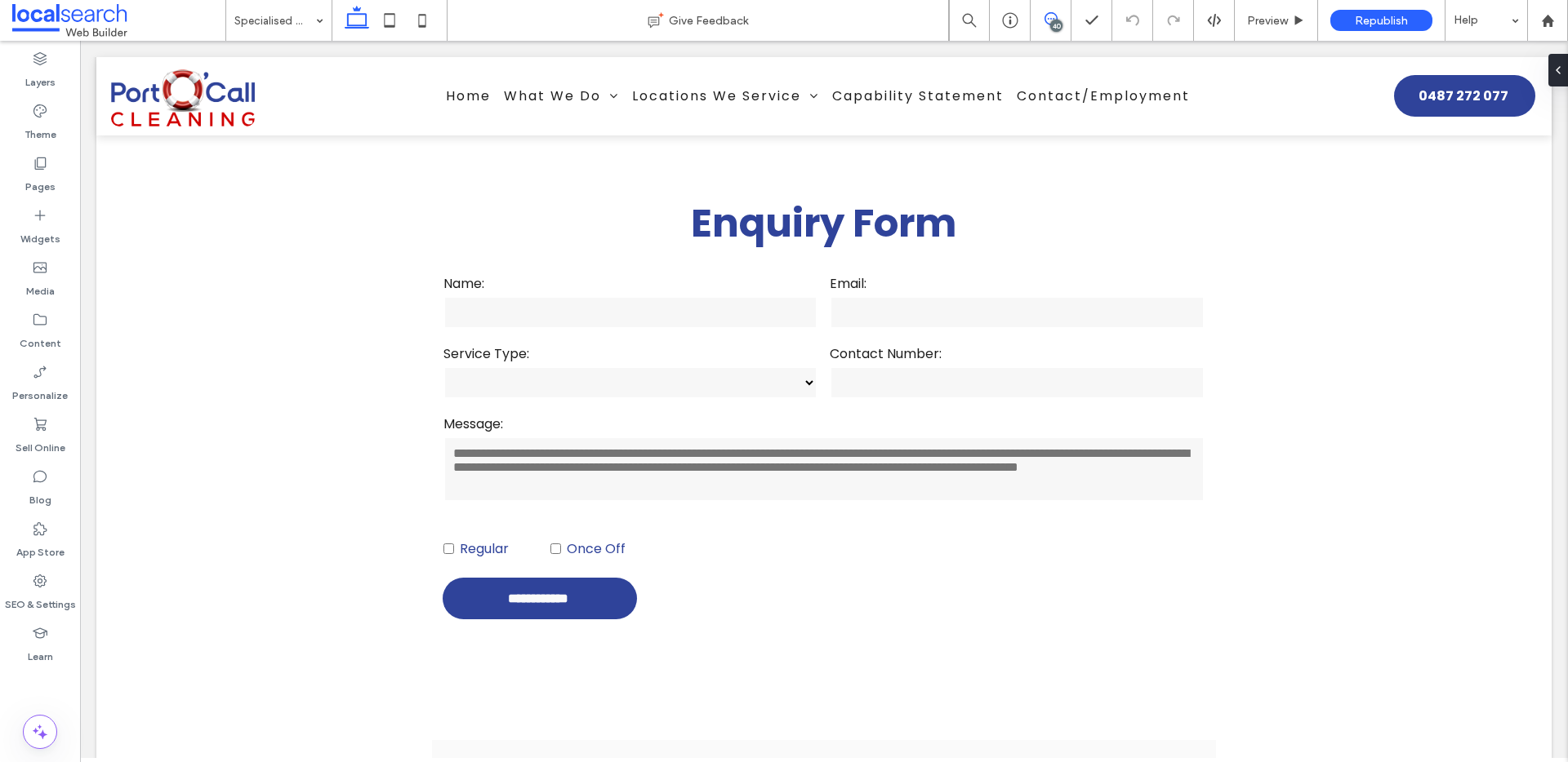
click at [1050, 19] on icon at bounding box center [1051, 19] width 13 height 13
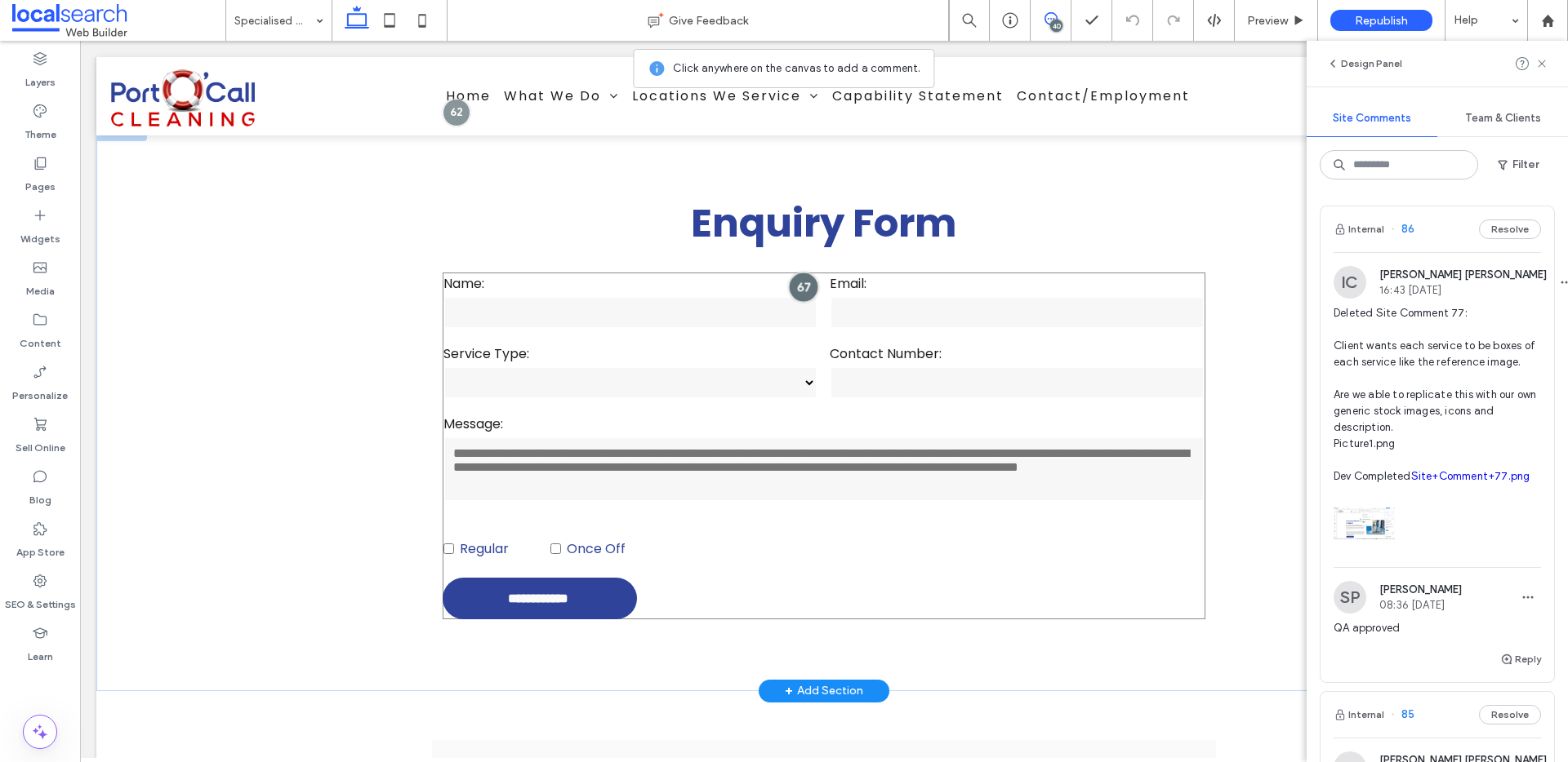
click at [797, 280] on div at bounding box center [803, 287] width 31 height 31
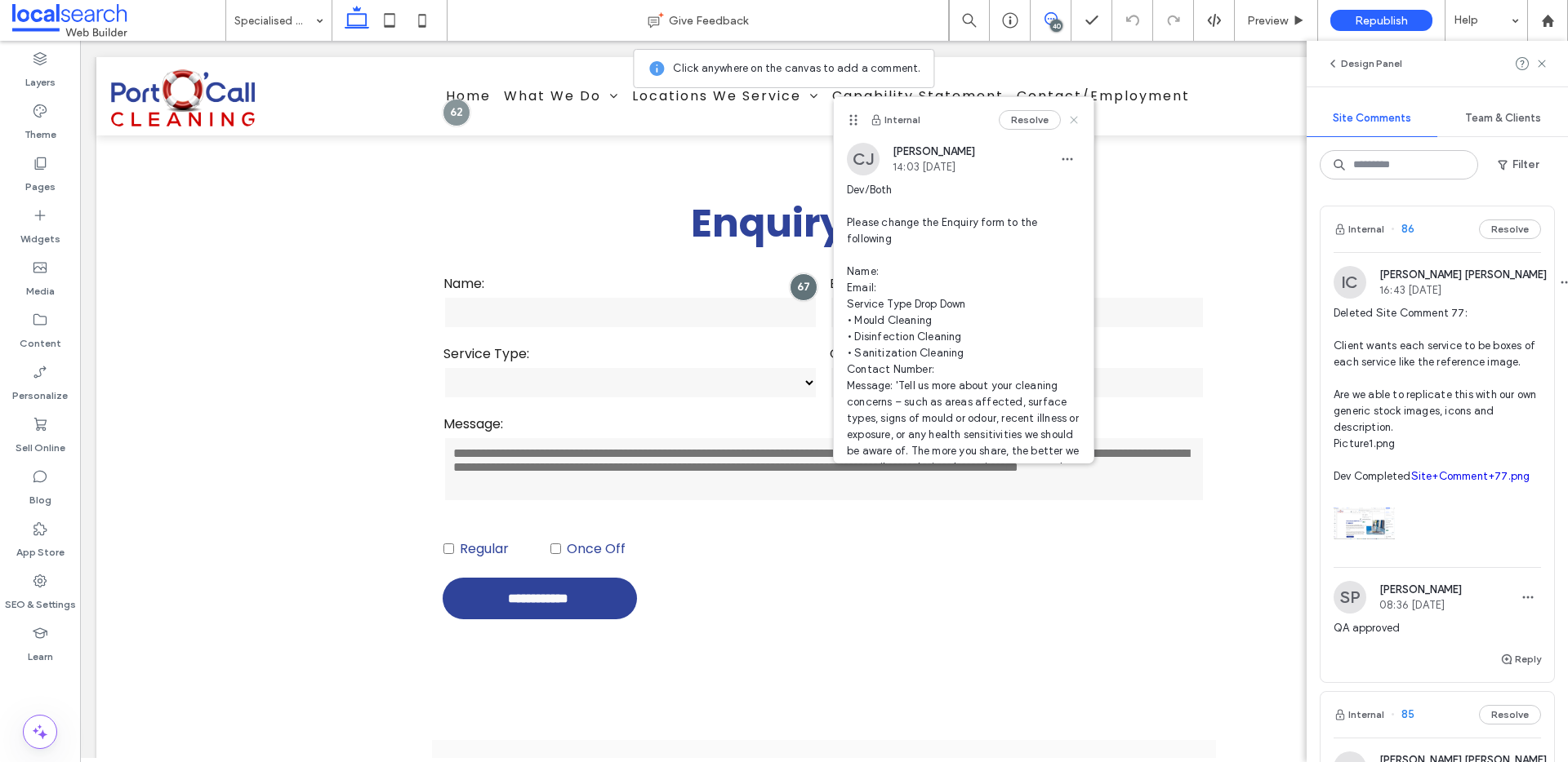
click at [1070, 119] on use at bounding box center [1073, 119] width 7 height 7
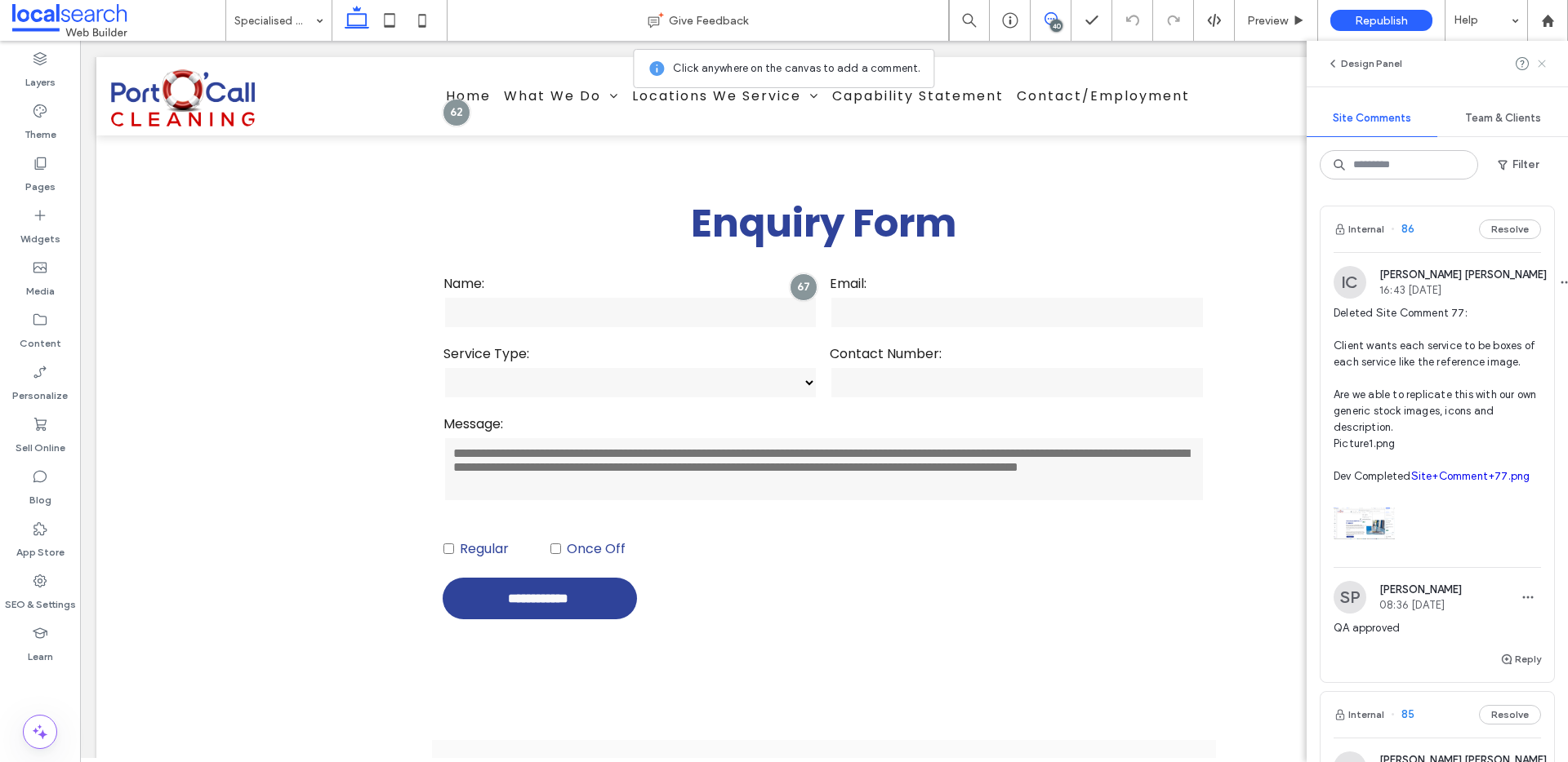
click at [1540, 66] on use at bounding box center [1541, 63] width 7 height 7
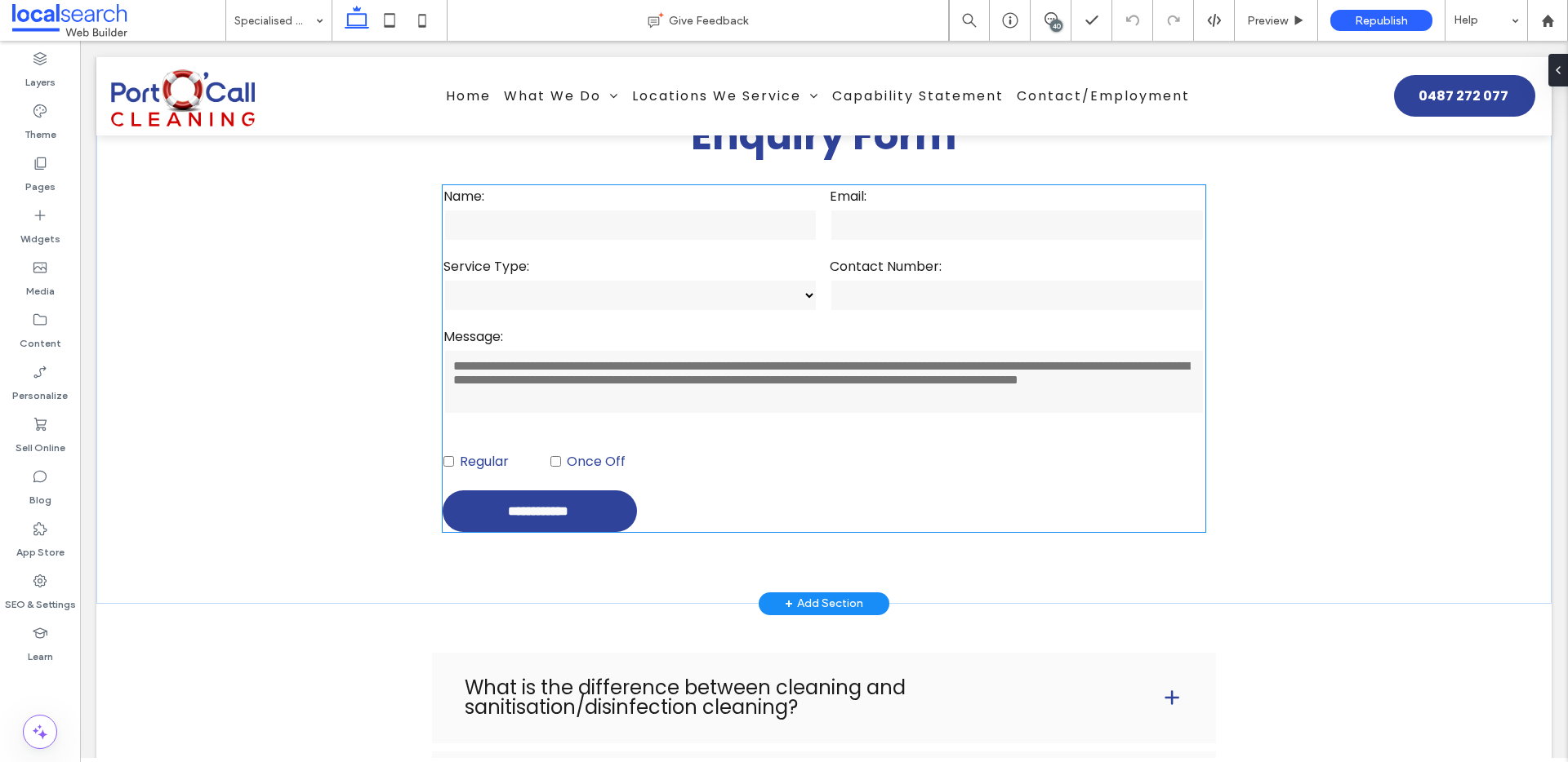
scroll to position [3537, 0]
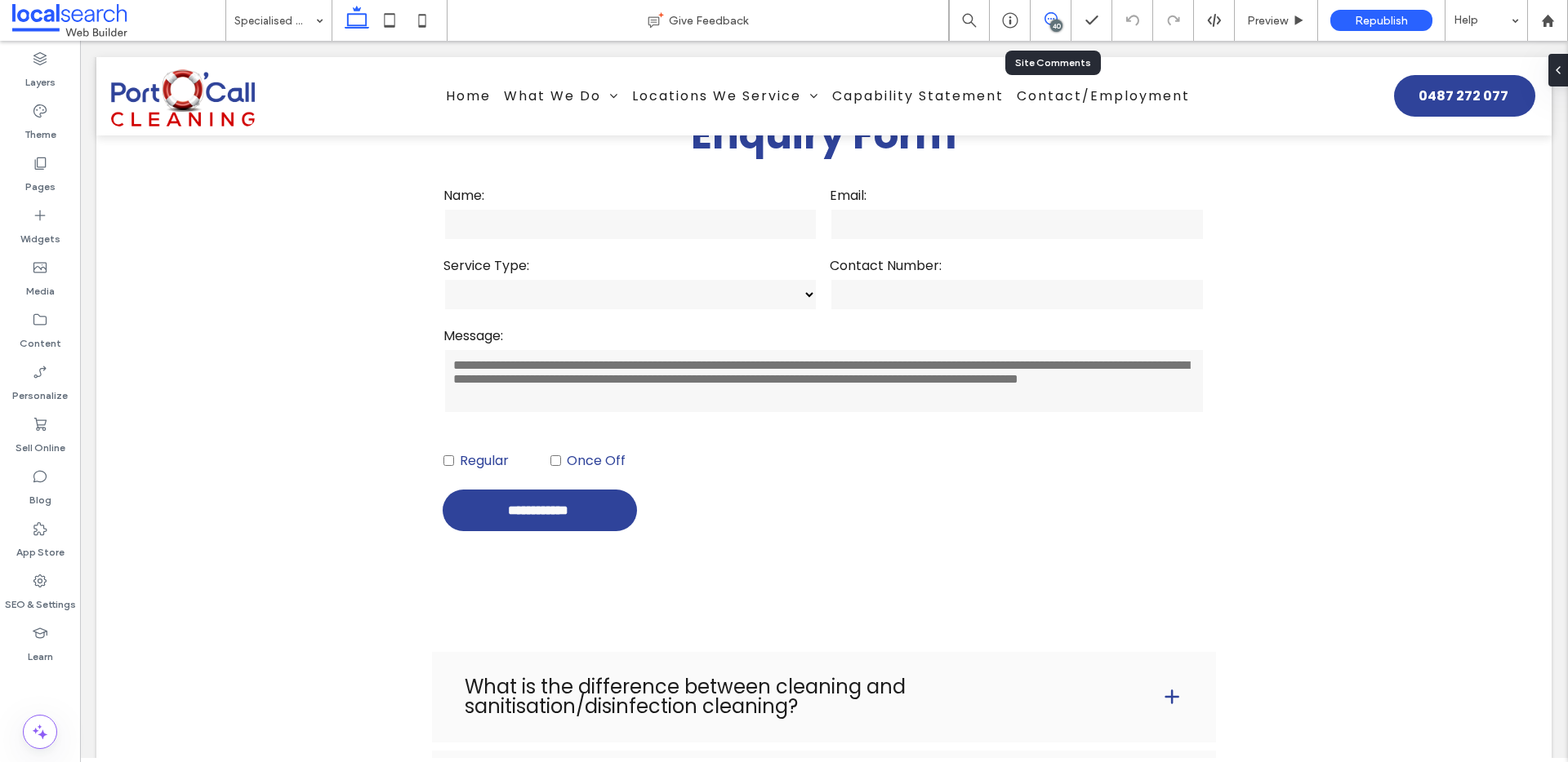
click at [1064, 22] on span at bounding box center [1050, 19] width 40 height 13
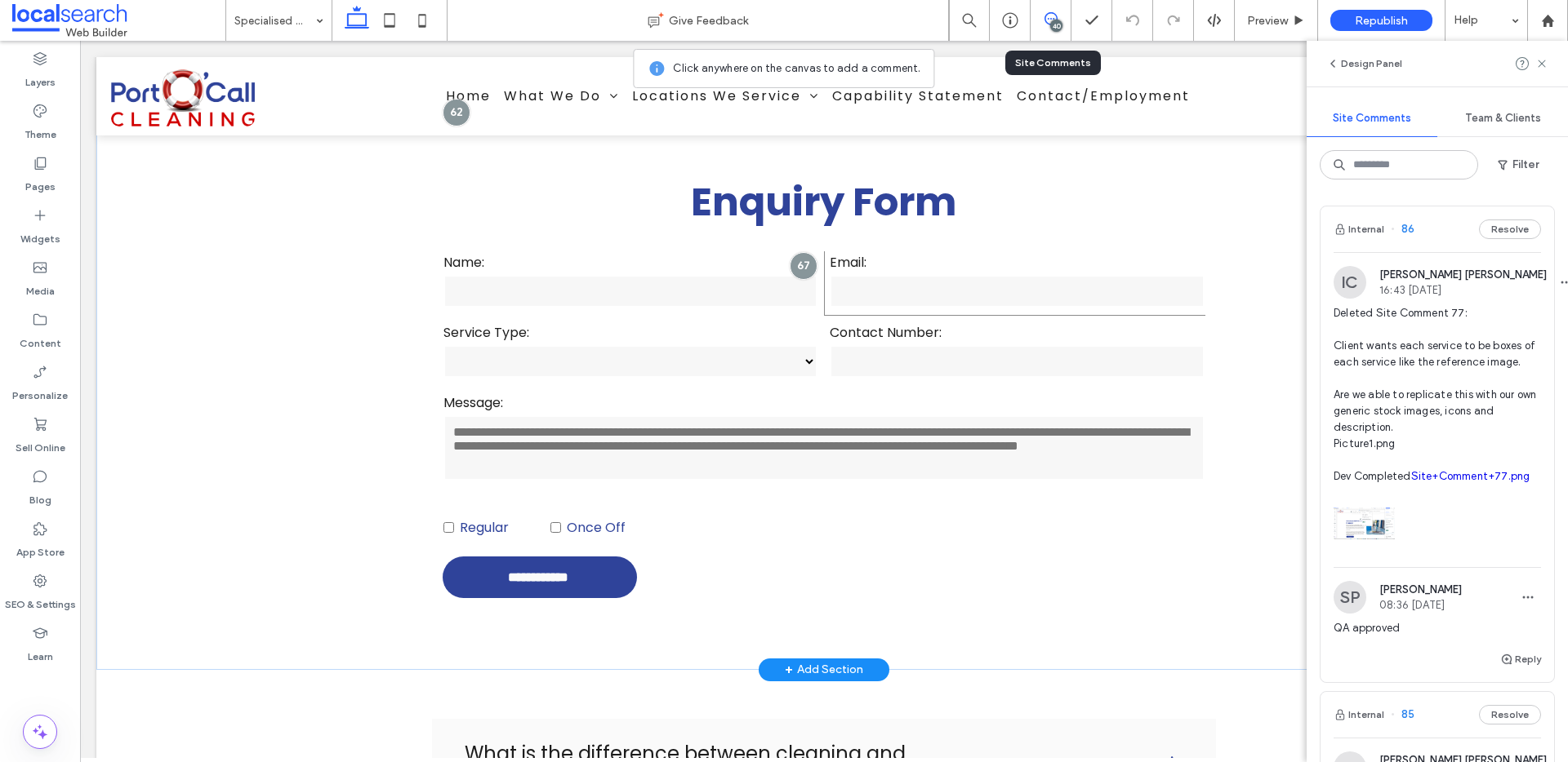
scroll to position [3442, 0]
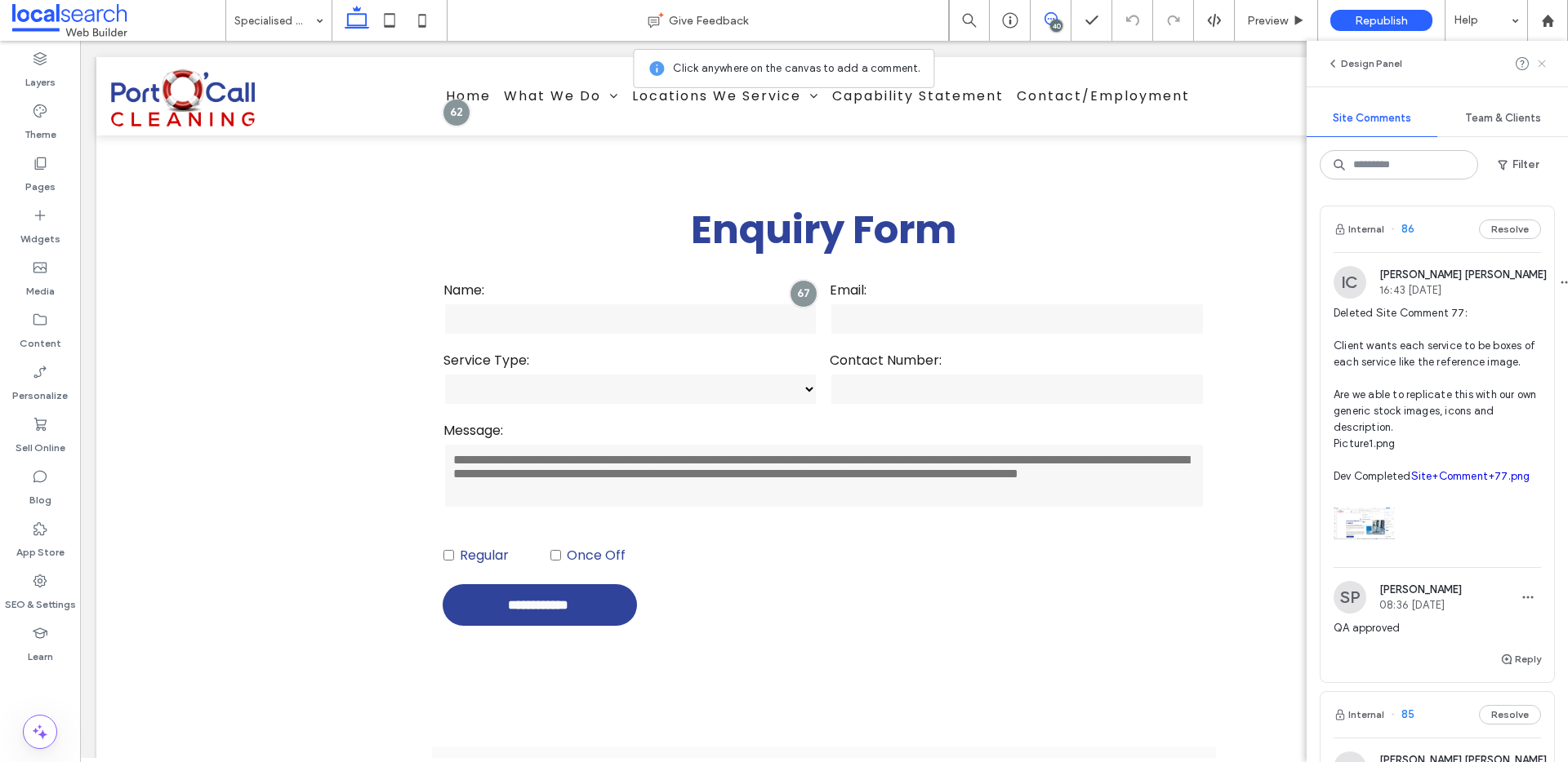
click at [1545, 59] on use at bounding box center [1541, 63] width 7 height 7
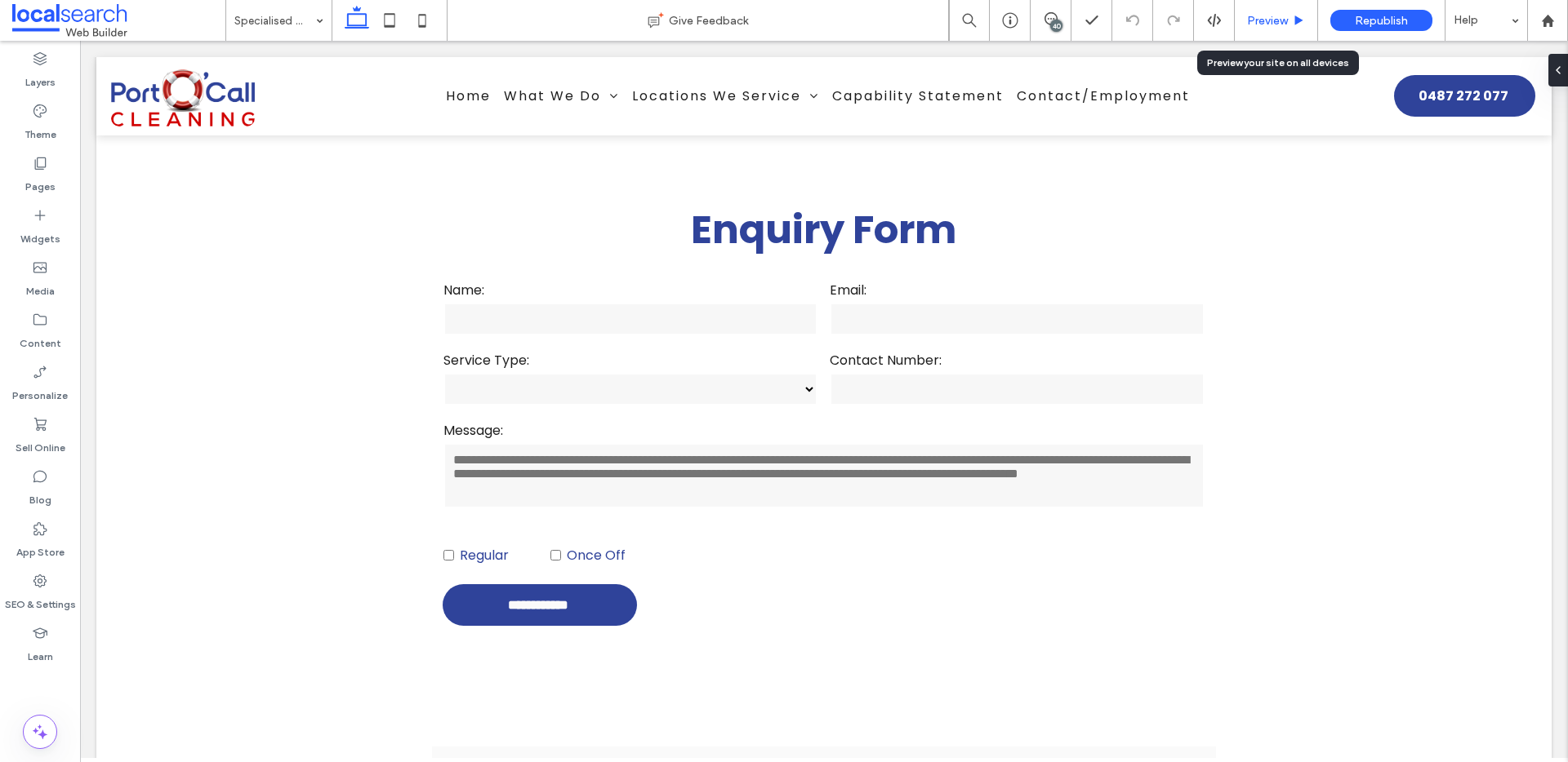
click at [1287, 24] on div "Preview" at bounding box center [1275, 20] width 82 height 14
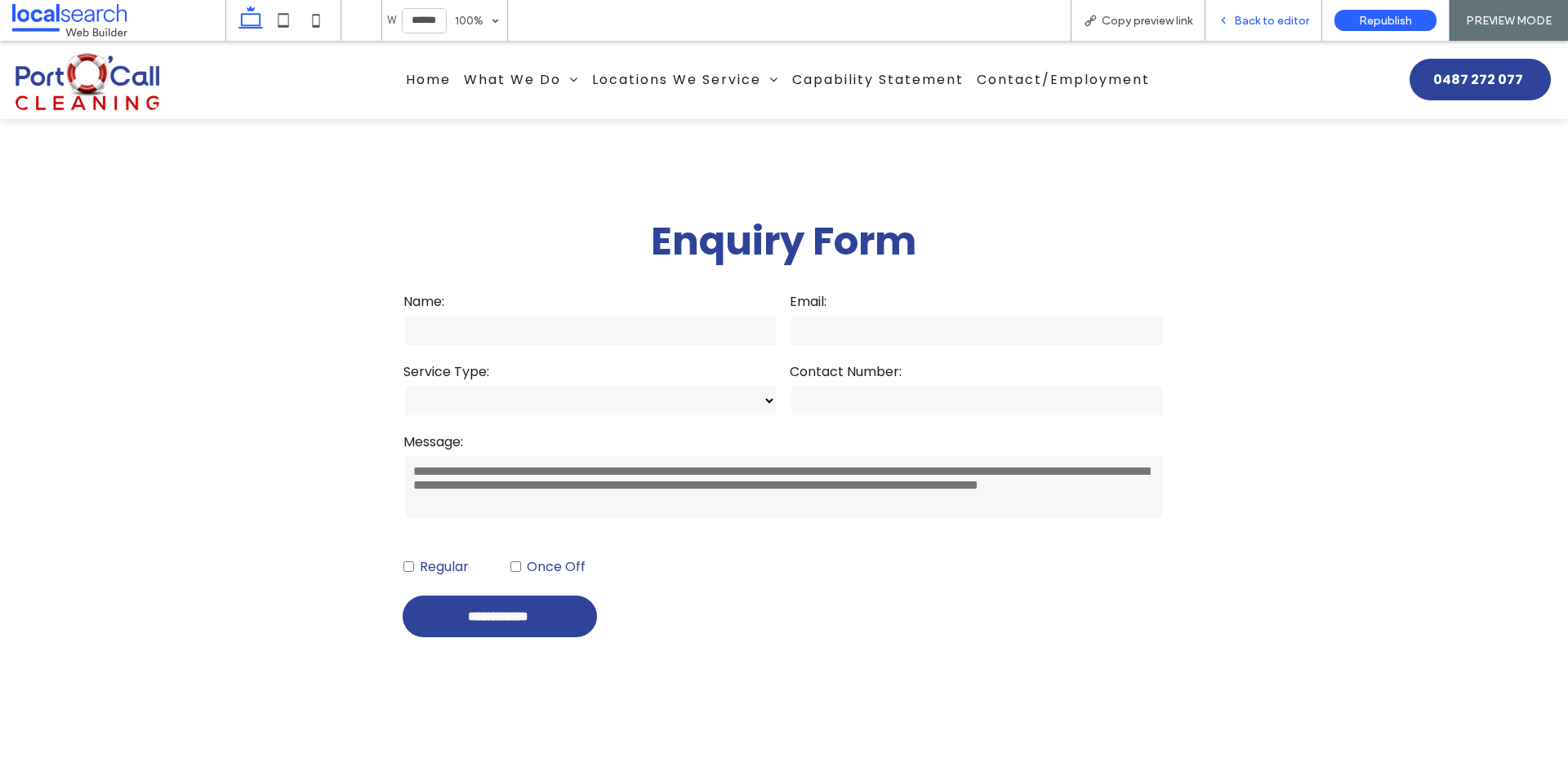
scroll to position [3474, 0]
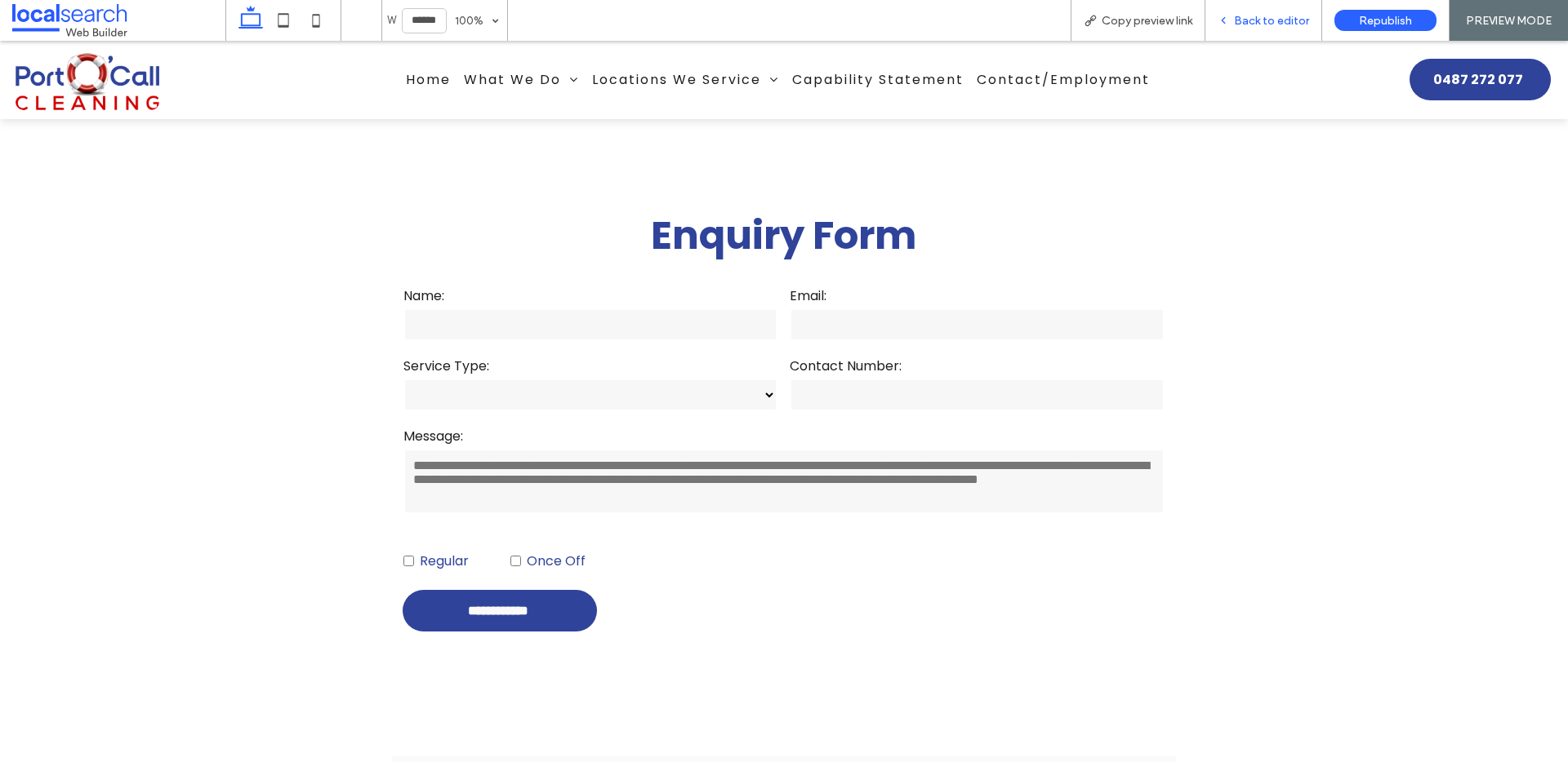
click at [1250, 24] on span "Back to editor" at bounding box center [1271, 20] width 75 height 14
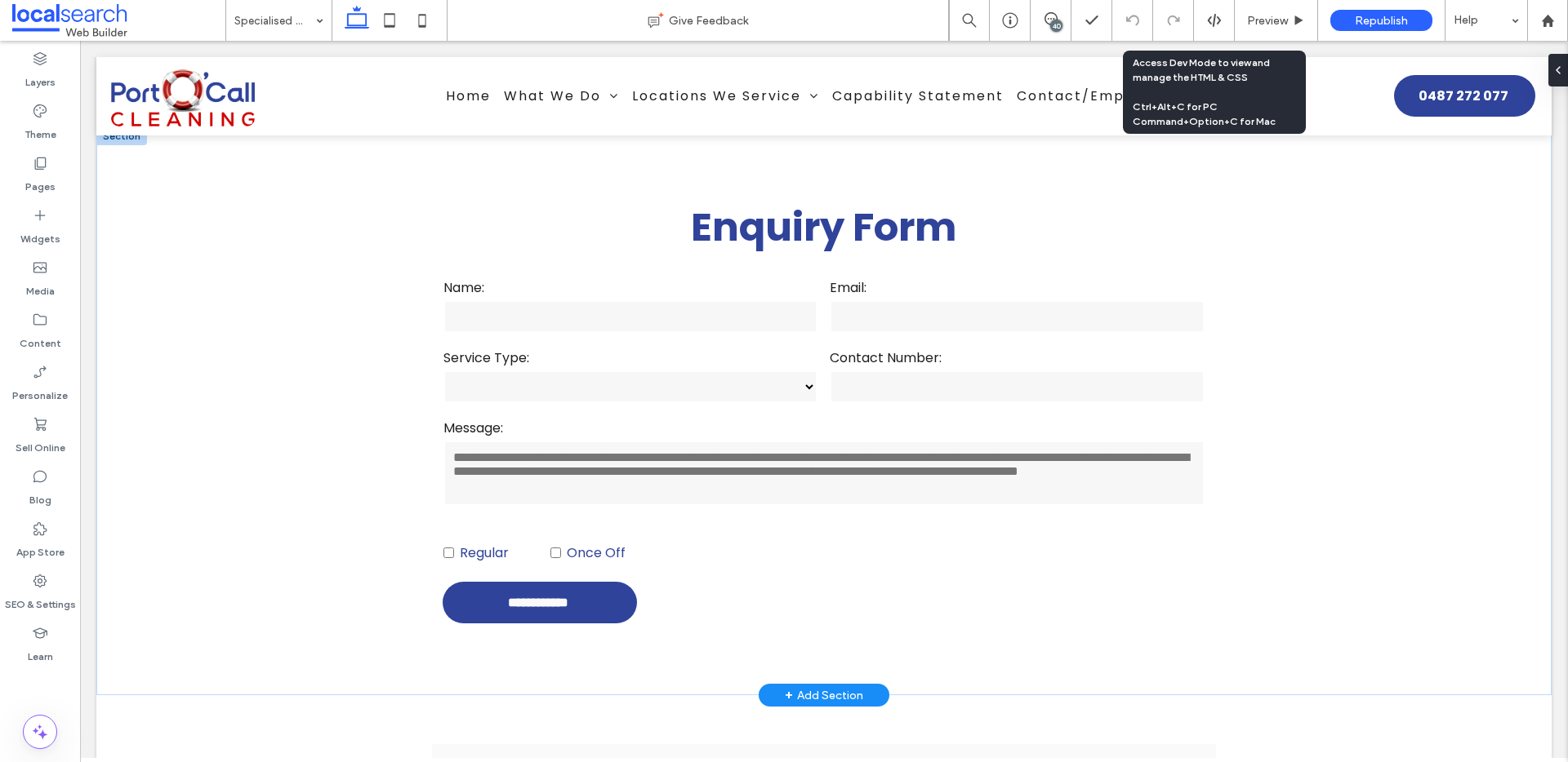
scroll to position [3443, 0]
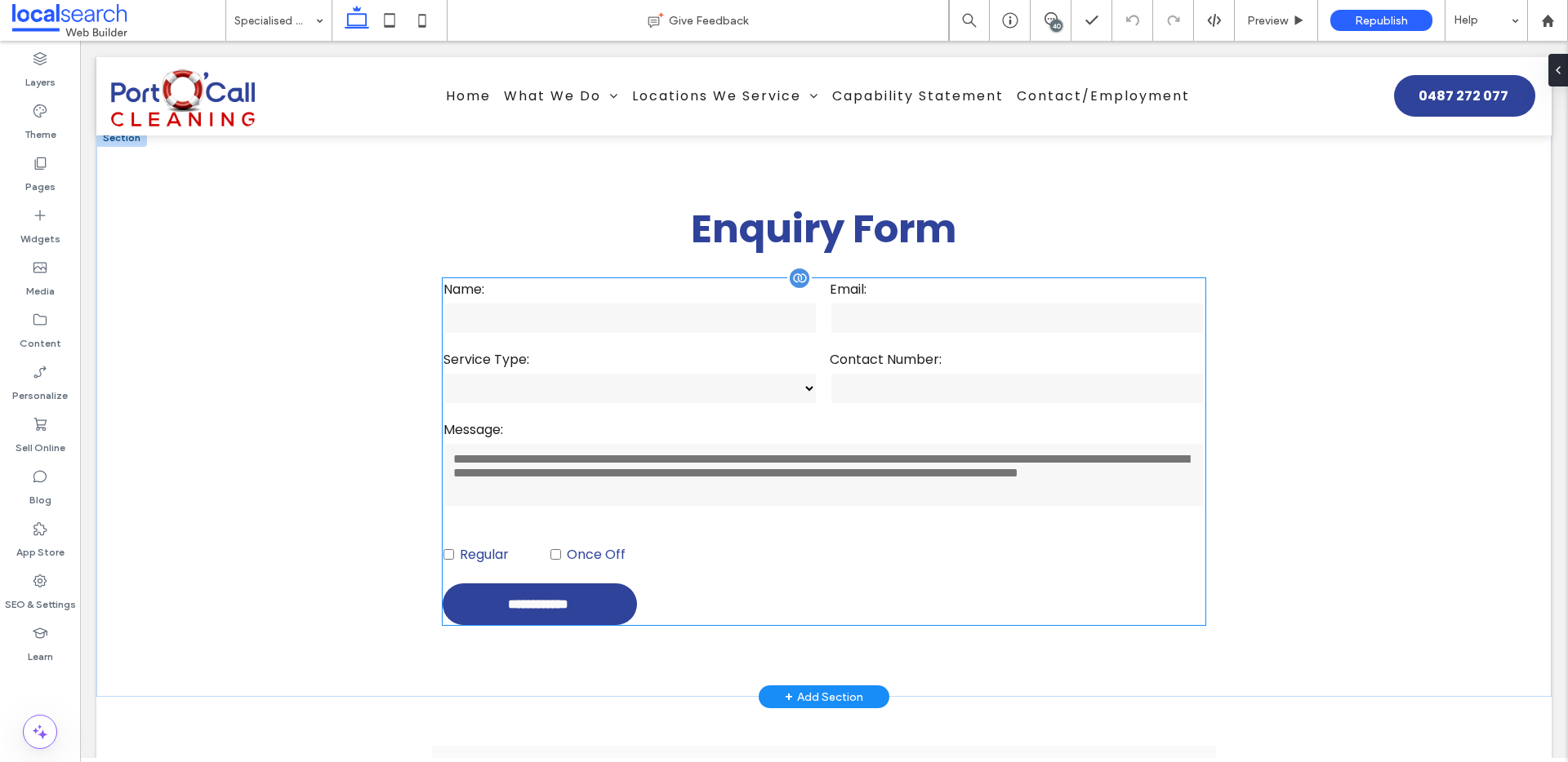
click at [771, 516] on div "Field label Regular Once Off" at bounding box center [823, 543] width 773 height 56
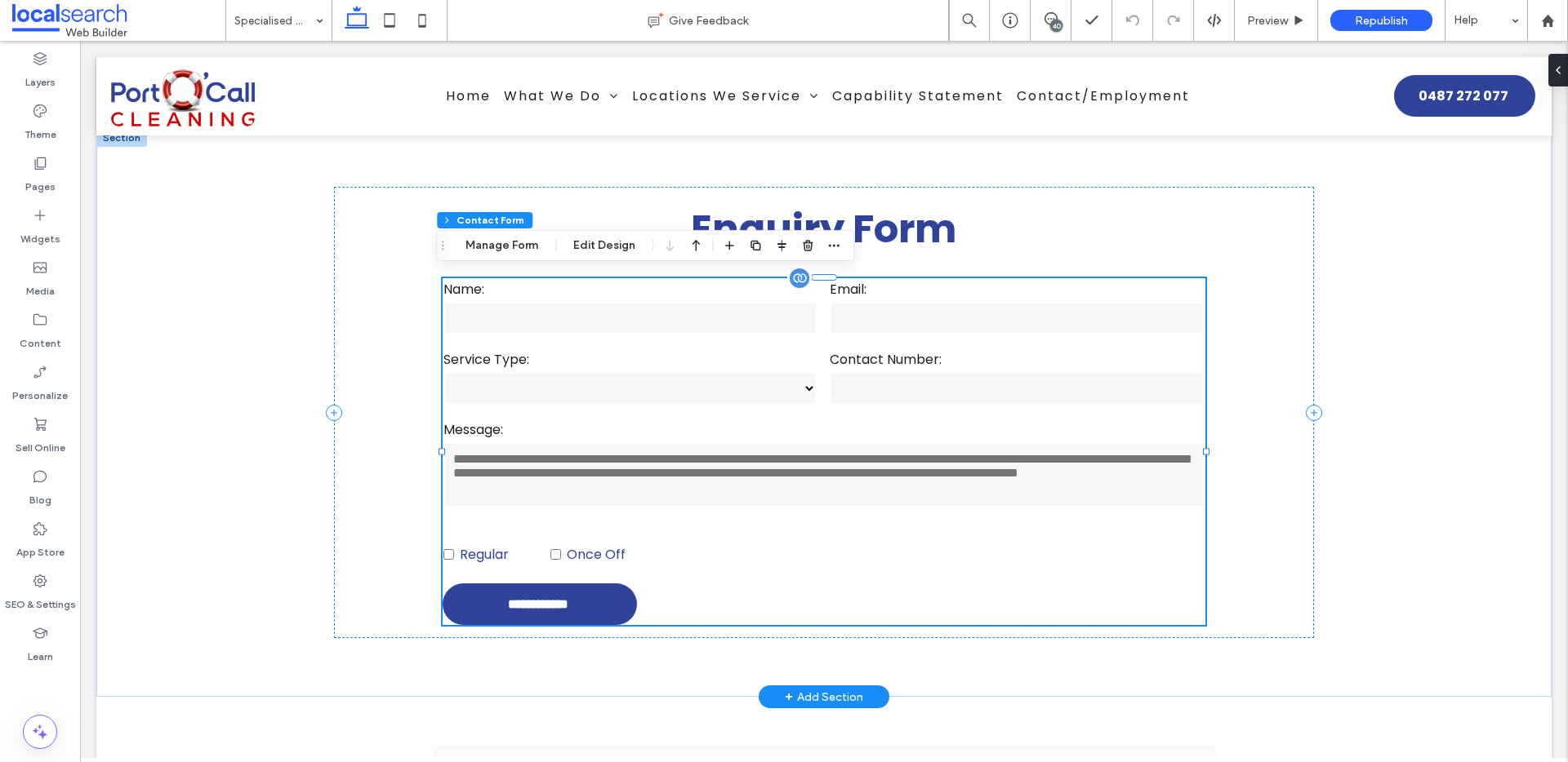
click at [771, 516] on div "Field label Regular Once Off" at bounding box center [823, 543] width 773 height 56
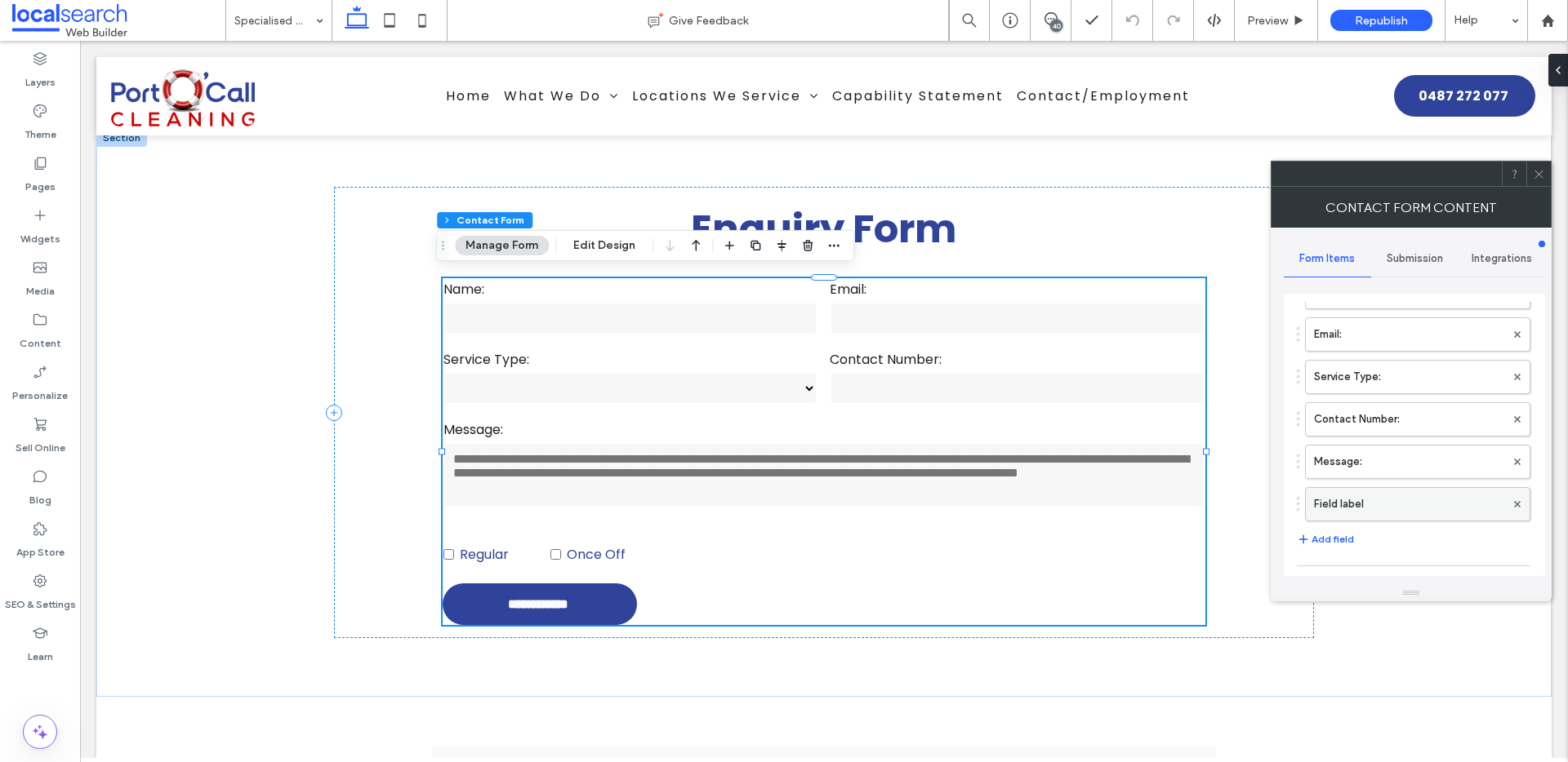
scroll to position [118, 0]
click at [1381, 443] on label "Message:" at bounding box center [1410, 440] width 191 height 32
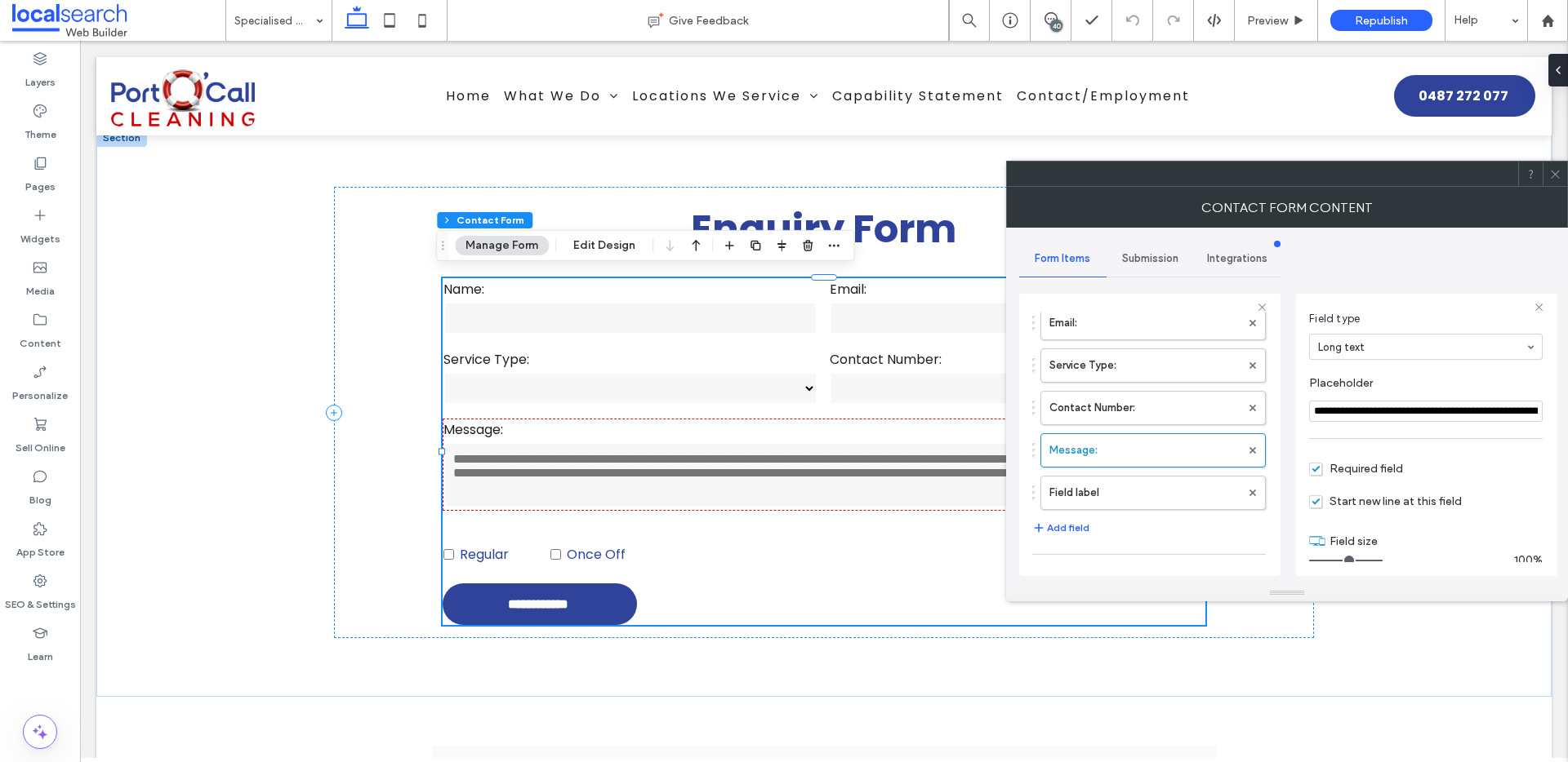
scroll to position [114, 0]
drag, startPoint x: 1377, startPoint y: 548, endPoint x: 1567, endPoint y: 354, distance: 271.5
click at [1397, 548] on div at bounding box center [1409, 549] width 201 height 2
click at [1549, 172] on icon at bounding box center [1554, 174] width 12 height 12
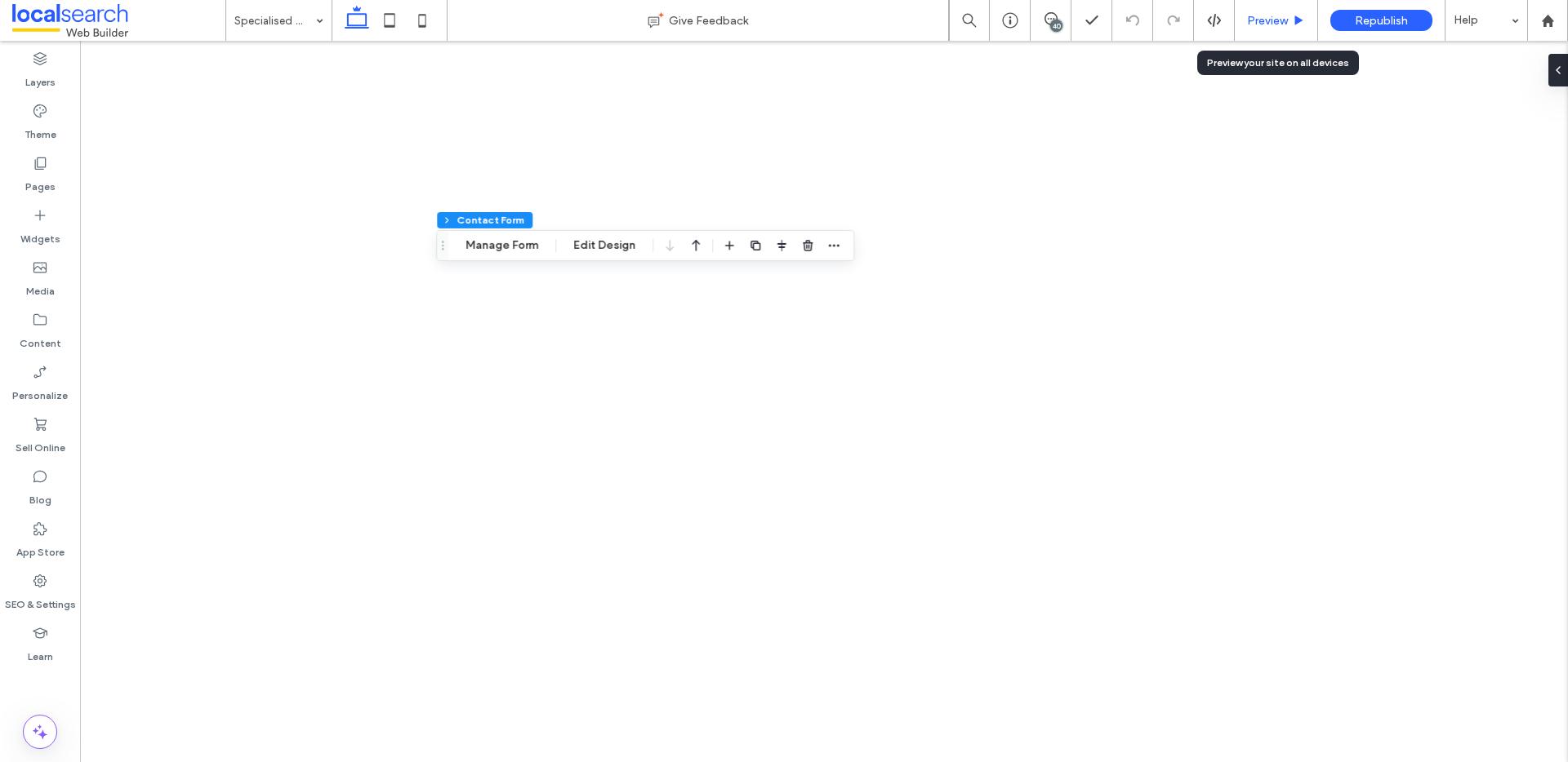
click at [1262, 15] on span "Preview" at bounding box center [1267, 20] width 41 height 14
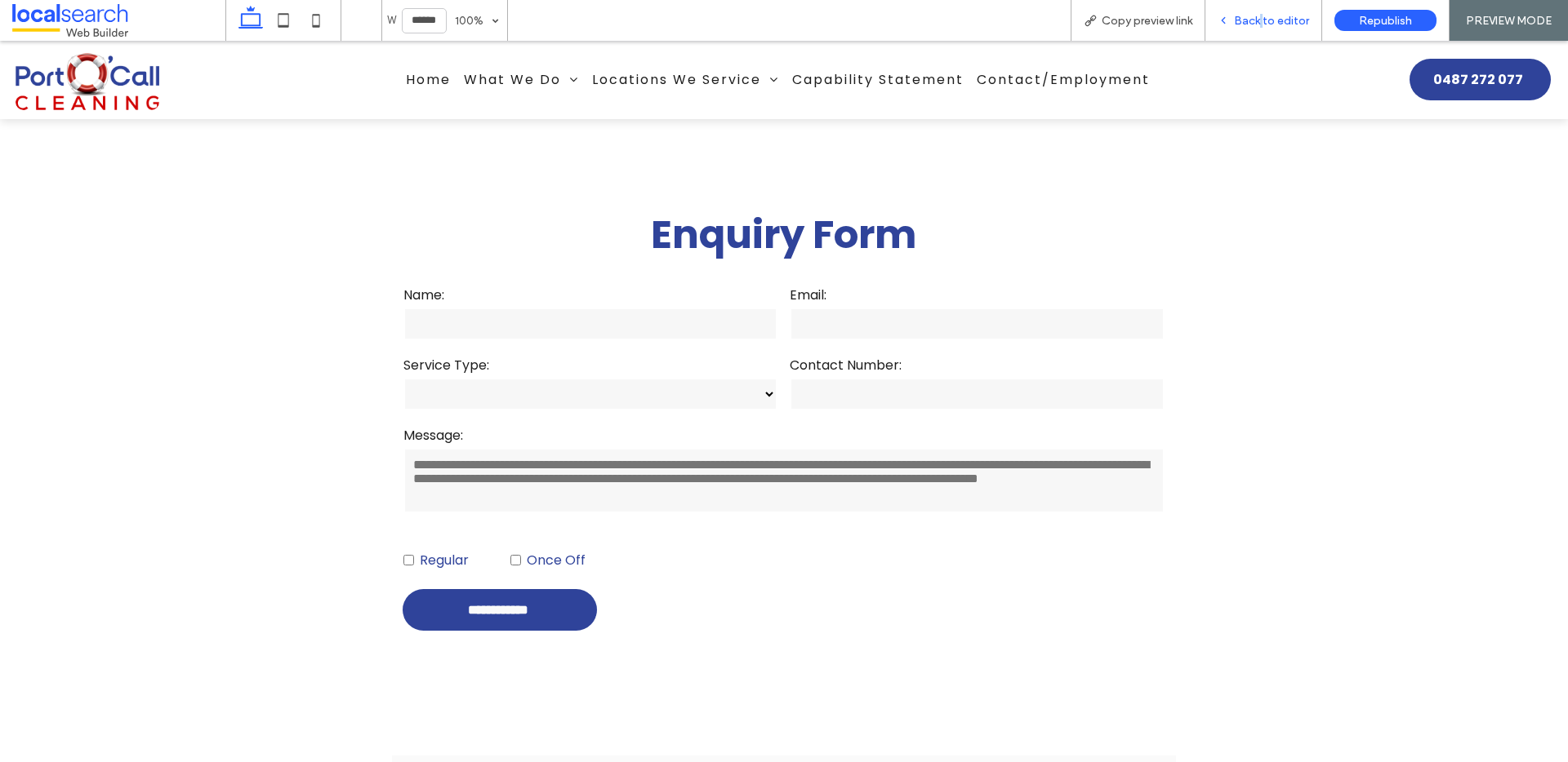
click at [1263, 15] on span "Back to editor" at bounding box center [1271, 20] width 75 height 14
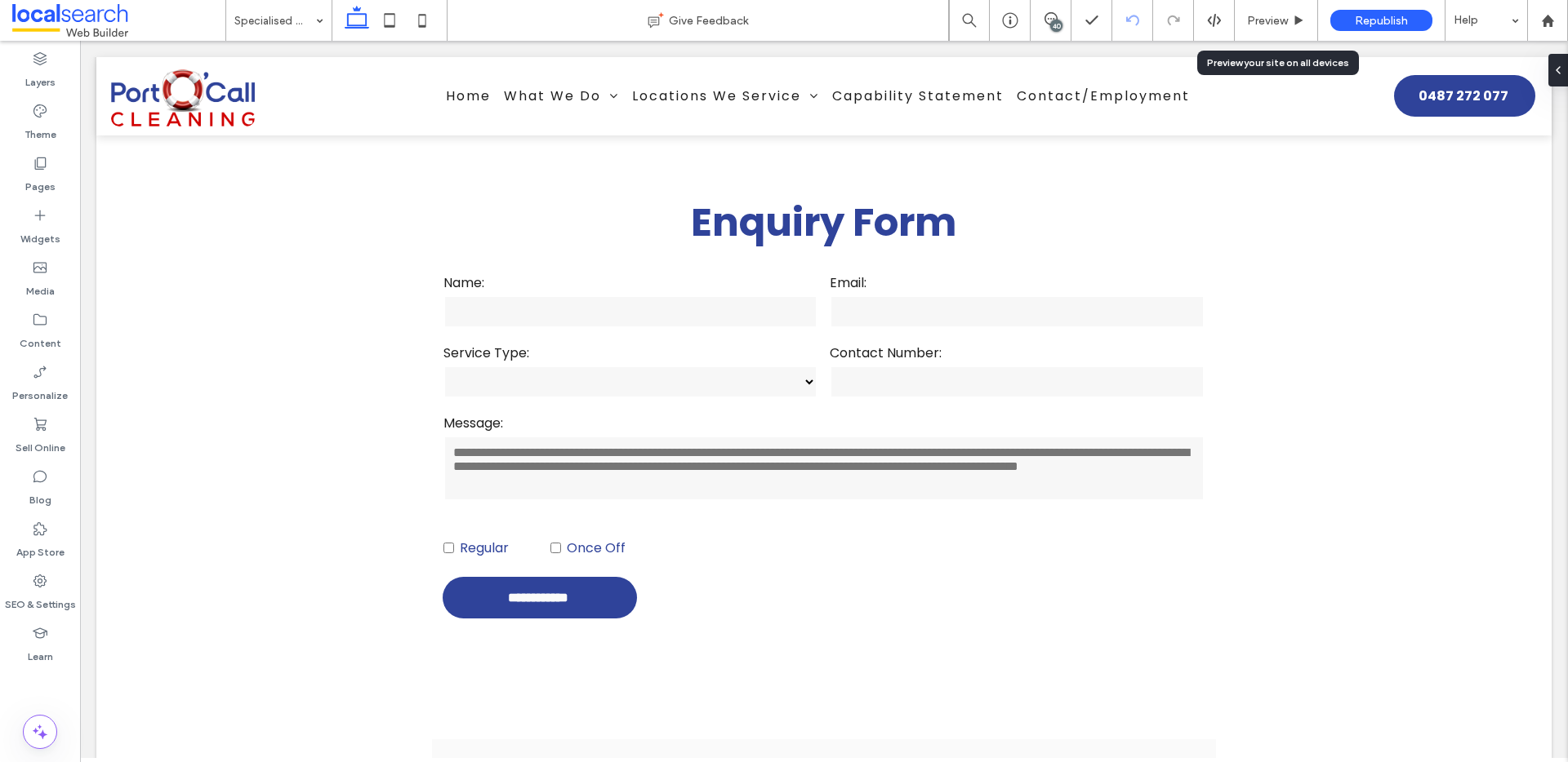
scroll to position [3444, 0]
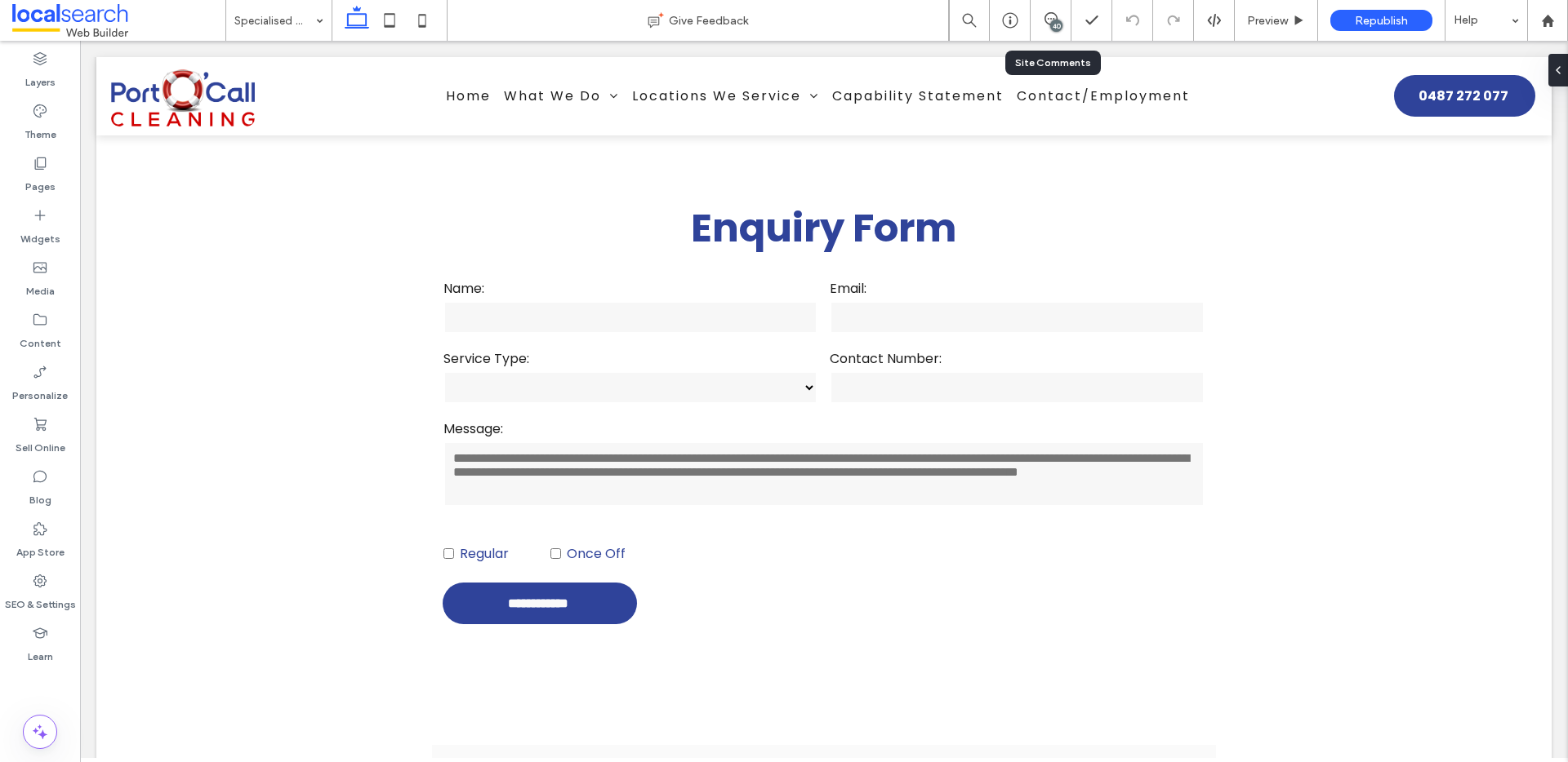
click at [1053, 9] on div "40" at bounding box center [1051, 20] width 41 height 41
click at [1057, 20] on div "40" at bounding box center [1056, 25] width 12 height 12
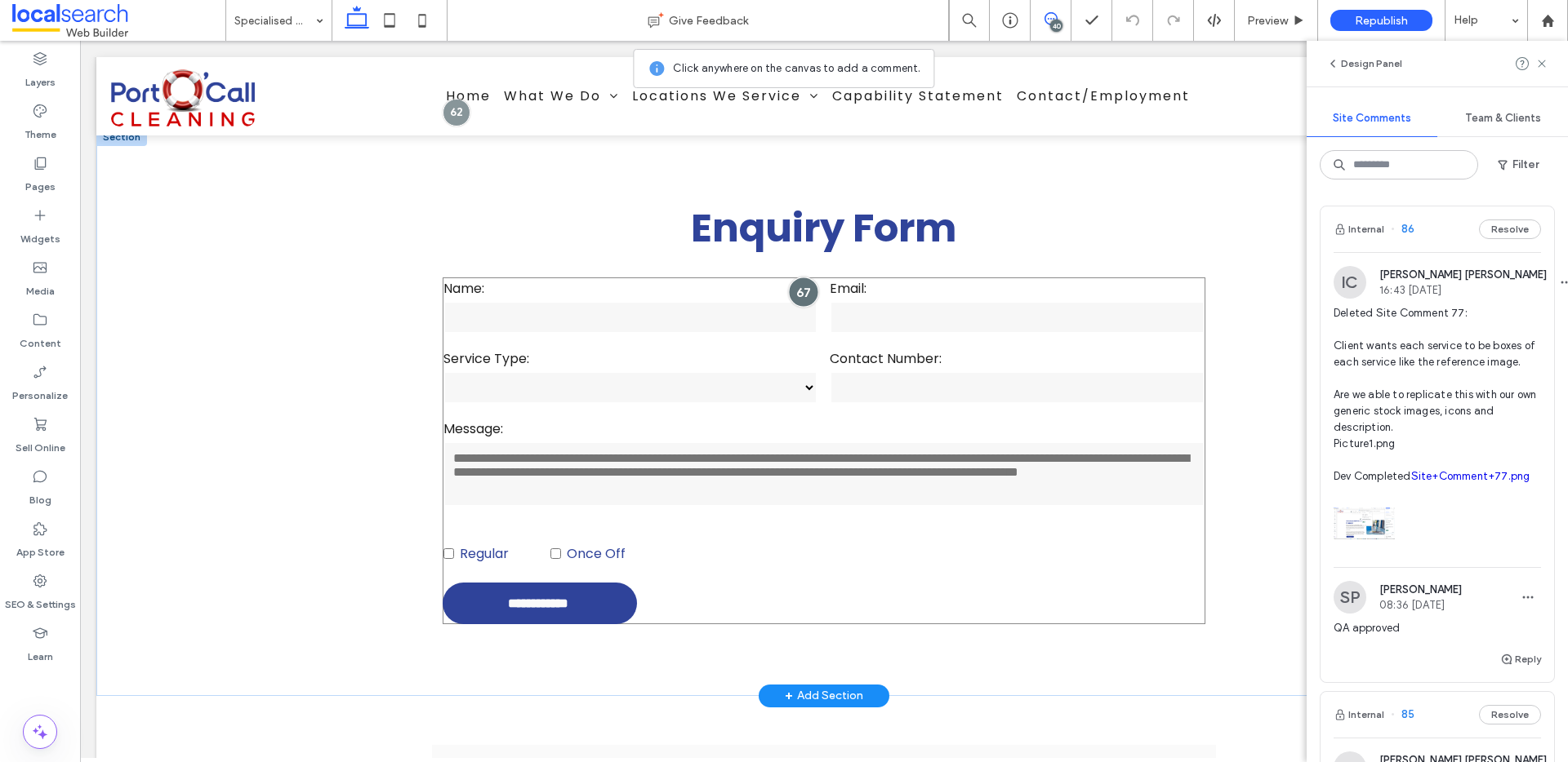
click at [797, 283] on div at bounding box center [803, 292] width 31 height 31
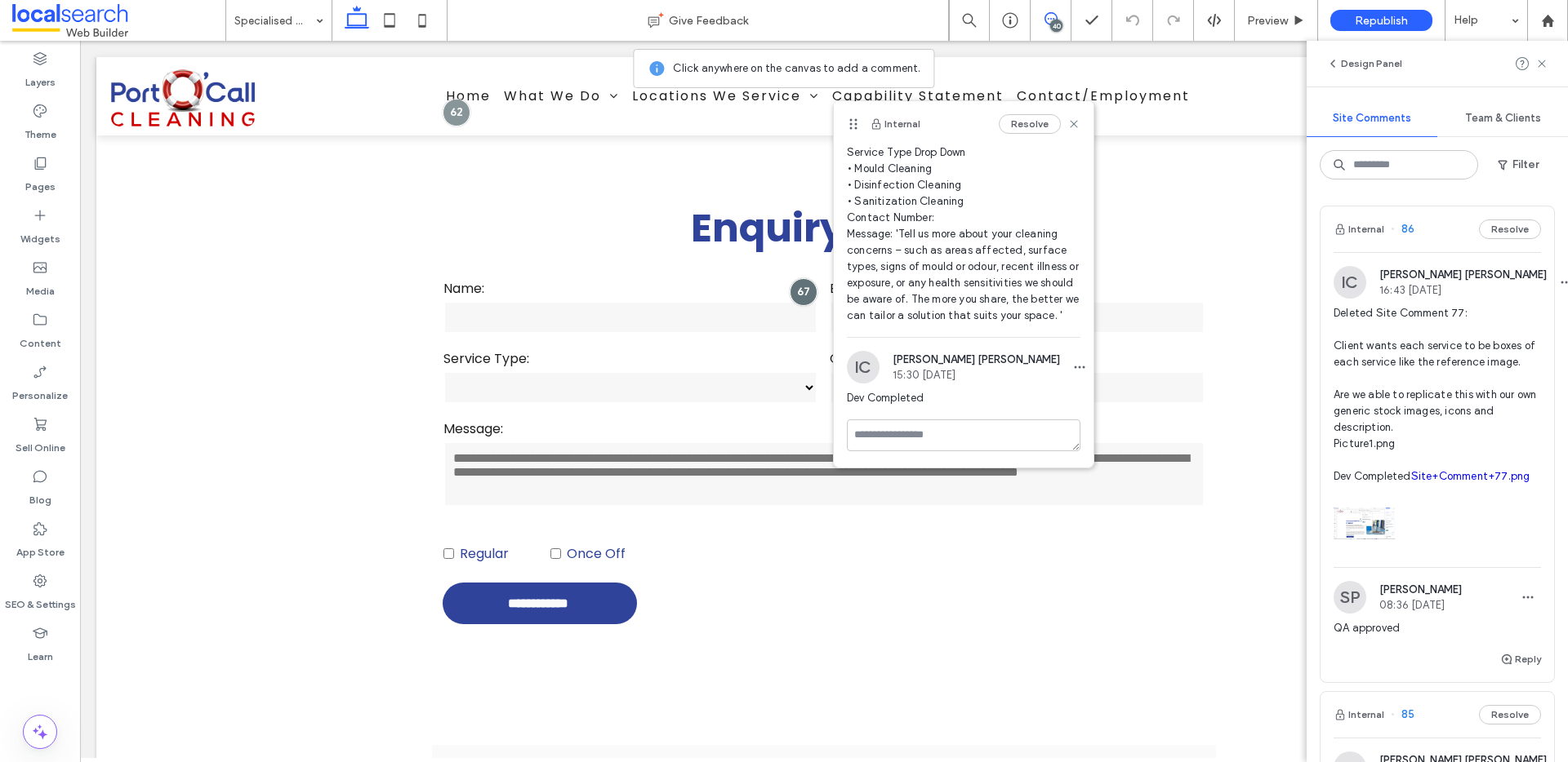
scroll to position [173, 0]
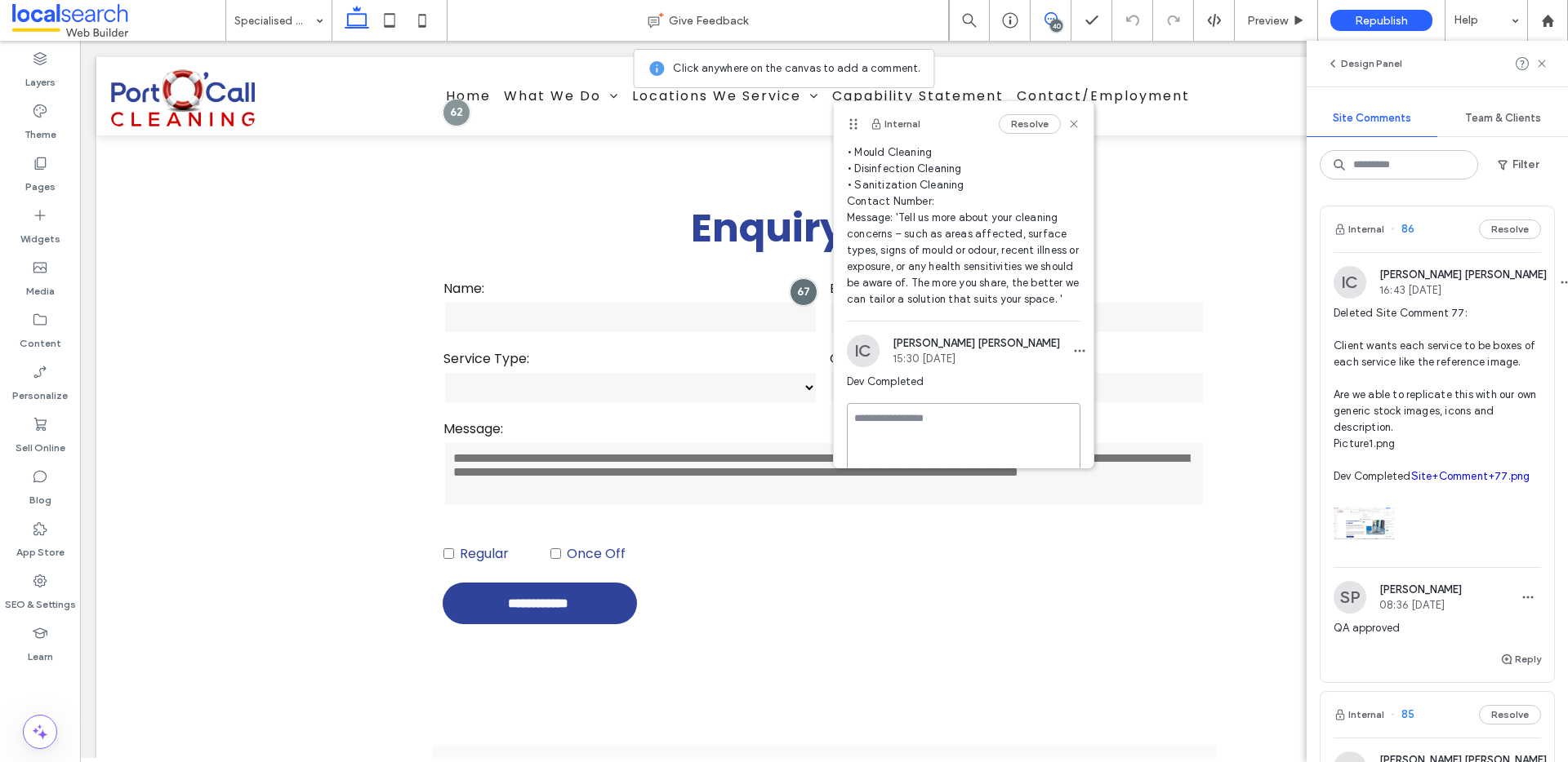
click at [932, 431] on textarea at bounding box center [963, 444] width 233 height 81
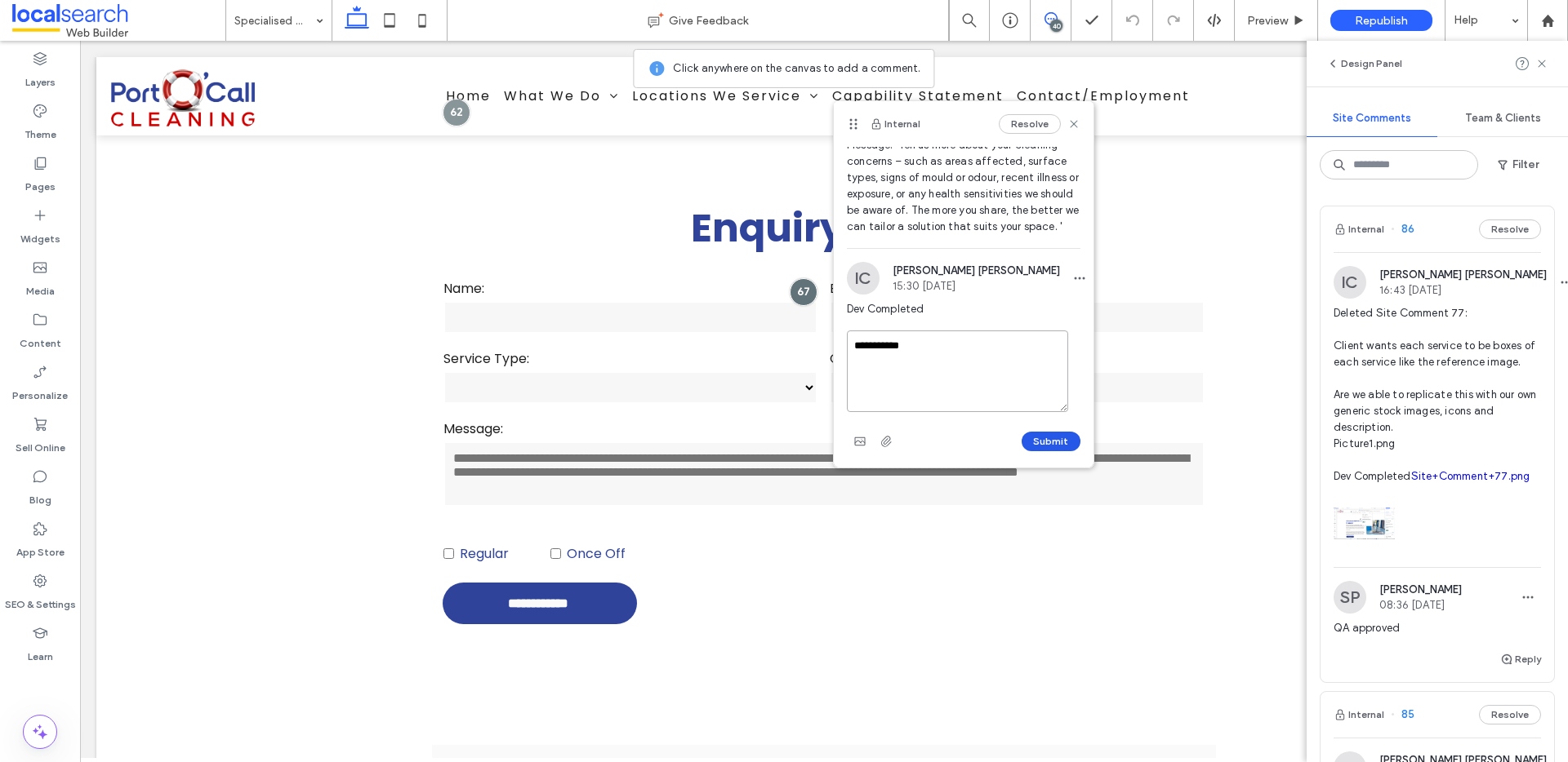
type textarea "**********"
click at [1022, 442] on button "Submit" at bounding box center [1050, 441] width 58 height 19
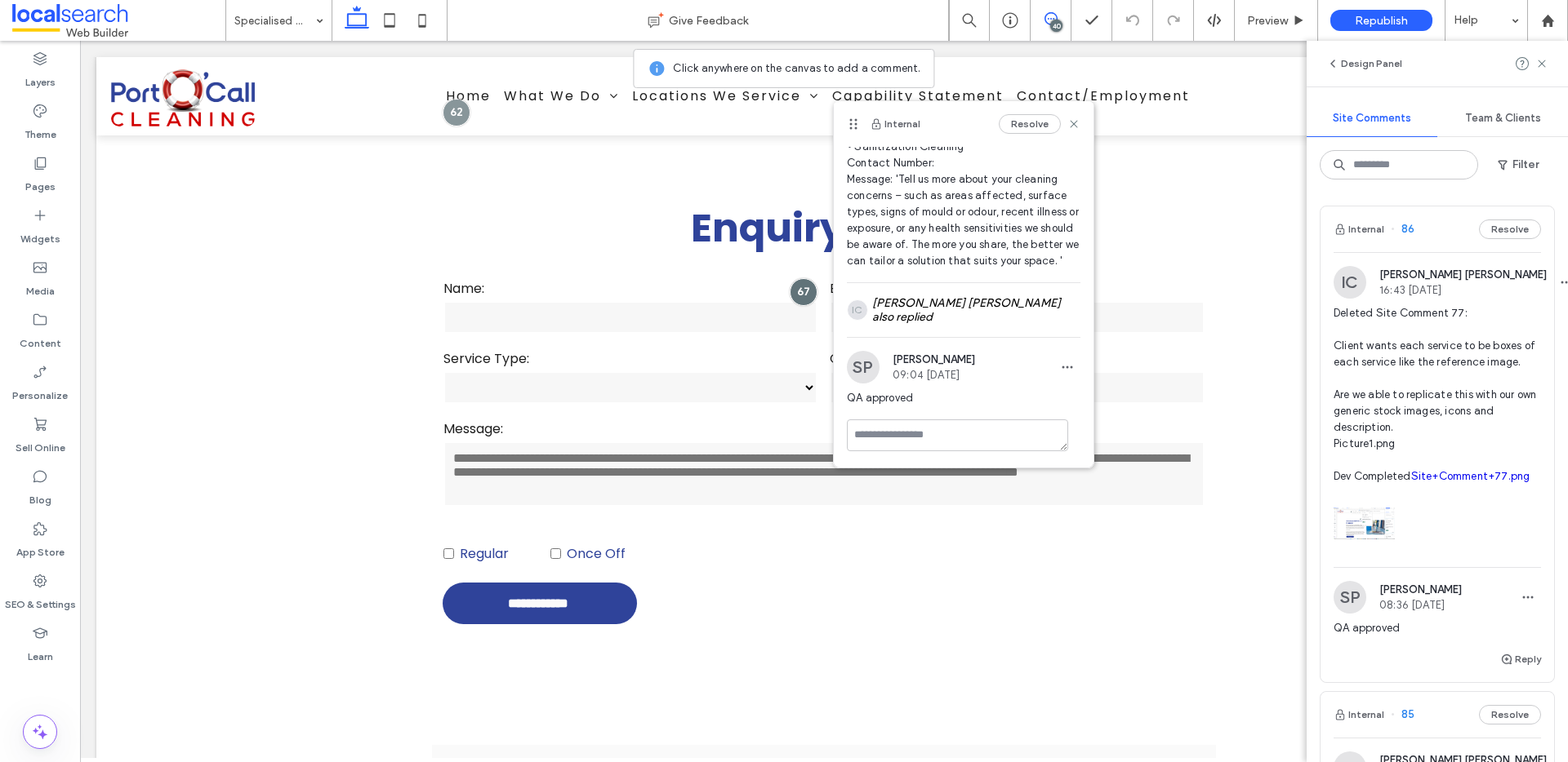
scroll to position [221, 0]
click at [1067, 123] on icon at bounding box center [1073, 124] width 13 height 13
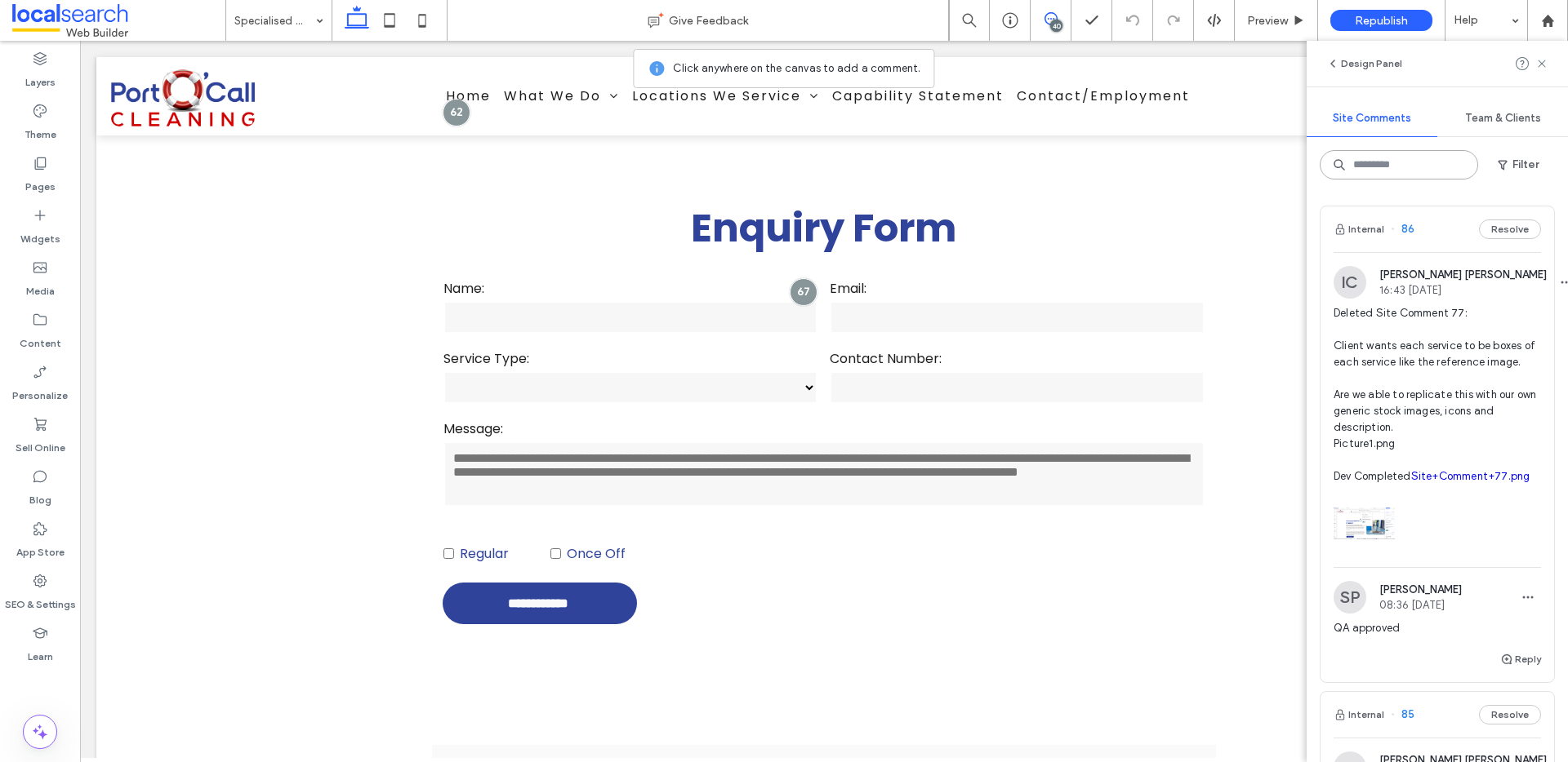
click at [1424, 157] on input at bounding box center [1399, 165] width 158 height 30
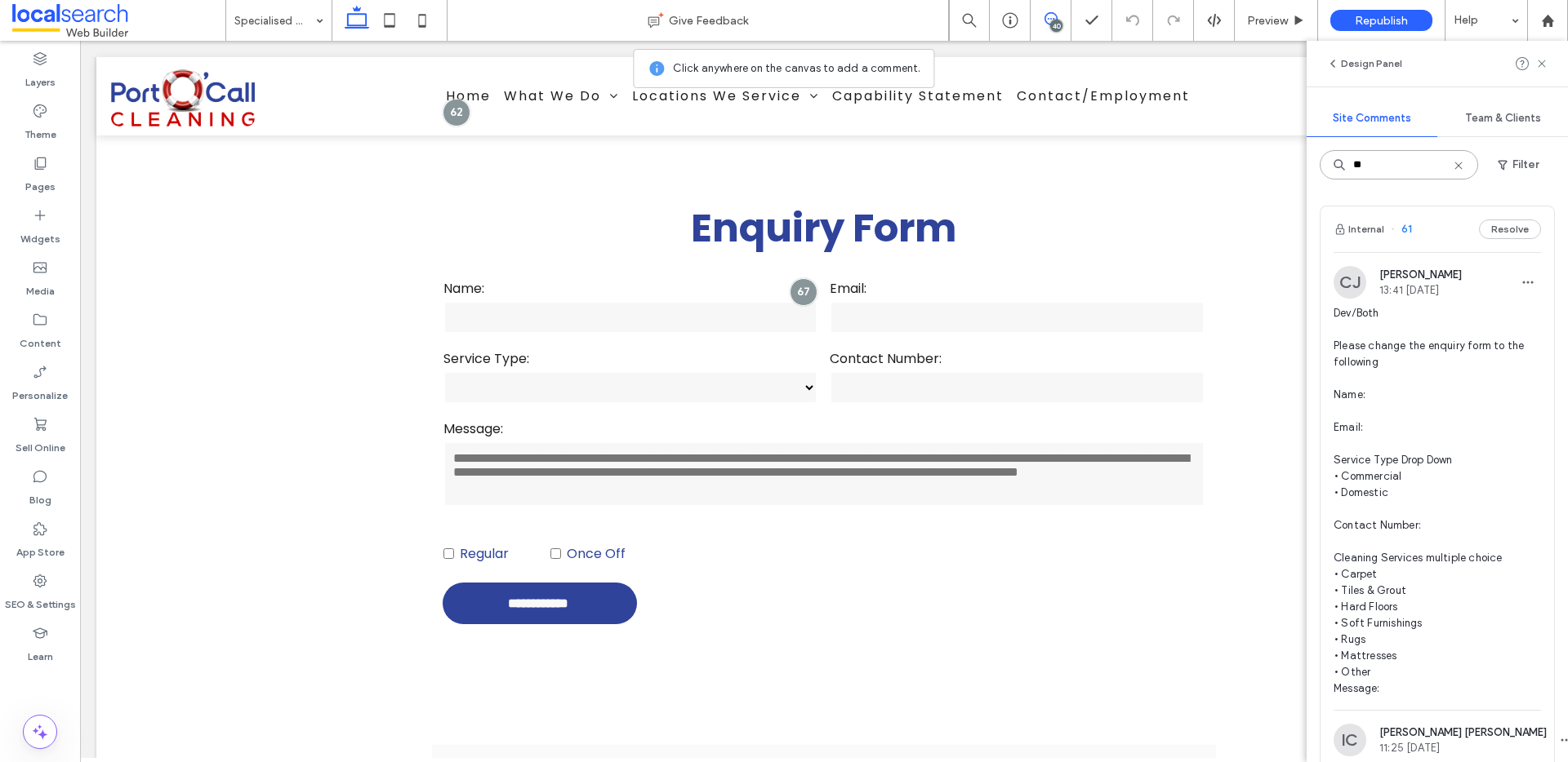
type input "**"
click at [1420, 421] on span "Dev/Both Please change the enquiry form to the following Name: Email: Service T…" at bounding box center [1437, 501] width 207 height 392
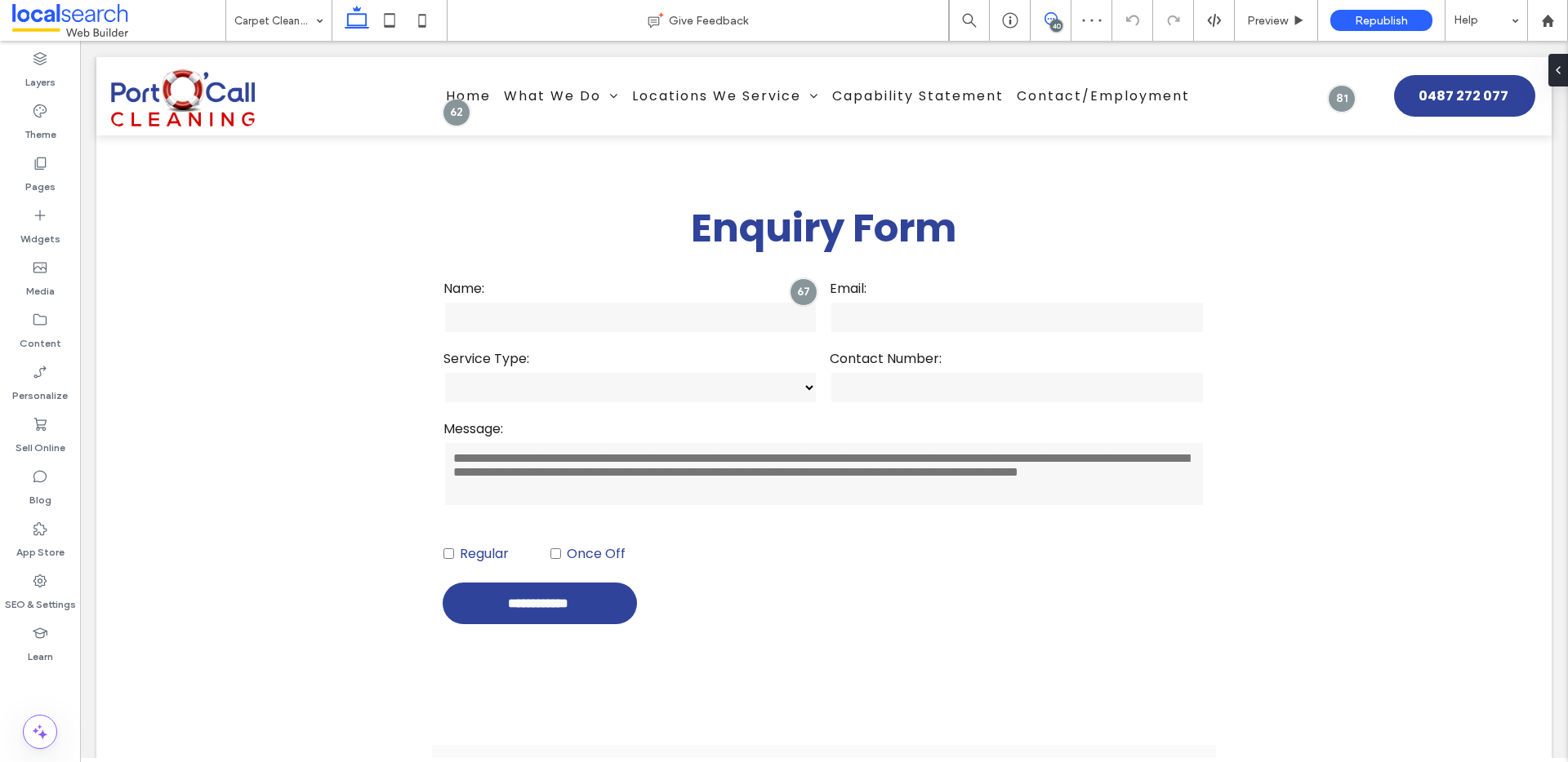
click at [1051, 17] on icon at bounding box center [1051, 19] width 13 height 13
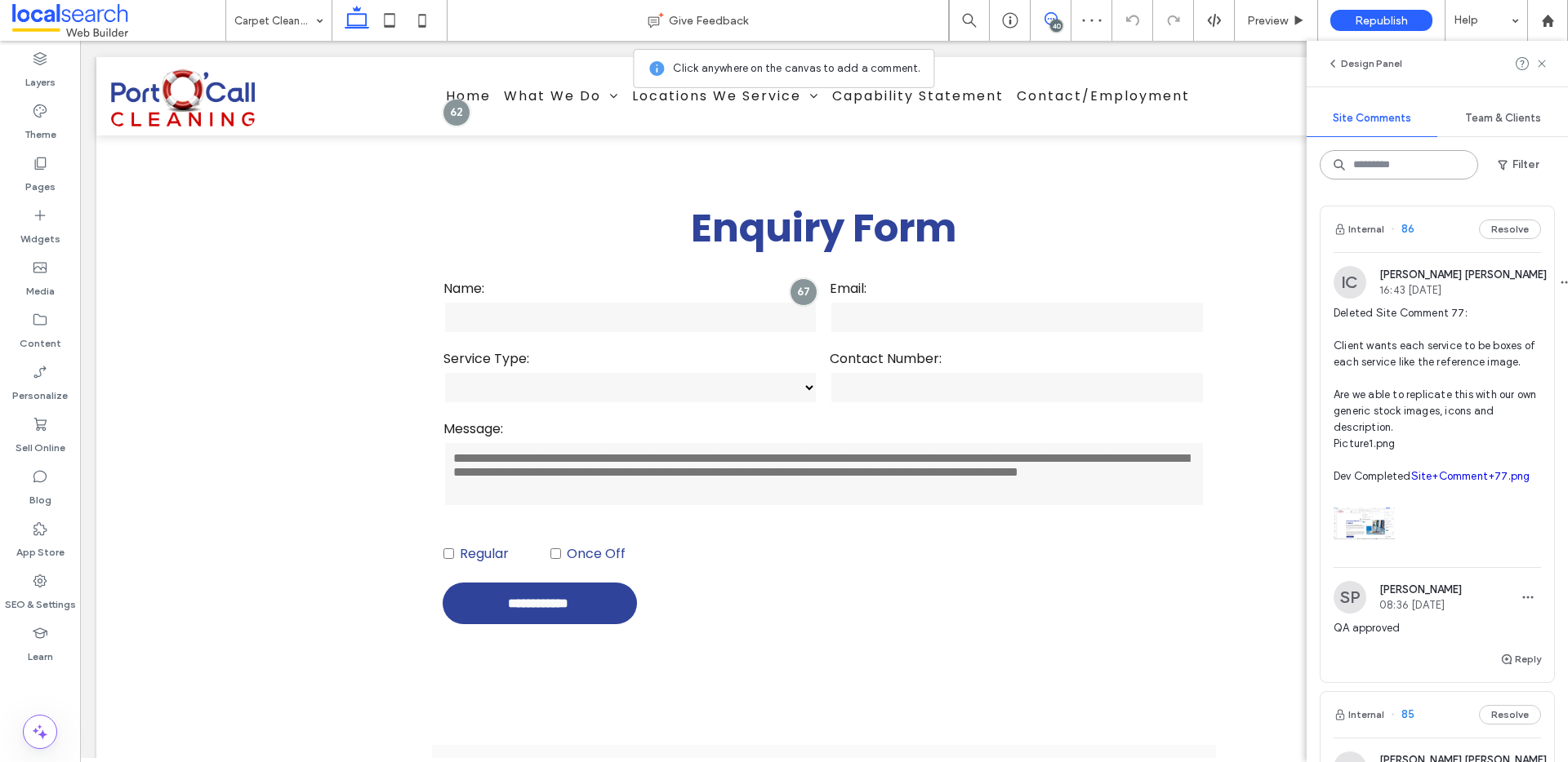
click at [1378, 177] on input at bounding box center [1399, 165] width 158 height 30
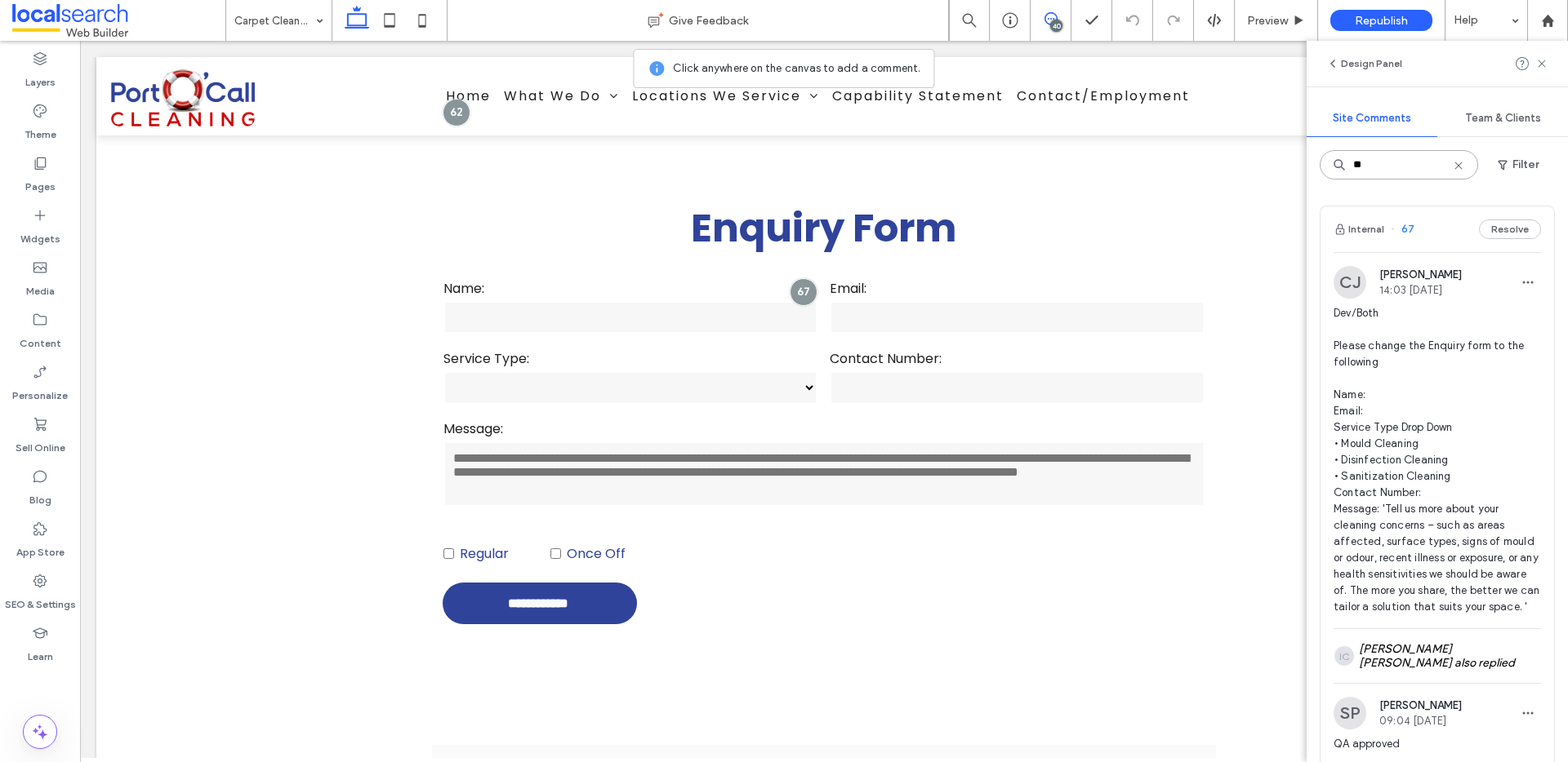
type input "**"
click at [1435, 481] on span "Dev/Both Please change the Enquiry form to the following Name: Email: Service T…" at bounding box center [1437, 460] width 207 height 310
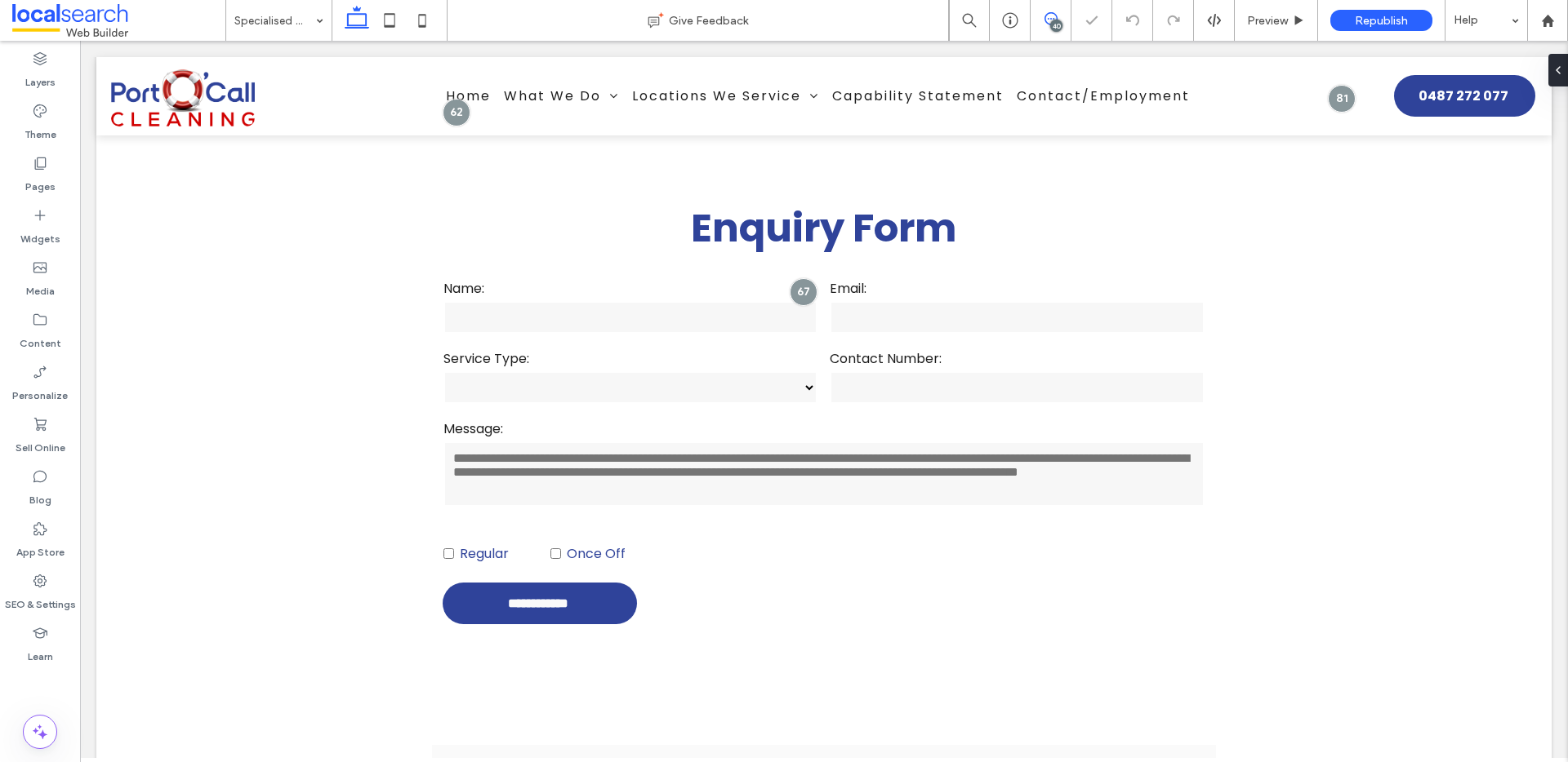
click at [1045, 24] on icon at bounding box center [1051, 19] width 13 height 13
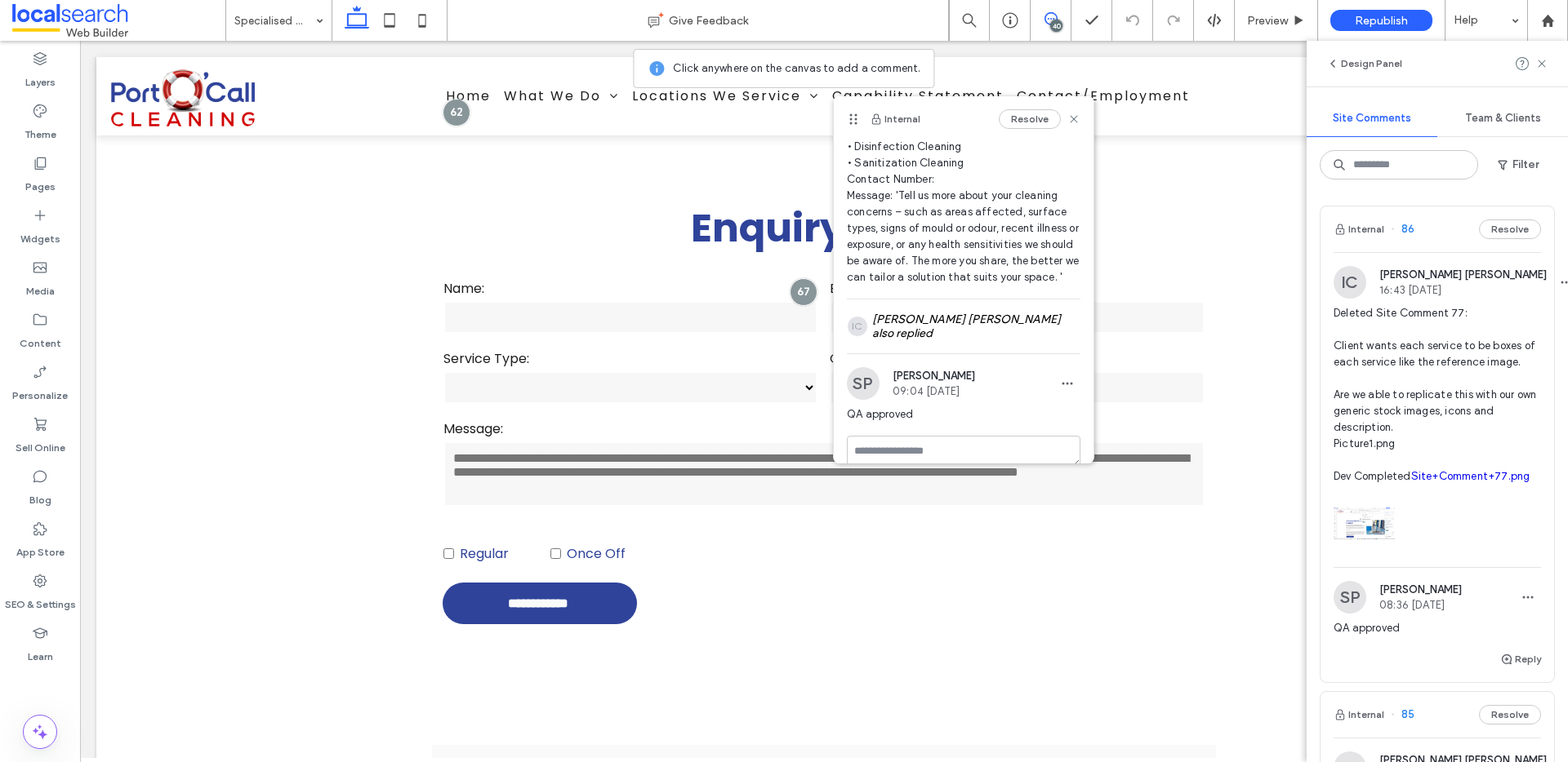
scroll to position [221, 0]
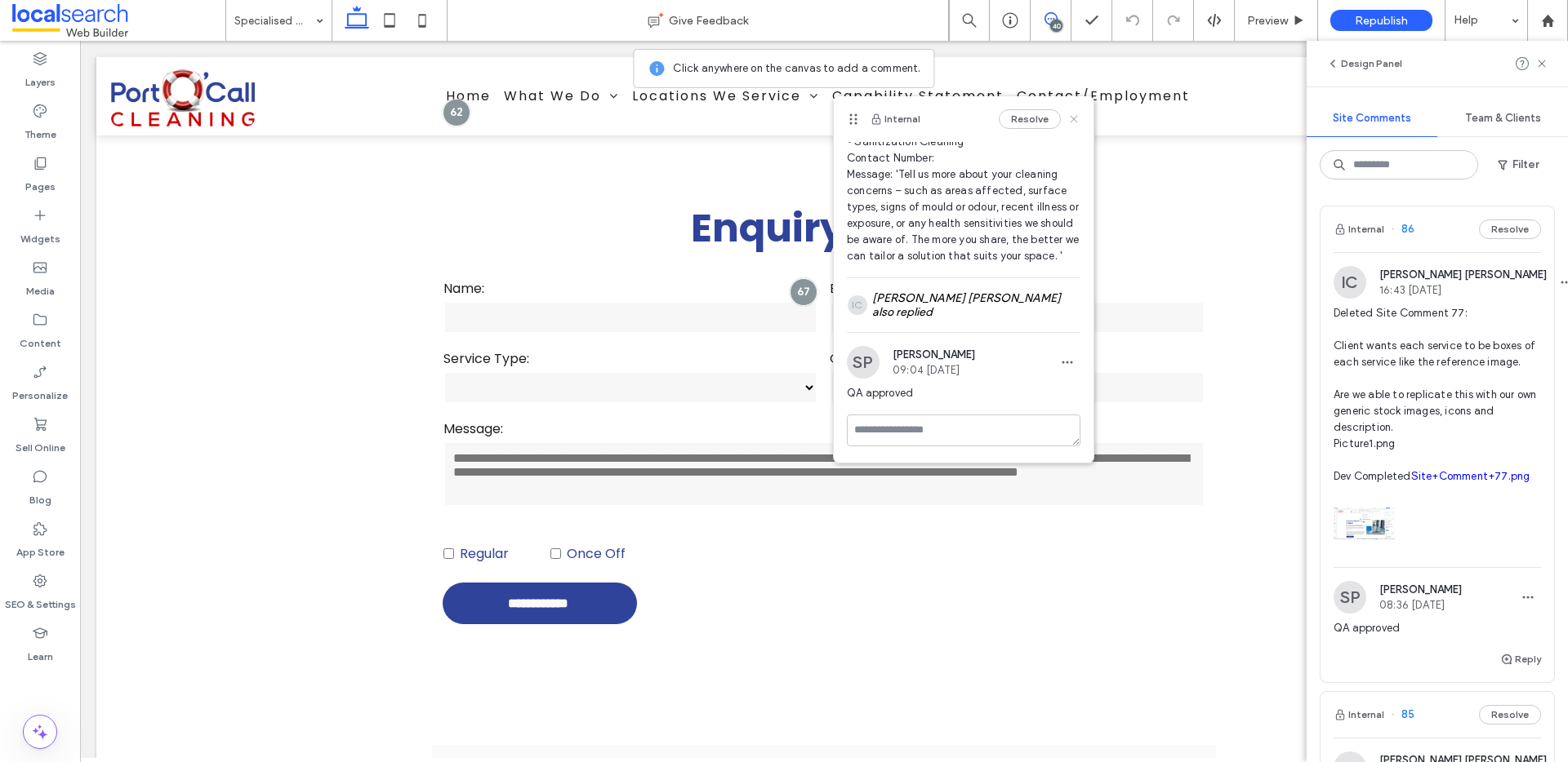
click at [1067, 120] on icon at bounding box center [1073, 119] width 13 height 13
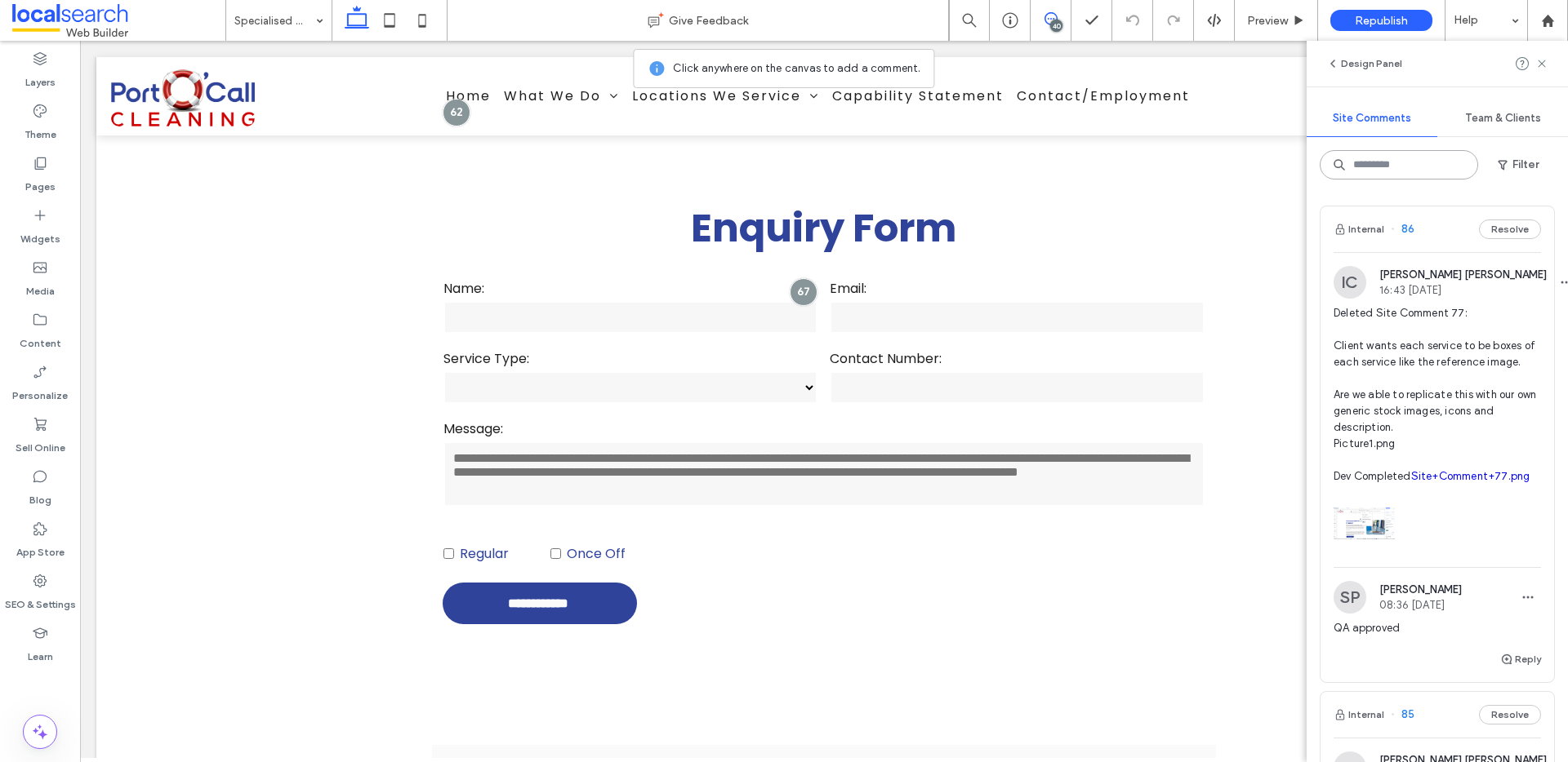
click at [1440, 166] on input at bounding box center [1399, 165] width 158 height 30
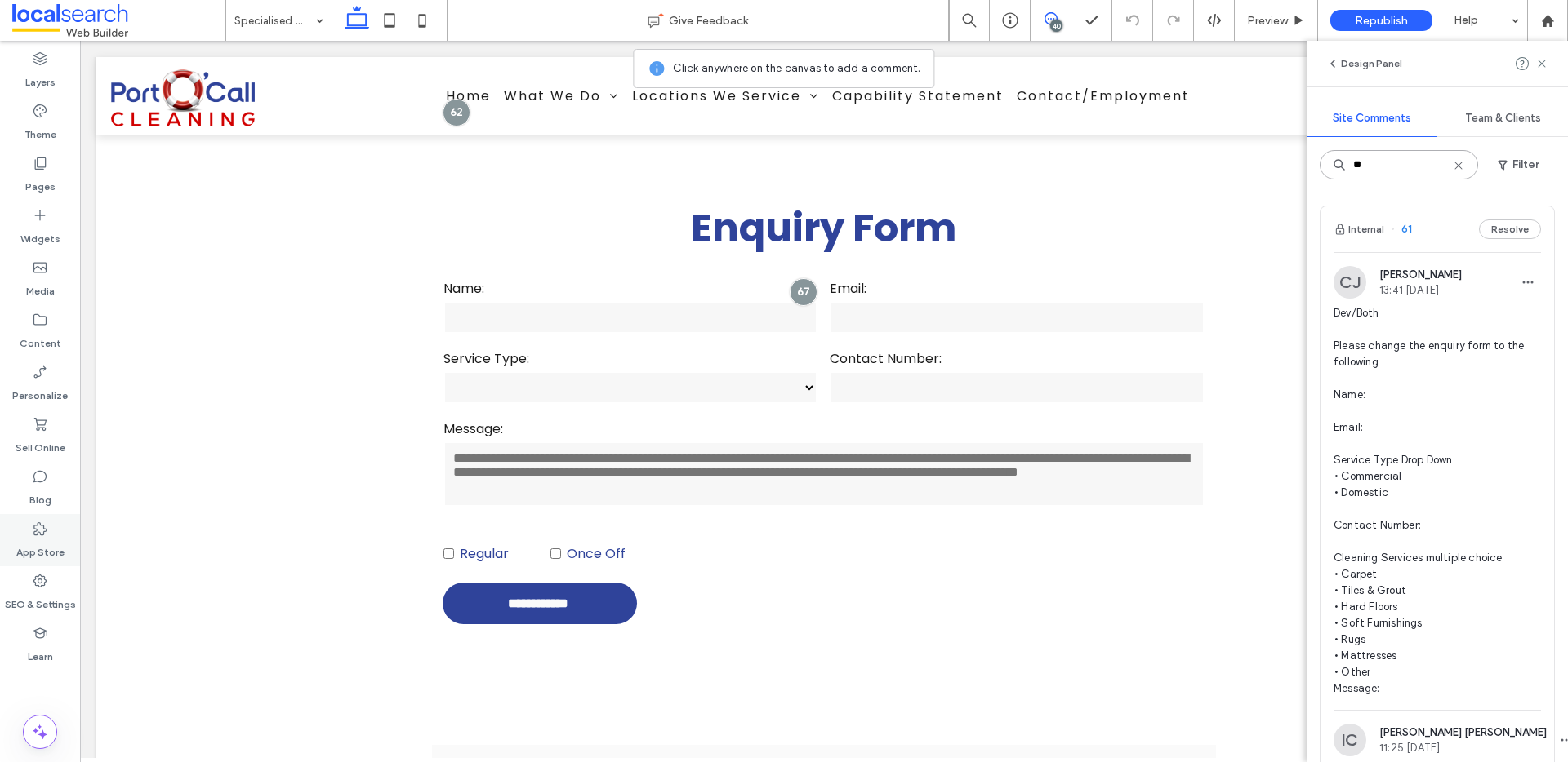
type input "**"
click at [1461, 394] on span "Dev/Both Please change the enquiry form to the following Name: Email: Service T…" at bounding box center [1437, 501] width 207 height 392
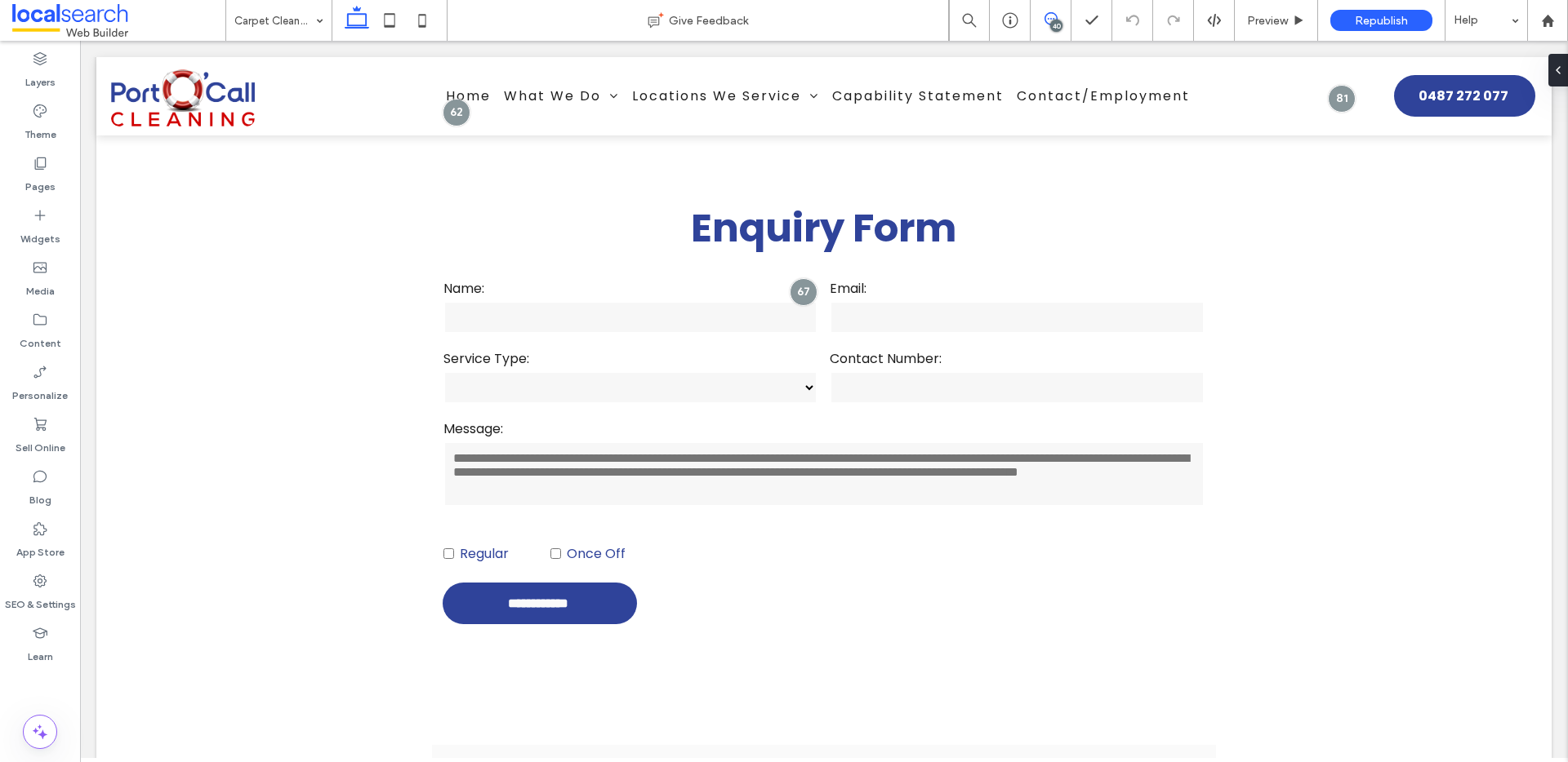
click at [1045, 19] on icon at bounding box center [1051, 19] width 13 height 13
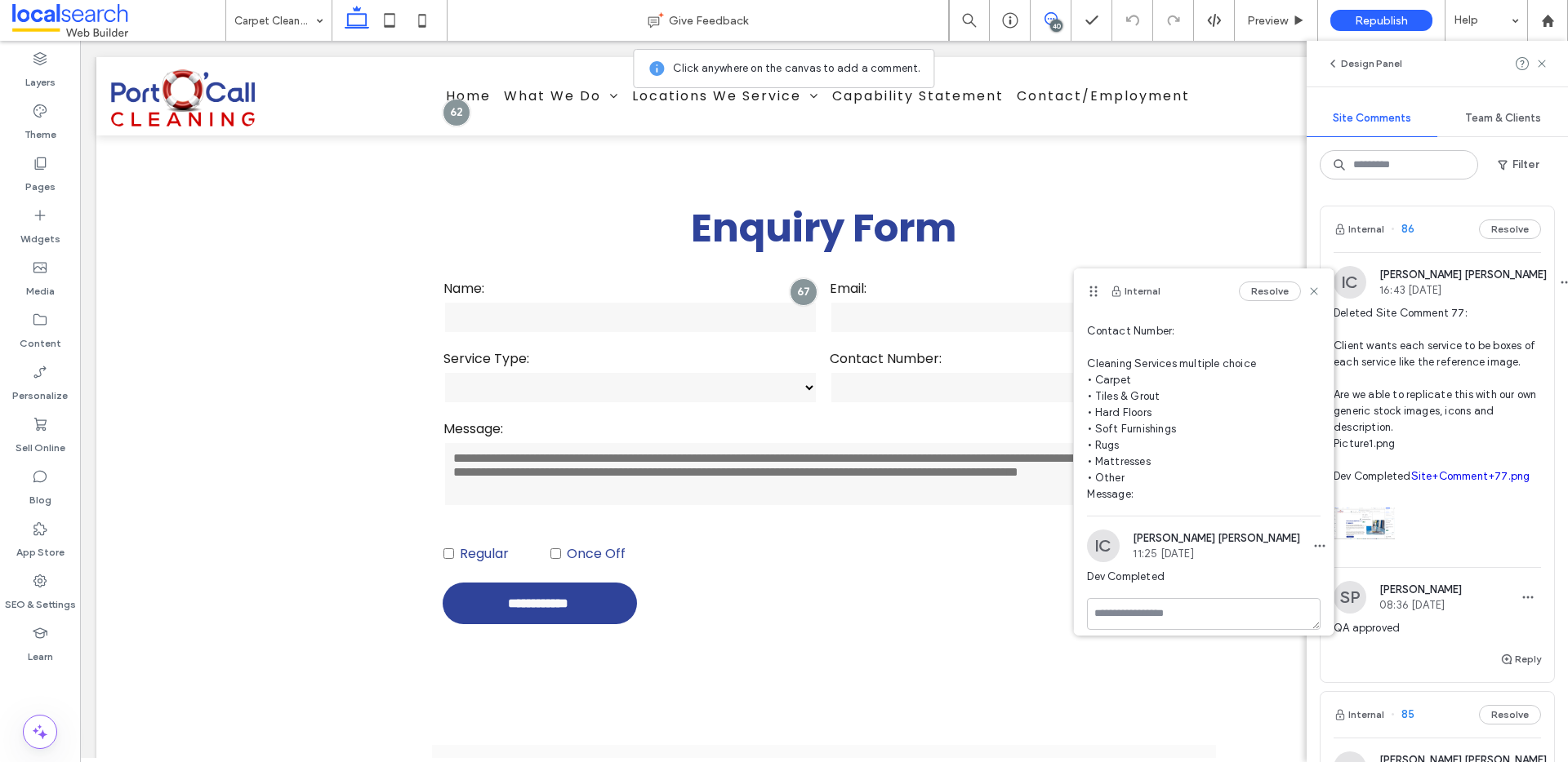
scroll to position [271, 0]
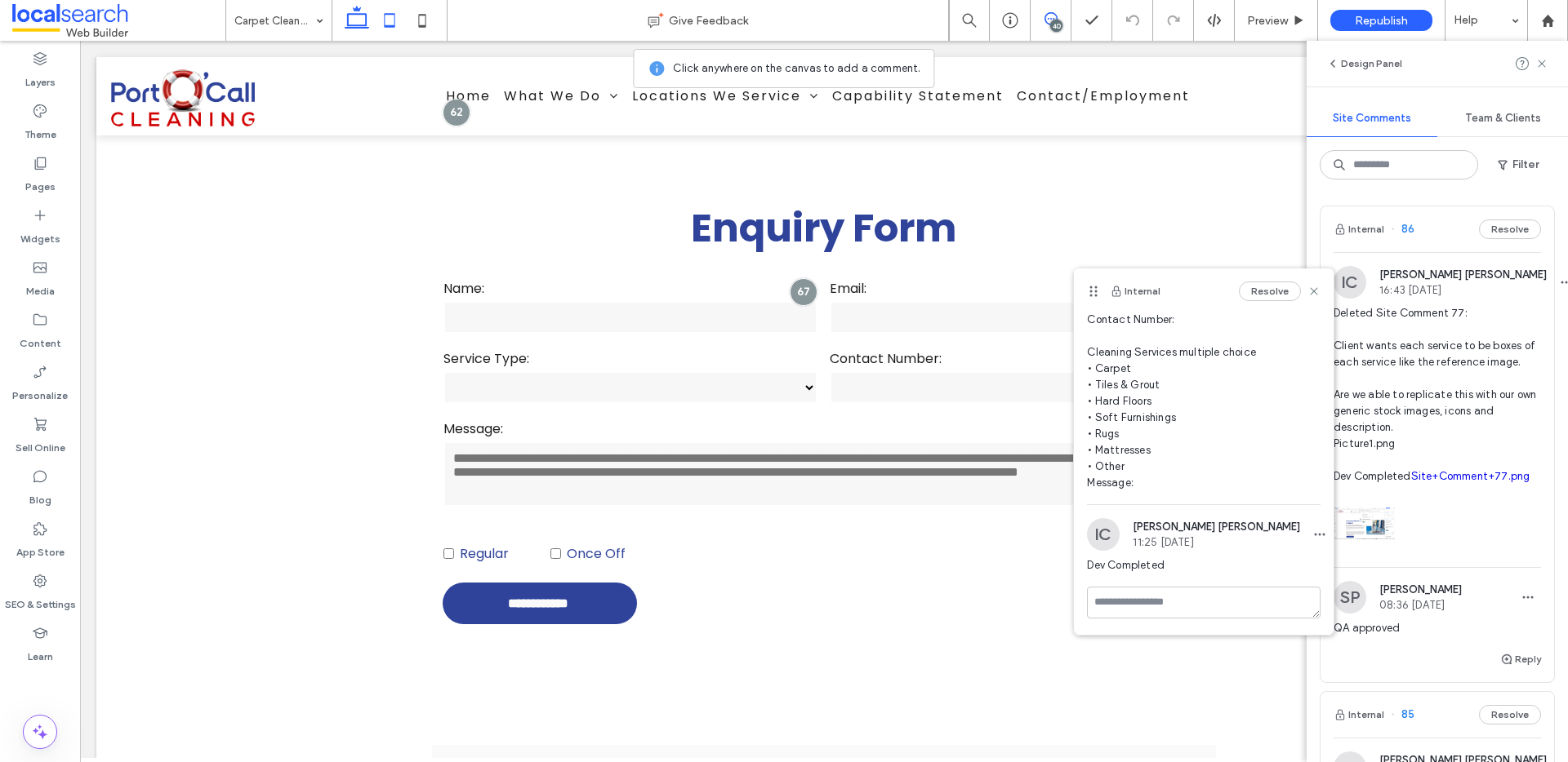
click at [385, 17] on icon at bounding box center [389, 19] width 32 height 32
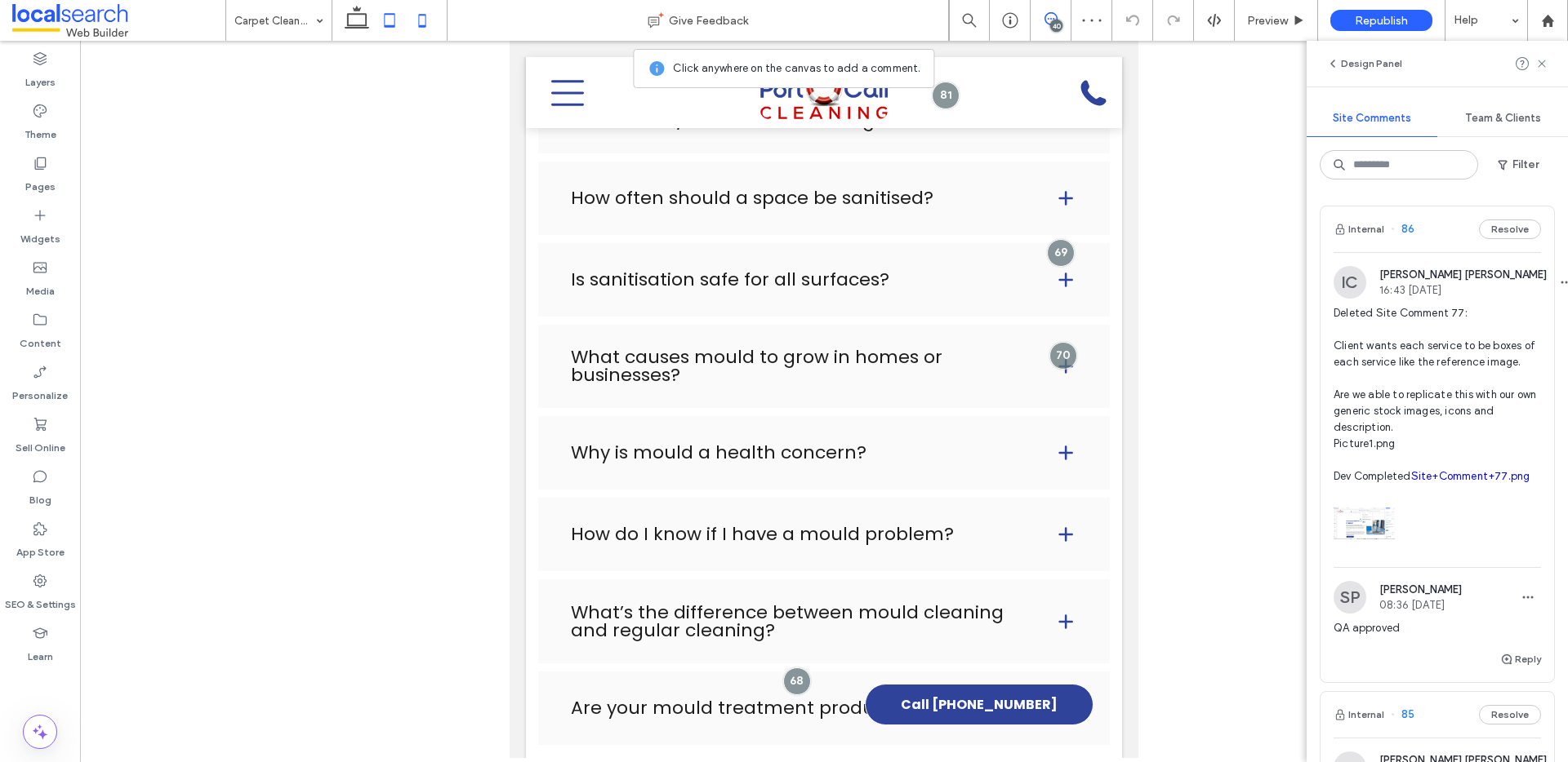
click at [425, 16] on use at bounding box center [422, 20] width 7 height 13
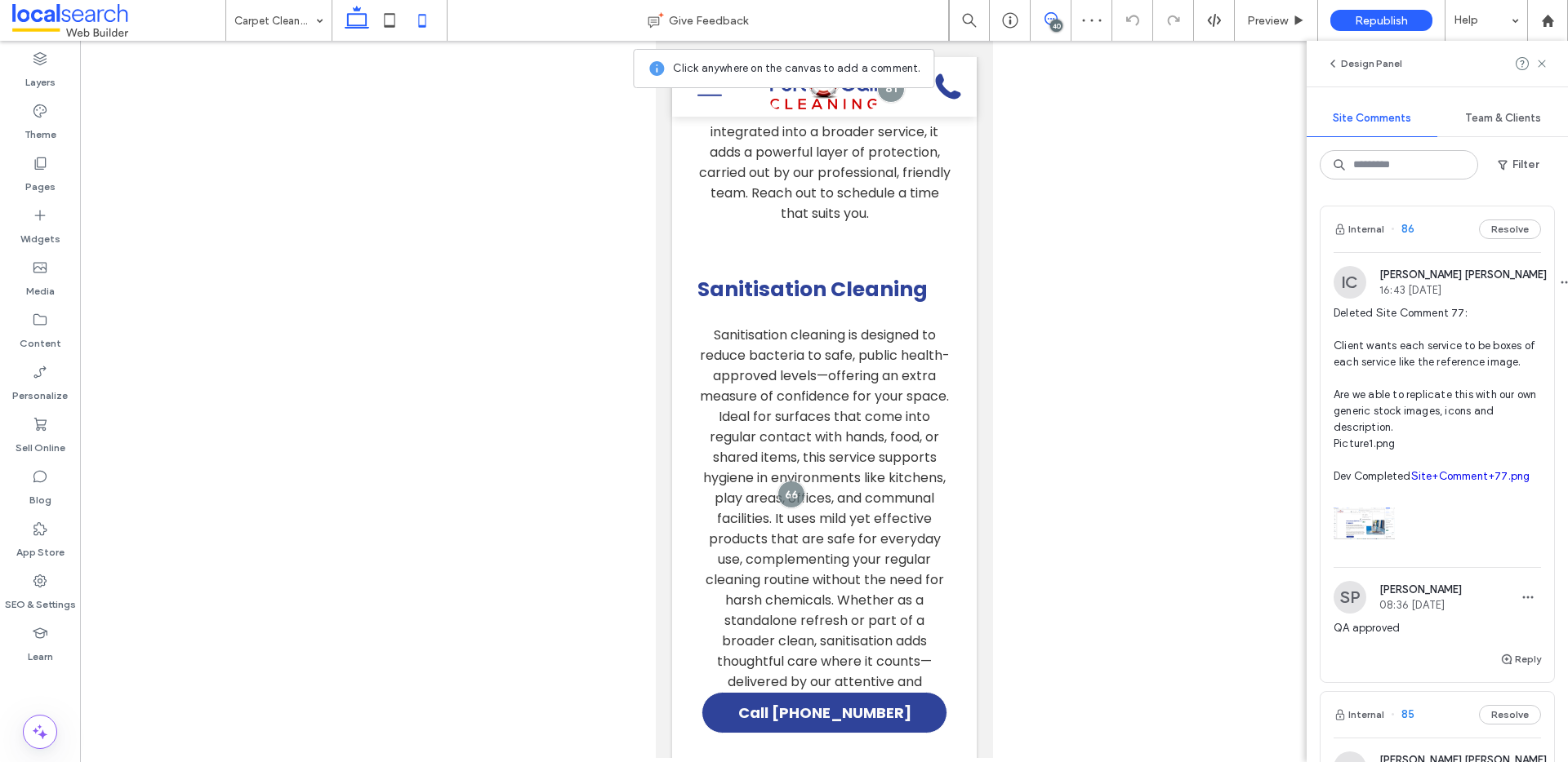
click at [361, 22] on icon at bounding box center [357, 19] width 32 height 32
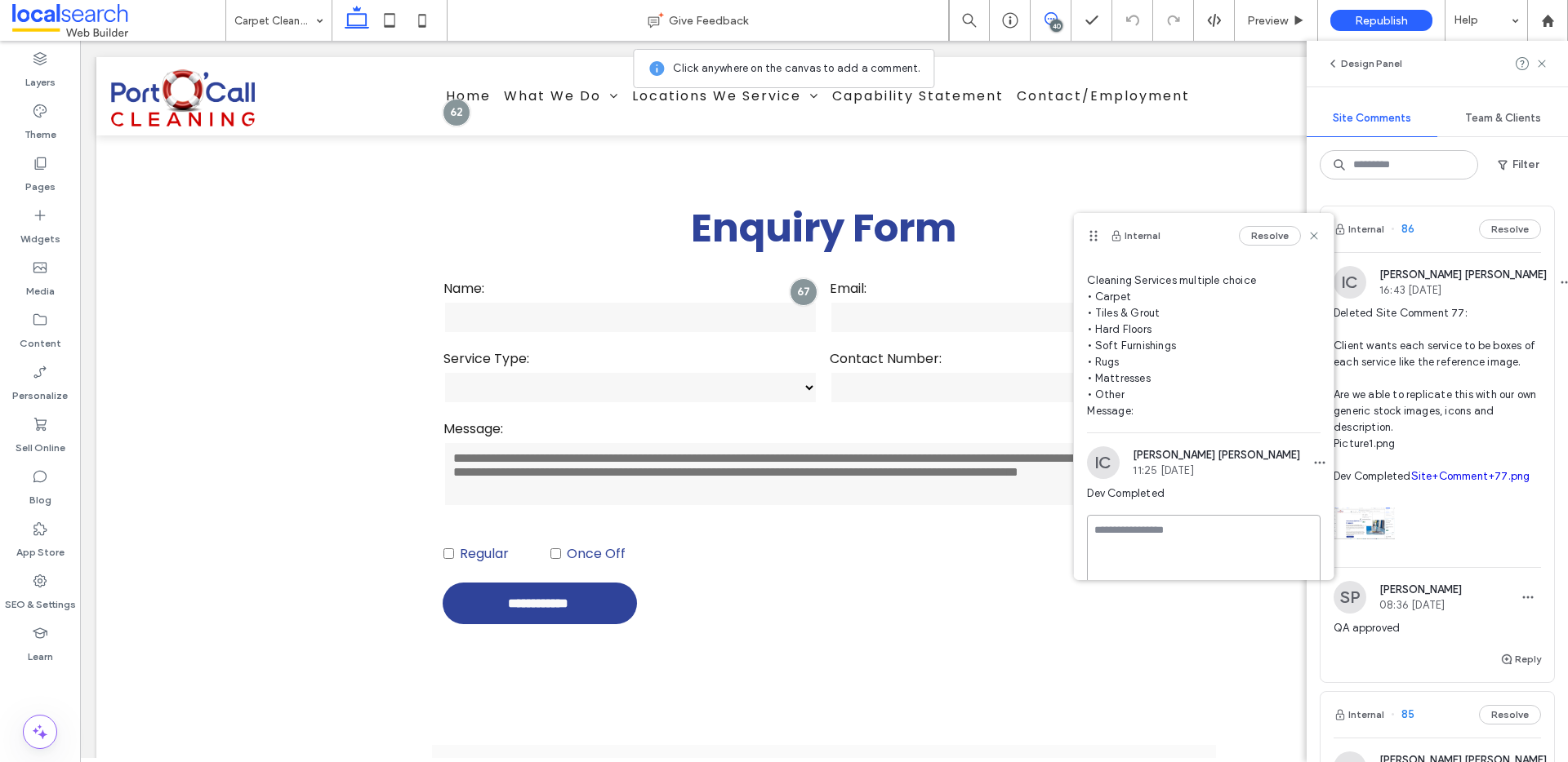
click at [1161, 555] on textarea at bounding box center [1203, 556] width 233 height 81
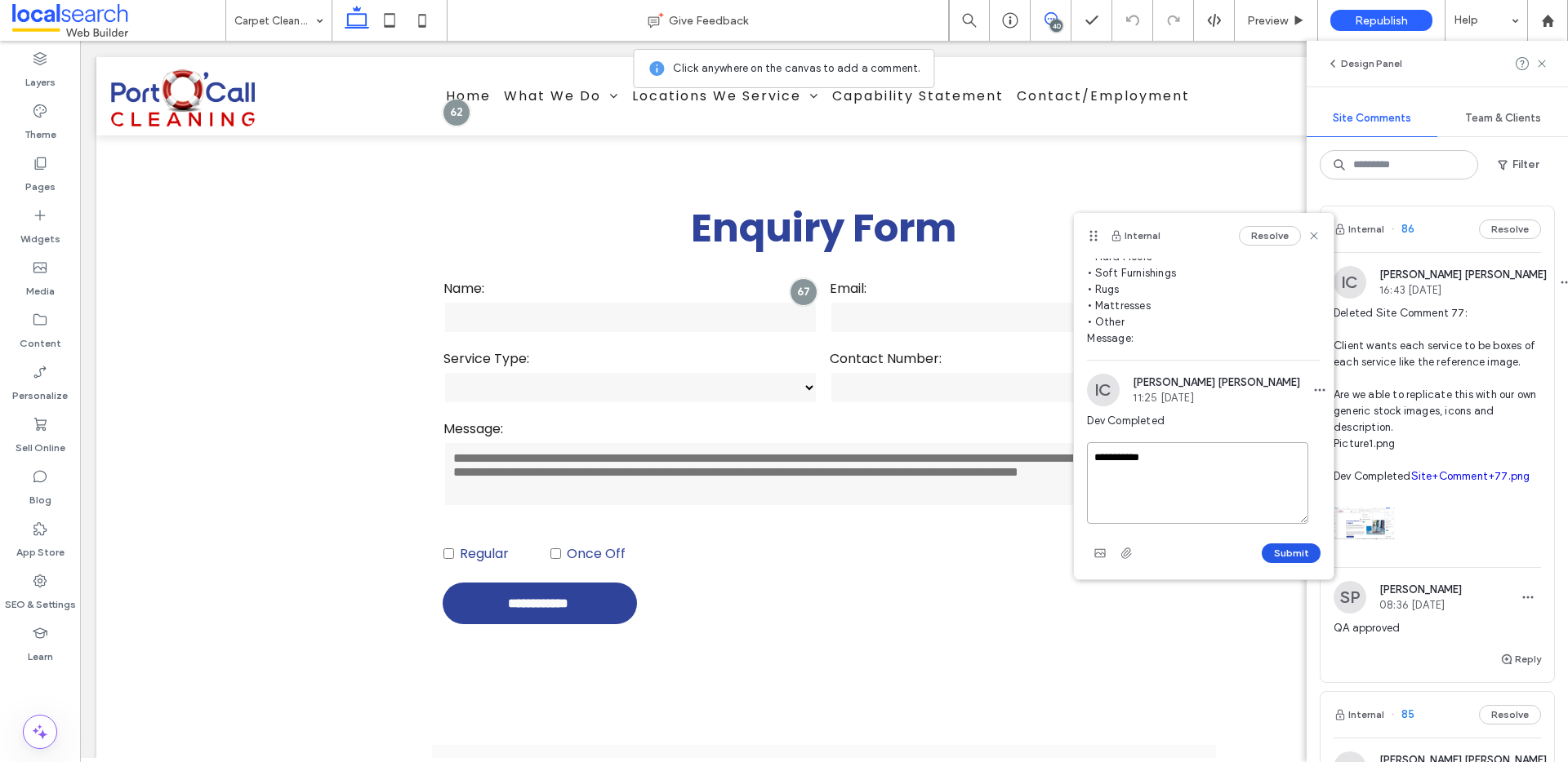
type textarea "**********"
click at [1291, 548] on button "Submit" at bounding box center [1290, 553] width 58 height 19
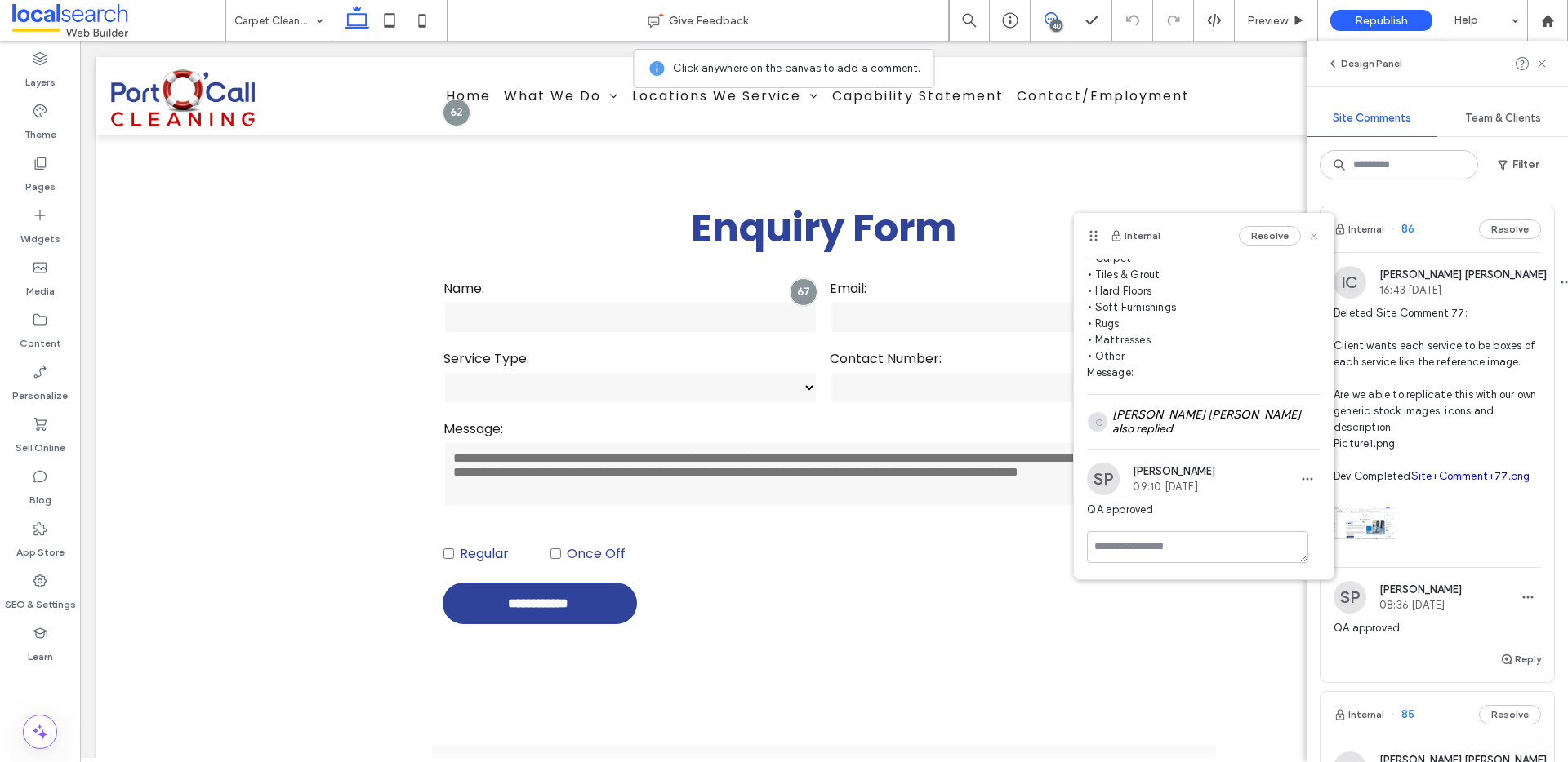
click at [1311, 233] on use at bounding box center [1314, 236] width 7 height 7
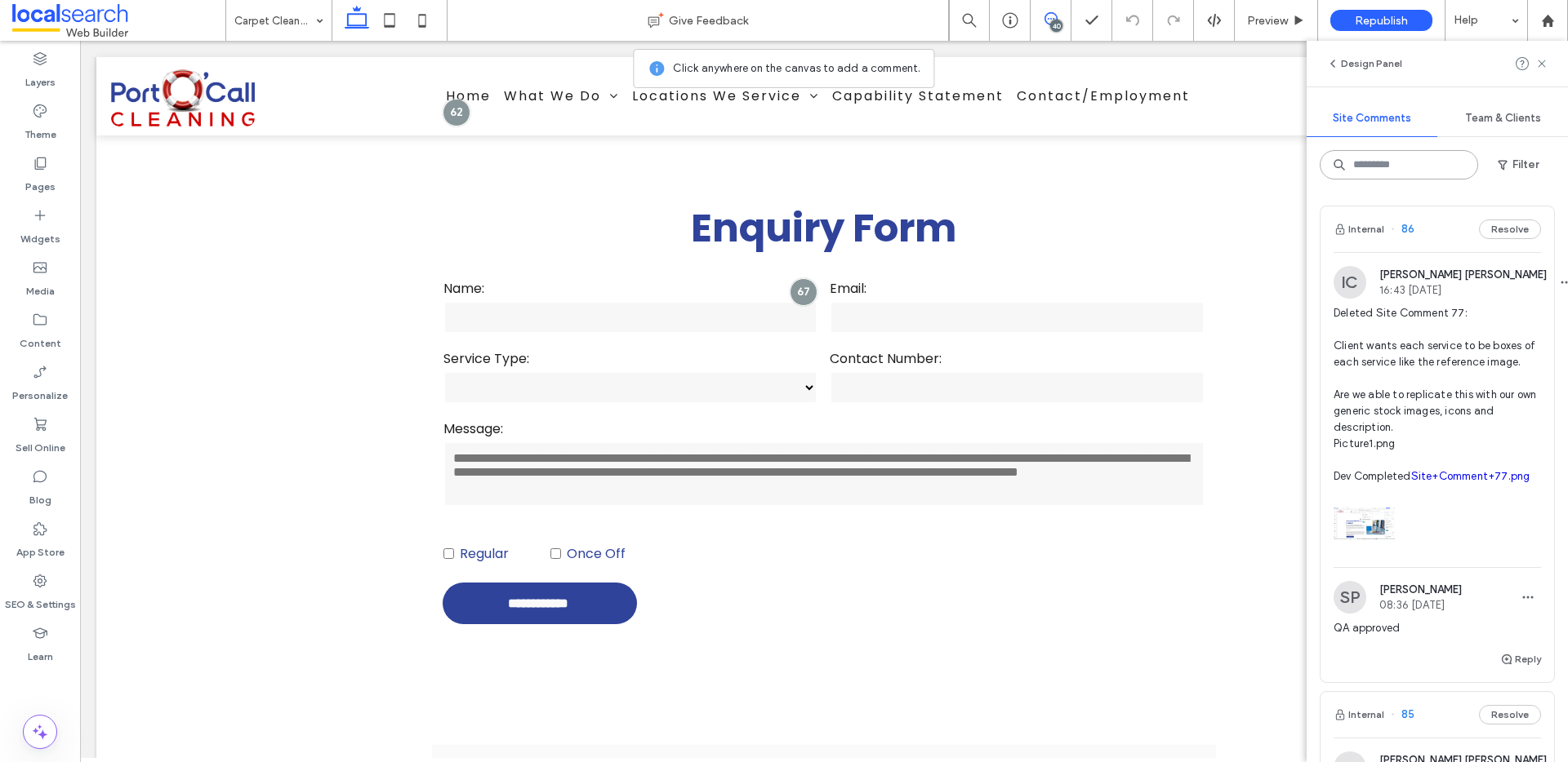
click at [1375, 167] on input at bounding box center [1399, 165] width 158 height 30
type input "**"
click at [1460, 162] on icon at bounding box center [1458, 166] width 13 height 13
click at [1424, 175] on input at bounding box center [1399, 165] width 158 height 30
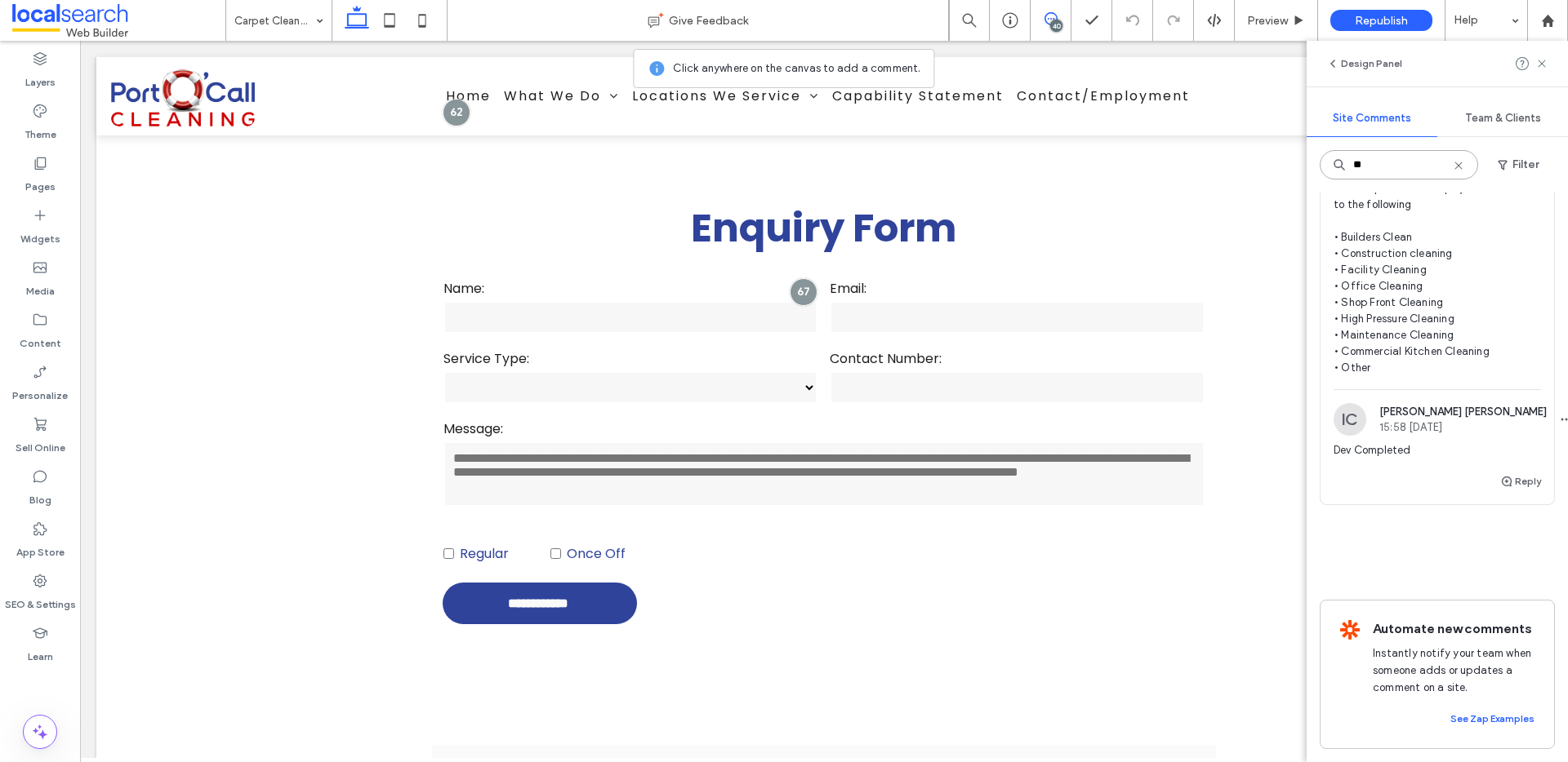
scroll to position [2678, 0]
type input "**"
click at [1445, 376] on span "Dev/Both Please update the enquiry form services to the following • Builders Cl…" at bounding box center [1437, 262] width 207 height 229
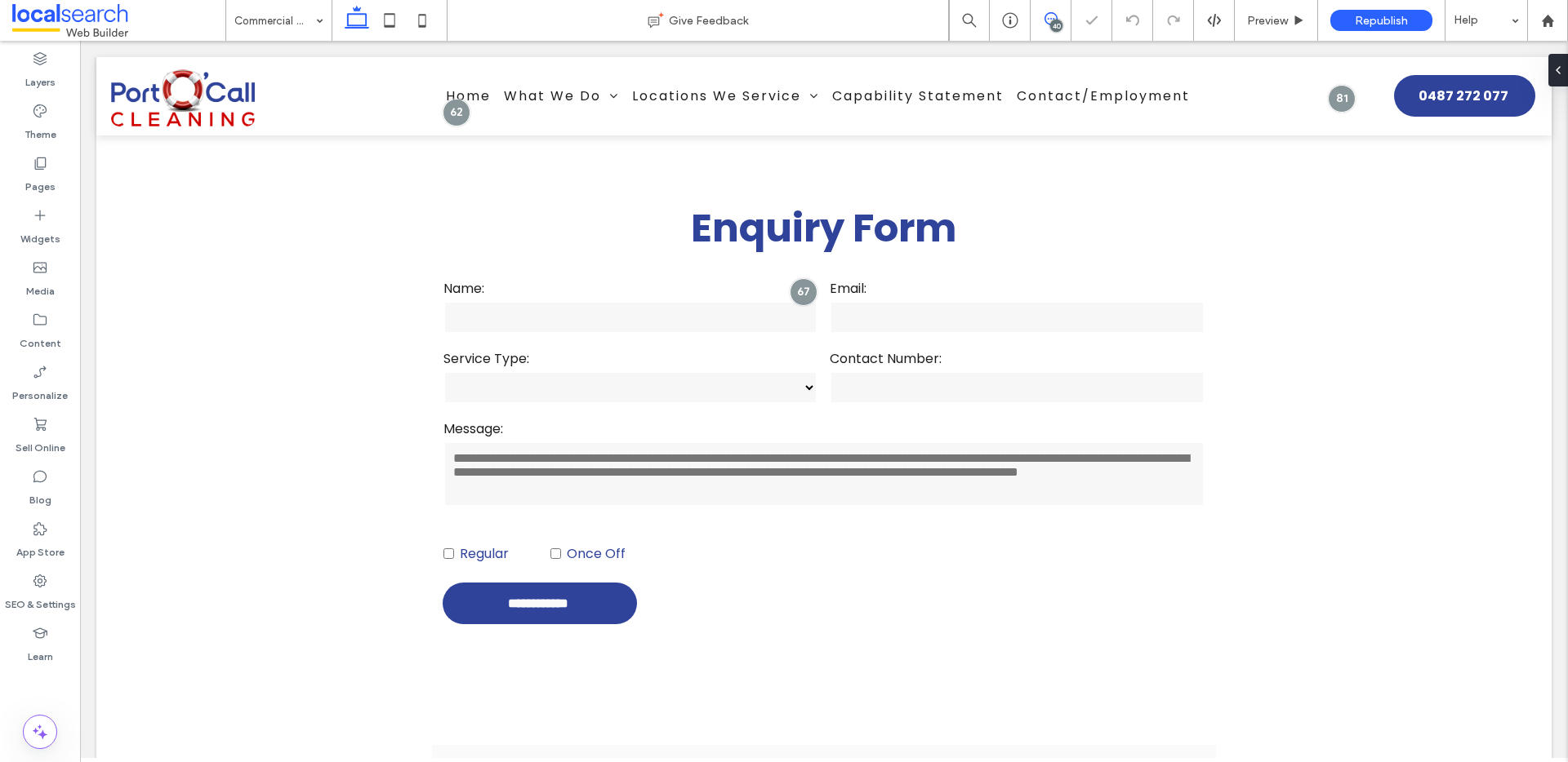
click at [1051, 19] on icon at bounding box center [1051, 19] width 13 height 13
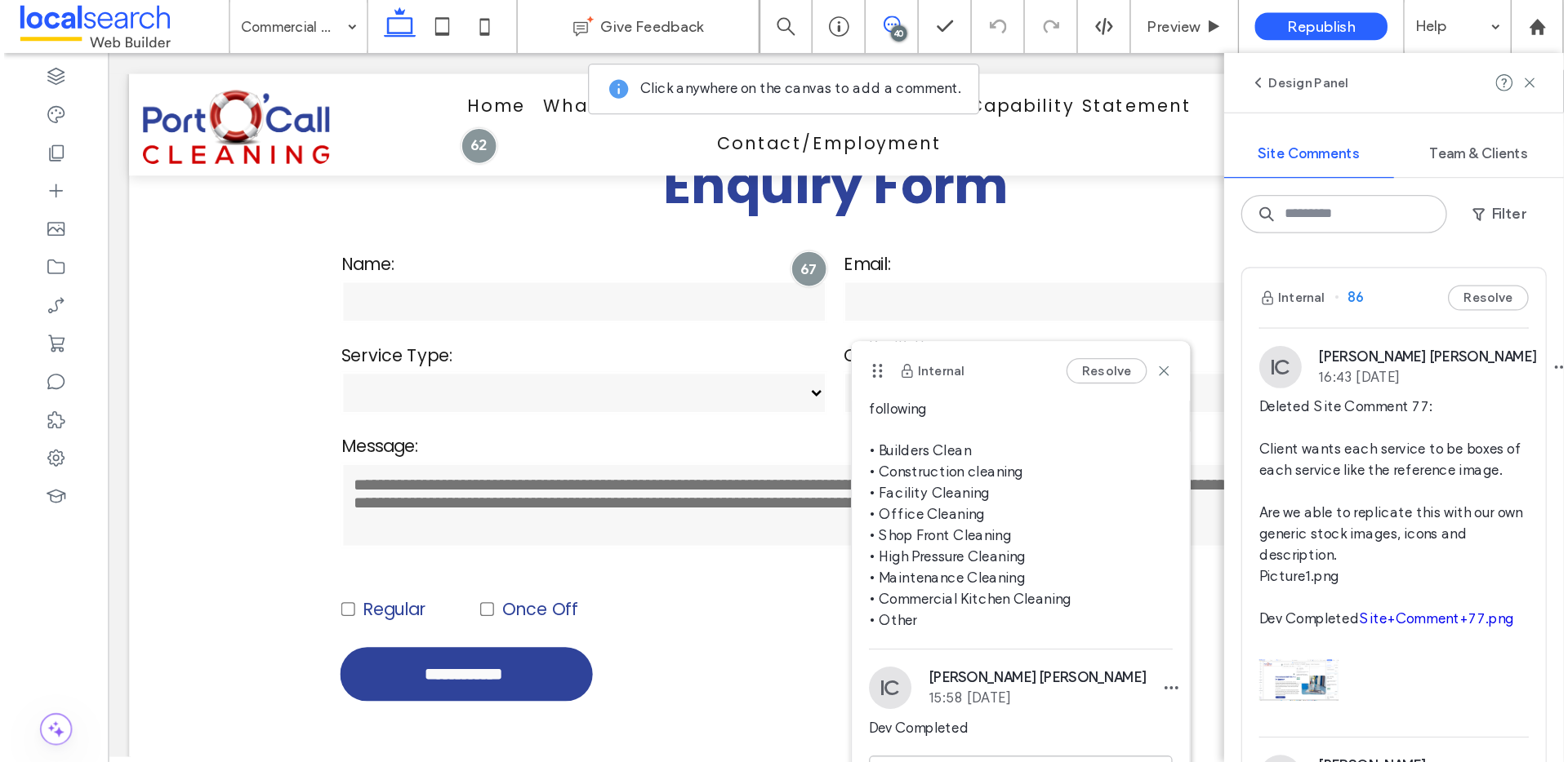
scroll to position [92, 0]
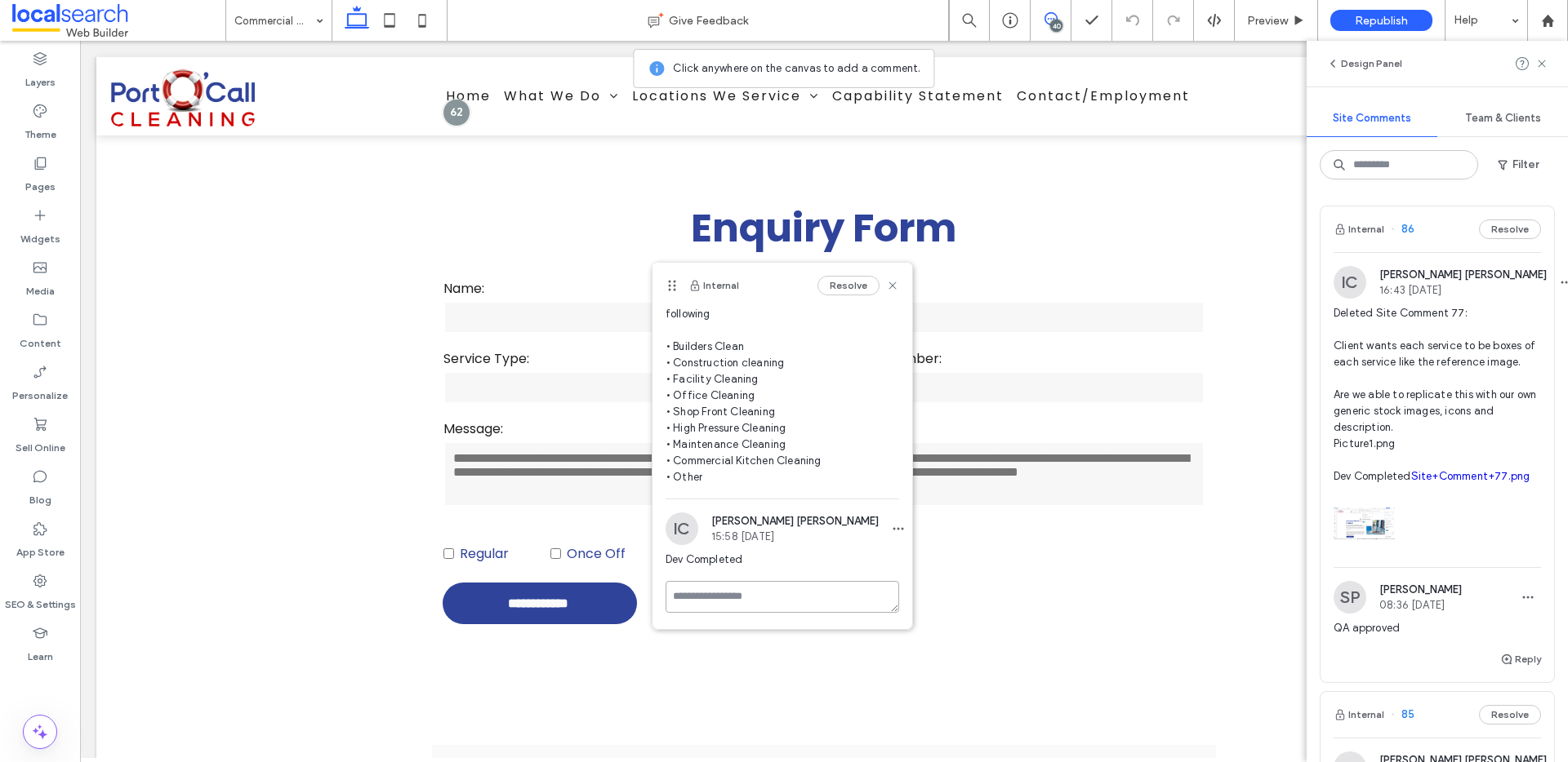
click at [717, 595] on textarea at bounding box center [783, 597] width 233 height 31
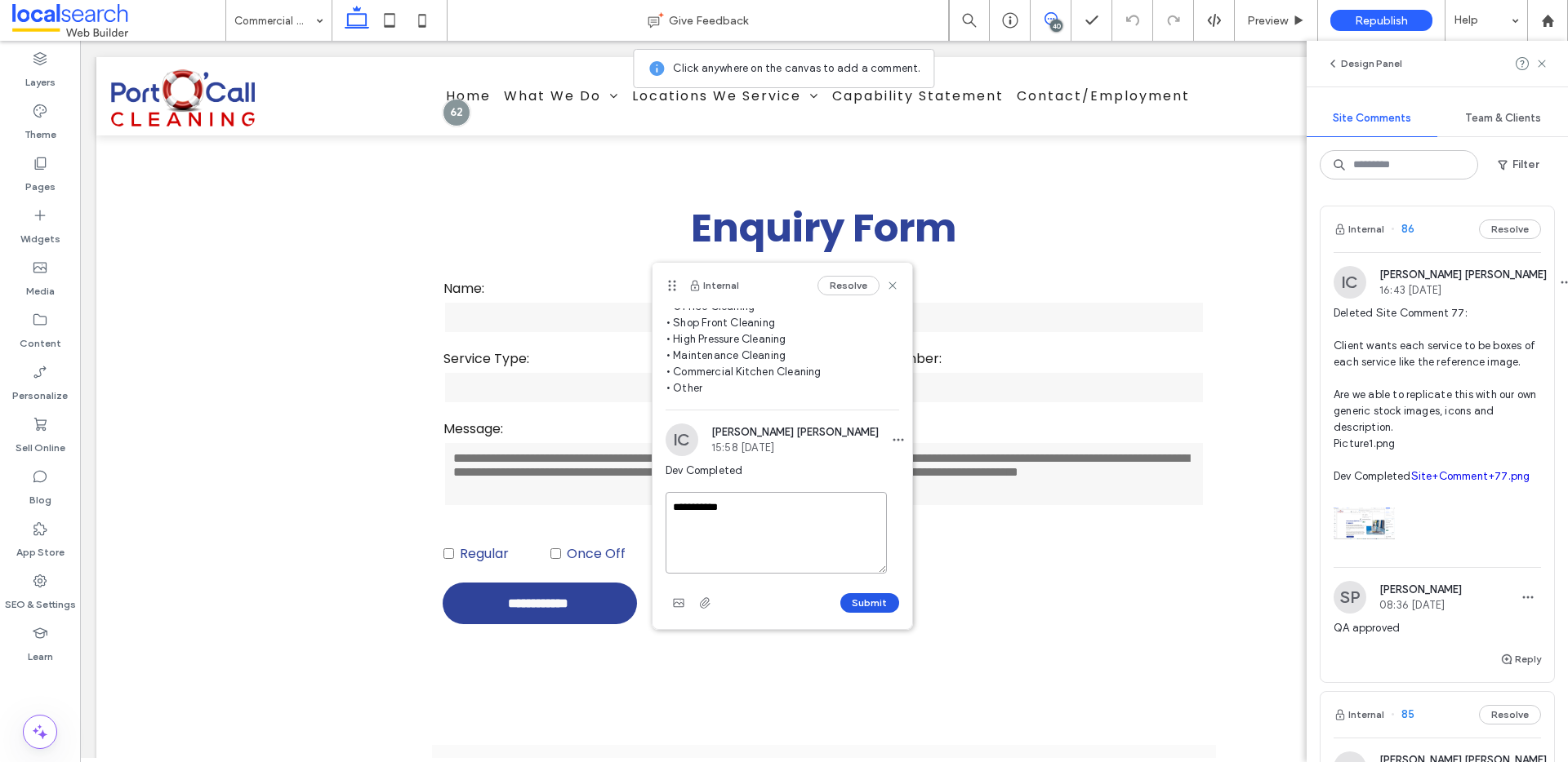
type textarea "**********"
click at [868, 600] on button "Submit" at bounding box center [869, 603] width 58 height 19
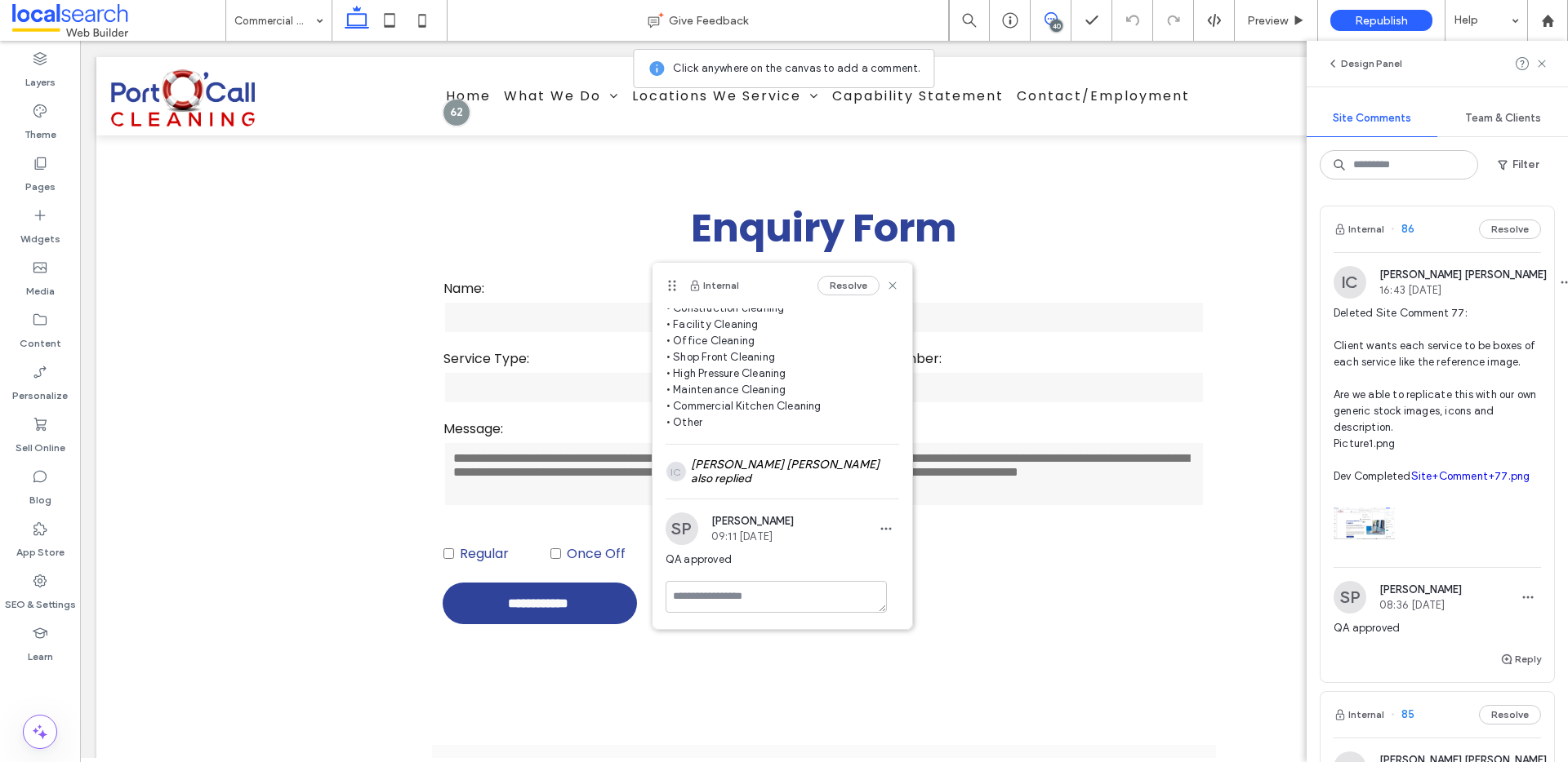
scroll to position [140, 0]
click at [886, 290] on icon at bounding box center [893, 286] width 13 height 13
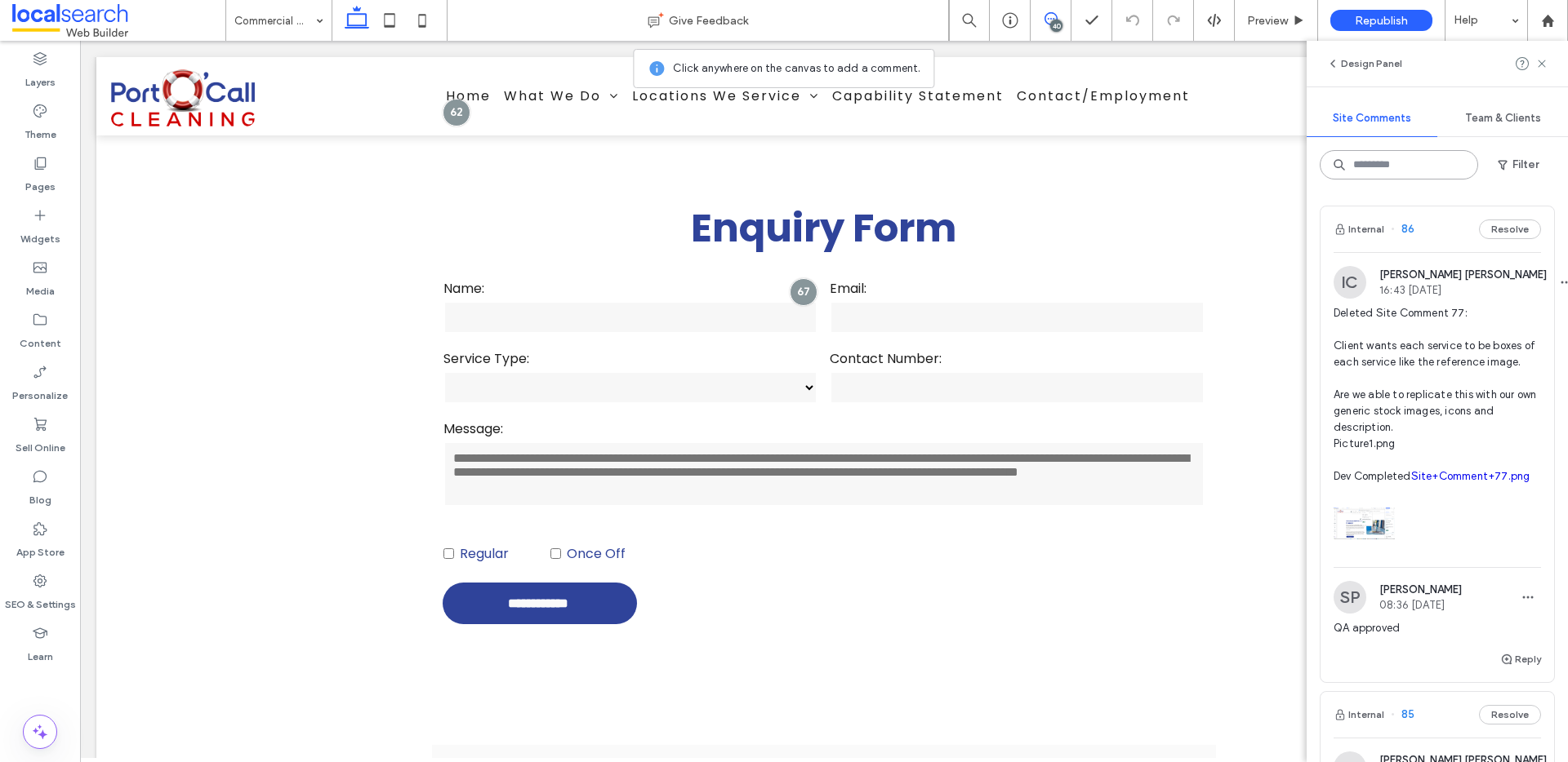
click at [1404, 167] on input at bounding box center [1399, 165] width 158 height 30
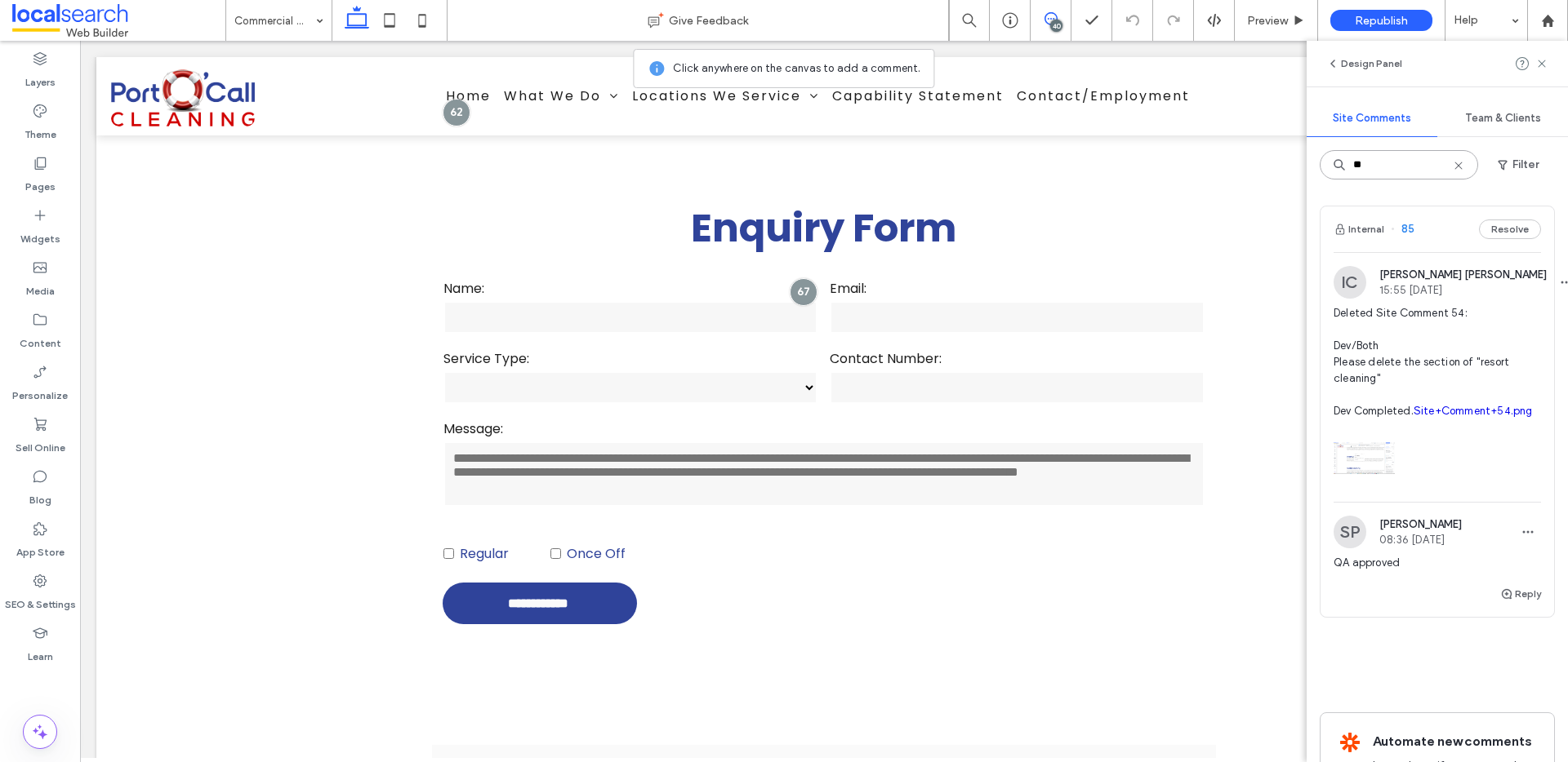
type input "**"
click at [1456, 162] on use at bounding box center [1458, 166] width 7 height 7
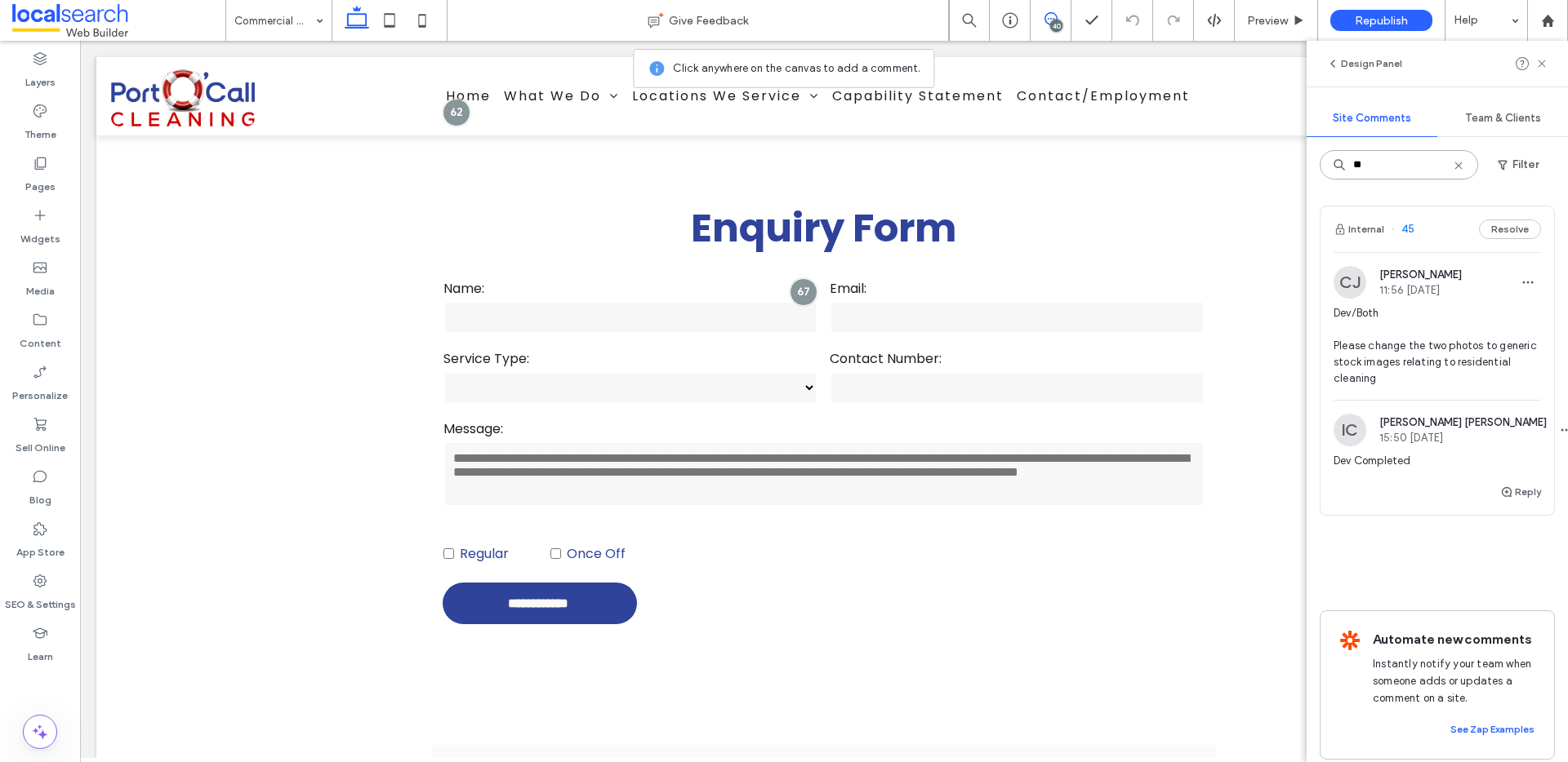
type input "**"
click at [1473, 382] on span "Dev/Both Please change the two photos to generic stock images relating to resid…" at bounding box center [1437, 346] width 207 height 81
click at [1514, 498] on button "Reply" at bounding box center [1521, 492] width 41 height 19
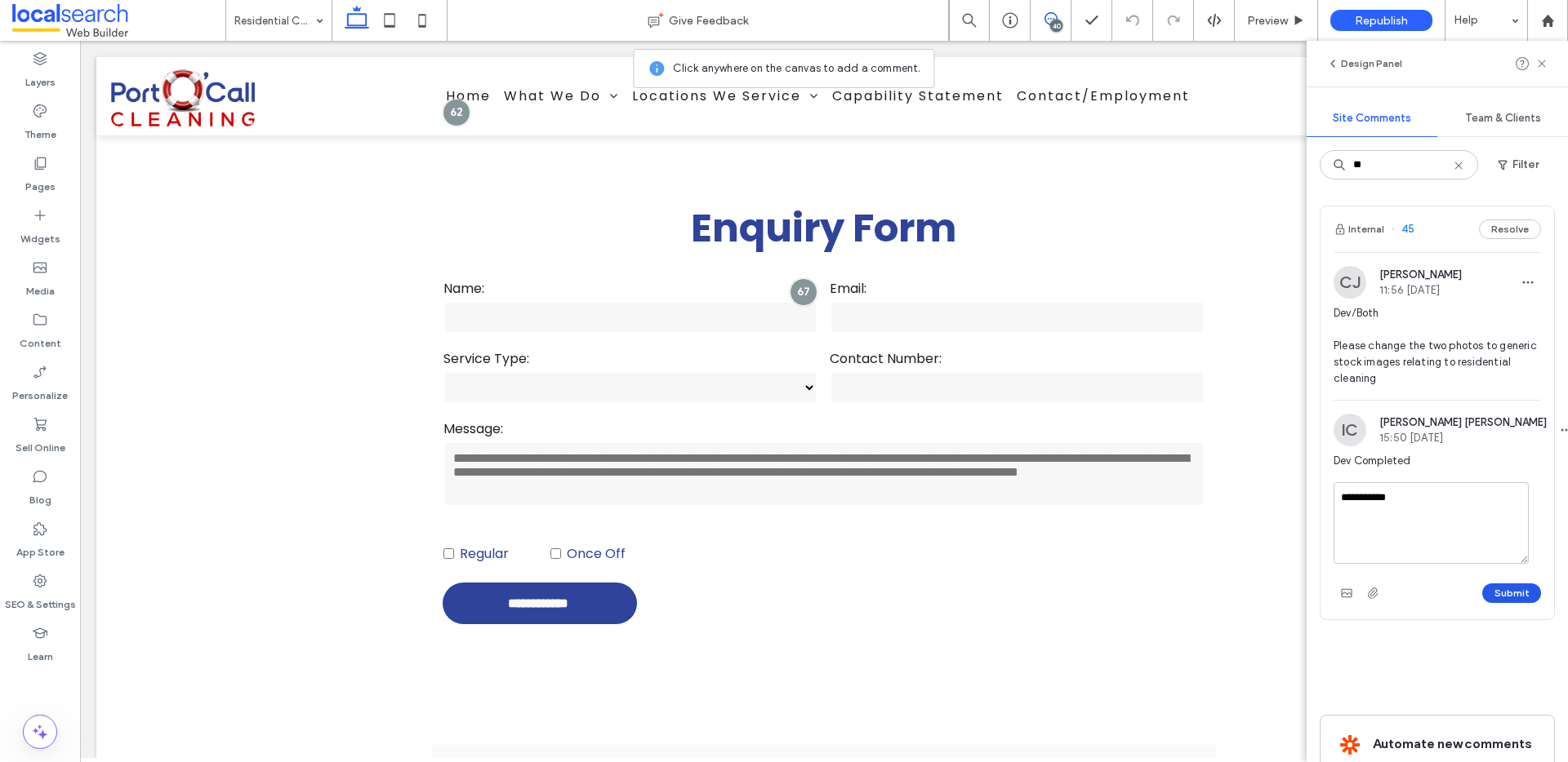
type textarea "**********"
click at [1495, 590] on button "Submit" at bounding box center [1511, 593] width 58 height 19
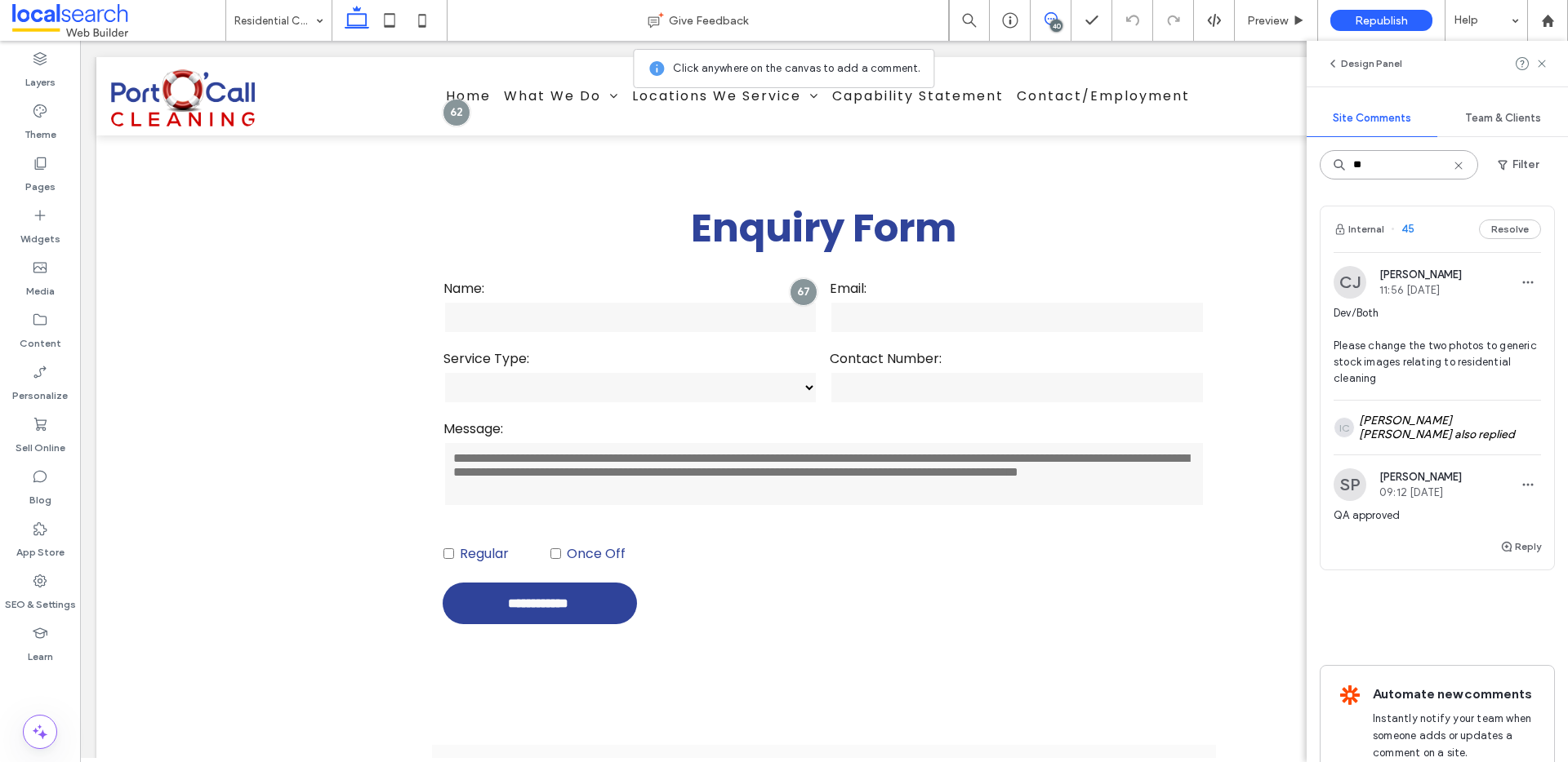
click at [1397, 162] on input "**" at bounding box center [1399, 165] width 158 height 30
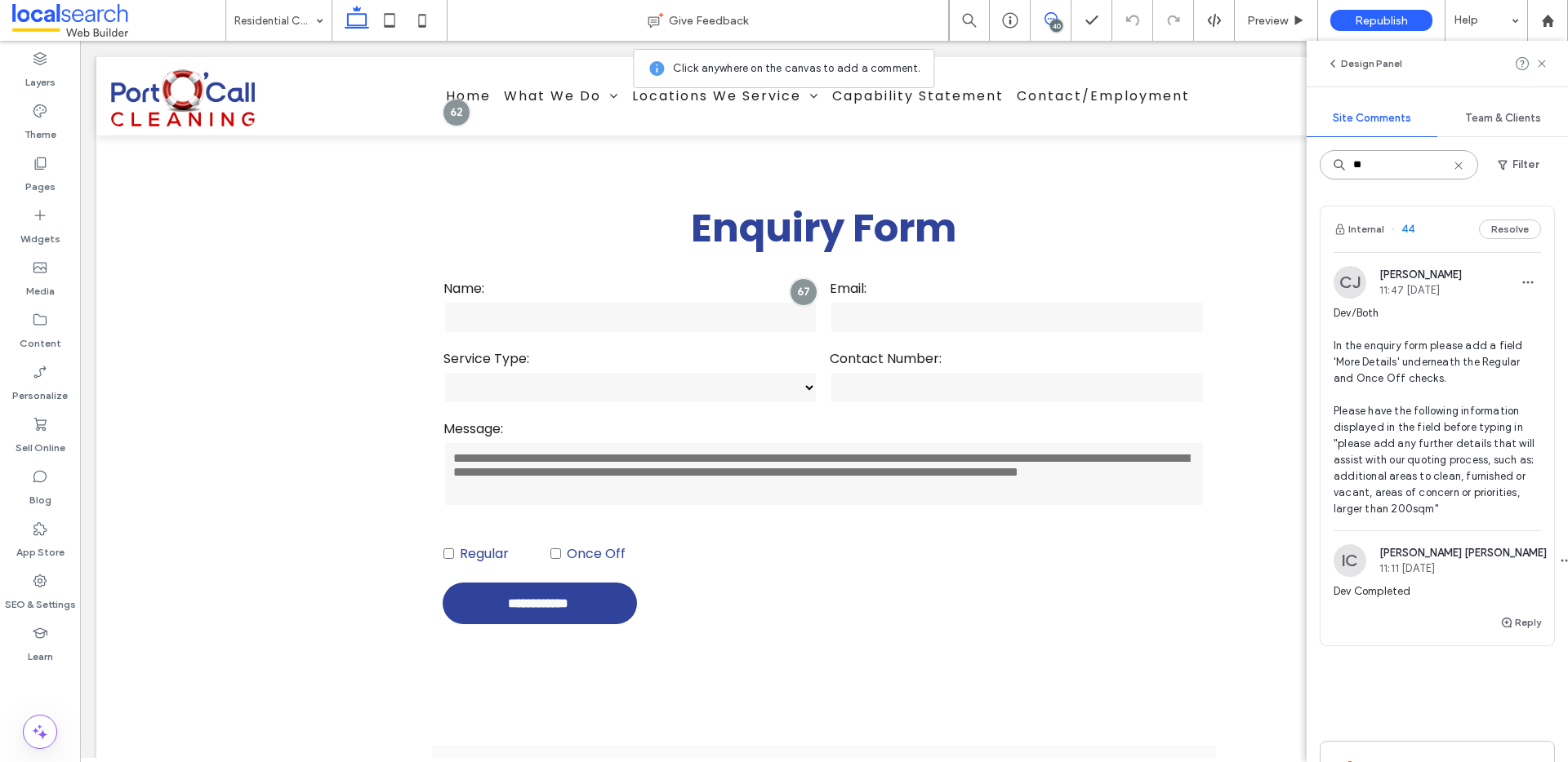
type input "**"
click at [1422, 344] on span "Dev/Both In the enquiry form please add a field 'More Details' underneath the R…" at bounding box center [1437, 411] width 207 height 212
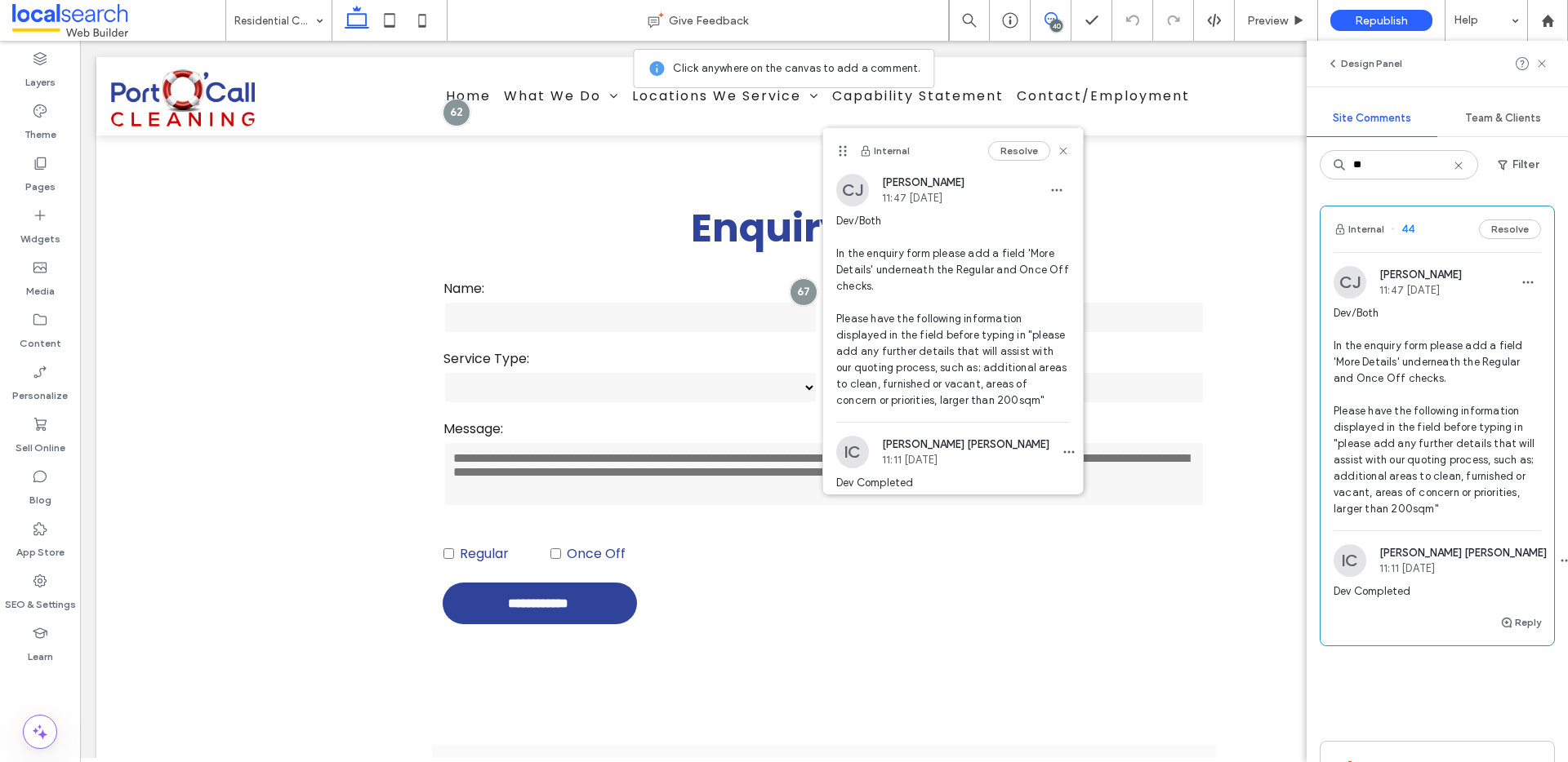
drag, startPoint x: 766, startPoint y: 412, endPoint x: 839, endPoint y: 147, distance: 274.9
click at [839, 147] on use at bounding box center [843, 150] width 7 height 10
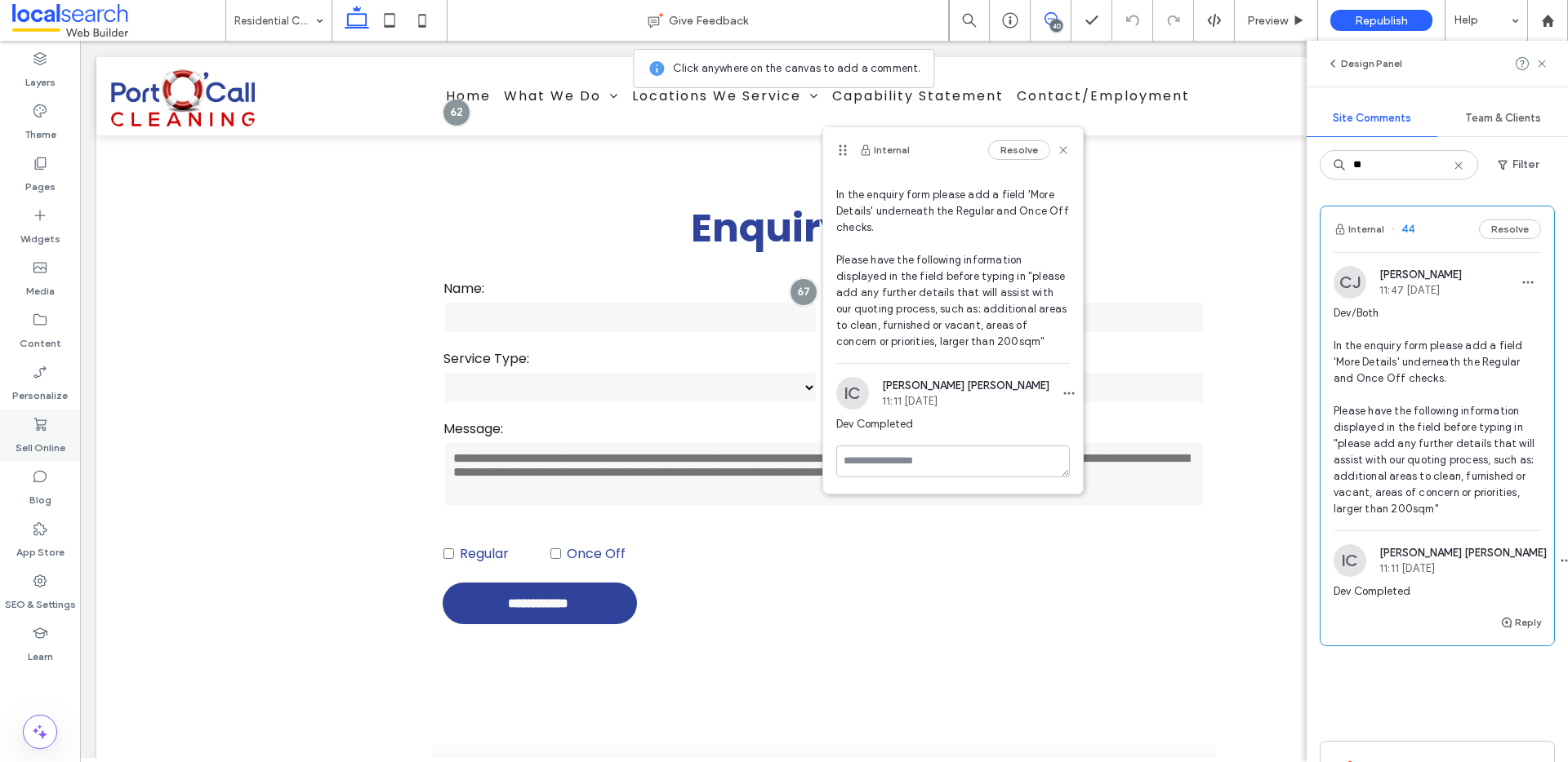
scroll to position [75, 0]
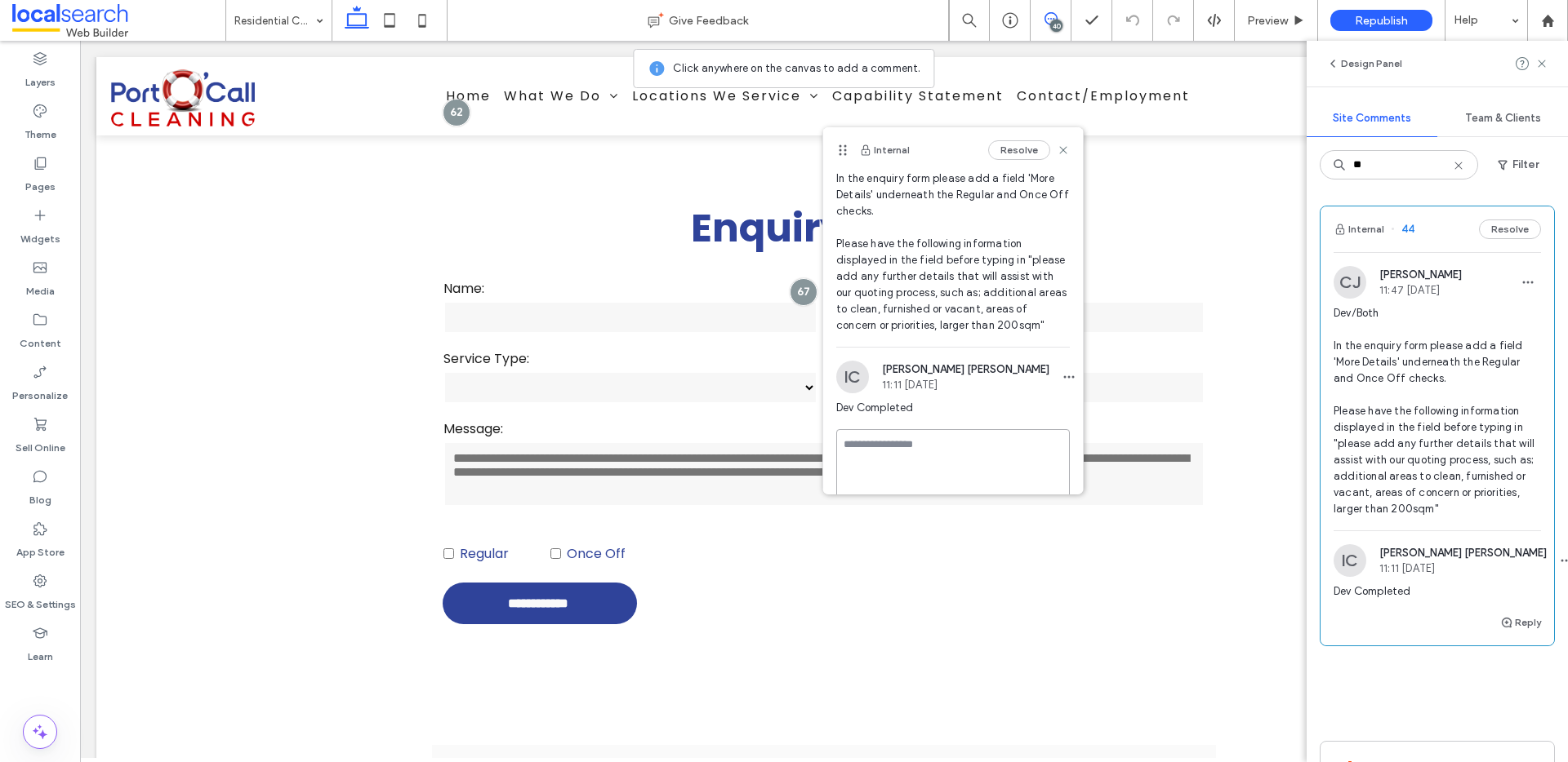
click at [989, 458] on textarea at bounding box center [953, 470] width 233 height 81
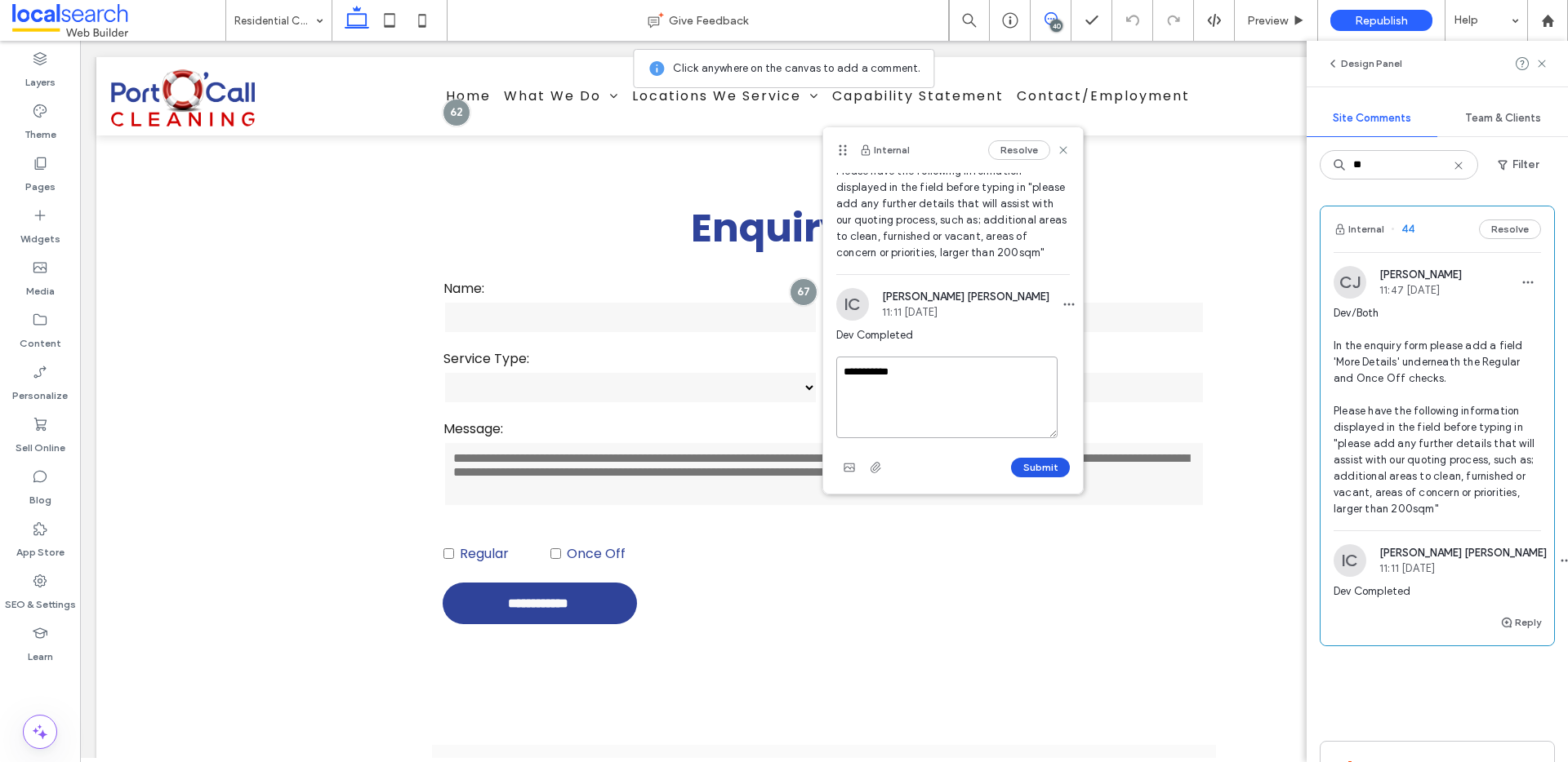
type textarea "**********"
click at [1035, 459] on button "Submit" at bounding box center [1039, 468] width 58 height 19
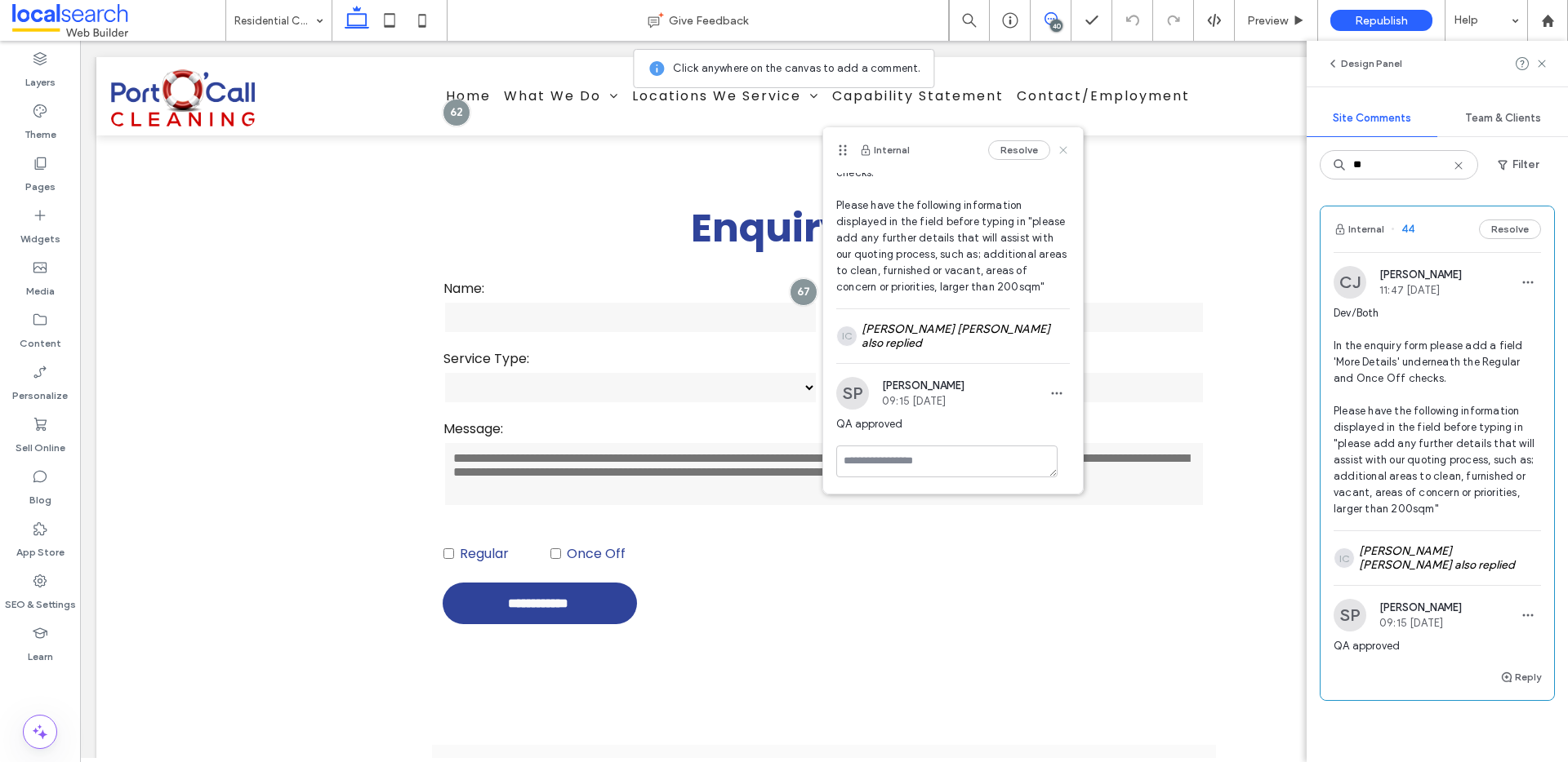
click at [1057, 150] on icon at bounding box center [1063, 150] width 13 height 13
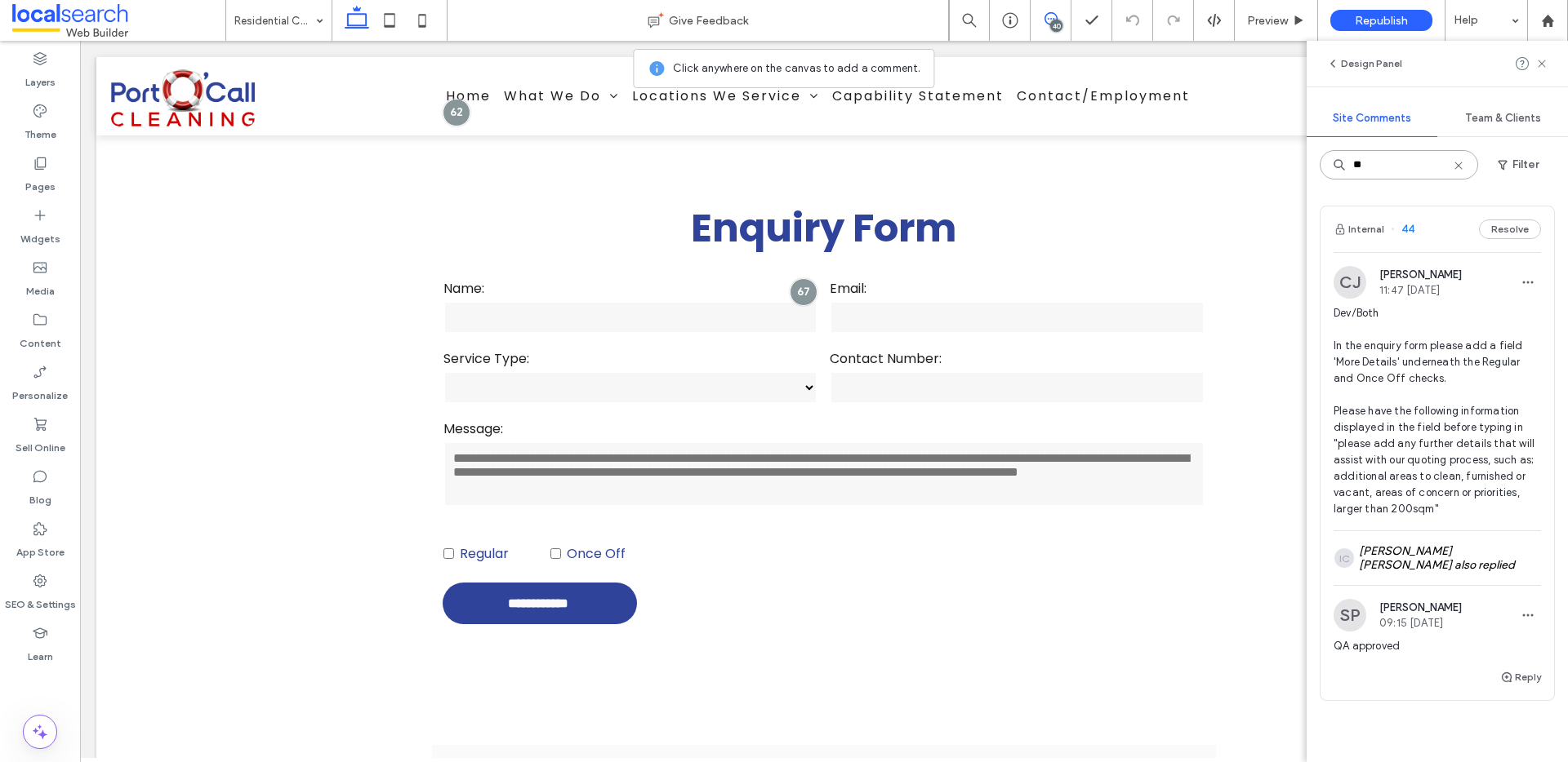
click at [1410, 162] on input "**" at bounding box center [1399, 165] width 158 height 30
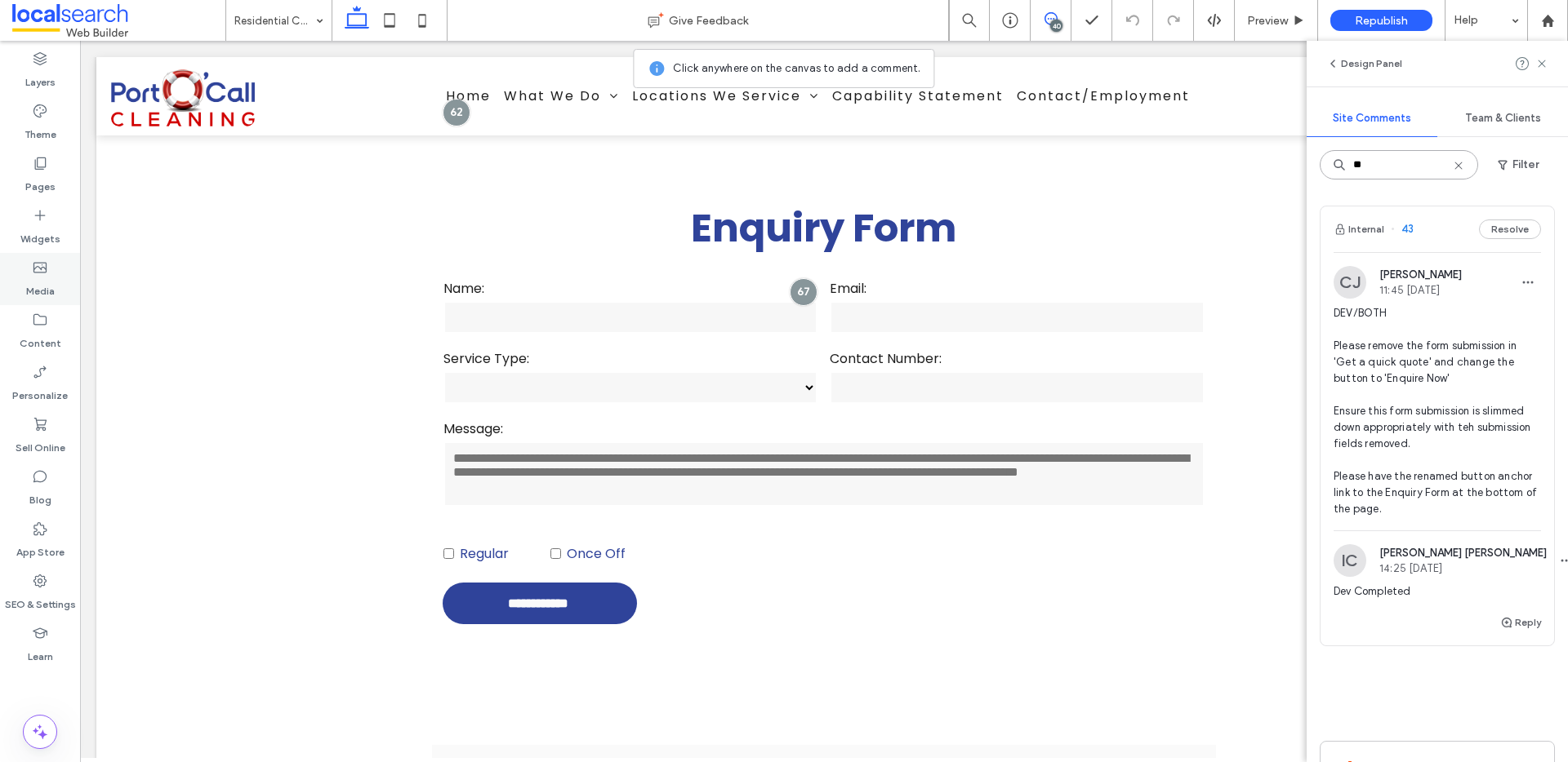
type input "**"
click at [1419, 421] on span "DEV/BOTH Please remove the form submission in 'Get a quick quote' and change th…" at bounding box center [1437, 411] width 207 height 212
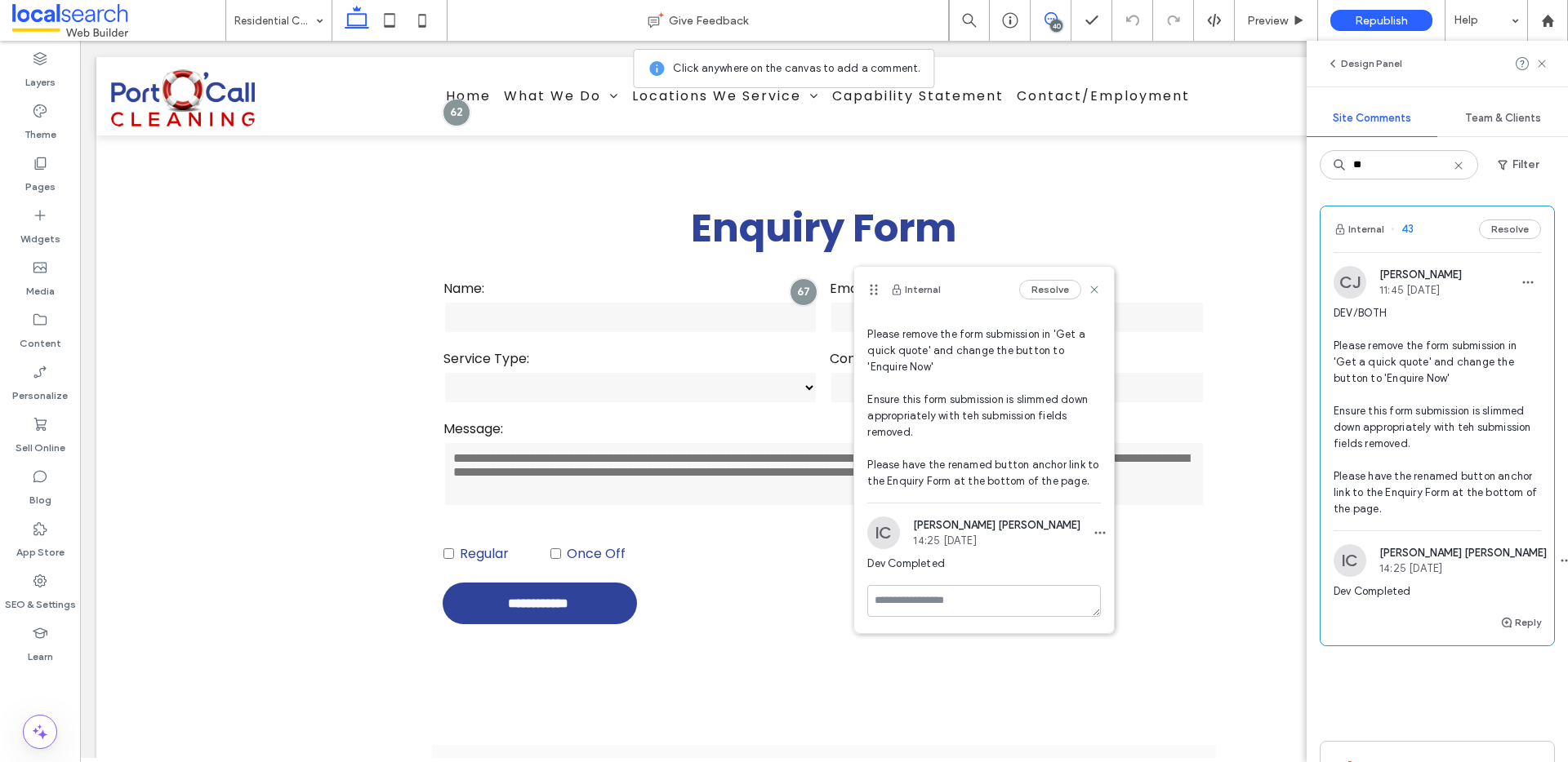
scroll to position [75, 0]
click at [1091, 289] on use at bounding box center [1095, 290] width 7 height 7
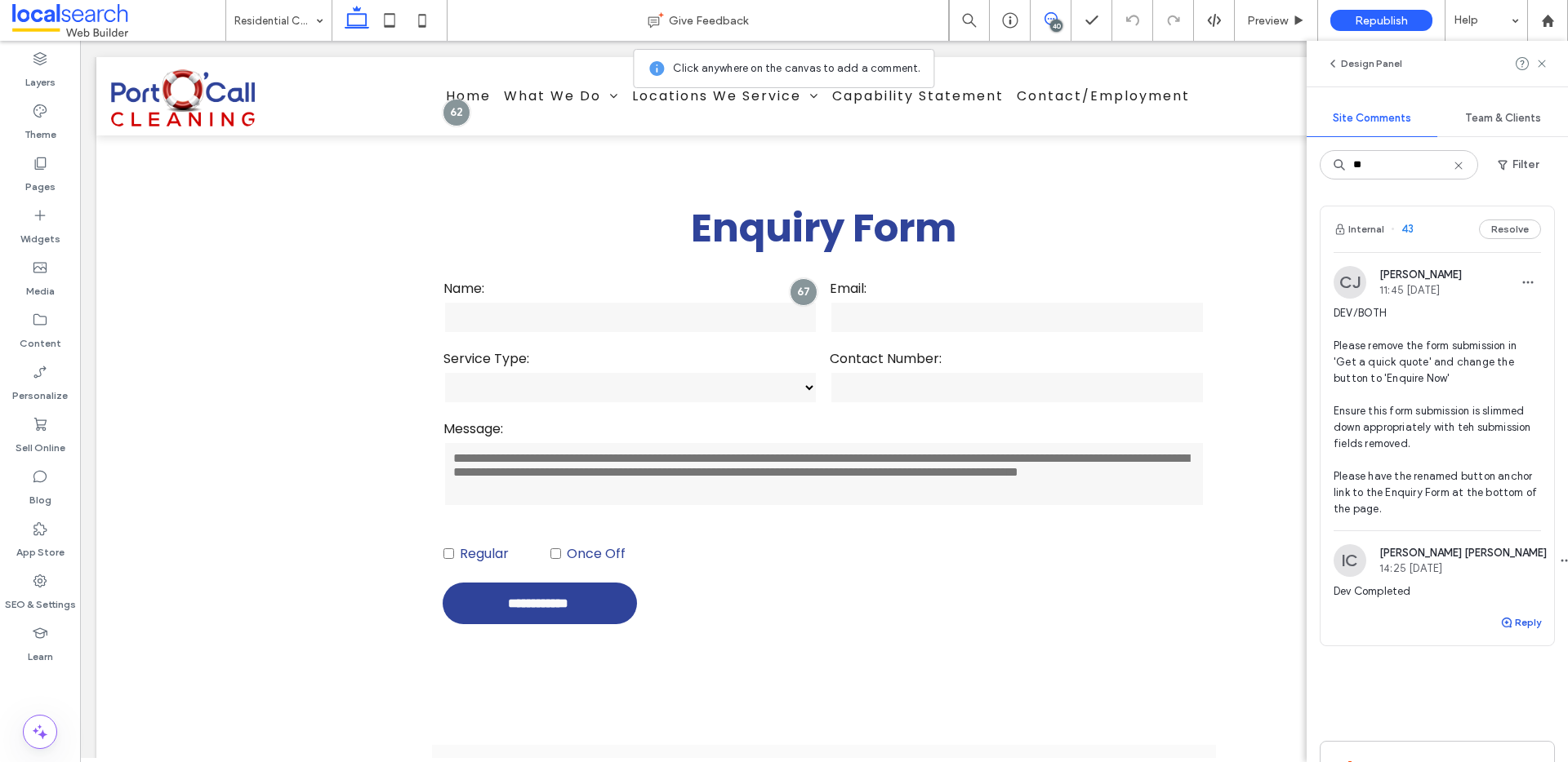
click at [1515, 626] on button "Reply" at bounding box center [1521, 622] width 41 height 19
type textarea "**********"
click at [1495, 725] on button "Submit" at bounding box center [1511, 723] width 58 height 19
click at [1403, 164] on input "**" at bounding box center [1399, 165] width 158 height 30
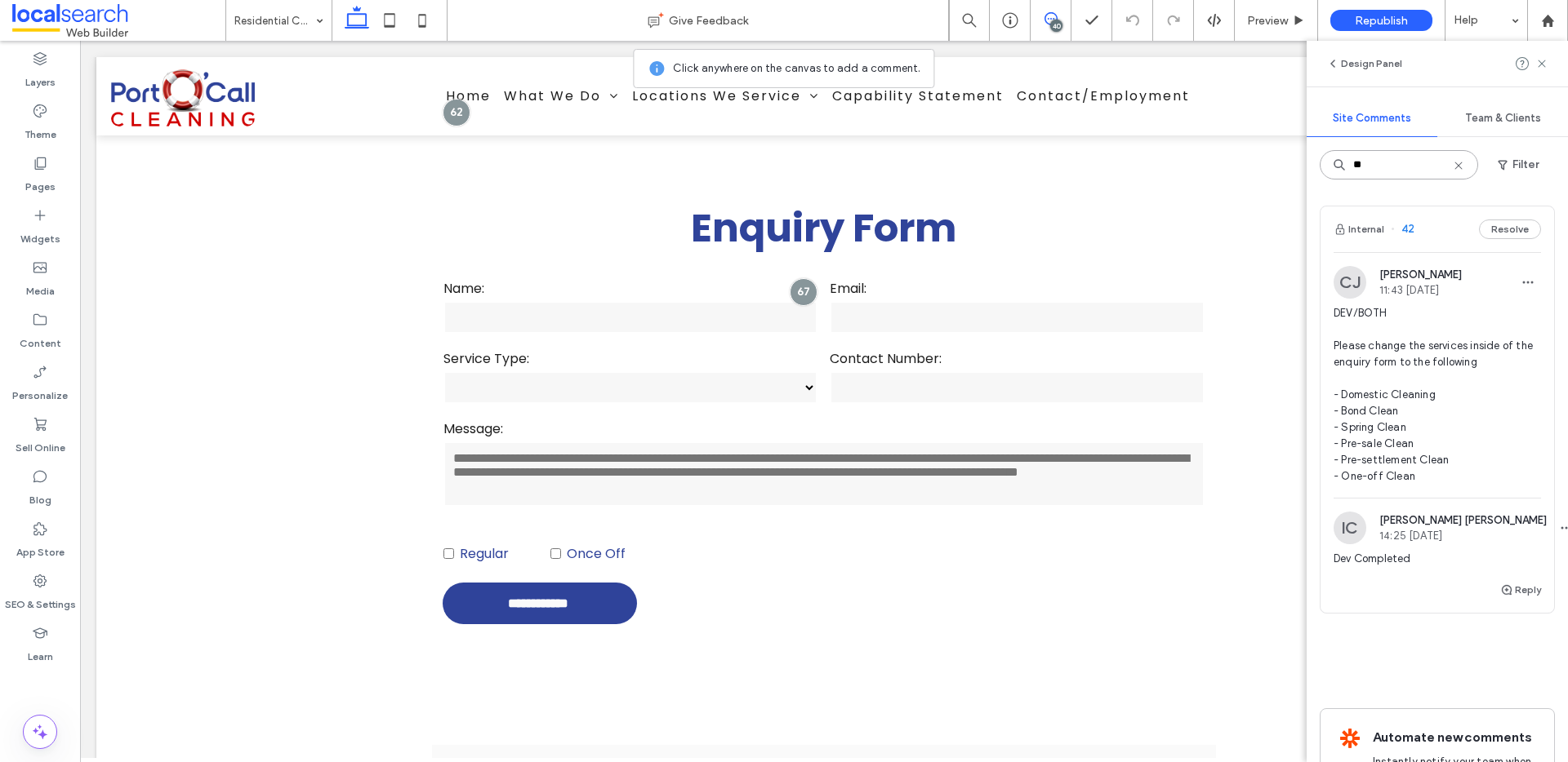
type input "**"
click at [1386, 463] on span "DEV/BOTH Please change the services inside of the enquiry form to the following…" at bounding box center [1437, 395] width 207 height 180
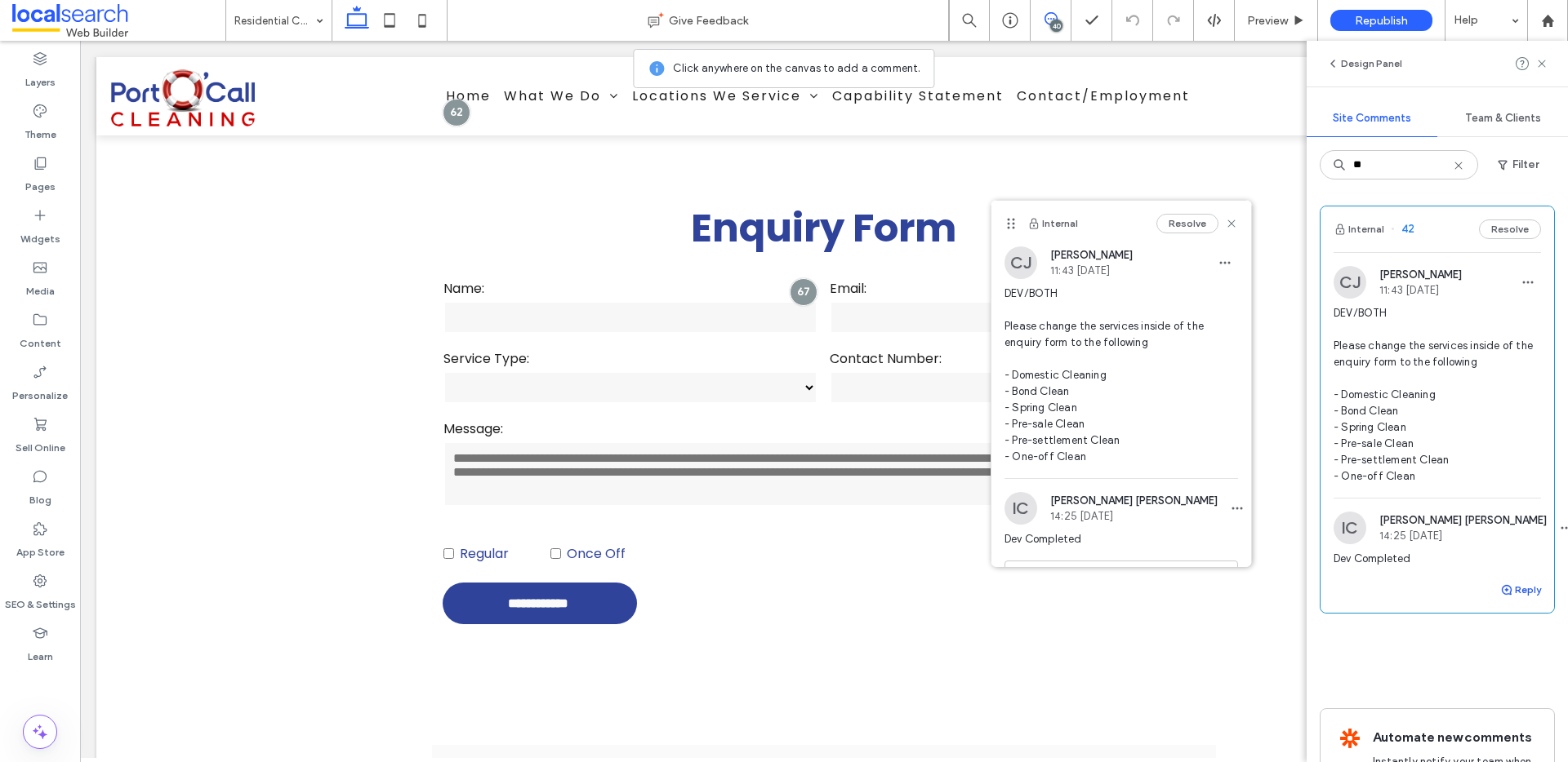
click at [1510, 590] on button "Reply" at bounding box center [1521, 590] width 41 height 19
type textarea "**********"
click at [1497, 686] on button "Submit" at bounding box center [1511, 691] width 58 height 19
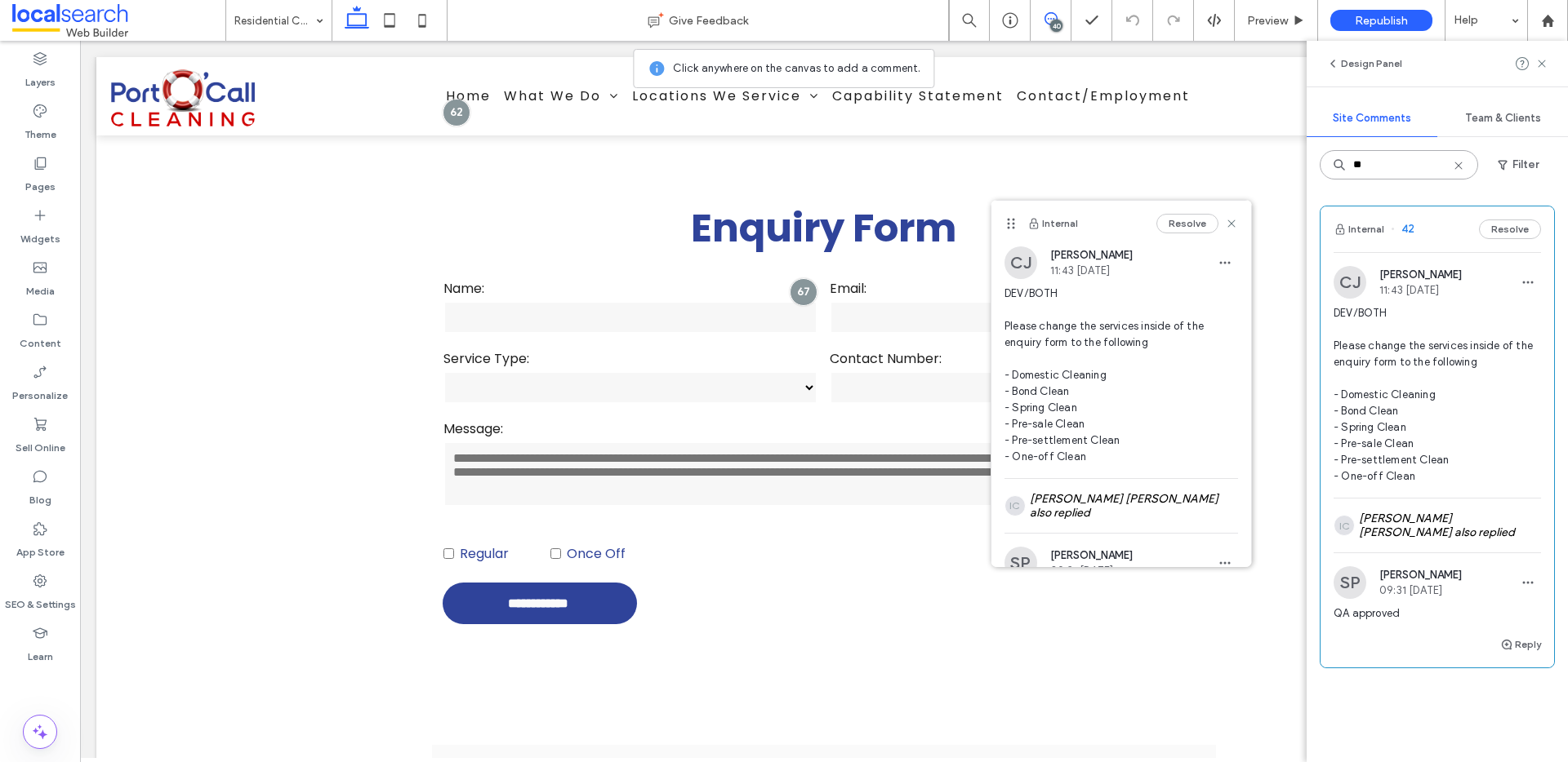
click at [1399, 171] on input "**" at bounding box center [1399, 165] width 158 height 30
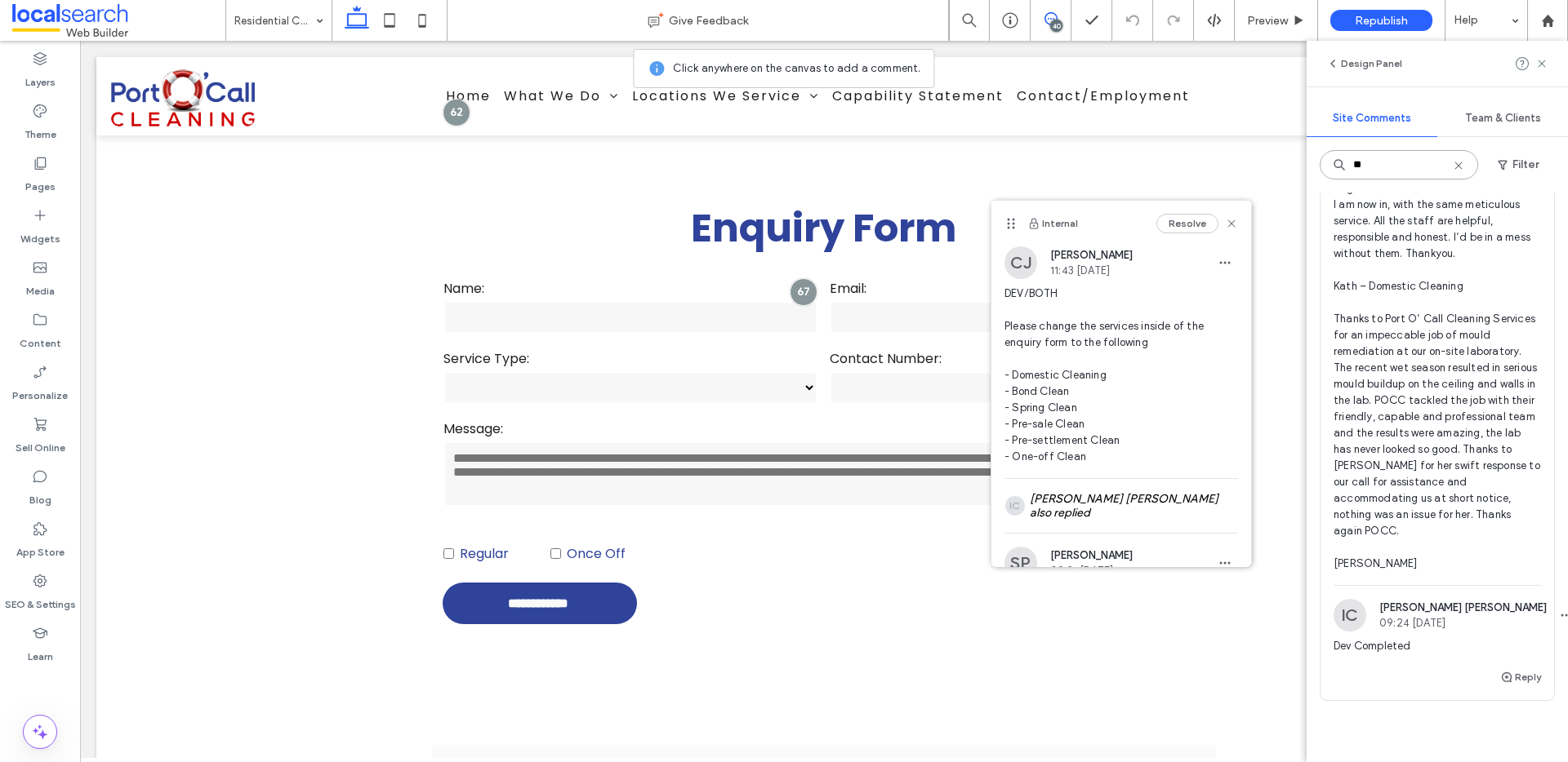
scroll to position [4, 0]
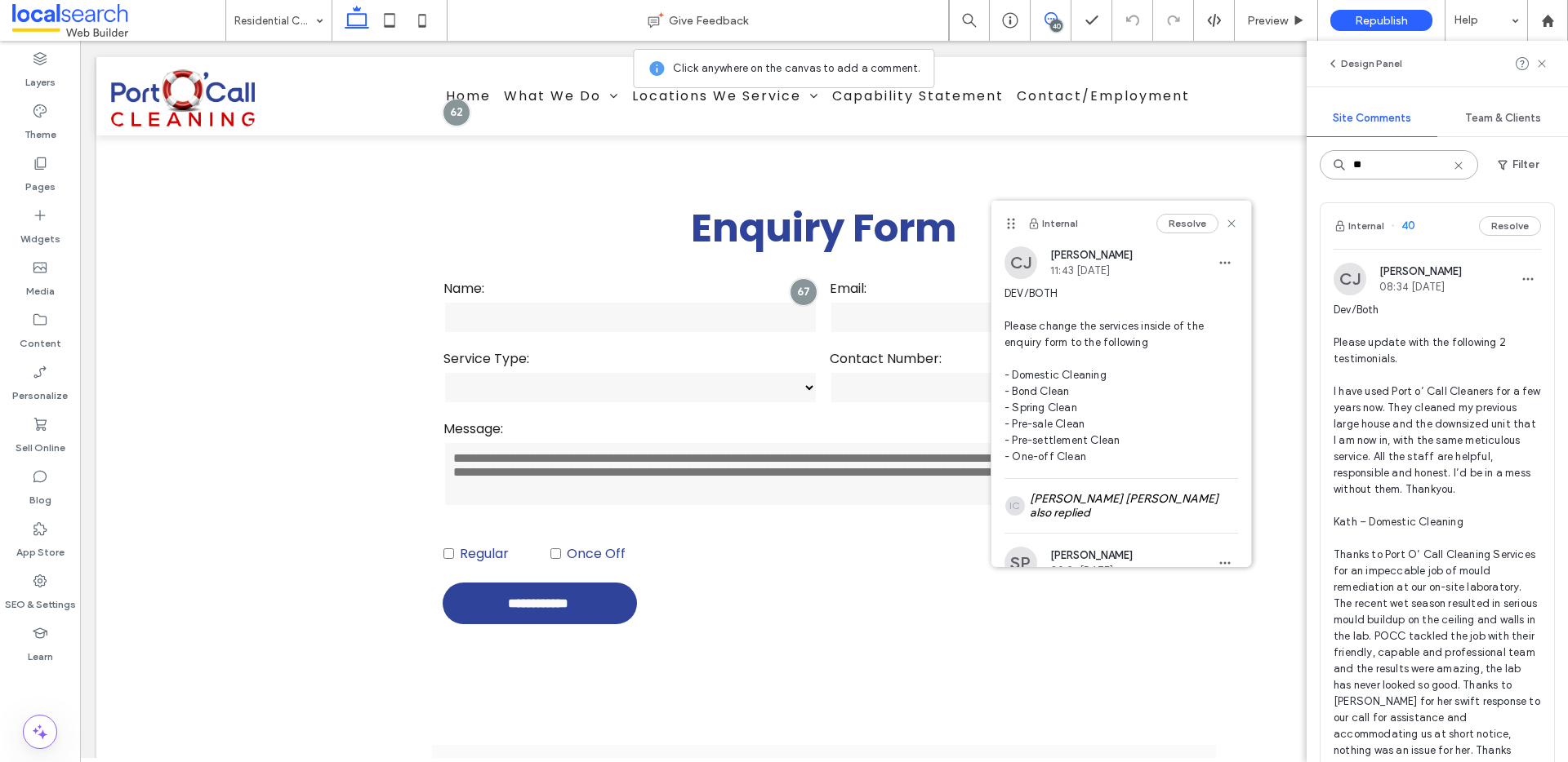
type input "**"
click at [1462, 466] on span "Dev/Both Please update with the following 2 testimonials. I have used Port o’ C…" at bounding box center [1437, 555] width 207 height 506
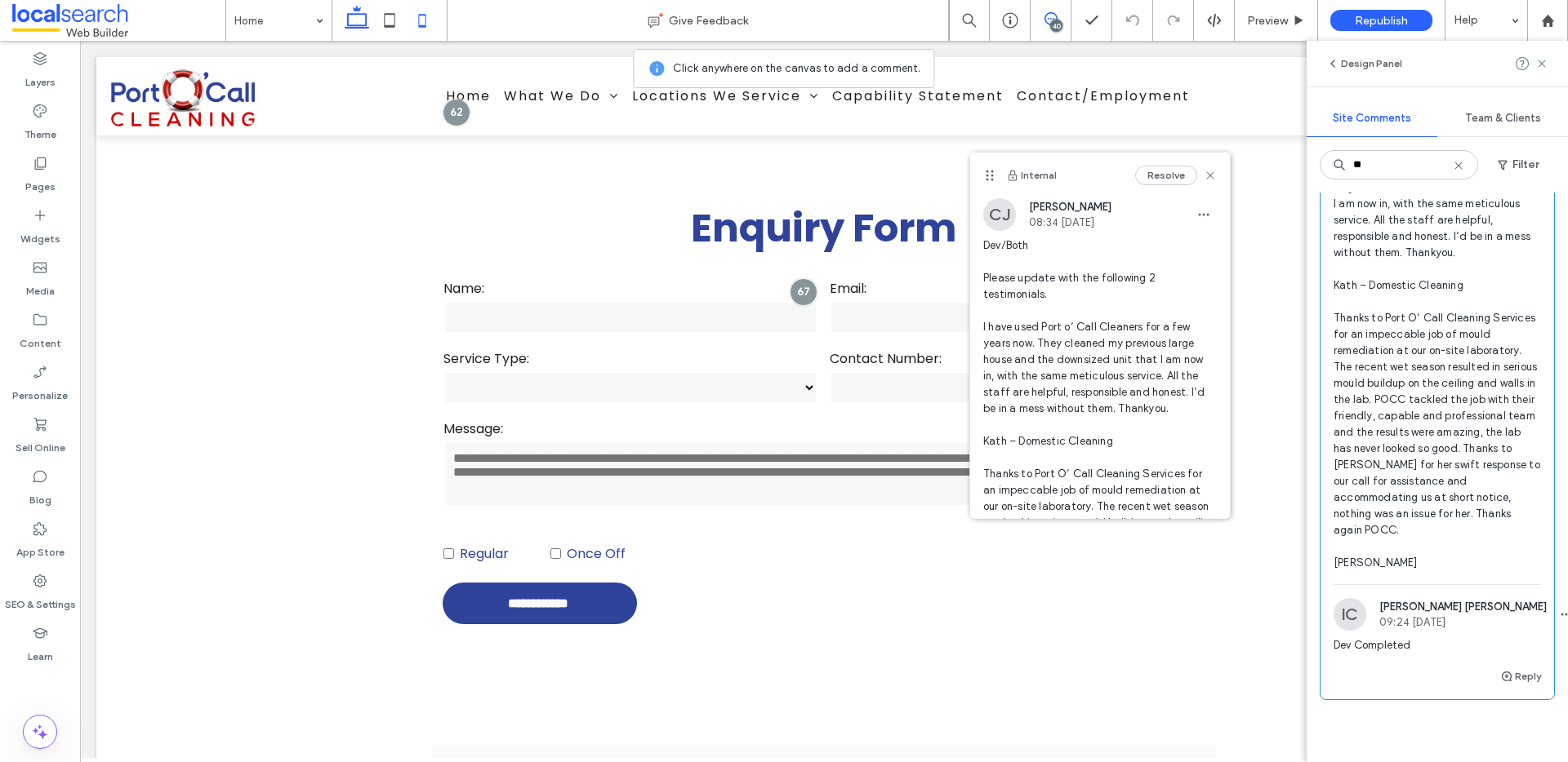
scroll to position [320, 0]
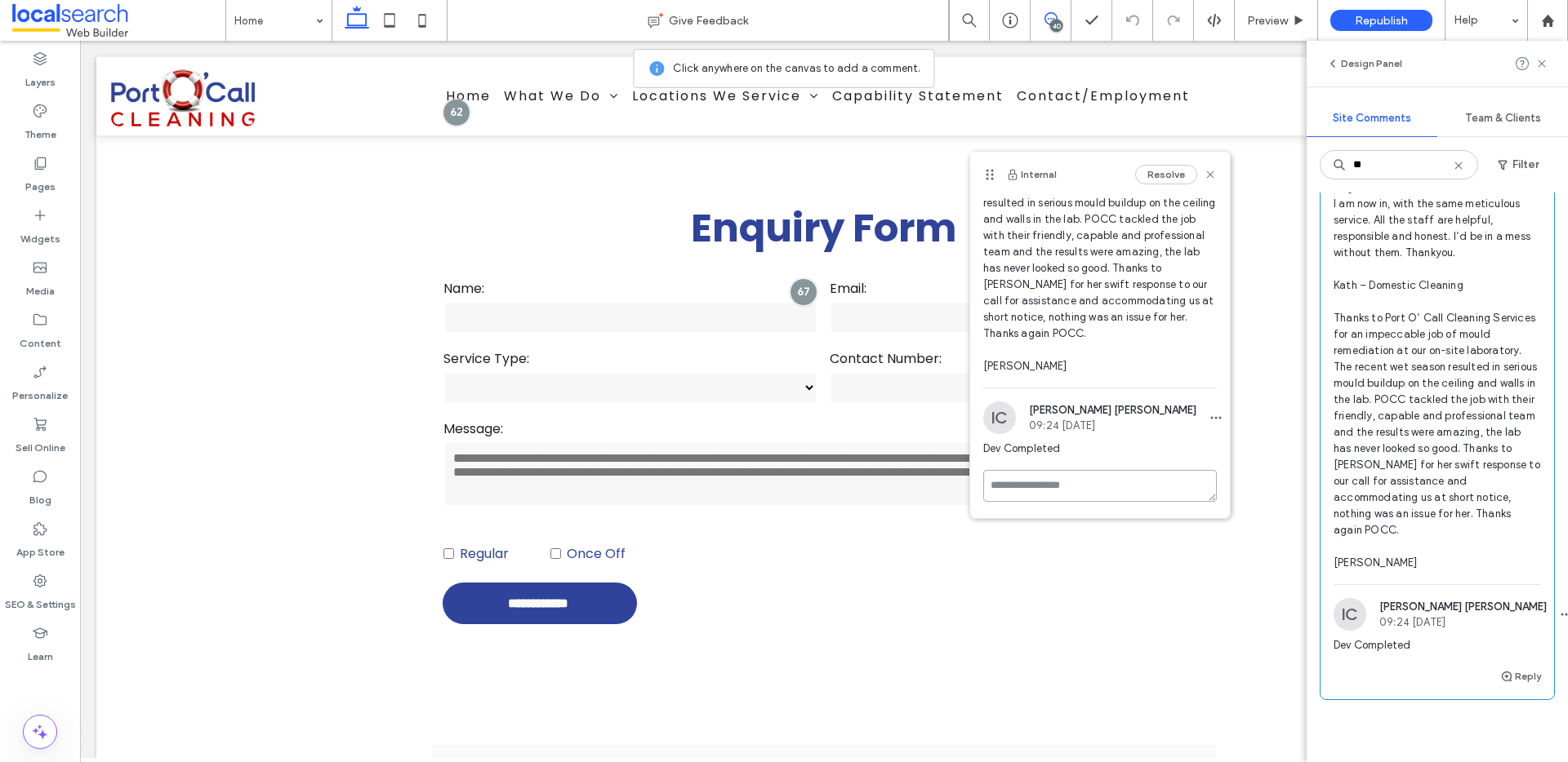
click at [1118, 486] on textarea at bounding box center [1099, 486] width 233 height 31
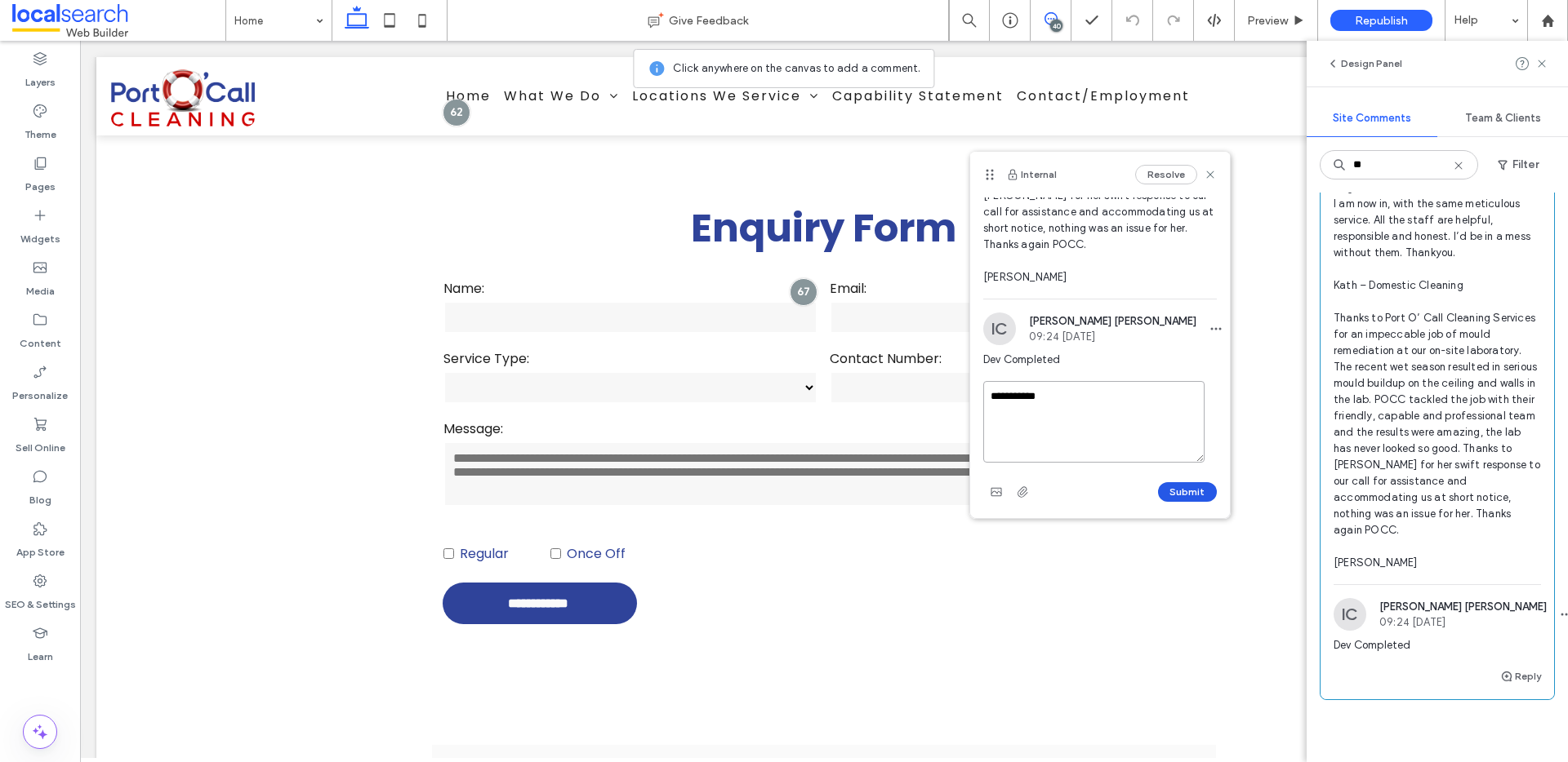
type textarea "**********"
click at [1184, 492] on button "Submit" at bounding box center [1186, 492] width 58 height 19
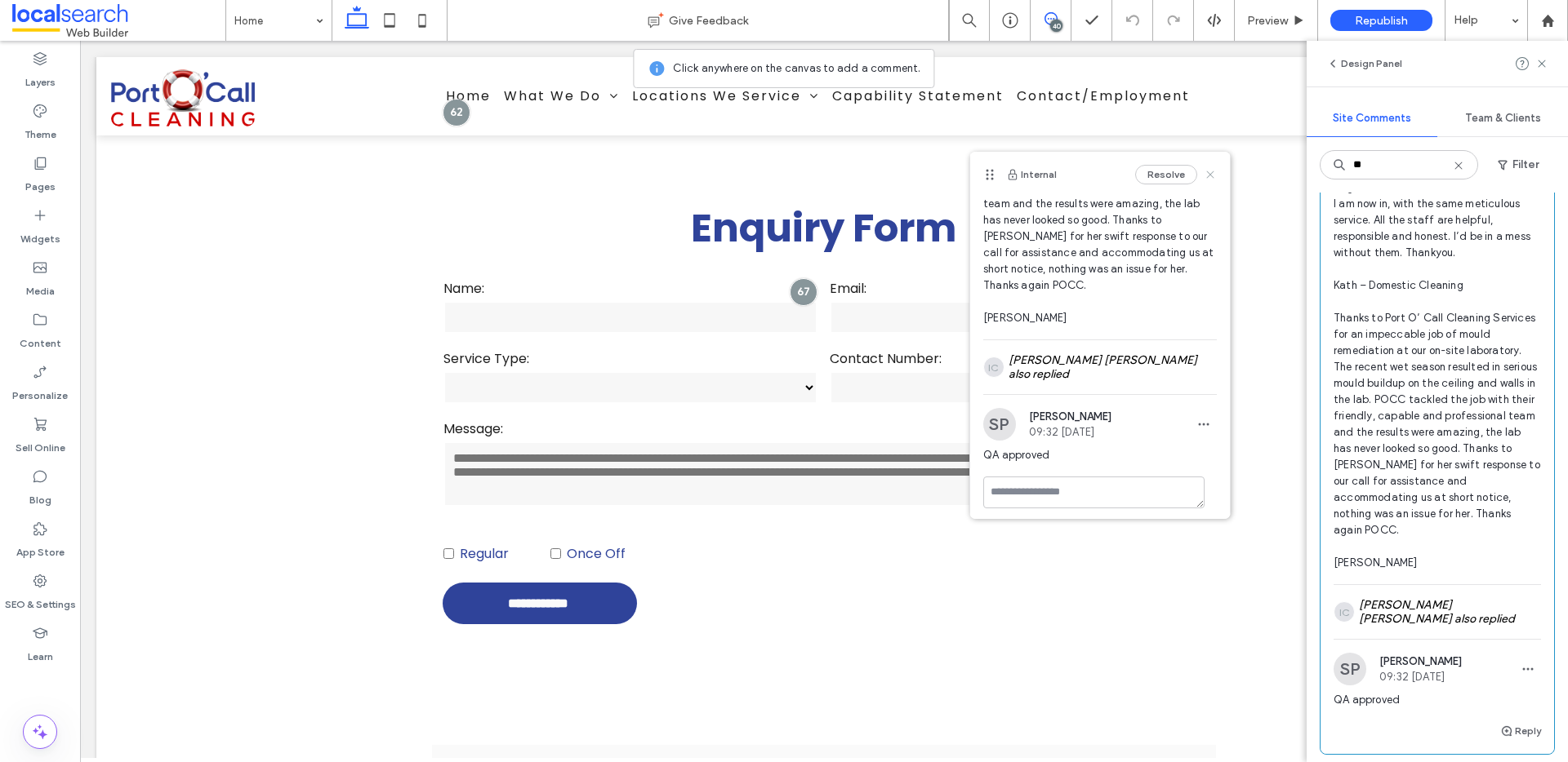
click at [1206, 176] on use at bounding box center [1210, 175] width 7 height 7
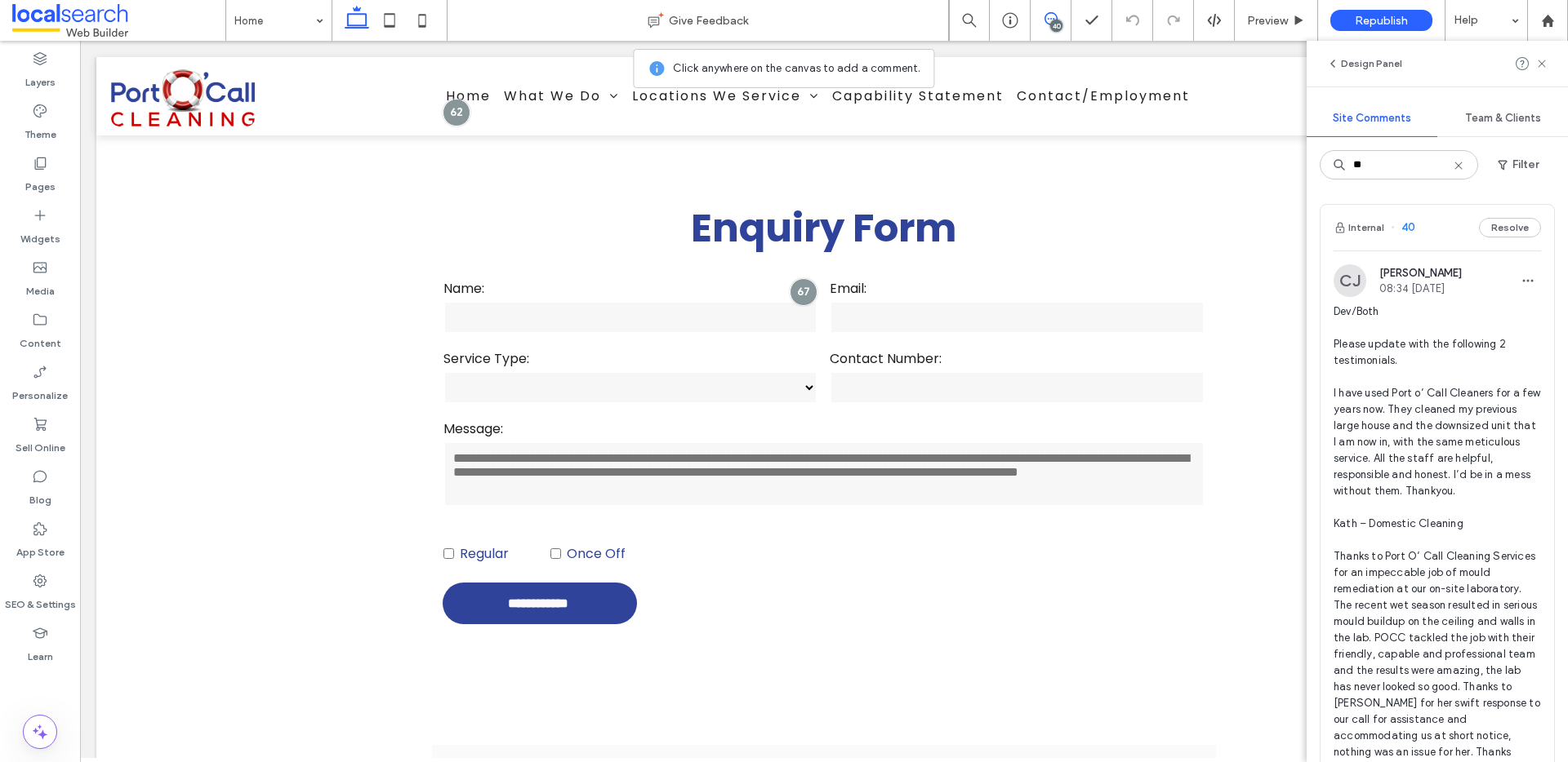
scroll to position [0, 0]
click at [1452, 163] on icon at bounding box center [1458, 166] width 13 height 13
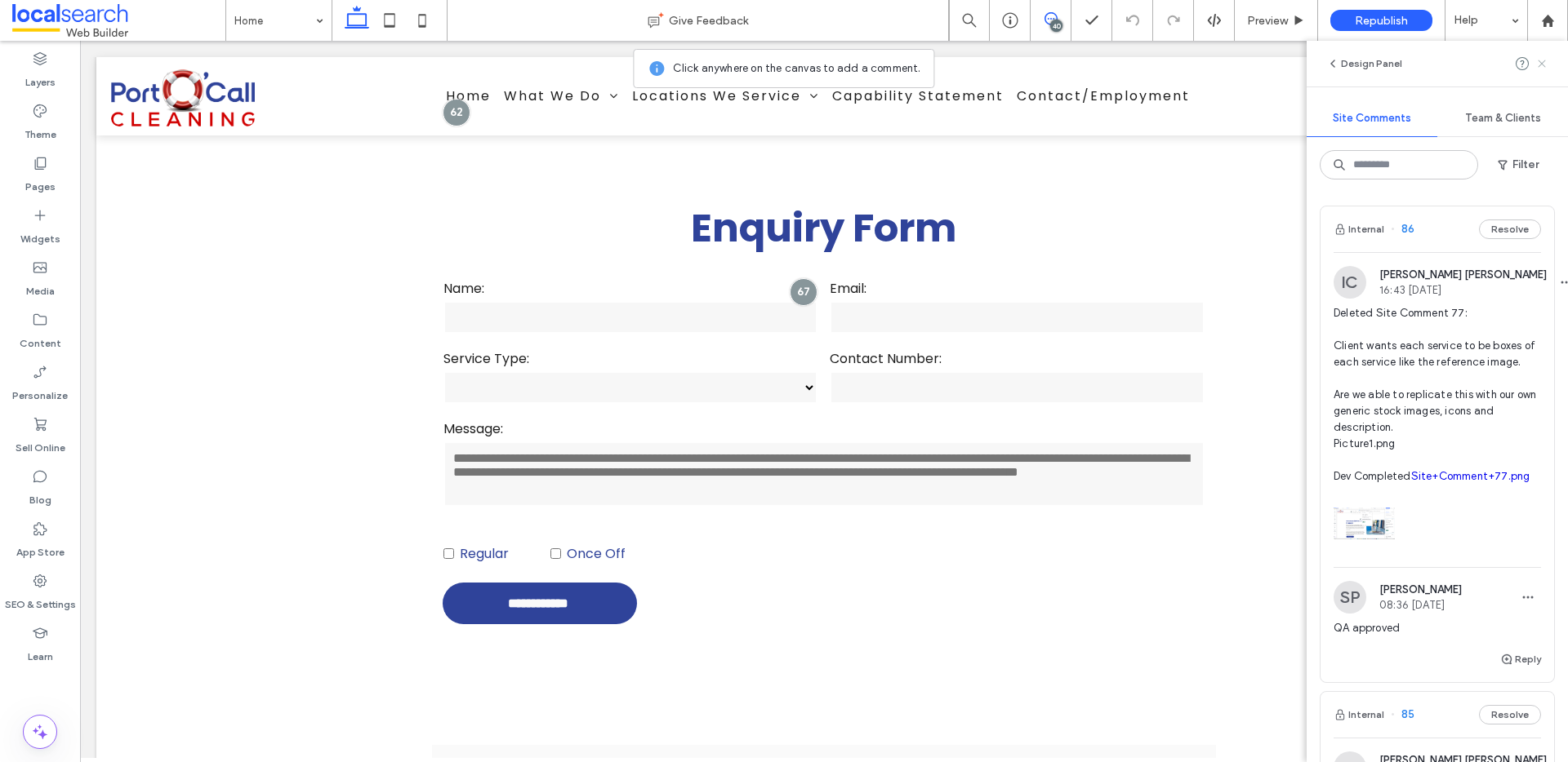
click at [1538, 63] on icon at bounding box center [1541, 64] width 13 height 13
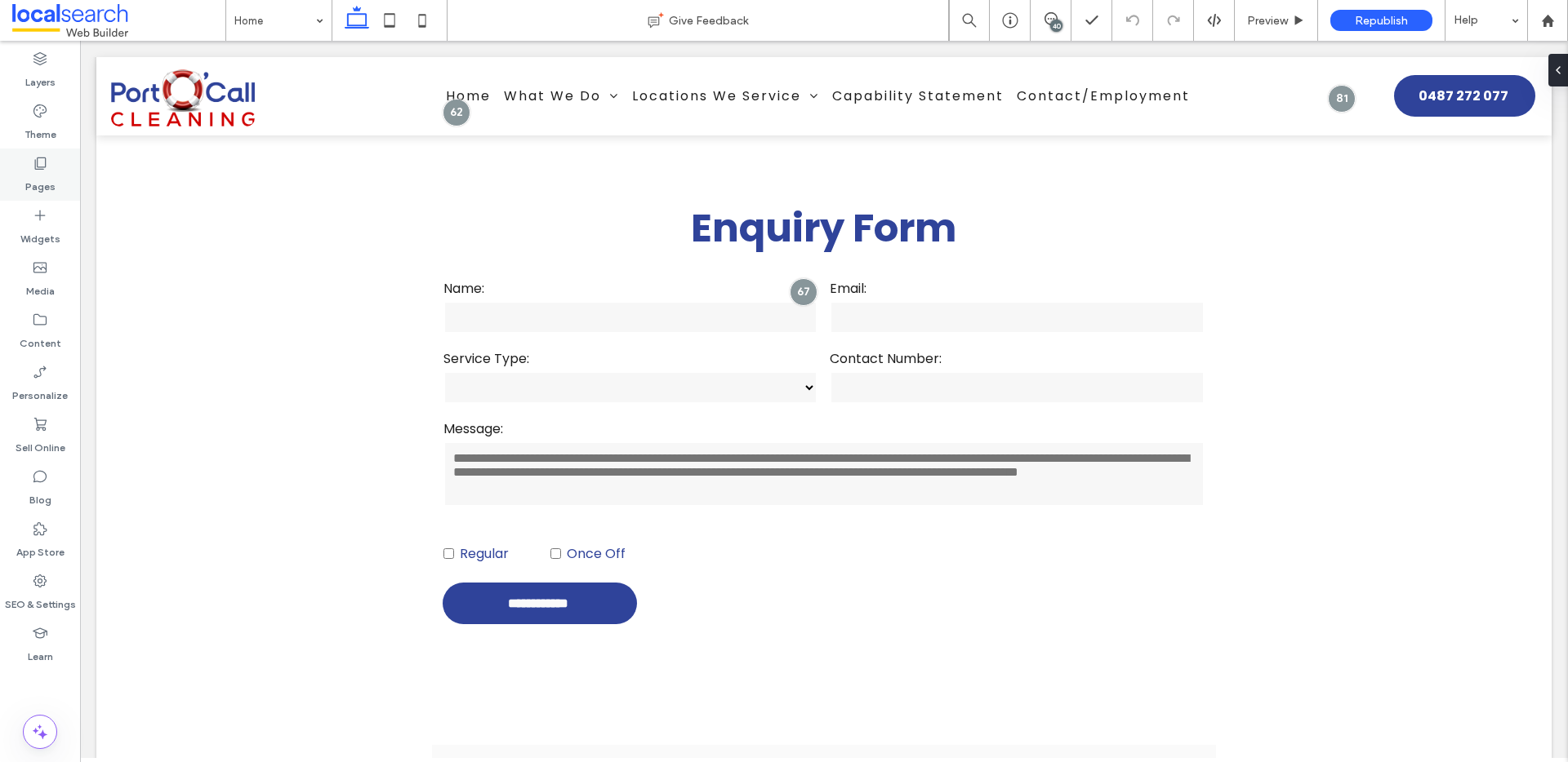
click at [44, 170] on icon at bounding box center [40, 164] width 17 height 17
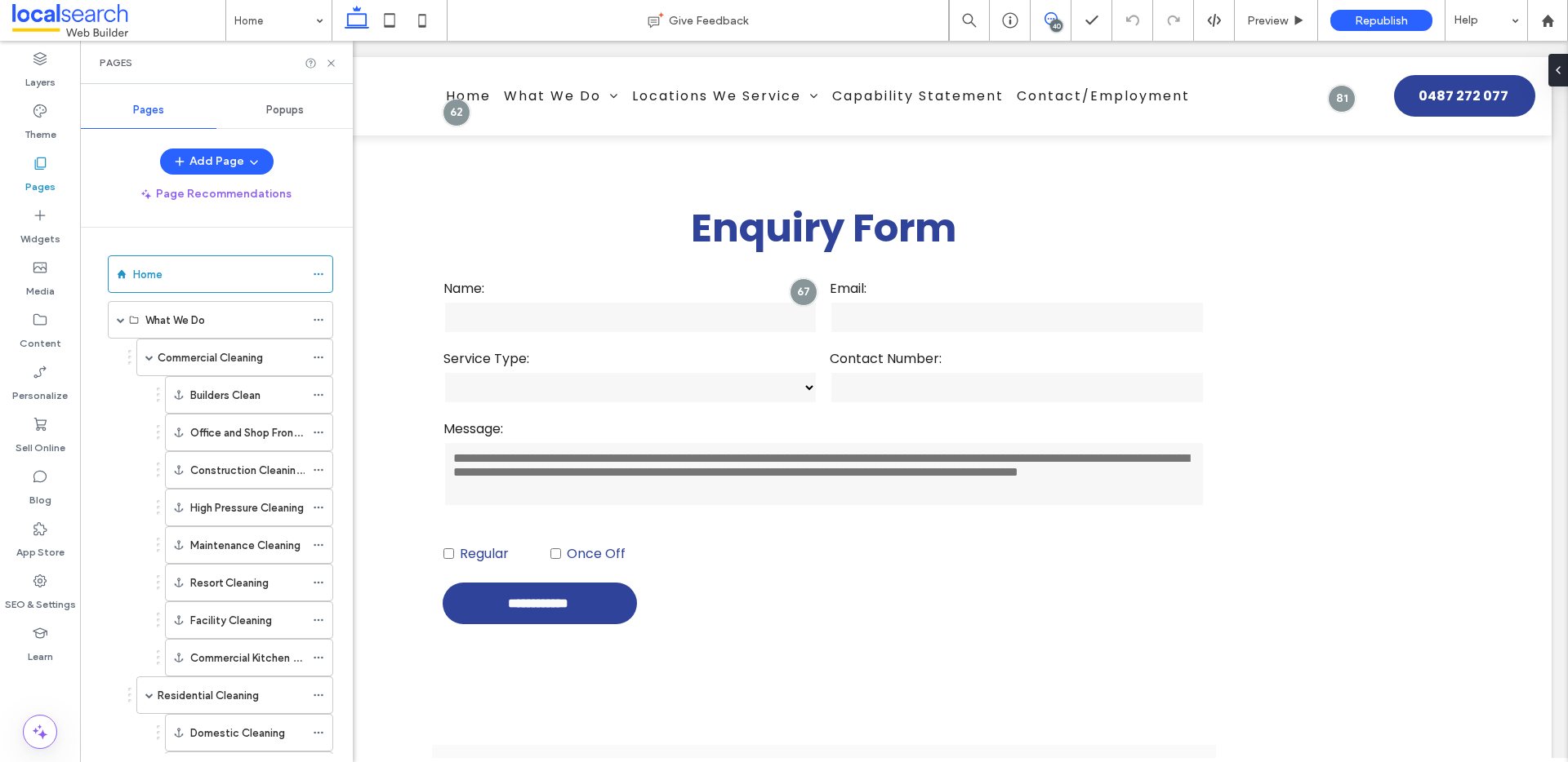
click at [1047, 13] on use at bounding box center [1051, 19] width 13 height 13
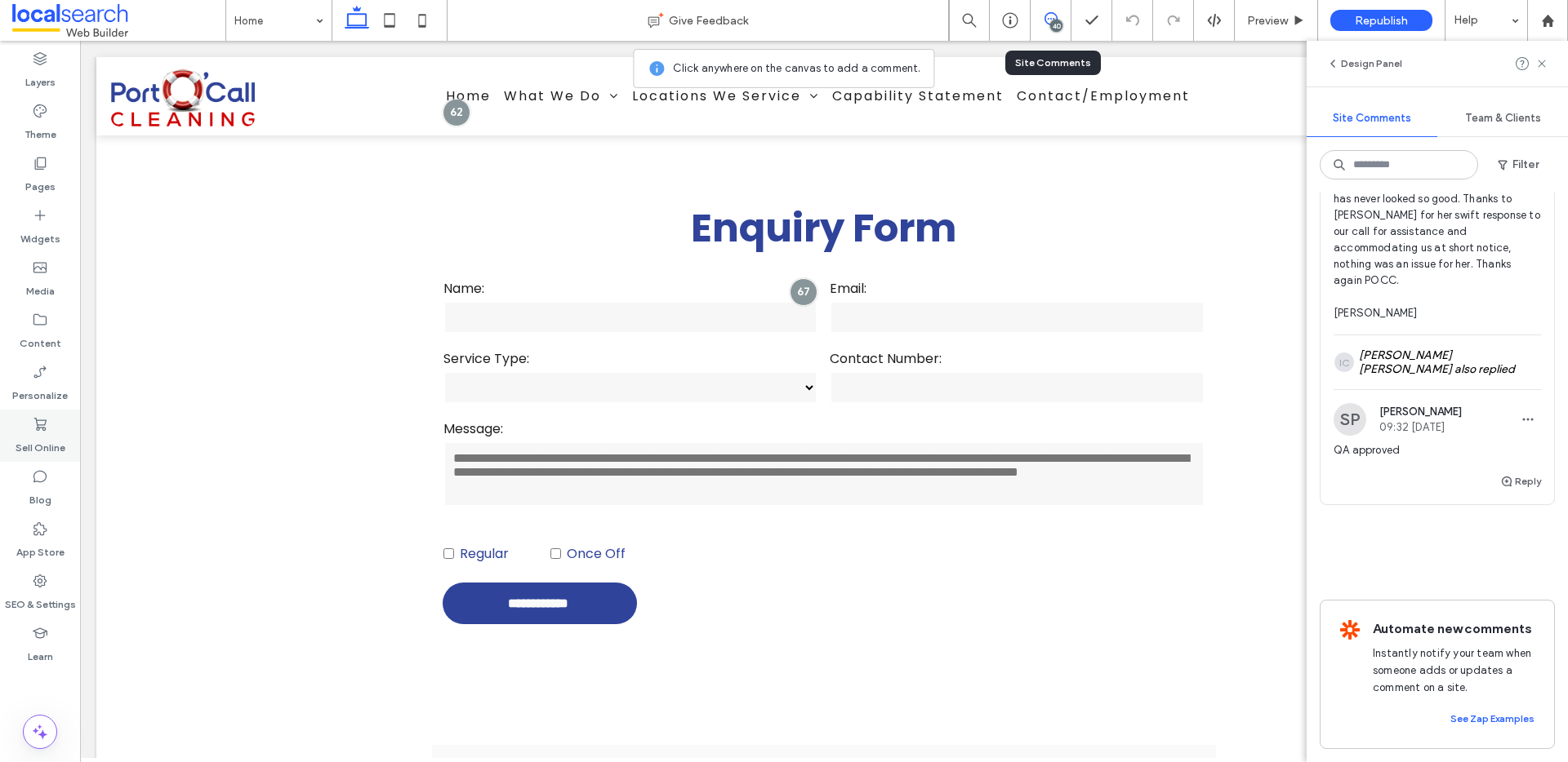
scroll to position [21678, 0]
click at [1538, 63] on icon at bounding box center [1541, 64] width 13 height 13
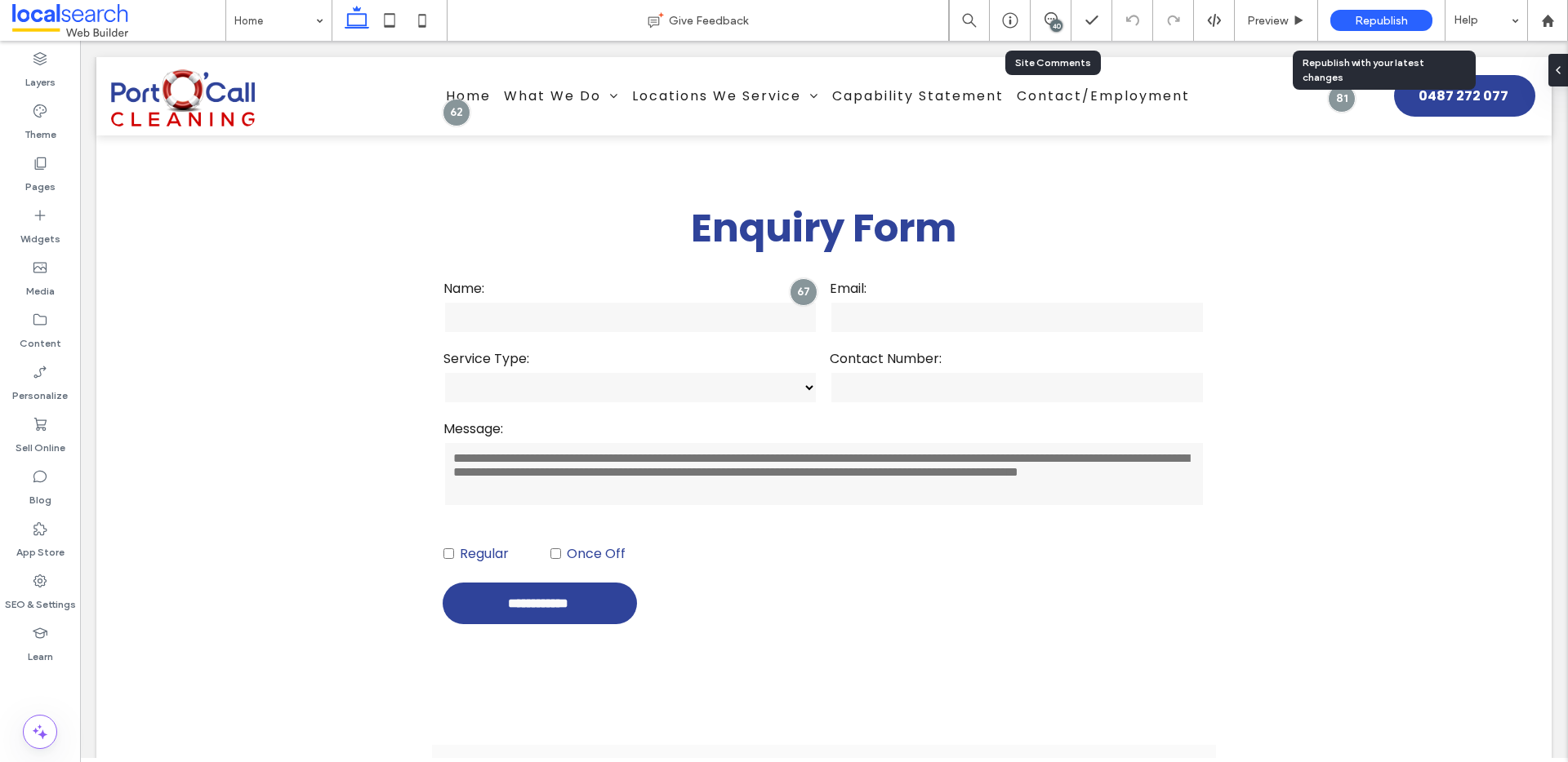
click at [1366, 17] on span "Republish" at bounding box center [1381, 20] width 53 height 14
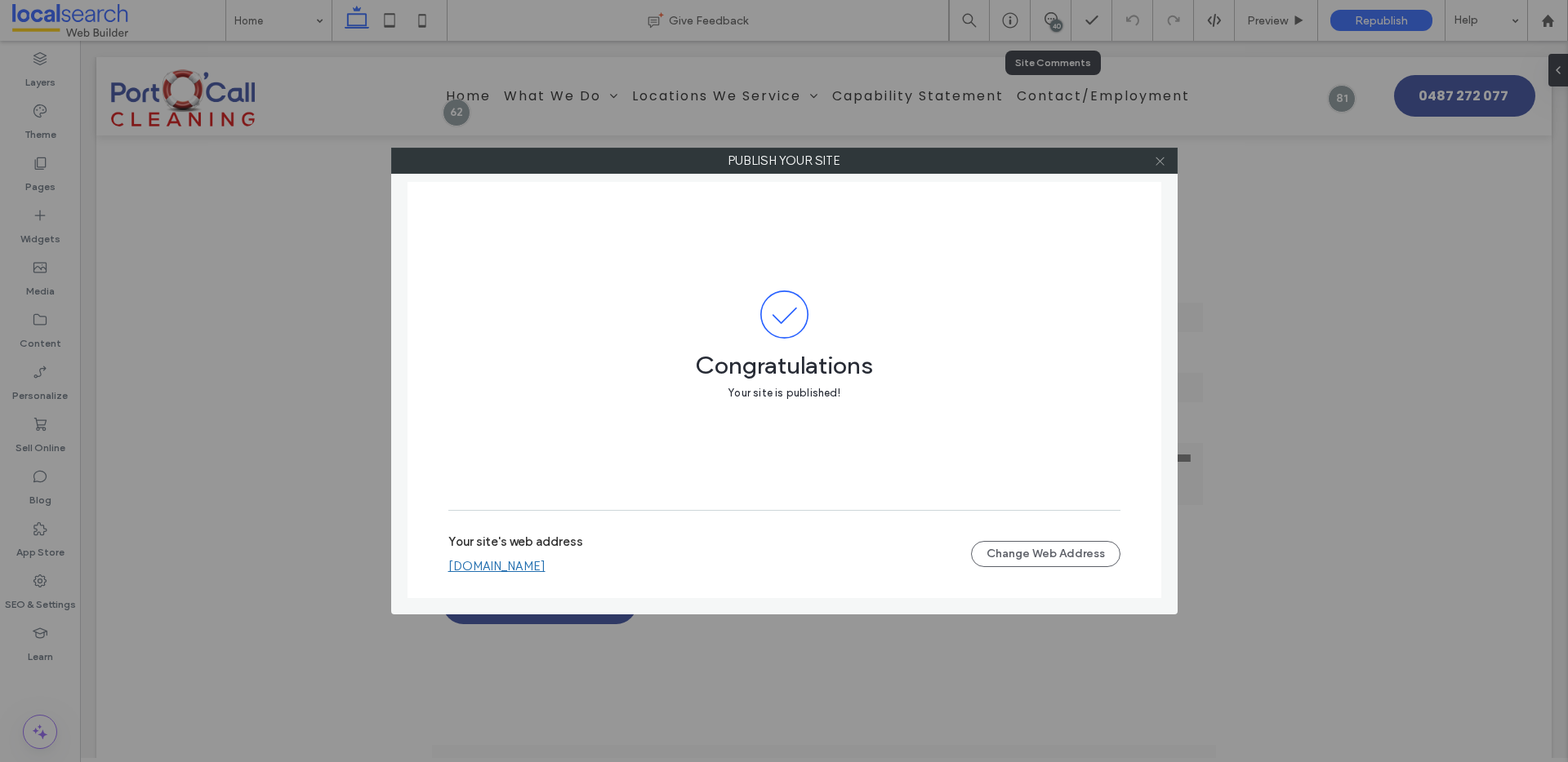
click at [1160, 167] on span at bounding box center [1160, 160] width 12 height 24
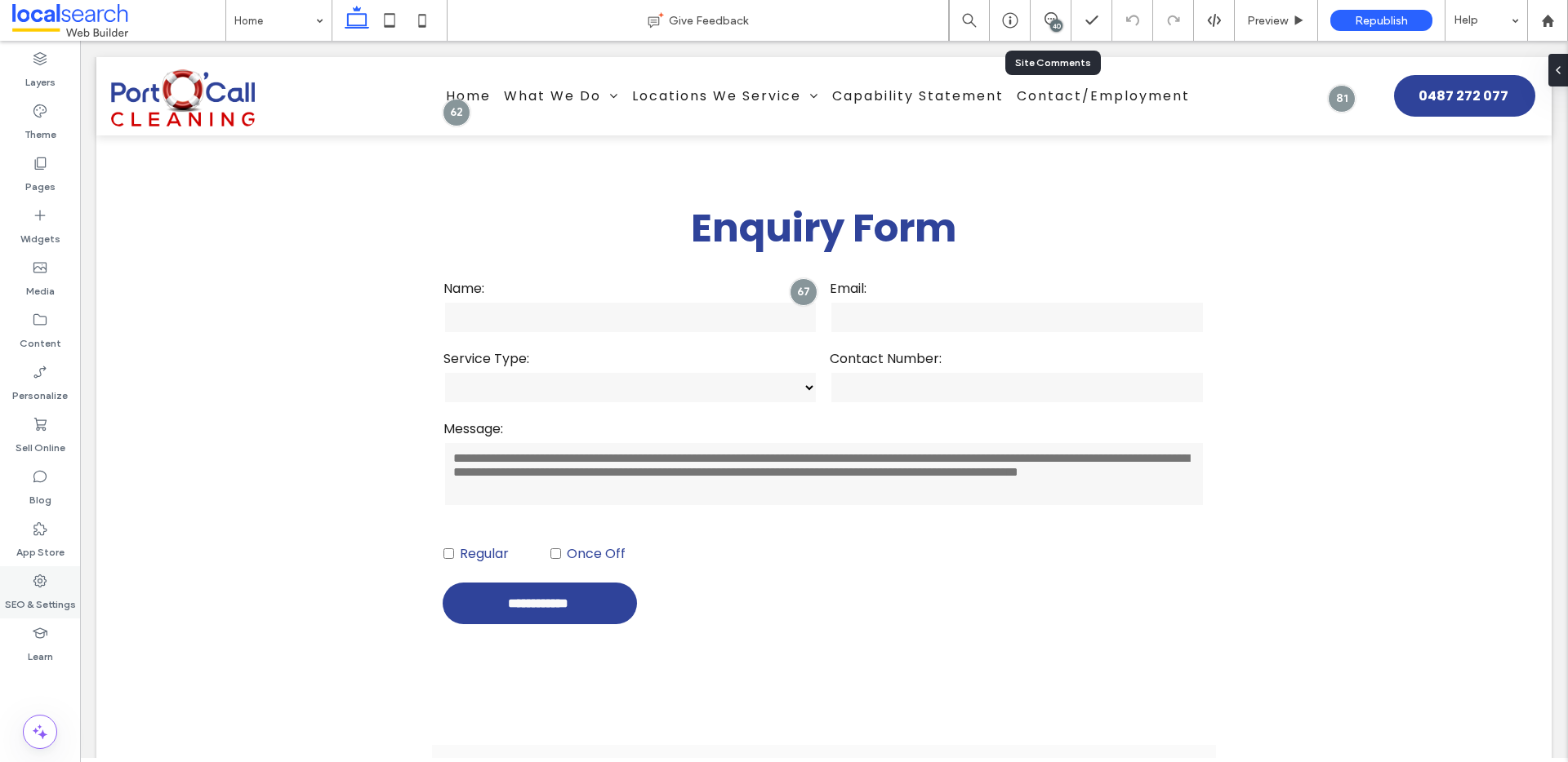
click at [48, 588] on div "SEO & Settings" at bounding box center [40, 593] width 80 height 52
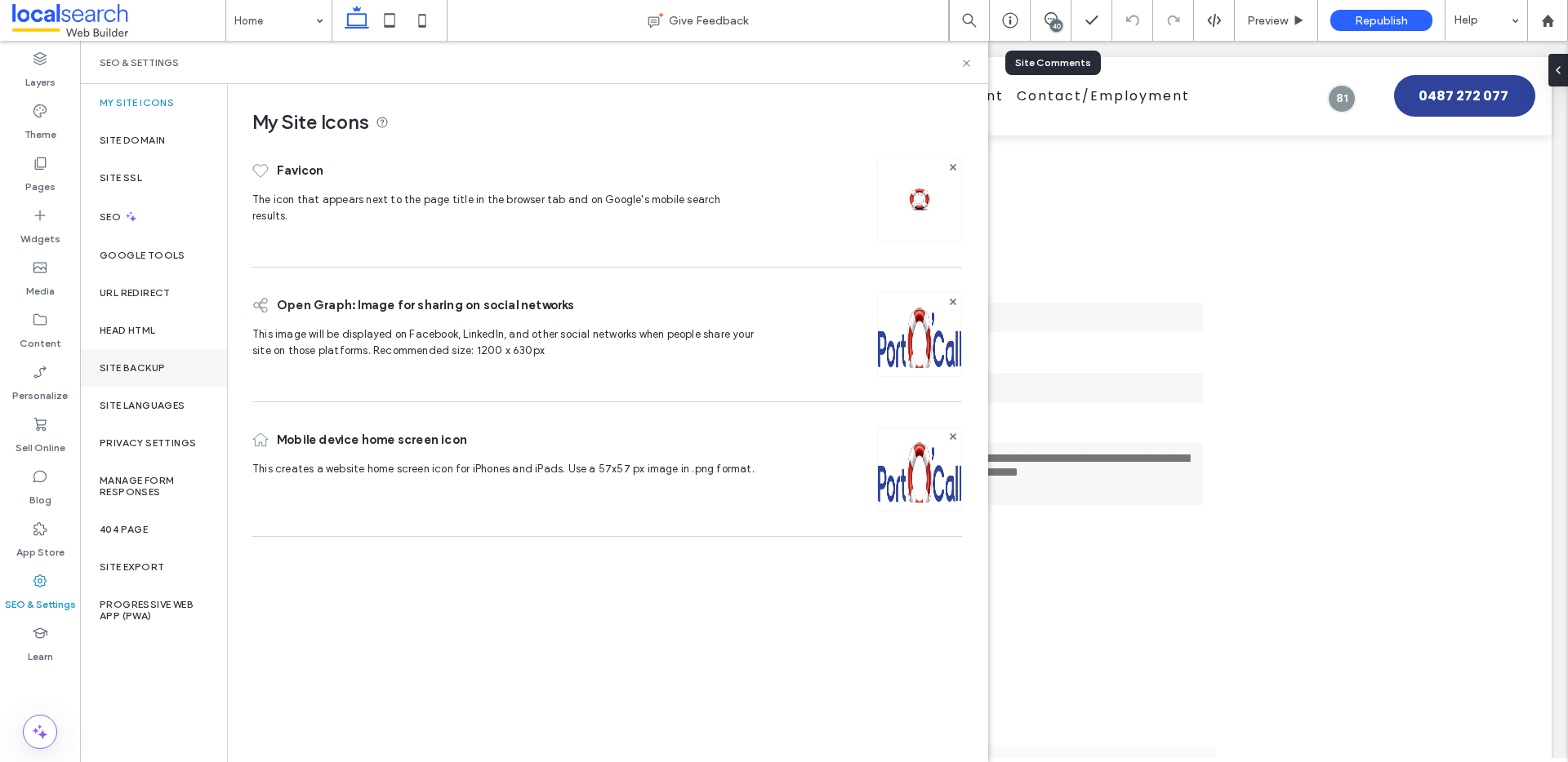
click at [138, 376] on div "Site Backup" at bounding box center [153, 368] width 147 height 38
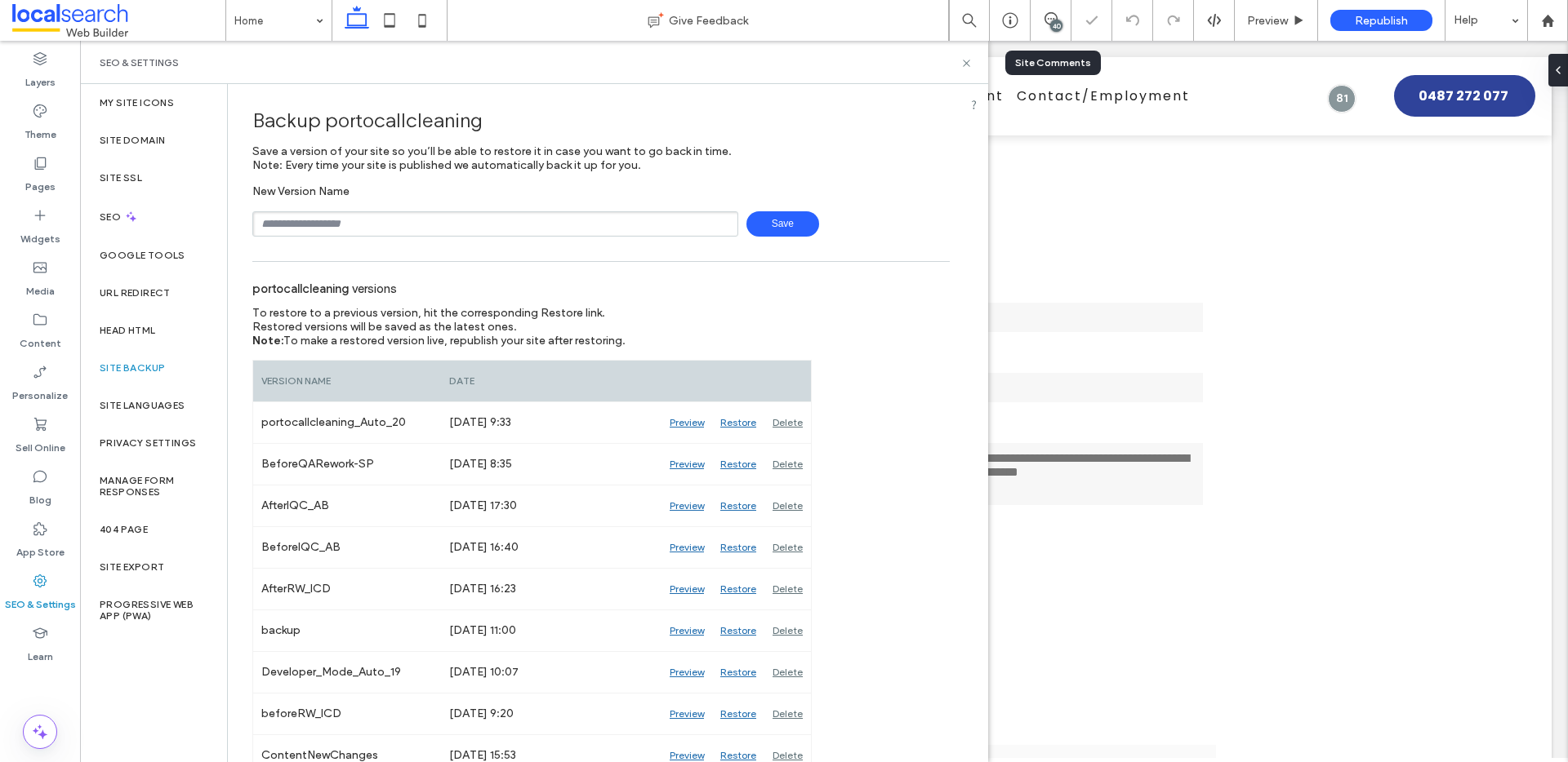
click at [428, 211] on input "text" at bounding box center [495, 223] width 486 height 25
click at [304, 224] on input "**********" at bounding box center [495, 223] width 486 height 25
click at [389, 219] on input "**********" at bounding box center [495, 223] width 486 height 25
type input "**********"
click at [965, 65] on icon at bounding box center [966, 63] width 12 height 12
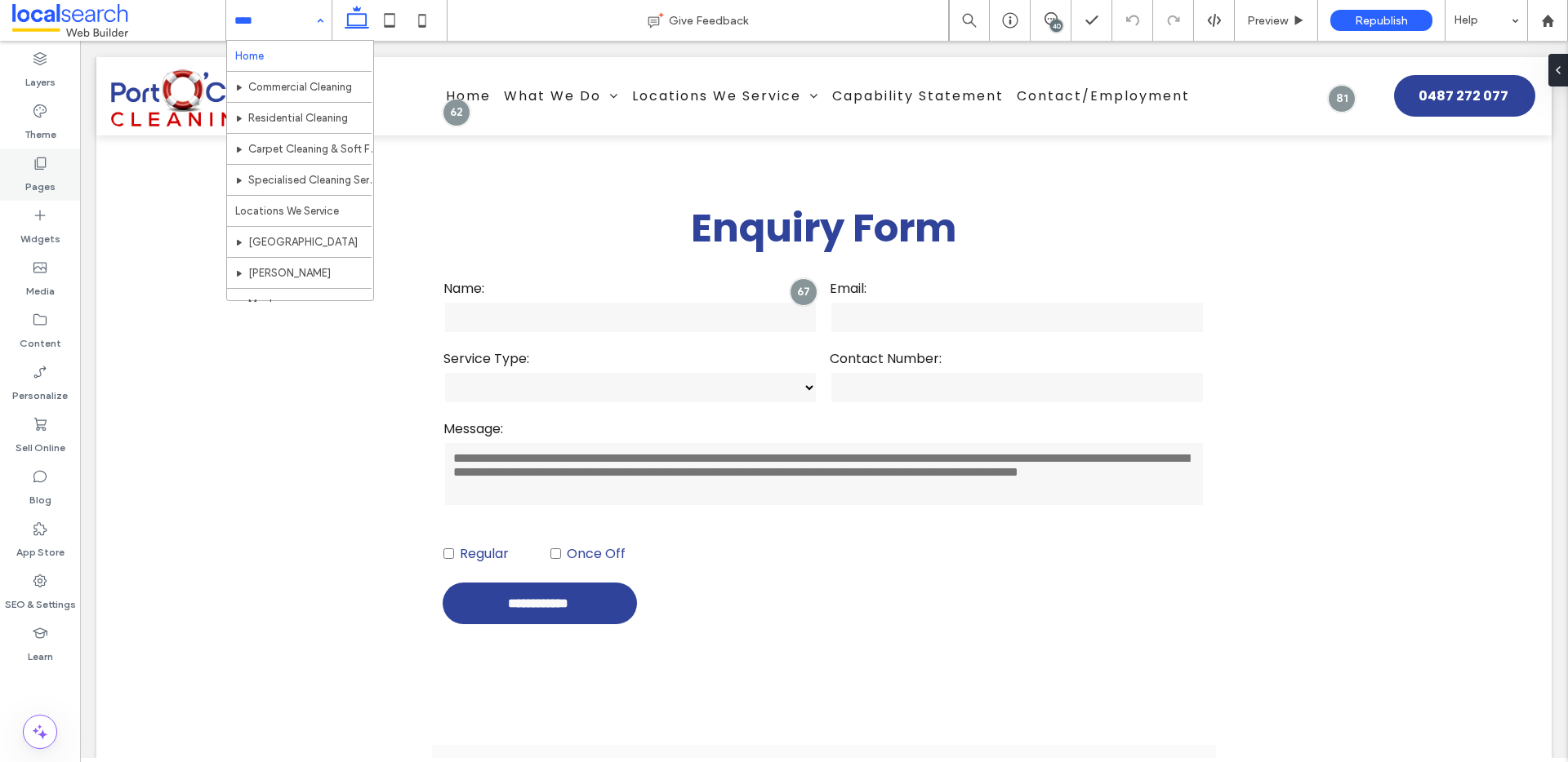
click at [54, 169] on div "Pages" at bounding box center [40, 174] width 80 height 52
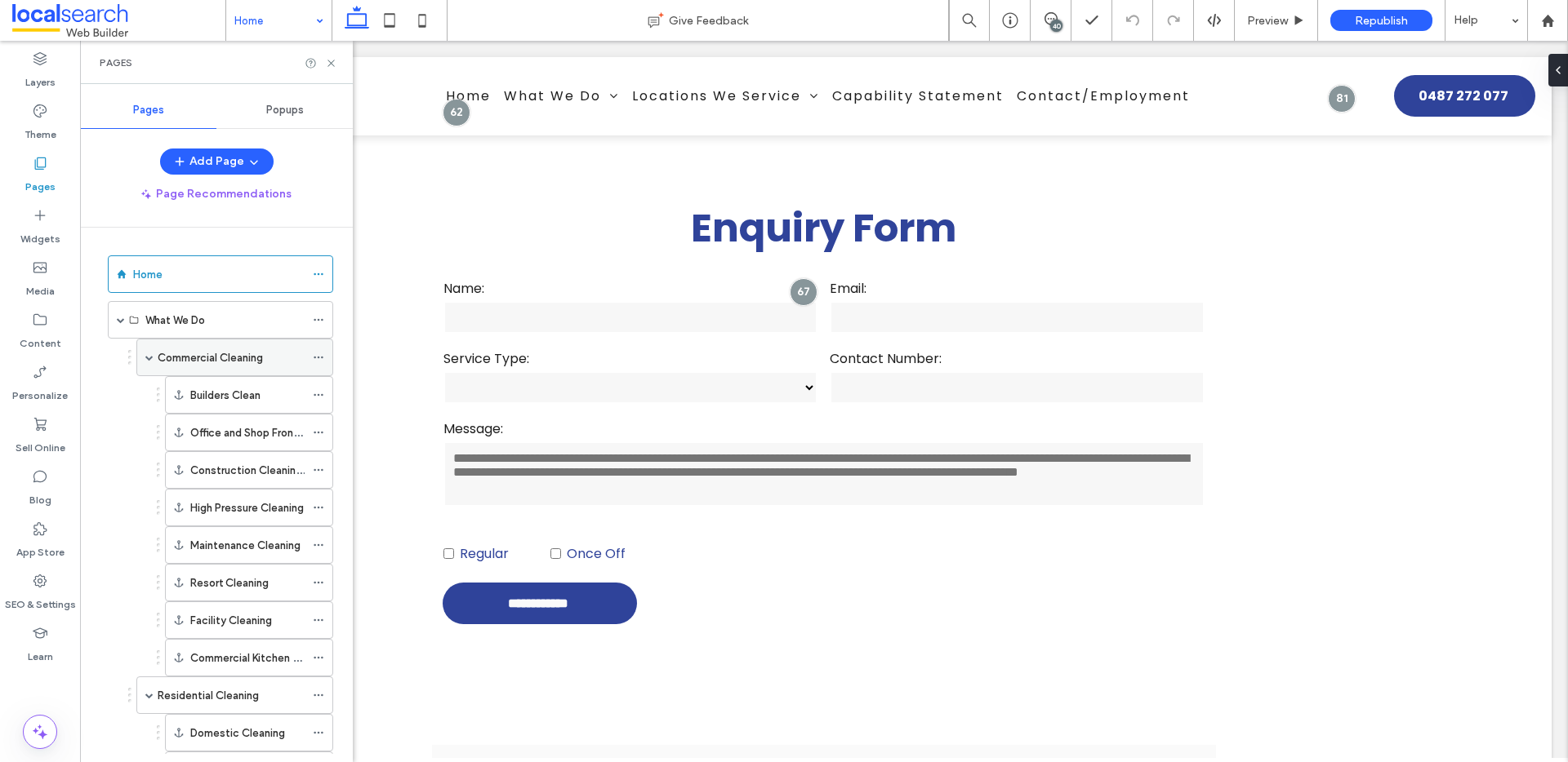
click at [232, 362] on label "Commercial Cleaning" at bounding box center [210, 357] width 106 height 29
click at [400, 24] on icon at bounding box center [389, 19] width 32 height 32
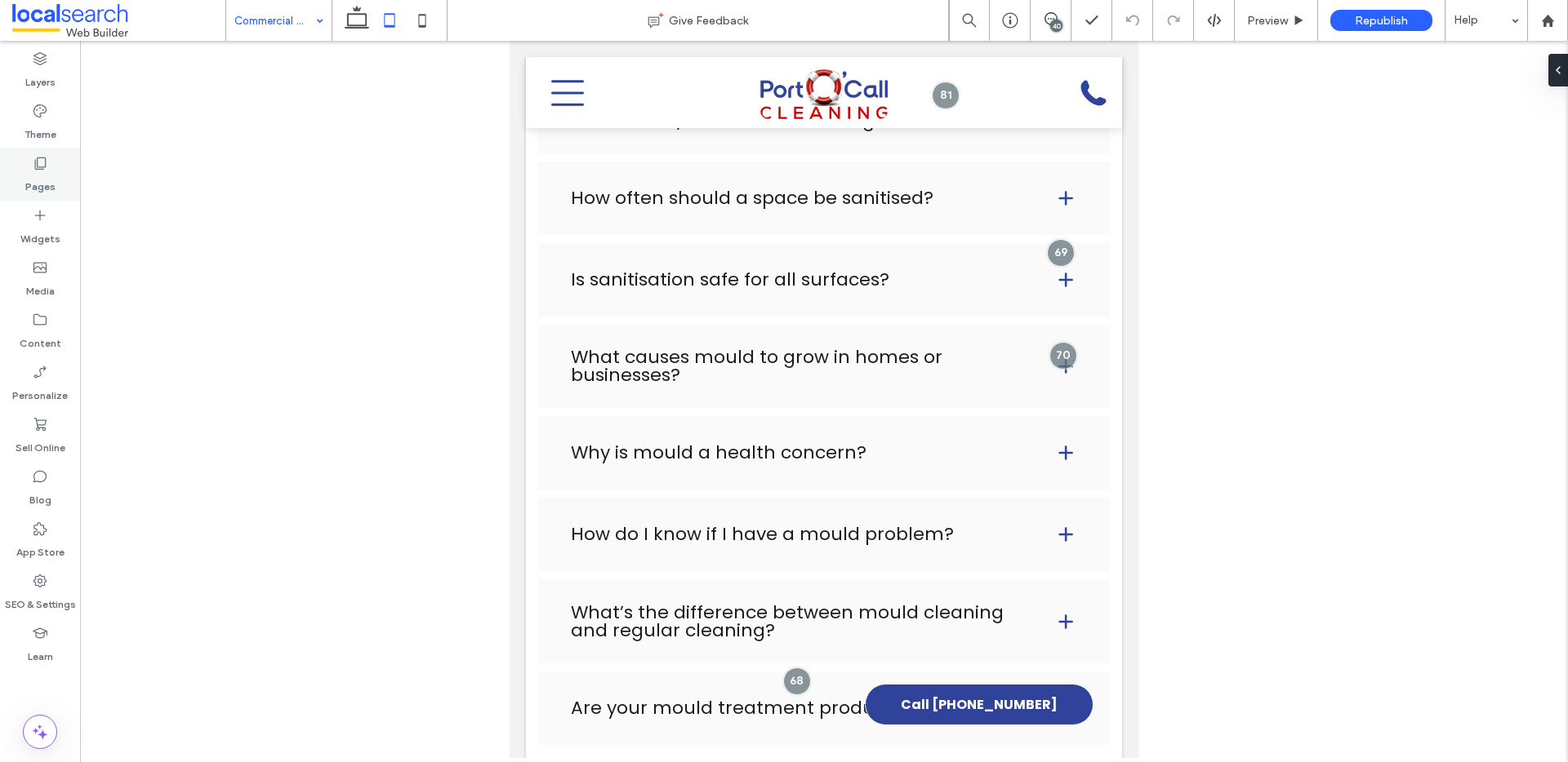
click at [31, 182] on label "Pages" at bounding box center [40, 182] width 31 height 23
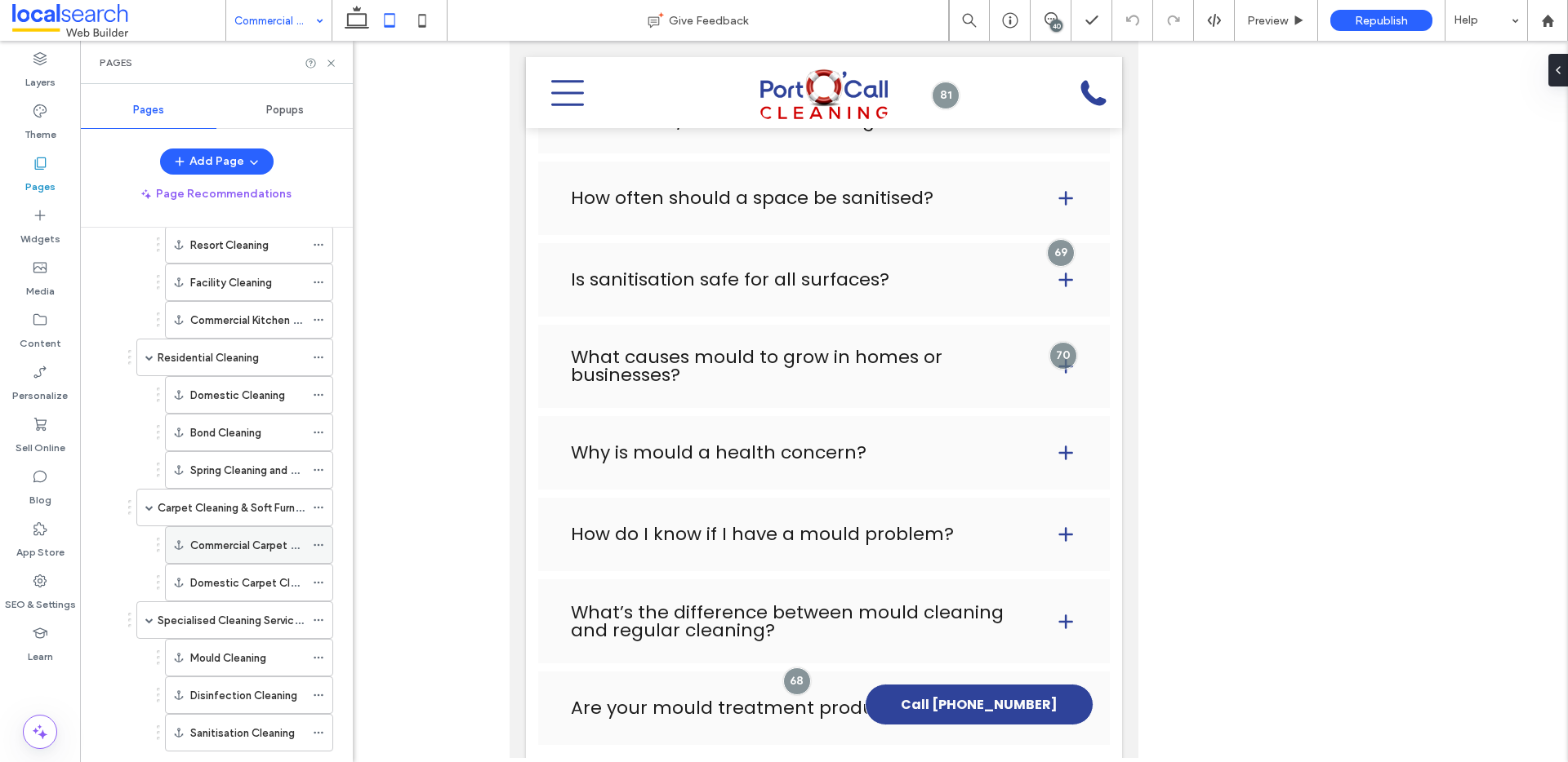
scroll to position [340, 0]
click at [208, 366] on div "Residential Cleaning" at bounding box center [231, 356] width 147 height 36
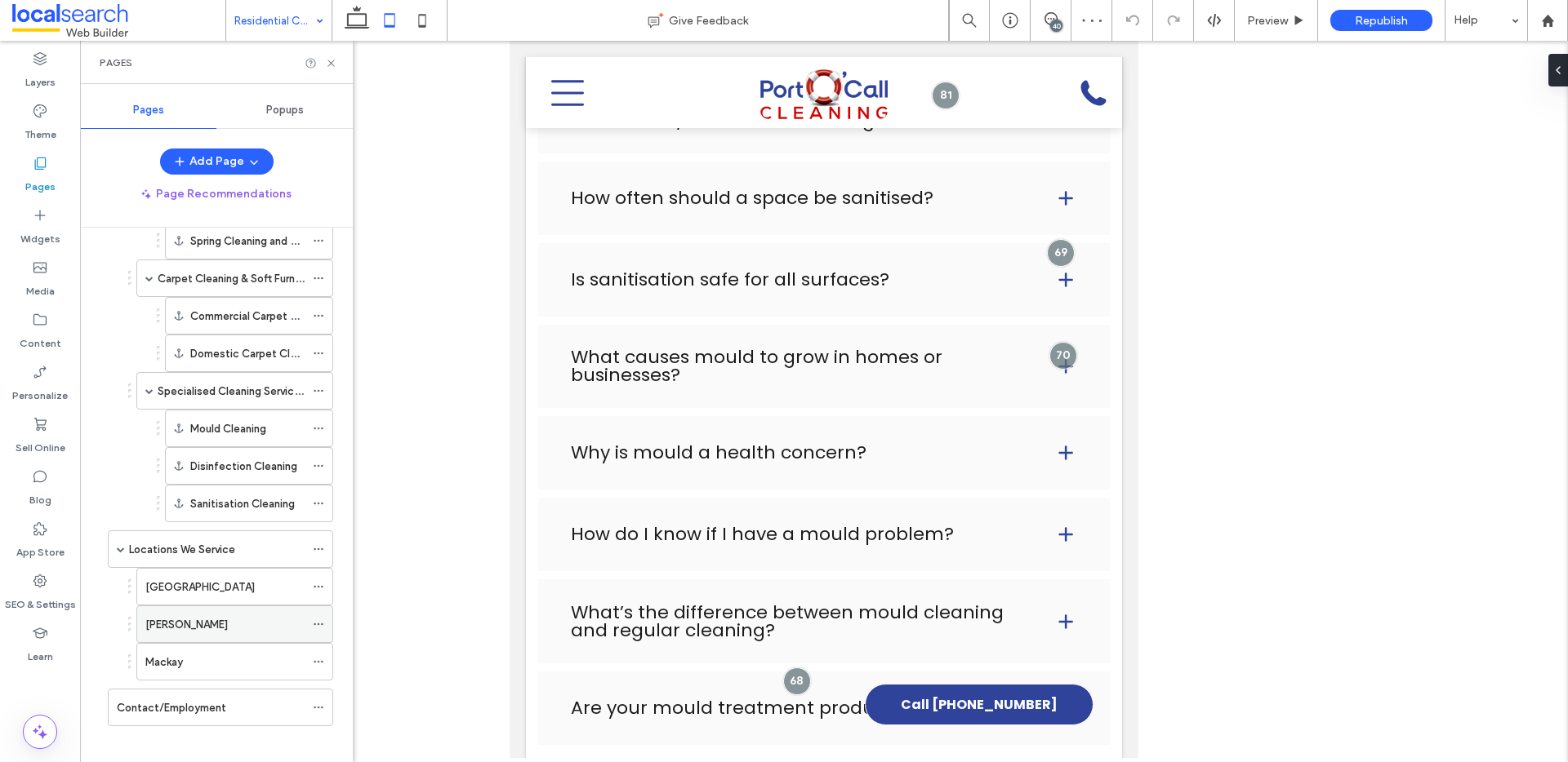
scroll to position [581, 0]
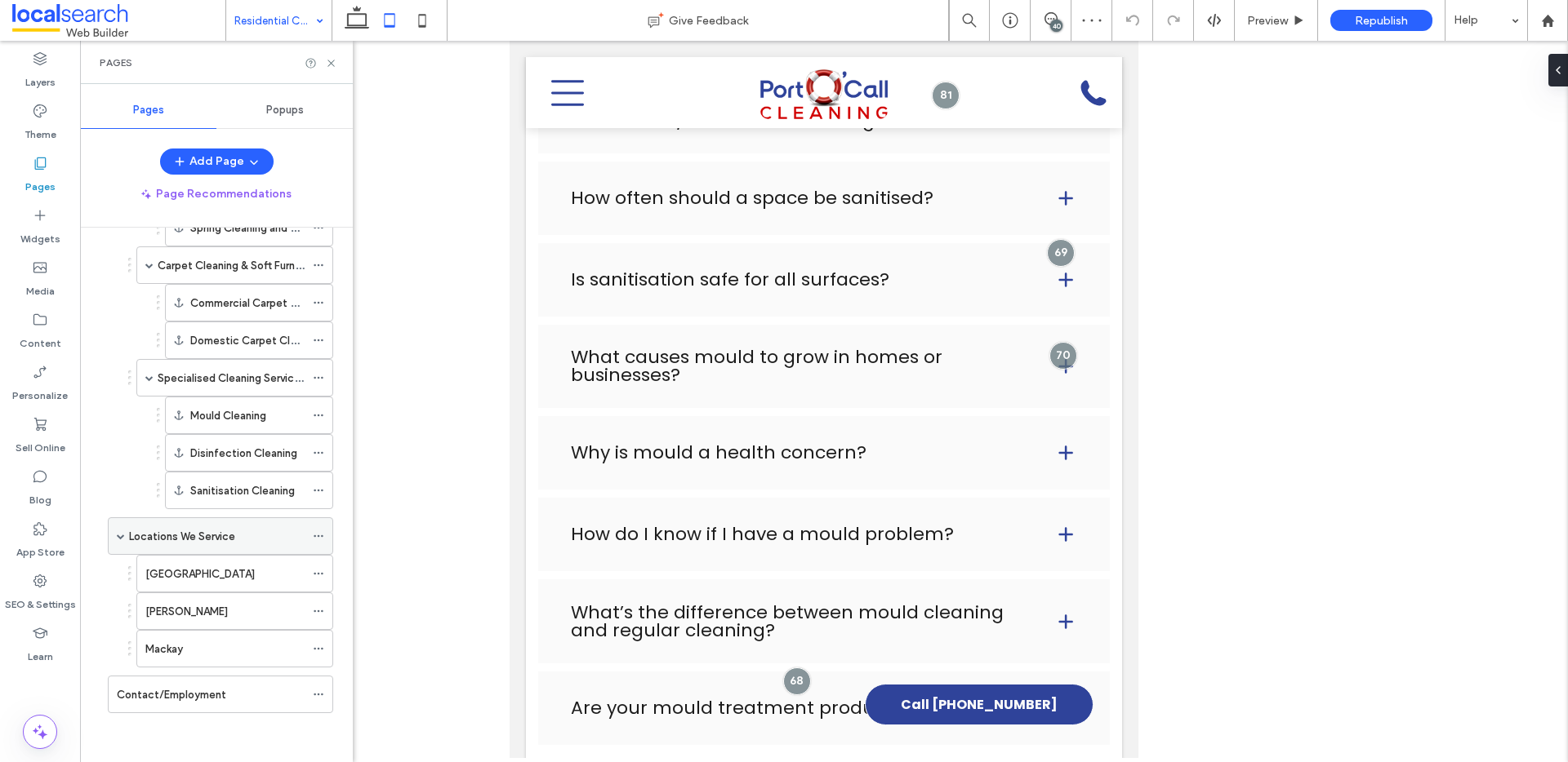
click at [222, 536] on label "Locations We Service" at bounding box center [182, 536] width 107 height 29
click at [250, 381] on label "Specialised Cleaning Services" at bounding box center [232, 378] width 148 height 29
click at [201, 265] on label "Carpet Cleaning & Soft Furnishings" at bounding box center [243, 266] width 171 height 29
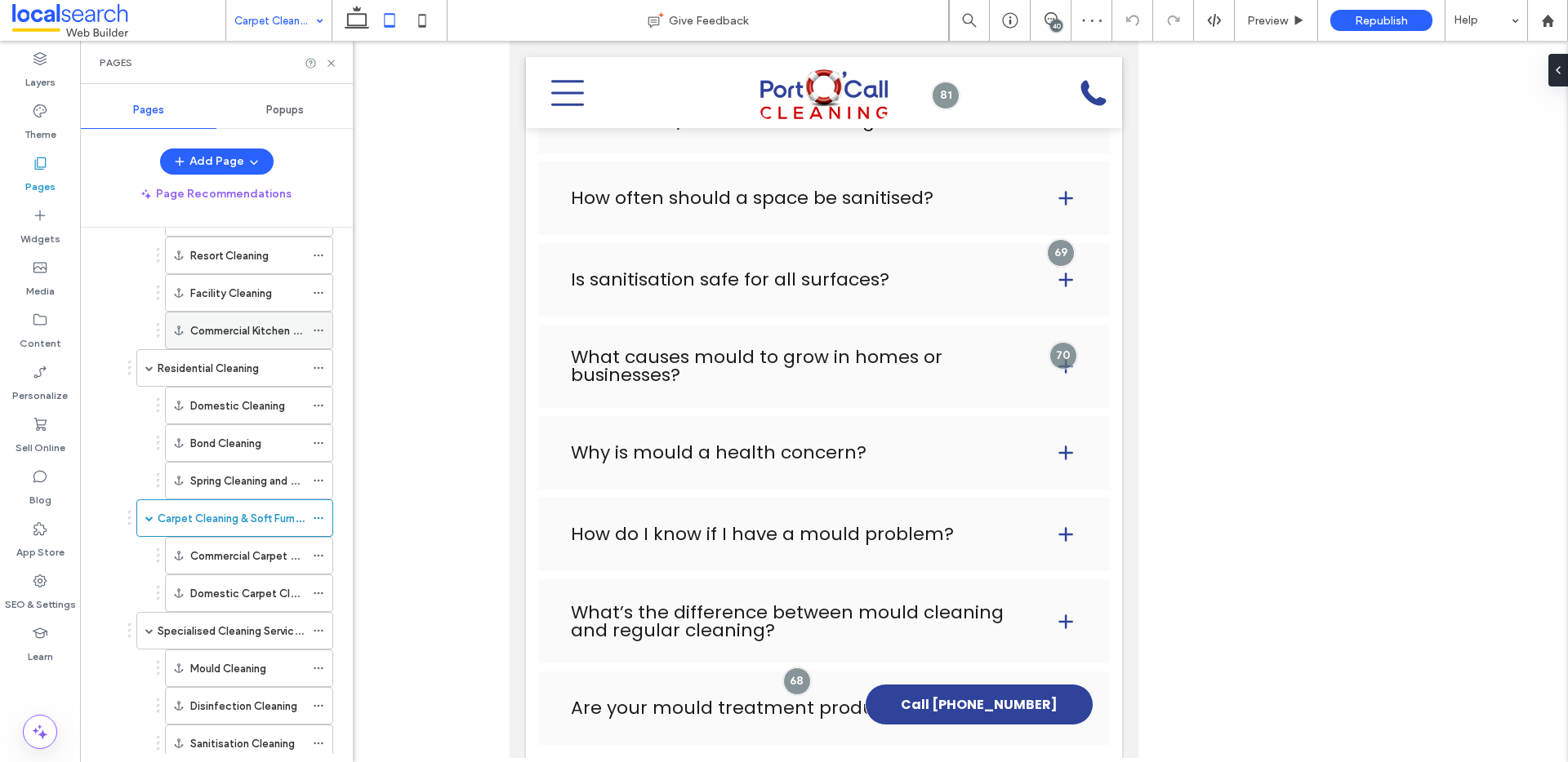
scroll to position [297, 0]
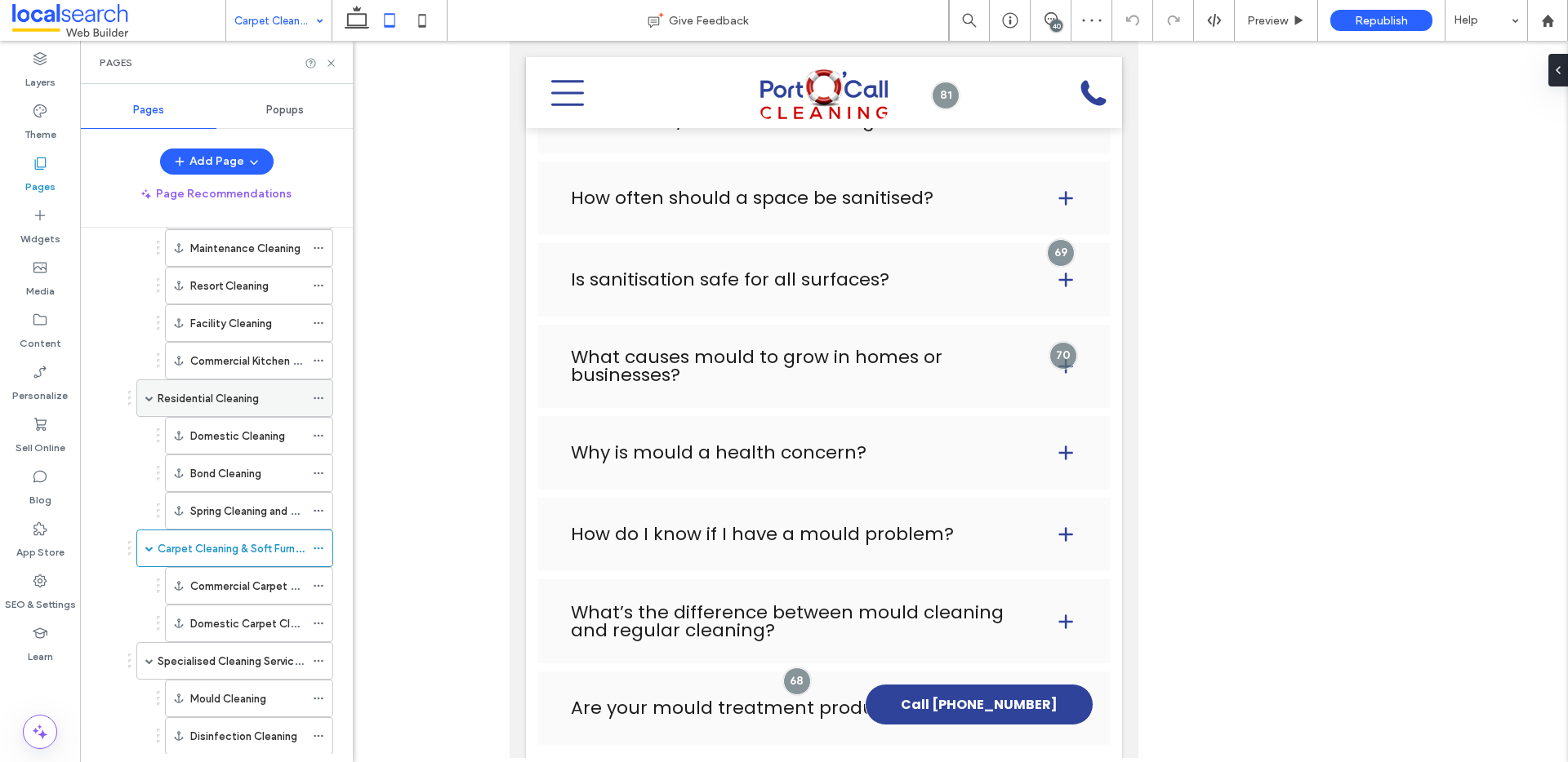
click at [214, 383] on div "Residential Cleaning" at bounding box center [231, 398] width 147 height 36
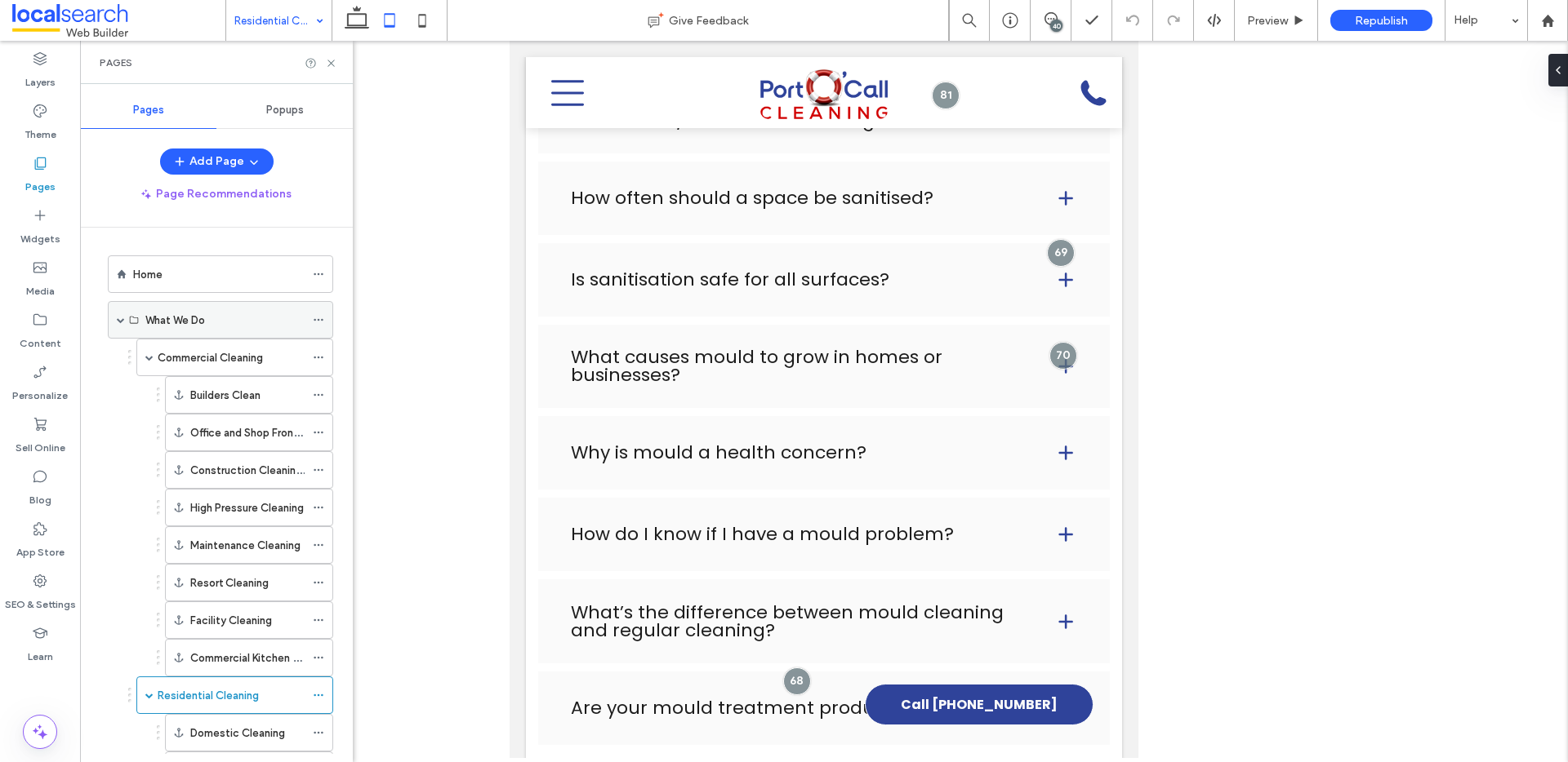
click at [199, 320] on label "What We Do" at bounding box center [175, 320] width 59 height 29
click at [192, 277] on div "Home" at bounding box center [219, 274] width 171 height 18
click at [1057, 17] on span at bounding box center [1050, 19] width 40 height 13
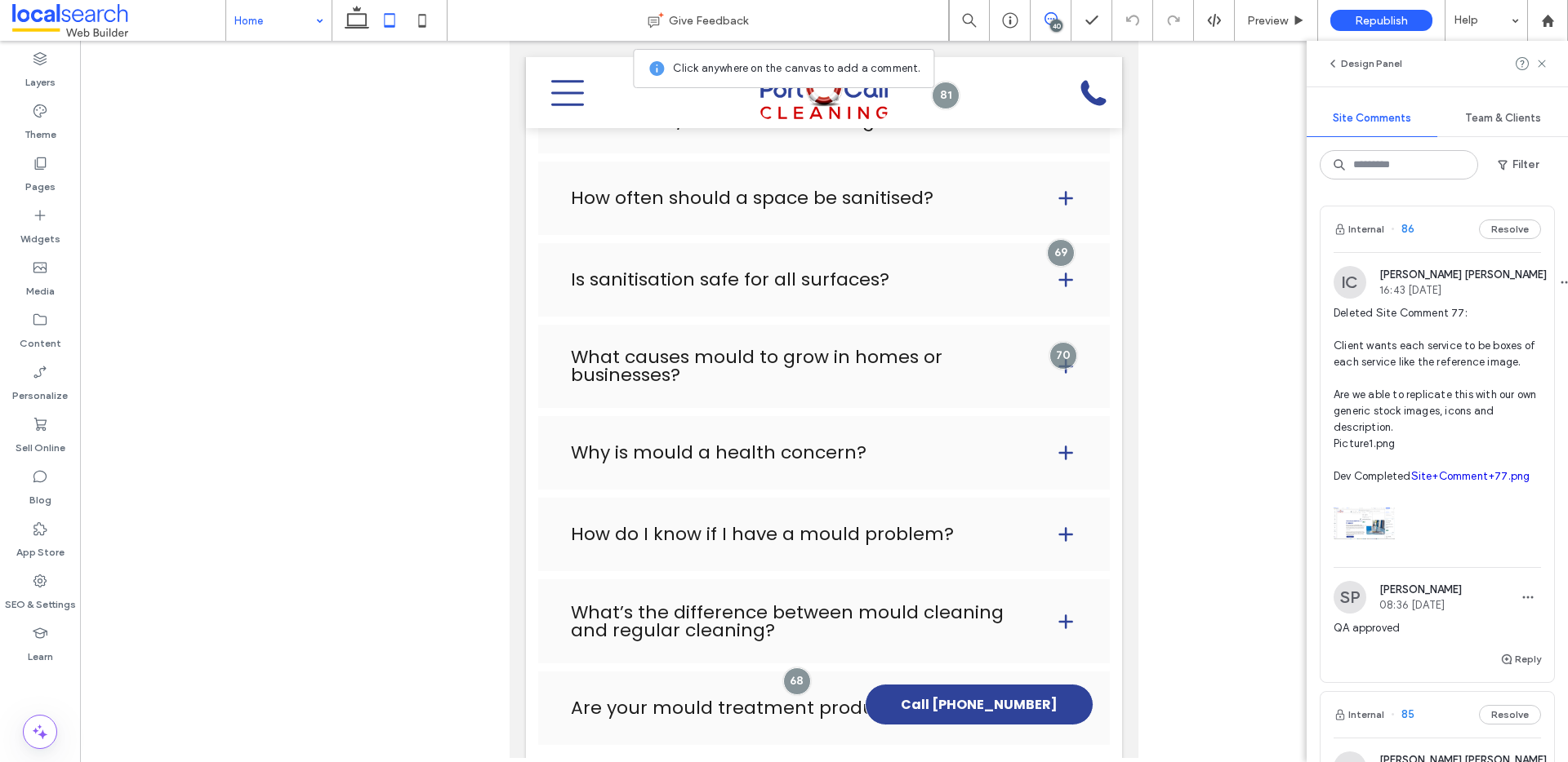
click at [1486, 485] on span "Deleted Site Comment 77: Client wants each service to be boxes of each service …" at bounding box center [1437, 395] width 207 height 180
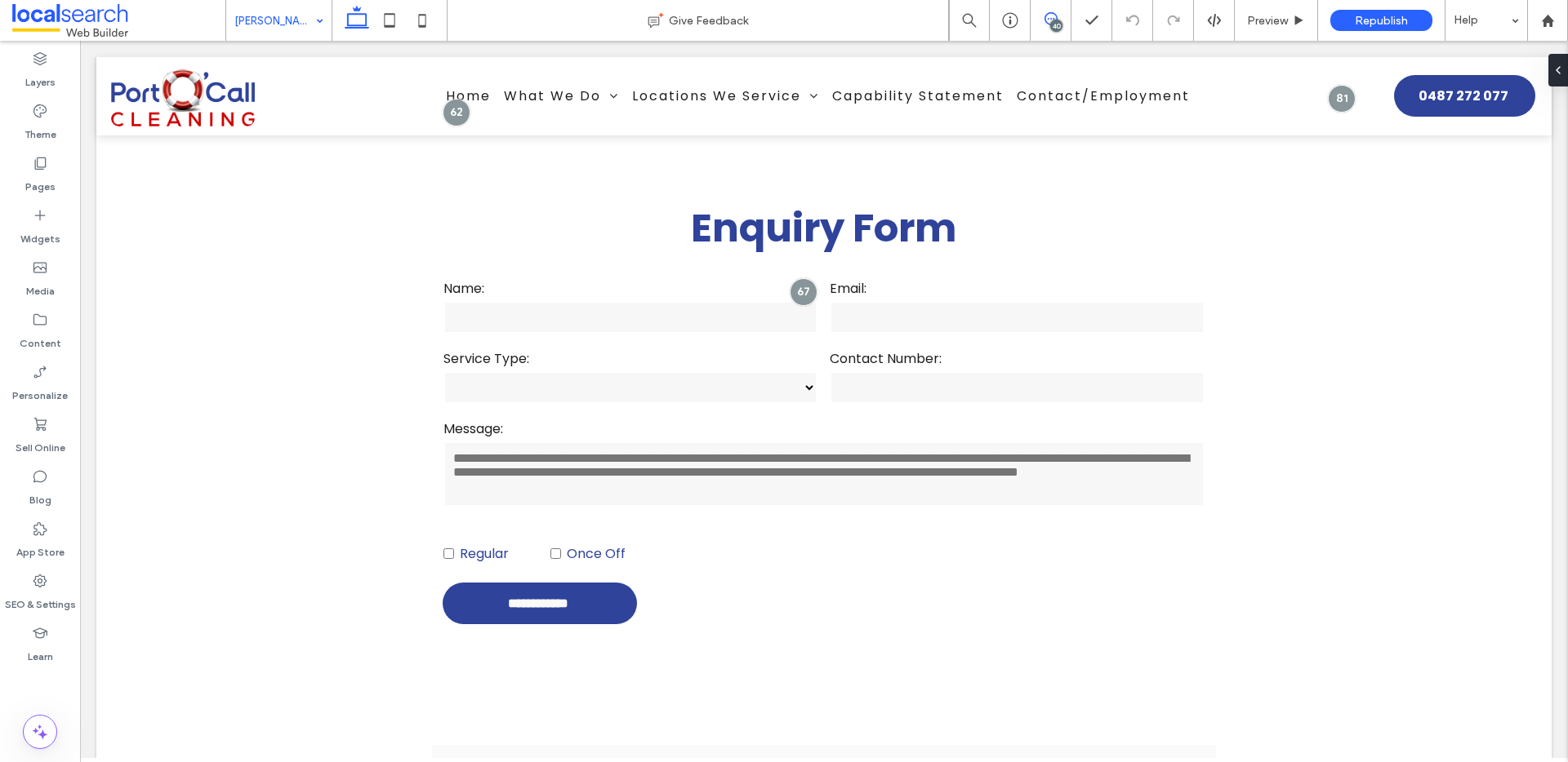
click at [1053, 18] on use at bounding box center [1051, 19] width 13 height 13
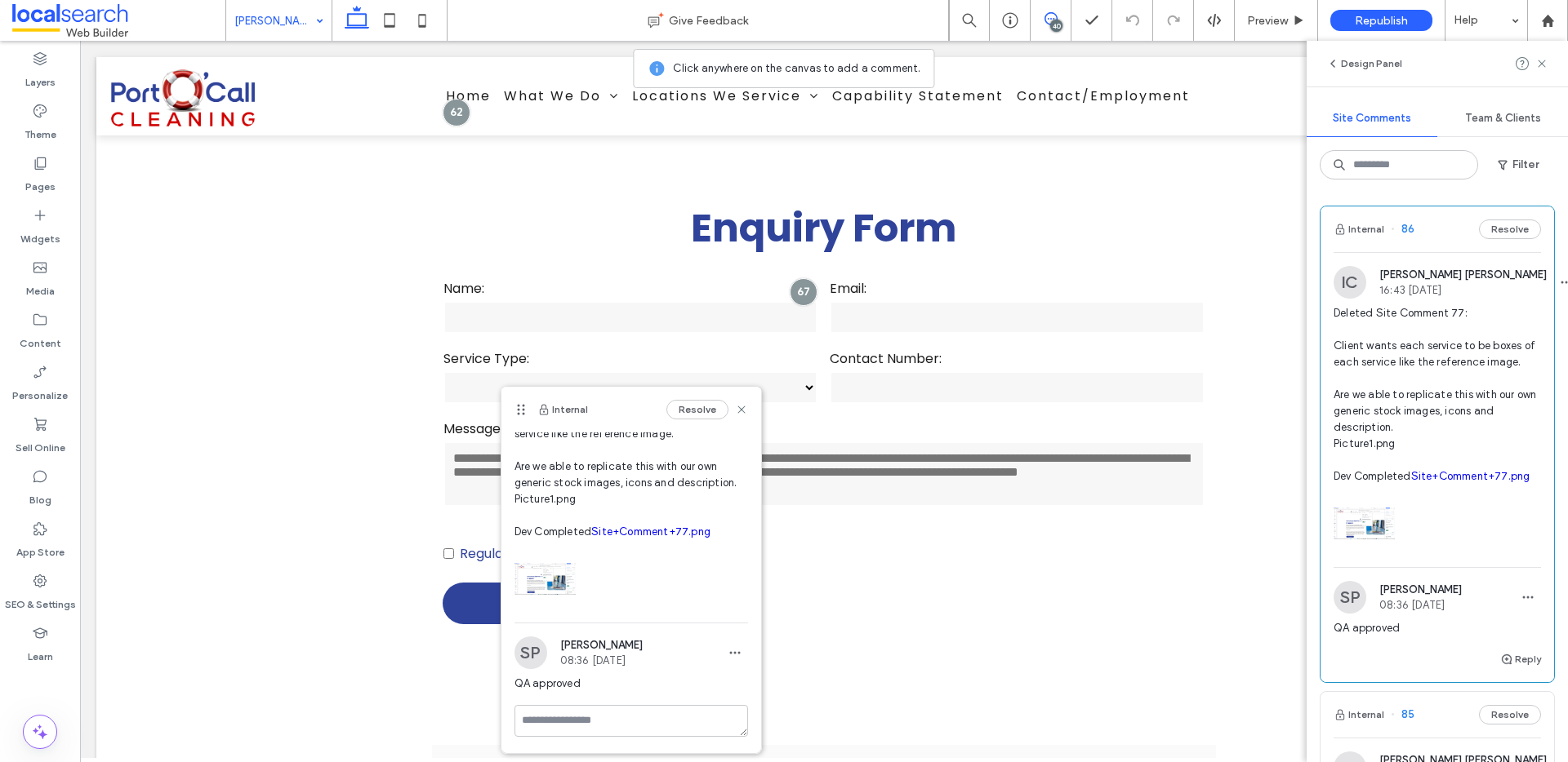
scroll to position [144, 0]
click at [737, 409] on use at bounding box center [741, 409] width 7 height 7
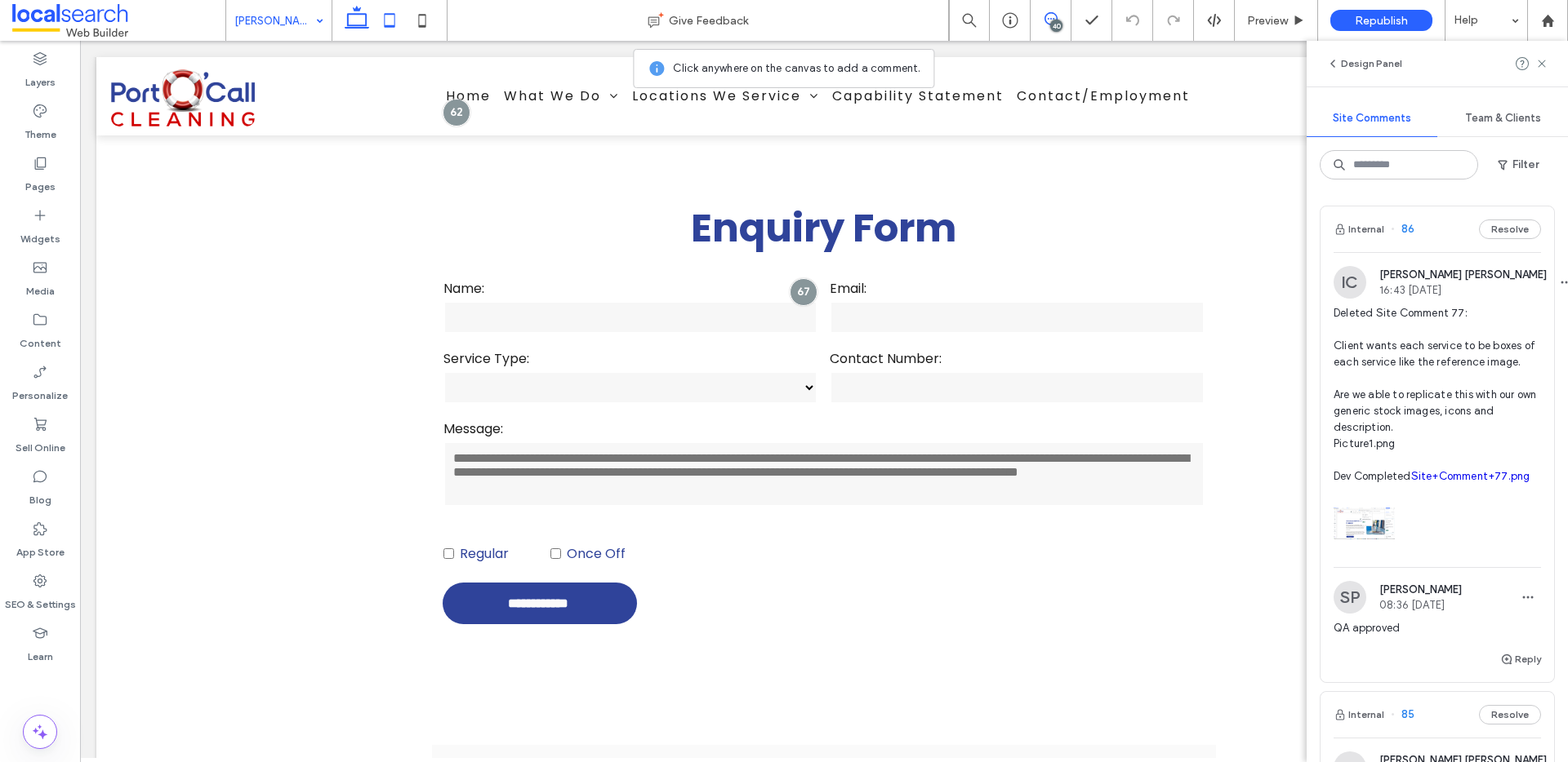
click at [386, 24] on icon at bounding box center [389, 19] width 32 height 32
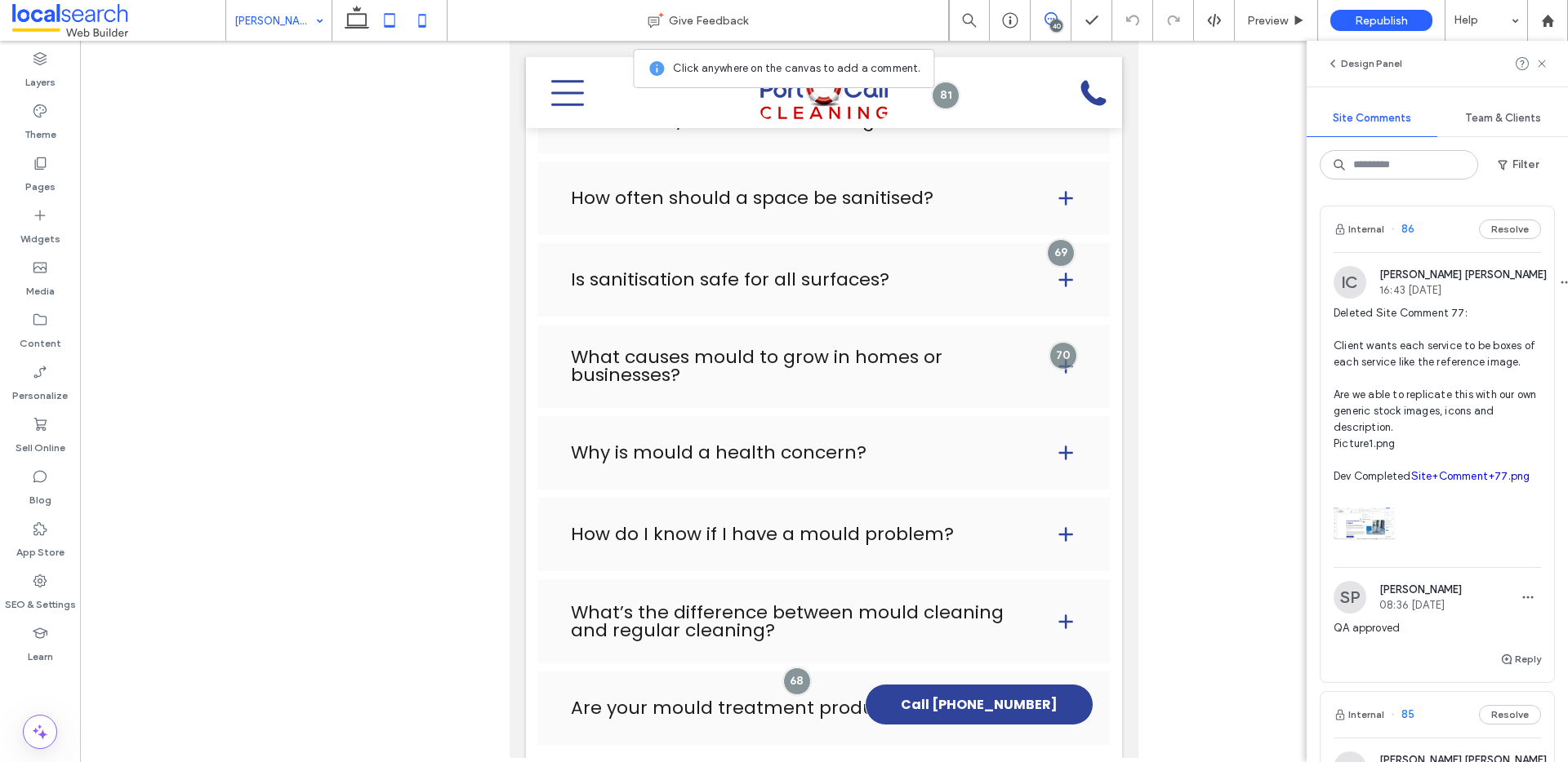
click at [427, 31] on icon at bounding box center [421, 19] width 32 height 32
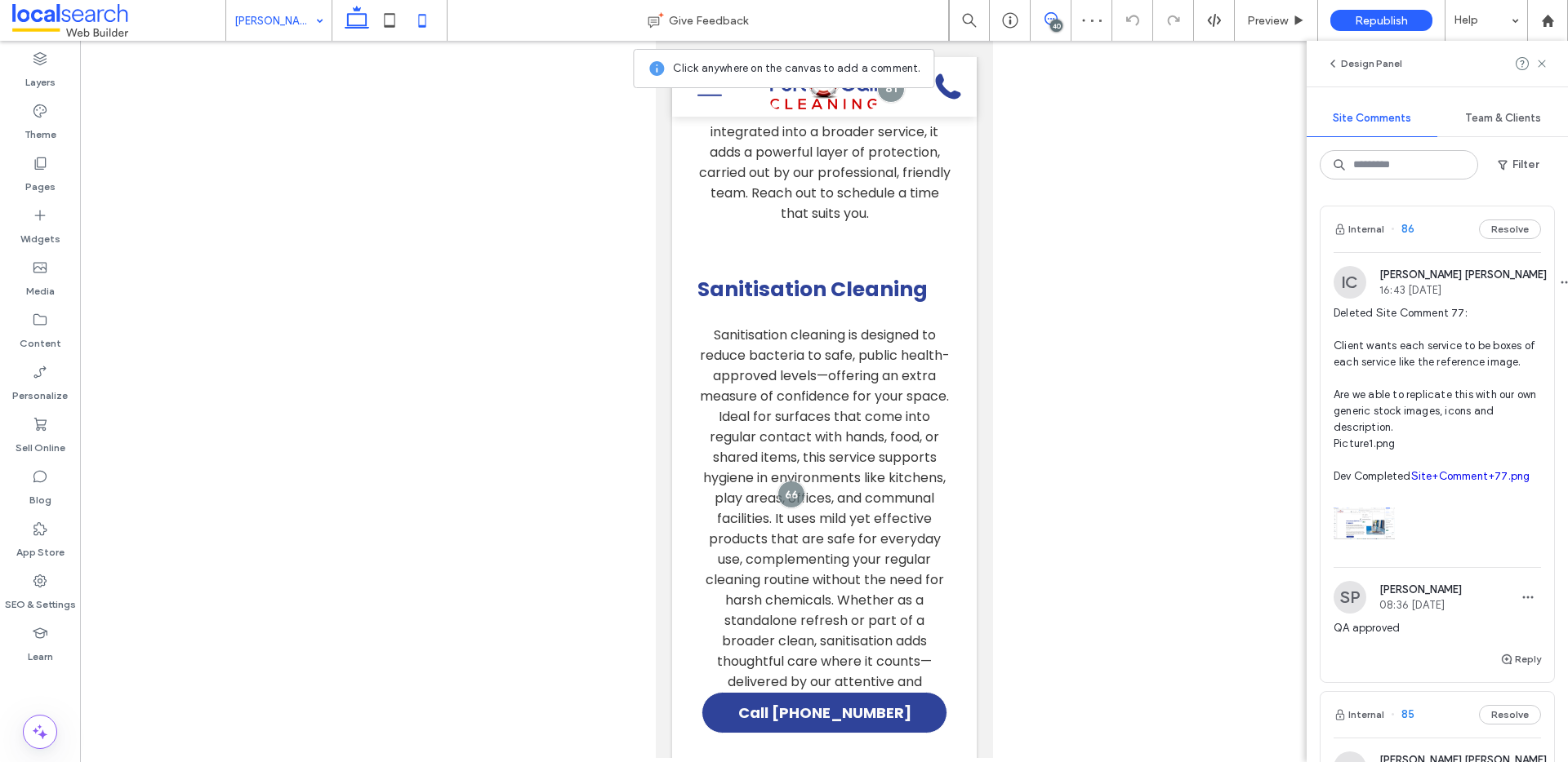
click at [348, 26] on icon at bounding box center [357, 19] width 32 height 32
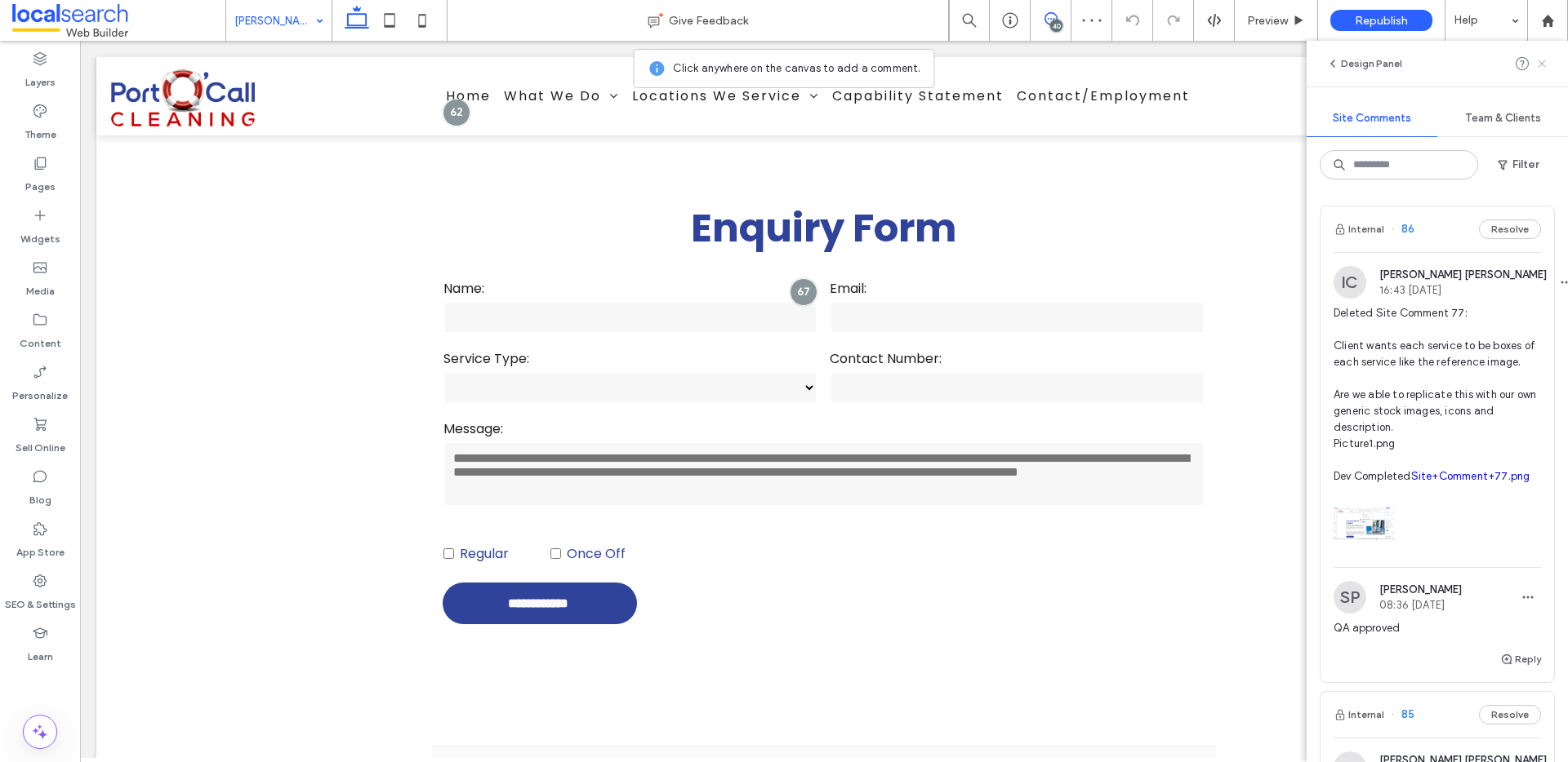
click at [1537, 64] on icon at bounding box center [1541, 64] width 13 height 13
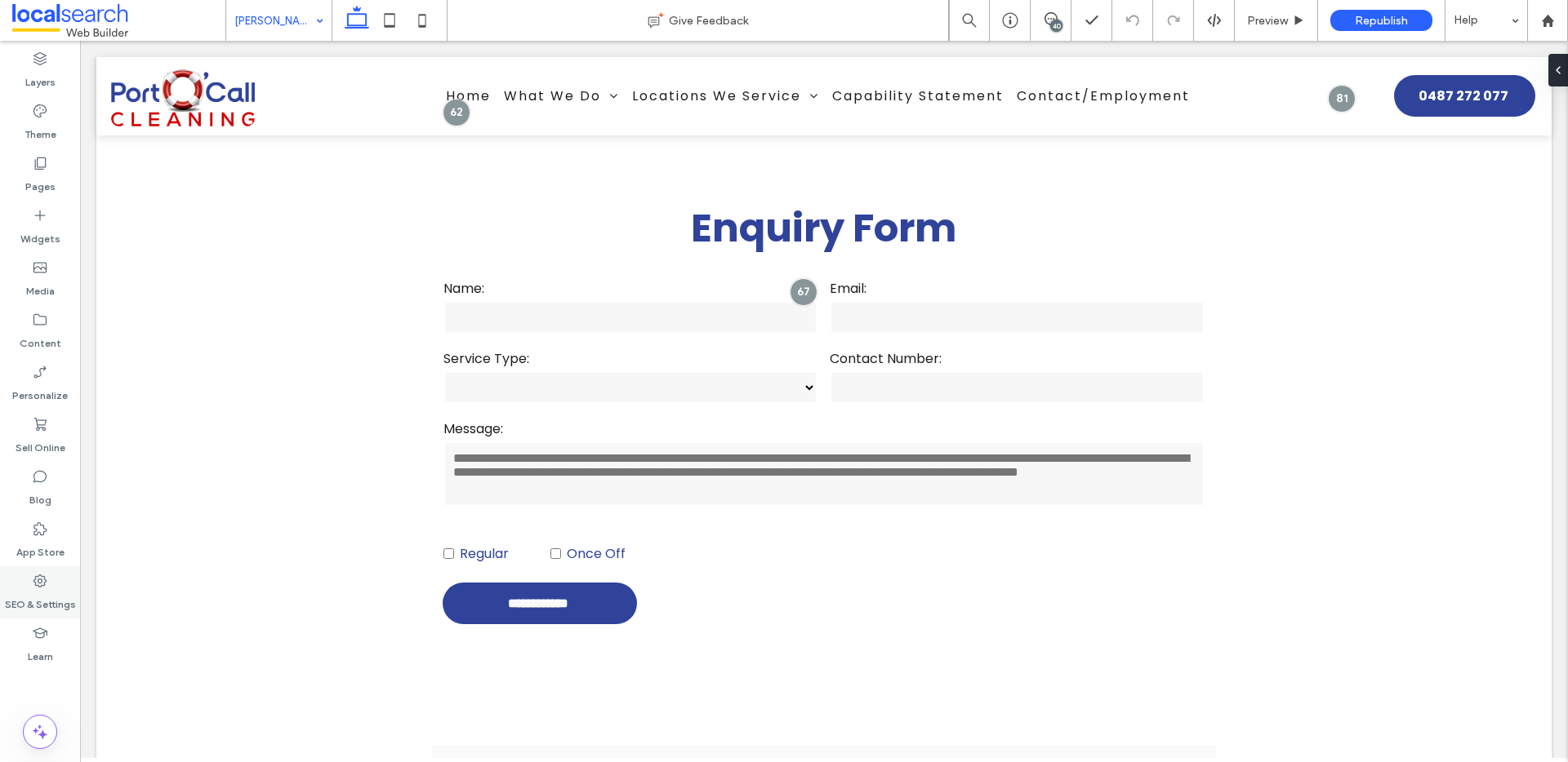
click at [41, 591] on label "SEO & Settings" at bounding box center [40, 601] width 71 height 23
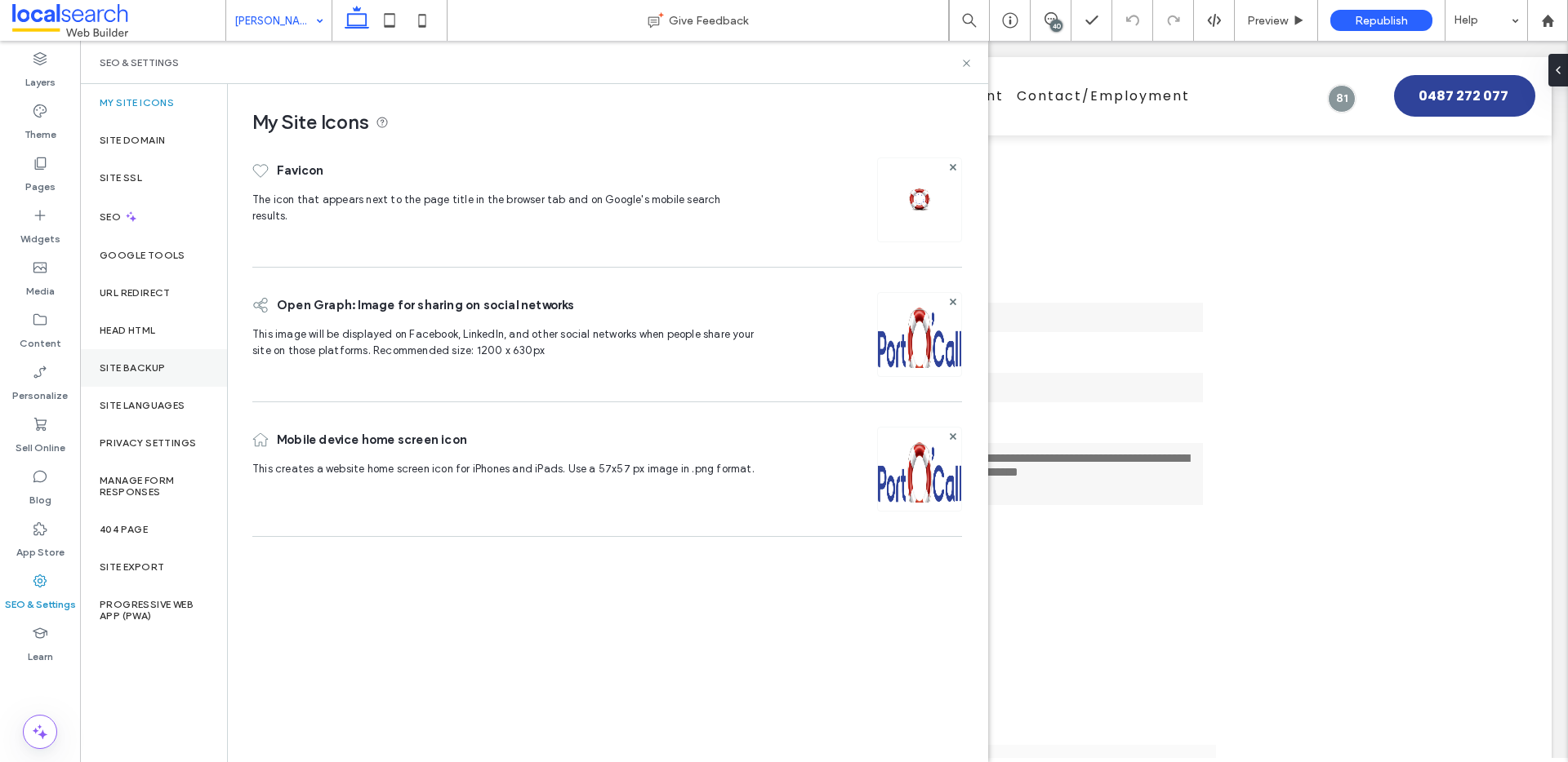
click at [134, 371] on label "Site Backup" at bounding box center [132, 368] width 66 height 11
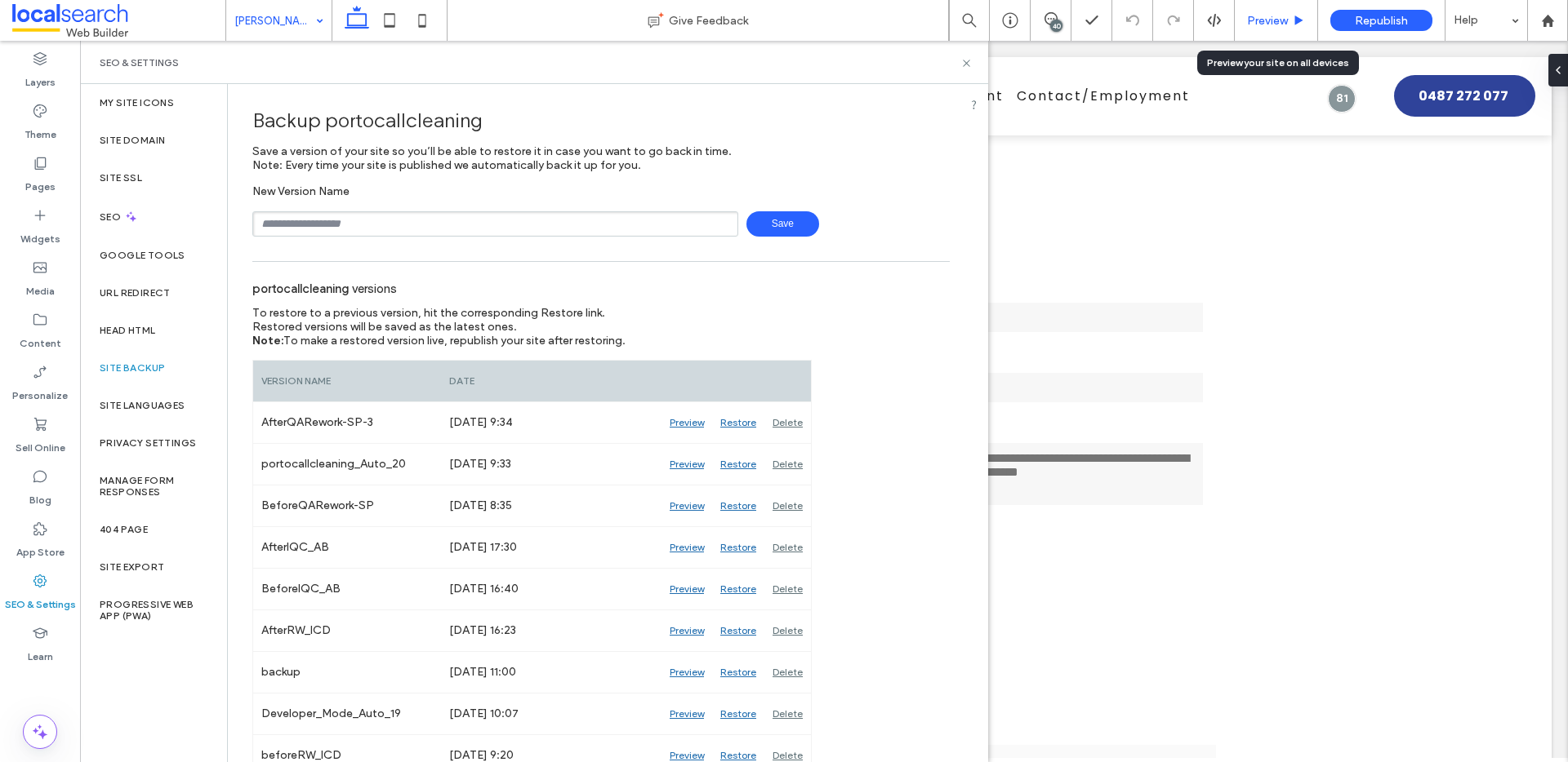
click at [1278, 19] on span "Preview" at bounding box center [1267, 20] width 41 height 14
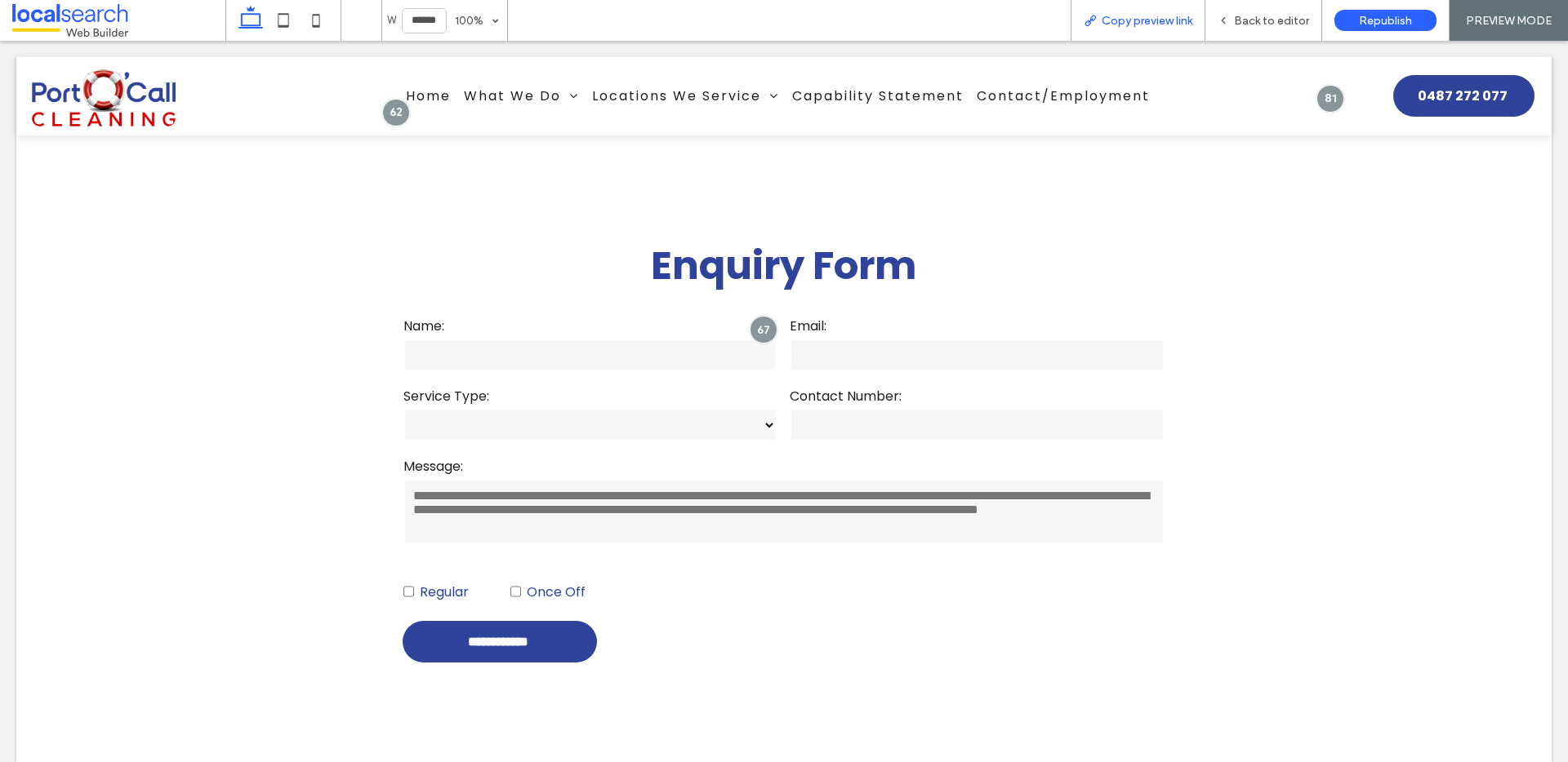
click at [1148, 22] on span "Copy preview link" at bounding box center [1147, 20] width 91 height 14
click at [1280, 19] on span "Back to editor" at bounding box center [1271, 20] width 75 height 14
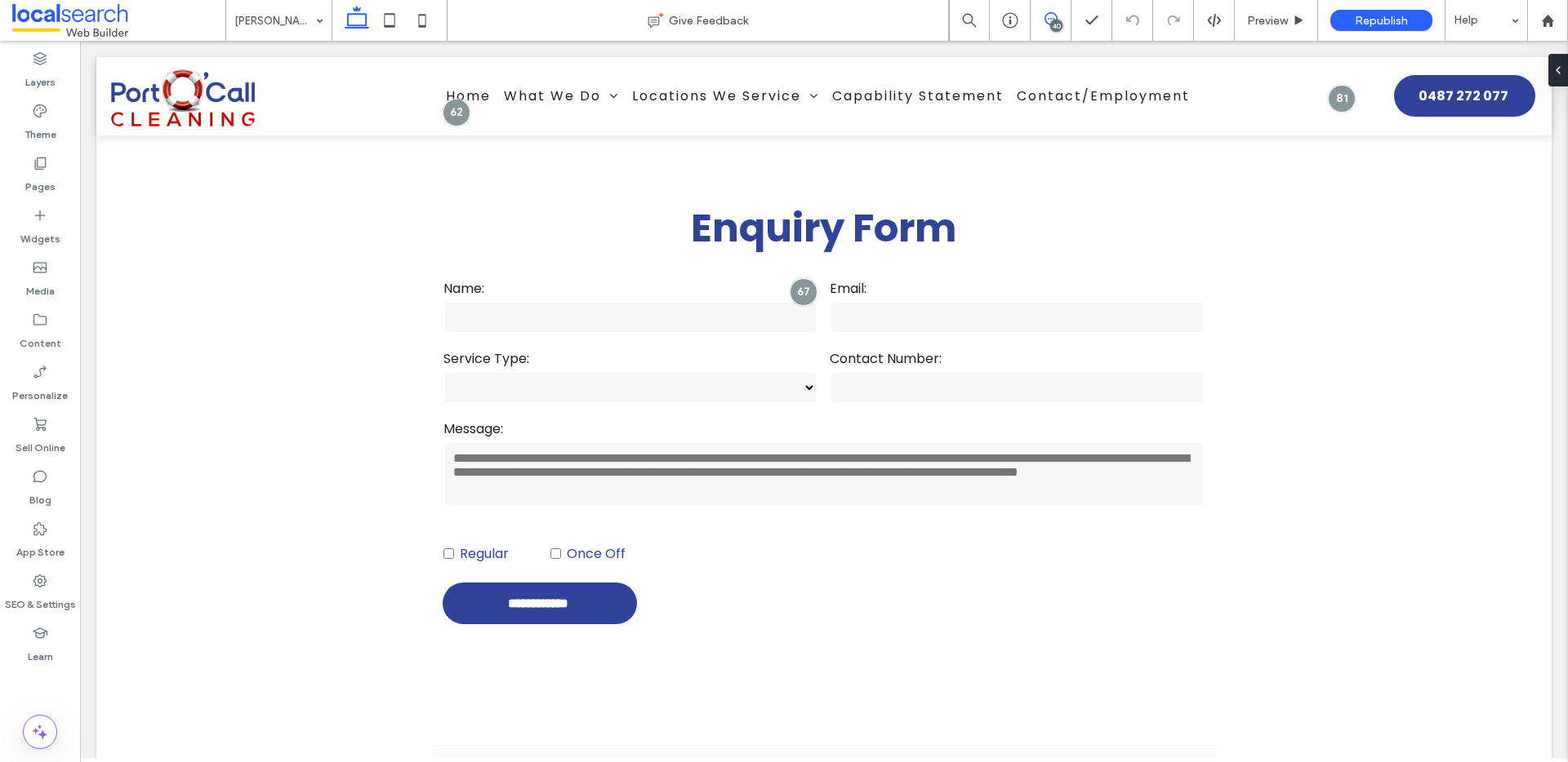
click at [1047, 18] on use at bounding box center [1051, 19] width 13 height 13
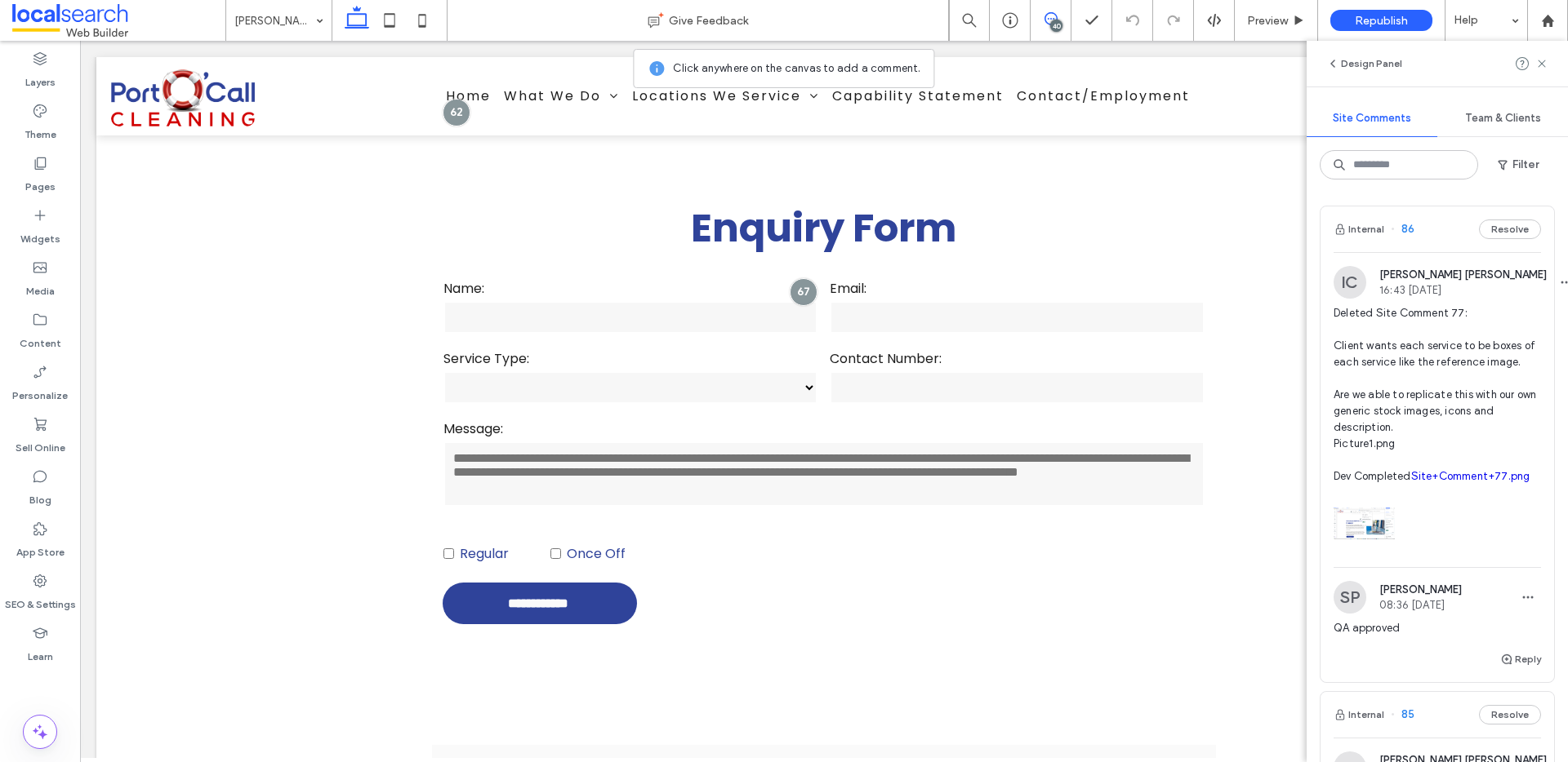
click at [62, 19] on span at bounding box center [119, 19] width 213 height 32
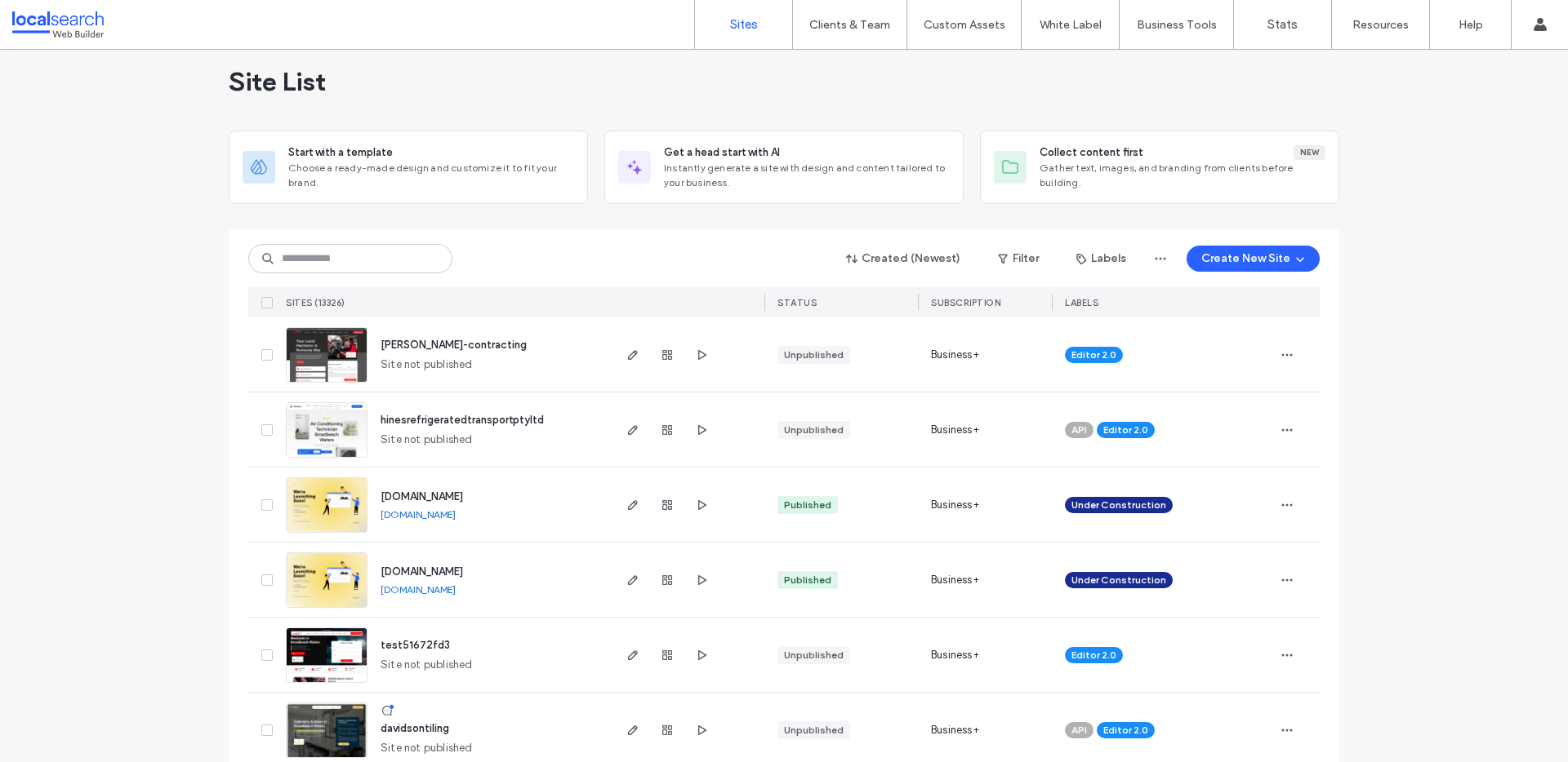
scroll to position [19, 0]
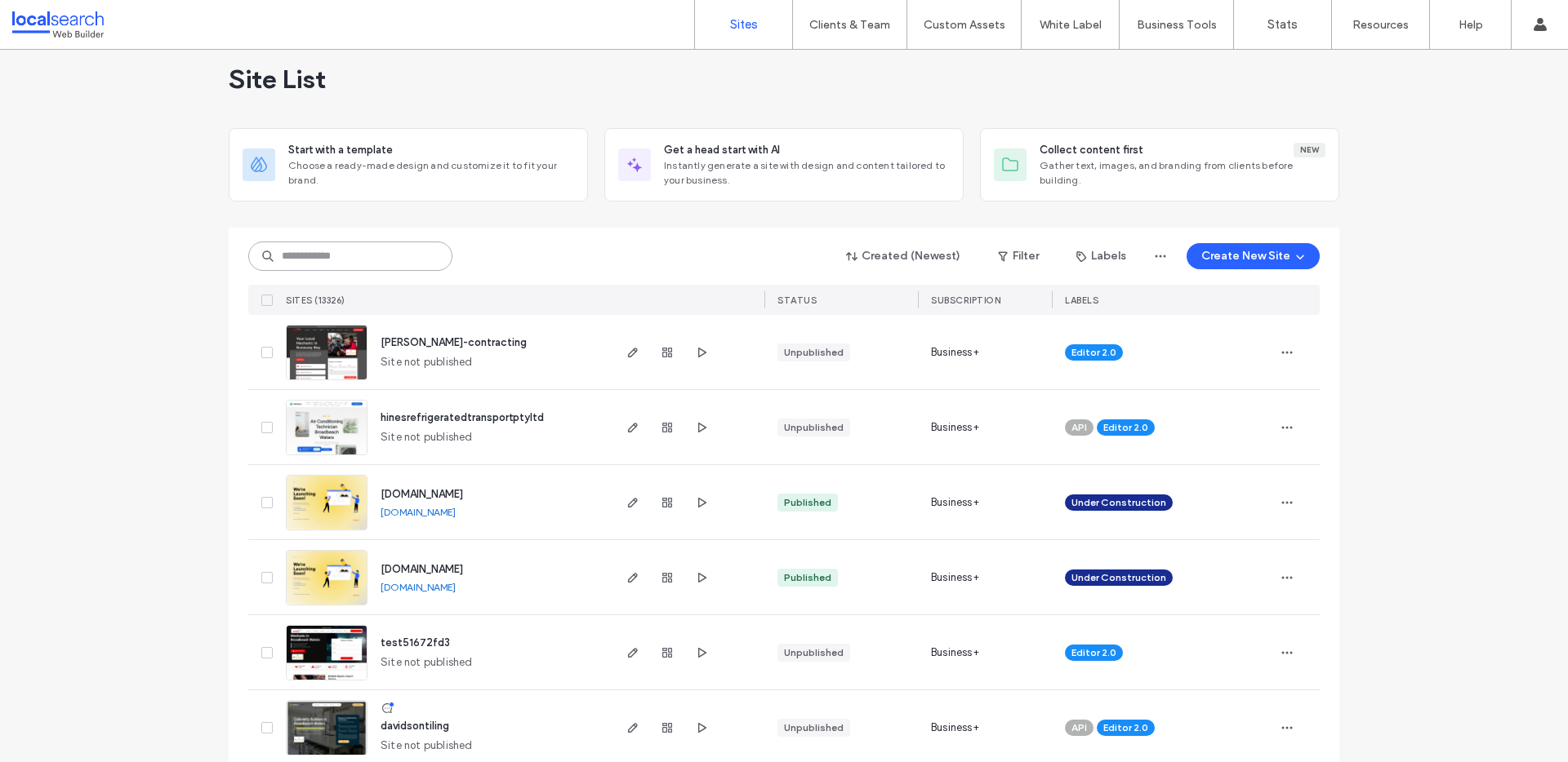
click at [314, 259] on input at bounding box center [350, 256] width 204 height 30
paste input "********"
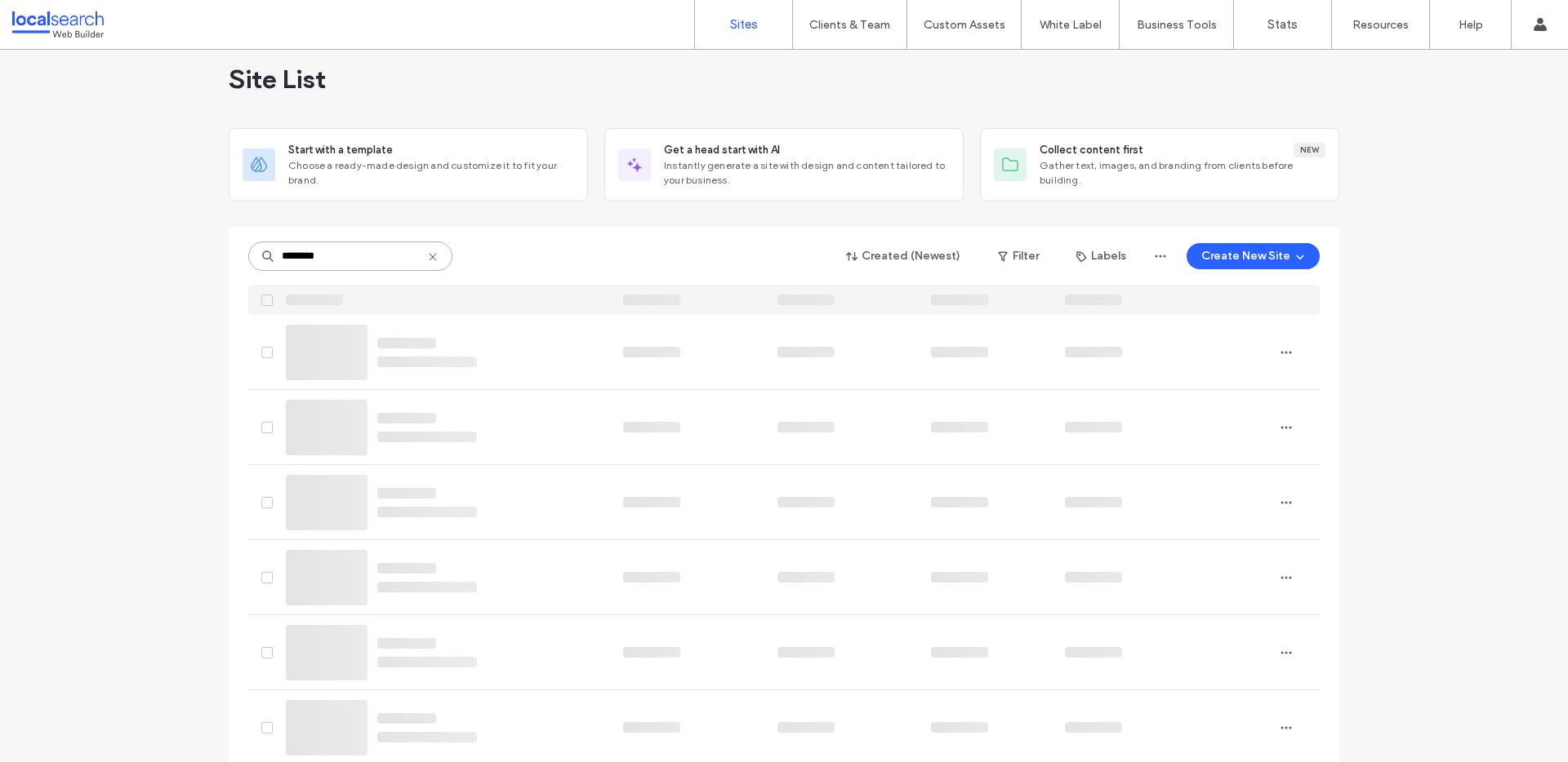
scroll to position [0, 0]
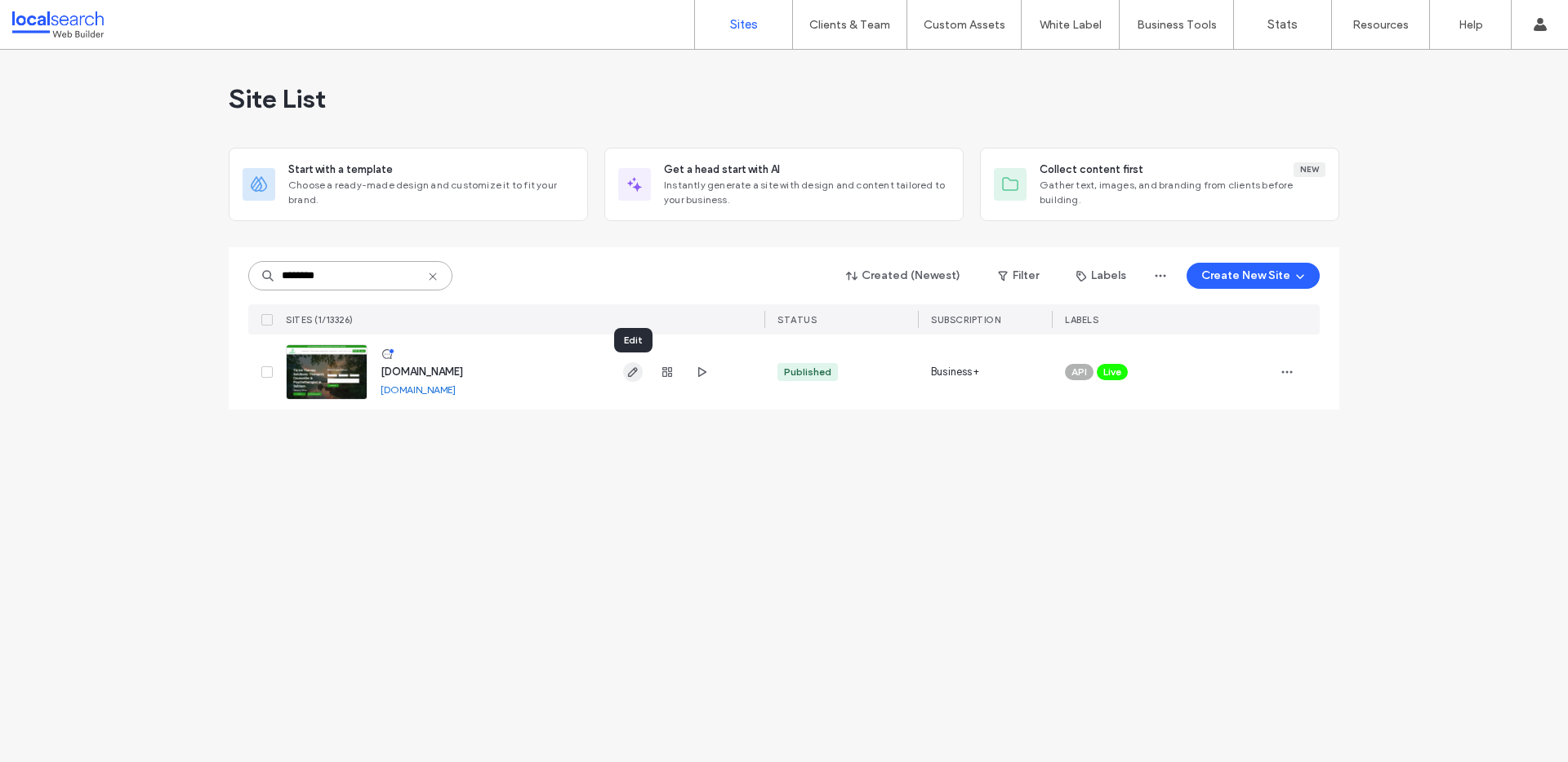
type input "********"
click at [629, 370] on icon "button" at bounding box center [633, 372] width 13 height 13
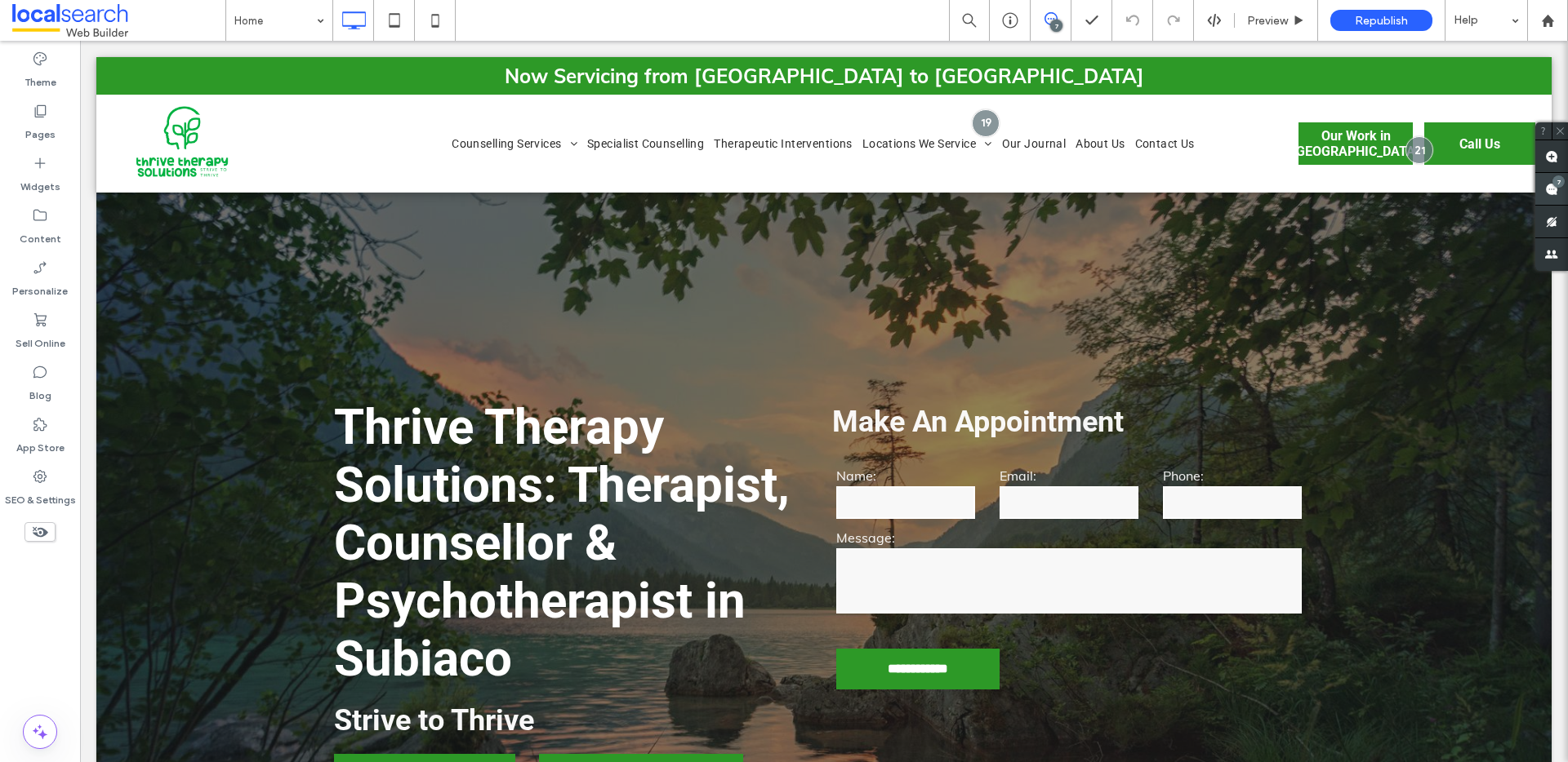
click at [1555, 185] on div "7" at bounding box center [1558, 181] width 12 height 12
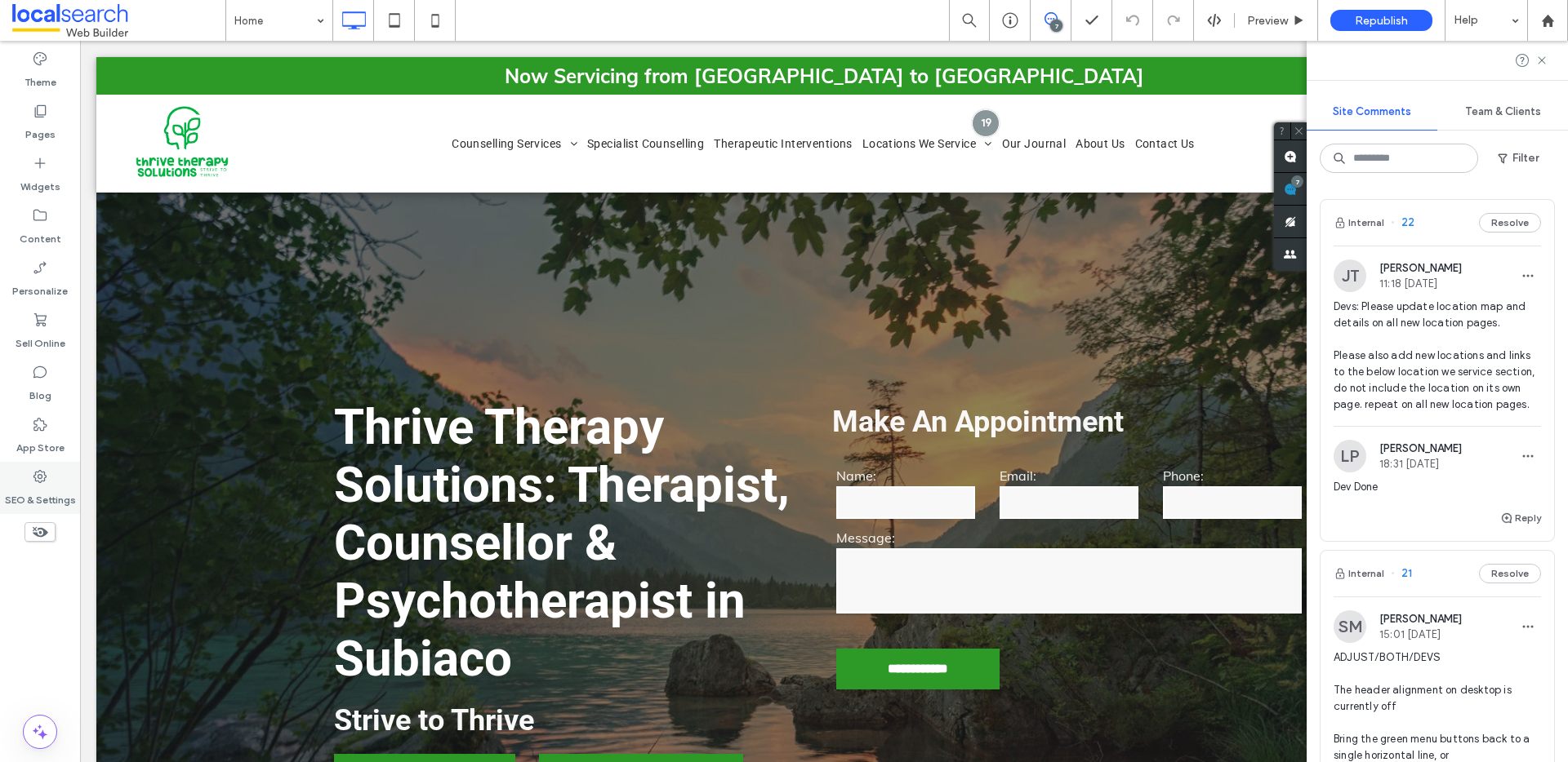
click at [34, 481] on icon at bounding box center [40, 477] width 17 height 17
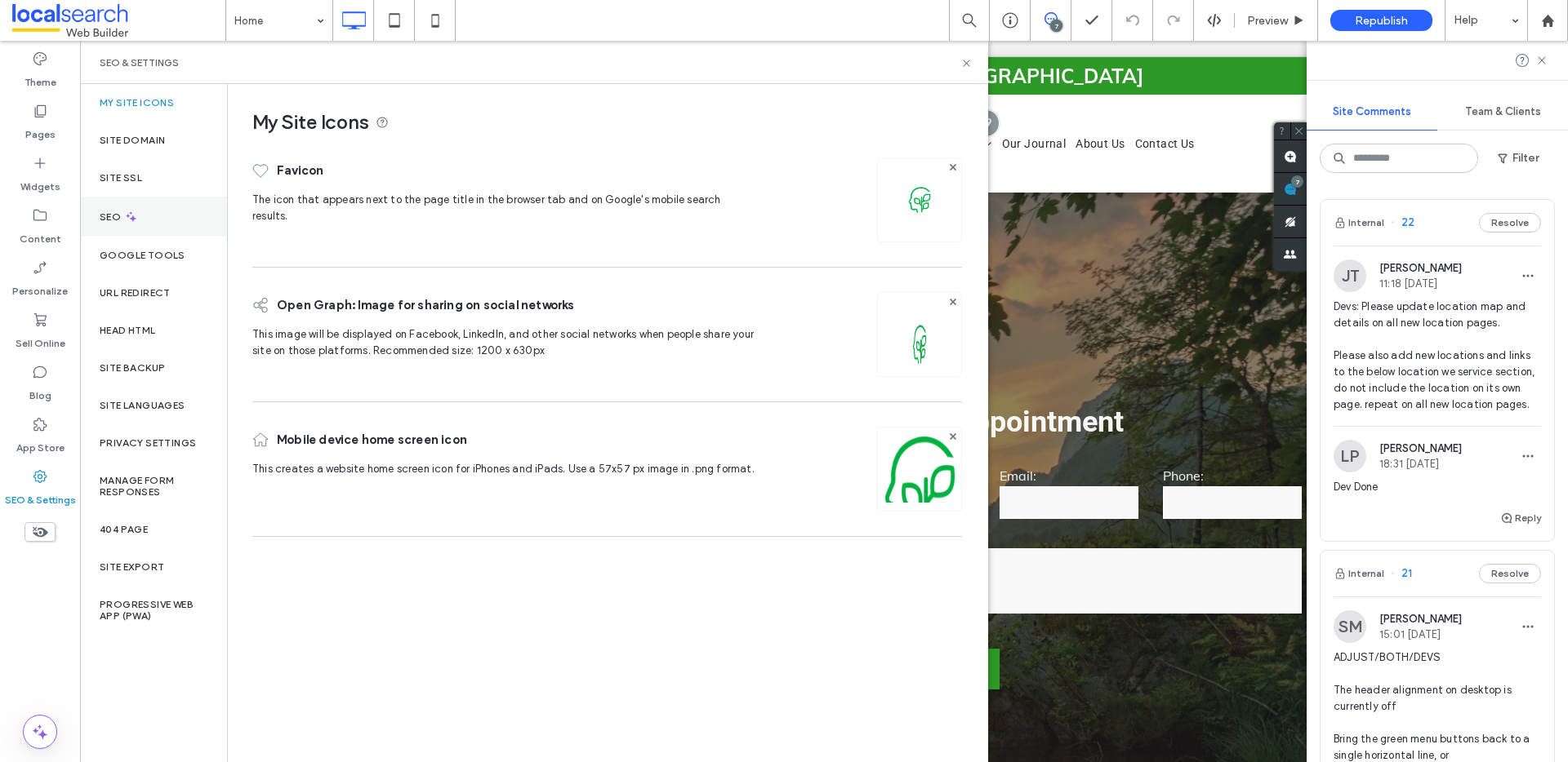
click at [164, 223] on div "SEO" at bounding box center [153, 216] width 147 height 40
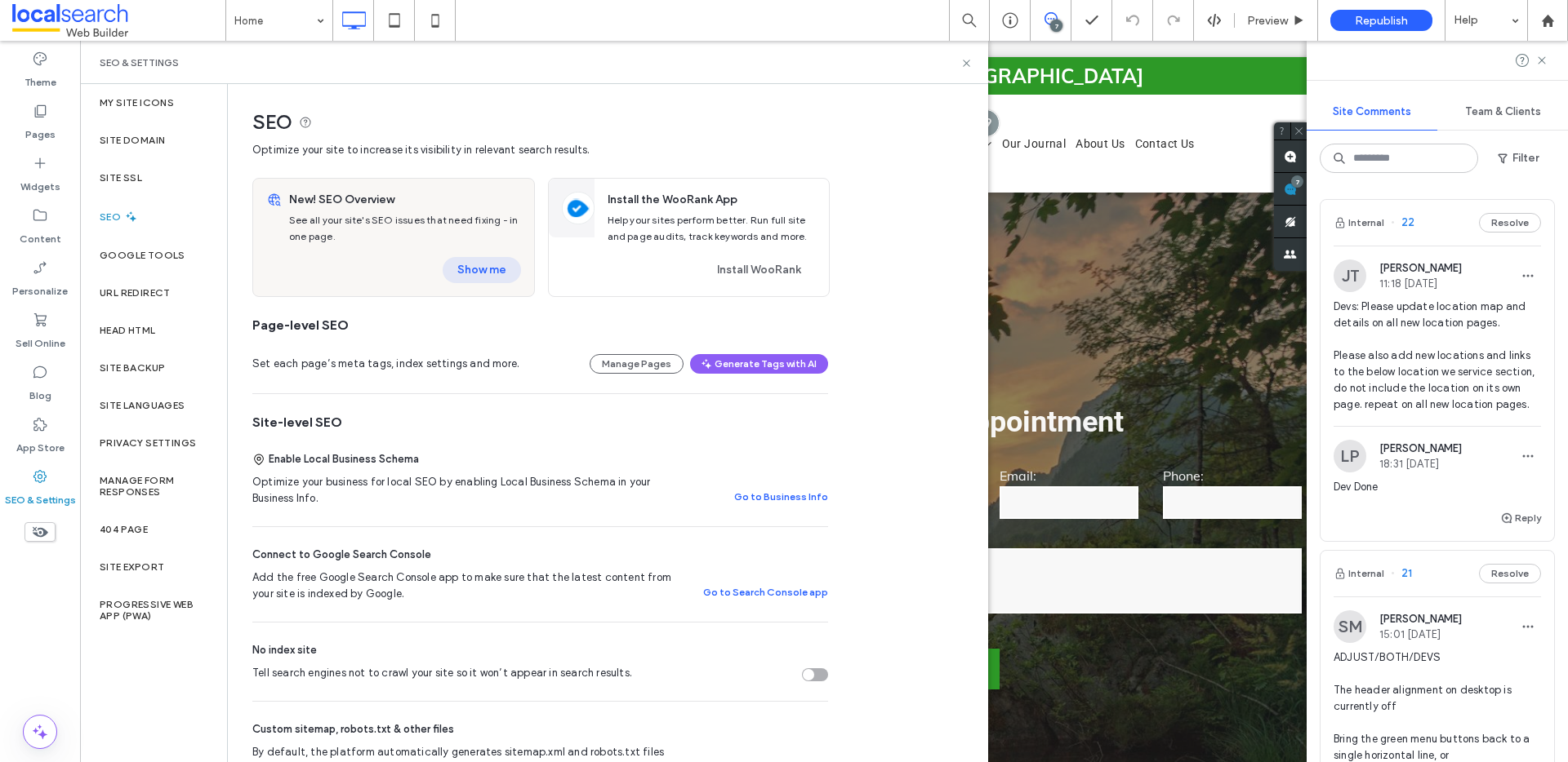
click at [500, 265] on button "Show me" at bounding box center [482, 270] width 79 height 26
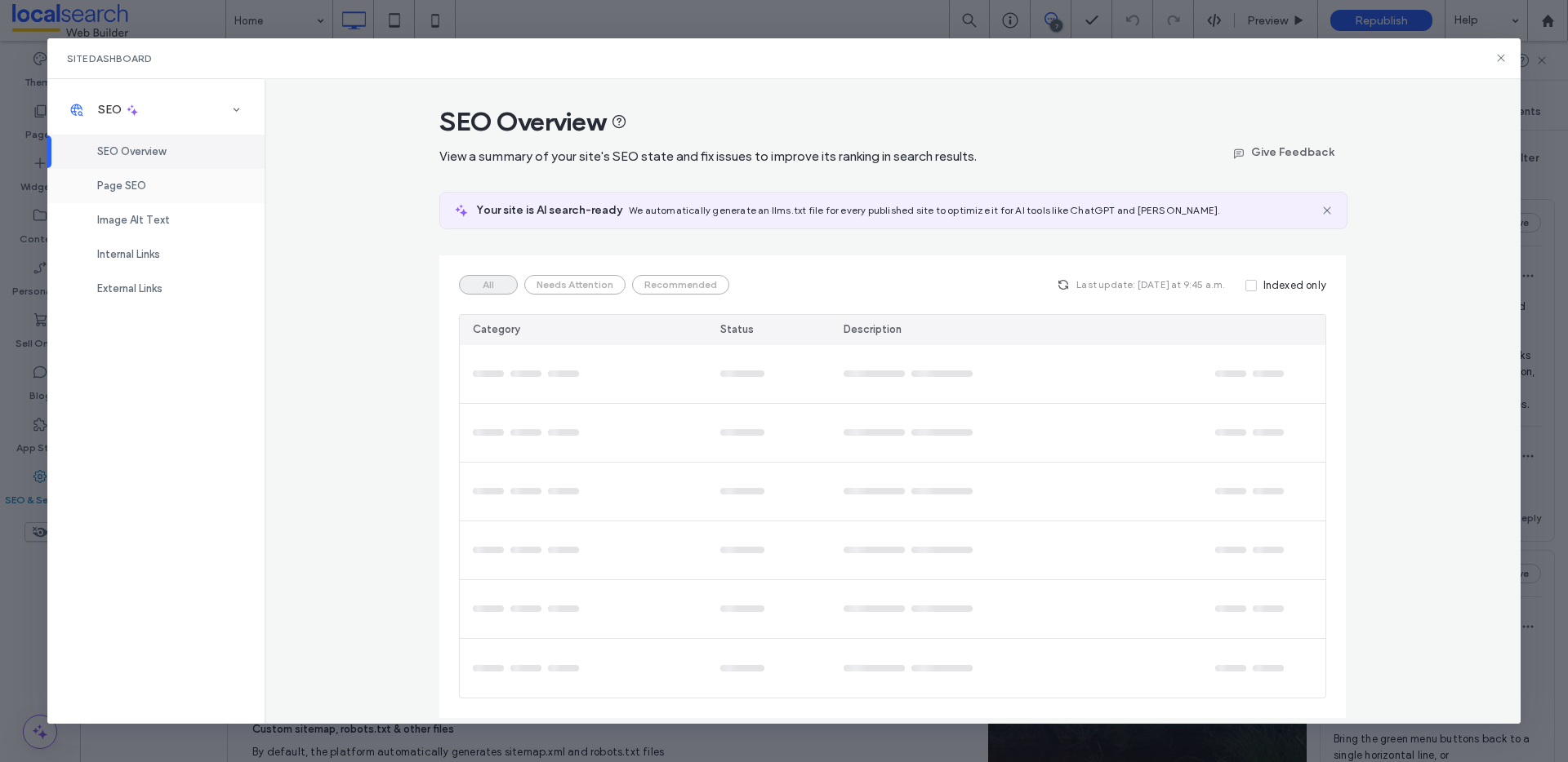
click at [126, 194] on div "Page SEO" at bounding box center [156, 185] width 218 height 34
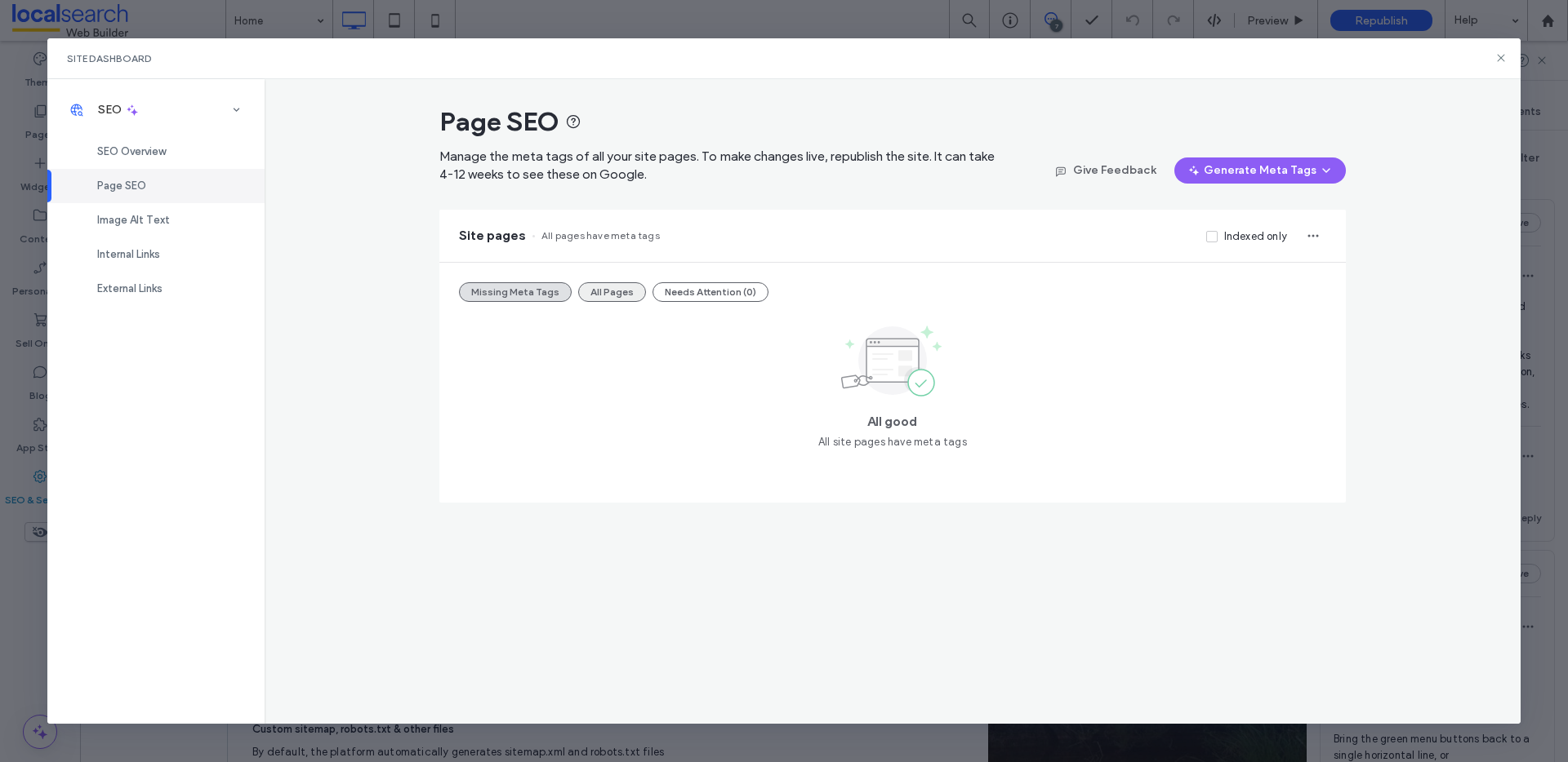
click at [615, 293] on button "All Pages" at bounding box center [611, 292] width 68 height 19
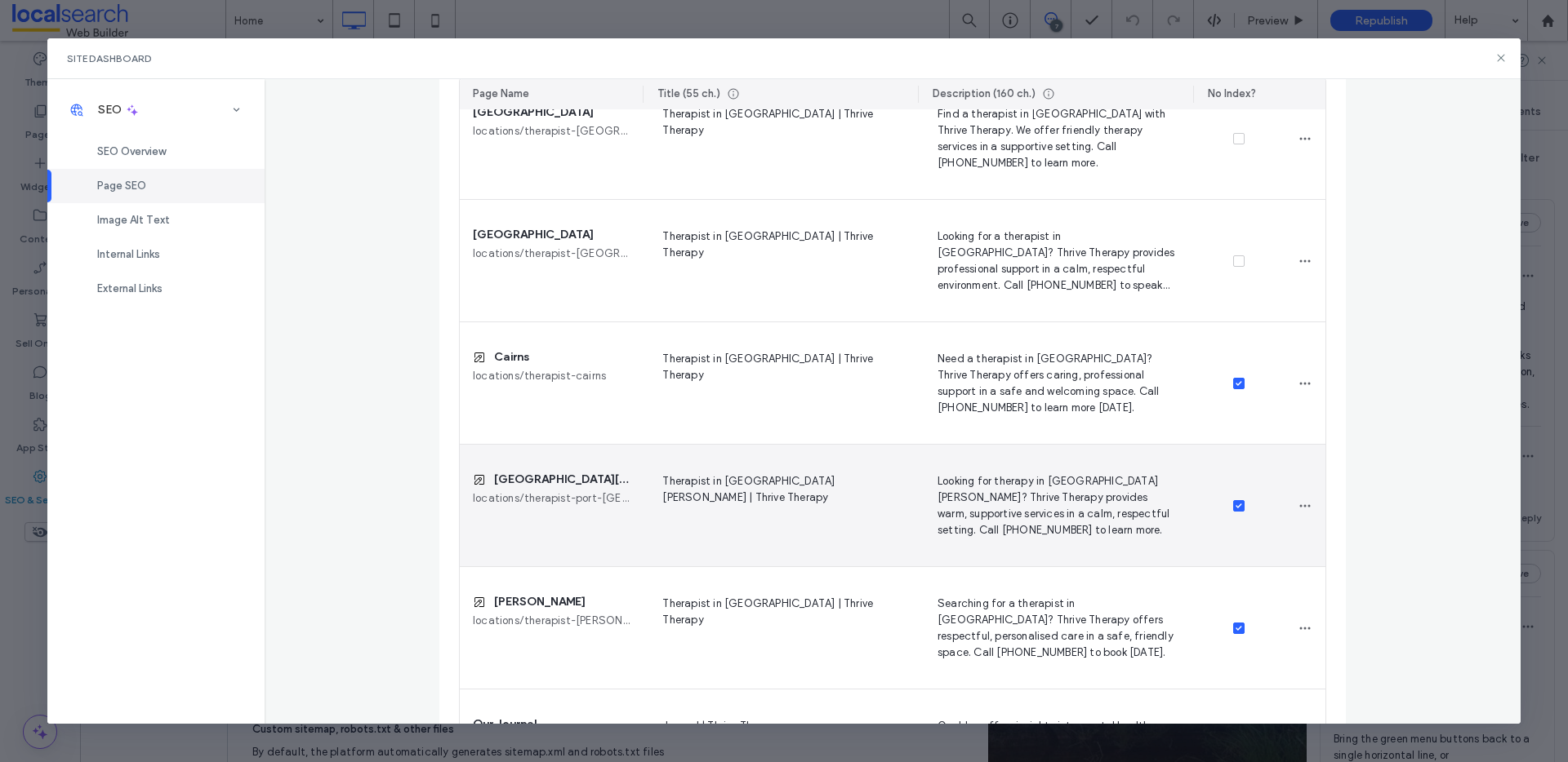
scroll to position [1623, 0]
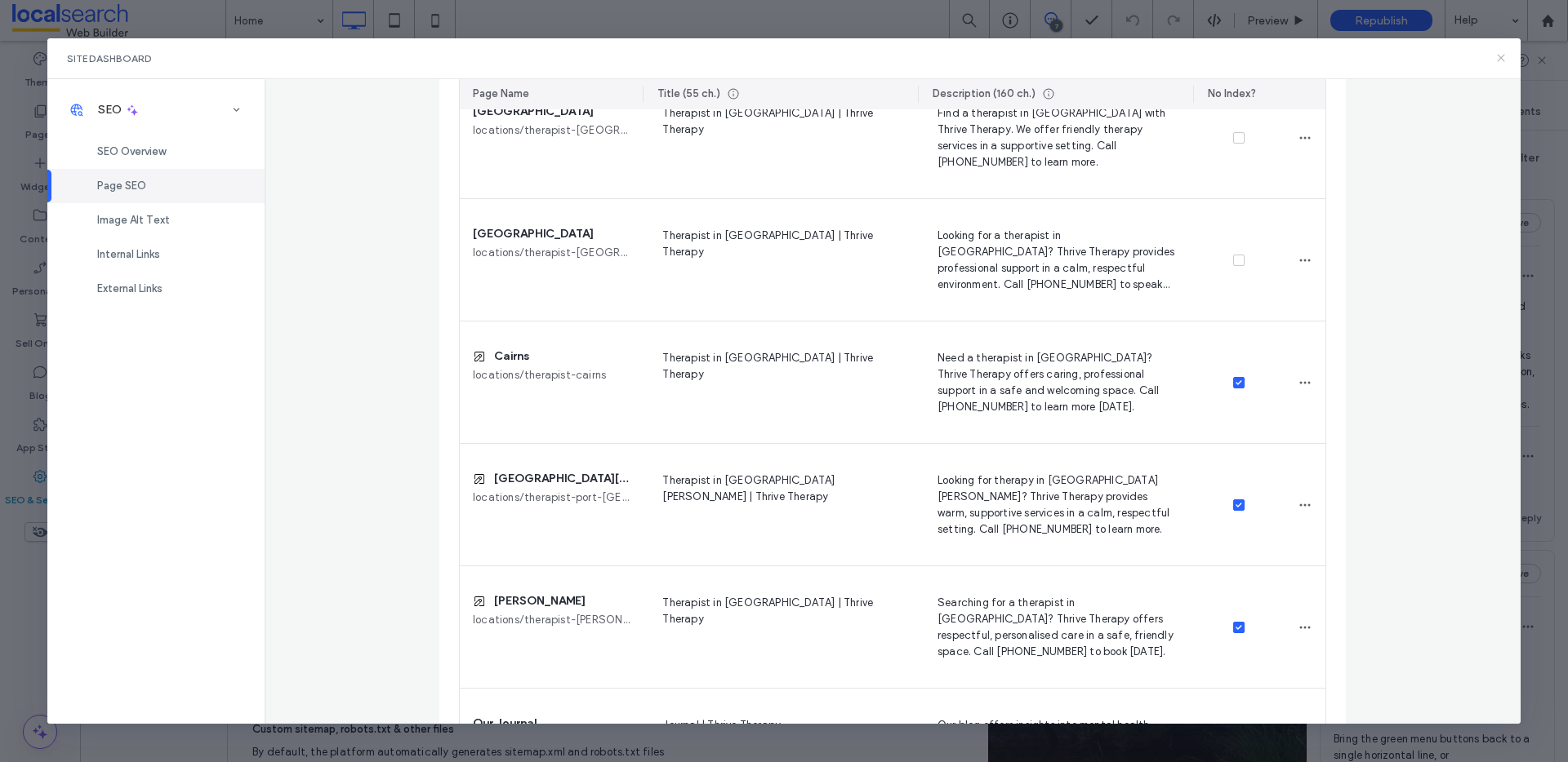
click at [1496, 53] on icon at bounding box center [1500, 58] width 13 height 13
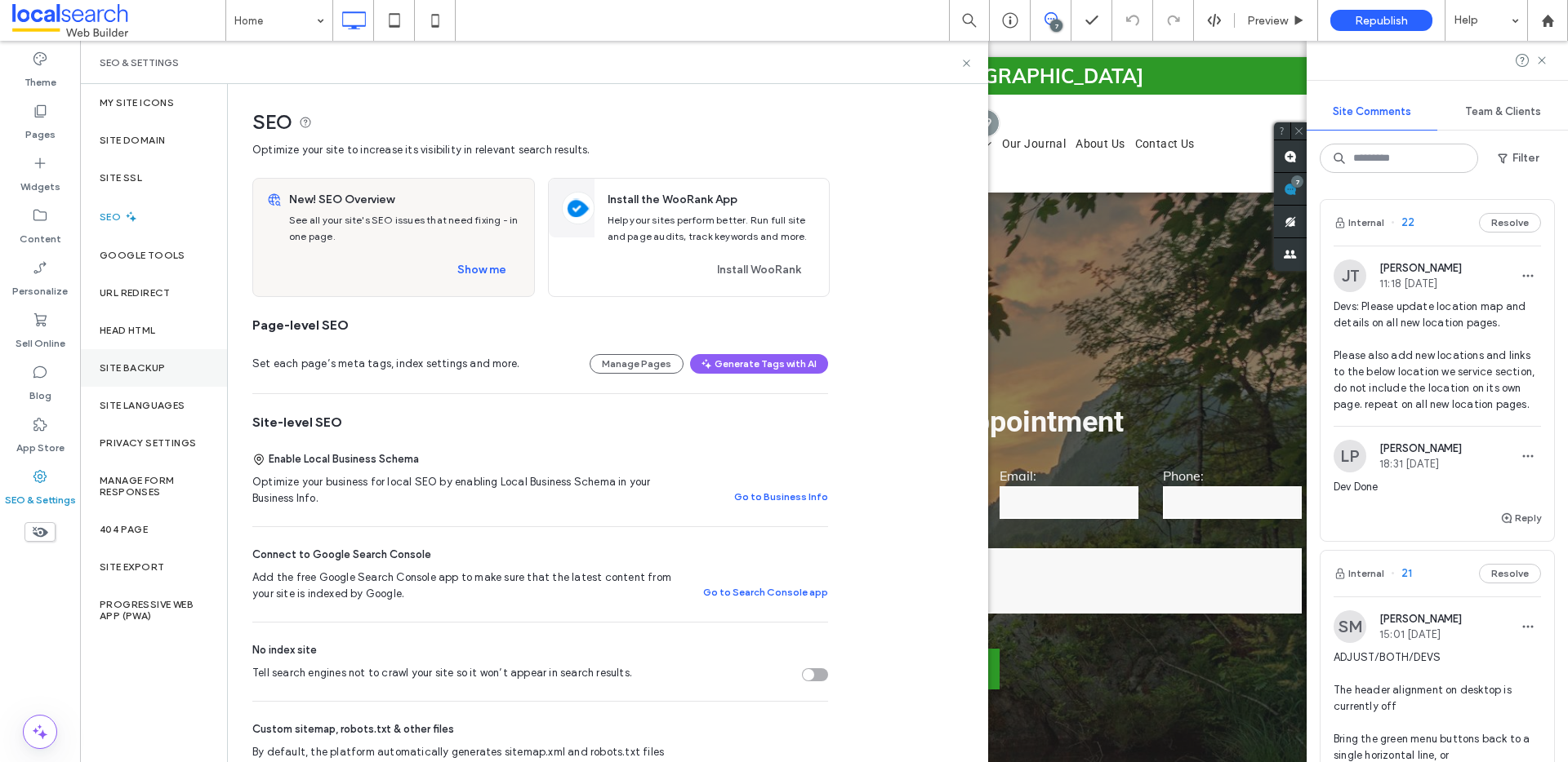
click at [153, 351] on div "Site Backup" at bounding box center [153, 368] width 147 height 38
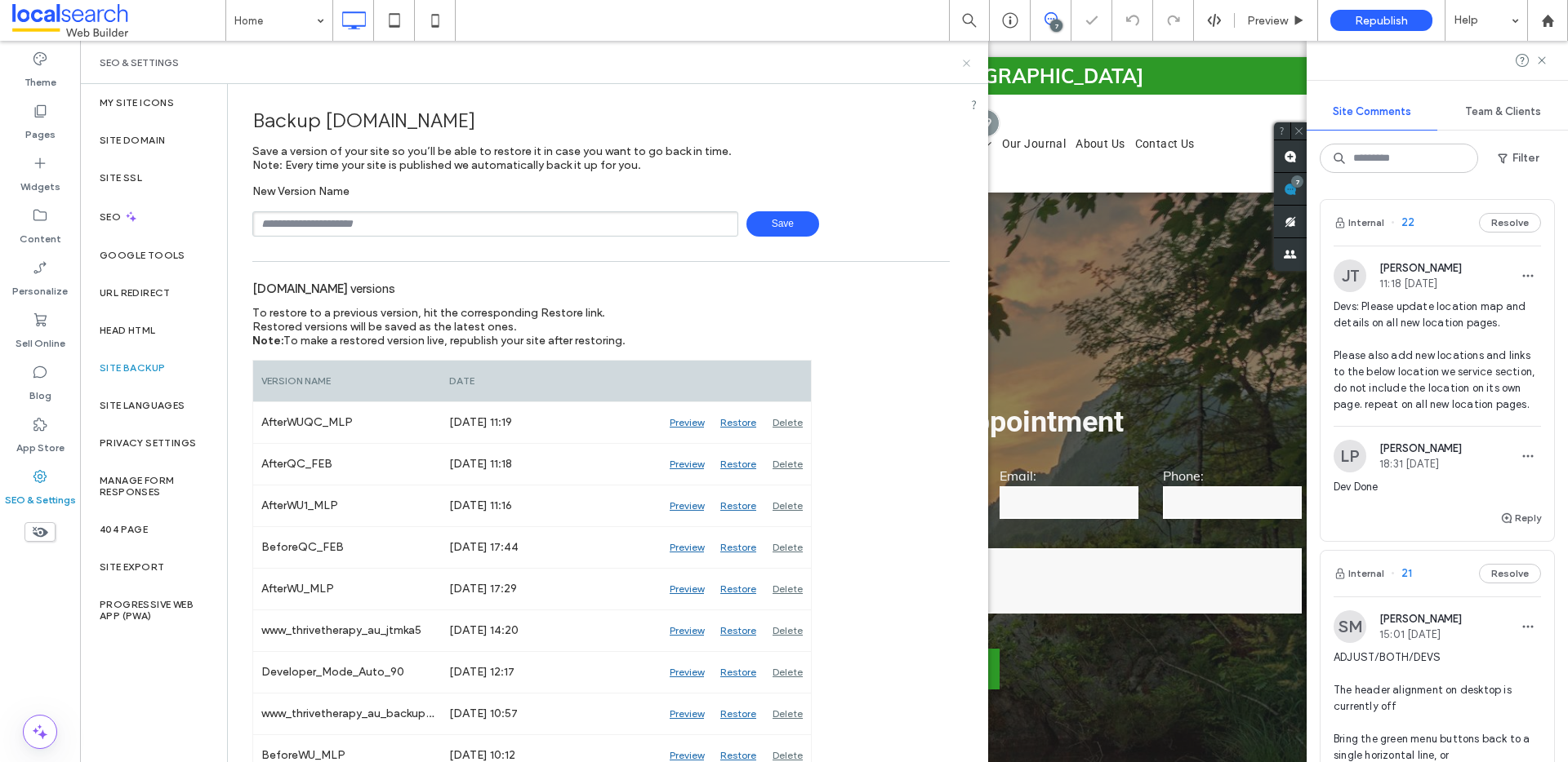
click at [969, 57] on icon at bounding box center [966, 63] width 12 height 12
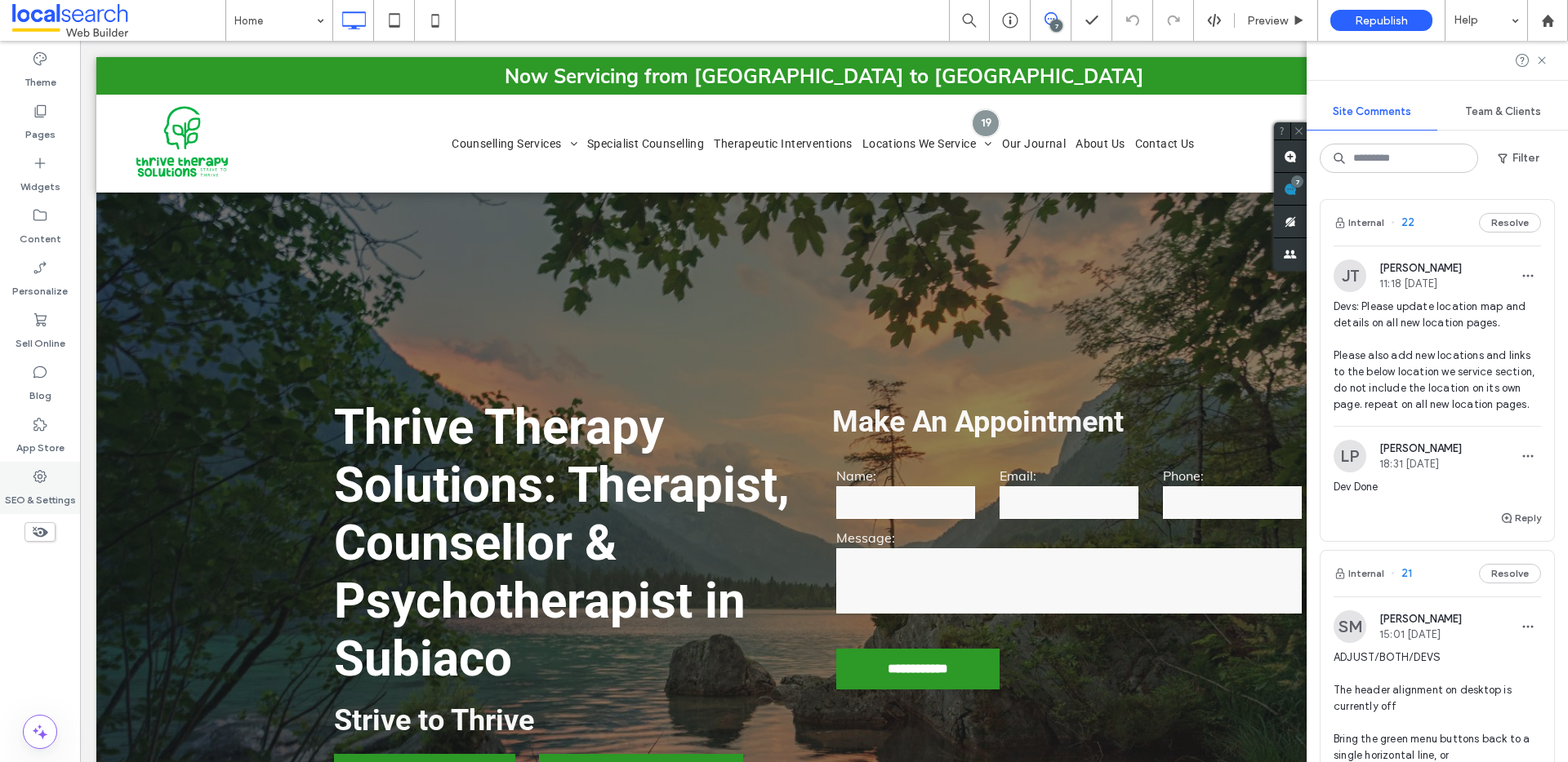
click at [38, 485] on label "SEO & Settings" at bounding box center [40, 496] width 71 height 23
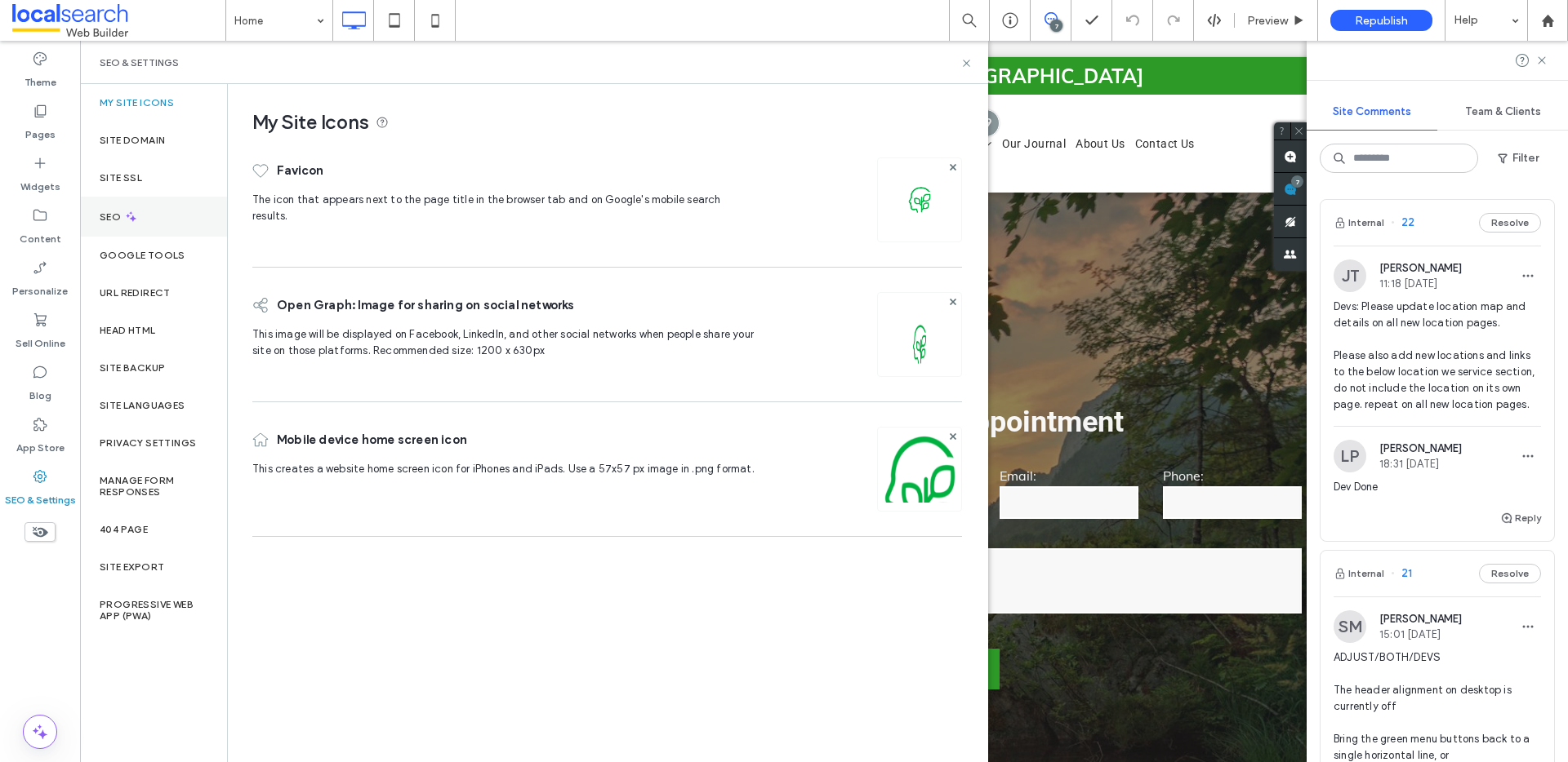
click at [136, 215] on icon at bounding box center [131, 217] width 14 height 14
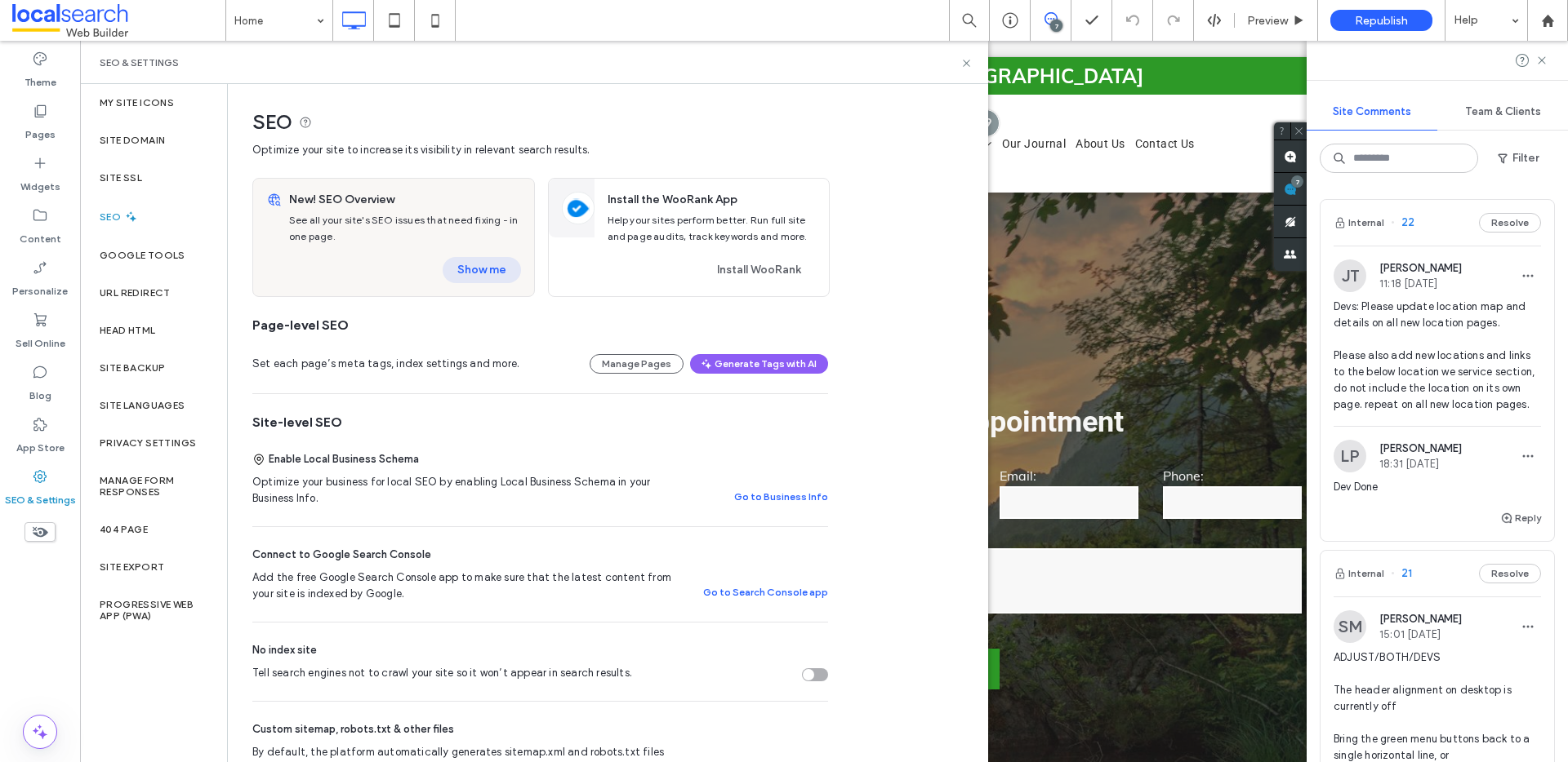
click at [467, 264] on button "Show me" at bounding box center [482, 270] width 79 height 26
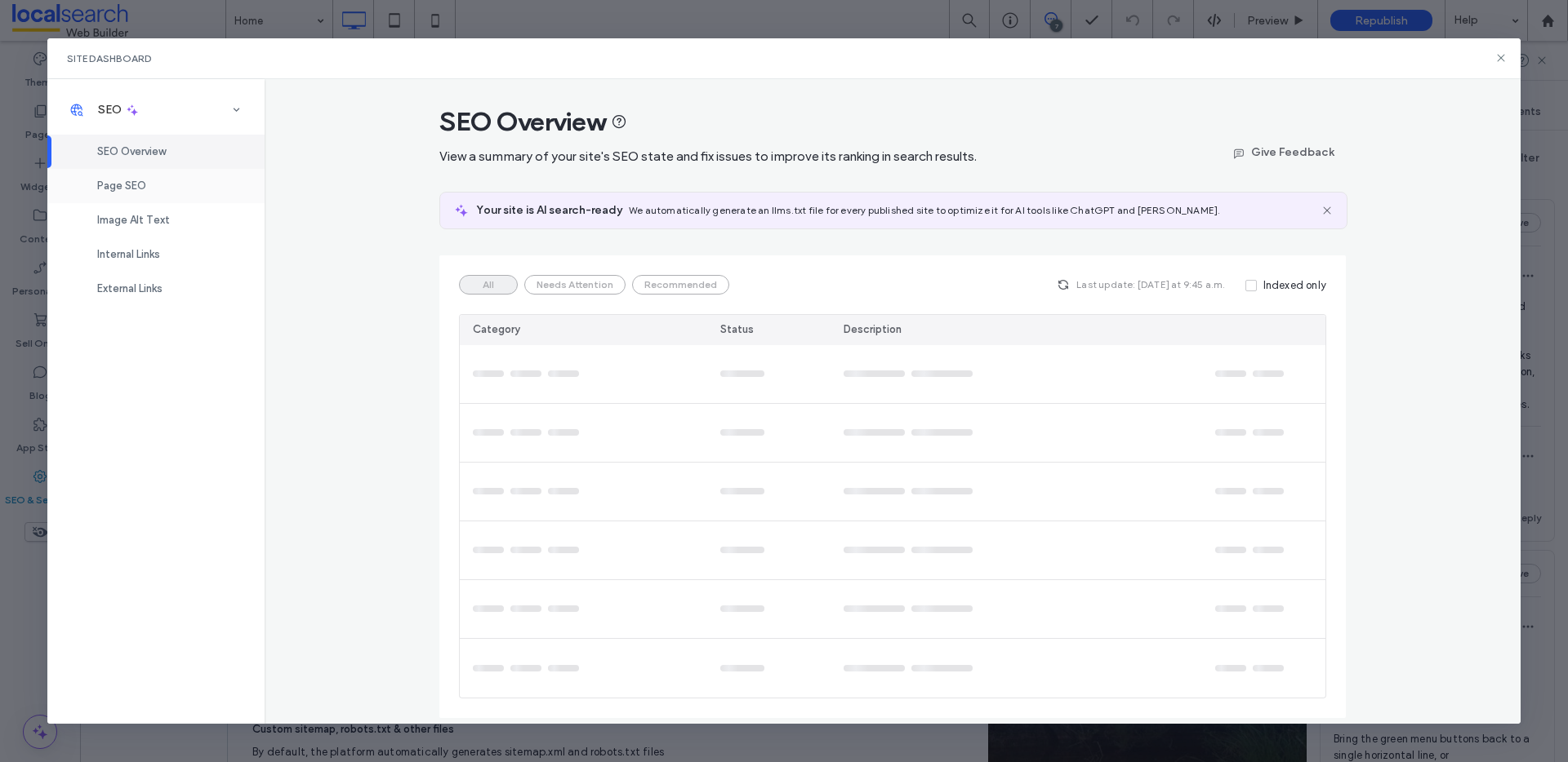
click at [173, 189] on div "Page SEO" at bounding box center [156, 185] width 218 height 34
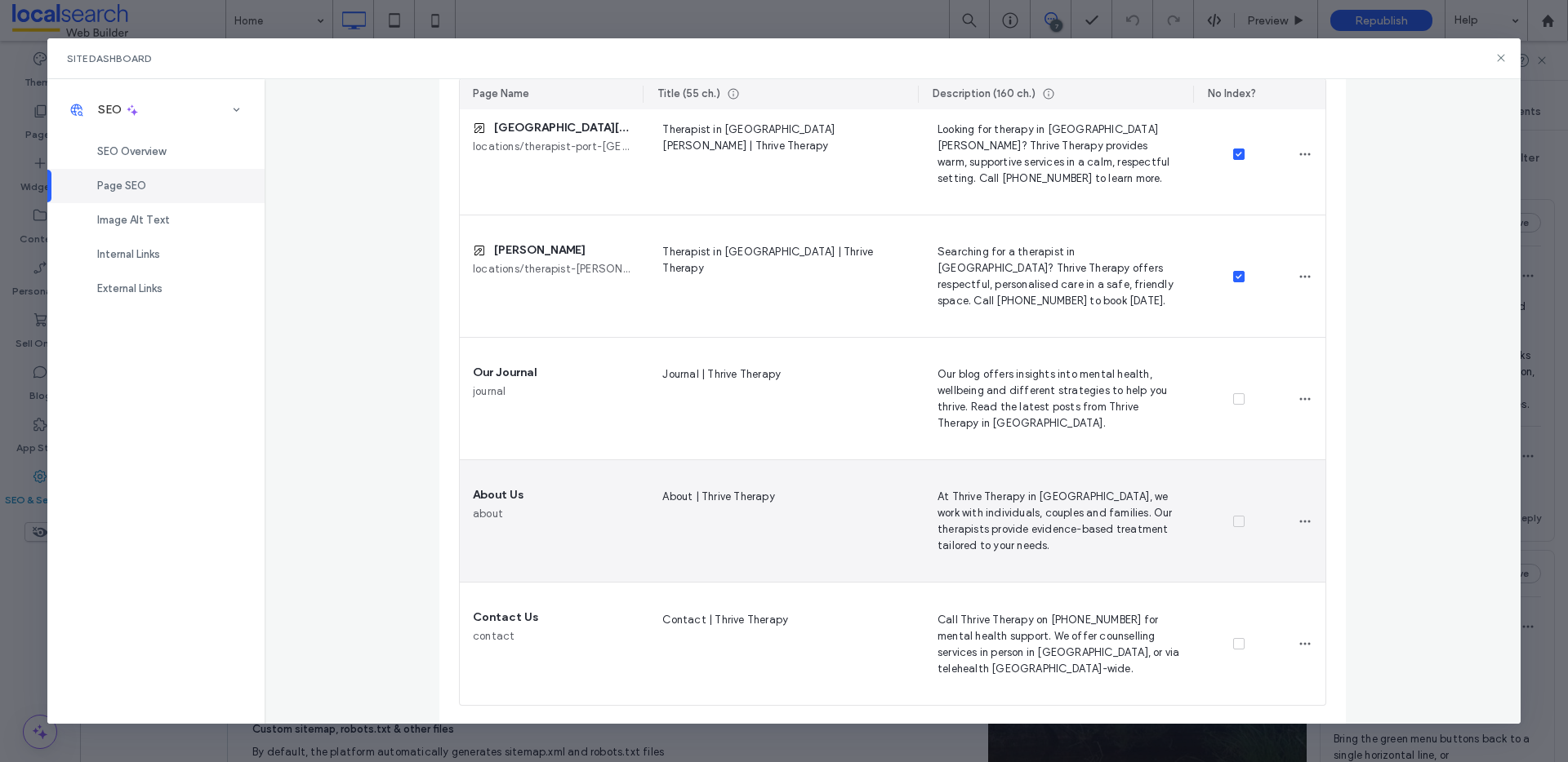
scroll to position [1975, 0]
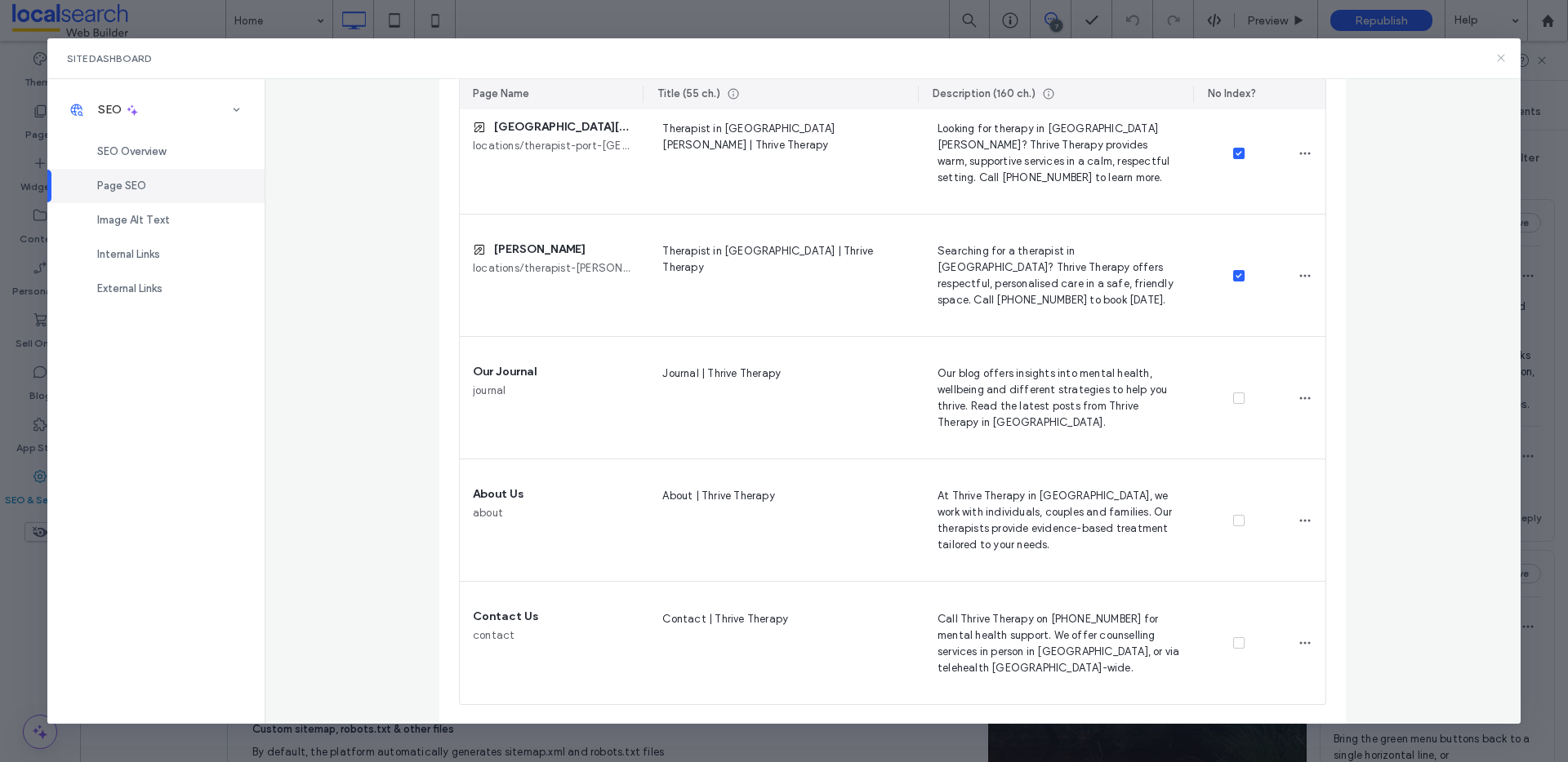
click at [1499, 52] on icon at bounding box center [1500, 58] width 13 height 13
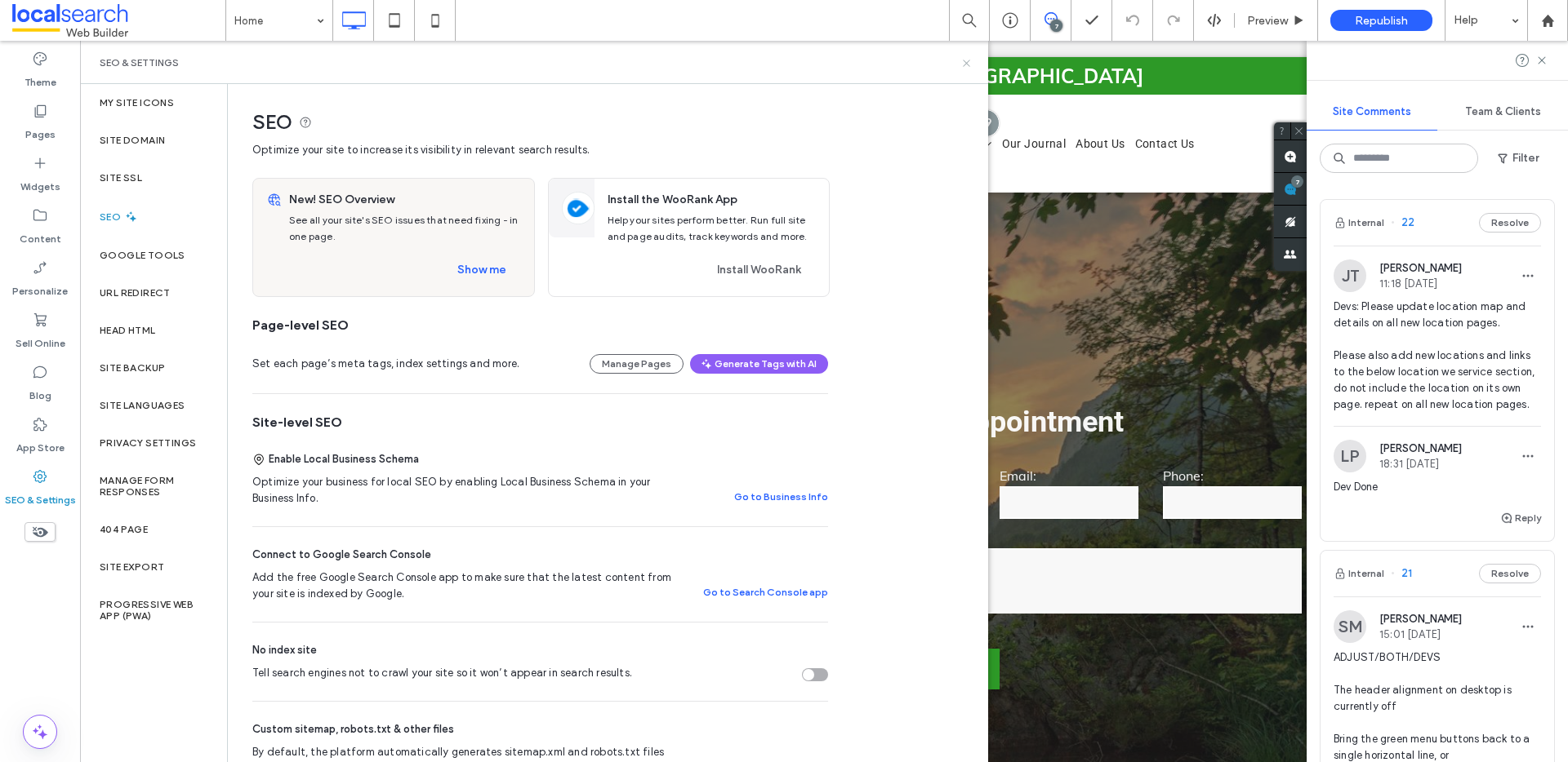
click at [962, 59] on icon at bounding box center [966, 63] width 12 height 12
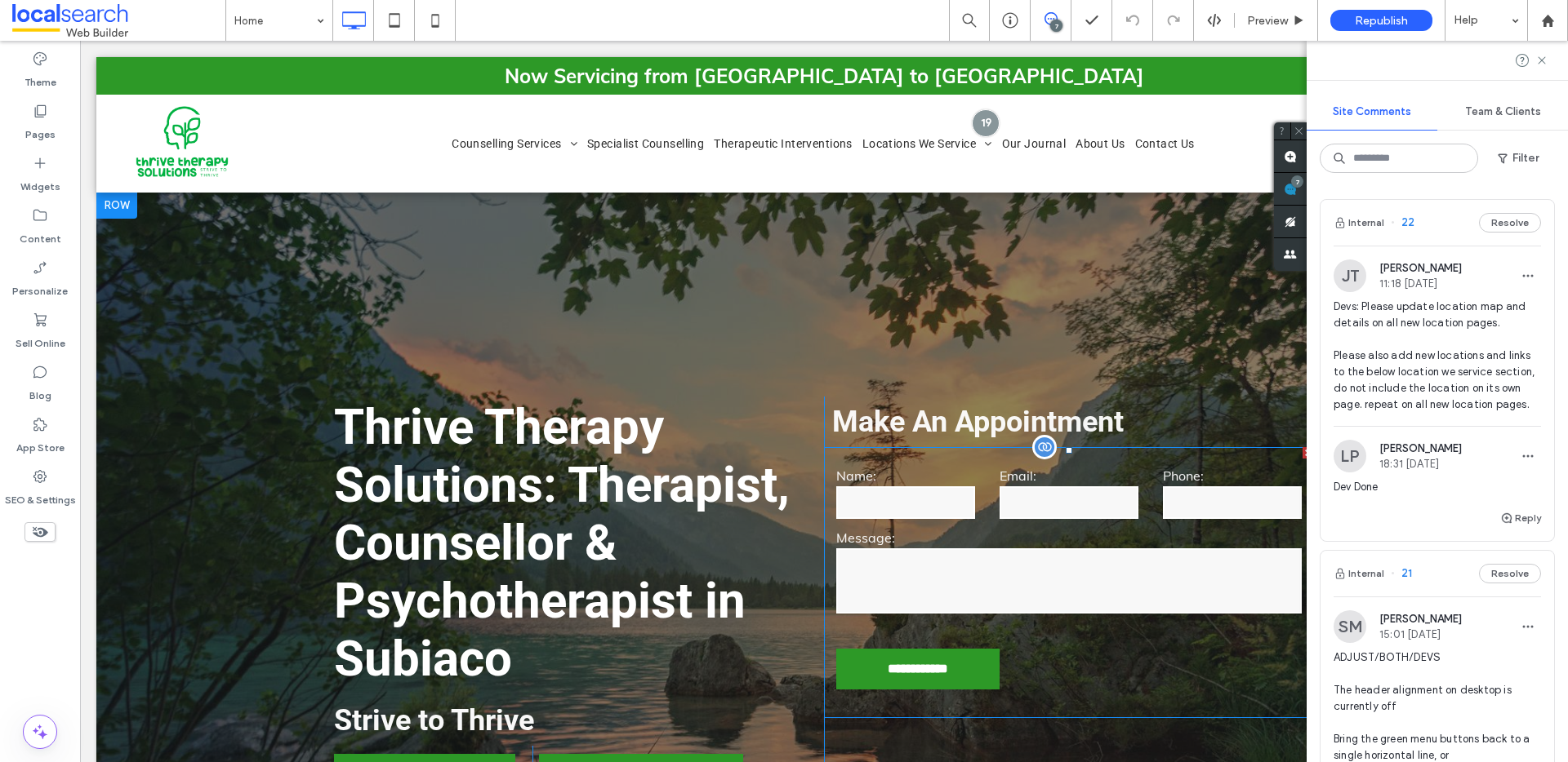
click at [872, 520] on div "Name:" at bounding box center [906, 494] width 163 height 54
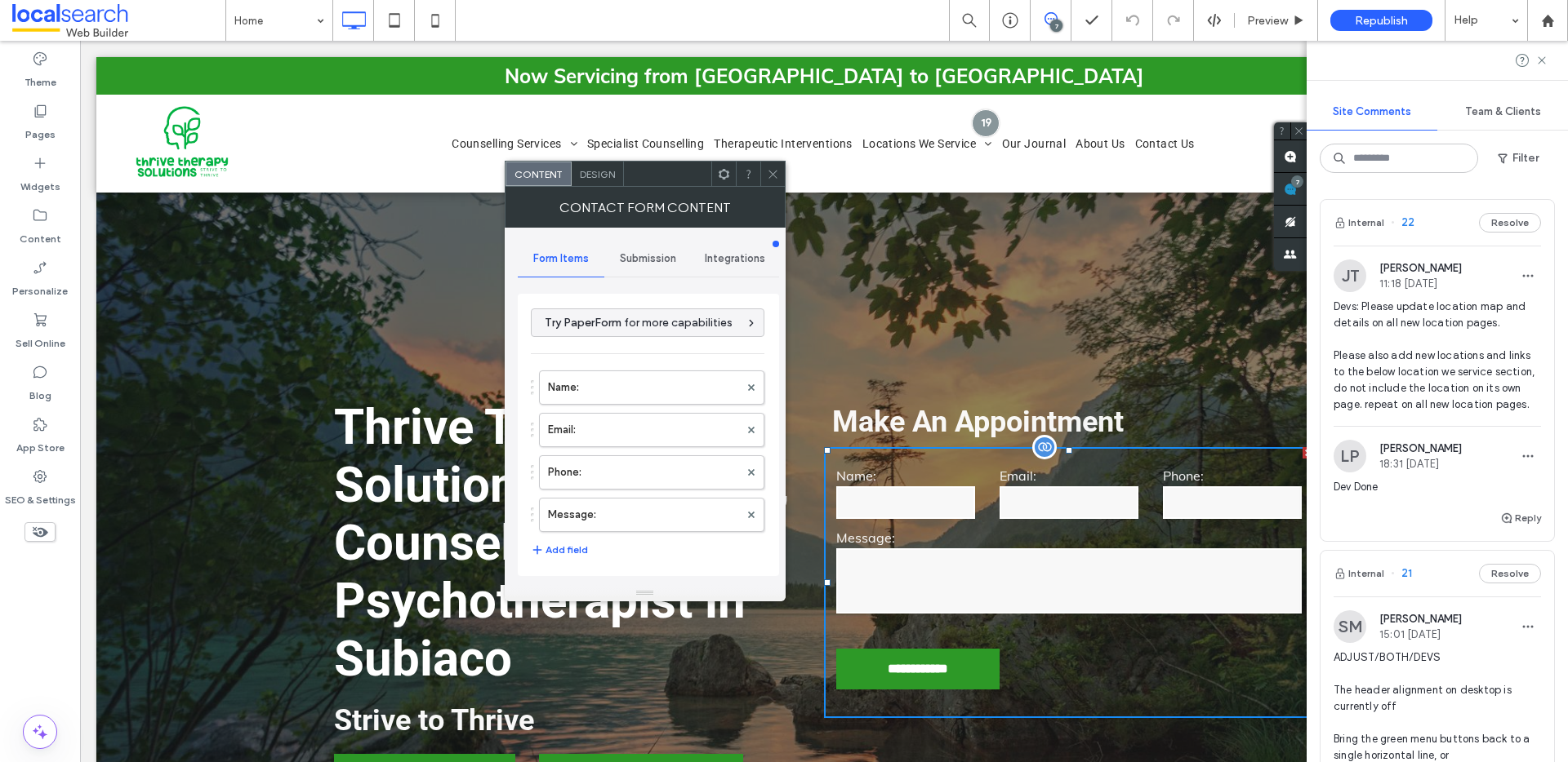
type input "**********"
click at [646, 261] on span "Submission" at bounding box center [647, 258] width 56 height 13
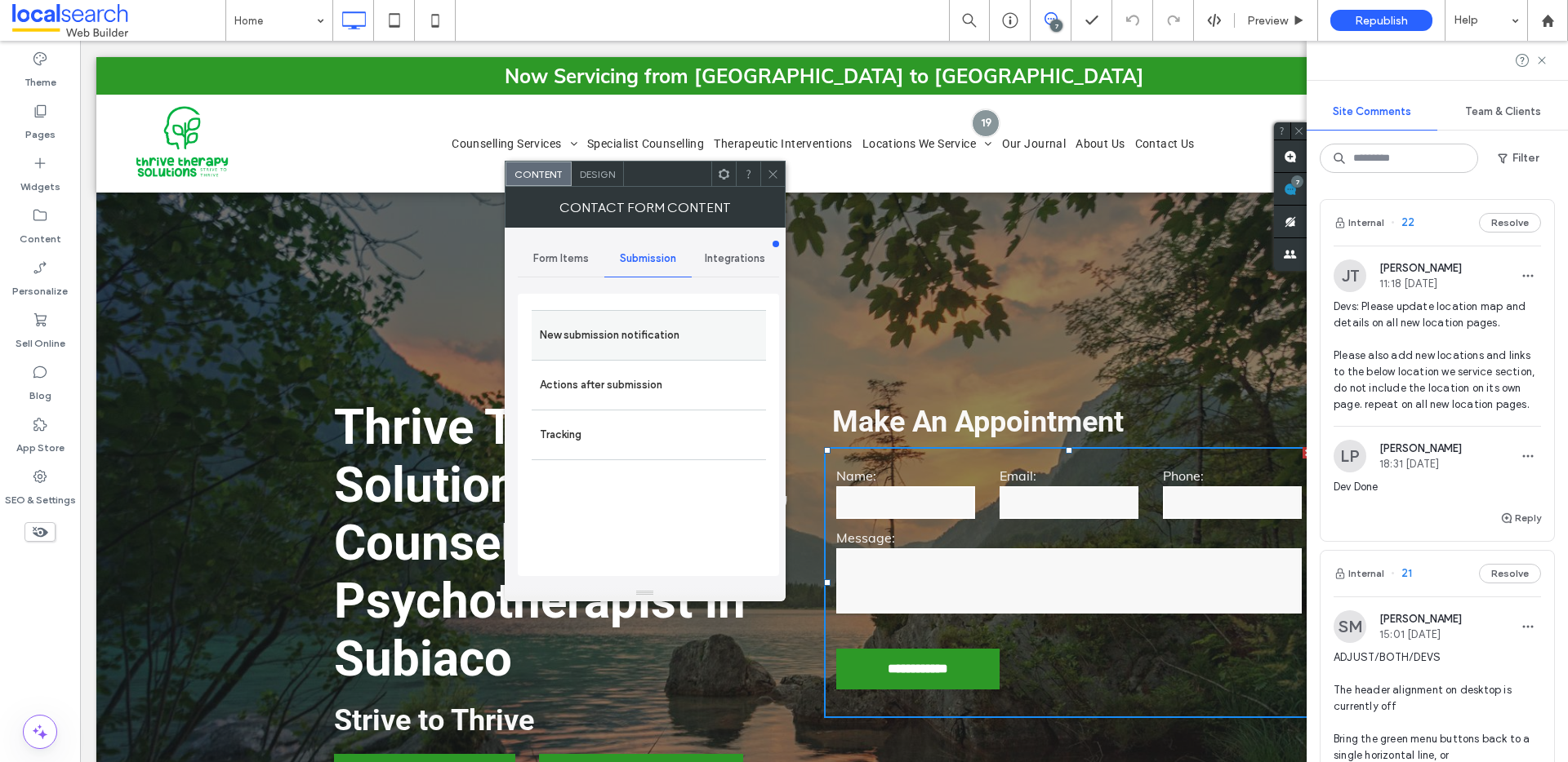
click at [652, 310] on div "New submission notification" at bounding box center [648, 335] width 234 height 50
click at [657, 319] on label "New submission notification" at bounding box center [648, 335] width 218 height 32
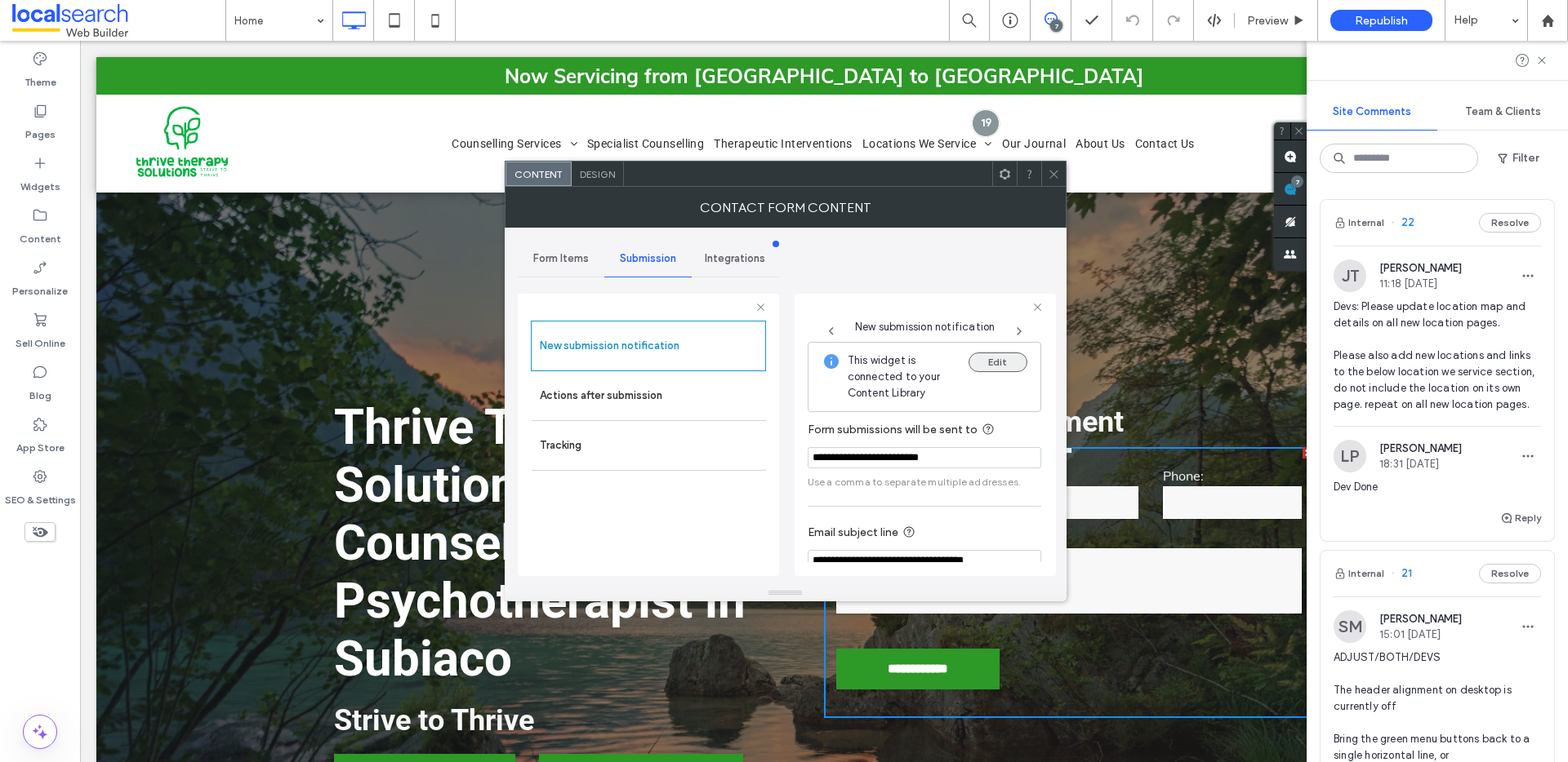
click at [1009, 366] on button "Edit" at bounding box center [997, 362] width 58 height 19
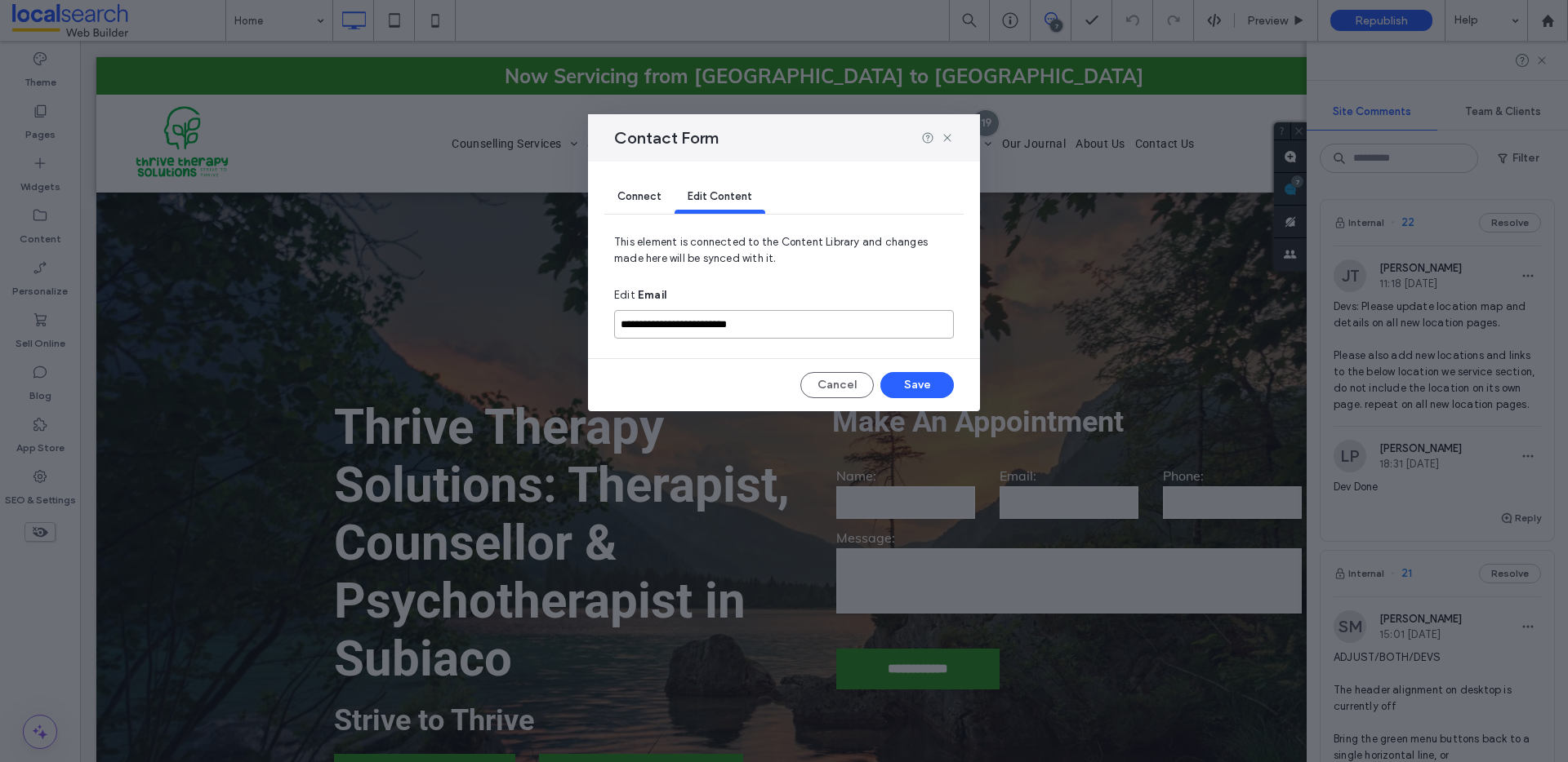
drag, startPoint x: 856, startPoint y: 329, endPoint x: 566, endPoint y: 327, distance: 290.0
click at [566, 327] on div "**********" at bounding box center [784, 381] width 1568 height 762
type input "**********"
click at [914, 383] on button "Save" at bounding box center [916, 385] width 73 height 26
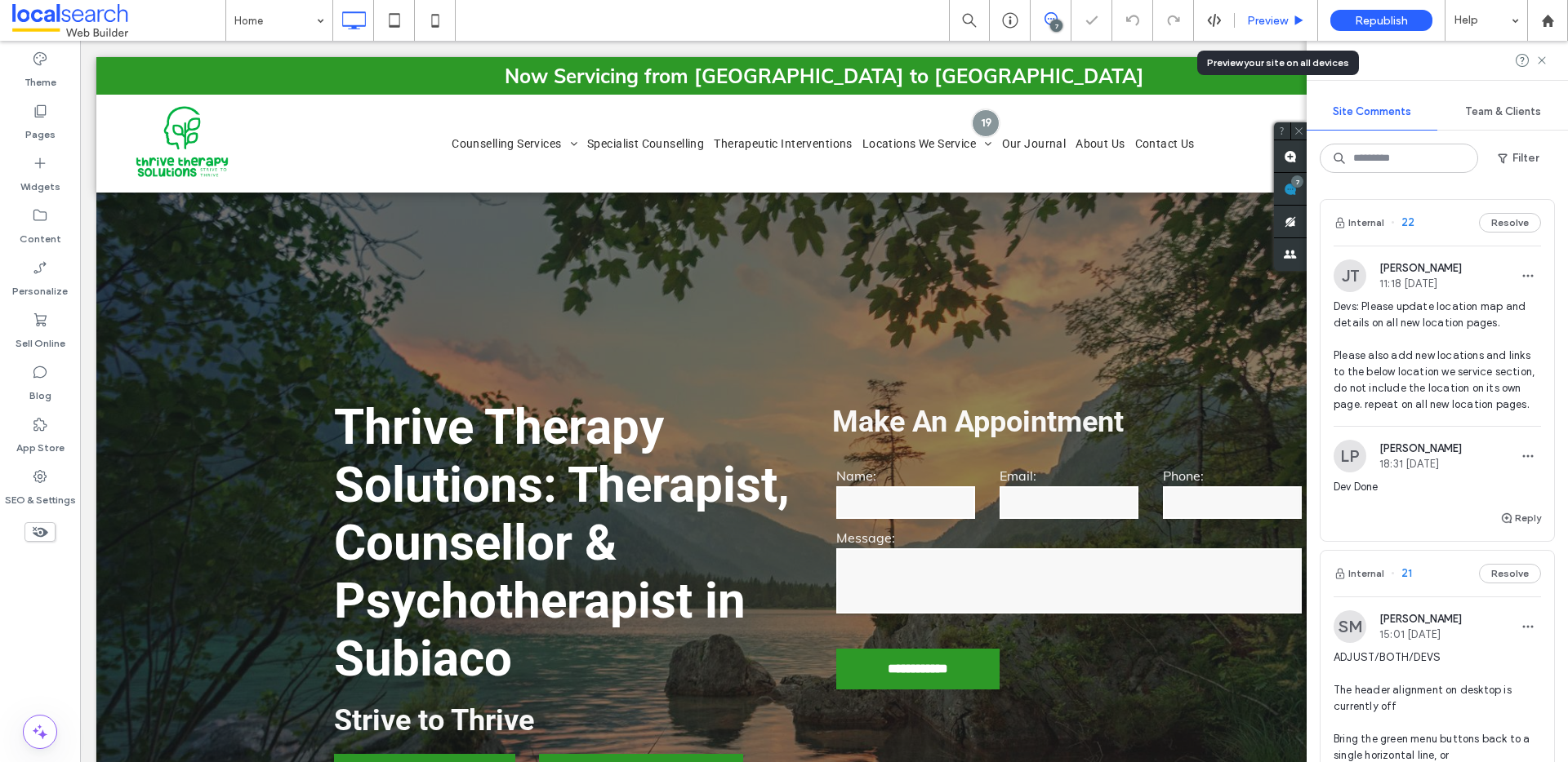
scroll to position [0, 0]
click at [1268, 20] on span "Preview" at bounding box center [1267, 20] width 41 height 14
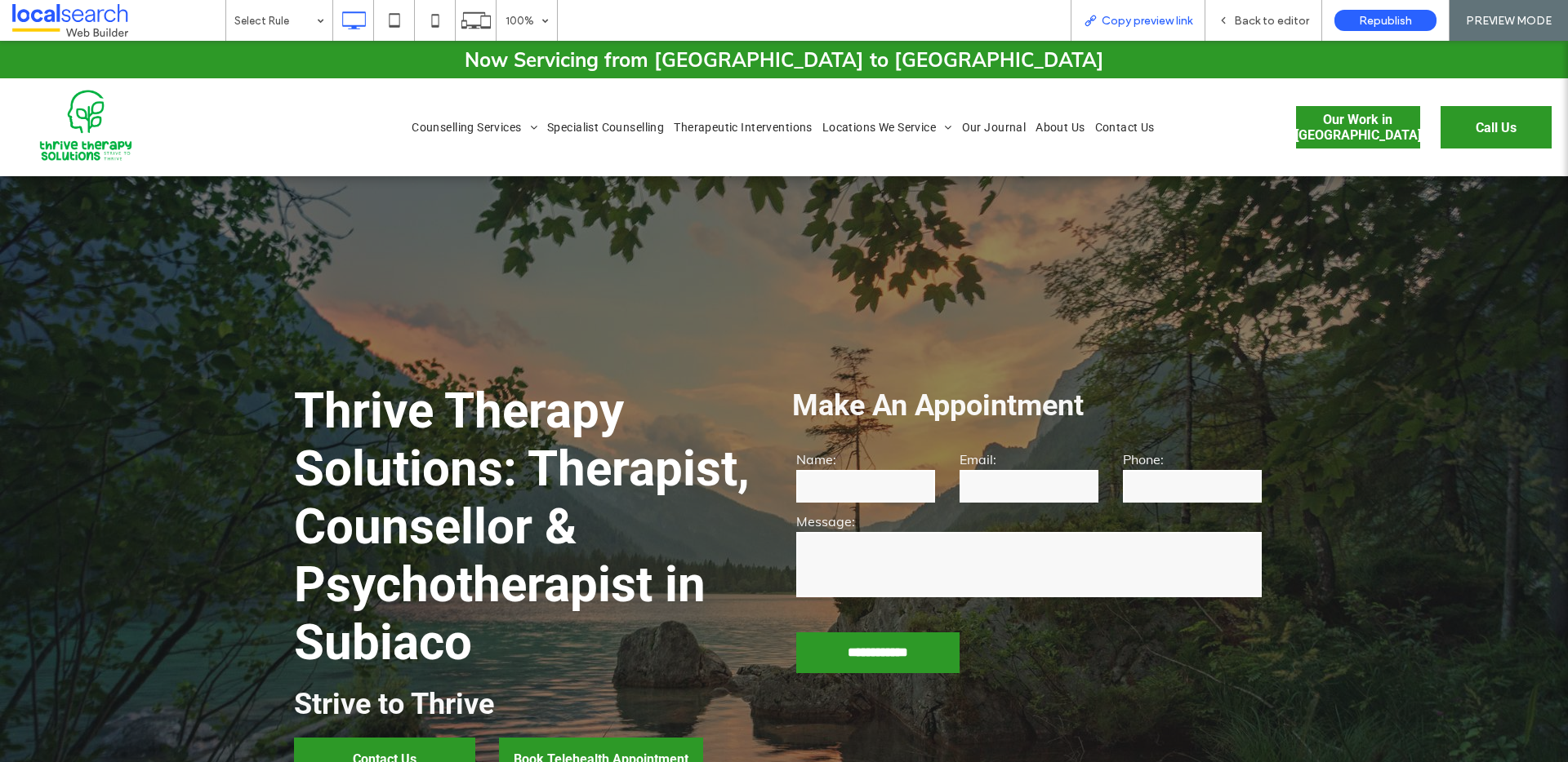
click at [1144, 22] on span "Copy preview link" at bounding box center [1147, 20] width 91 height 14
click at [1286, 16] on span "Back to editor" at bounding box center [1271, 20] width 75 height 14
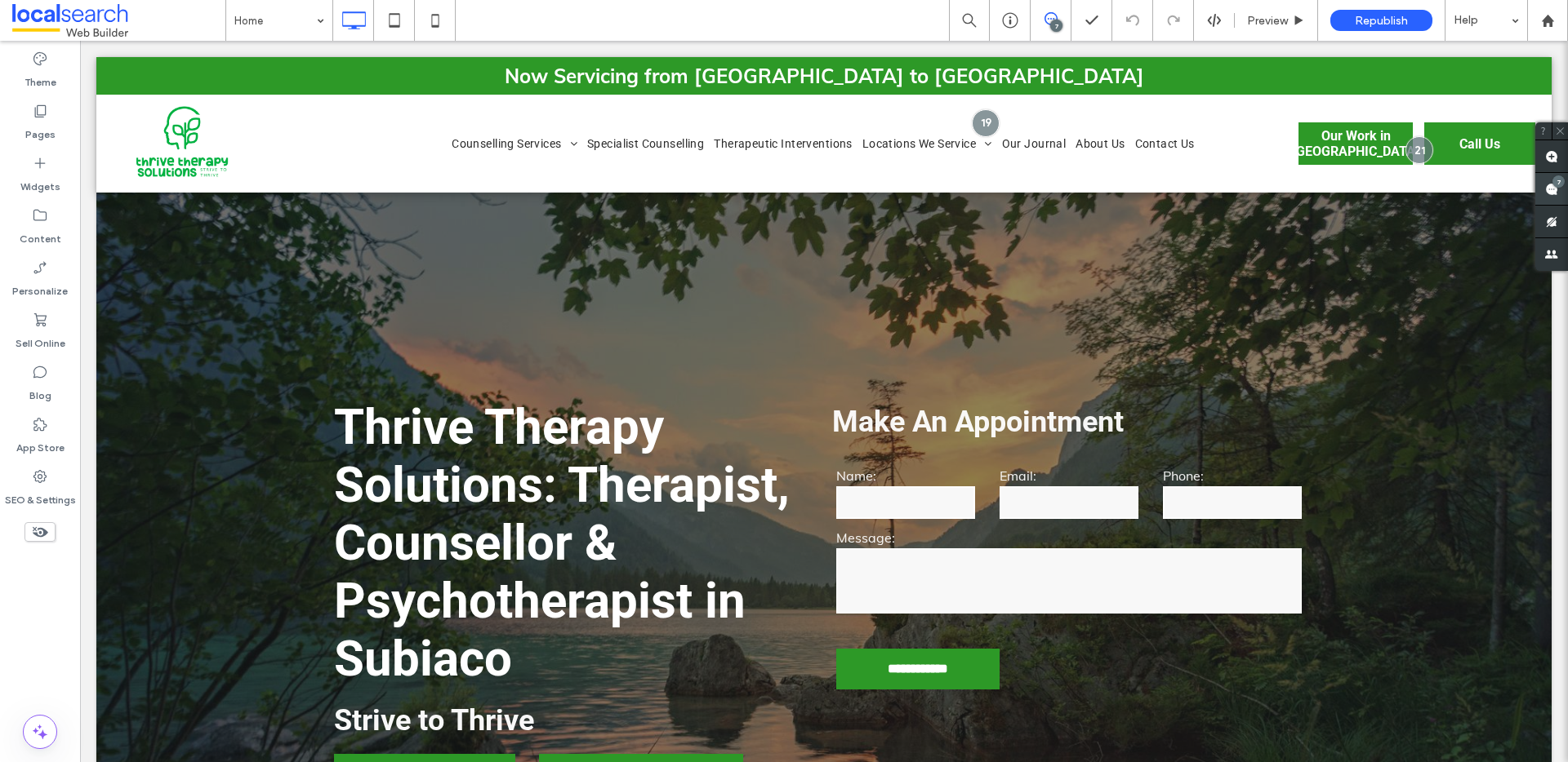
click at [1551, 185] on use at bounding box center [1551, 189] width 13 height 13
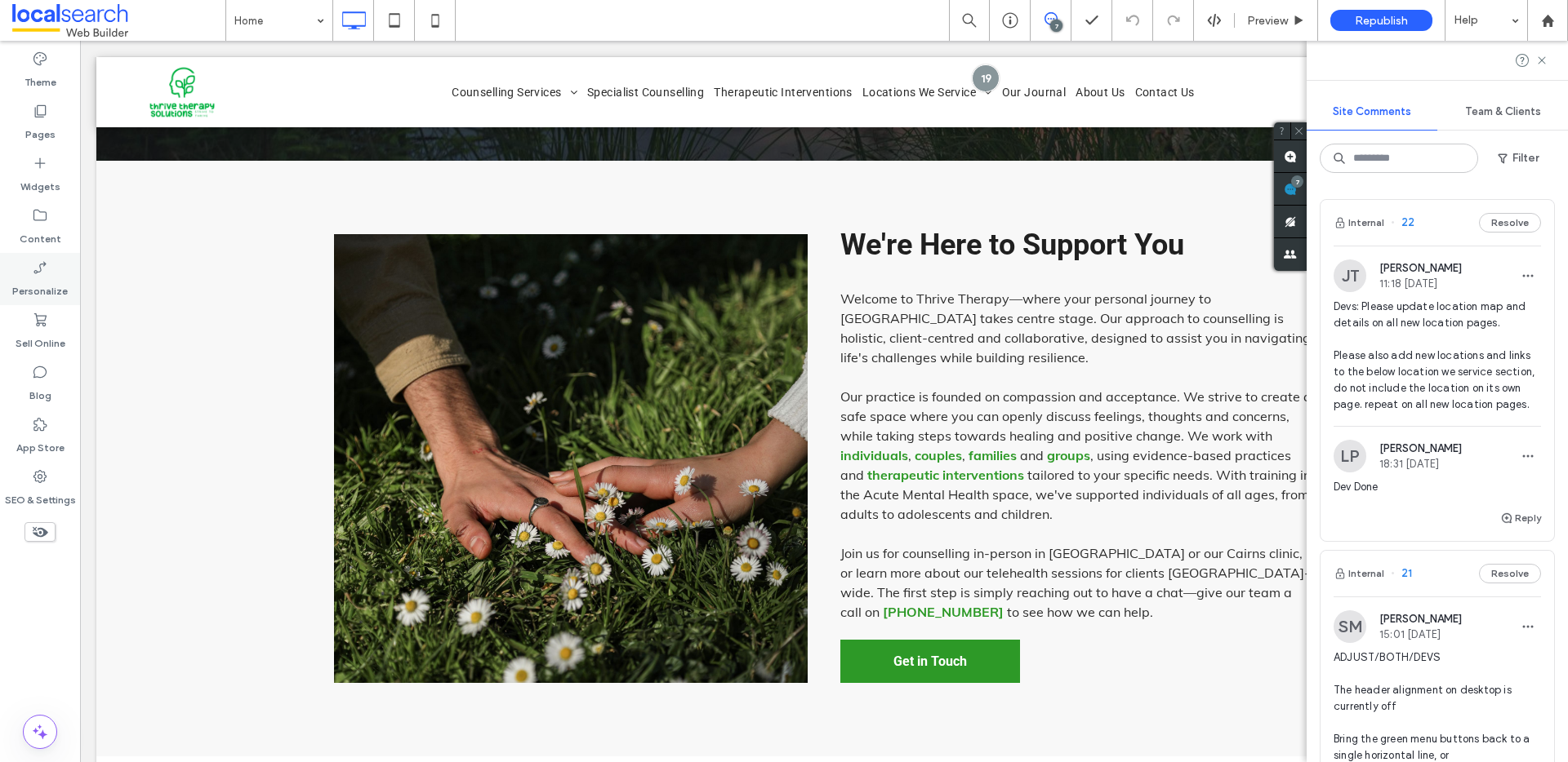
scroll to position [840, 0]
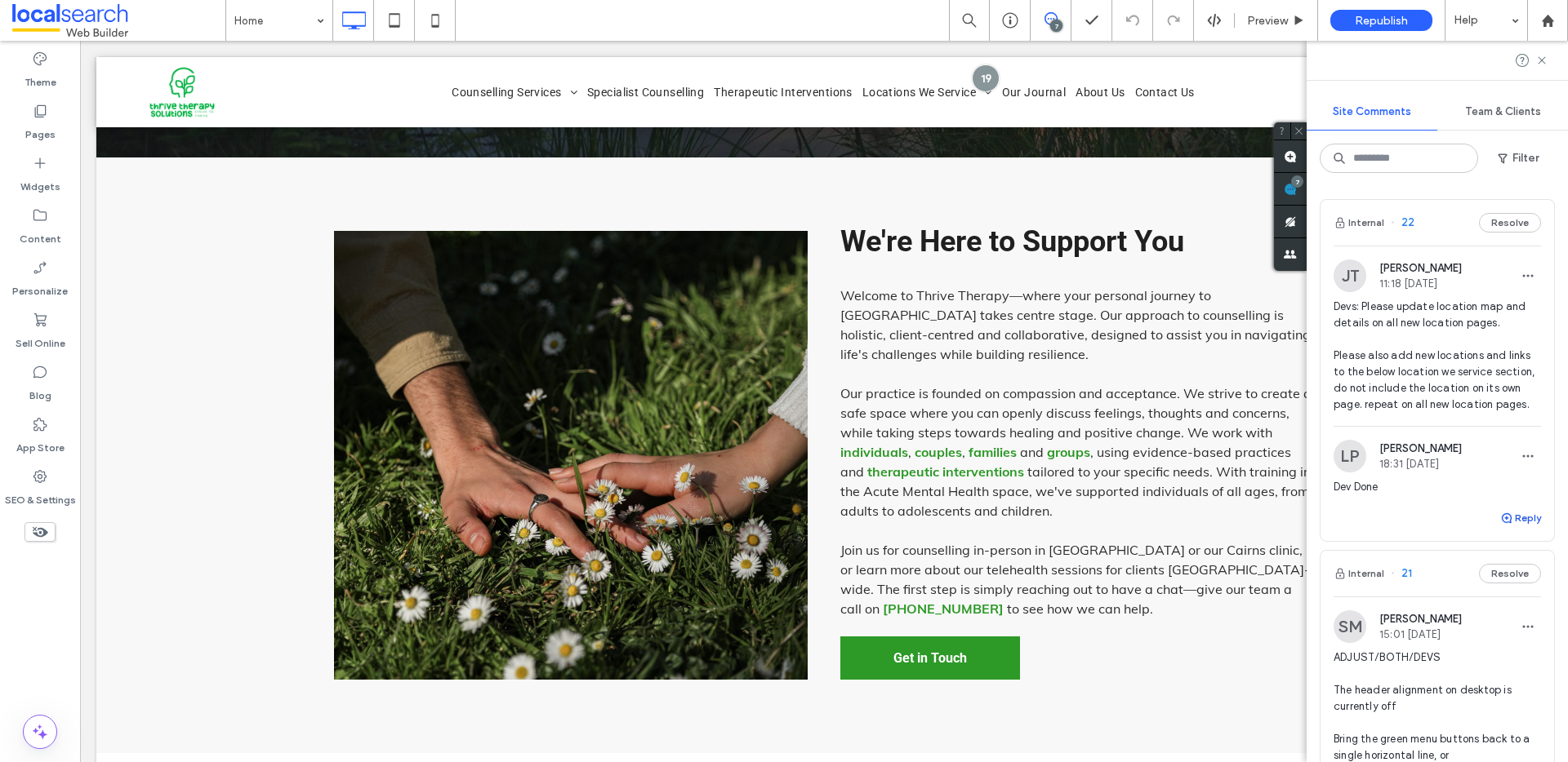
click at [1522, 528] on button "Reply" at bounding box center [1521, 518] width 41 height 19
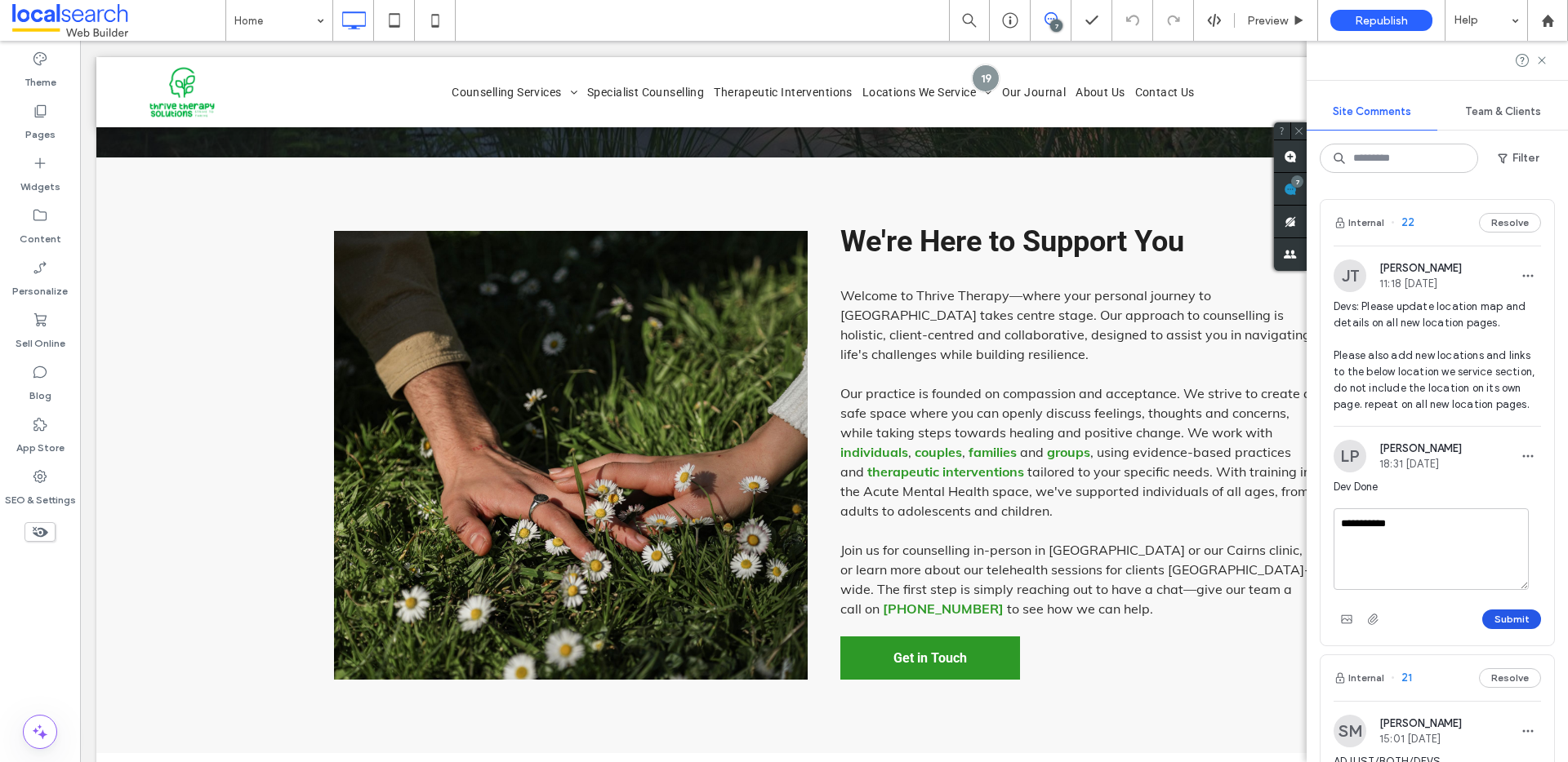
type textarea "**********"
click at [1494, 630] on button "Submit" at bounding box center [1511, 619] width 58 height 19
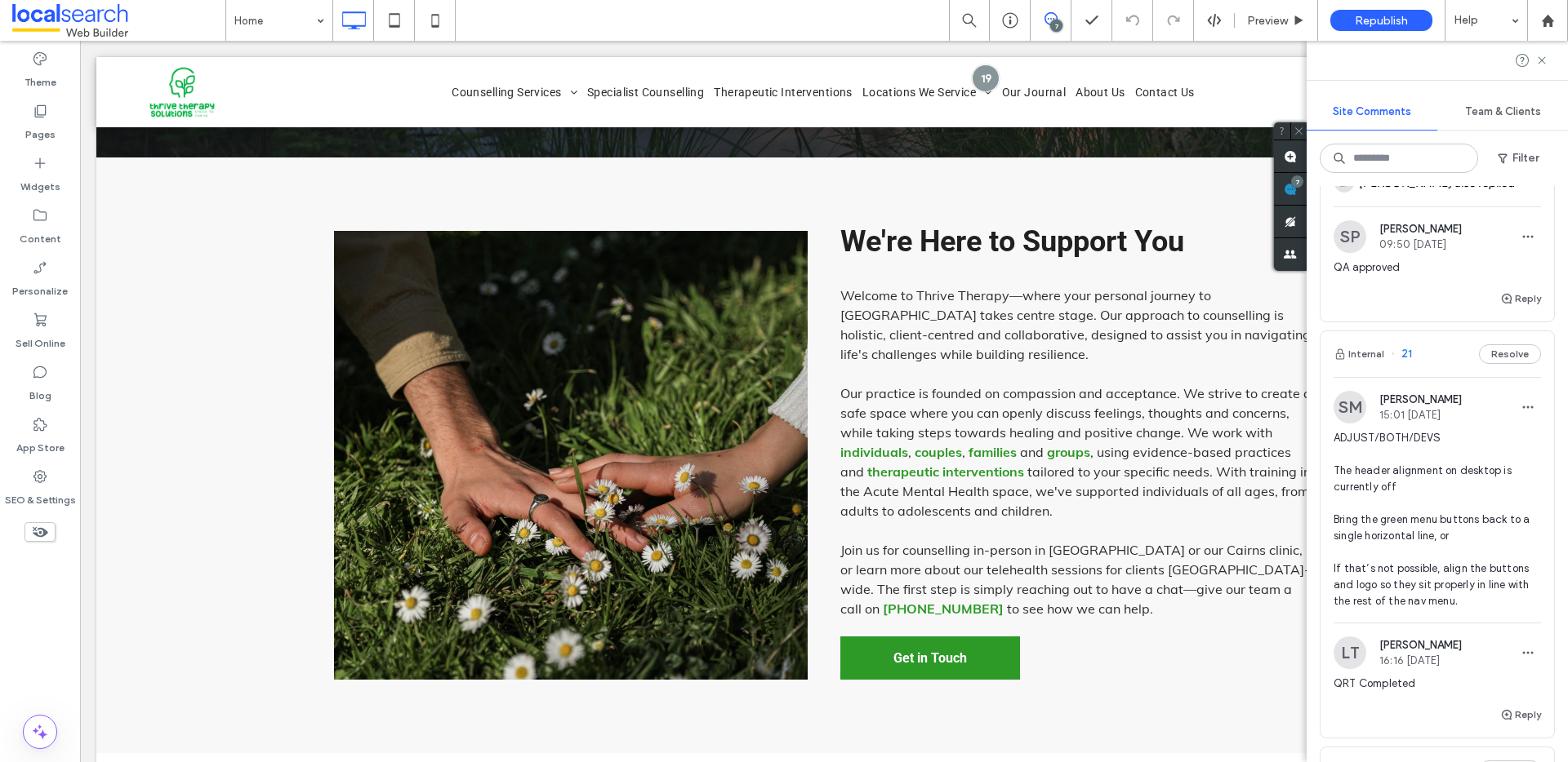
scroll to position [271, 0]
click at [44, 481] on icon at bounding box center [40, 477] width 17 height 17
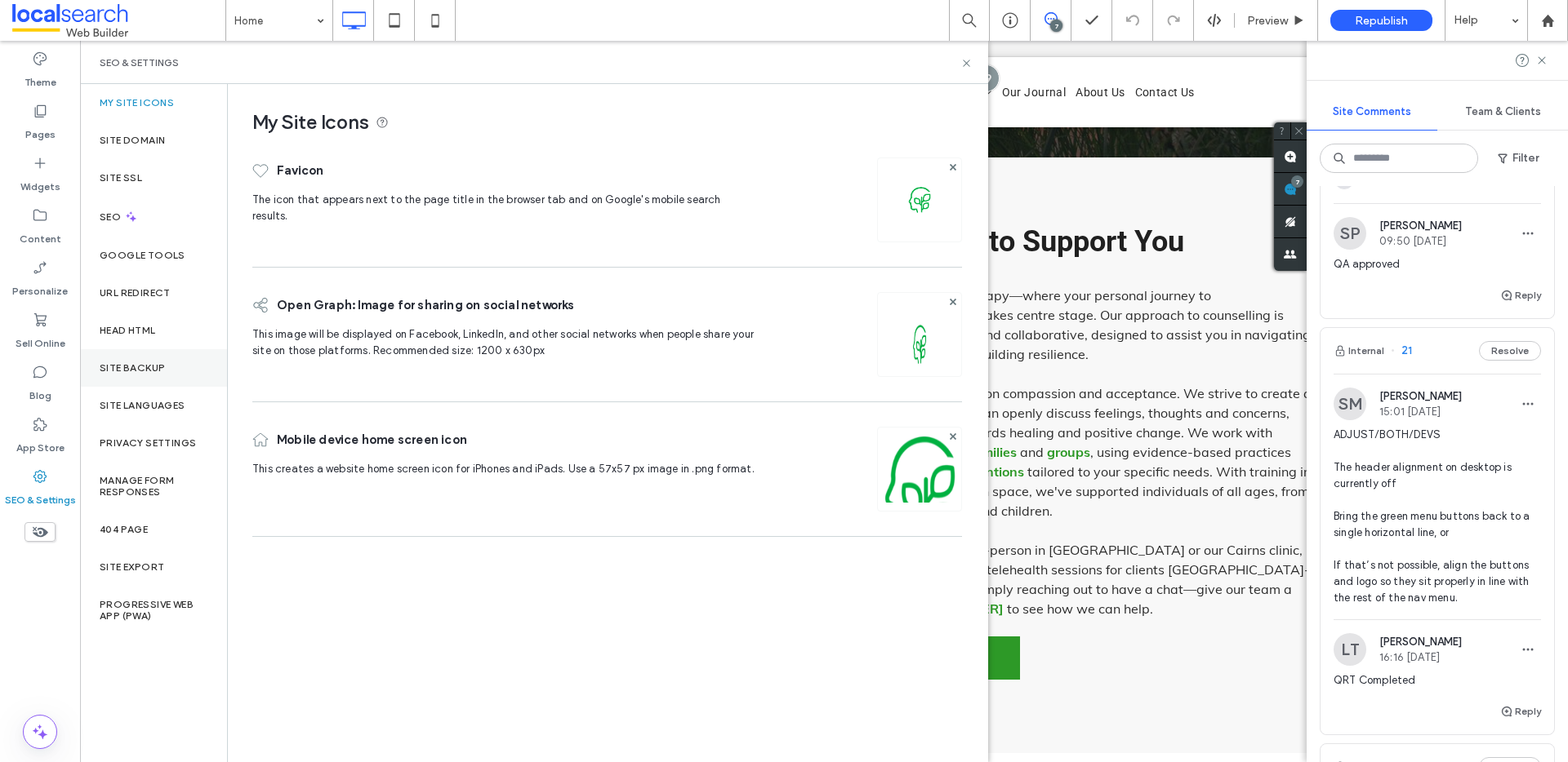
click at [156, 362] on label "Site Backup" at bounding box center [132, 368] width 66 height 11
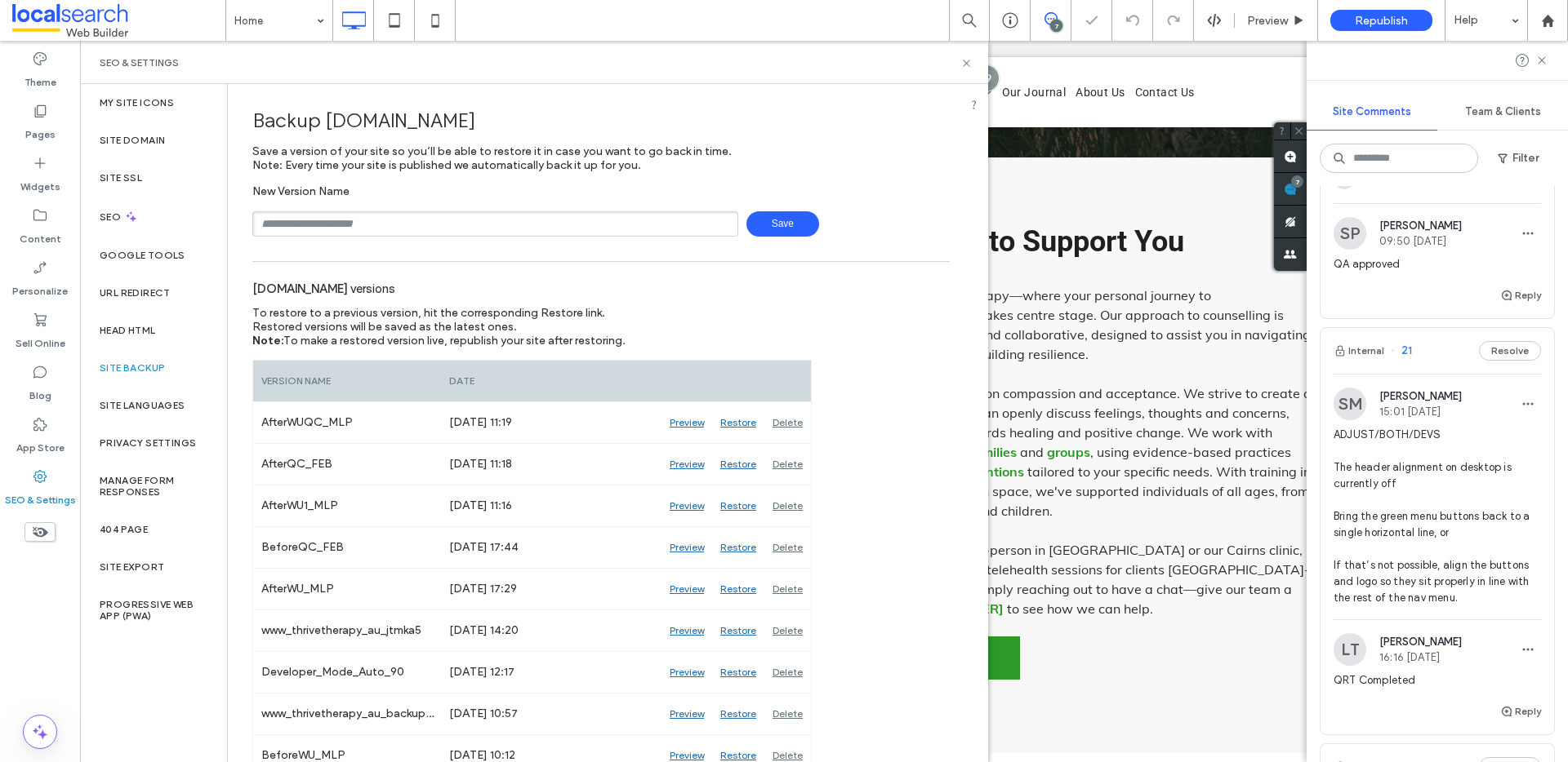
click at [387, 228] on input "text" at bounding box center [495, 223] width 486 height 25
click at [313, 218] on input "**********" at bounding box center [495, 223] width 486 height 25
type input "**********"
click at [966, 60] on icon at bounding box center [966, 63] width 12 height 12
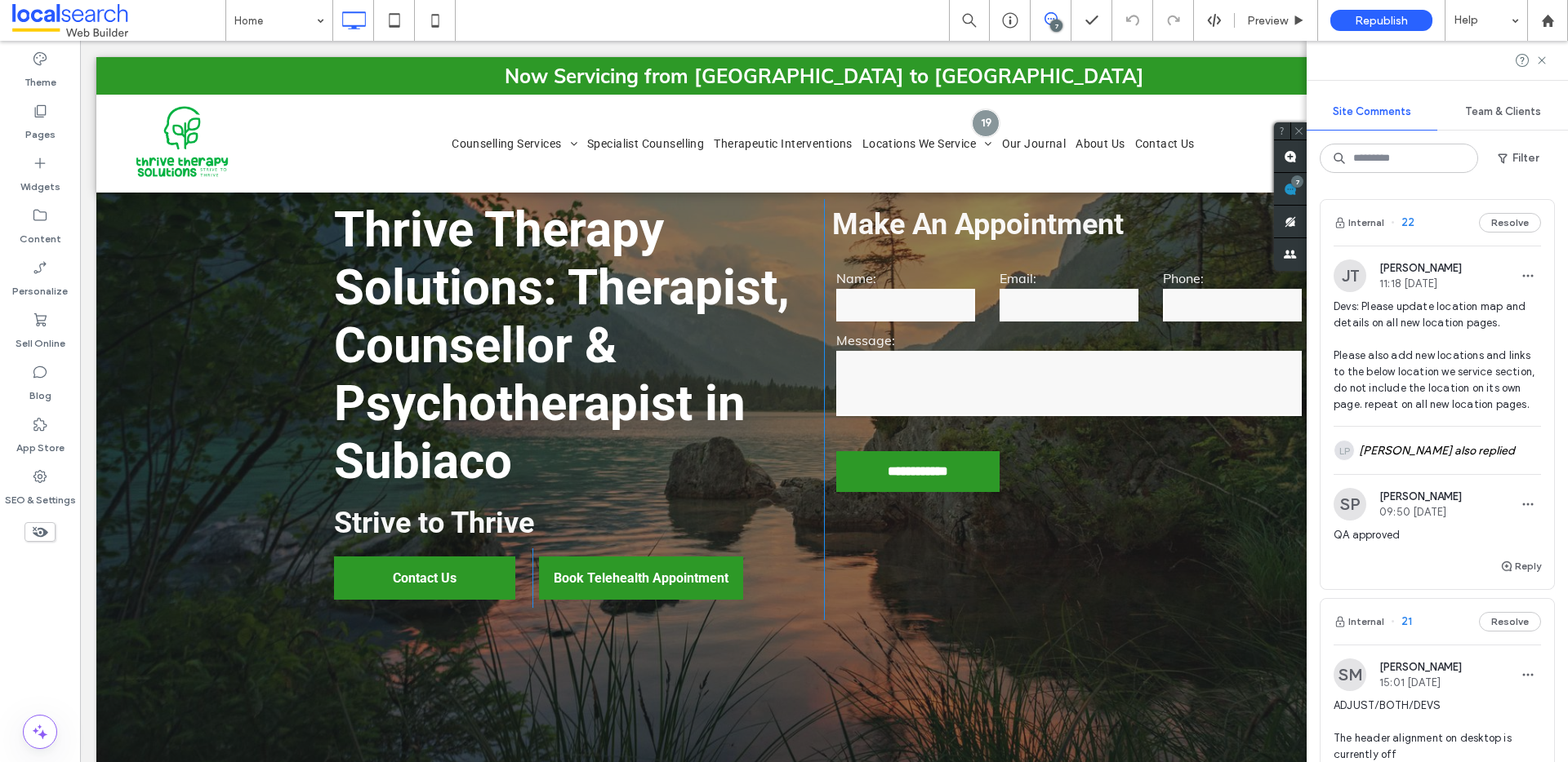
scroll to position [0, 0]
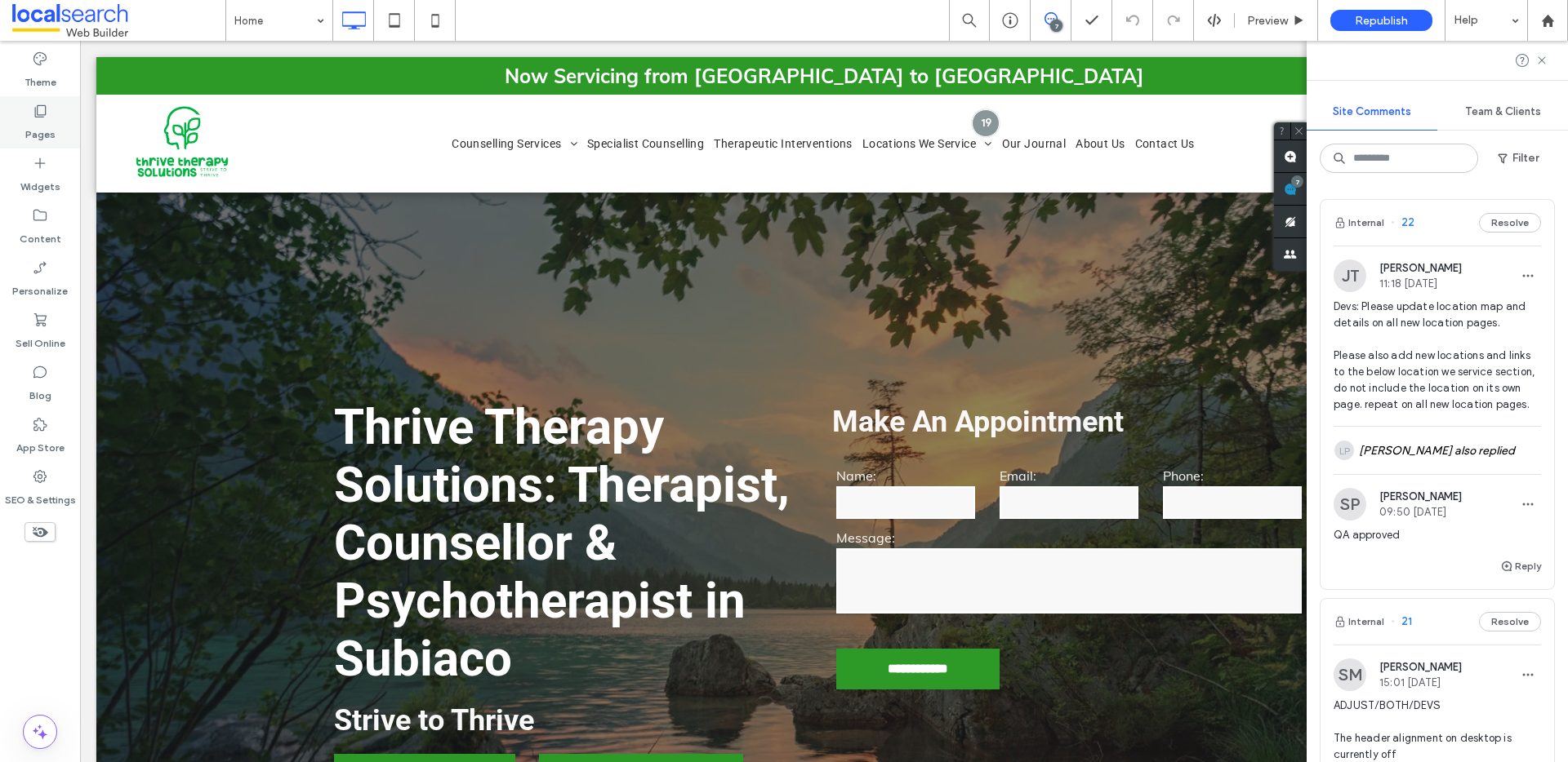
click at [52, 116] on div "Pages" at bounding box center [40, 122] width 80 height 52
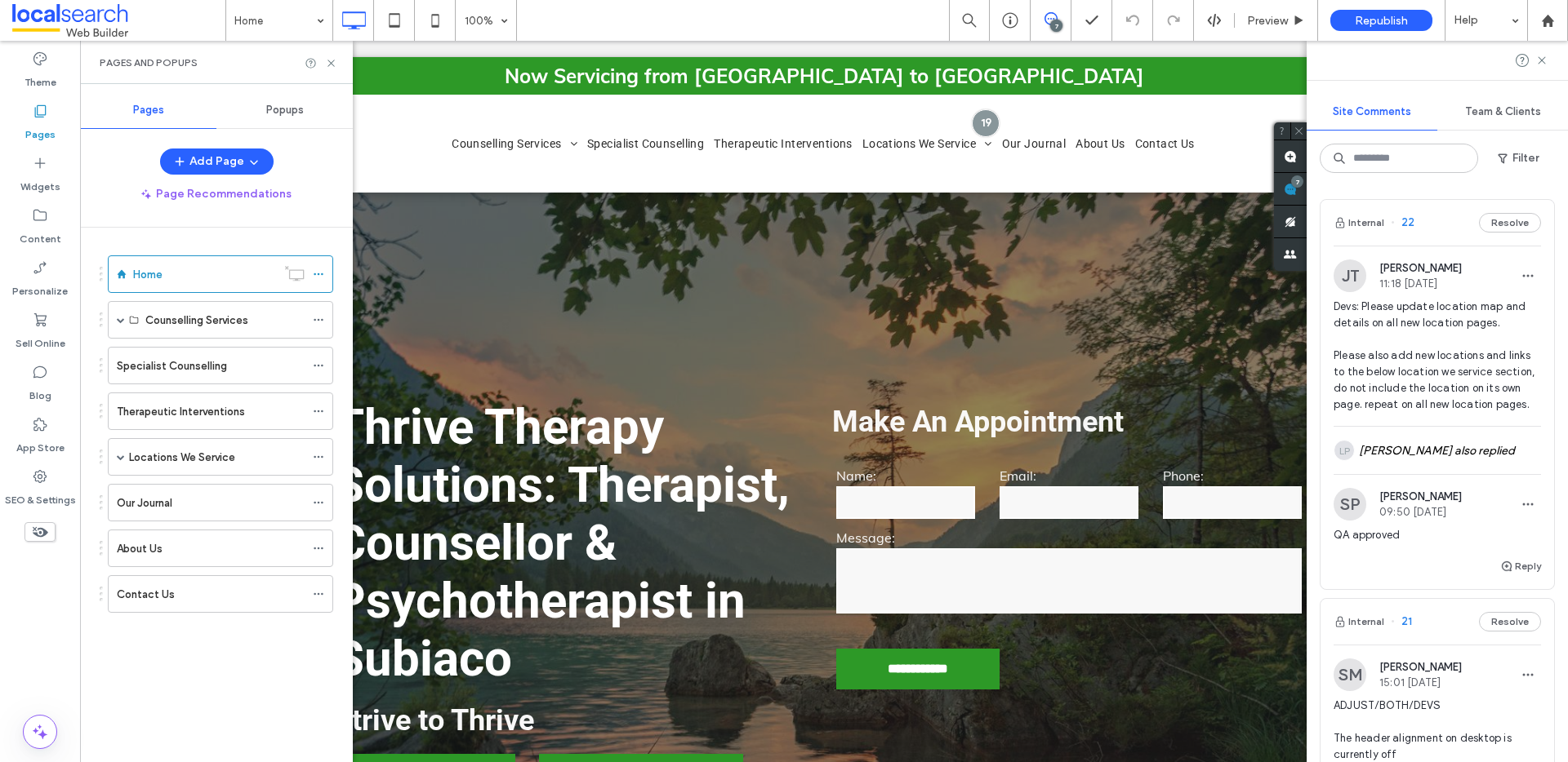
click at [176, 458] on label "Locations We Service" at bounding box center [182, 457] width 107 height 29
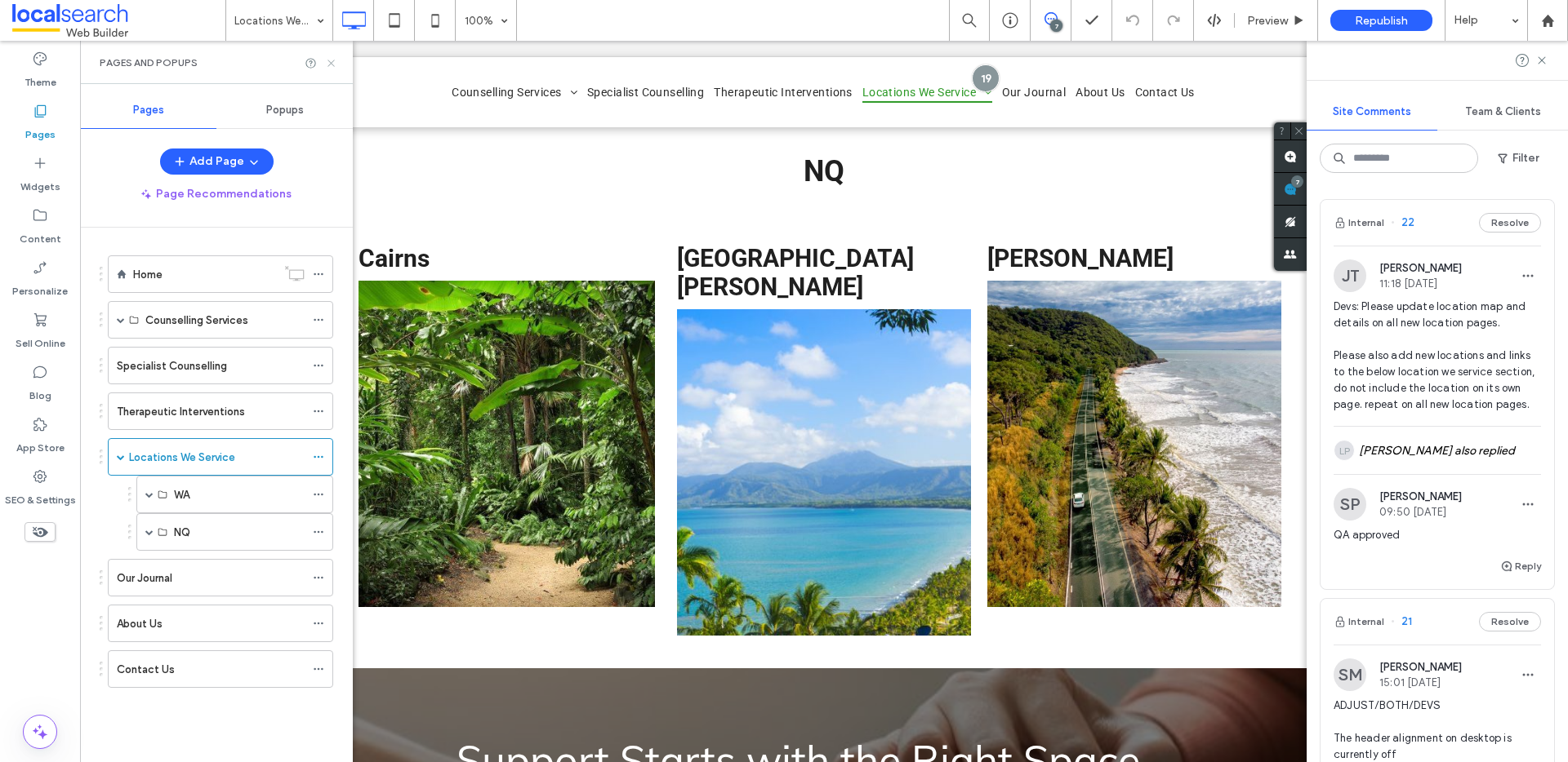
click at [334, 61] on icon at bounding box center [331, 63] width 12 height 12
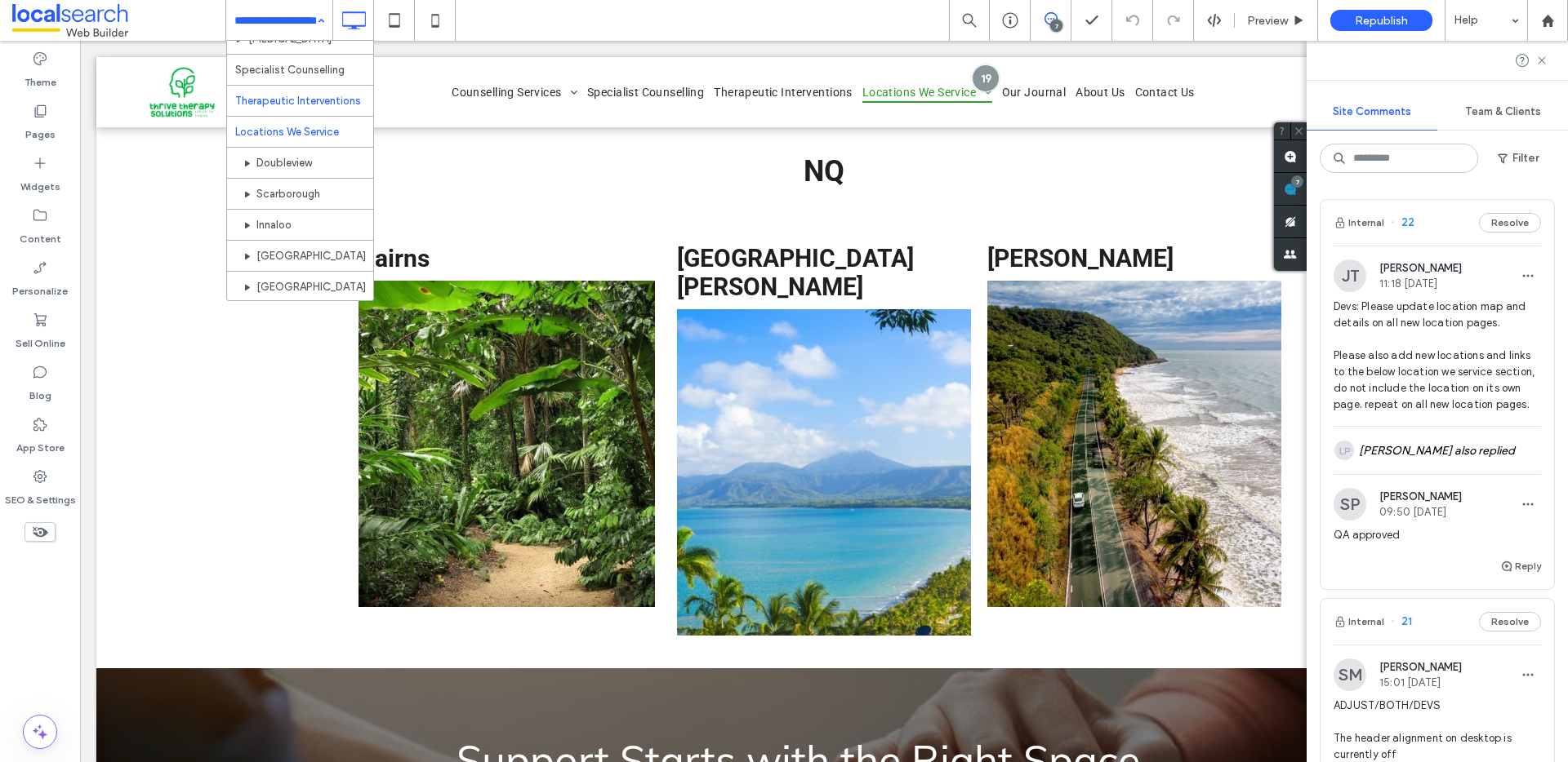
scroll to position [146, 0]
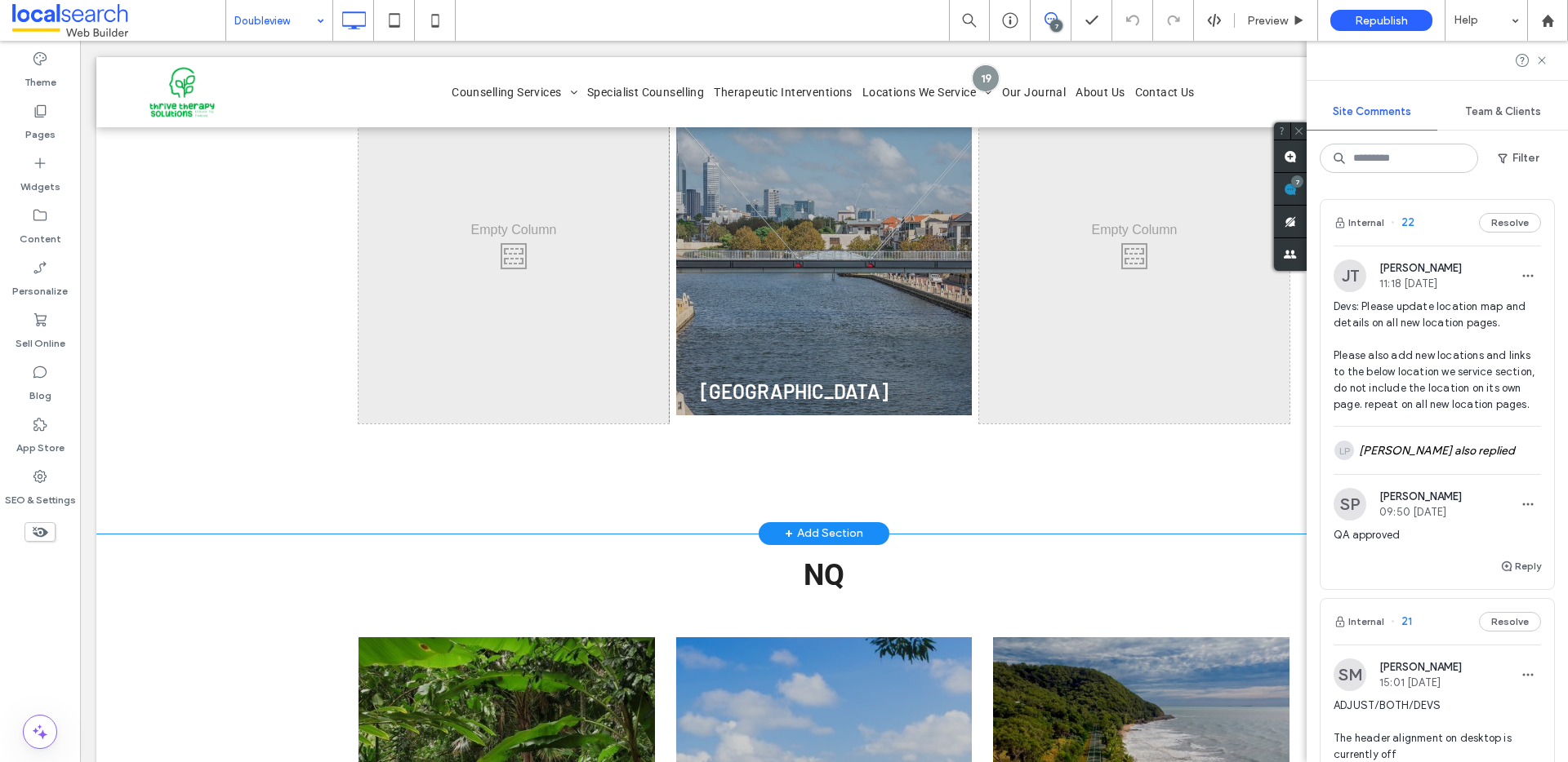
scroll to position [6098, 0]
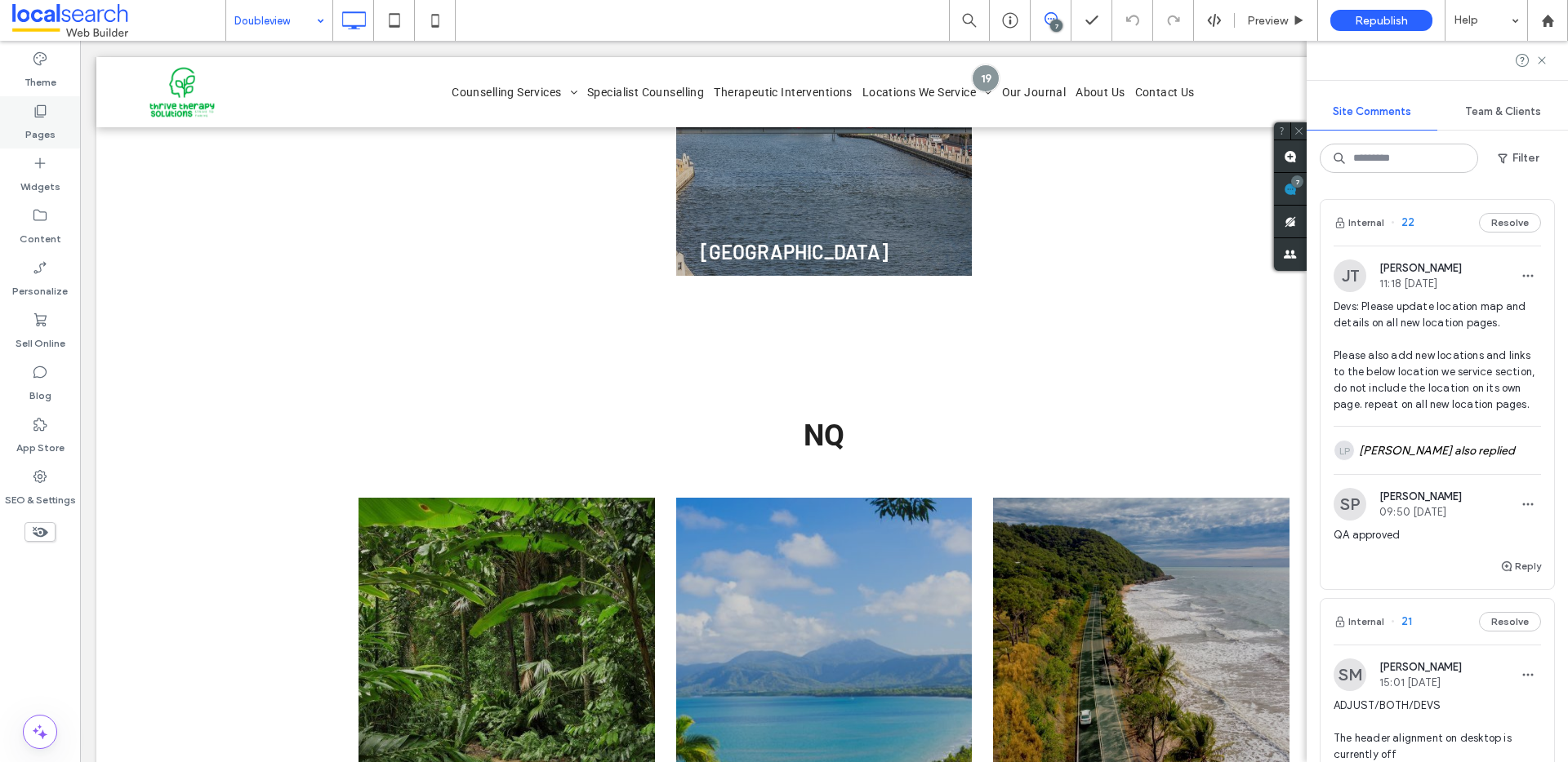
click at [58, 122] on div "Pages" at bounding box center [40, 122] width 80 height 52
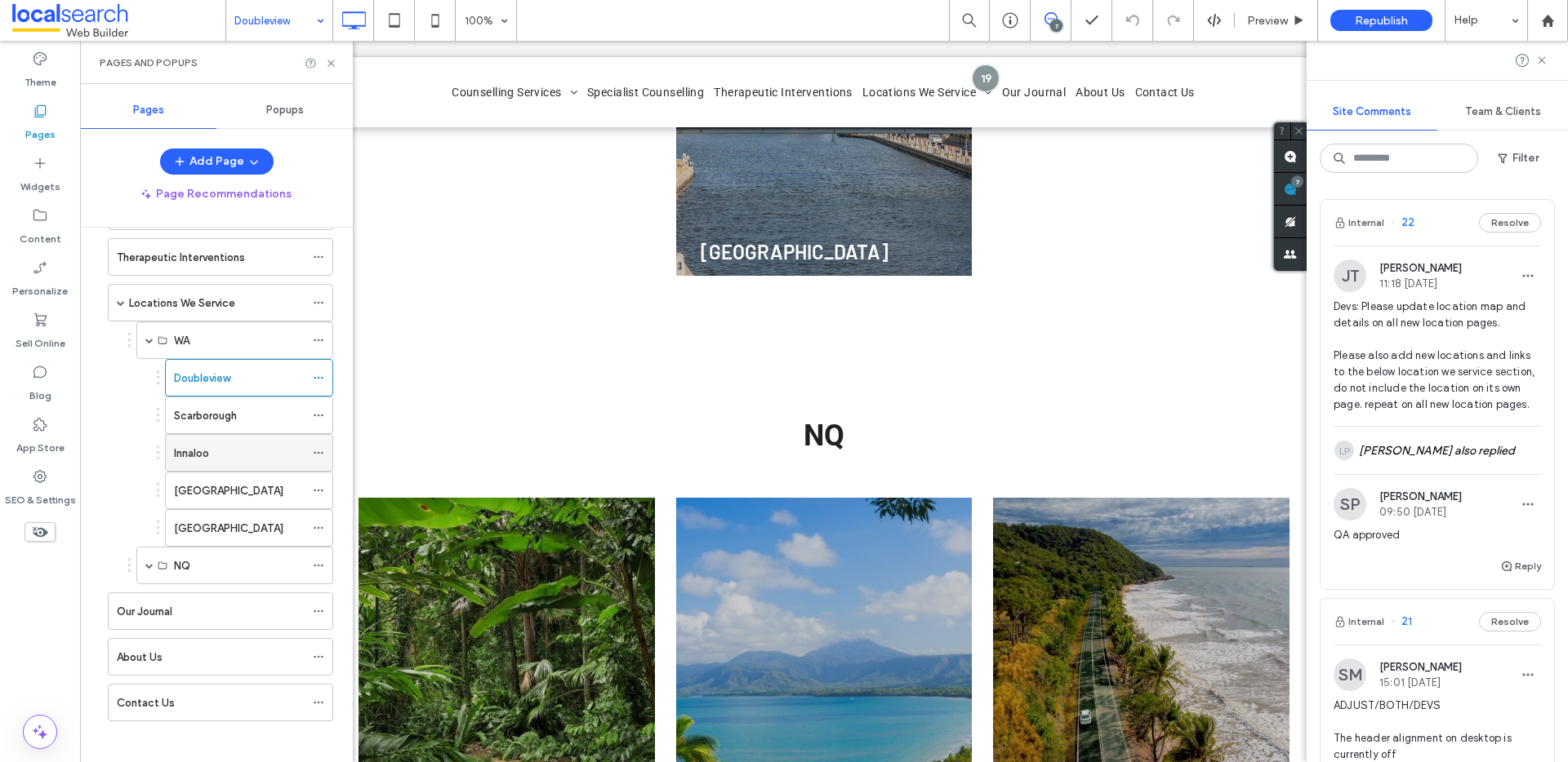
scroll to position [162, 0]
click at [223, 407] on label "Scarborough" at bounding box center [206, 407] width 63 height 29
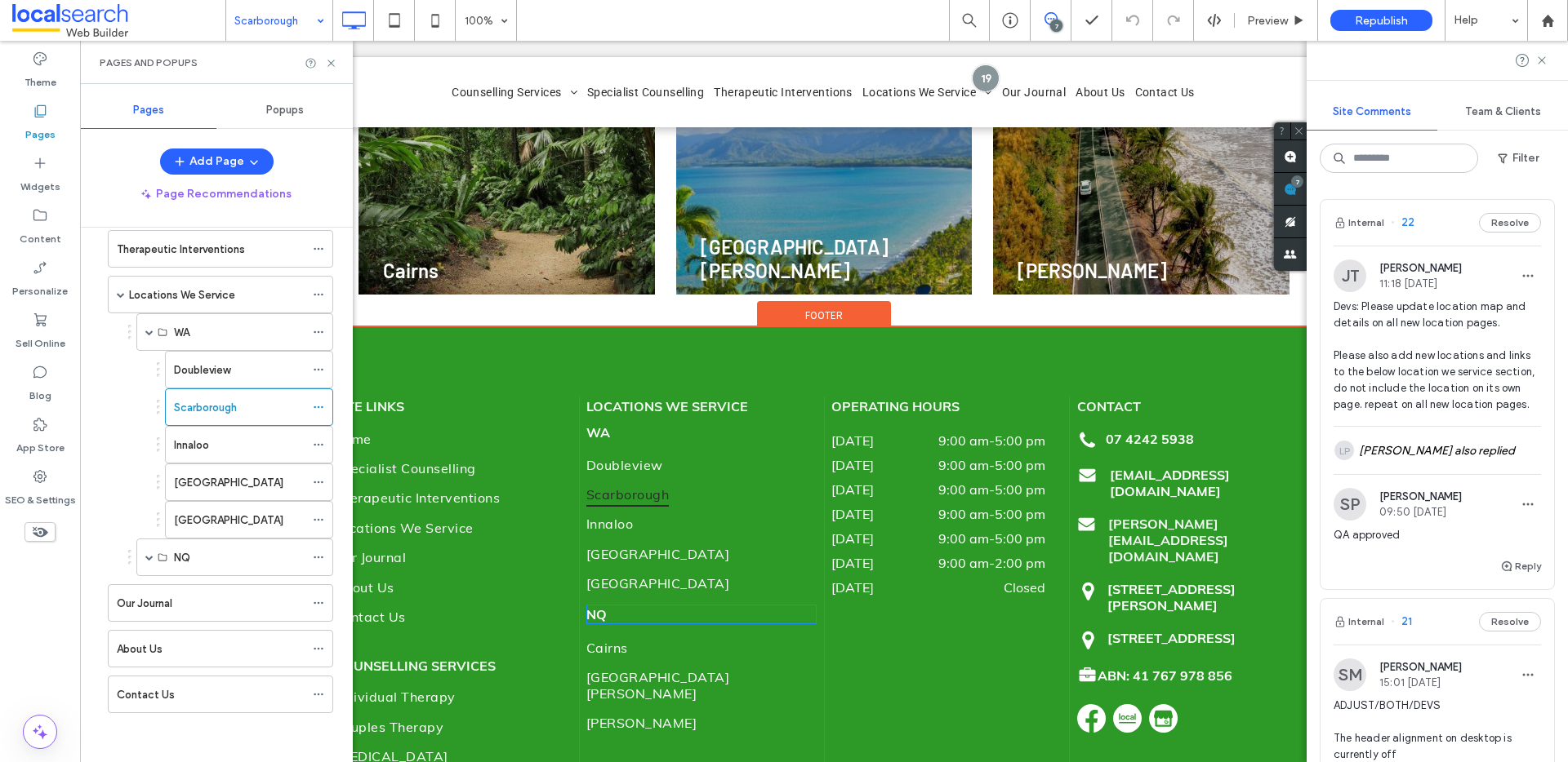
scroll to position [6583, 0]
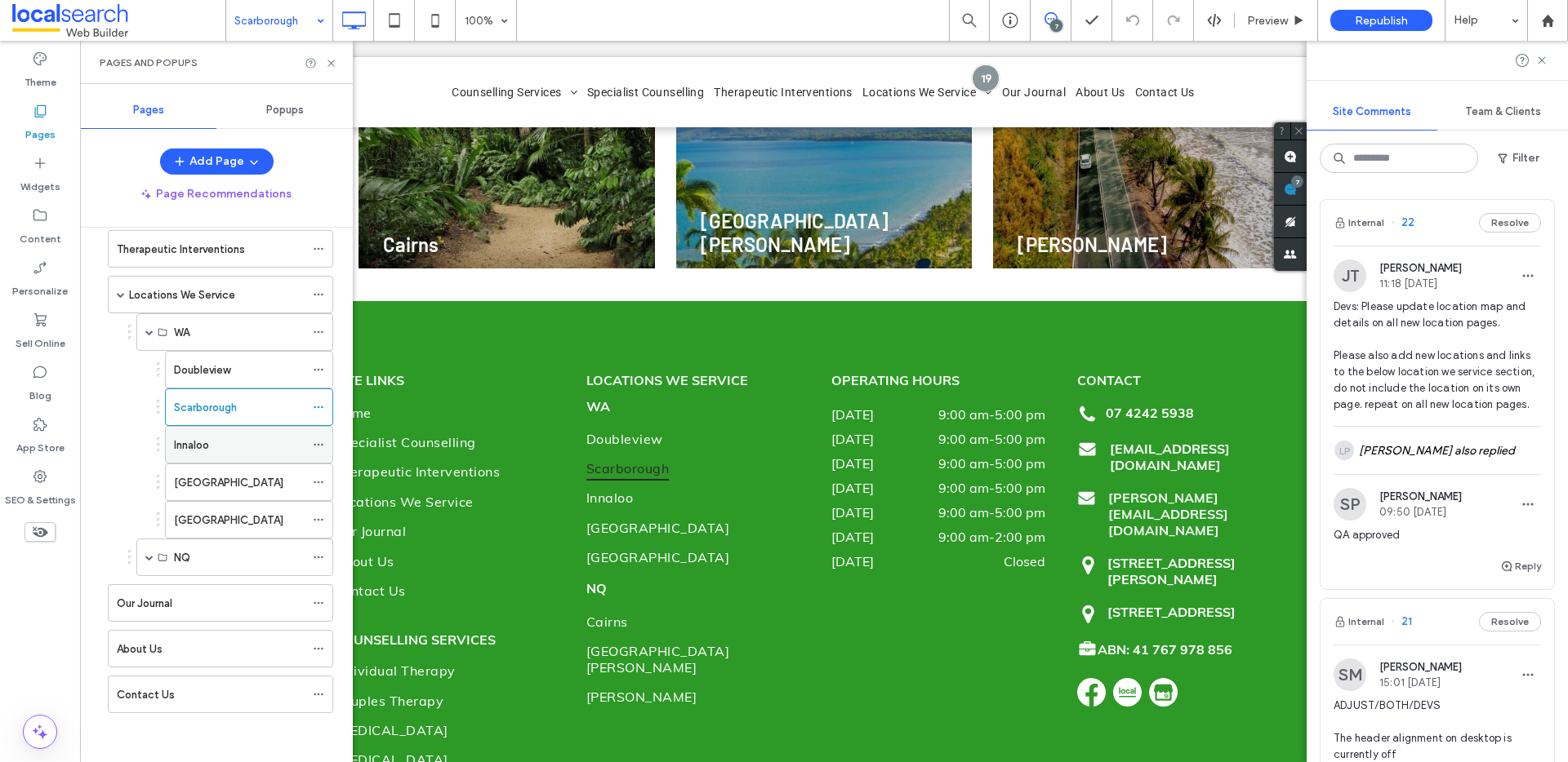
click at [245, 441] on div "Innaloo" at bounding box center [239, 445] width 131 height 18
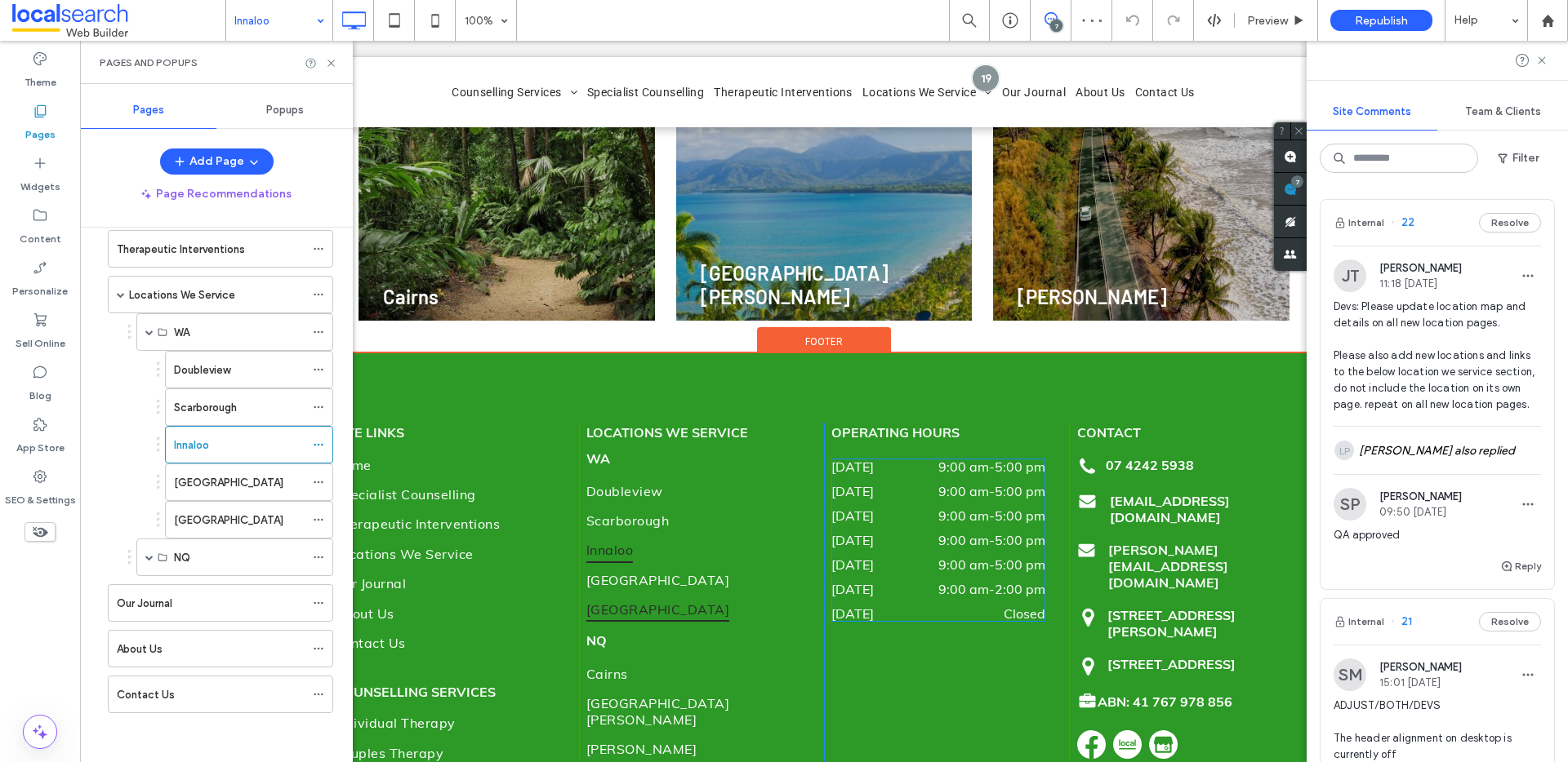
scroll to position [6319, 0]
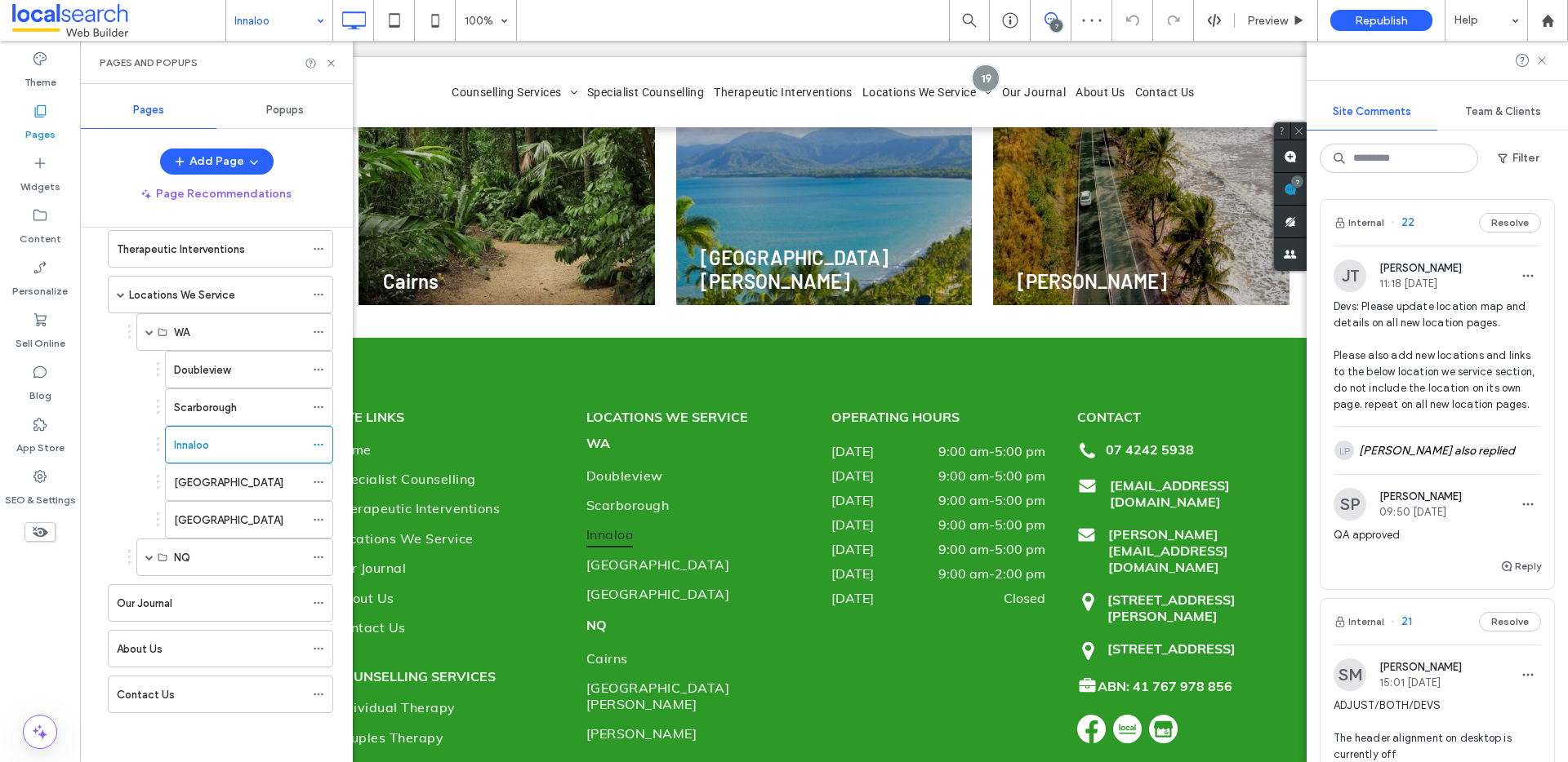
click at [244, 482] on label "[GEOGRAPHIC_DATA]" at bounding box center [229, 482] width 109 height 29
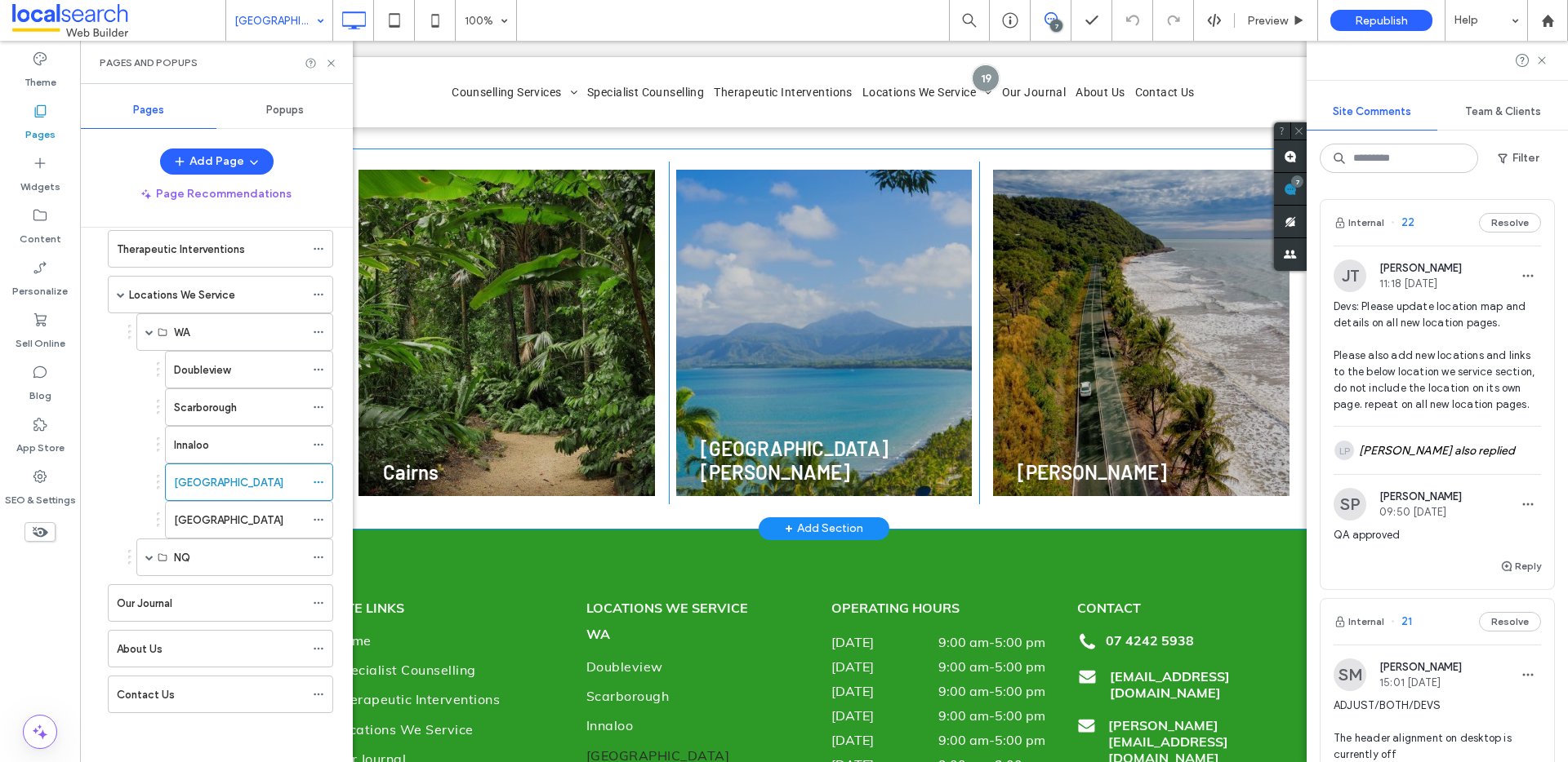
scroll to position [6486, 0]
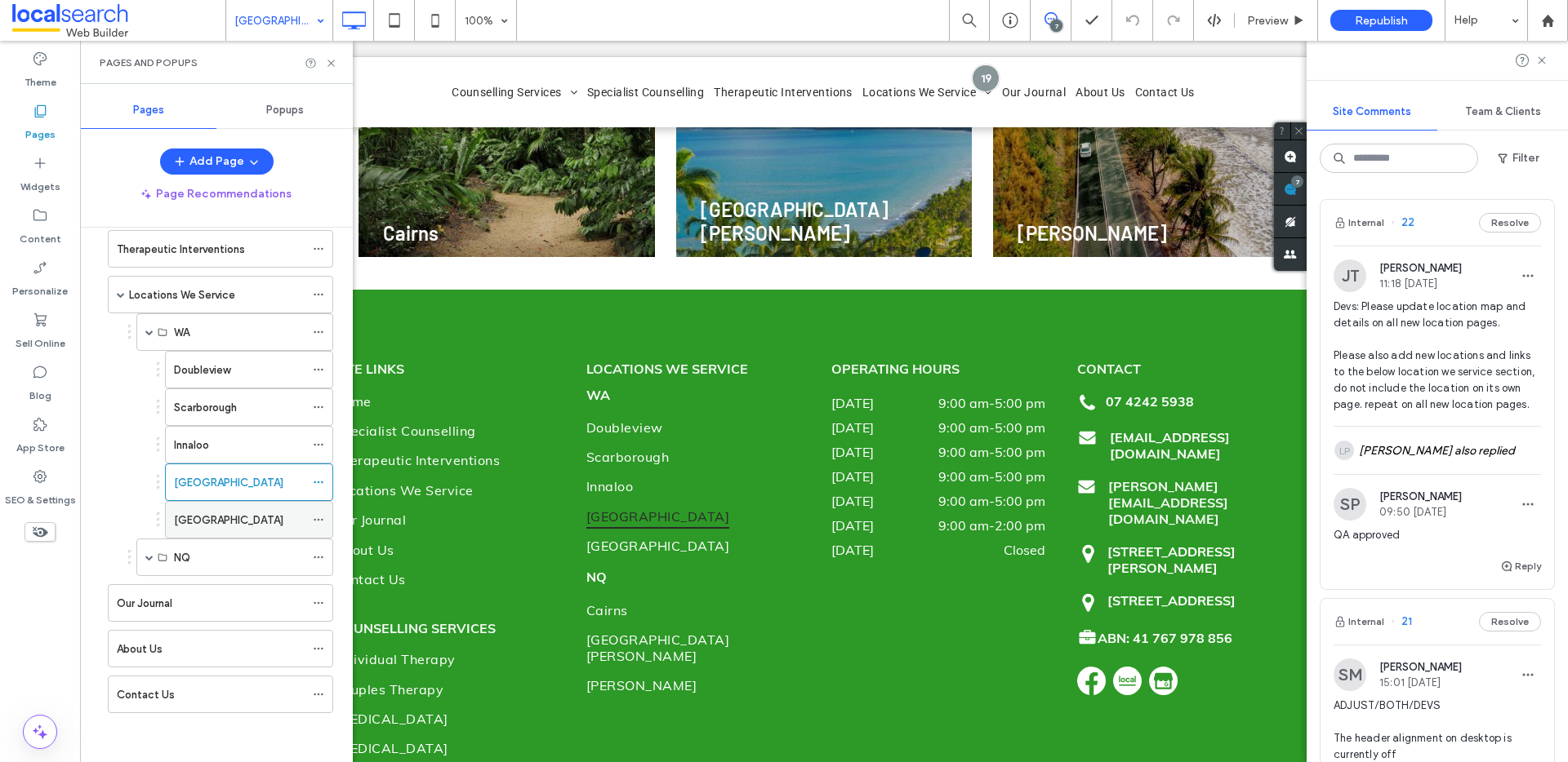
click at [206, 526] on div "[GEOGRAPHIC_DATA]" at bounding box center [239, 520] width 131 height 18
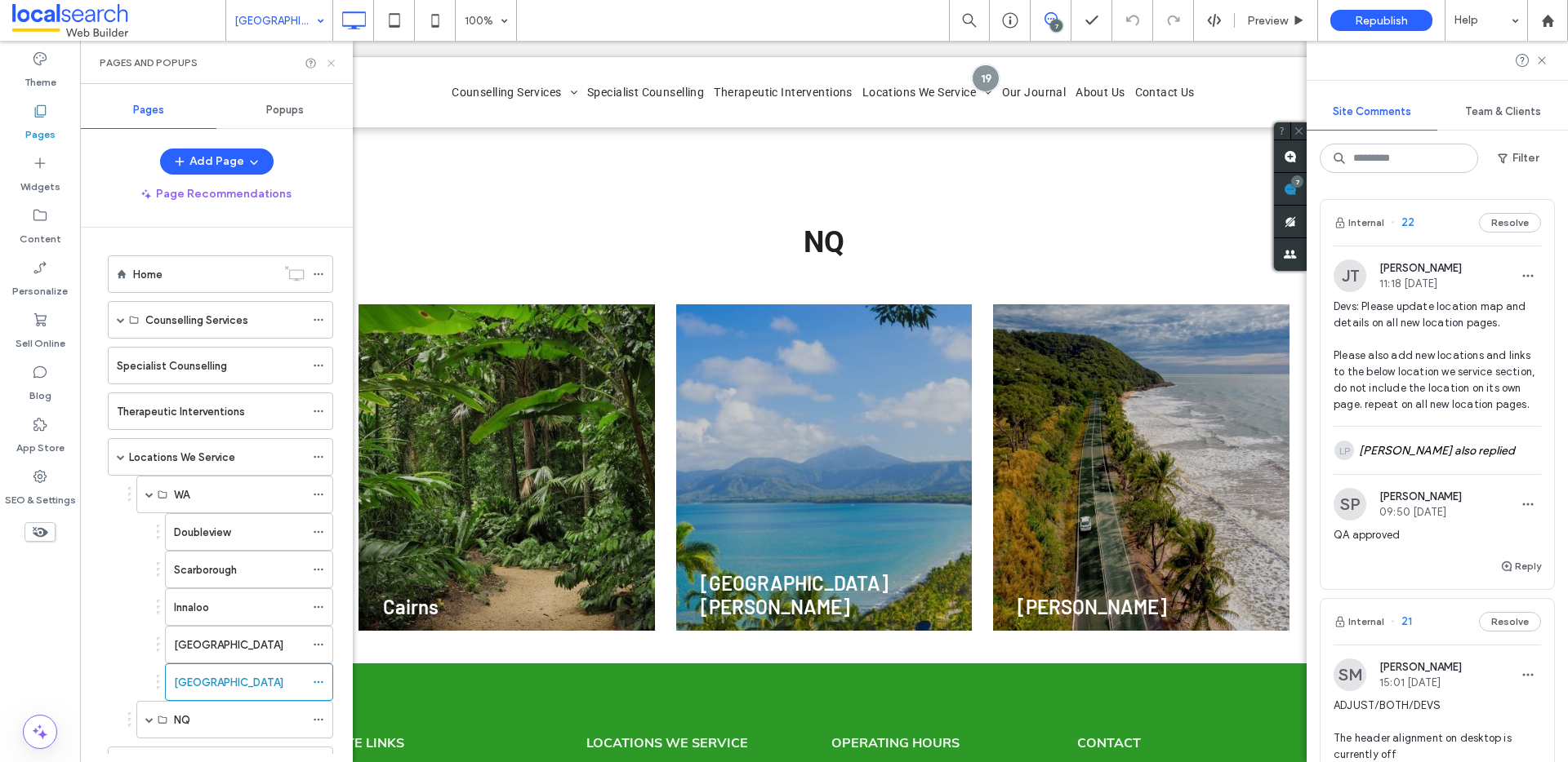
click at [332, 66] on icon at bounding box center [331, 63] width 12 height 12
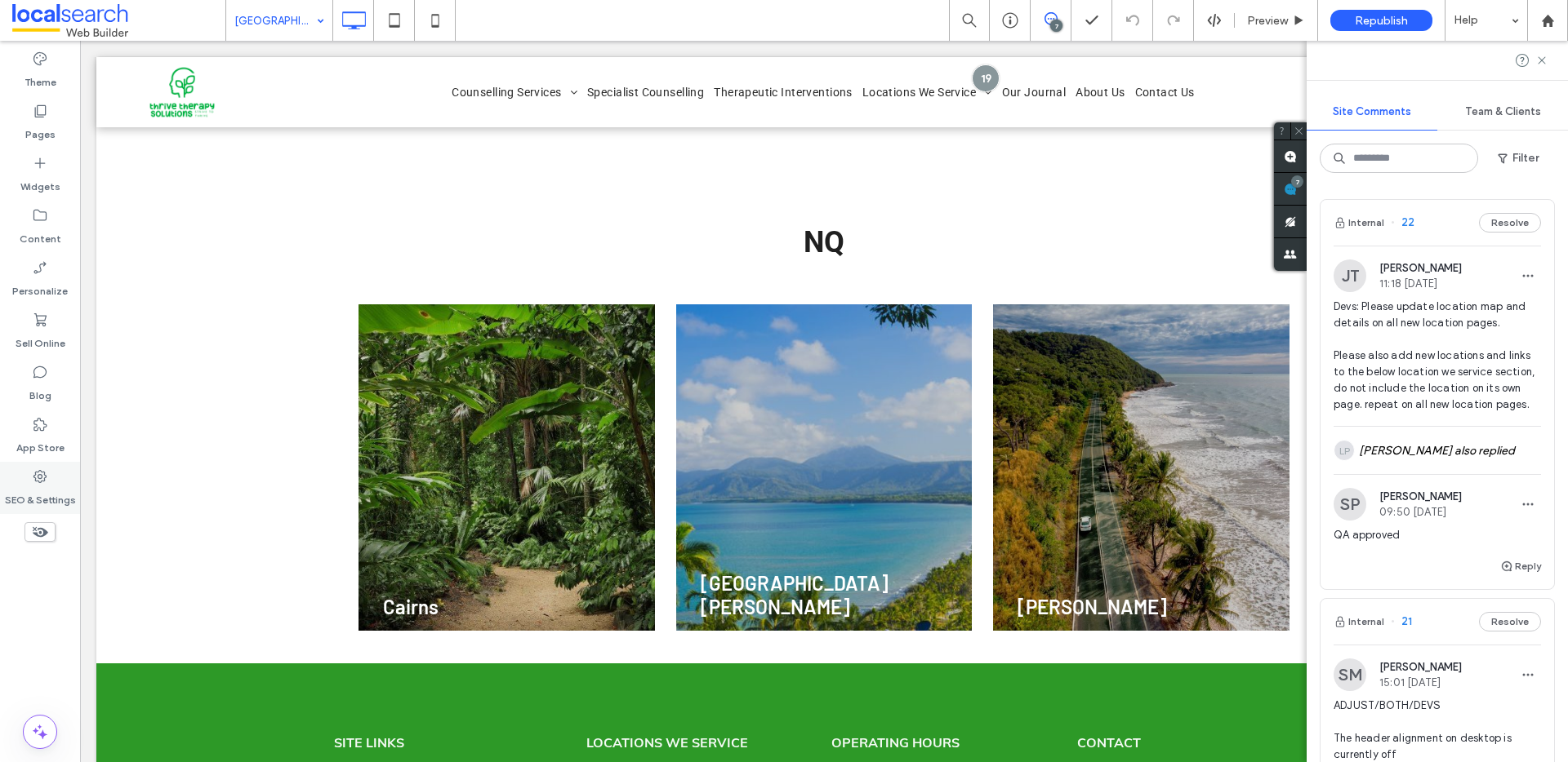
click at [39, 485] on label "SEO & Settings" at bounding box center [40, 496] width 71 height 23
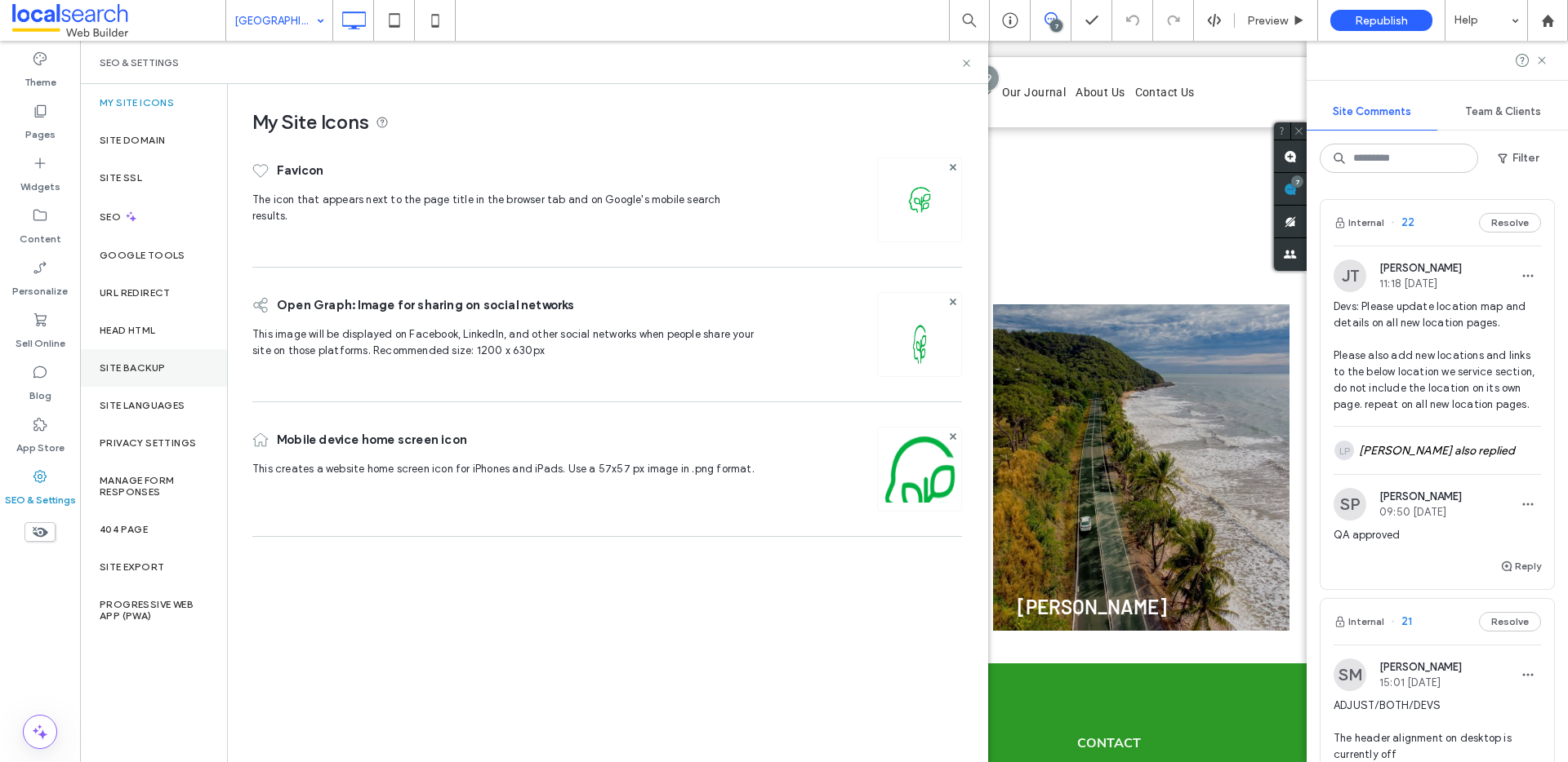
click at [118, 360] on div "Site Backup" at bounding box center [153, 368] width 147 height 38
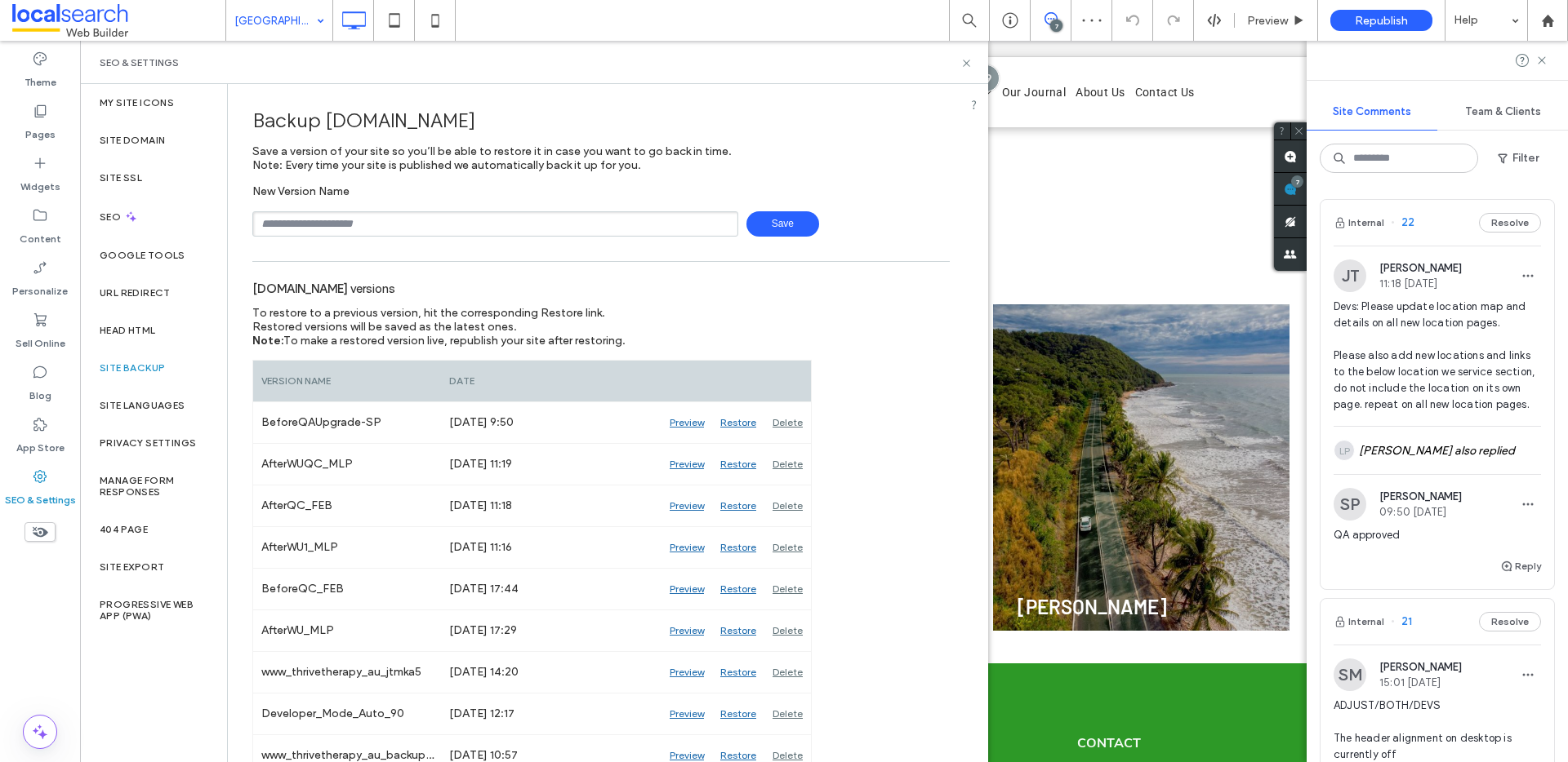
click at [969, 52] on div "SEO & Settings" at bounding box center [533, 62] width 908 height 44
click at [957, 61] on div "SEO & Settings" at bounding box center [534, 63] width 869 height 13
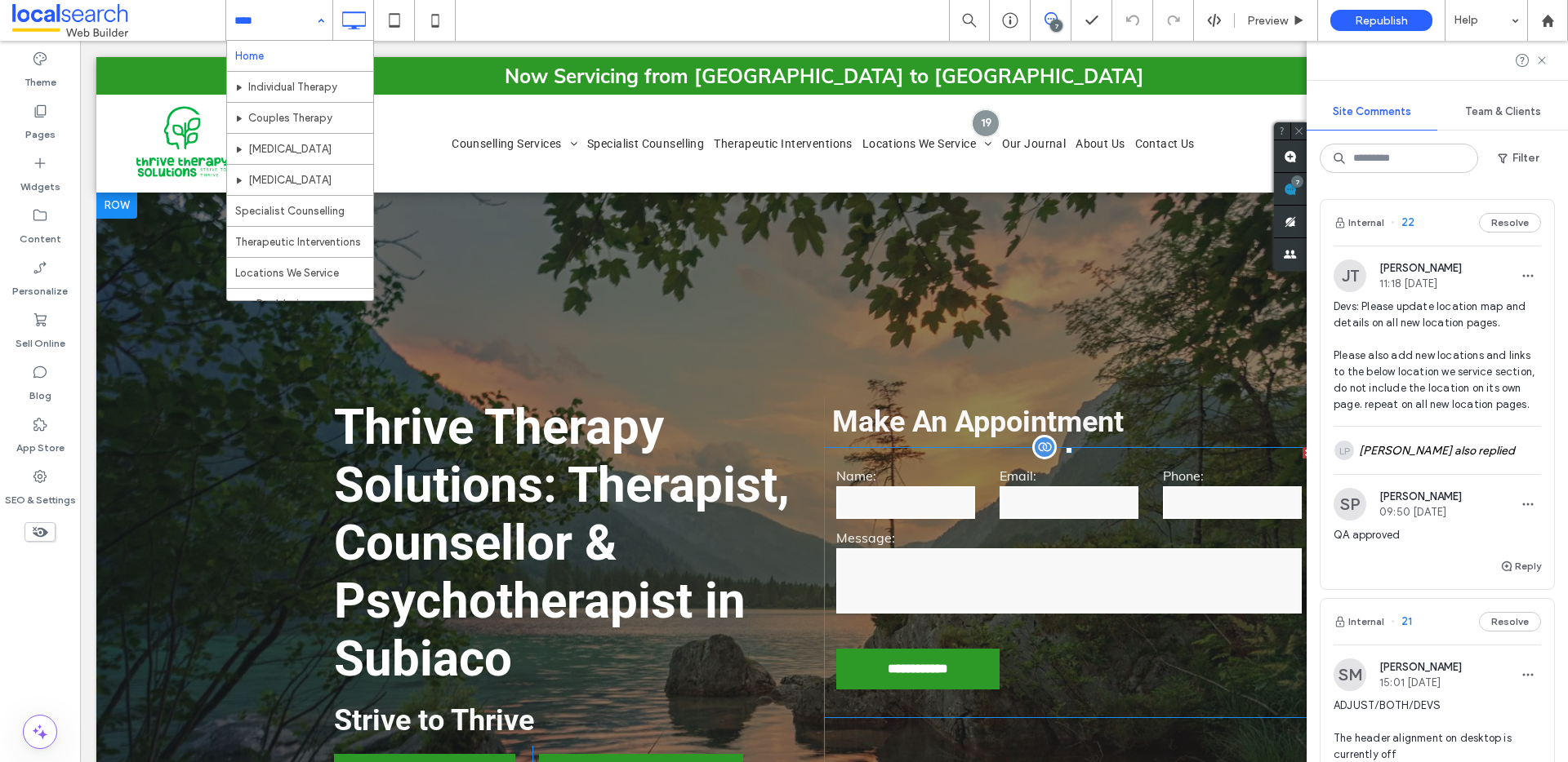
click at [1212, 502] on input "tel" at bounding box center [1232, 502] width 139 height 32
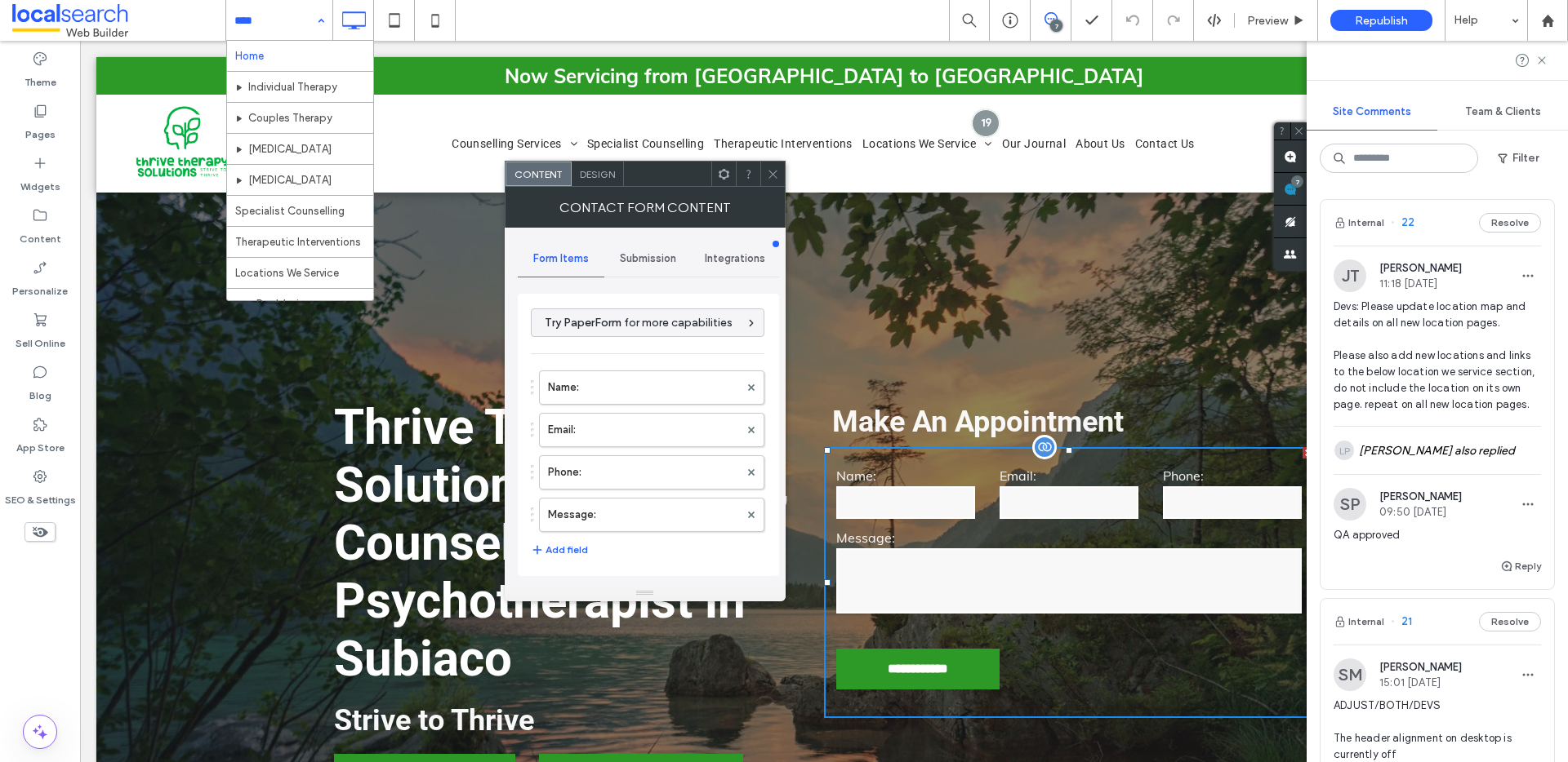
type input "**********"
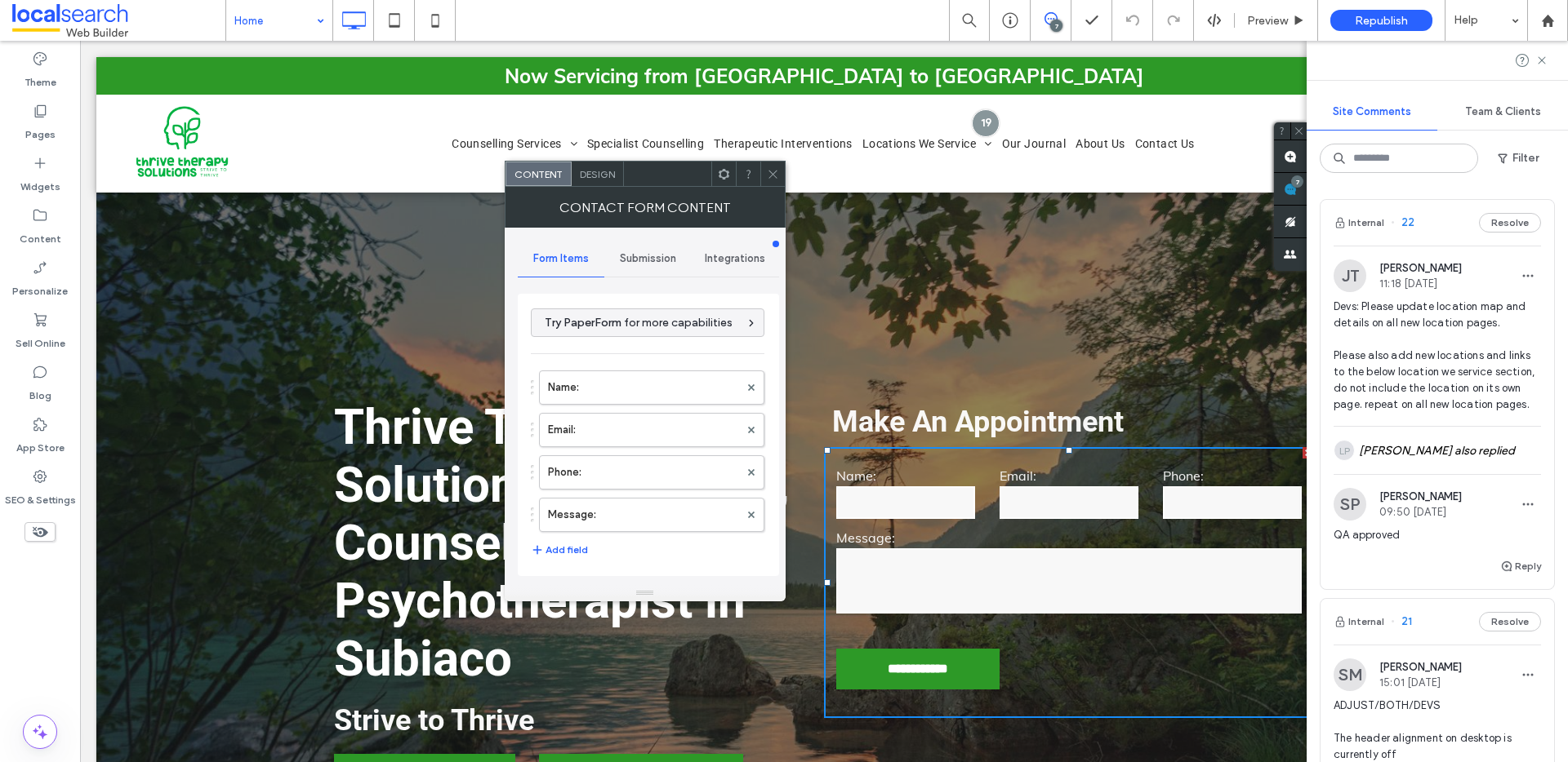
drag, startPoint x: 652, startPoint y: 253, endPoint x: 653, endPoint y: 275, distance: 22.0
click at [652, 253] on span "Submission" at bounding box center [647, 258] width 56 height 13
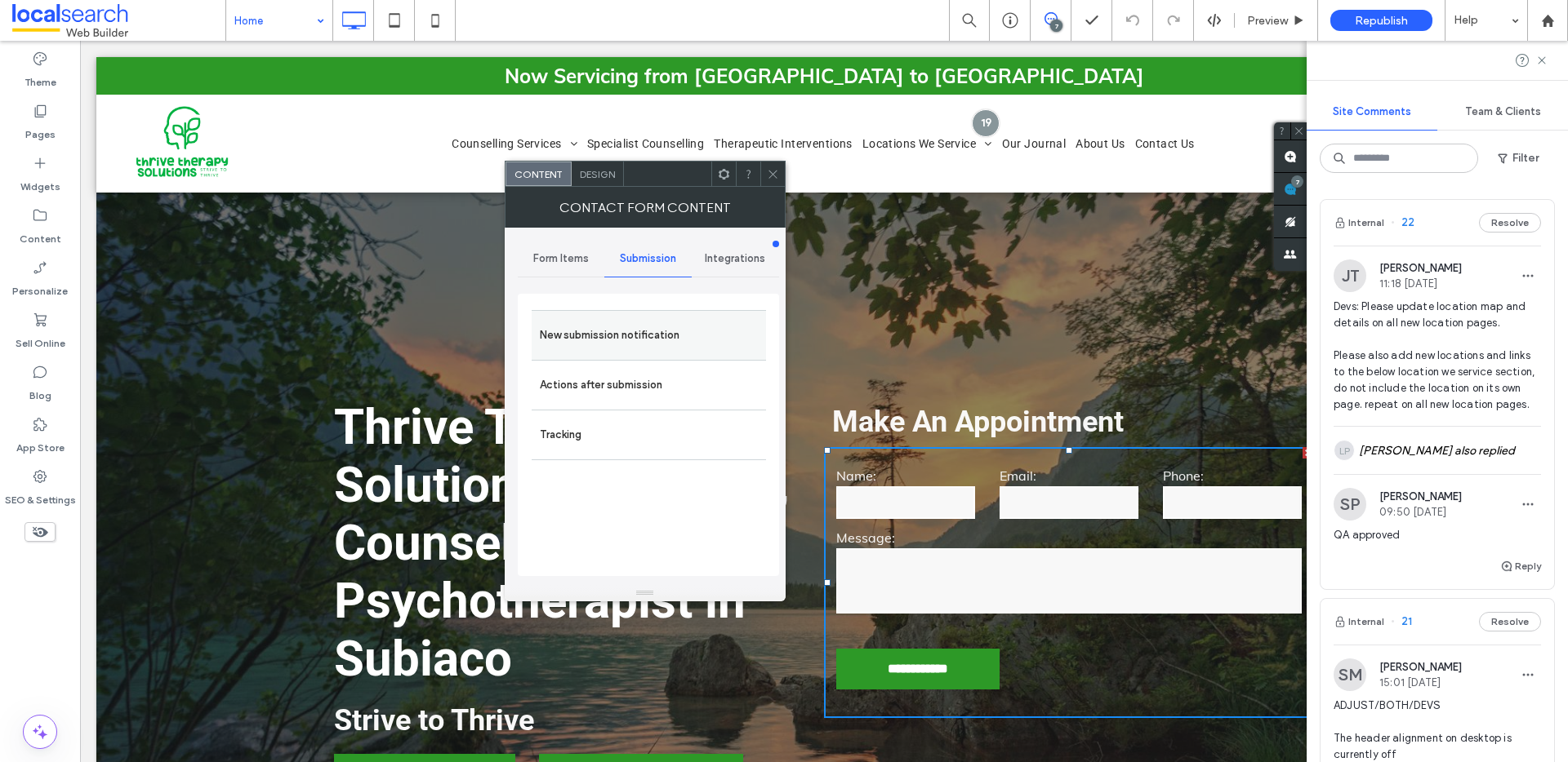
click at [648, 322] on label "New submission notification" at bounding box center [648, 335] width 218 height 32
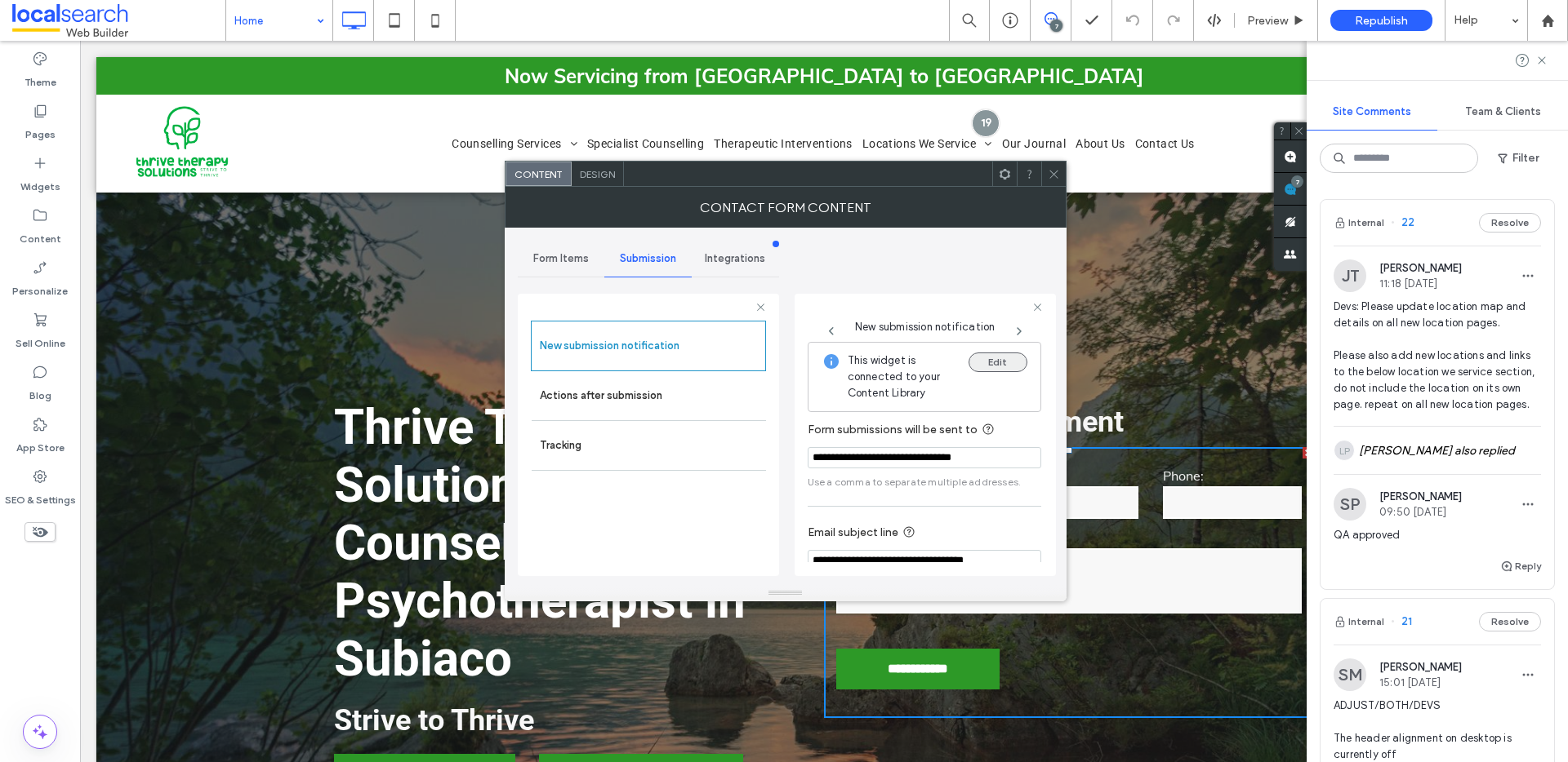
click at [1010, 366] on button "Edit" at bounding box center [997, 362] width 58 height 19
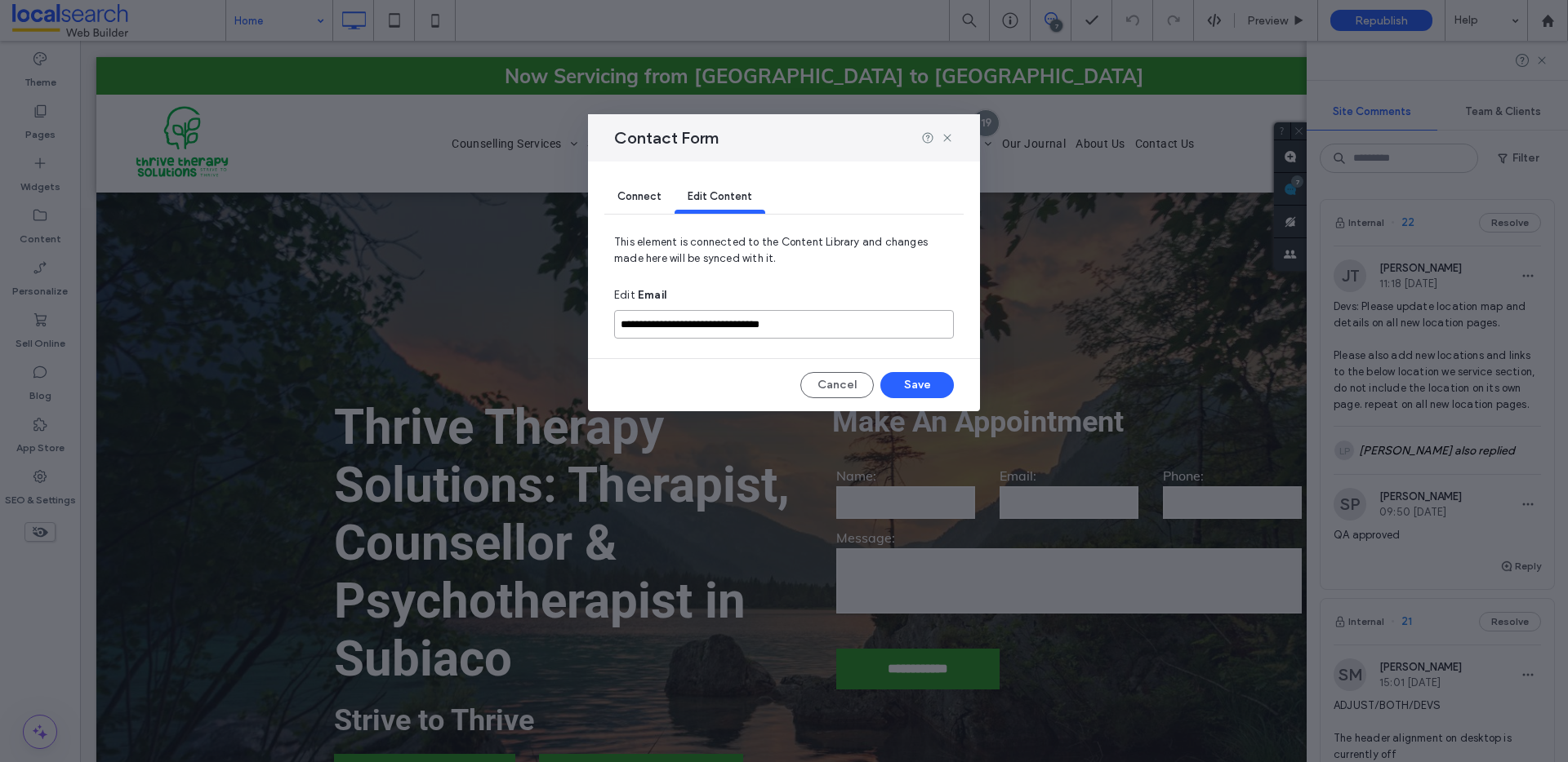
drag, startPoint x: 809, startPoint y: 324, endPoint x: 616, endPoint y: 324, distance: 193.0
click at [616, 324] on input "**********" at bounding box center [784, 324] width 340 height 29
paste input
type input "**********"
click at [925, 383] on button "Save" at bounding box center [916, 385] width 73 height 26
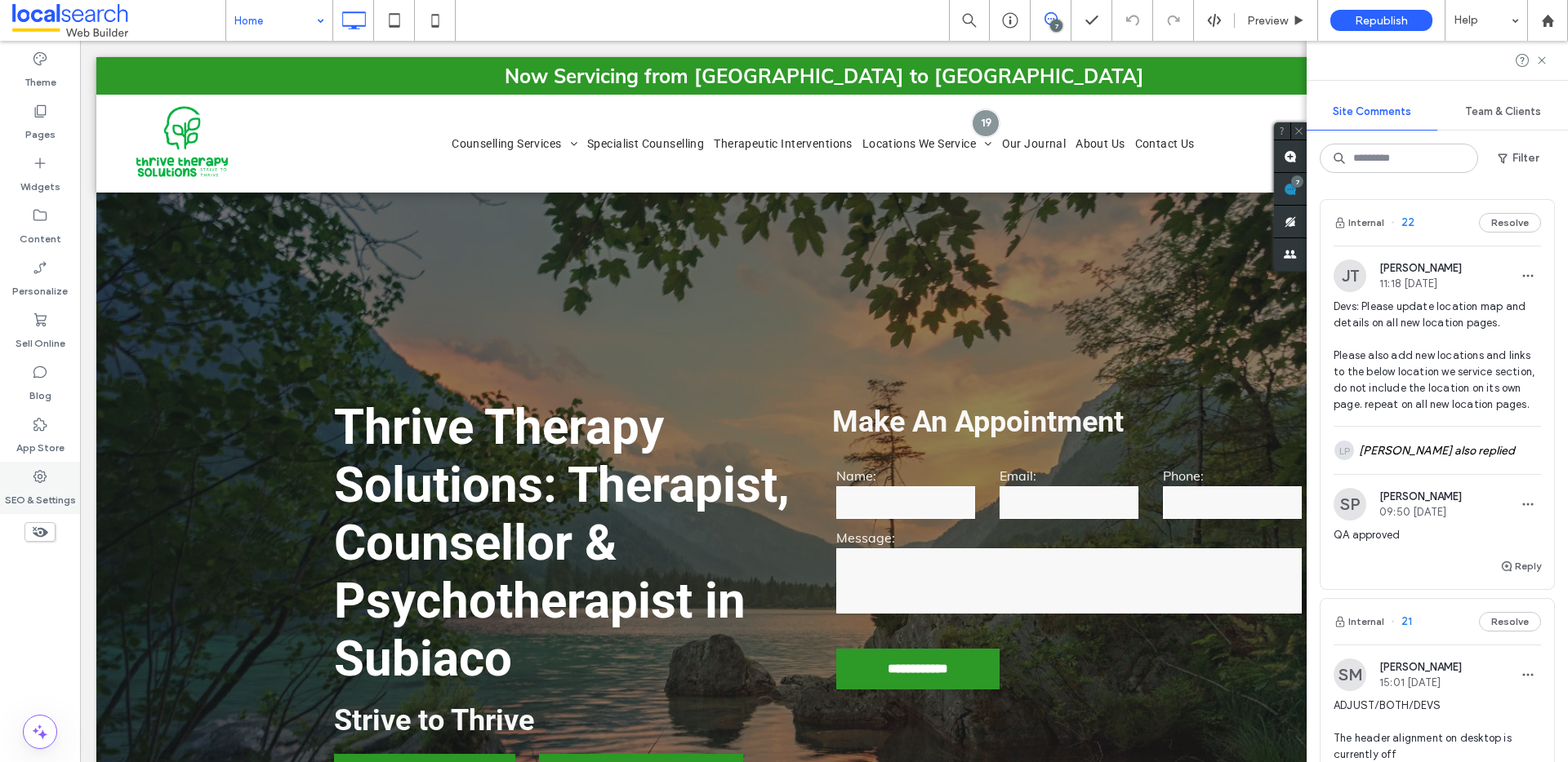
click at [42, 485] on label "SEO & Settings" at bounding box center [40, 496] width 71 height 23
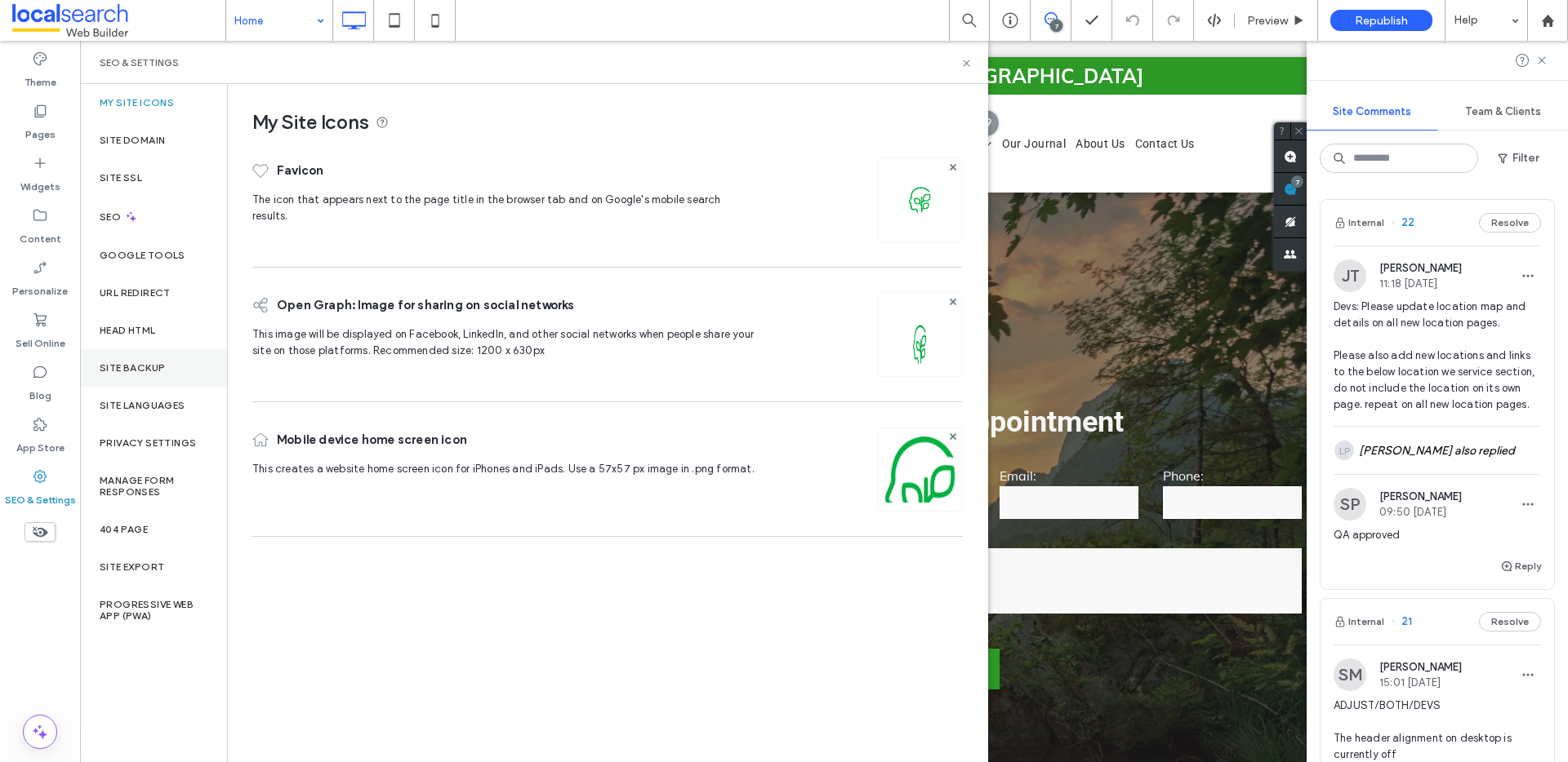
click at [134, 368] on label "Site Backup" at bounding box center [132, 368] width 66 height 11
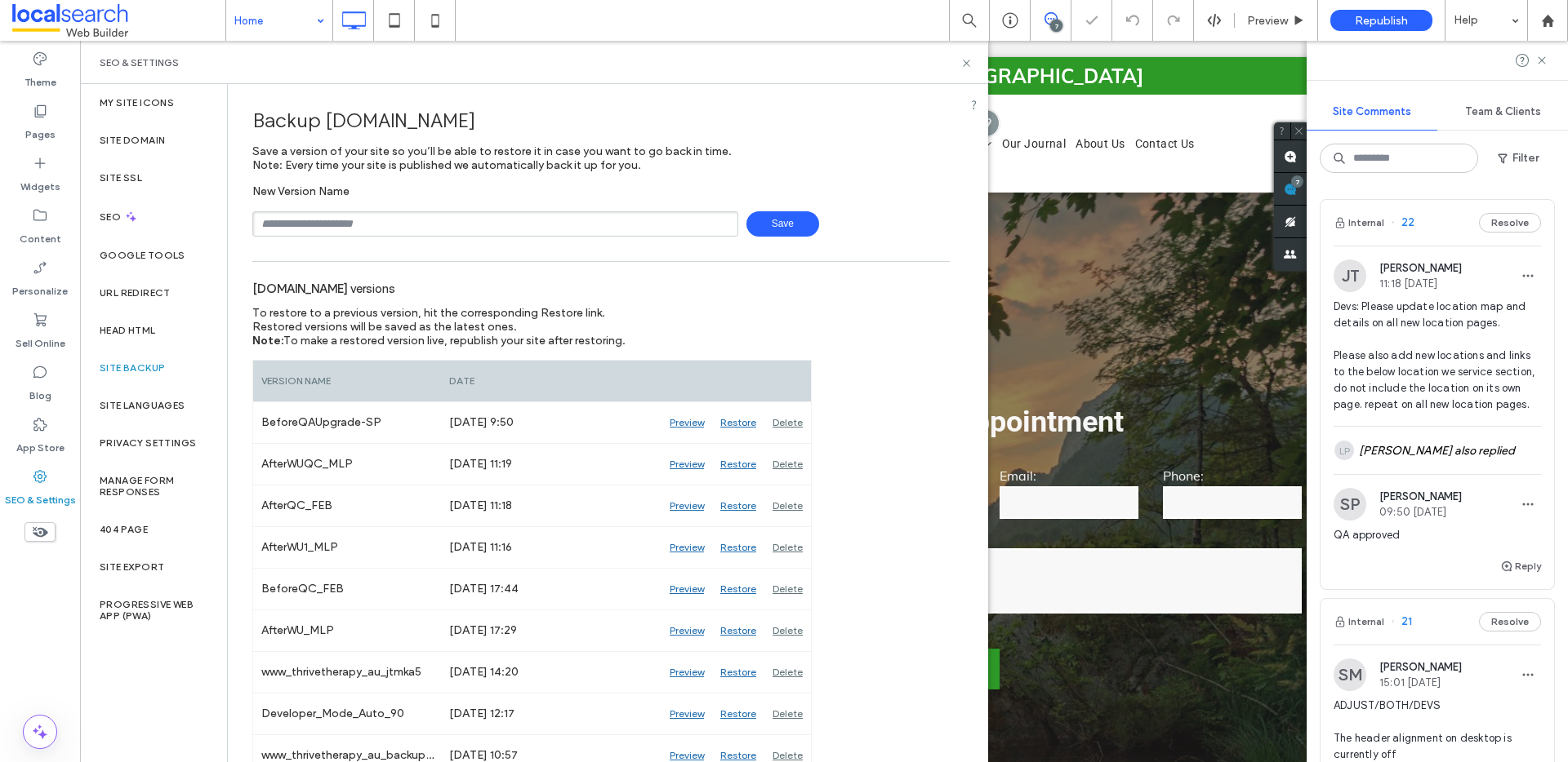
click at [431, 220] on input "text" at bounding box center [495, 223] width 486 height 25
click at [305, 218] on input "**********" at bounding box center [495, 223] width 486 height 25
type input "**********"
drag, startPoint x: 443, startPoint y: 228, endPoint x: 256, endPoint y: 219, distance: 187.2
click at [256, 219] on input "**********" at bounding box center [495, 223] width 486 height 25
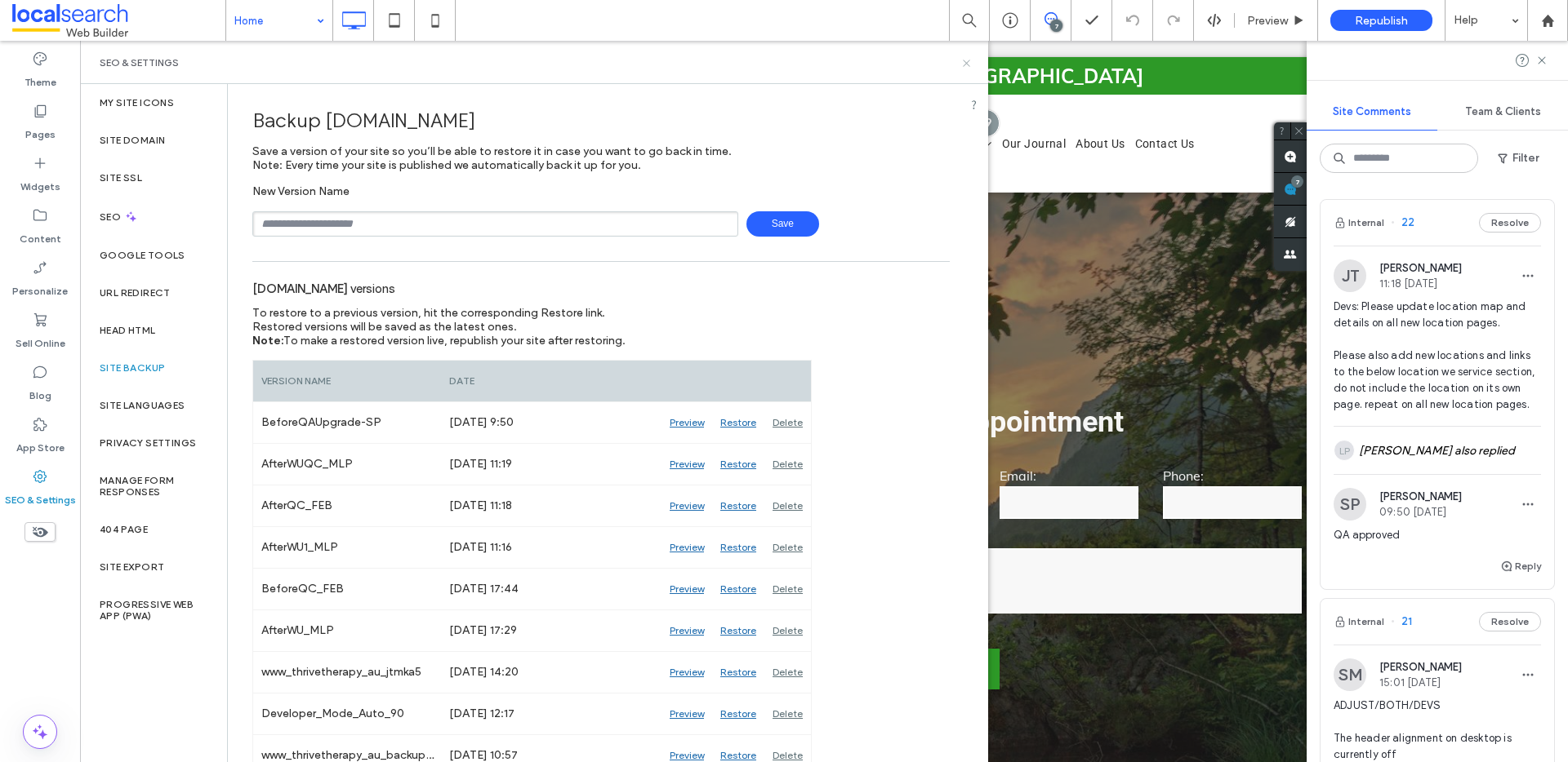
drag, startPoint x: 965, startPoint y: 66, endPoint x: 886, endPoint y: 19, distance: 91.9
click at [965, 66] on icon at bounding box center [966, 63] width 12 height 12
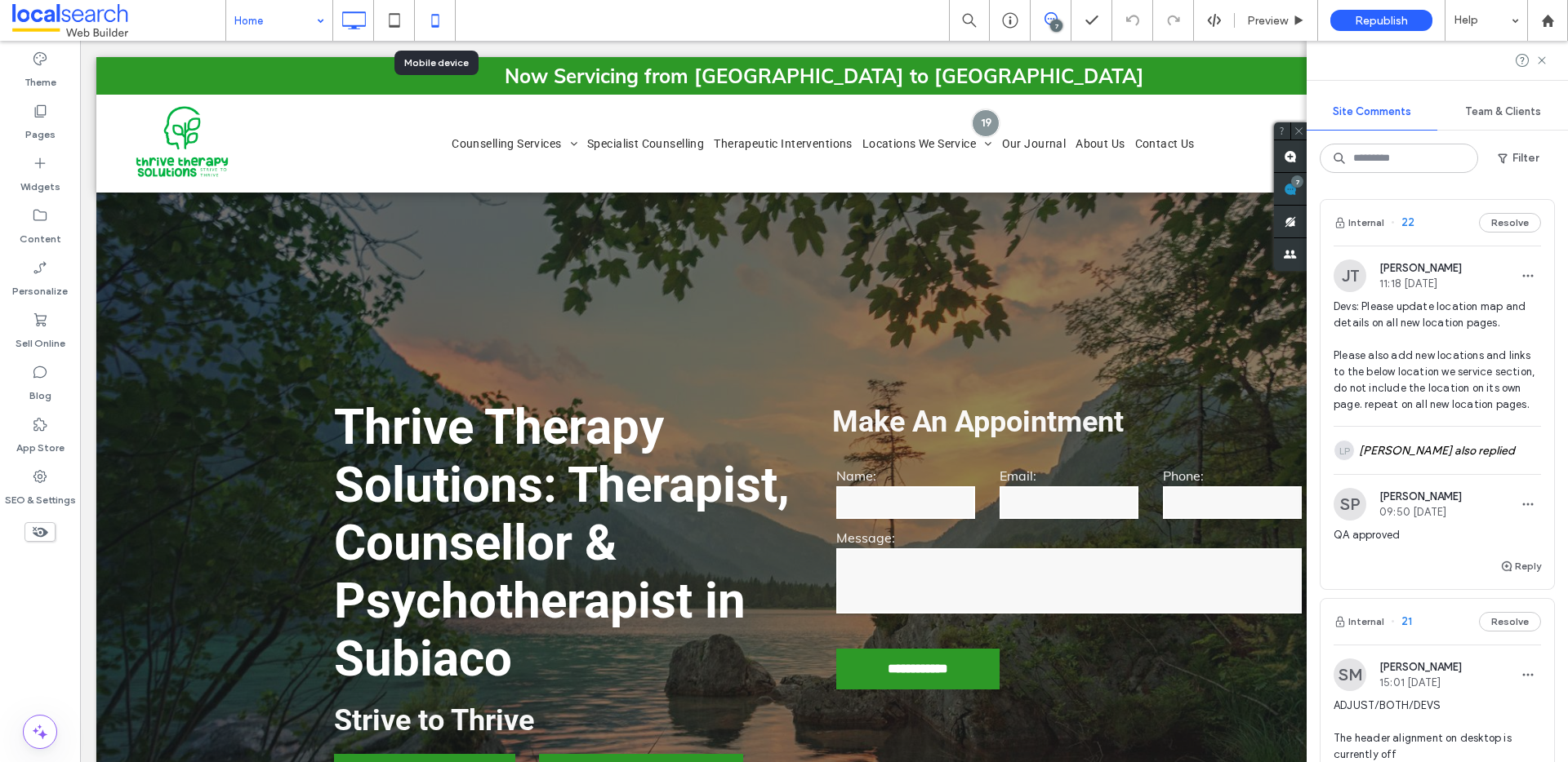
click at [426, 19] on icon at bounding box center [434, 19] width 32 height 32
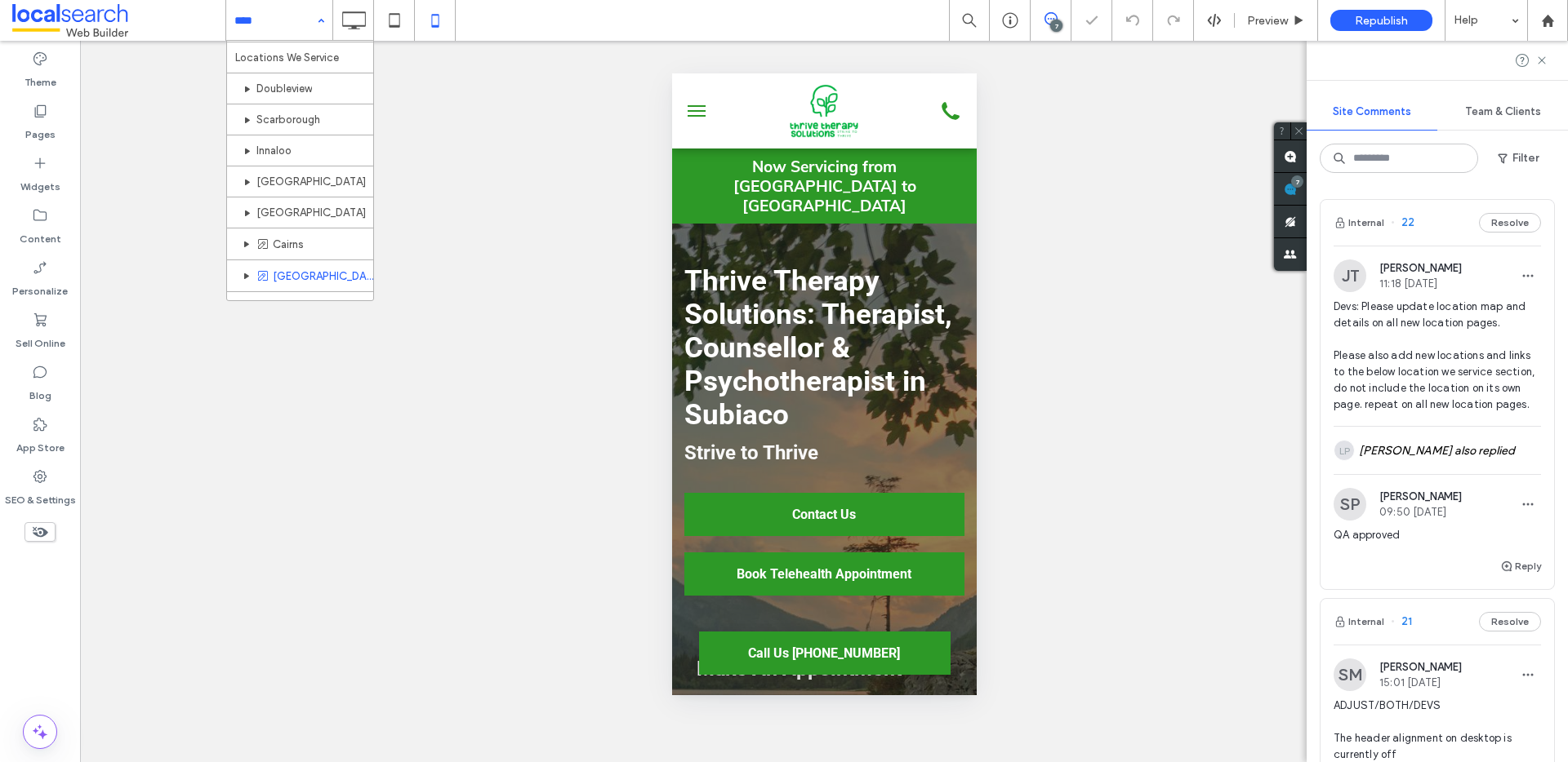
scroll to position [280, 0]
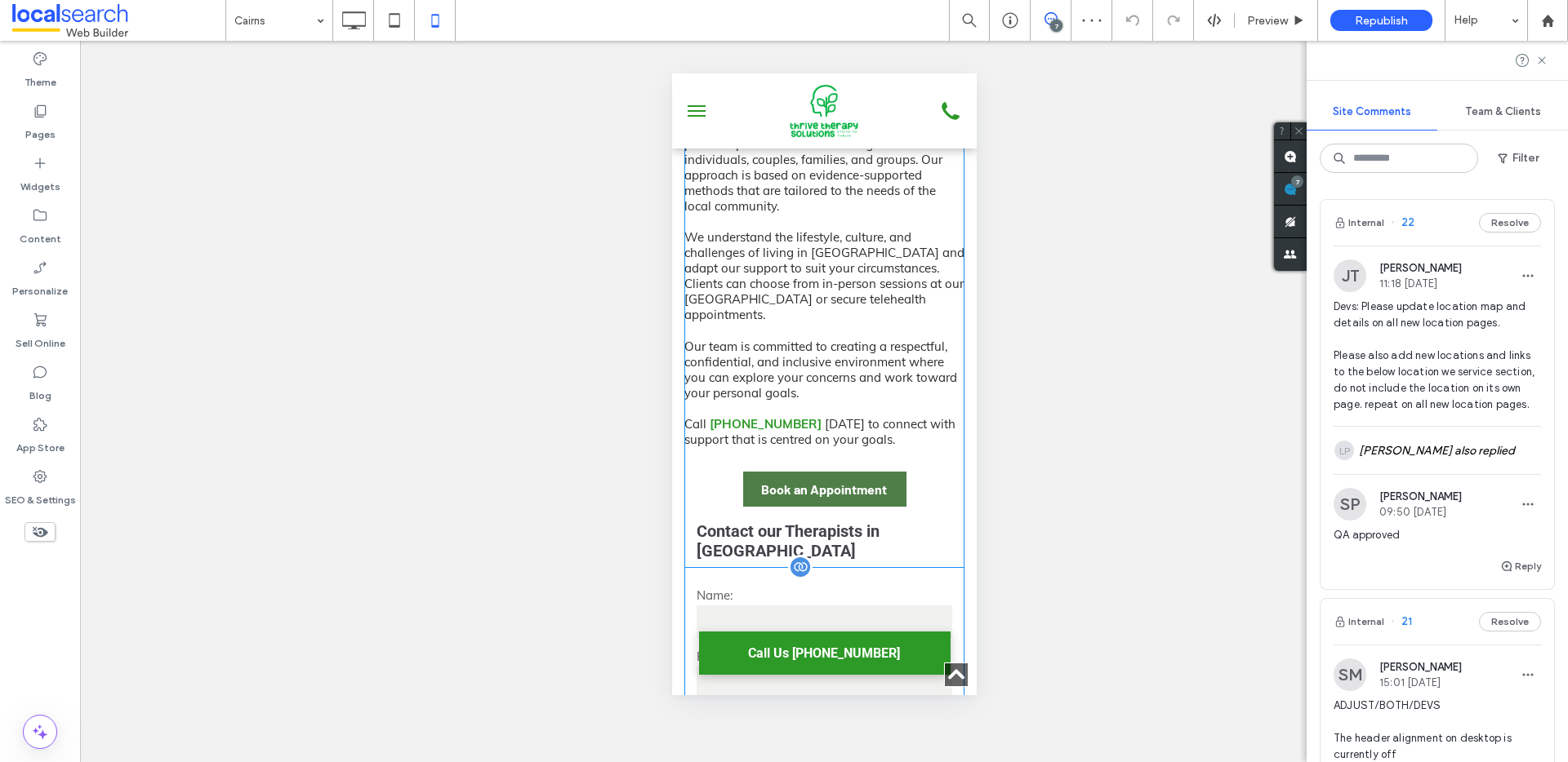
scroll to position [1176, 0]
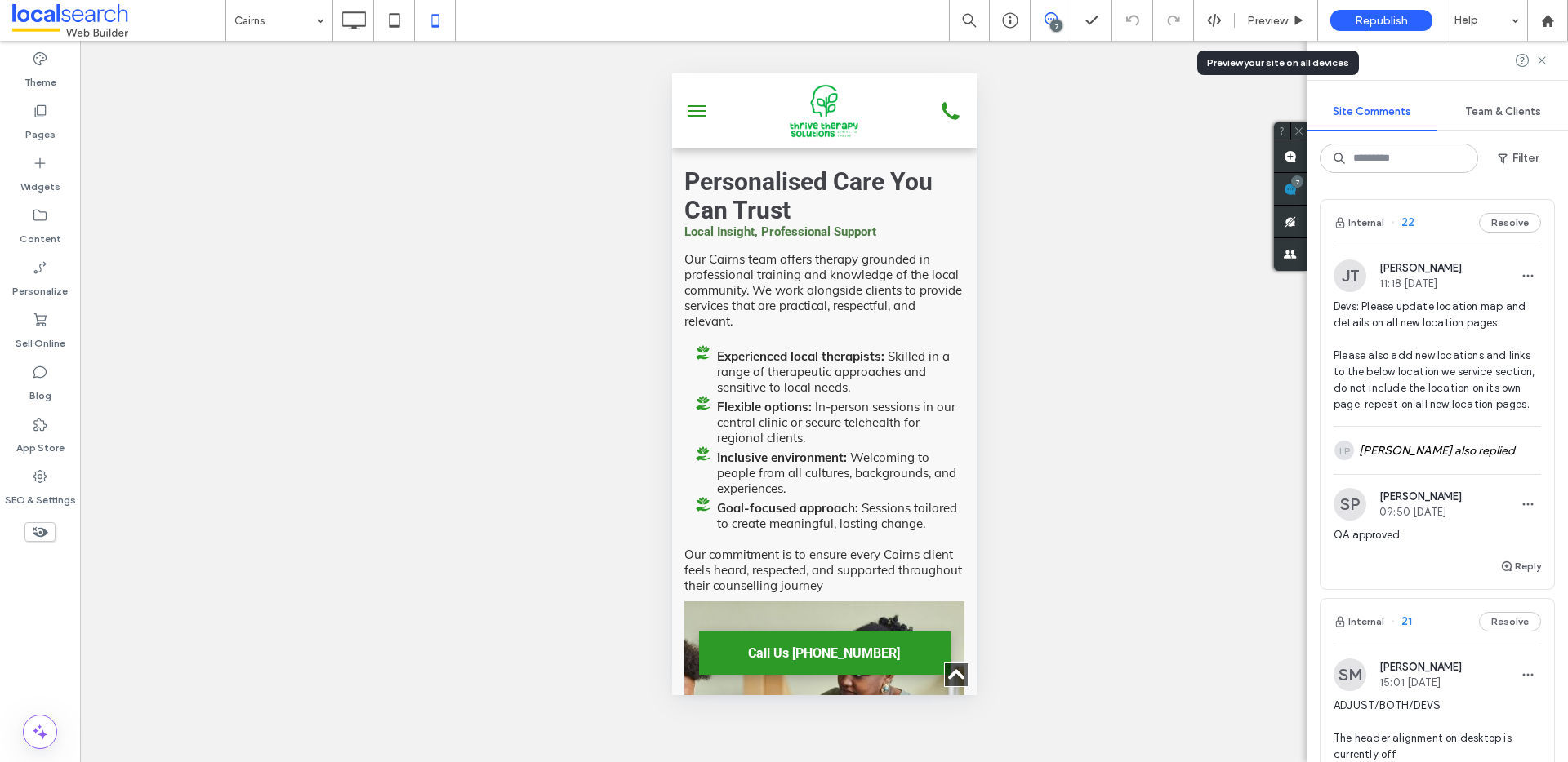
click at [1261, 22] on span "Preview" at bounding box center [1267, 20] width 41 height 14
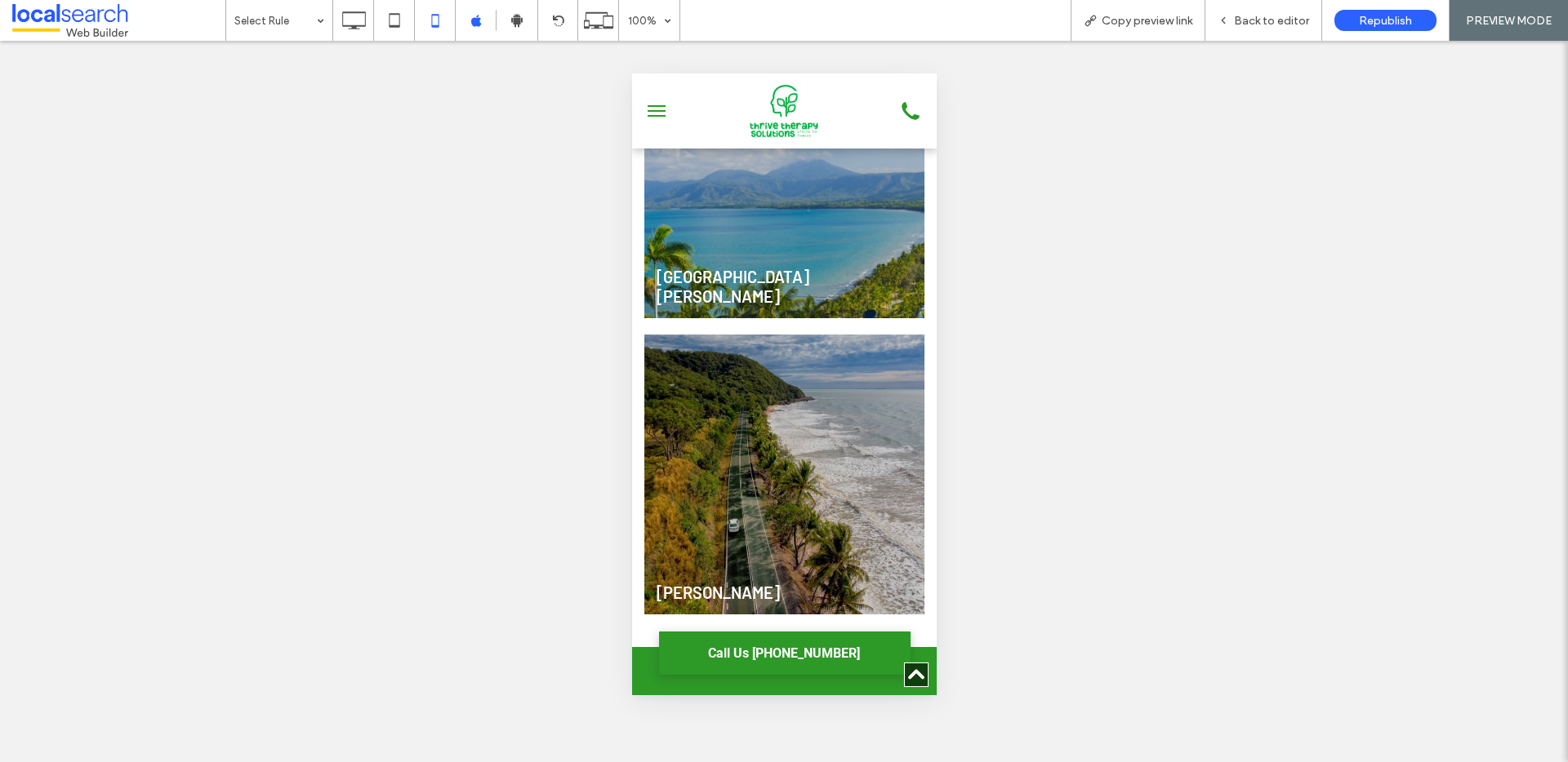
scroll to position [7876, 0]
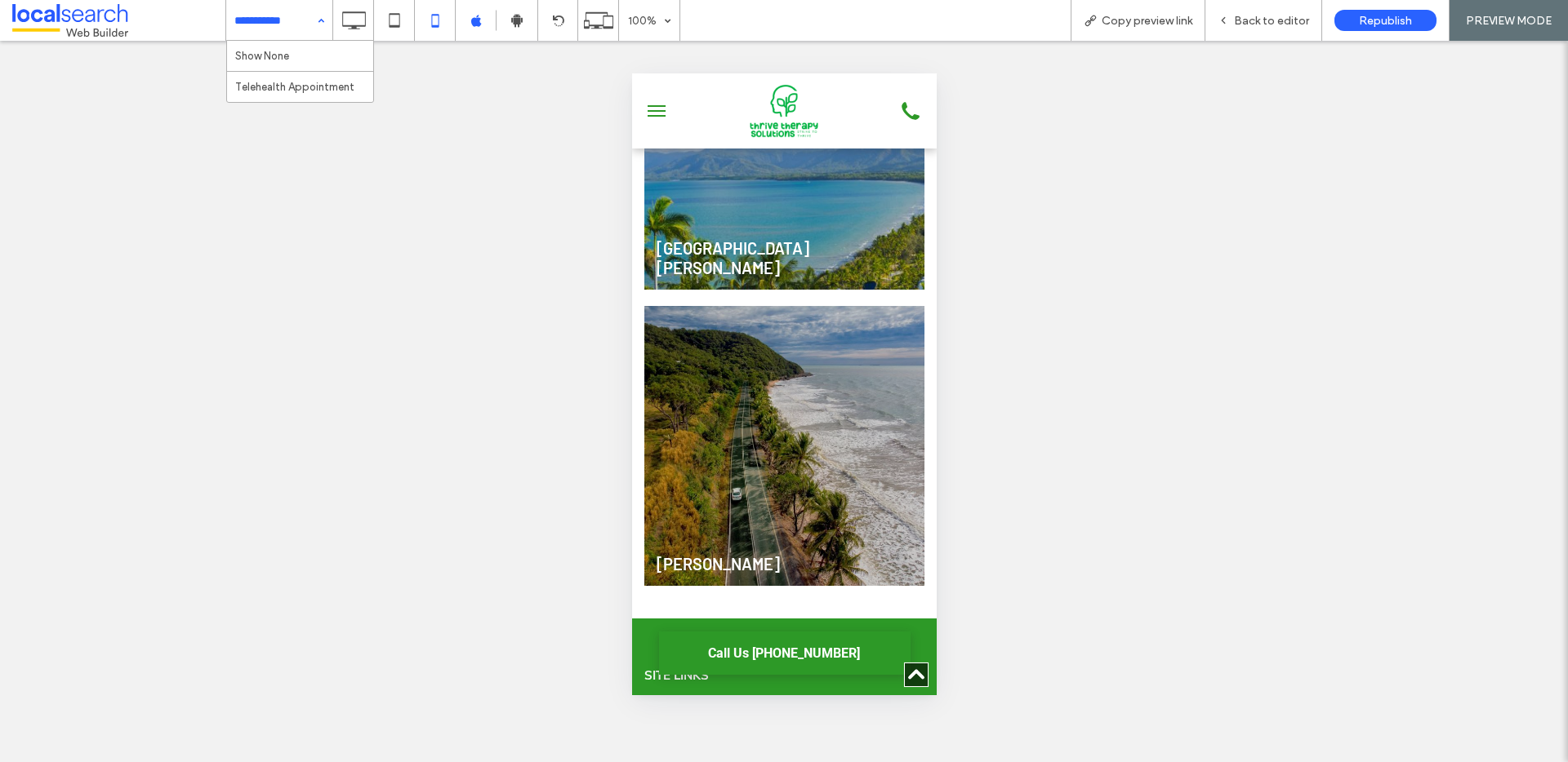
click at [322, 19] on div "Show None Telehealth Appointment" at bounding box center [279, 20] width 107 height 41
click at [1275, 18] on span "Back to editor" at bounding box center [1271, 20] width 75 height 14
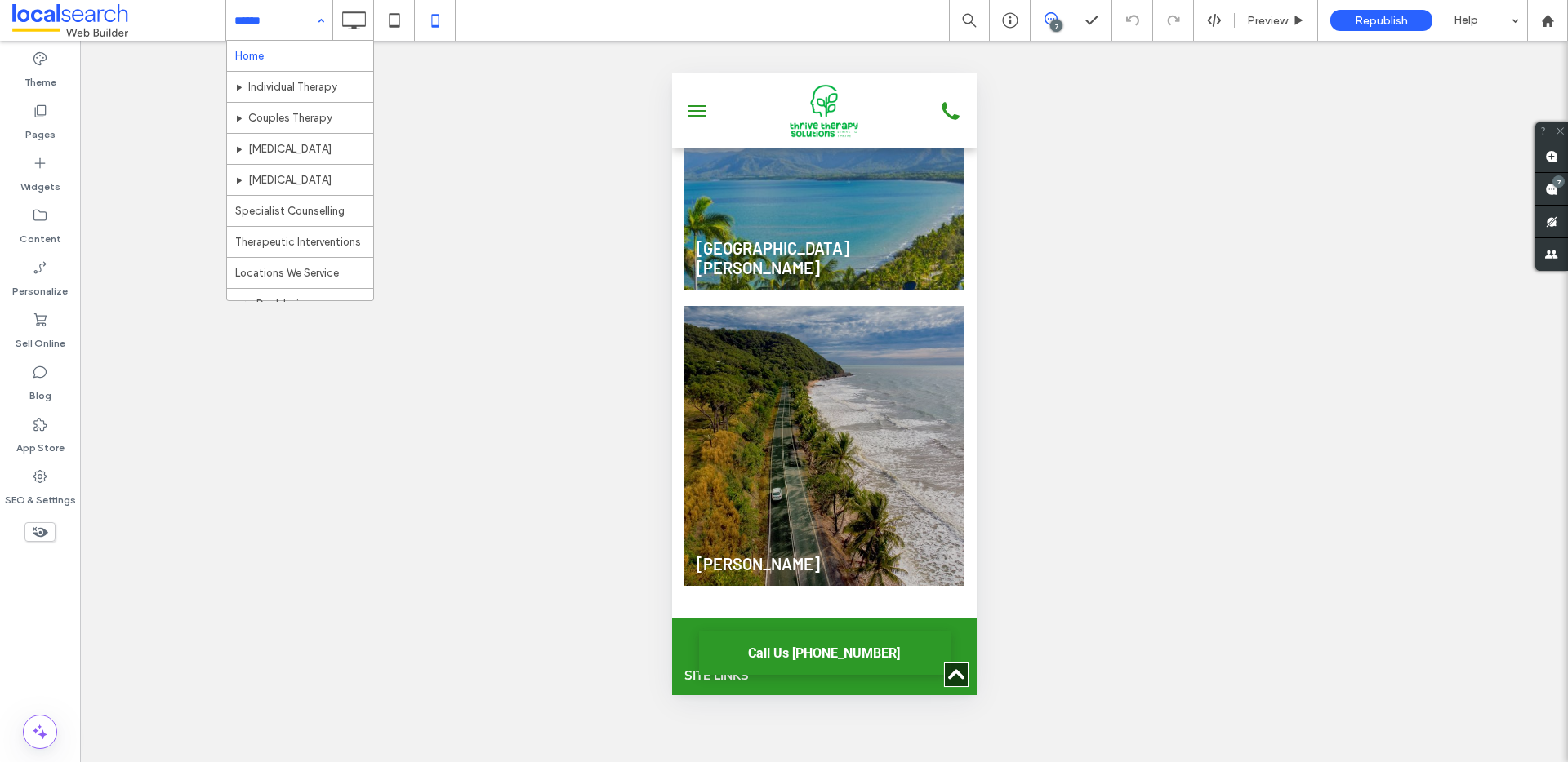
drag, startPoint x: 286, startPoint y: 33, endPoint x: 282, endPoint y: 43, distance: 10.8
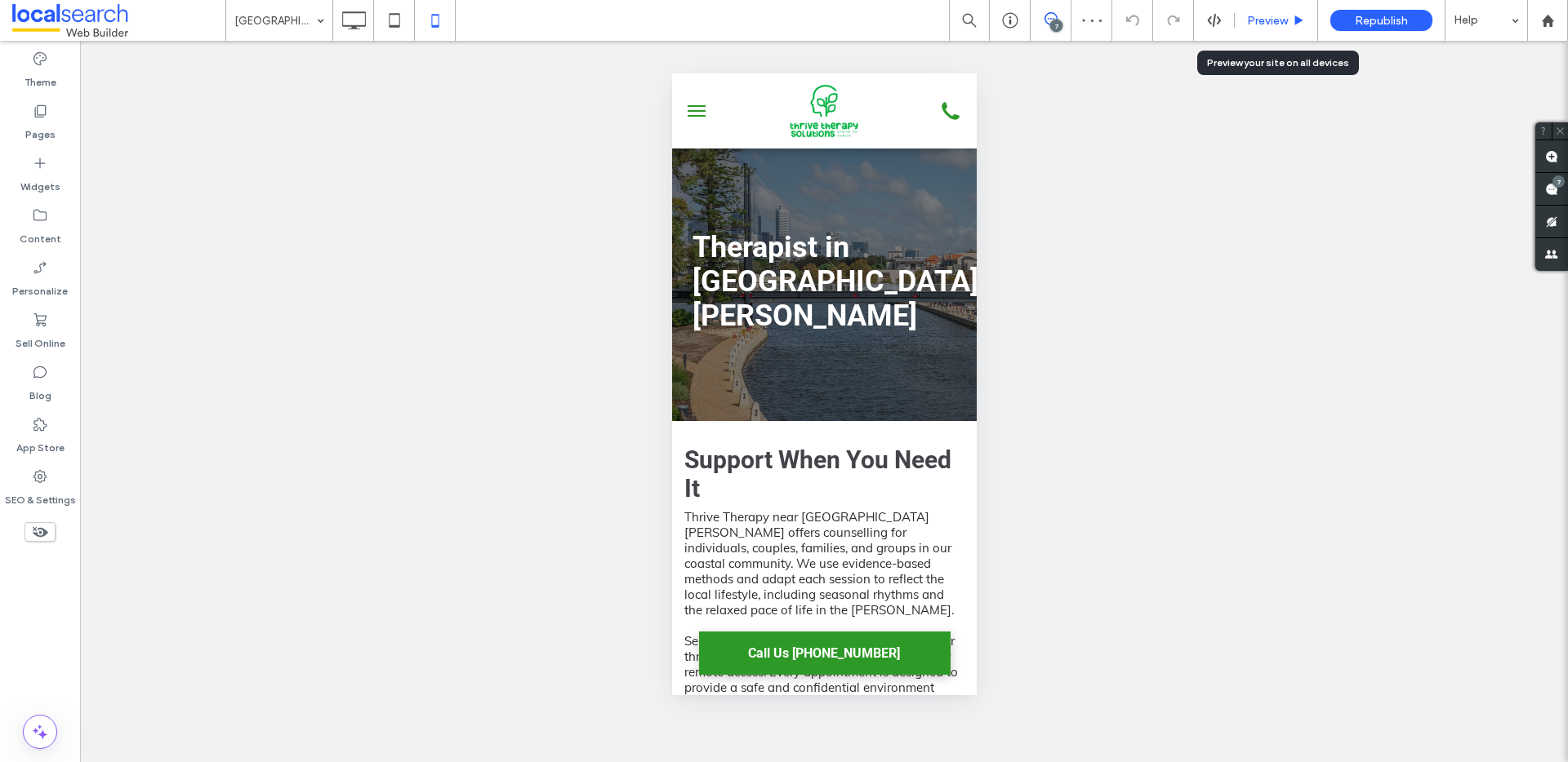
click at [1268, 17] on span "Preview" at bounding box center [1267, 20] width 41 height 14
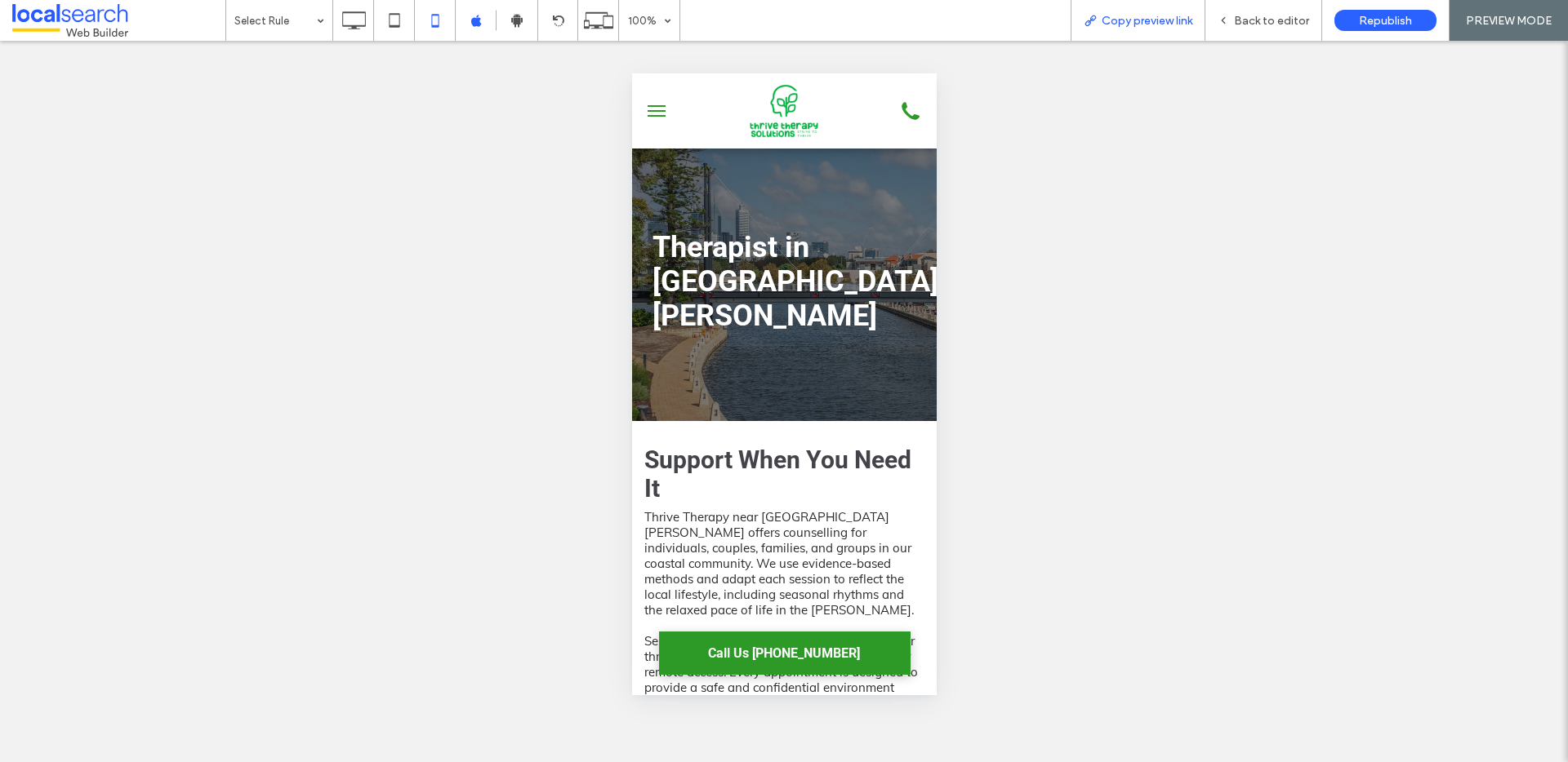
click at [1157, 18] on span "Copy preview link" at bounding box center [1147, 20] width 91 height 14
click at [1298, 14] on span "Back to editor" at bounding box center [1271, 20] width 75 height 14
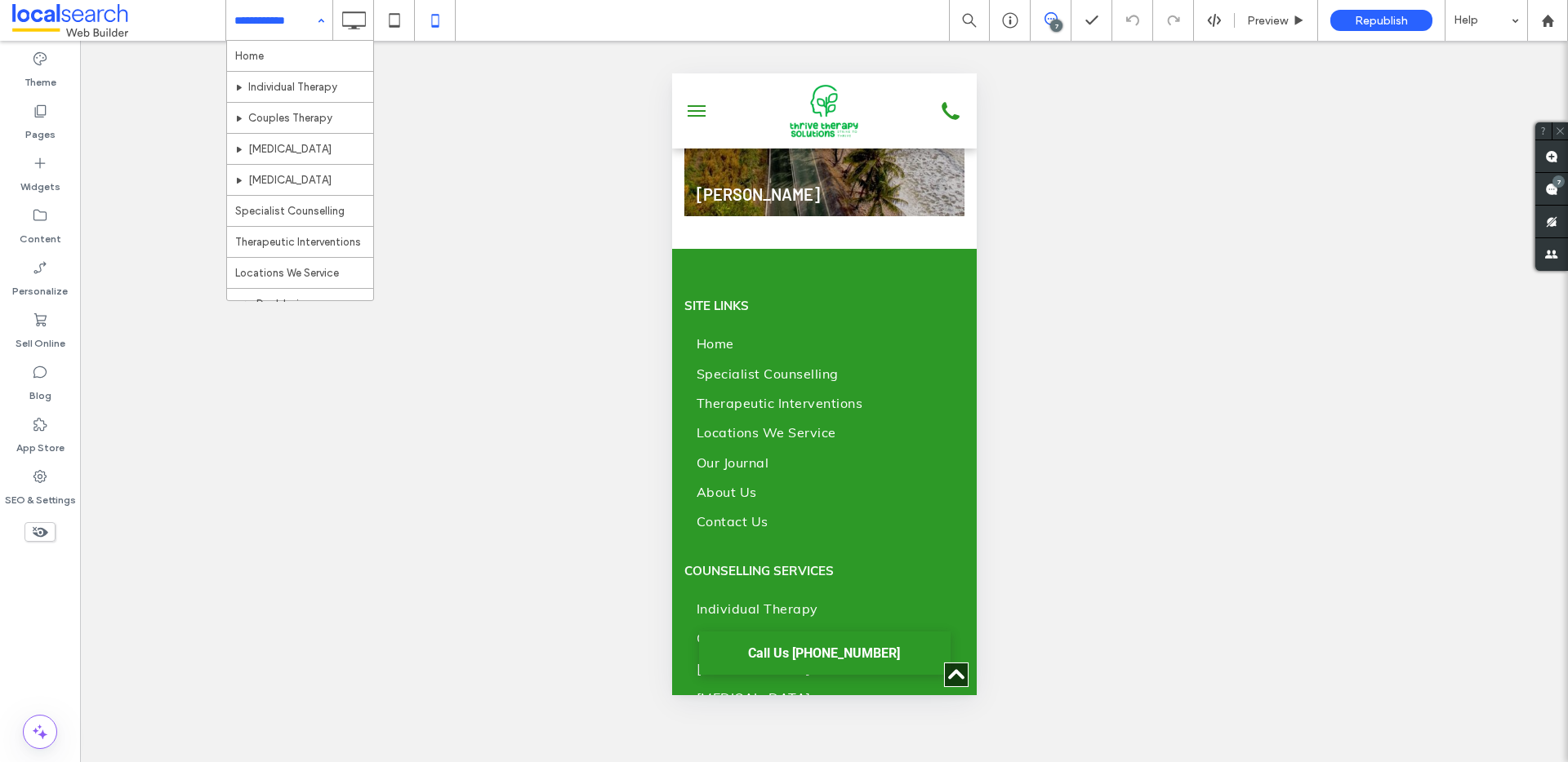
scroll to position [330, 0]
click at [283, 20] on input at bounding box center [275, 20] width 82 height 41
click at [348, 19] on icon at bounding box center [353, 19] width 32 height 32
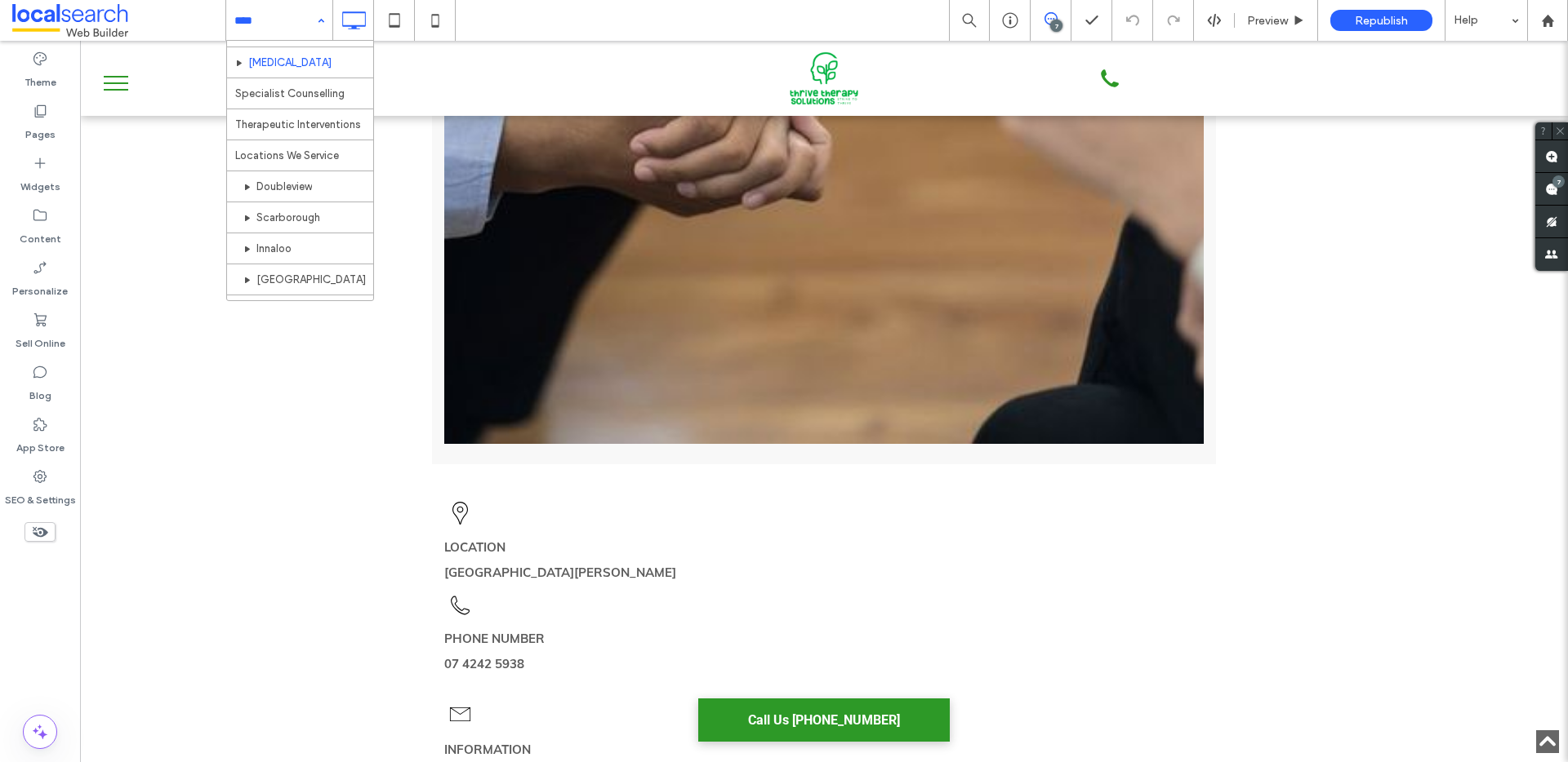
scroll to position [330, 0]
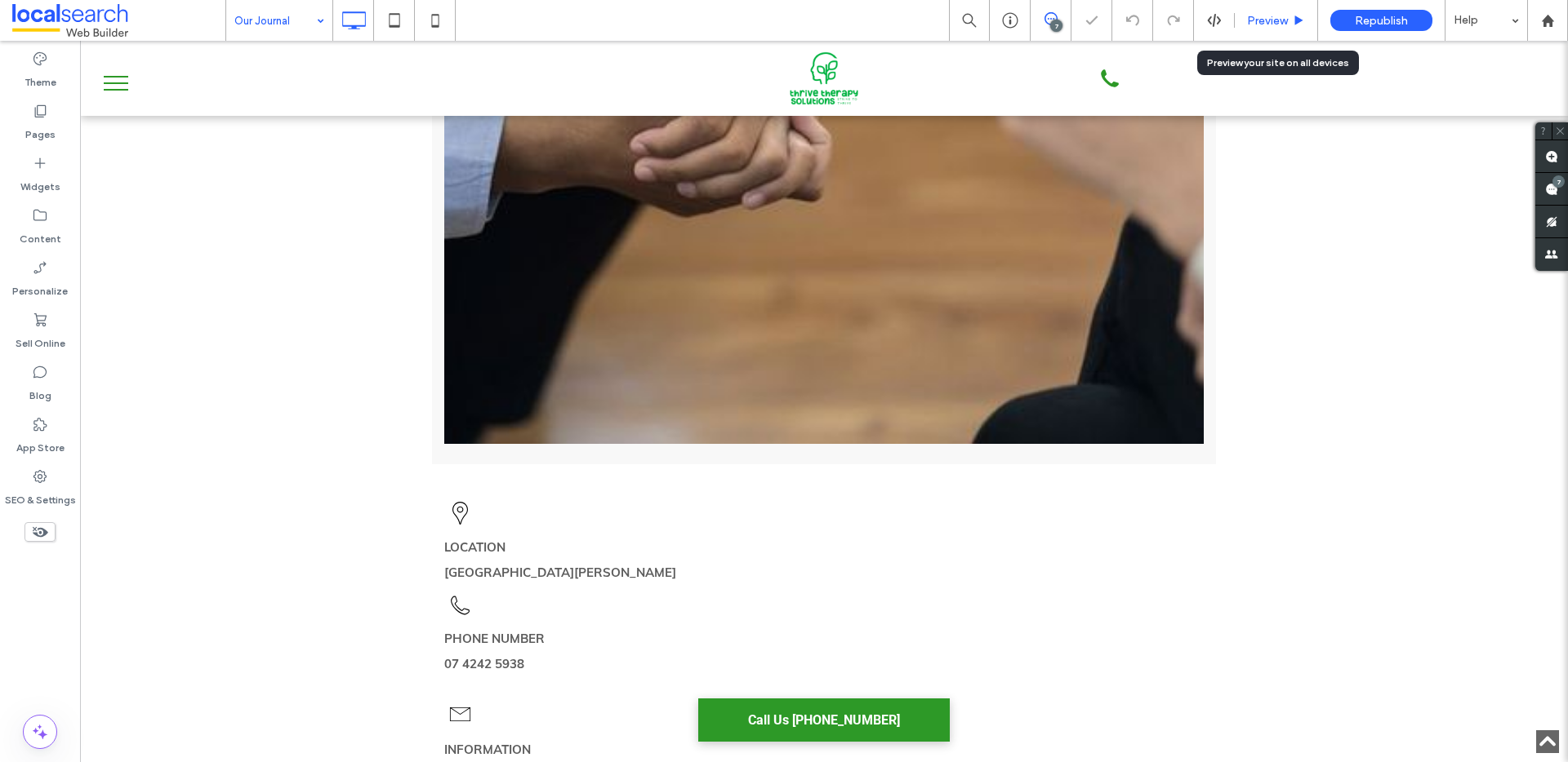
click at [1278, 18] on span "Preview" at bounding box center [1267, 20] width 41 height 14
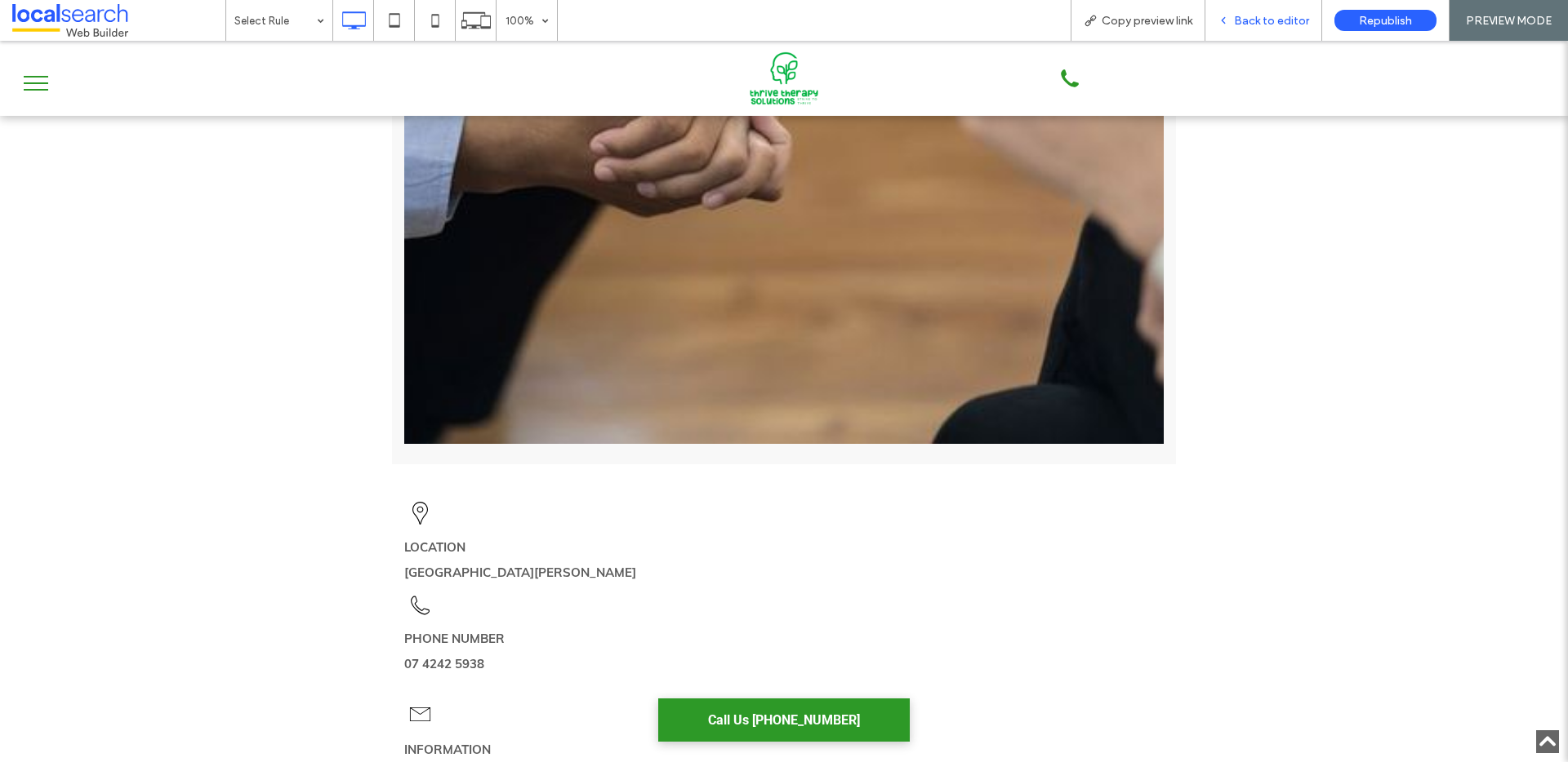
click at [1241, 22] on span "Back to editor" at bounding box center [1271, 20] width 75 height 14
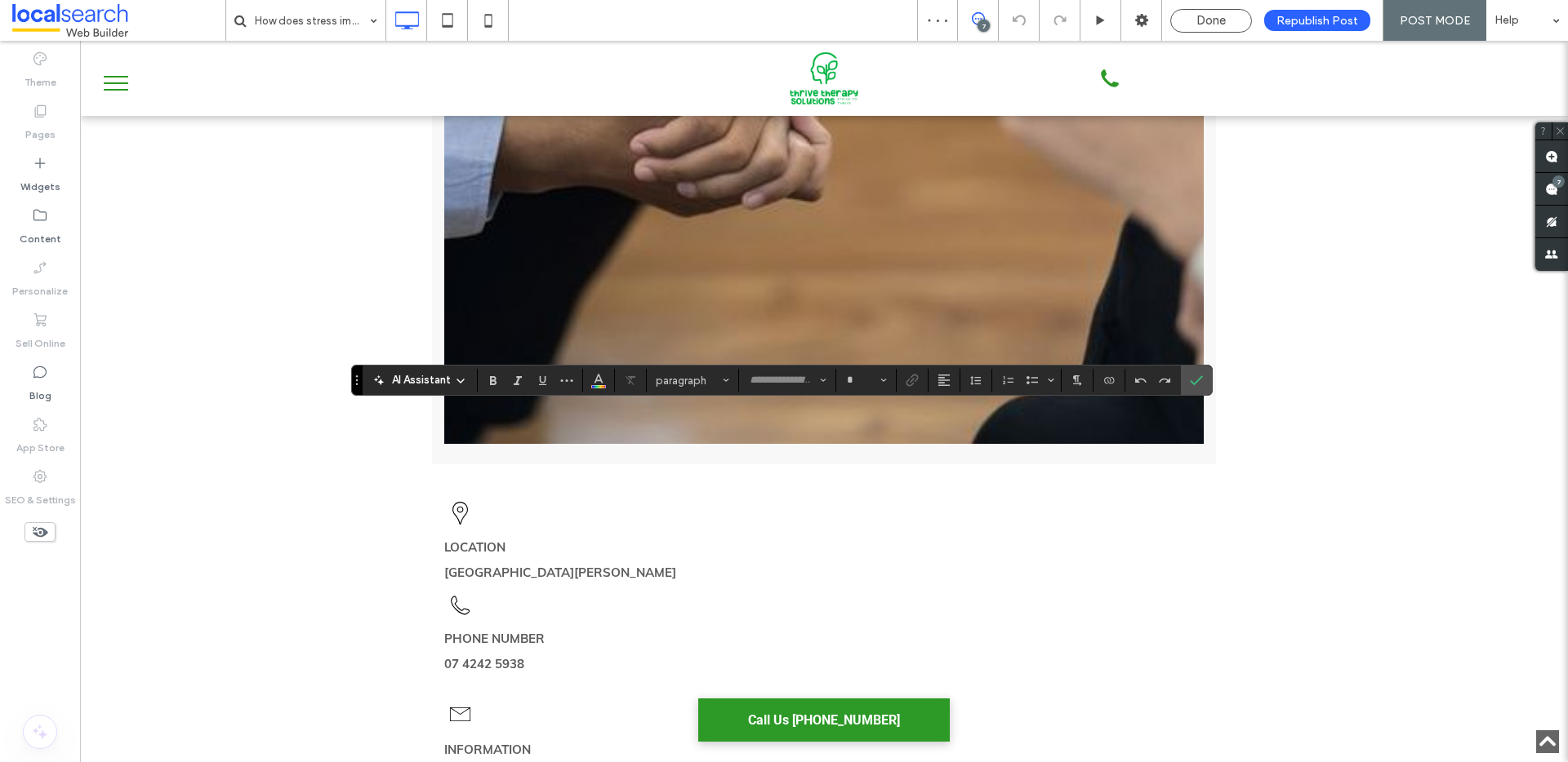
type input "****"
type input "**"
click at [907, 381] on use "Link" at bounding box center [912, 381] width 12 height 12
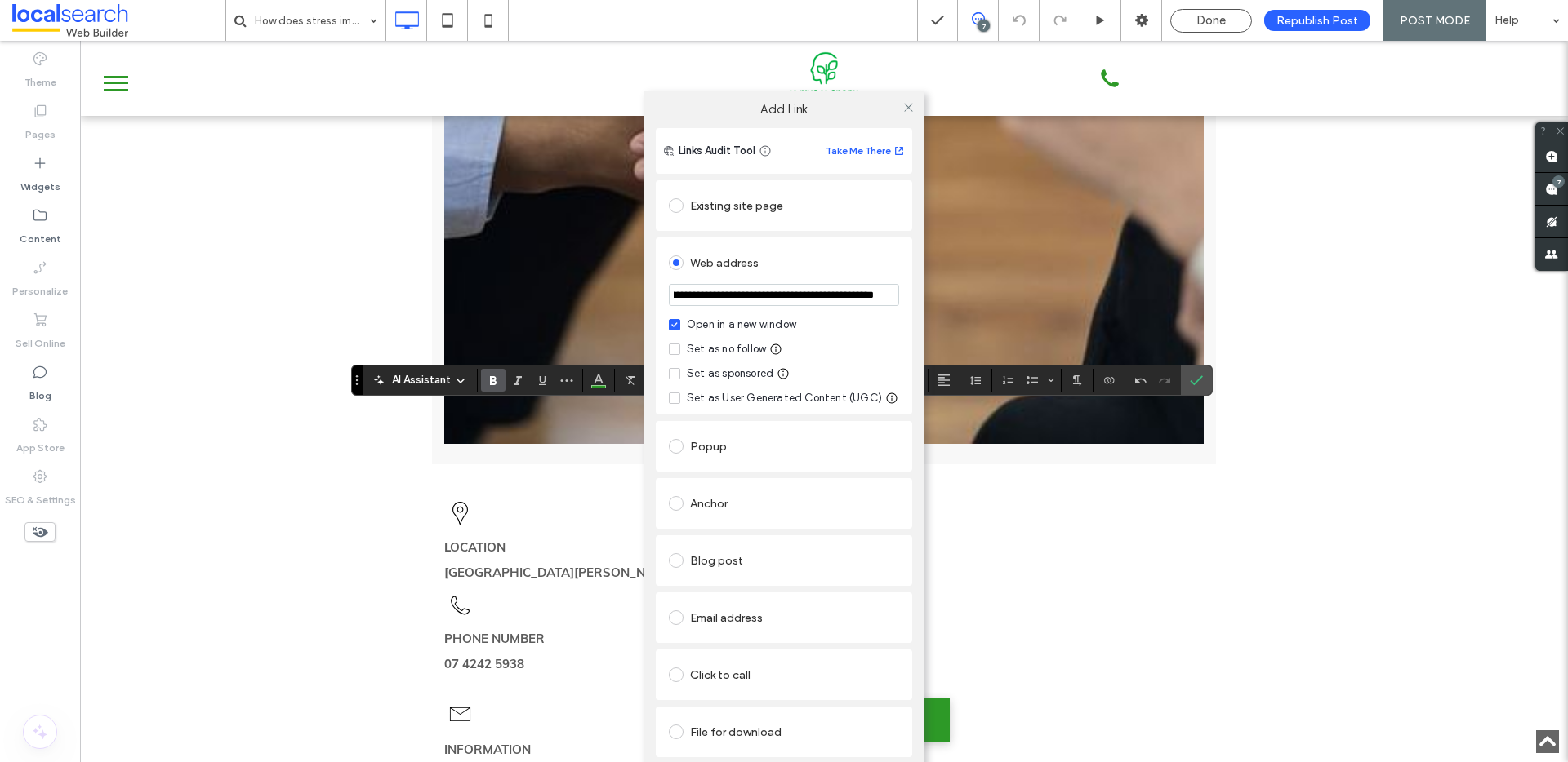
scroll to position [0, 217]
drag, startPoint x: 725, startPoint y: 299, endPoint x: 910, endPoint y: 296, distance: 185.0
click at [910, 296] on div "**********" at bounding box center [784, 326] width 257 height 177
drag, startPoint x: 671, startPoint y: 293, endPoint x: 1047, endPoint y: 296, distance: 376.0
click at [1047, 296] on div "**********" at bounding box center [784, 446] width 1568 height 762
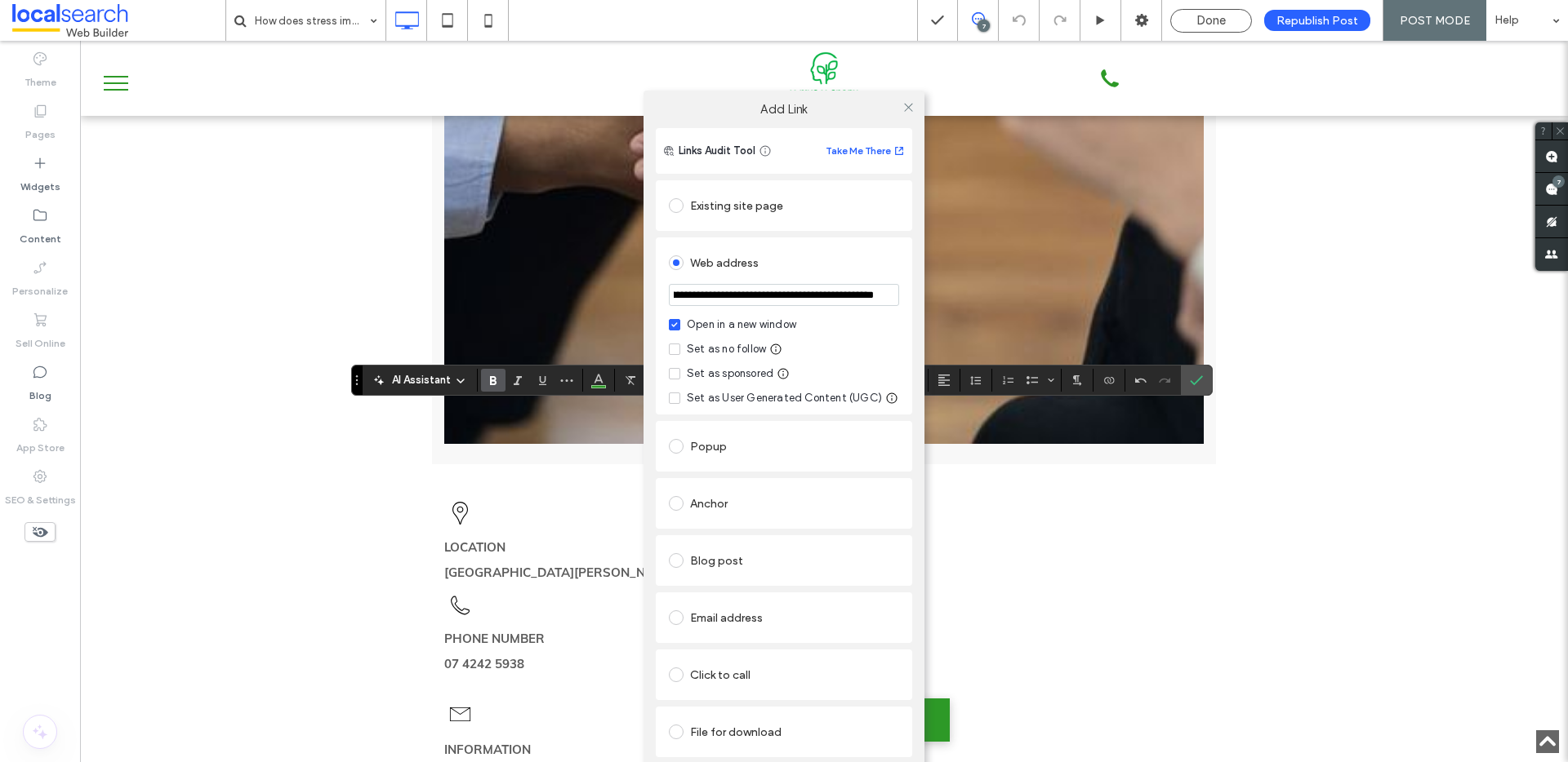
paste input "url"
type input "**********"
click at [907, 106] on use at bounding box center [908, 106] width 8 height 8
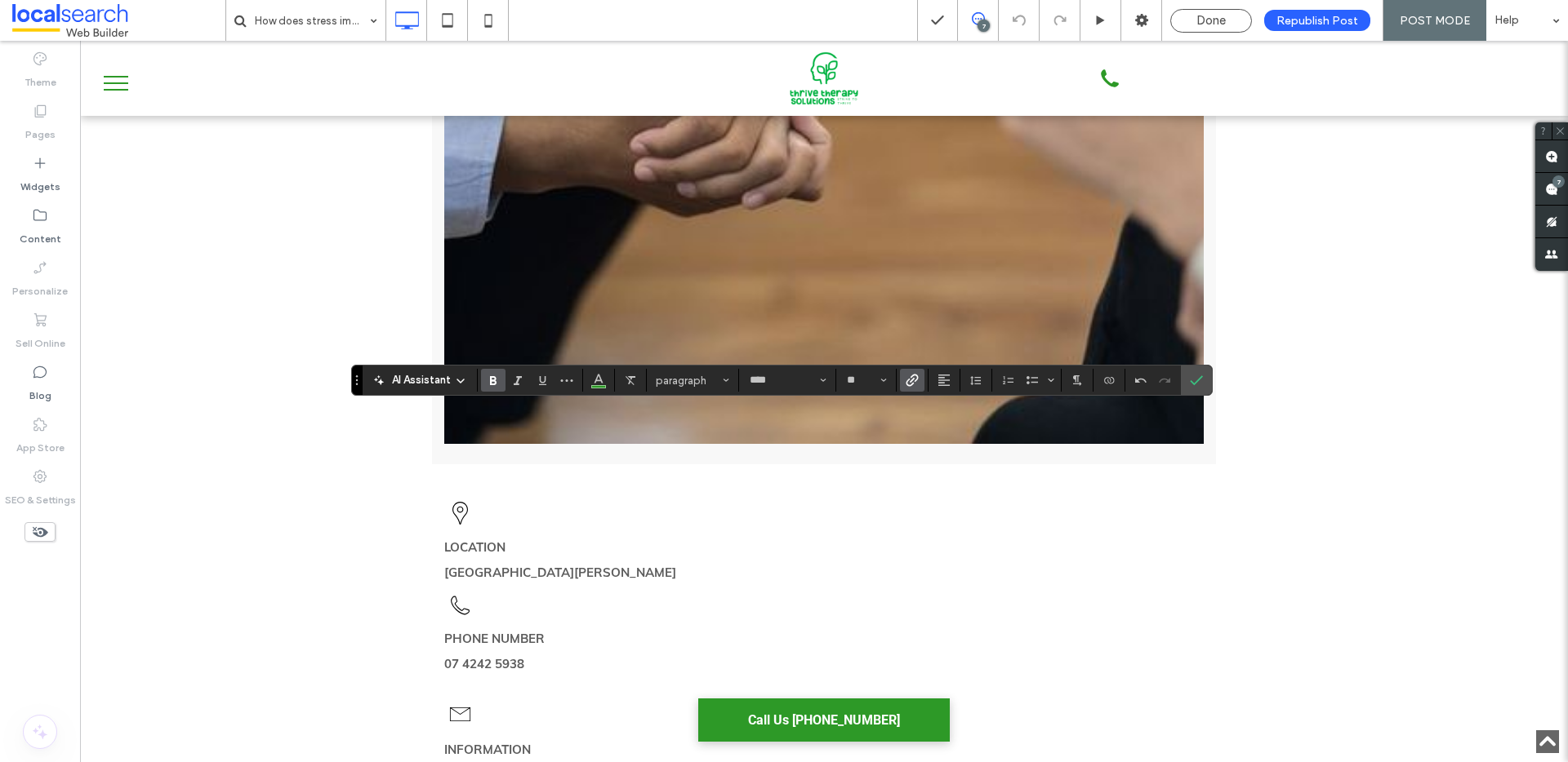
click at [906, 376] on icon "Link" at bounding box center [912, 381] width 13 height 13
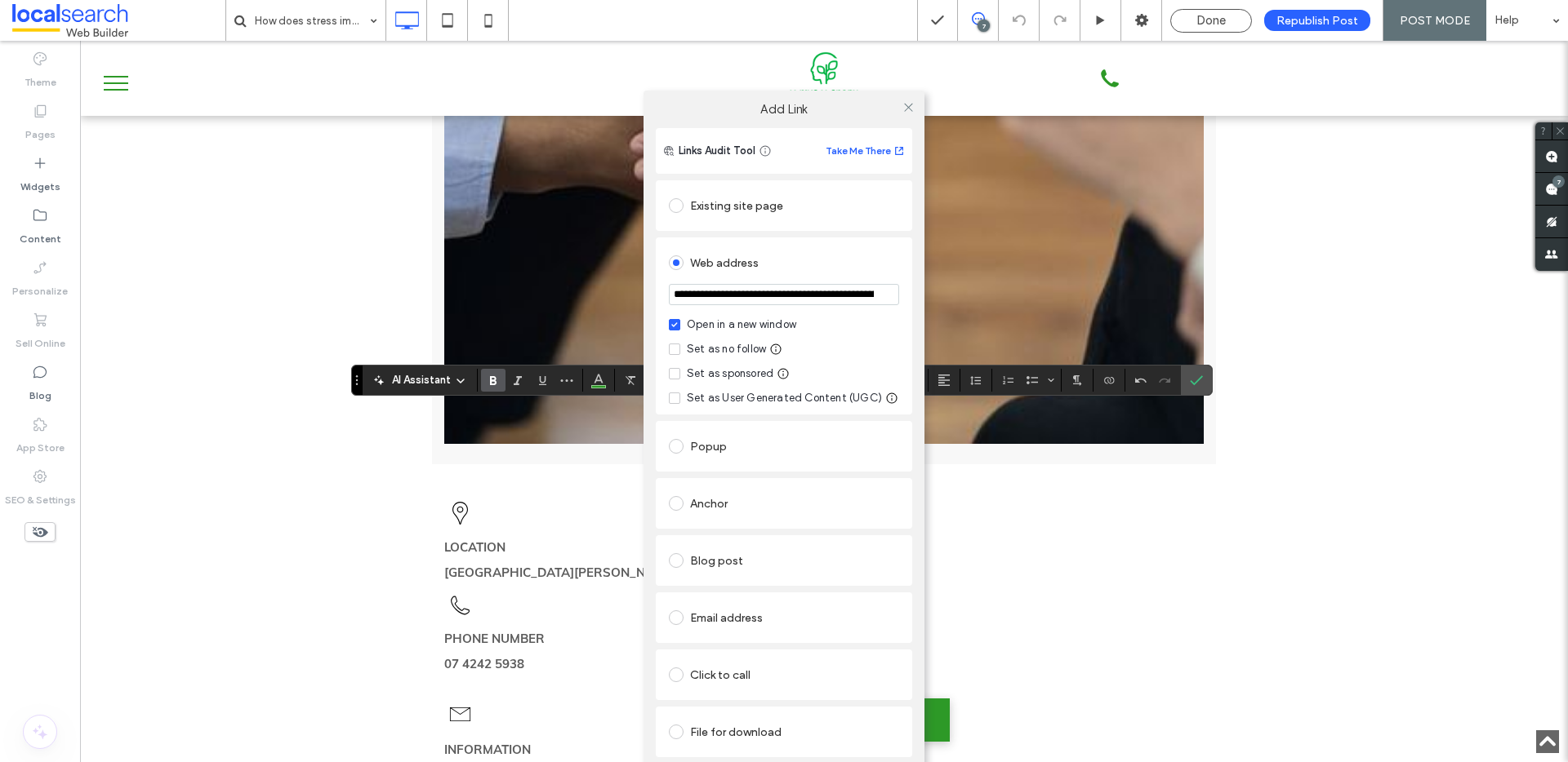
scroll to position [0, 205]
drag, startPoint x: 813, startPoint y: 295, endPoint x: 944, endPoint y: 188, distance: 169.1
click at [1015, 297] on div "**********" at bounding box center [784, 446] width 1568 height 762
click at [907, 101] on icon at bounding box center [908, 106] width 12 height 12
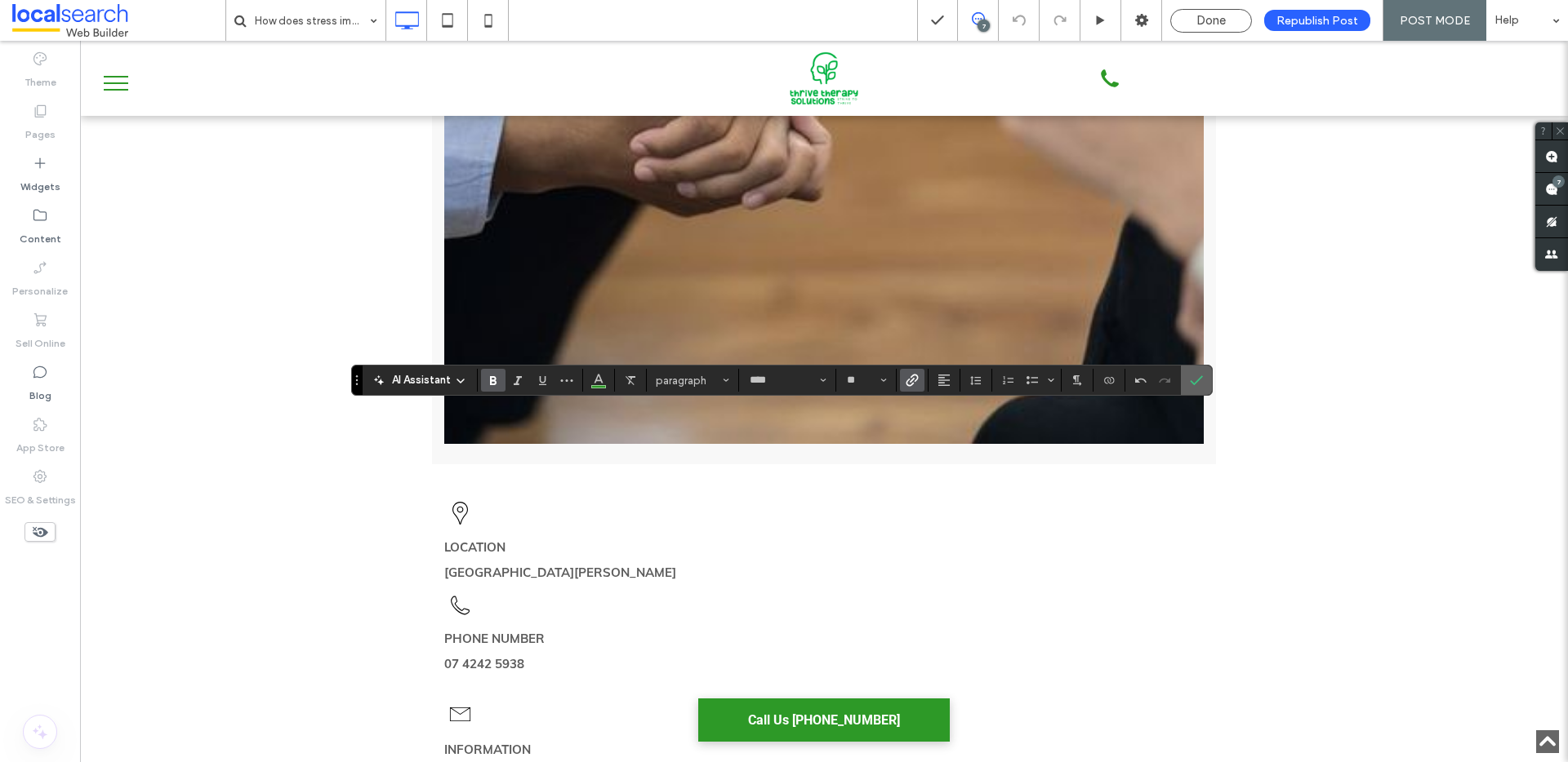
click at [1189, 376] on label "Confirm" at bounding box center [1196, 381] width 24 height 30
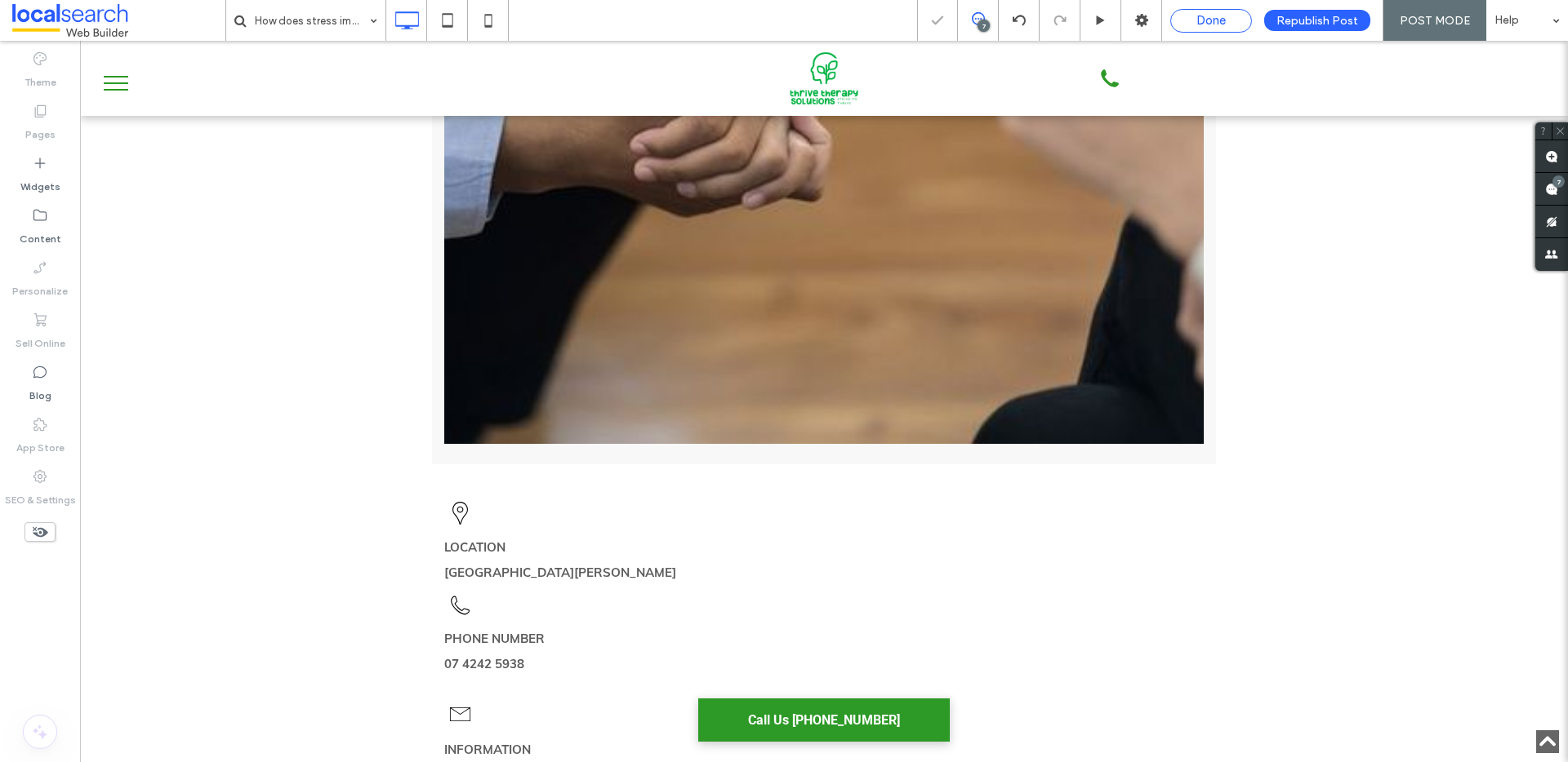
click at [1205, 18] on span "Done" at bounding box center [1211, 20] width 30 height 15
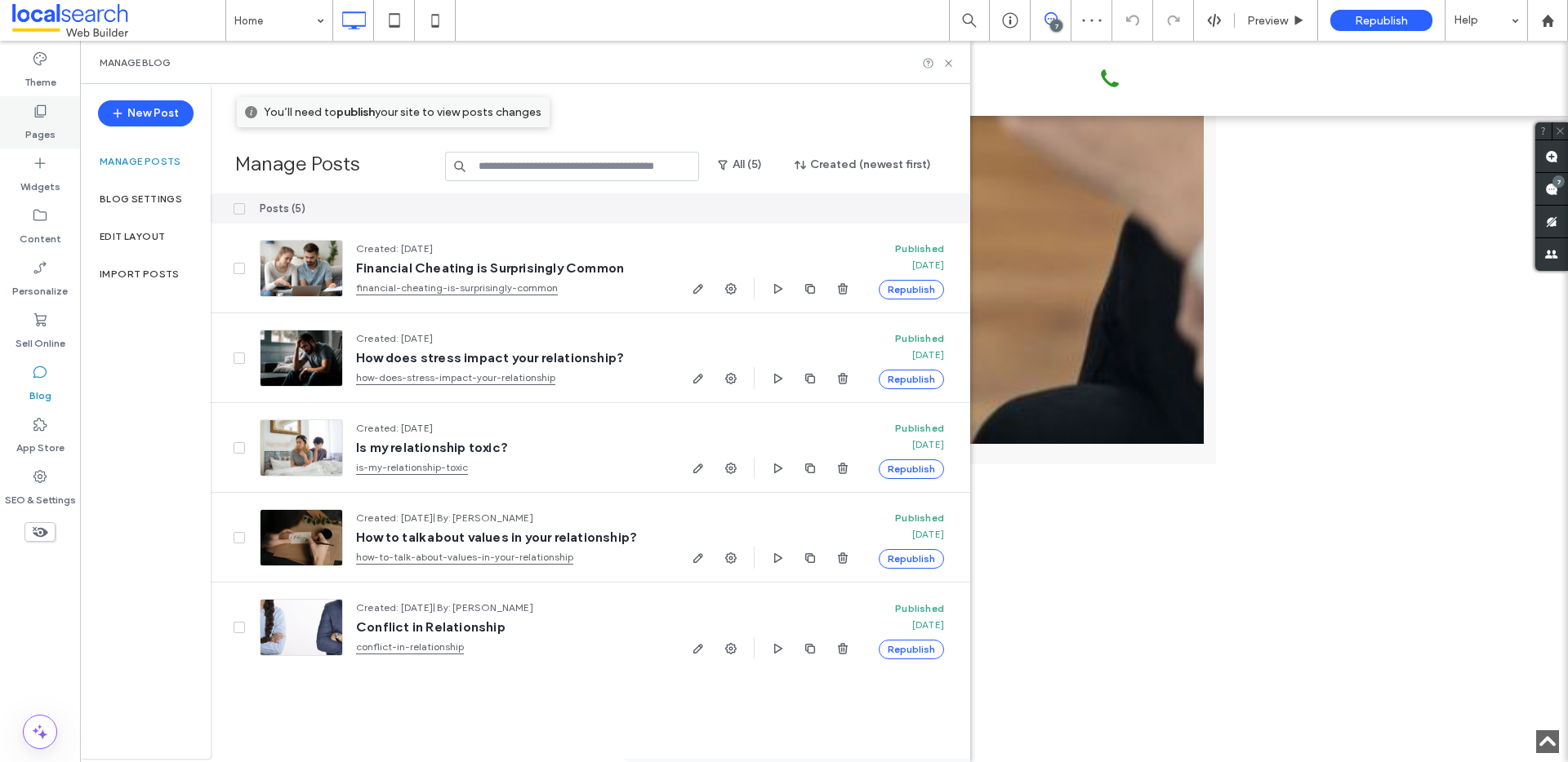
click at [41, 128] on label "Pages" at bounding box center [40, 131] width 31 height 23
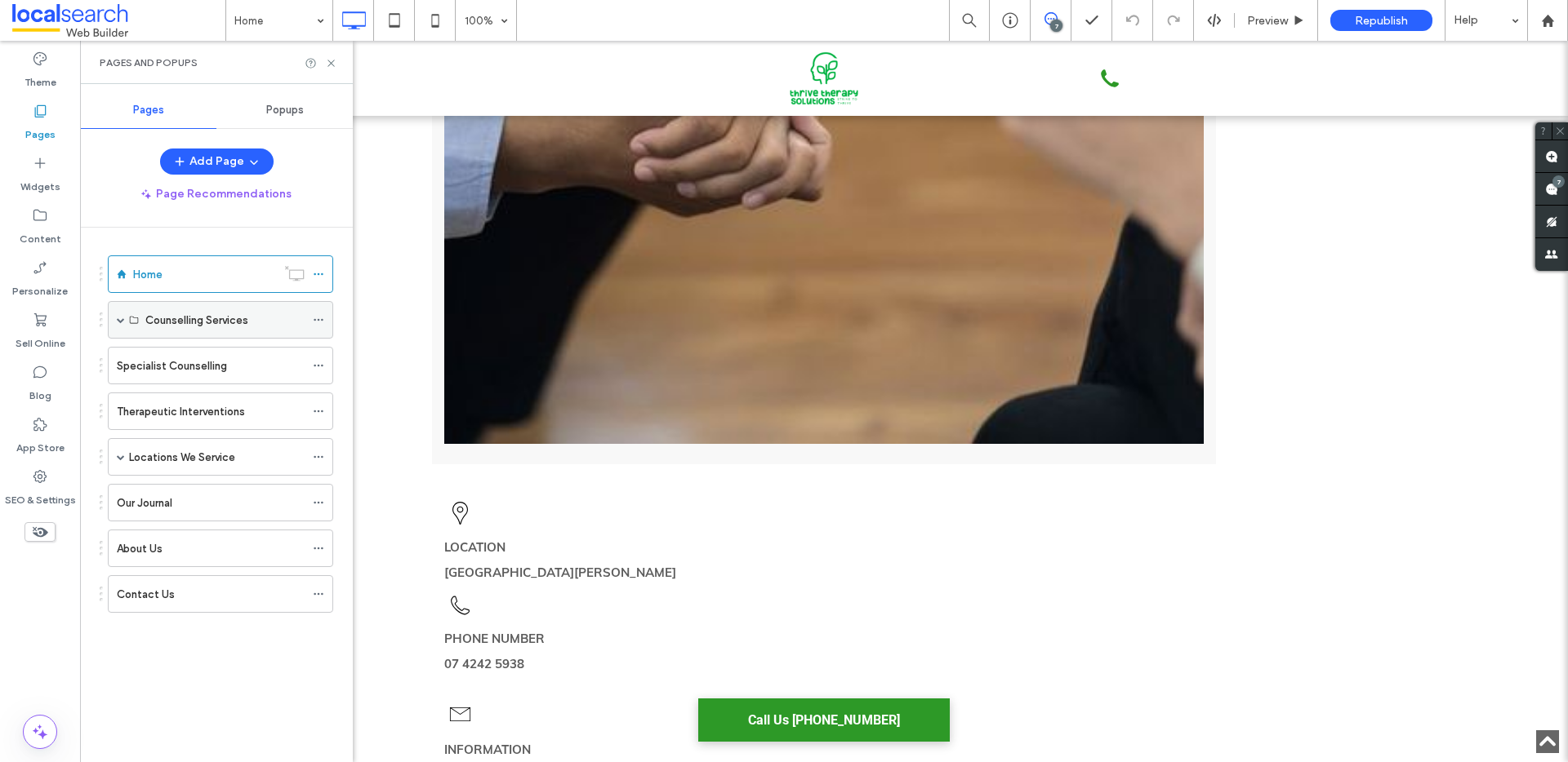
click at [193, 319] on label "Counselling Services" at bounding box center [196, 320] width 103 height 29
click at [183, 365] on label "Specialist Counselling" at bounding box center [171, 366] width 110 height 29
click at [1273, 19] on span "Preview" at bounding box center [1267, 20] width 41 height 14
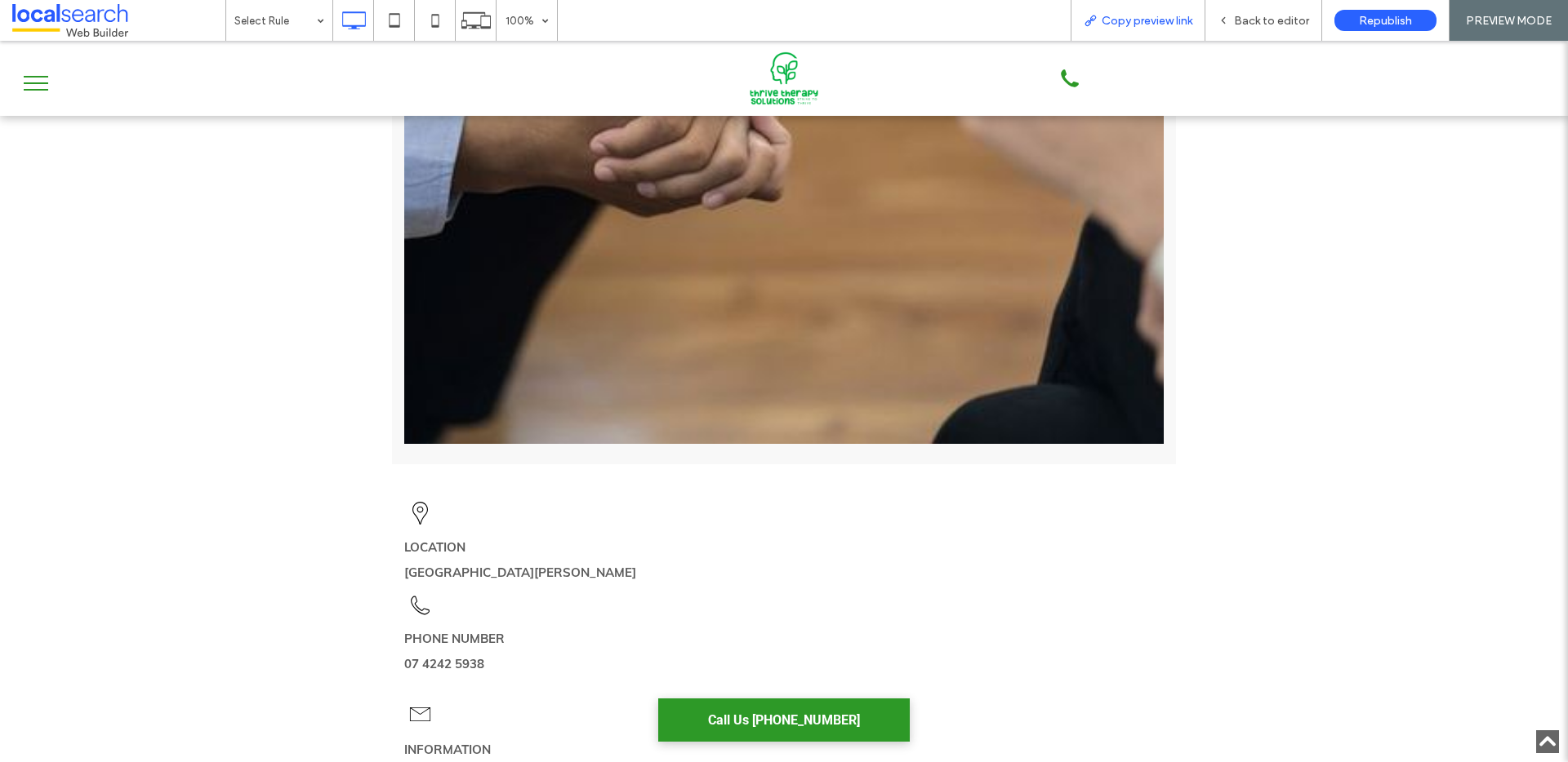
click at [1121, 20] on span "Copy preview link" at bounding box center [1147, 20] width 91 height 14
click at [1252, 19] on span "Back to editor" at bounding box center [1271, 20] width 75 height 14
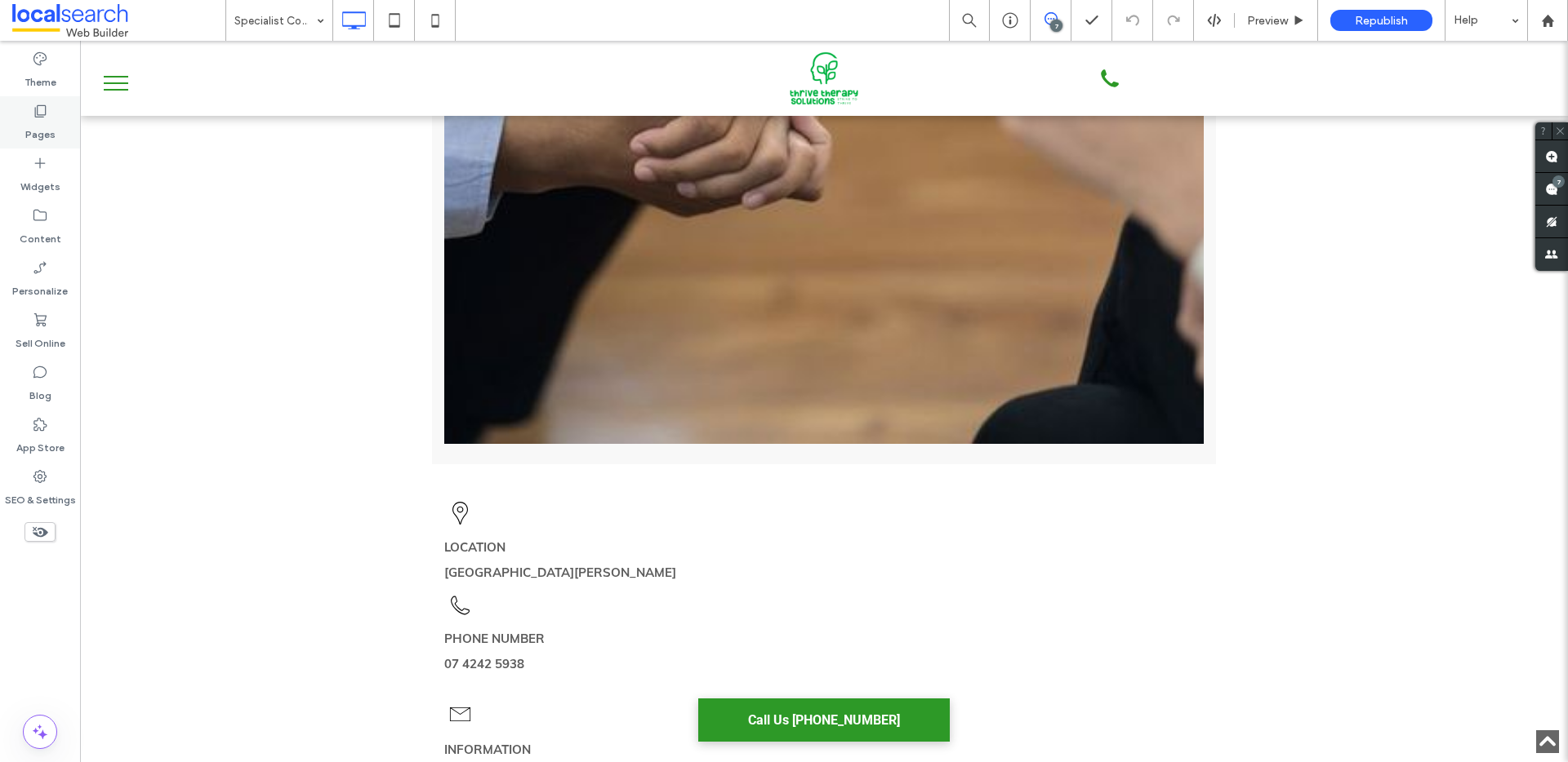
click at [39, 117] on use at bounding box center [41, 111] width 11 height 12
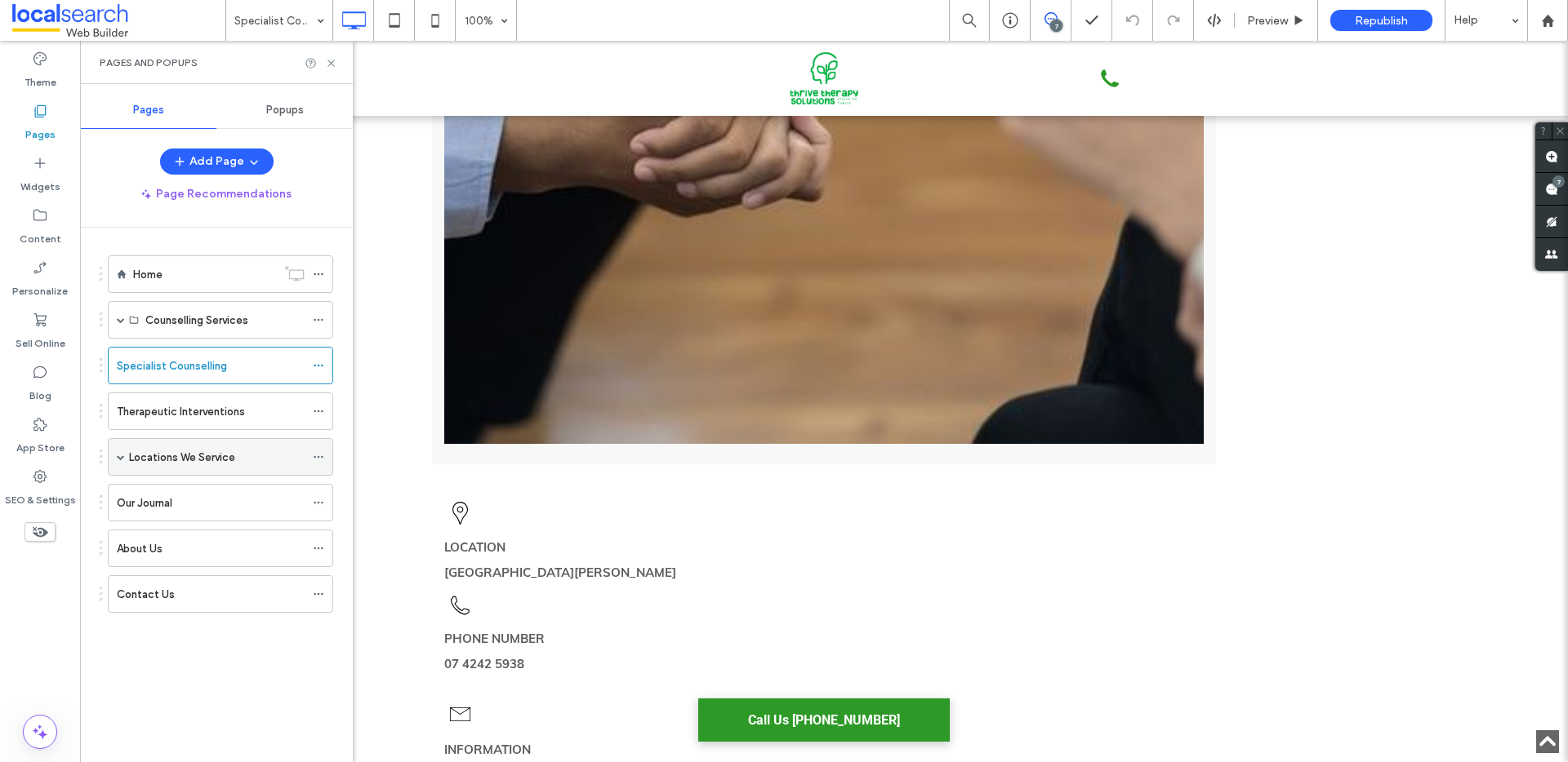
click at [120, 457] on span at bounding box center [120, 456] width 8 height 8
click at [148, 530] on span at bounding box center [149, 531] width 8 height 8
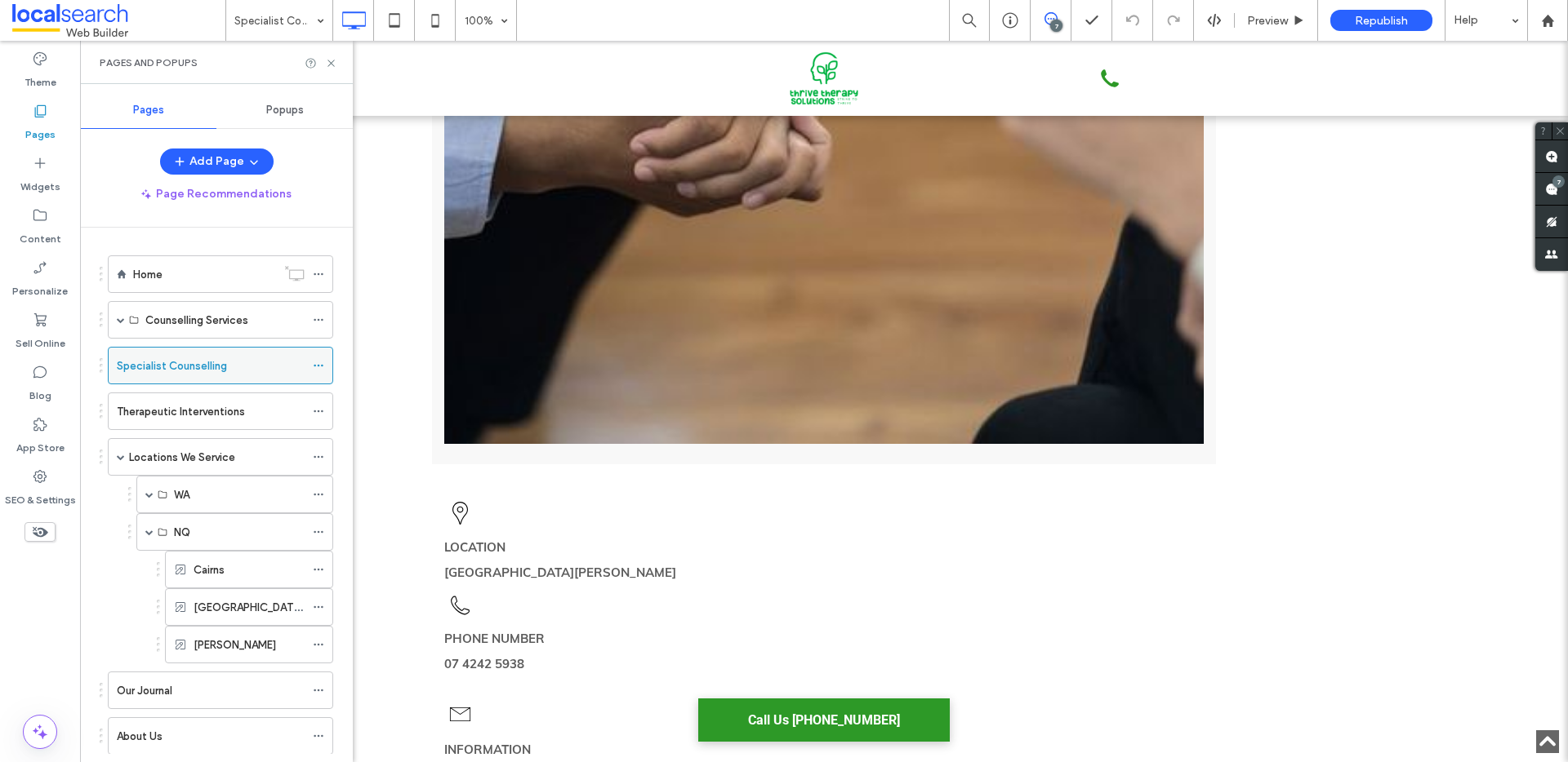
click at [39, 476] on icon at bounding box center [40, 477] width 17 height 17
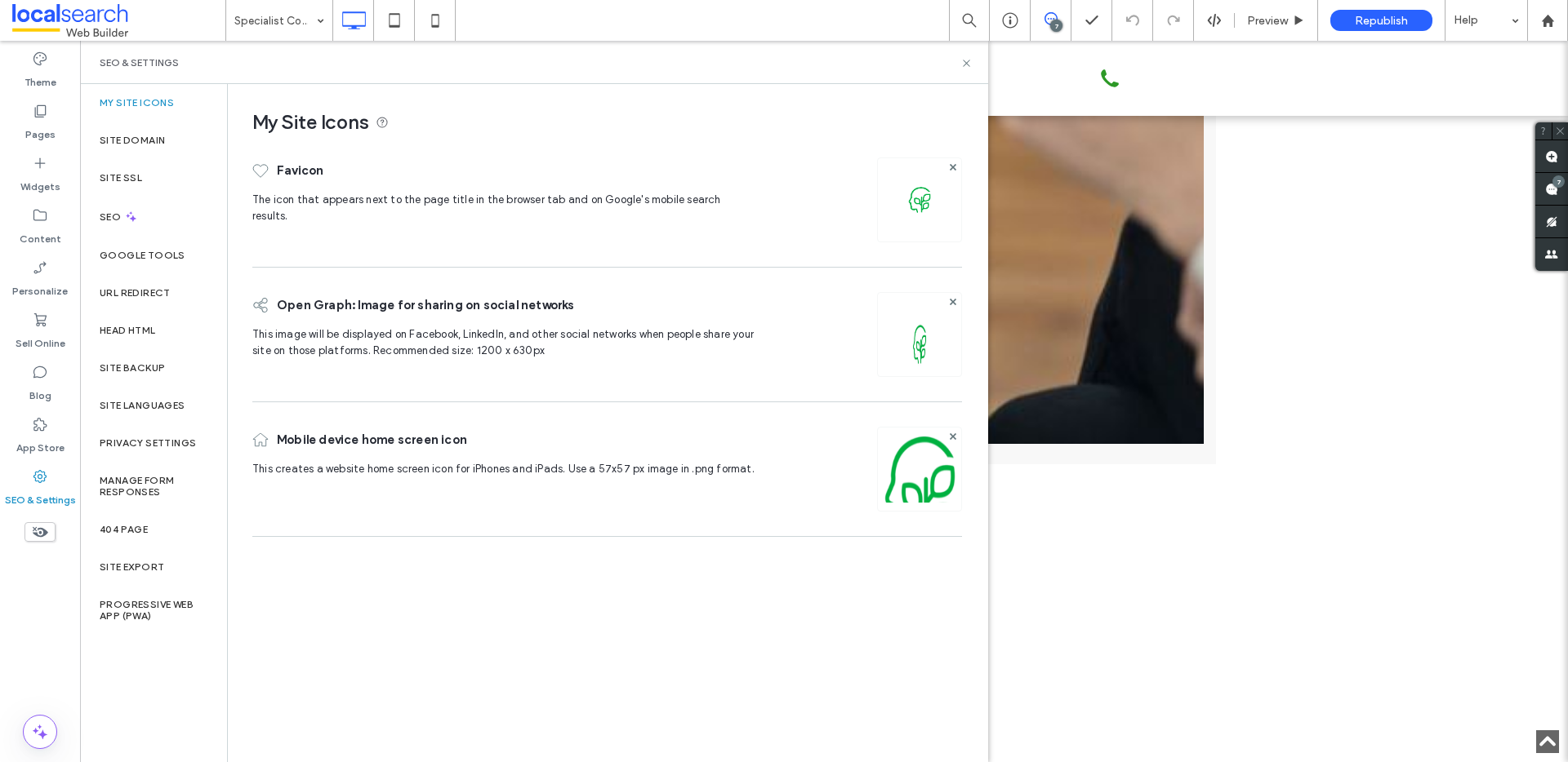
click at [142, 294] on ol "Home Counselling Services Individual Therapy Couples Therapy [MEDICAL_DATA] [ME…" at bounding box center [209, 528] width 245 height 545
click at [144, 362] on label "Site Backup" at bounding box center [132, 368] width 66 height 11
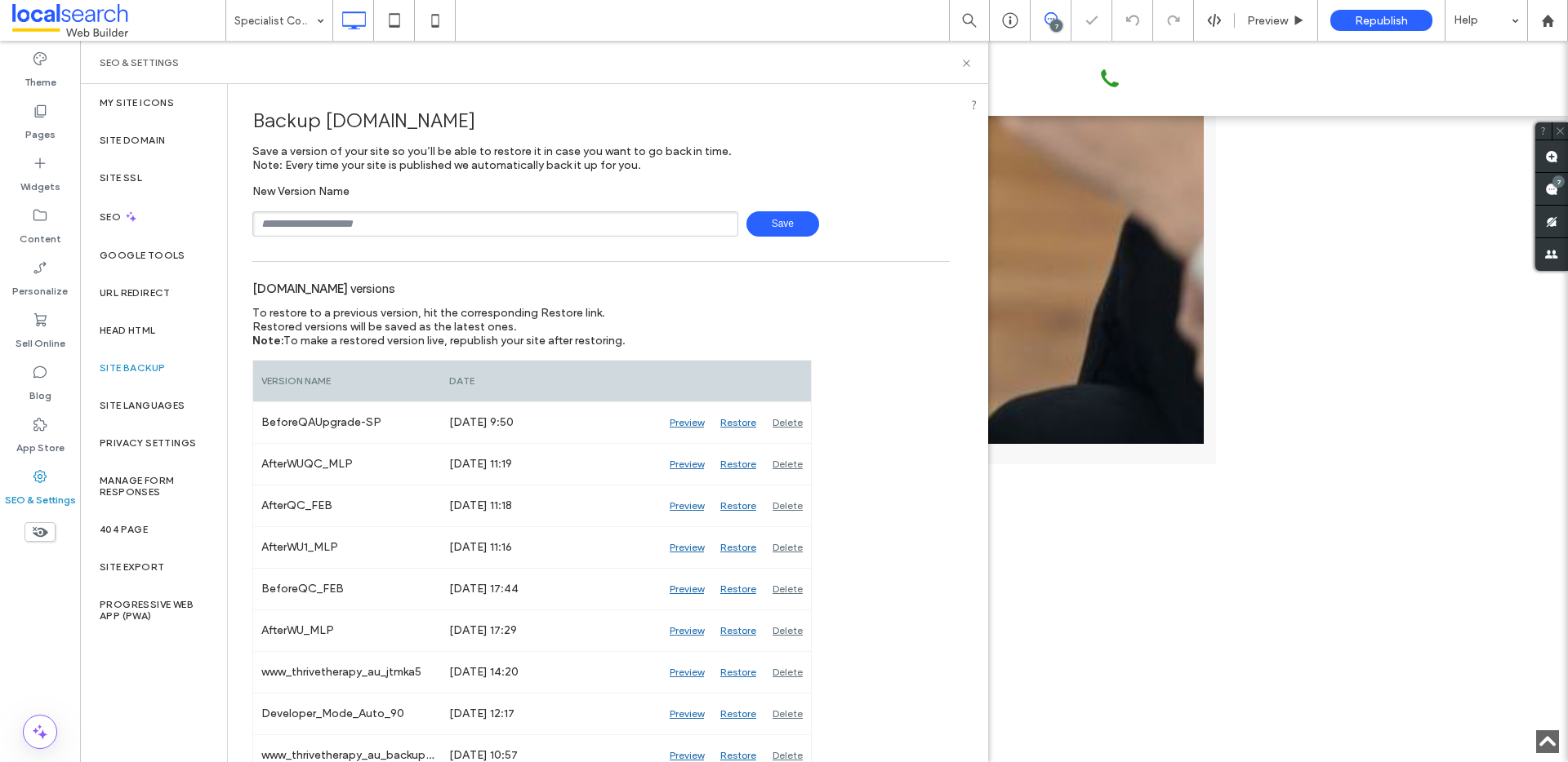
click at [420, 223] on input "text" at bounding box center [495, 223] width 486 height 25
drag, startPoint x: 295, startPoint y: 223, endPoint x: 255, endPoint y: 224, distance: 40.0
click at [255, 224] on input "**********" at bounding box center [495, 223] width 486 height 25
type input "**********"
click at [755, 227] on span "Save" at bounding box center [783, 223] width 72 height 25
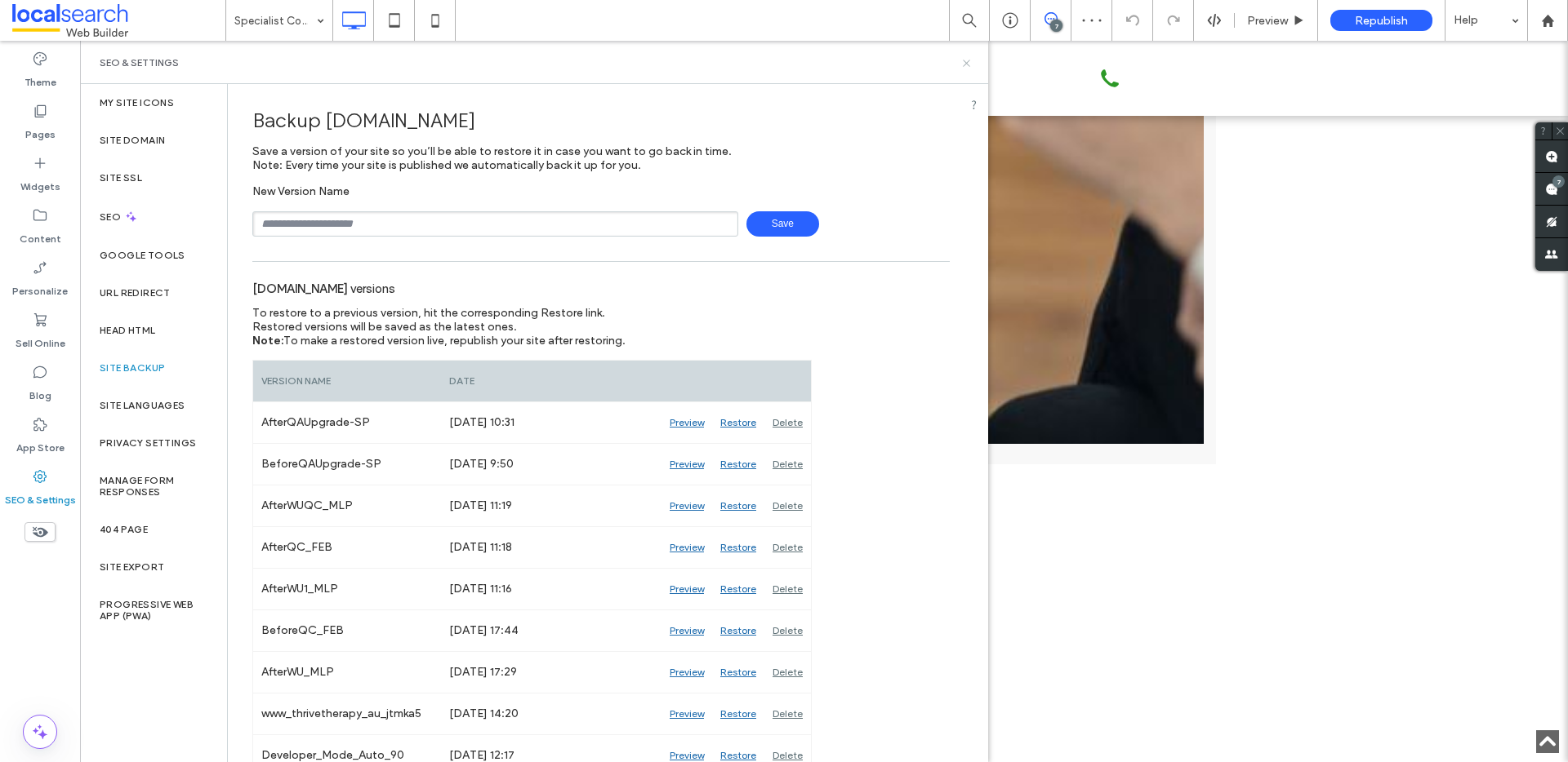
click at [969, 62] on icon at bounding box center [966, 63] width 12 height 12
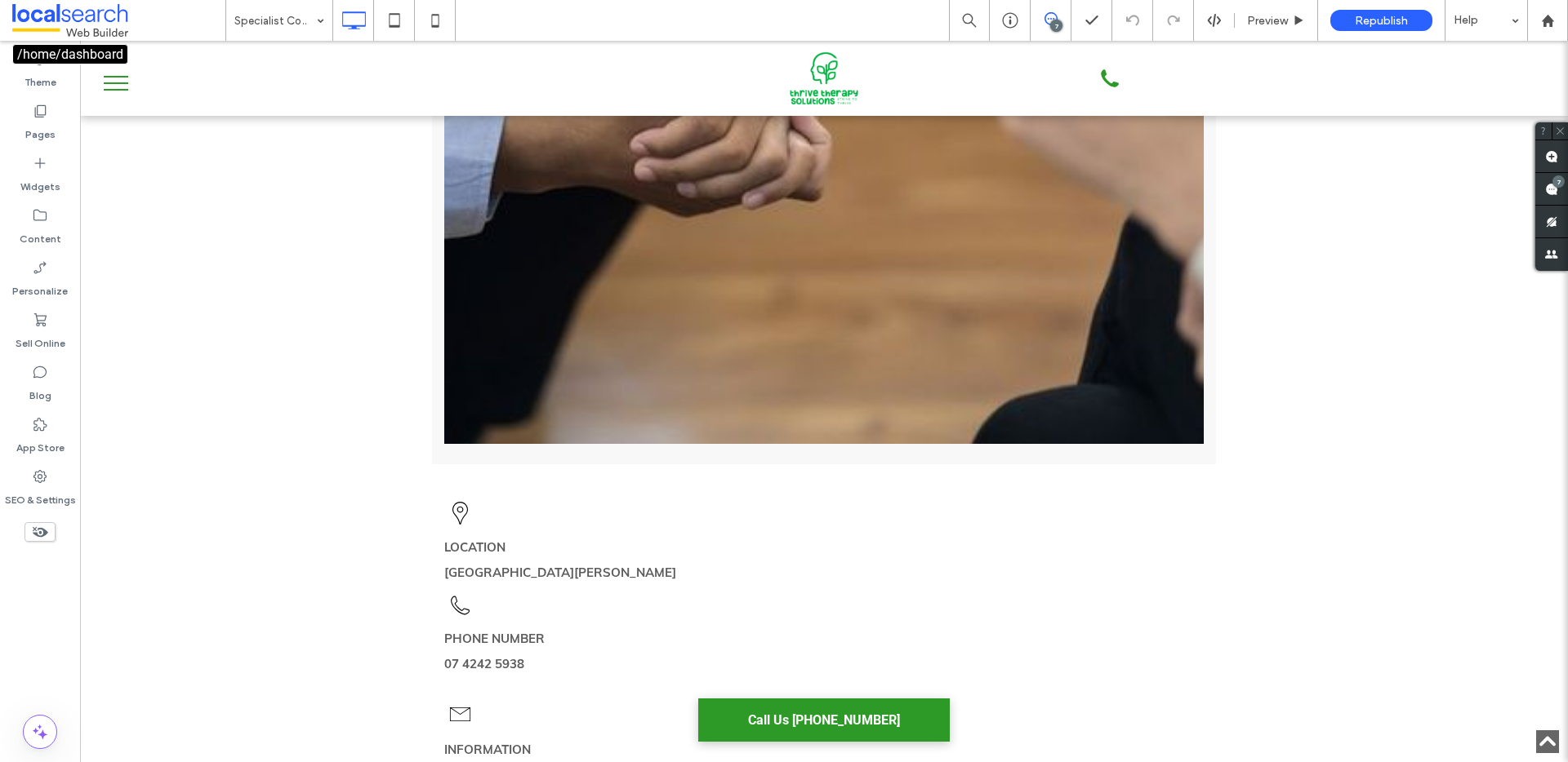
click at [81, 24] on span at bounding box center [119, 19] width 213 height 32
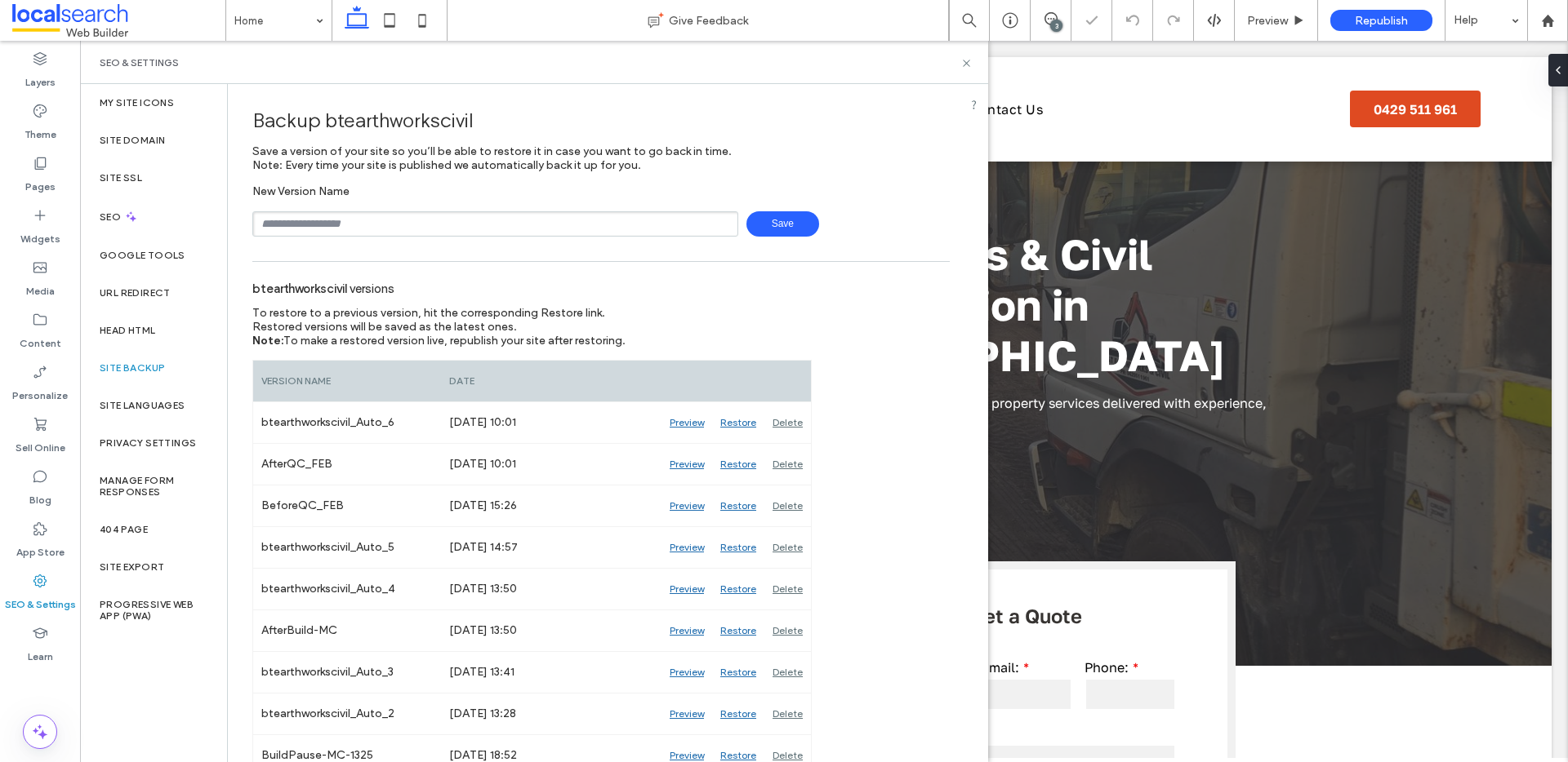
type input "**********"
click at [762, 220] on span "Save" at bounding box center [783, 223] width 72 height 25
click at [965, 58] on icon at bounding box center [966, 63] width 12 height 12
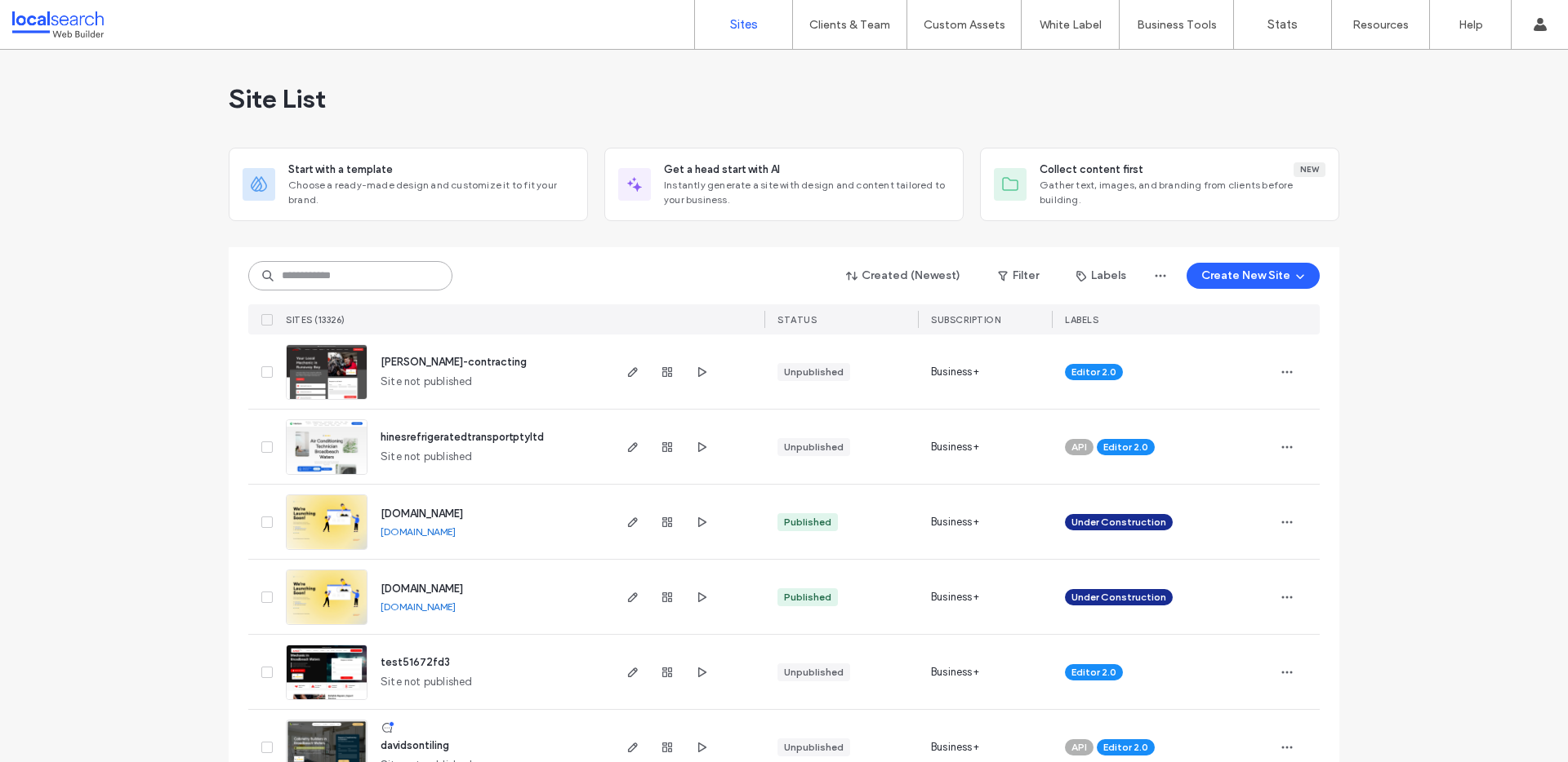
click at [363, 272] on input at bounding box center [350, 276] width 204 height 30
paste input "********"
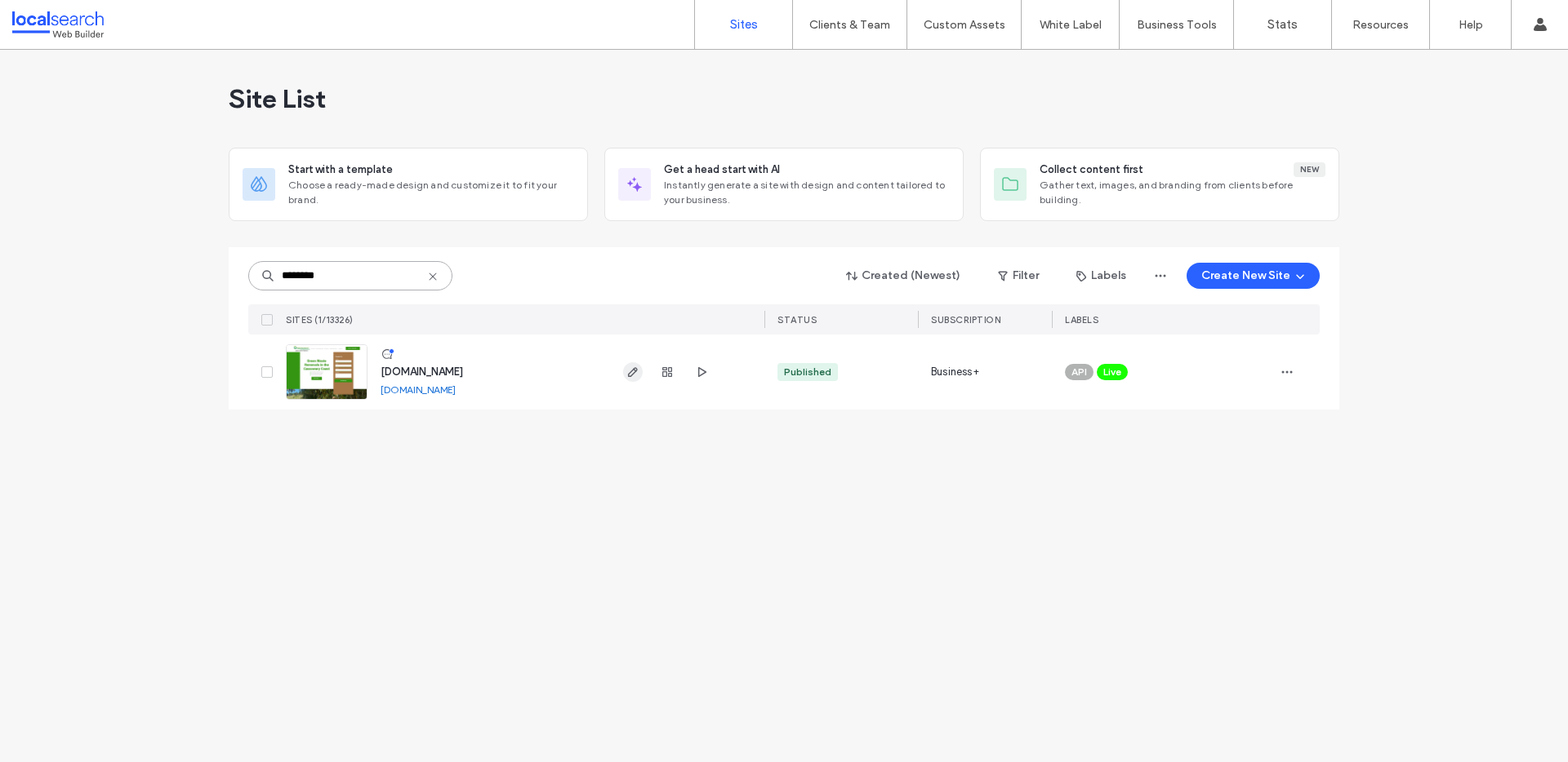
type input "********"
click at [632, 369] on use "button" at bounding box center [633, 372] width 10 height 10
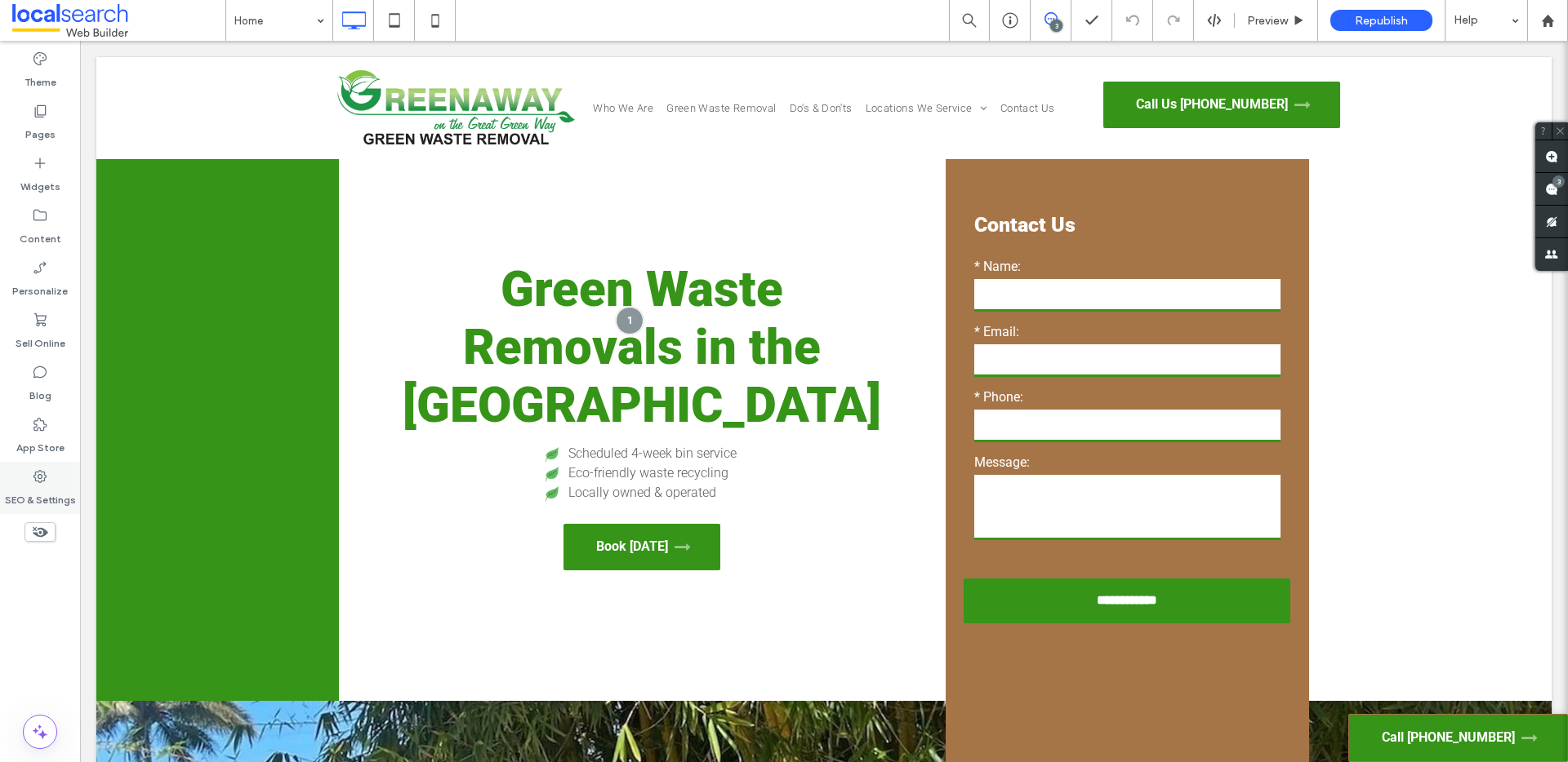
click at [50, 482] on div "SEO & Settings" at bounding box center [40, 488] width 80 height 52
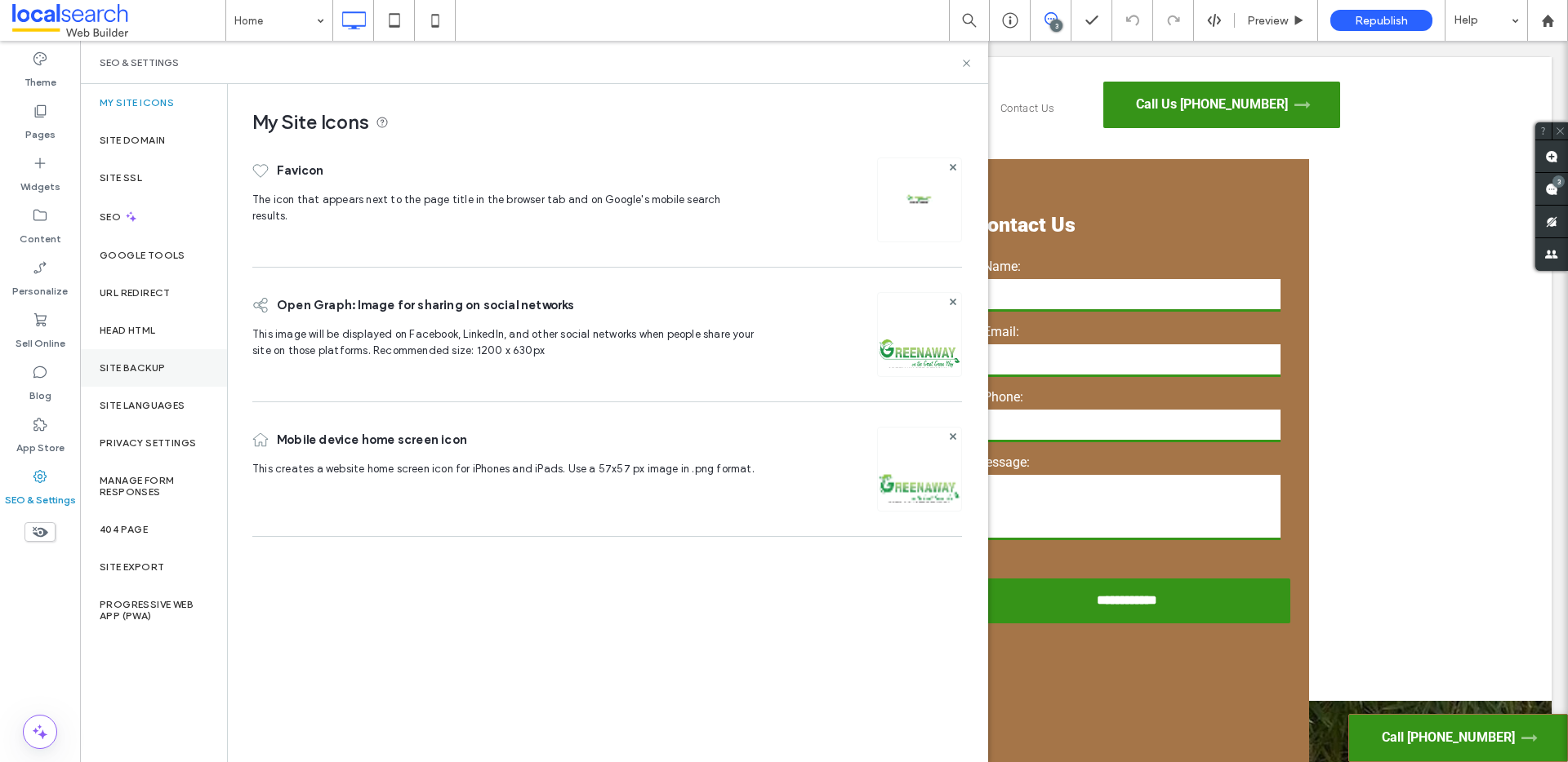
click at [183, 381] on div "Site Backup" at bounding box center [153, 368] width 147 height 38
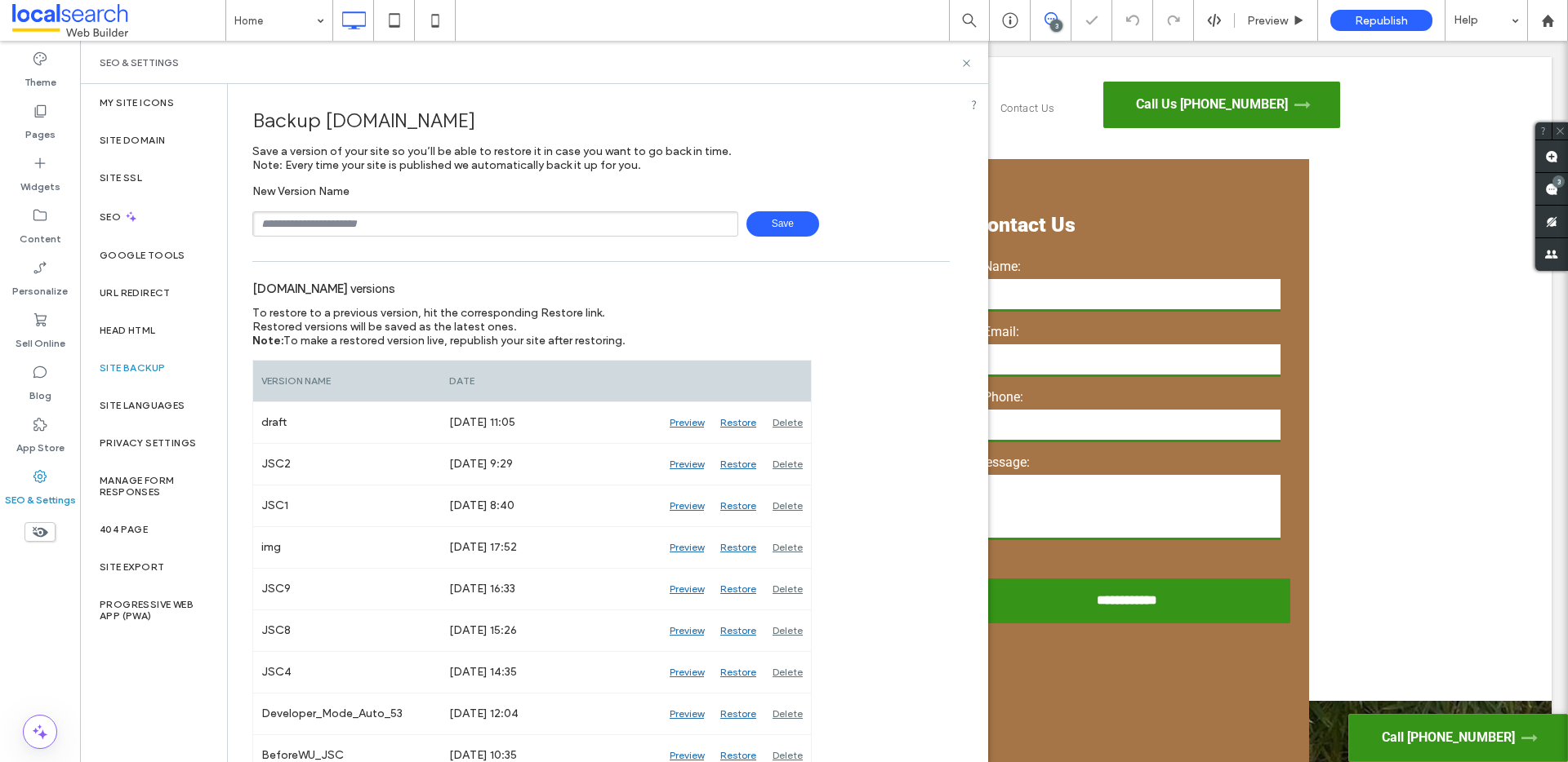
click at [474, 221] on input "text" at bounding box center [495, 223] width 486 height 25
type input "**********"
click at [780, 229] on span "Save" at bounding box center [783, 223] width 72 height 25
click at [966, 64] on icon at bounding box center [966, 63] width 12 height 12
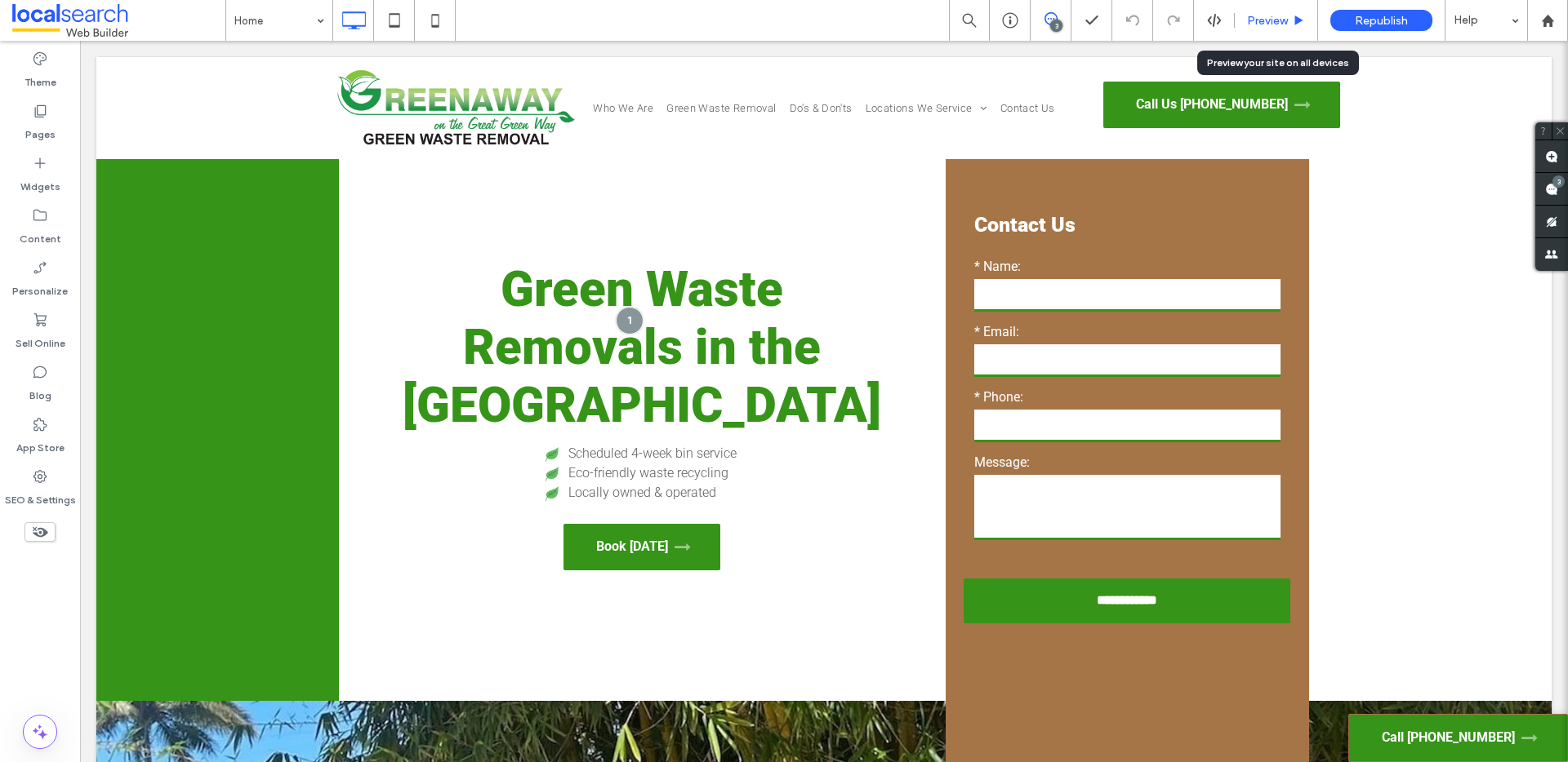
click at [1259, 19] on span "Preview" at bounding box center [1267, 20] width 41 height 14
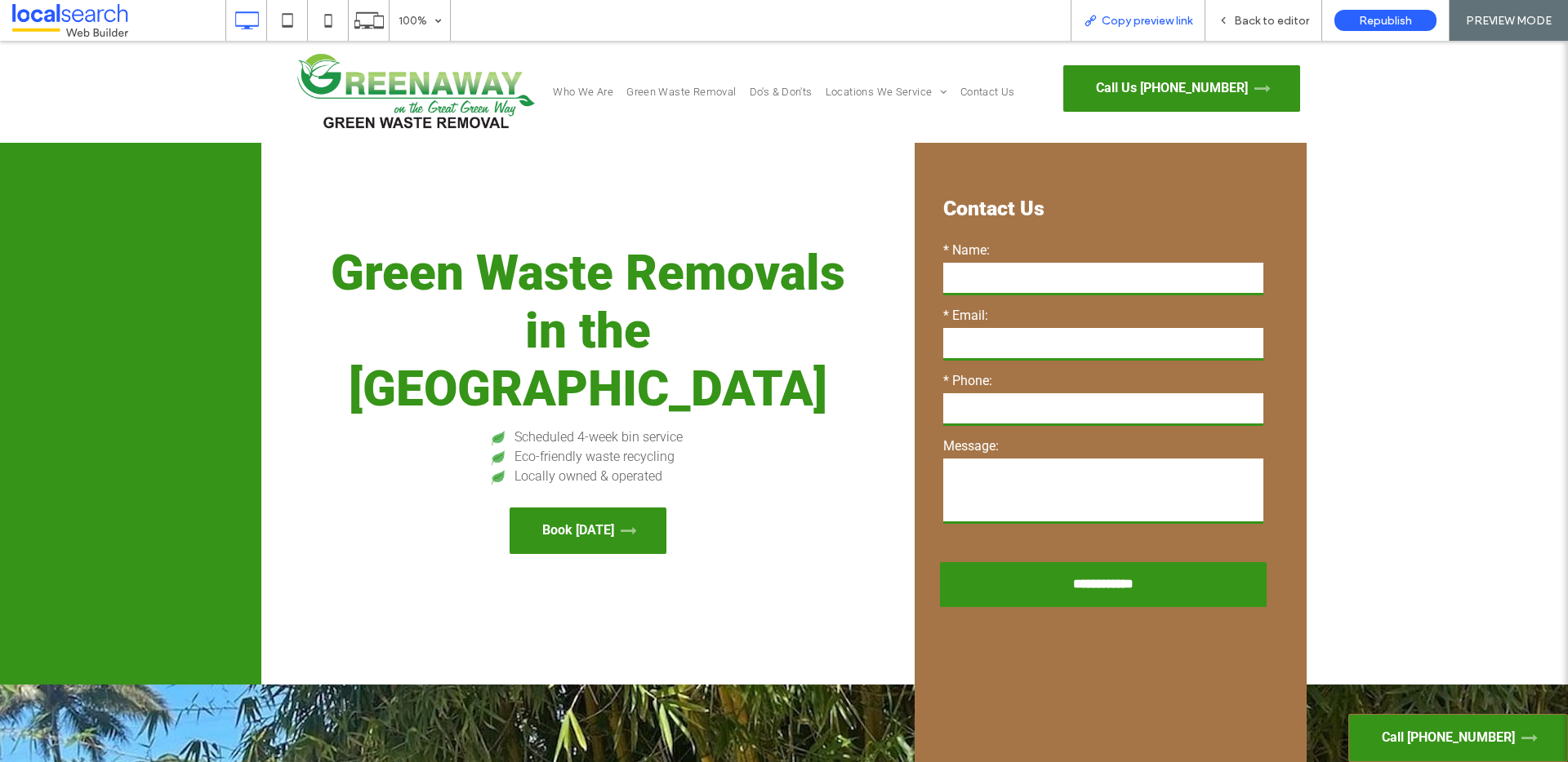
click at [1131, 15] on span "Copy preview link" at bounding box center [1147, 20] width 91 height 14
click at [1247, 18] on span "Back to editor" at bounding box center [1271, 20] width 75 height 14
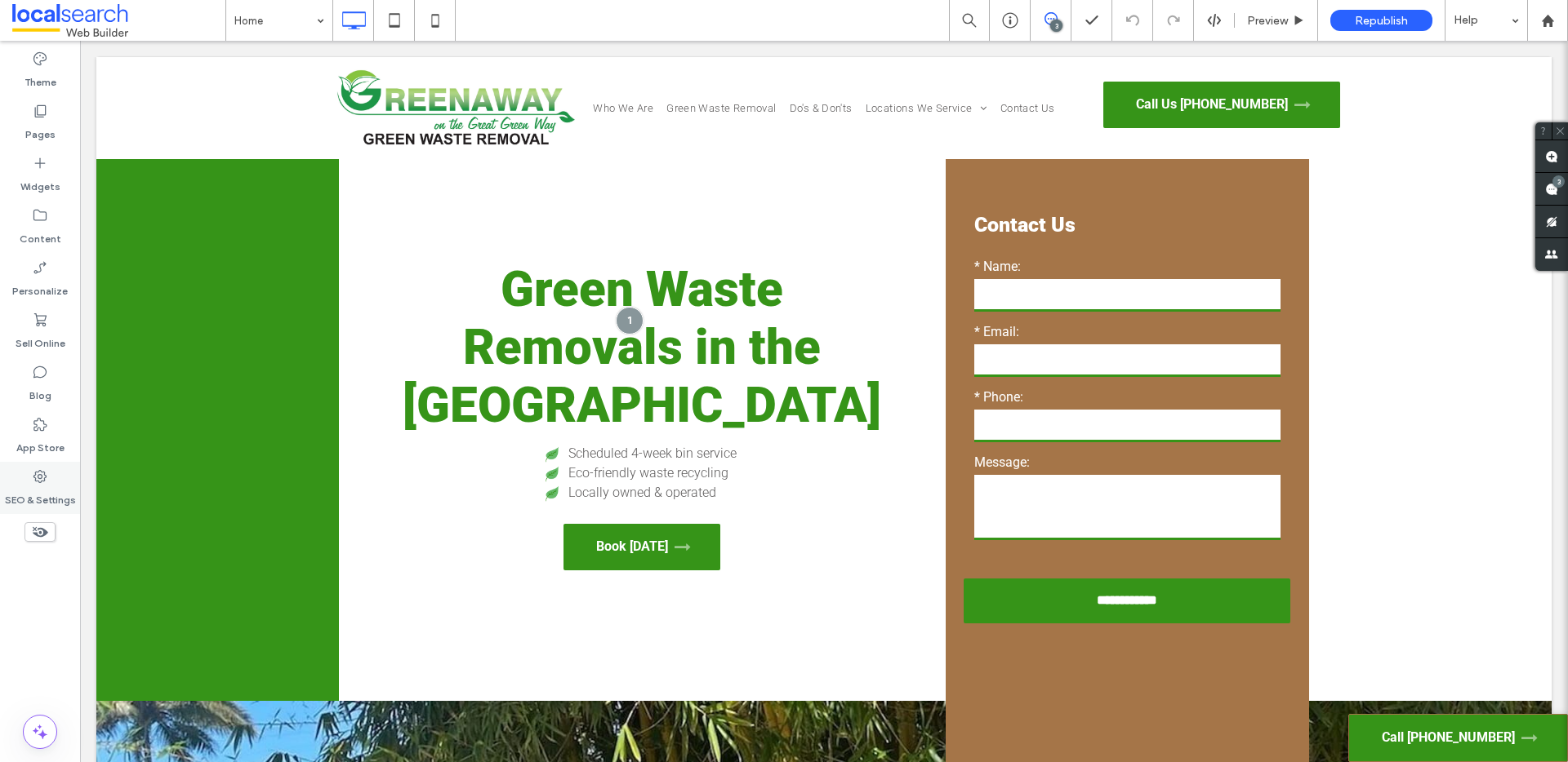
click at [38, 484] on icon at bounding box center [40, 477] width 17 height 17
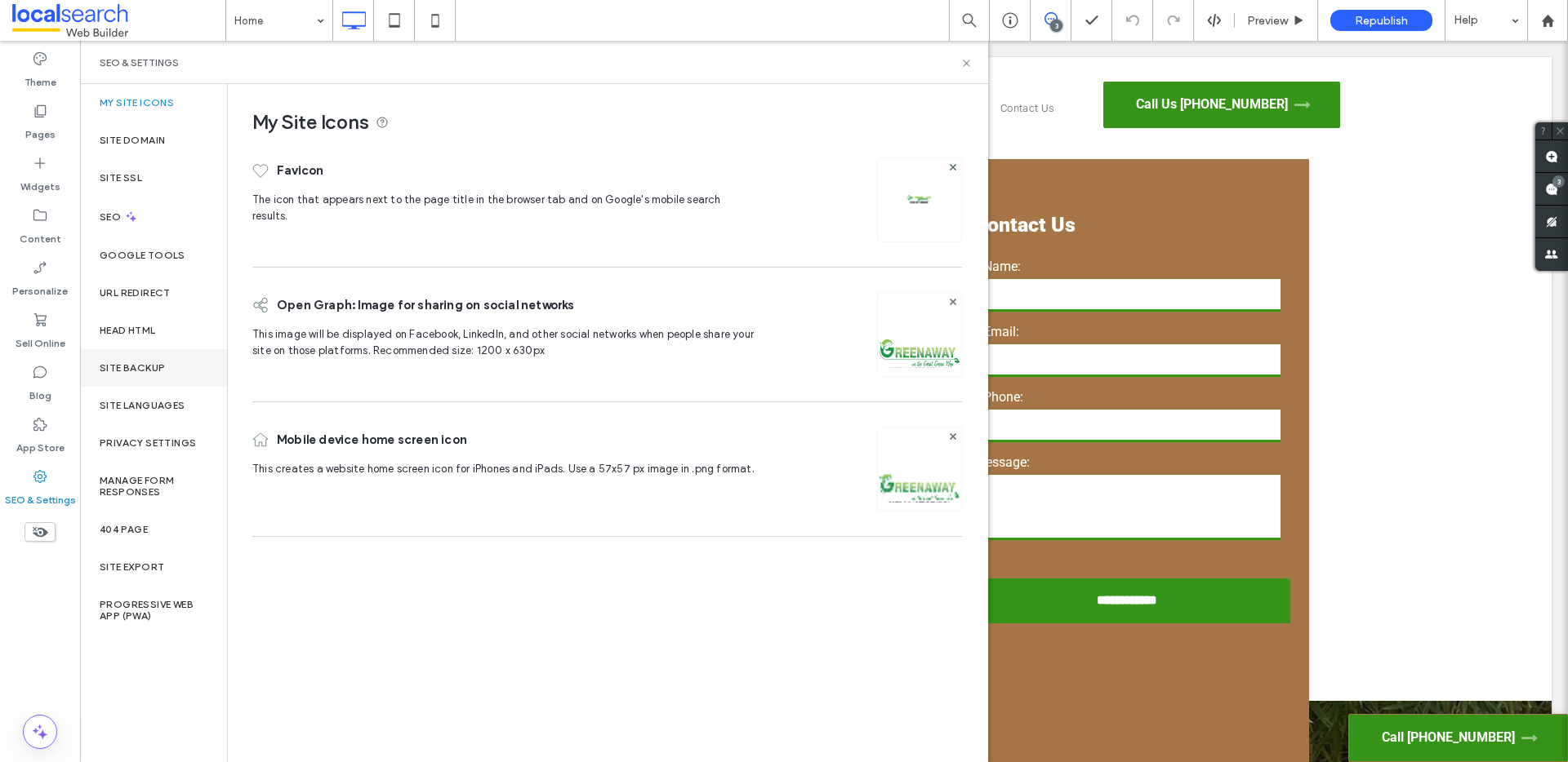
click at [142, 381] on div "Site Backup" at bounding box center [153, 368] width 147 height 38
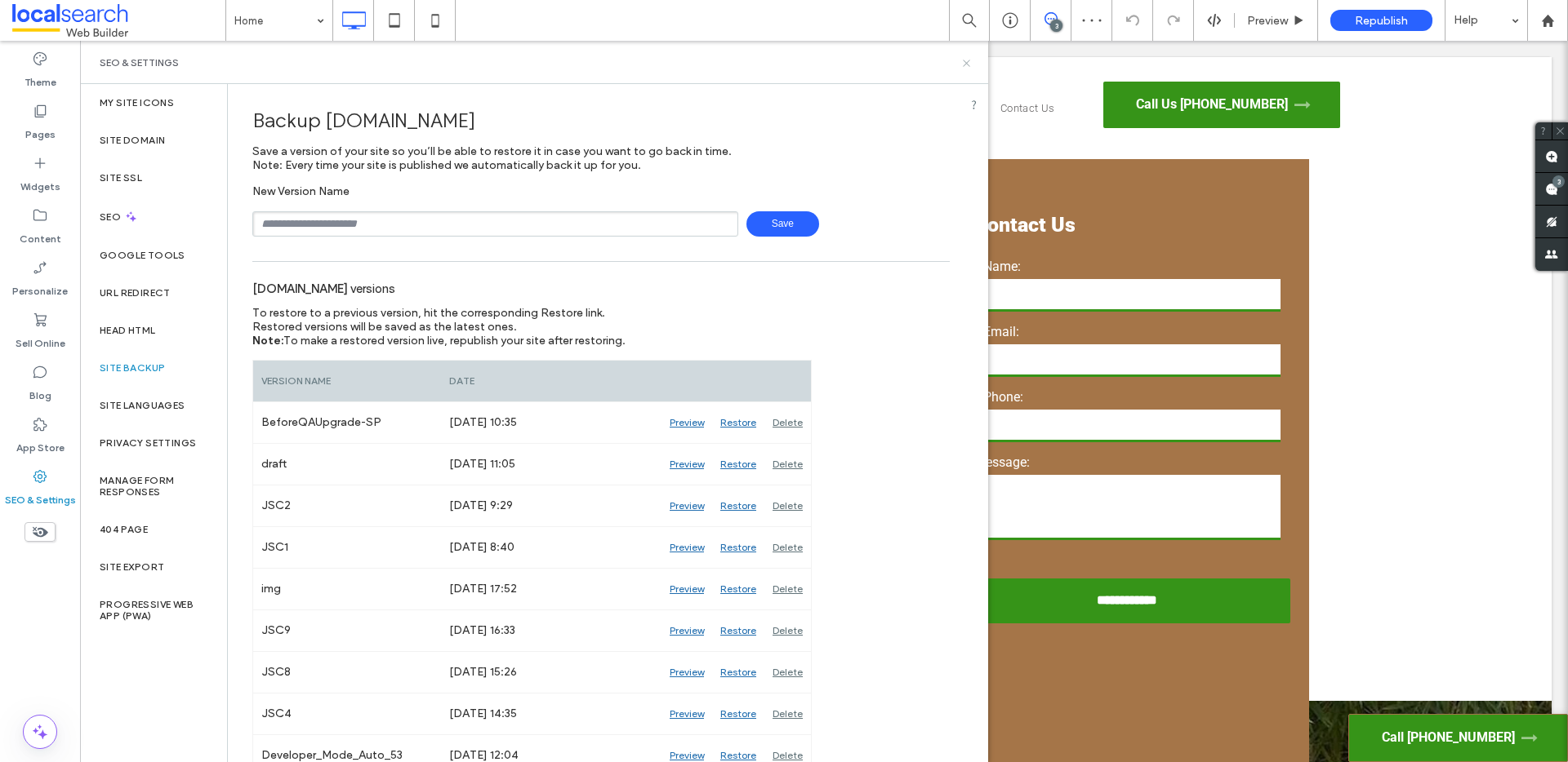
click at [963, 58] on icon at bounding box center [966, 63] width 12 height 12
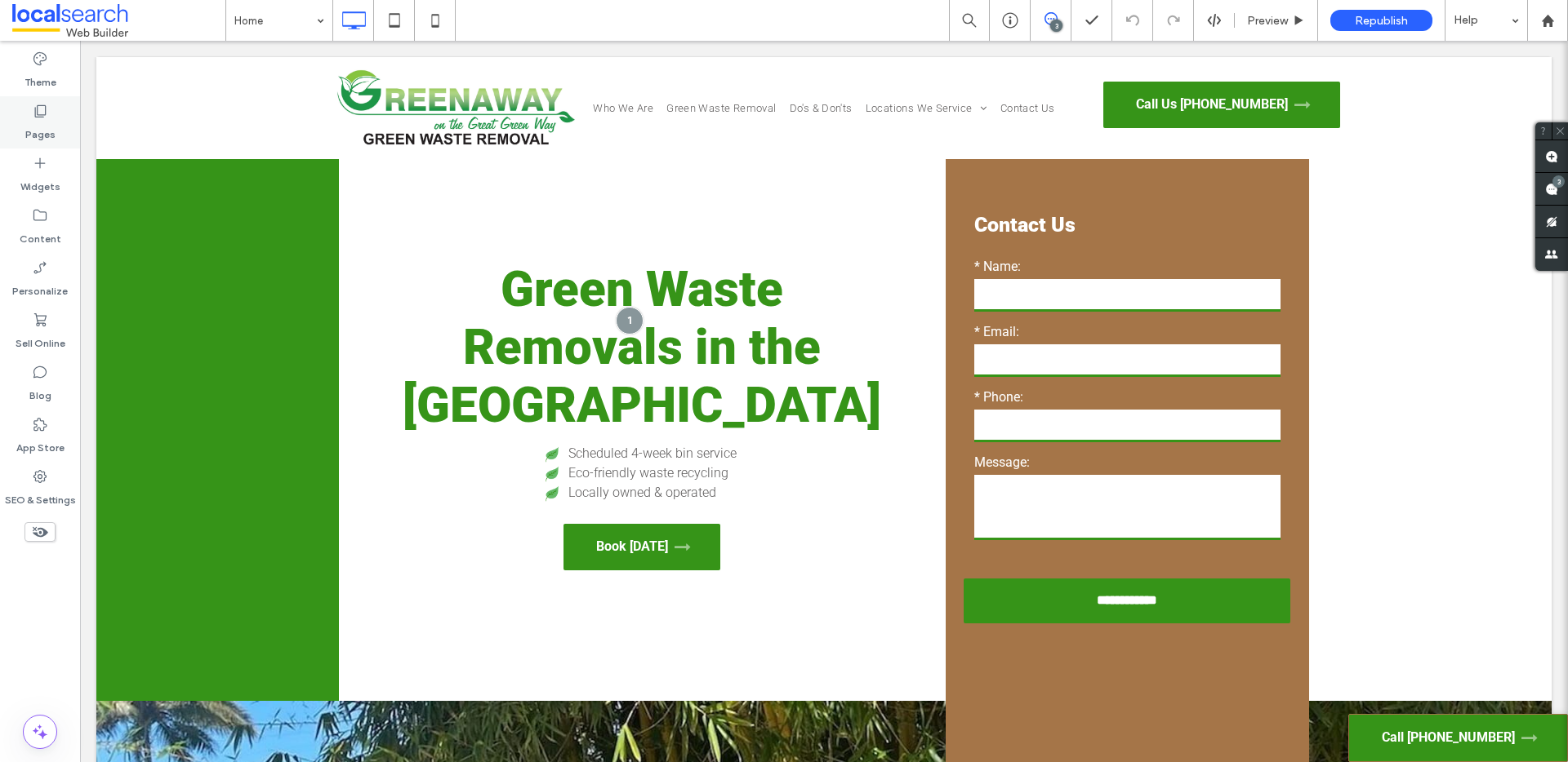
click at [35, 126] on label "Pages" at bounding box center [40, 131] width 31 height 23
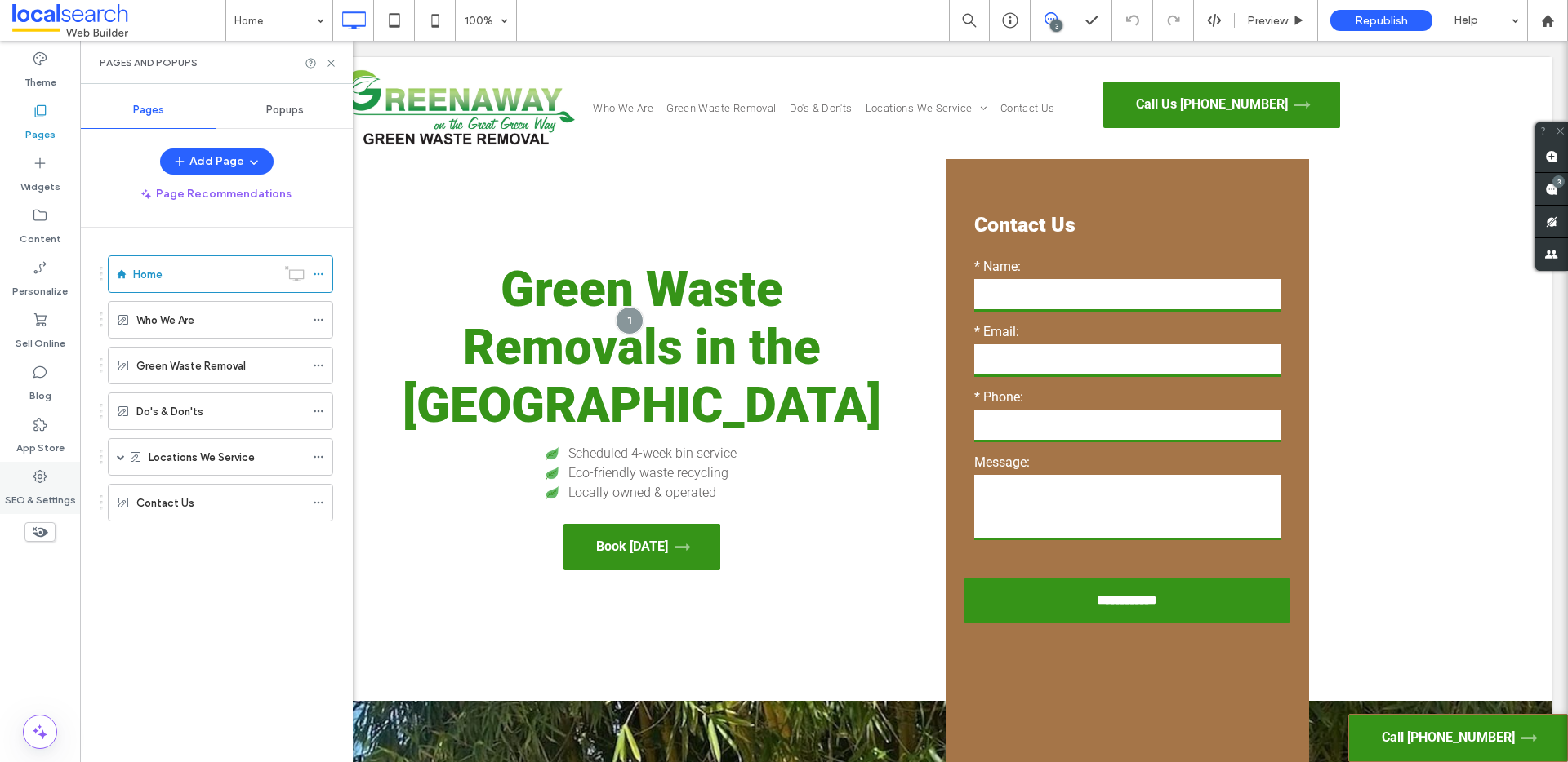
click at [38, 482] on icon at bounding box center [40, 477] width 17 height 17
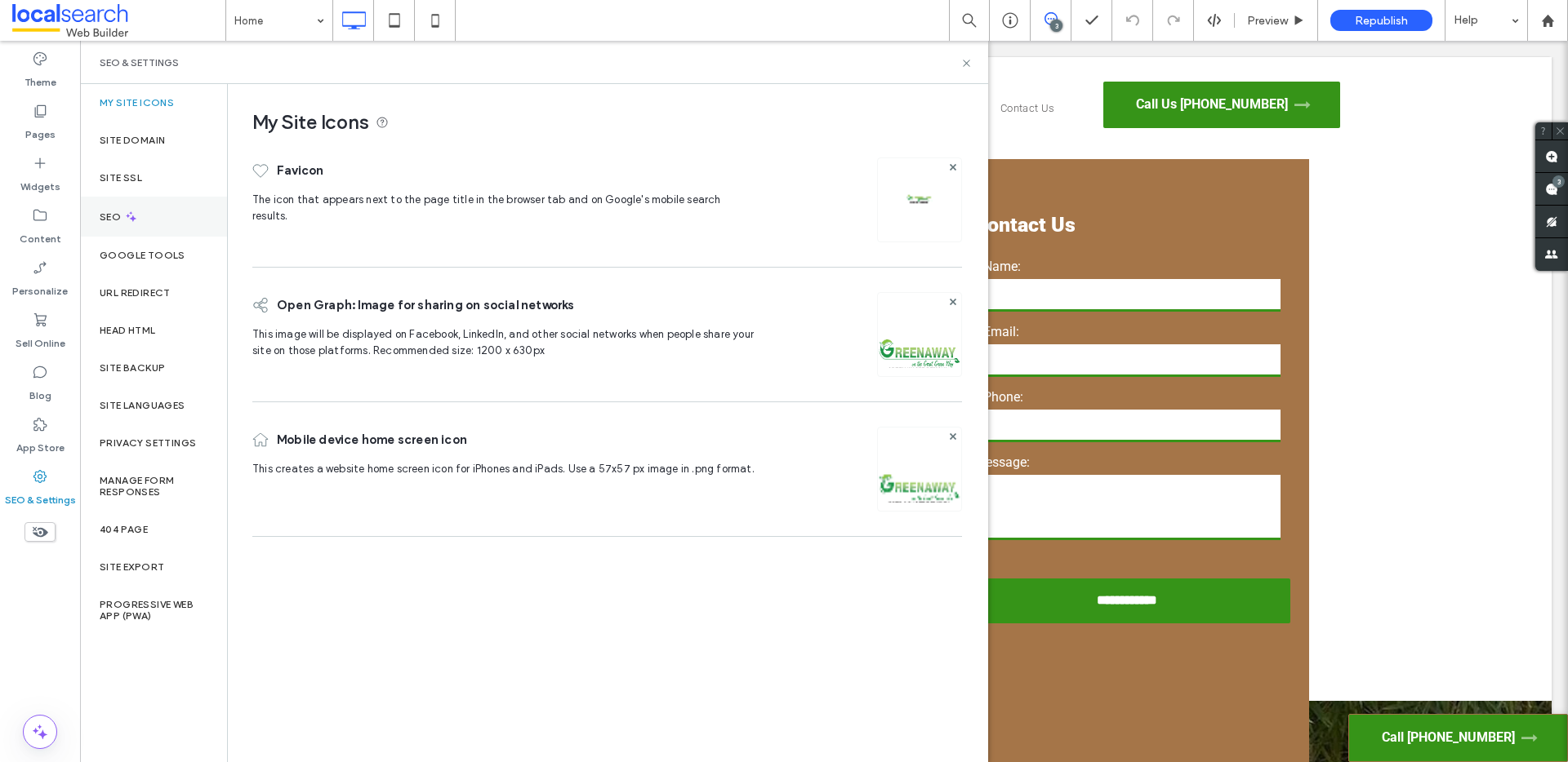
click at [134, 210] on icon at bounding box center [131, 217] width 14 height 14
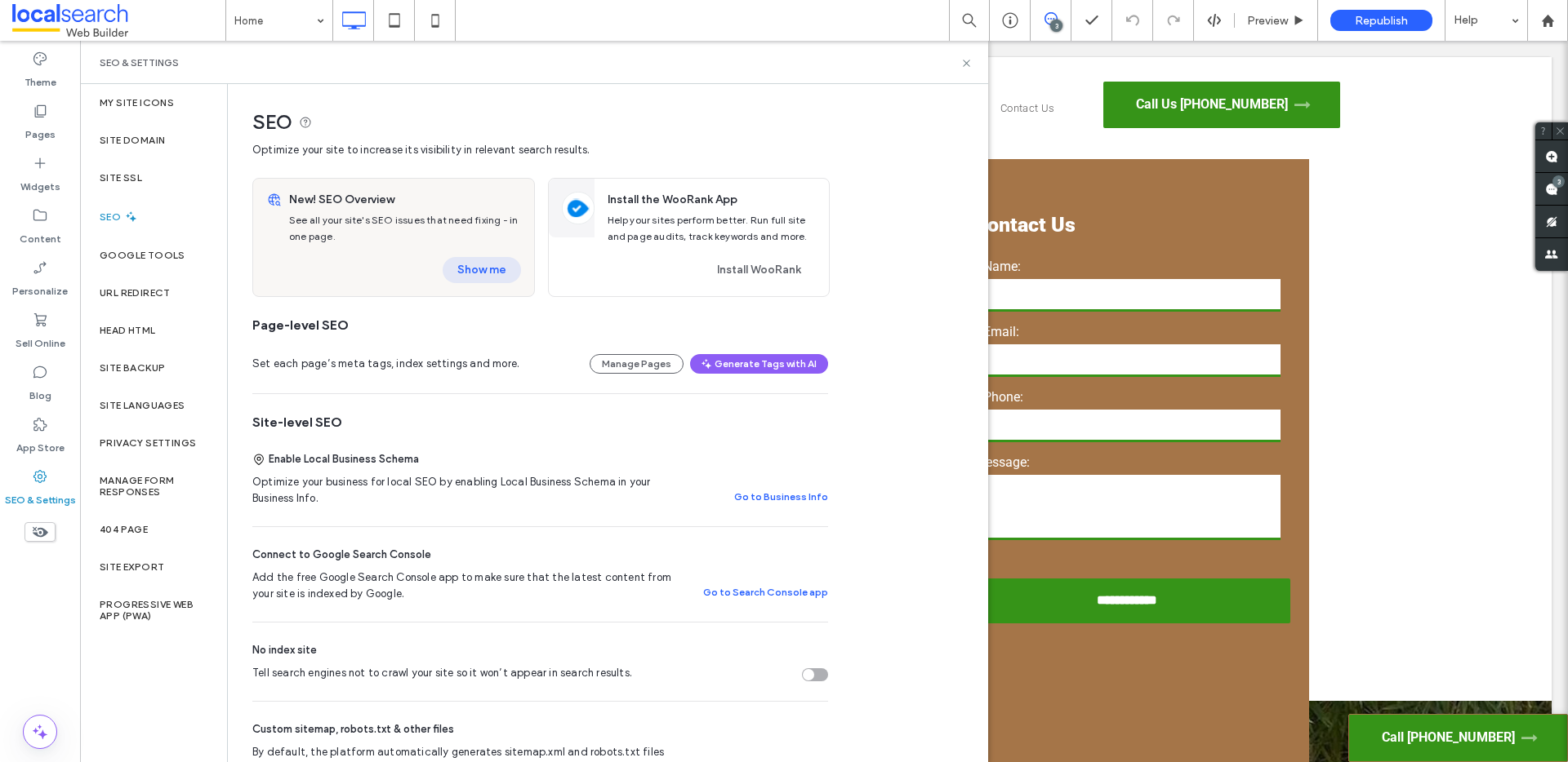
click at [487, 266] on button "Show me" at bounding box center [482, 270] width 79 height 26
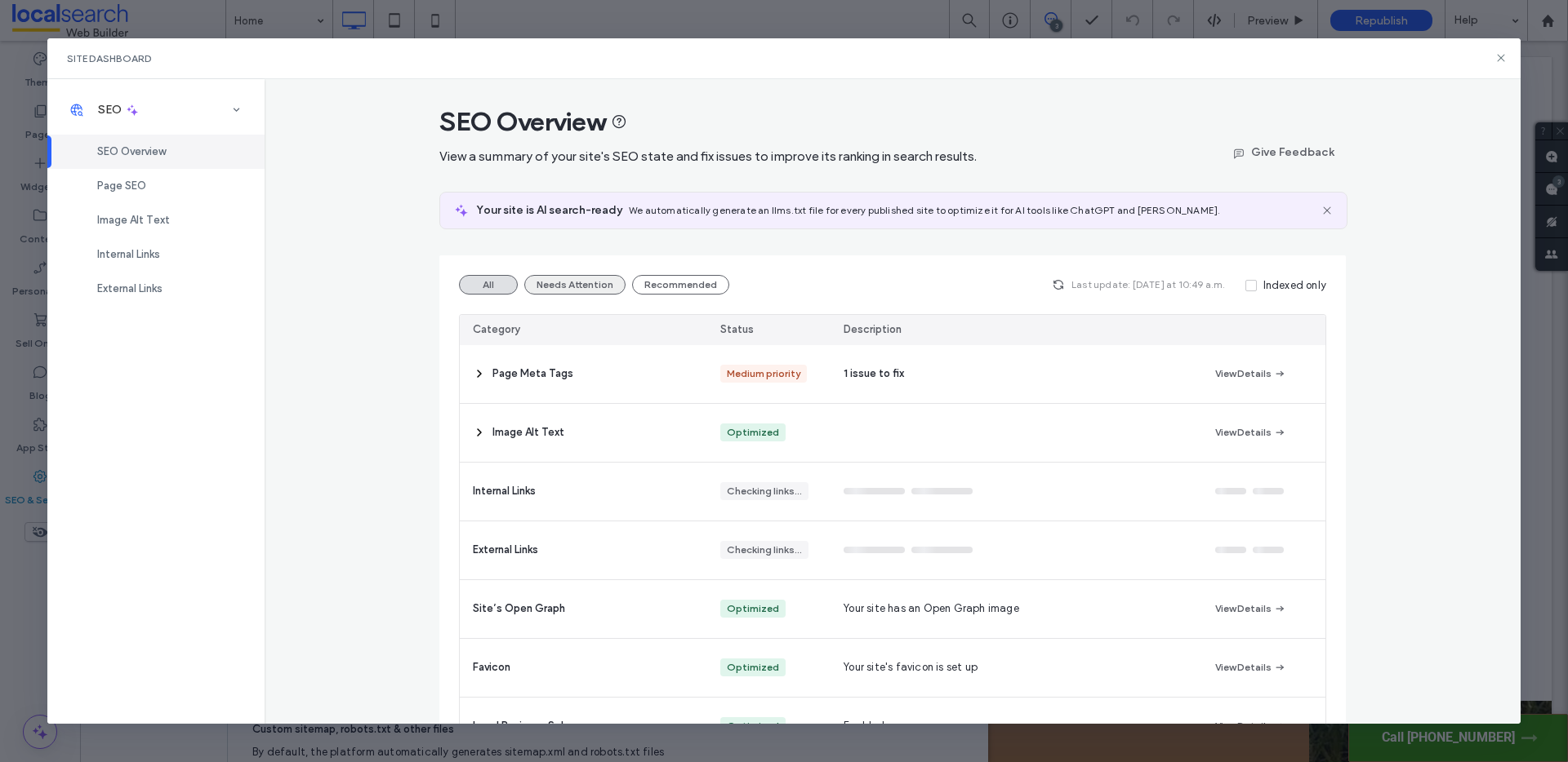
click at [565, 286] on button "Needs Attention" at bounding box center [574, 284] width 101 height 19
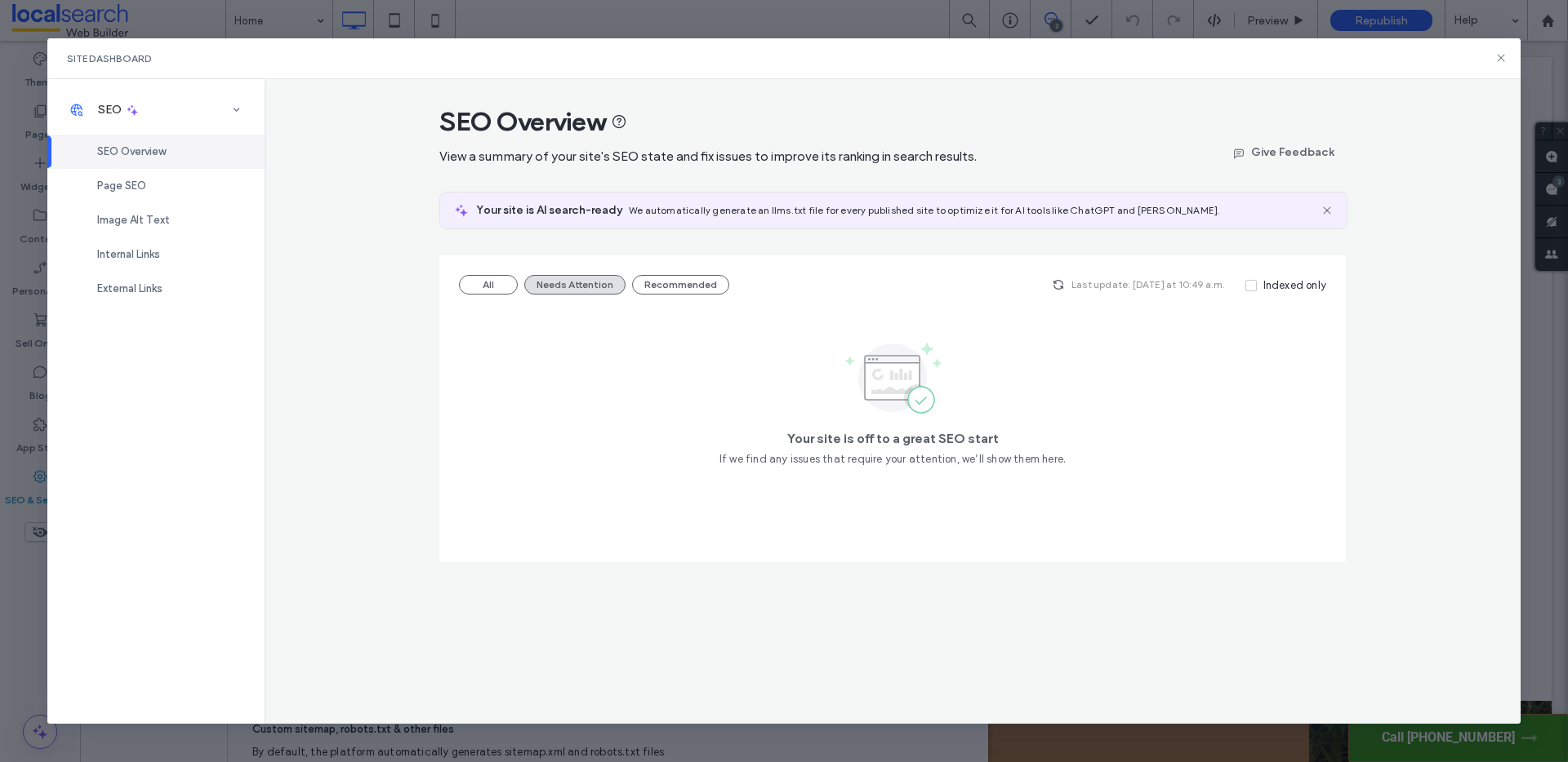
drag, startPoint x: 504, startPoint y: 277, endPoint x: 318, endPoint y: 243, distance: 189.1
click at [503, 277] on button "All" at bounding box center [487, 284] width 58 height 19
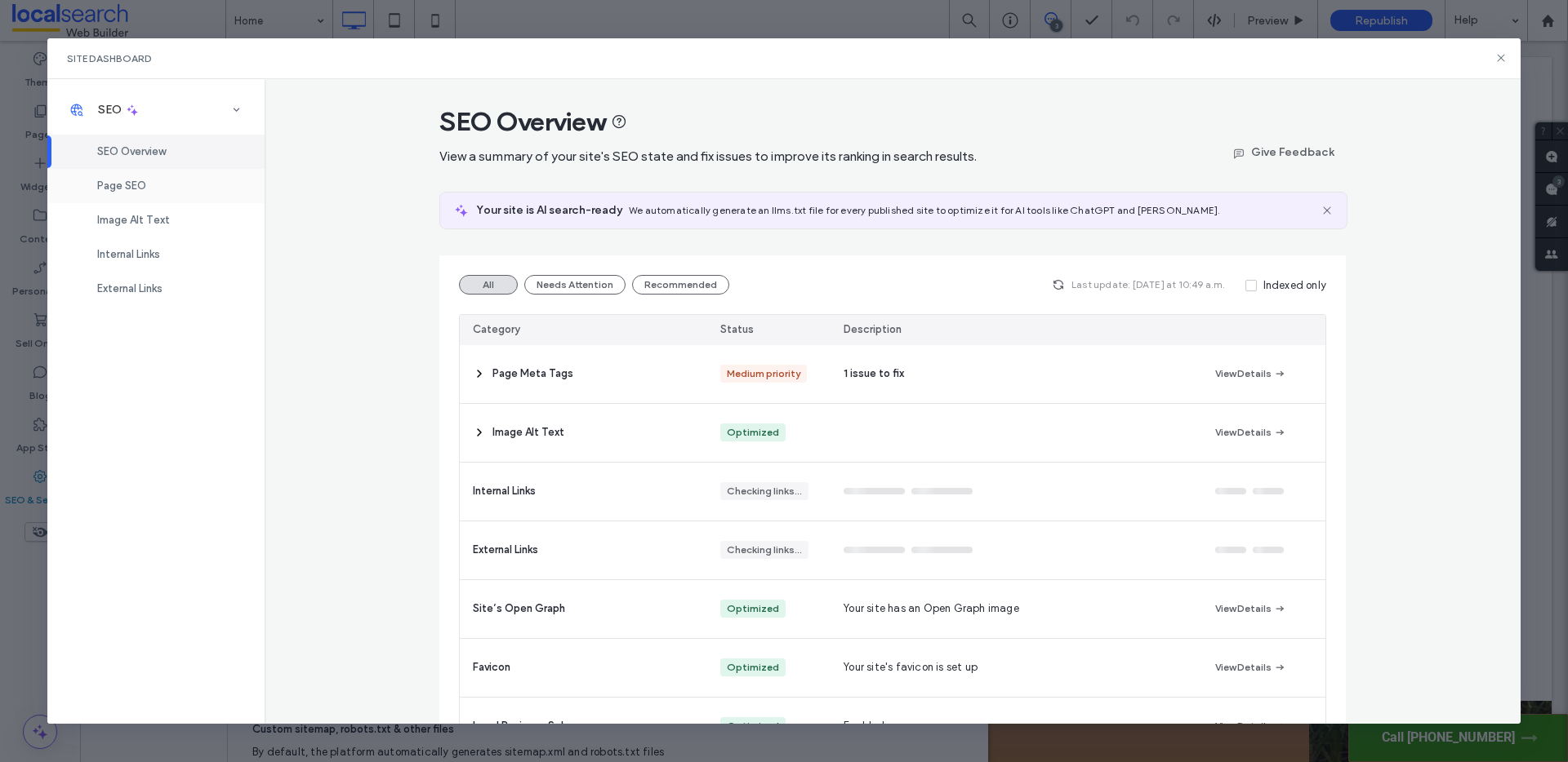
click at [137, 189] on span "Page SEO" at bounding box center [121, 185] width 49 height 12
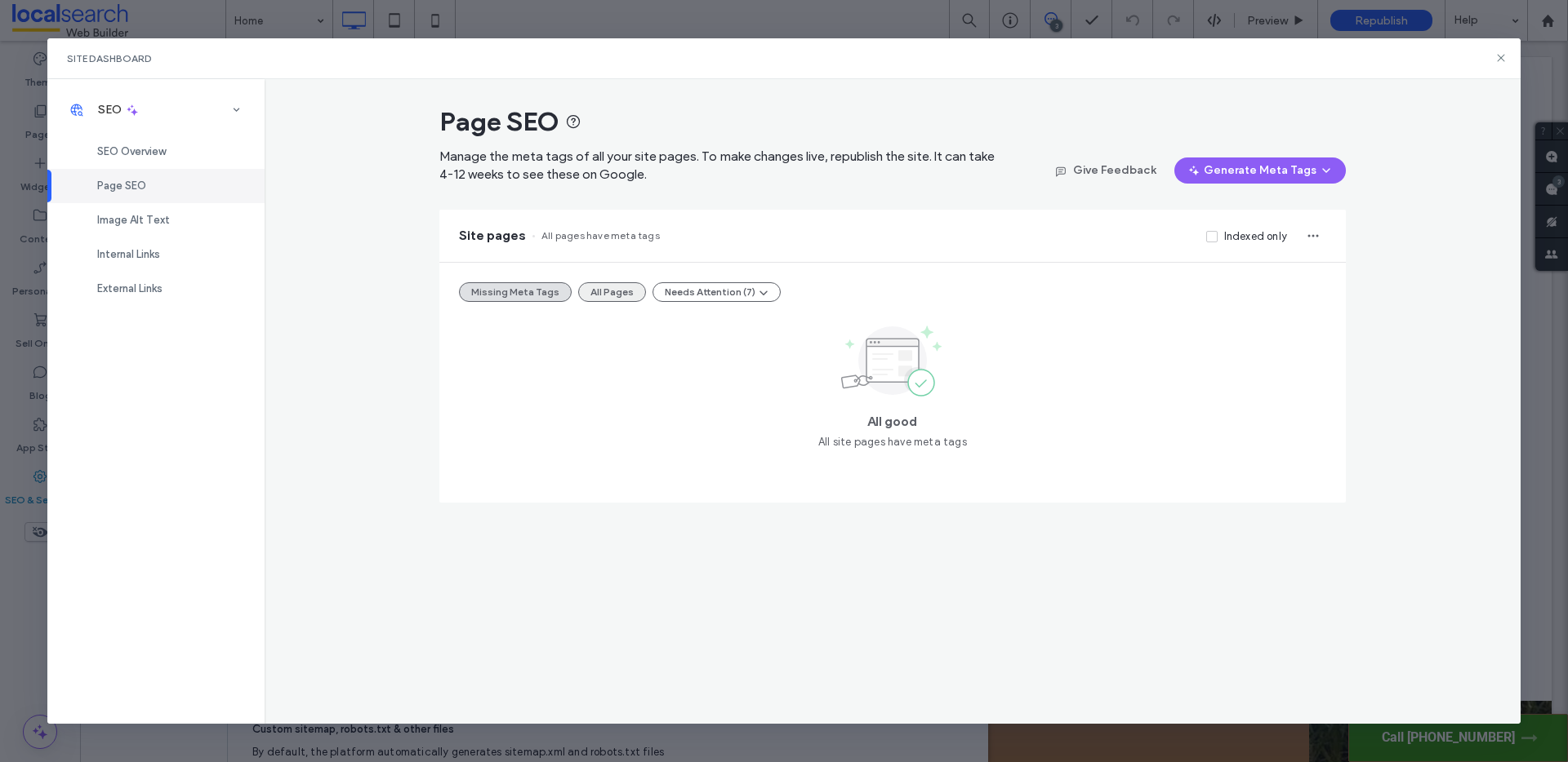
click at [600, 289] on button "All Pages" at bounding box center [611, 292] width 68 height 19
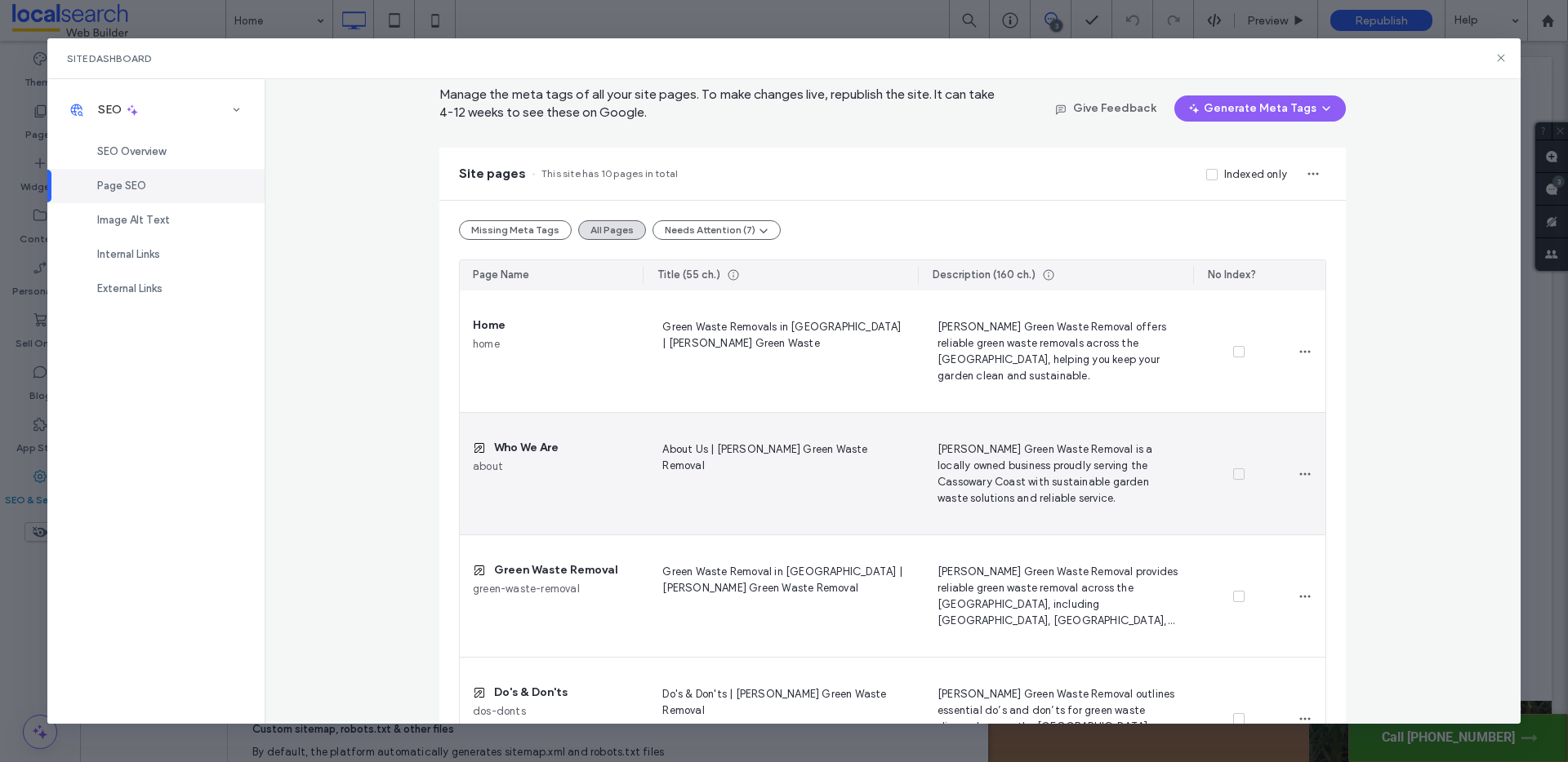
scroll to position [190, 0]
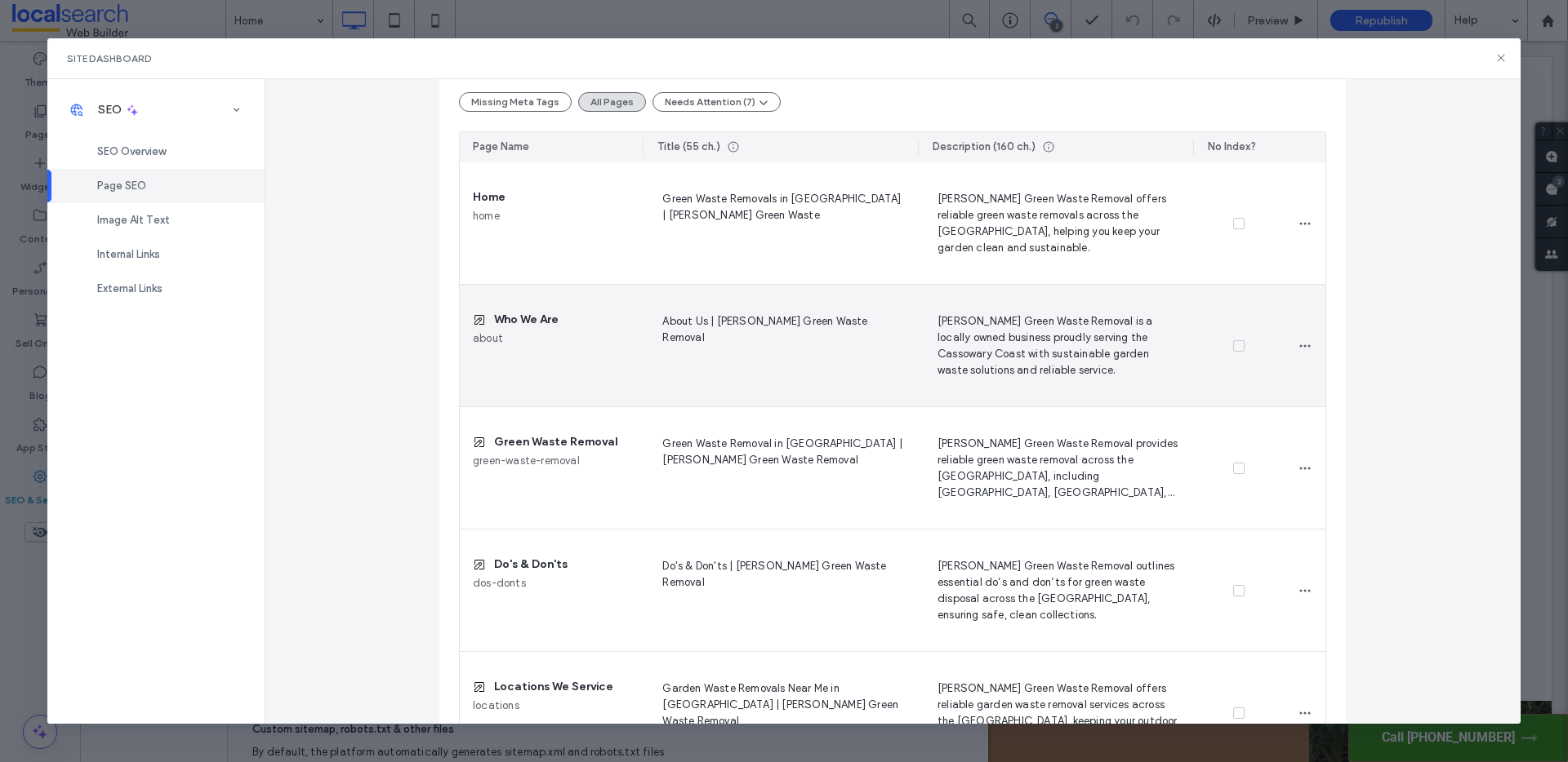
click at [1236, 344] on icon at bounding box center [1238, 345] width 6 height 5
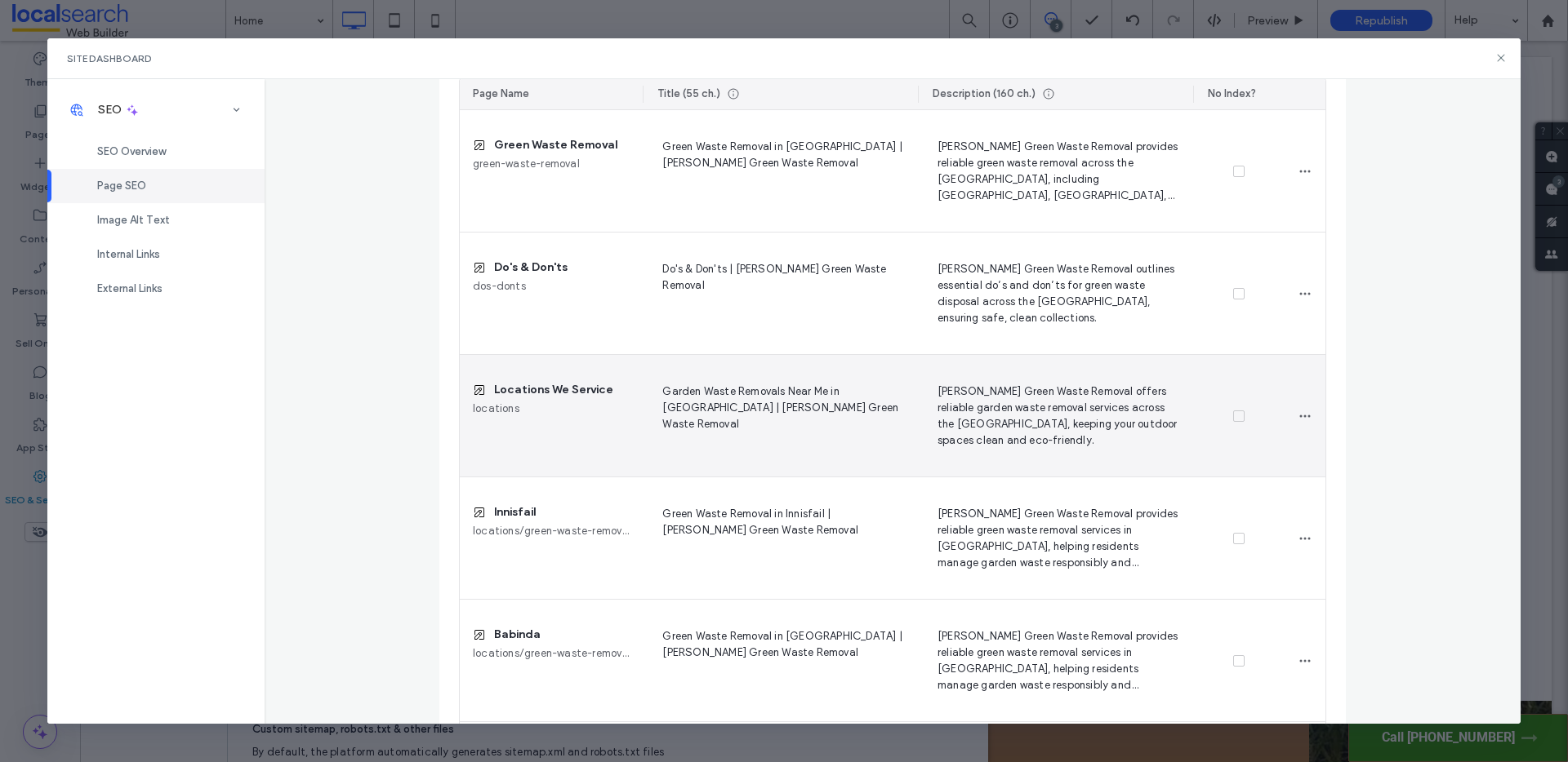
scroll to position [493, 0]
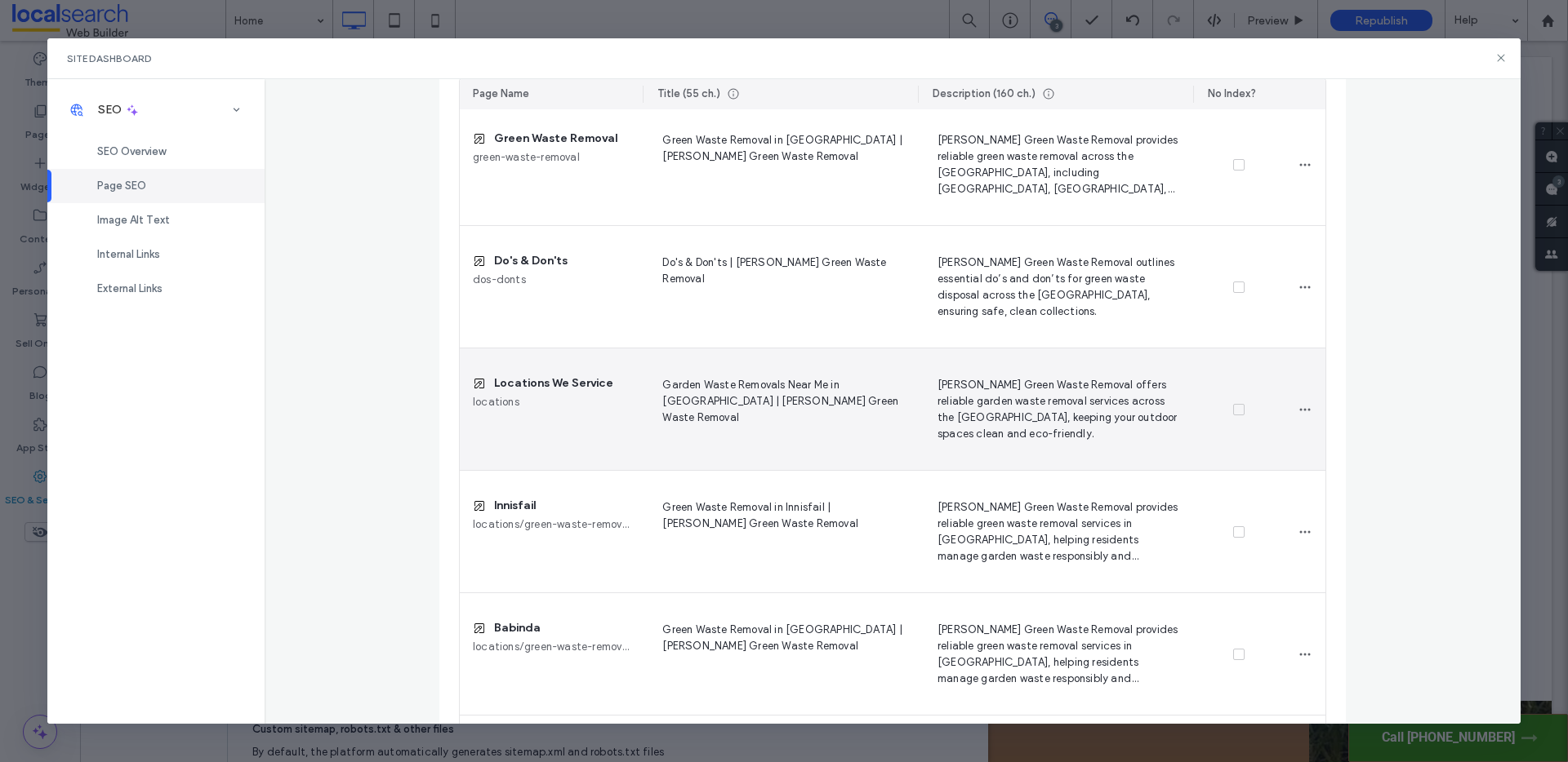
click at [1236, 410] on icon at bounding box center [1238, 409] width 6 height 5
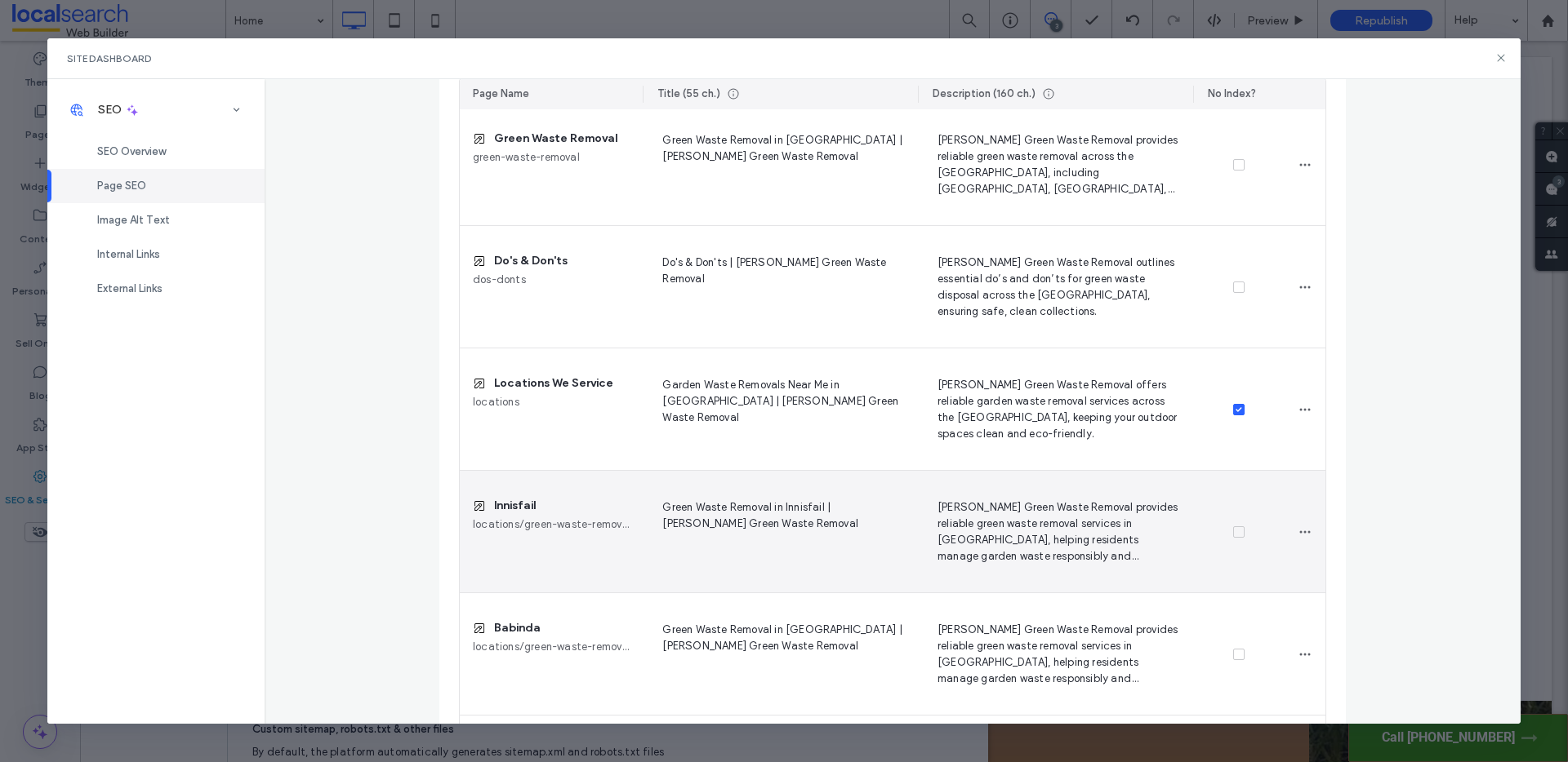
click at [1233, 534] on span at bounding box center [1238, 532] width 11 height 11
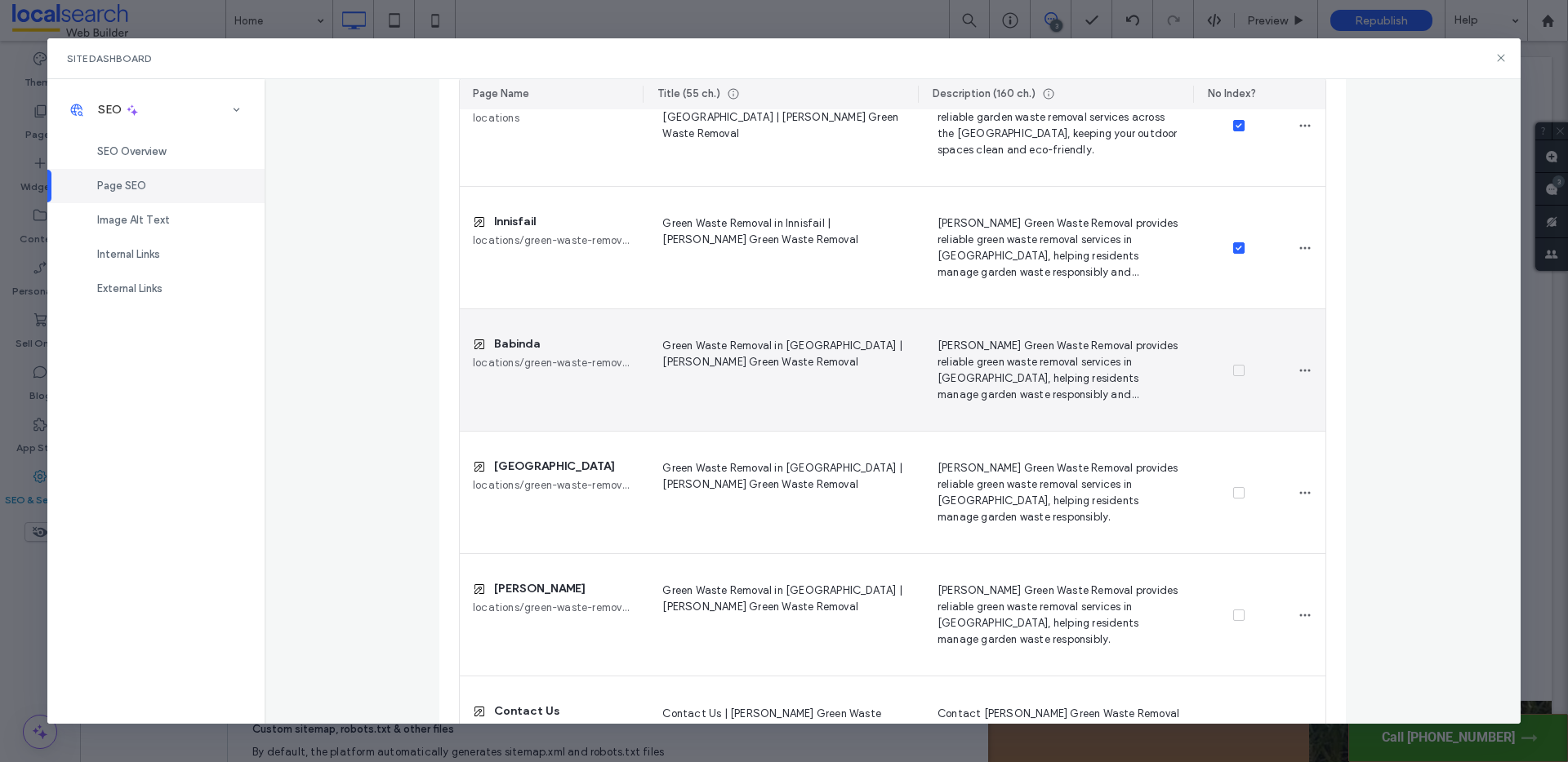
scroll to position [794, 0]
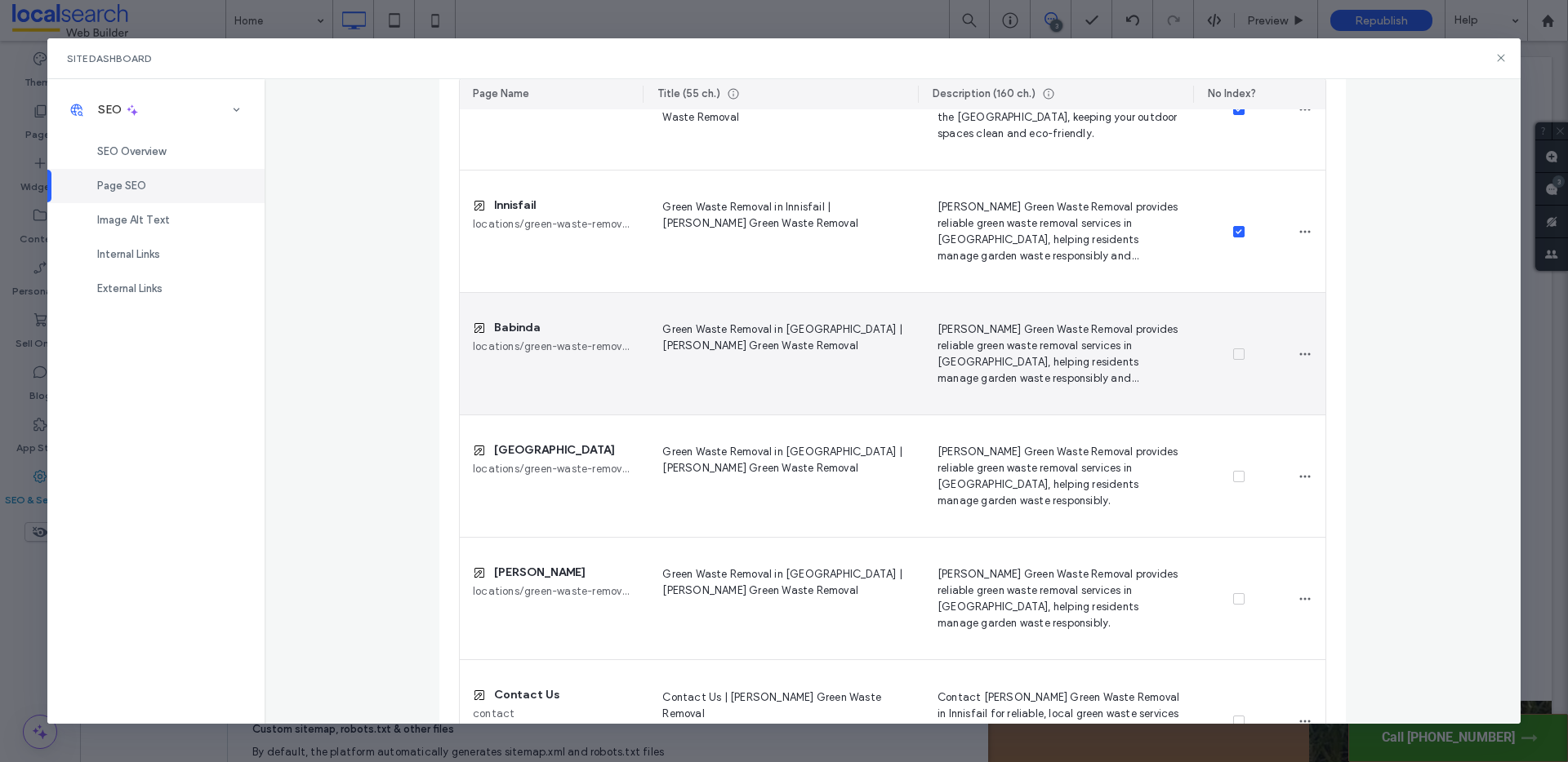
click at [1233, 356] on span at bounding box center [1238, 354] width 11 height 11
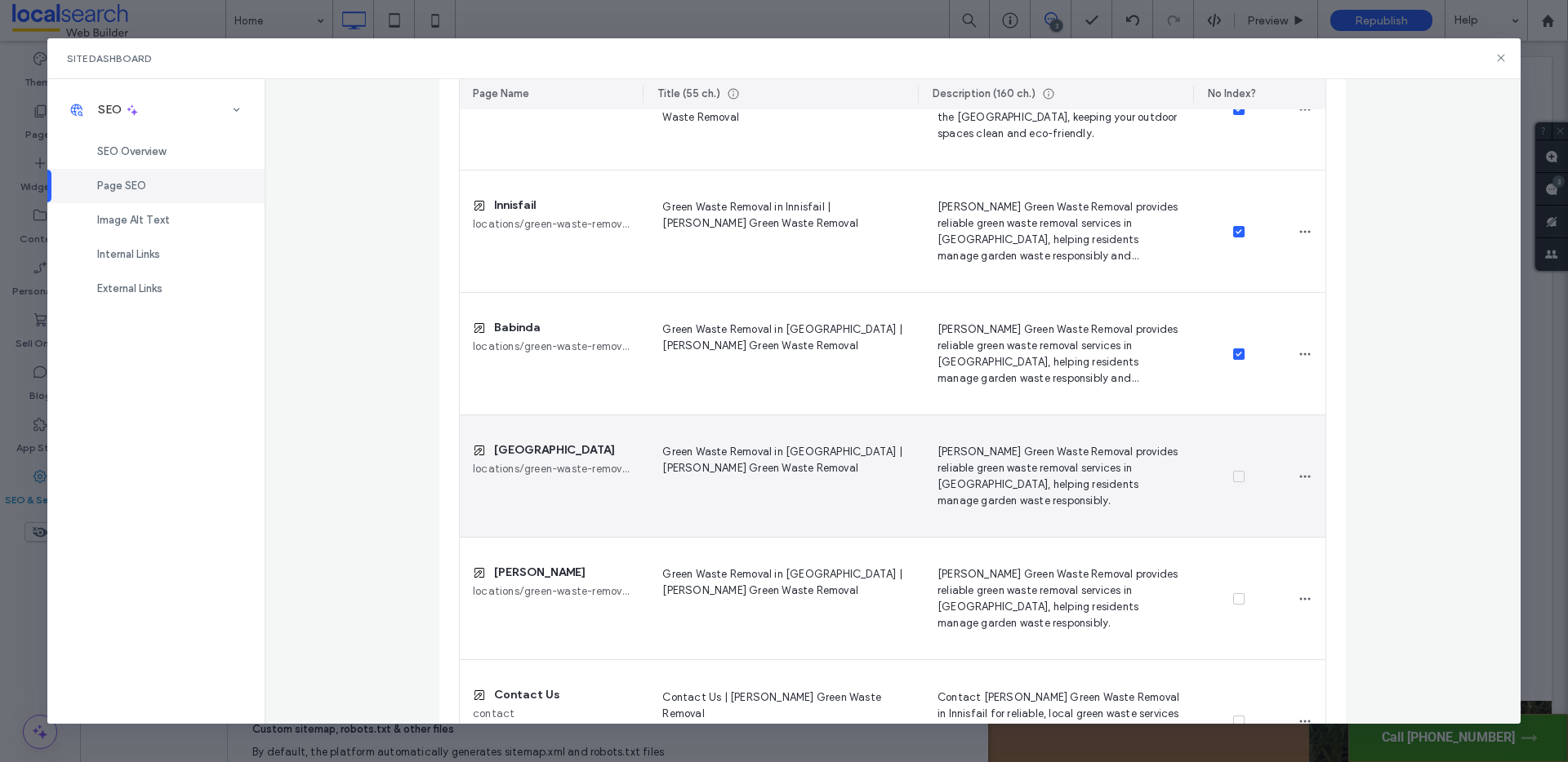
click at [1236, 479] on span at bounding box center [1238, 477] width 11 height 11
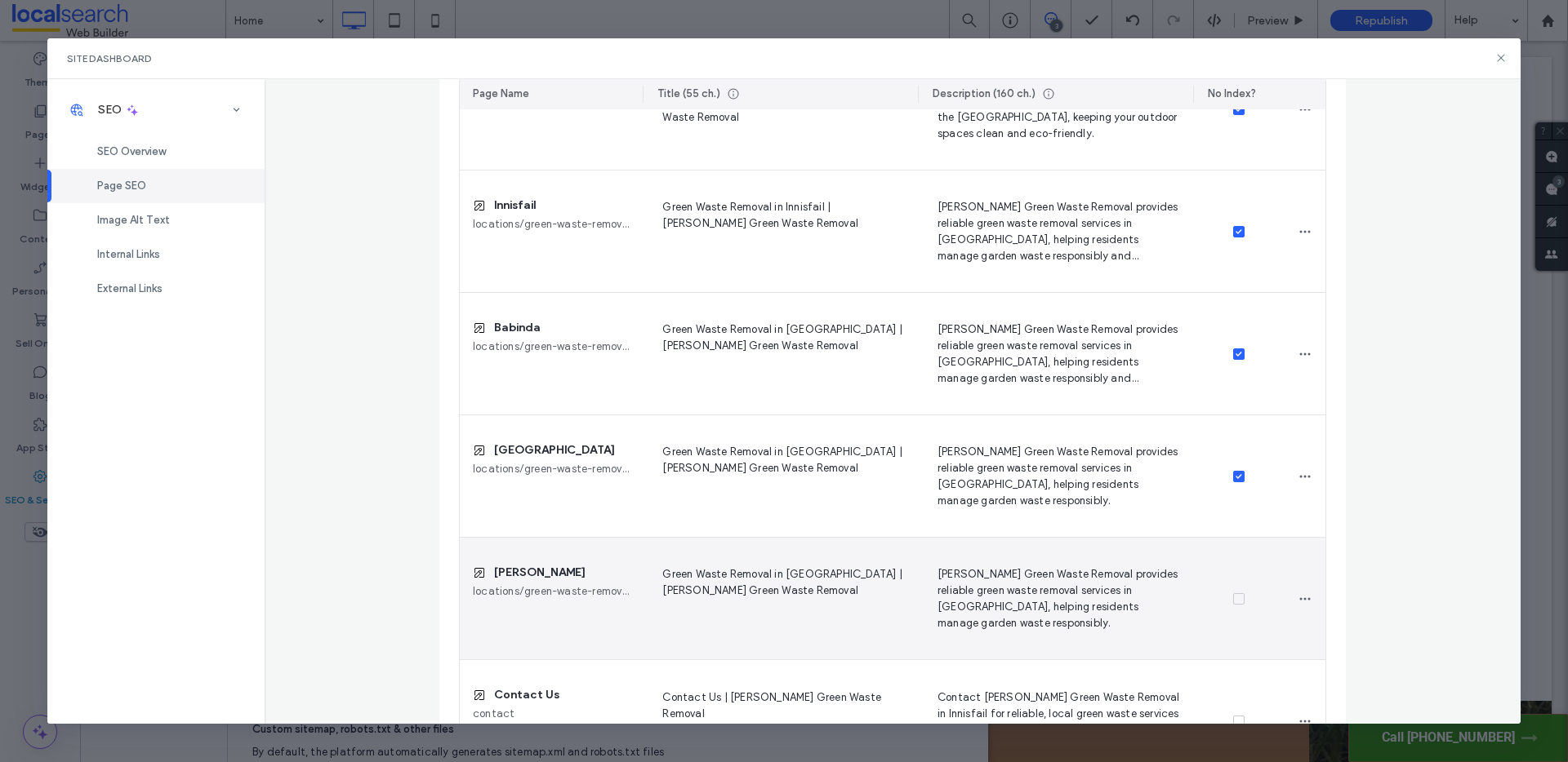
click at [1236, 604] on span at bounding box center [1238, 599] width 11 height 11
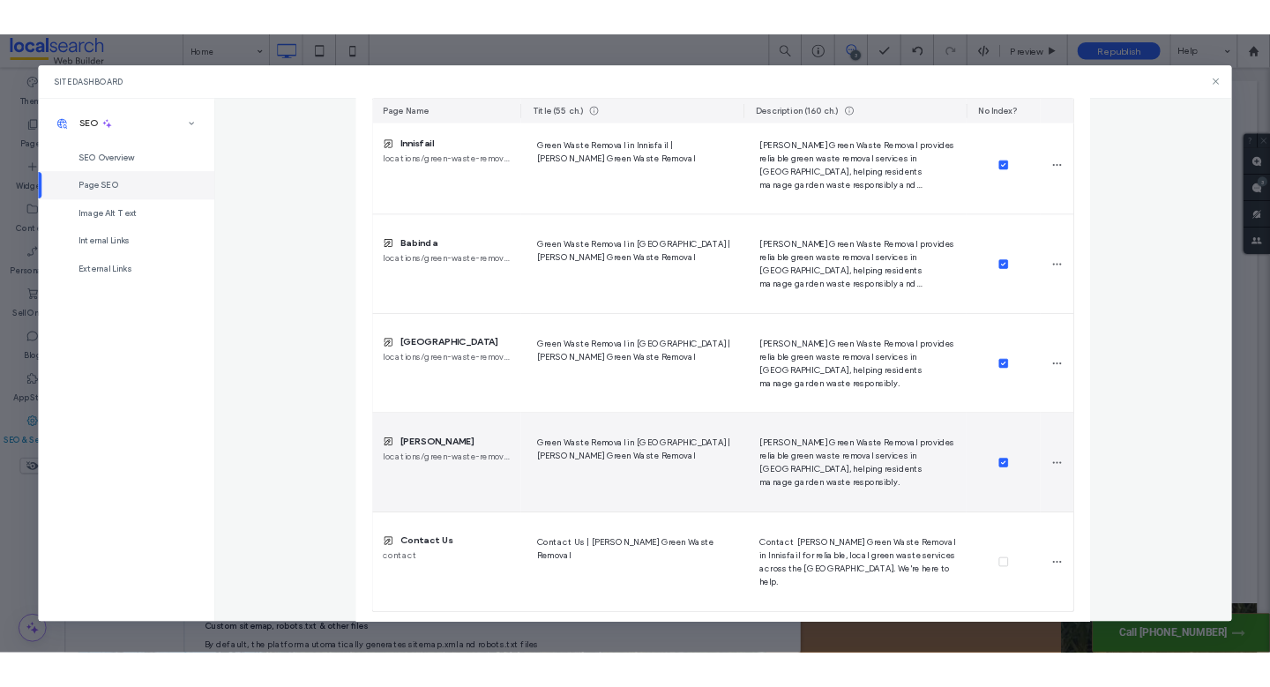
scroll to position [942, 0]
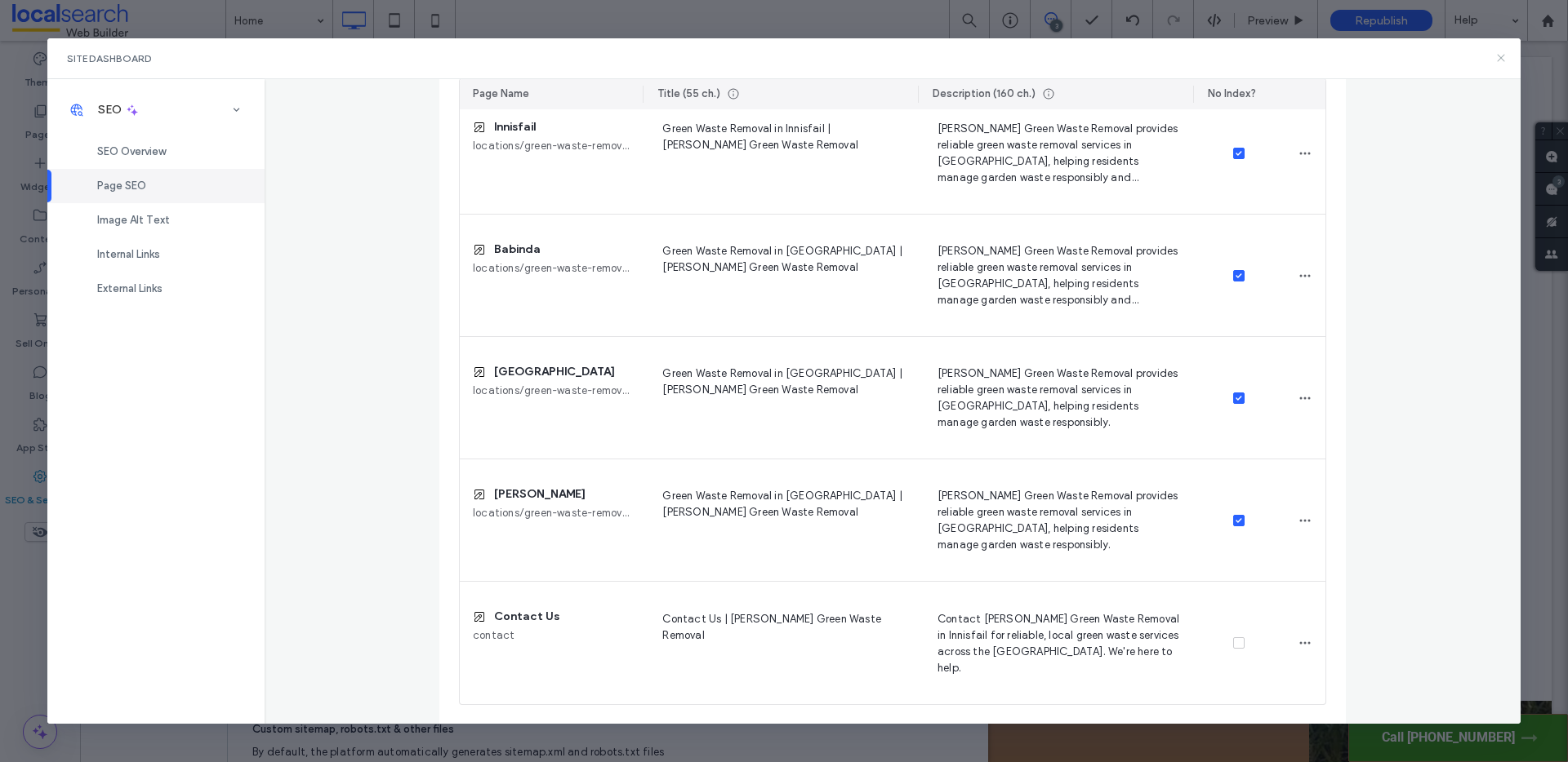
click at [1504, 59] on icon at bounding box center [1500, 58] width 13 height 13
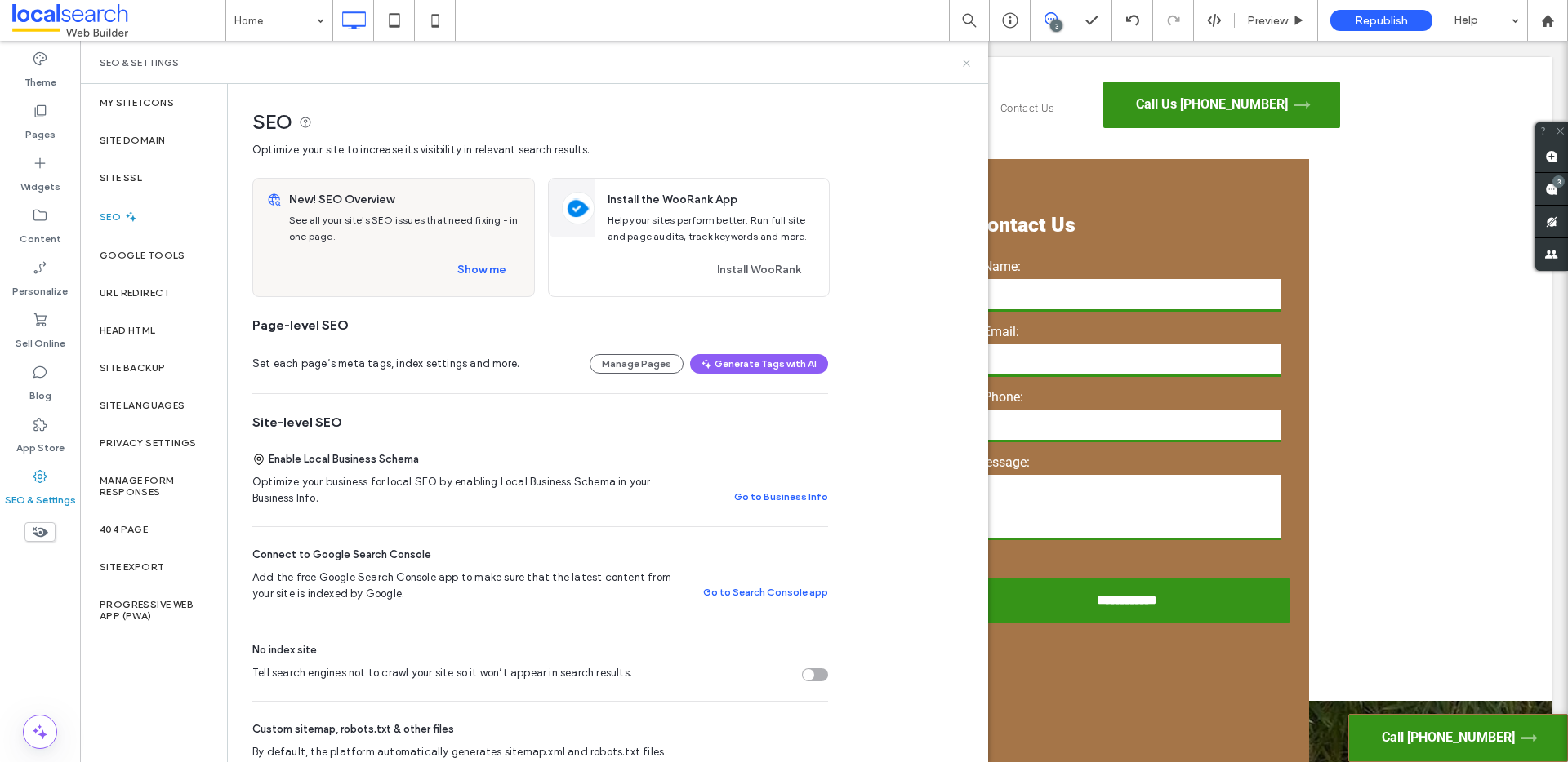
click at [968, 64] on icon at bounding box center [966, 63] width 12 height 12
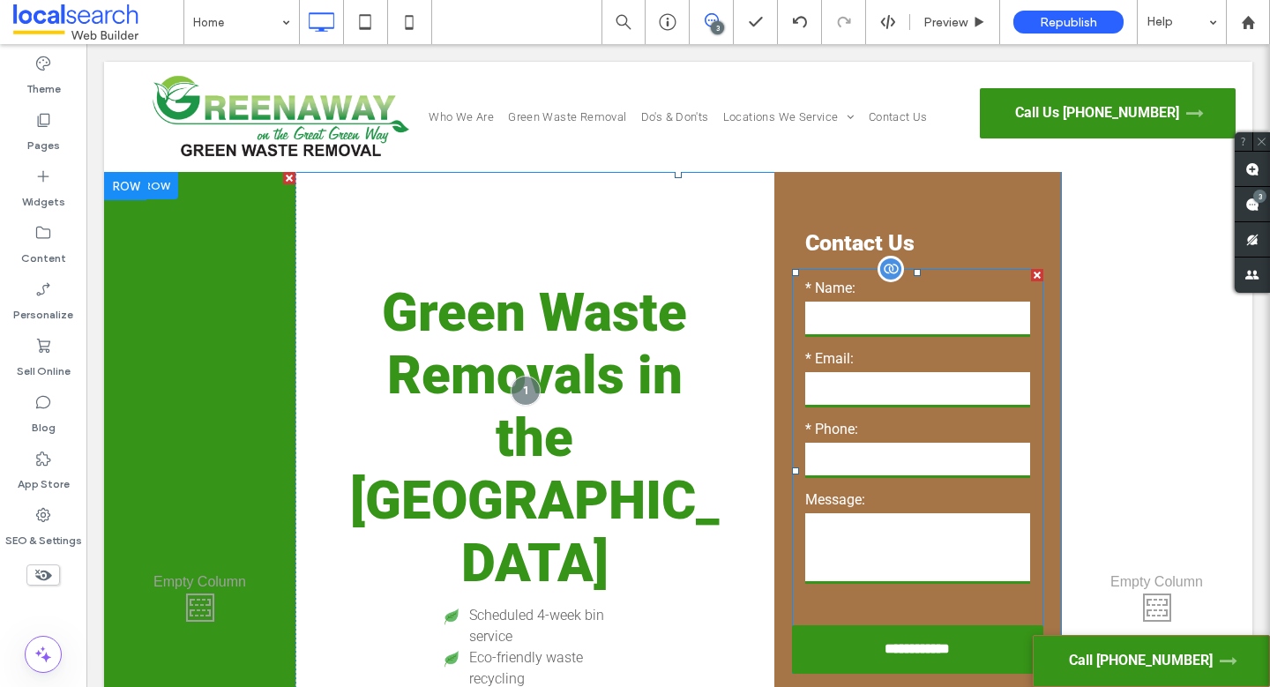
click at [905, 413] on form "**********" at bounding box center [918, 471] width 252 height 405
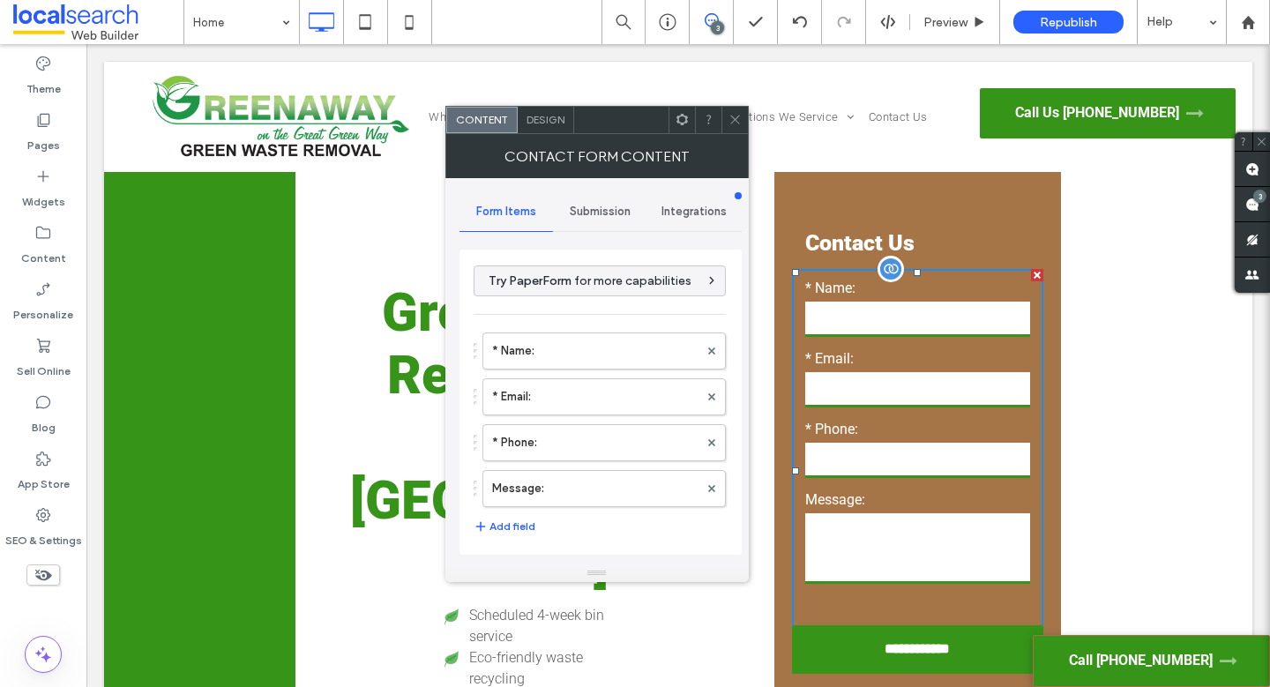
type input "**********"
click at [596, 212] on span "Submission" at bounding box center [600, 212] width 61 height 14
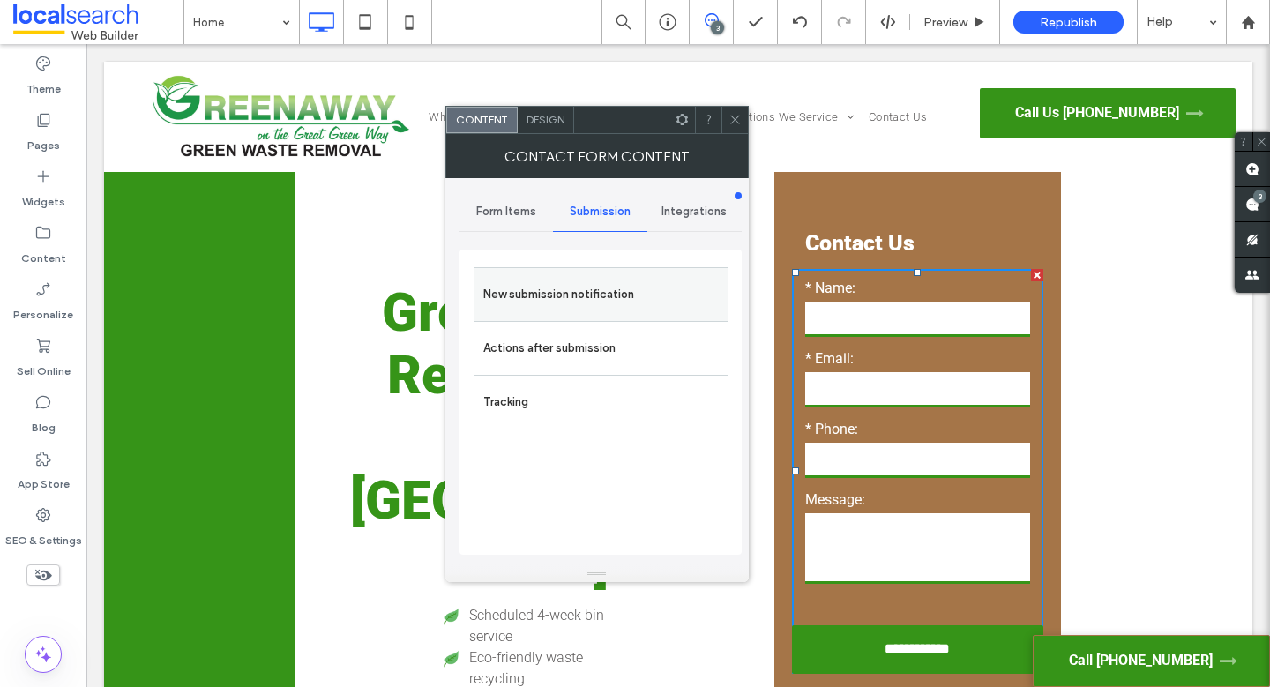
click at [578, 290] on label "New submission notification" at bounding box center [600, 294] width 235 height 35
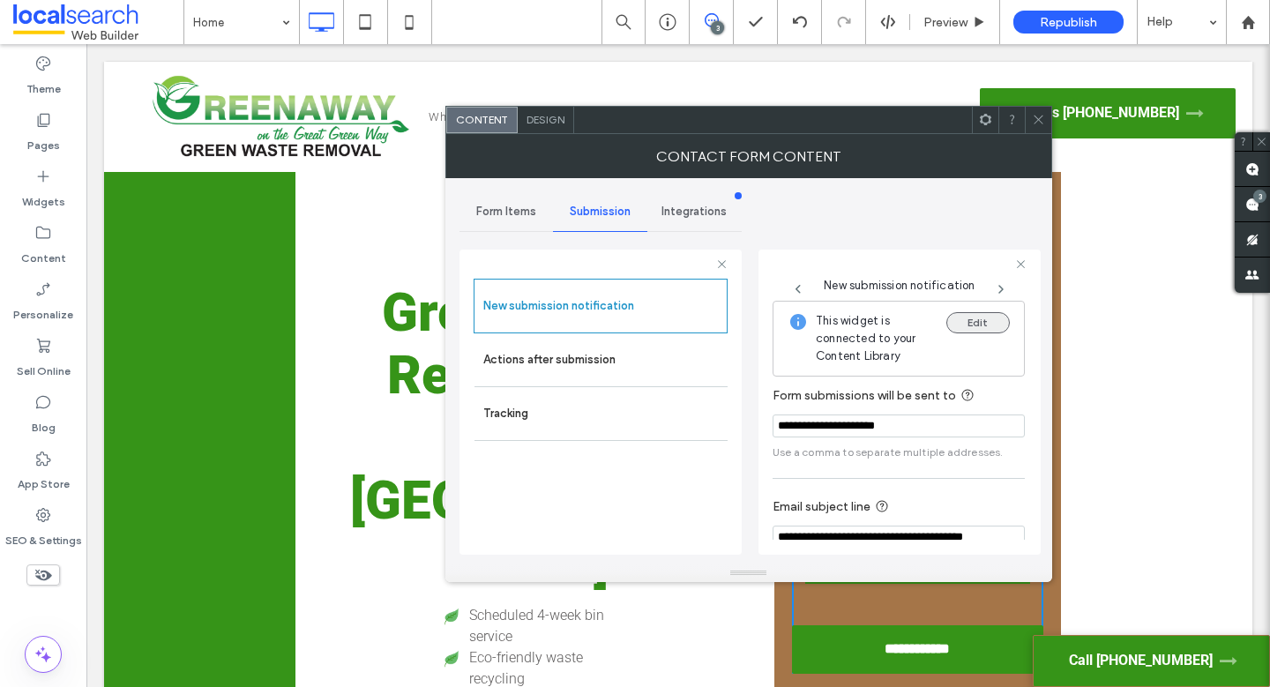
click at [964, 318] on button "Edit" at bounding box center [977, 322] width 63 height 21
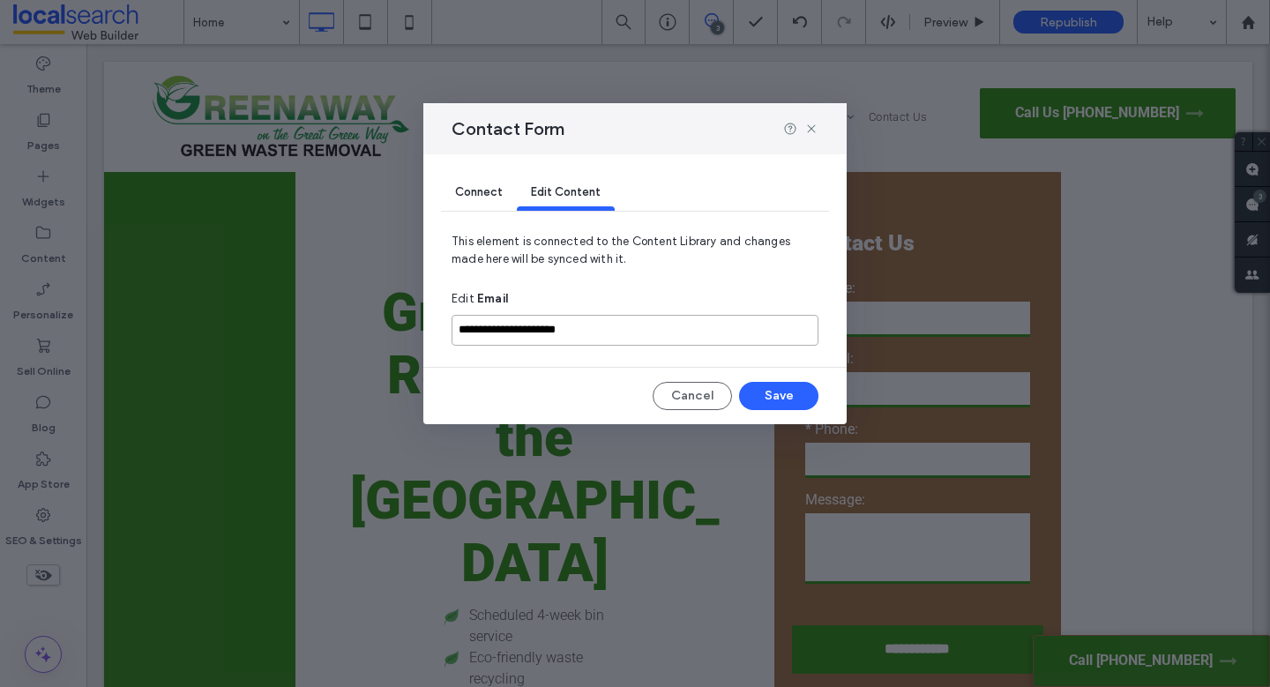
drag, startPoint x: 711, startPoint y: 331, endPoint x: 394, endPoint y: 334, distance: 317.4
click at [398, 334] on div "**********" at bounding box center [635, 343] width 1270 height 687
type input "**********"
click at [796, 388] on button "Save" at bounding box center [778, 396] width 79 height 28
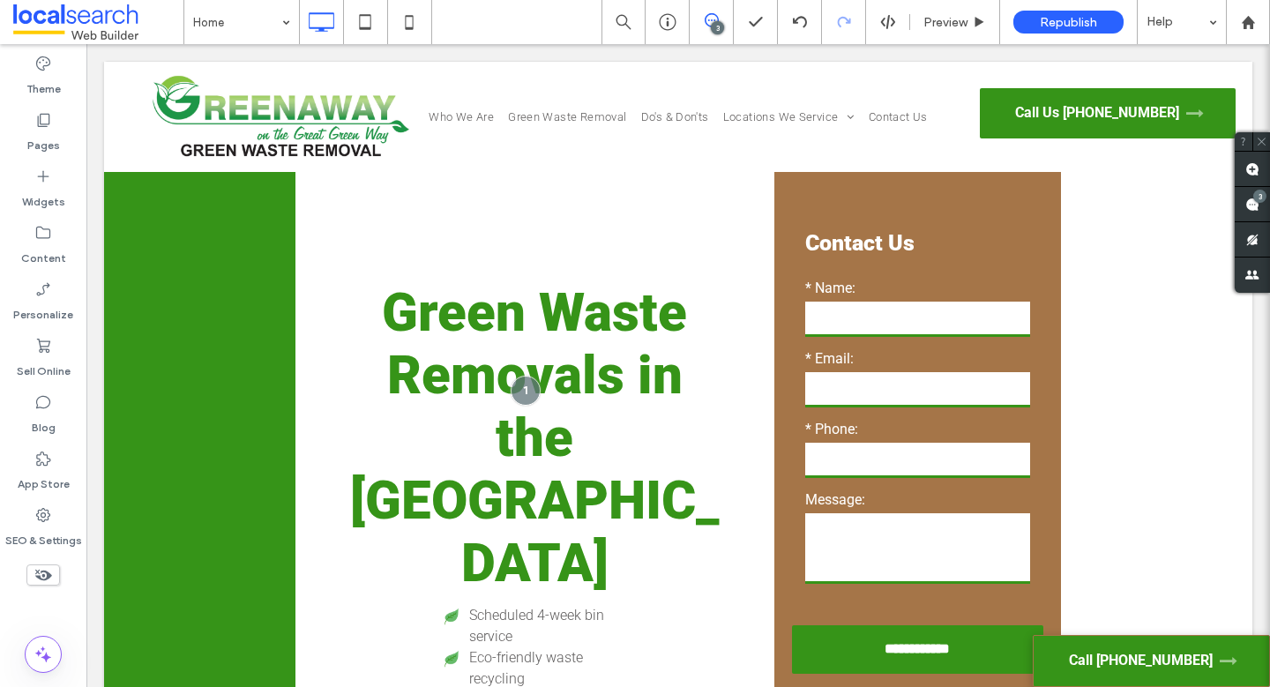
scroll to position [0, 0]
click at [397, 24] on icon at bounding box center [408, 21] width 35 height 35
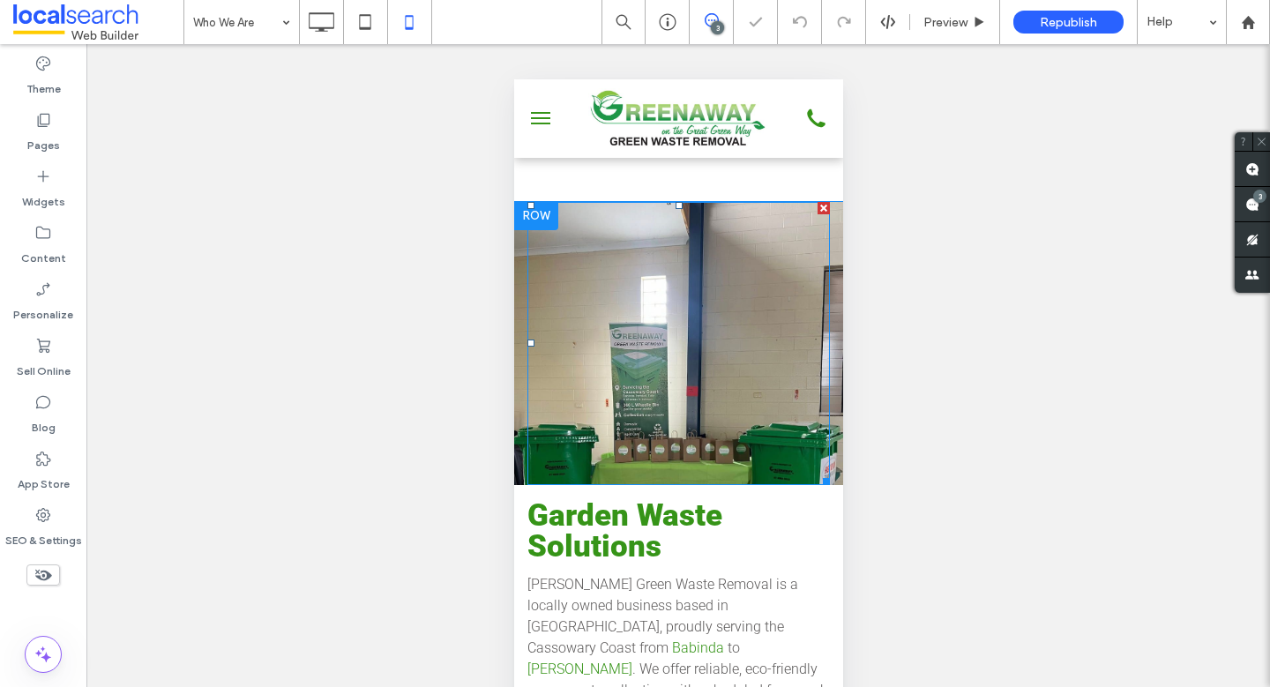
scroll to position [372, 0]
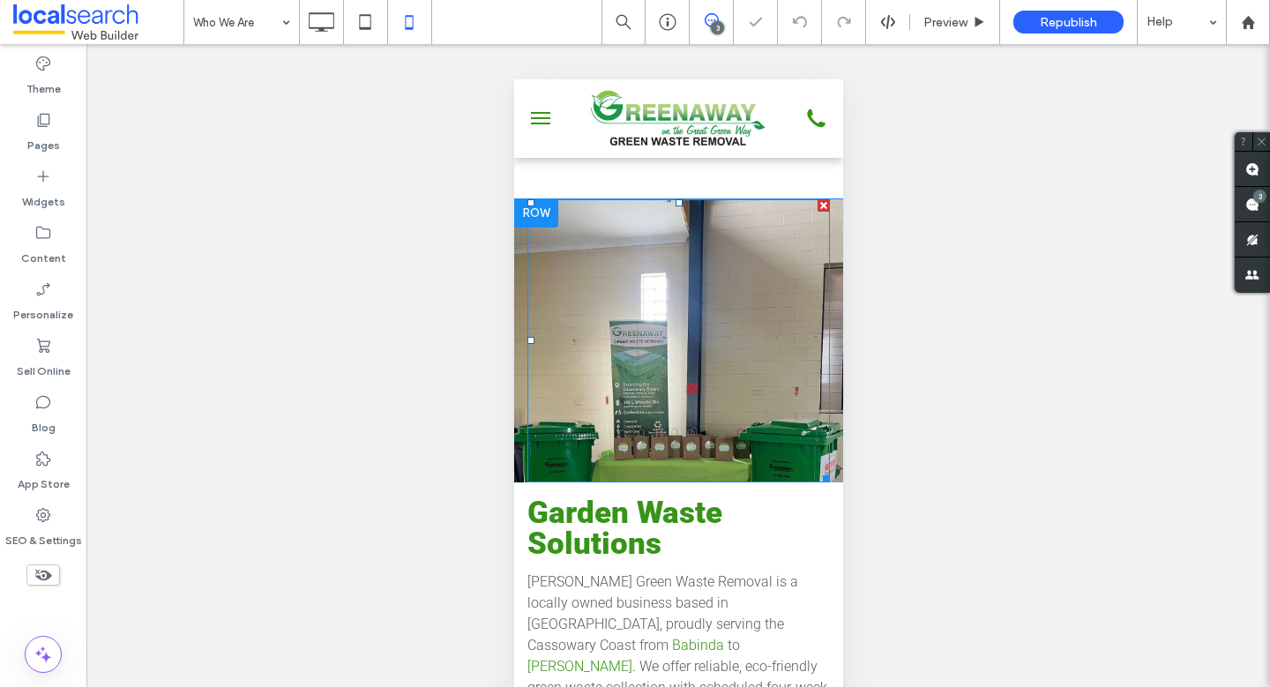
drag, startPoint x: 599, startPoint y: 332, endPoint x: 587, endPoint y: 323, distance: 15.7
click at [599, 332] on div at bounding box center [677, 340] width 302 height 283
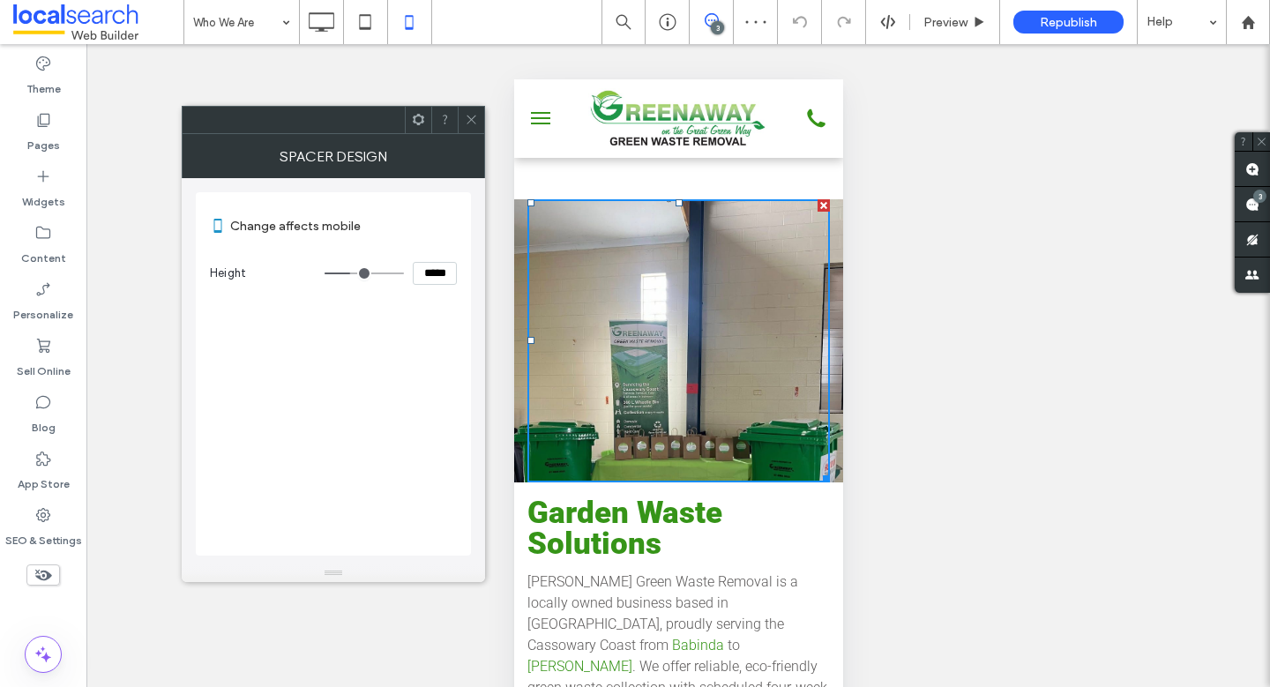
drag, startPoint x: 467, startPoint y: 120, endPoint x: 503, endPoint y: 173, distance: 64.1
click at [466, 120] on icon at bounding box center [471, 119] width 13 height 13
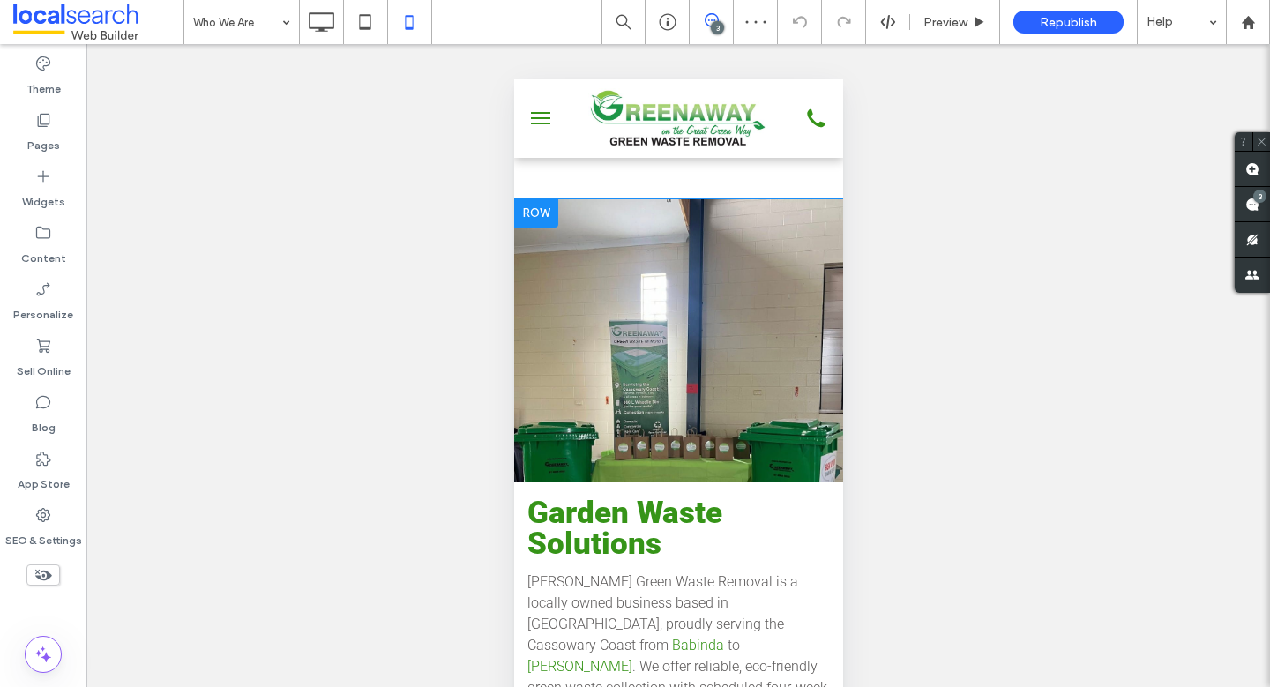
click at [524, 263] on div "Click To Paste" at bounding box center [677, 340] width 329 height 283
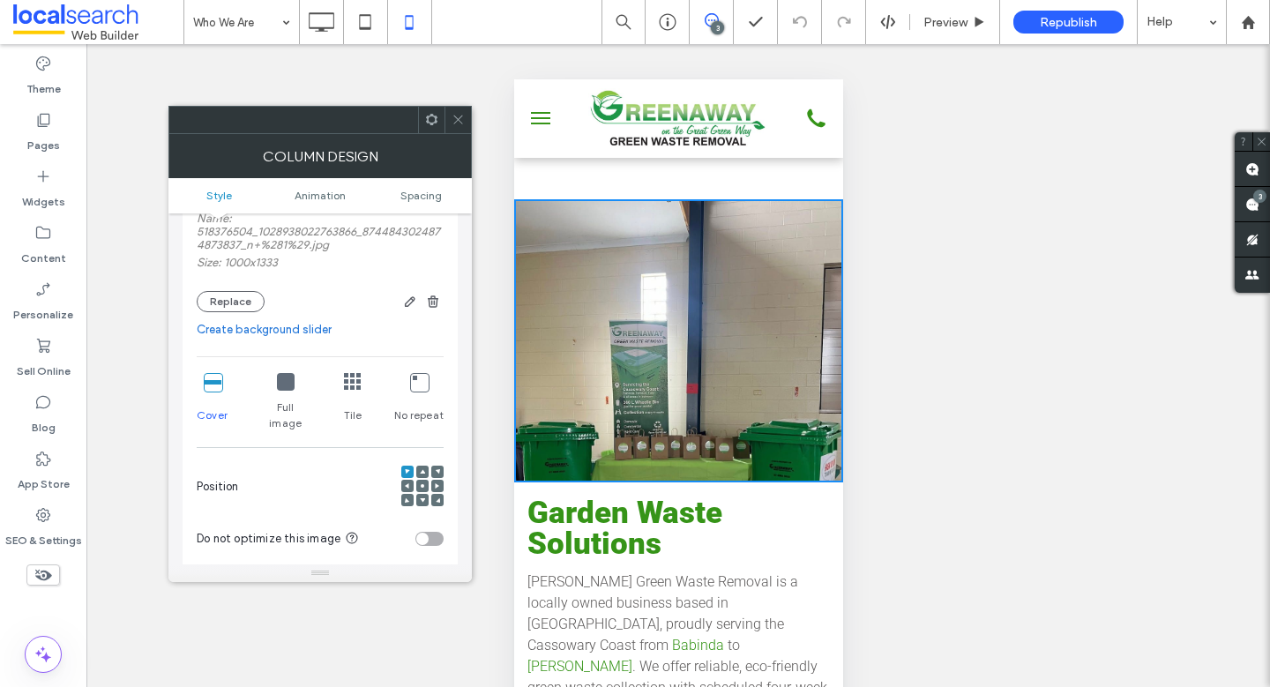
scroll to position [297, 0]
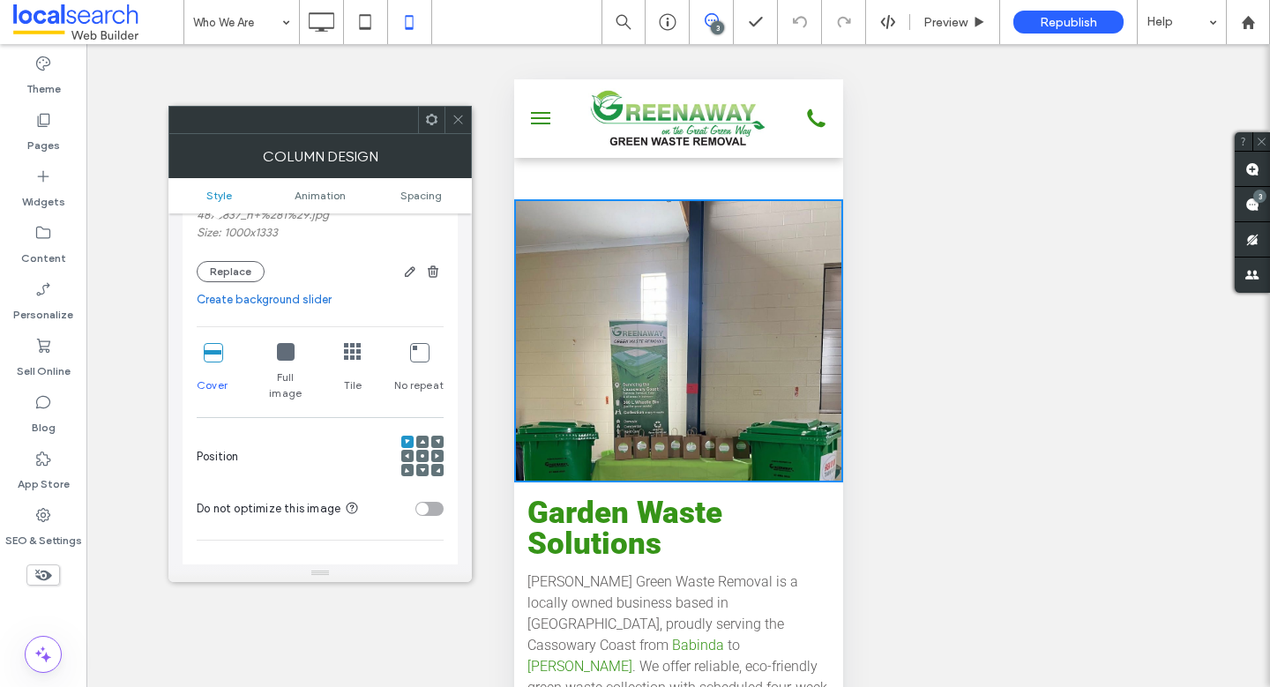
click at [421, 453] on icon at bounding box center [422, 455] width 5 height 5
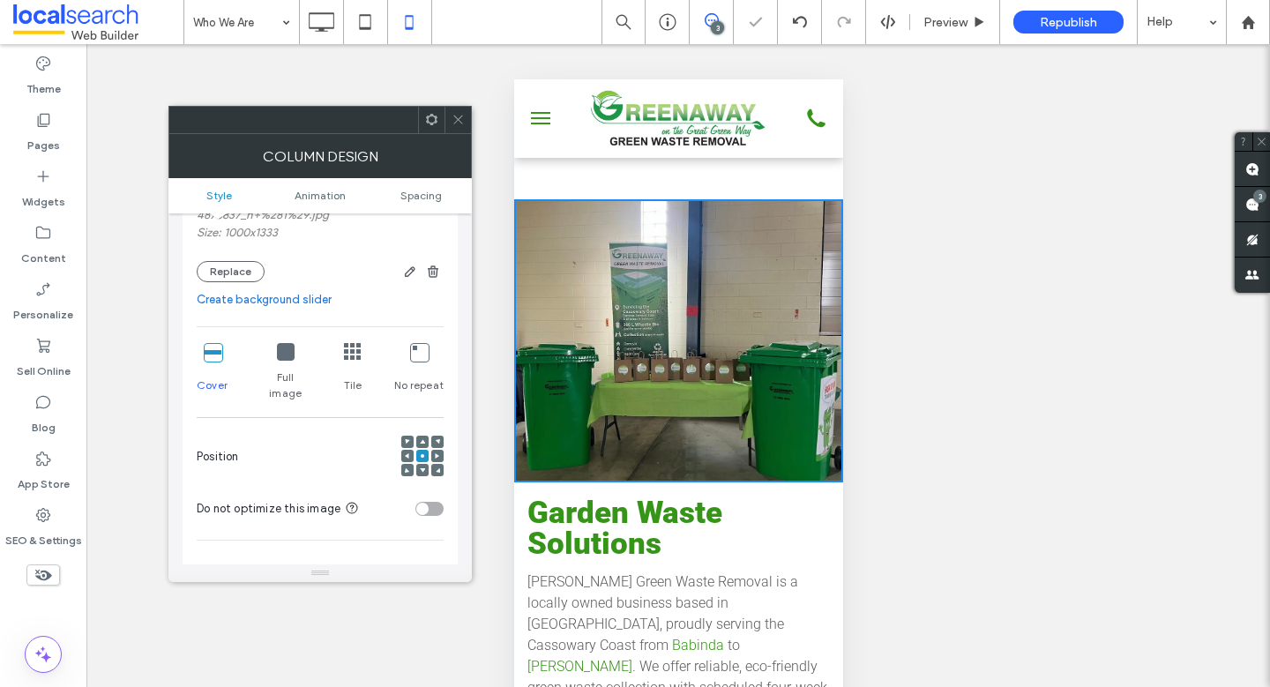
click at [455, 130] on span at bounding box center [457, 120] width 13 height 26
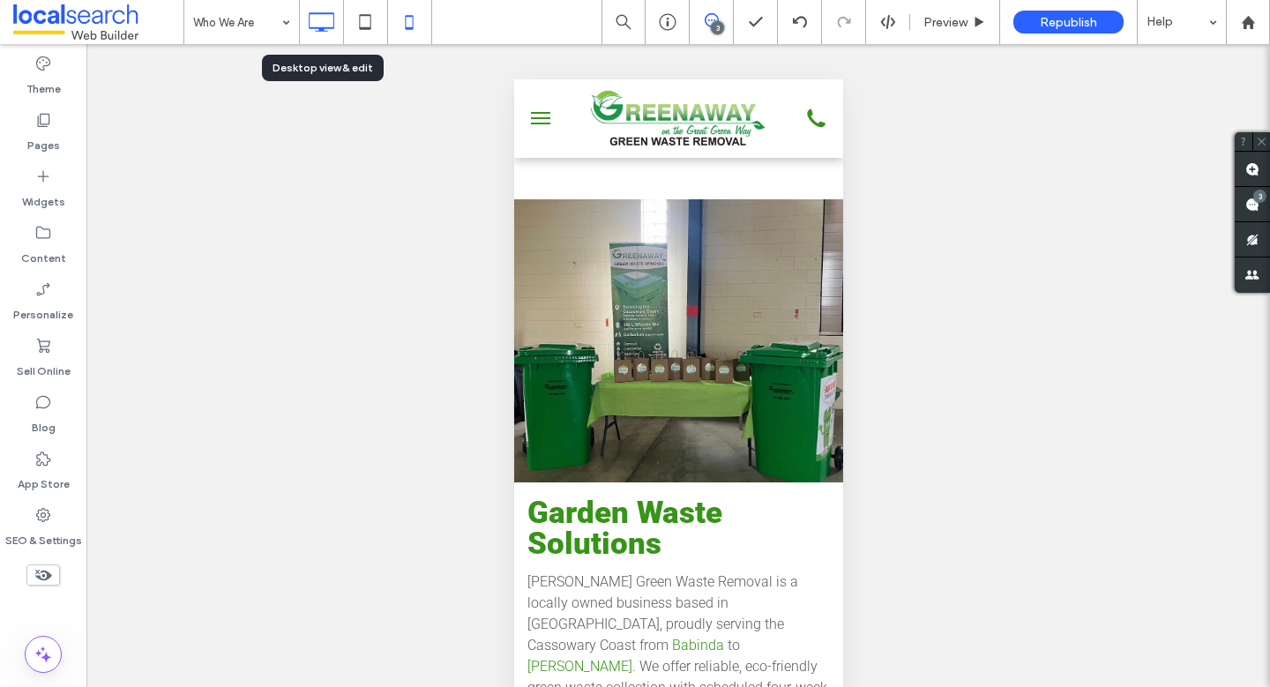
click at [320, 20] on icon at bounding box center [320, 21] width 35 height 35
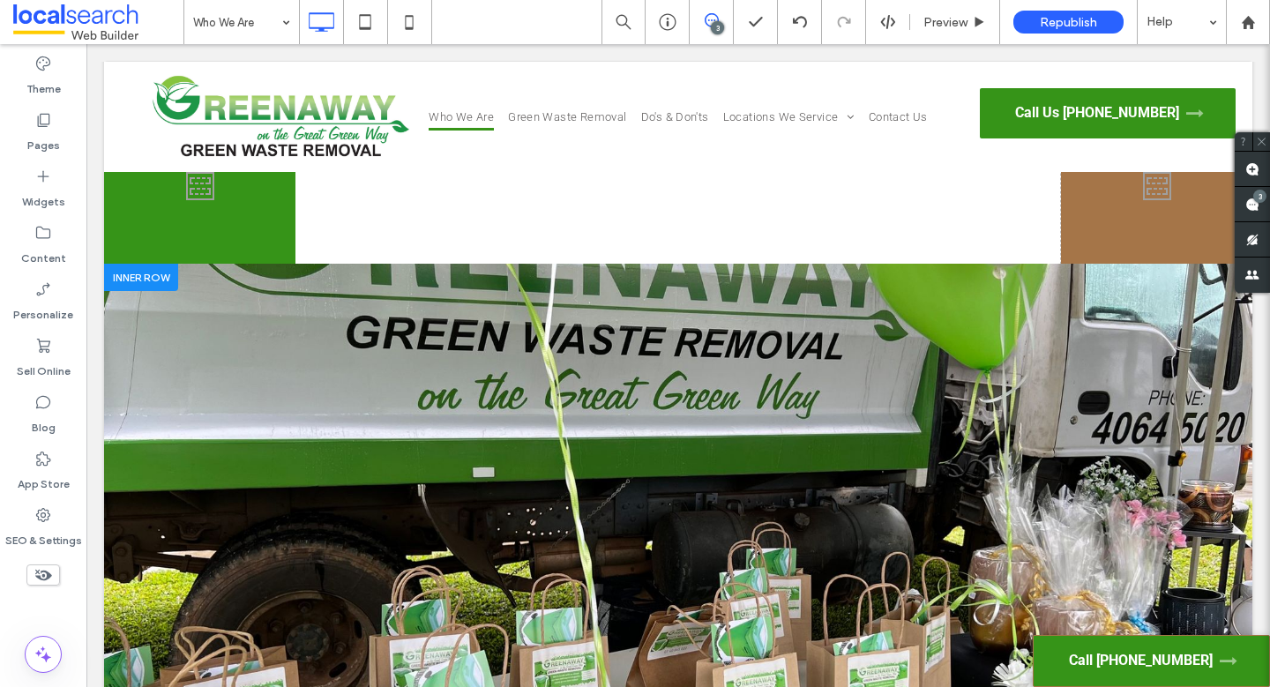
scroll to position [354, 0]
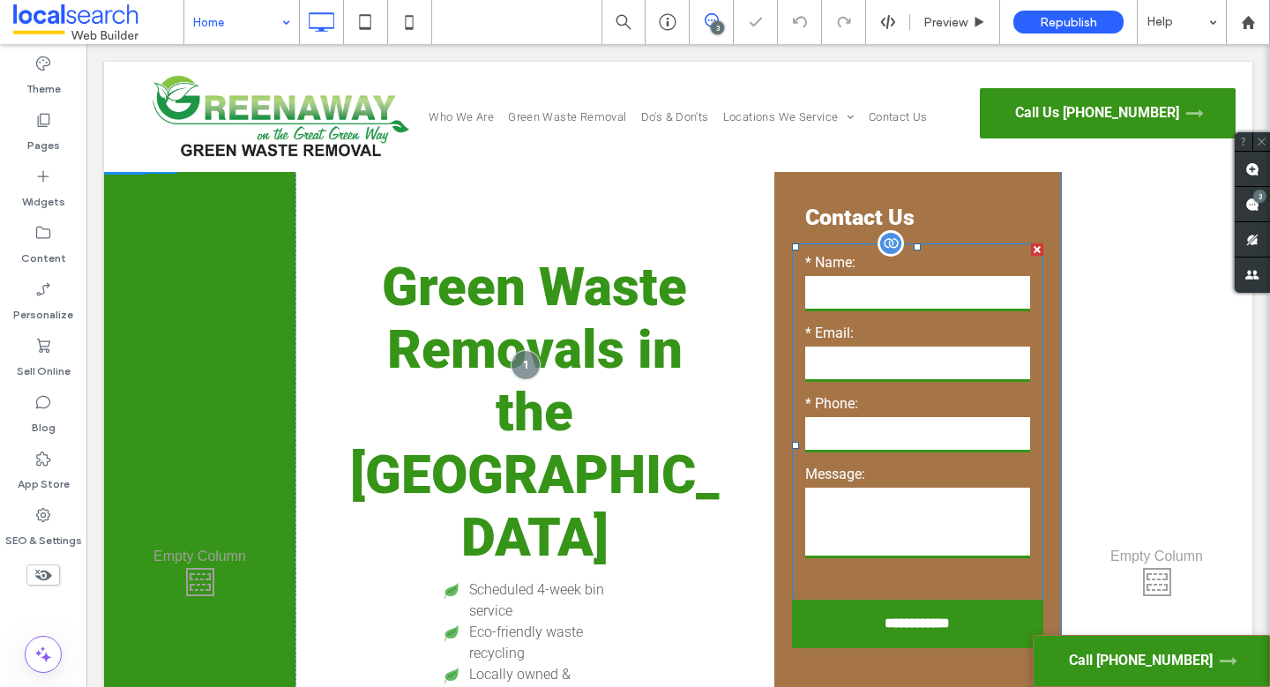
click at [881, 413] on div "* Phone:" at bounding box center [918, 424] width 252 height 62
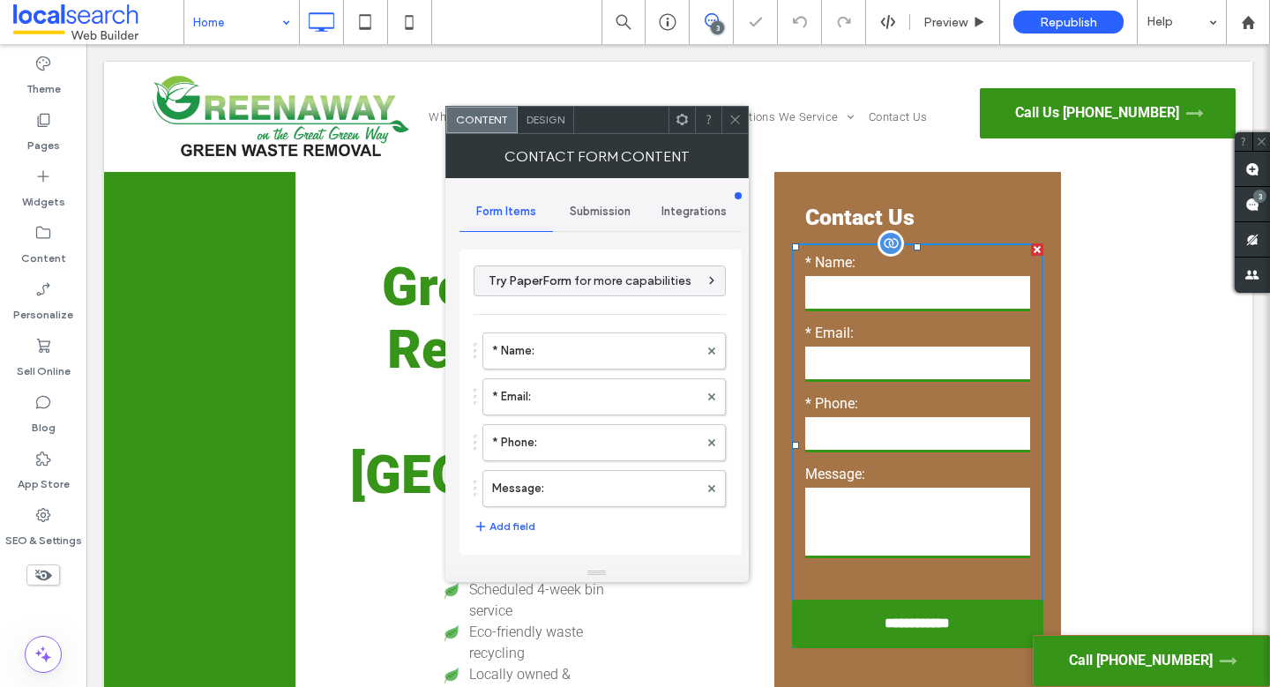
type input "**********"
click at [599, 206] on span "Submission" at bounding box center [600, 212] width 61 height 14
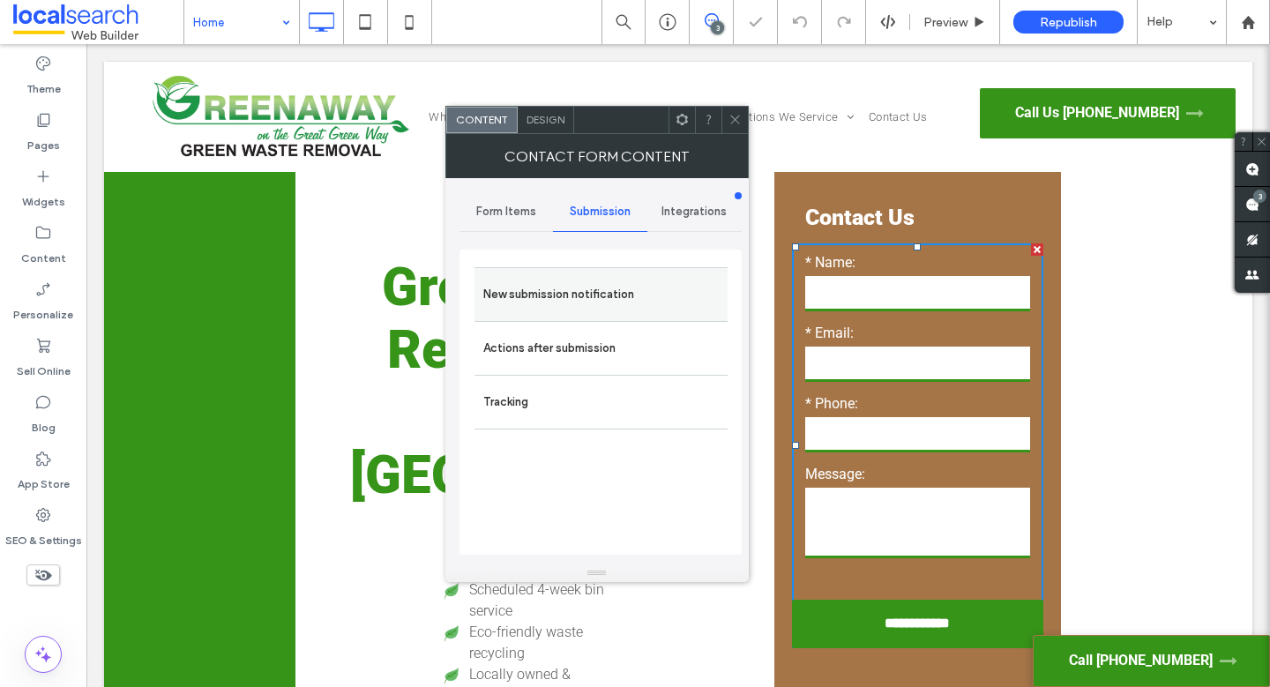
drag, startPoint x: 607, startPoint y: 268, endPoint x: 610, endPoint y: 277, distance: 9.2
click at [607, 268] on div "New submission notification" at bounding box center [600, 294] width 253 height 54
click at [652, 314] on div "New submission notification" at bounding box center [600, 294] width 253 height 54
click at [580, 304] on label "New submission notification" at bounding box center [600, 294] width 235 height 35
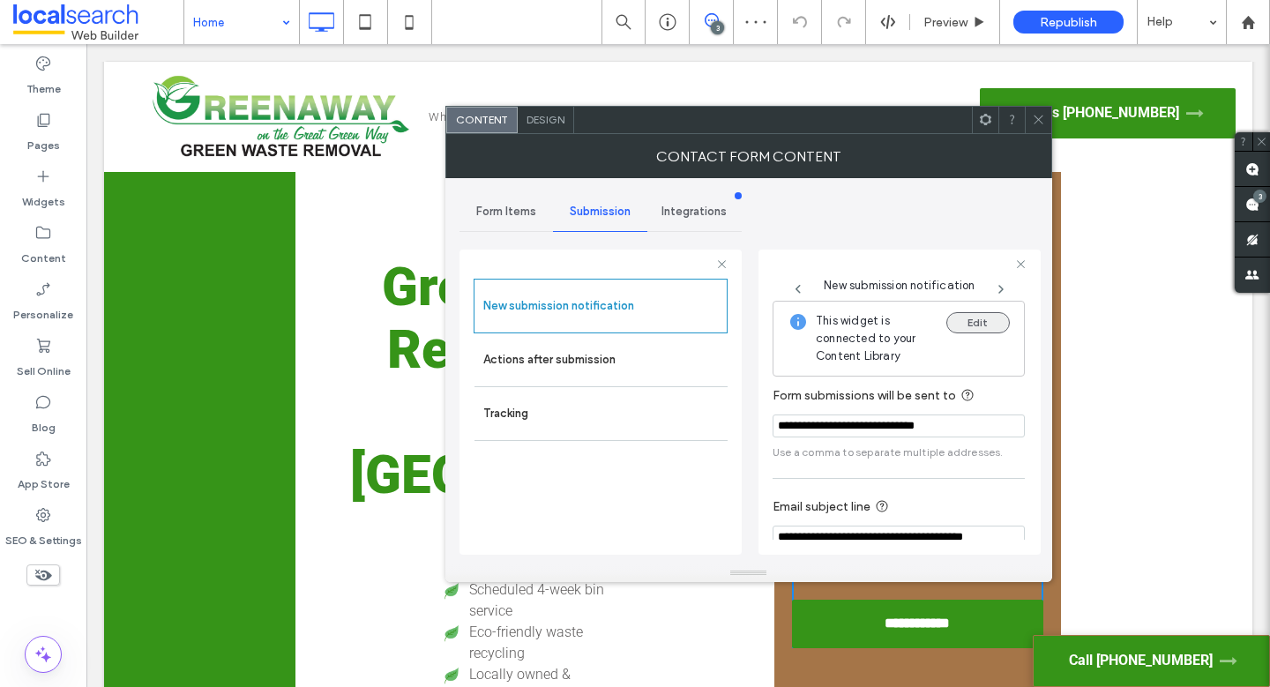
click at [974, 315] on button "Edit" at bounding box center [977, 322] width 63 height 21
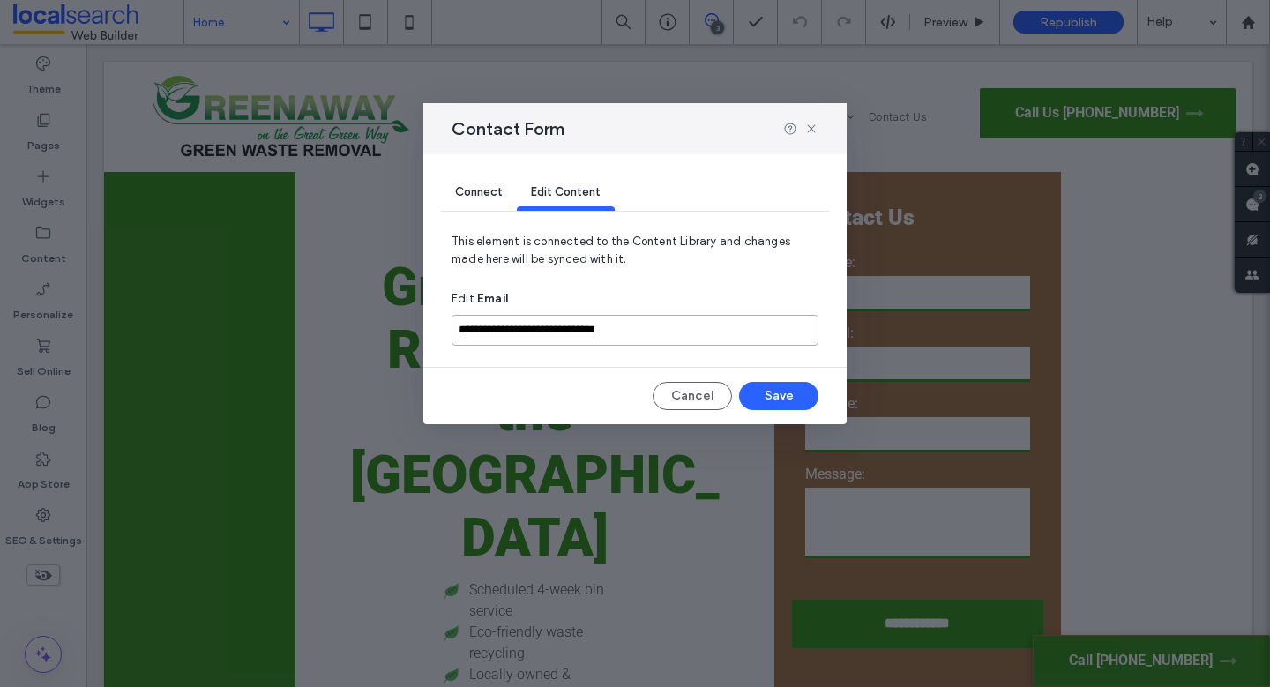
drag, startPoint x: 635, startPoint y: 332, endPoint x: 450, endPoint y: 330, distance: 185.2
click at [443, 330] on div "**********" at bounding box center [634, 289] width 423 height 270
paste input
type input "**********"
click at [784, 400] on button "Save" at bounding box center [778, 396] width 79 height 28
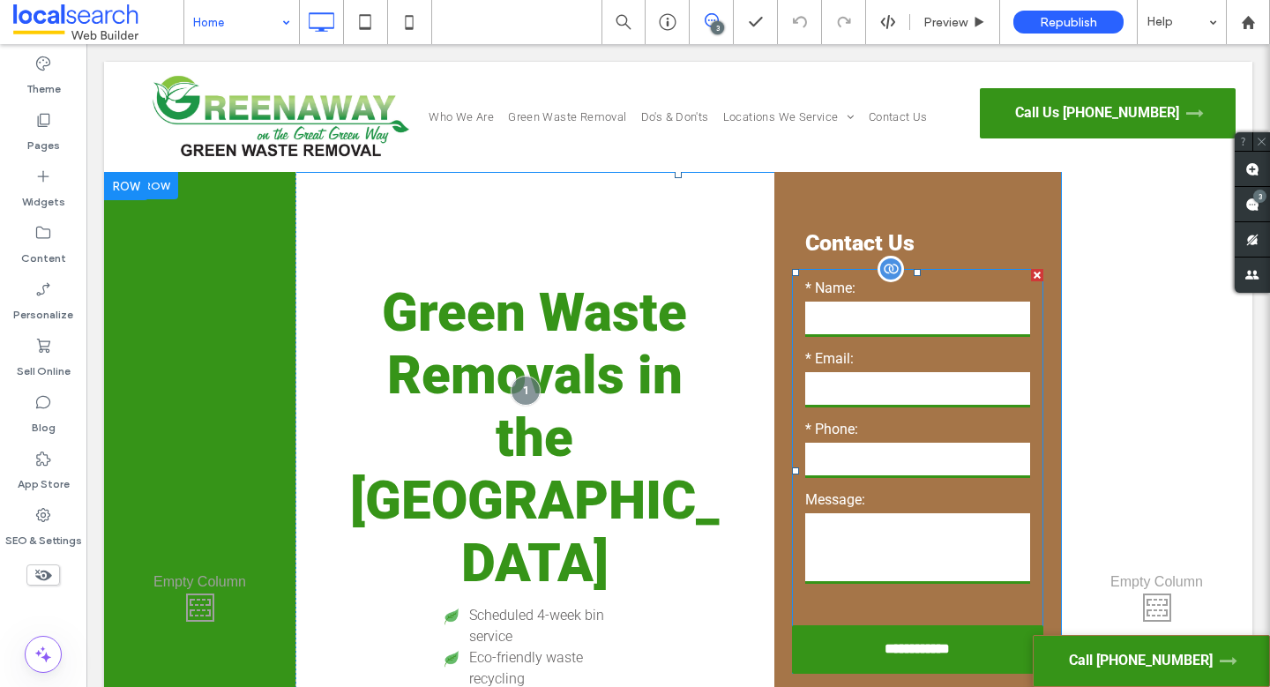
click at [935, 409] on div "* Email:" at bounding box center [918, 379] width 252 height 62
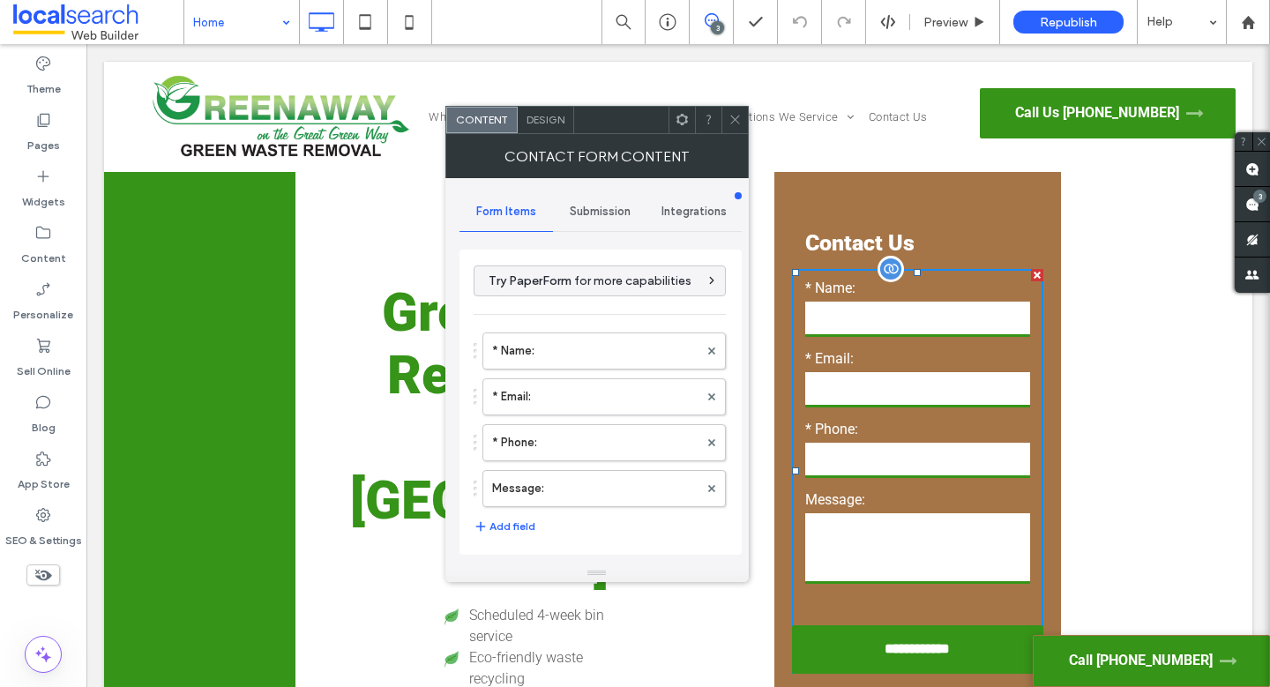
type input "**********"
click at [614, 220] on div "Submission" at bounding box center [600, 211] width 94 height 39
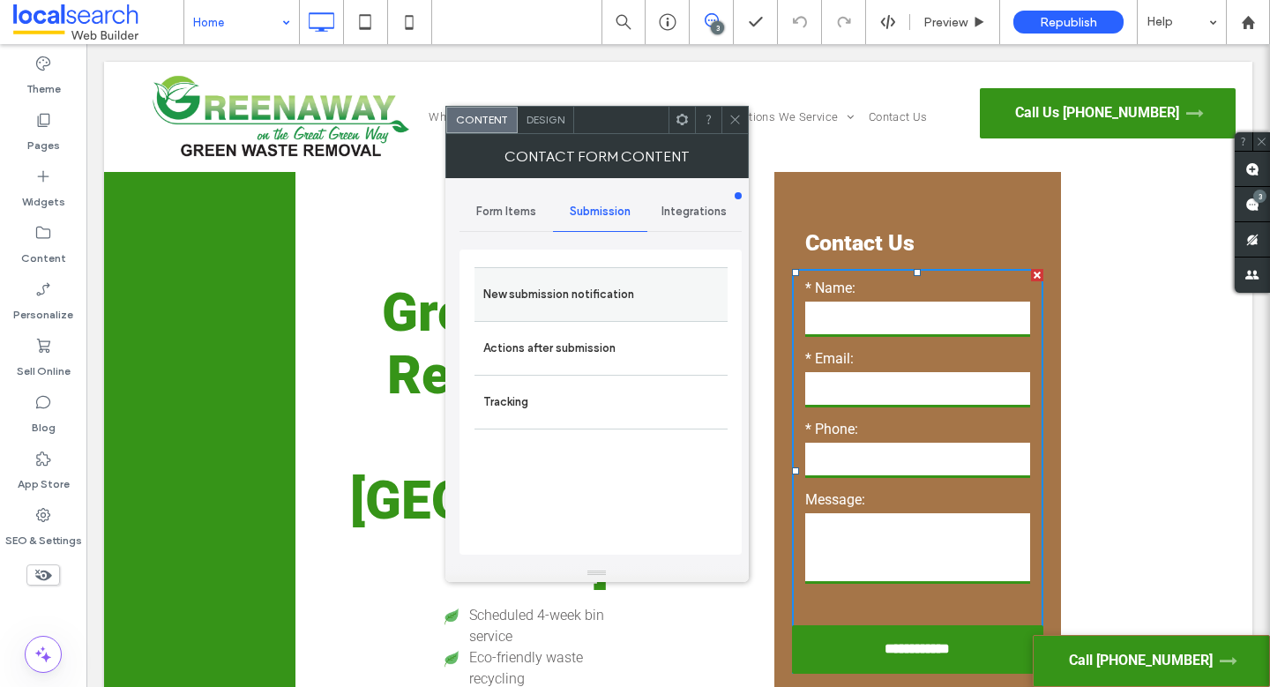
click at [614, 277] on label "New submission notification" at bounding box center [600, 294] width 235 height 35
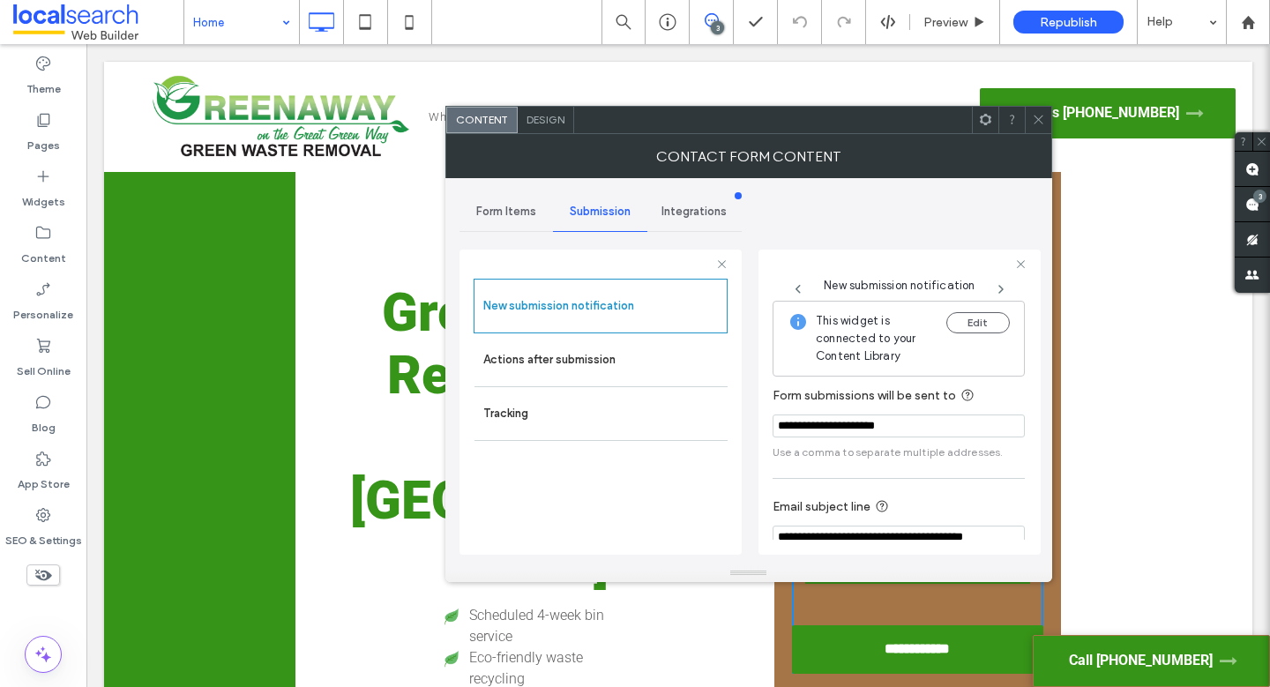
drag, startPoint x: 1046, startPoint y: 117, endPoint x: 1006, endPoint y: 111, distance: 40.1
click at [1045, 117] on div at bounding box center [1037, 120] width 26 height 26
